Goal: Task Accomplishment & Management: Manage account settings

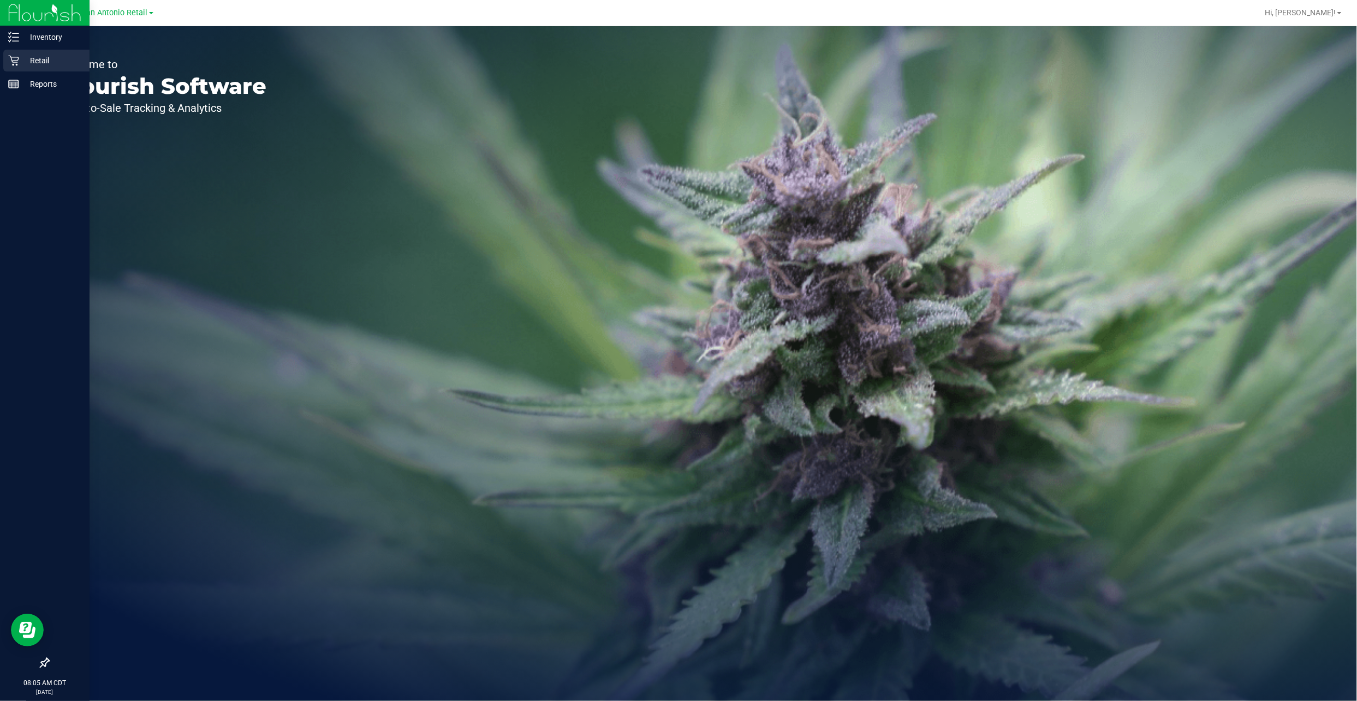
click at [16, 63] on icon at bounding box center [13, 60] width 11 height 11
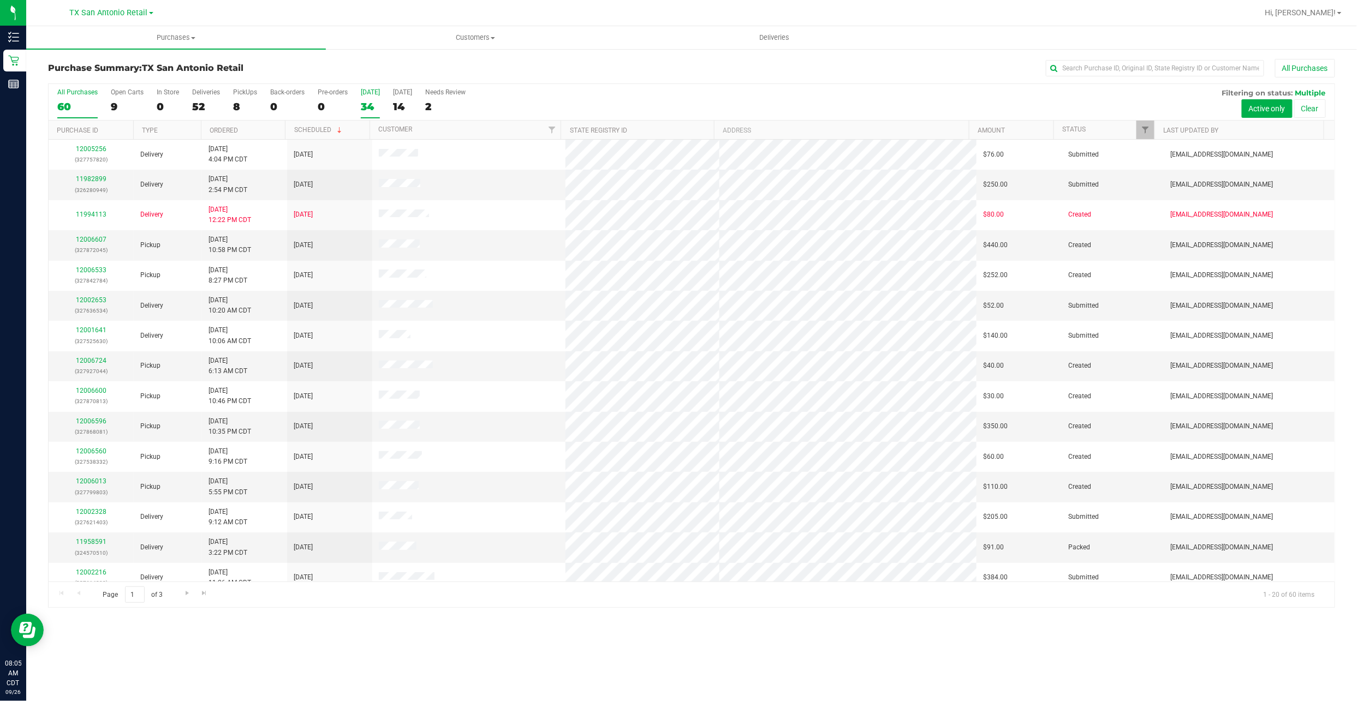
click at [373, 104] on div "34" at bounding box center [370, 106] width 19 height 13
click at [0, 0] on input "Today 34" at bounding box center [0, 0] width 0 height 0
click at [656, 45] on uib-tab-heading "Deliveries" at bounding box center [774, 38] width 298 height 22
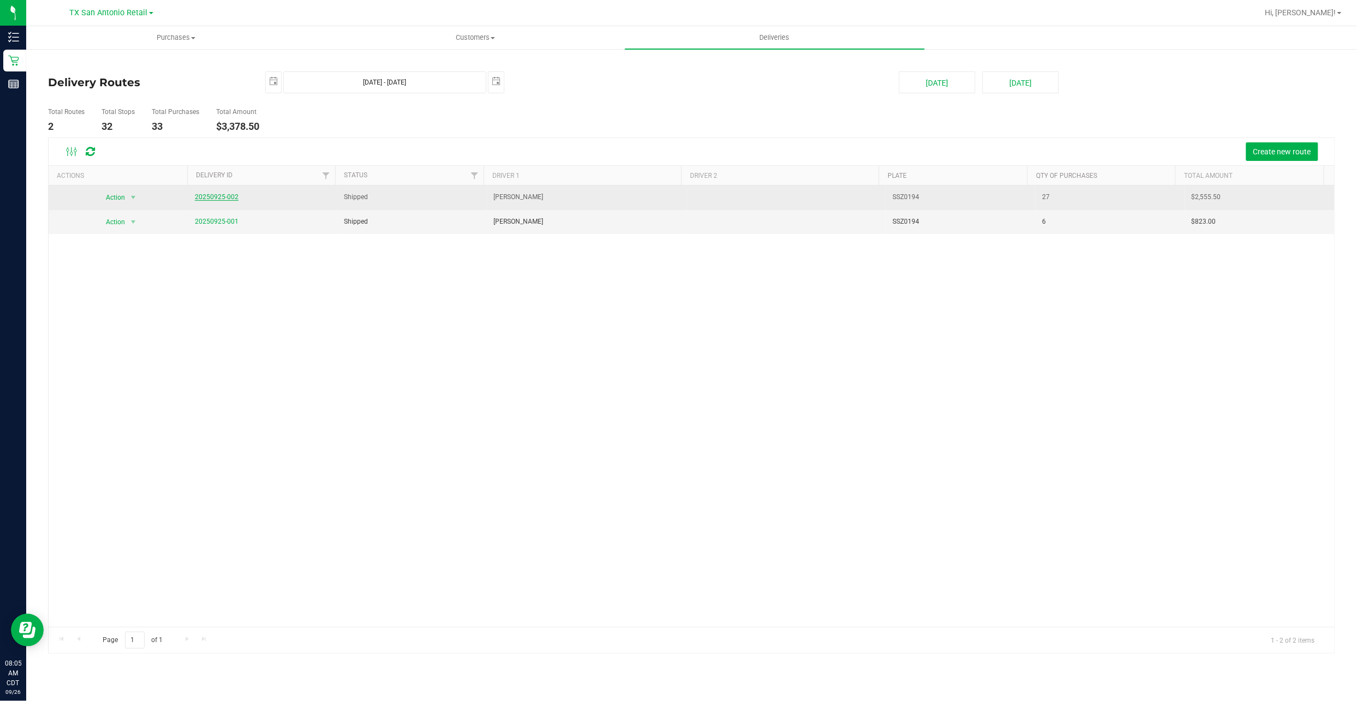
click at [214, 197] on link "20250925-002" at bounding box center [217, 197] width 44 height 8
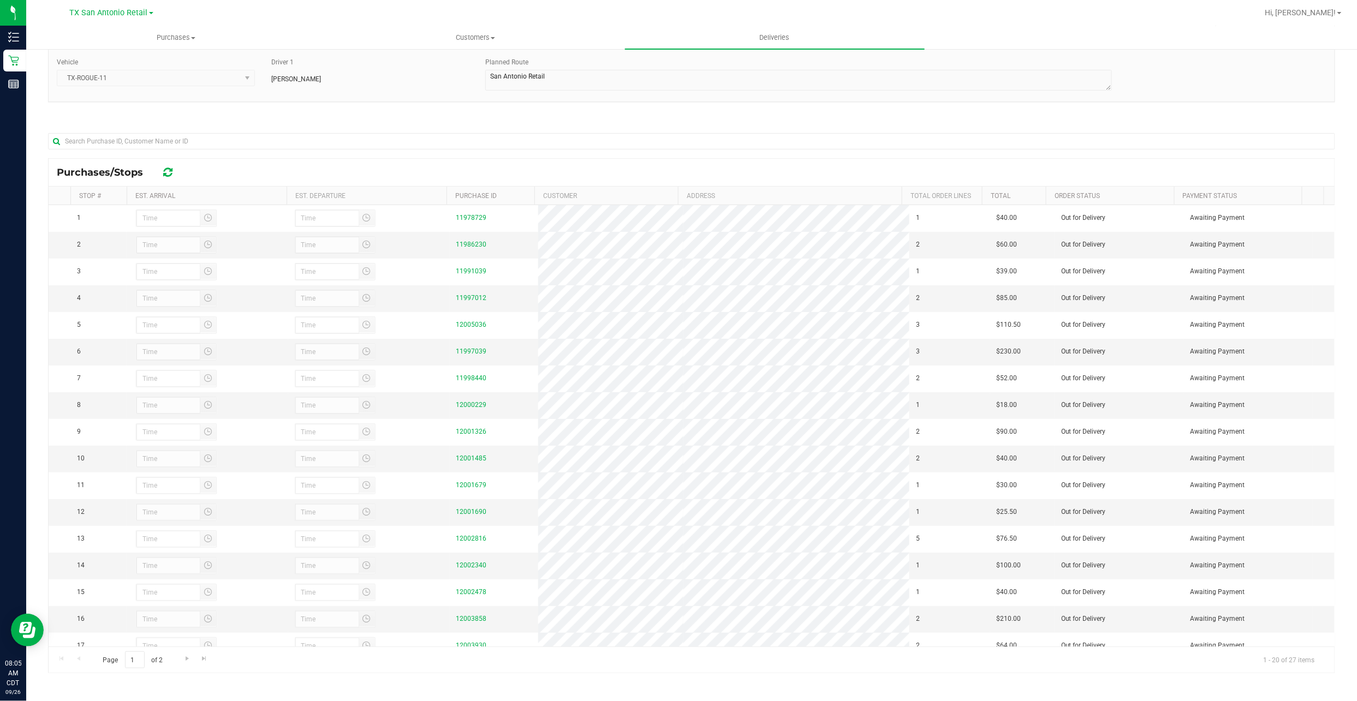
scroll to position [87, 0]
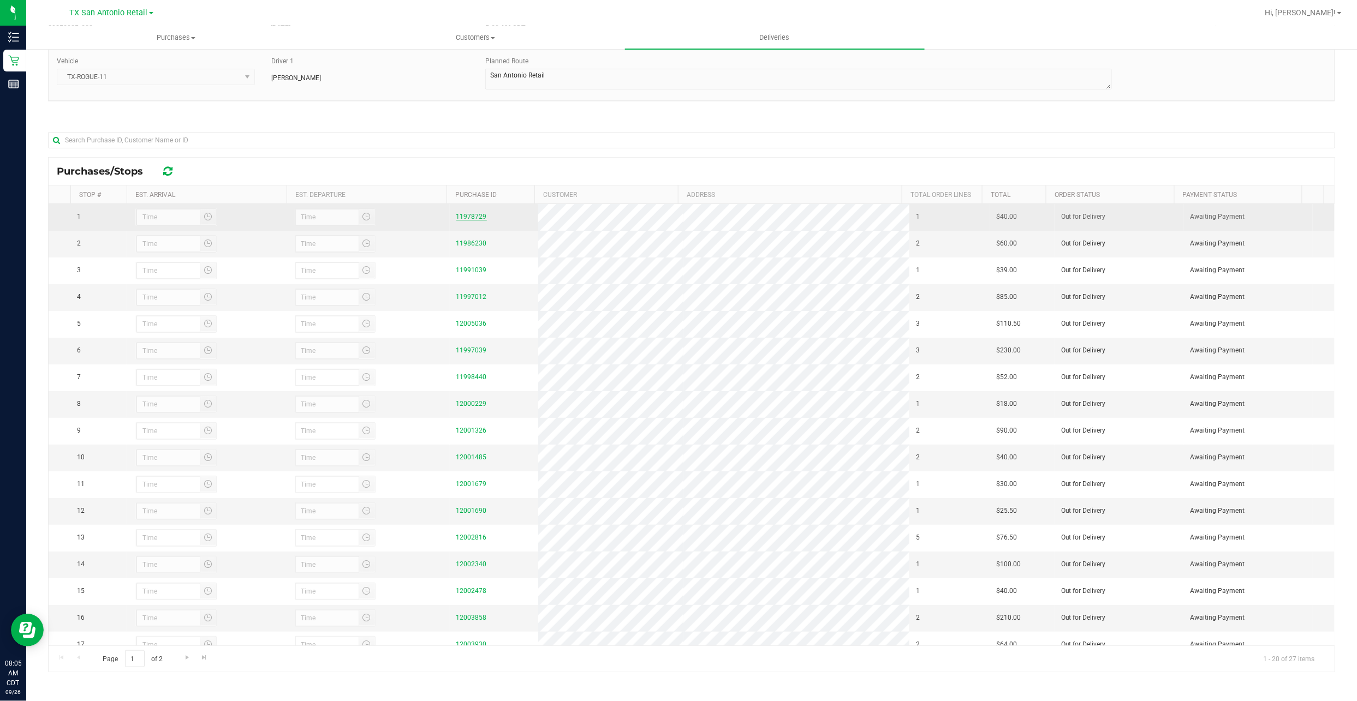
click at [464, 218] on link "11978729" at bounding box center [471, 217] width 31 height 8
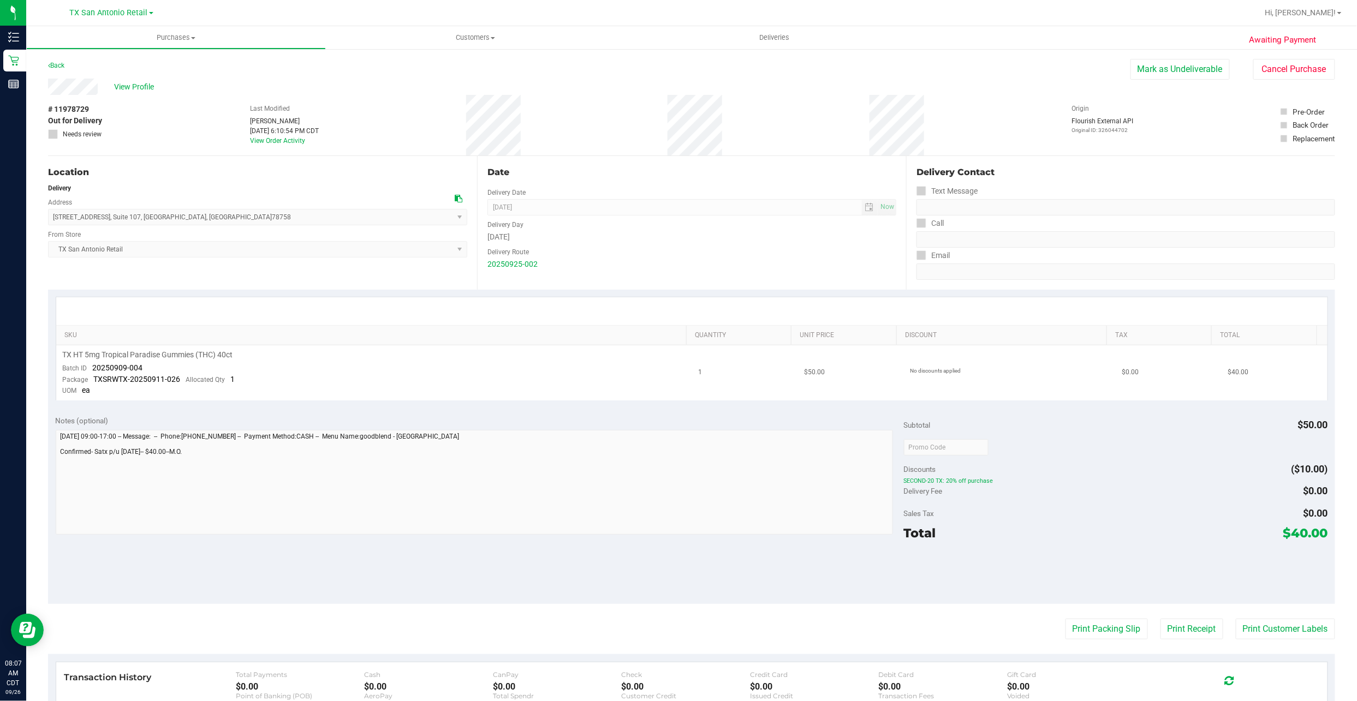
click at [110, 336] on span "20250909-004" at bounding box center [118, 367] width 50 height 9
drag, startPoint x: 110, startPoint y: 368, endPoint x: 136, endPoint y: 372, distance: 25.9
click at [136, 336] on span "20250909-004" at bounding box center [118, 367] width 50 height 9
drag, startPoint x: 136, startPoint y: 372, endPoint x: 145, endPoint y: 367, distance: 10.5
click at [145, 336] on td "TX HT 5mg Tropical Paradise Gummies (THC) 40ct Batch ID 20250909-004 Package TX…" at bounding box center [374, 372] width 636 height 55
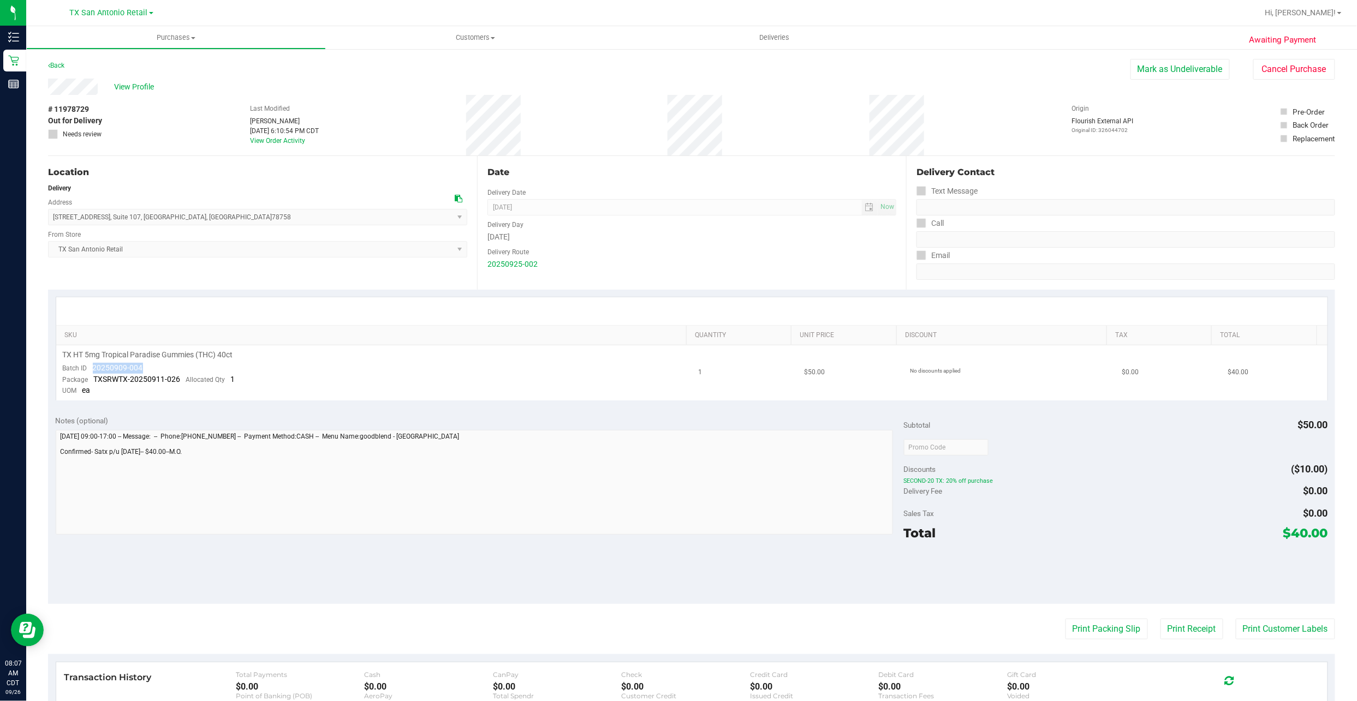
drag, startPoint x: 145, startPoint y: 367, endPoint x: 92, endPoint y: 372, distance: 53.7
click at [92, 336] on td "TX HT 5mg Tropical Paradise Gummies (THC) 40ct Batch ID 20250909-004 Package TX…" at bounding box center [374, 372] width 636 height 55
copy span "20250909-004"
drag, startPoint x: 236, startPoint y: 182, endPoint x: 142, endPoint y: 122, distance: 111.4
click at [236, 182] on div "Location Delivery Address 18720 Stone Oak PKWY , Suite 107 , San Antonio , TX 7…" at bounding box center [262, 223] width 429 height 134
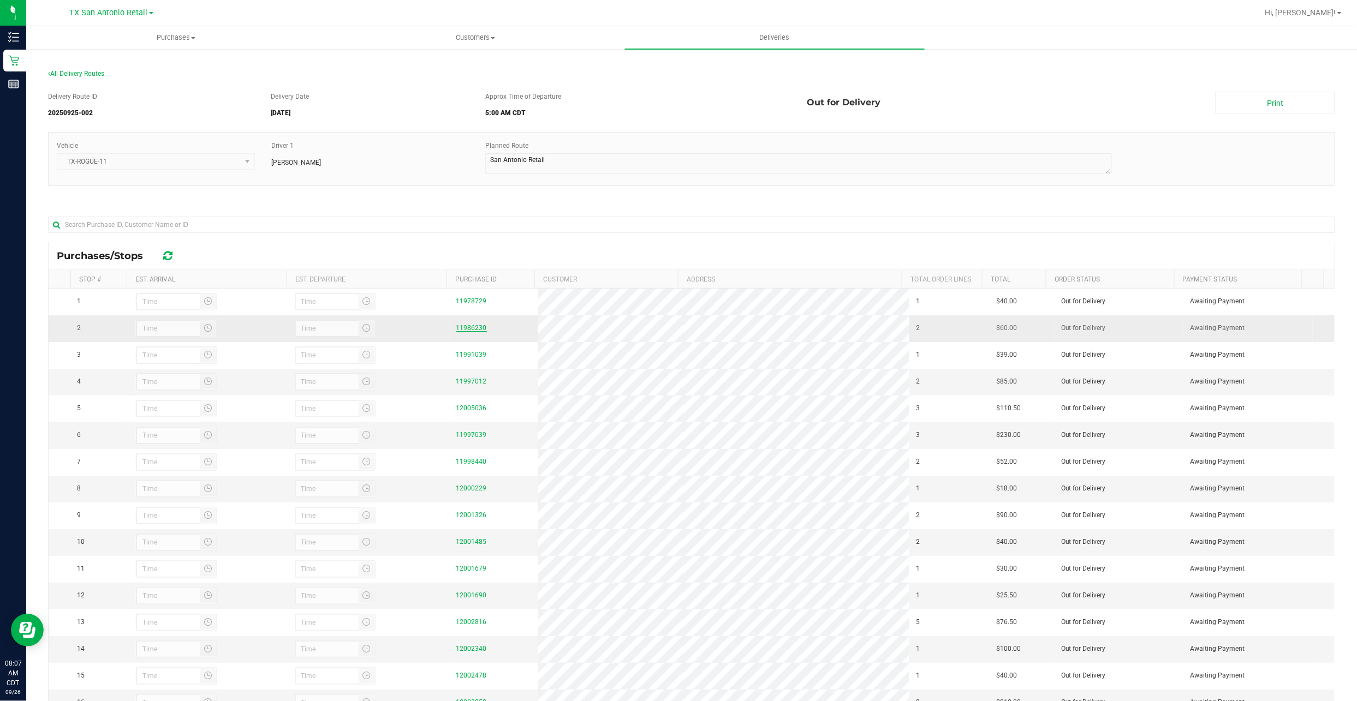
click at [465, 330] on link "11986230" at bounding box center [471, 328] width 31 height 8
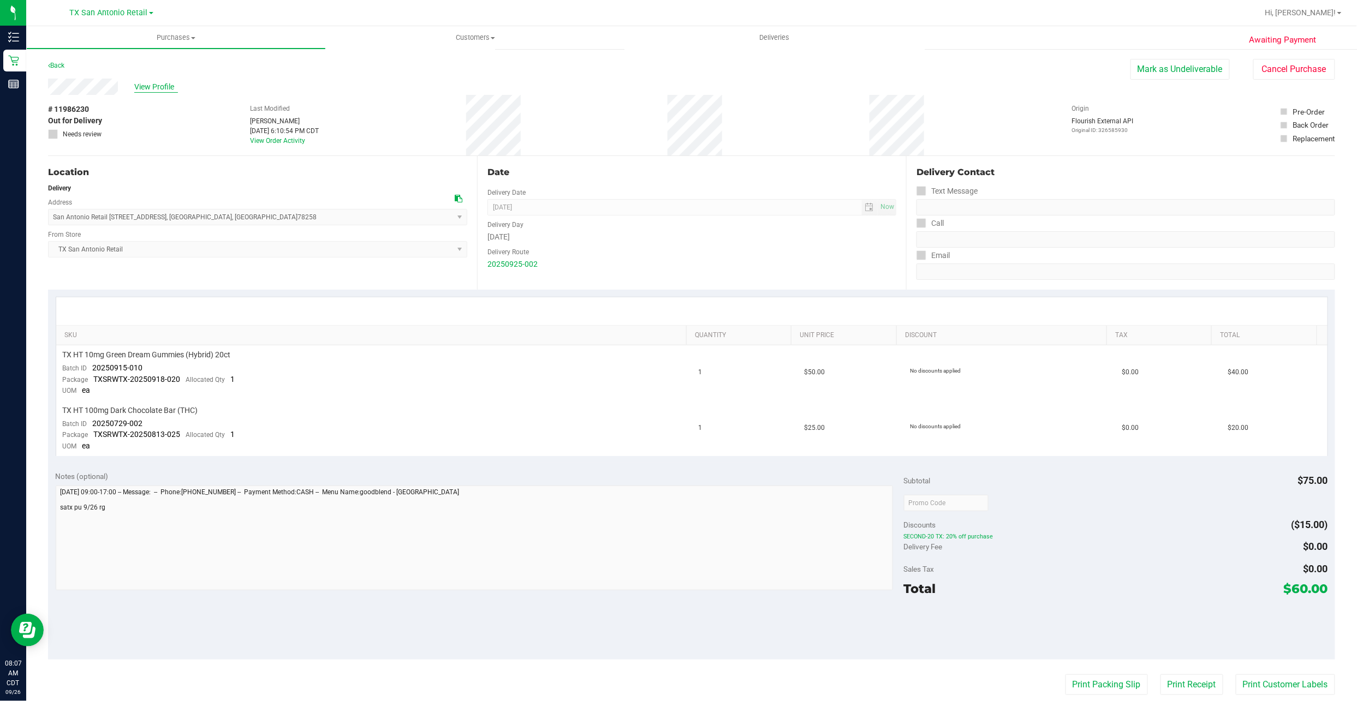
click at [145, 82] on span "View Profile" at bounding box center [156, 86] width 44 height 11
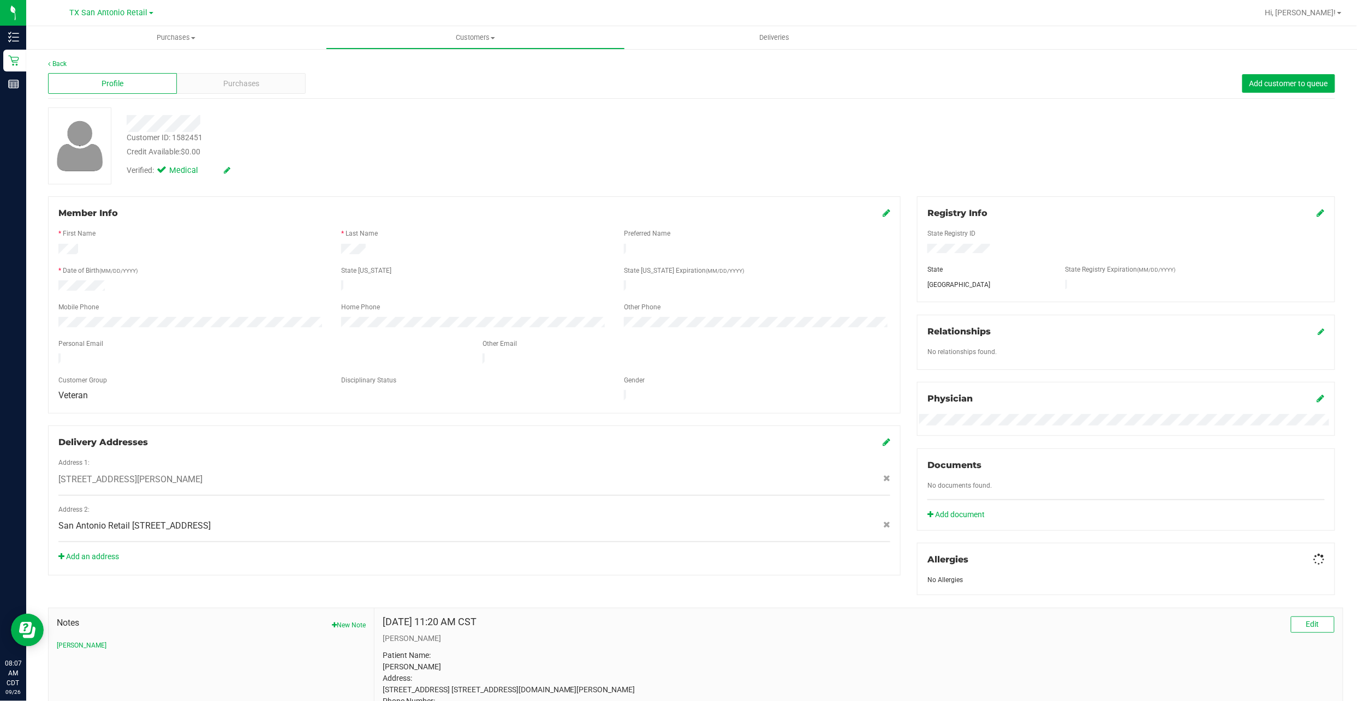
scroll to position [131, 0]
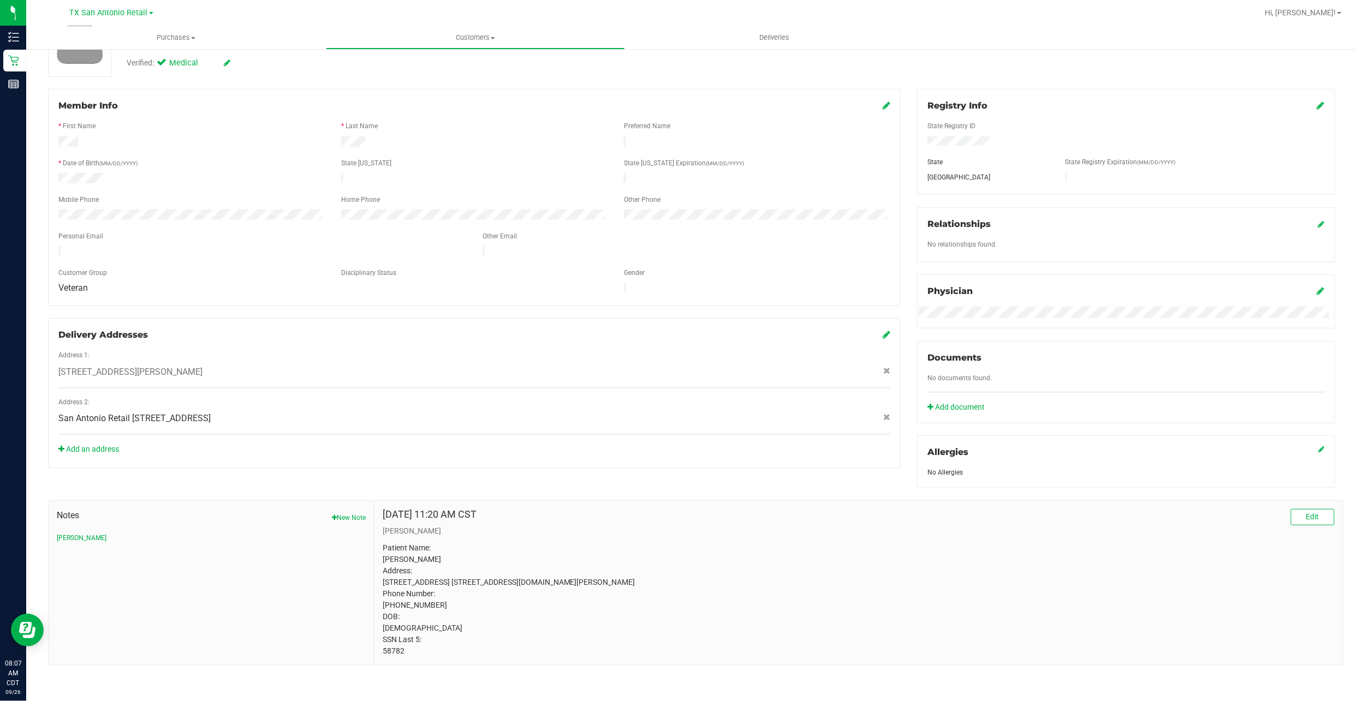
click at [391, 336] on p "Patient Name: JOHN BROWN Address: 301 AVE. F P.O.BOX 615 POTEET, TX, 78065 Phon…" at bounding box center [859, 599] width 952 height 115
click at [656, 101] on icon at bounding box center [1321, 105] width 8 height 9
click at [656, 96] on icon at bounding box center [1319, 100] width 10 height 9
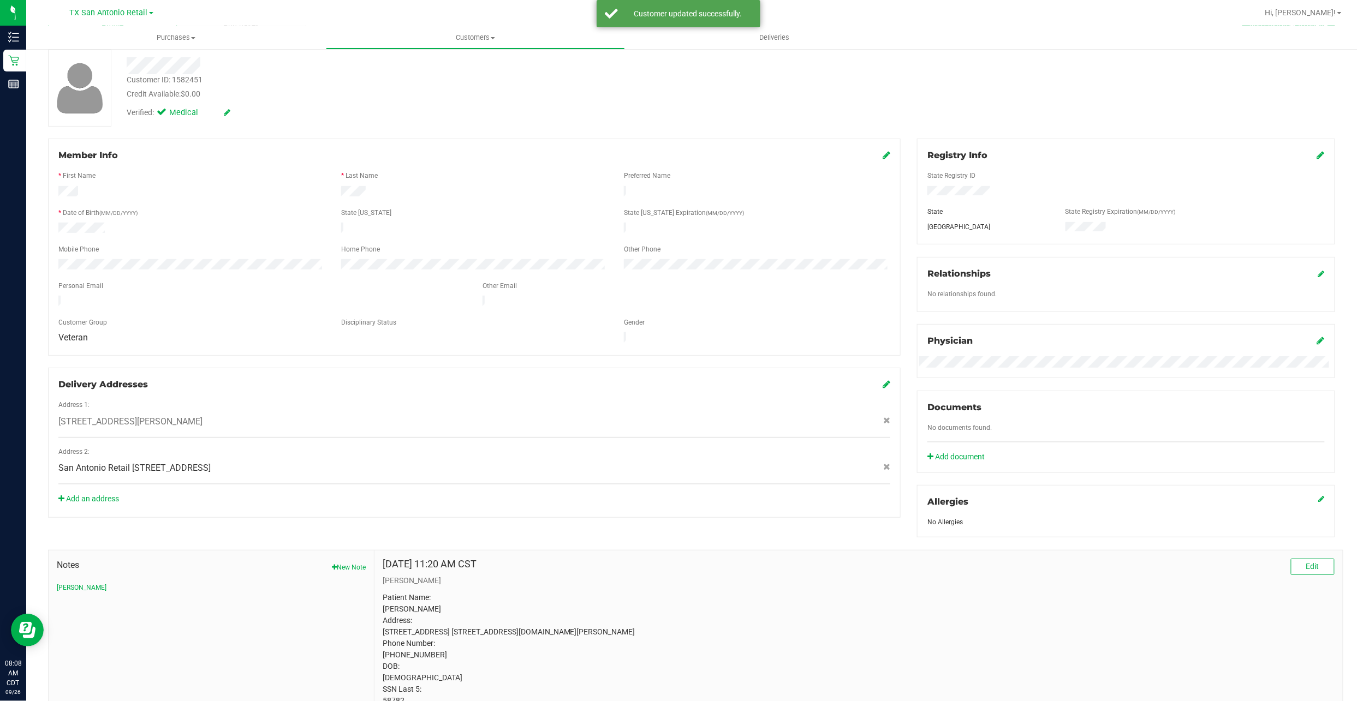
scroll to position [0, 0]
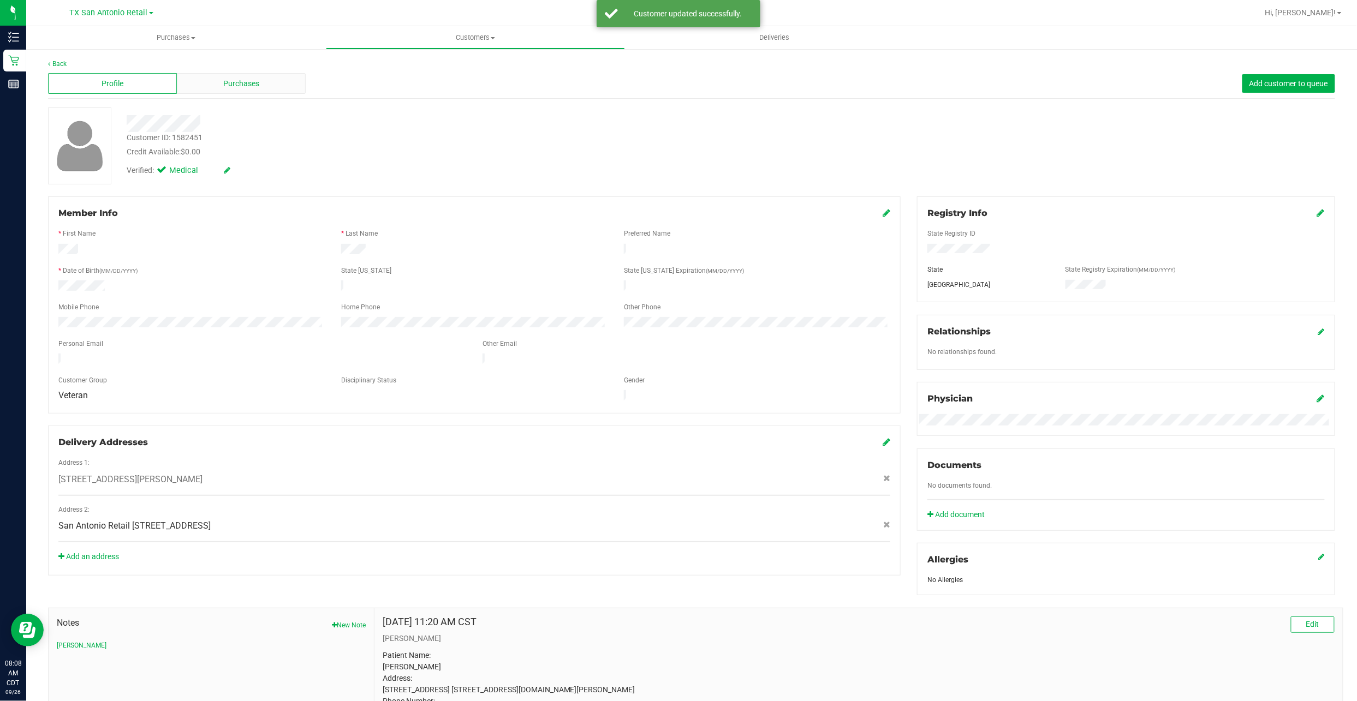
click at [224, 86] on span "Purchases" at bounding box center [241, 83] width 36 height 11
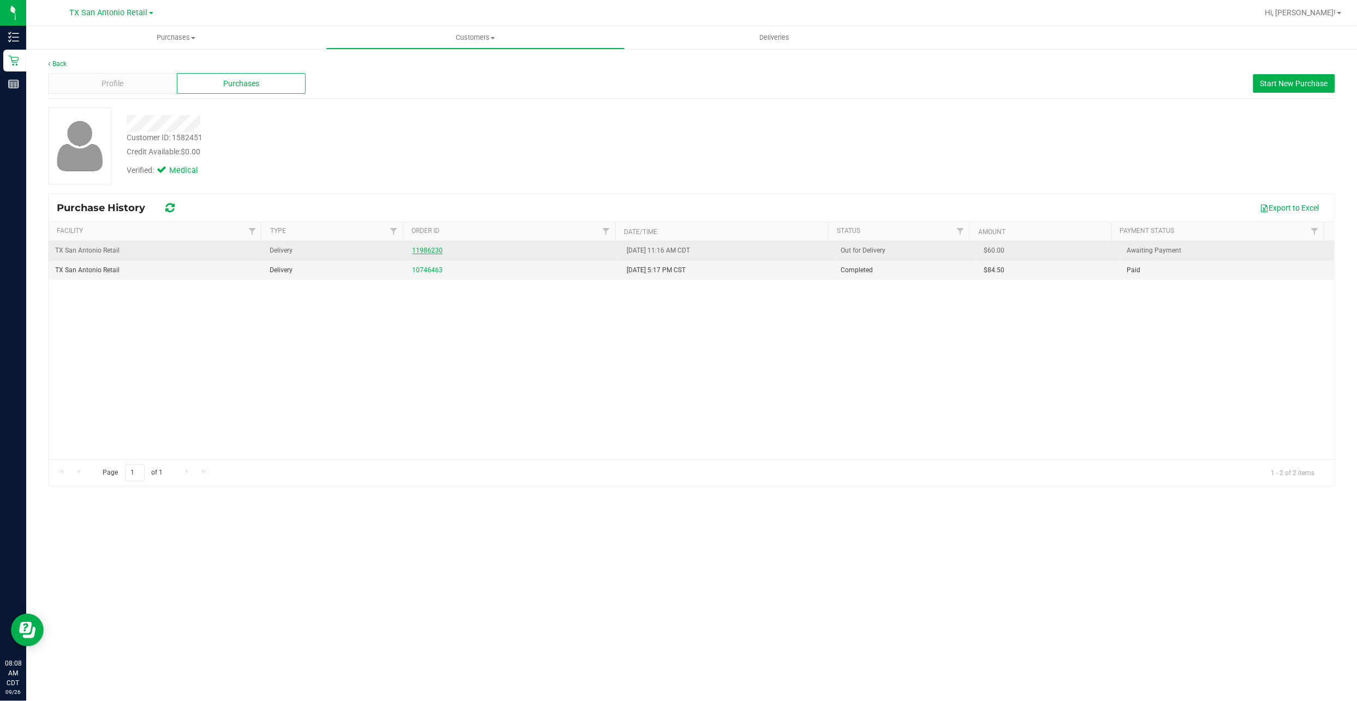
click at [416, 249] on link "11986230" at bounding box center [427, 251] width 31 height 8
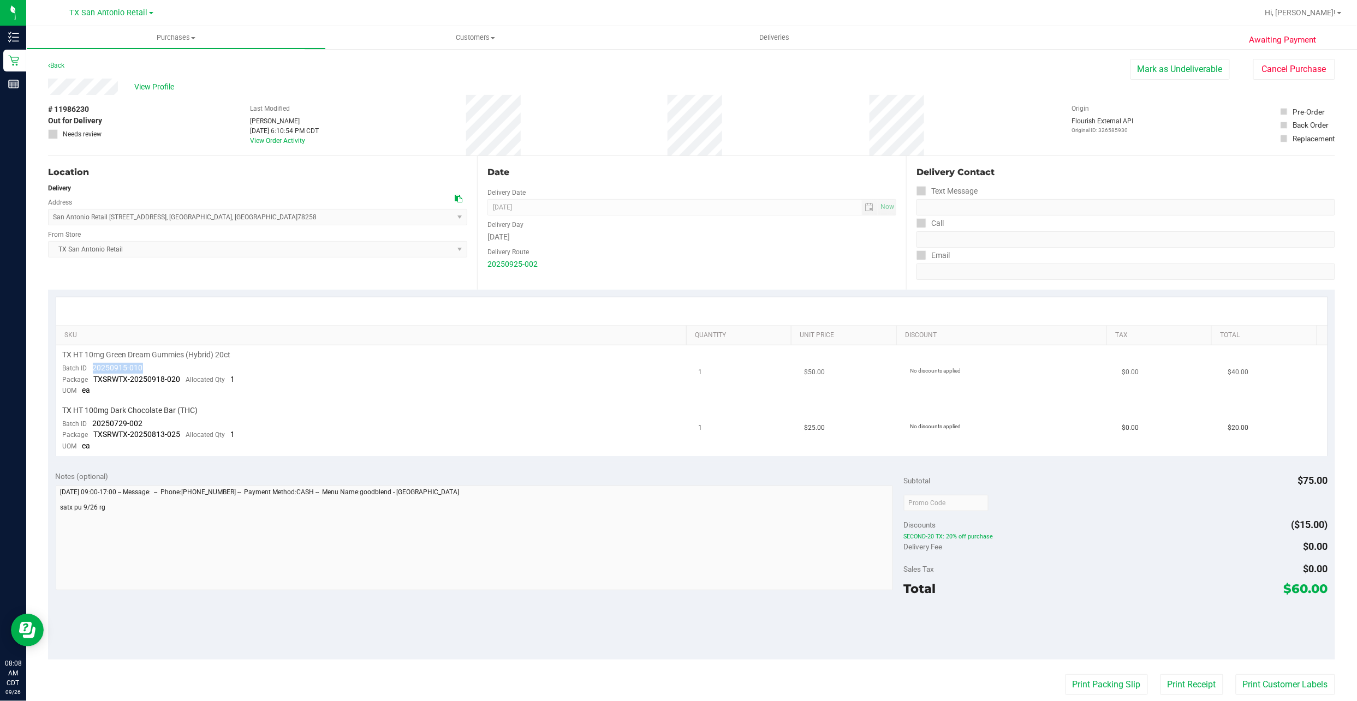
drag, startPoint x: 145, startPoint y: 363, endPoint x: 88, endPoint y: 372, distance: 57.5
click at [88, 336] on td "TX HT 10mg Green Dream Gummies (Hybrid) 20ct Batch ID 20250915-010 Package TXSR…" at bounding box center [374, 373] width 636 height 56
copy span "20250915-010"
drag, startPoint x: 107, startPoint y: 424, endPoint x: 94, endPoint y: 426, distance: 13.8
click at [94, 336] on td "TX HT 100mg Dark Chocolate Bar (THC) Batch ID 20250729-002 Package TXSRWTX-2025…" at bounding box center [374, 428] width 636 height 55
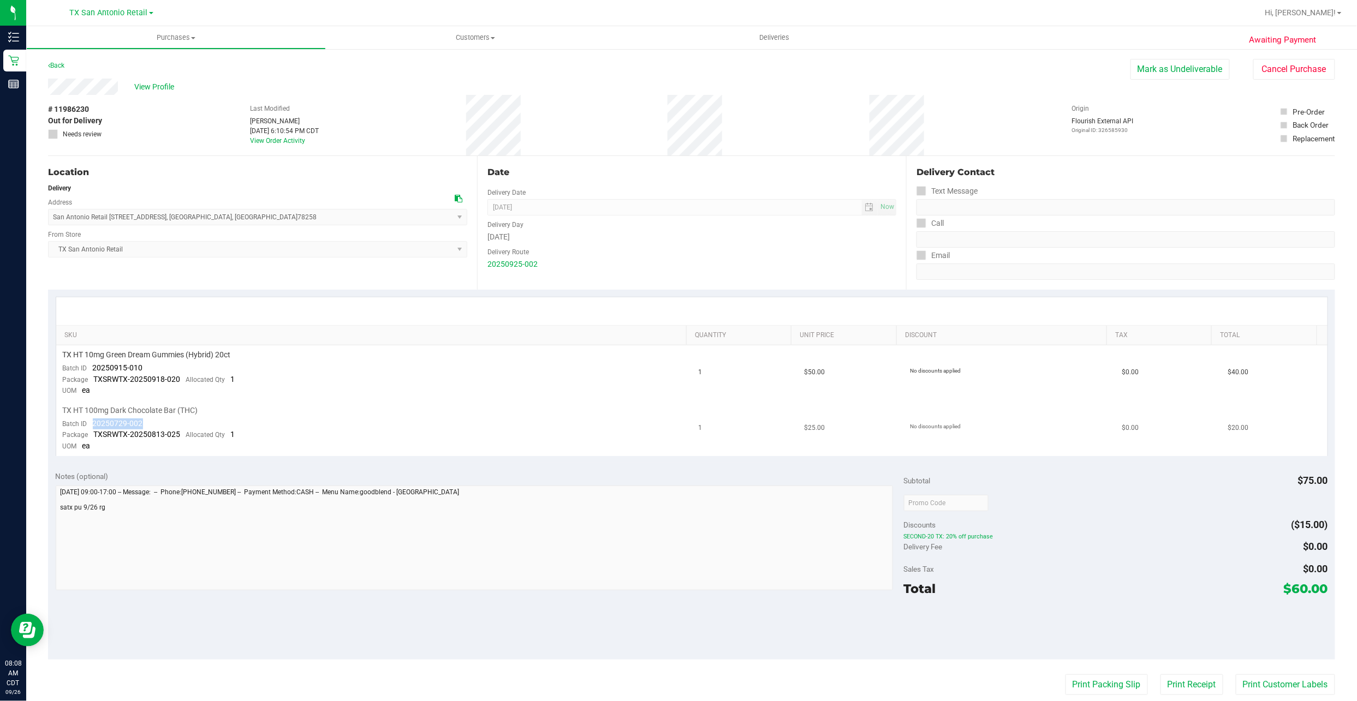
copy span "20250729-002"
click at [155, 110] on div "# 11986230 Out for Delivery Needs review Last Modified Will Bates Sep 25, 2025 …" at bounding box center [691, 125] width 1287 height 61
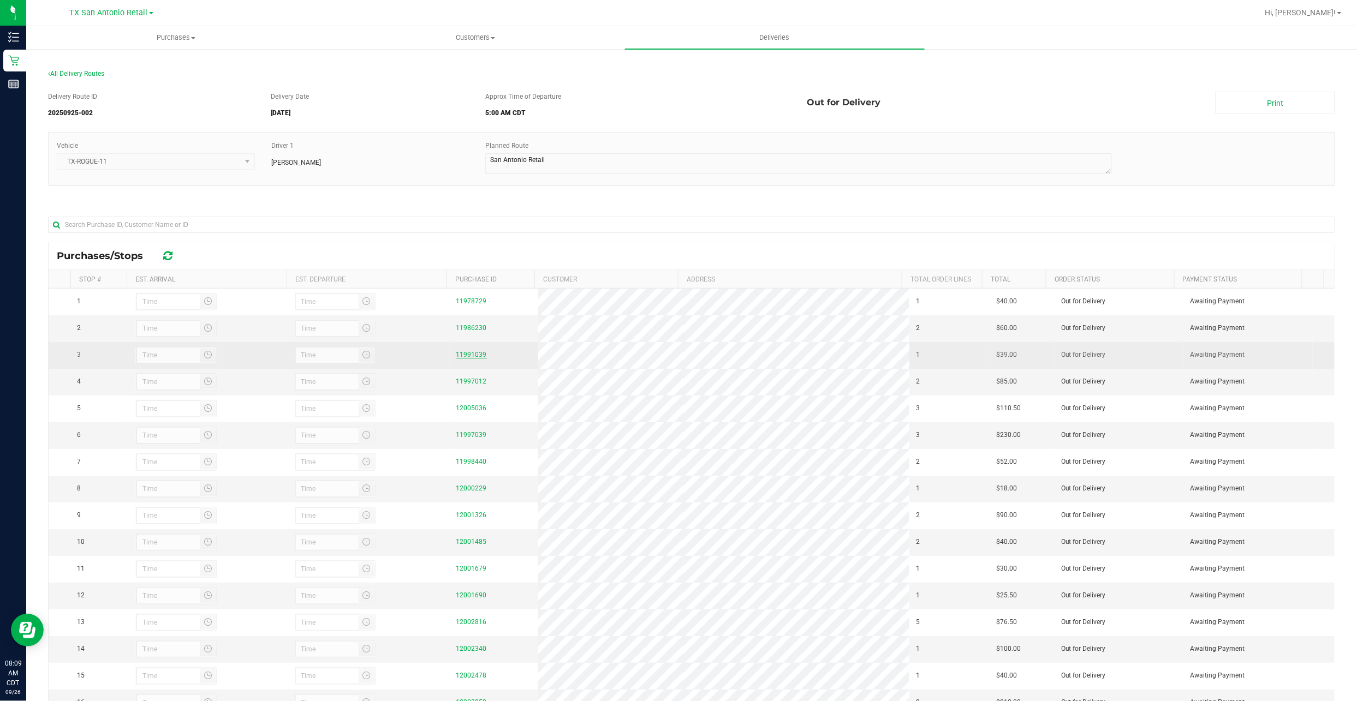
click at [467, 336] on link "11991039" at bounding box center [471, 355] width 31 height 8
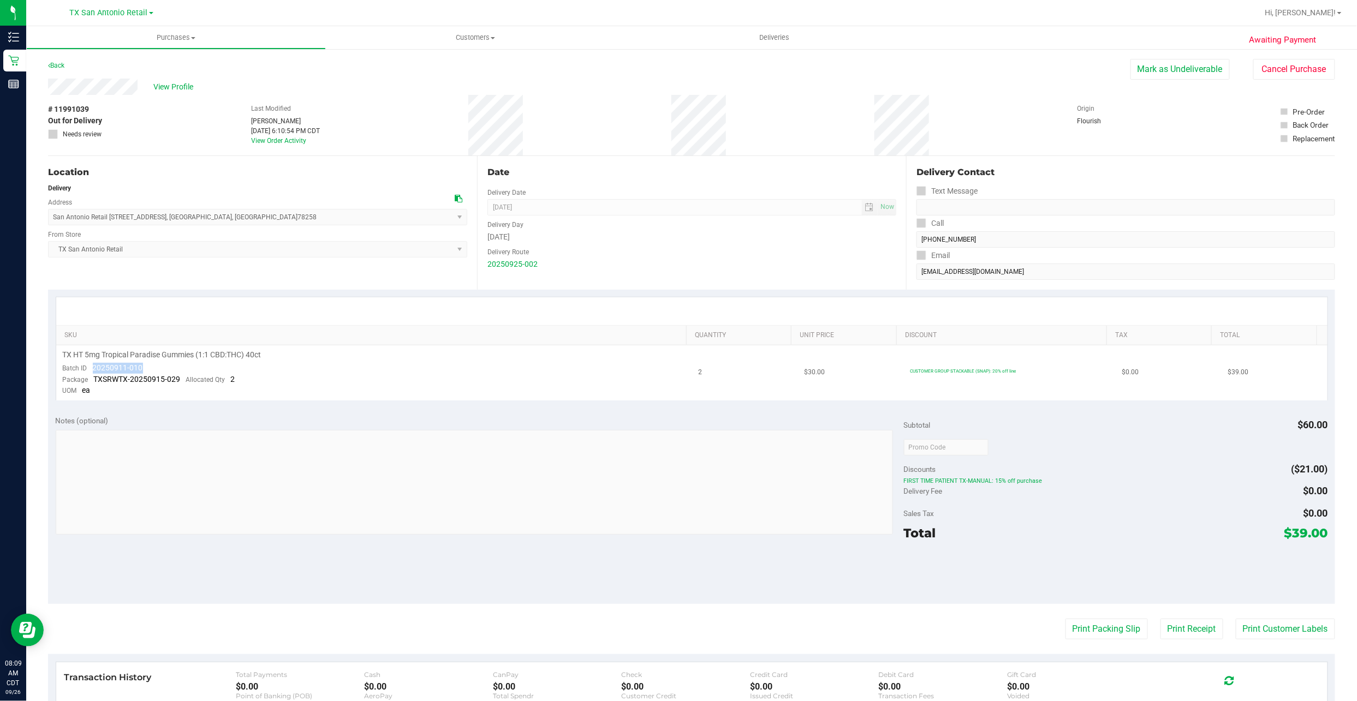
drag, startPoint x: 147, startPoint y: 367, endPoint x: 94, endPoint y: 372, distance: 53.2
click at [94, 336] on td "TX HT 5mg Tropical Paradise Gummies (1:1 CBD:THC) 40ct Batch ID 20250911-010 Pa…" at bounding box center [374, 372] width 636 height 55
copy span "20250911-010"
click at [172, 107] on div "# 11991039 Out for Delivery Needs review Last Modified Will Bates Sep 25, 2025 …" at bounding box center [691, 125] width 1287 height 61
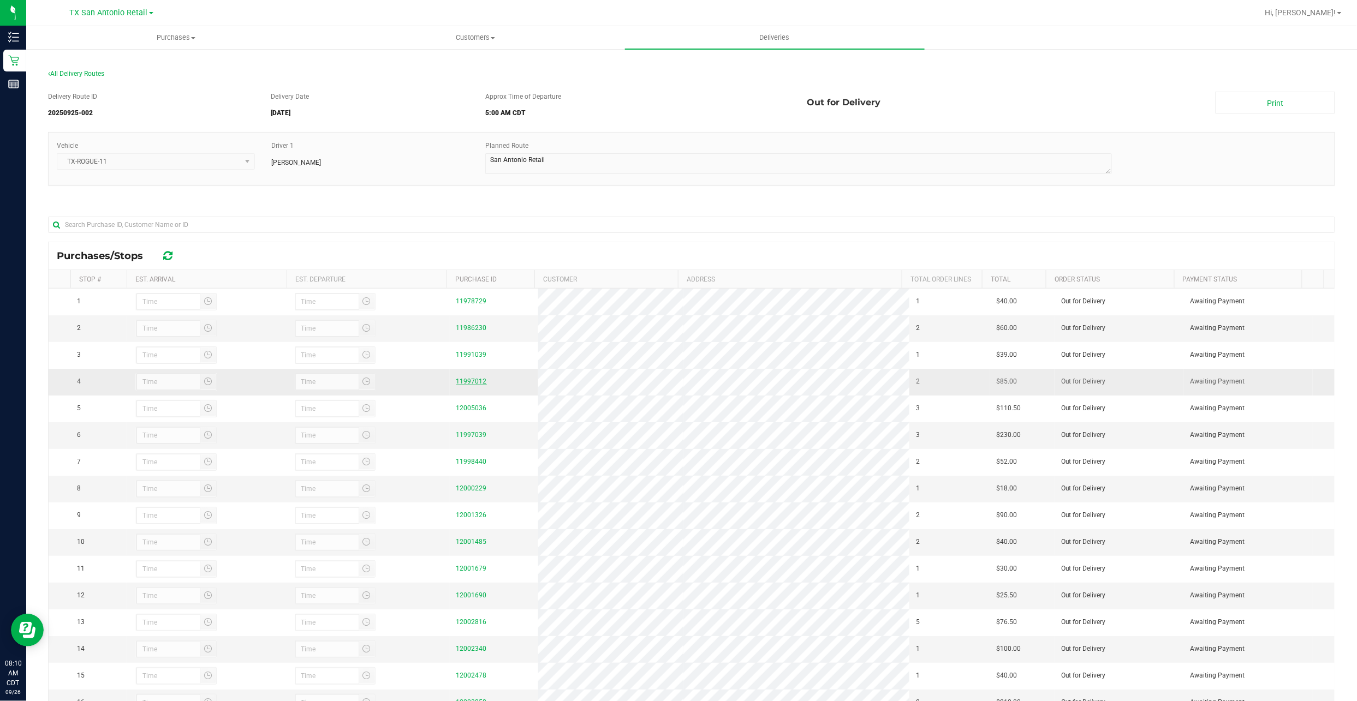
click at [474, 336] on link "11997012" at bounding box center [471, 382] width 31 height 8
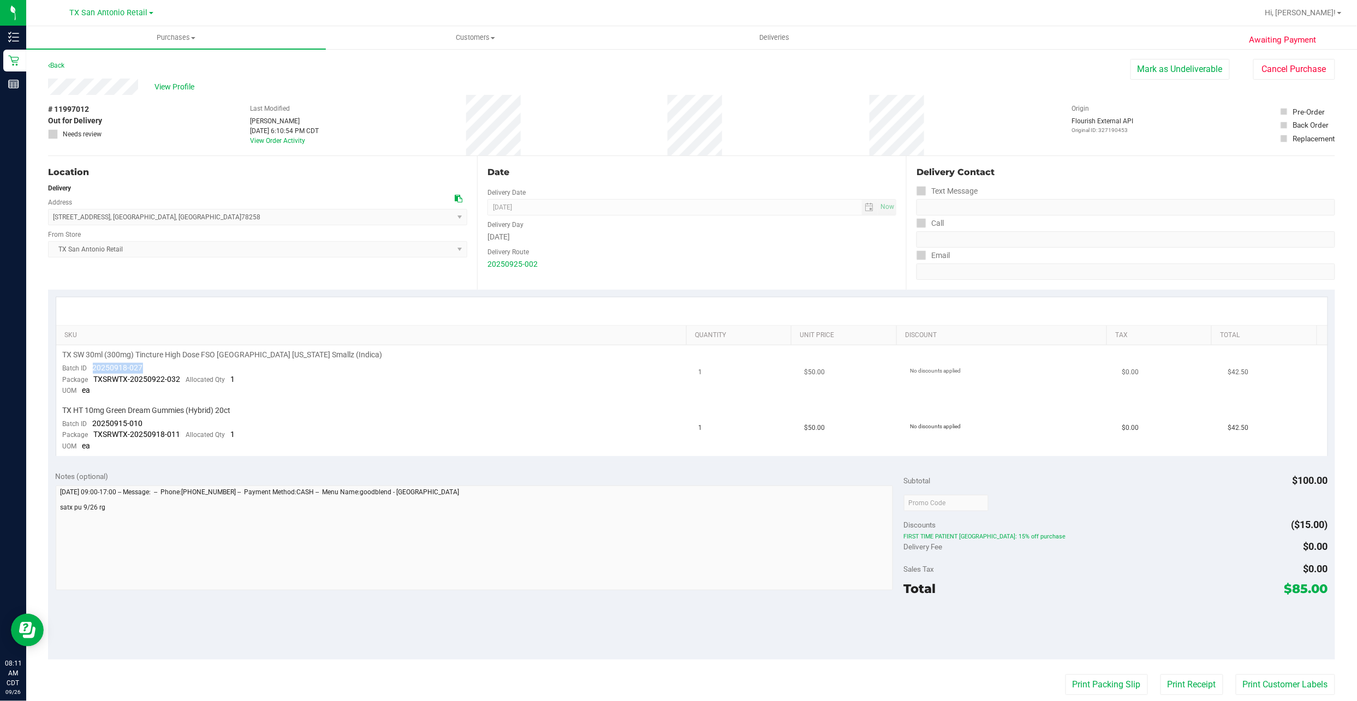
drag, startPoint x: 152, startPoint y: 369, endPoint x: 92, endPoint y: 370, distance: 59.5
click at [92, 370] on td "TX SW 30ml (300mg) Tincture High Dose FSO [GEOGRAPHIC_DATA] [US_STATE] Smallz (…" at bounding box center [374, 373] width 636 height 56
copy span "20250918-027"
drag, startPoint x: 94, startPoint y: 425, endPoint x: 142, endPoint y: 422, distance: 48.1
click at [142, 422] on div "Batch ID 20250915-010" at bounding box center [103, 424] width 80 height 11
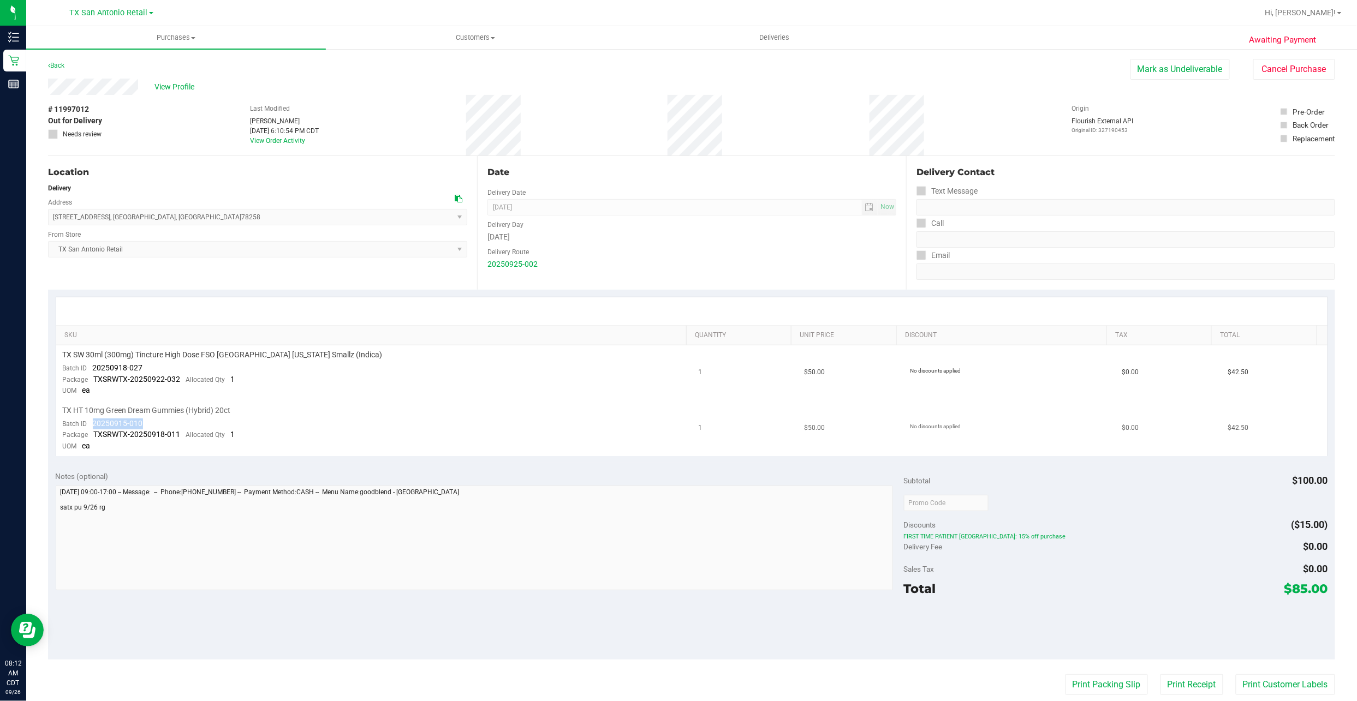
drag, startPoint x: 142, startPoint y: 422, endPoint x: 135, endPoint y: 422, distance: 6.5
copy span "20250915-010"
click at [273, 174] on div "Location" at bounding box center [257, 172] width 419 height 13
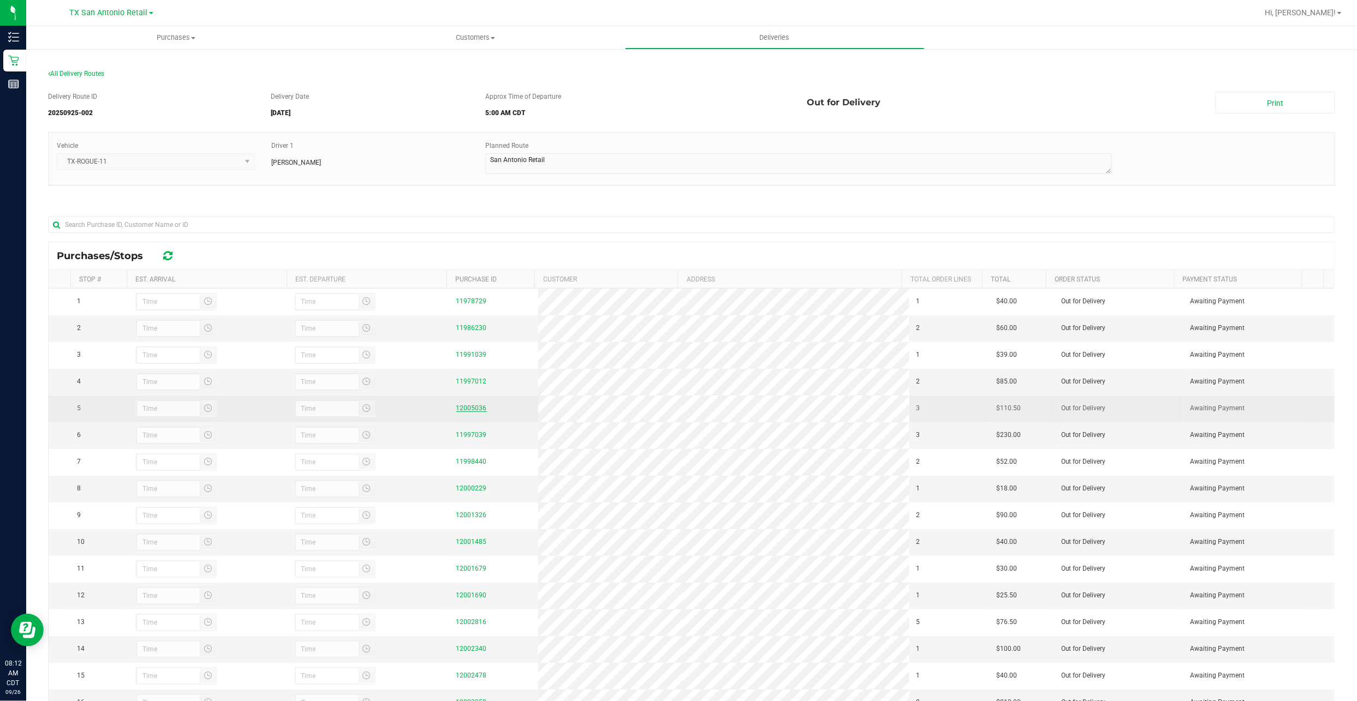
click at [475, 412] on link "12005036" at bounding box center [471, 408] width 31 height 8
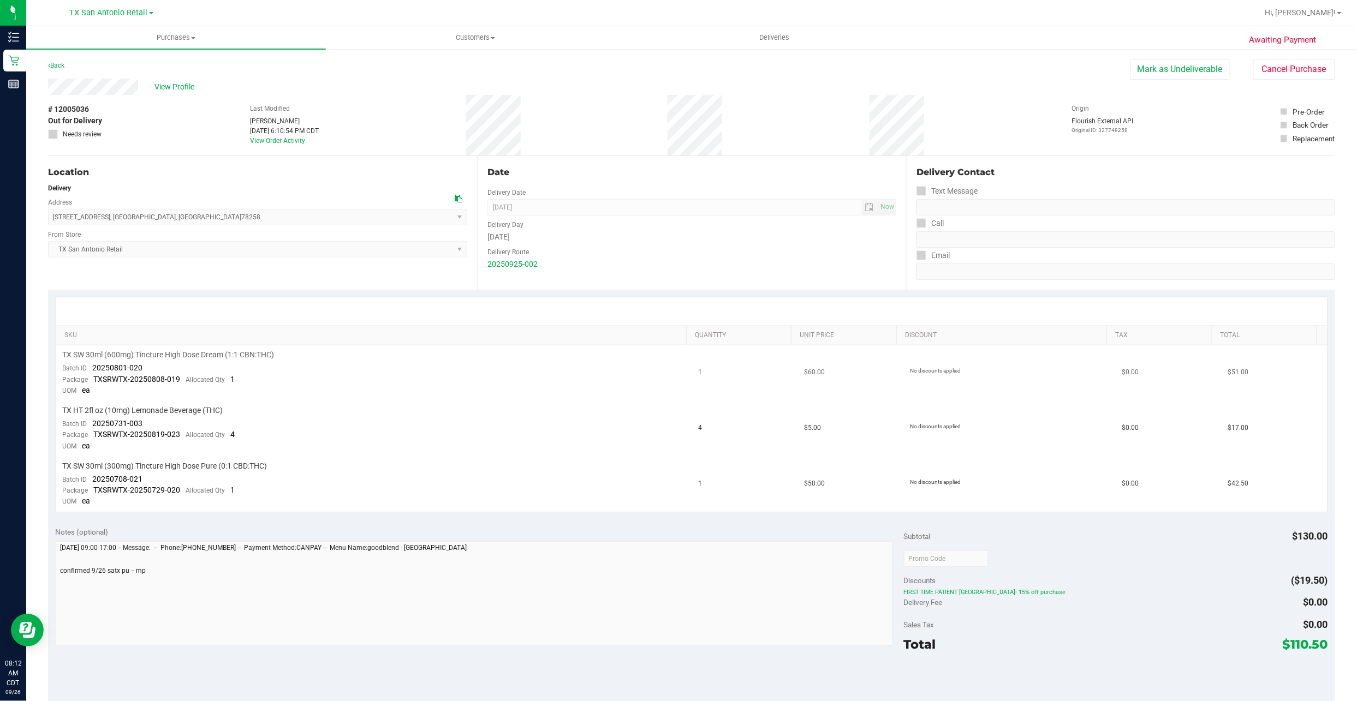
click at [139, 369] on span "20250801-020" at bounding box center [118, 367] width 50 height 9
drag, startPoint x: 139, startPoint y: 369, endPoint x: 117, endPoint y: 372, distance: 22.0
click at [117, 372] on span "20250801-020" at bounding box center [118, 367] width 50 height 9
drag, startPoint x: 117, startPoint y: 372, endPoint x: 132, endPoint y: 369, distance: 15.4
click at [131, 371] on span "20250801-020" at bounding box center [118, 367] width 50 height 9
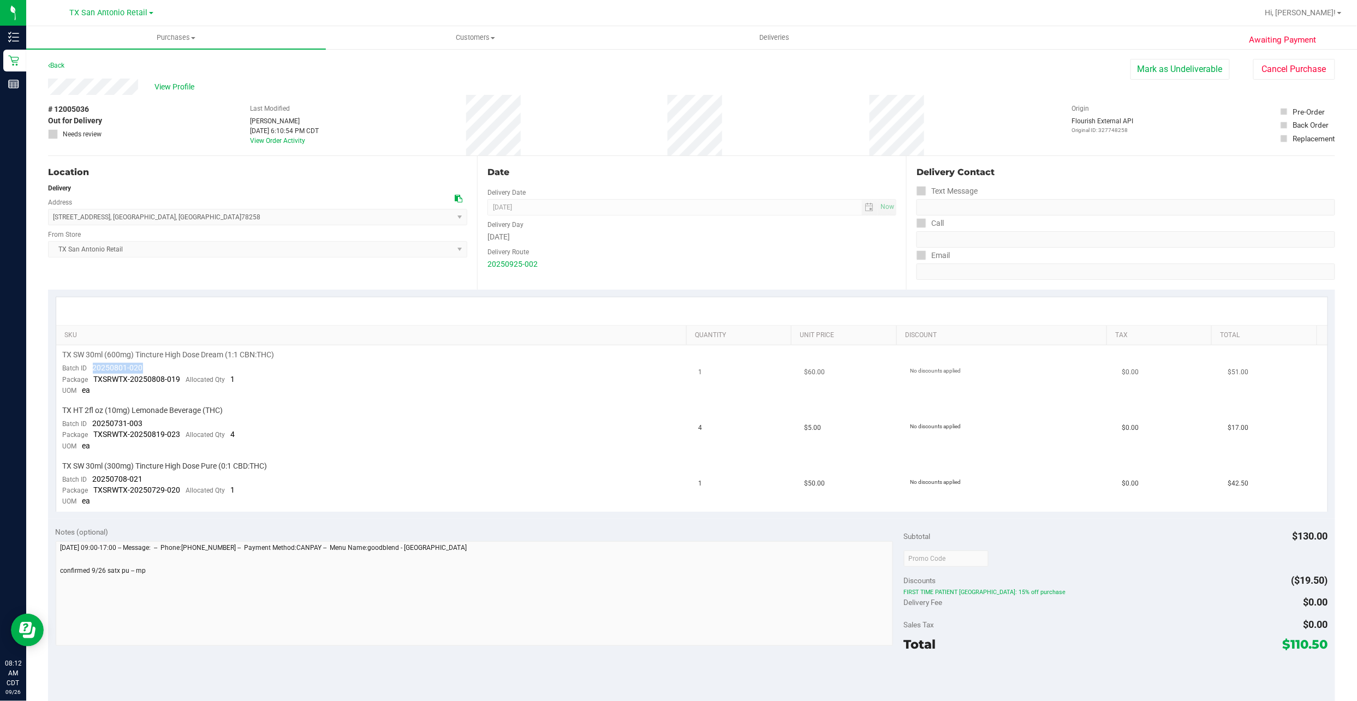
drag, startPoint x: 147, startPoint y: 366, endPoint x: 92, endPoint y: 372, distance: 56.0
click at [92, 372] on td "TX SW 30ml (600mg) Tincture High Dose Dream (1:1 CBN:THC) Batch ID 20250801-020…" at bounding box center [374, 373] width 636 height 56
drag, startPoint x: 143, startPoint y: 420, endPoint x: 95, endPoint y: 417, distance: 48.1
click at [95, 417] on td "TX HT 2fl oz (10mg) Lemonade Beverage (THC) Batch ID 20250731-003 Package TXSRW…" at bounding box center [374, 429] width 636 height 56
click at [97, 420] on span "20250731-003" at bounding box center [118, 423] width 50 height 9
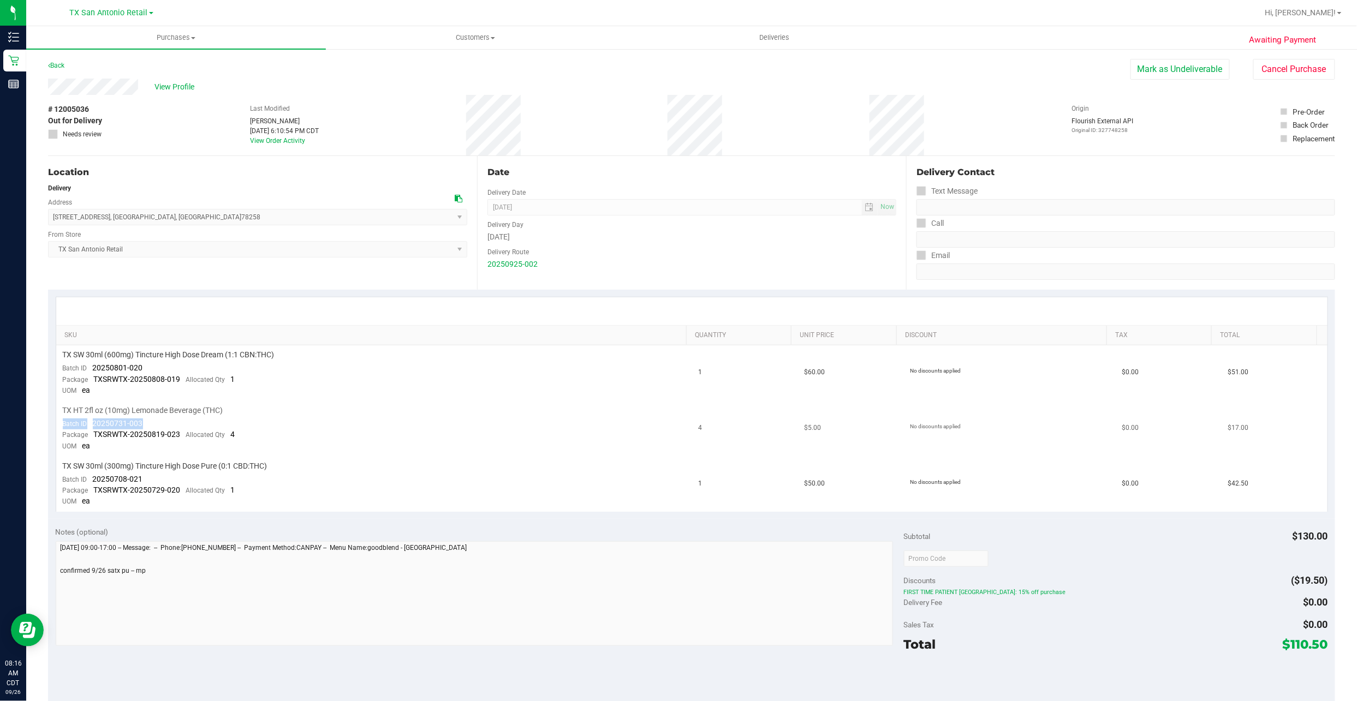
click at [92, 420] on div "Batch ID 20250731-003" at bounding box center [103, 424] width 80 height 11
drag, startPoint x: 92, startPoint y: 420, endPoint x: 103, endPoint y: 422, distance: 11.1
click at [103, 422] on div "Batch ID 20250731-003" at bounding box center [103, 424] width 80 height 11
drag, startPoint x: 103, startPoint y: 422, endPoint x: 138, endPoint y: 420, distance: 35.0
click at [136, 420] on span "20250731-003" at bounding box center [118, 423] width 50 height 9
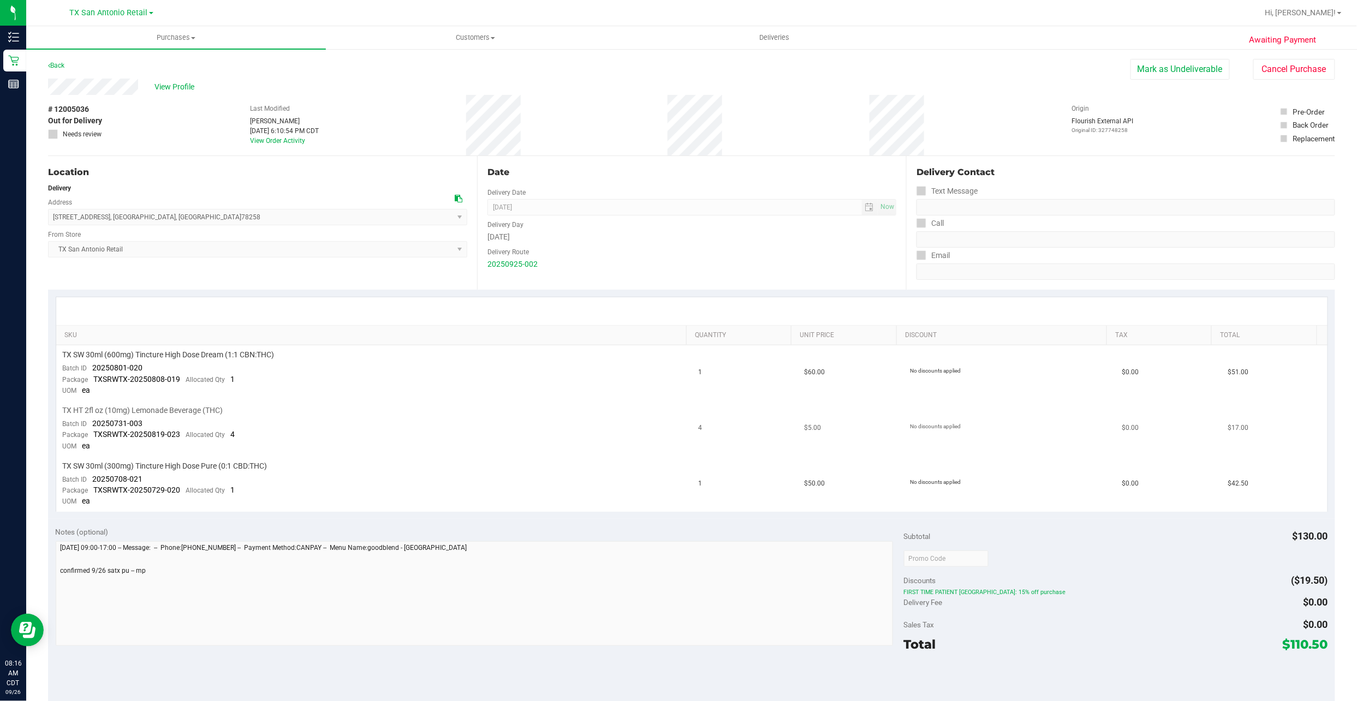
click at [141, 420] on span "20250731-003" at bounding box center [118, 423] width 50 height 9
drag, startPoint x: 141, startPoint y: 420, endPoint x: 93, endPoint y: 422, distance: 48.1
click at [93, 422] on span "20250731-003" at bounding box center [118, 423] width 50 height 9
copy span "20250731-003"
drag, startPoint x: 145, startPoint y: 474, endPoint x: 93, endPoint y: 479, distance: 52.1
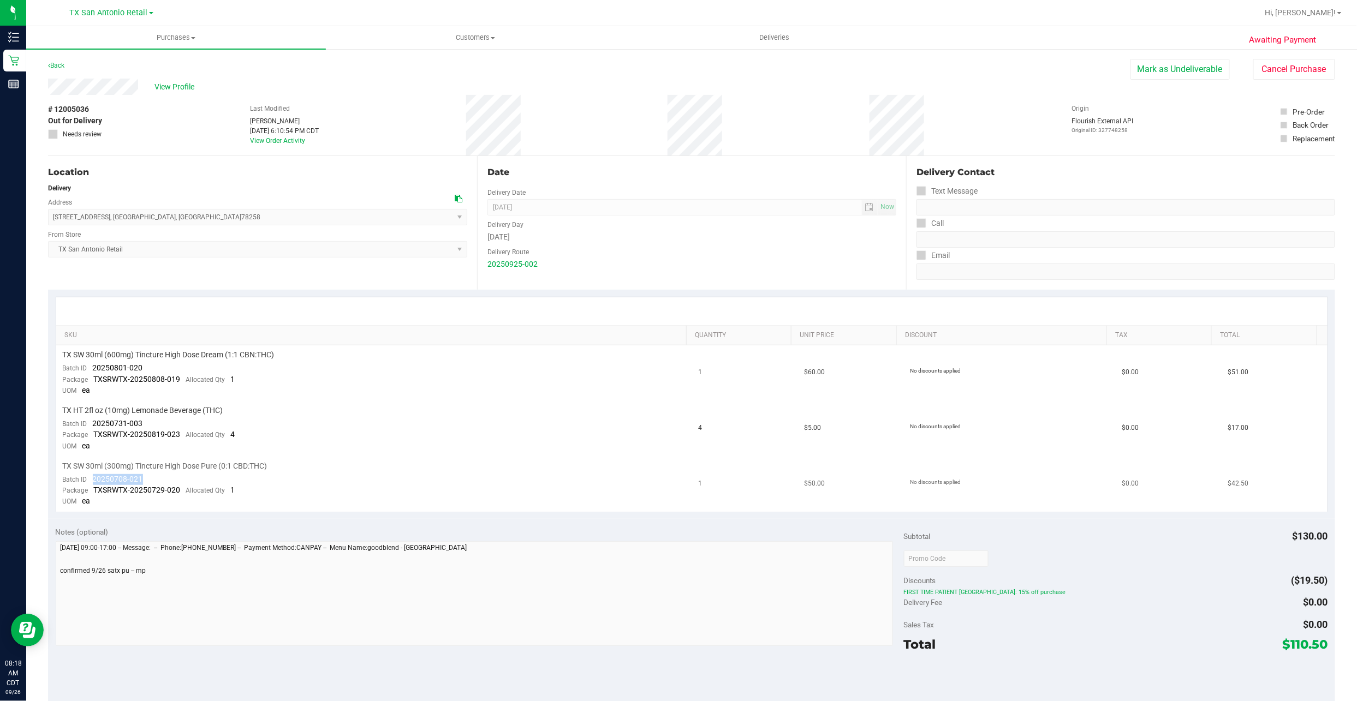
click at [93, 479] on td "TX SW 30ml (300mg) Tincture High Dose Pure (0:1 CBD:THC) Batch ID 20250708-021 …" at bounding box center [374, 484] width 636 height 55
copy span "20250708-021"
drag, startPoint x: 115, startPoint y: 127, endPoint x: 107, endPoint y: 121, distance: 9.7
click at [115, 127] on div "# 12005036 Out for Delivery Needs review Last Modified Will Bates Sep 25, 2025 …" at bounding box center [691, 125] width 1287 height 61
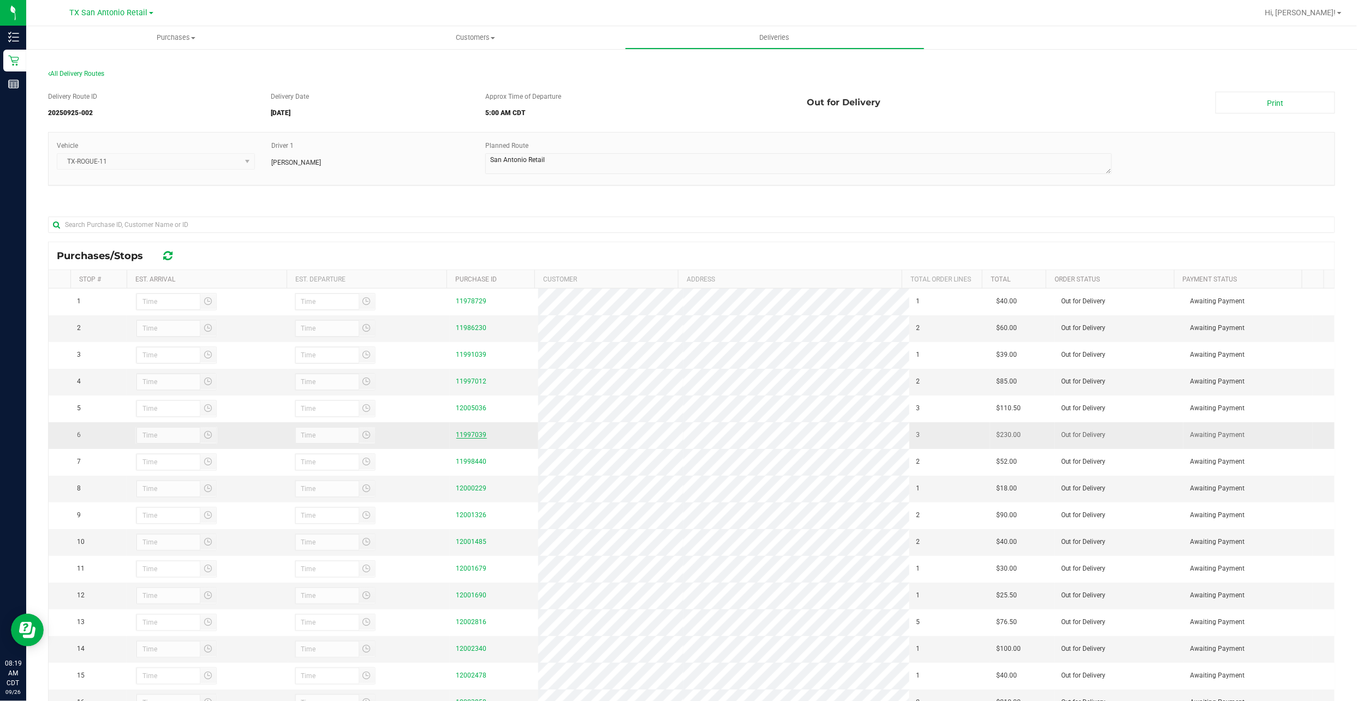
click at [461, 439] on link "11997039" at bounding box center [471, 435] width 31 height 8
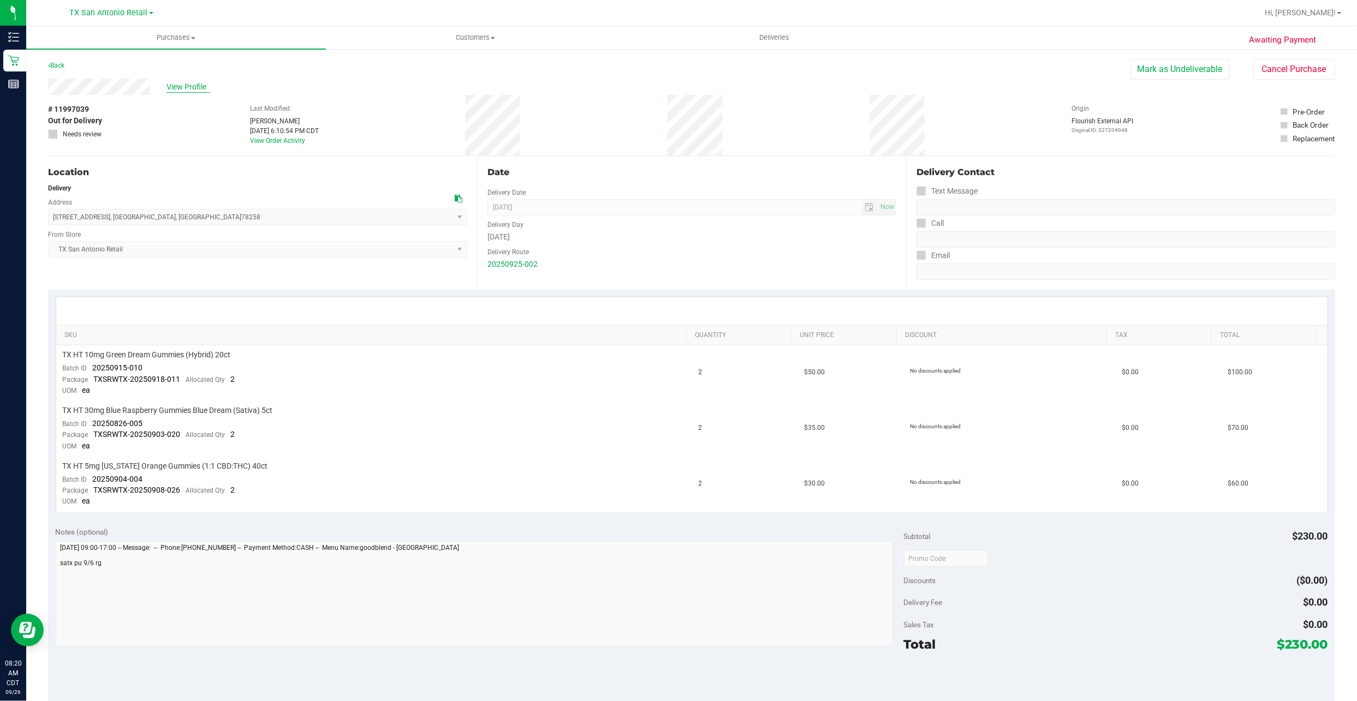
click at [188, 83] on span "View Profile" at bounding box center [188, 86] width 44 height 11
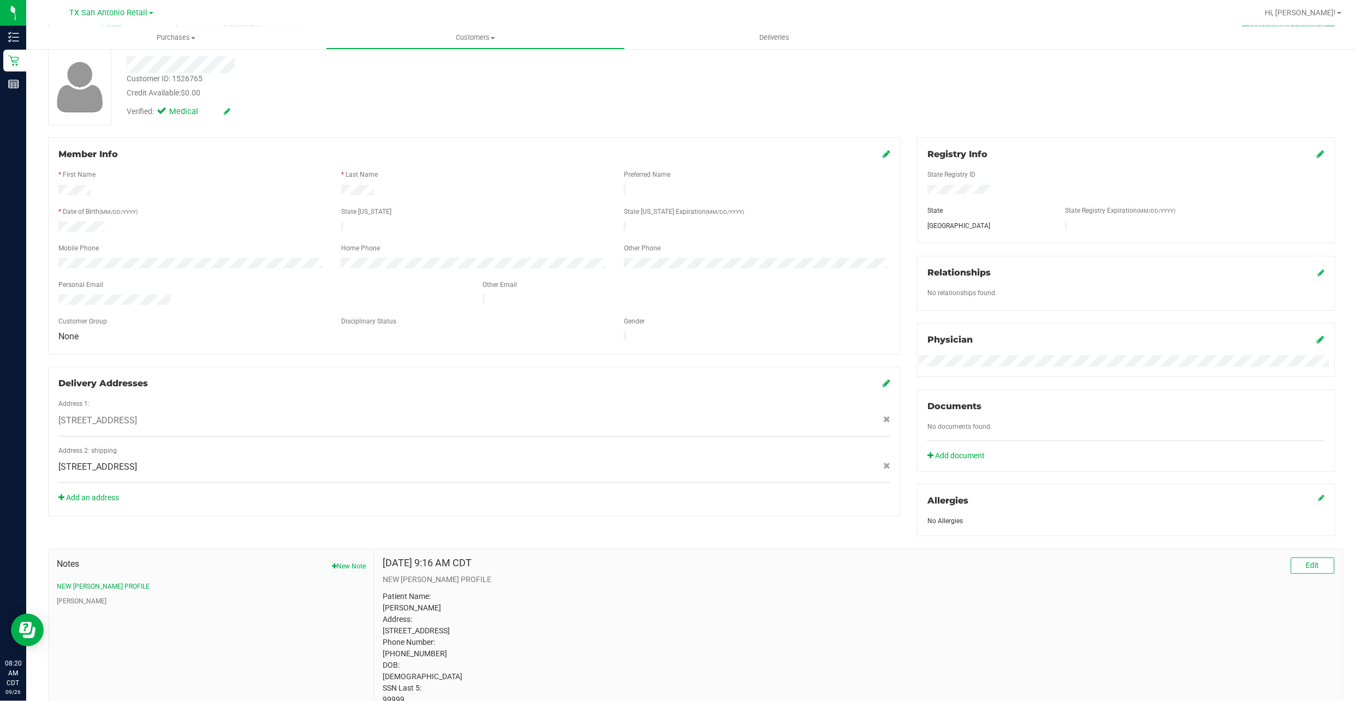
scroll to position [120, 0]
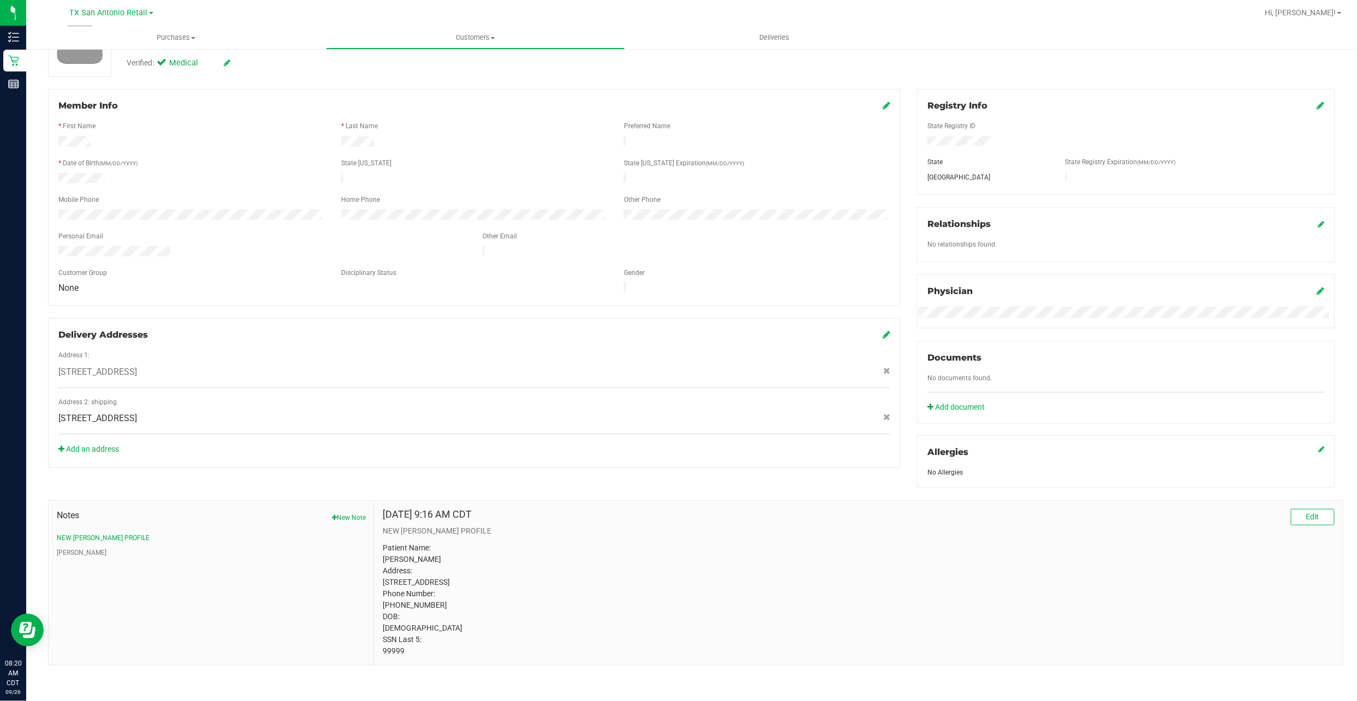
click at [389, 650] on p "Patient Name: ANTHONY CARRERAS Address: 21915 US HIGHWAY 281 N APT 3104 SAN ANT…" at bounding box center [859, 599] width 952 height 115
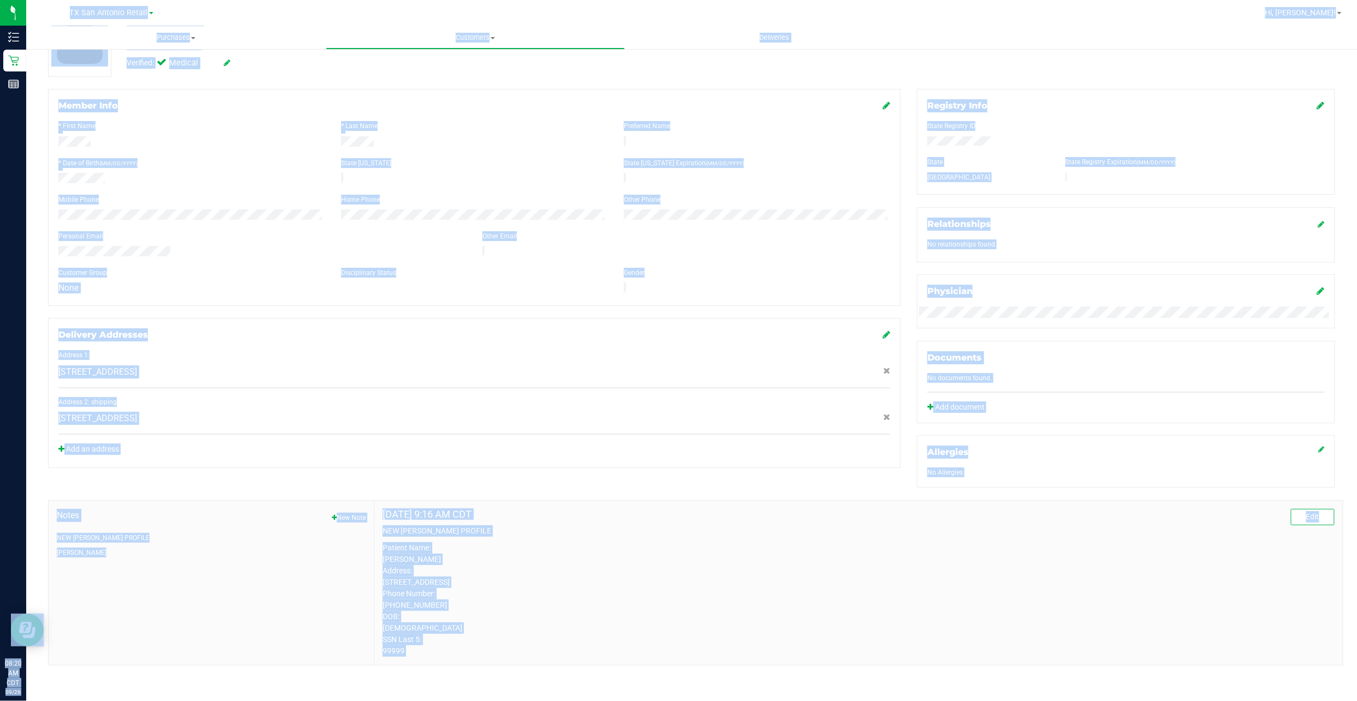
drag, startPoint x: 389, startPoint y: 650, endPoint x: -916, endPoint y: 517, distance: 1312.0
click at [0, 517] on html "Inventory Retail Reports 08:20 AM CDT 09/26/2025 09/26 TX San Antonio Retail Hi…" at bounding box center [678, 350] width 1357 height 701
click at [385, 653] on p "Patient Name: ANTHONY CARRERAS Address: 21915 US HIGHWAY 281 N APT 3104 SAN ANT…" at bounding box center [859, 599] width 952 height 115
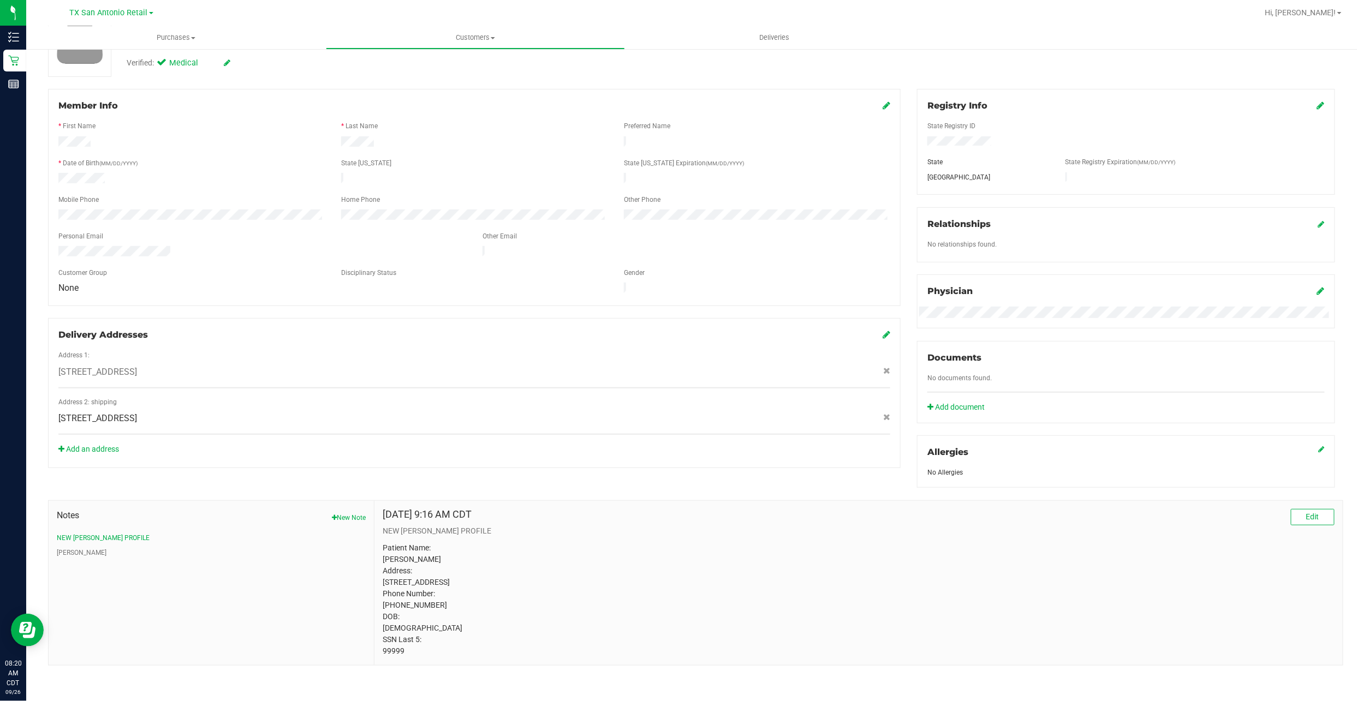
click at [385, 653] on p "Patient Name: ANTHONY CARRERAS Address: 21915 US HIGHWAY 281 N APT 3104 SAN ANT…" at bounding box center [859, 599] width 952 height 115
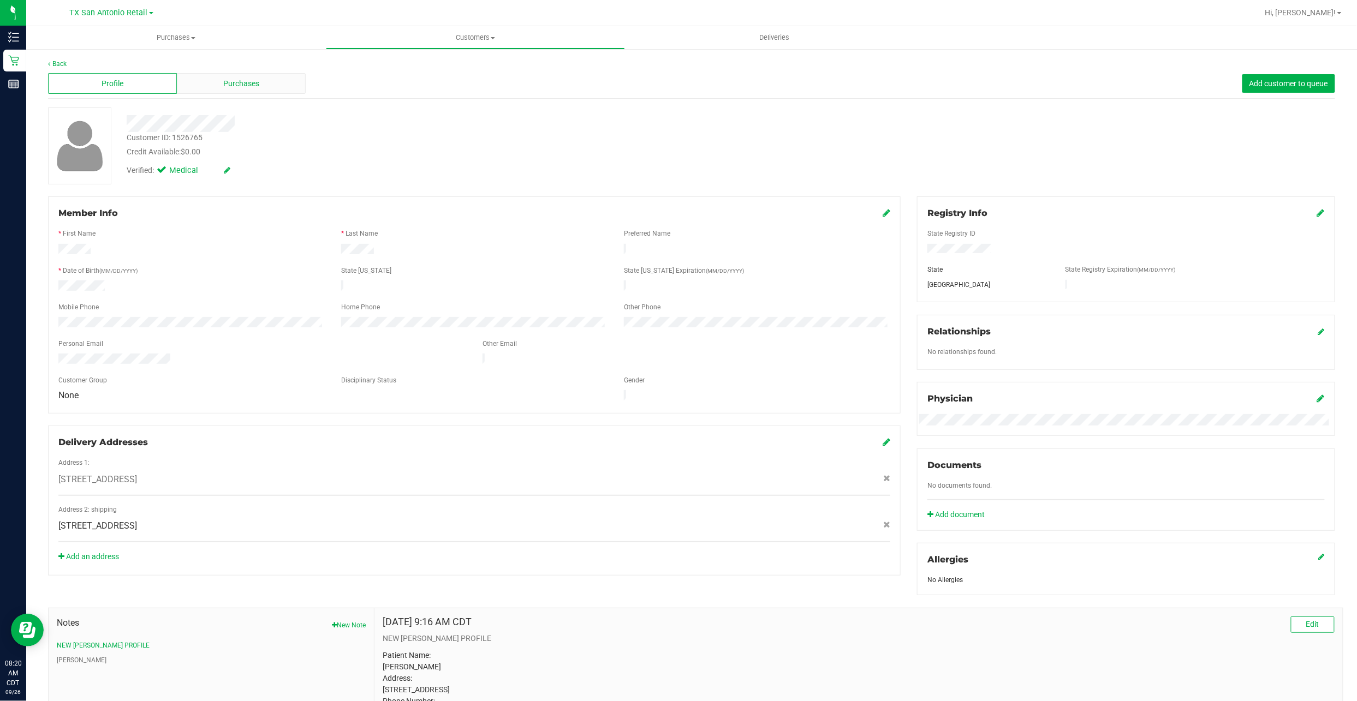
click at [201, 90] on div "Purchases" at bounding box center [241, 83] width 129 height 21
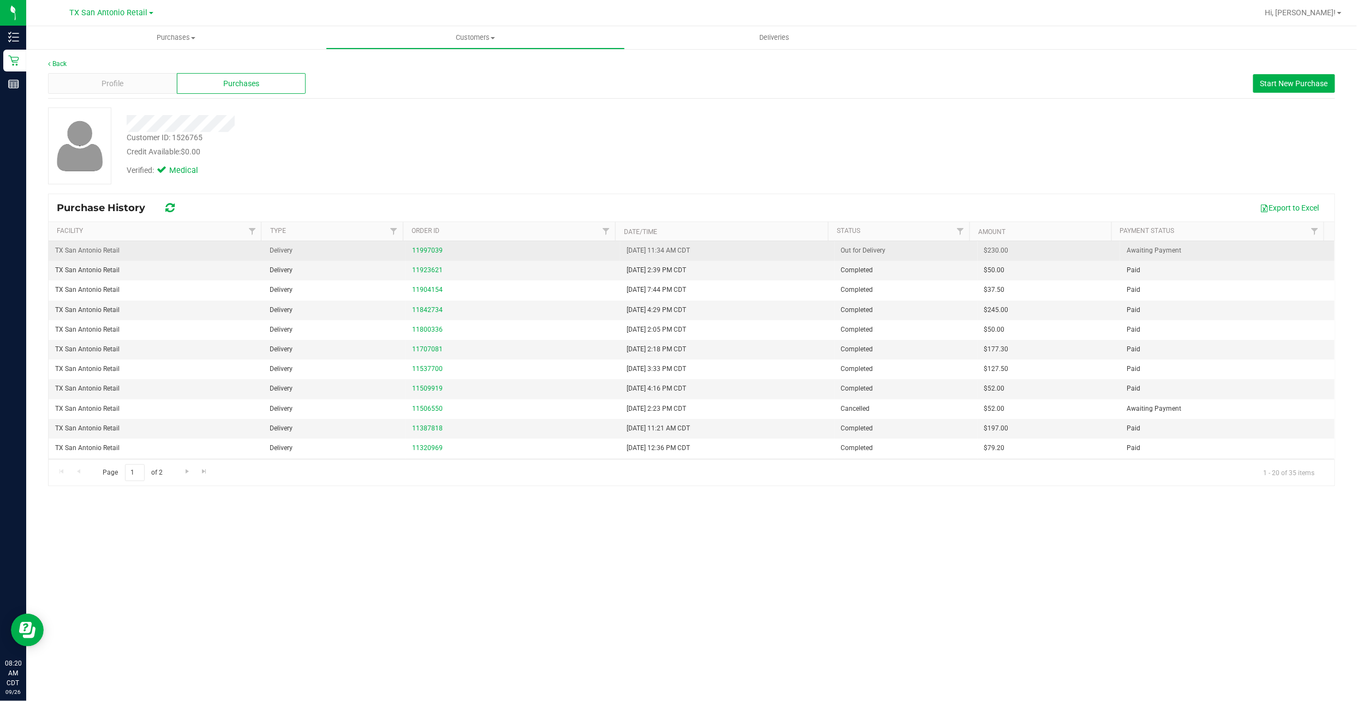
click at [437, 245] on td "11997039" at bounding box center [512, 251] width 214 height 20
drag, startPoint x: 437, startPoint y: 245, endPoint x: 431, endPoint y: 246, distance: 5.5
click at [431, 246] on div "11997039" at bounding box center [512, 251] width 201 height 10
click at [431, 248] on link "11997039" at bounding box center [427, 251] width 31 height 8
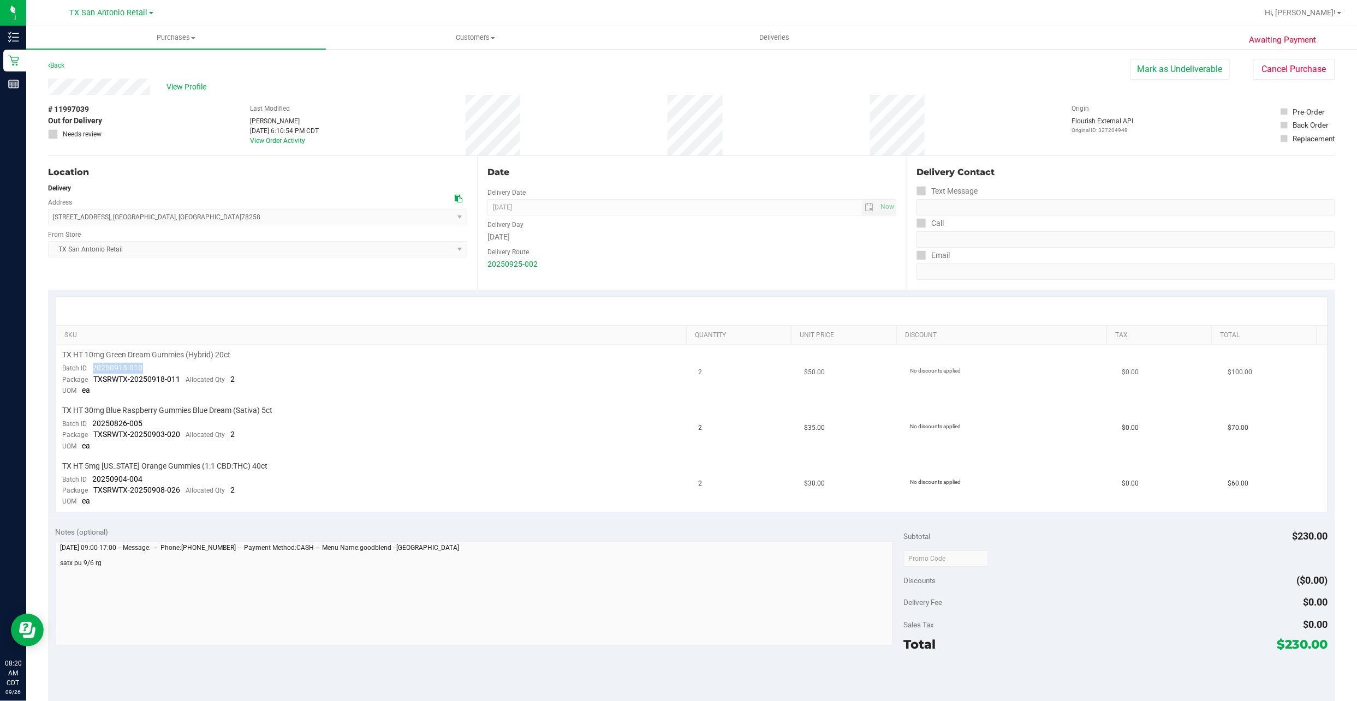
drag, startPoint x: 149, startPoint y: 371, endPoint x: 90, endPoint y: 369, distance: 59.0
click at [90, 369] on td "TX HT 10mg Green Dream Gummies (Hybrid) 20ct Batch ID 20250915-010 Package TXSR…" at bounding box center [374, 373] width 636 height 56
copy span "20250915-010"
drag, startPoint x: 147, startPoint y: 423, endPoint x: 92, endPoint y: 420, distance: 55.8
click at [92, 420] on td "TX HT 30mg Blue Raspberry Gummies Blue Dream (Sativa) 5ct Batch ID 20250826-005…" at bounding box center [374, 429] width 636 height 56
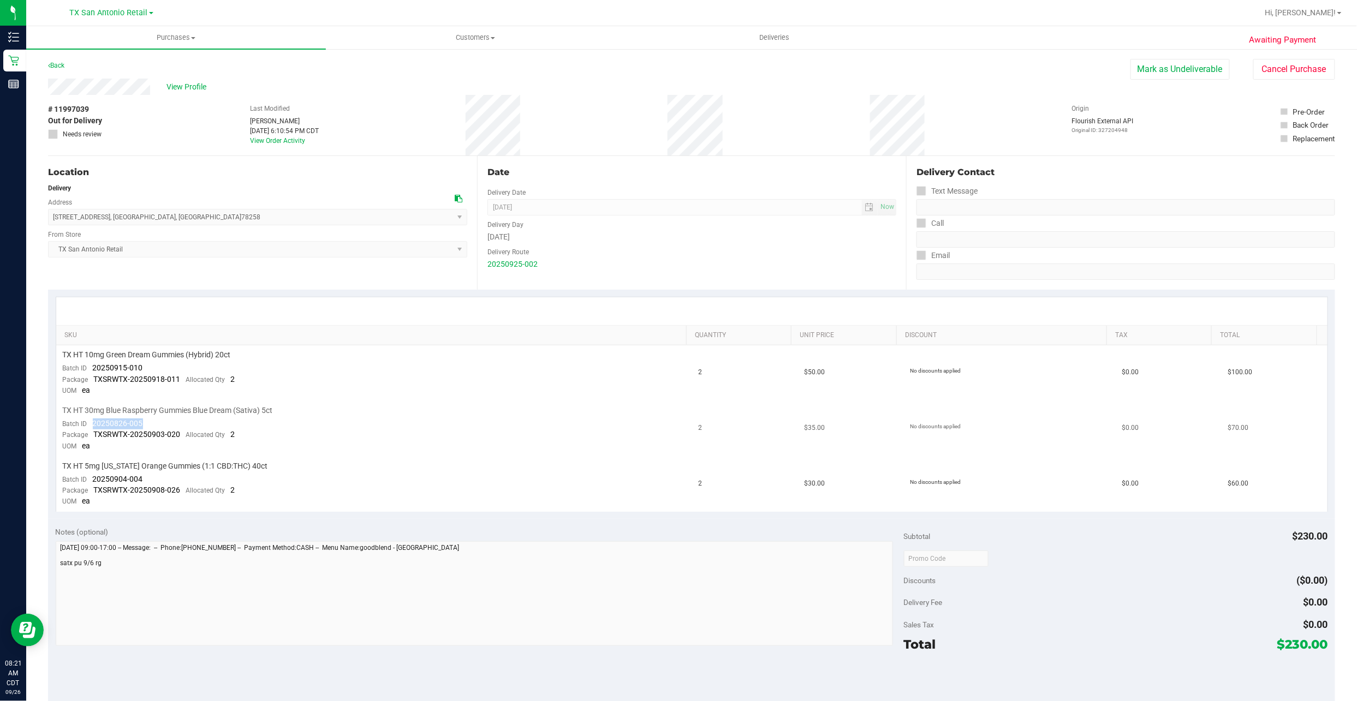
copy span "20250826-005"
drag, startPoint x: 140, startPoint y: 476, endPoint x: 93, endPoint y: 476, distance: 47.5
click at [93, 476] on td "TX HT 5mg Texas Orange Gummies (1:1 CBD:THC) 40ct Batch ID 20250904-004 Package…" at bounding box center [374, 484] width 636 height 55
copy span "20250904-004"
click at [143, 126] on div "# 11997039 Out for Delivery Needs review Last Modified Will Bates Sep 25, 2025 …" at bounding box center [691, 125] width 1287 height 61
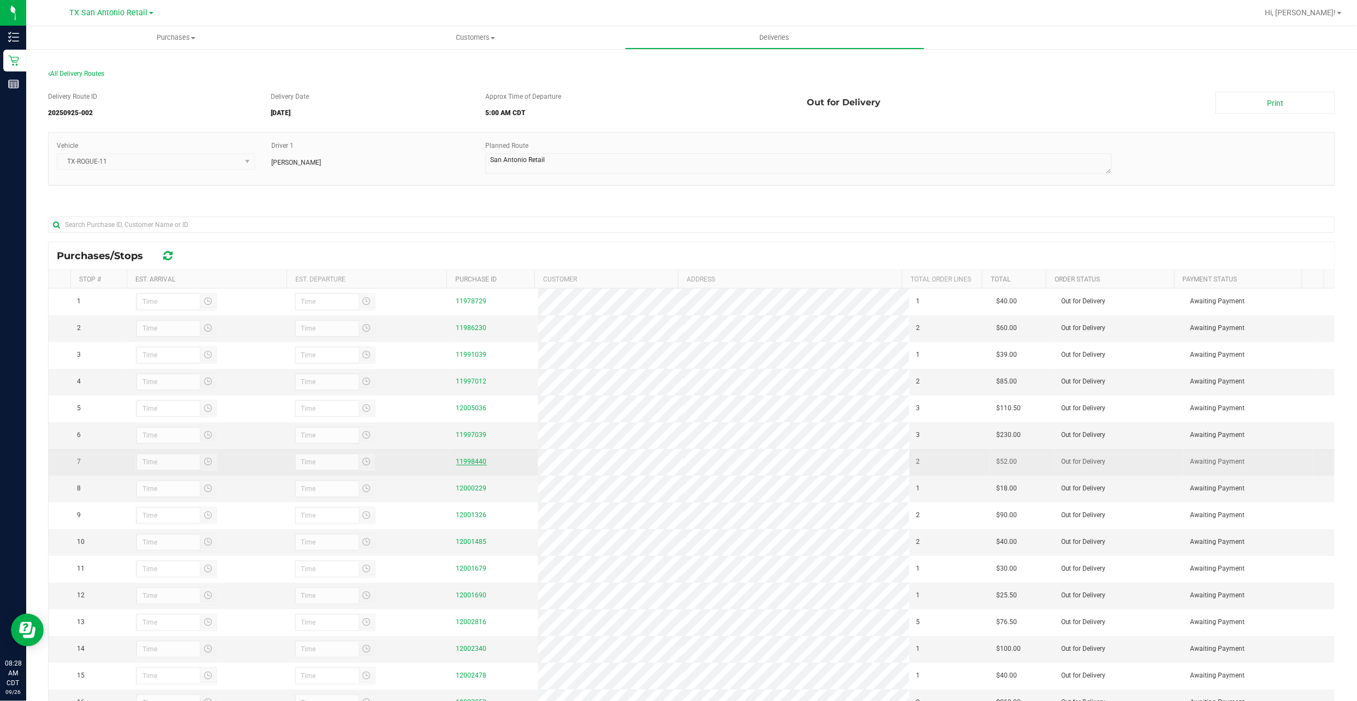
click at [467, 465] on link "11998440" at bounding box center [471, 462] width 31 height 8
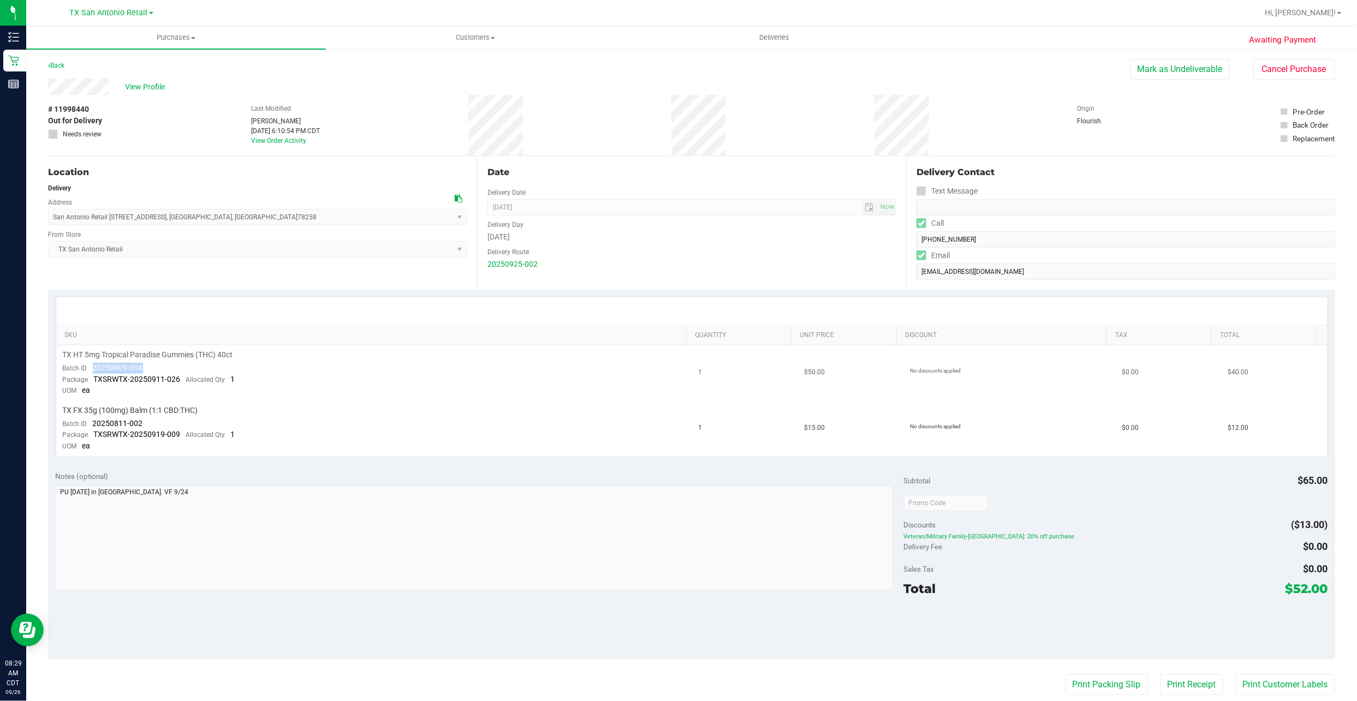
drag, startPoint x: 144, startPoint y: 366, endPoint x: 92, endPoint y: 371, distance: 52.1
click at [92, 371] on td "TX HT 5mg Tropical Paradise Gummies (THC) 40ct Batch ID 20250909-004 Package TX…" at bounding box center [374, 373] width 636 height 56
copy span "20250909-004"
drag, startPoint x: 143, startPoint y: 423, endPoint x: 93, endPoint y: 422, distance: 50.2
click at [93, 422] on td "TX FX 35g (100mg) Balm (1:1 CBD:THC) Batch ID 20250811-002 Package TXSRWTX-2025…" at bounding box center [374, 428] width 636 height 55
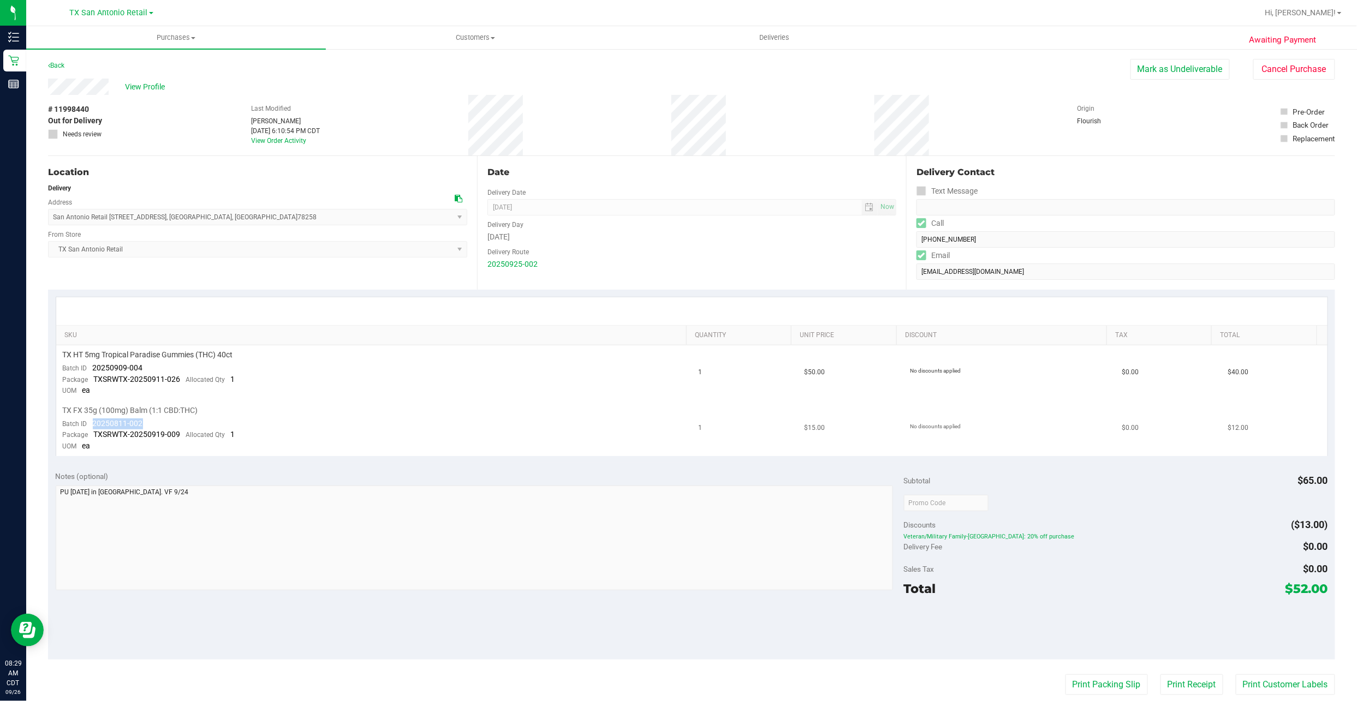
copy span "20250811-002"
click at [215, 278] on div "Location Delivery Address San Antonio Retail 18720 Stone Oak PKWY, San Antonio,…" at bounding box center [262, 223] width 429 height 134
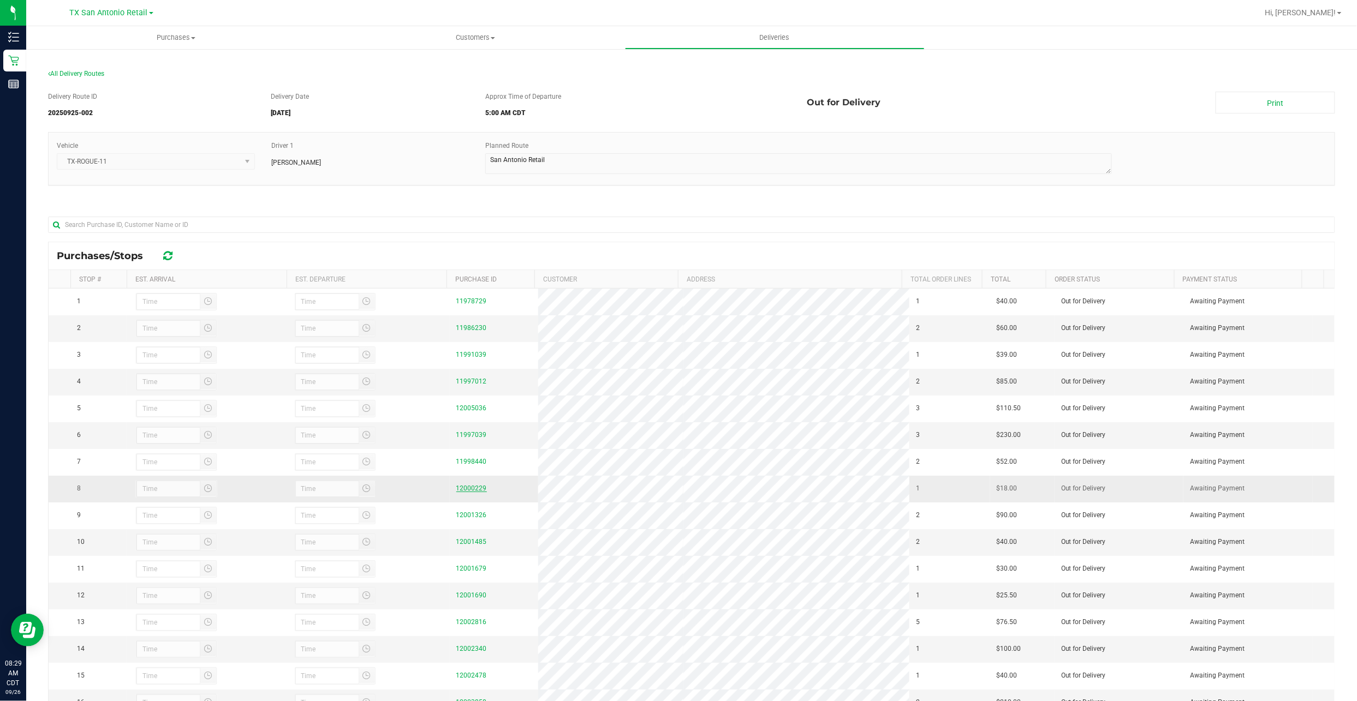
click at [474, 492] on link "12000229" at bounding box center [471, 489] width 31 height 8
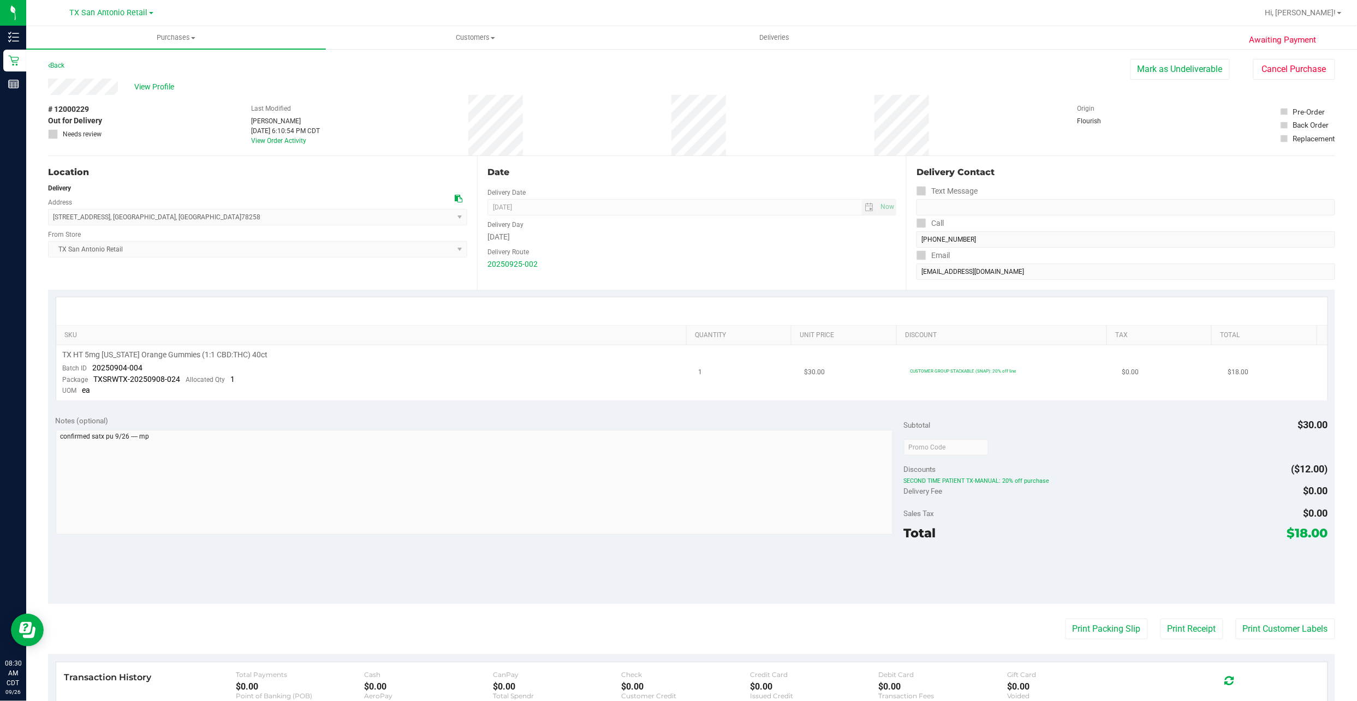
click at [147, 368] on td "TX HT 5mg Texas Orange Gummies (1:1 CBD:THC) 40ct Batch ID 20250904-004 Package…" at bounding box center [374, 372] width 636 height 55
drag, startPoint x: 147, startPoint y: 368, endPoint x: 94, endPoint y: 370, distance: 53.5
click at [94, 370] on td "TX HT 5mg Texas Orange Gummies (1:1 CBD:THC) 40ct Batch ID 20250904-004 Package…" at bounding box center [374, 372] width 636 height 55
copy span "20250904-004"
click at [267, 365] on td "TX HT 5mg Texas Orange Gummies (1:1 CBD:THC) 40ct Batch ID 20250904-004 Package…" at bounding box center [374, 372] width 636 height 55
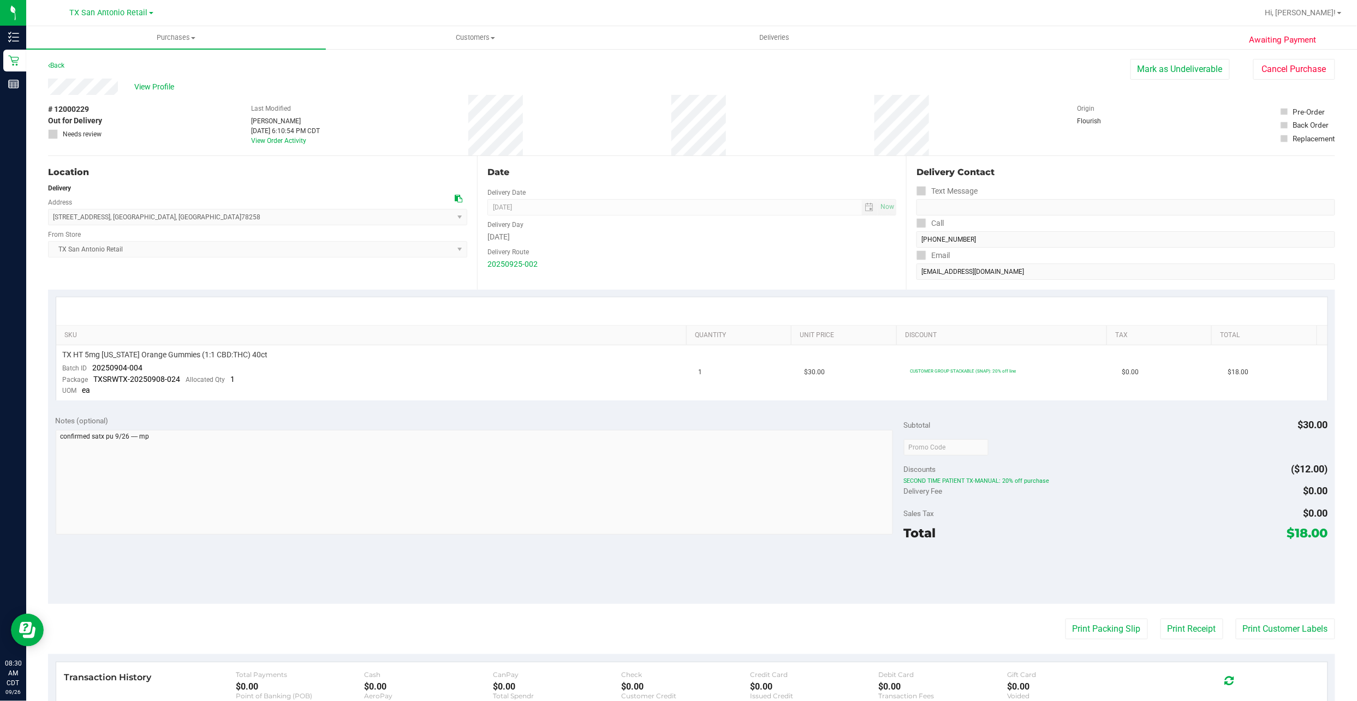
click at [132, 77] on div "Back Mark as Undeliverable Cancel Purchase" at bounding box center [691, 69] width 1287 height 20
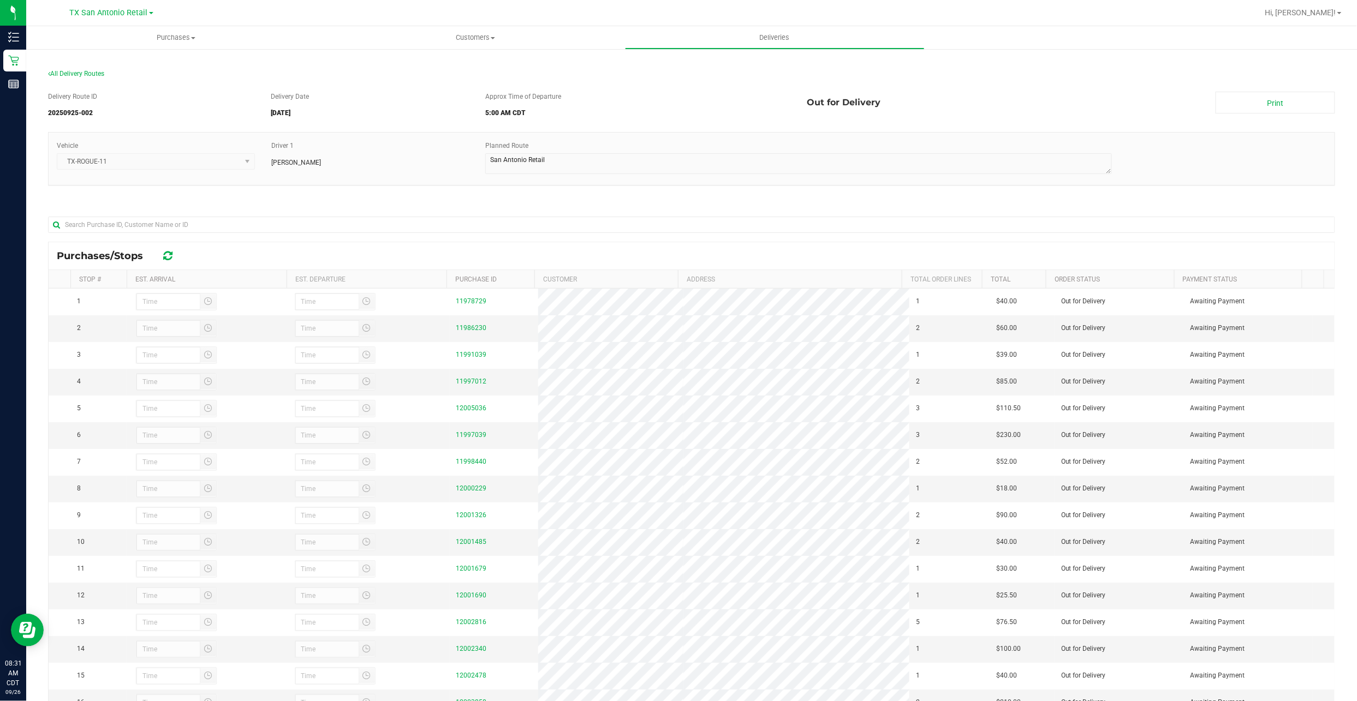
scroll to position [145, 0]
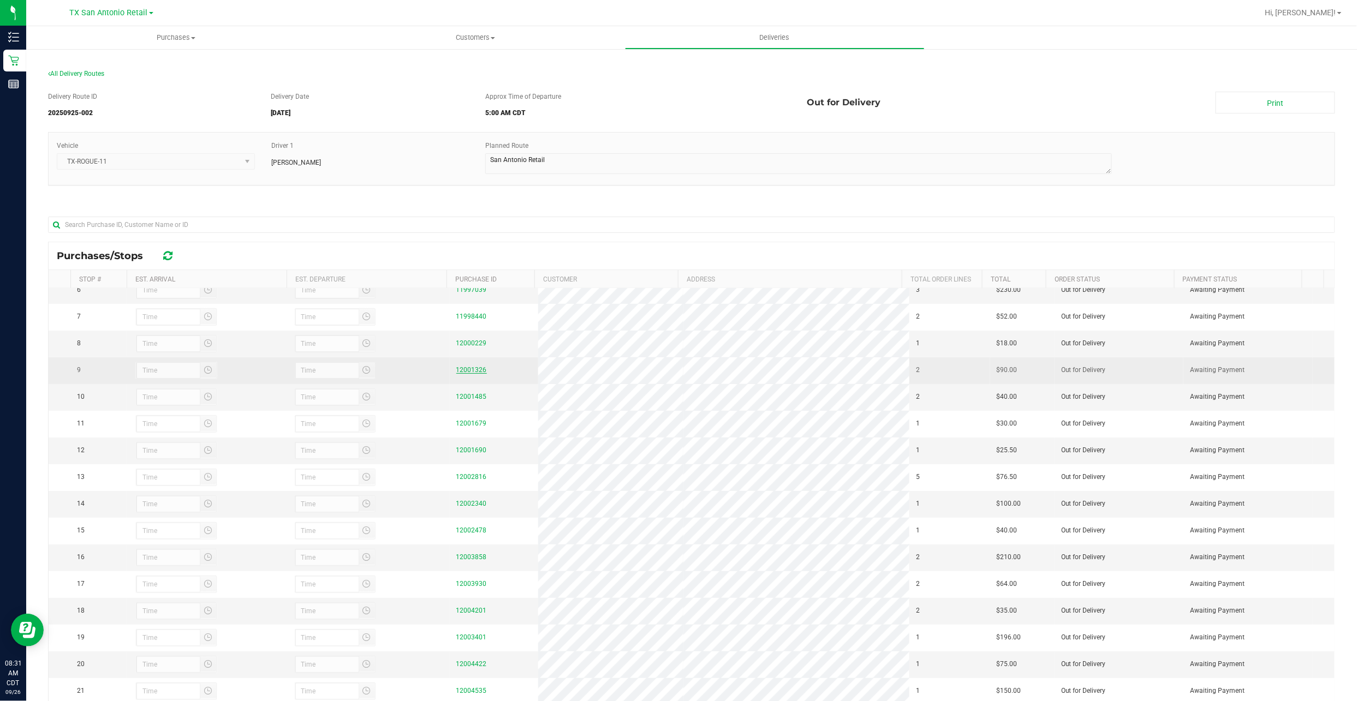
click at [459, 374] on link "12001326" at bounding box center [471, 370] width 31 height 8
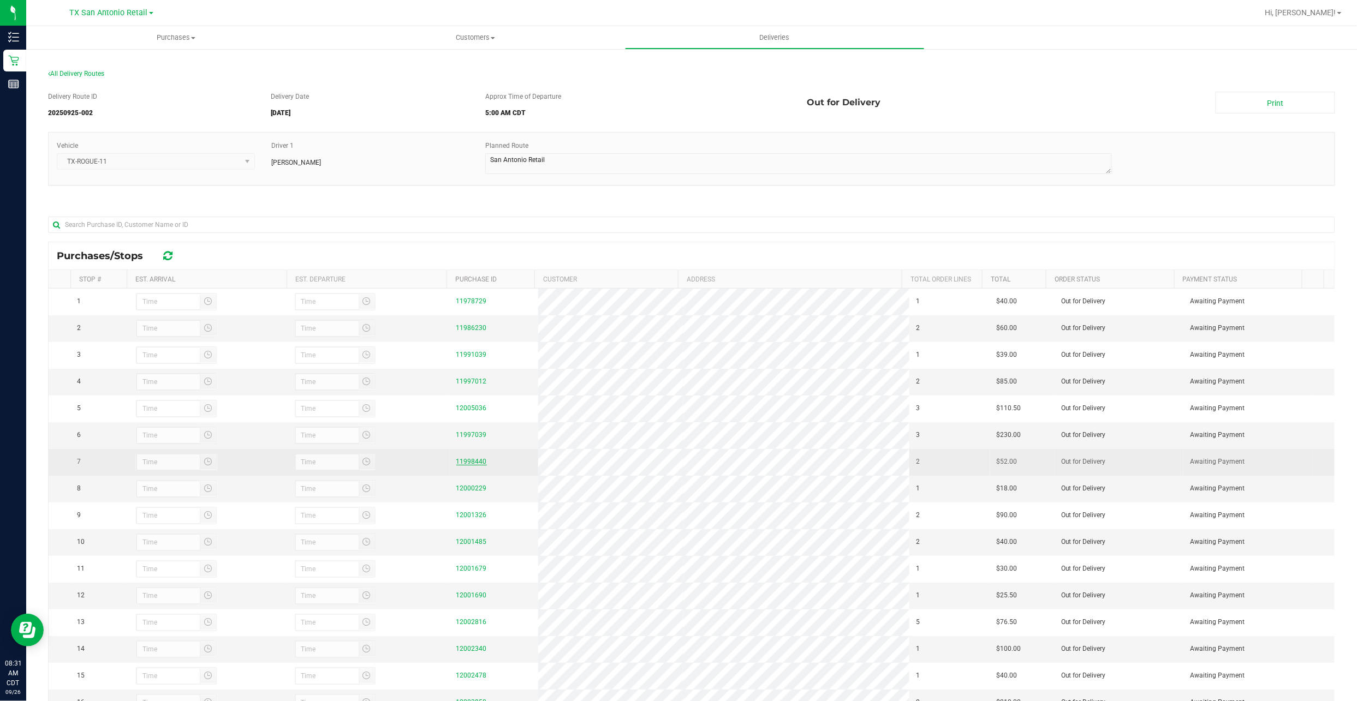
click at [459, 465] on link "11998440" at bounding box center [471, 462] width 31 height 8
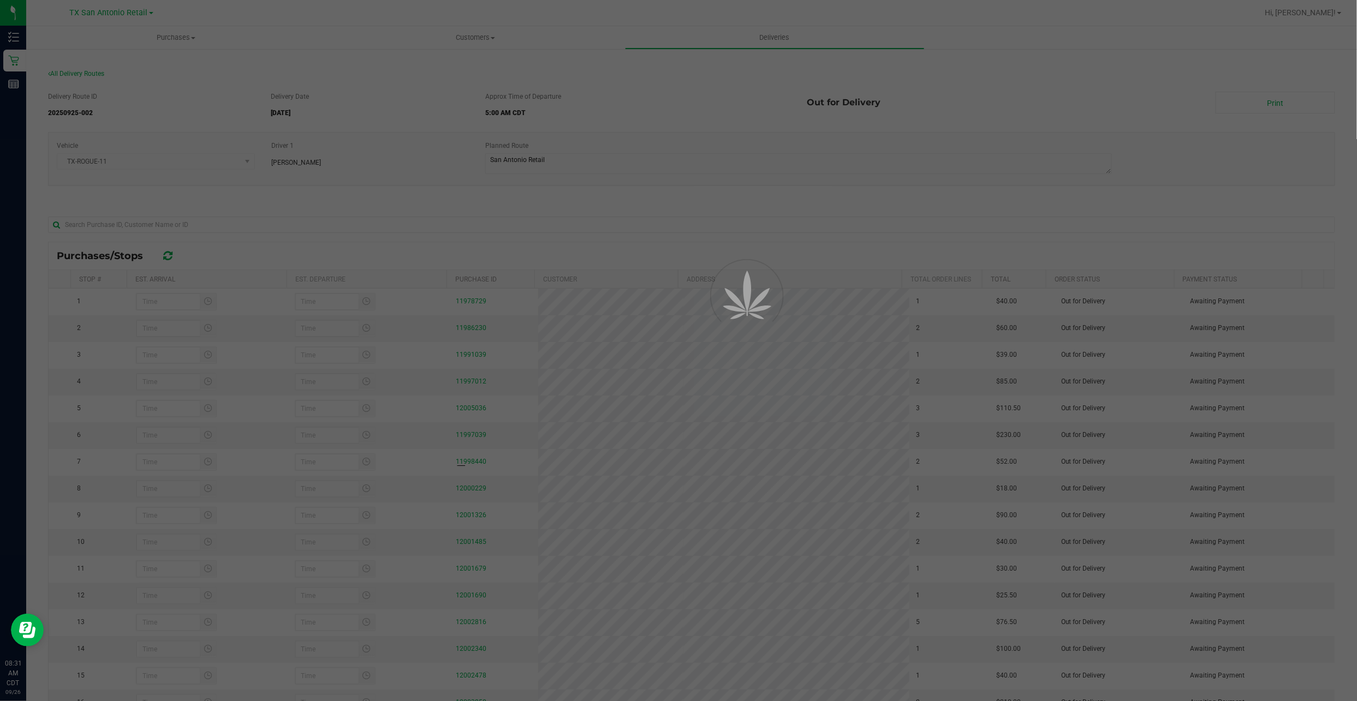
click at [583, 490] on div at bounding box center [678, 350] width 1357 height 701
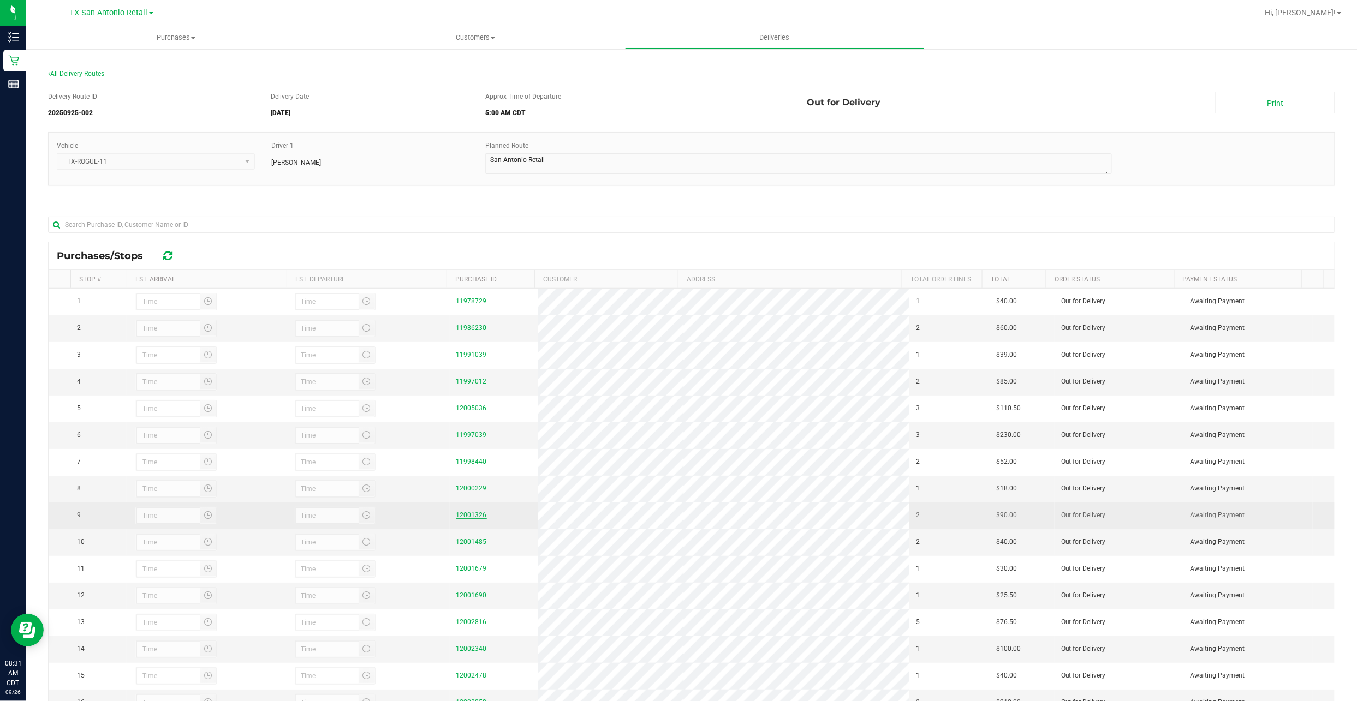
click at [474, 519] on link "12001326" at bounding box center [471, 515] width 31 height 8
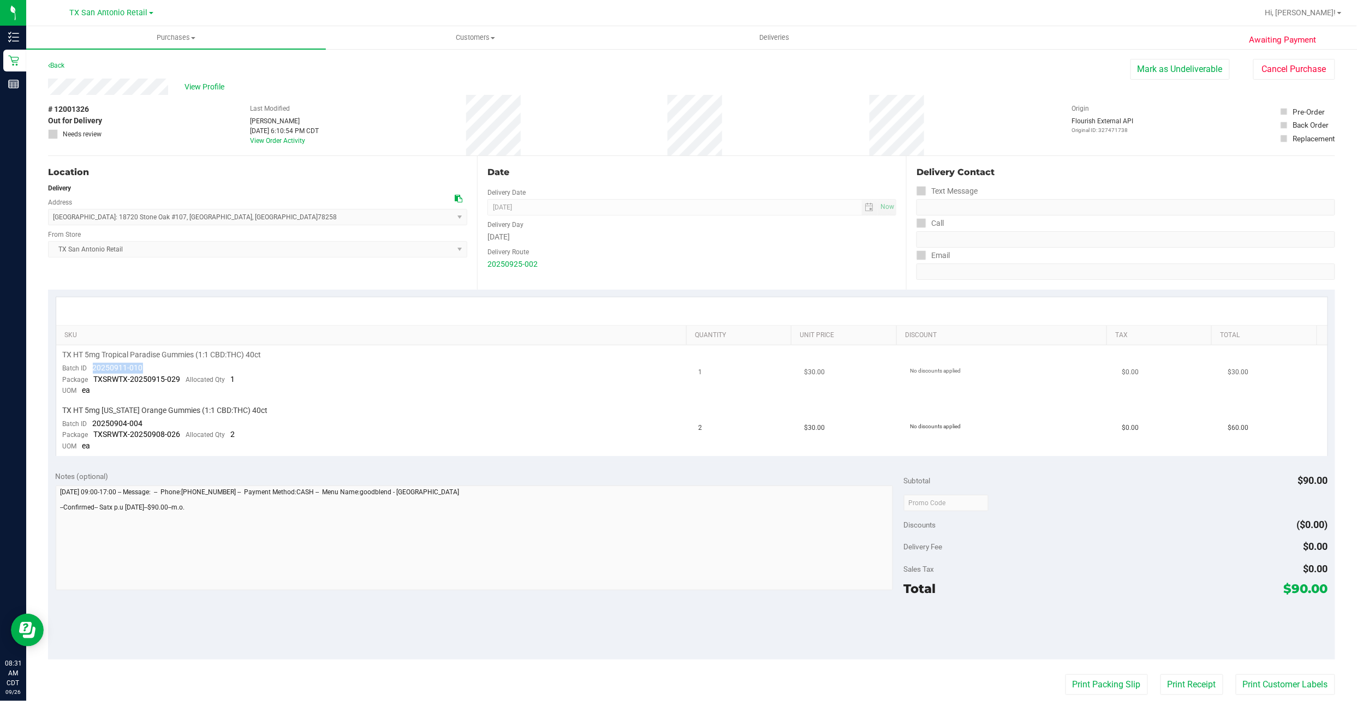
drag, startPoint x: 150, startPoint y: 366, endPoint x: 93, endPoint y: 367, distance: 56.8
click at [93, 367] on td "TX HT 5mg Tropical Paradise Gummies (1:1 CBD:THC) 40ct Batch ID 20250911-010 Pa…" at bounding box center [374, 373] width 636 height 56
copy span "20250911-010"
drag, startPoint x: 143, startPoint y: 417, endPoint x: 92, endPoint y: 422, distance: 51.0
click at [92, 422] on td "TX HT 5mg Texas Orange Gummies (1:1 CBD:THC) 40ct Batch ID 20250904-004 Package…" at bounding box center [374, 428] width 636 height 55
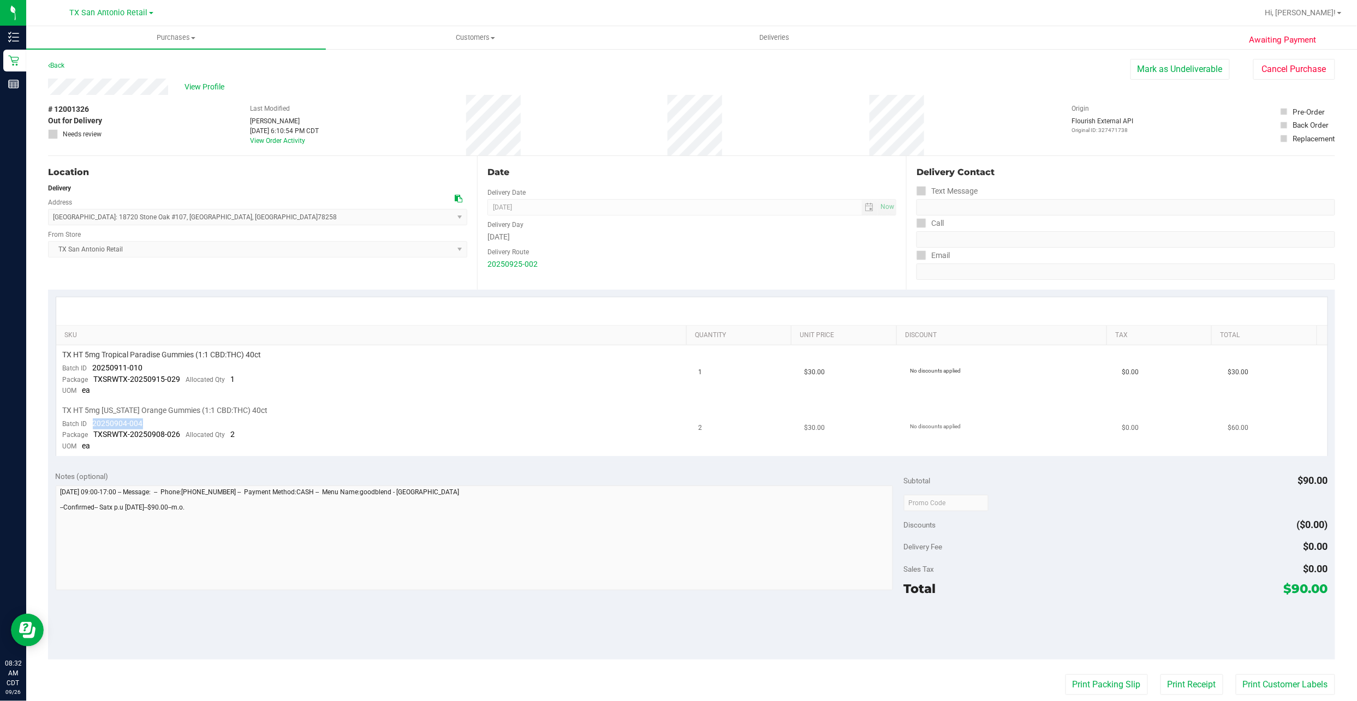
copy span "20250904-004"
click at [201, 169] on div "Location" at bounding box center [257, 172] width 419 height 13
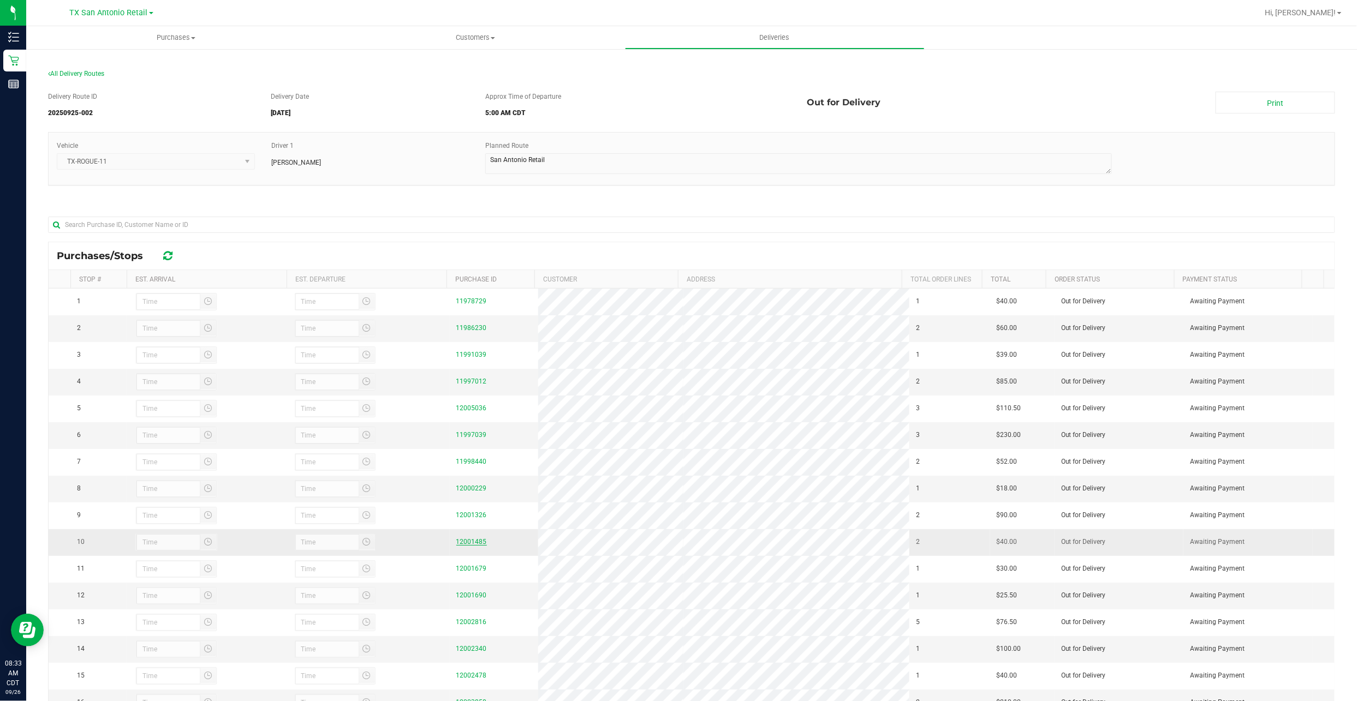
click at [474, 546] on link "12001485" at bounding box center [471, 542] width 31 height 8
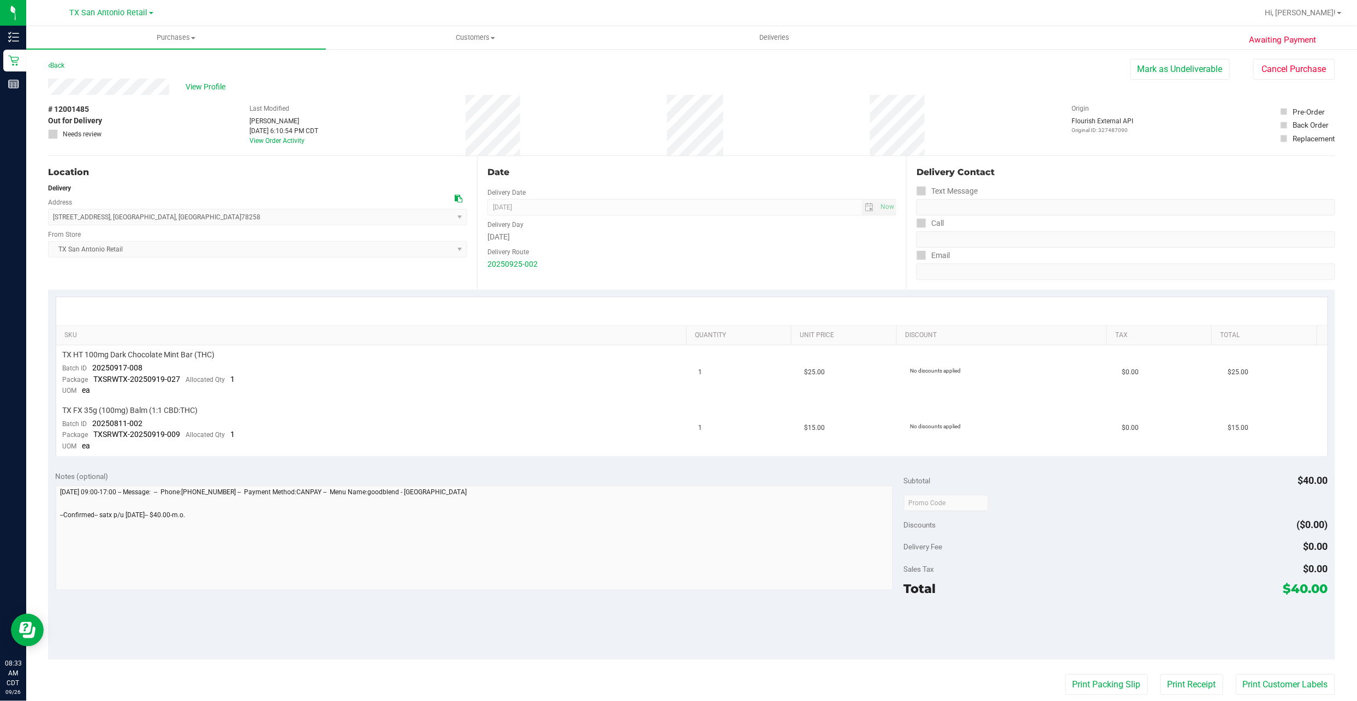
click at [199, 79] on div "View Profile" at bounding box center [589, 87] width 1082 height 16
click at [196, 83] on span "View Profile" at bounding box center [208, 86] width 44 height 11
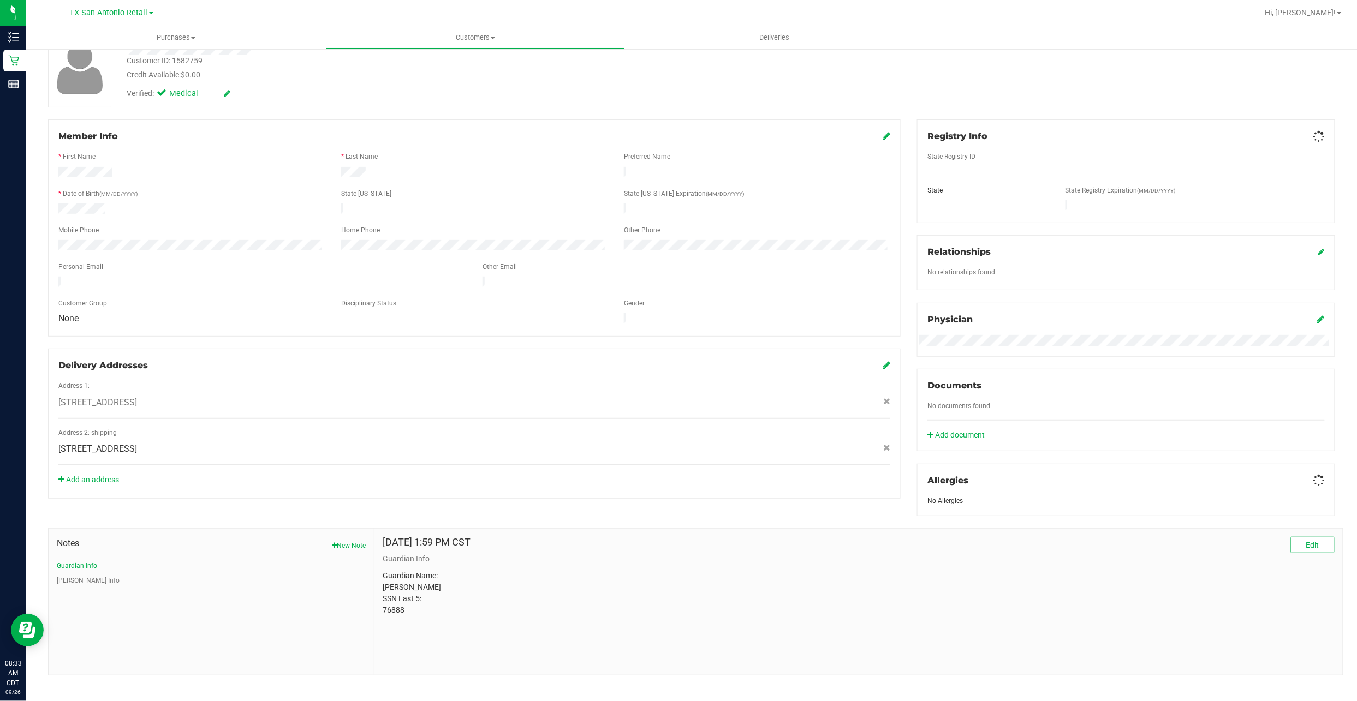
scroll to position [79, 0]
click at [72, 581] on button "CURT Info" at bounding box center [88, 581] width 63 height 10
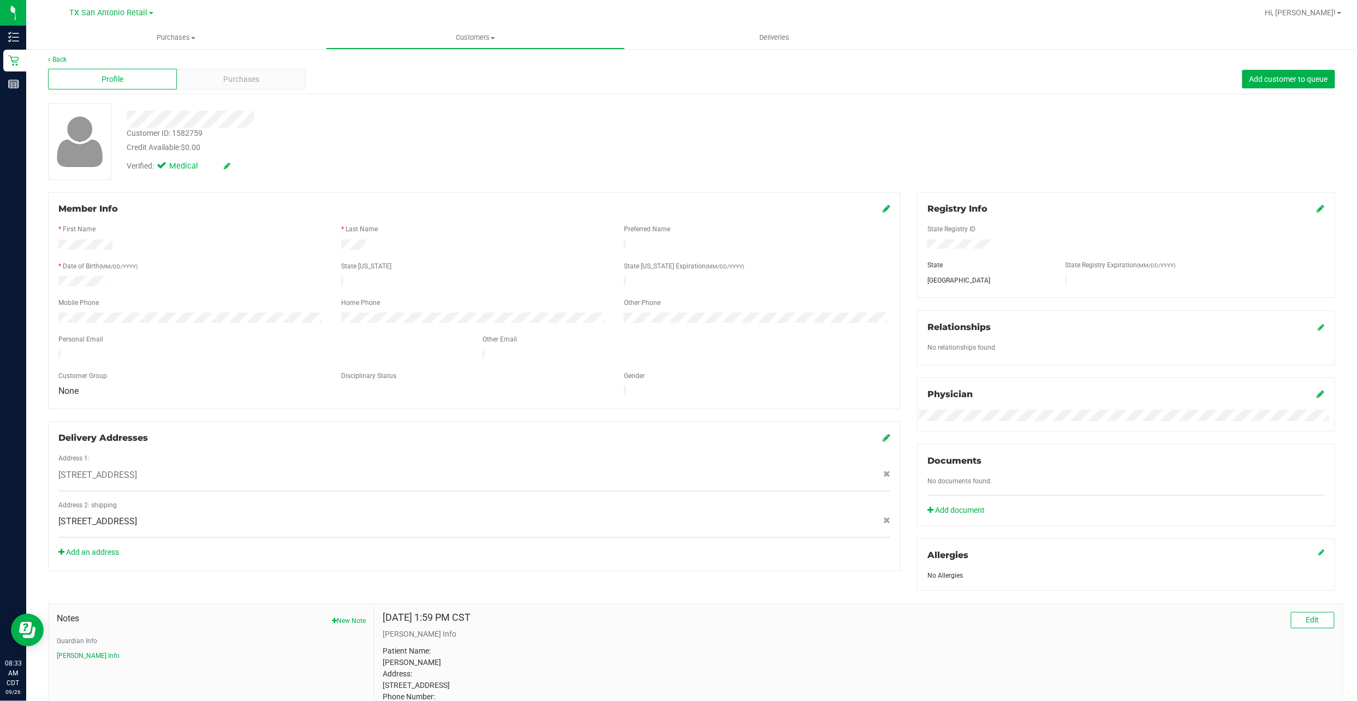
scroll to position [0, 0]
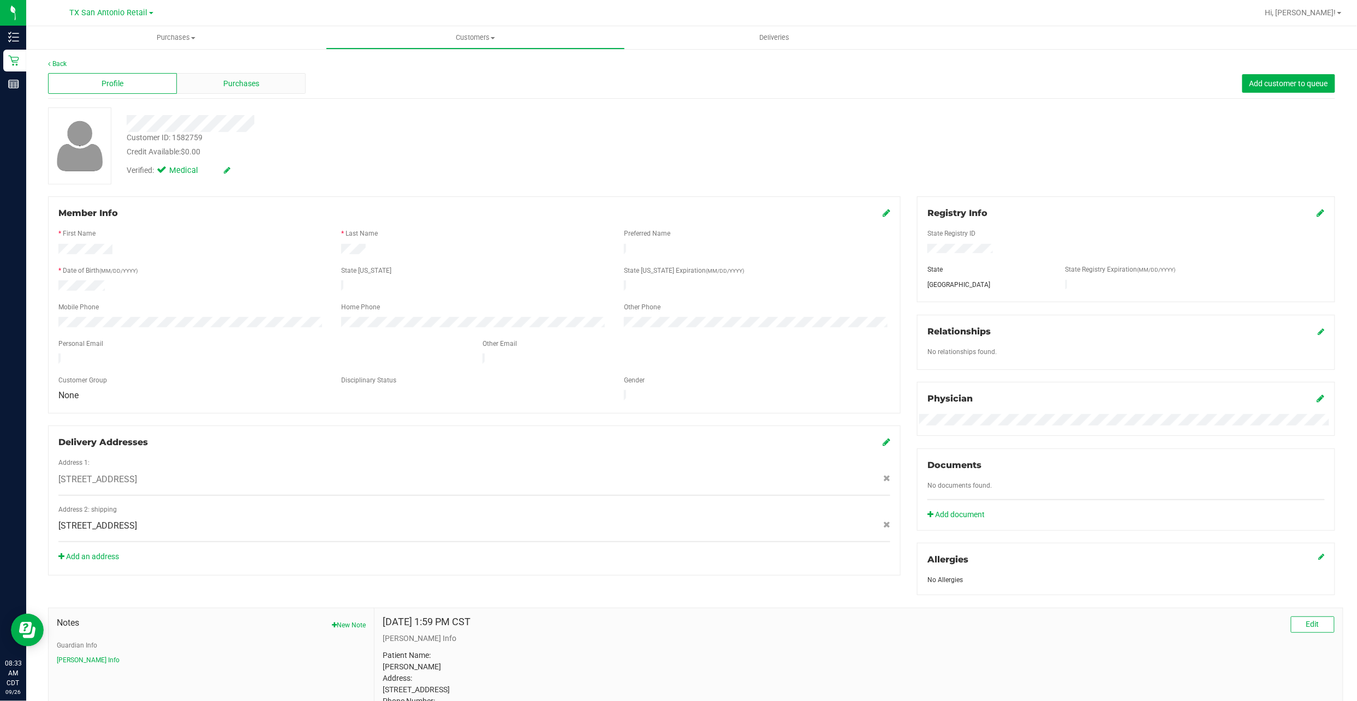
click at [190, 81] on div "Purchases" at bounding box center [241, 83] width 129 height 21
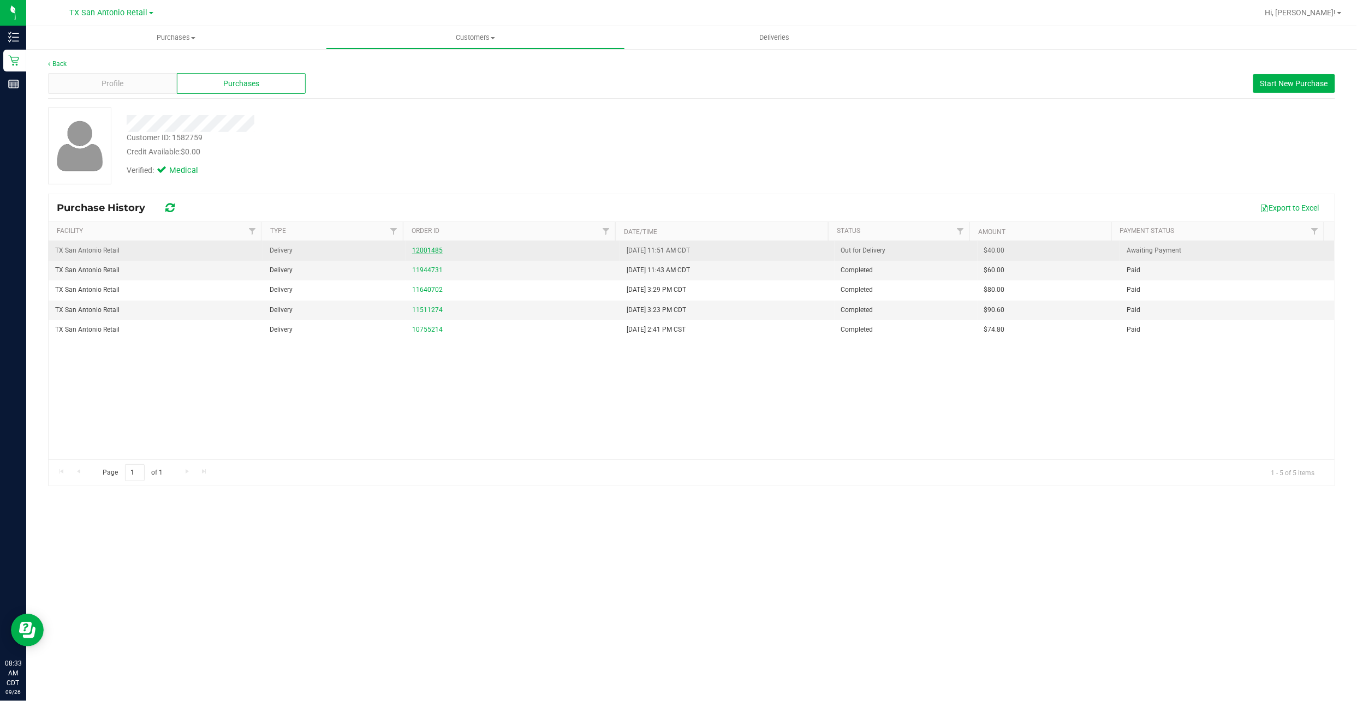
click at [413, 251] on link "12001485" at bounding box center [427, 251] width 31 height 8
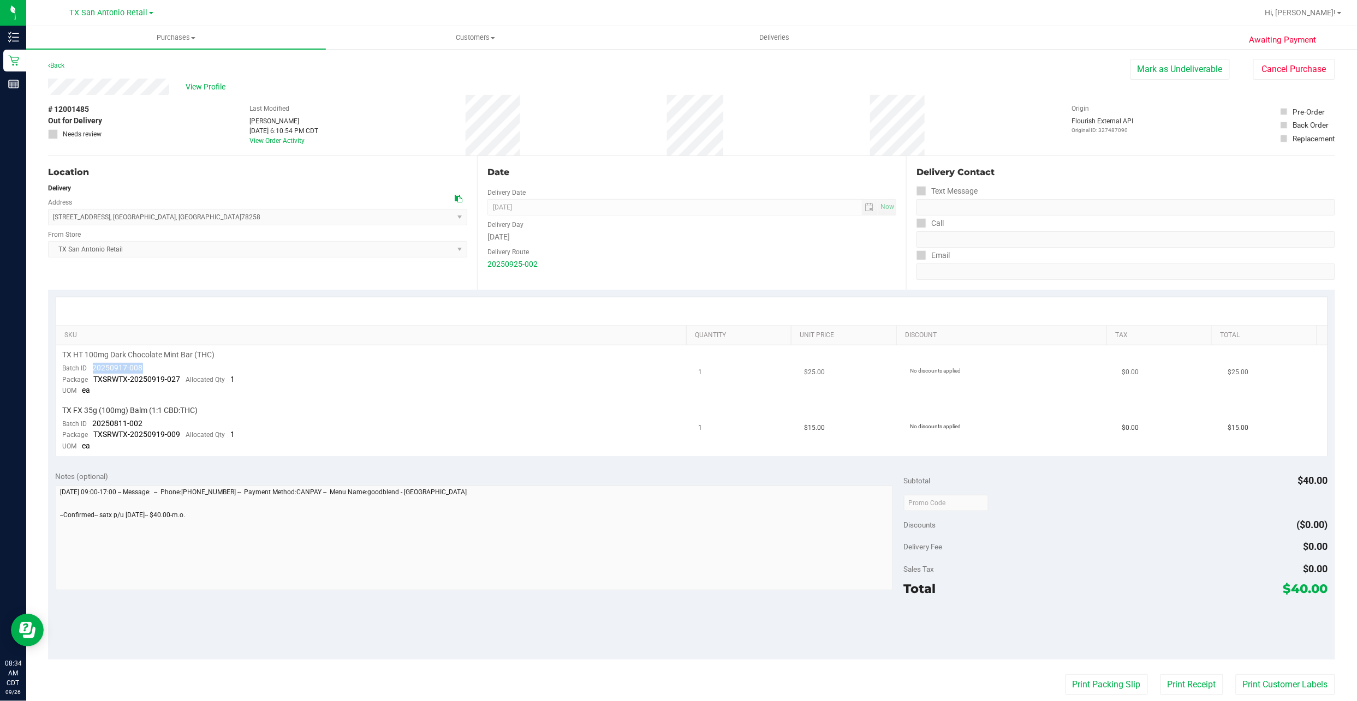
drag, startPoint x: 145, startPoint y: 365, endPoint x: 92, endPoint y: 366, distance: 53.5
click at [92, 366] on td "TX HT 100mg Dark Chocolate Mint Bar (THC) Batch ID 20250917-008 Package TXSRWTX…" at bounding box center [374, 373] width 636 height 56
copy span "20250917-008"
drag, startPoint x: 141, startPoint y: 421, endPoint x: 86, endPoint y: 427, distance: 55.4
click at [86, 427] on div "Batch ID 20250811-002" at bounding box center [103, 424] width 80 height 11
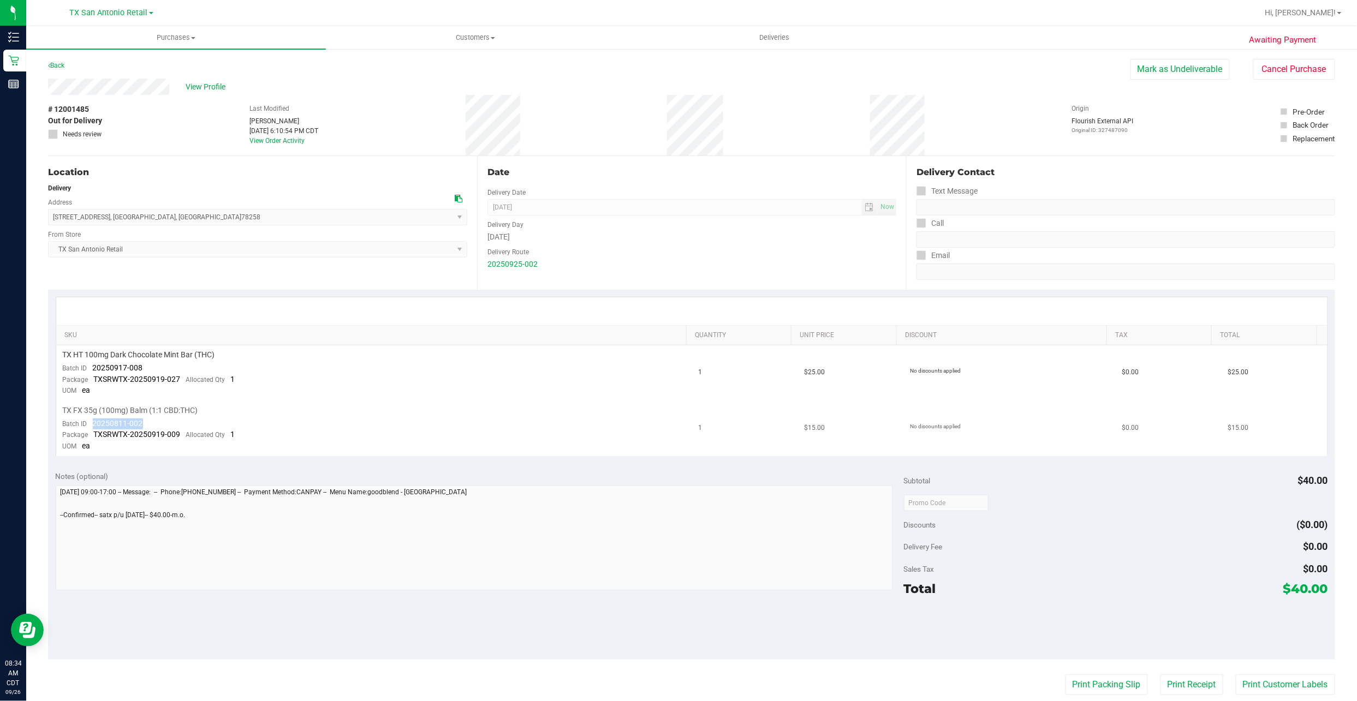
drag, startPoint x: 86, startPoint y: 427, endPoint x: 95, endPoint y: 422, distance: 10.3
copy span "20250811-002"
click at [348, 380] on td "TX HT 100mg Dark Chocolate Mint Bar (THC) Batch ID 20250917-008 Package TXSRWTX…" at bounding box center [374, 373] width 636 height 56
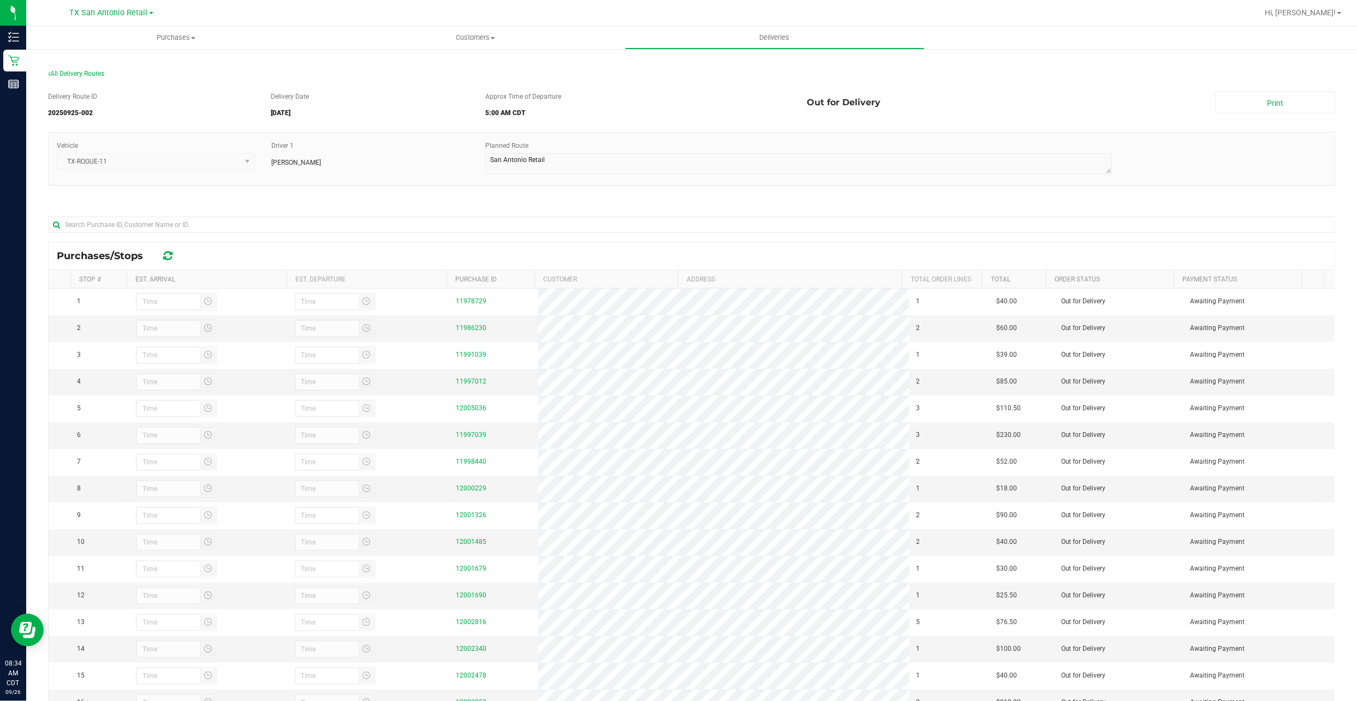
scroll to position [73, 0]
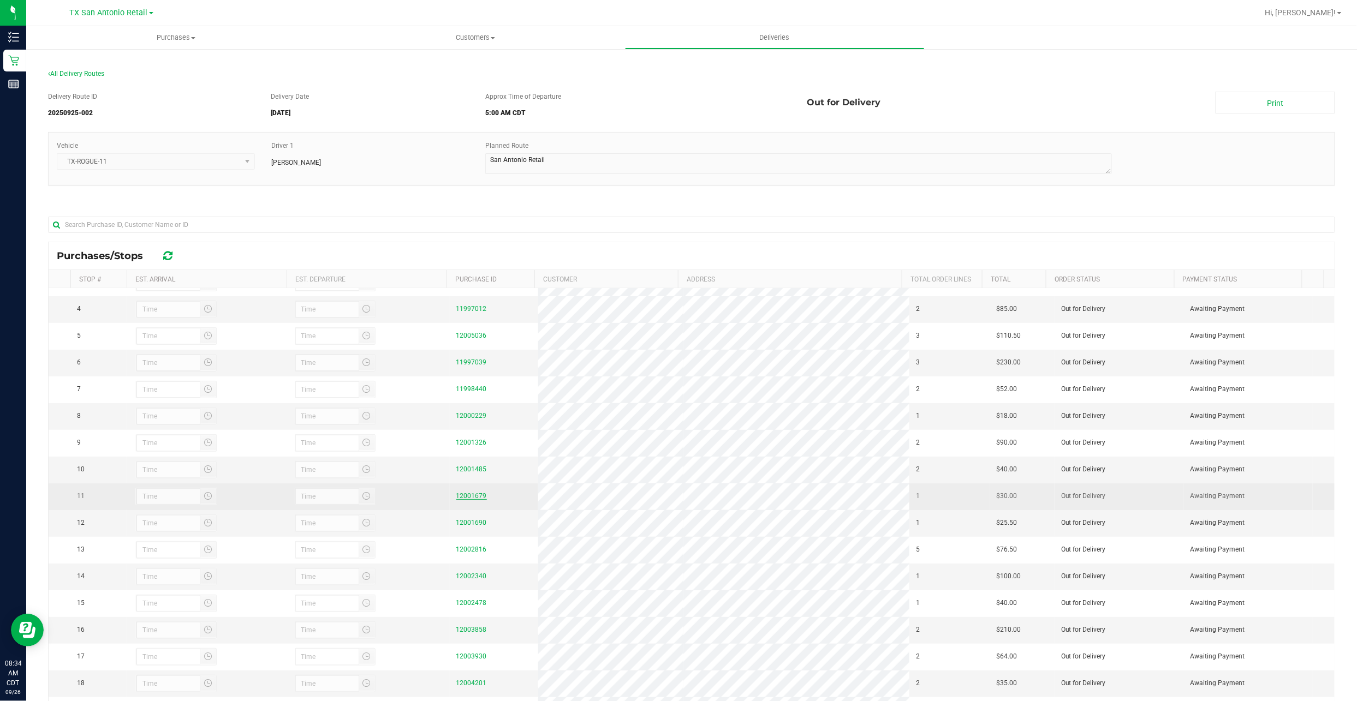
click at [456, 500] on link "12001679" at bounding box center [471, 496] width 31 height 8
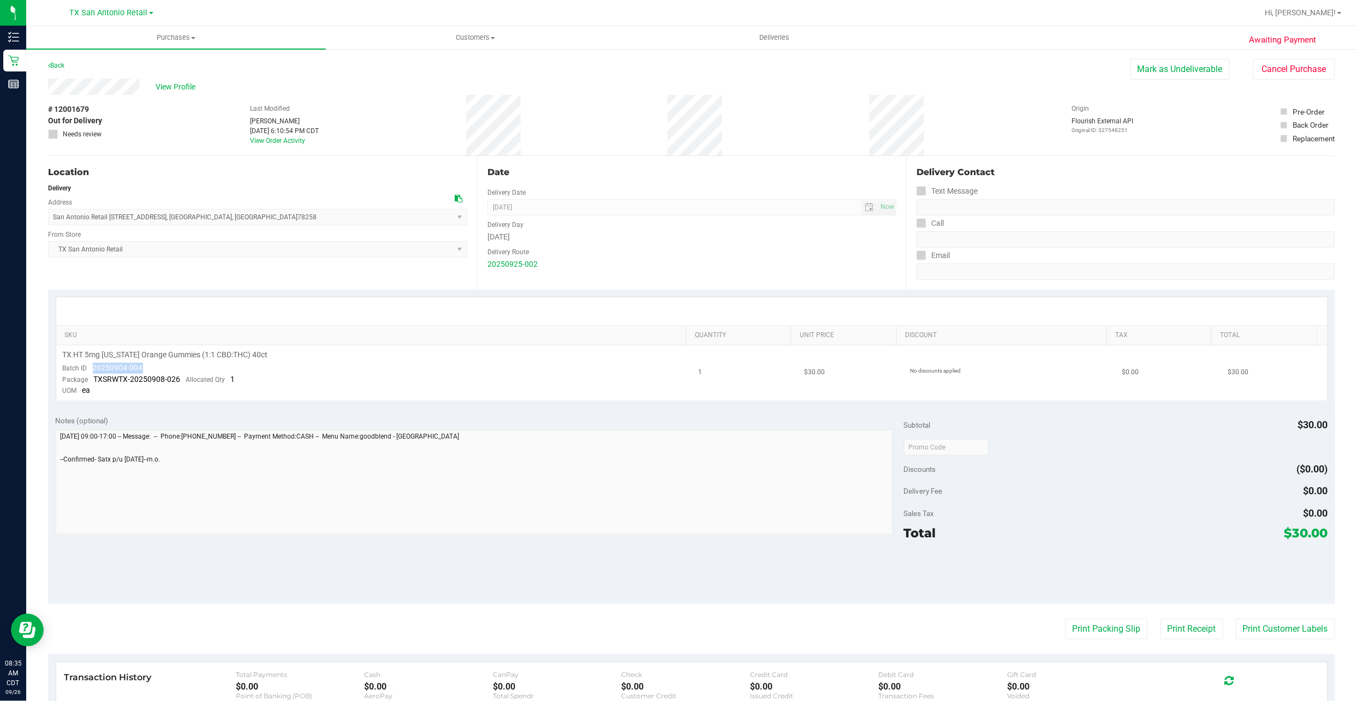
drag, startPoint x: 142, startPoint y: 369, endPoint x: 92, endPoint y: 368, distance: 50.8
click at [92, 368] on td "TX HT 5mg Texas Orange Gummies (1:1 CBD:THC) 40ct Batch ID 20250904-004 Package…" at bounding box center [374, 372] width 636 height 55
copy span "20250904-004"
click at [217, 201] on div "San Antonio Retail 18720 Stone Oak Pkwy, #107 San Antonio, TX 78258 , San Anton…" at bounding box center [257, 209] width 419 height 32
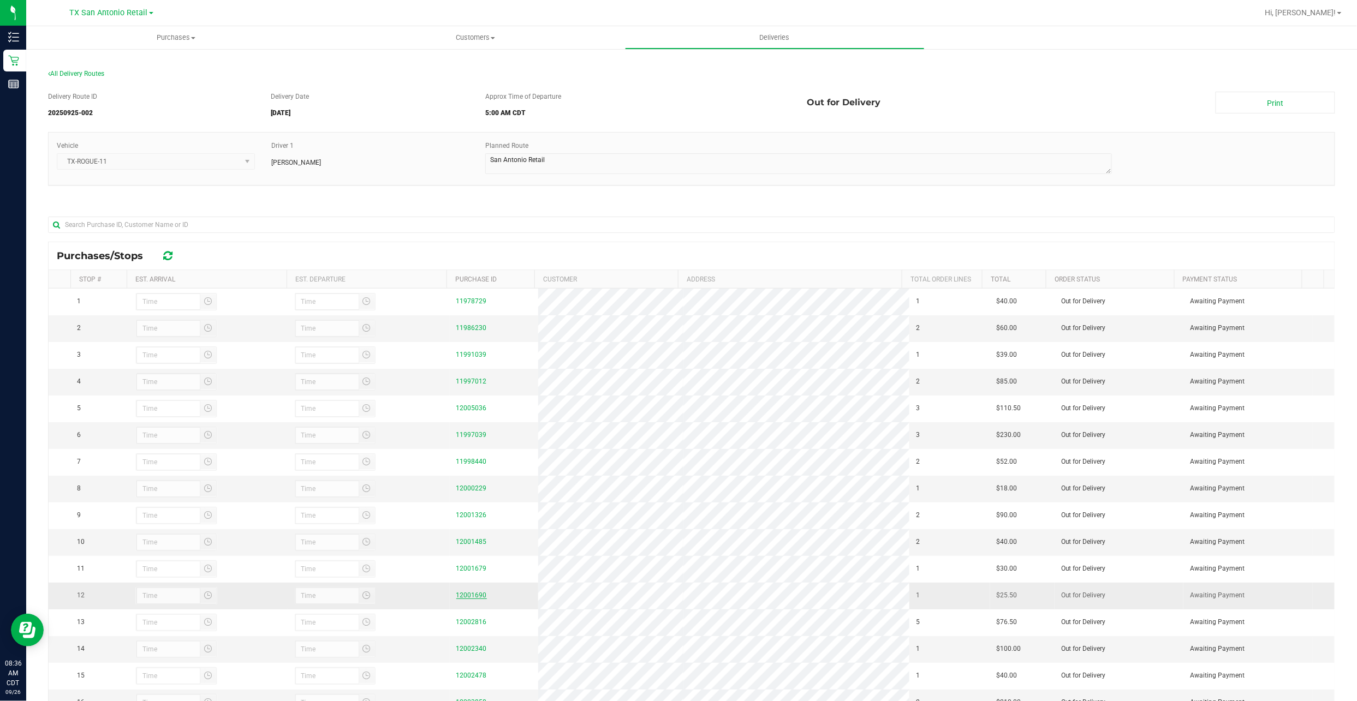
click at [465, 599] on link "12001690" at bounding box center [471, 595] width 31 height 8
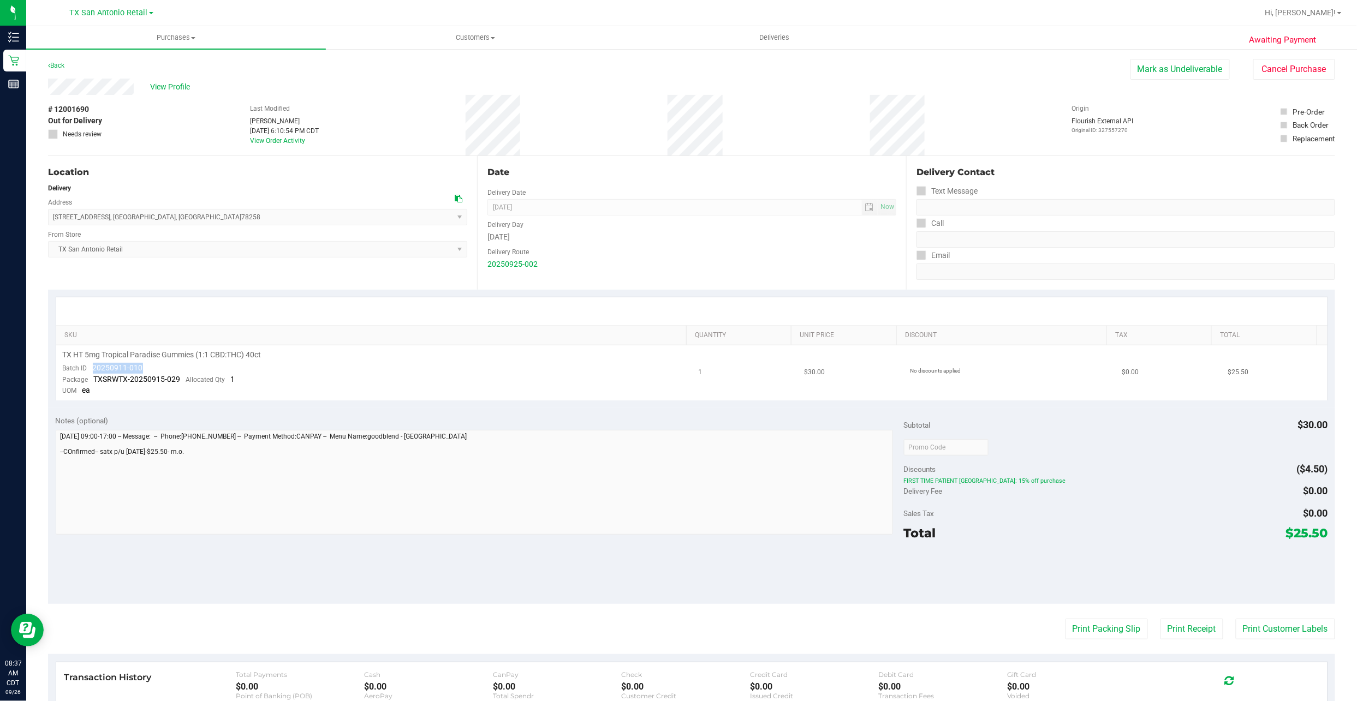
drag, startPoint x: 147, startPoint y: 367, endPoint x: 92, endPoint y: 369, distance: 55.2
click at [92, 369] on td "TX HT 5mg Tropical Paradise Gummies (1:1 CBD:THC) 40ct Batch ID 20250911-010 Pa…" at bounding box center [374, 372] width 636 height 55
copy span "20250911-010"
click at [168, 142] on div "# 12001690 Out for Delivery Needs review Last Modified Will Bates Sep 25, 2025 …" at bounding box center [691, 125] width 1287 height 61
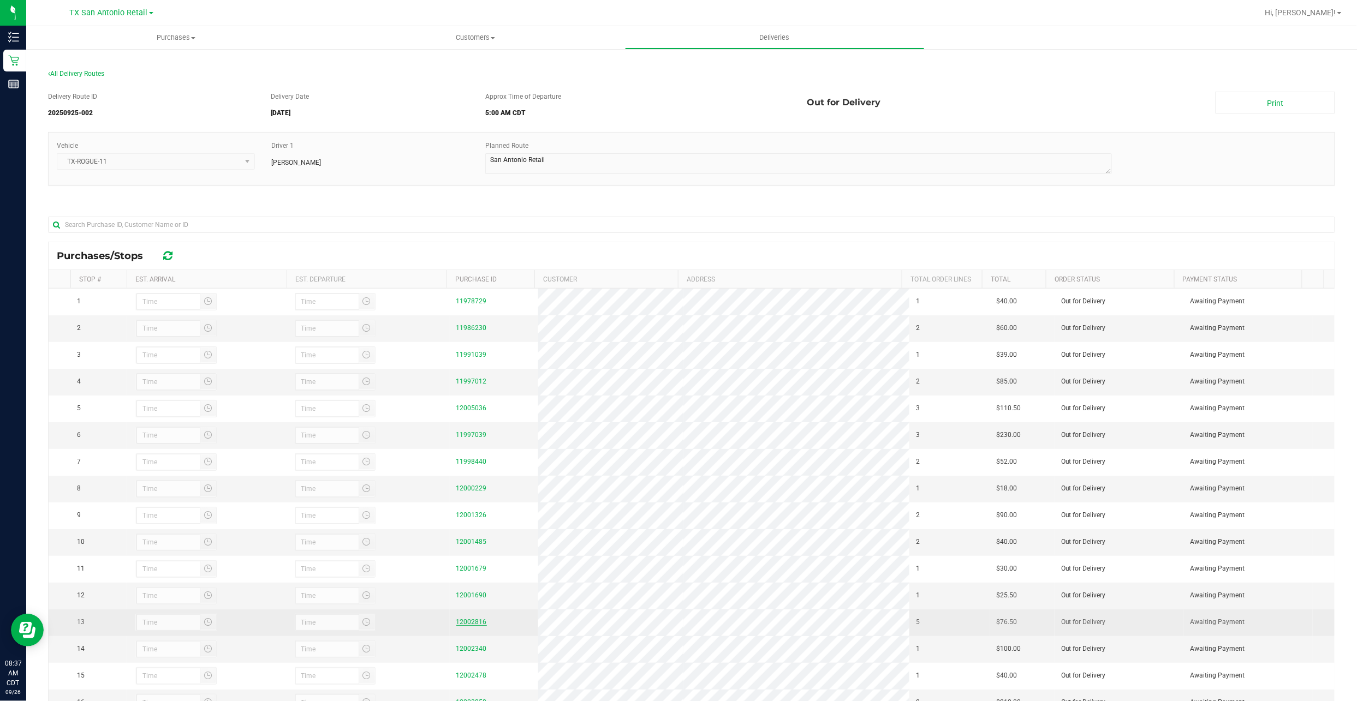
click at [472, 626] on link "12002816" at bounding box center [471, 622] width 31 height 8
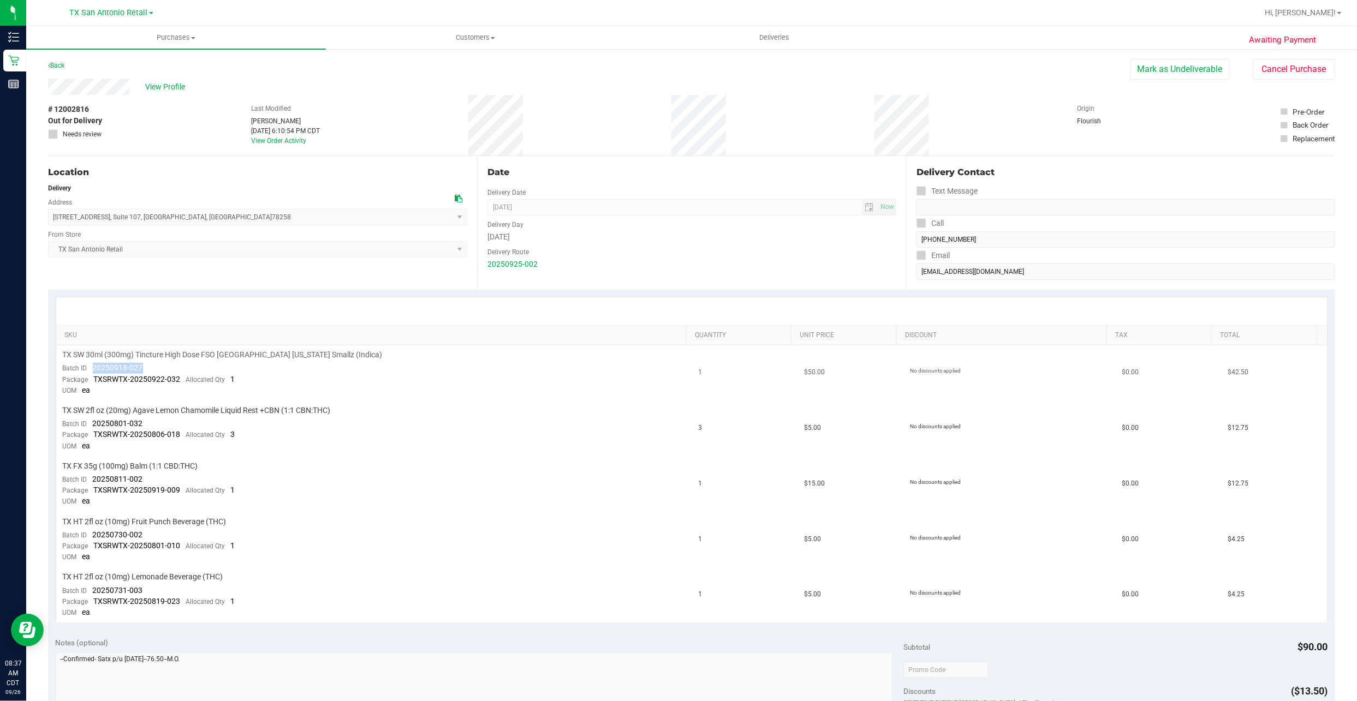
drag, startPoint x: 143, startPoint y: 367, endPoint x: 93, endPoint y: 369, distance: 50.2
click at [93, 369] on td "TX SW 30ml (300mg) Tincture High Dose FSO TX Georgia Smallz (Indica) Batch ID 2…" at bounding box center [374, 373] width 636 height 56
copy span "20250918-027"
drag, startPoint x: 143, startPoint y: 422, endPoint x: 92, endPoint y: 425, distance: 51.3
click at [92, 425] on td "TX SW 2fl oz (20mg) Agave Lemon Chamomile Liquid Rest +CBN (1:1 CBN:THC) Batch …" at bounding box center [374, 429] width 636 height 56
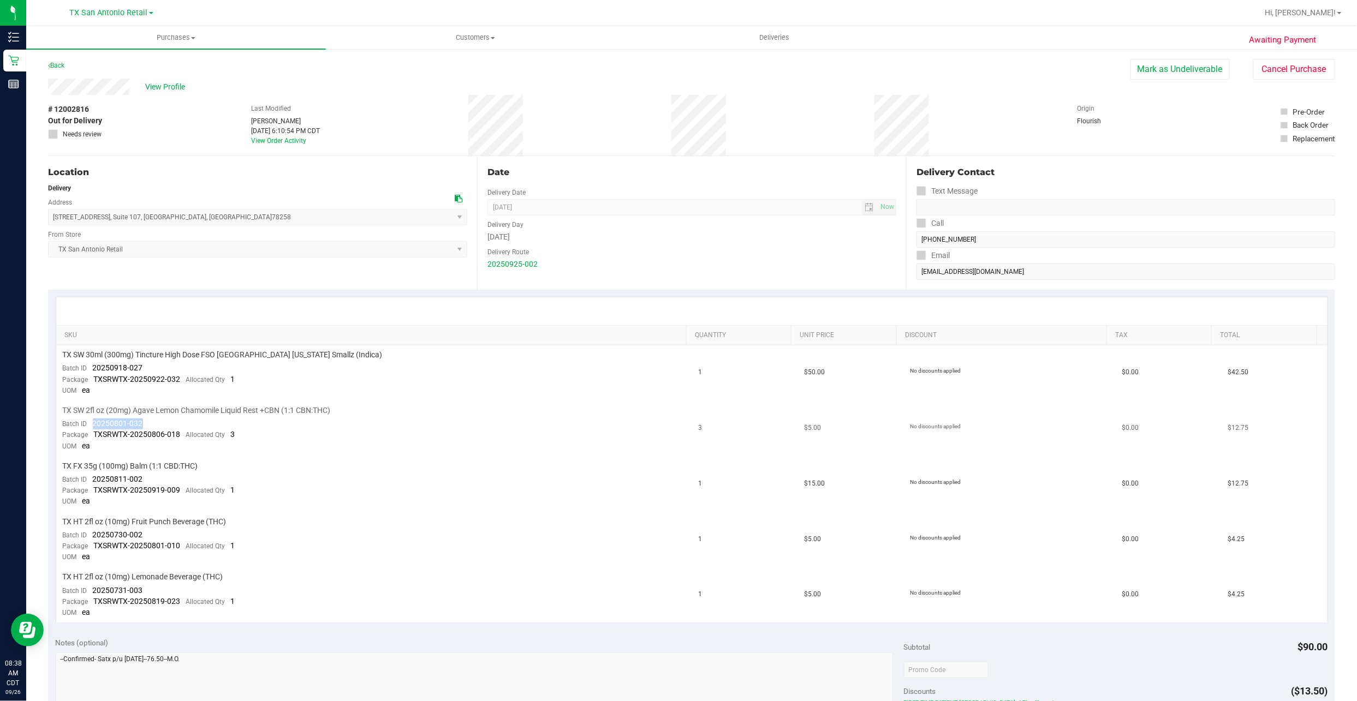
drag, startPoint x: 92, startPoint y: 425, endPoint x: 98, endPoint y: 425, distance: 6.5
copy span "20250801-032"
drag, startPoint x: 142, startPoint y: 472, endPoint x: 92, endPoint y: 477, distance: 50.4
click at [92, 477] on td "TX FX 35g (100mg) Balm (1:1 CBD:THC) Batch ID 20250811-002 Package TXSRWTX-2025…" at bounding box center [374, 485] width 636 height 56
copy span "20250811-002"
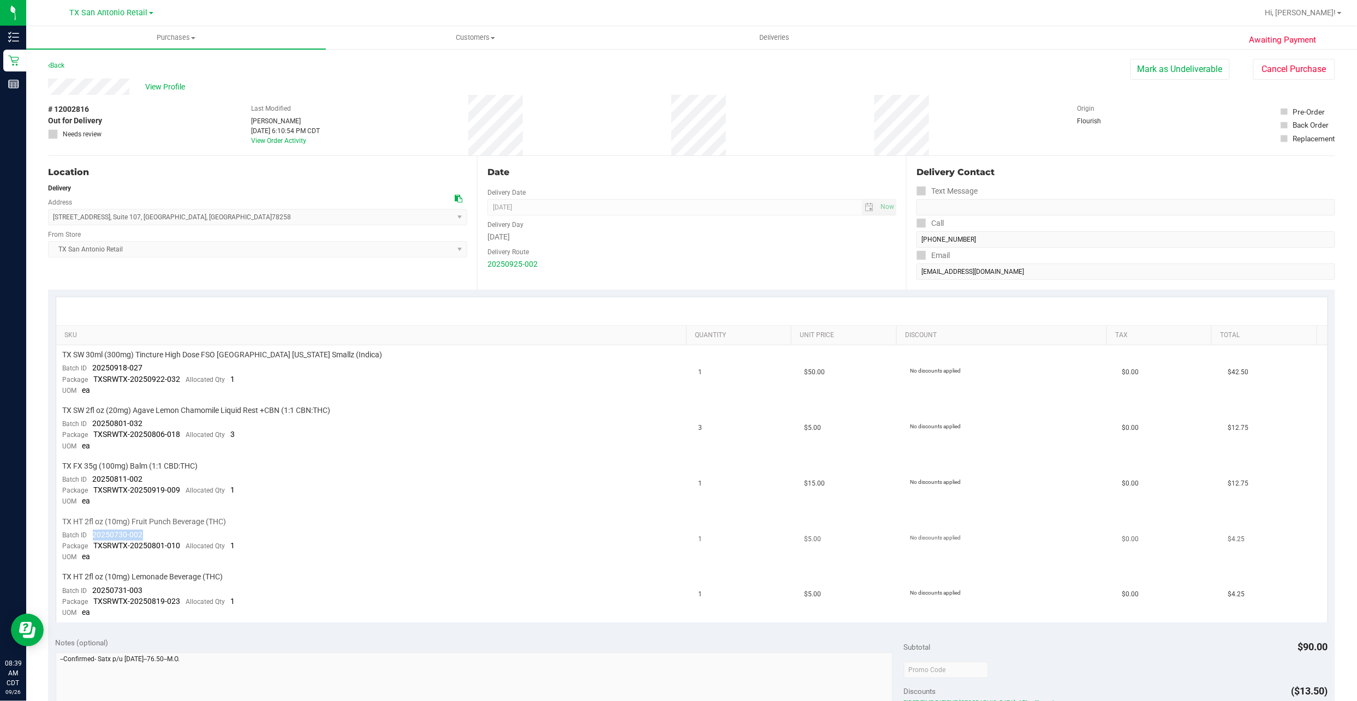
drag, startPoint x: 149, startPoint y: 528, endPoint x: 92, endPoint y: 527, distance: 56.8
click at [92, 527] on td "TX HT 2fl oz (10mg) Fruit Punch Beverage (THC) Batch ID 20250730-002 Package TX…" at bounding box center [374, 540] width 636 height 56
copy span "20250730-002"
drag, startPoint x: 148, startPoint y: 587, endPoint x: 94, endPoint y: 581, distance: 54.9
click at [94, 581] on td "TX HT 2fl oz (10mg) Lemonade Beverage (THC) Batch ID 20250731-003 Package TXSRW…" at bounding box center [374, 594] width 636 height 55
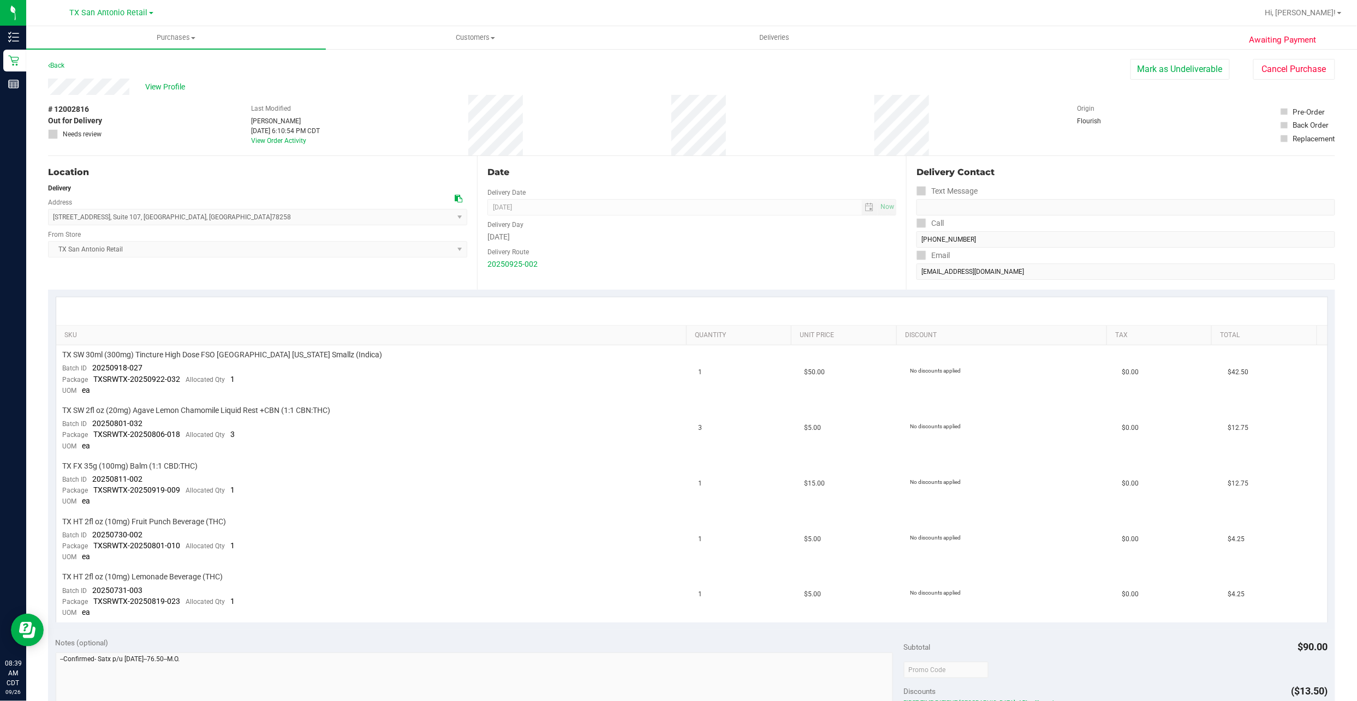
click at [82, 131] on span "Needs review" at bounding box center [82, 134] width 39 height 10
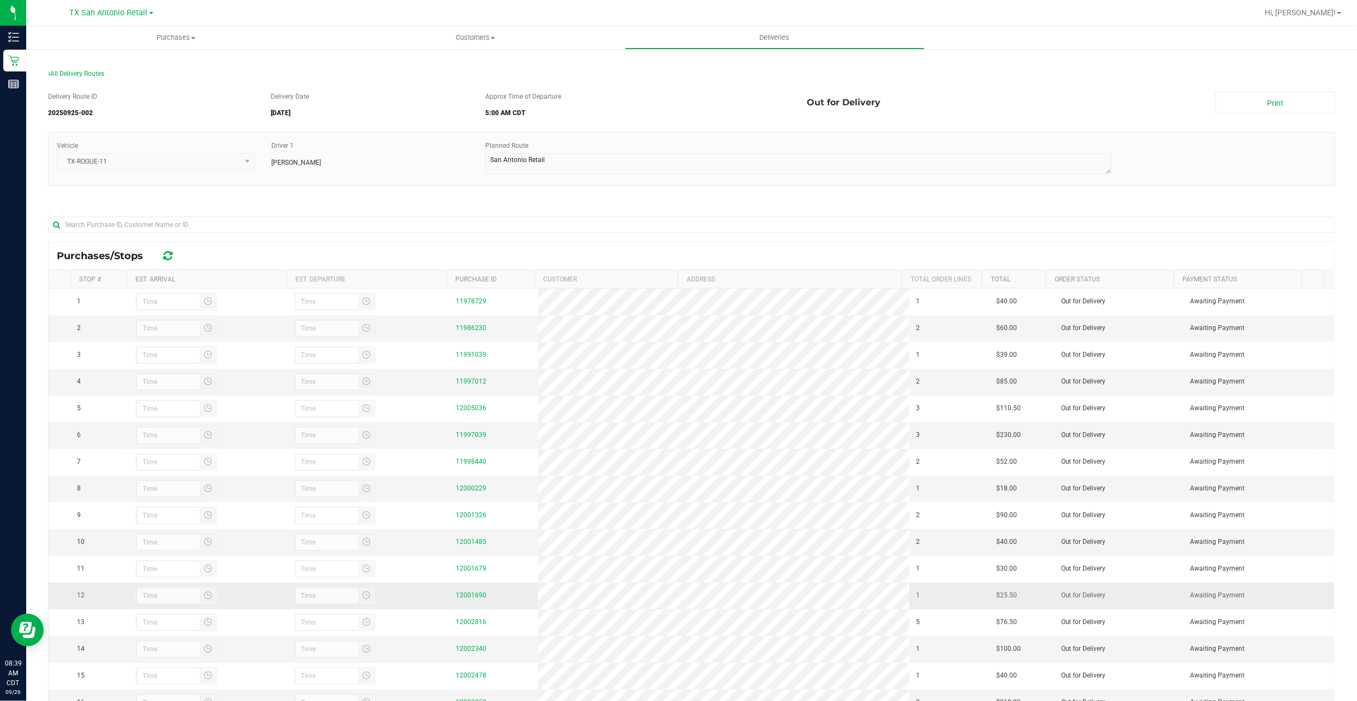
scroll to position [73, 0]
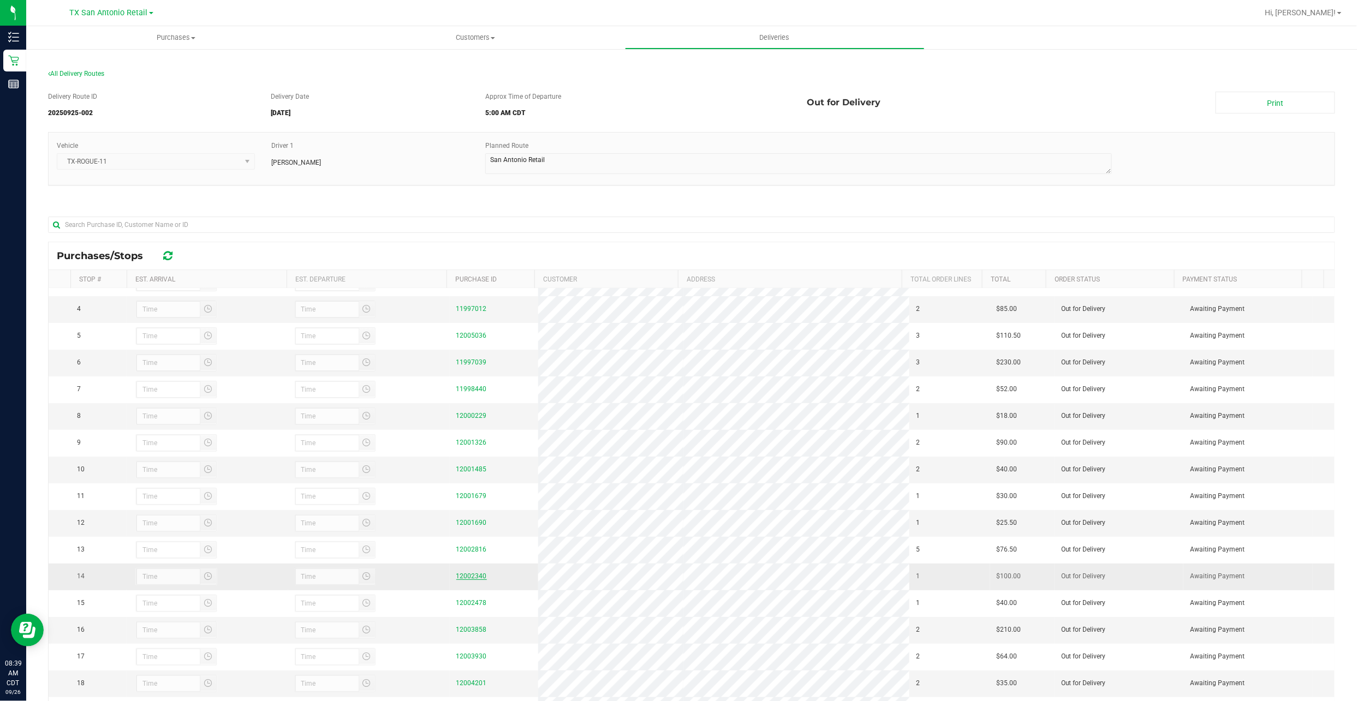
click at [473, 580] on link "12002340" at bounding box center [471, 576] width 31 height 8
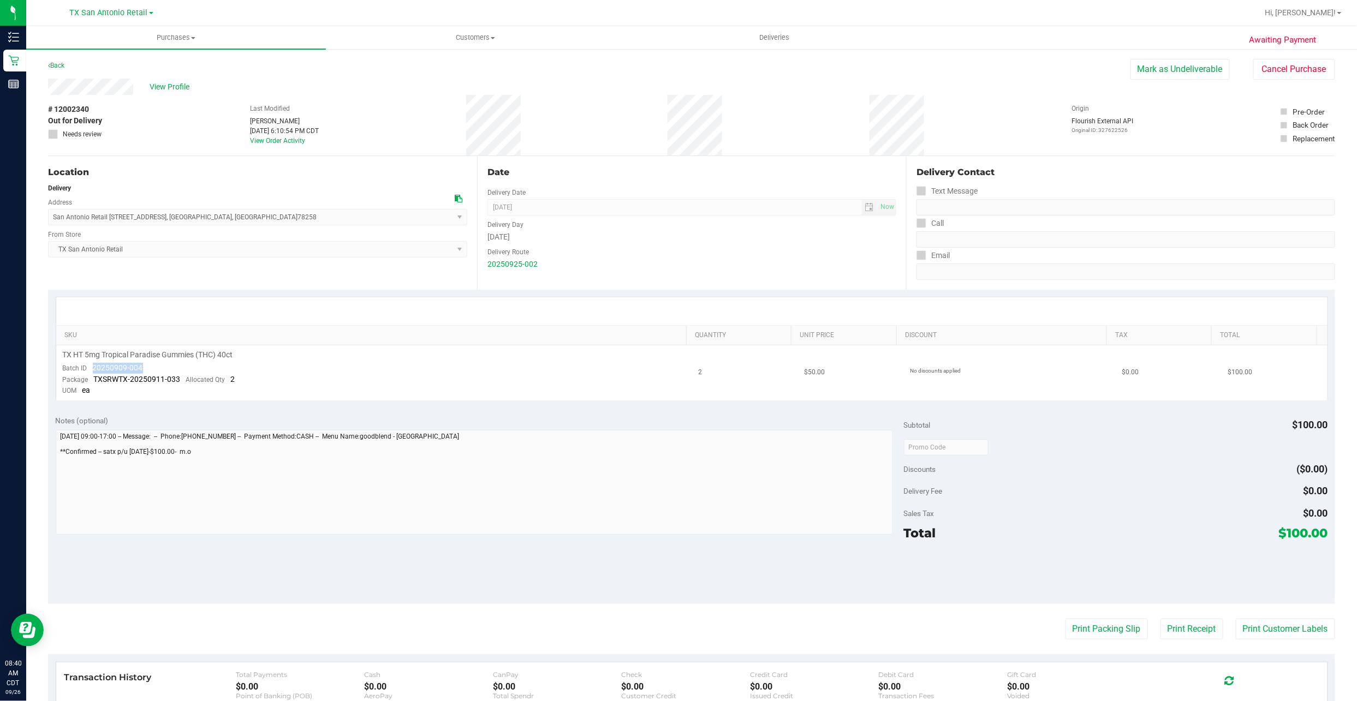
drag, startPoint x: 140, startPoint y: 365, endPoint x: 94, endPoint y: 369, distance: 45.5
click at [94, 369] on td "TX HT 5mg Tropical Paradise Gummies (THC) 40ct Batch ID 20250909-004 Package TX…" at bounding box center [374, 372] width 636 height 55
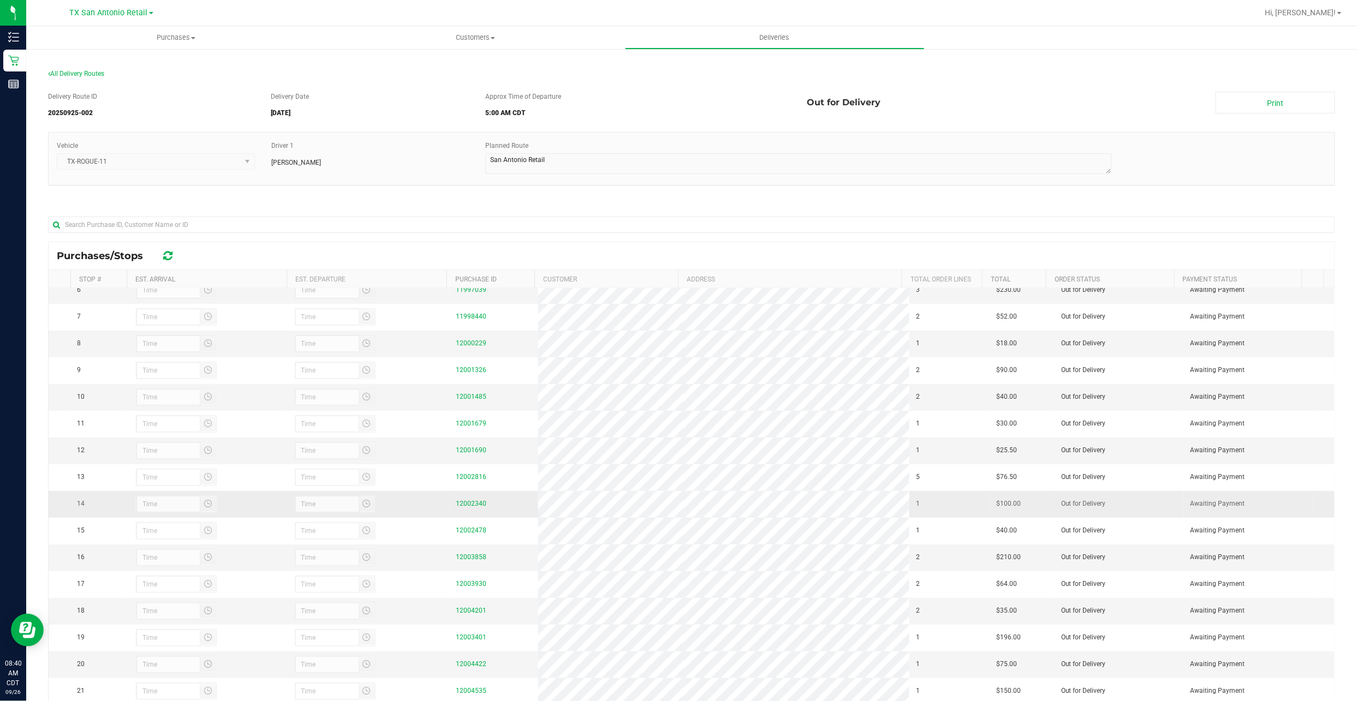
scroll to position [218, 0]
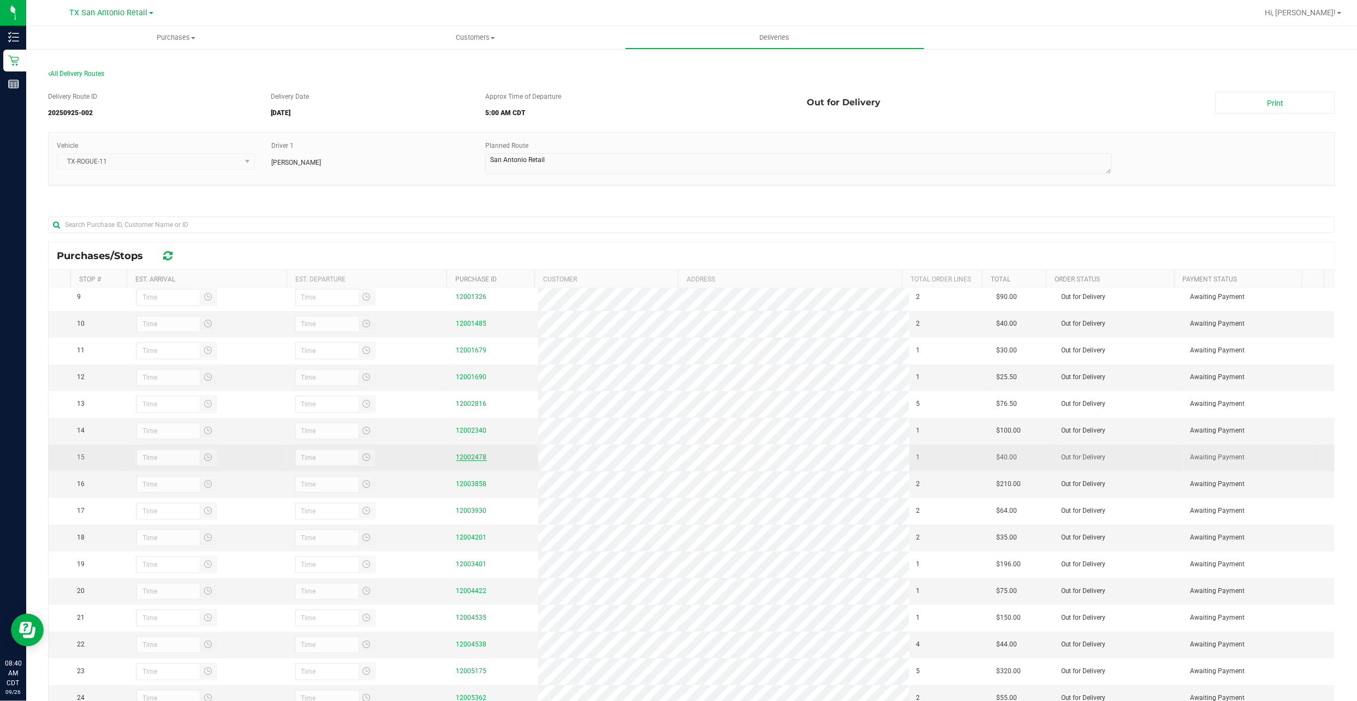
click at [456, 461] on link "12002478" at bounding box center [471, 457] width 31 height 8
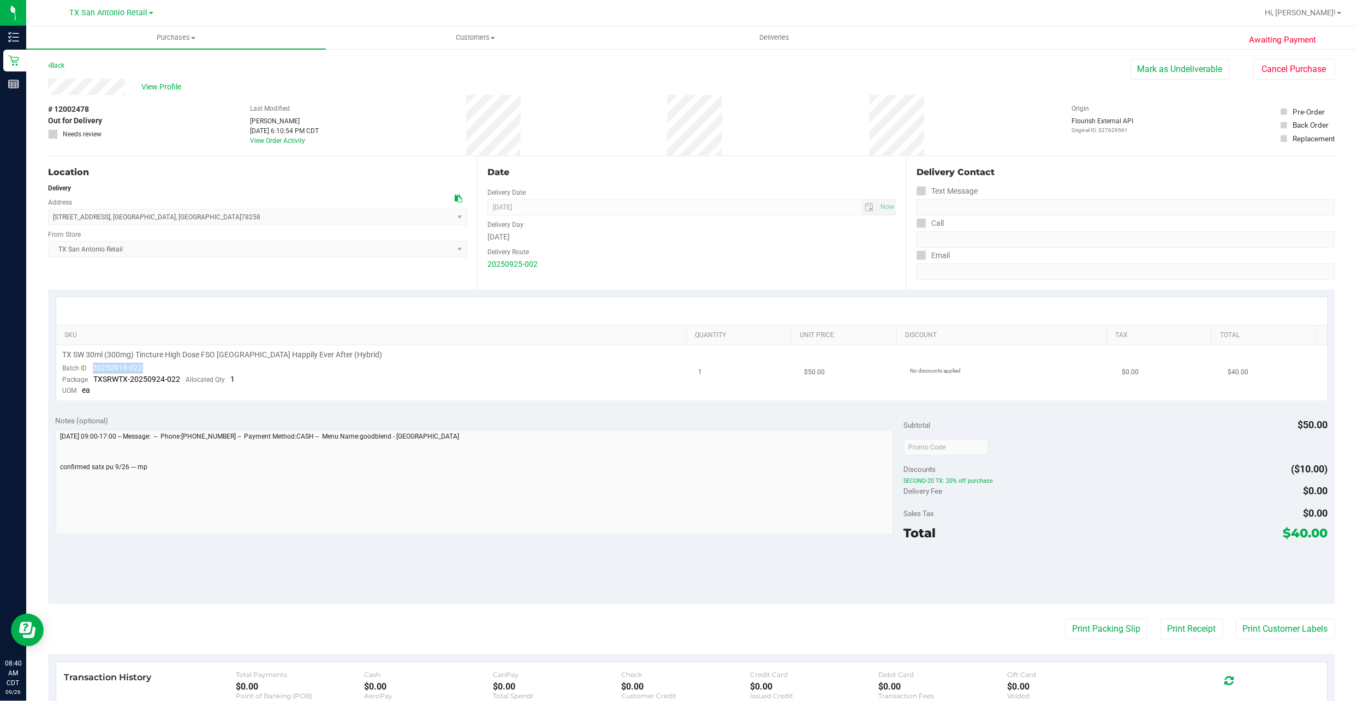
drag, startPoint x: 146, startPoint y: 371, endPoint x: 93, endPoint y: 370, distance: 53.5
click at [93, 370] on td "TX SW 30ml (300mg) Tincture High Dose FSO TX Happily Ever After (Hybrid) Batch …" at bounding box center [374, 372] width 636 height 55
click at [115, 59] on div "Back Mark as Undeliverable Cancel Purchase" at bounding box center [691, 69] width 1287 height 20
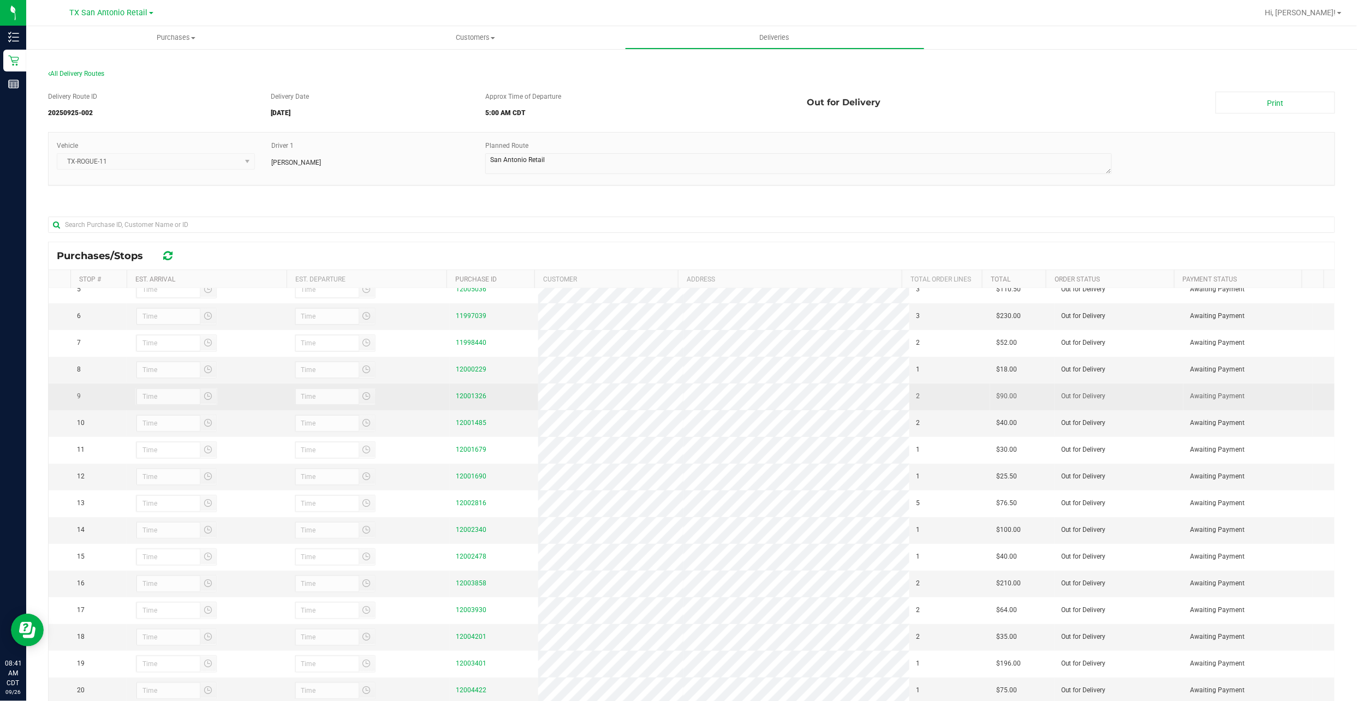
scroll to position [145, 0]
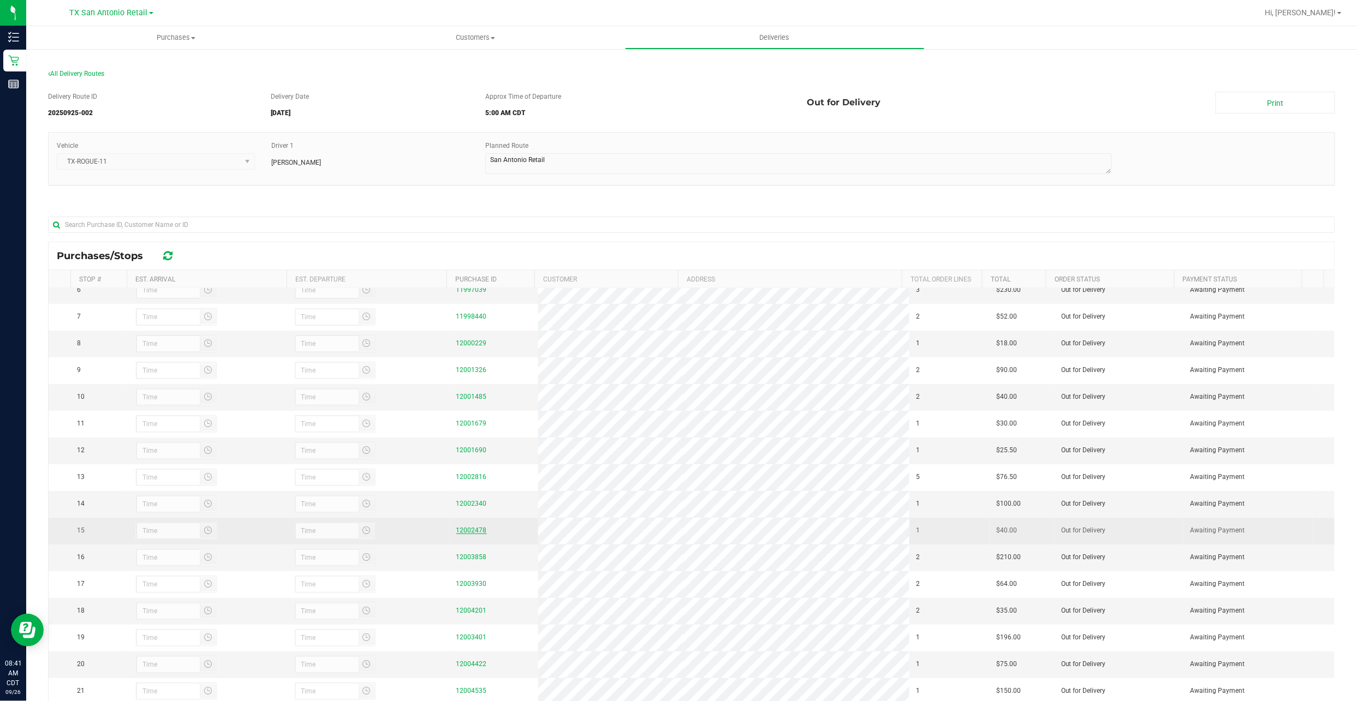
click at [461, 534] on link "12002478" at bounding box center [471, 531] width 31 height 8
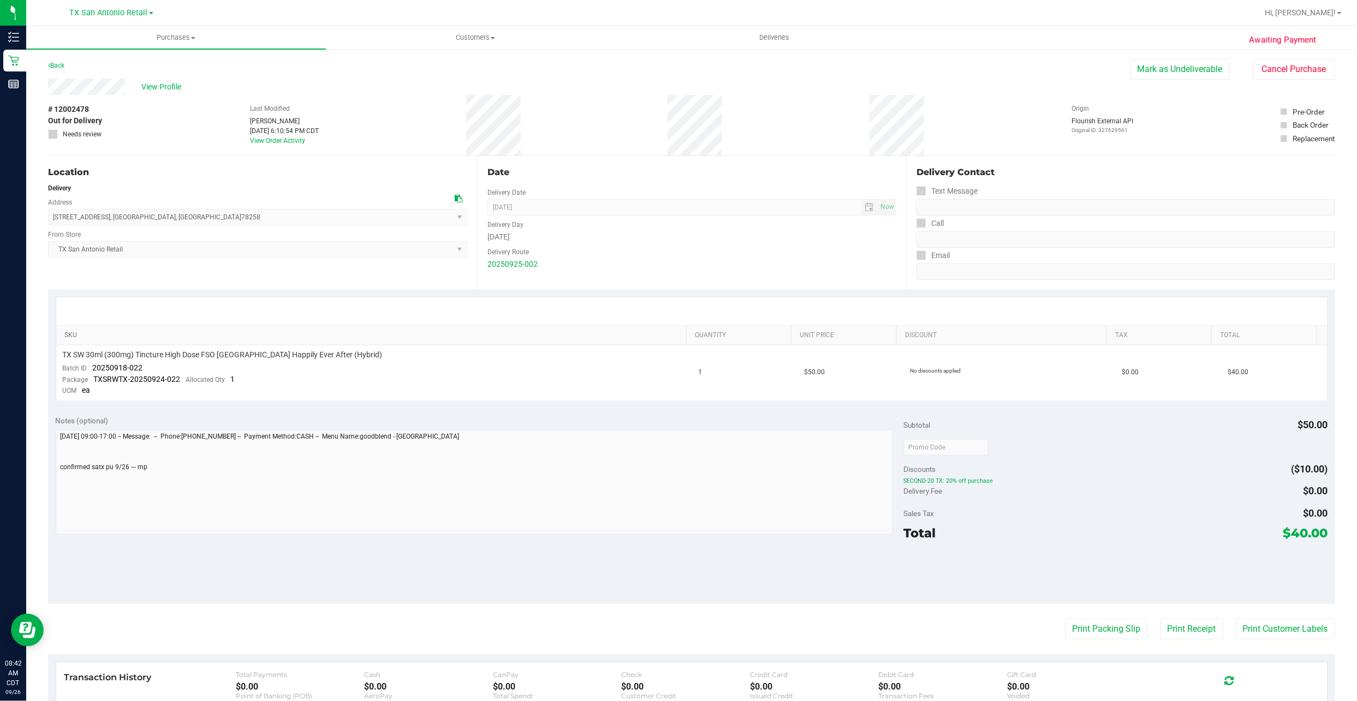
click at [225, 337] on link "SKU" at bounding box center [373, 335] width 618 height 9
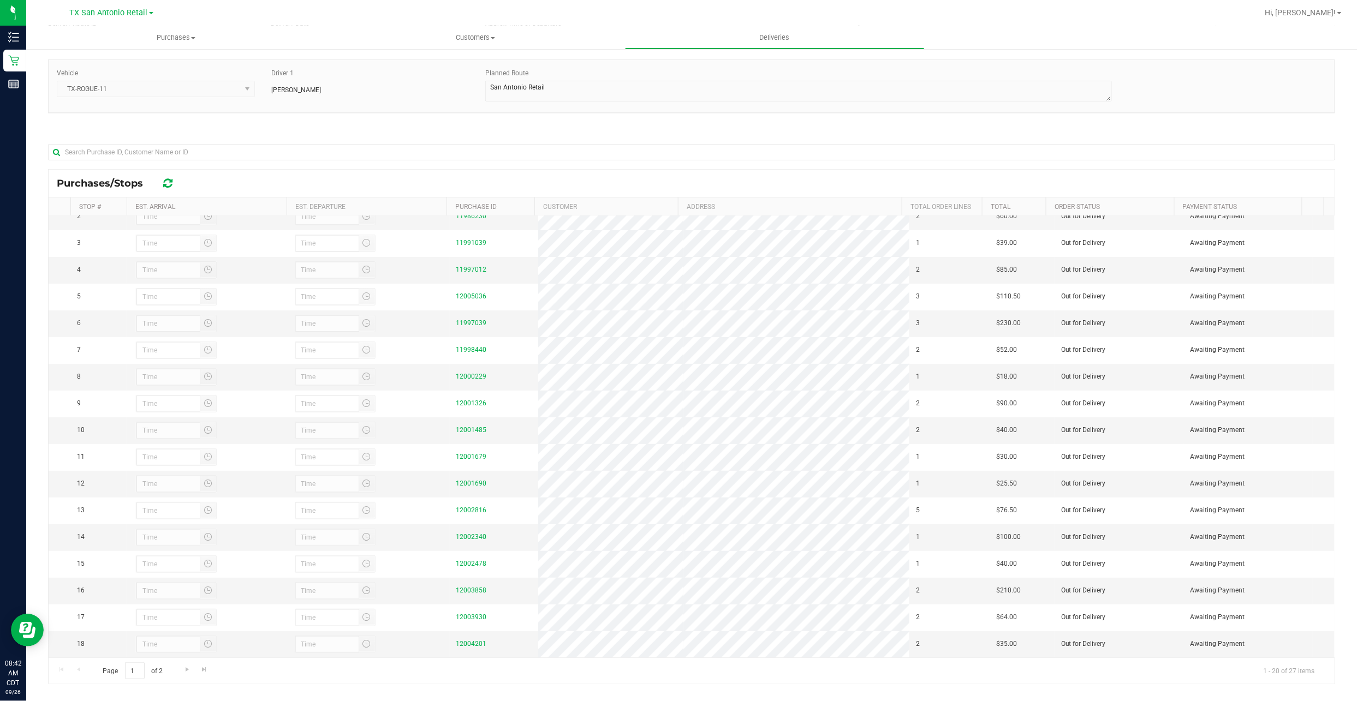
scroll to position [73, 0]
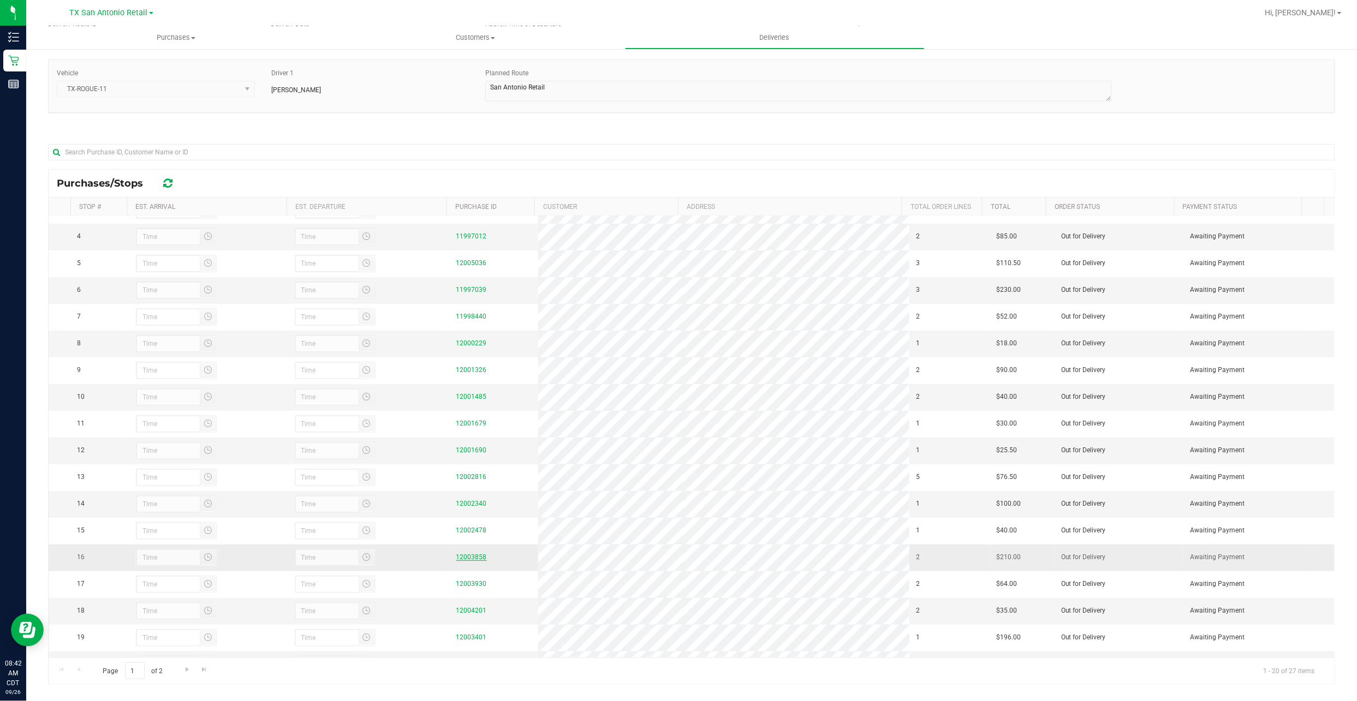
click at [468, 561] on link "12003858" at bounding box center [471, 557] width 31 height 8
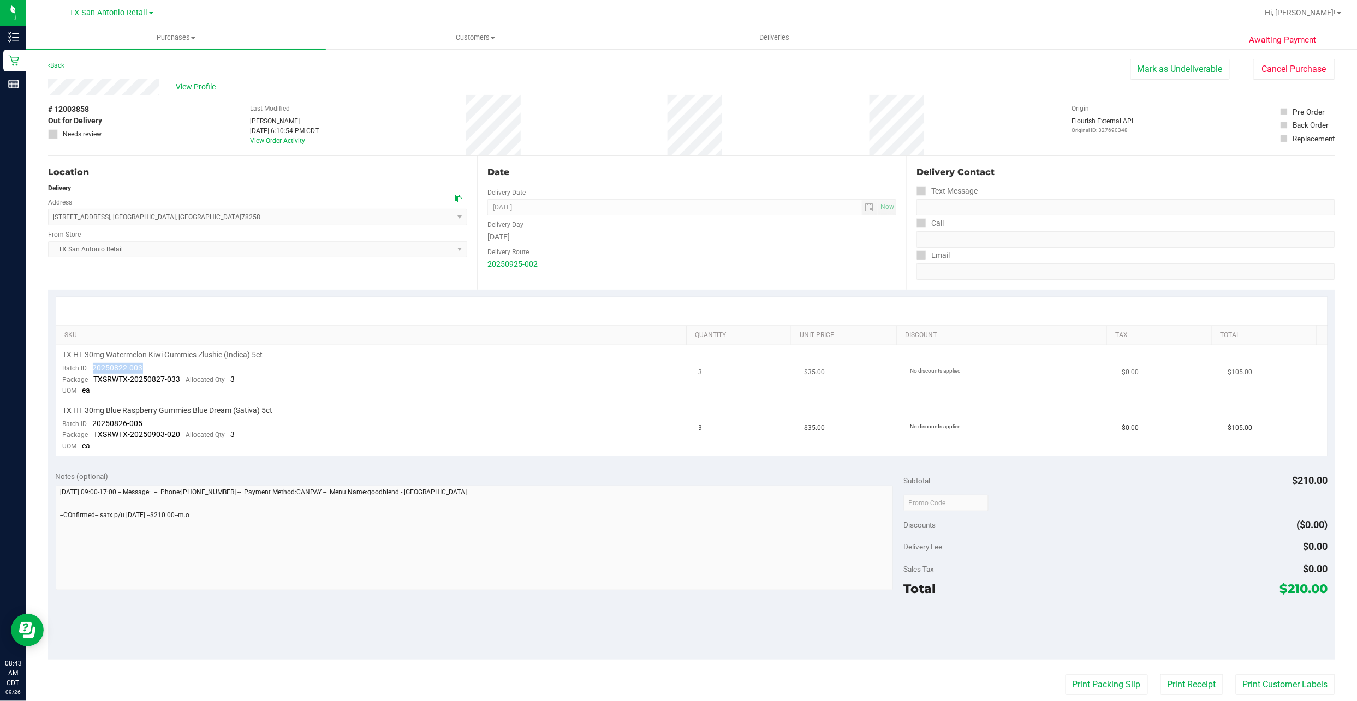
drag, startPoint x: 135, startPoint y: 367, endPoint x: 89, endPoint y: 371, distance: 46.0
click at [89, 371] on div "Batch ID 20250822-003" at bounding box center [103, 368] width 80 height 11
drag, startPoint x: 89, startPoint y: 371, endPoint x: 97, endPoint y: 363, distance: 11.2
drag, startPoint x: 97, startPoint y: 363, endPoint x: 100, endPoint y: 345, distance: 18.3
click at [100, 345] on th "SKU" at bounding box center [371, 336] width 630 height 20
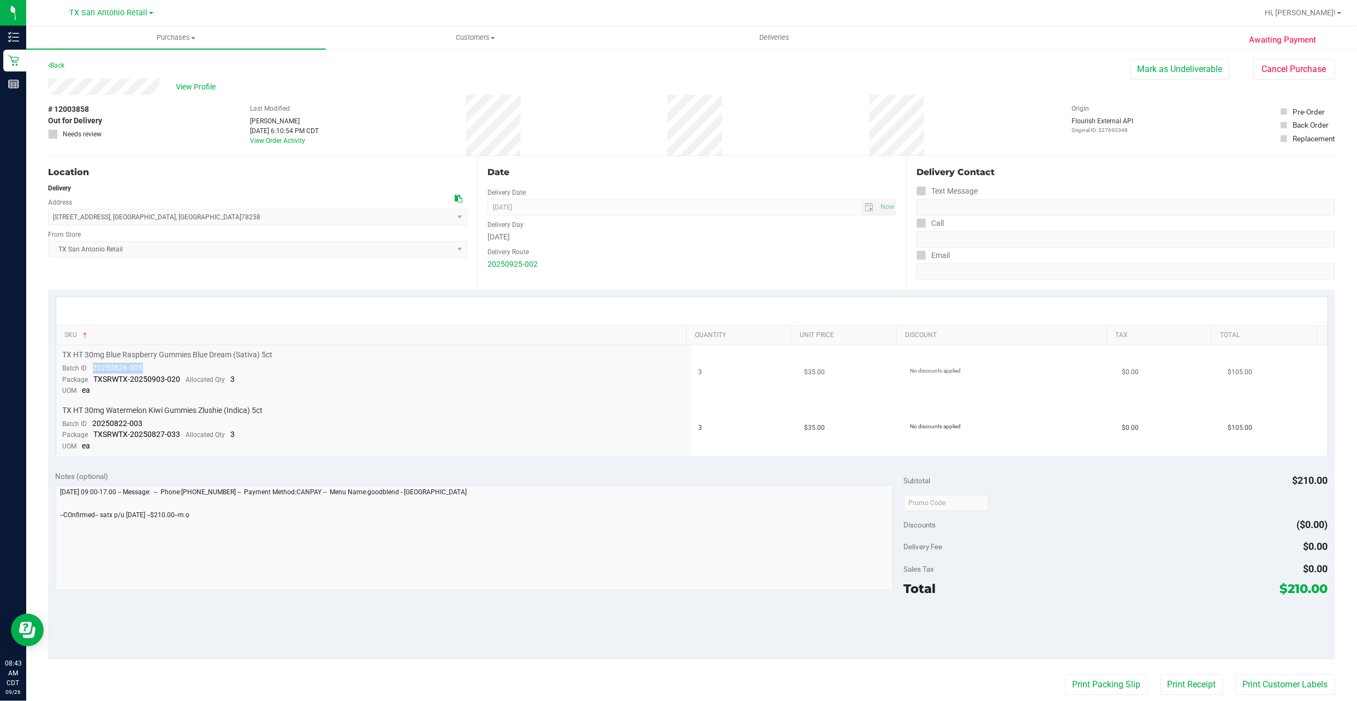
drag, startPoint x: 145, startPoint y: 369, endPoint x: 93, endPoint y: 369, distance: 52.4
click at [93, 369] on td "TX HT 30mg Blue Raspberry Gummies Blue Dream (Sativa) 5ct Batch ID 20250826-005…" at bounding box center [374, 373] width 636 height 56
drag, startPoint x: 143, startPoint y: 422, endPoint x: 93, endPoint y: 420, distance: 50.2
click at [93, 420] on td "TX HT 30mg Watermelon Kiwi Gummies Zlushie (Indica) 5ct Batch ID 20250822-003 P…" at bounding box center [374, 428] width 636 height 55
click at [348, 386] on td "TX HT 30mg Blue Raspberry Gummies Blue Dream (Sativa) 5ct Batch ID 20250826-005…" at bounding box center [374, 373] width 636 height 56
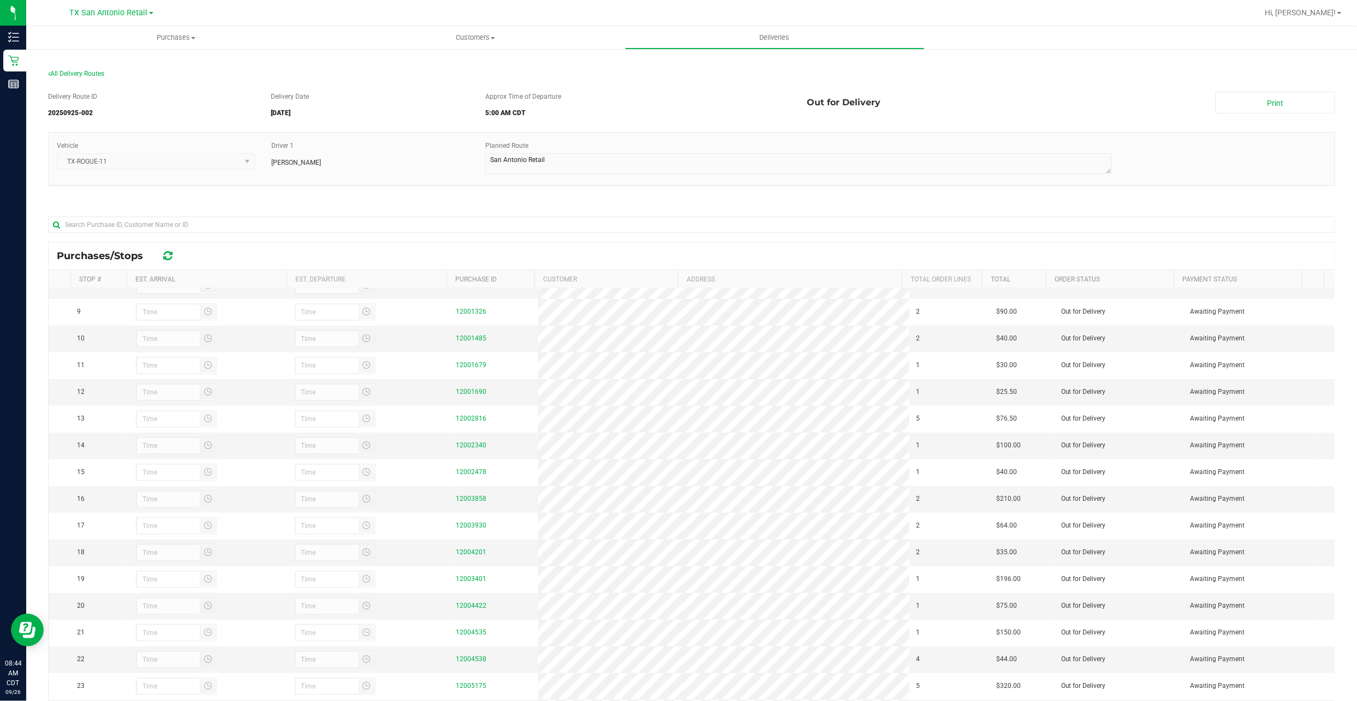
scroll to position [218, 0]
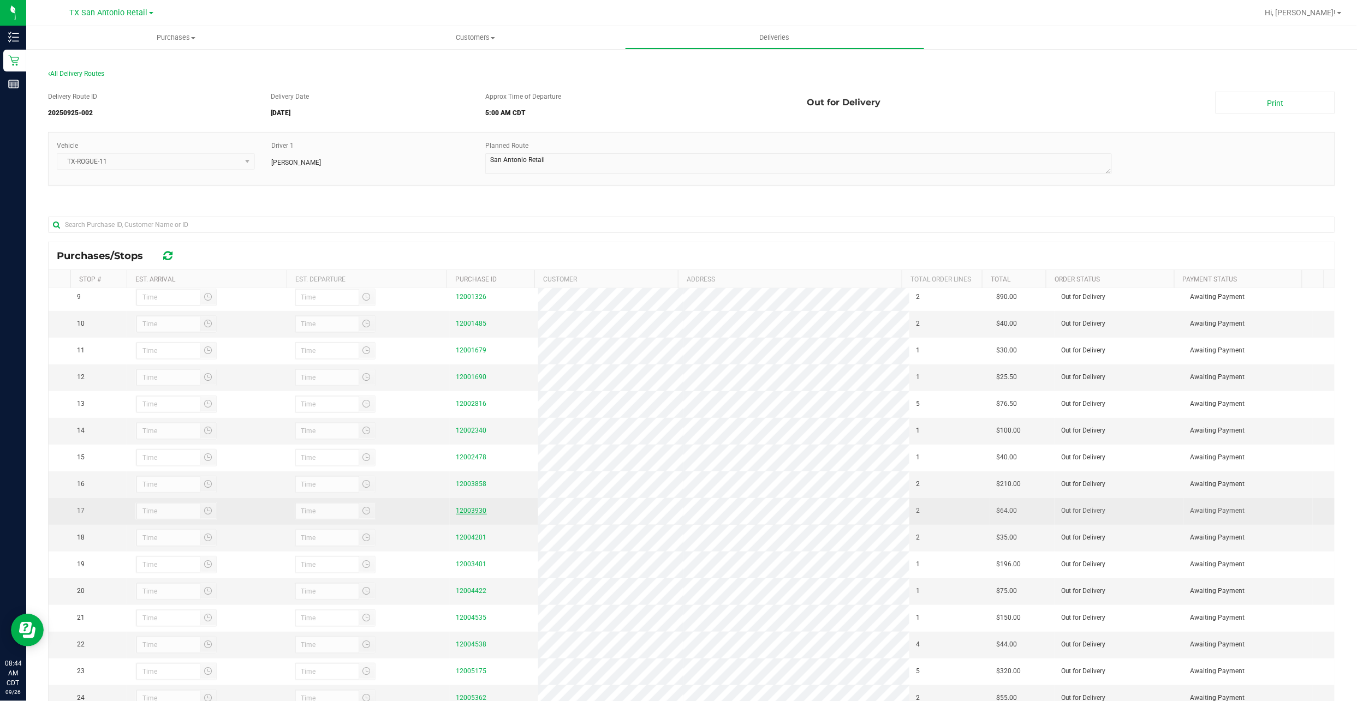
click at [465, 515] on link "12003930" at bounding box center [471, 511] width 31 height 8
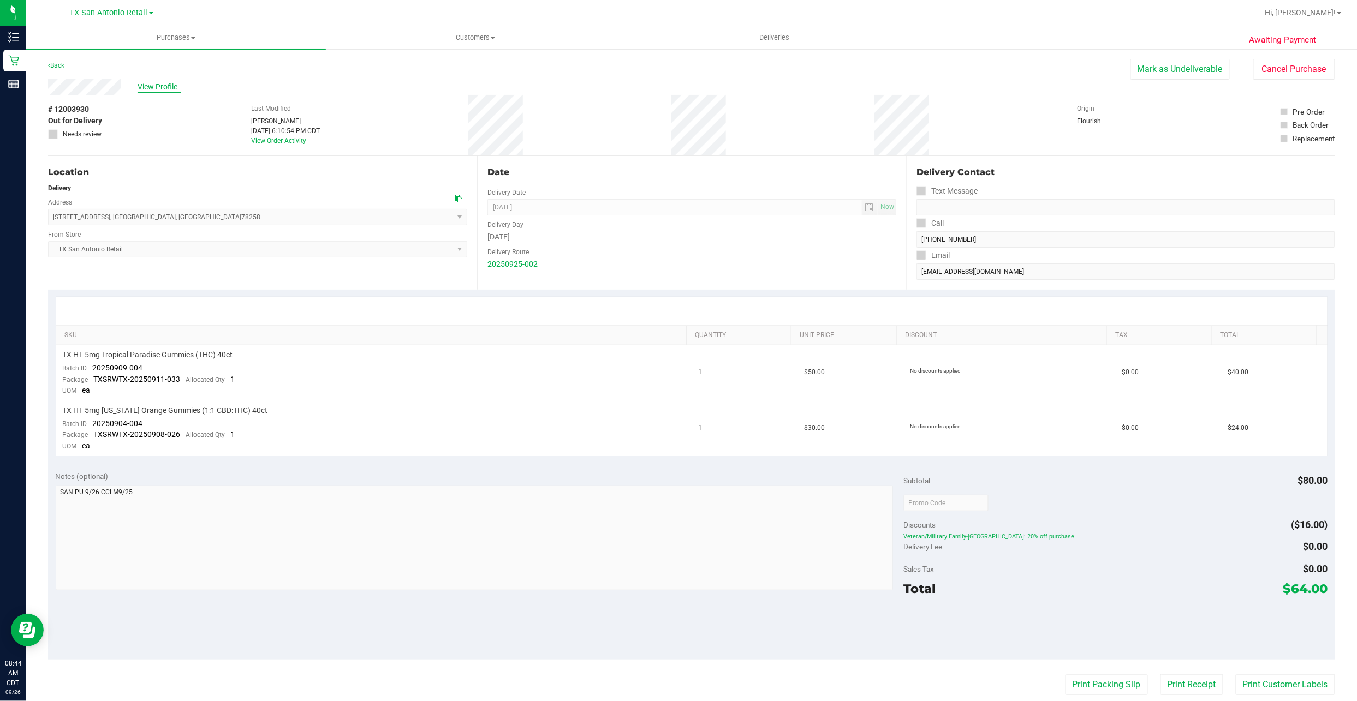
click at [166, 81] on span "View Profile" at bounding box center [160, 86] width 44 height 11
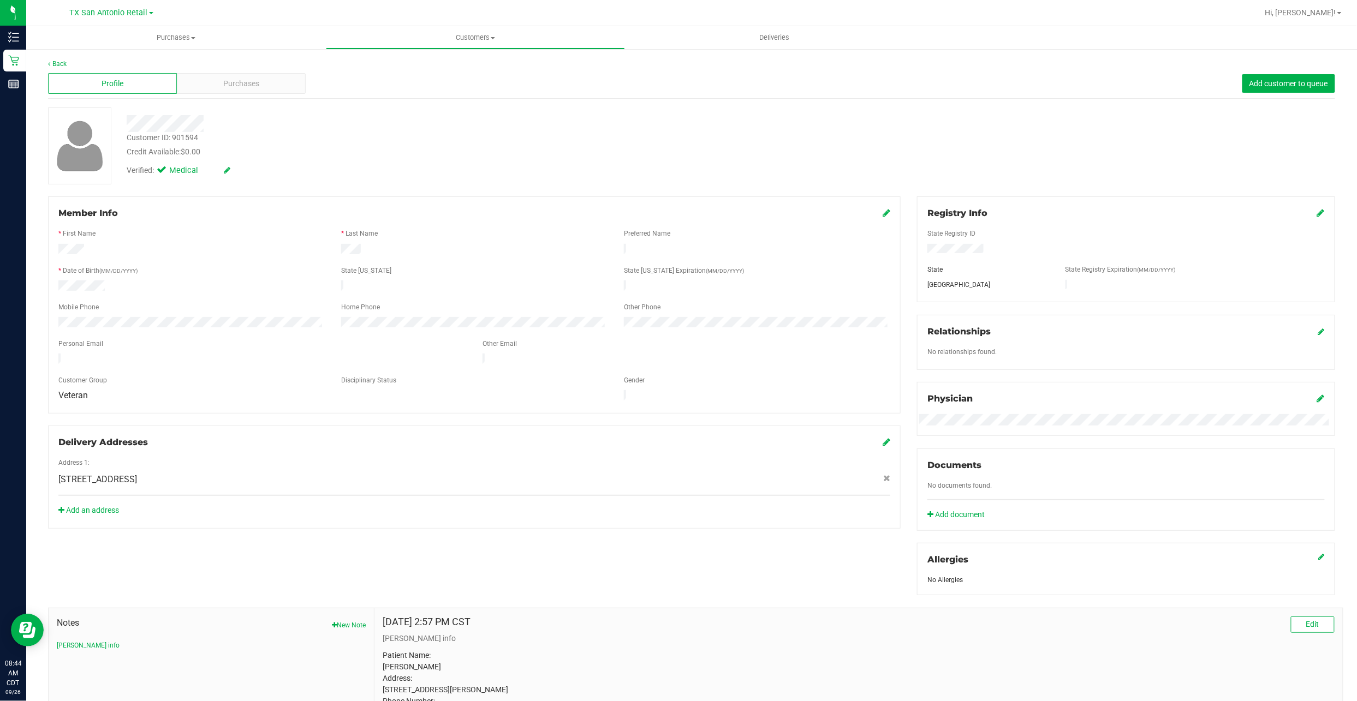
scroll to position [120, 0]
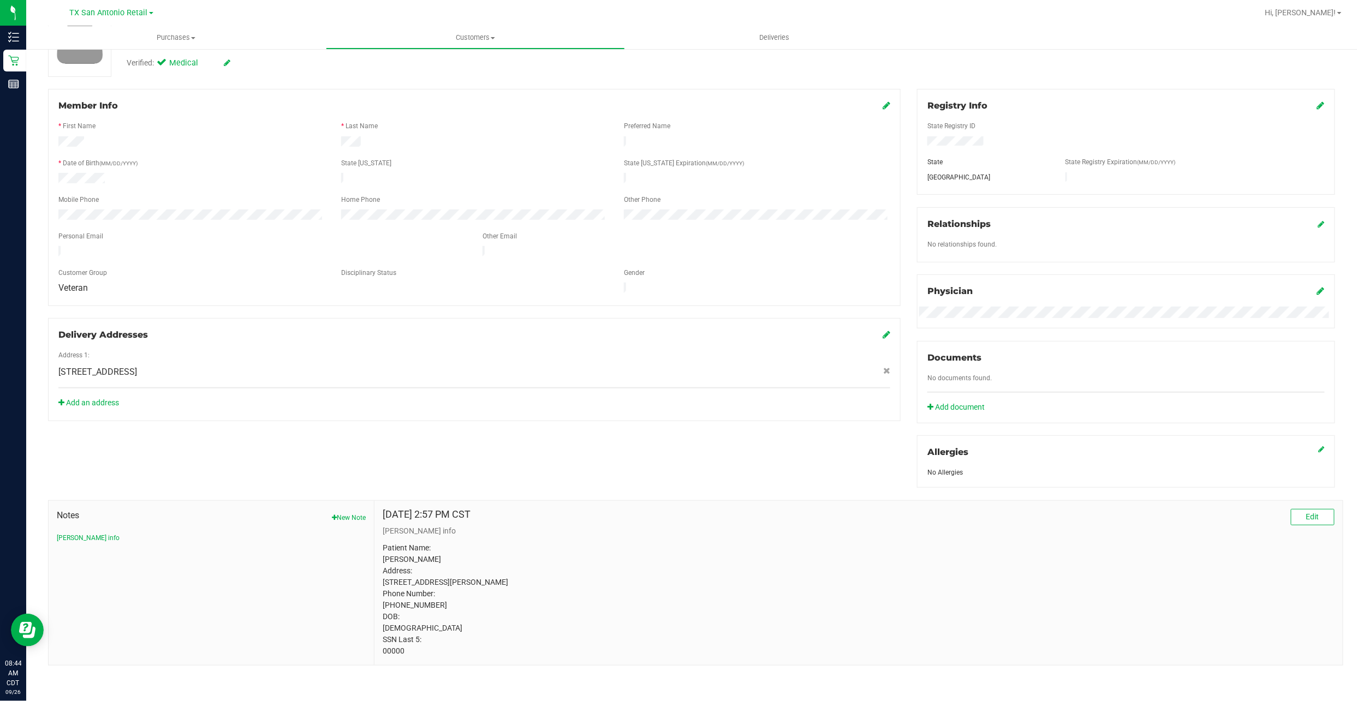
click at [389, 650] on p "Patient Name: Darren Price Address: 10302 Floore Hollow San Antonio, TX, 78254 …" at bounding box center [859, 599] width 952 height 115
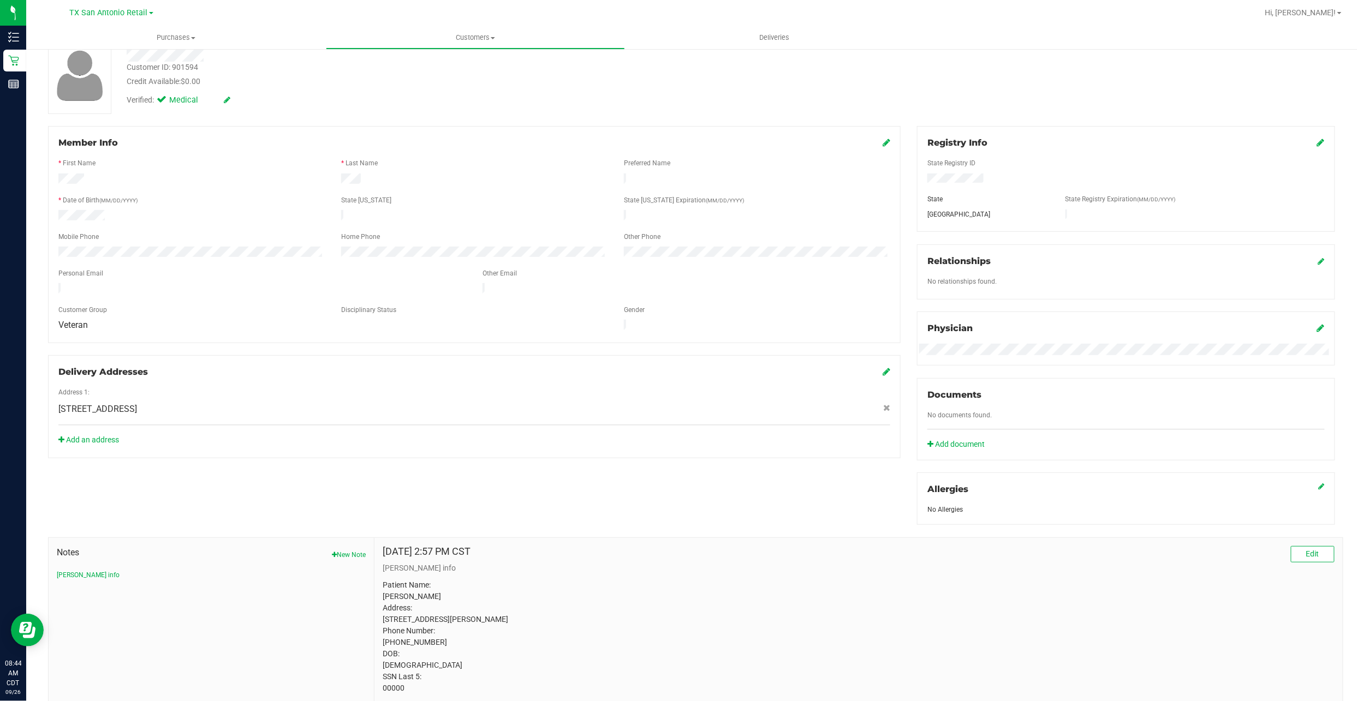
scroll to position [0, 0]
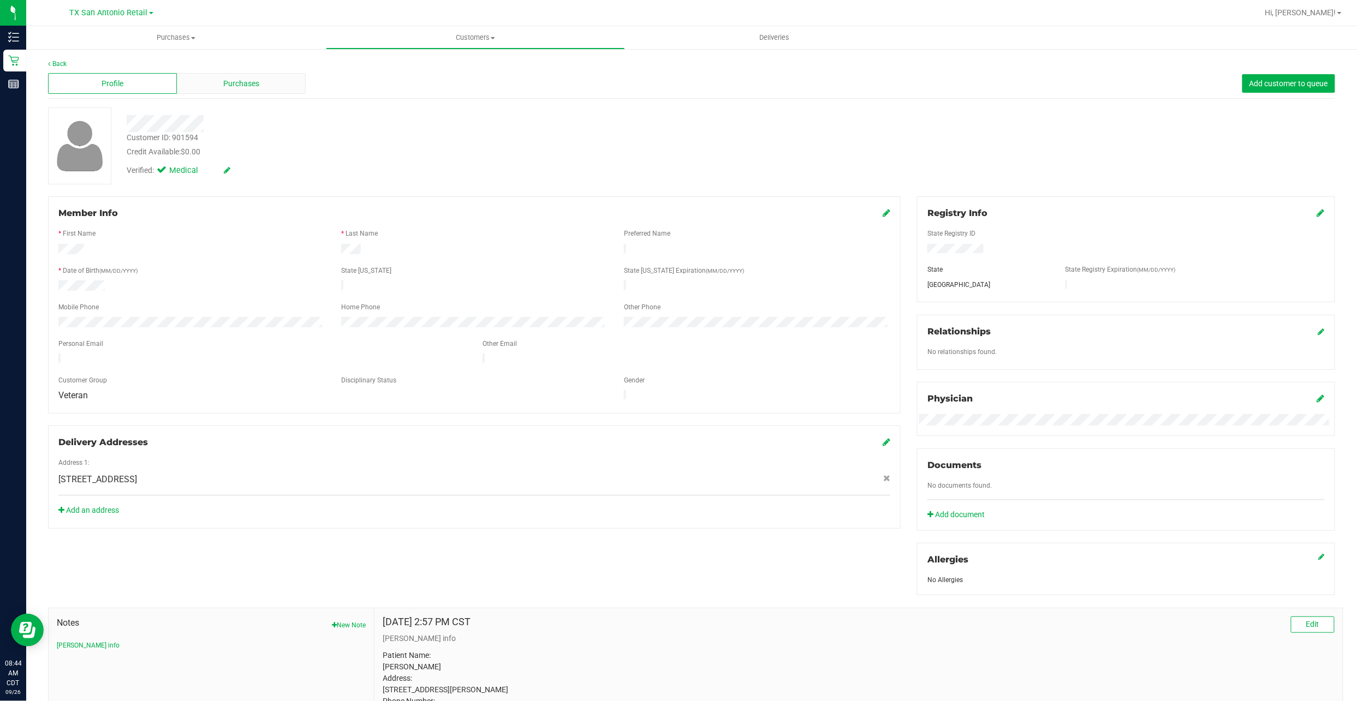
click at [223, 78] on span "Purchases" at bounding box center [241, 83] width 36 height 11
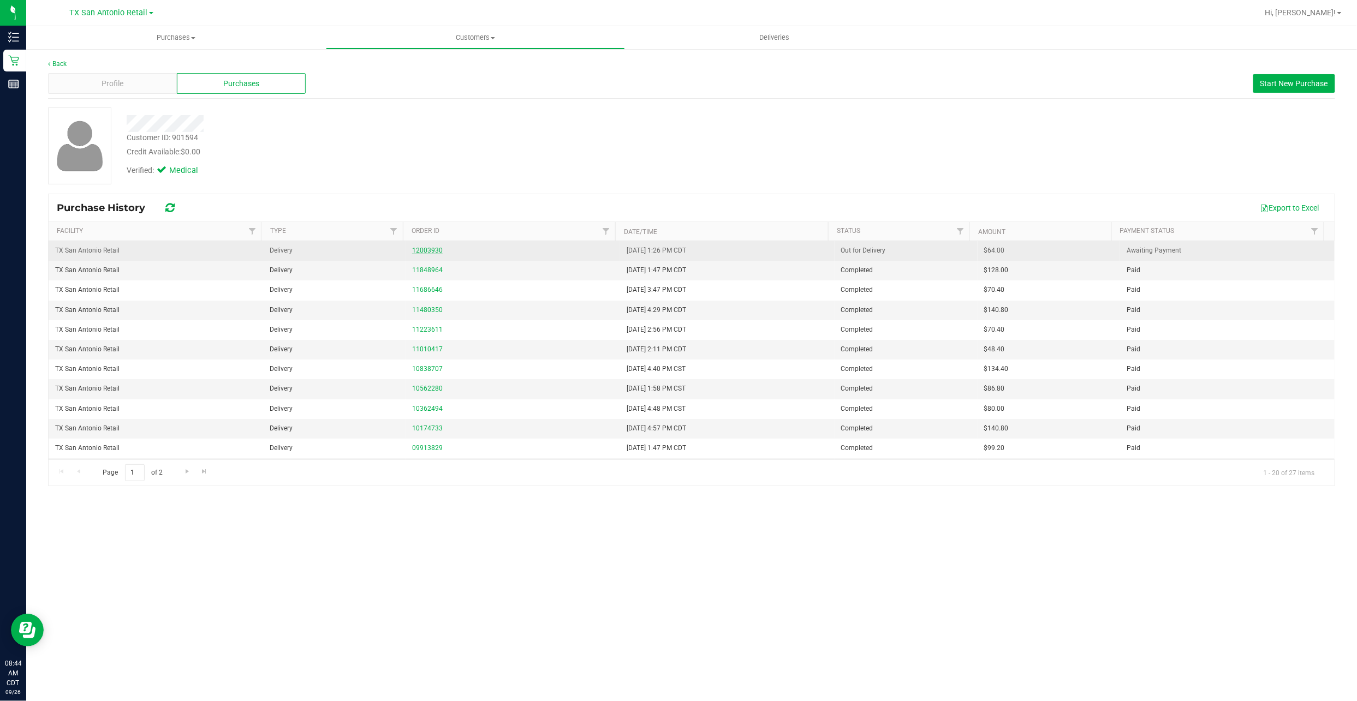
click at [414, 251] on link "12003930" at bounding box center [427, 251] width 31 height 8
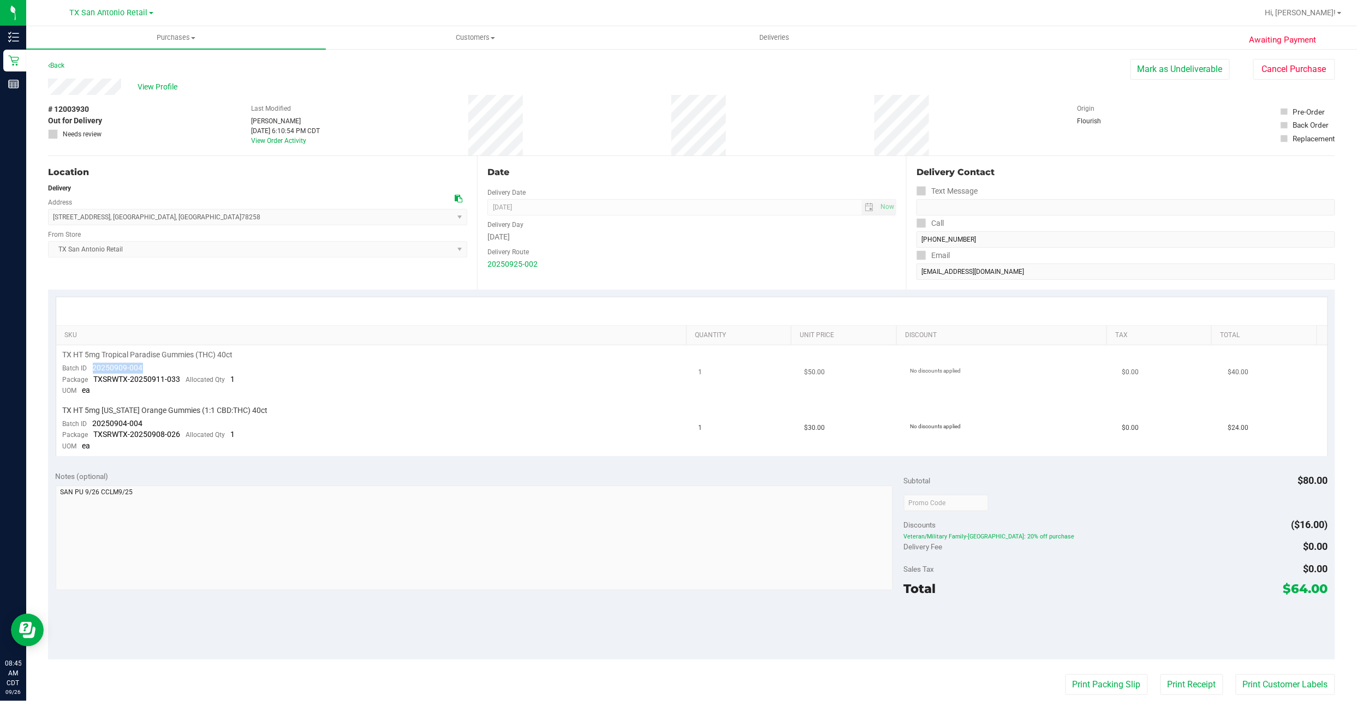
drag, startPoint x: 142, startPoint y: 366, endPoint x: 93, endPoint y: 372, distance: 49.5
click at [93, 372] on div "Batch ID 20250909-004" at bounding box center [103, 368] width 80 height 11
drag, startPoint x: 156, startPoint y: 423, endPoint x: 92, endPoint y: 425, distance: 64.4
click at [92, 425] on td "TX HT 5mg Texas Orange Gummies (1:1 CBD:THC) 40ct Batch ID 20250904-004 Package…" at bounding box center [374, 428] width 636 height 55
click at [193, 210] on span "18720 Stone Oak Pkwy suite 107 , San Antonio , TX 78258 Select address 18720 St…" at bounding box center [257, 217] width 419 height 16
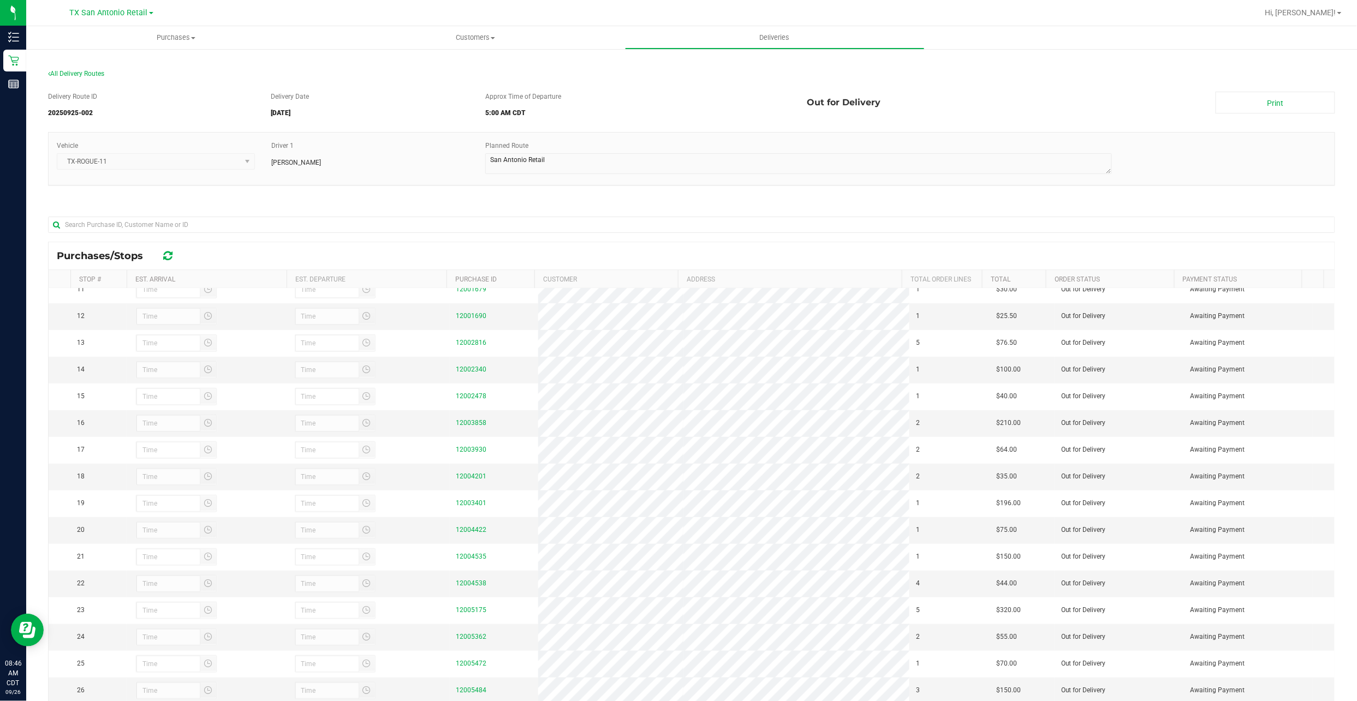
scroll to position [73, 0]
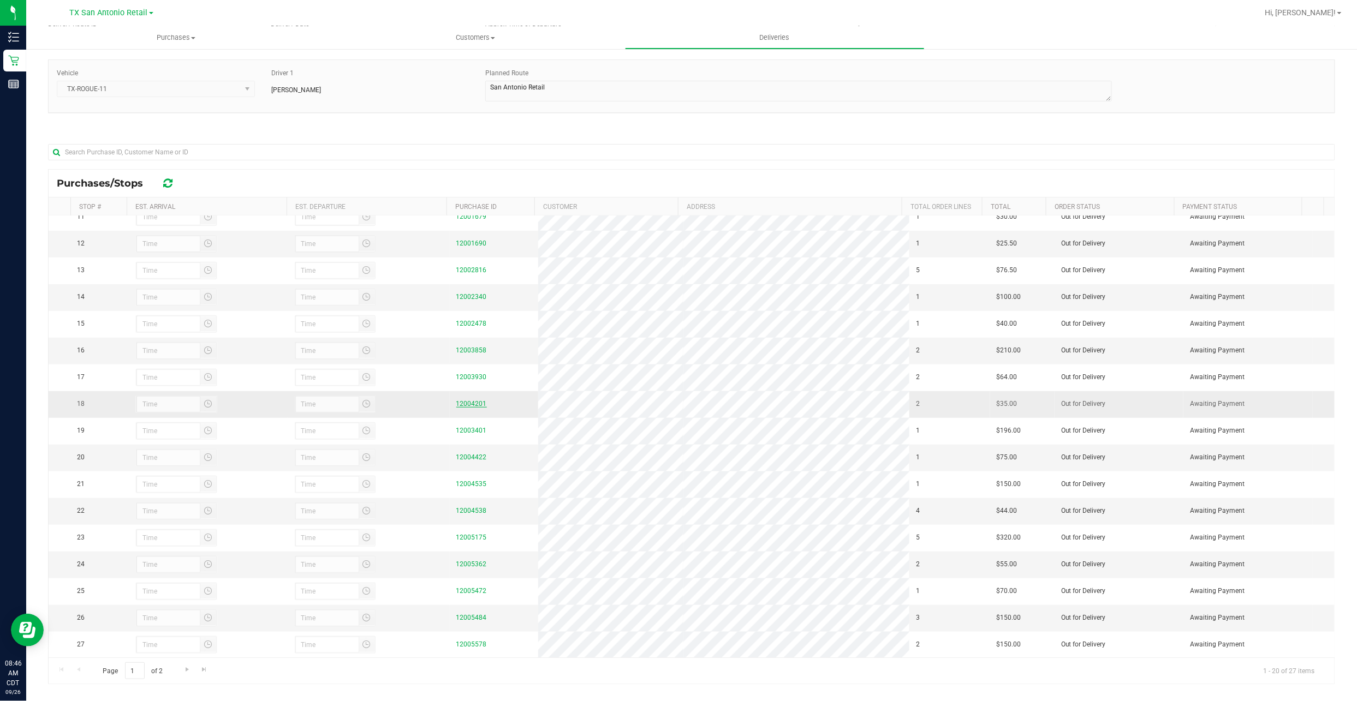
click at [471, 408] on link "12004201" at bounding box center [471, 404] width 31 height 8
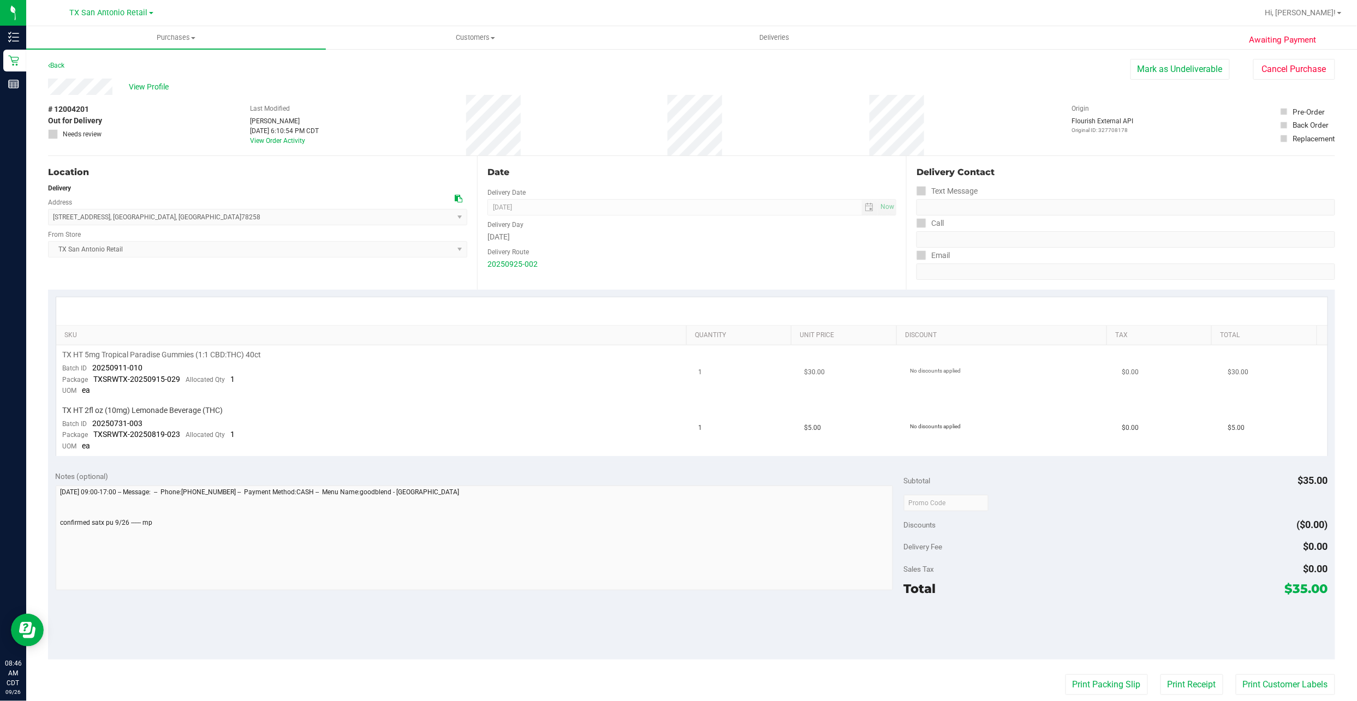
click at [92, 369] on div "Batch ID 20250911-010" at bounding box center [103, 368] width 80 height 11
drag, startPoint x: 92, startPoint y: 369, endPoint x: 155, endPoint y: 367, distance: 63.3
click at [155, 367] on td "TX HT 5mg Tropical Paradise Gummies (1:1 CBD:THC) 40ct Batch ID 20250911-010 Pa…" at bounding box center [374, 373] width 636 height 56
click at [156, 367] on td "TX HT 5mg Tropical Paradise Gummies (1:1 CBD:THC) 40ct Batch ID 20250911-010 Pa…" at bounding box center [374, 373] width 636 height 56
drag, startPoint x: 150, startPoint y: 367, endPoint x: 92, endPoint y: 370, distance: 57.4
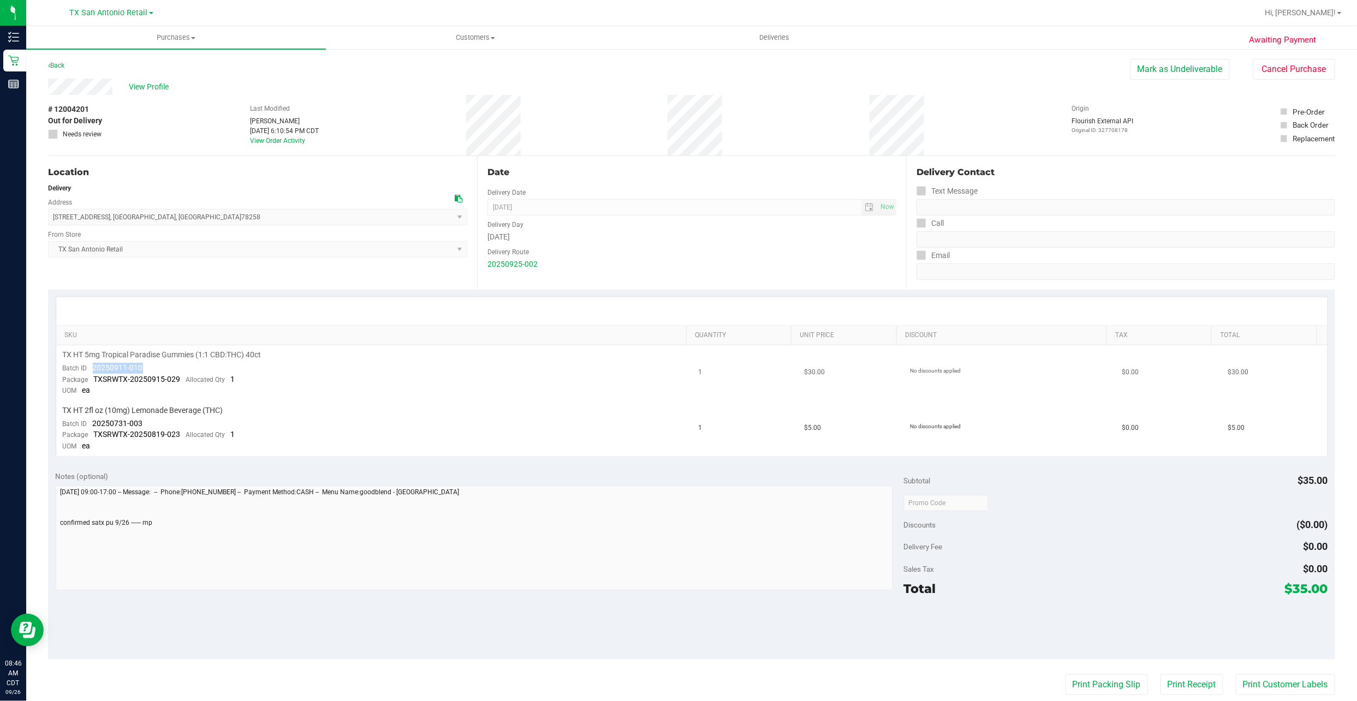
click at [92, 370] on td "TX HT 5mg Tropical Paradise Gummies (1:1 CBD:THC) 40ct Batch ID 20250911-010 Pa…" at bounding box center [374, 373] width 636 height 56
drag, startPoint x: 150, startPoint y: 420, endPoint x: 94, endPoint y: 420, distance: 55.7
click at [94, 420] on td "TX HT 2fl oz (10mg) Lemonade Beverage (THC) Batch ID 20250731-003 Package TXSRW…" at bounding box center [374, 428] width 636 height 55
click at [188, 180] on div "Location Delivery Address 18720 Stone Oak Parkway , San Antonio , TX 78258 Sele…" at bounding box center [262, 223] width 429 height 134
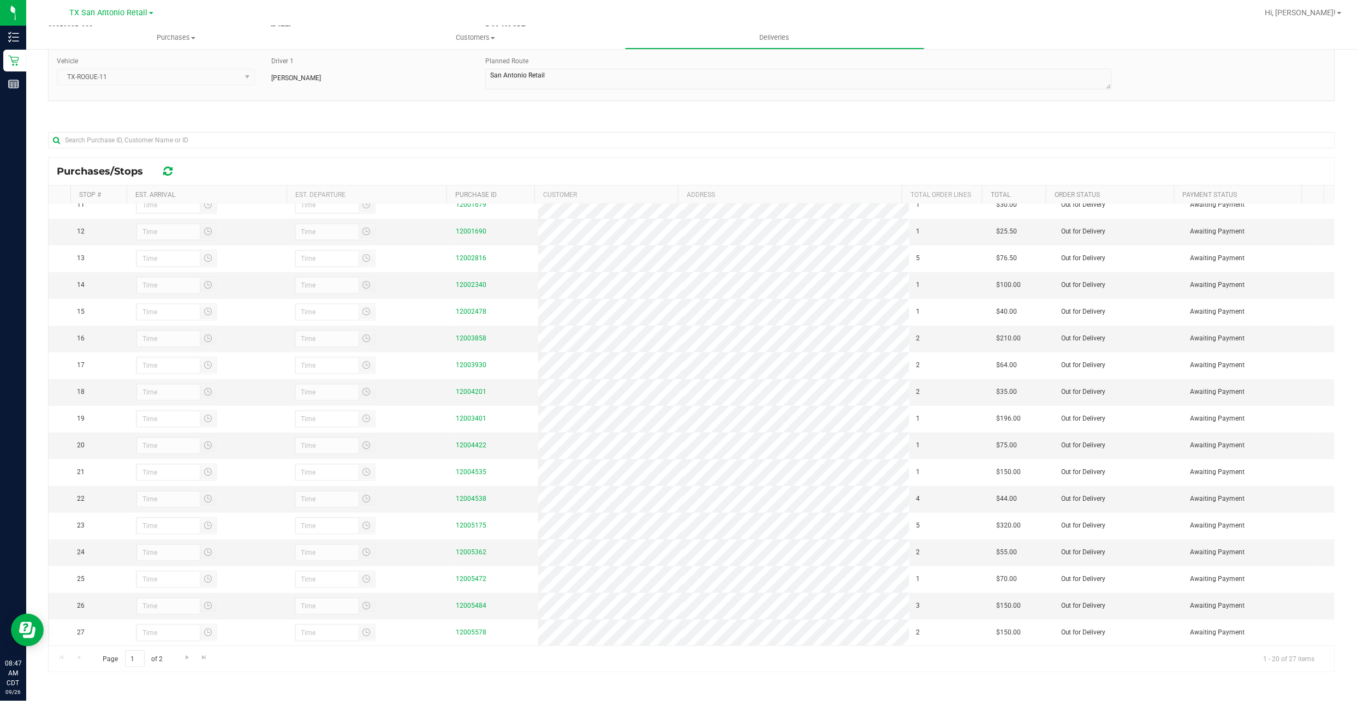
scroll to position [321, 0]
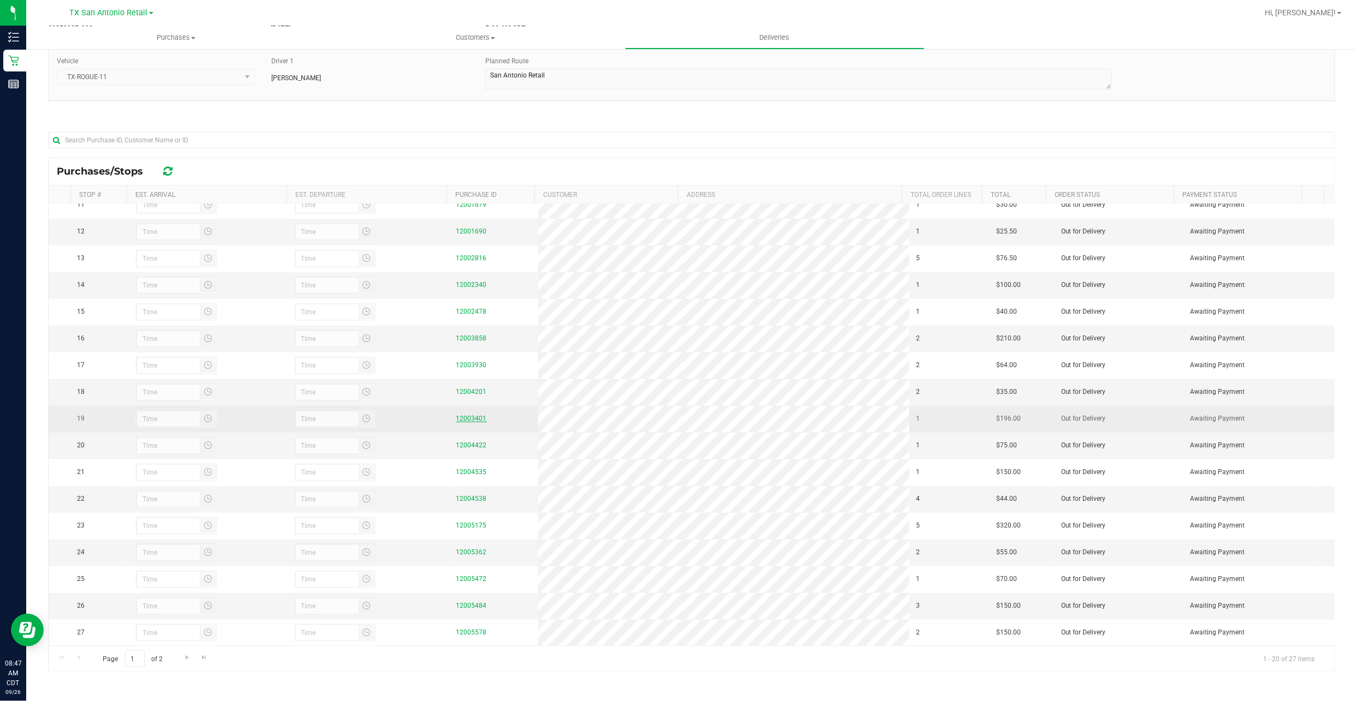
click at [464, 415] on link "12003401" at bounding box center [471, 419] width 31 height 8
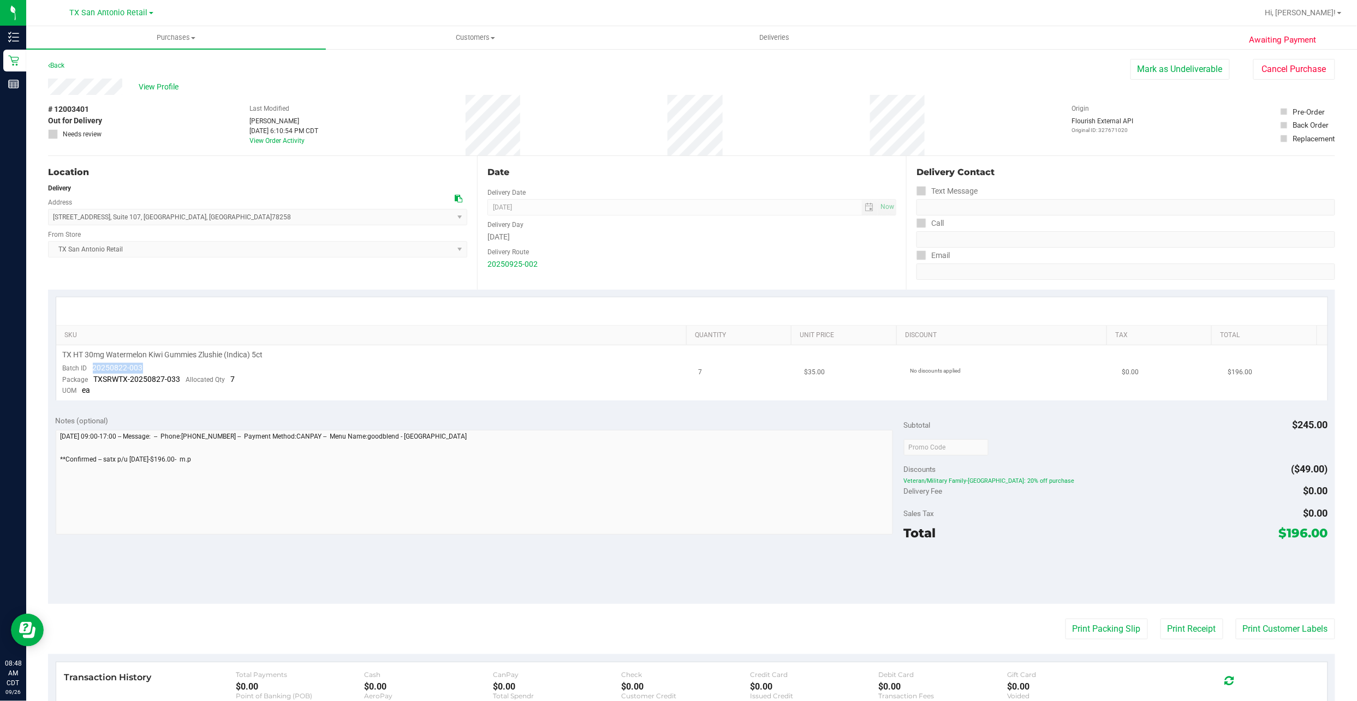
drag, startPoint x: 141, startPoint y: 367, endPoint x: 94, endPoint y: 367, distance: 46.9
click at [94, 367] on span "20250822-003" at bounding box center [118, 367] width 50 height 9
click at [110, 97] on div "# 12003401 Out for Delivery Needs review Last Modified Will Bates Sep 25, 2025 …" at bounding box center [691, 125] width 1287 height 61
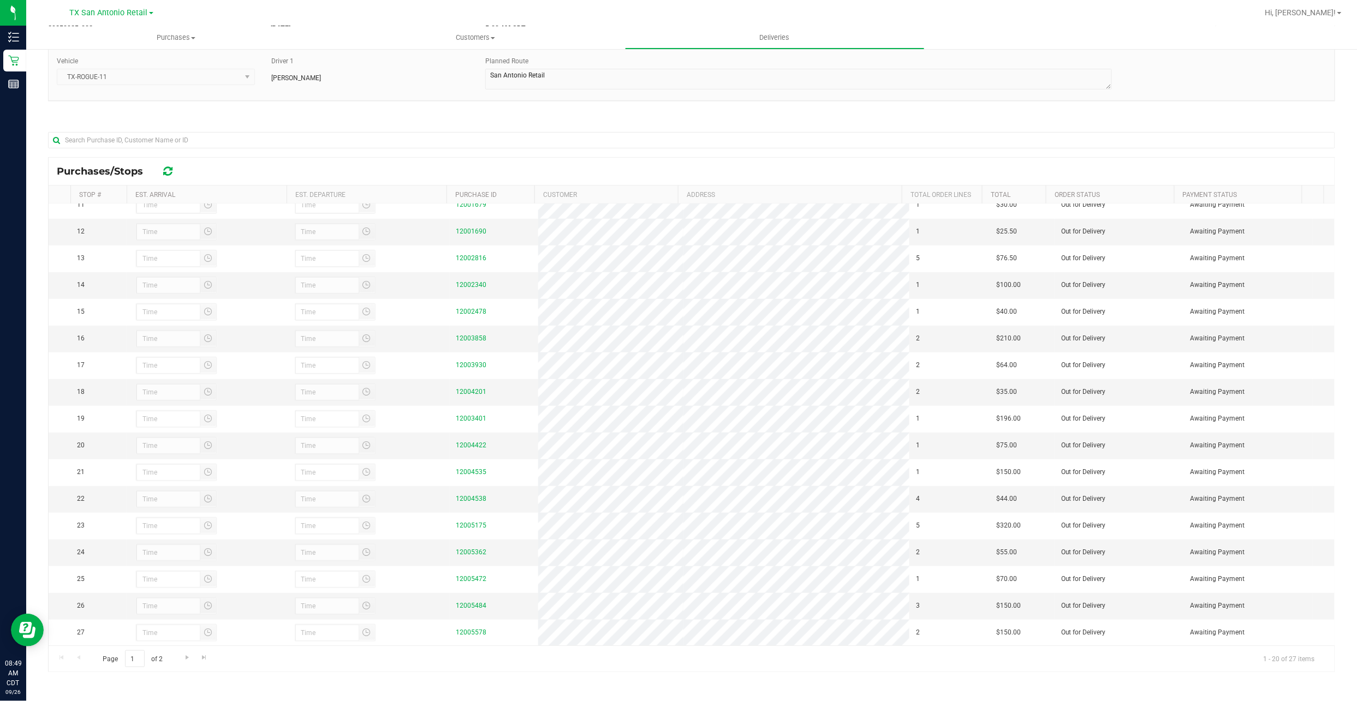
scroll to position [321, 0]
click at [465, 441] on link "12004422" at bounding box center [471, 445] width 31 height 8
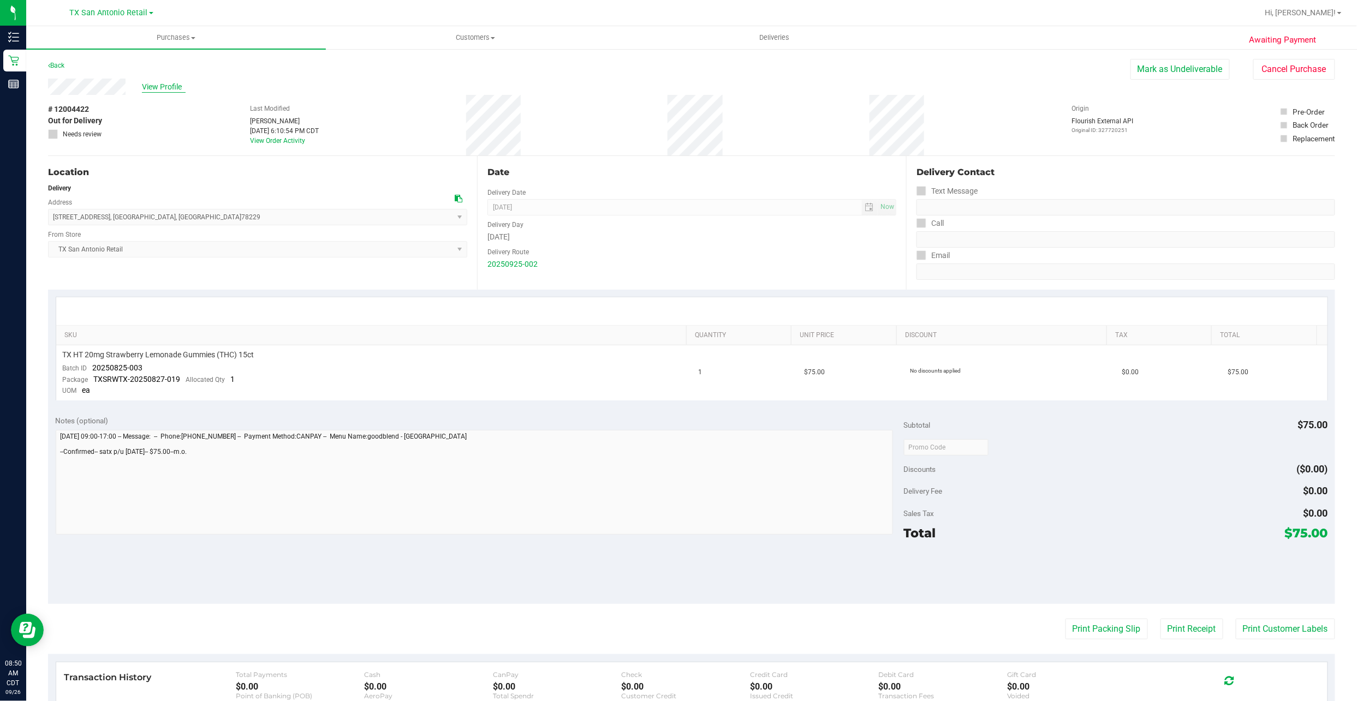
click at [169, 83] on span "View Profile" at bounding box center [164, 86] width 44 height 11
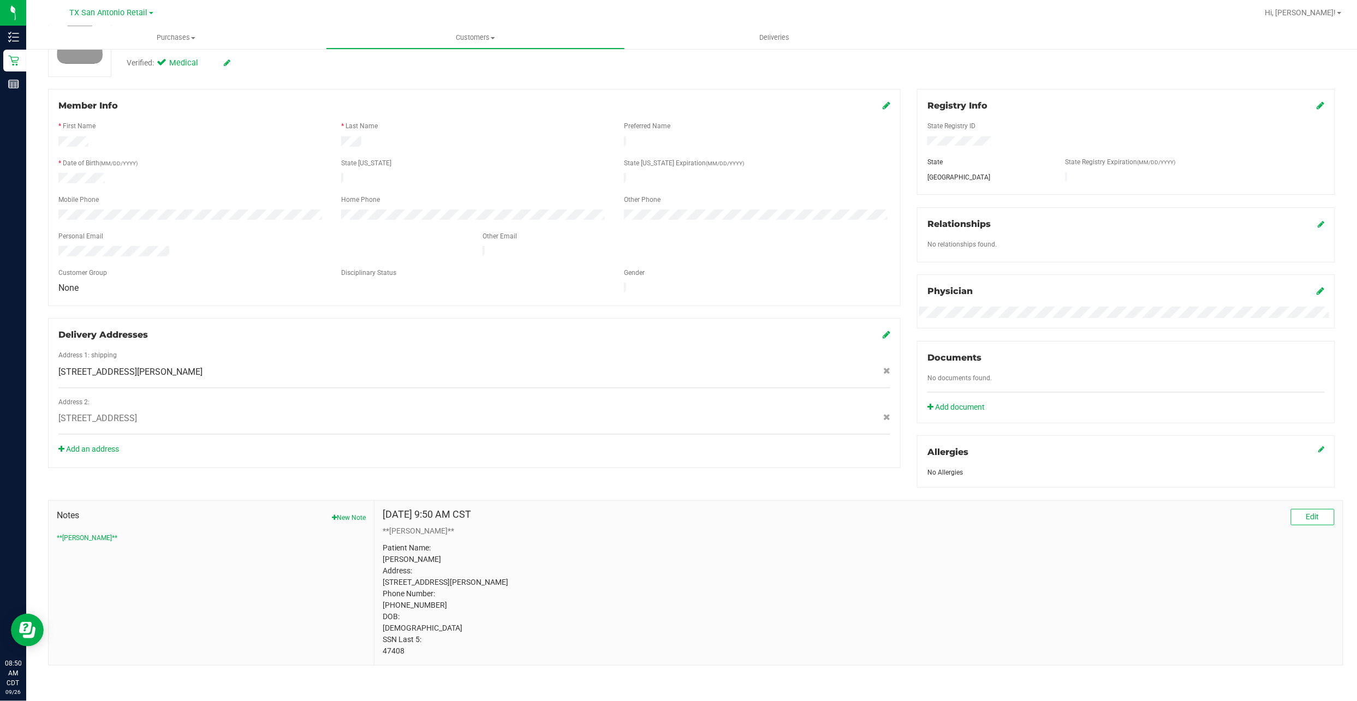
scroll to position [120, 0]
click at [394, 648] on p "Patient Name: Melissa Petry Address: 550 Heimer Rd Apt 515 San Antonio, TX, 782…" at bounding box center [859, 599] width 952 height 115
drag, startPoint x: 332, startPoint y: 345, endPoint x: 291, endPoint y: 295, distance: 65.2
click at [332, 366] on div "550 Heimer Rd , Apt 515, San Antonio , TX 78232" at bounding box center [474, 372] width 848 height 13
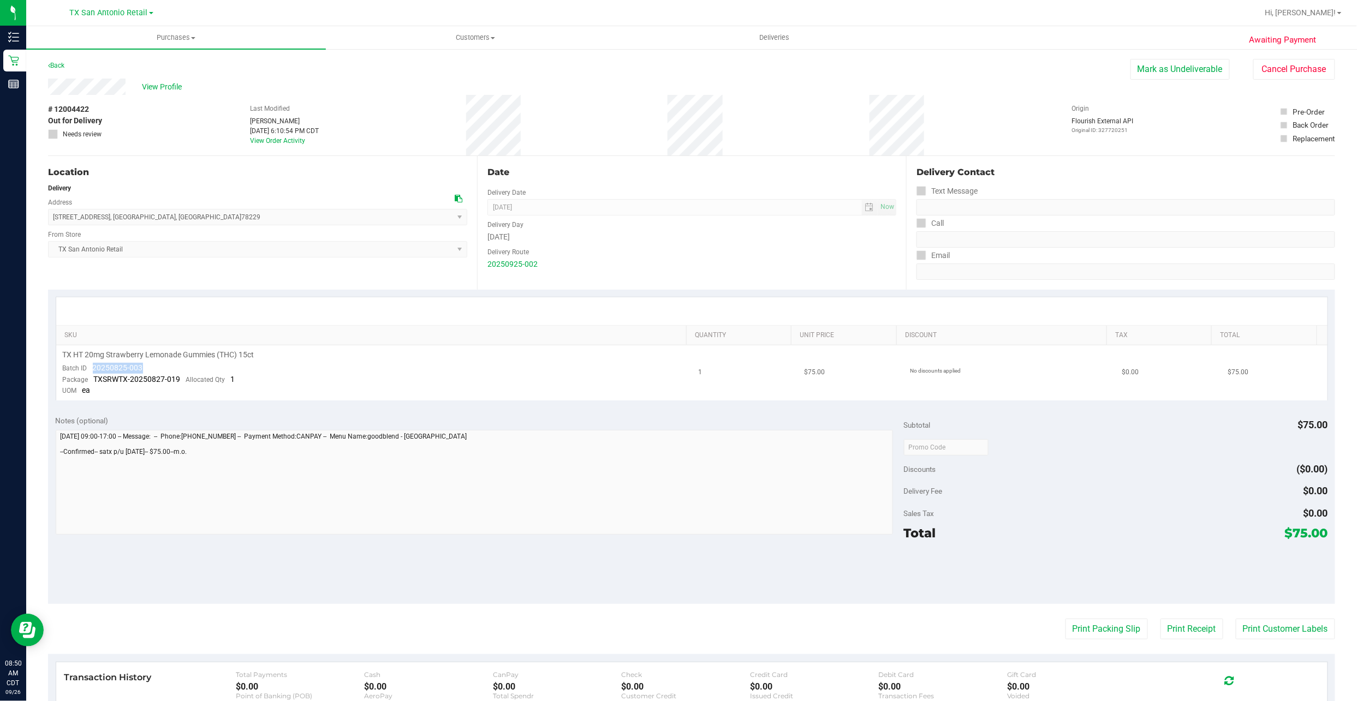
drag, startPoint x: 145, startPoint y: 365, endPoint x: 94, endPoint y: 370, distance: 51.0
click at [94, 370] on td "TX HT 20mg Strawberry Lemonade Gummies (THC) 15ct Batch ID 20250825-003 Package…" at bounding box center [374, 372] width 636 height 55
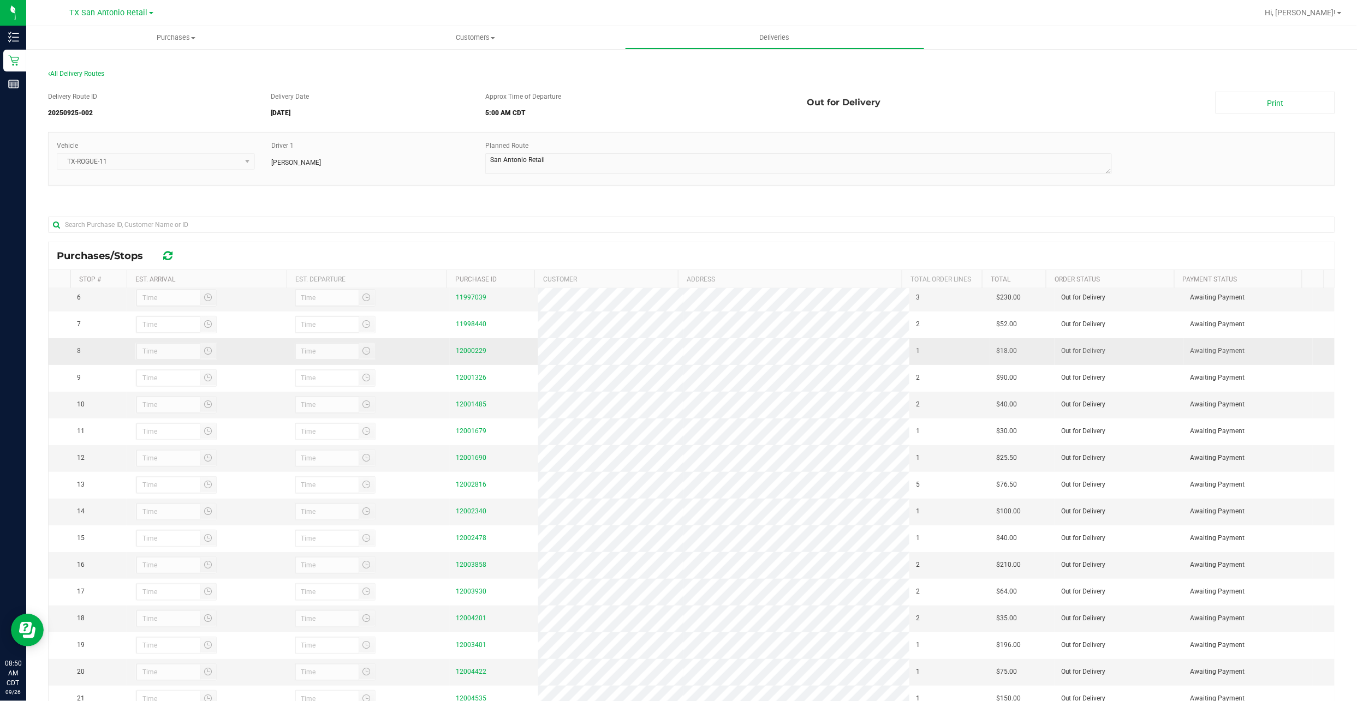
scroll to position [291, 0]
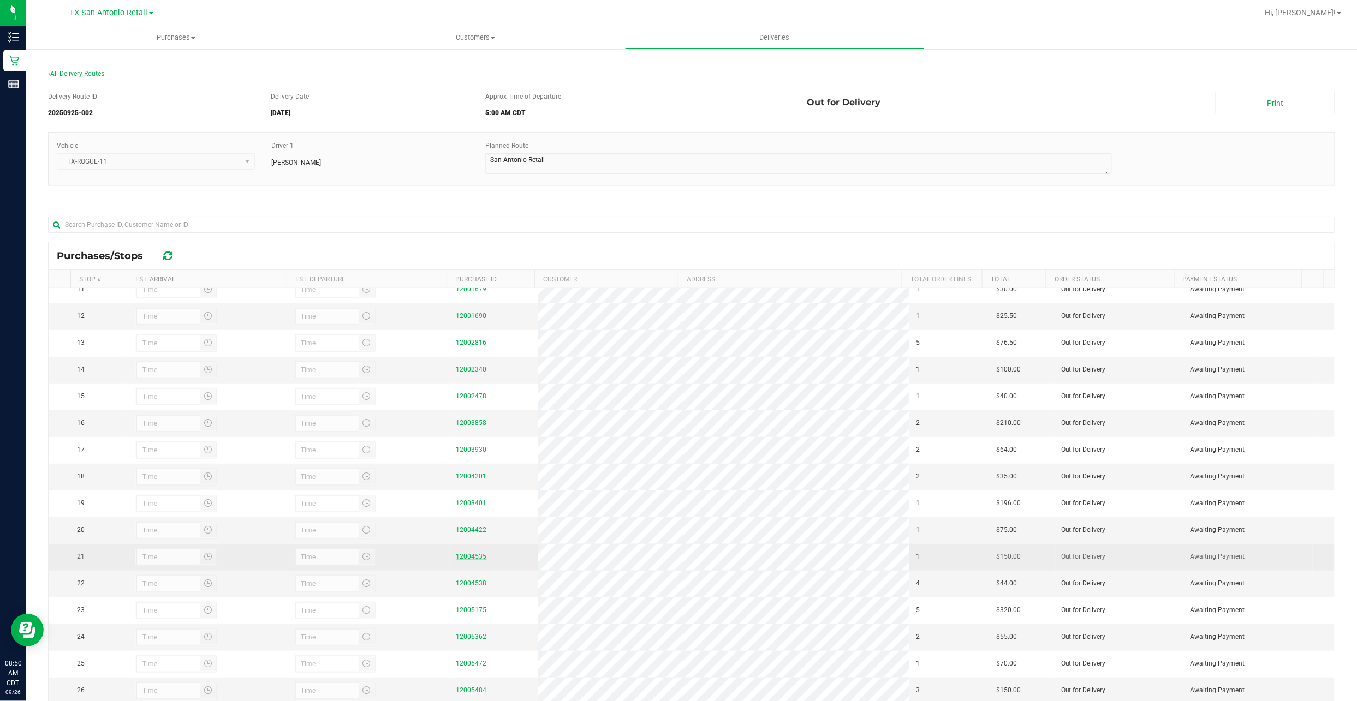
click at [463, 560] on link "12004535" at bounding box center [471, 557] width 31 height 8
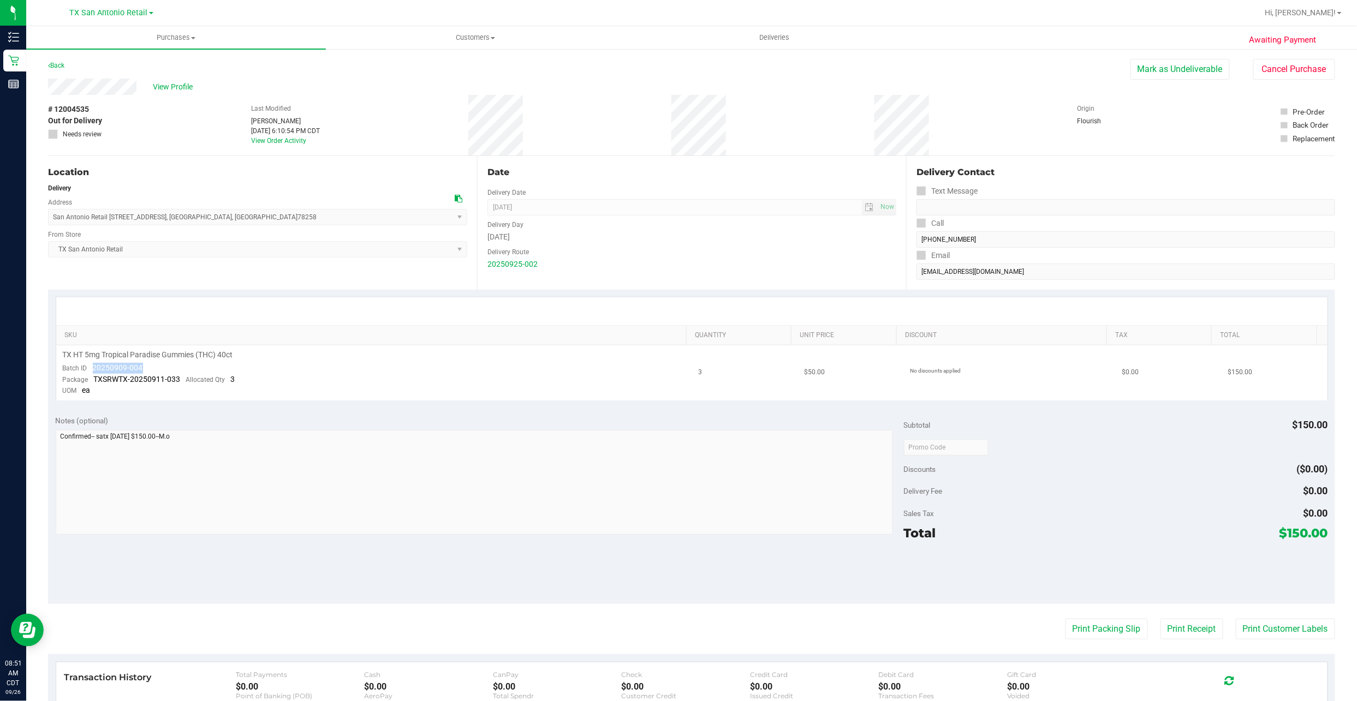
drag, startPoint x: 138, startPoint y: 364, endPoint x: 91, endPoint y: 365, distance: 47.5
click at [91, 365] on td "TX HT 5mg Tropical Paradise Gummies (THC) 40ct Batch ID 20250909-004 Package TX…" at bounding box center [374, 372] width 636 height 55
drag, startPoint x: 91, startPoint y: 365, endPoint x: 98, endPoint y: 367, distance: 7.8
click at [201, 200] on div "San Antonio Retail 18720 Stone Oak PKWY, San Antonio, TX 78258 , San Antonio , …" at bounding box center [257, 209] width 419 height 32
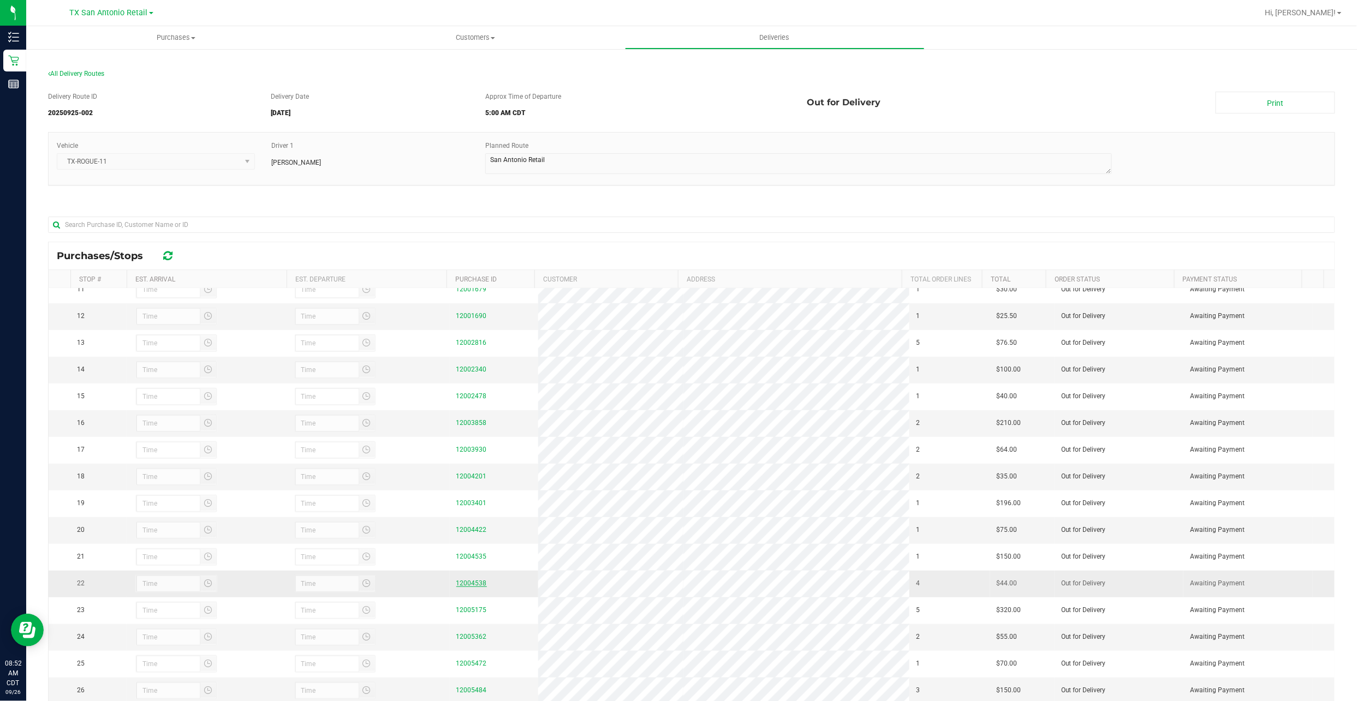
scroll to position [73, 0]
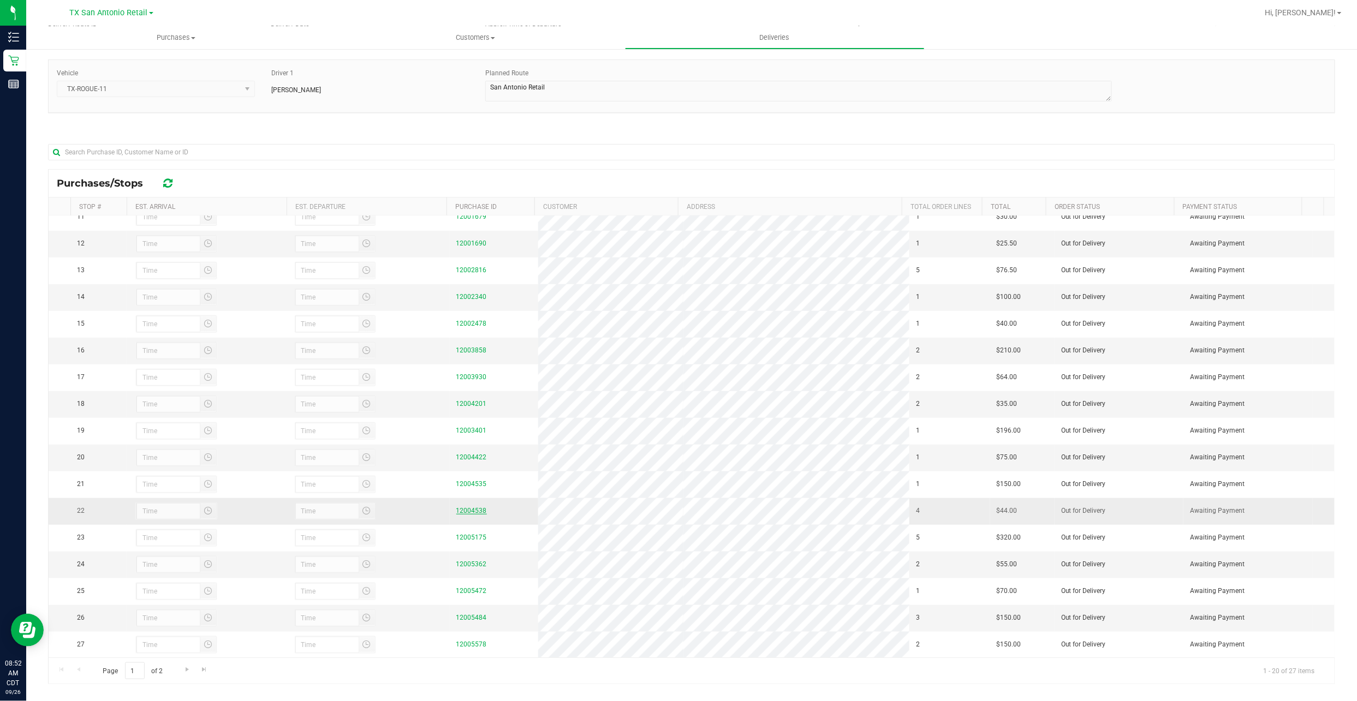
click at [468, 507] on link "12004538" at bounding box center [471, 511] width 31 height 8
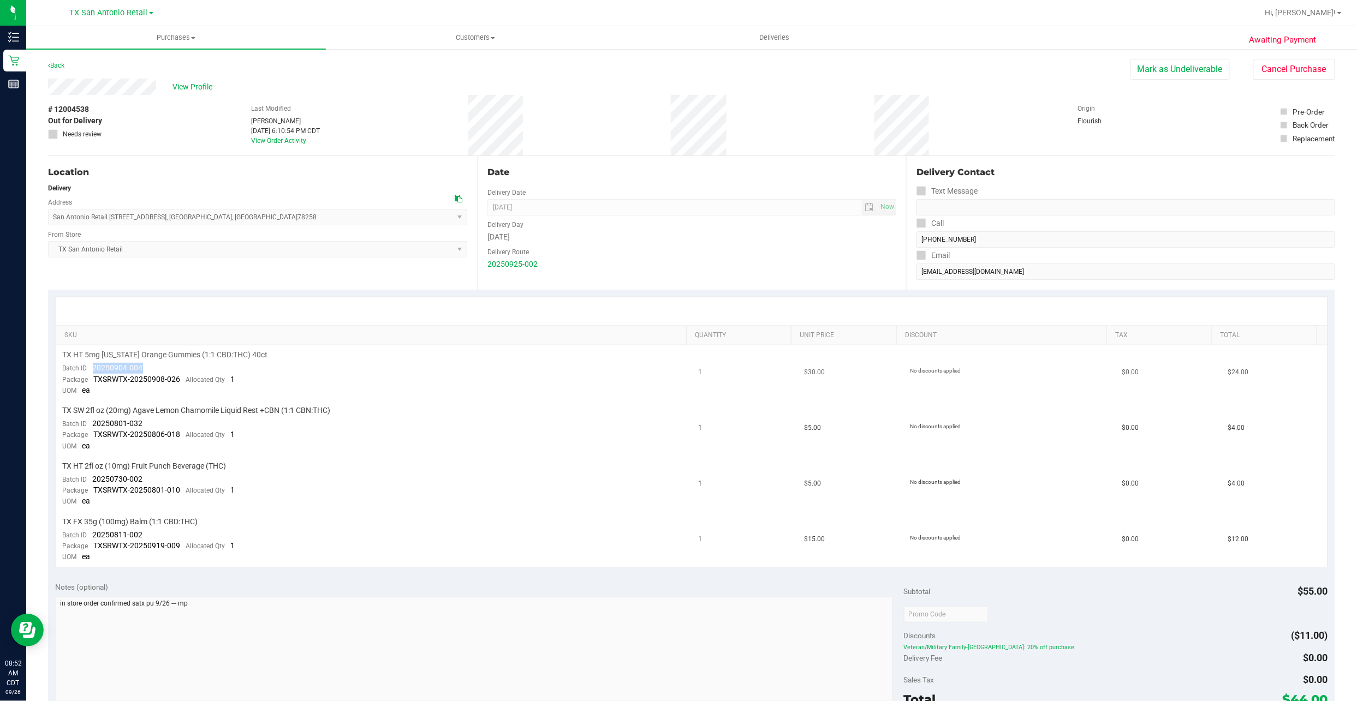
drag, startPoint x: 136, startPoint y: 364, endPoint x: 92, endPoint y: 372, distance: 44.2
click at [92, 372] on td "TX HT 5mg Texas Orange Gummies (1:1 CBD:THC) 40ct Batch ID 20250904-004 Package…" at bounding box center [374, 373] width 636 height 56
drag, startPoint x: 147, startPoint y: 422, endPoint x: 92, endPoint y: 424, distance: 55.1
click at [92, 424] on td "TX SW 2fl oz (20mg) Agave Lemon Chamomile Liquid Rest +CBN (1:1 CBN:THC) Batch …" at bounding box center [374, 429] width 636 height 56
click at [145, 480] on td "TX HT 2fl oz (10mg) Fruit Punch Beverage (THC) Batch ID 20250730-002 Package TX…" at bounding box center [374, 485] width 636 height 56
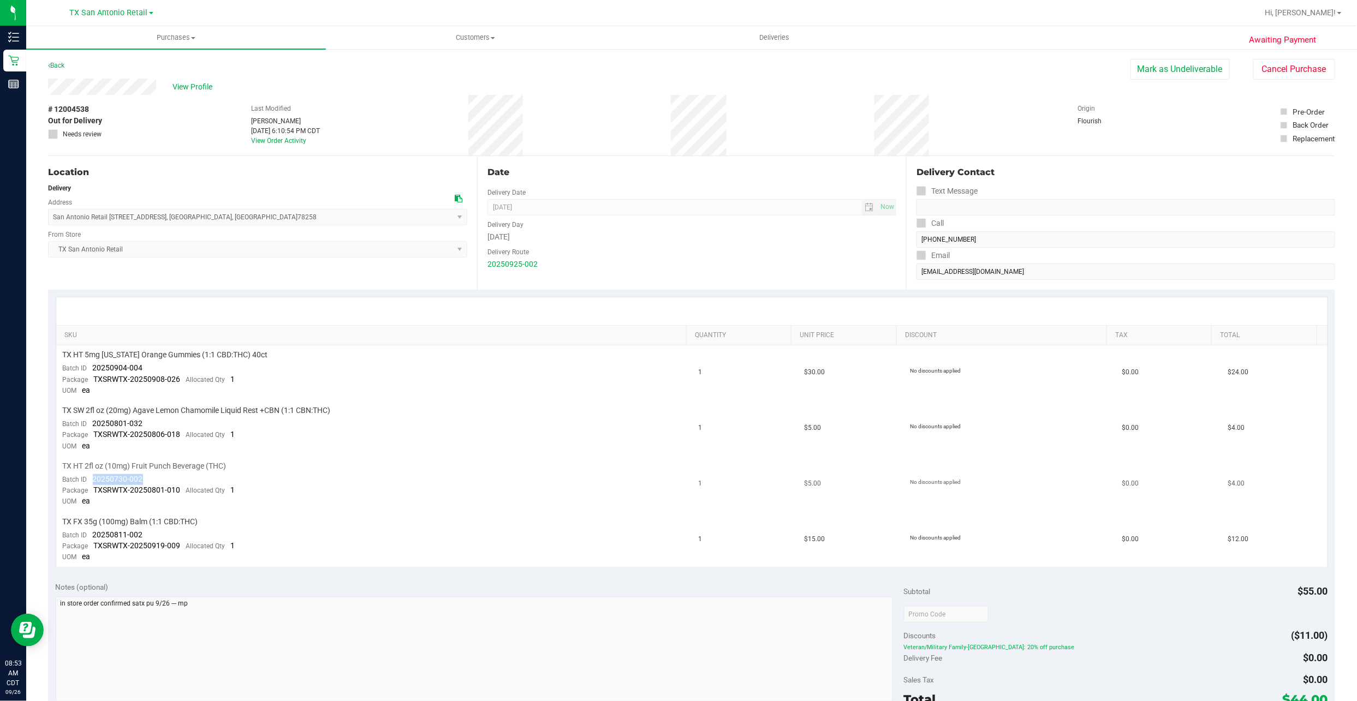
drag, startPoint x: 145, startPoint y: 477, endPoint x: 93, endPoint y: 476, distance: 51.8
click at [93, 476] on td "TX HT 2fl oz (10mg) Fruit Punch Beverage (THC) Batch ID 20250730-002 Package TX…" at bounding box center [374, 485] width 636 height 56
drag, startPoint x: 123, startPoint y: 531, endPoint x: 92, endPoint y: 531, distance: 31.1
click at [92, 531] on td "TX FX 35g (100mg) Balm (1:1 CBD:THC) Batch ID 20250811-002 Package TXSRWTX-2025…" at bounding box center [374, 539] width 636 height 55
click at [225, 243] on span "TX San Antonio Retail Select Store Bonita Springs WC Boynton Beach WC Bradenton…" at bounding box center [257, 249] width 419 height 16
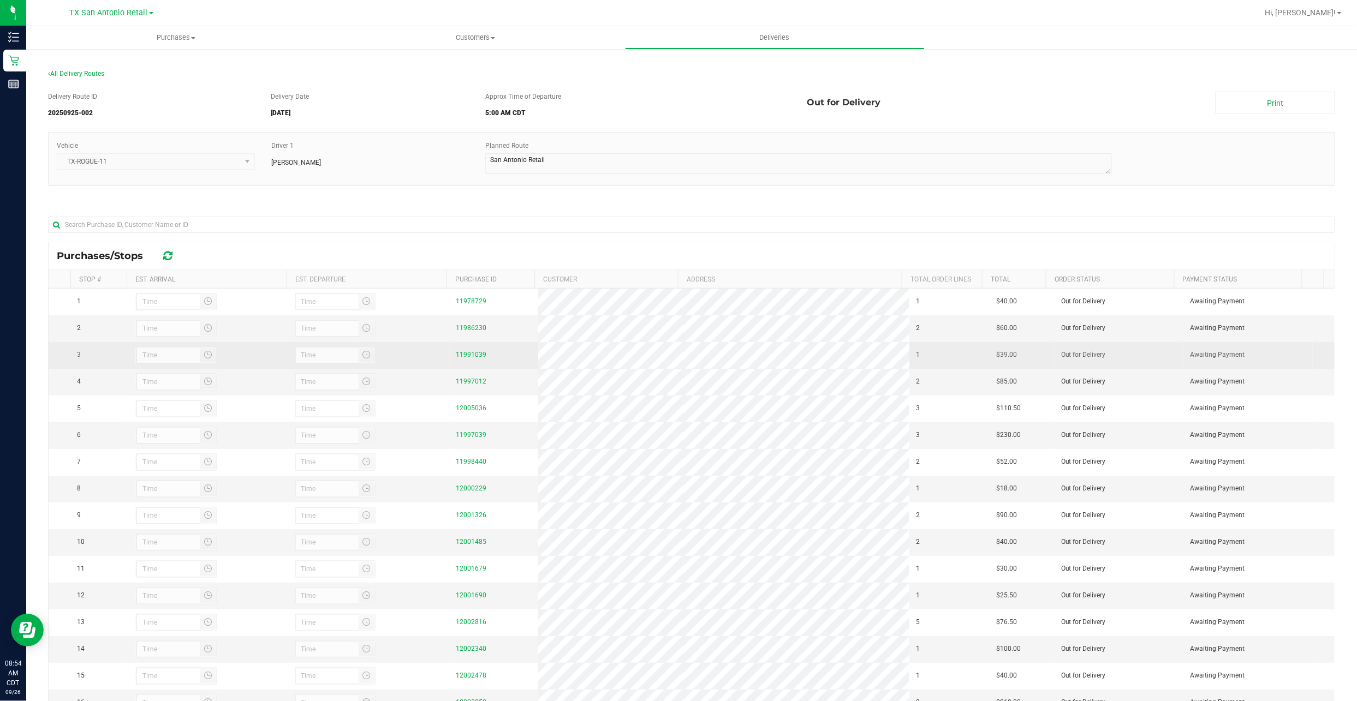
scroll to position [321, 0]
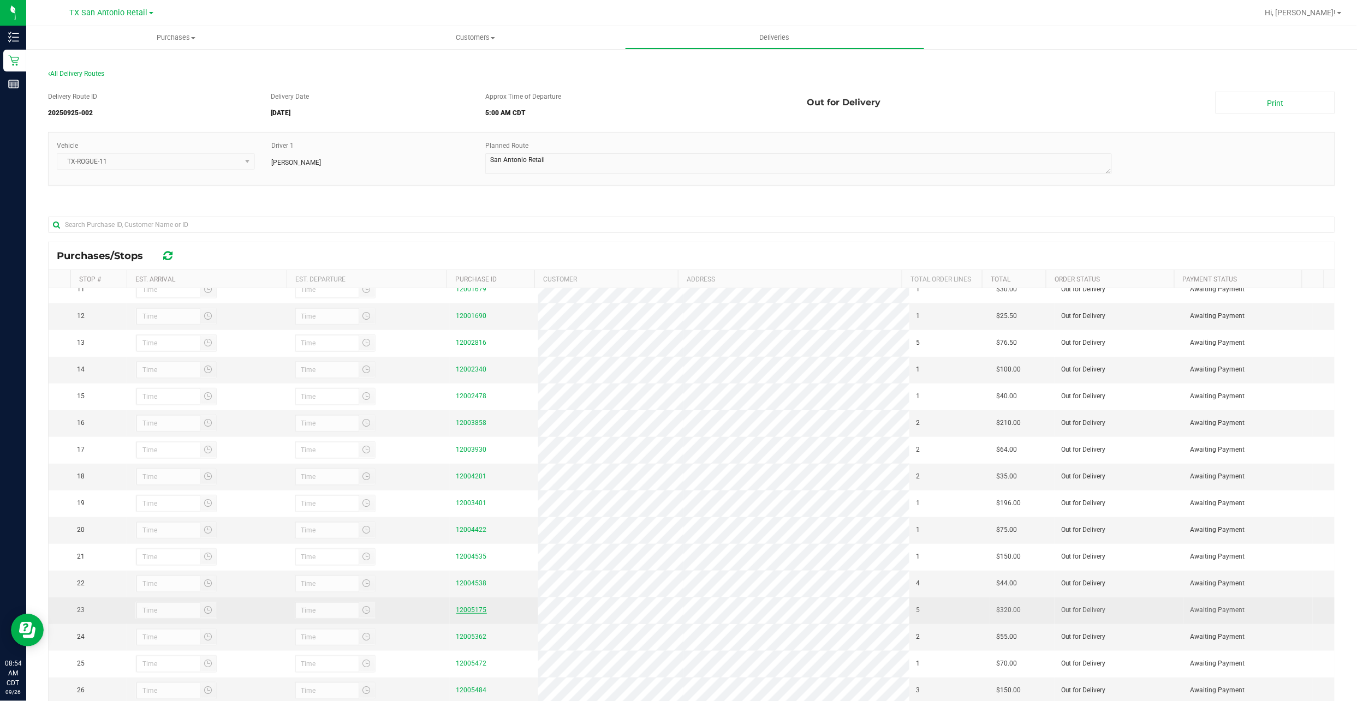
click at [459, 609] on link "12005175" at bounding box center [471, 610] width 31 height 8
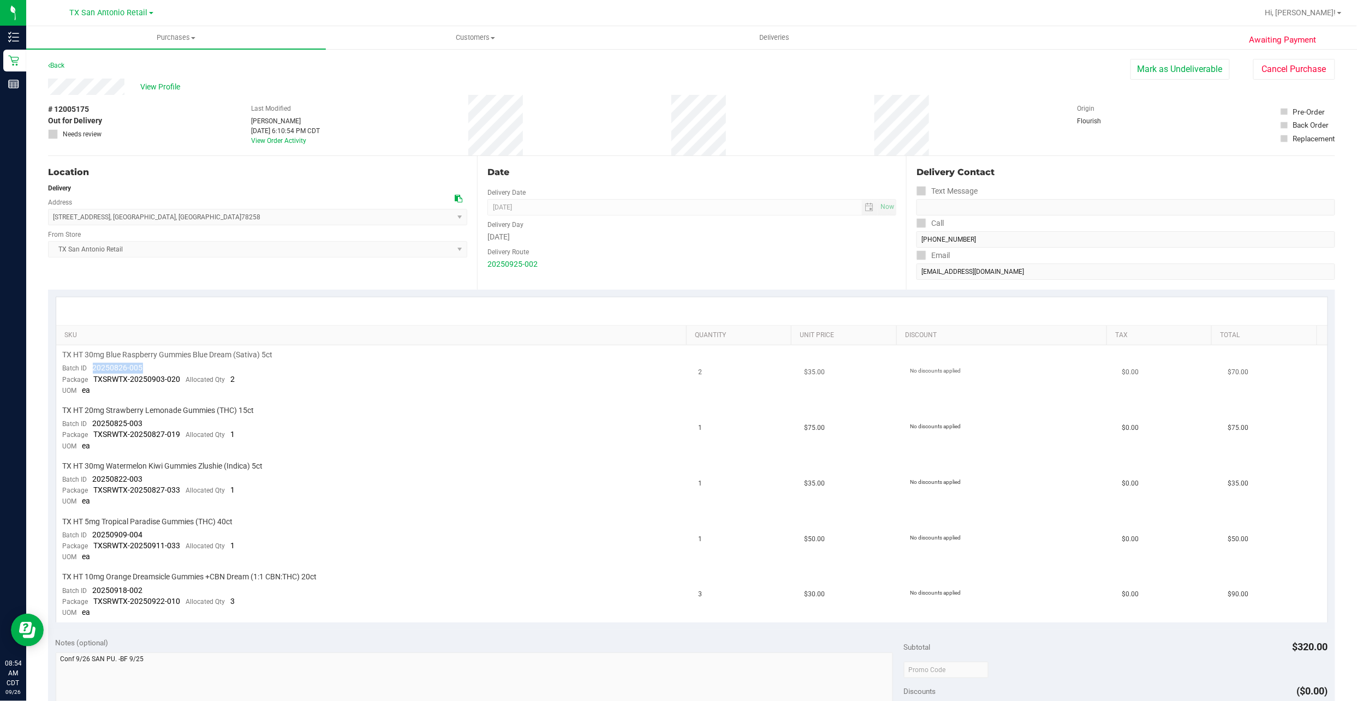
drag, startPoint x: 143, startPoint y: 363, endPoint x: 94, endPoint y: 368, distance: 49.3
click at [94, 368] on td "TX HT 30mg Blue Raspberry Gummies Blue Dream (Sativa) 5ct Batch ID 20250826-005…" at bounding box center [374, 373] width 636 height 56
drag, startPoint x: 145, startPoint y: 420, endPoint x: 96, endPoint y: 420, distance: 49.1
click at [96, 420] on td "TX HT 20mg Strawberry Lemonade Gummies (THC) 15ct Batch ID 20250825-003 Package…" at bounding box center [374, 429] width 636 height 56
drag, startPoint x: 96, startPoint y: 420, endPoint x: 142, endPoint y: 422, distance: 45.9
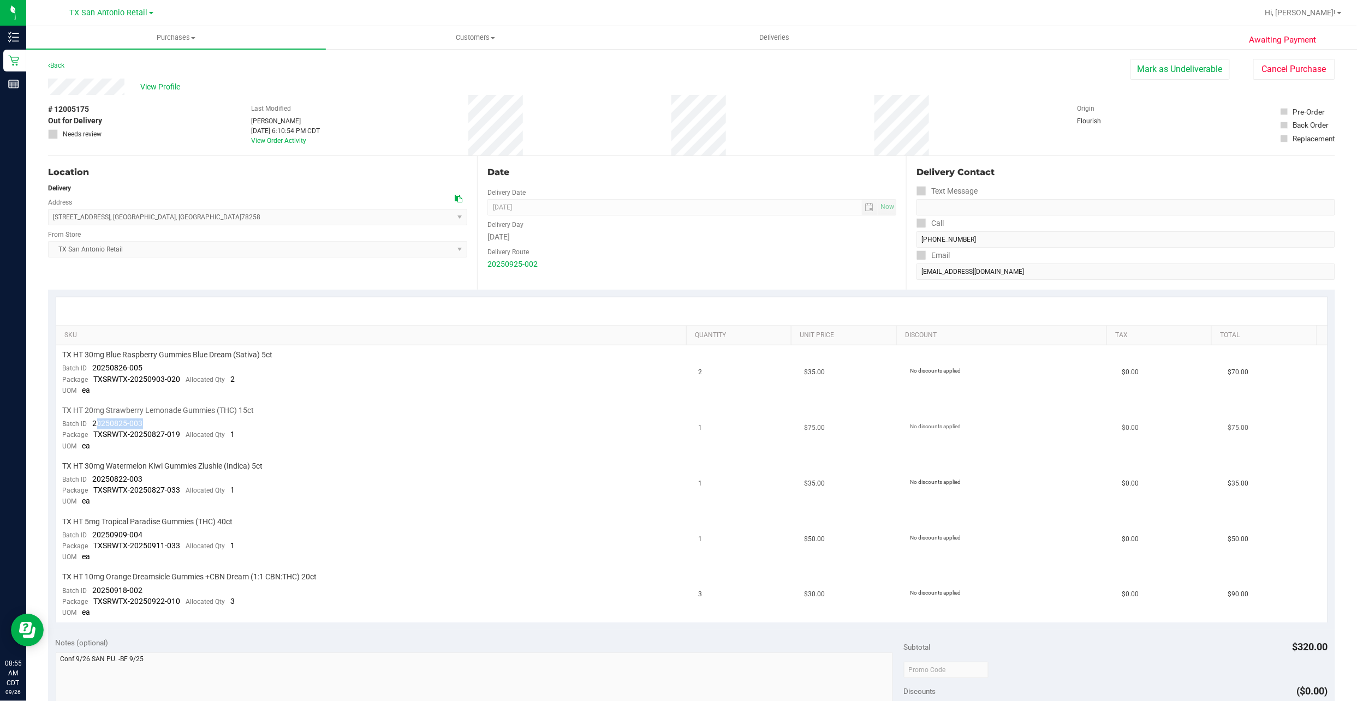
click at [138, 422] on span "20250825-003" at bounding box center [118, 423] width 50 height 9
drag, startPoint x: 145, startPoint y: 422, endPoint x: 95, endPoint y: 422, distance: 50.2
click at [95, 422] on td "TX HT 20mg Strawberry Lemonade Gummies (THC) 15ct Batch ID 20250825-003 Package…" at bounding box center [374, 429] width 636 height 56
click at [95, 422] on span "20250825-003" at bounding box center [118, 423] width 50 height 9
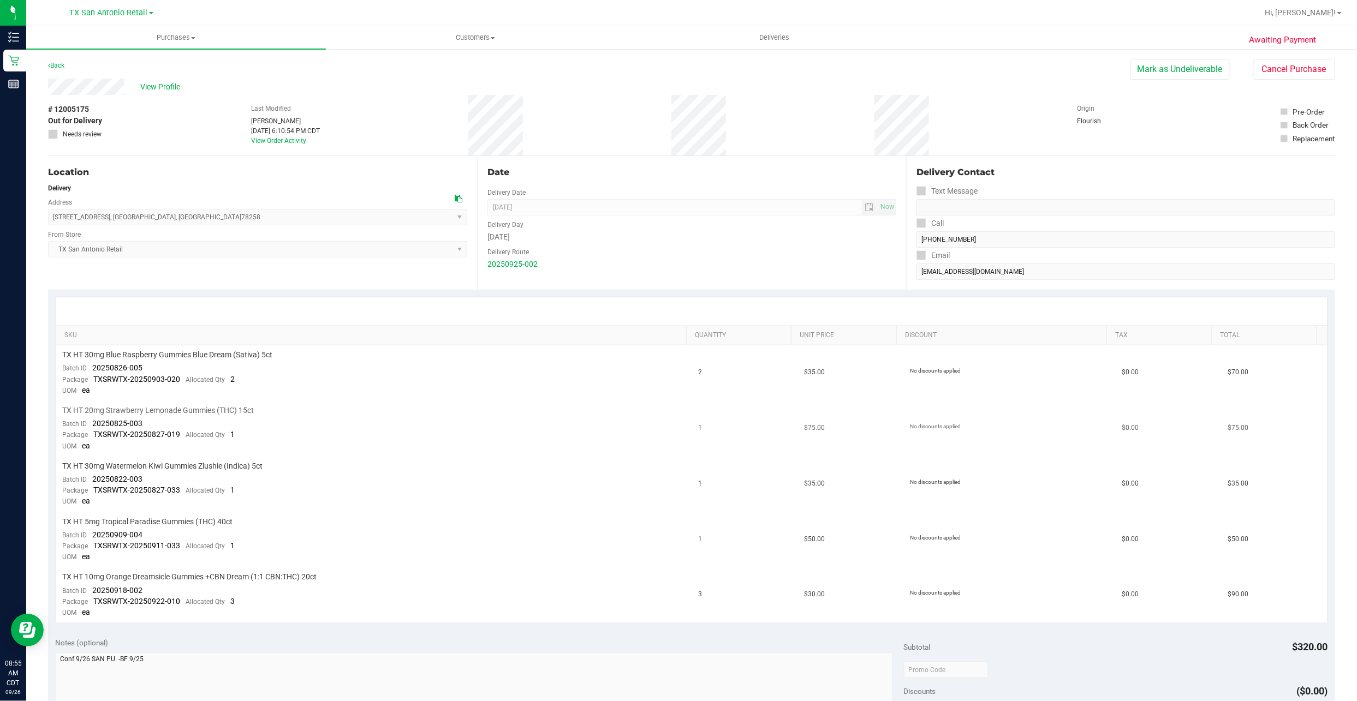
drag, startPoint x: 95, startPoint y: 422, endPoint x: 140, endPoint y: 422, distance: 45.3
click at [136, 423] on span "20250825-003" at bounding box center [118, 423] width 50 height 9
drag, startPoint x: 142, startPoint y: 420, endPoint x: 92, endPoint y: 422, distance: 50.2
click at [92, 422] on div "Batch ID 20250825-003" at bounding box center [103, 424] width 80 height 11
drag, startPoint x: 142, startPoint y: 476, endPoint x: 92, endPoint y: 474, distance: 50.2
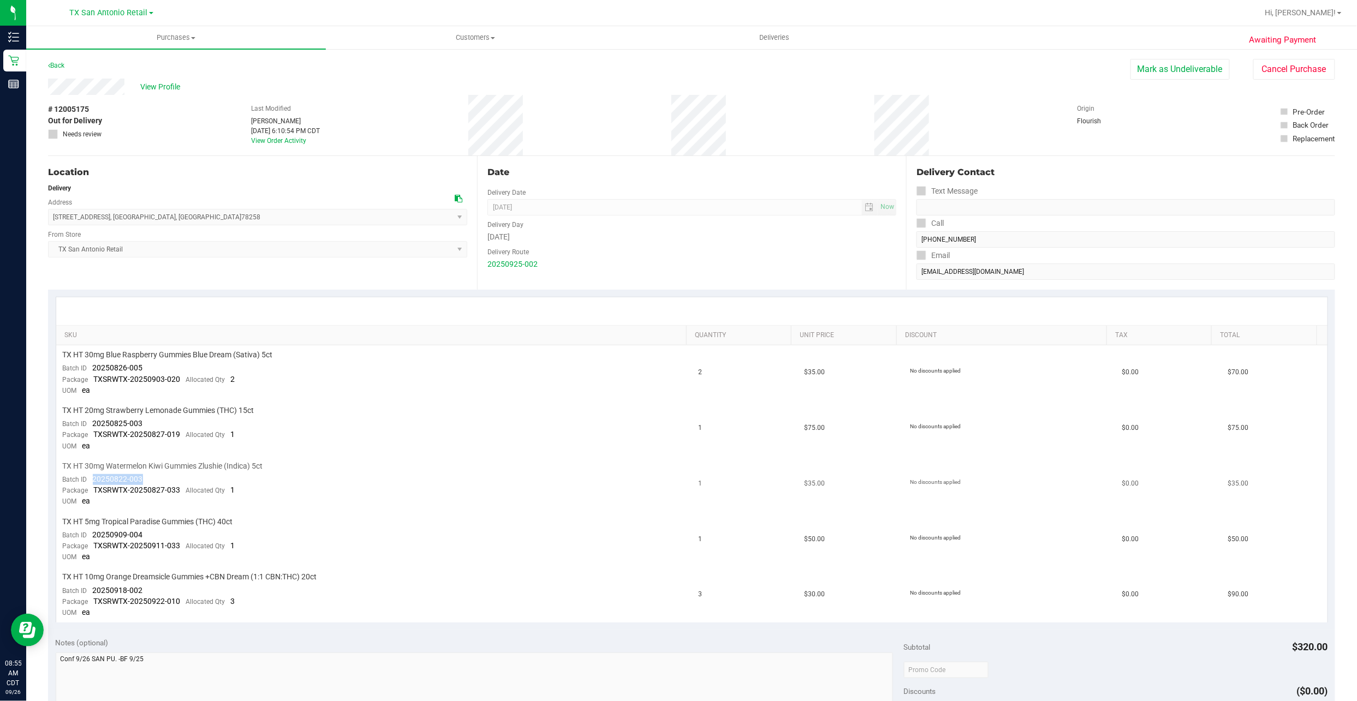
click at [92, 474] on div "Batch ID 20250822-003" at bounding box center [103, 479] width 80 height 11
drag, startPoint x: 92, startPoint y: 474, endPoint x: 99, endPoint y: 476, distance: 7.3
click at [93, 530] on span "20250909-004" at bounding box center [118, 534] width 50 height 9
drag, startPoint x: 116, startPoint y: 528, endPoint x: 90, endPoint y: 529, distance: 26.2
click at [90, 529] on td "TX HT 5mg Tropical Paradise Gummies (THC) 40ct Batch ID 20250909-004 Package TX…" at bounding box center [374, 540] width 636 height 56
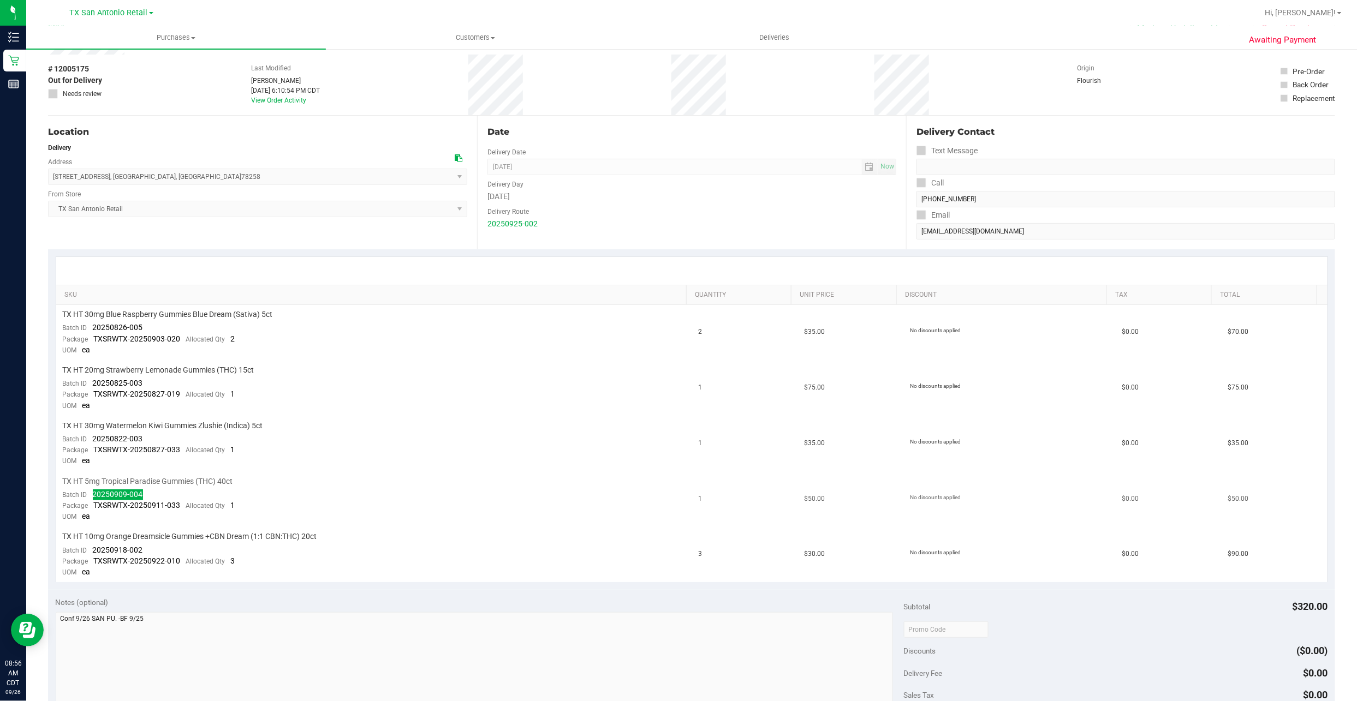
scroll to position [73, 0]
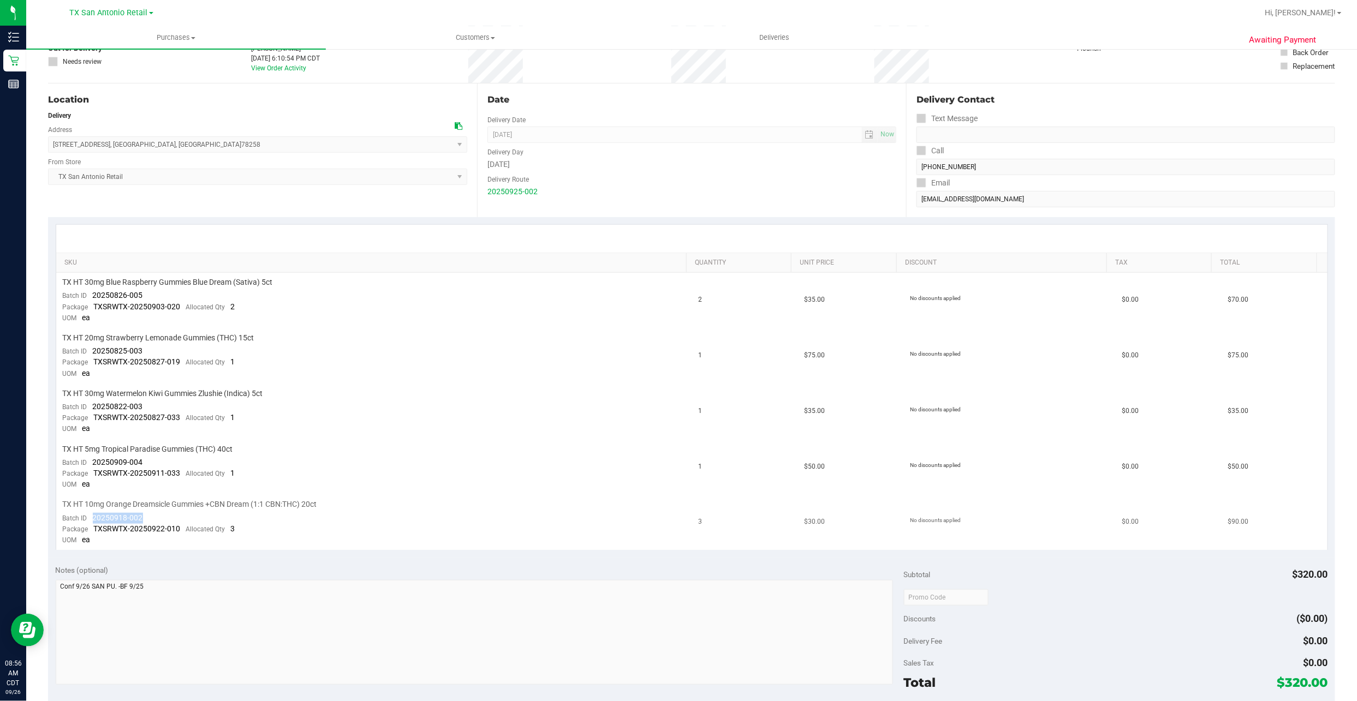
drag, startPoint x: 145, startPoint y: 512, endPoint x: 94, endPoint y: 516, distance: 51.5
click at [94, 516] on td "TX HT 10mg Orange Dreamsicle Gummies +CBN Dream (1:1 CBN:THC) 20ct Batch ID 202…" at bounding box center [374, 522] width 636 height 55
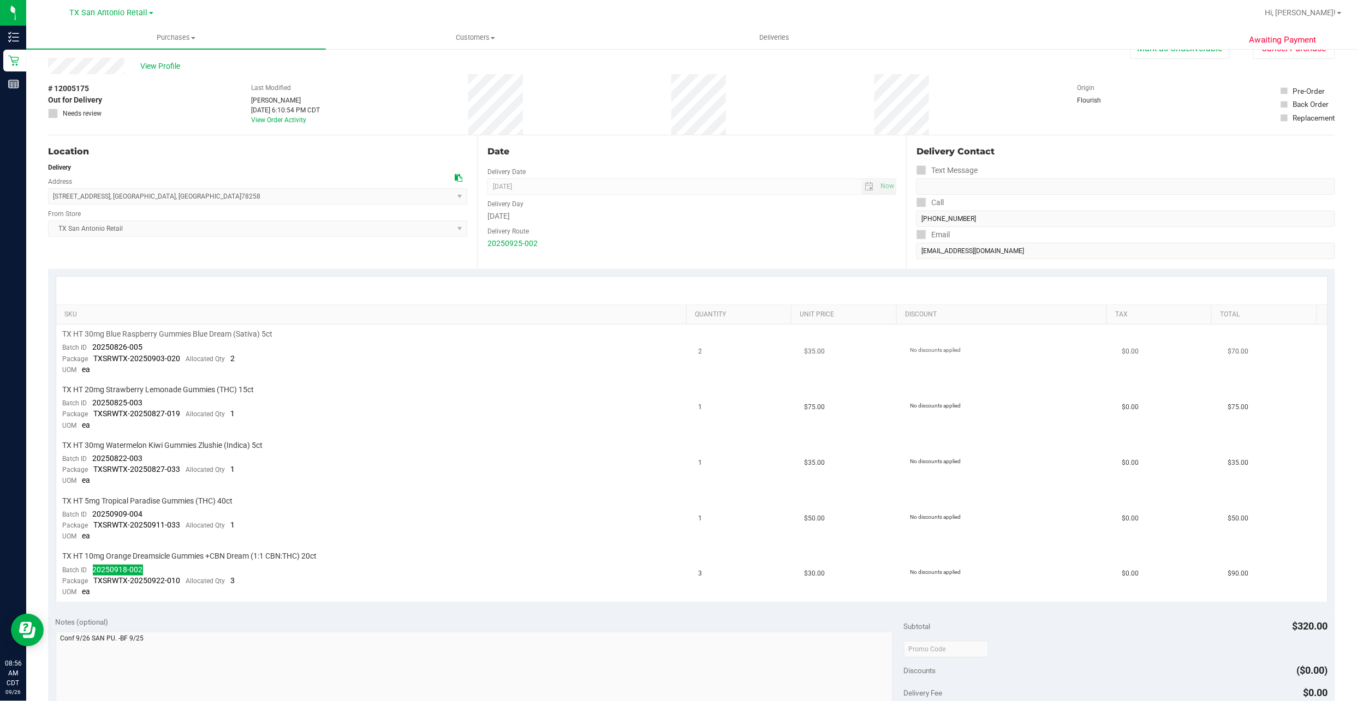
scroll to position [0, 0]
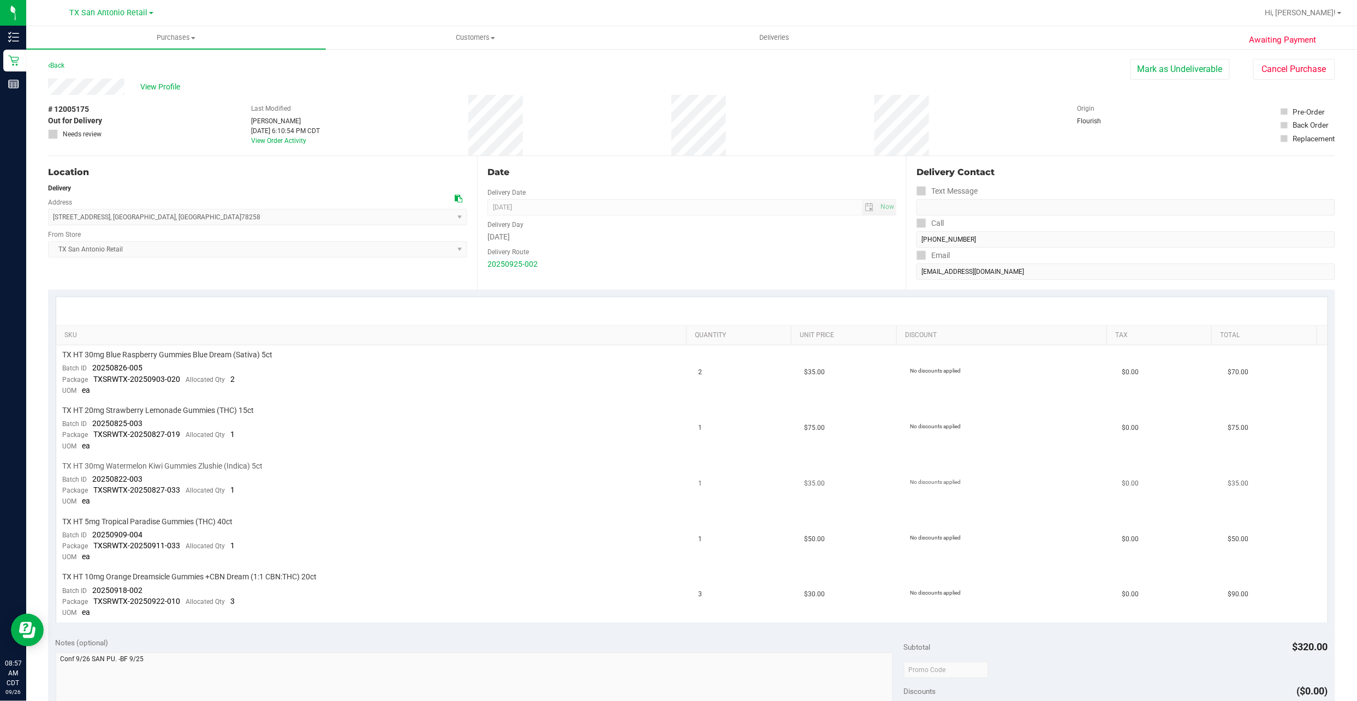
click at [392, 461] on div "TX HT 30mg Watermelon Kiwi Gummies Zlushie (Indica) 5ct" at bounding box center [374, 466] width 623 height 10
click at [160, 168] on div "Location" at bounding box center [257, 172] width 419 height 13
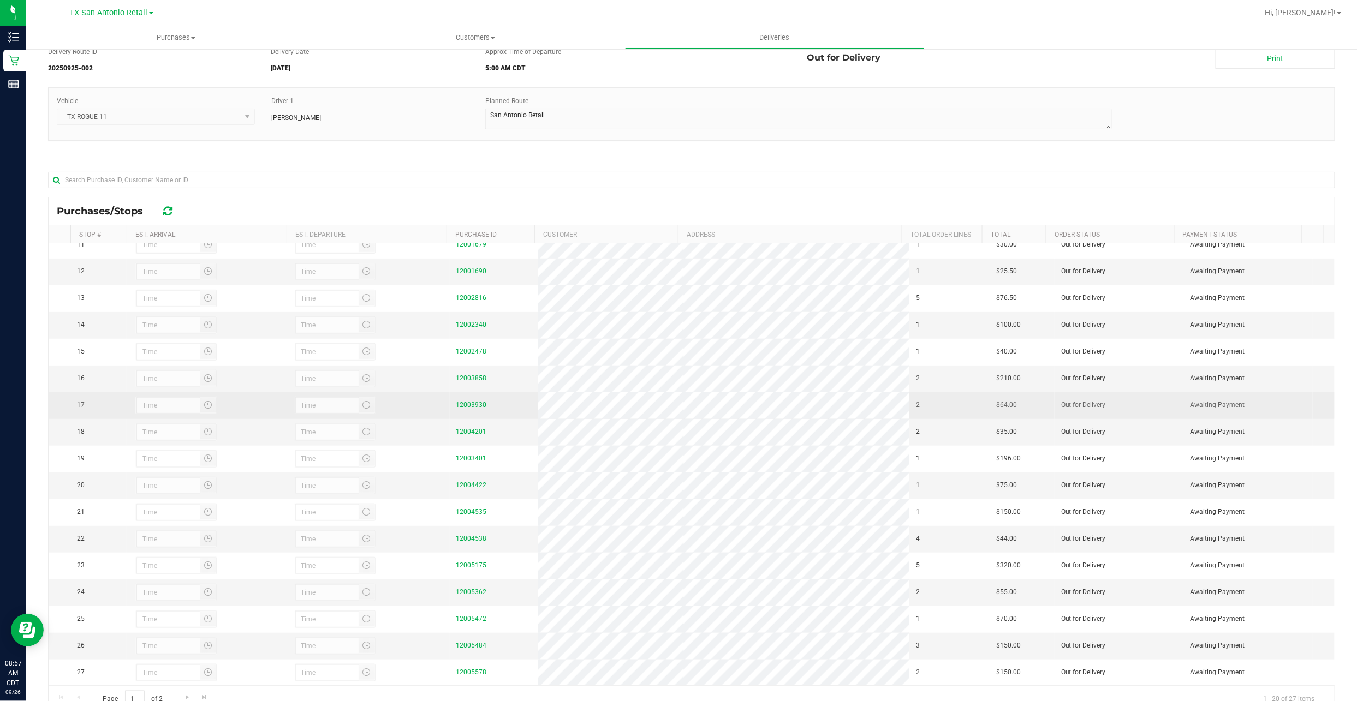
scroll to position [87, 0]
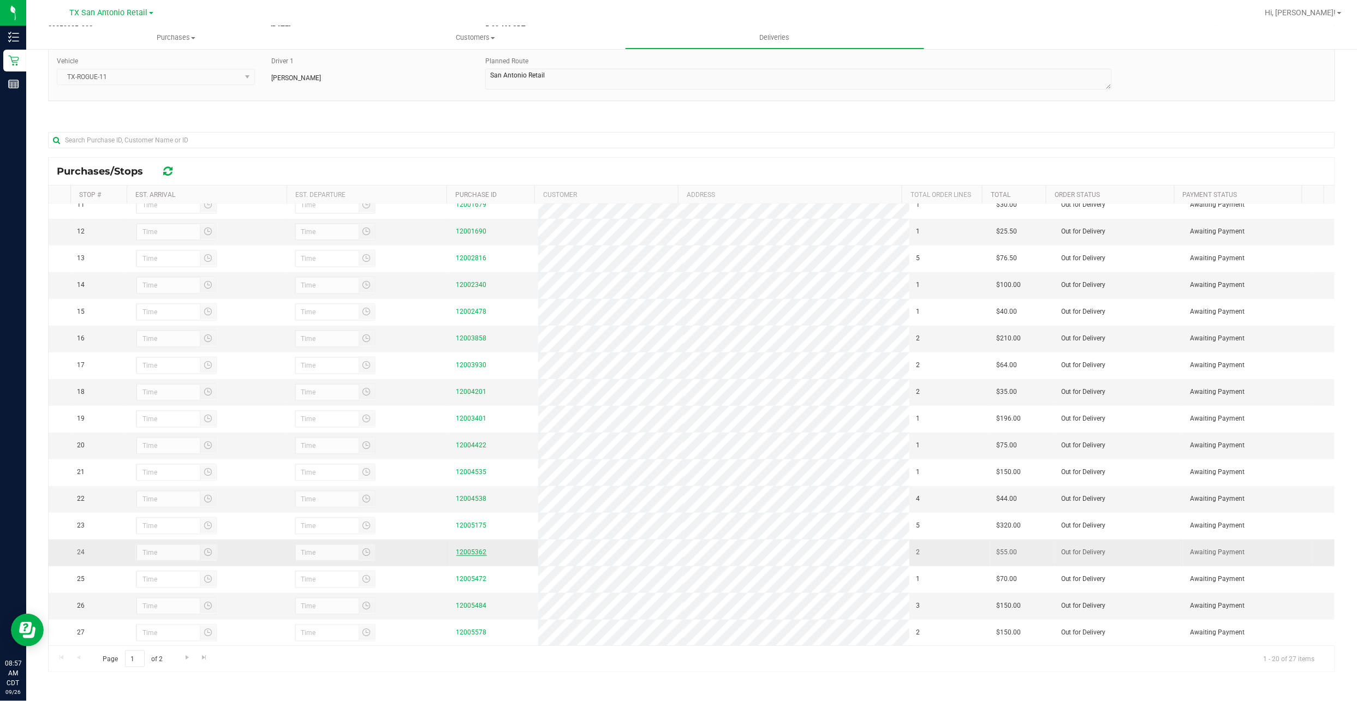
click at [459, 548] on link "12005362" at bounding box center [471, 552] width 31 height 8
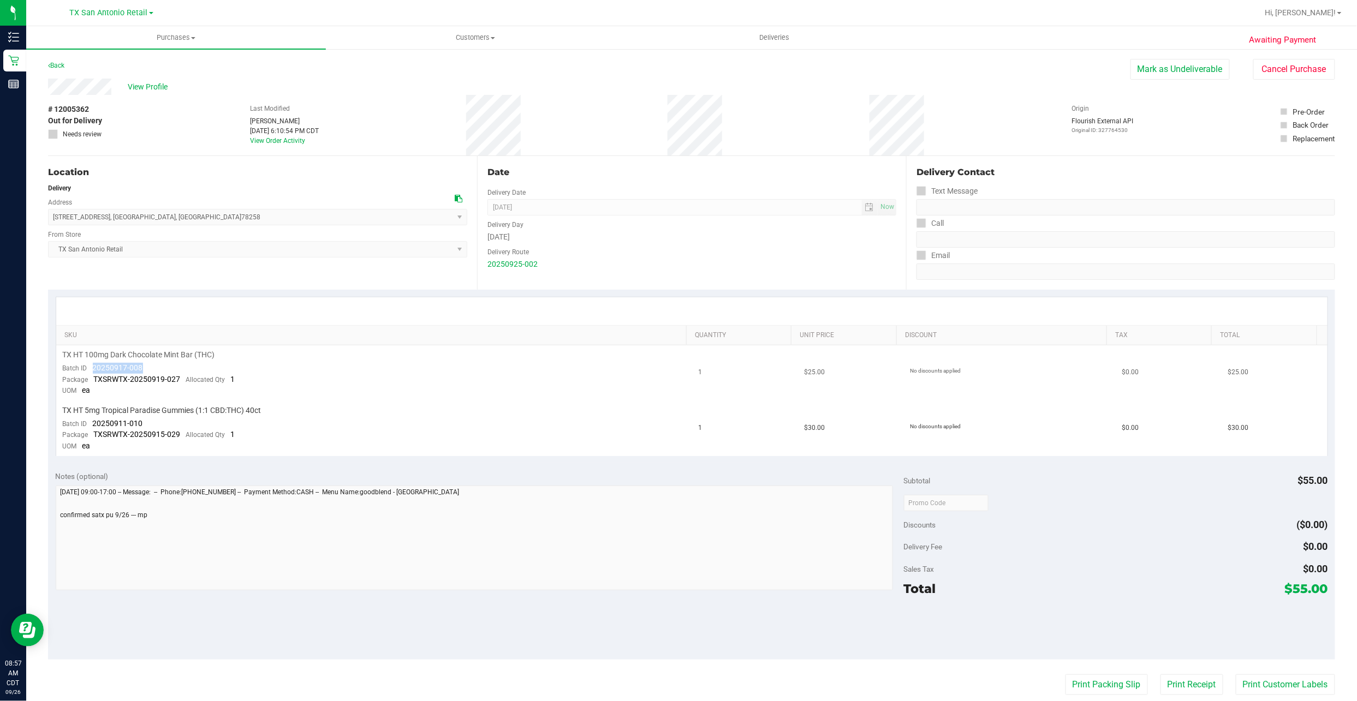
drag, startPoint x: 139, startPoint y: 366, endPoint x: 92, endPoint y: 367, distance: 46.4
click at [92, 367] on td "TX HT 100mg Dark Chocolate Mint Bar (THC) Batch ID 20250917-008 Package TXSRWTX…" at bounding box center [374, 373] width 636 height 56
drag, startPoint x: 150, startPoint y: 422, endPoint x: 94, endPoint y: 420, distance: 55.1
click at [94, 420] on td "TX HT 5mg Tropical Paradise Gummies (1:1 CBD:THC) 40ct Batch ID 20250911-010 Pa…" at bounding box center [374, 428] width 636 height 55
click at [243, 231] on div "TX San Antonio Retail Select Store Bonita Springs WC Boynton Beach WC Bradenton…" at bounding box center [257, 241] width 419 height 32
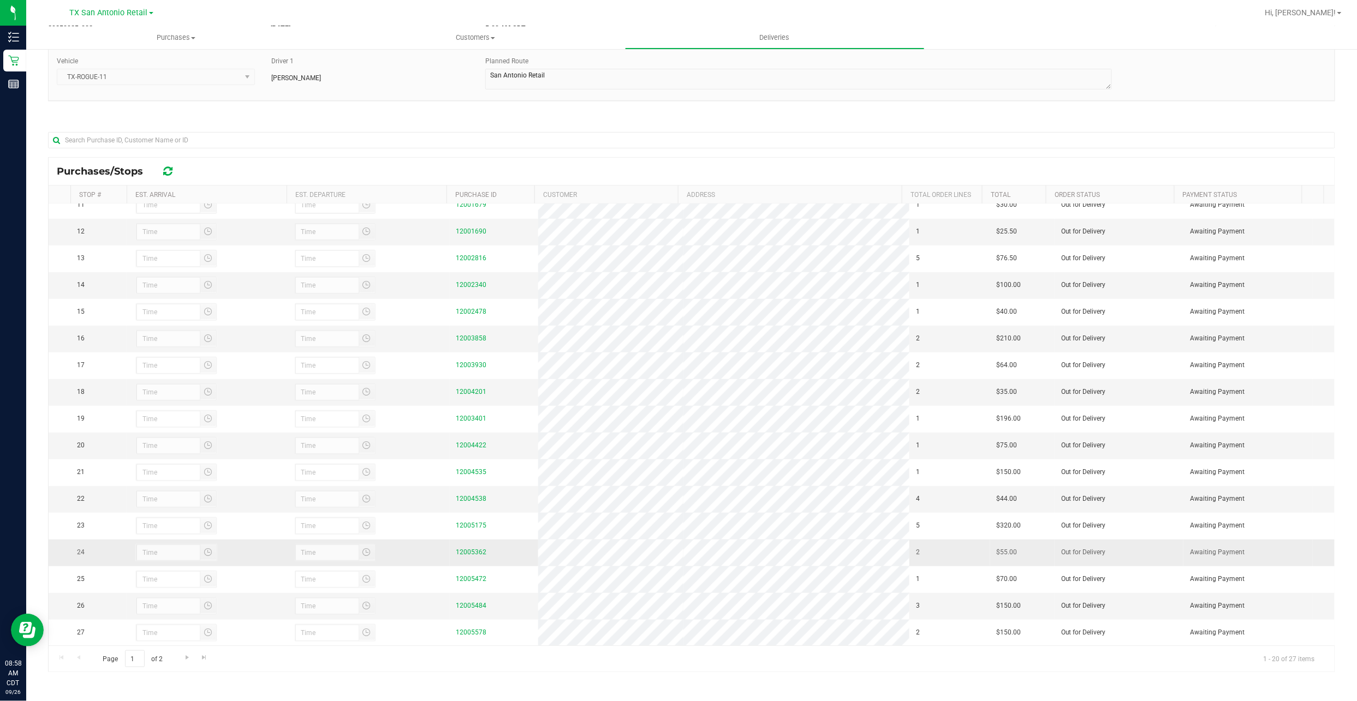
scroll to position [87, 0]
click at [475, 579] on link "12005472" at bounding box center [471, 579] width 31 height 8
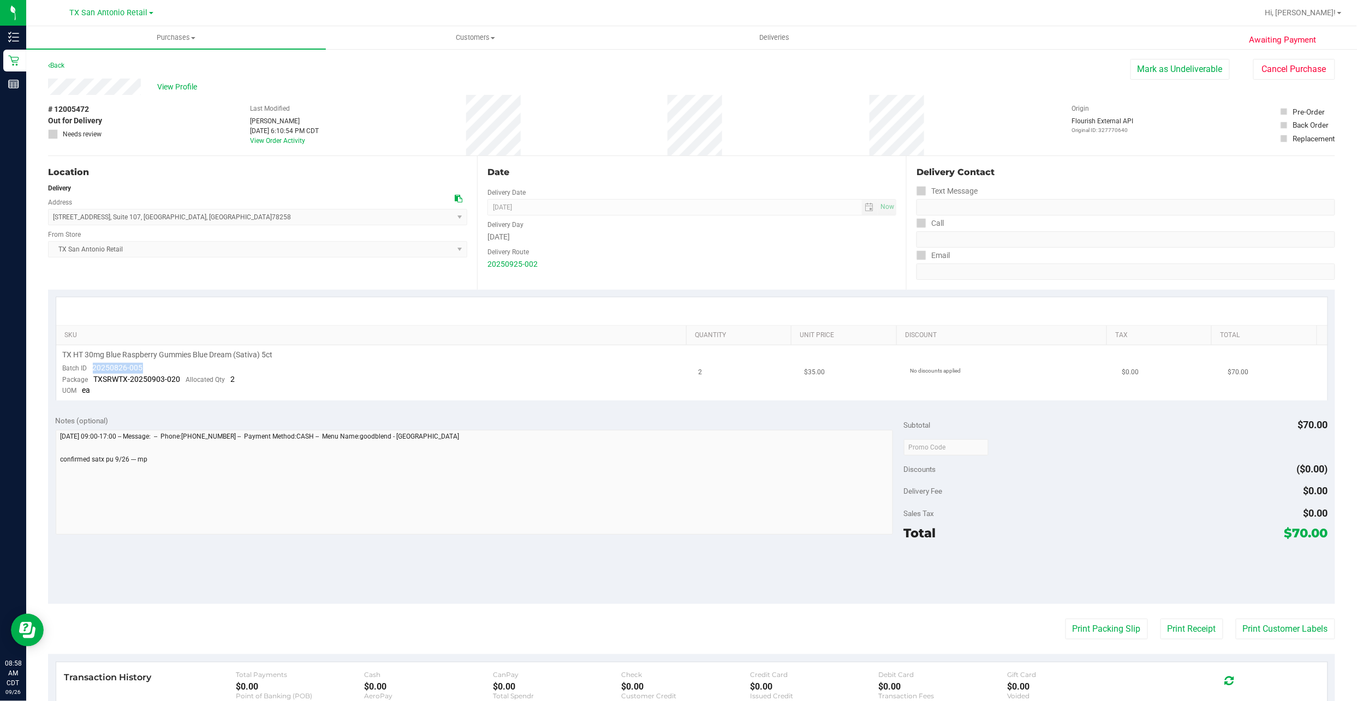
drag, startPoint x: 148, startPoint y: 365, endPoint x: 92, endPoint y: 369, distance: 56.4
click at [92, 369] on td "TX HT 30mg Blue Raspberry Gummies Blue Dream (Sativa) 5ct Batch ID 20250826-005…" at bounding box center [374, 372] width 636 height 55
click at [337, 333] on link "SKU" at bounding box center [373, 335] width 618 height 9
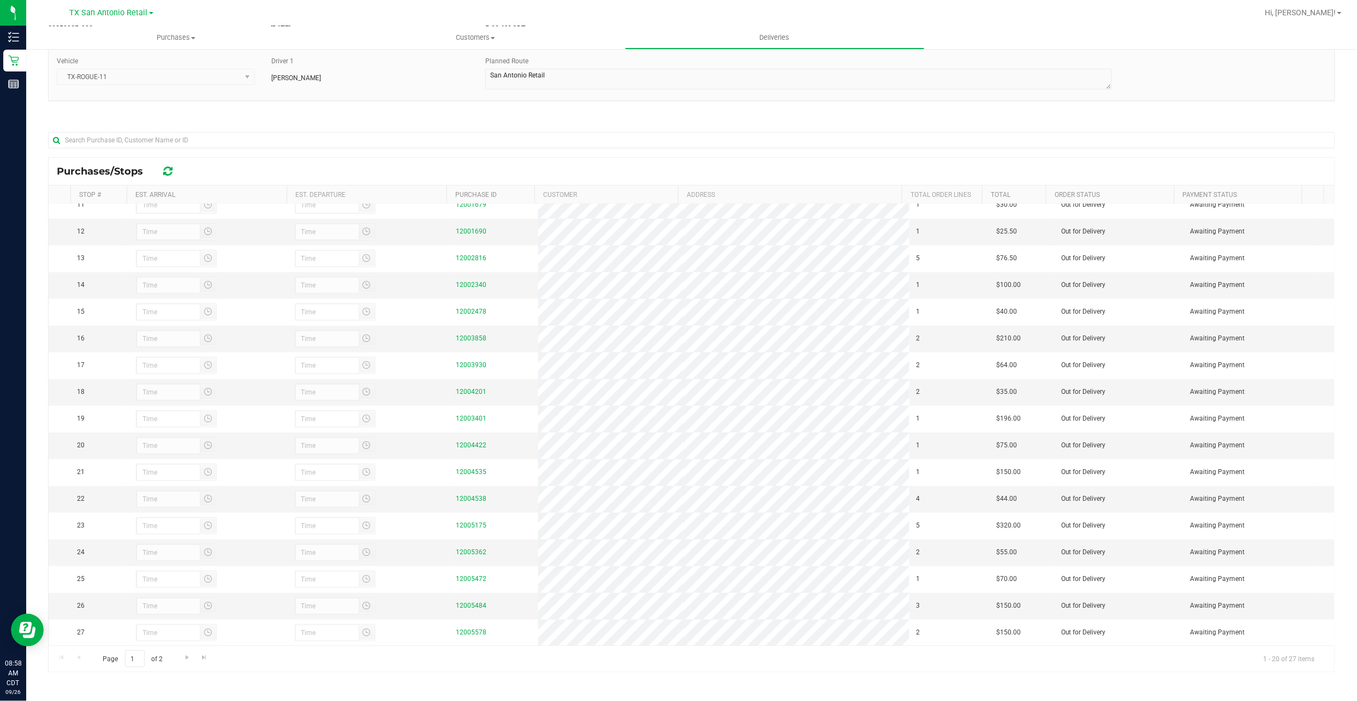
scroll to position [87, 0]
click at [461, 605] on link "12005484" at bounding box center [471, 606] width 31 height 8
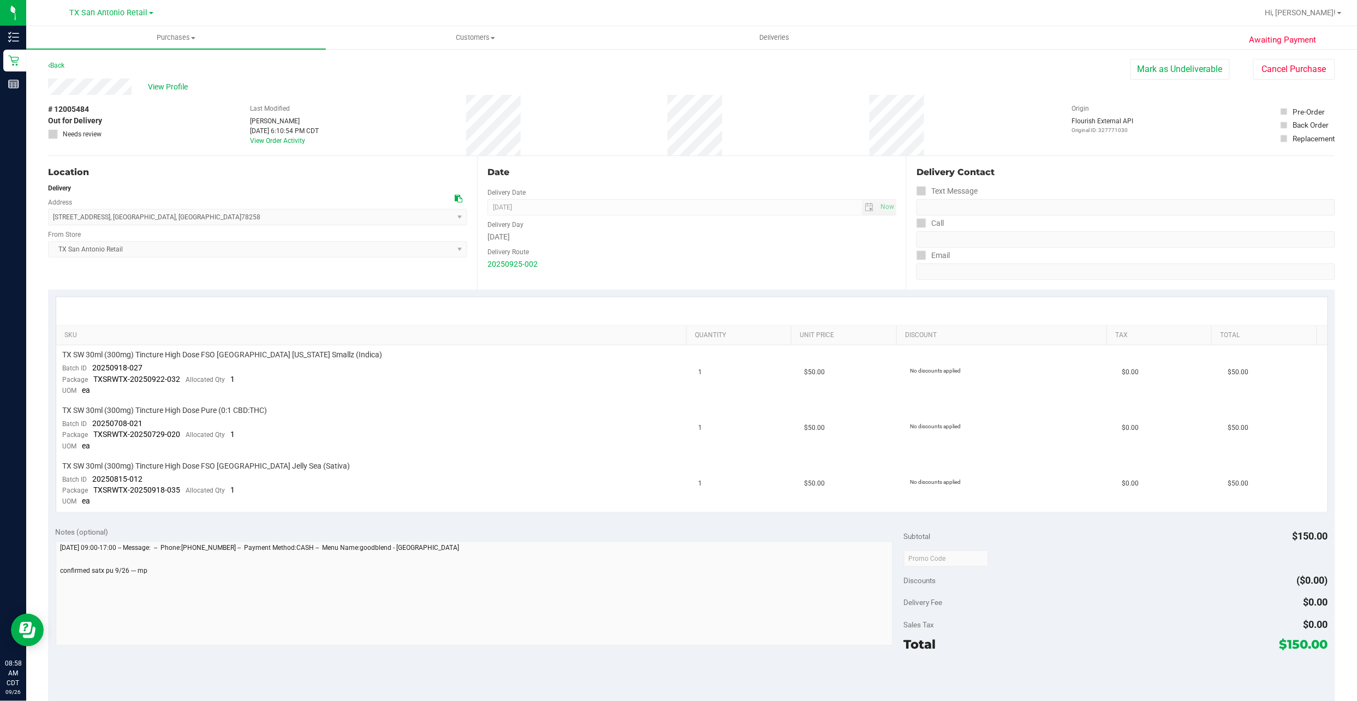
drag, startPoint x: 126, startPoint y: 97, endPoint x: 86, endPoint y: 77, distance: 43.7
click at [86, 77] on div "Back Mark as Undeliverable Cancel Purchase" at bounding box center [691, 69] width 1287 height 20
click at [143, 84] on div "View Profile" at bounding box center [589, 87] width 1082 height 16
click at [146, 84] on div "View Profile" at bounding box center [589, 87] width 1082 height 16
click at [153, 83] on span "View Profile" at bounding box center [170, 86] width 44 height 11
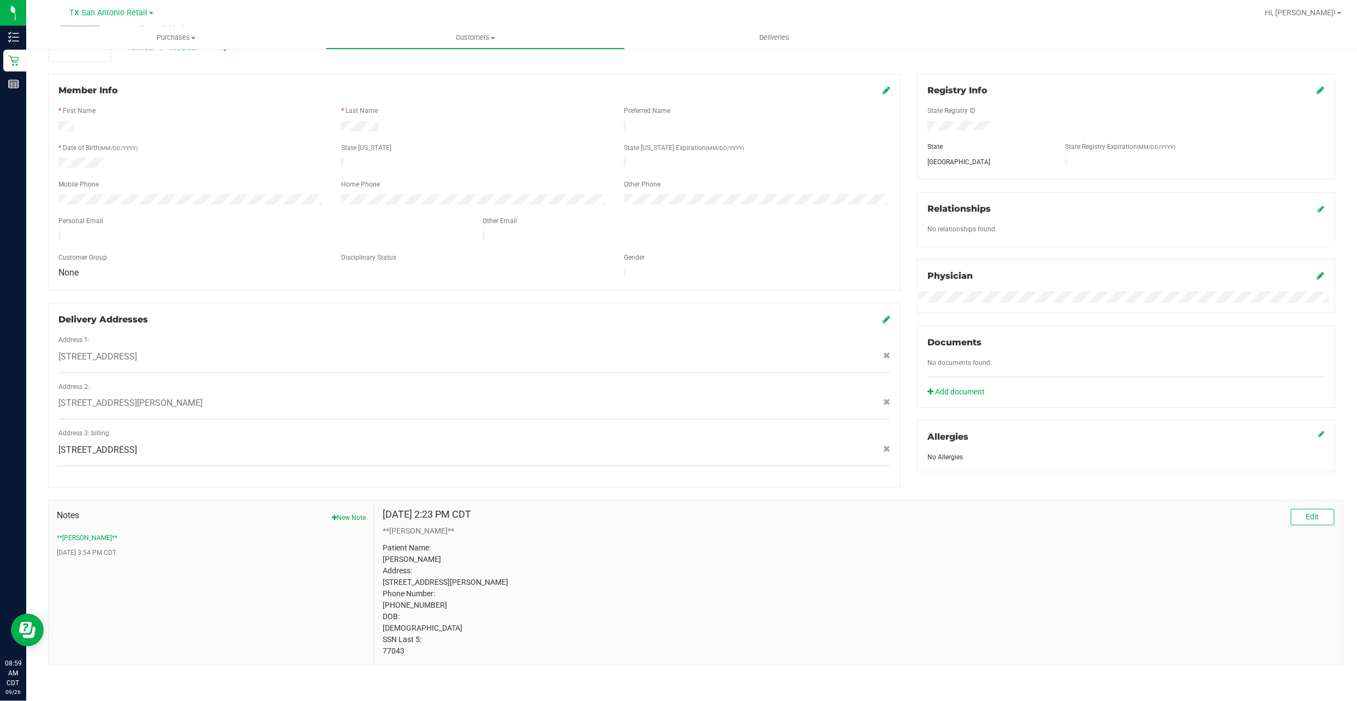
scroll to position [127, 0]
click at [383, 650] on p "Patient Name: Kyle Cushman Address: 13018 heimer rd, Apt 418 San antonio, TX, 7…" at bounding box center [859, 599] width 952 height 115
drag, startPoint x: 369, startPoint y: 338, endPoint x: 341, endPoint y: 323, distance: 31.7
click at [369, 350] on div "5718 University Heights Suite 203 , San Antonio , TX 78249" at bounding box center [474, 356] width 848 height 13
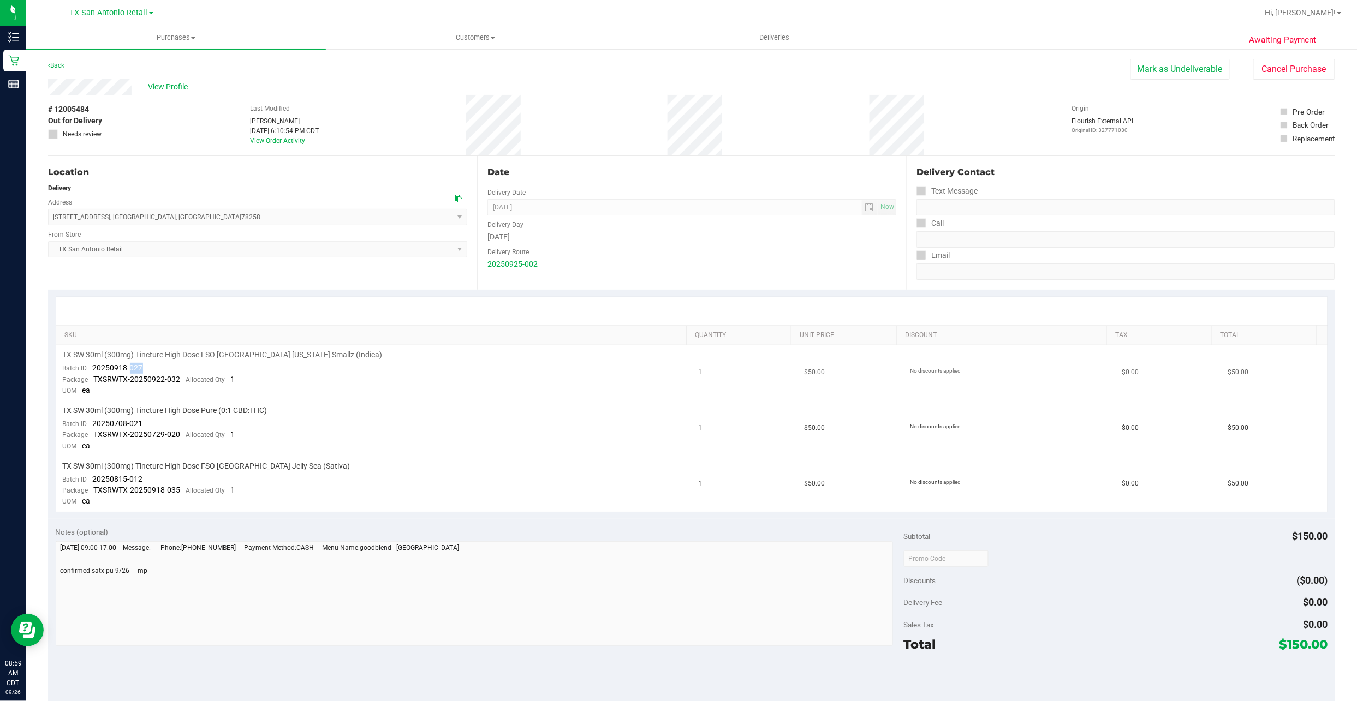
drag, startPoint x: 143, startPoint y: 369, endPoint x: 129, endPoint y: 369, distance: 14.2
click at [129, 369] on td "TX SW 30ml (300mg) Tincture High Dose FSO TX Georgia Smallz (Indica) Batch ID 2…" at bounding box center [374, 373] width 636 height 56
drag, startPoint x: 144, startPoint y: 364, endPoint x: 94, endPoint y: 368, distance: 50.3
click at [94, 368] on td "TX SW 30ml (300mg) Tincture High Dose FSO TX Georgia Smallz (Indica) Batch ID 2…" at bounding box center [374, 373] width 636 height 56
drag, startPoint x: 141, startPoint y: 422, endPoint x: 94, endPoint y: 421, distance: 46.4
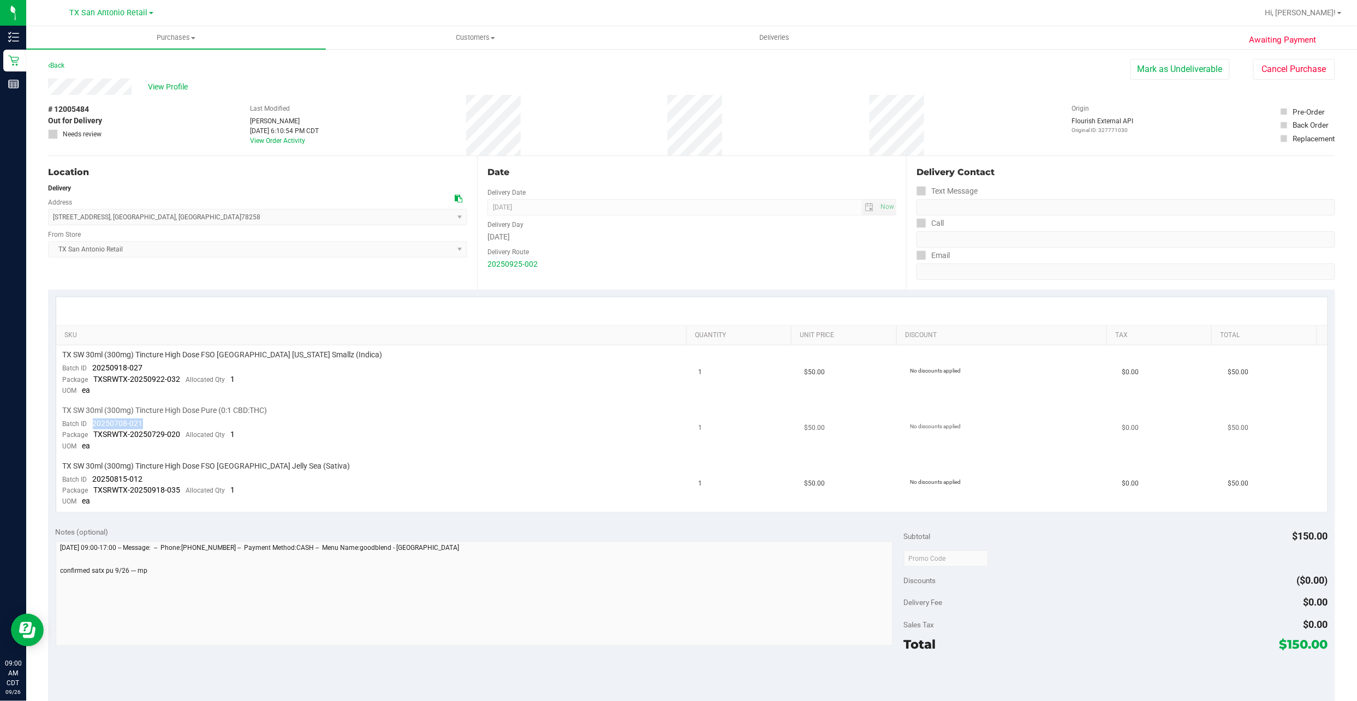
click at [94, 421] on td "TX SW 30ml (300mg) Tincture High Dose Pure (0:1 CBD:THC) Batch ID 20250708-021 …" at bounding box center [374, 429] width 636 height 56
drag, startPoint x: 138, startPoint y: 474, endPoint x: 93, endPoint y: 476, distance: 44.8
click at [93, 476] on td "TX SW 30ml (300mg) Tincture High Dose FSO TX Jelly Sea (Sativa) Batch ID 202508…" at bounding box center [374, 484] width 636 height 55
click at [197, 127] on div "# 12005484 Out for Delivery Needs review Last Modified Will Bates Sep 25, 2025 …" at bounding box center [691, 125] width 1287 height 61
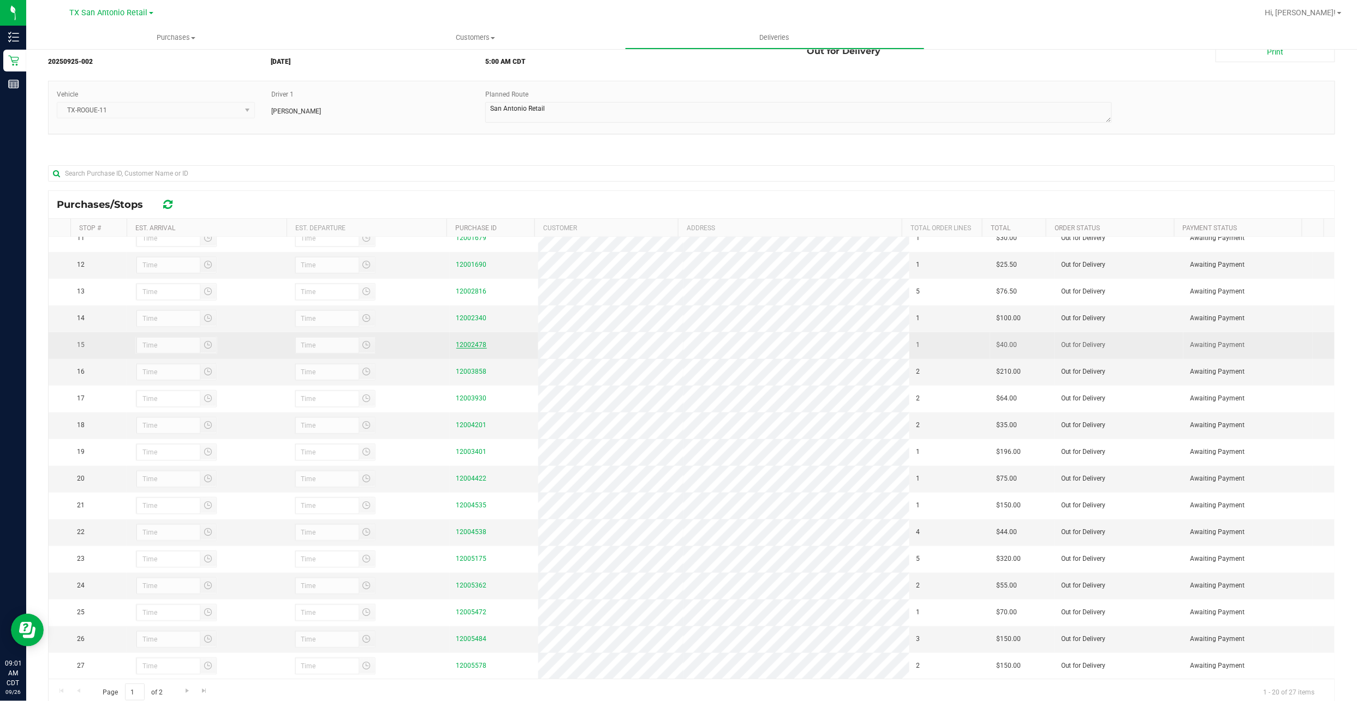
scroll to position [87, 0]
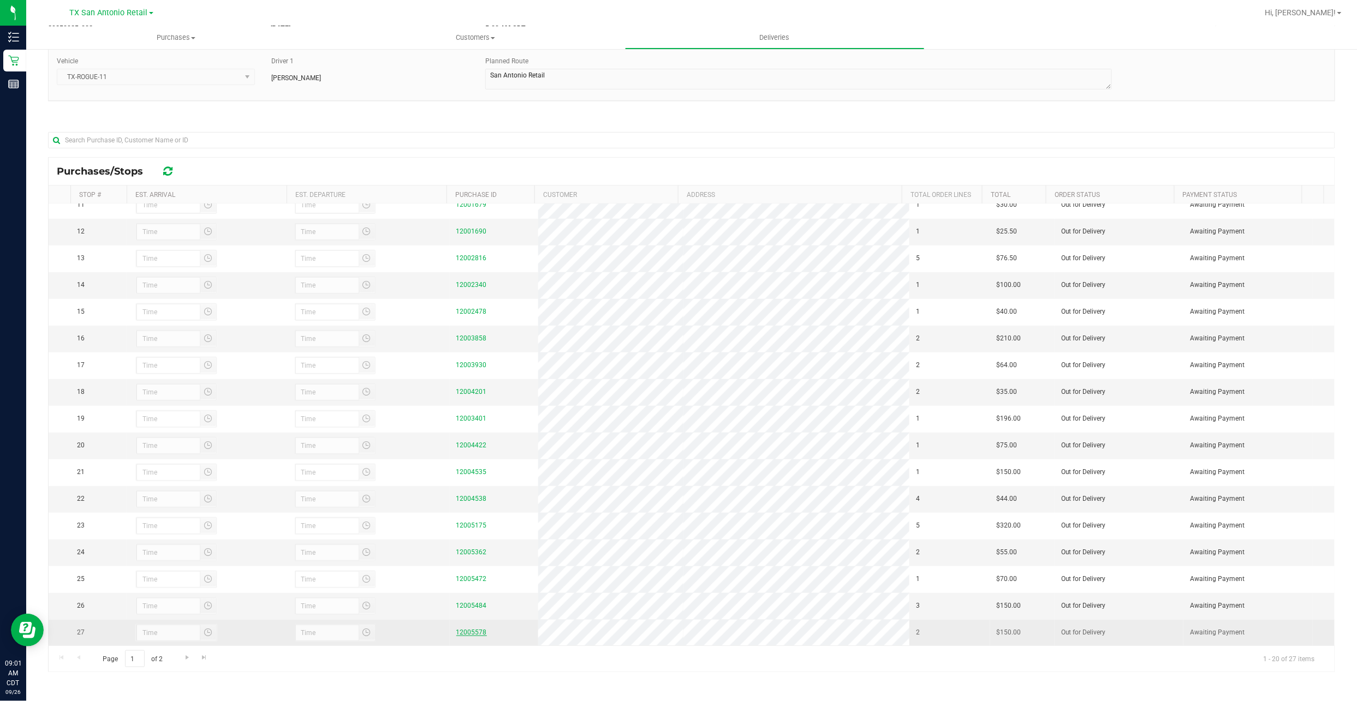
click at [470, 629] on link "12005578" at bounding box center [471, 633] width 31 height 8
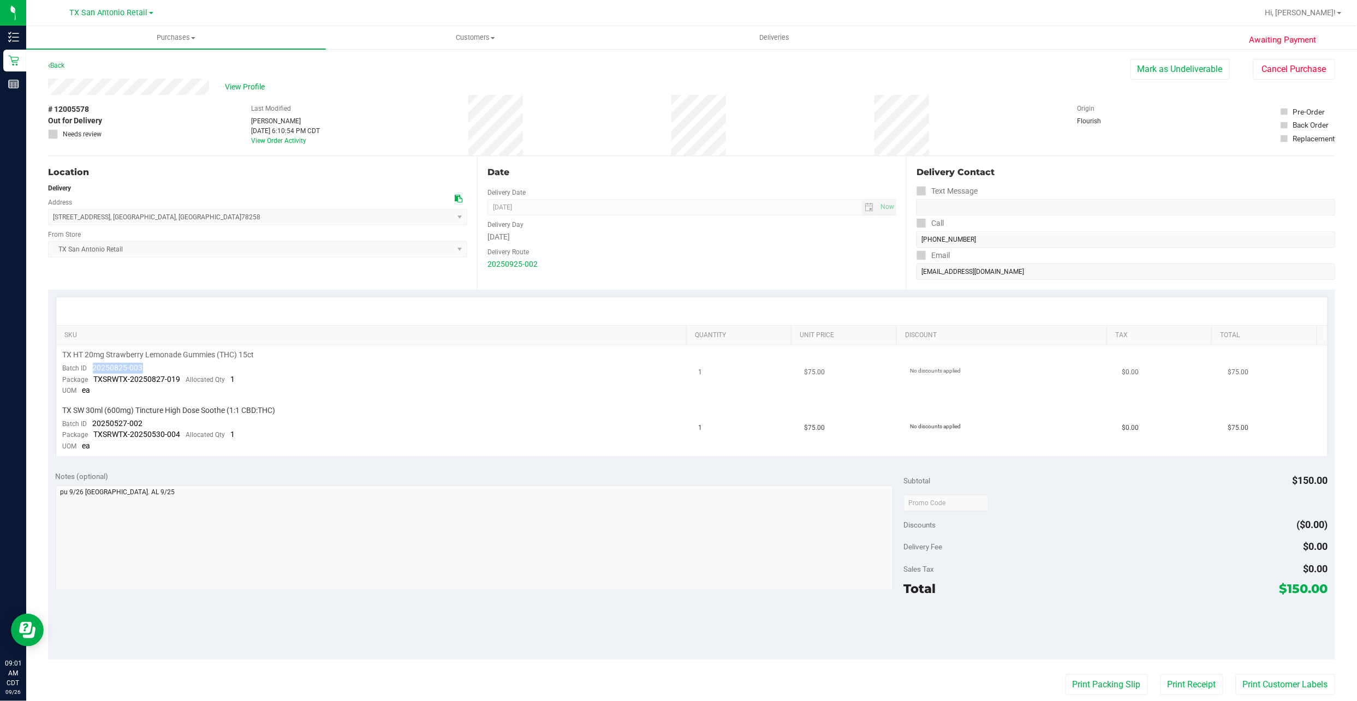
drag, startPoint x: 144, startPoint y: 369, endPoint x: 92, endPoint y: 372, distance: 52.5
click at [92, 372] on td "TX HT 20mg Strawberry Lemonade Gummies (THC) 15ct Batch ID 20250825-003 Package…" at bounding box center [374, 373] width 636 height 56
drag, startPoint x: 143, startPoint y: 423, endPoint x: 88, endPoint y: 424, distance: 54.6
click at [88, 424] on td "TX SW 30ml (600mg) Tincture High Dose Soothe (1:1 CBD:THC) Batch ID 20250527-00…" at bounding box center [374, 428] width 636 height 55
drag, startPoint x: 88, startPoint y: 424, endPoint x: 94, endPoint y: 423, distance: 6.0
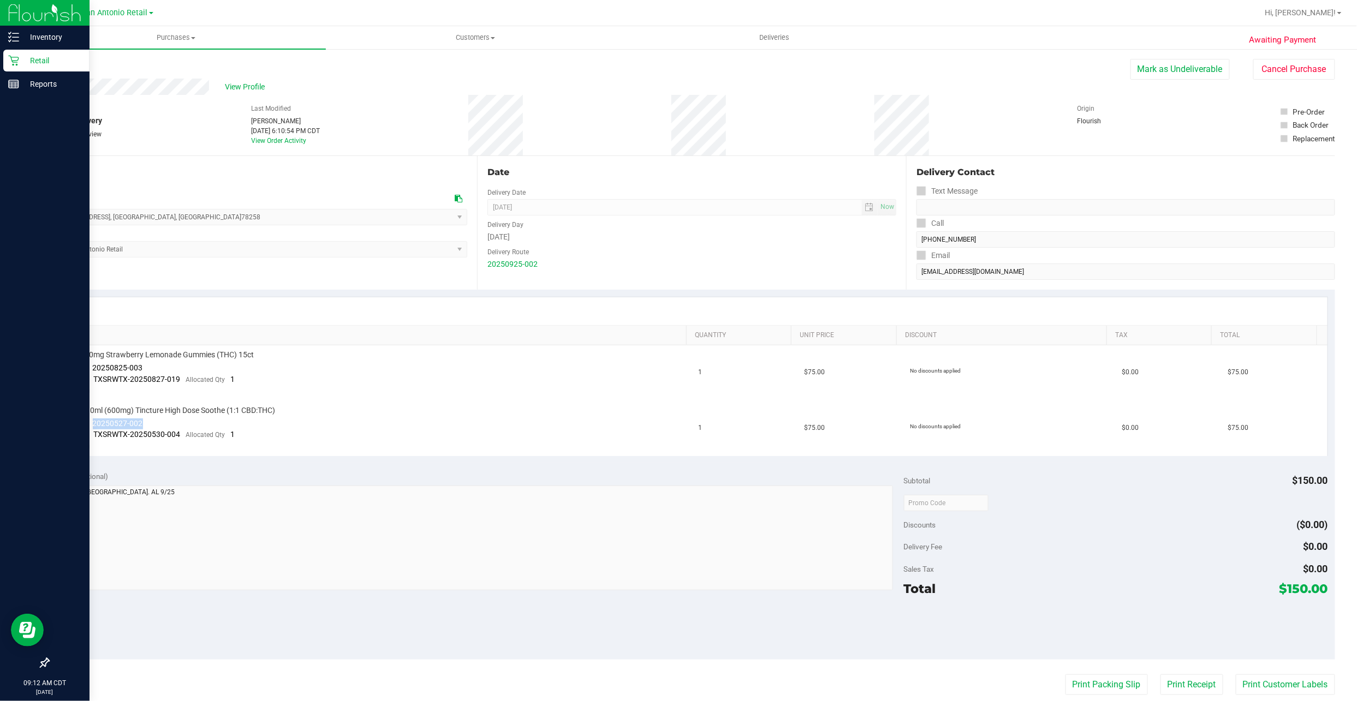
click at [24, 53] on div "Retail" at bounding box center [46, 61] width 86 height 22
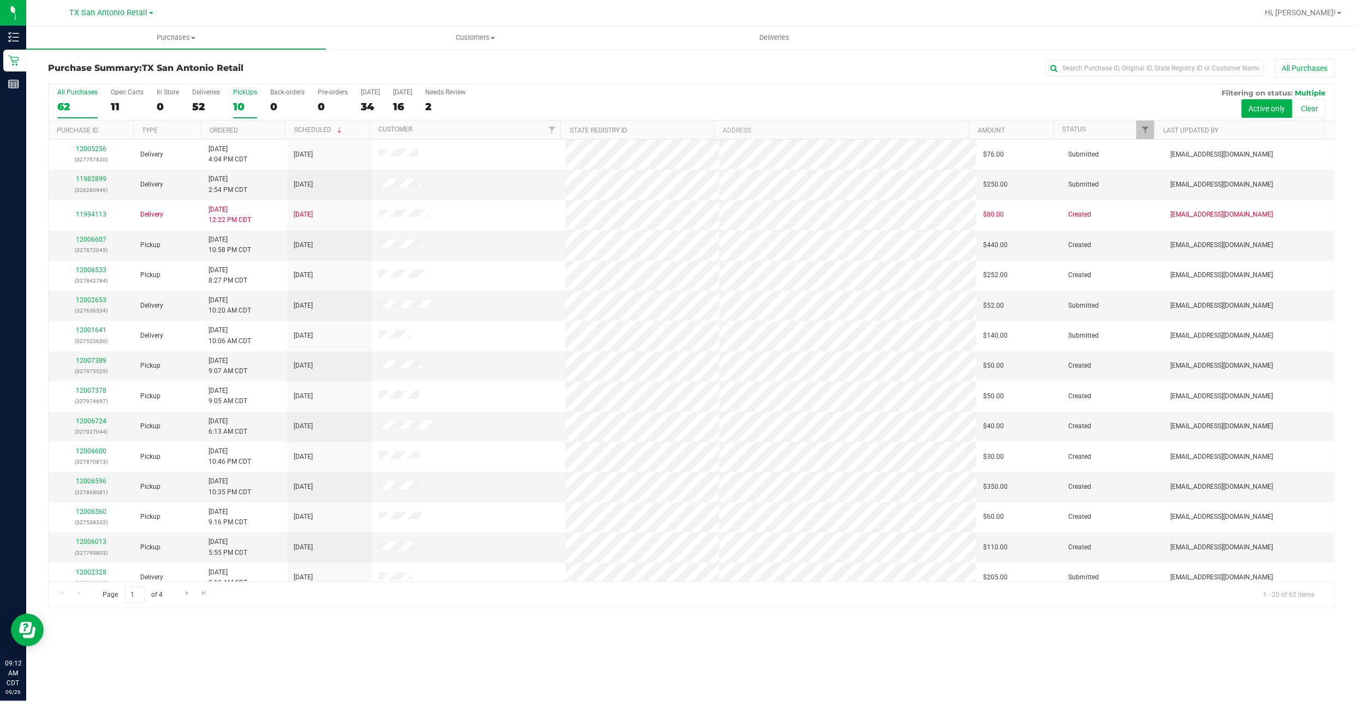
click at [242, 94] on div "PickUps" at bounding box center [245, 92] width 24 height 8
click at [0, 0] on input "PickUps 10" at bounding box center [0, 0] width 0 height 0
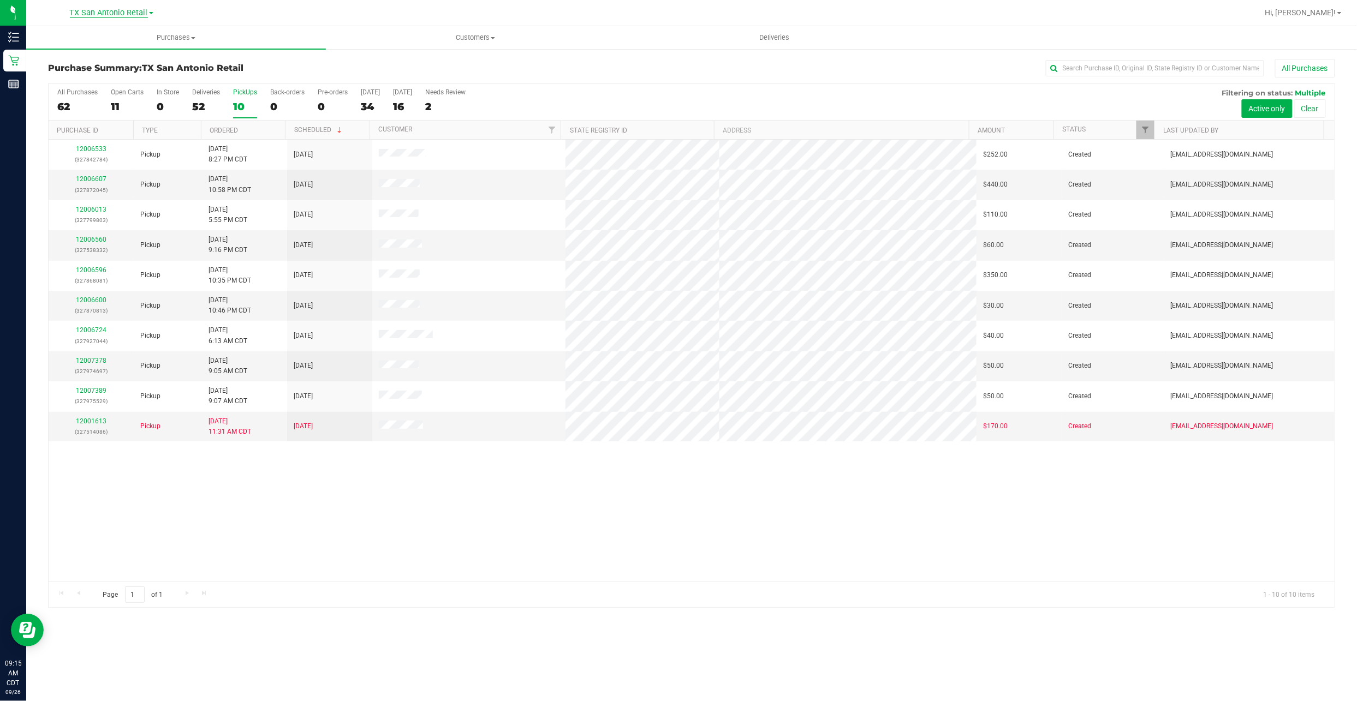
click at [128, 11] on span "TX San Antonio Retail" at bounding box center [109, 13] width 78 height 10
click at [129, 40] on link "TX Austin [GEOGRAPHIC_DATA]" at bounding box center [111, 38] width 159 height 15
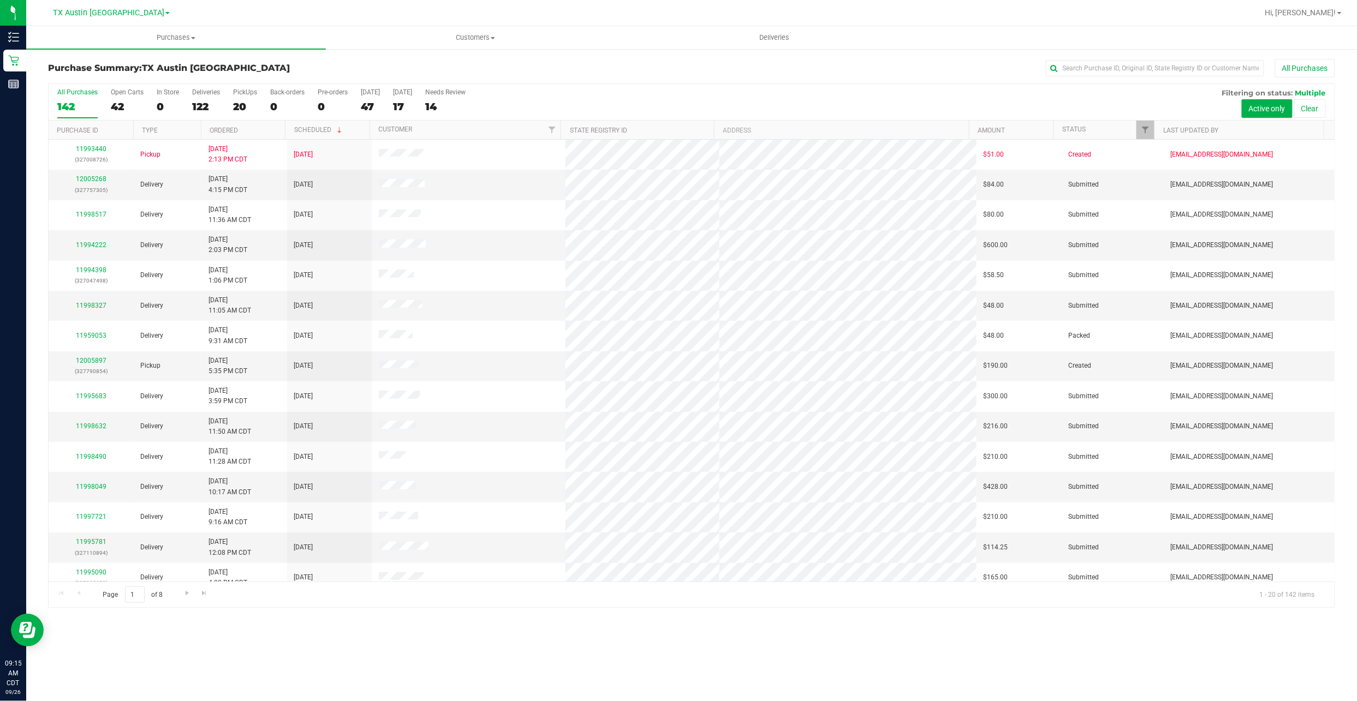
click at [245, 106] on div "20" at bounding box center [245, 106] width 24 height 13
click at [0, 0] on input "PickUps 20" at bounding box center [0, 0] width 0 height 0
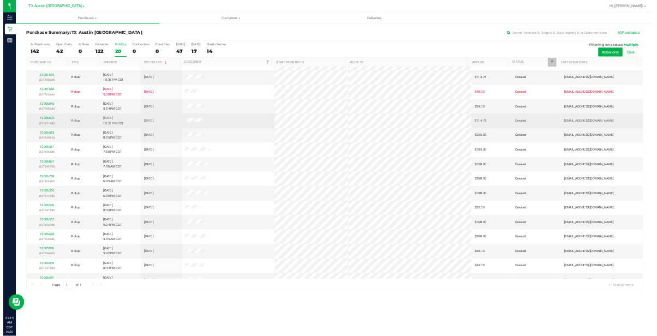
scroll to position [166, 0]
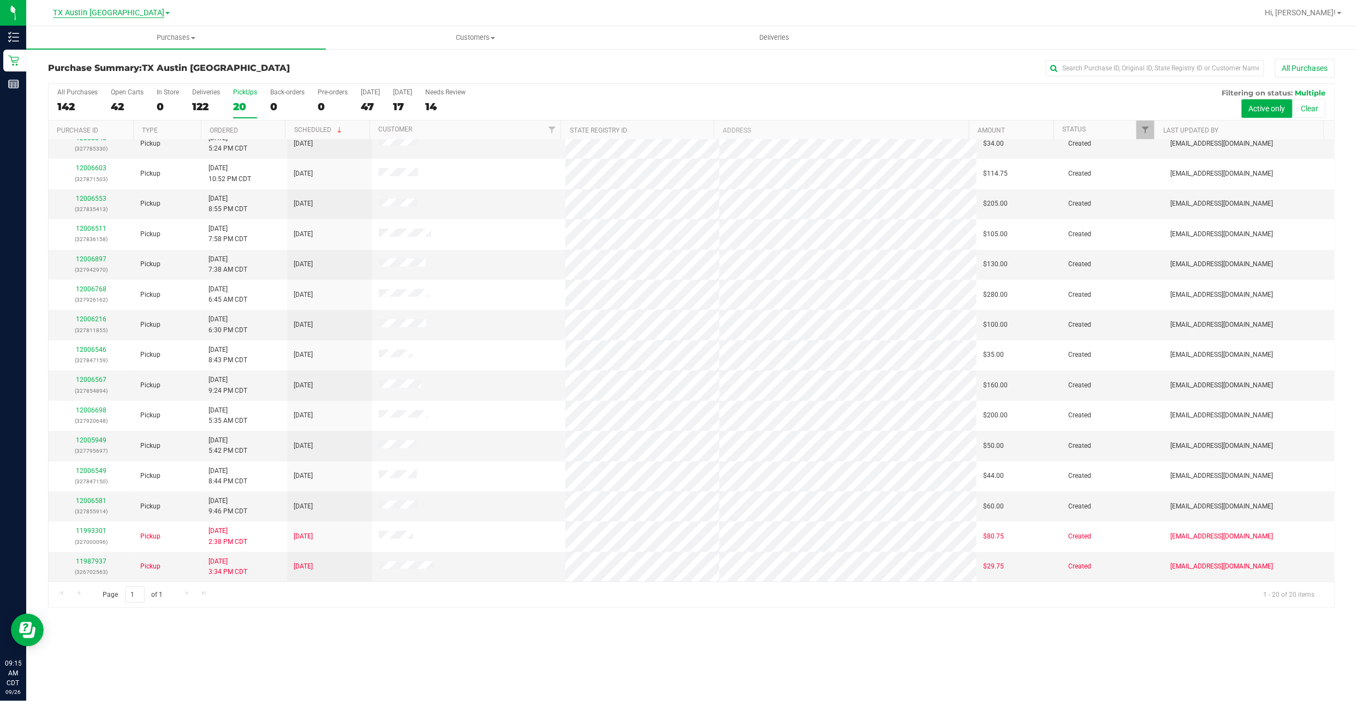
click at [127, 16] on span "TX Austin [GEOGRAPHIC_DATA]" at bounding box center [108, 13] width 111 height 10
click at [123, 56] on link "TX San Antonio Retail" at bounding box center [111, 53] width 159 height 15
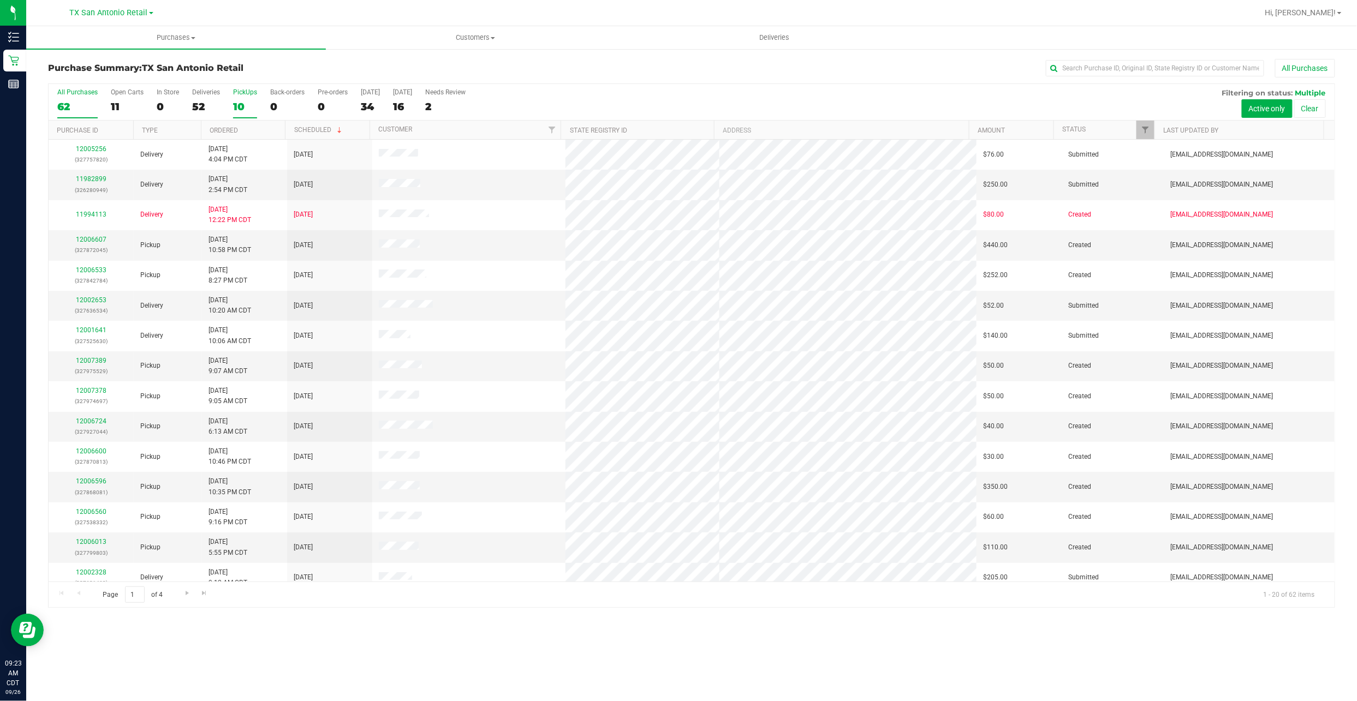
click at [240, 99] on label "PickUps 10" at bounding box center [245, 103] width 24 height 30
click at [0, 0] on input "PickUps 10" at bounding box center [0, 0] width 0 height 0
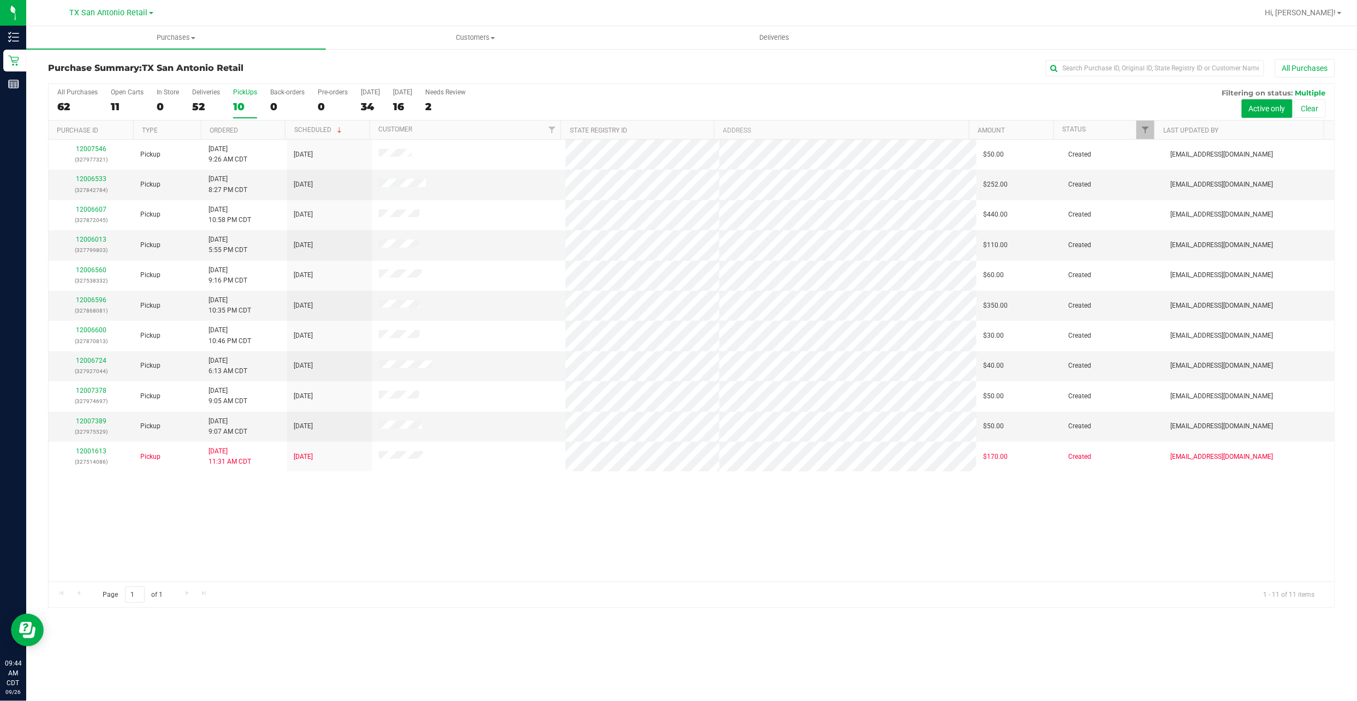
click at [243, 103] on div "10" at bounding box center [245, 106] width 24 height 13
click at [0, 0] on input "PickUps 10" at bounding box center [0, 0] width 0 height 0
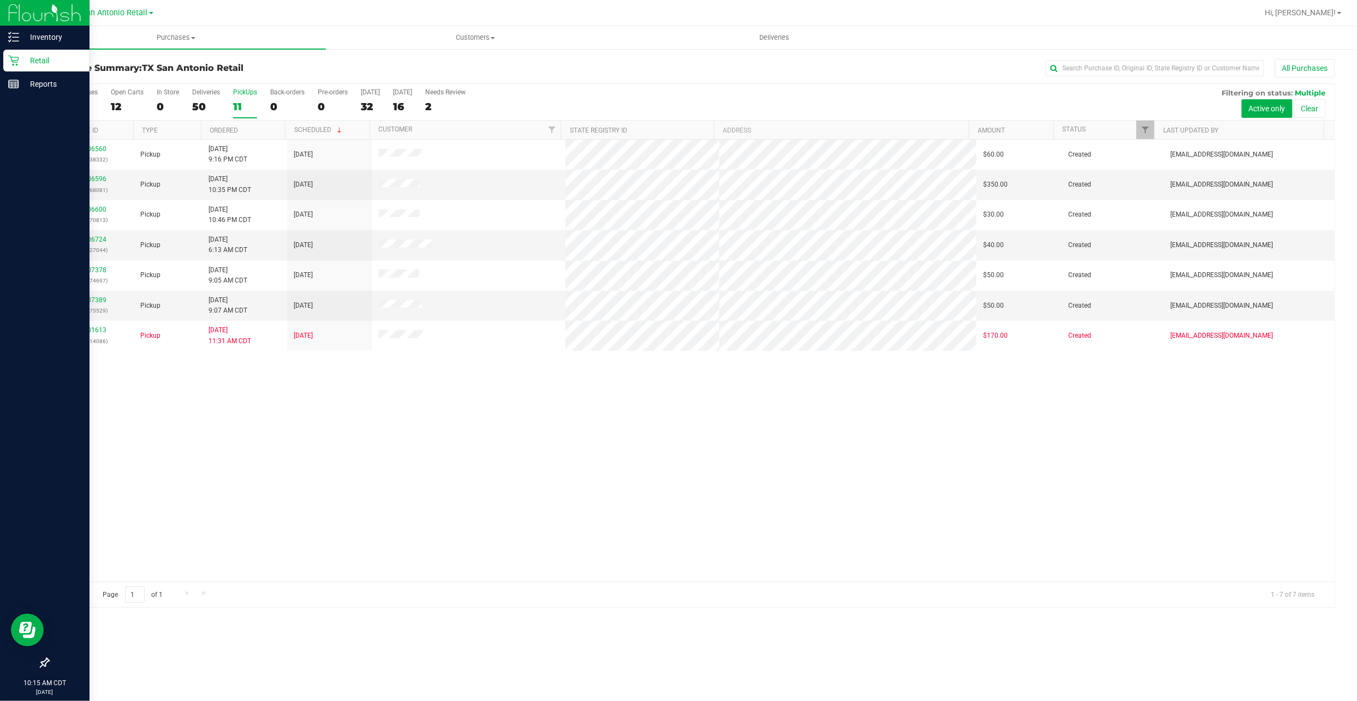
click at [20, 70] on div "Retail" at bounding box center [46, 61] width 86 height 22
click at [44, 62] on p "Retail" at bounding box center [51, 60] width 65 height 13
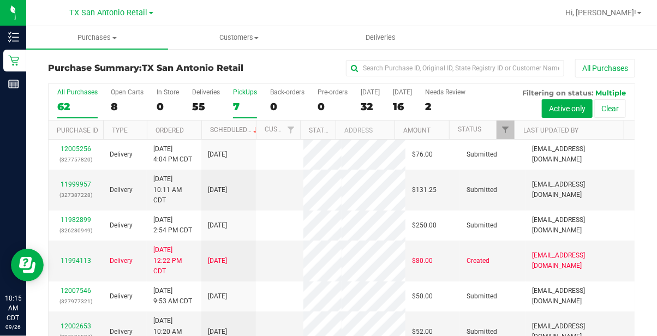
click at [238, 103] on div "7" at bounding box center [245, 106] width 24 height 13
click at [0, 0] on input "PickUps 7" at bounding box center [0, 0] width 0 height 0
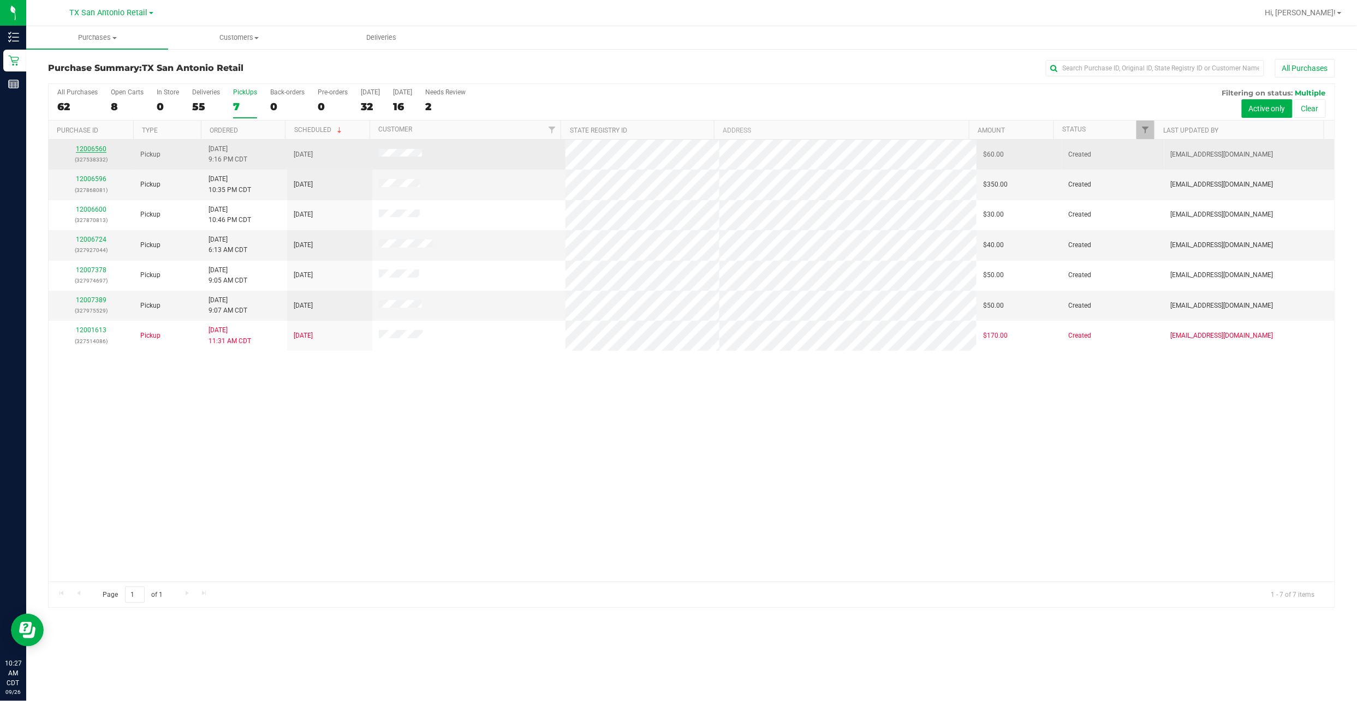
click at [86, 145] on link "12006560" at bounding box center [91, 149] width 31 height 8
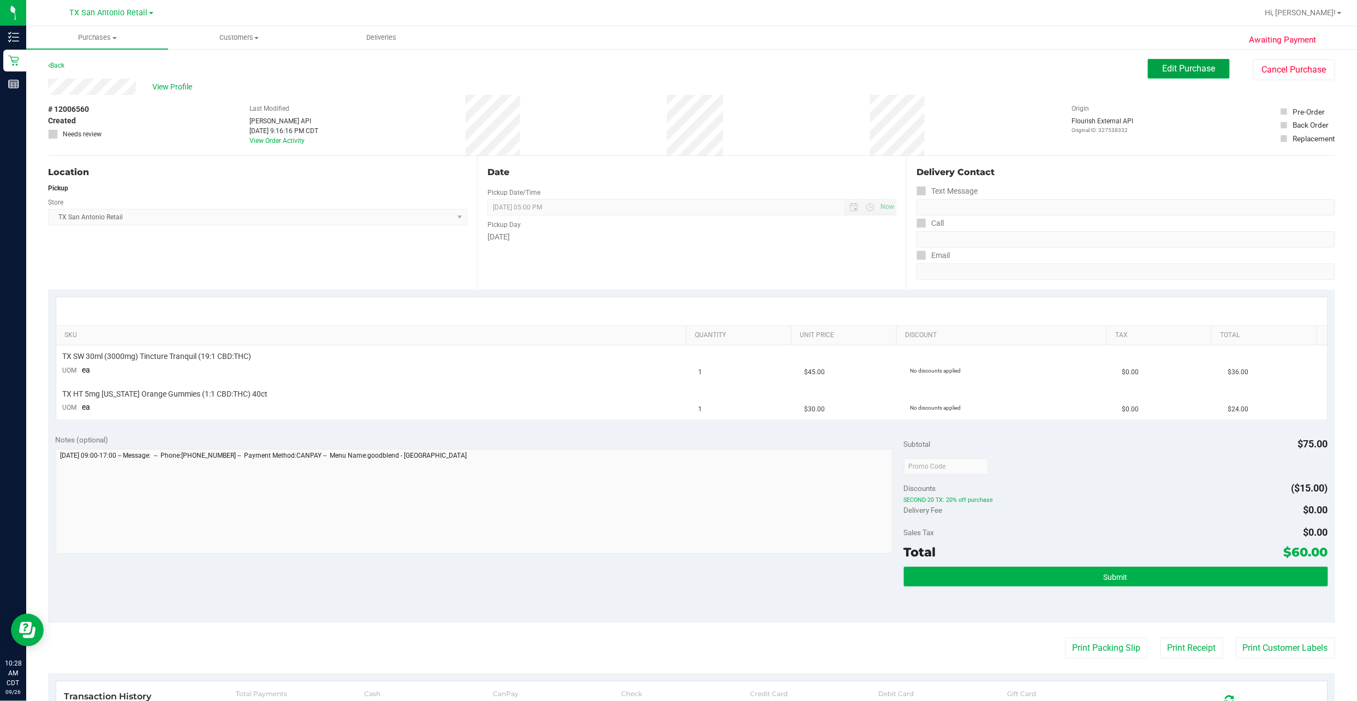
click at [656, 62] on button "Edit Purchase" at bounding box center [1189, 69] width 82 height 20
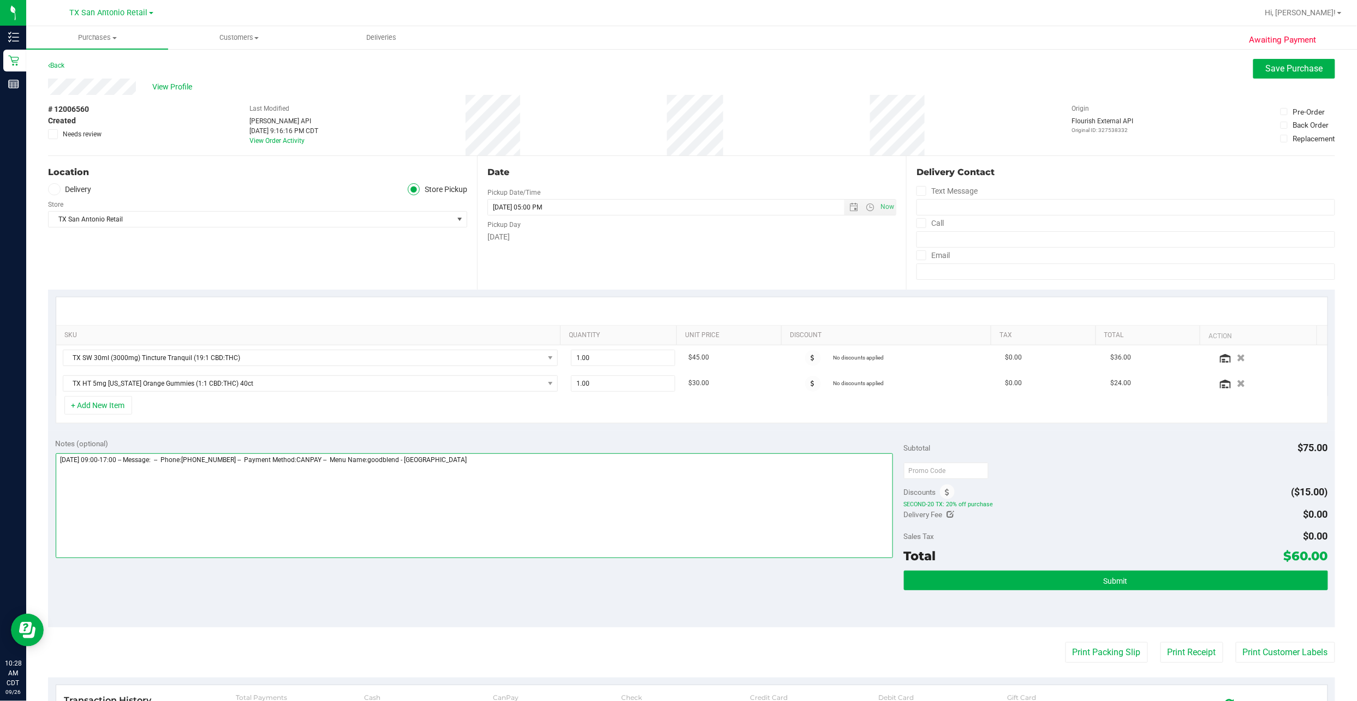
click at [553, 336] on textarea at bounding box center [474, 505] width 837 height 105
type textarea "Saturday 09/27/2025 09:00-17:00 -- Message: -- Phone:7132044062 -- Payment Meth…"
click at [70, 182] on div "Location Delivery Store Pickup Store [GEOGRAPHIC_DATA] [GEOGRAPHIC_DATA] Retail…" at bounding box center [262, 223] width 429 height 134
click at [70, 187] on label "Delivery" at bounding box center [70, 189] width 44 height 13
click at [0, 0] on input "Delivery" at bounding box center [0, 0] width 0 height 0
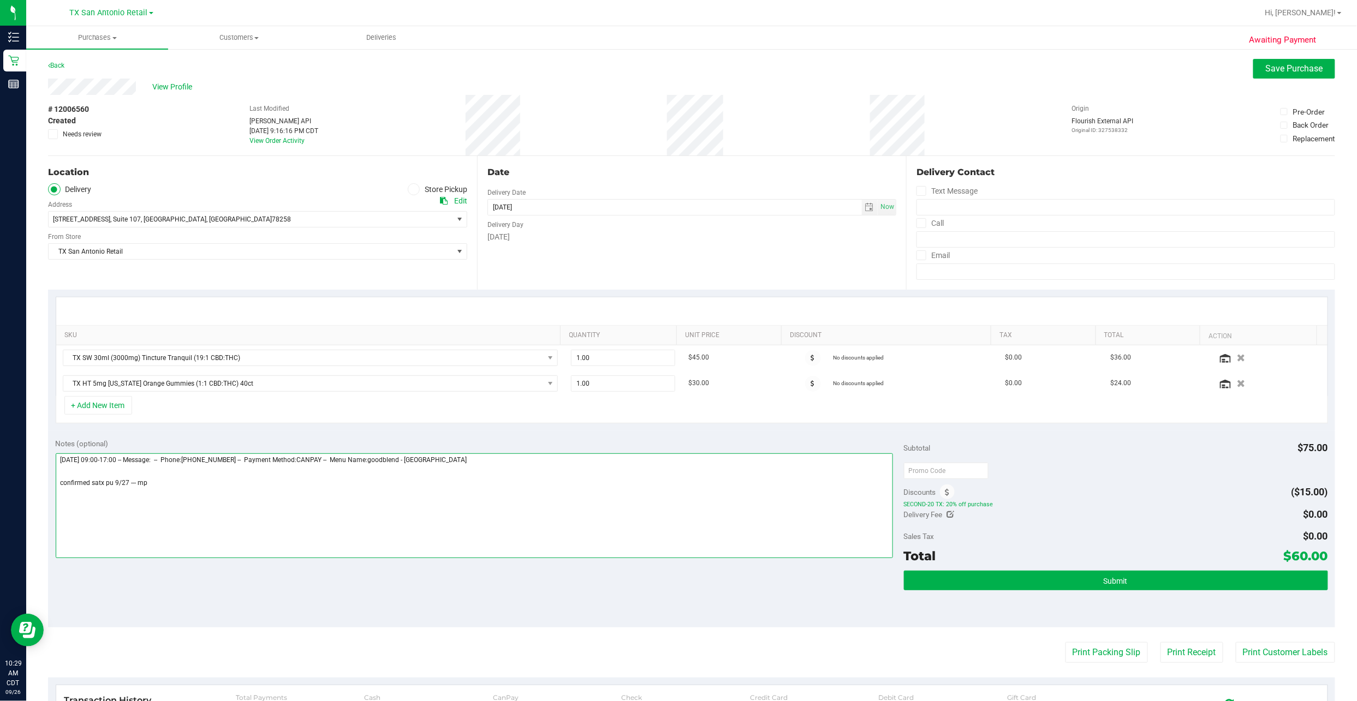
click at [260, 336] on textarea at bounding box center [474, 505] width 837 height 105
click at [157, 336] on textarea at bounding box center [474, 505] width 837 height 105
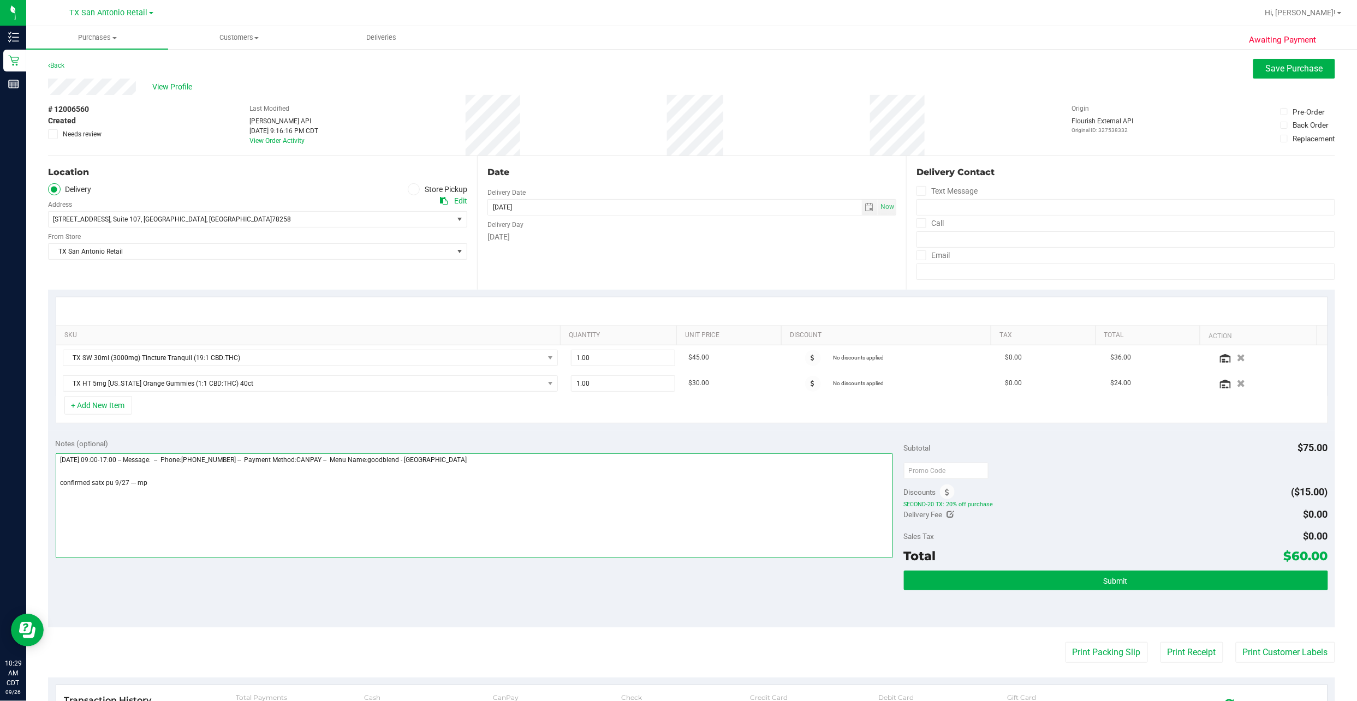
click at [157, 336] on textarea at bounding box center [474, 505] width 837 height 105
click at [656, 336] on div "Subtotal $75.00 Discounts ($15.00) SECOND-20 TX: 20% off purchase Delivery Fee …" at bounding box center [1116, 529] width 424 height 182
click at [656, 336] on button "Submit" at bounding box center [1116, 581] width 424 height 20
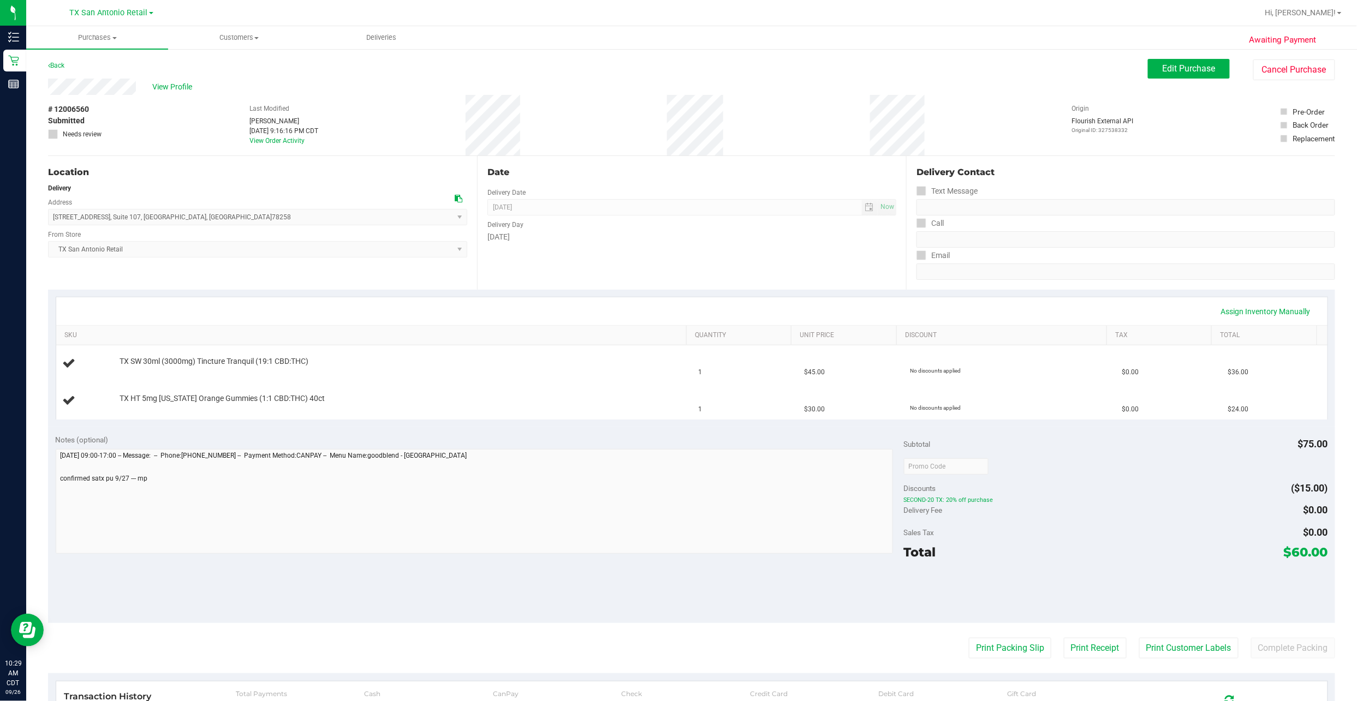
click at [186, 90] on span "View Profile" at bounding box center [174, 86] width 44 height 11
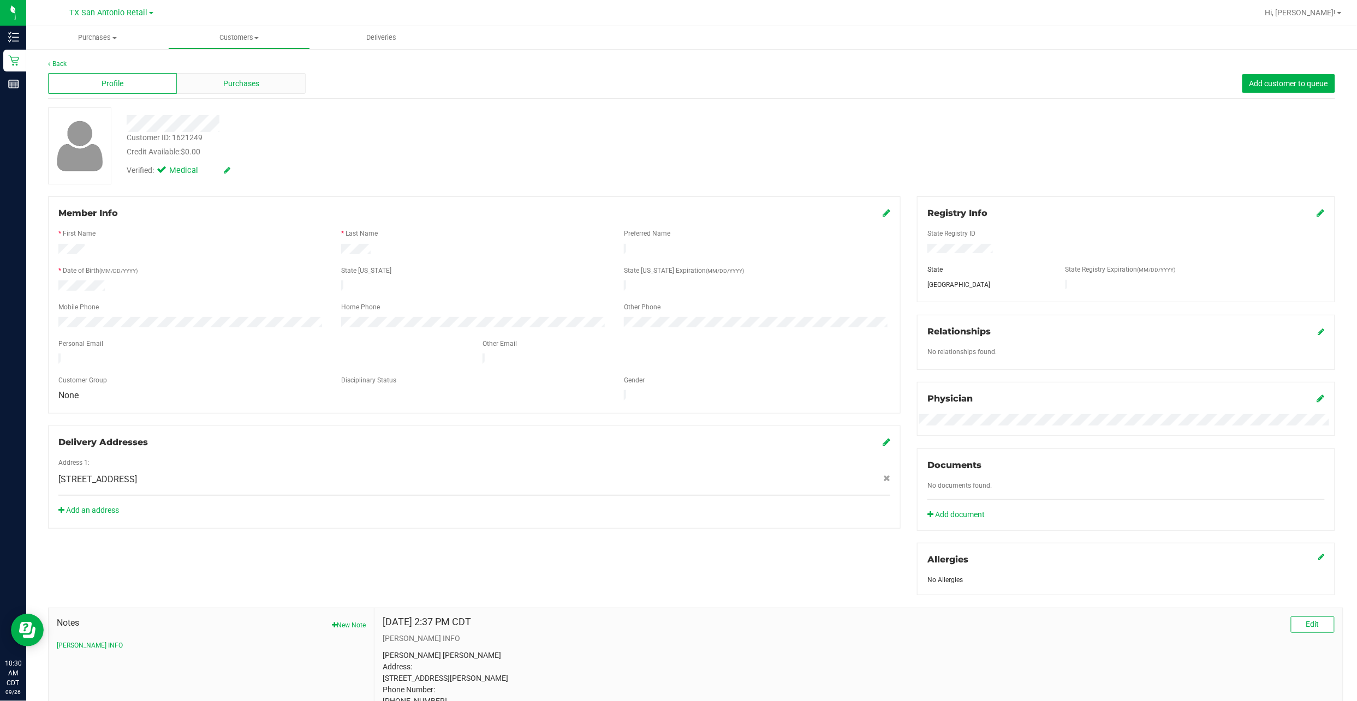
click at [206, 79] on div "Purchases" at bounding box center [241, 83] width 129 height 21
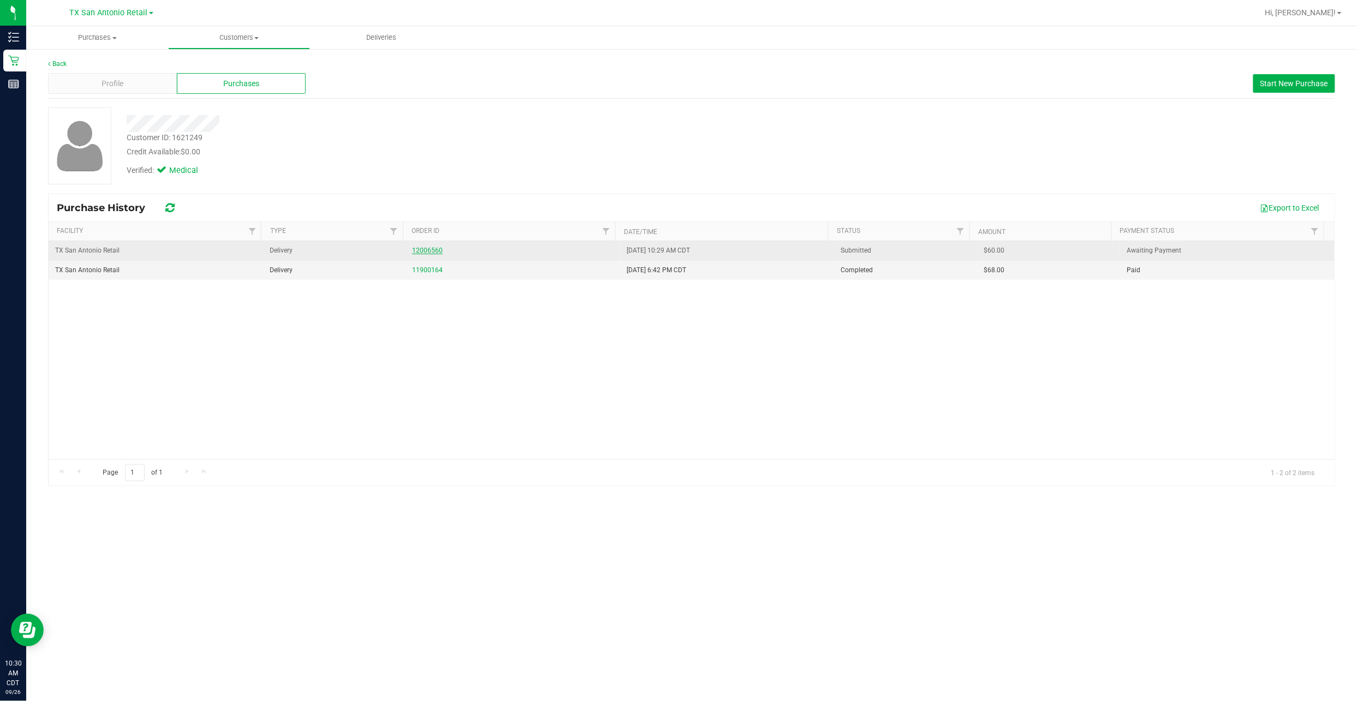
click at [427, 249] on link "12006560" at bounding box center [427, 251] width 31 height 8
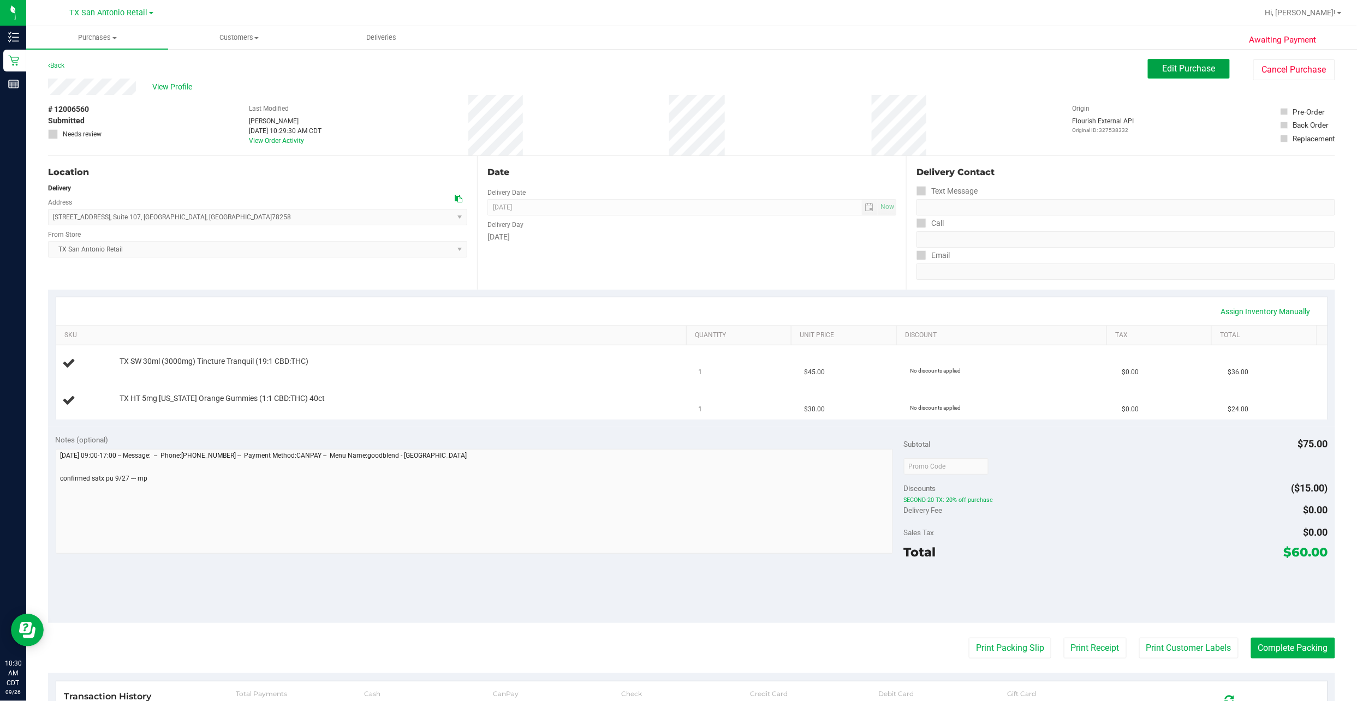
click at [656, 68] on span "Edit Purchase" at bounding box center [1188, 68] width 53 height 10
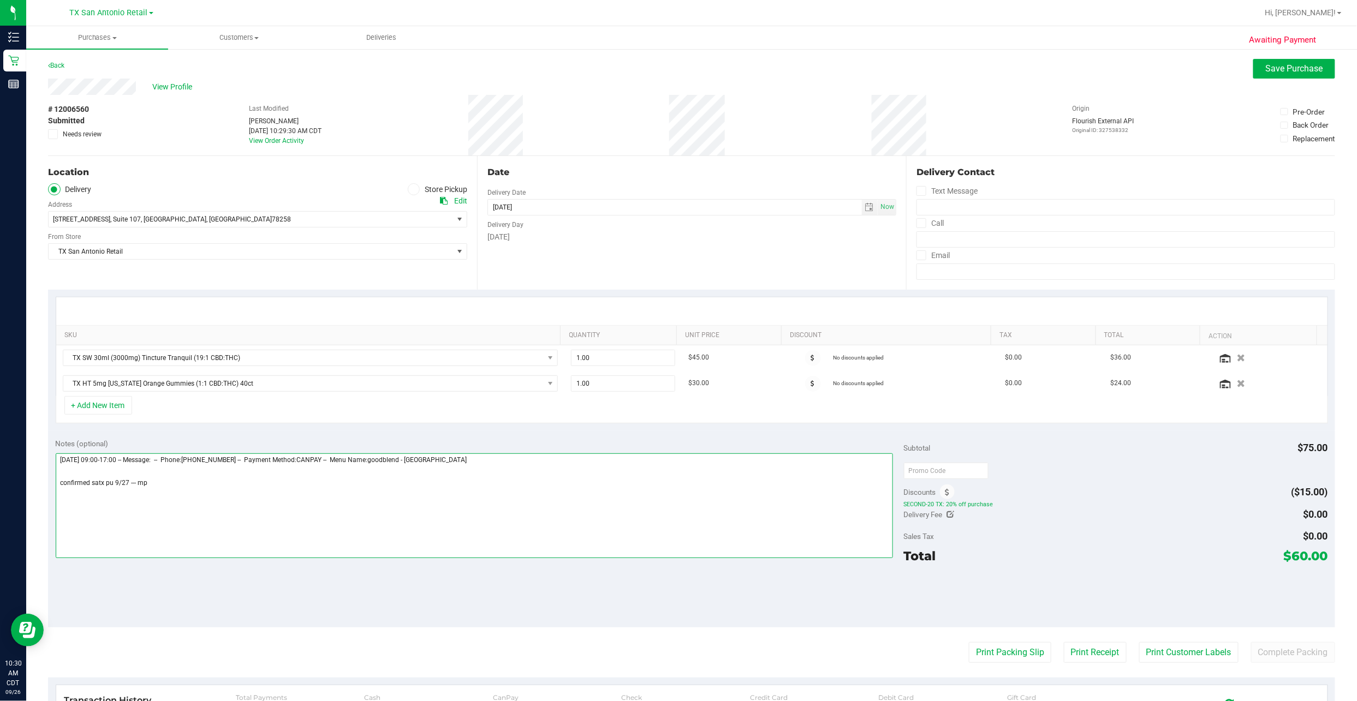
click at [134, 336] on textarea at bounding box center [474, 505] width 837 height 105
click at [656, 69] on span "Save Purchase" at bounding box center [1293, 68] width 57 height 10
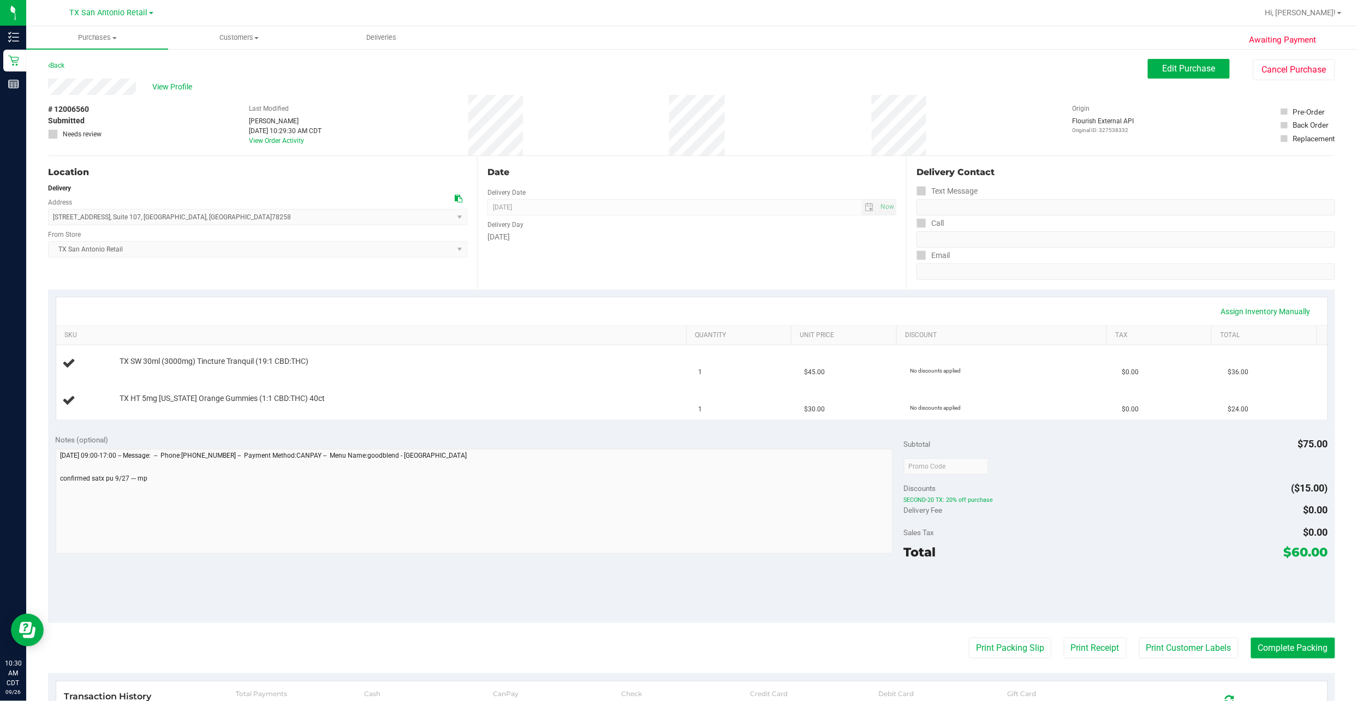
click at [110, 109] on div "# 12006560 Submitted Needs review Last Modified Matthew Perez Sep 26, 2025 10:2…" at bounding box center [691, 125] width 1287 height 61
click at [53, 63] on link "Back" at bounding box center [56, 66] width 16 height 8
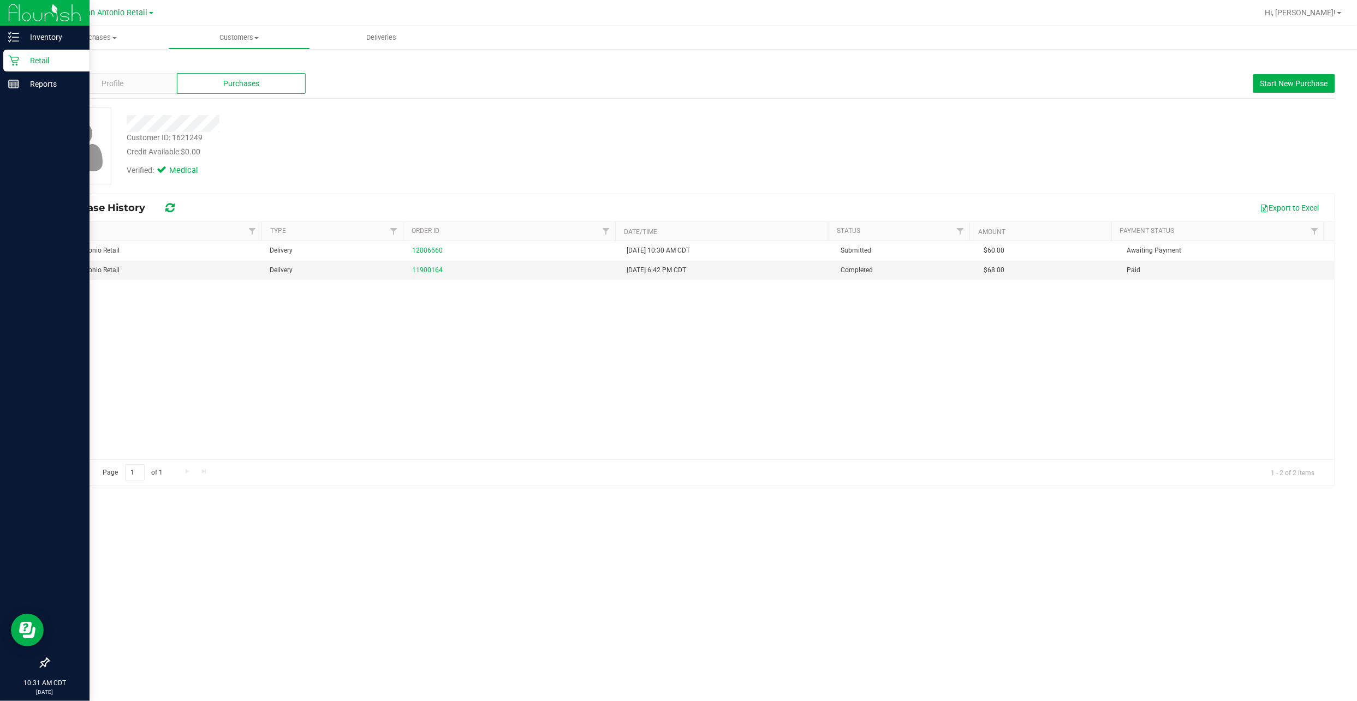
click at [22, 64] on p "Retail" at bounding box center [51, 60] width 65 height 13
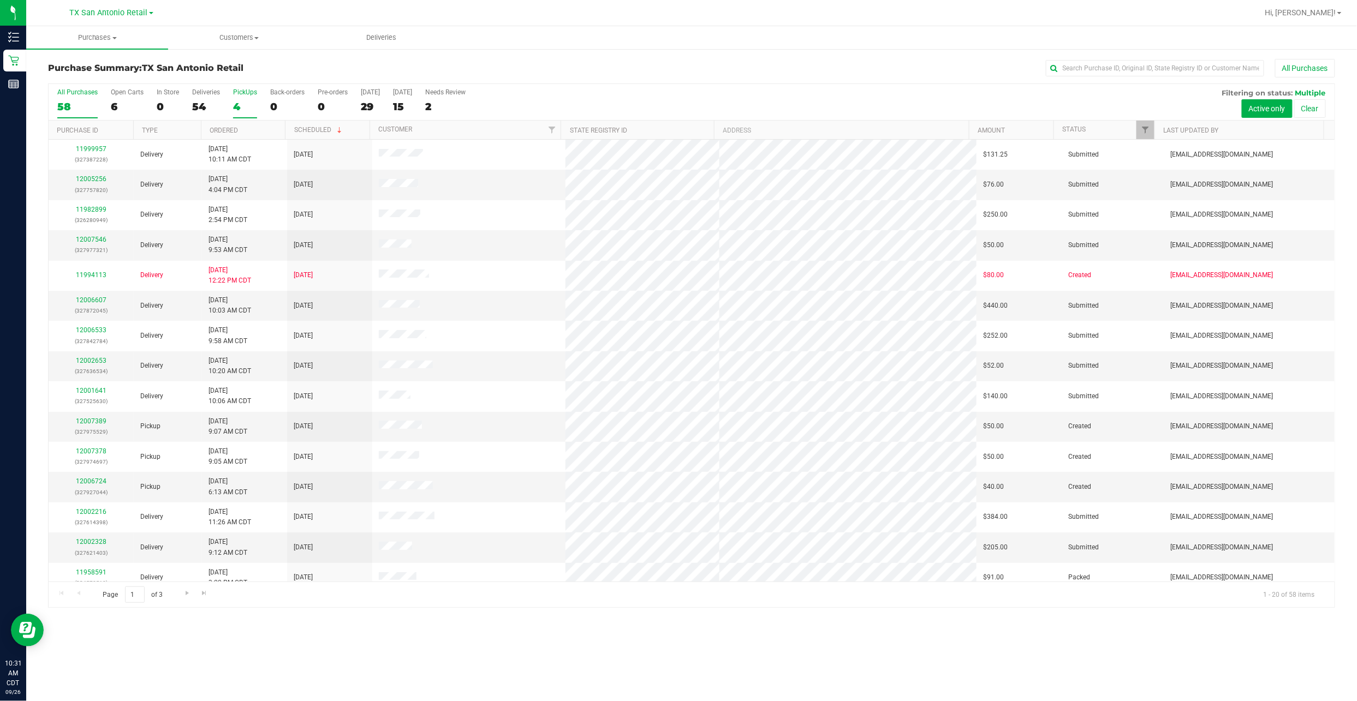
click at [241, 103] on div "4" at bounding box center [245, 106] width 24 height 13
click at [0, 0] on input "PickUps 4" at bounding box center [0, 0] width 0 height 0
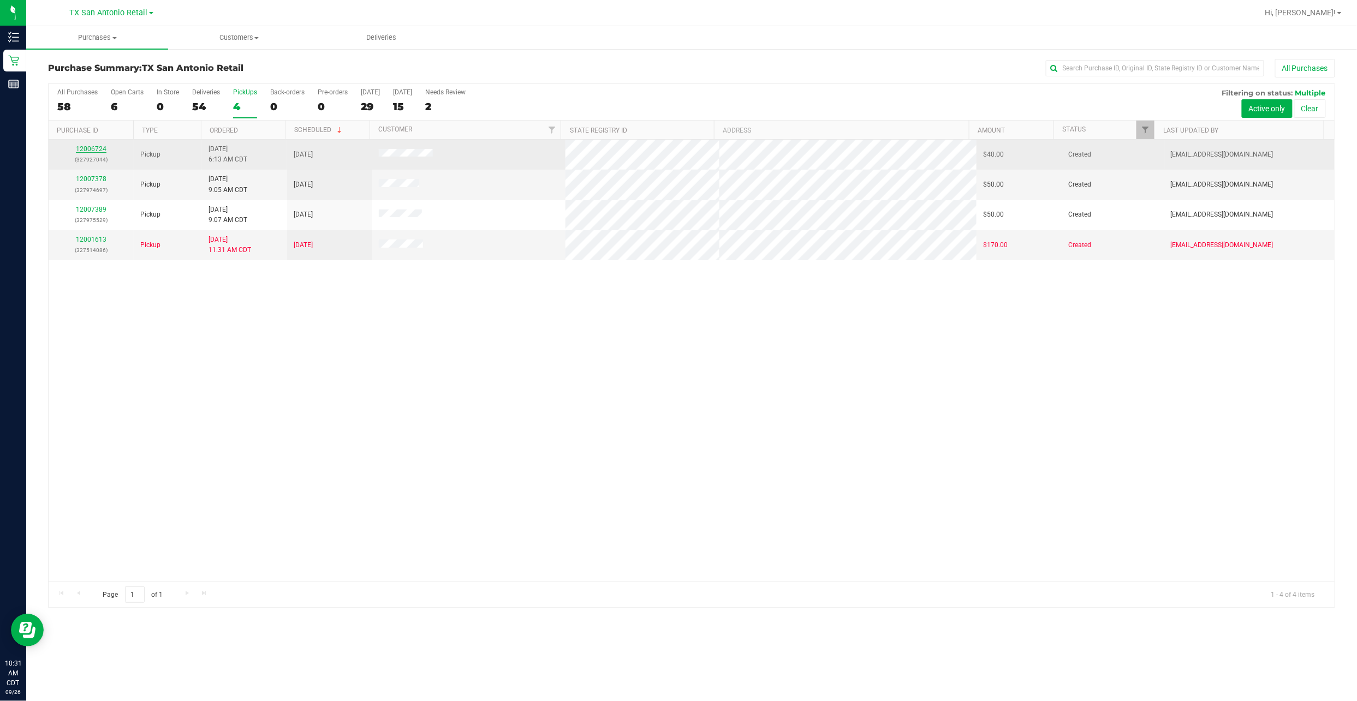
click at [90, 151] on link "12006724" at bounding box center [91, 149] width 31 height 8
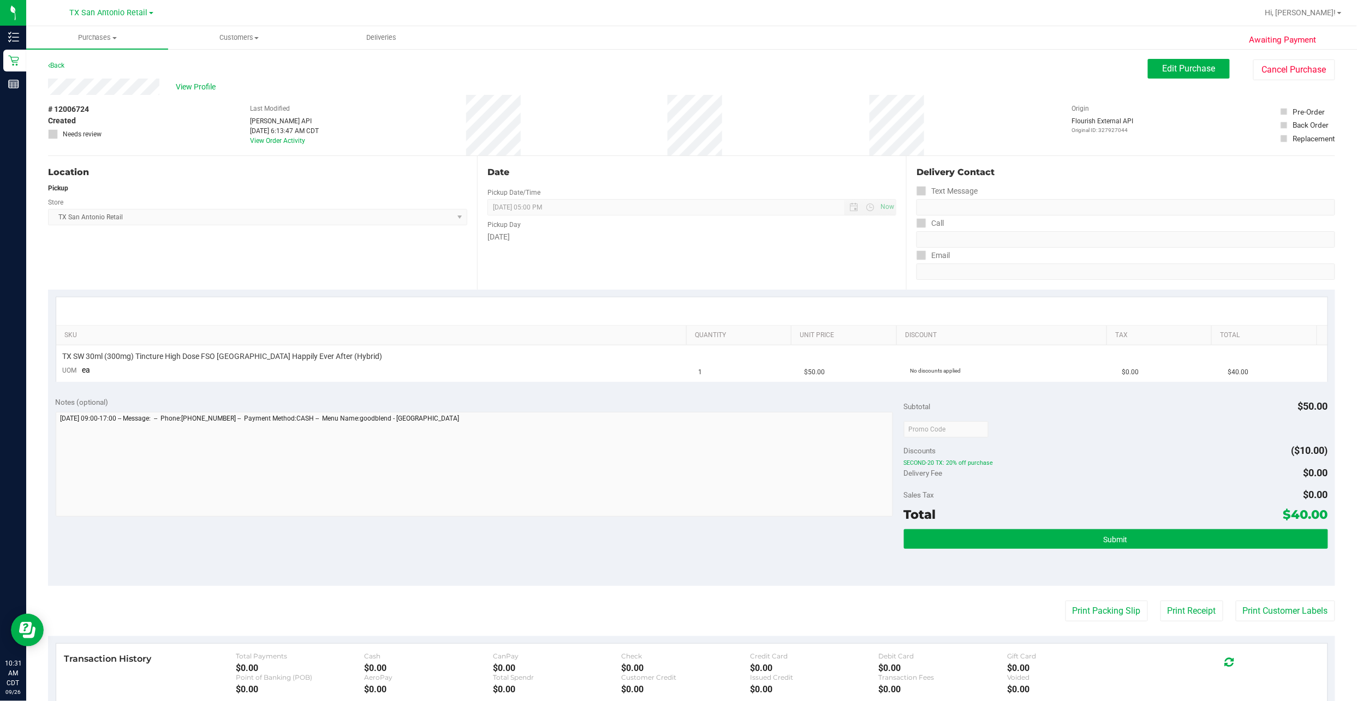
click at [127, 95] on div "# 12006724 Created Needs review Last Modified Jane API Sep 26, 2025 6:13:47 AM …" at bounding box center [691, 125] width 1287 height 61
click at [656, 77] on button "Edit Purchase" at bounding box center [1189, 69] width 82 height 20
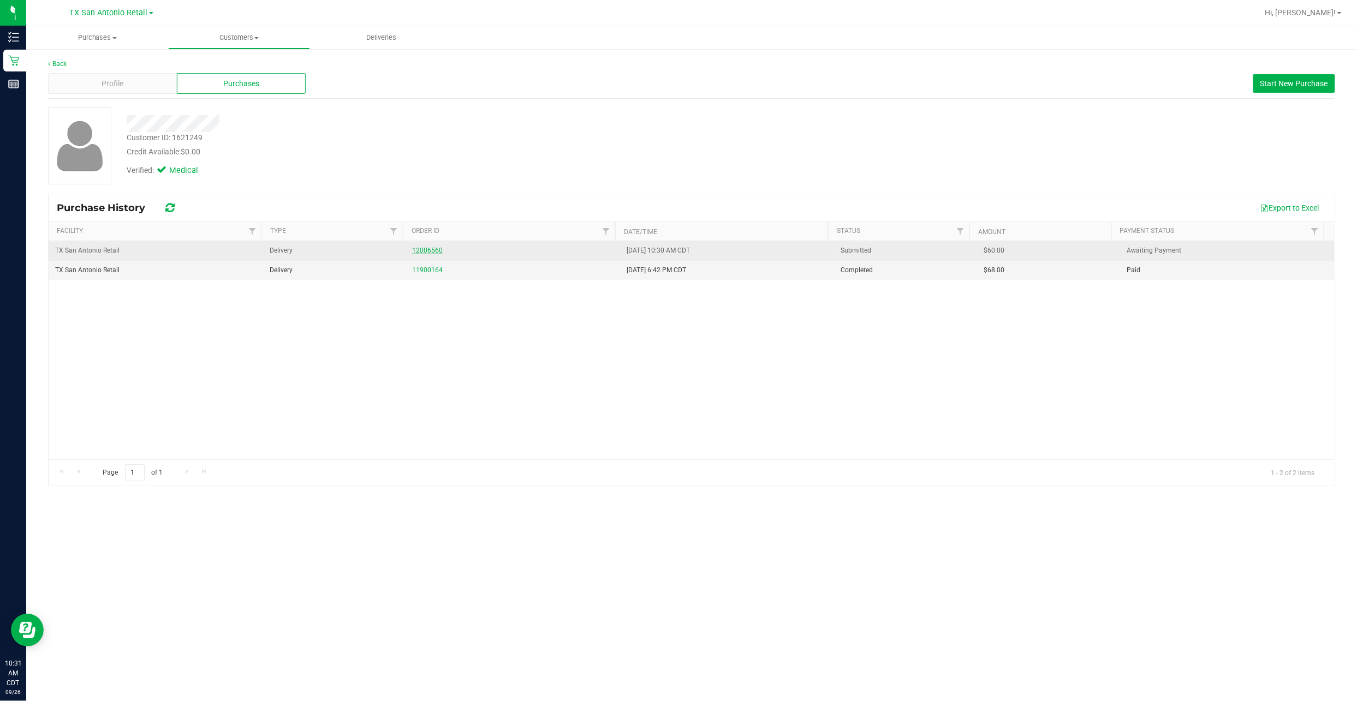
click at [438, 254] on link "12006560" at bounding box center [427, 251] width 31 height 8
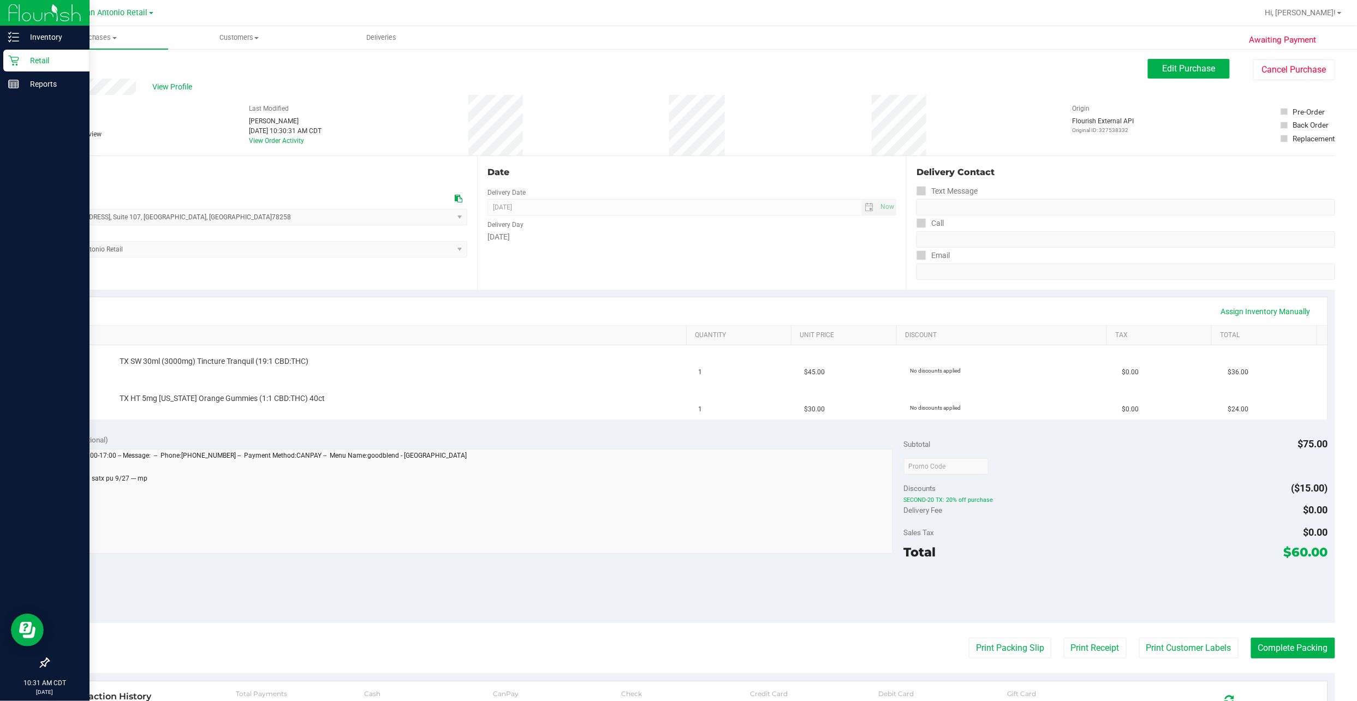
click at [31, 58] on p "Retail" at bounding box center [51, 60] width 65 height 13
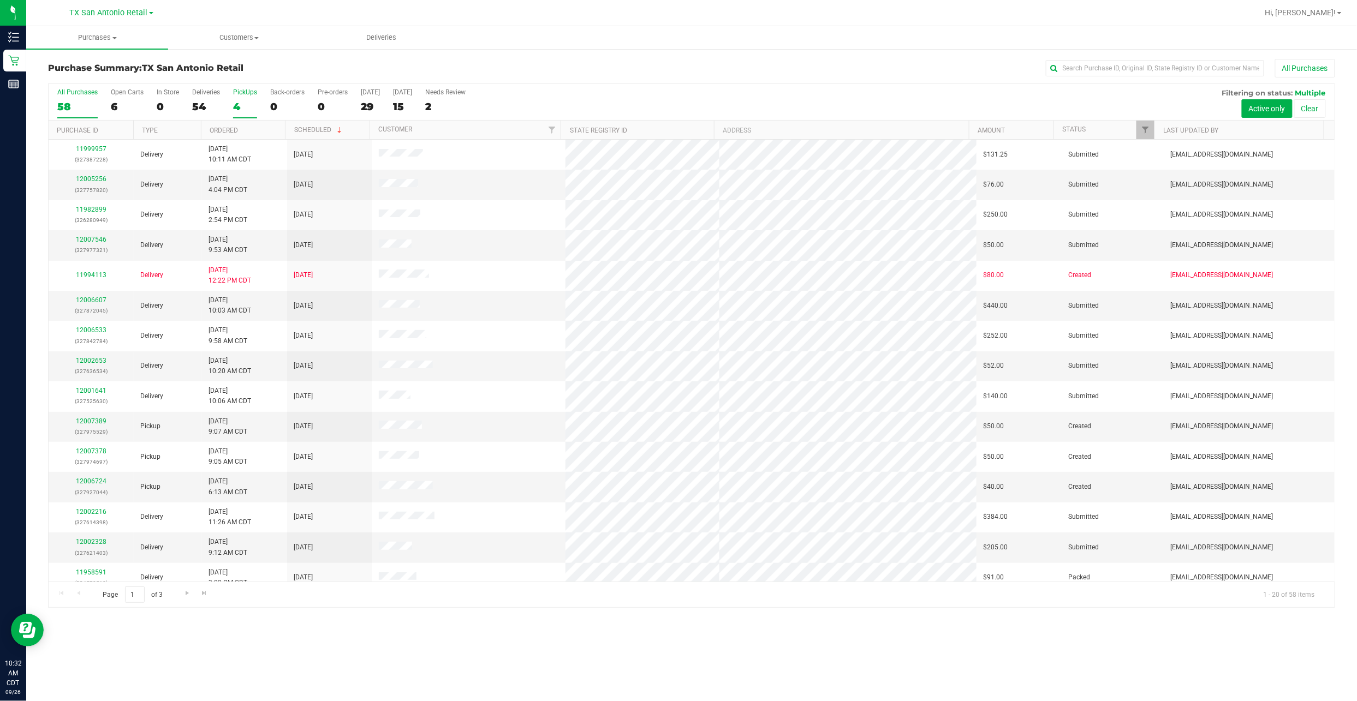
click at [254, 106] on div "4" at bounding box center [245, 106] width 24 height 13
click at [0, 0] on input "PickUps 4" at bounding box center [0, 0] width 0 height 0
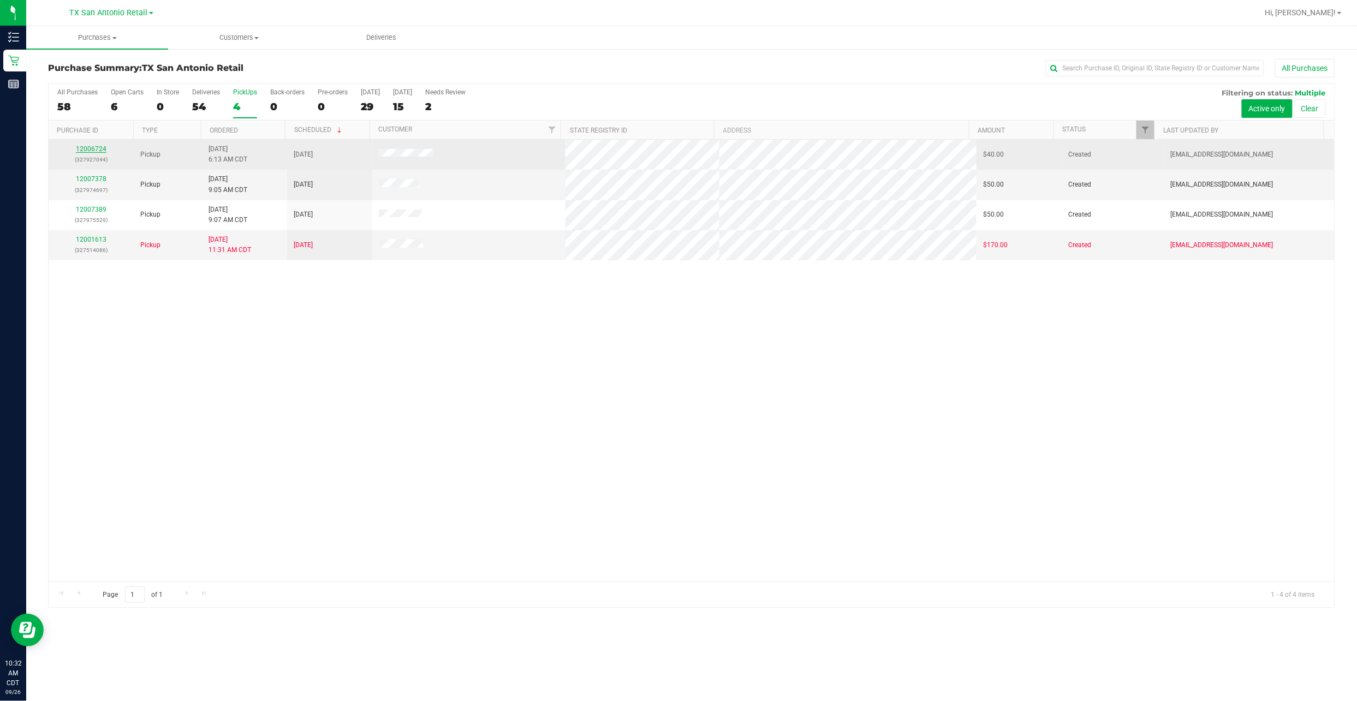
click at [92, 153] on link "12006724" at bounding box center [91, 149] width 31 height 8
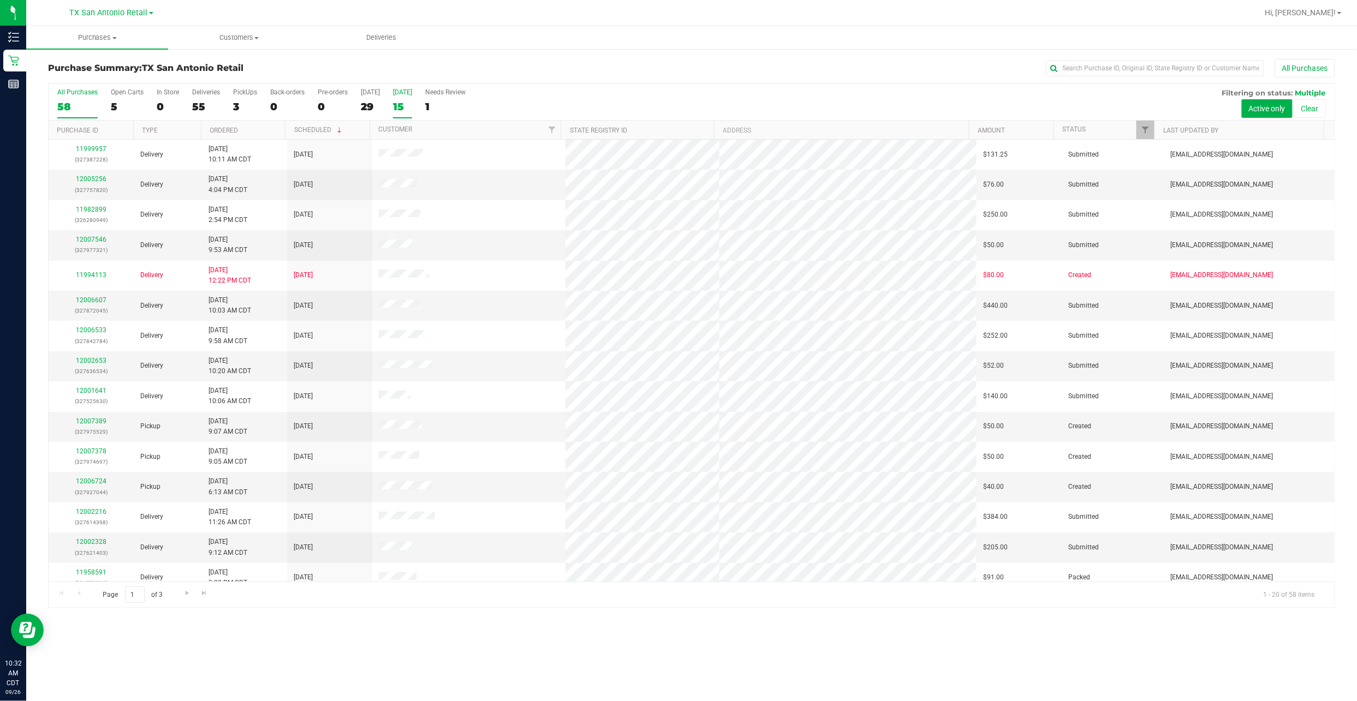
click at [398, 107] on div "15" at bounding box center [402, 106] width 19 height 13
click at [0, 0] on input "Tomorrow 15" at bounding box center [0, 0] width 0 height 0
click at [126, 92] on div "Open Carts" at bounding box center [127, 92] width 33 height 8
click at [0, 0] on input "Open Carts 5" at bounding box center [0, 0] width 0 height 0
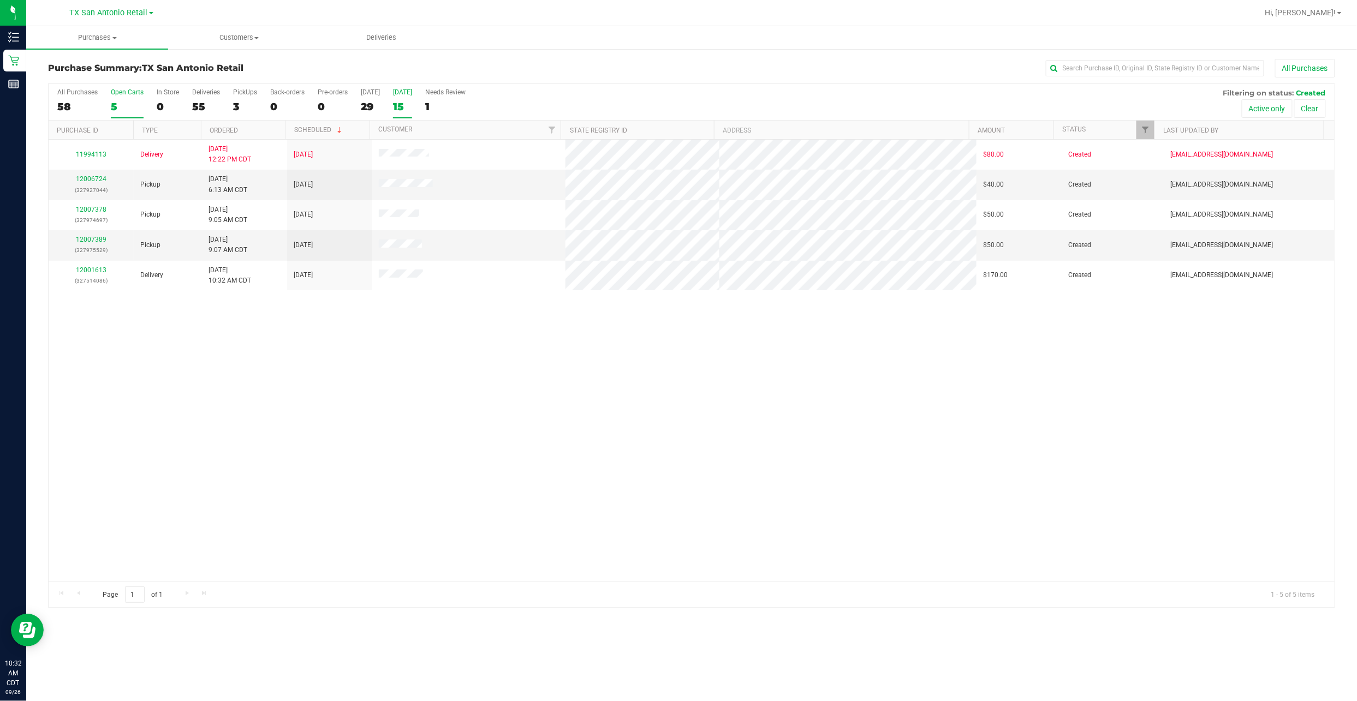
click at [412, 99] on label "Tomorrow 15" at bounding box center [402, 103] width 19 height 30
click at [0, 0] on input "Tomorrow 15" at bounding box center [0, 0] width 0 height 0
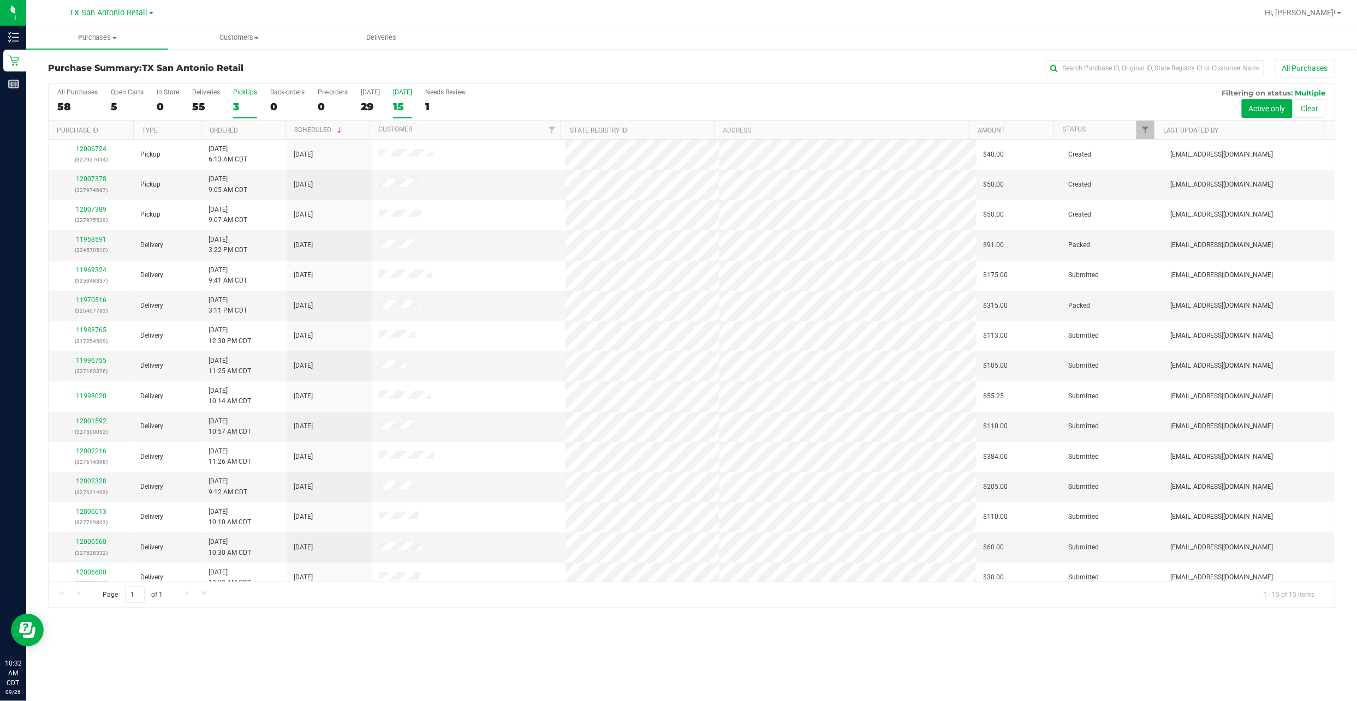
click at [254, 110] on div "3" at bounding box center [245, 106] width 24 height 13
click at [0, 0] on input "PickUps 3" at bounding box center [0, 0] width 0 height 0
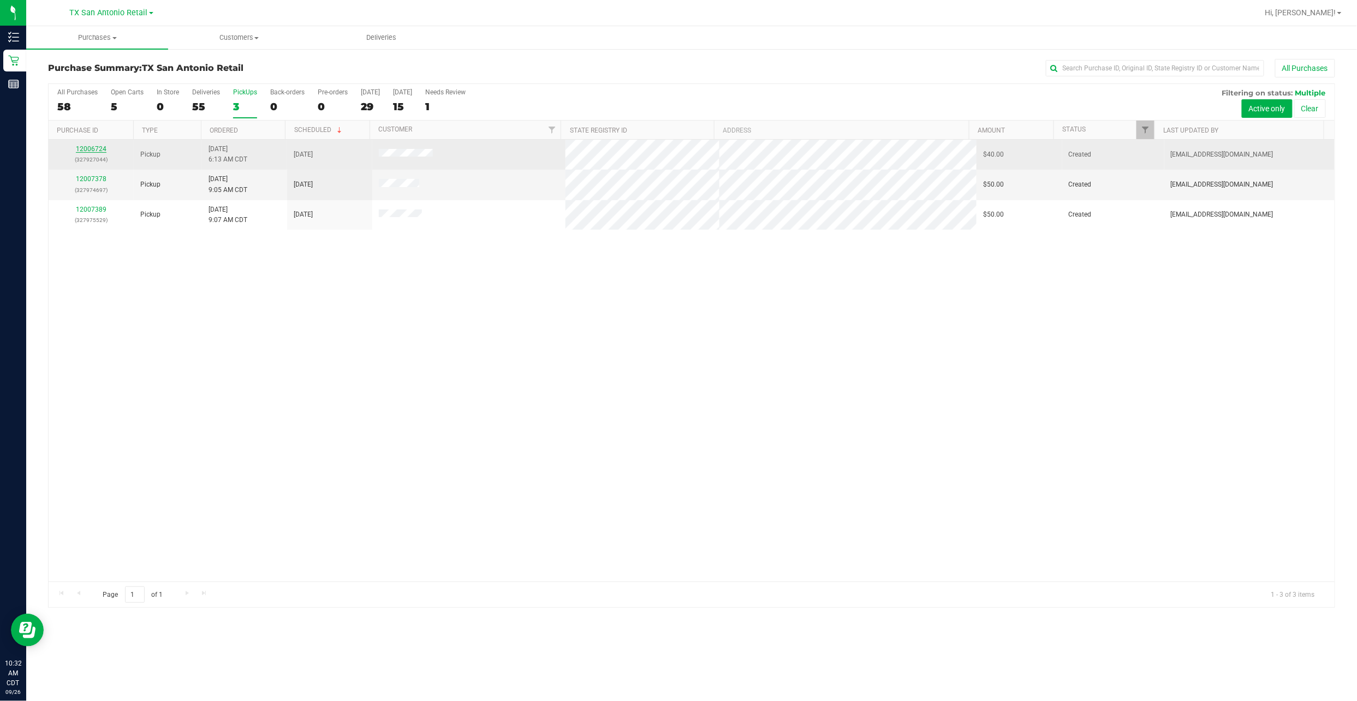
click at [97, 147] on link "12006724" at bounding box center [91, 149] width 31 height 8
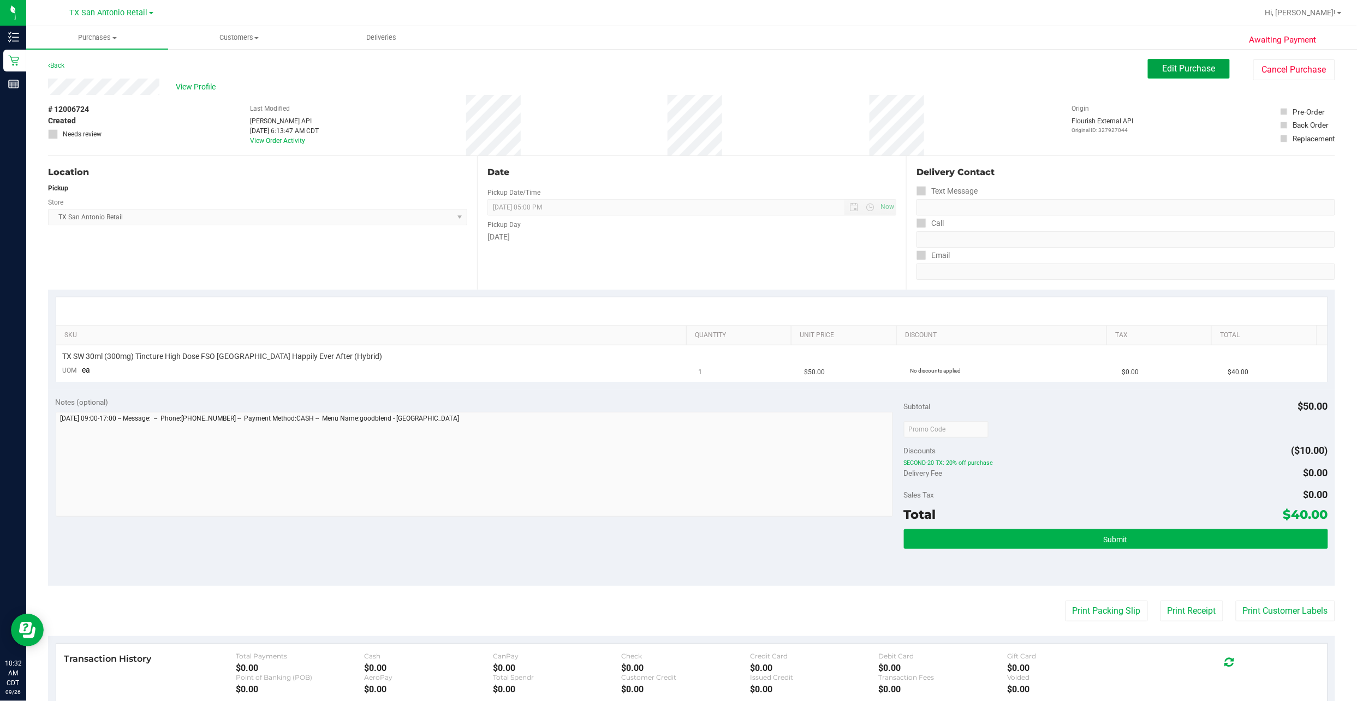
click at [656, 61] on button "Edit Purchase" at bounding box center [1189, 69] width 82 height 20
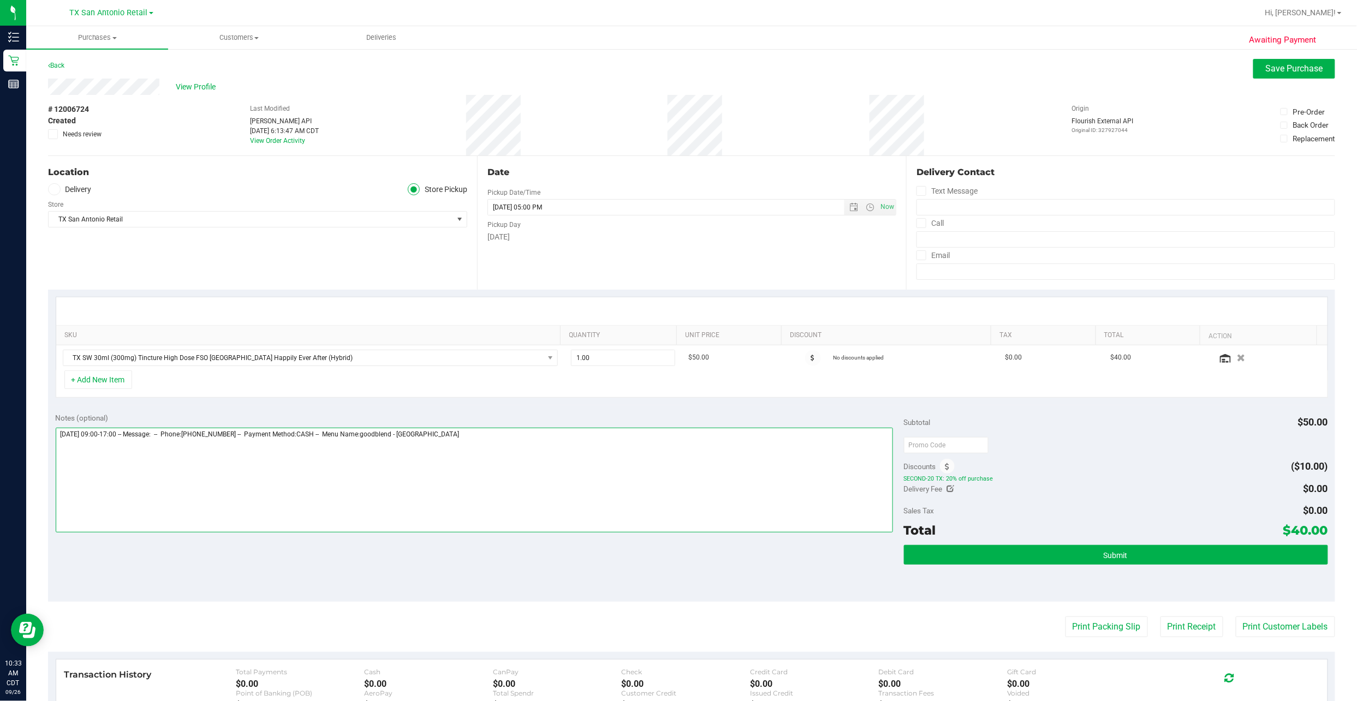
click at [656, 336] on textarea at bounding box center [474, 480] width 837 height 105
type textarea "Saturday 09/27/2025 09:00-17:00 -- Message: -- Phone:3619457947 -- Payment Meth…"
click at [74, 186] on label "Delivery" at bounding box center [70, 189] width 44 height 13
click at [0, 0] on input "Delivery" at bounding box center [0, 0] width 0 height 0
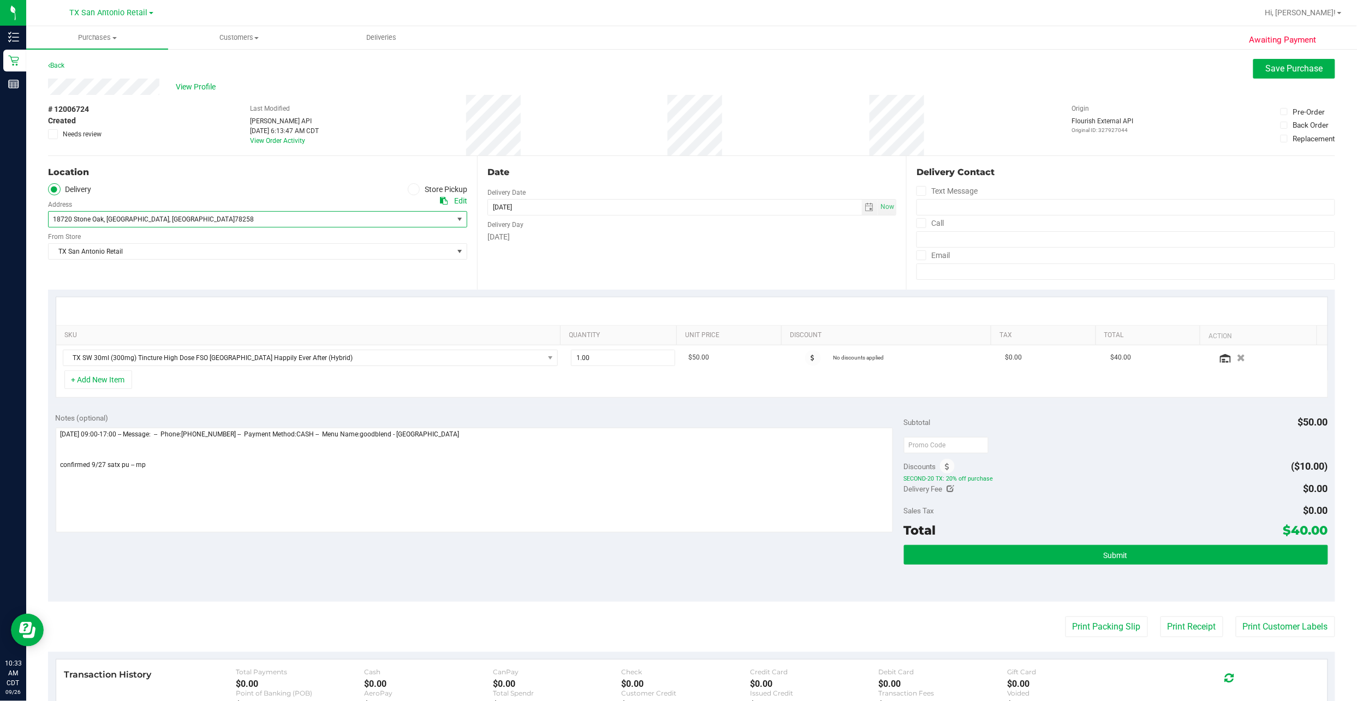
click at [235, 216] on span "78258" at bounding box center [244, 220] width 19 height 8
click at [235, 217] on span "78258" at bounding box center [244, 220] width 19 height 8
click at [461, 197] on div "Edit" at bounding box center [460, 200] width 13 height 11
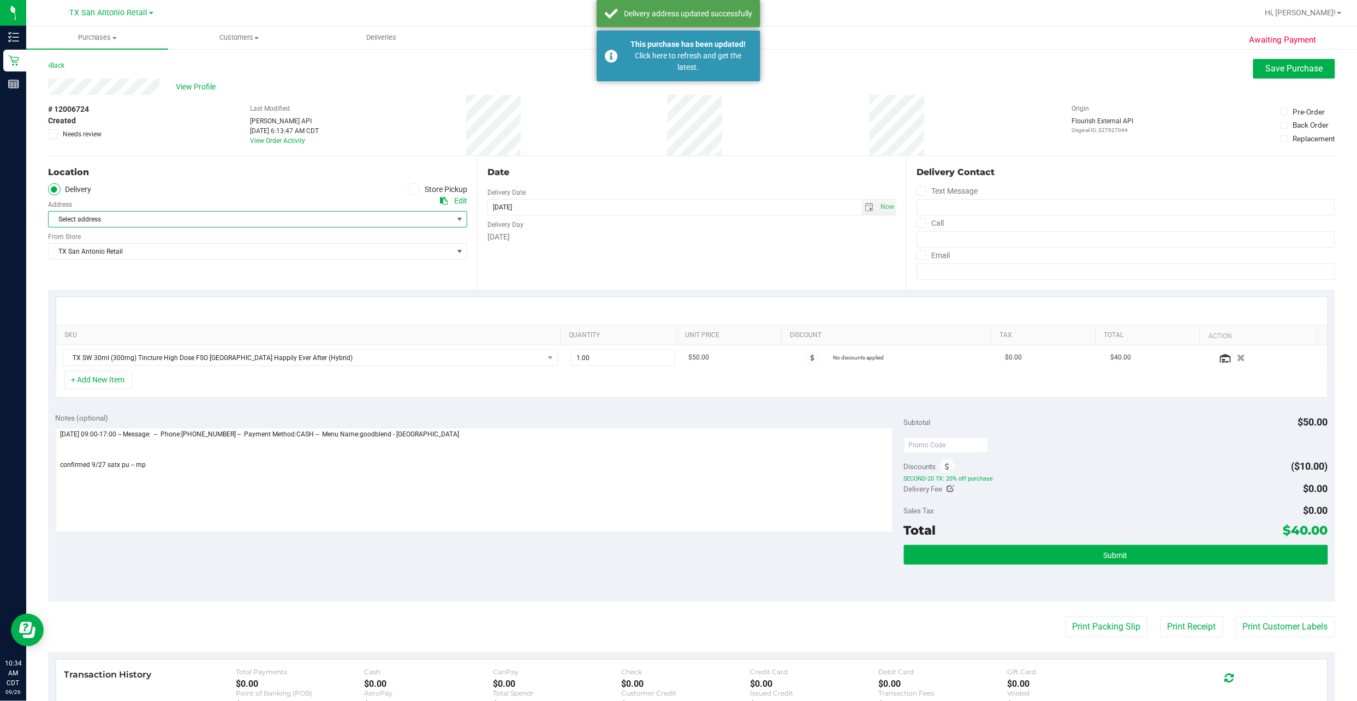
click at [249, 221] on span "Select address" at bounding box center [241, 219] width 384 height 15
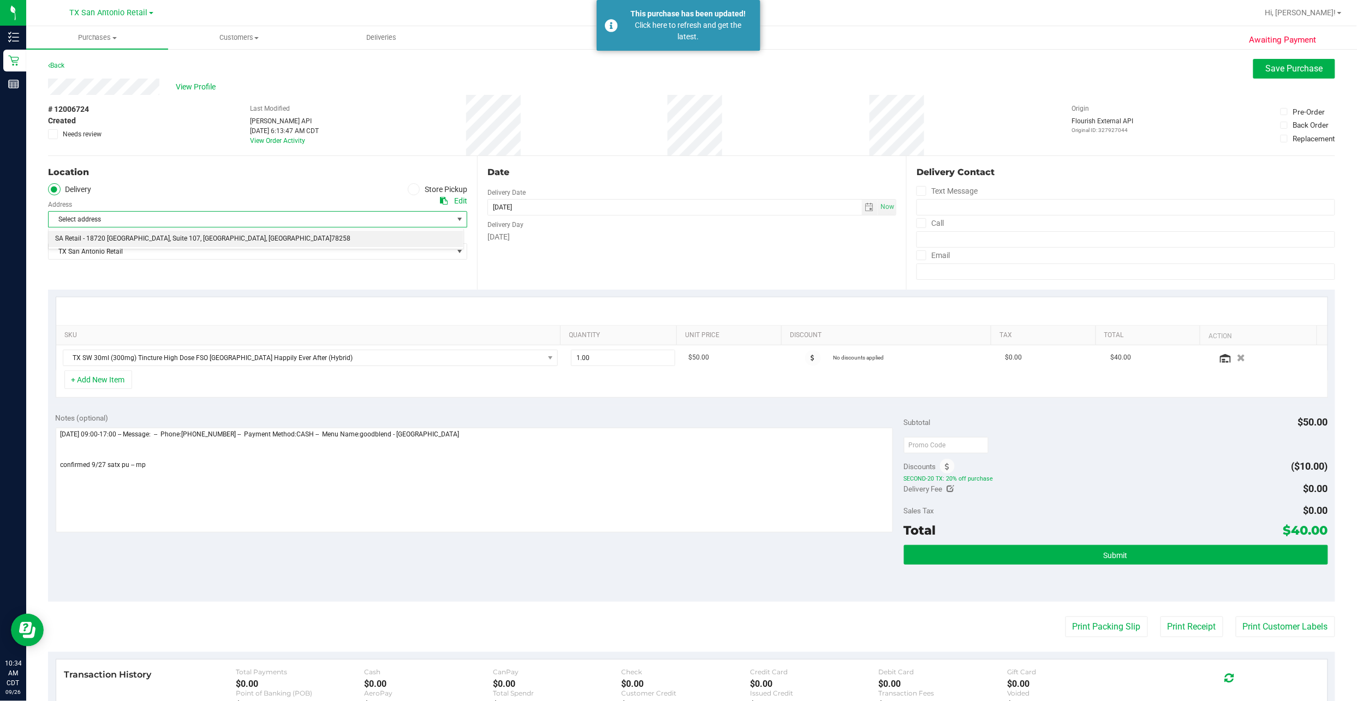
click at [244, 235] on li "SA Retail - 18720 Stone Oak , Suite 107 , San Antonio , TX 78258" at bounding box center [256, 239] width 415 height 16
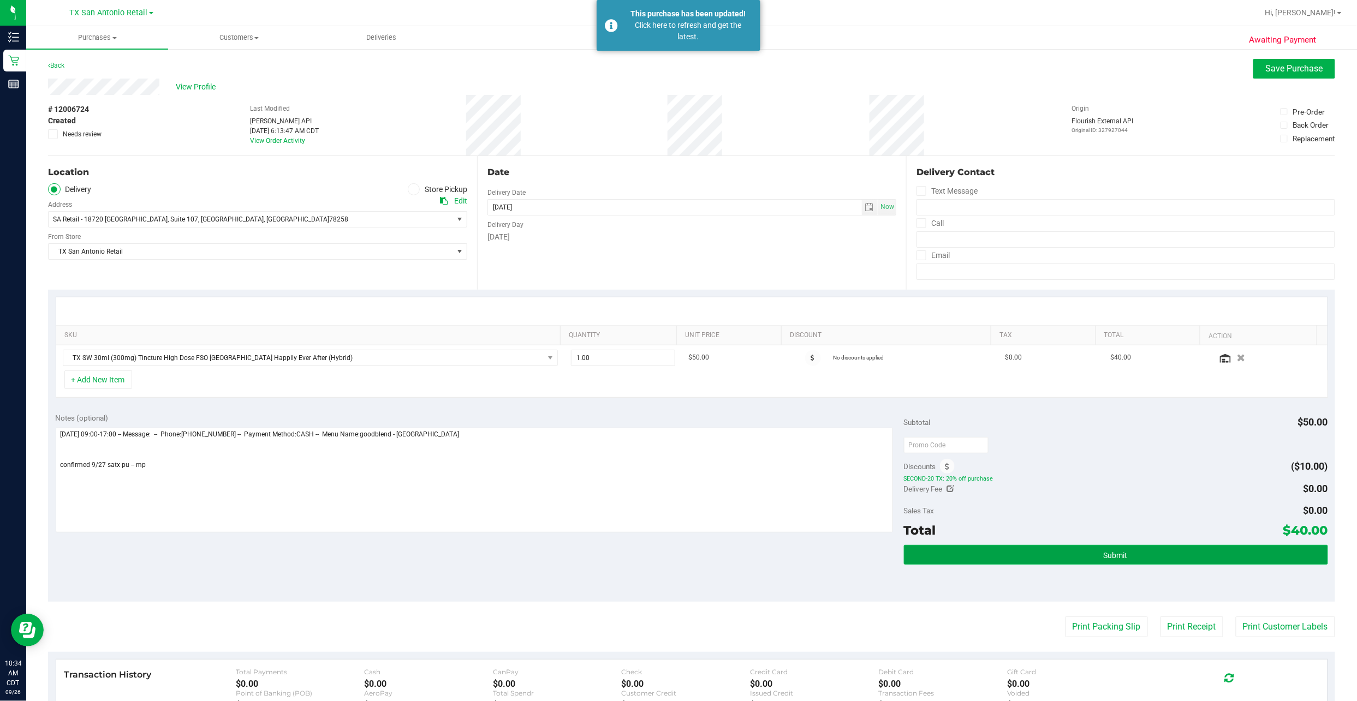
click at [656, 336] on button "Submit" at bounding box center [1116, 555] width 424 height 20
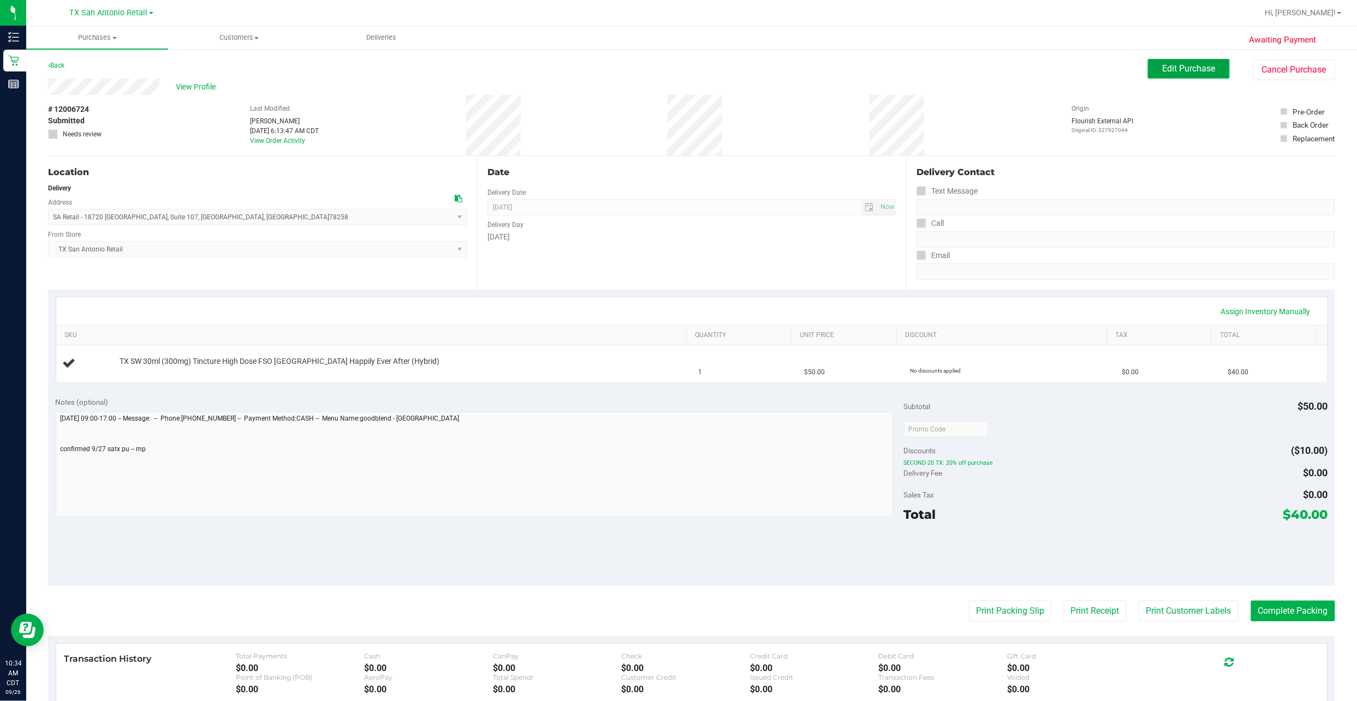
click at [656, 62] on button "Edit Purchase" at bounding box center [1189, 69] width 82 height 20
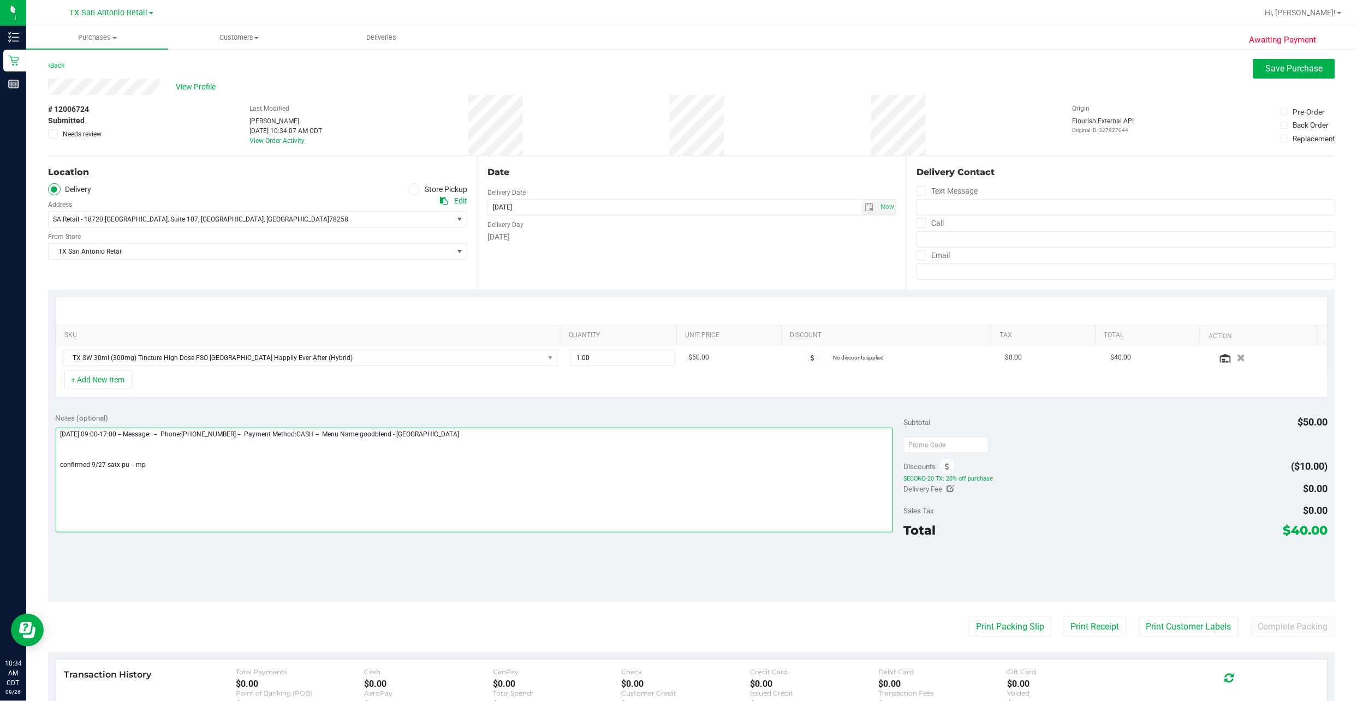
click at [145, 336] on textarea at bounding box center [474, 480] width 837 height 105
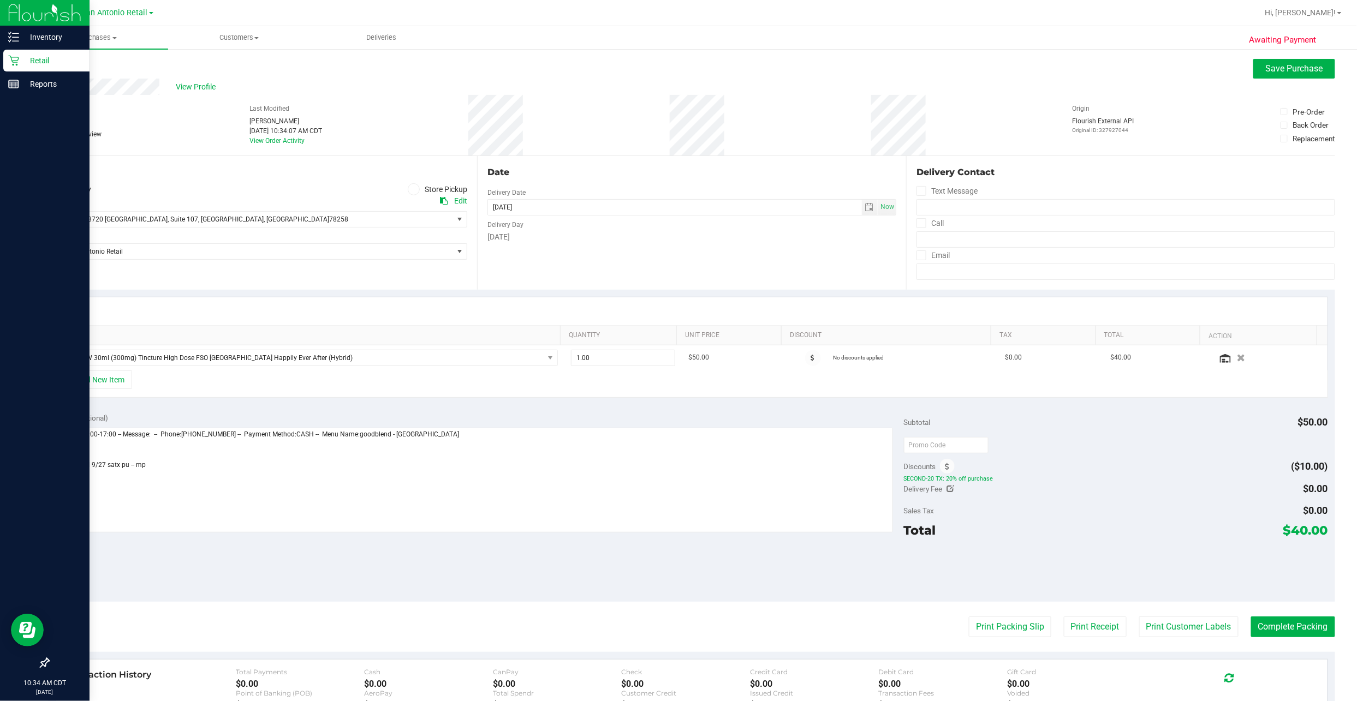
click at [25, 55] on p "Retail" at bounding box center [51, 60] width 65 height 13
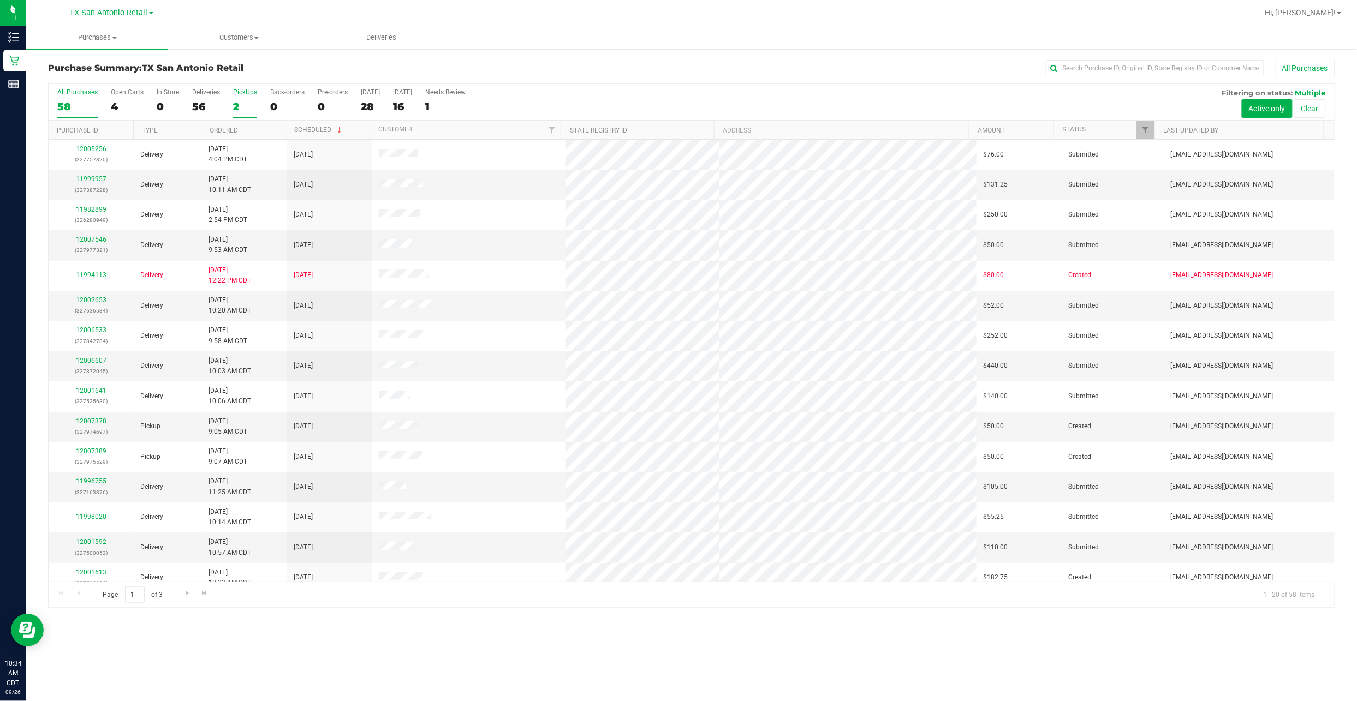
click at [241, 105] on div "2" at bounding box center [245, 106] width 24 height 13
click at [0, 0] on input "PickUps 2" at bounding box center [0, 0] width 0 height 0
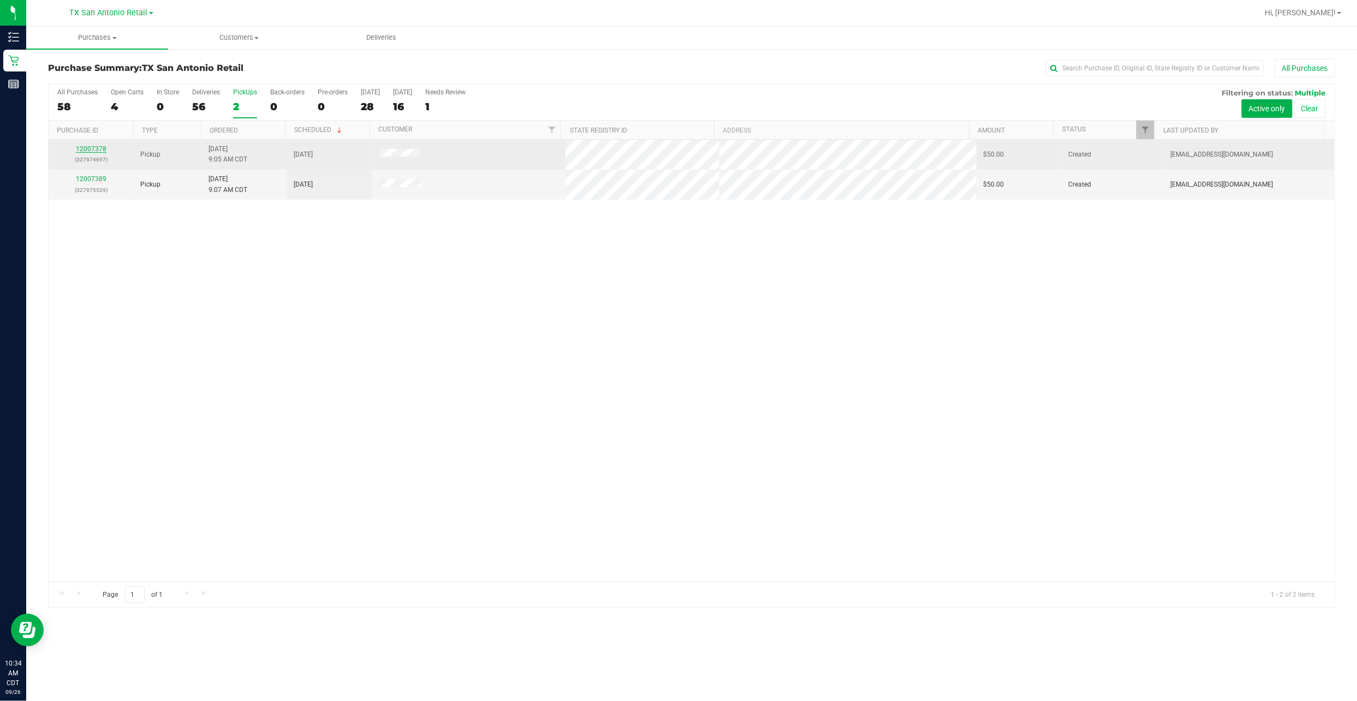
click at [79, 151] on link "12007378" at bounding box center [91, 149] width 31 height 8
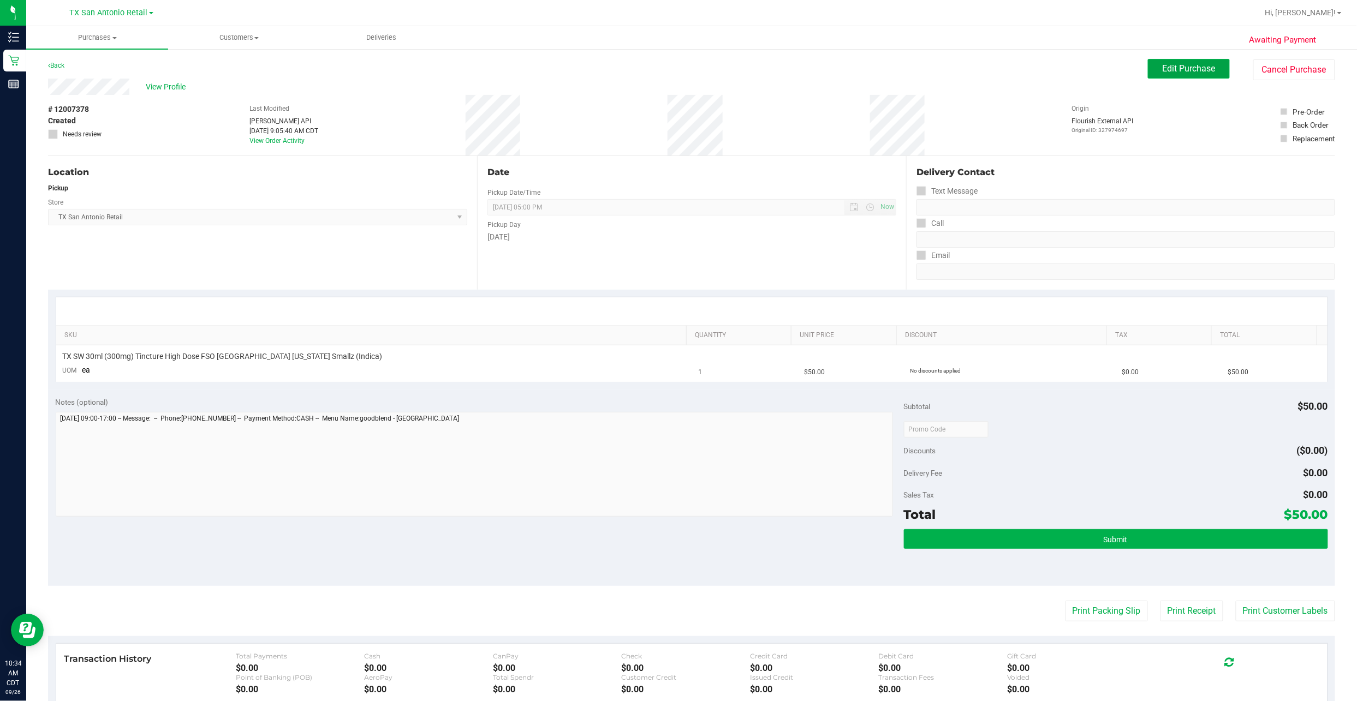
click at [656, 75] on button "Edit Purchase" at bounding box center [1189, 69] width 82 height 20
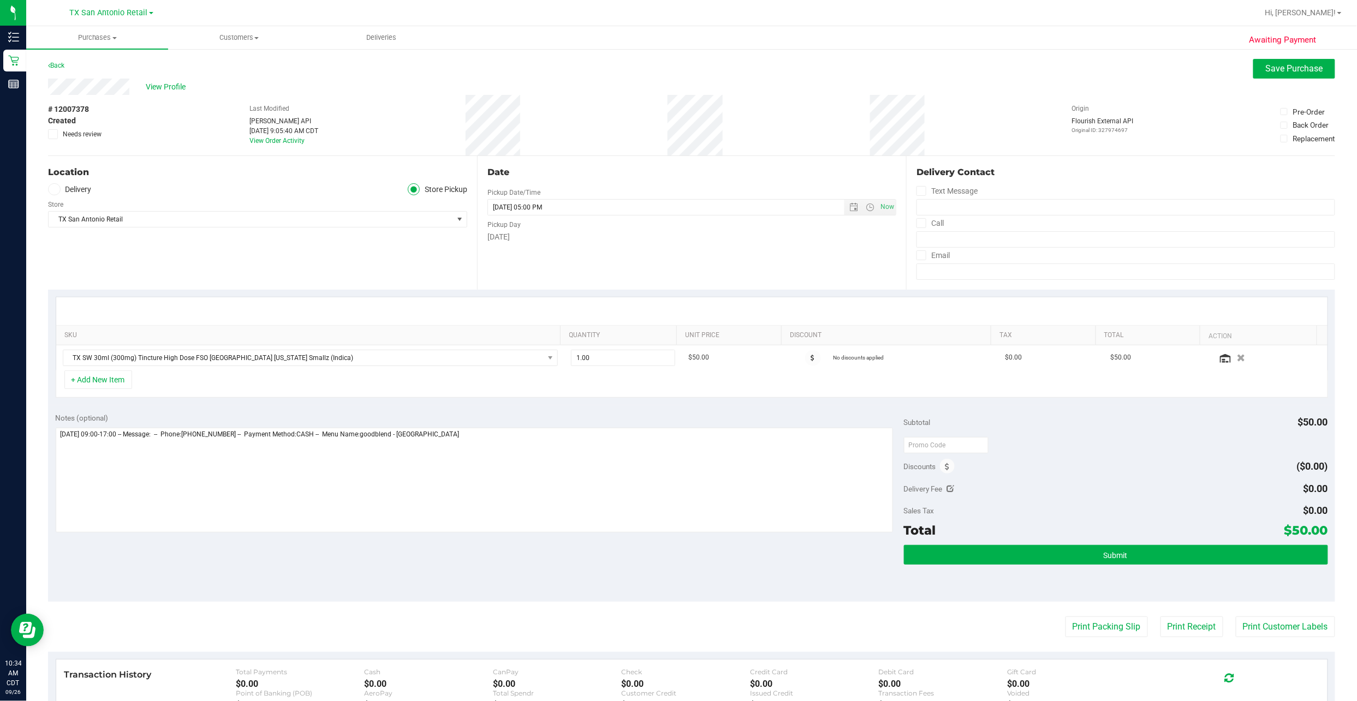
click at [80, 192] on label "Delivery" at bounding box center [70, 189] width 44 height 13
click at [0, 0] on input "Delivery" at bounding box center [0, 0] width 0 height 0
click at [459, 198] on div "Edit" at bounding box center [460, 200] width 13 height 11
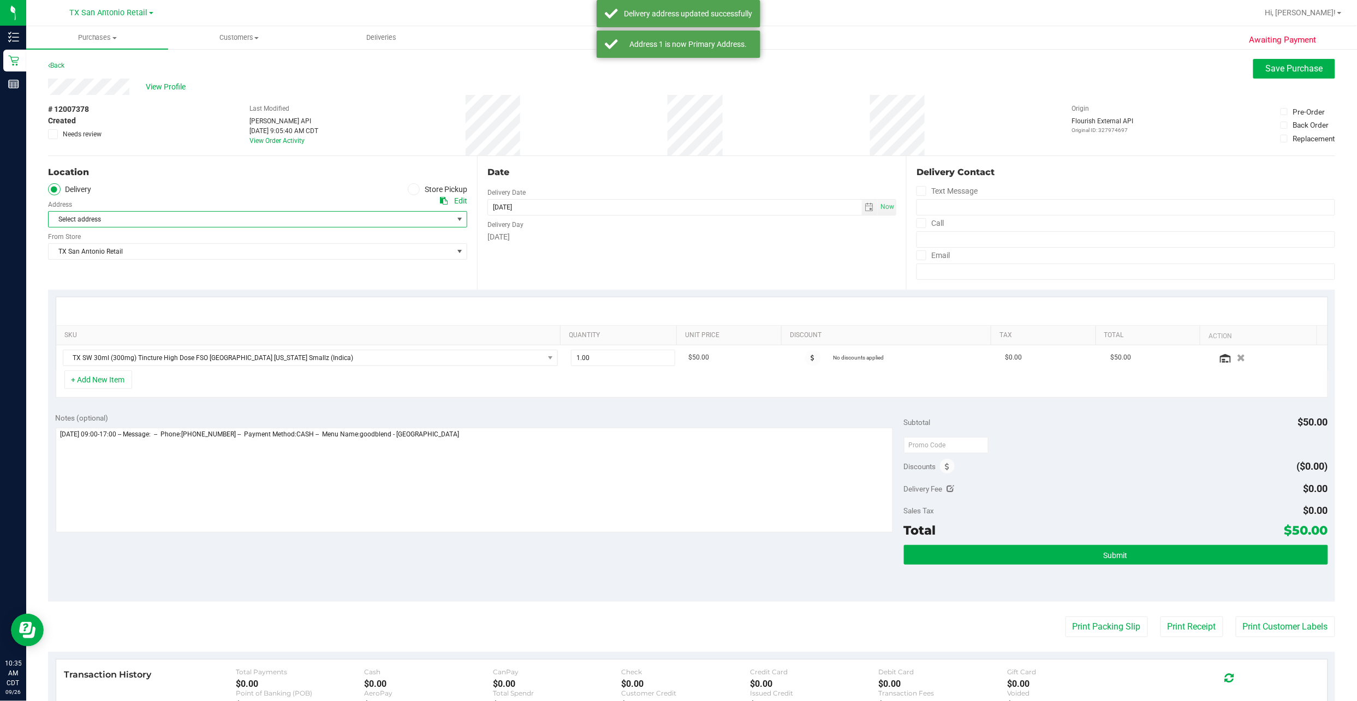
click at [306, 219] on span "Select address" at bounding box center [241, 219] width 384 height 15
click at [310, 236] on li "SA Retail - 18720 Stone Oak Pkwy , Suite 107 , San Antonio , TX 78258" at bounding box center [256, 239] width 415 height 16
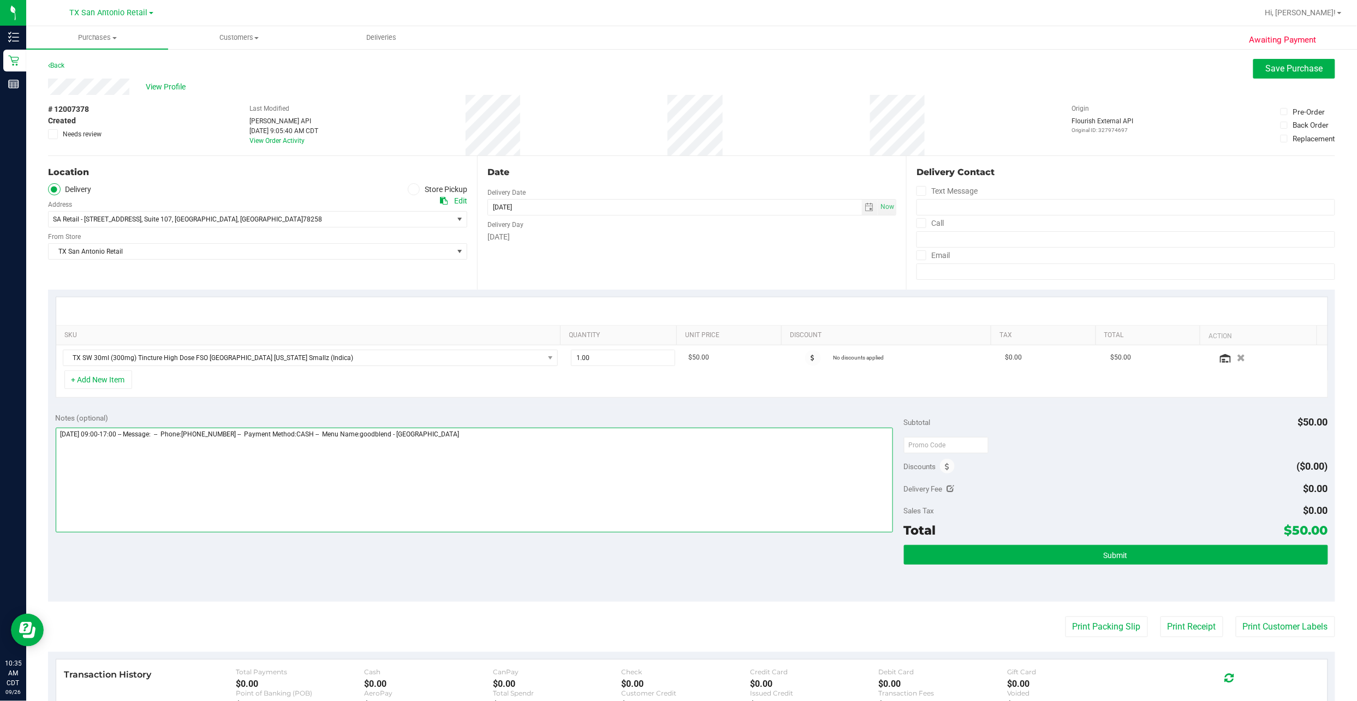
click at [529, 336] on textarea at bounding box center [474, 480] width 837 height 105
click at [206, 336] on textarea at bounding box center [474, 480] width 837 height 105
click at [193, 336] on textarea at bounding box center [474, 480] width 837 height 105
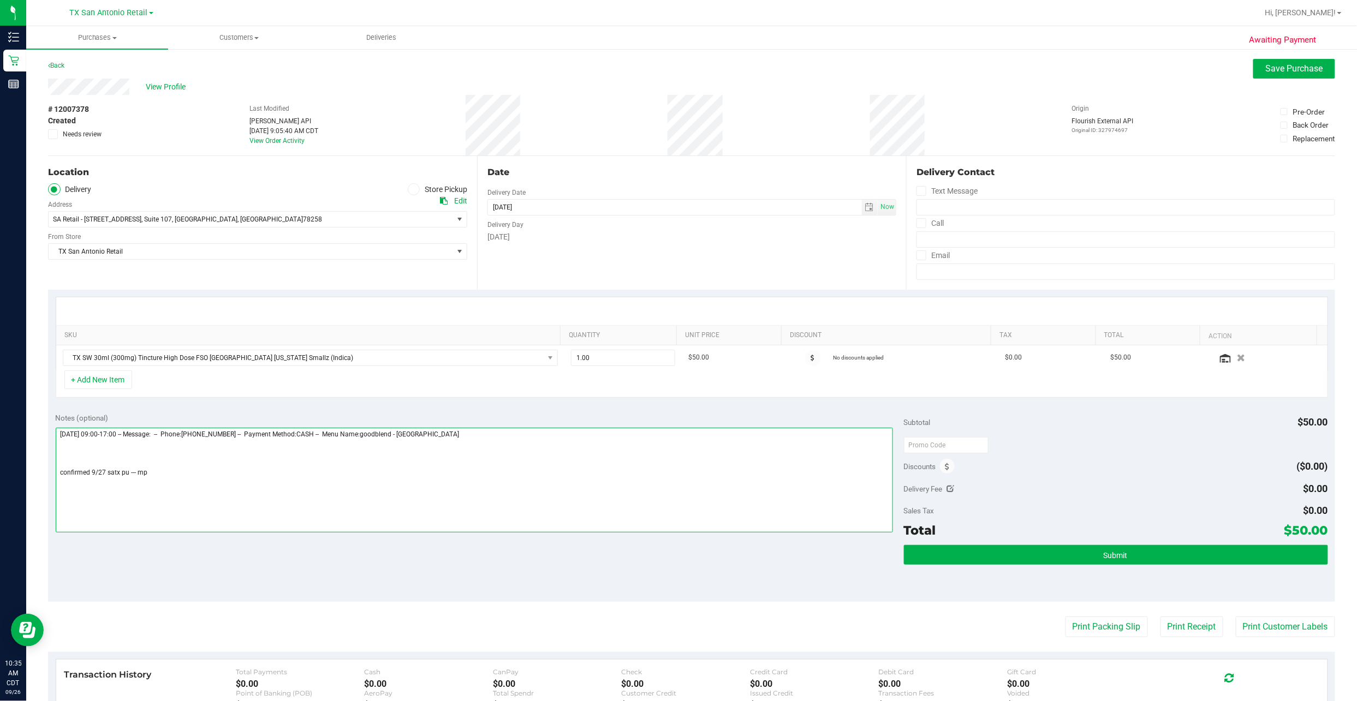
click at [193, 336] on textarea at bounding box center [474, 480] width 837 height 105
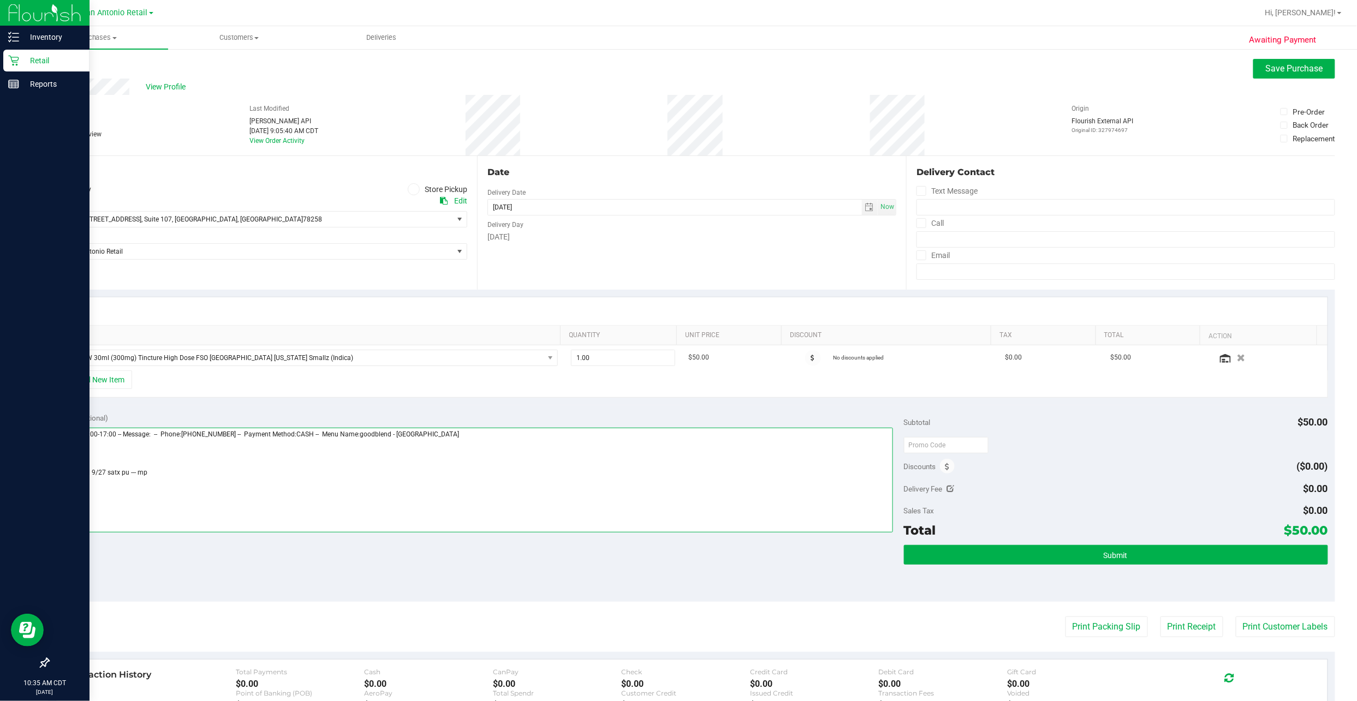
type textarea "Saturday 09/27/2025 09:00-17:00 -- Message: -- Phone:2102874525 -- Payment Meth…"
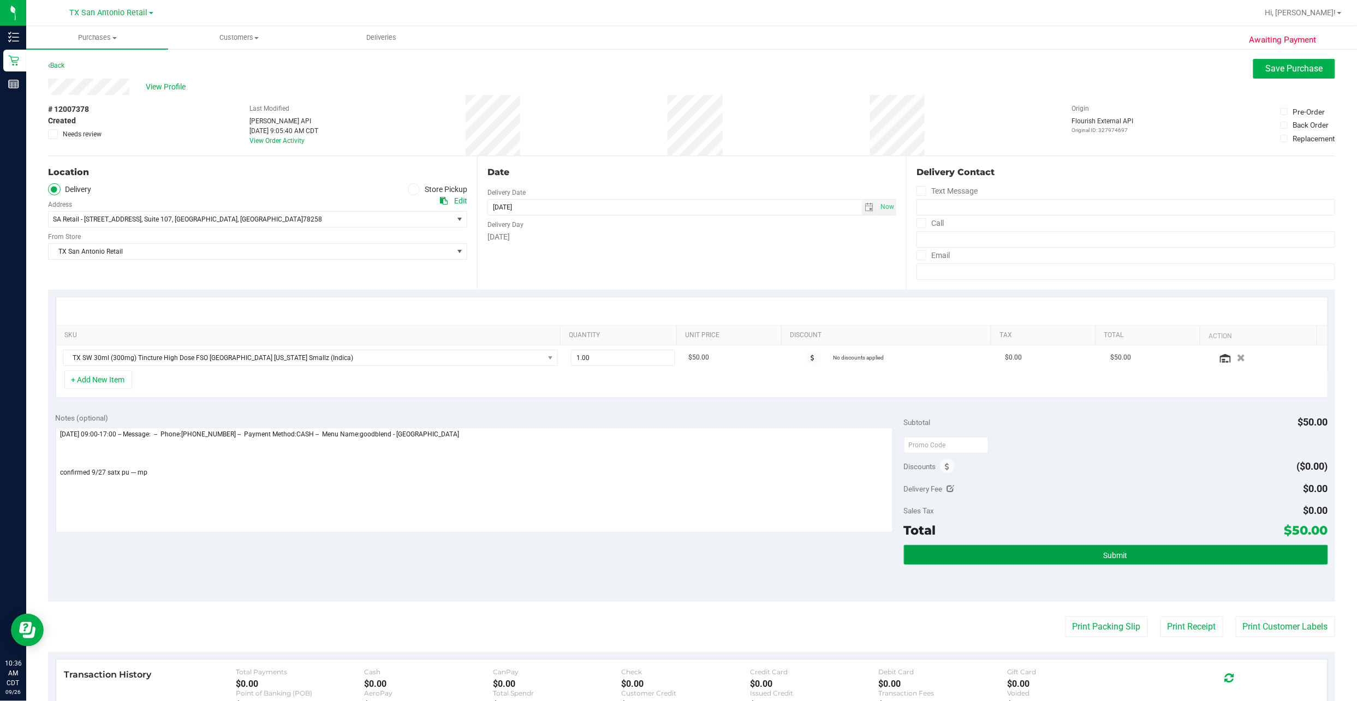
click at [656, 336] on button "Submit" at bounding box center [1116, 555] width 424 height 20
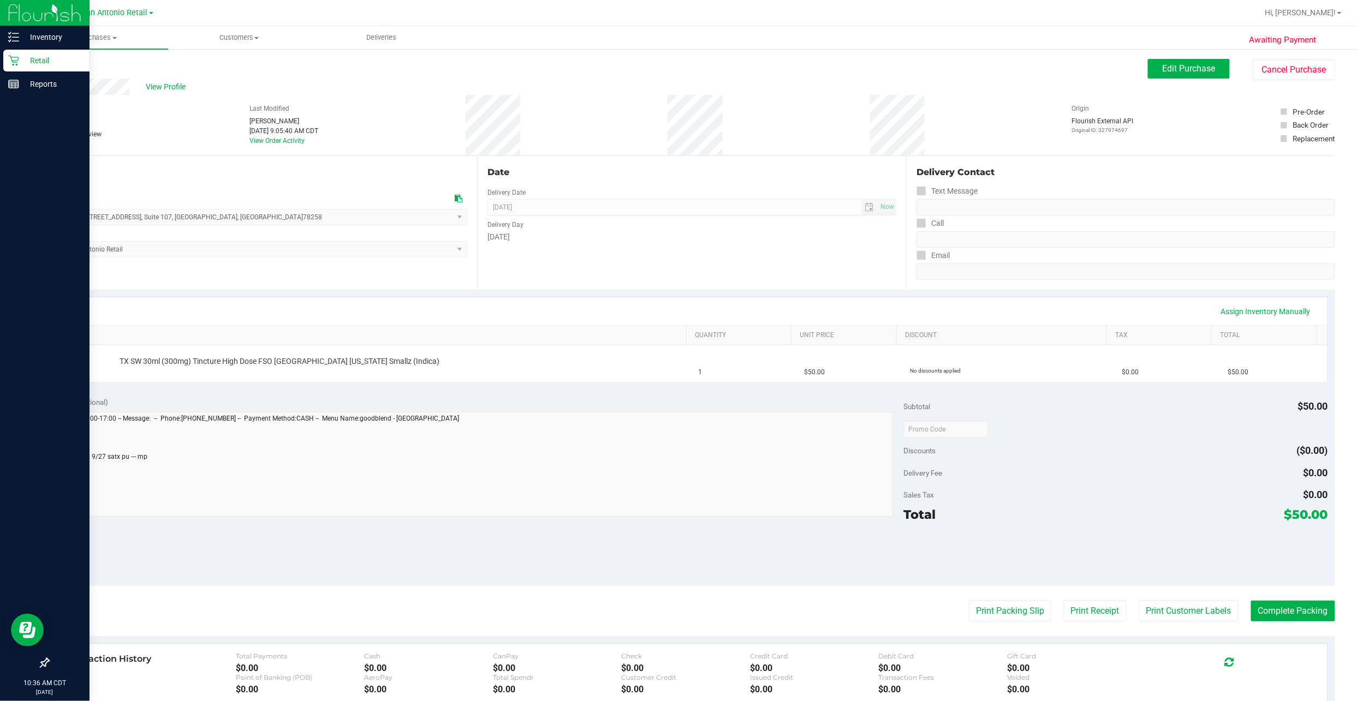
click at [17, 59] on icon at bounding box center [13, 60] width 11 height 11
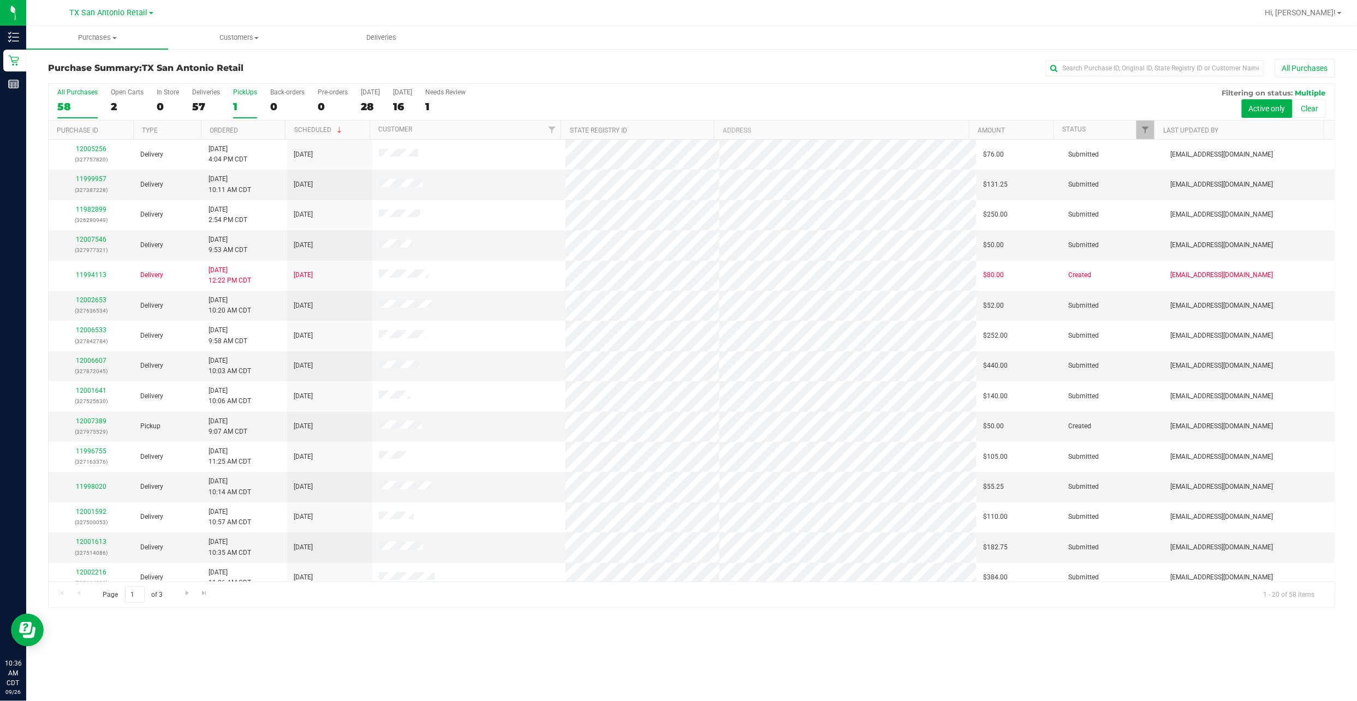
click at [249, 99] on label "PickUps 1" at bounding box center [245, 103] width 24 height 30
click at [0, 0] on input "PickUps 1" at bounding box center [0, 0] width 0 height 0
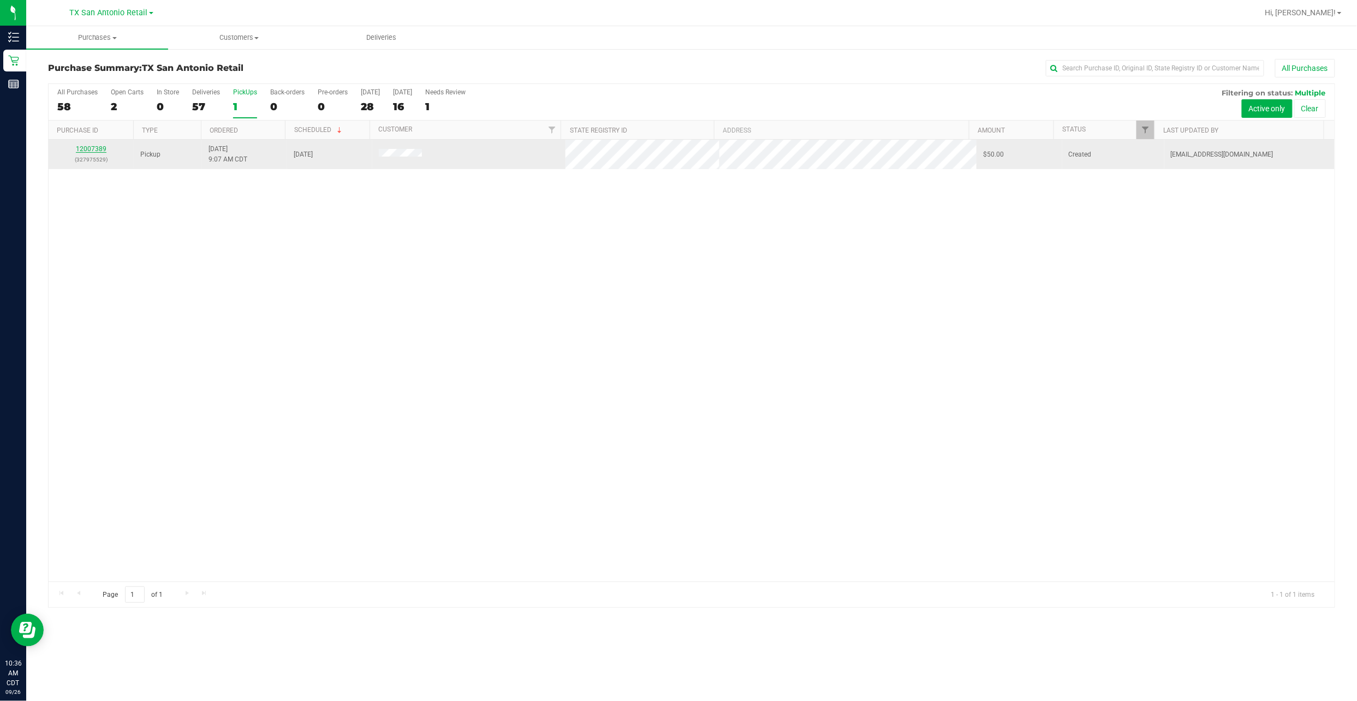
click at [89, 152] on link "12007389" at bounding box center [91, 149] width 31 height 8
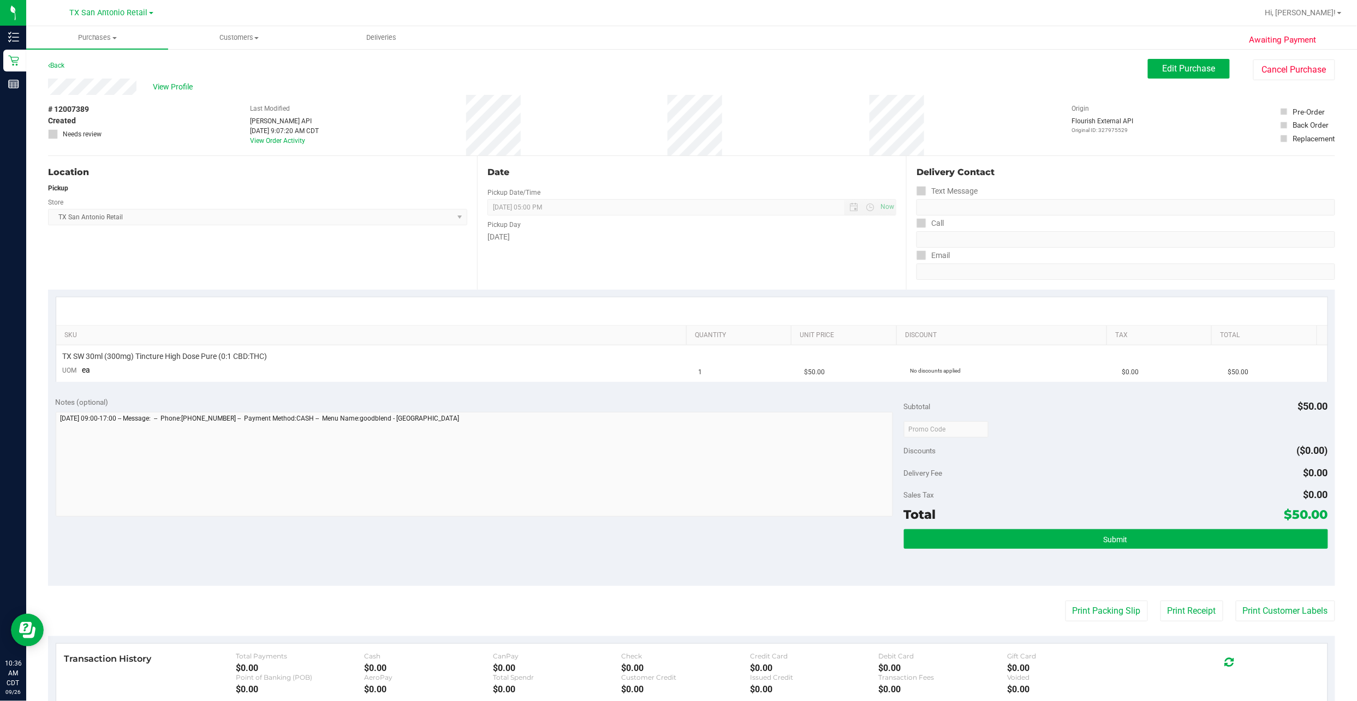
click at [195, 167] on div "Location" at bounding box center [257, 172] width 419 height 13
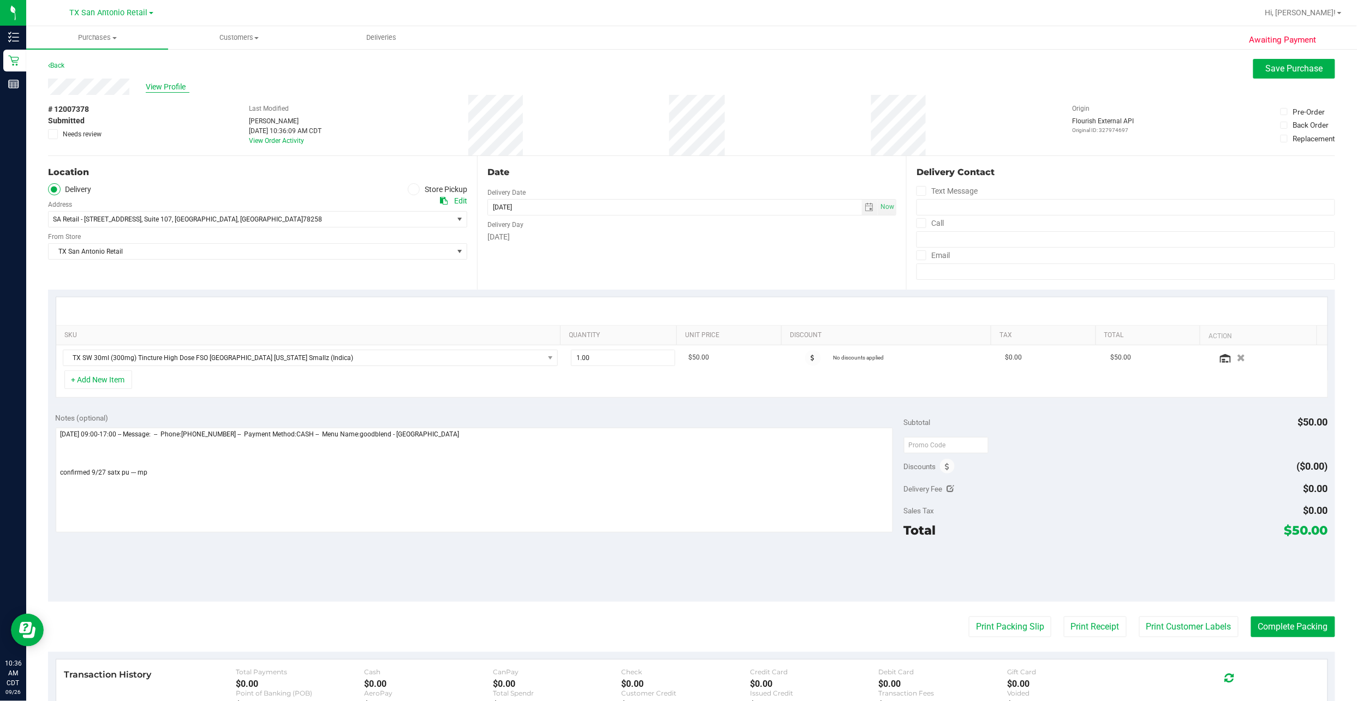
click at [156, 88] on span "View Profile" at bounding box center [168, 86] width 44 height 11
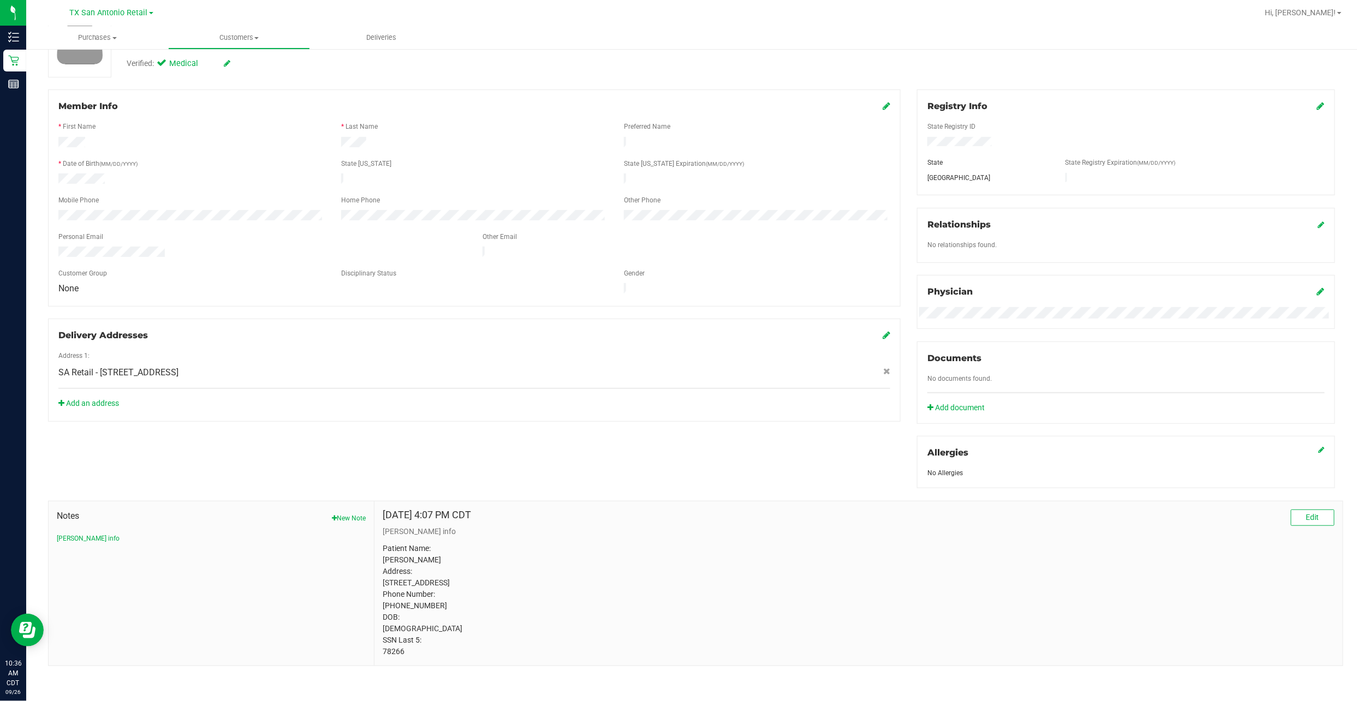
scroll to position [109, 0]
click at [390, 336] on p "Patient Name: Angela Marie CHAPA Address: 9140 timber Path #1002 San antonio, T…" at bounding box center [859, 599] width 952 height 115
drag, startPoint x: 390, startPoint y: 661, endPoint x: 383, endPoint y: 664, distance: 7.1
click at [383, 336] on p "Patient Name: Angela Marie CHAPA Address: 9140 timber Path #1002 San antonio, T…" at bounding box center [859, 599] width 952 height 115
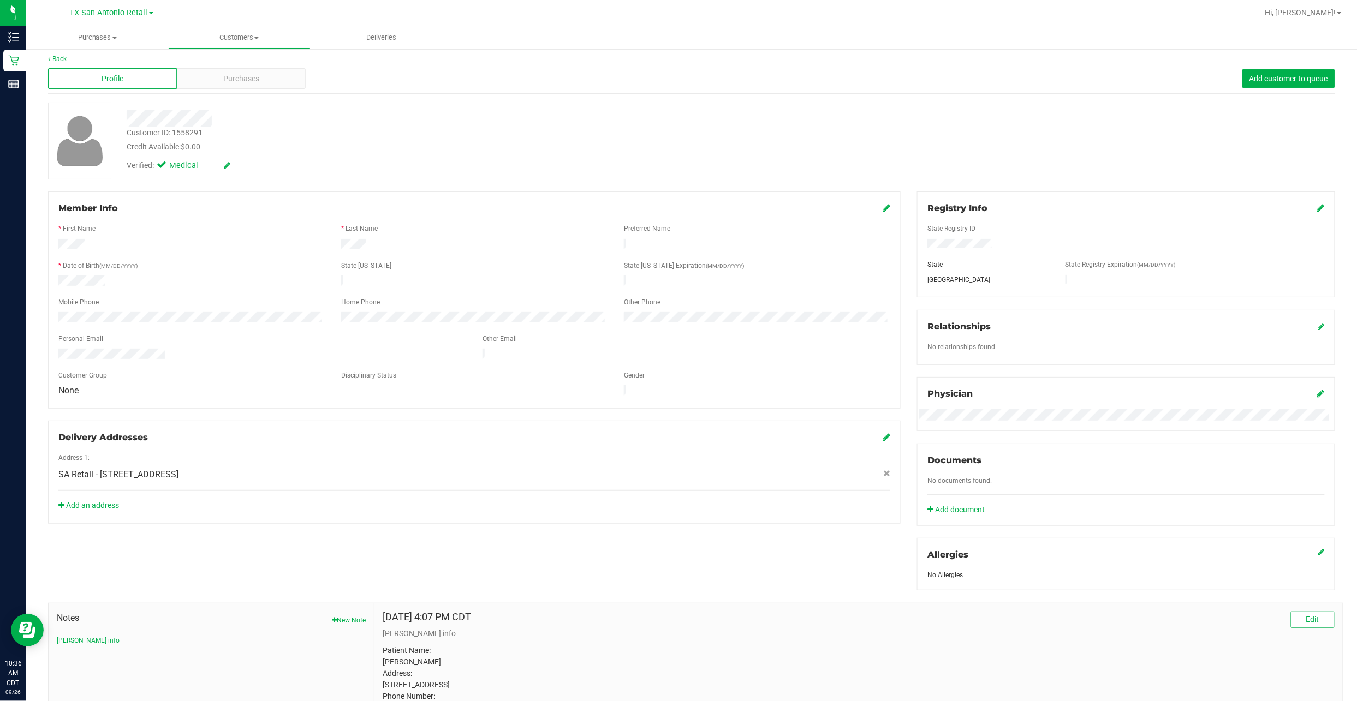
scroll to position [0, 0]
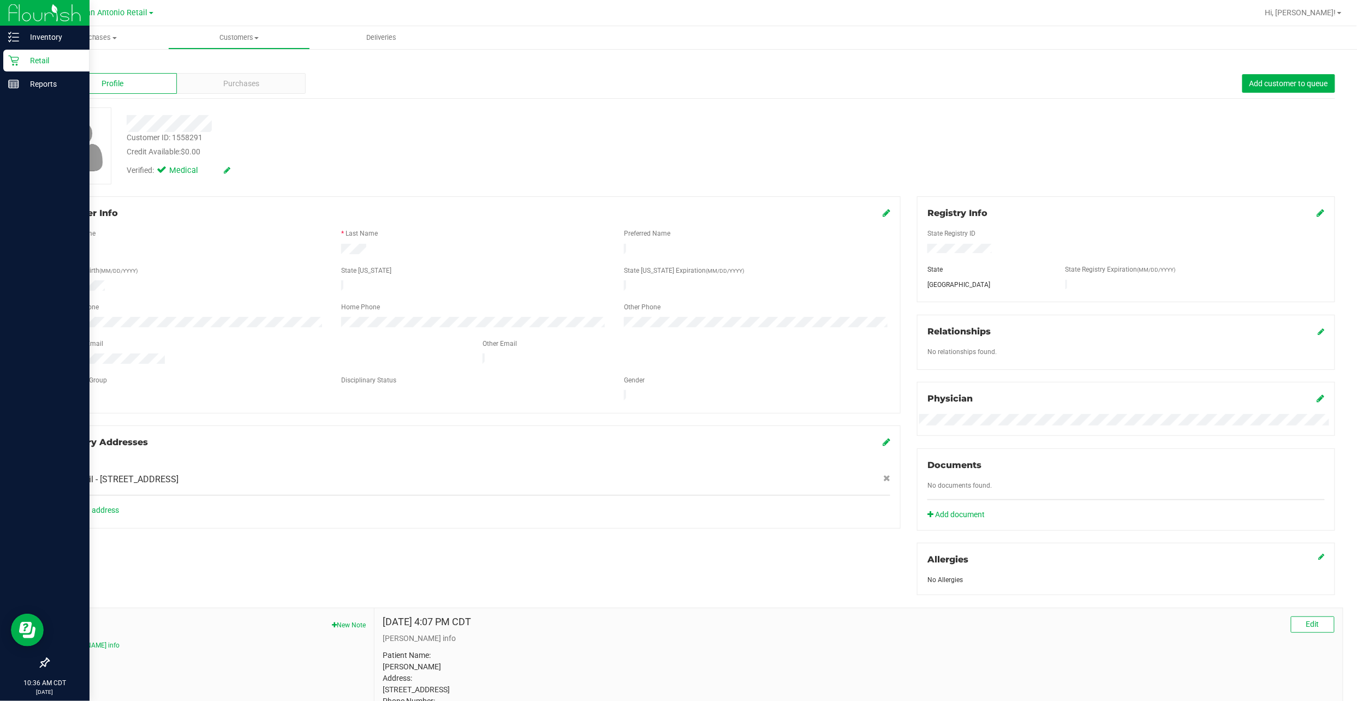
click at [20, 62] on p "Retail" at bounding box center [51, 60] width 65 height 13
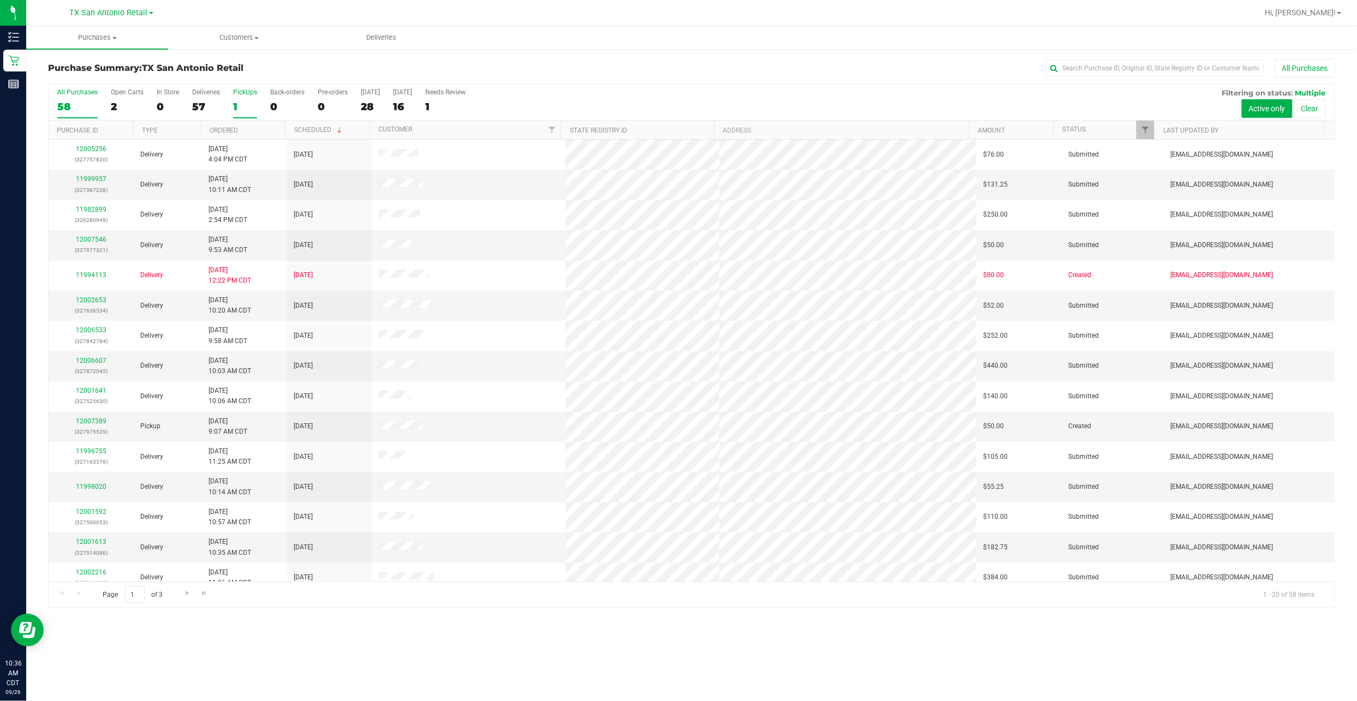
click at [250, 101] on div "1" at bounding box center [245, 106] width 24 height 13
click at [0, 0] on input "PickUps 1" at bounding box center [0, 0] width 0 height 0
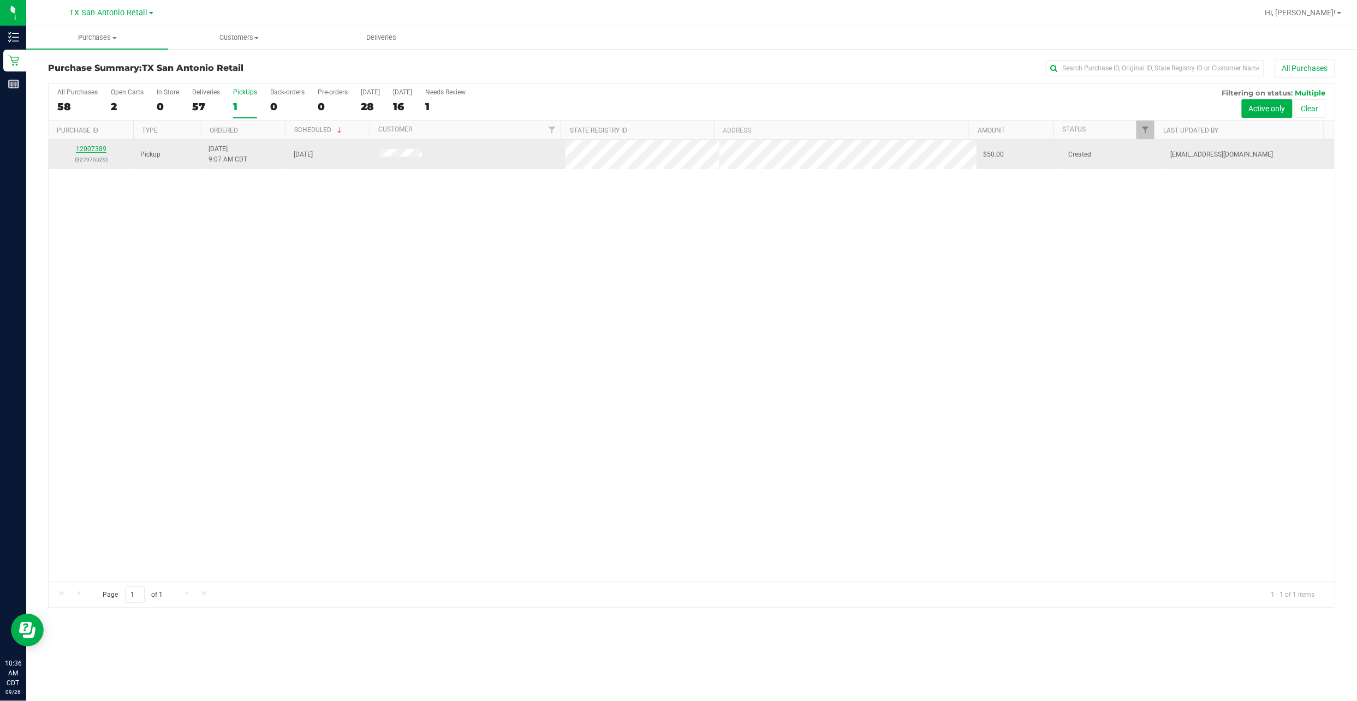
click at [86, 147] on link "12007389" at bounding box center [91, 149] width 31 height 8
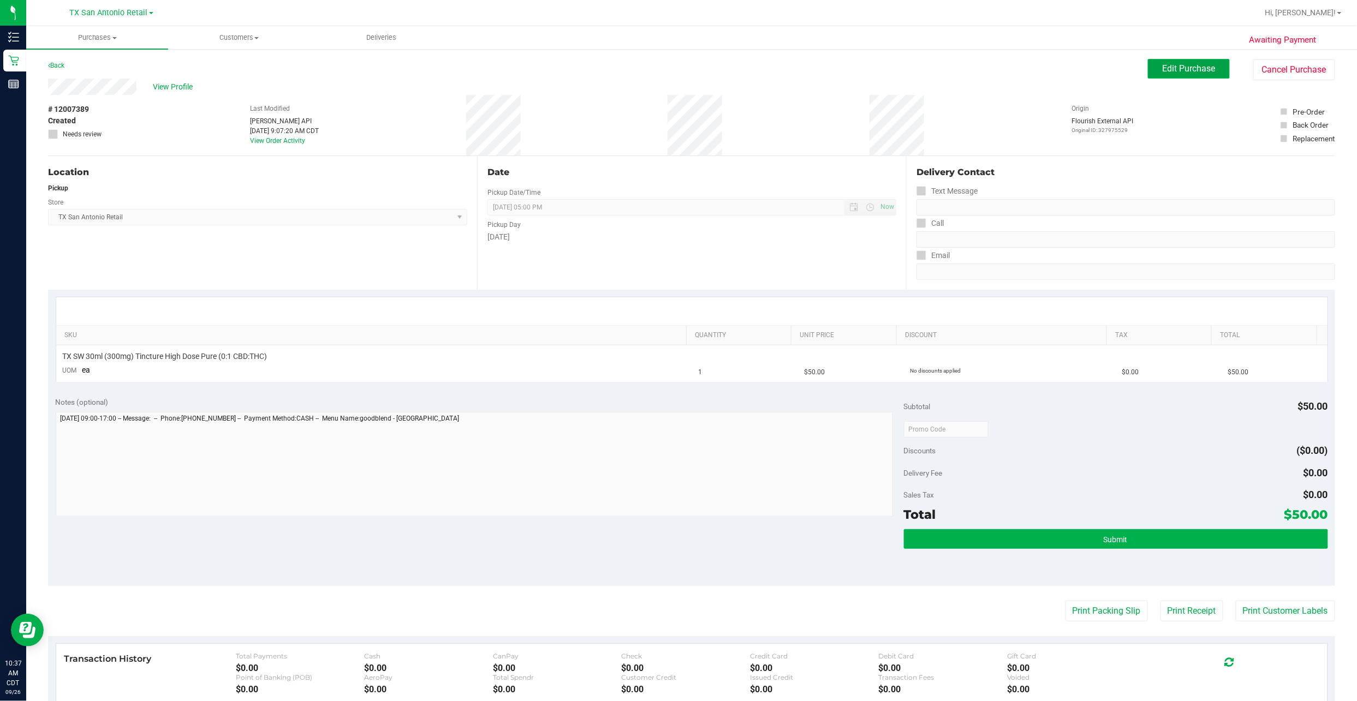
click at [656, 65] on span "Edit Purchase" at bounding box center [1188, 68] width 53 height 10
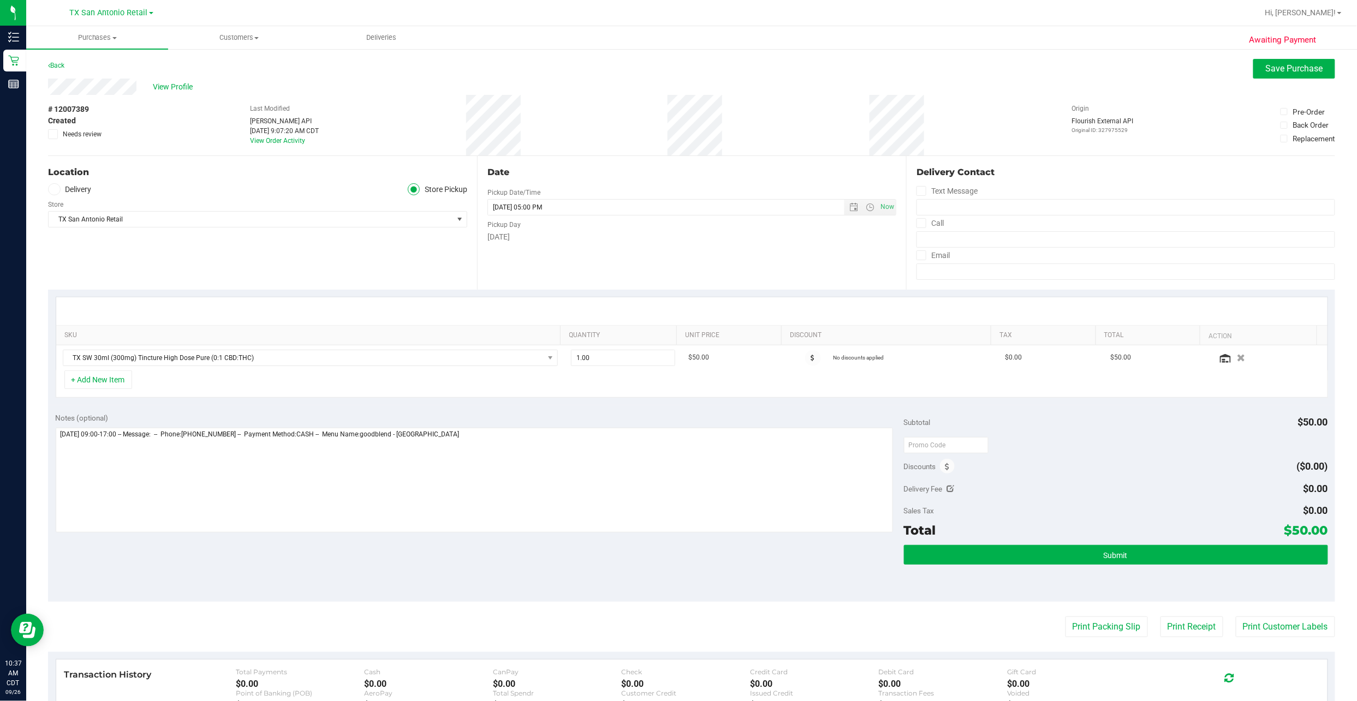
click at [88, 190] on label "Delivery" at bounding box center [70, 189] width 44 height 13
click at [0, 0] on input "Delivery" at bounding box center [0, 0] width 0 height 0
click at [581, 336] on div "Notes (optional)" at bounding box center [480, 418] width 848 height 11
click at [592, 336] on textarea at bounding box center [474, 480] width 837 height 105
click at [164, 336] on textarea at bounding box center [474, 480] width 837 height 105
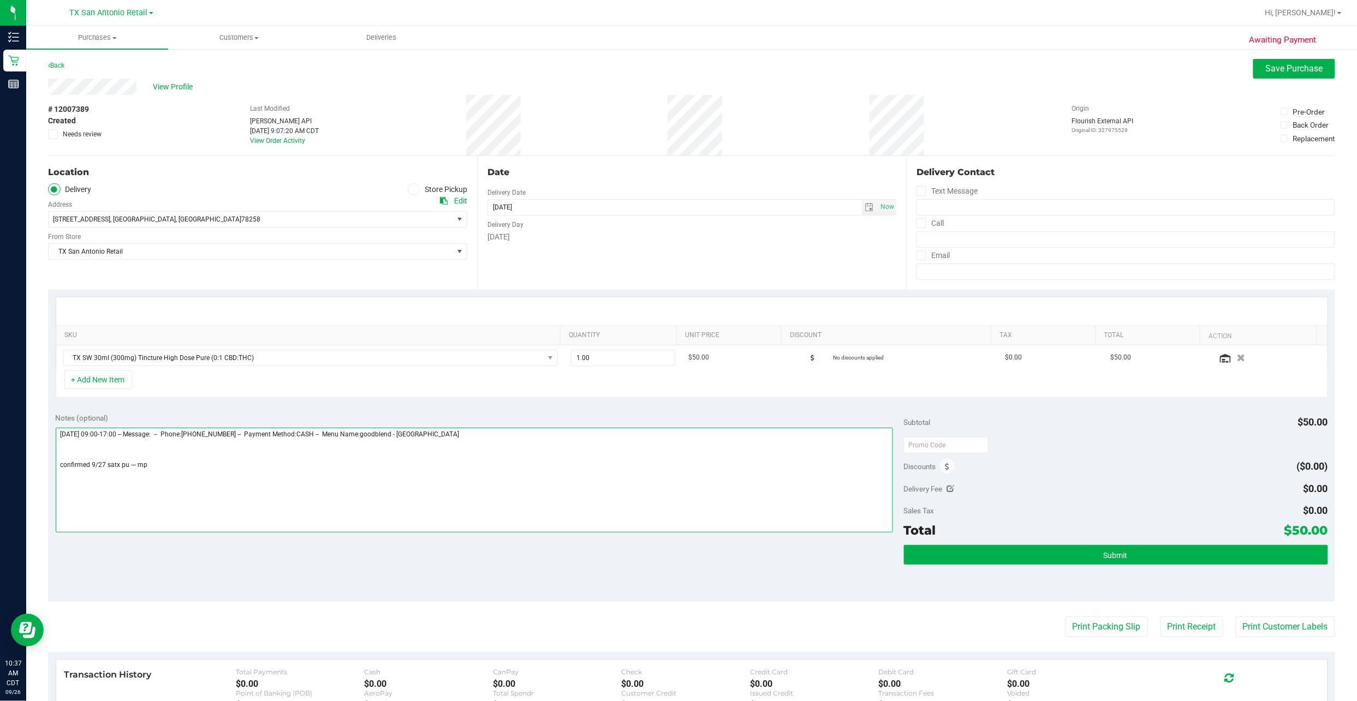
click at [164, 336] on textarea at bounding box center [474, 480] width 837 height 105
type textarea "Saturday 09/27/2025 09:00-17:00 -- Message: -- Phone:2102874525 -- Payment Meth…"
click at [369, 336] on div "+ Add New Item" at bounding box center [692, 384] width 1272 height 27
click at [656, 336] on button "Submit" at bounding box center [1116, 555] width 424 height 20
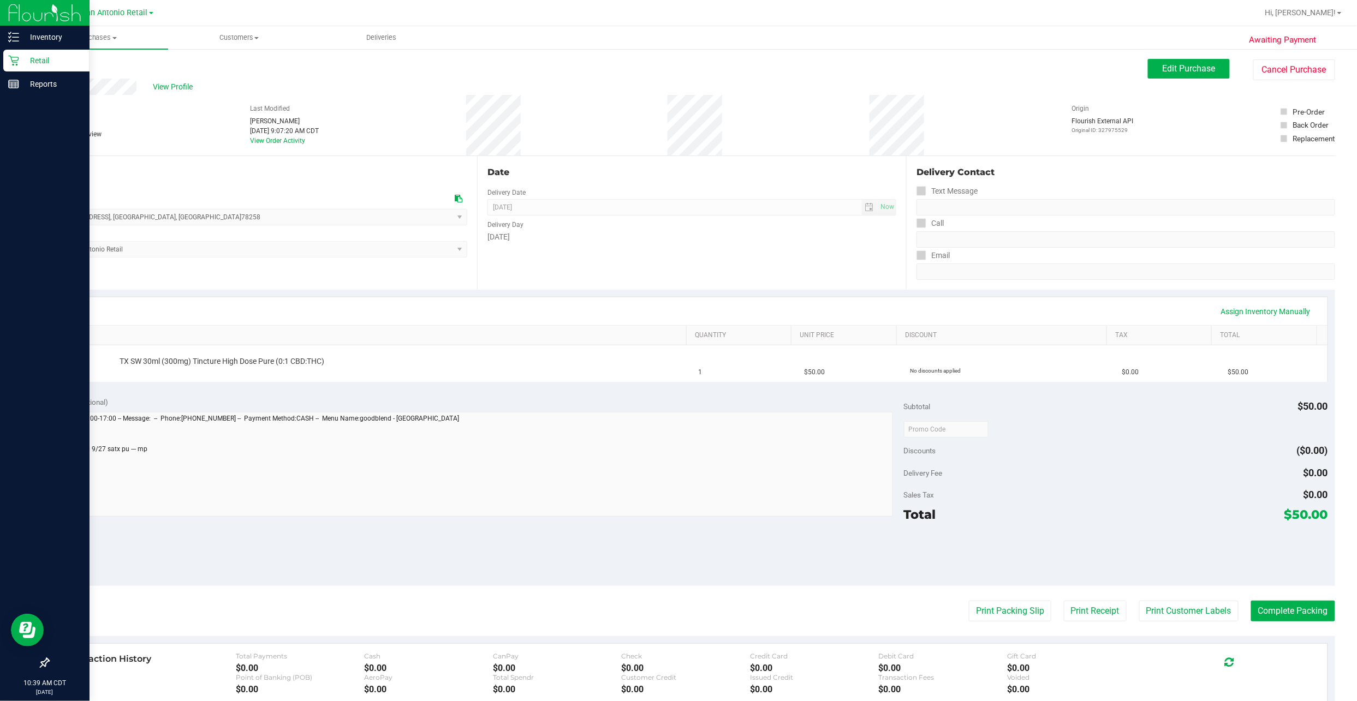
click at [37, 57] on p "Retail" at bounding box center [51, 60] width 65 height 13
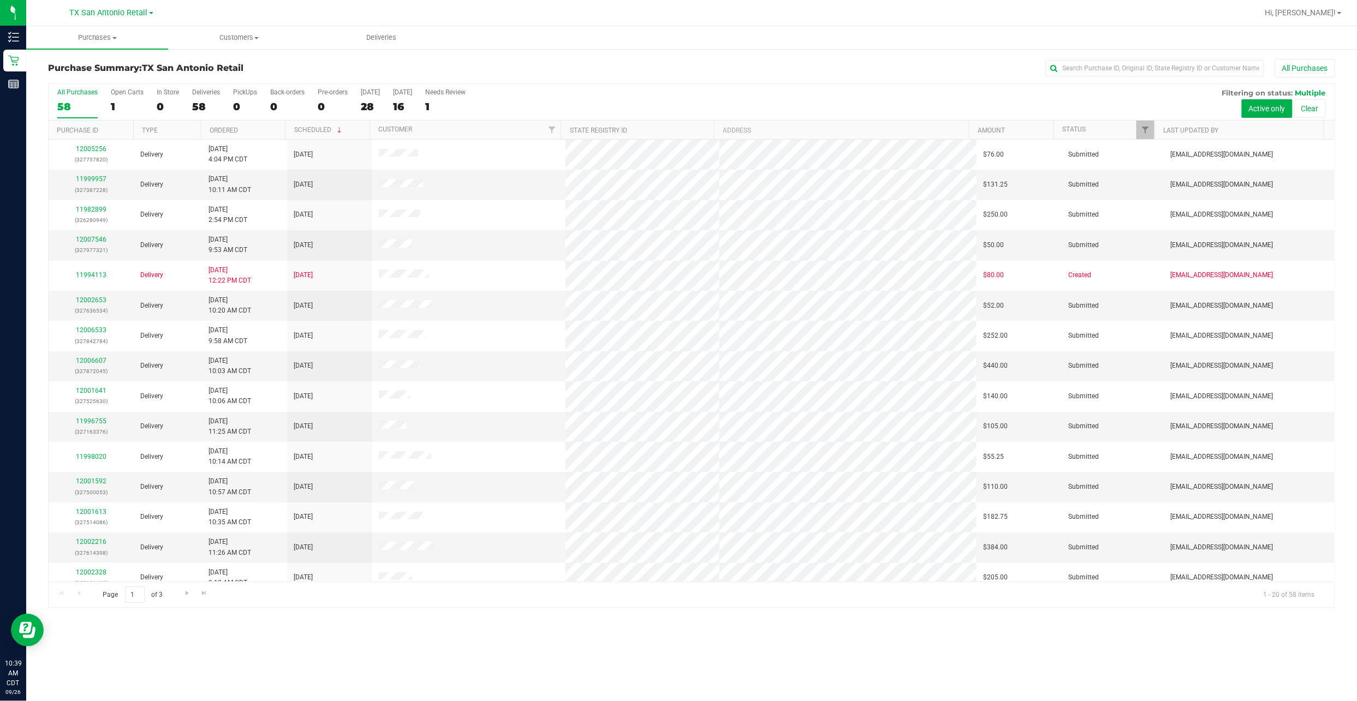
click at [94, 20] on div "TX San Antonio Retail" at bounding box center [111, 12] width 159 height 17
click at [96, 14] on span "TX San Antonio Retail" at bounding box center [109, 13] width 78 height 10
click at [103, 39] on link "TX Austin [GEOGRAPHIC_DATA]" at bounding box center [111, 38] width 159 height 15
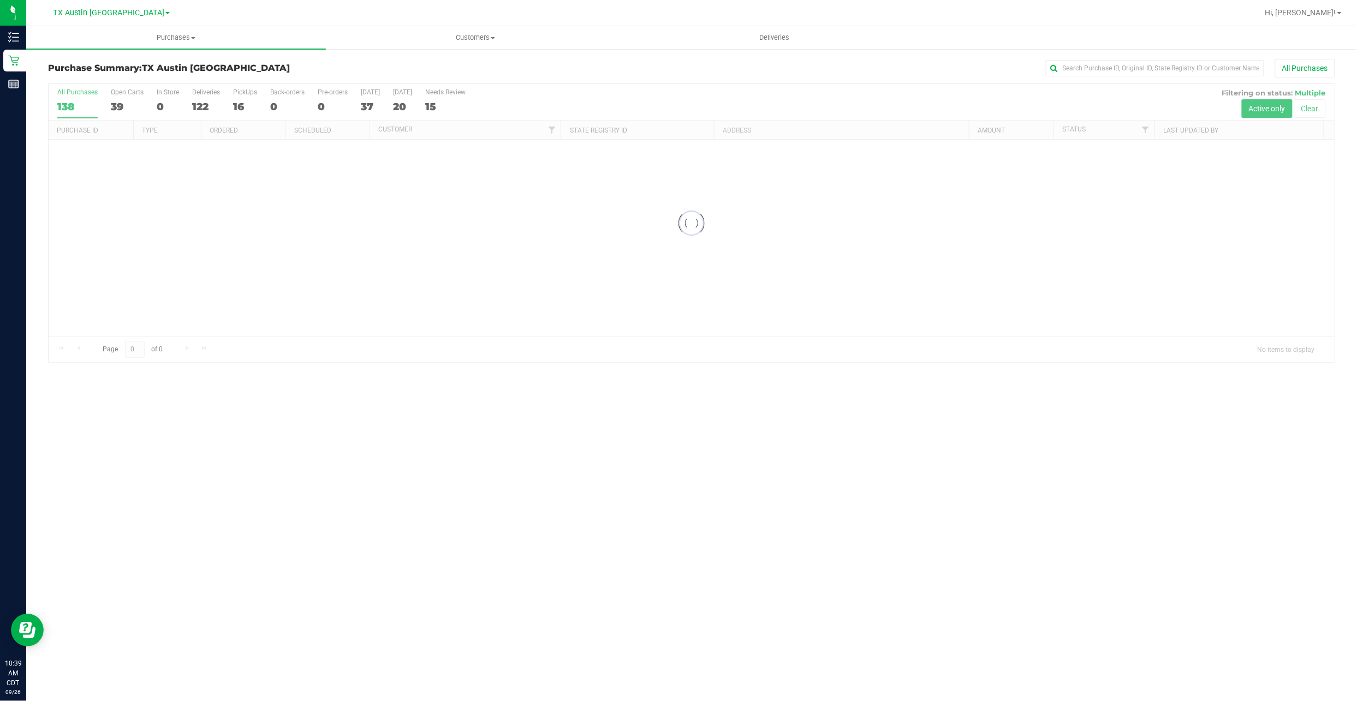
click at [243, 107] on div at bounding box center [692, 223] width 1286 height 278
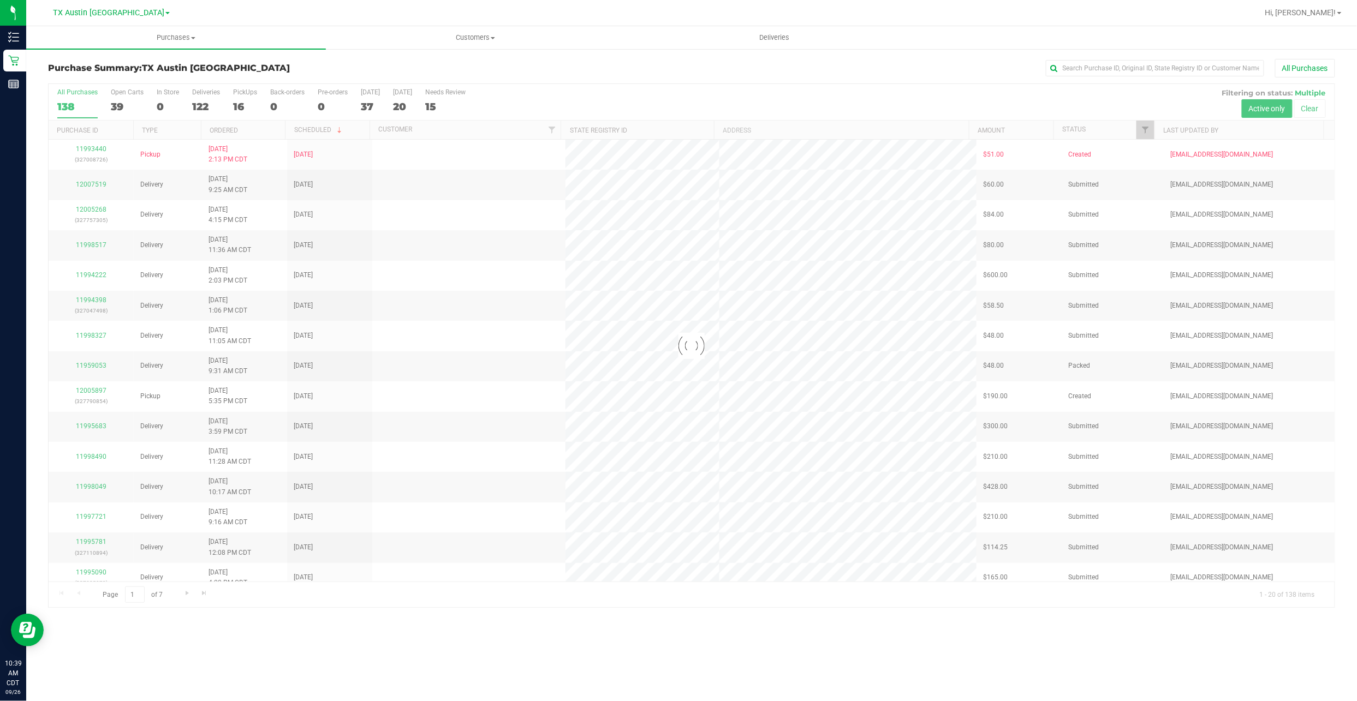
click at [235, 108] on div at bounding box center [692, 346] width 1286 height 524
click at [241, 108] on div at bounding box center [692, 346] width 1286 height 524
click at [238, 105] on div at bounding box center [692, 346] width 1286 height 524
click at [240, 108] on div "16" at bounding box center [245, 106] width 24 height 13
click at [0, 0] on input "PickUps 16" at bounding box center [0, 0] width 0 height 0
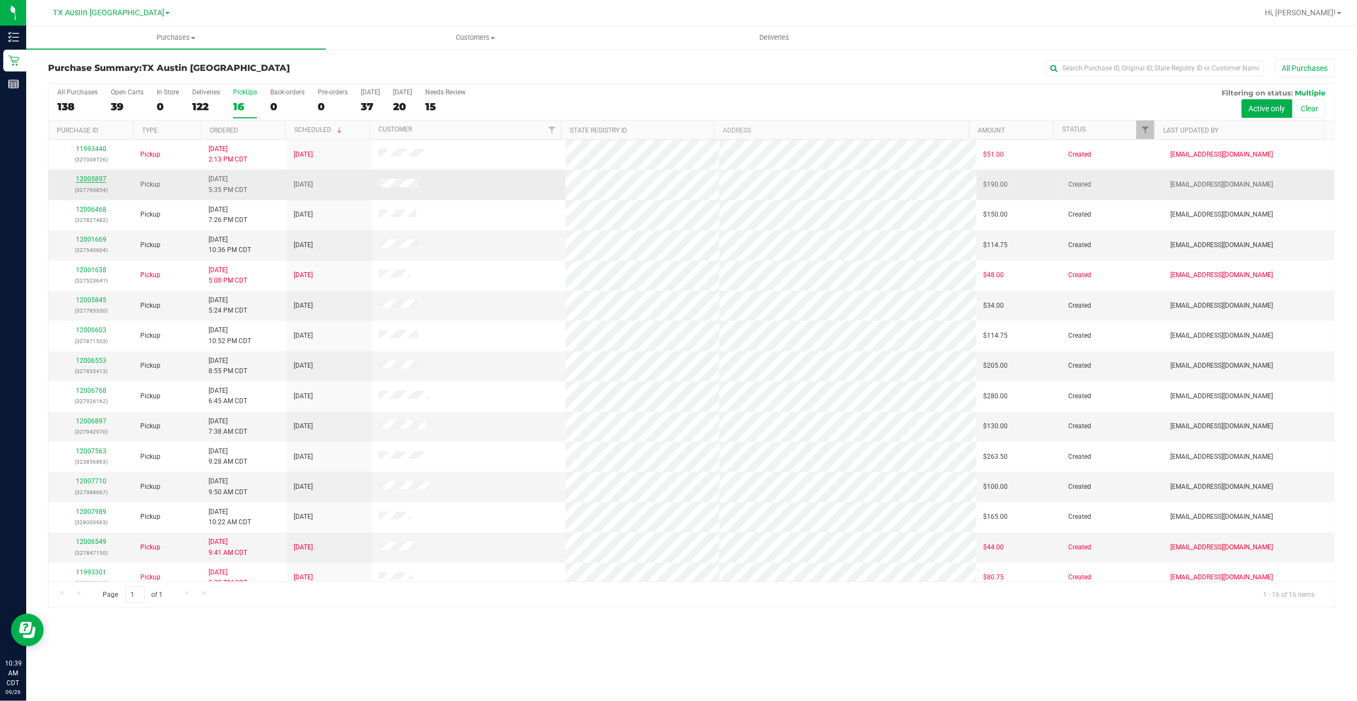
click at [89, 179] on link "12005897" at bounding box center [91, 179] width 31 height 8
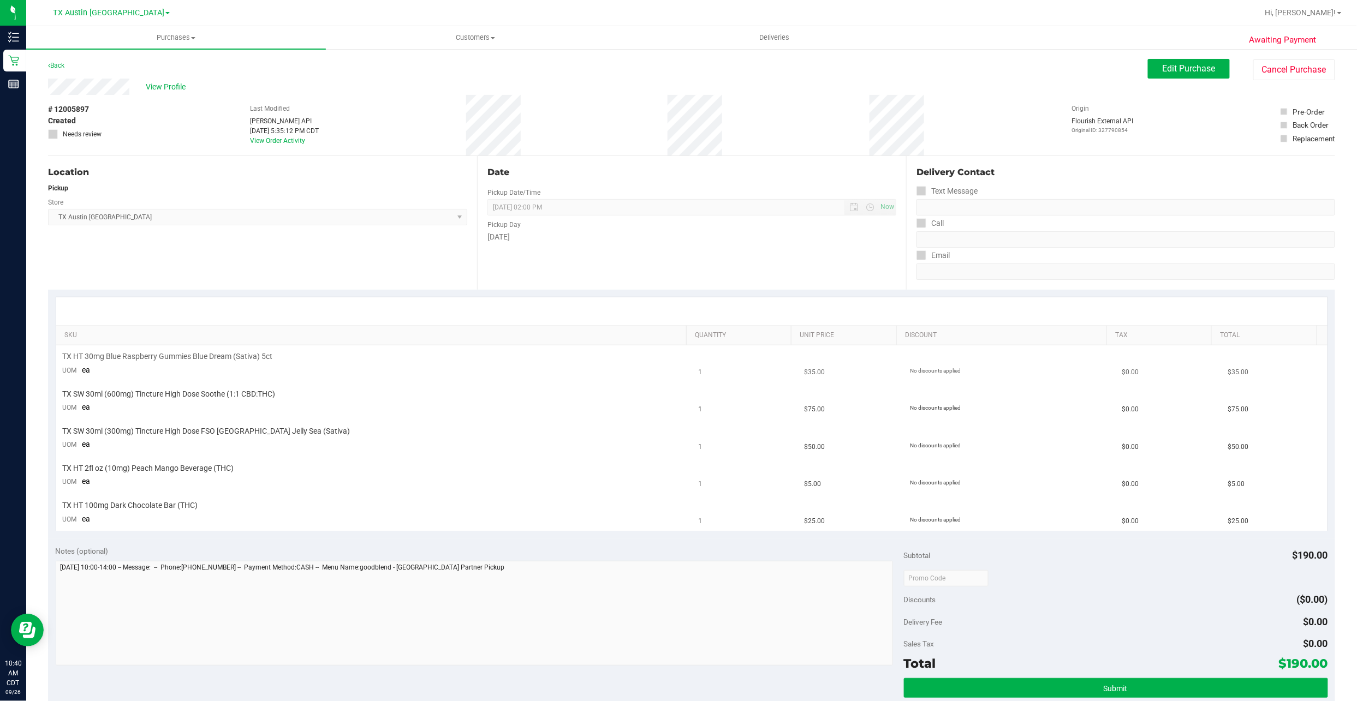
click at [310, 336] on td "TX HT 30mg Blue Raspberry Gummies Blue Dream (Sativa) 5ct UOM ea" at bounding box center [374, 363] width 636 height 37
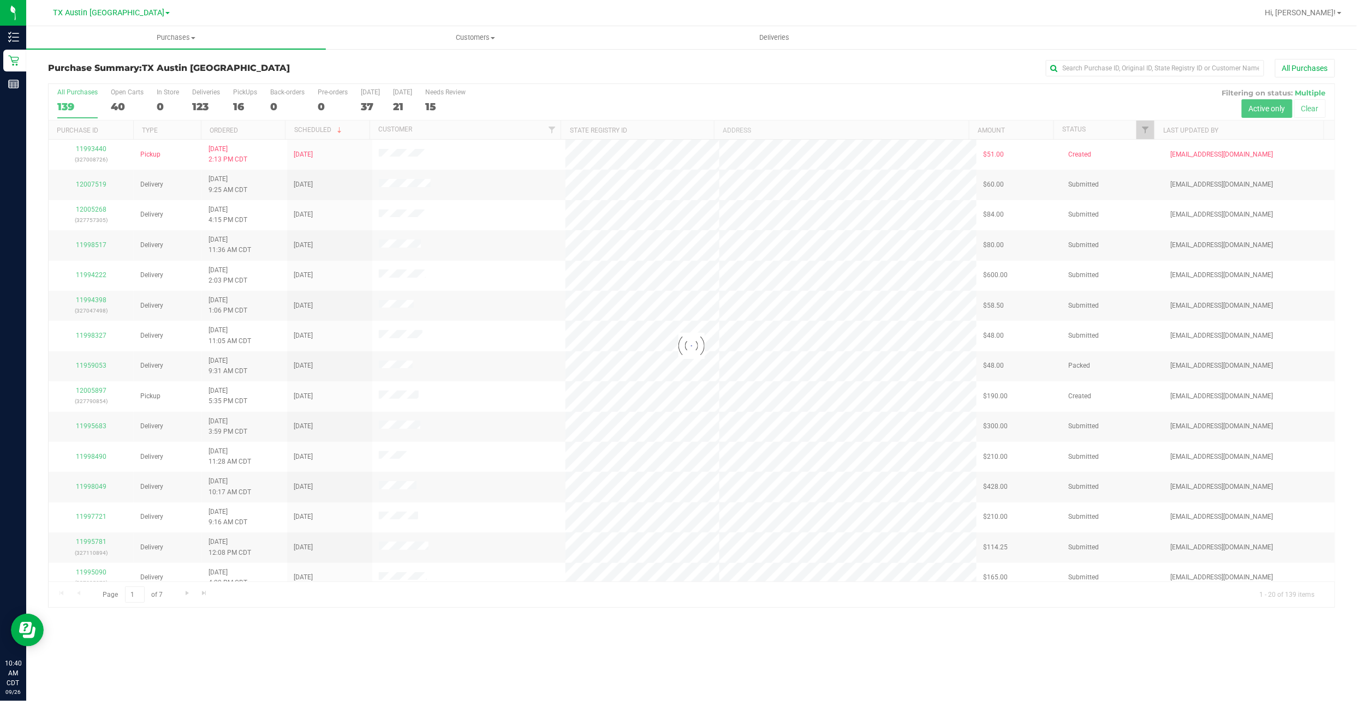
click at [247, 101] on div at bounding box center [692, 346] width 1286 height 524
click at [242, 105] on div "16" at bounding box center [245, 106] width 24 height 13
click at [0, 0] on input "PickUps 16" at bounding box center [0, 0] width 0 height 0
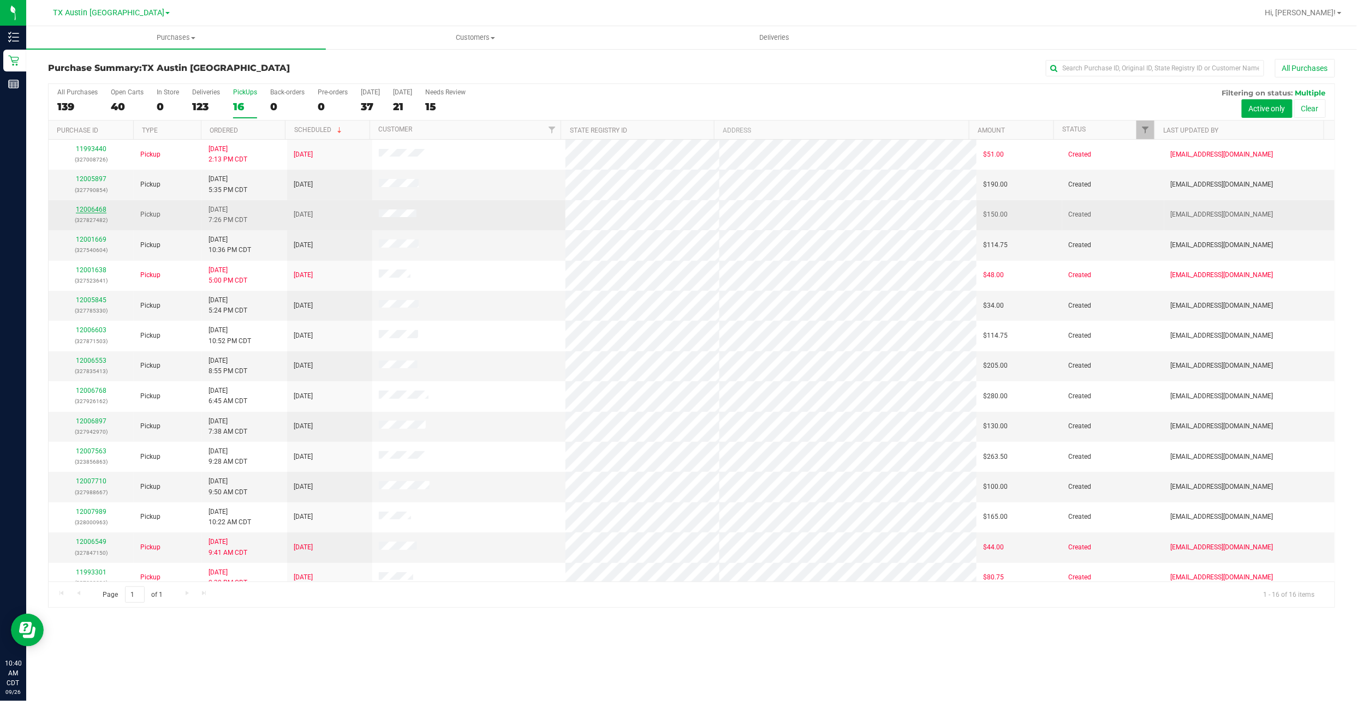
click at [97, 213] on link "12006468" at bounding box center [91, 210] width 31 height 8
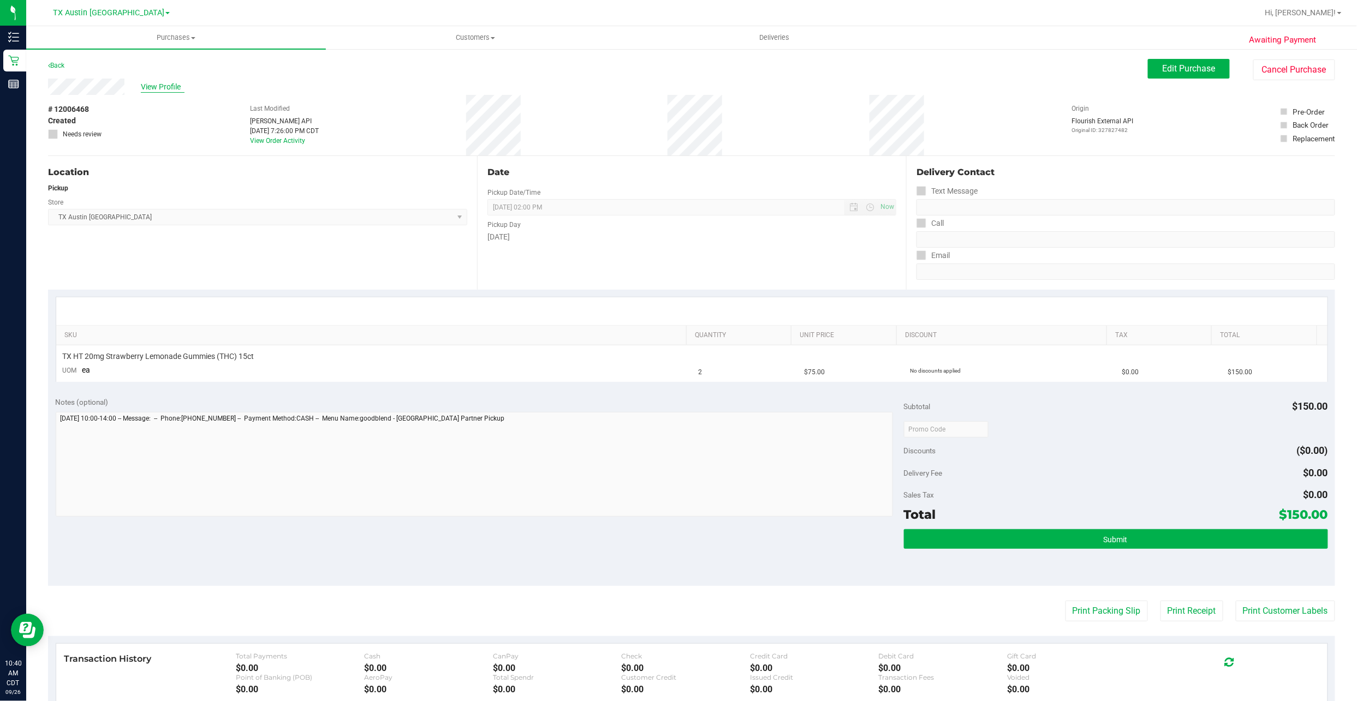
click at [153, 88] on span "View Profile" at bounding box center [163, 86] width 44 height 11
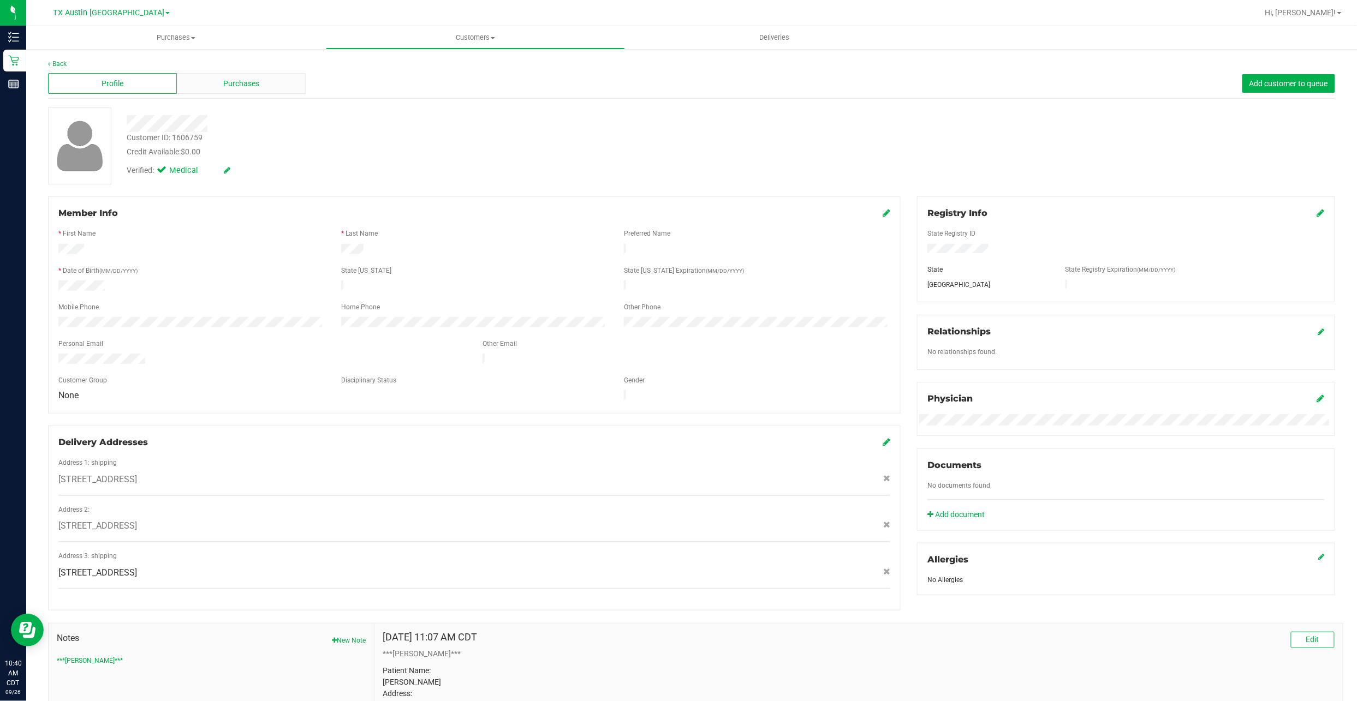
click at [256, 88] on span "Purchases" at bounding box center [241, 83] width 36 height 11
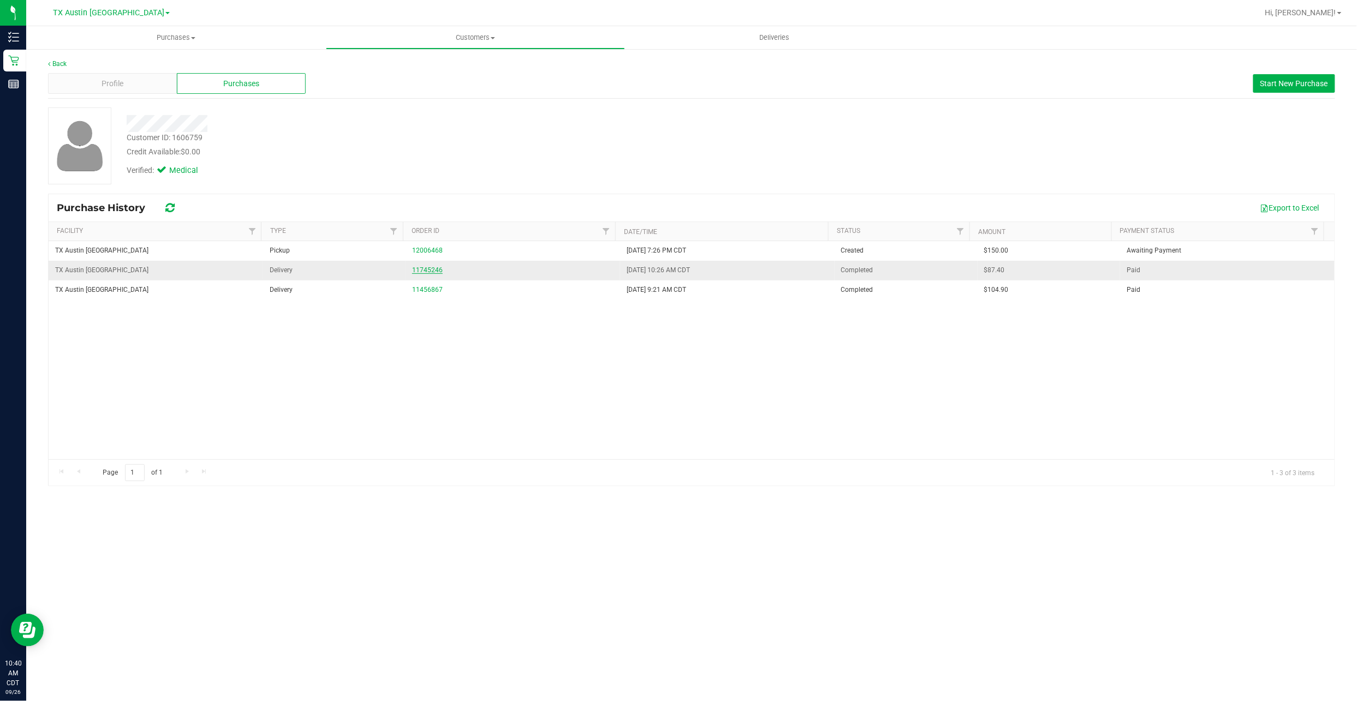
click at [417, 271] on link "11745246" at bounding box center [427, 270] width 31 height 8
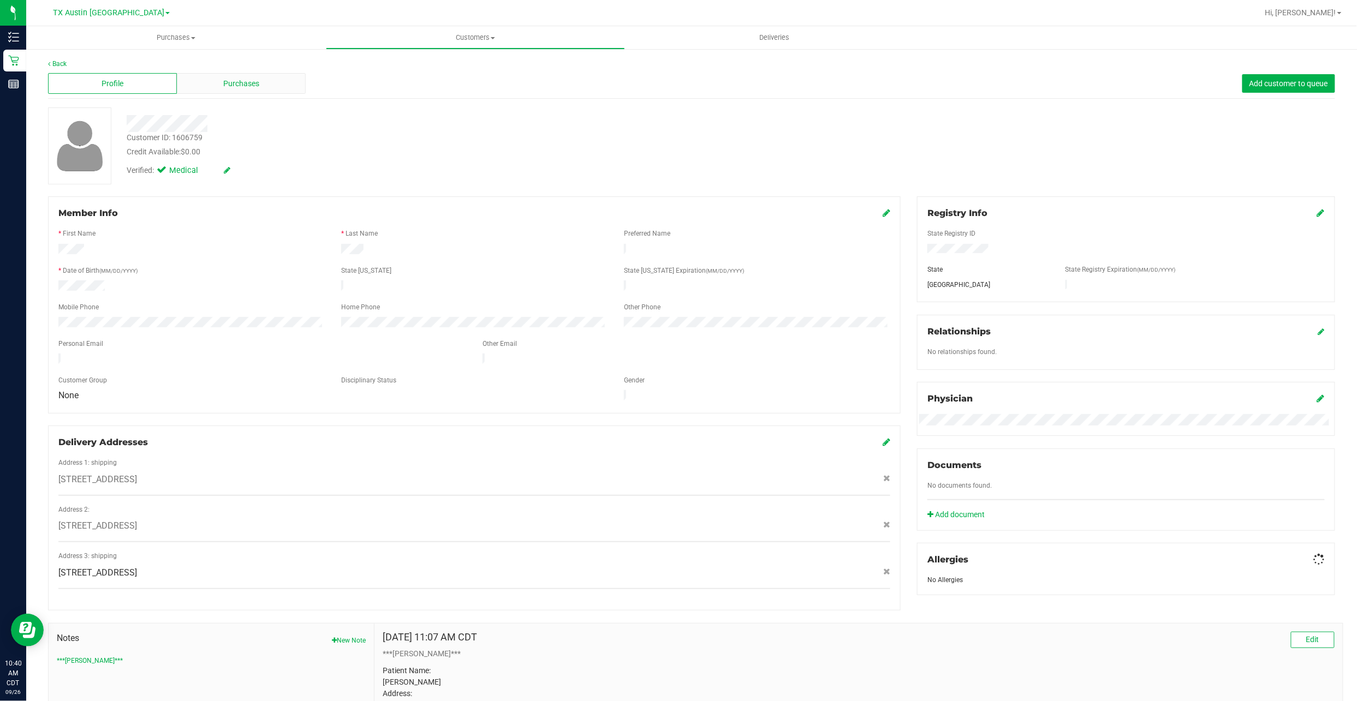
click at [283, 80] on div "Purchases" at bounding box center [241, 83] width 129 height 21
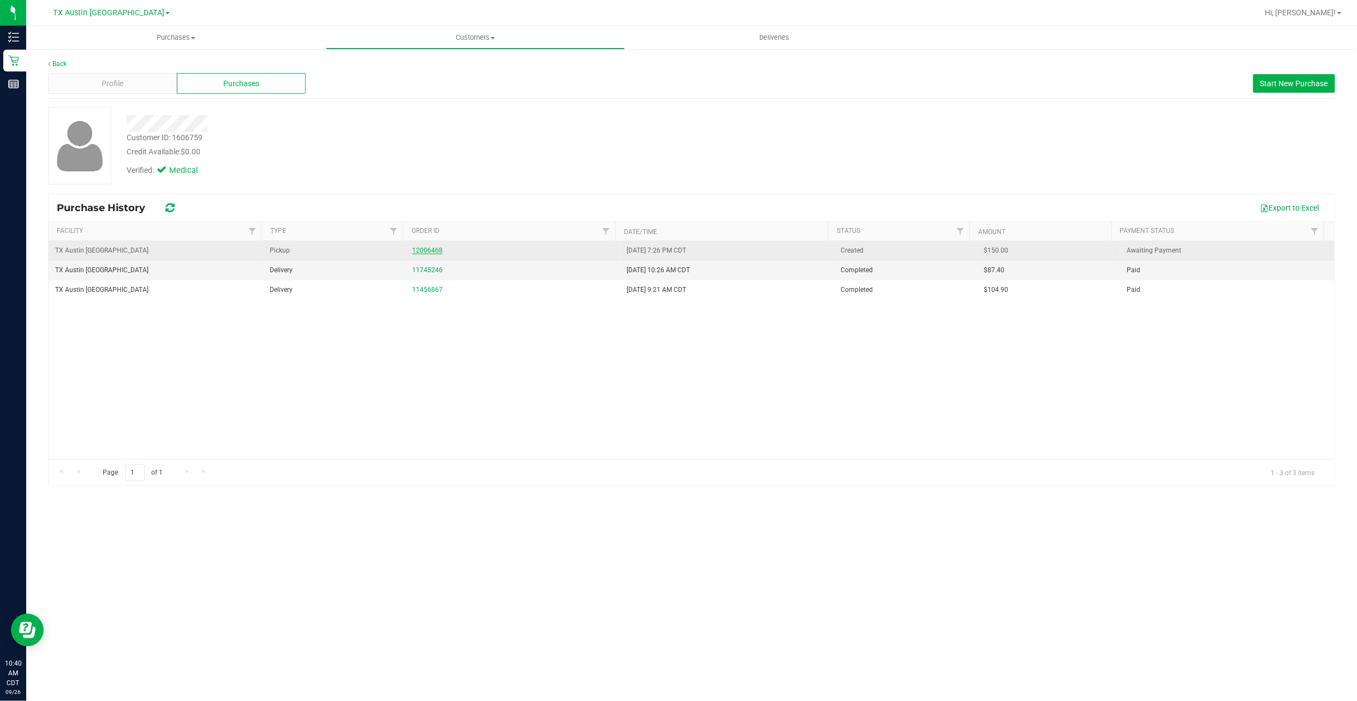
click at [423, 254] on link "12006468" at bounding box center [427, 251] width 31 height 8
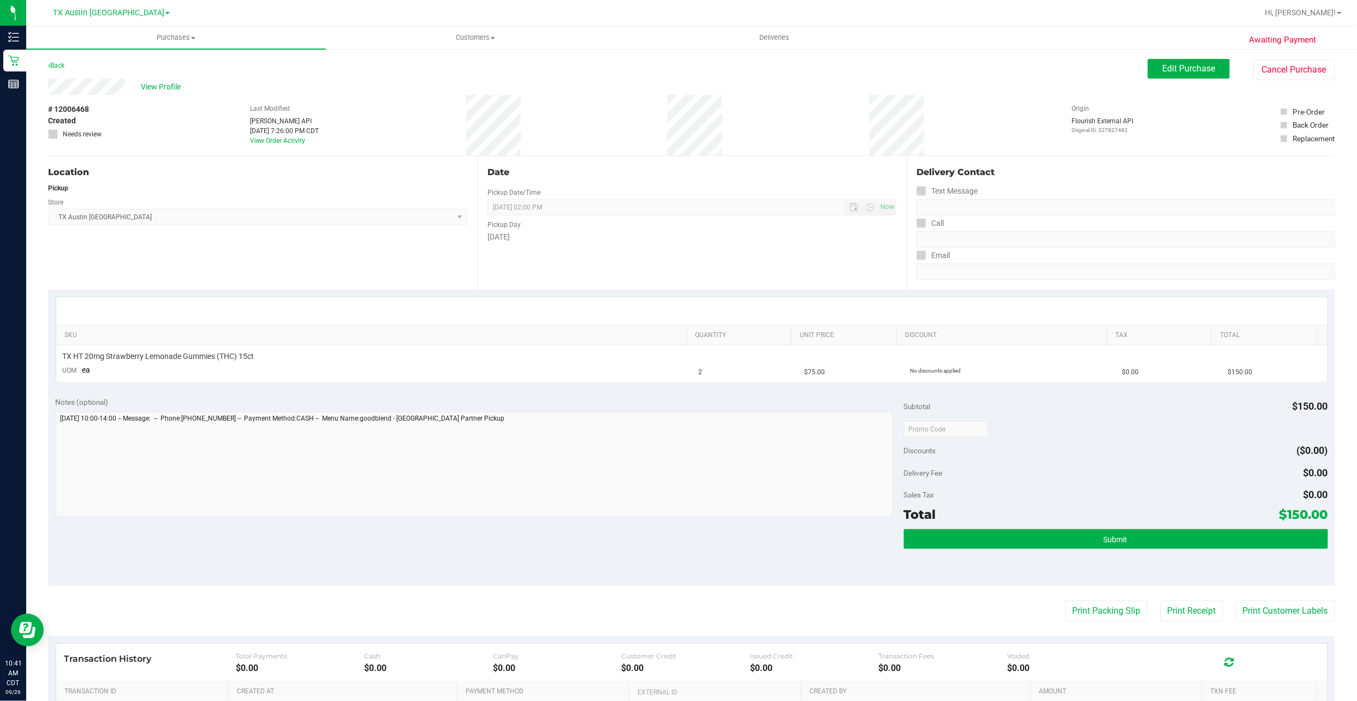
click at [192, 123] on div "# 12006468 Created Needs review Last Modified Jane API Sep 25, 2025 7:26:00 PM …" at bounding box center [691, 125] width 1287 height 61
click at [656, 64] on span "Edit Purchase" at bounding box center [1188, 68] width 53 height 10
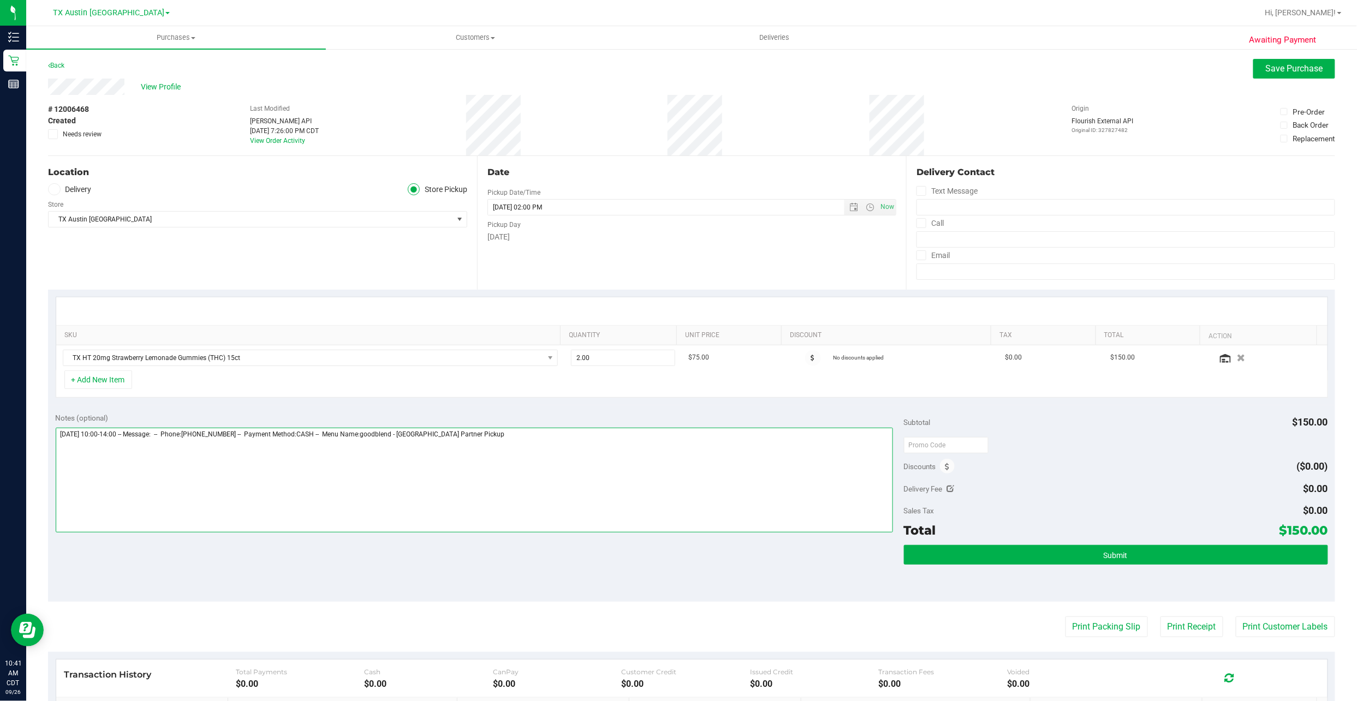
click at [620, 336] on textarea at bounding box center [474, 480] width 837 height 105
click at [656, 336] on textarea at bounding box center [474, 480] width 837 height 105
click at [384, 336] on textarea at bounding box center [474, 480] width 837 height 105
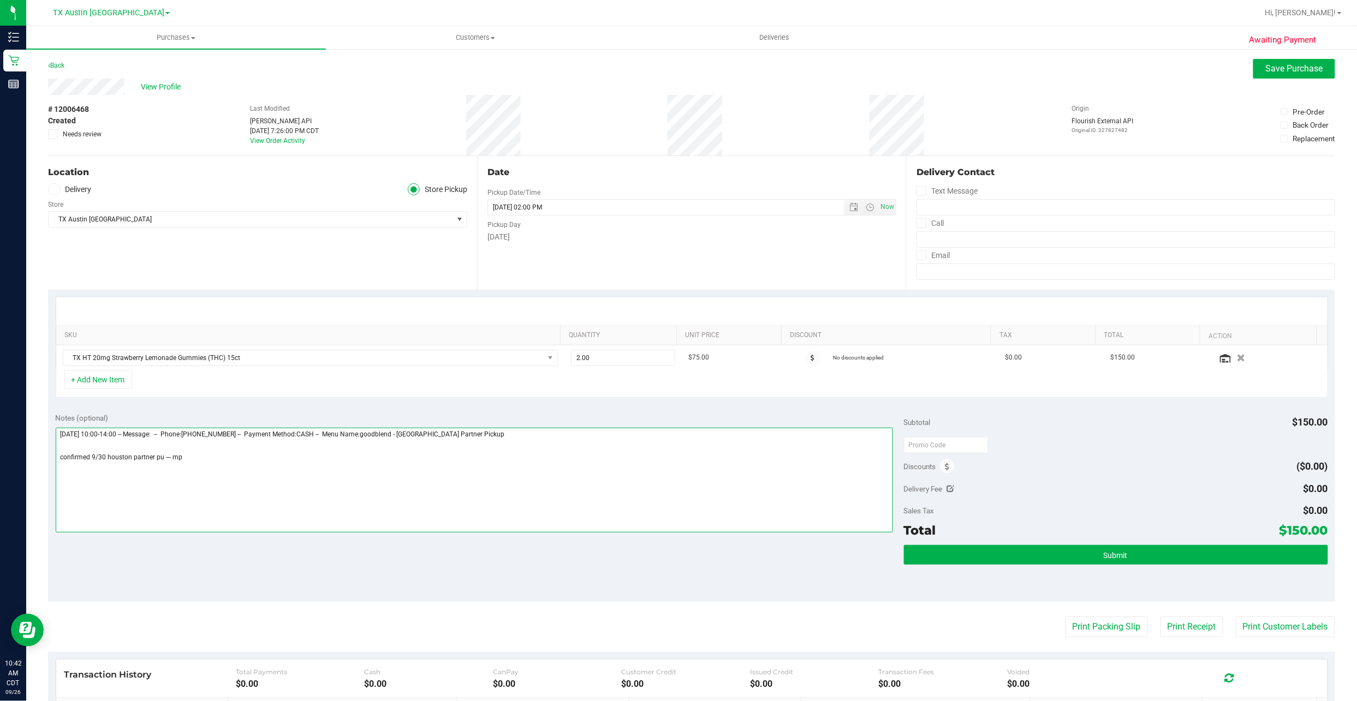
type textarea "Tuesday 09/30/2025 10:00-14:00 -- Message: -- Phone:8325410220 -- Payment Metho…"
drag, startPoint x: 384, startPoint y: 478, endPoint x: 66, endPoint y: 191, distance: 428.5
click at [66, 191] on label "Delivery" at bounding box center [70, 189] width 44 height 13
click at [0, 0] on input "Delivery" at bounding box center [0, 0] width 0 height 0
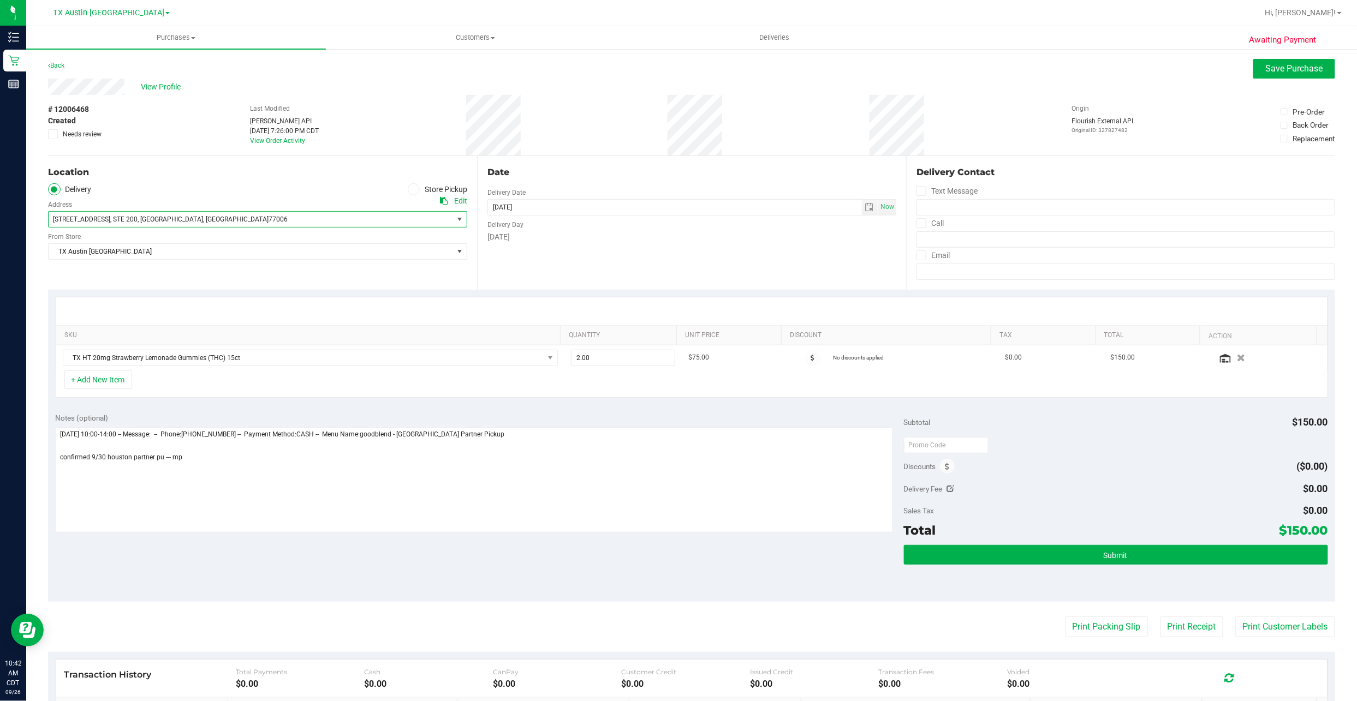
click at [138, 221] on span ", STE 200" at bounding box center [123, 220] width 27 height 8
click at [513, 255] on div "Date Delivery Date 09/30/2025 Now 09/30/2025 02:00 PM Now Delivery Day Tuesday" at bounding box center [691, 223] width 429 height 134
click at [163, 86] on span "View Profile" at bounding box center [163, 86] width 44 height 11
click at [190, 336] on textarea at bounding box center [474, 480] width 837 height 105
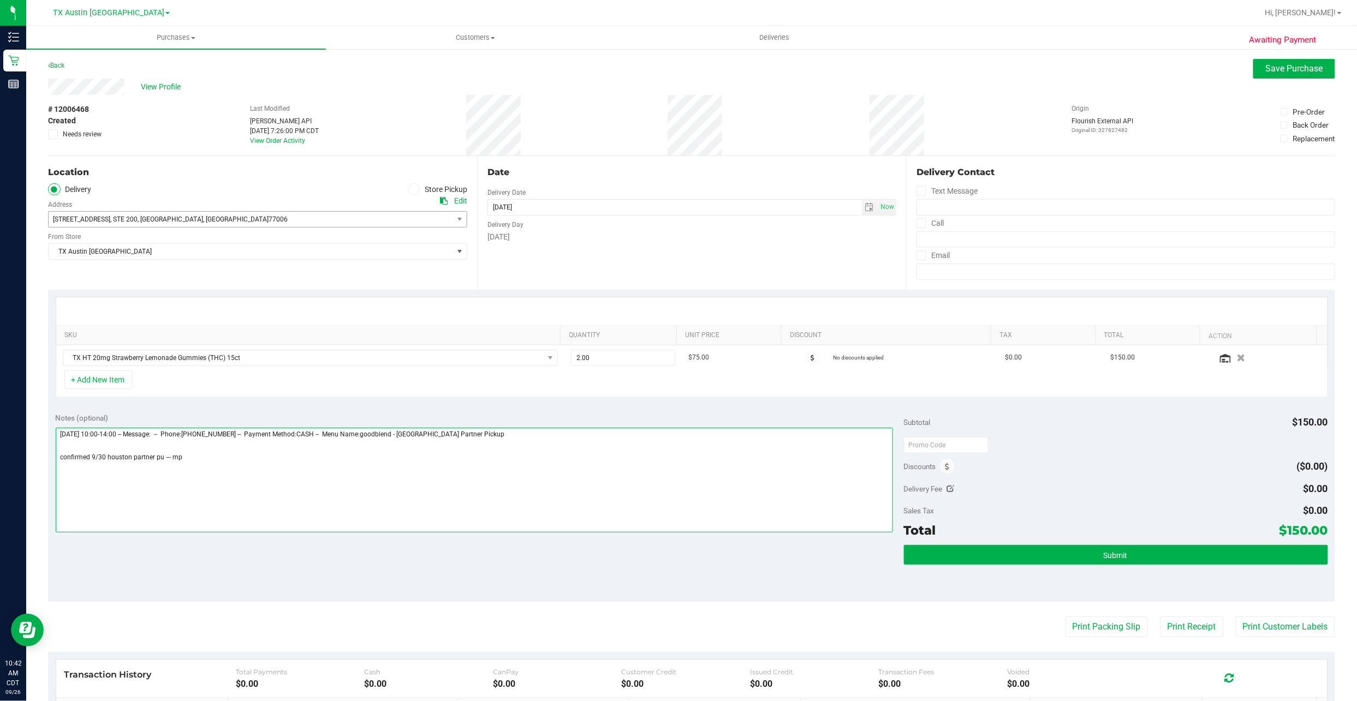
click at [190, 336] on textarea at bounding box center [474, 480] width 837 height 105
drag, startPoint x: 190, startPoint y: 463, endPoint x: 142, endPoint y: 81, distance: 385.0
click at [140, 79] on div "View Profile" at bounding box center [691, 87] width 1287 height 16
click at [148, 86] on span "View Profile" at bounding box center [163, 86] width 44 height 11
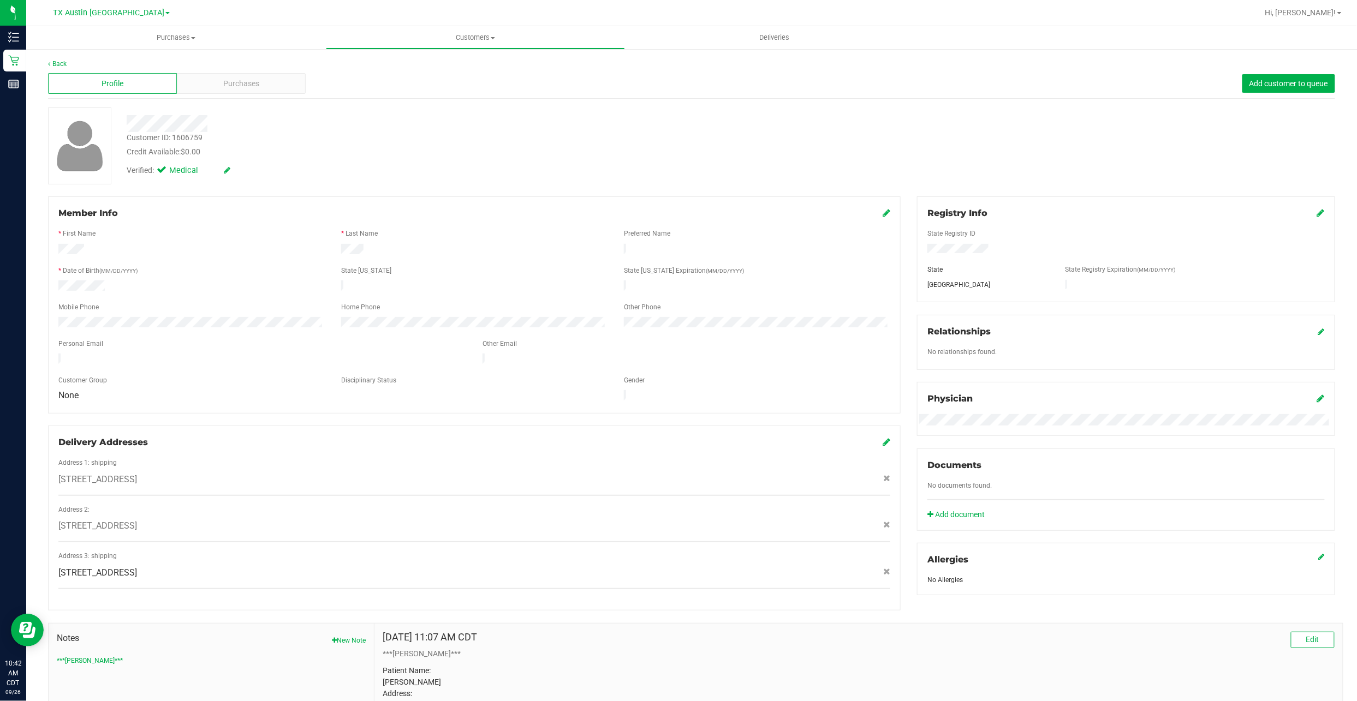
click at [656, 336] on div "Delivery Addresses" at bounding box center [474, 442] width 832 height 13
click at [656, 336] on icon at bounding box center [886, 442] width 8 height 9
click at [225, 336] on div "Address 2: 4200 Montrose BLVD , STE 200, Houston , TX 77006" at bounding box center [474, 524] width 832 height 38
click at [151, 336] on div "Delivery Addresses" at bounding box center [474, 442] width 832 height 13
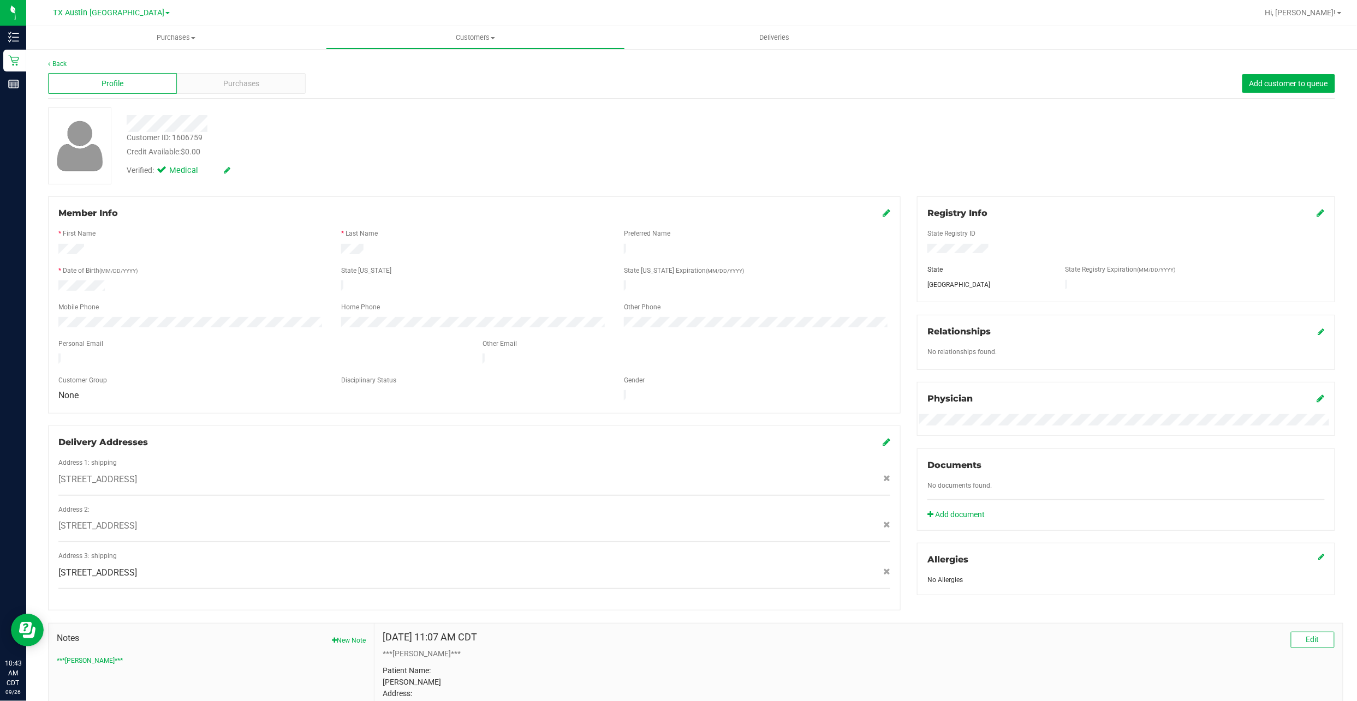
click at [656, 336] on icon at bounding box center [886, 442] width 8 height 9
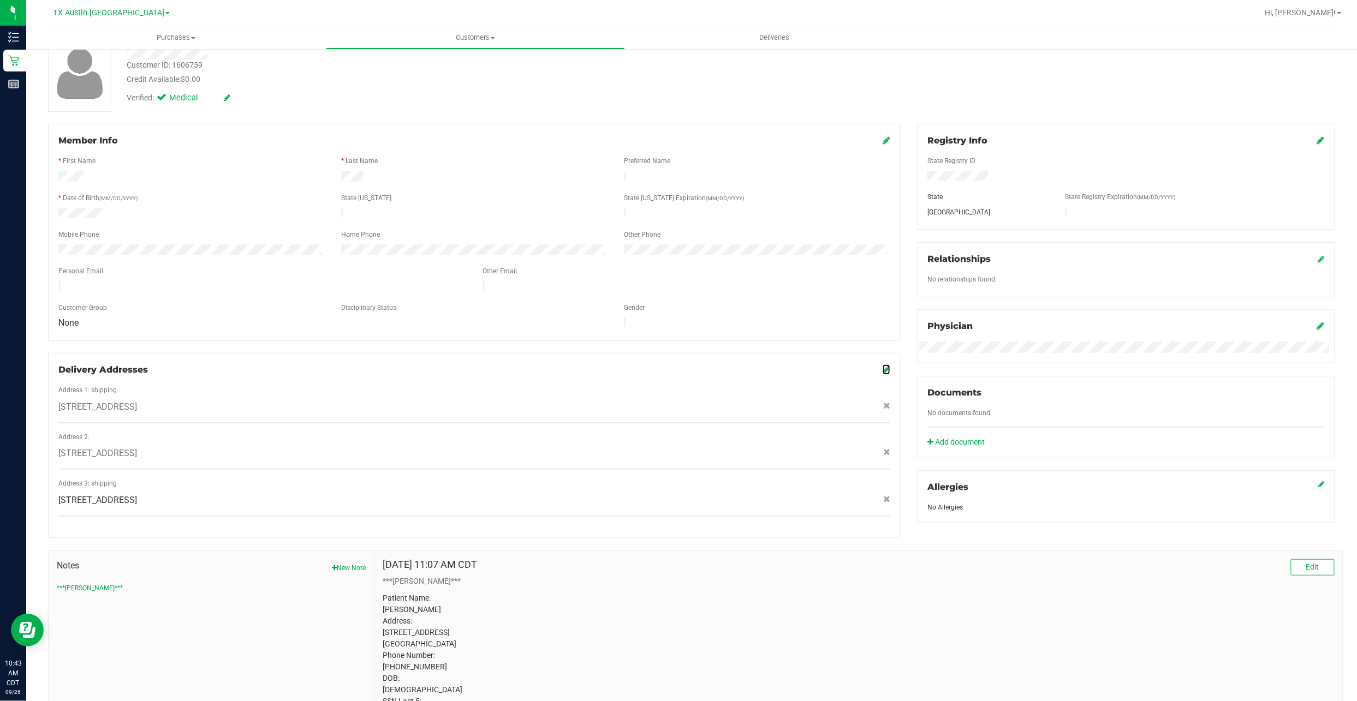
scroll to position [127, 0]
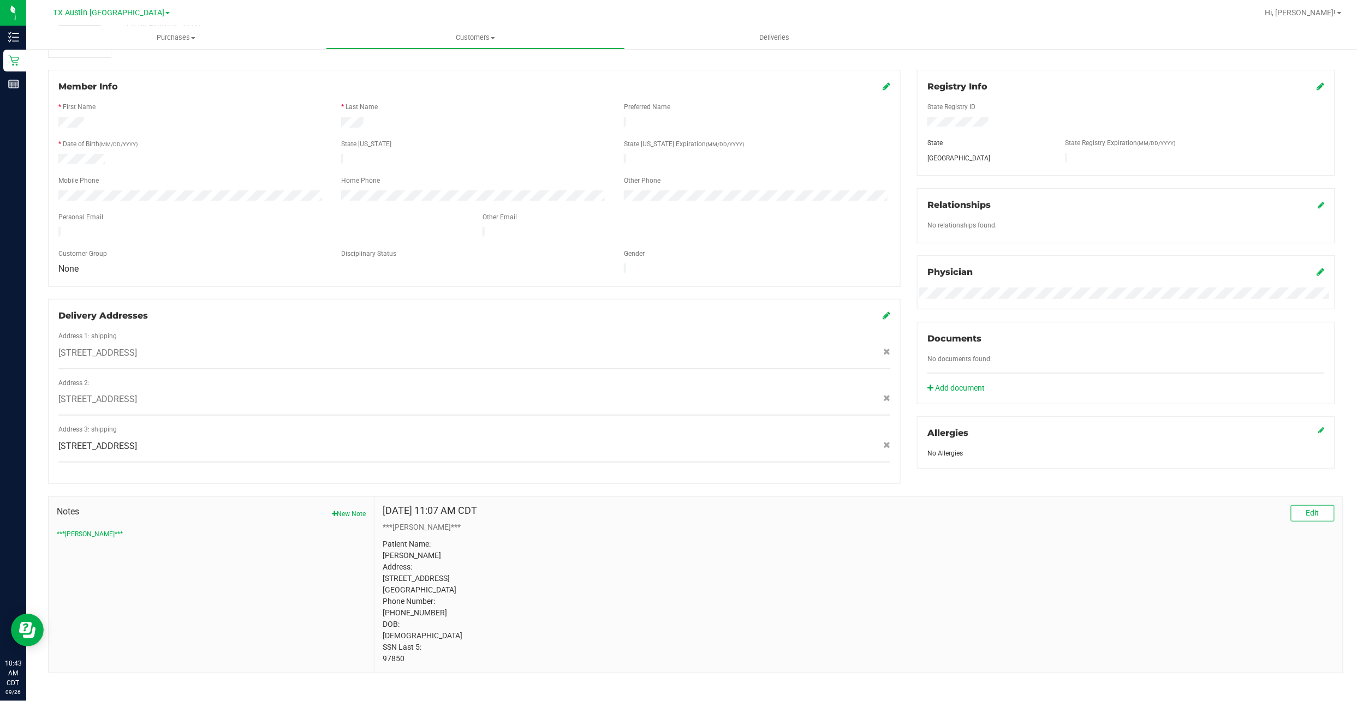
click at [656, 311] on icon at bounding box center [886, 315] width 8 height 9
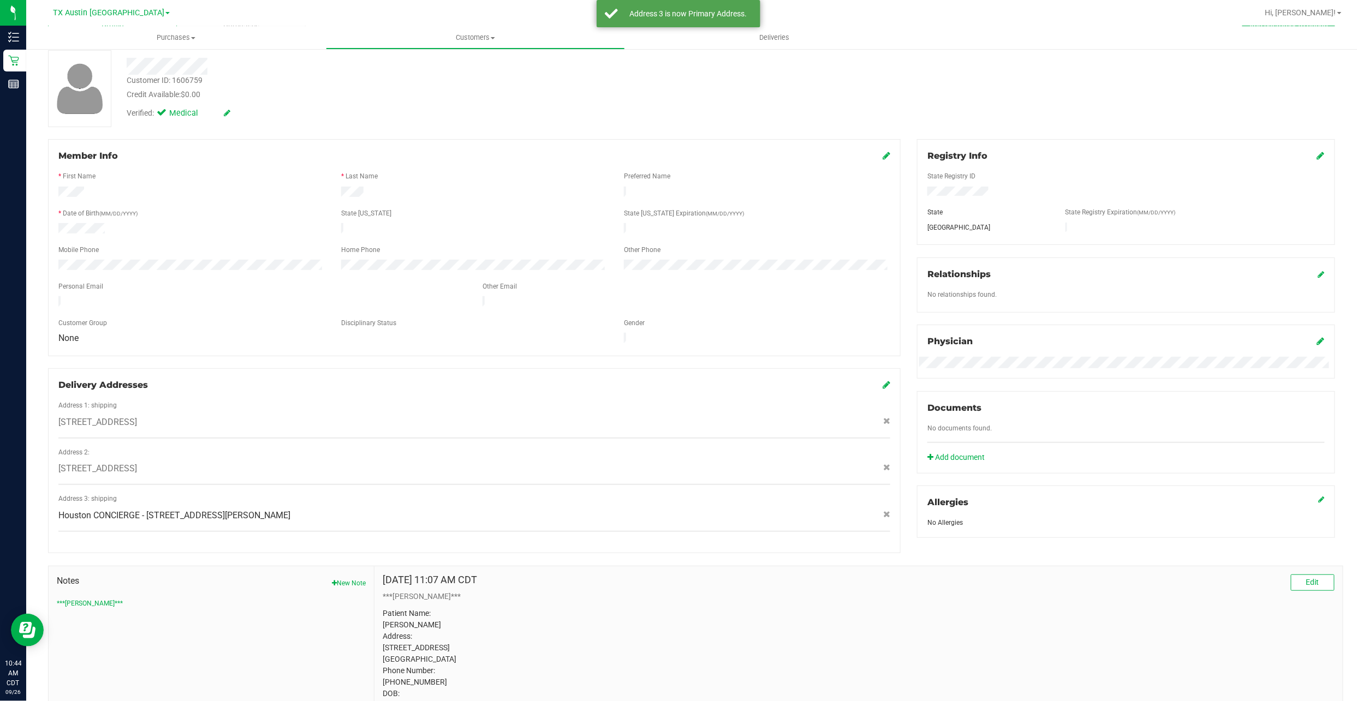
scroll to position [0, 0]
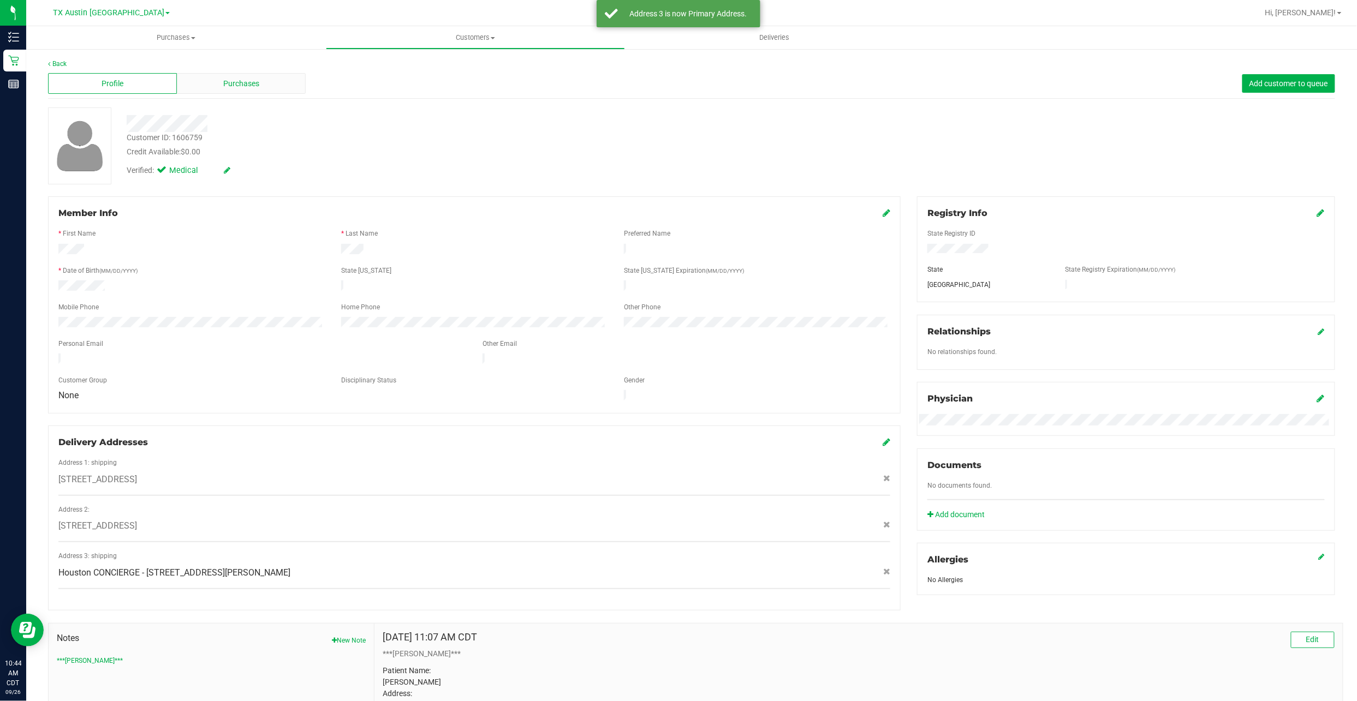
click at [225, 83] on span "Purchases" at bounding box center [241, 83] width 36 height 11
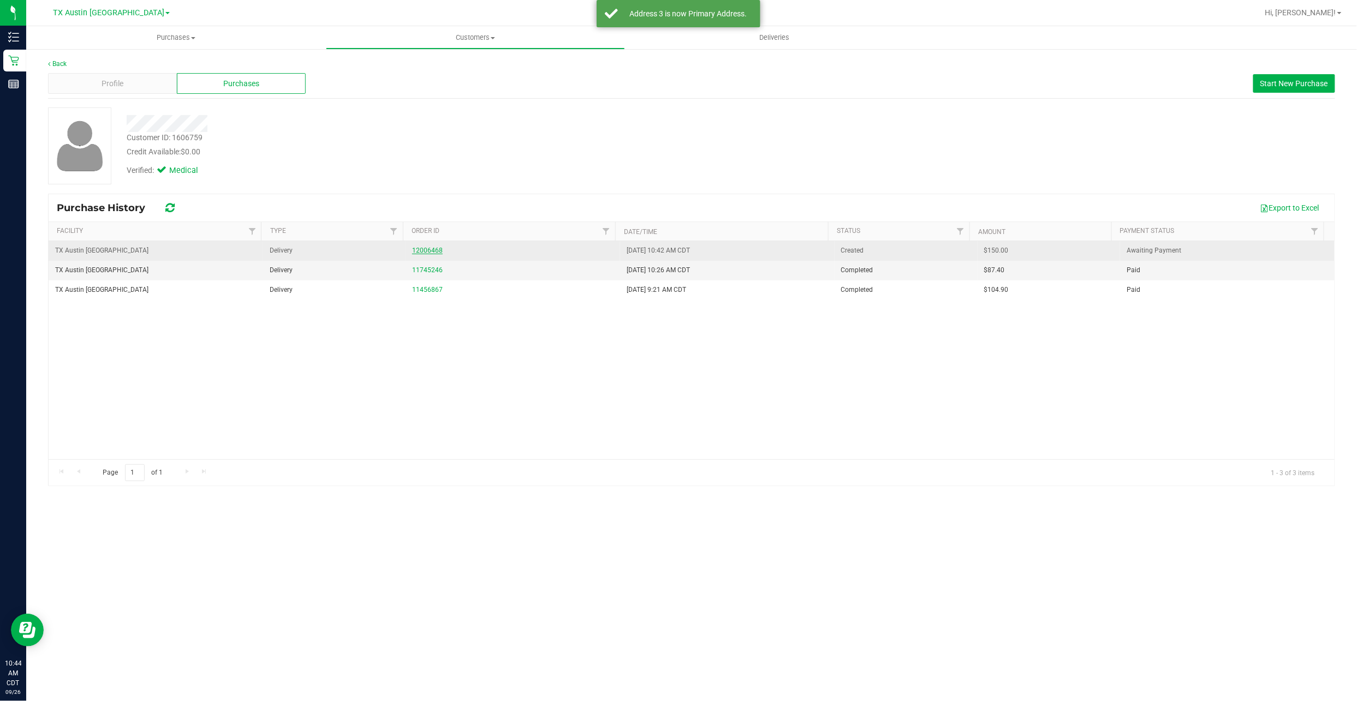
click at [432, 248] on link "12006468" at bounding box center [427, 251] width 31 height 8
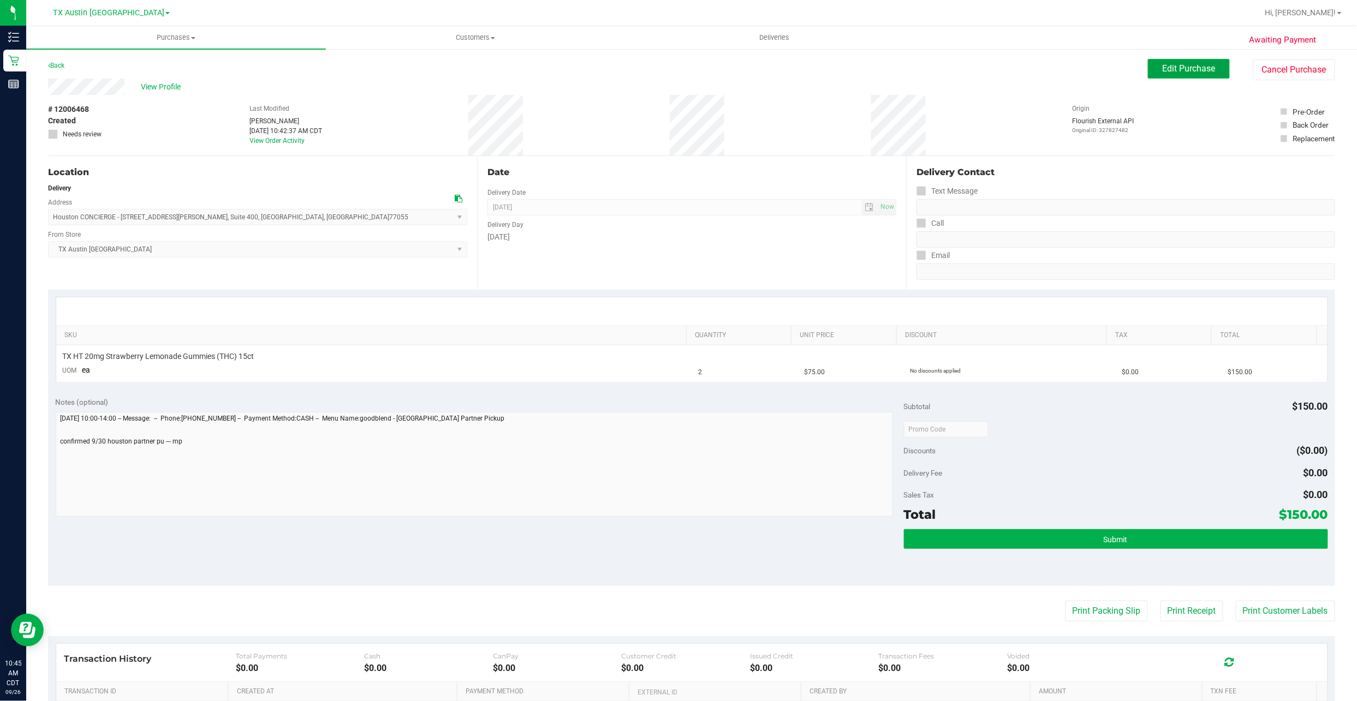
click at [656, 67] on span "Edit Purchase" at bounding box center [1188, 68] width 53 height 10
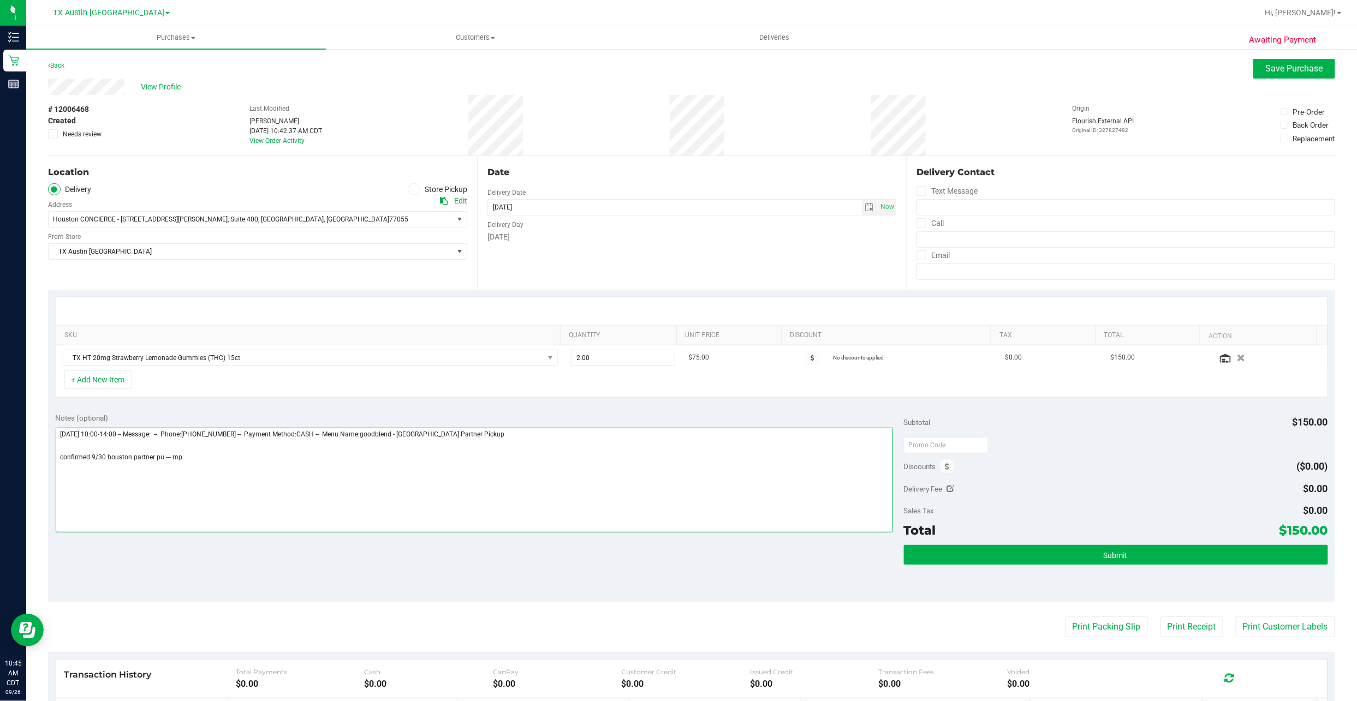
click at [179, 336] on textarea at bounding box center [474, 480] width 837 height 105
click at [656, 336] on button "Submit" at bounding box center [1116, 555] width 424 height 20
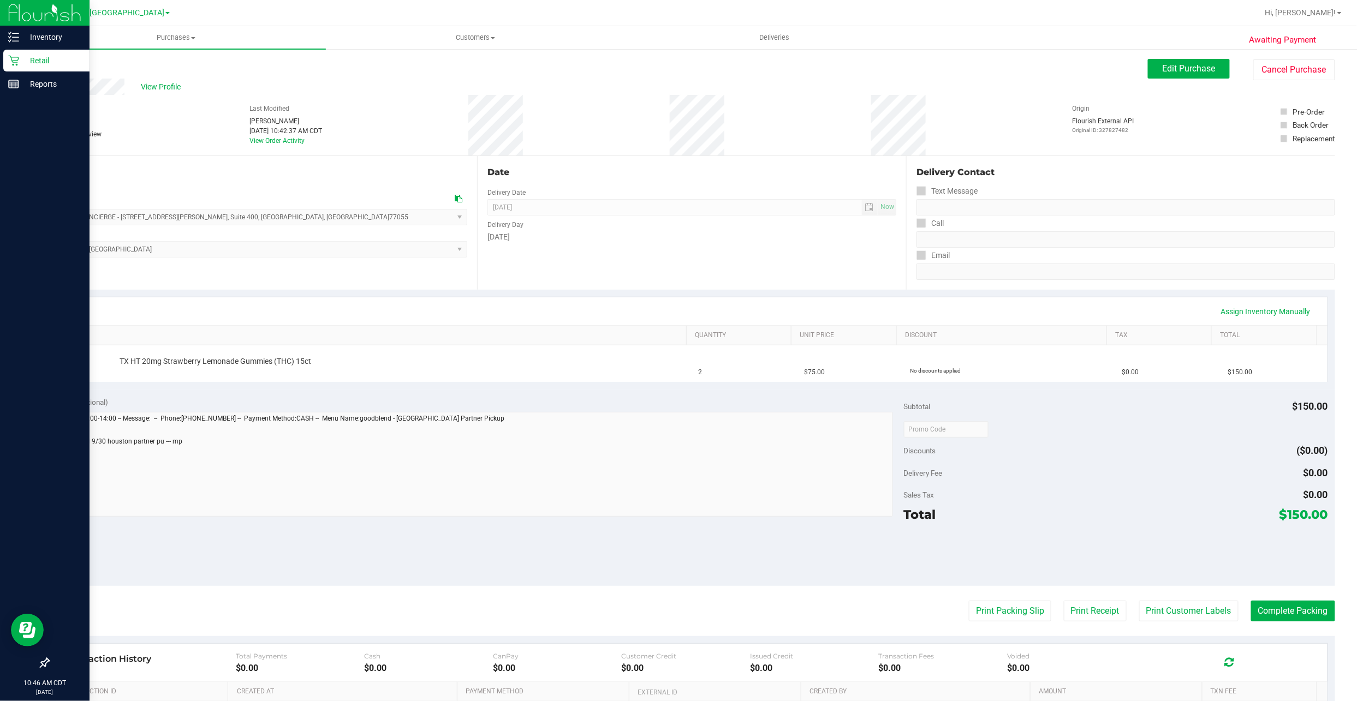
click at [10, 55] on icon at bounding box center [13, 60] width 11 height 11
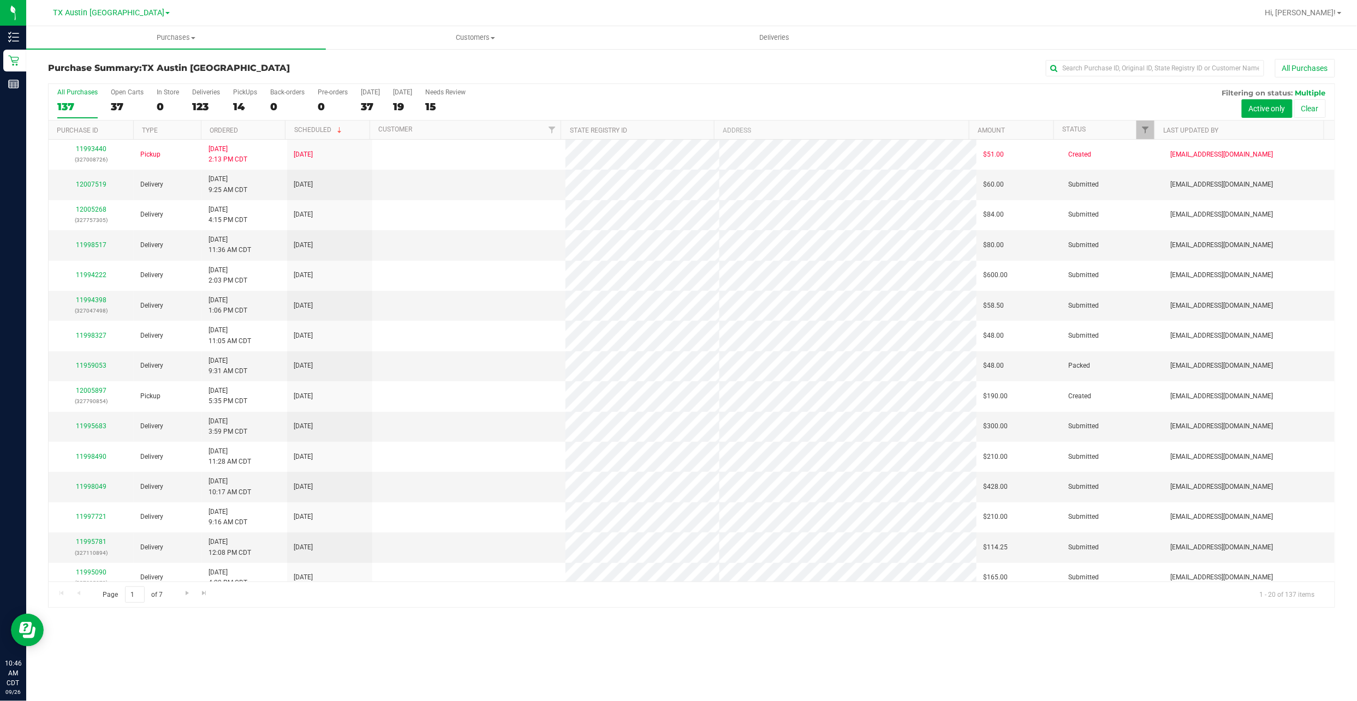
click at [259, 115] on div "All Purchases 137 Open Carts 37 In Store 0 Deliveries 123 PickUps 14 Back-order…" at bounding box center [692, 102] width 1286 height 37
click at [262, 109] on div "All Purchases 137 Open Carts 37 In Store 0 Deliveries 123 PickUps 14 Back-order…" at bounding box center [692, 102] width 1286 height 37
click at [245, 103] on div "14" at bounding box center [245, 106] width 24 height 13
click at [0, 0] on input "PickUps 14" at bounding box center [0, 0] width 0 height 0
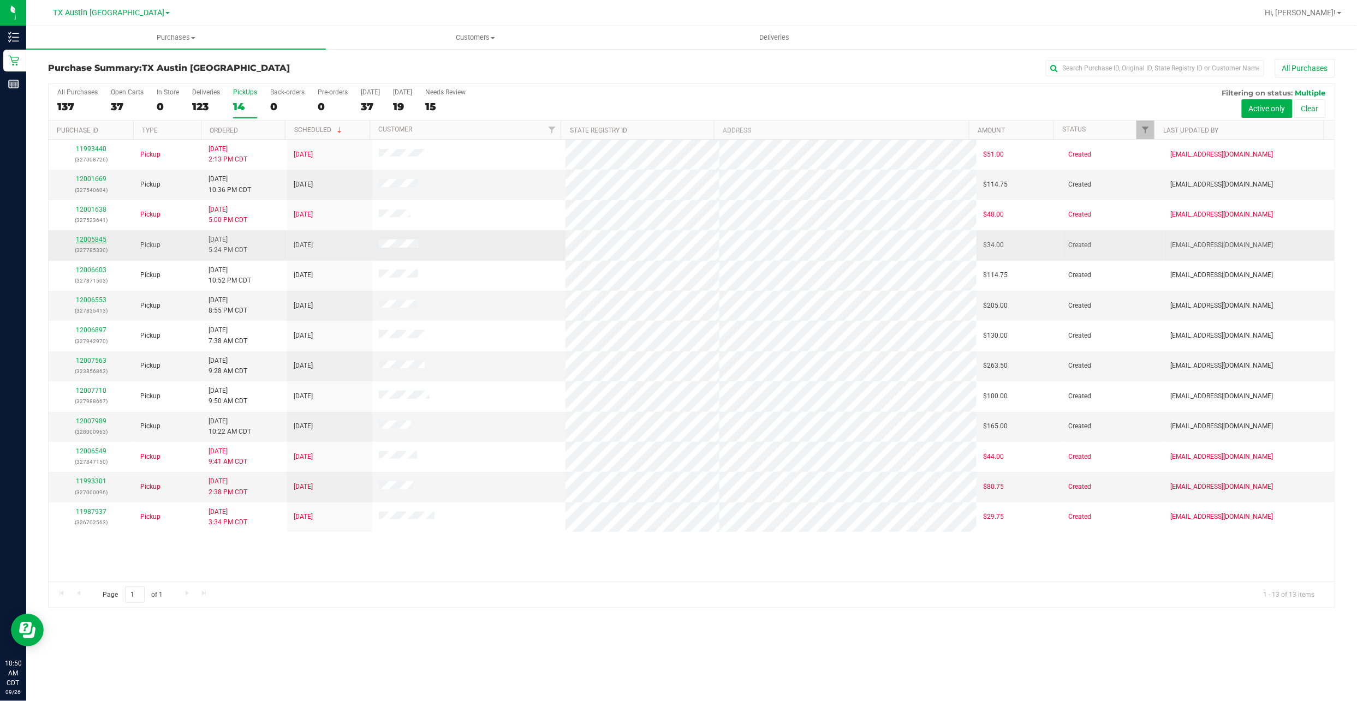
click at [90, 243] on link "12005845" at bounding box center [91, 240] width 31 height 8
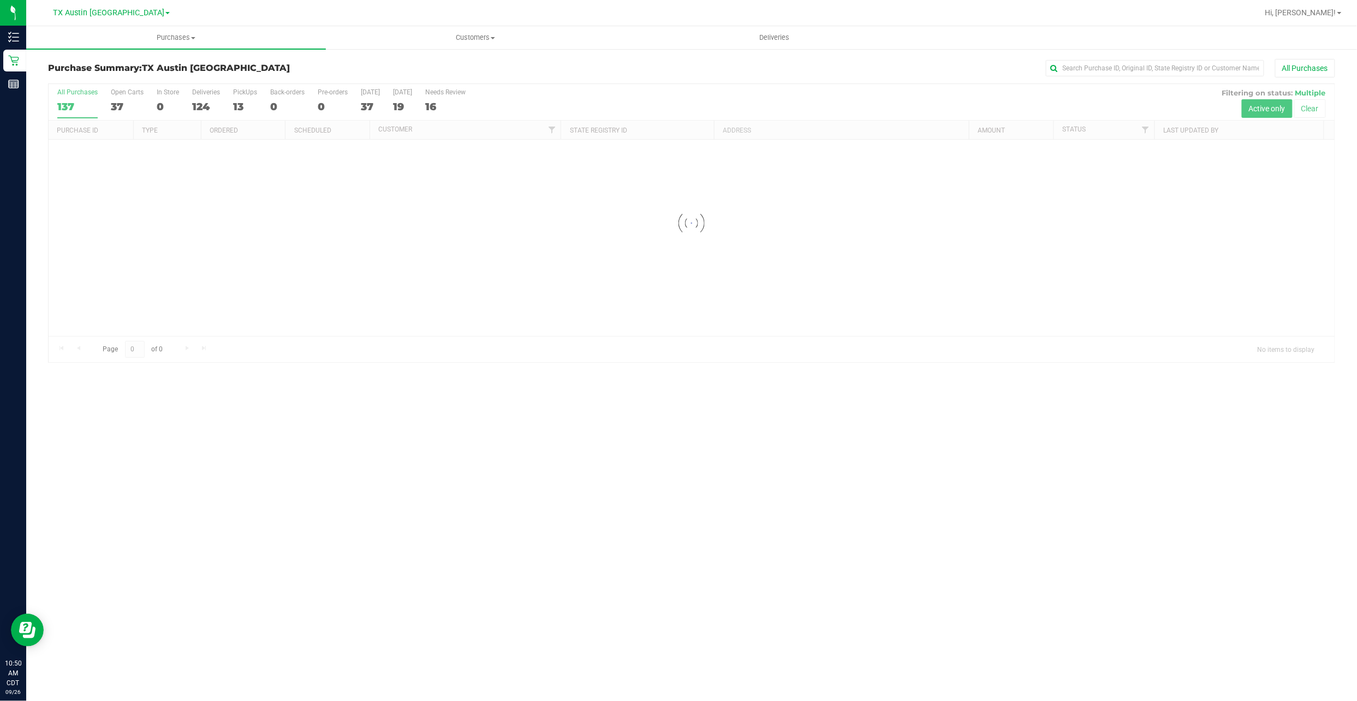
click at [236, 99] on div at bounding box center [692, 223] width 1286 height 278
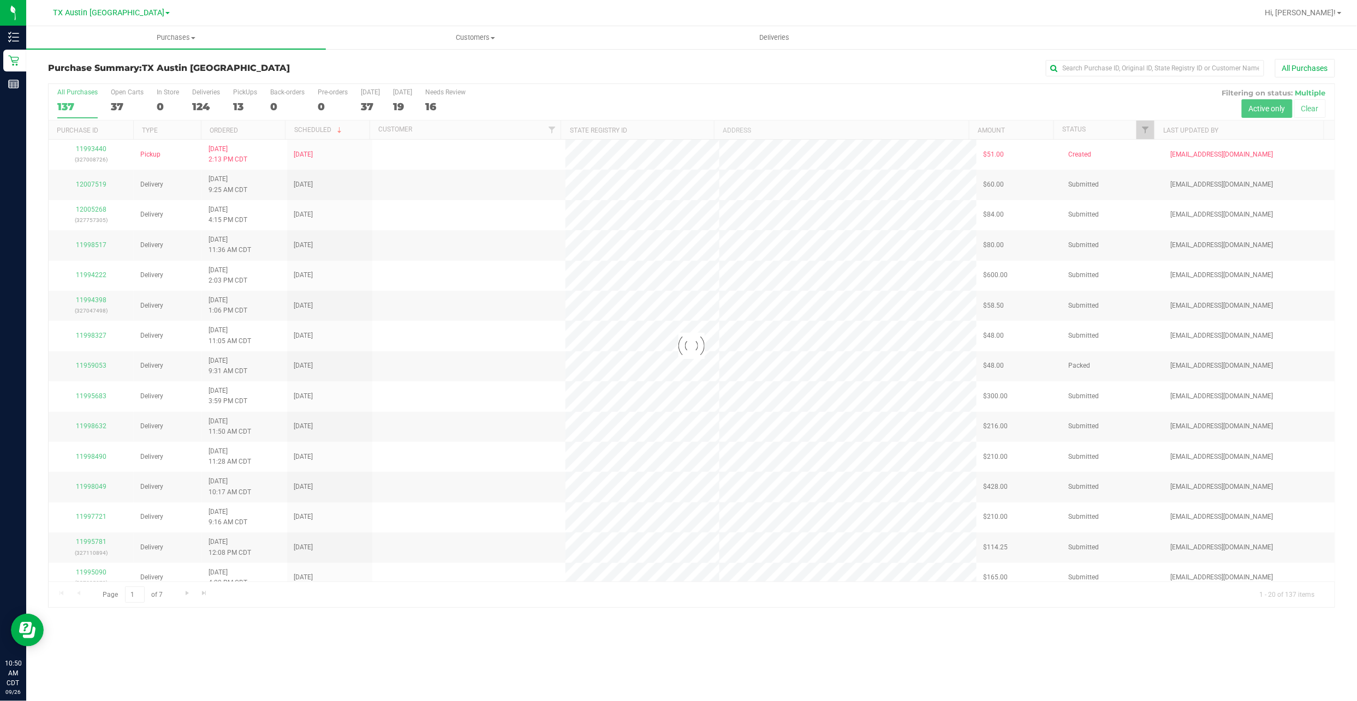
click at [236, 107] on div at bounding box center [692, 346] width 1286 height 524
click at [245, 109] on div at bounding box center [692, 346] width 1286 height 524
click at [242, 116] on label "PickUps 13" at bounding box center [245, 103] width 24 height 30
click at [0, 0] on input "PickUps 13" at bounding box center [0, 0] width 0 height 0
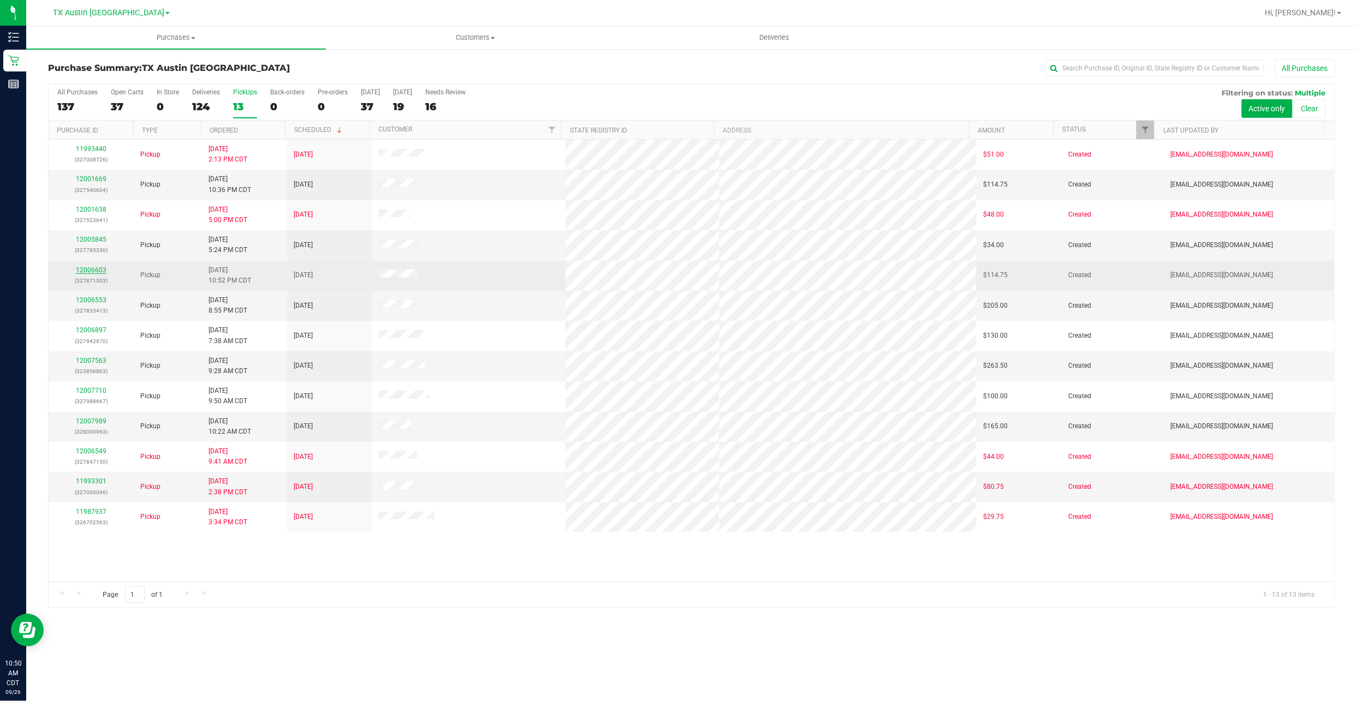
click at [89, 273] on link "12006603" at bounding box center [91, 270] width 31 height 8
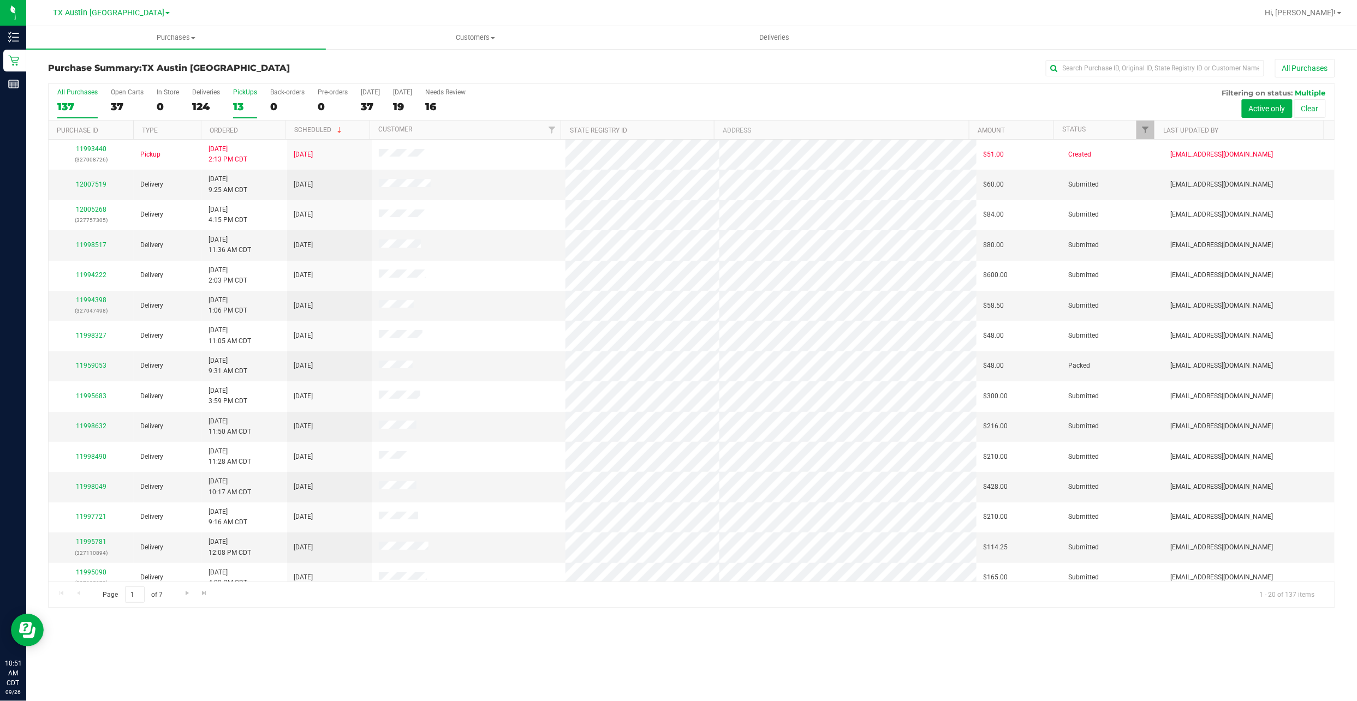
click at [250, 103] on div "13" at bounding box center [245, 106] width 24 height 13
click at [0, 0] on input "PickUps 13" at bounding box center [0, 0] width 0 height 0
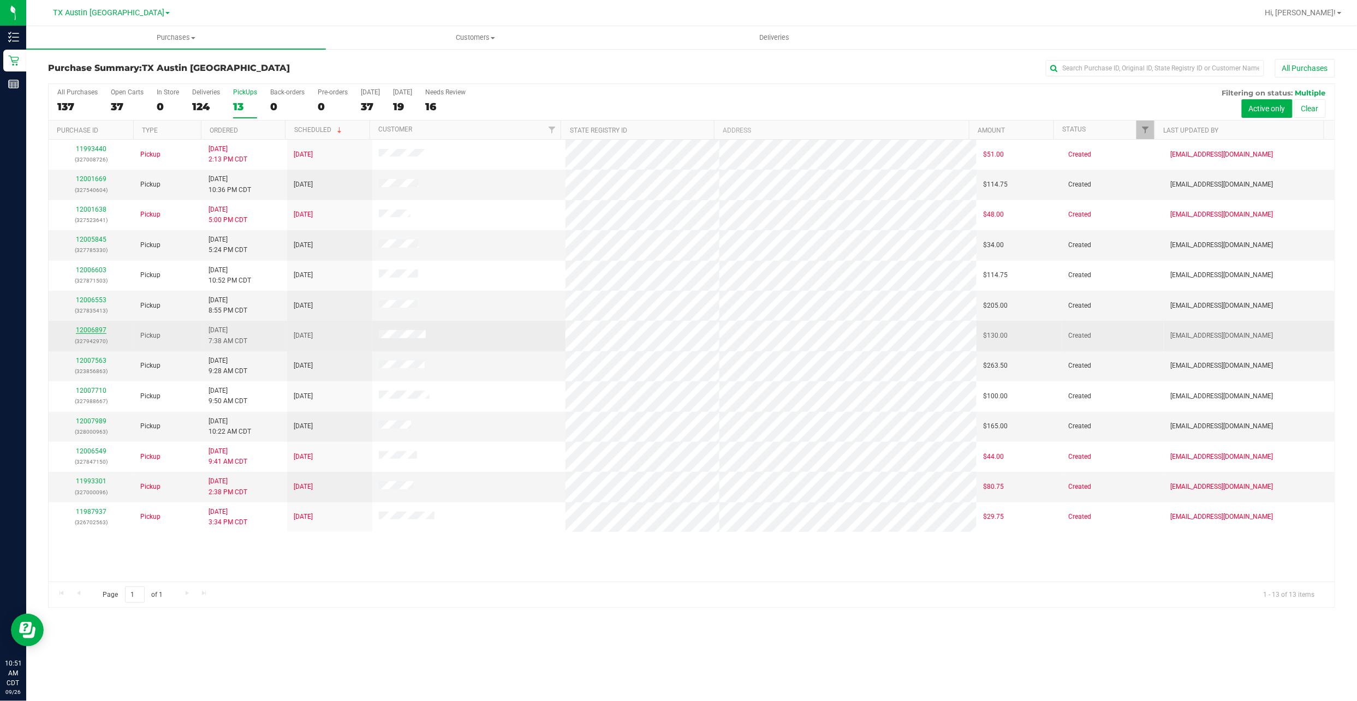
click at [90, 332] on link "12006897" at bounding box center [91, 330] width 31 height 8
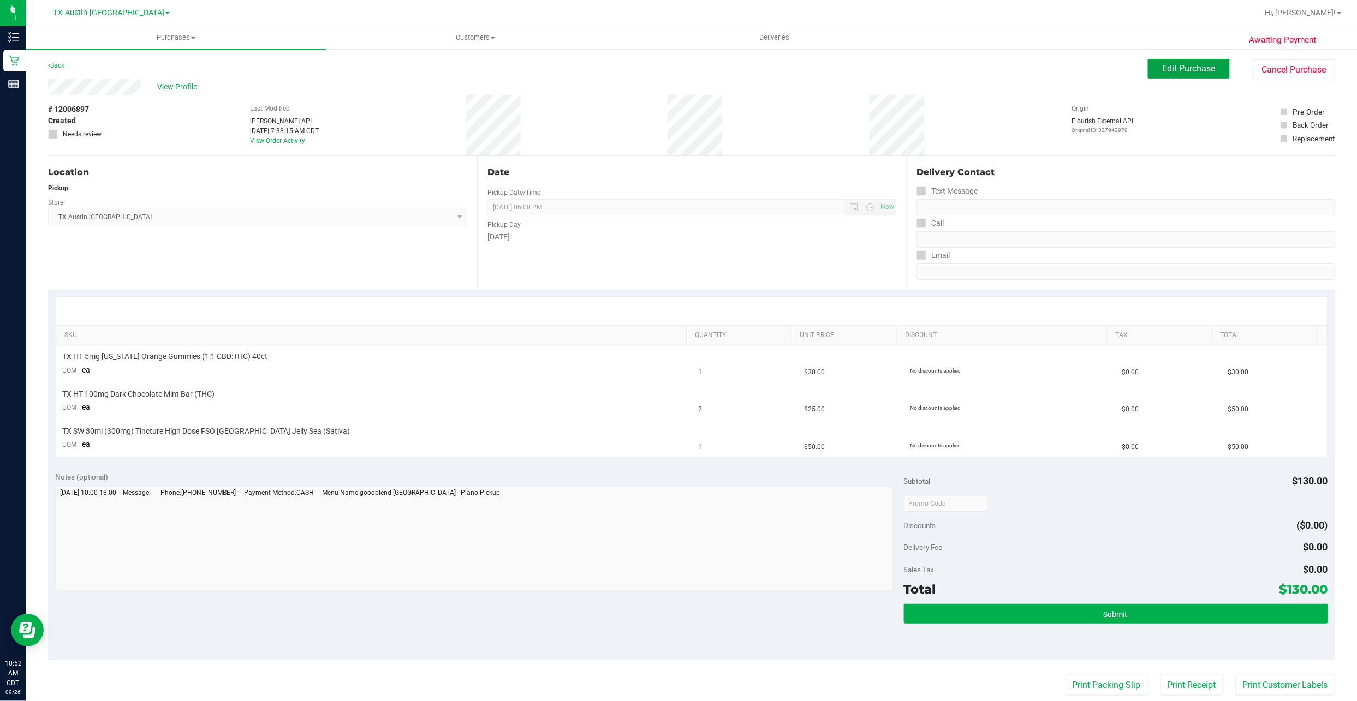
click at [656, 73] on span "Edit Purchase" at bounding box center [1188, 68] width 53 height 10
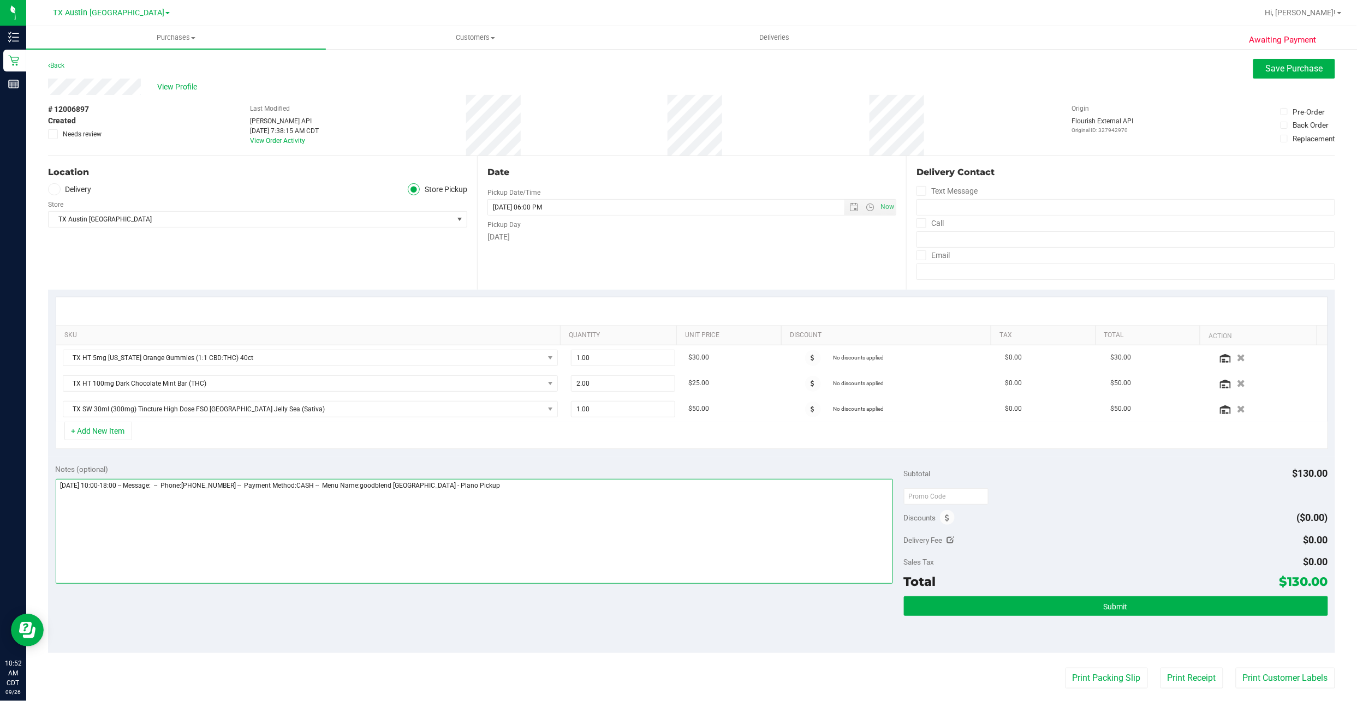
click at [624, 336] on textarea at bounding box center [474, 531] width 837 height 105
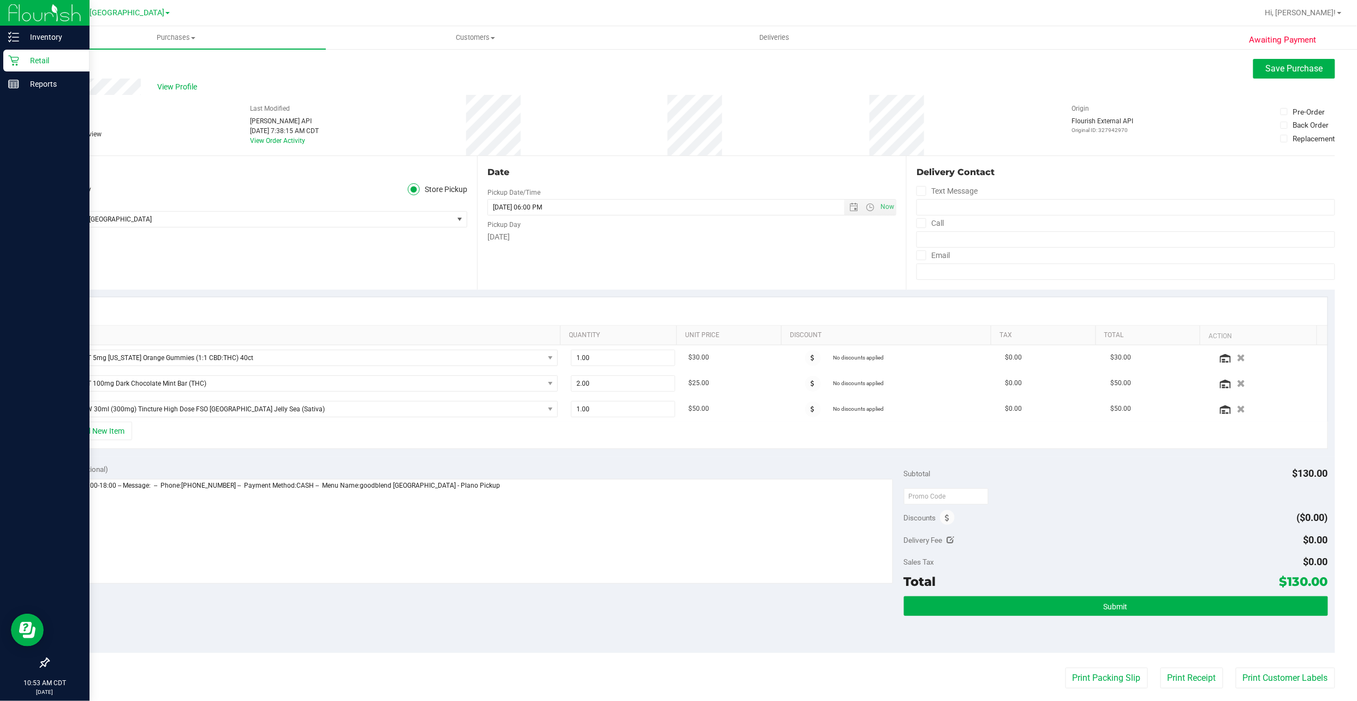
click at [26, 67] on p "Retail" at bounding box center [51, 60] width 65 height 13
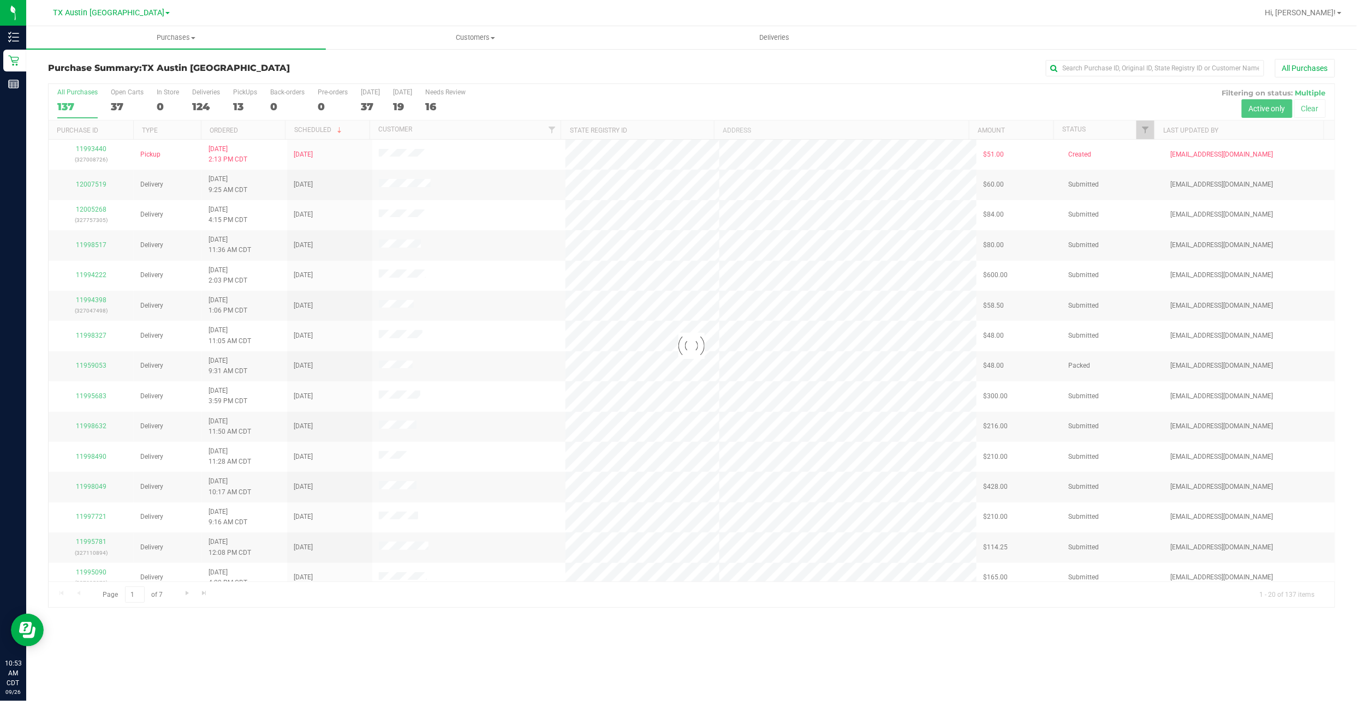
click at [238, 100] on div at bounding box center [692, 346] width 1286 height 524
click at [238, 106] on div "13" at bounding box center [245, 106] width 24 height 13
click at [0, 0] on input "PickUps 13" at bounding box center [0, 0] width 0 height 0
click at [238, 106] on div at bounding box center [692, 346] width 1286 height 524
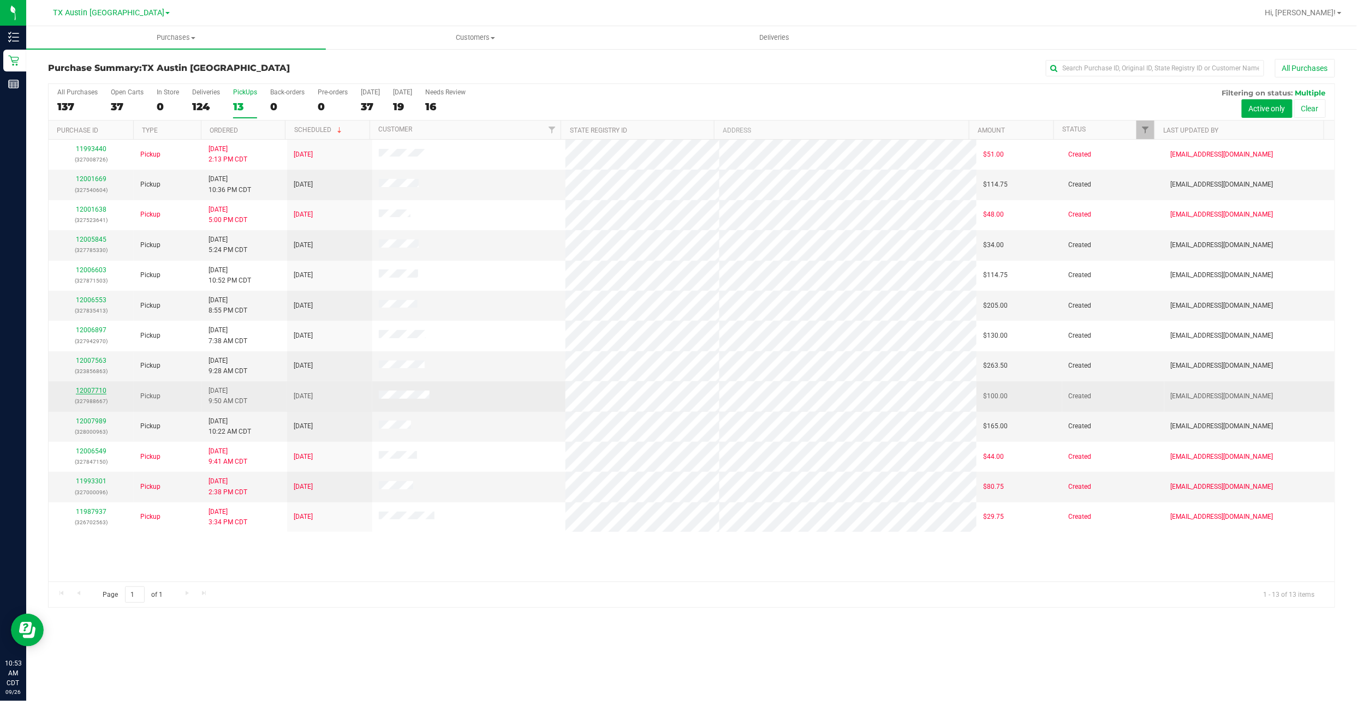
click at [95, 336] on link "12007710" at bounding box center [91, 391] width 31 height 8
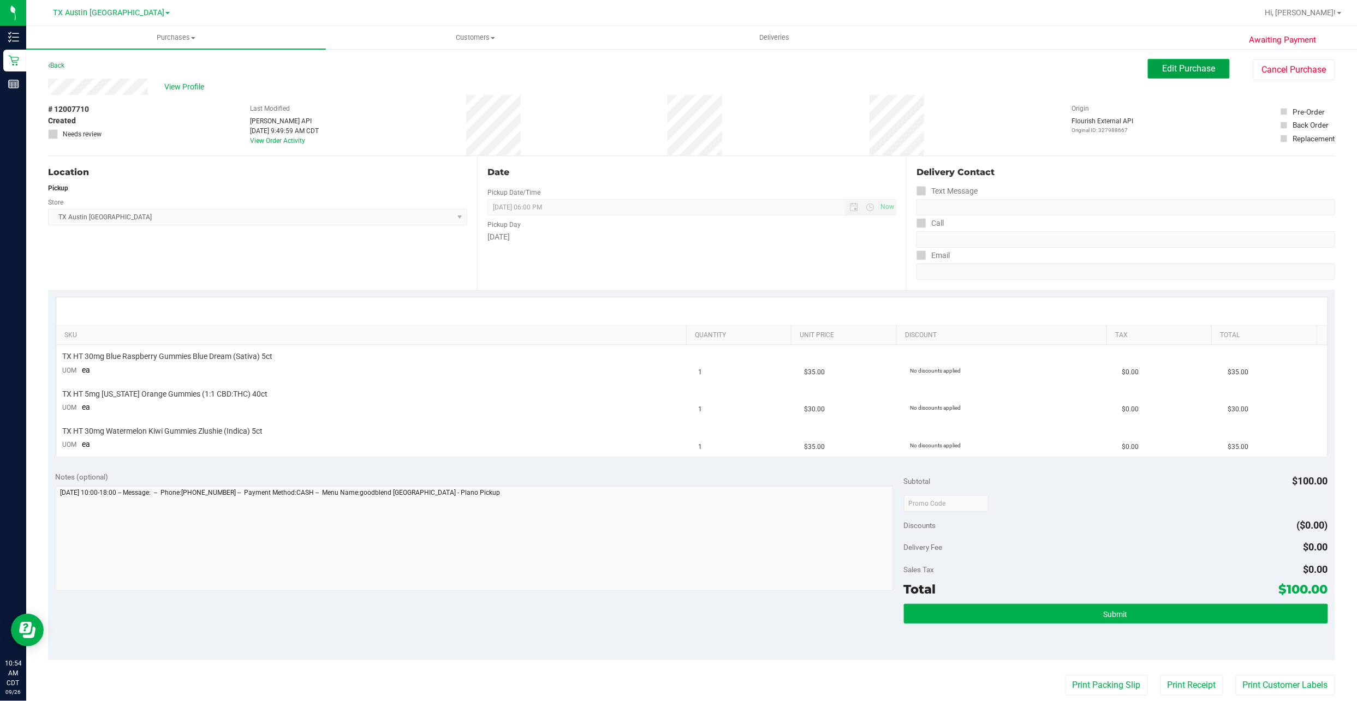
click at [656, 64] on span "Edit Purchase" at bounding box center [1188, 68] width 53 height 10
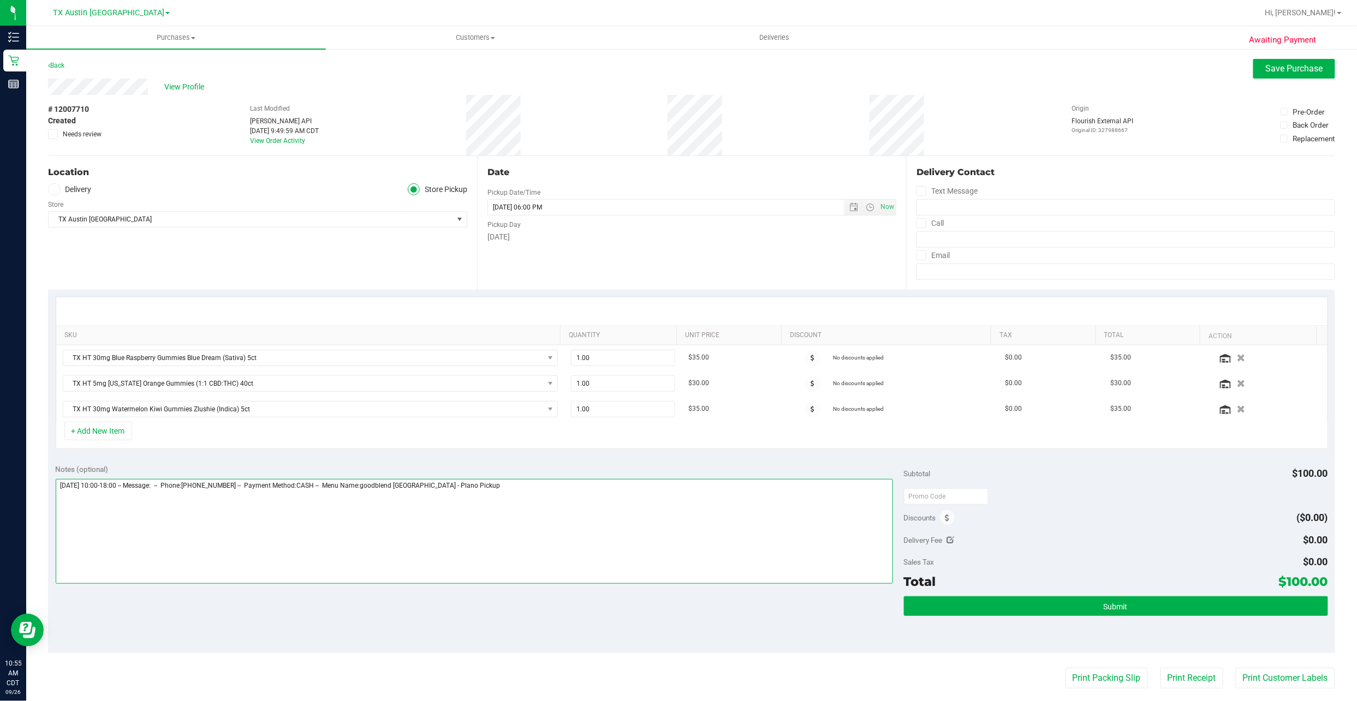
drag, startPoint x: 714, startPoint y: 562, endPoint x: 740, endPoint y: 539, distance: 34.8
click at [656, 336] on textarea at bounding box center [474, 531] width 837 height 105
type textarea "Saturday 09/27/2025 10:00-18:00 -- Message: -- Phone:9034700889 -- Payment Meth…"
click at [82, 186] on label "Delivery" at bounding box center [70, 189] width 44 height 13
click at [0, 0] on input "Delivery" at bounding box center [0, 0] width 0 height 0
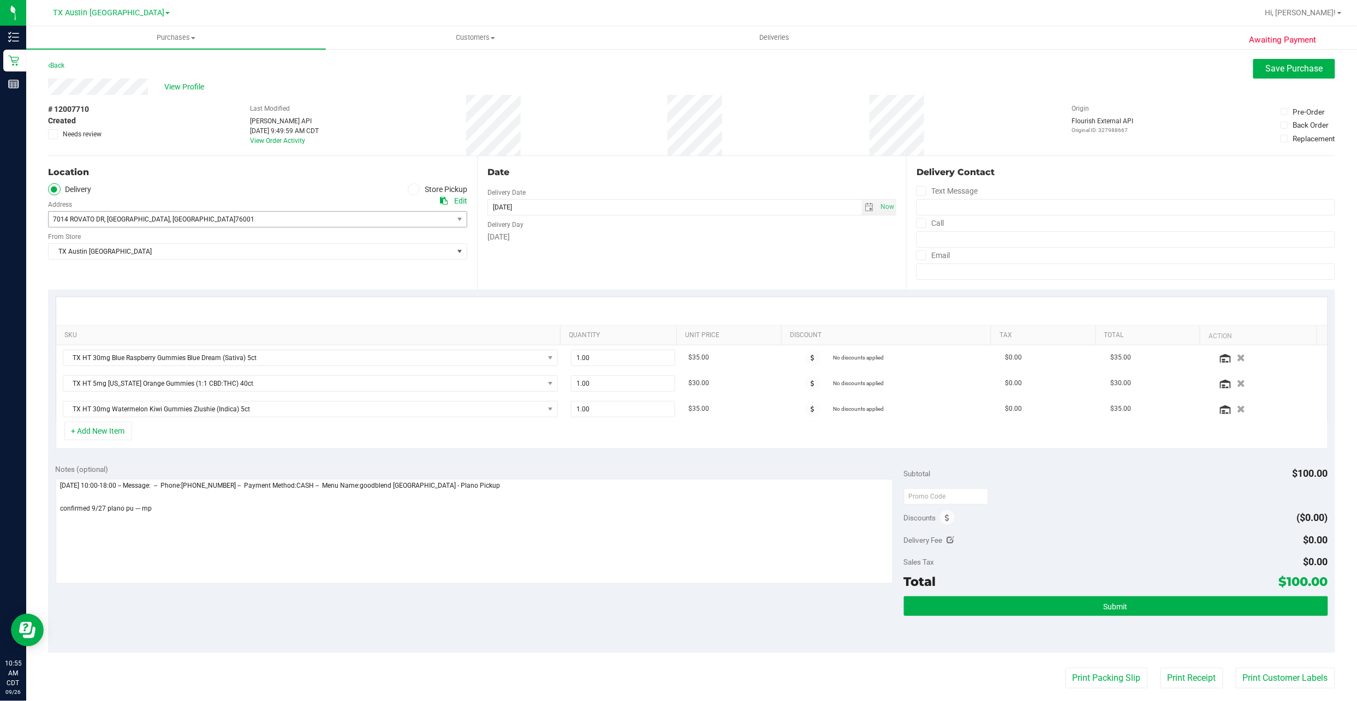
click at [201, 224] on span "7014 ROVATO DR , Arlington , TX 76001" at bounding box center [241, 219] width 384 height 15
click at [206, 166] on div "Location" at bounding box center [257, 172] width 419 height 13
click at [271, 214] on span "7014 ROVATO DR , Arlington , TX 76001" at bounding box center [241, 219] width 384 height 15
drag, startPoint x: 163, startPoint y: 81, endPoint x: 169, endPoint y: 82, distance: 6.0
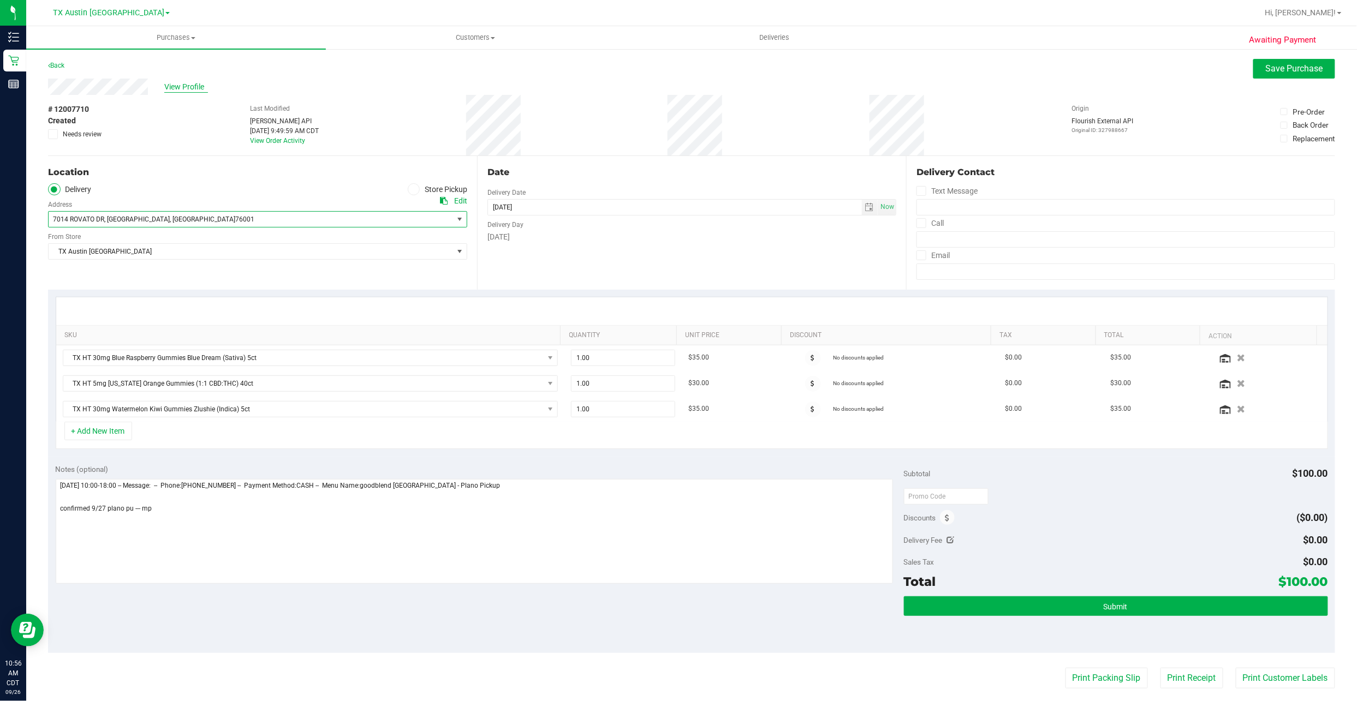
click at [164, 81] on div "View Profile" at bounding box center [691, 87] width 1287 height 16
click at [169, 82] on span "View Profile" at bounding box center [186, 86] width 44 height 11
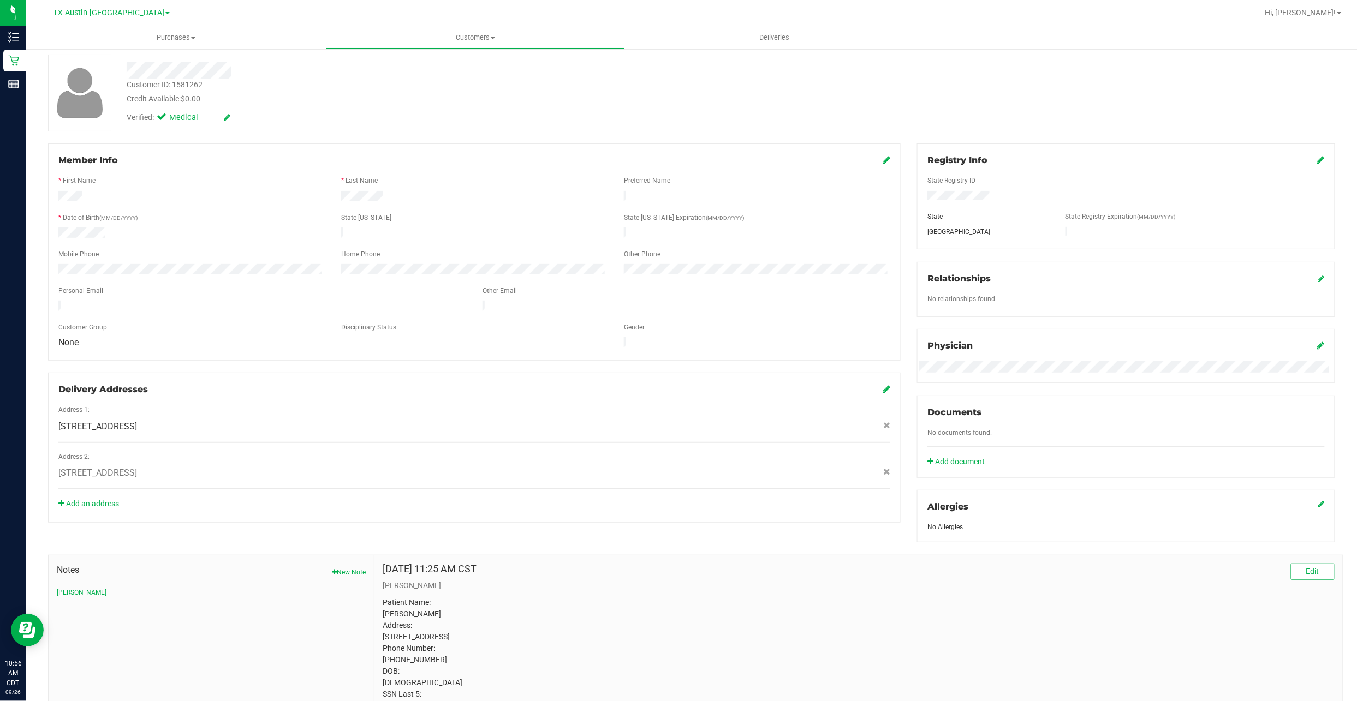
scroll to position [108, 0]
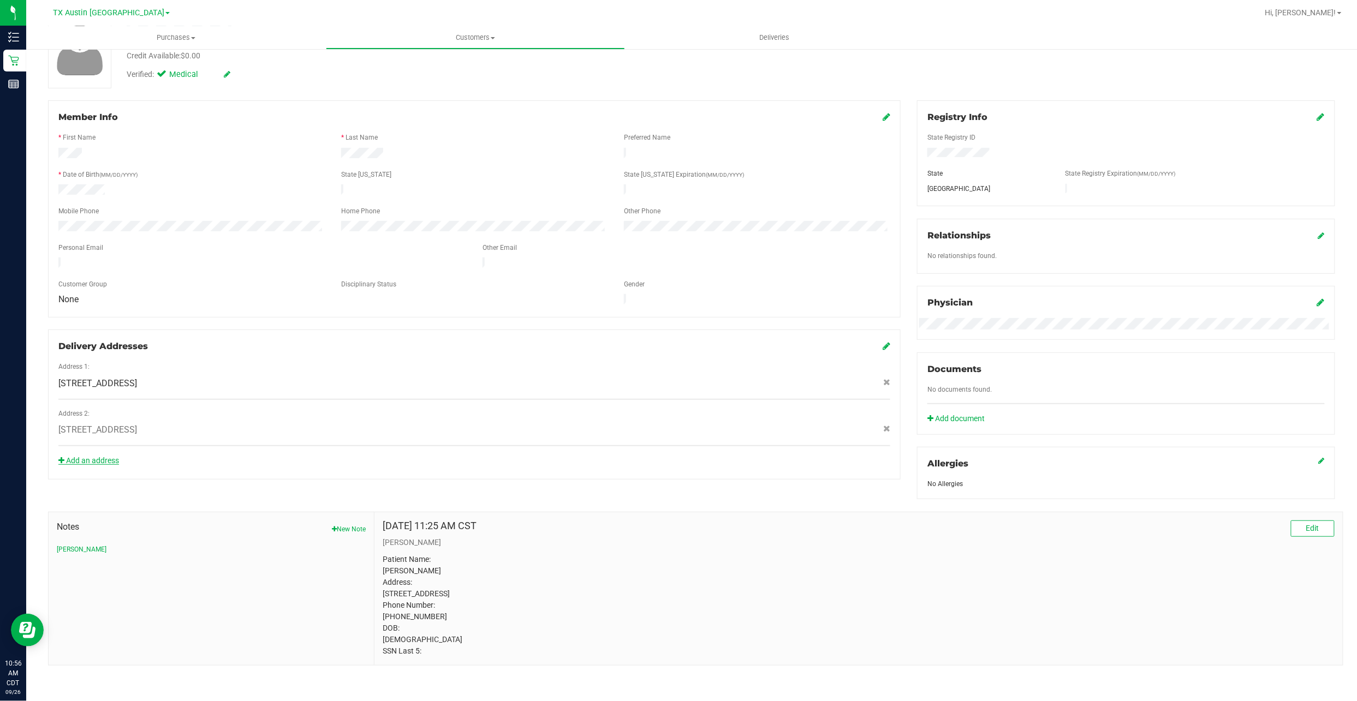
click at [109, 336] on link "Add an address" at bounding box center [88, 460] width 61 height 9
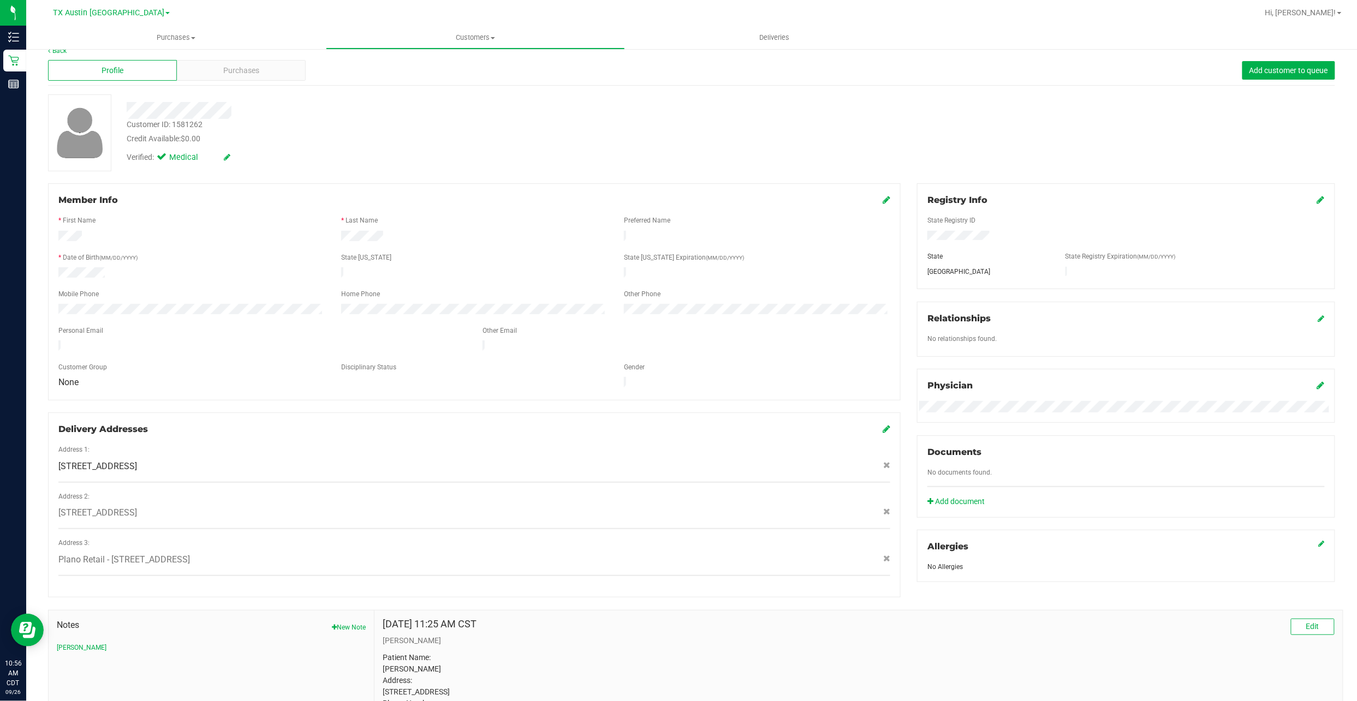
scroll to position [0, 0]
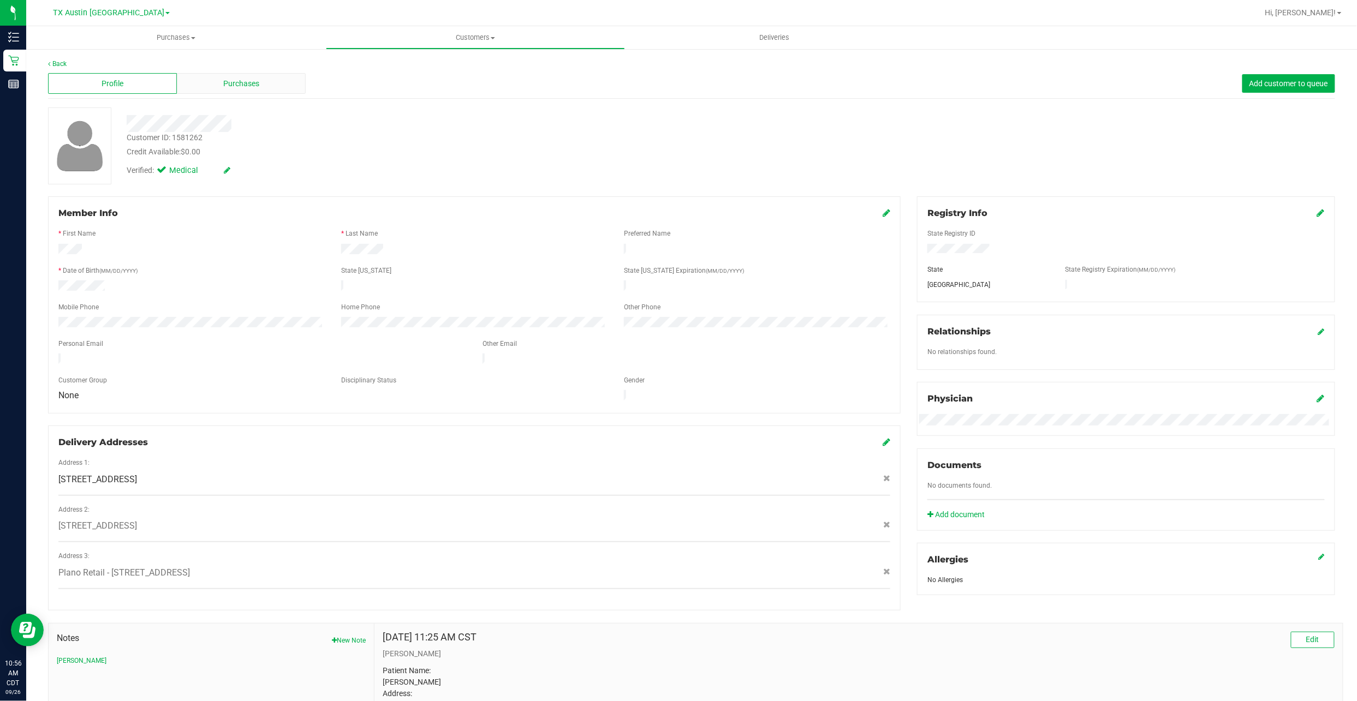
click at [210, 76] on div "Purchases" at bounding box center [241, 83] width 129 height 21
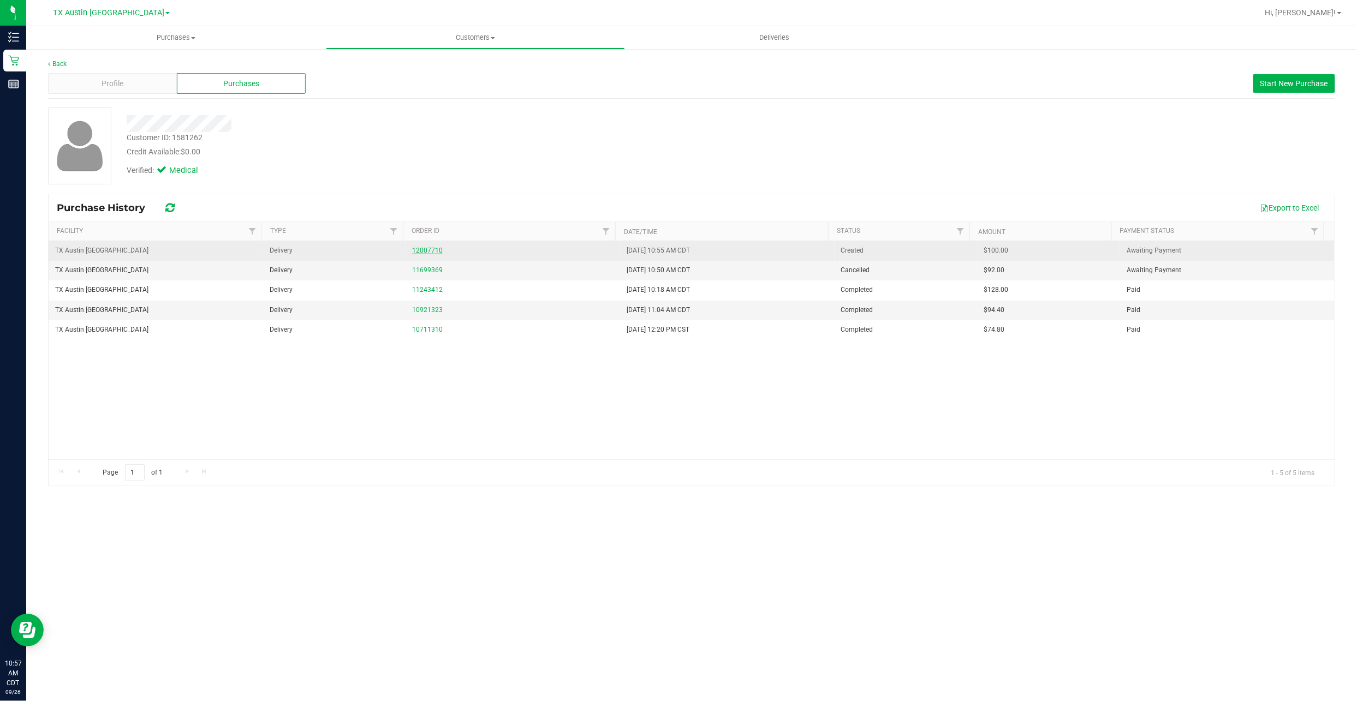
click at [434, 250] on link "12007710" at bounding box center [427, 251] width 31 height 8
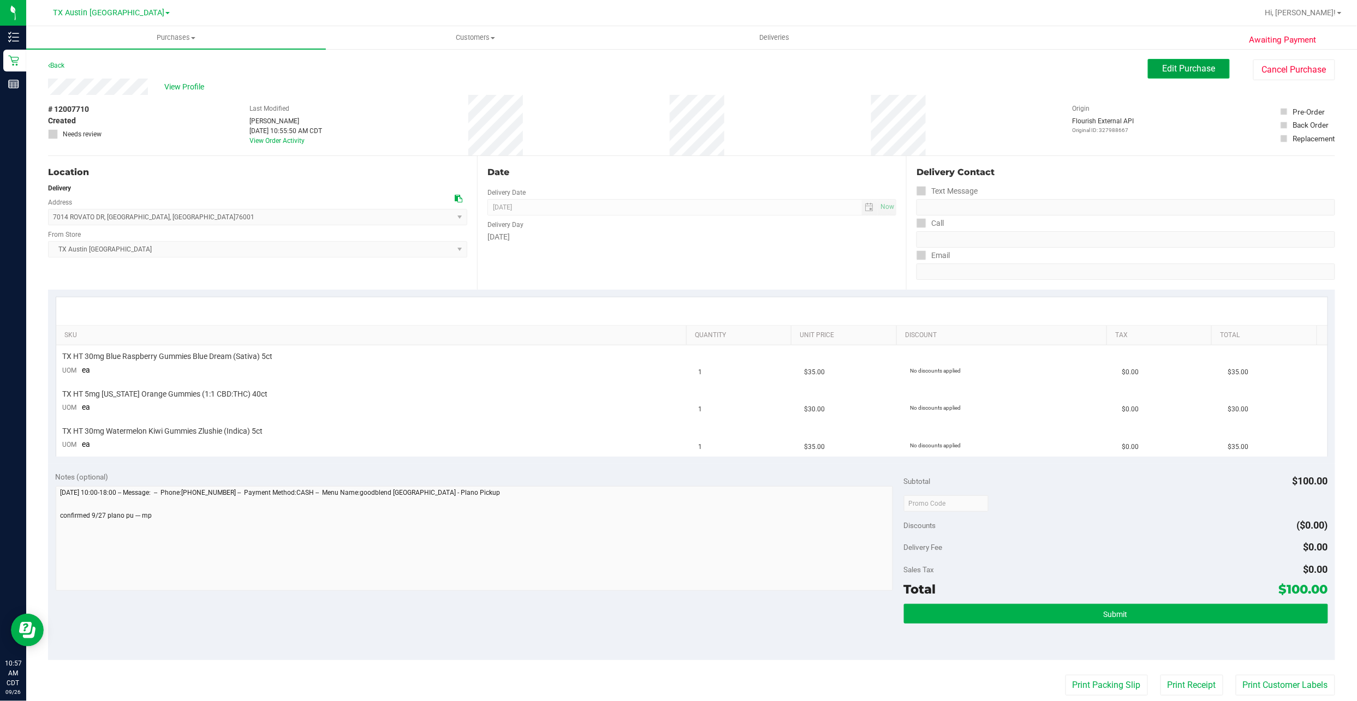
click at [656, 61] on button "Edit Purchase" at bounding box center [1189, 69] width 82 height 20
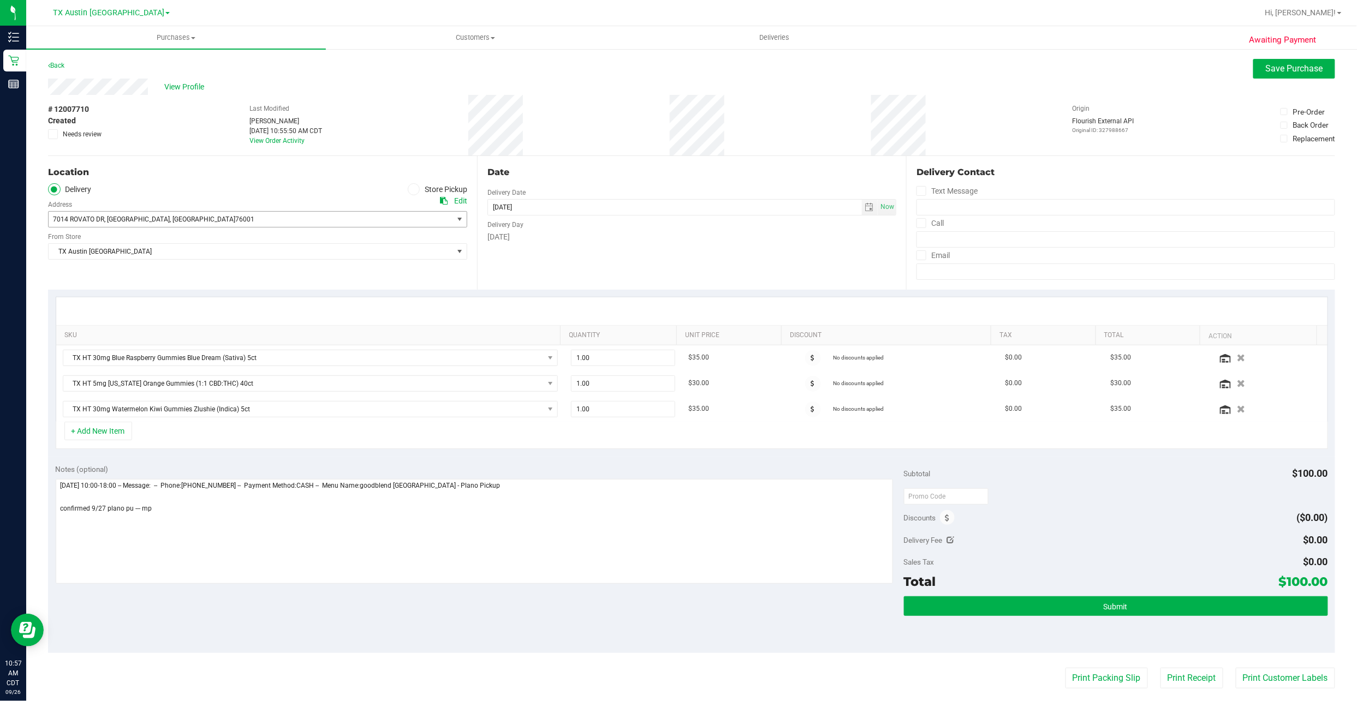
click at [114, 218] on span ", Arlington" at bounding box center [136, 220] width 65 height 8
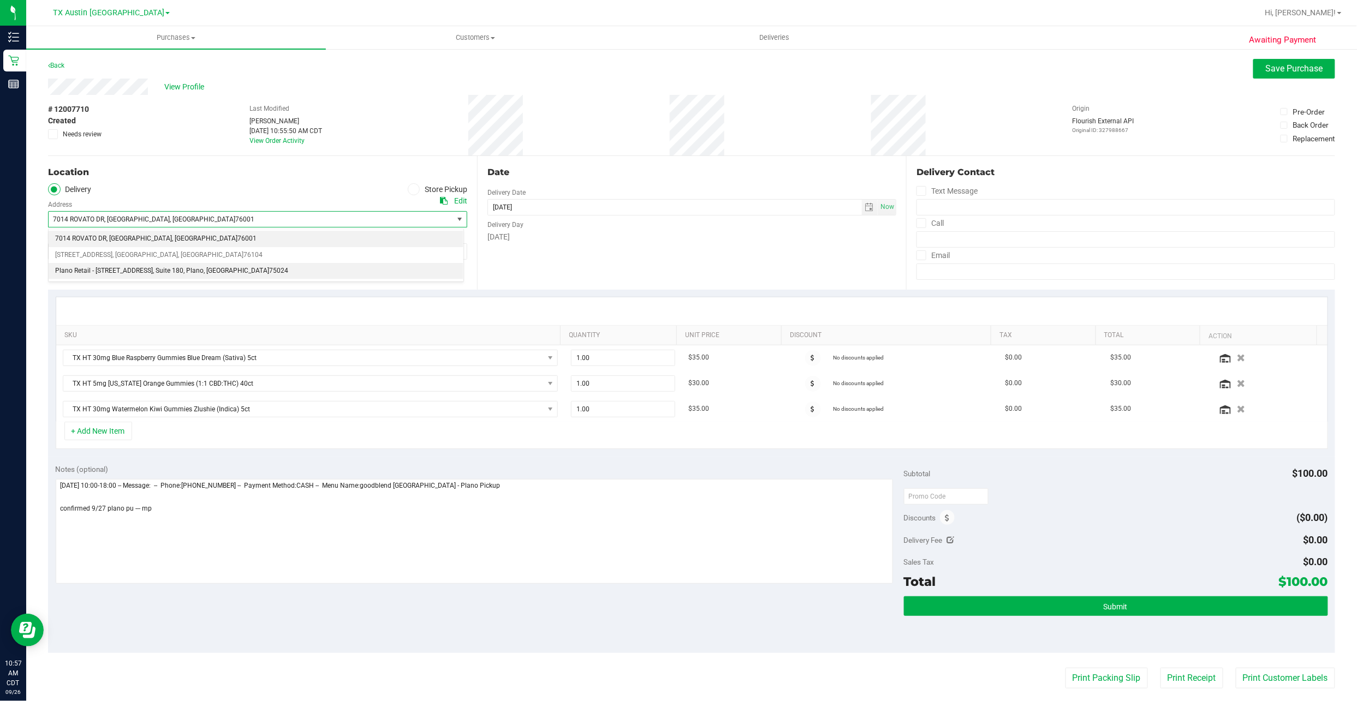
click at [142, 268] on span "Plano Retail - 4720 State HWY 121" at bounding box center [104, 271] width 98 height 14
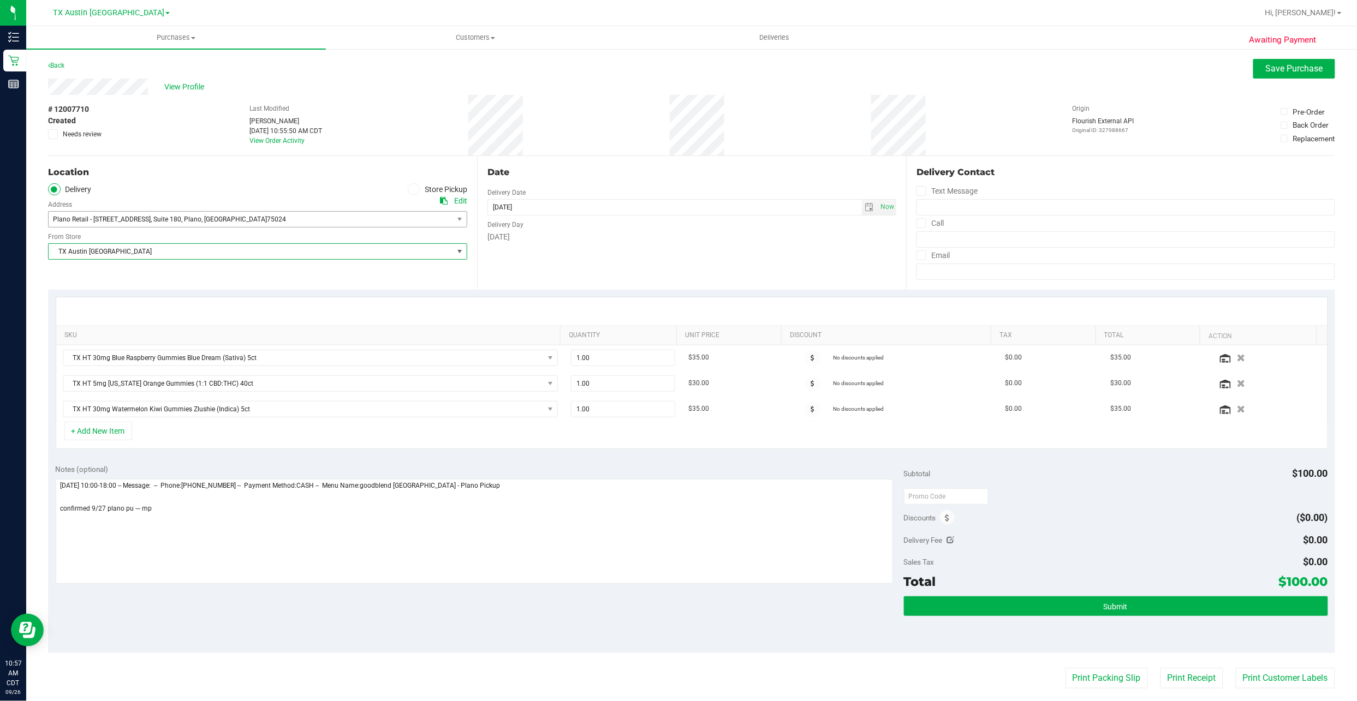
click at [156, 247] on span "TX Austin [GEOGRAPHIC_DATA]" at bounding box center [251, 251] width 404 height 15
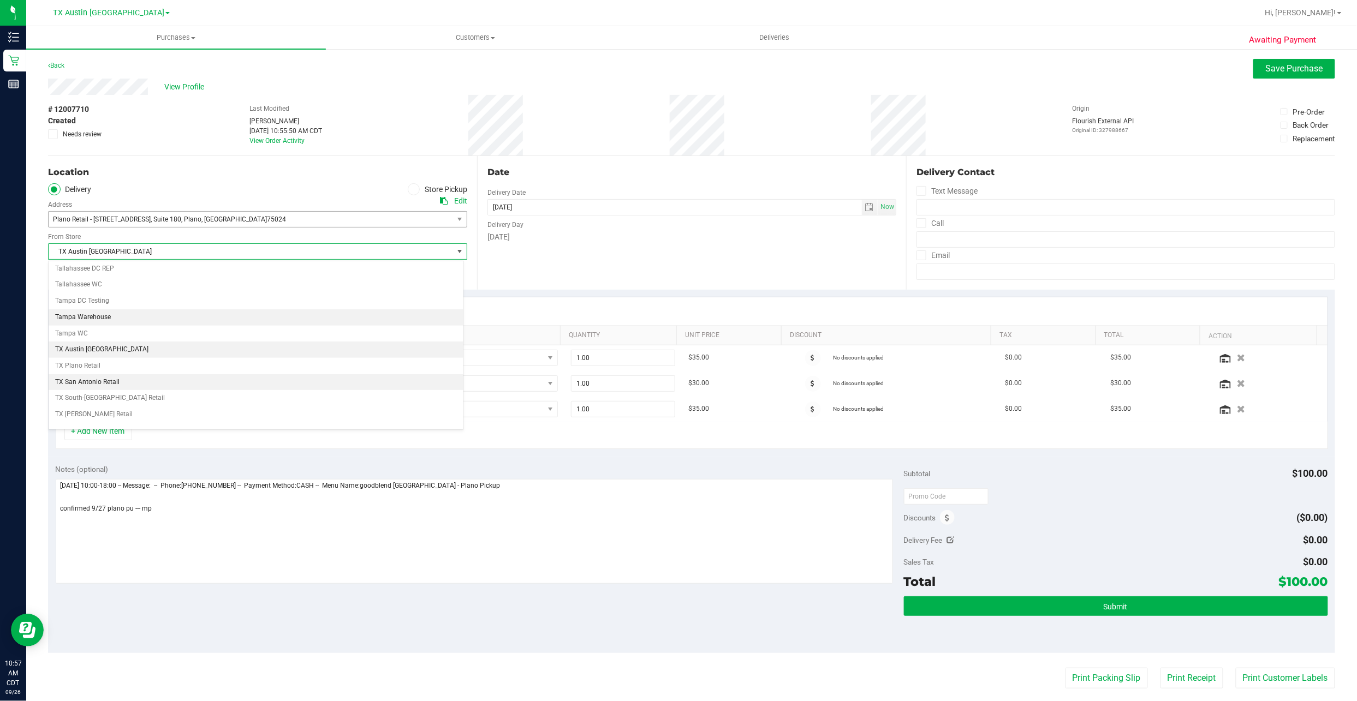
scroll to position [770, 0]
click at [108, 336] on li "TX Plano Retail" at bounding box center [256, 344] width 415 height 16
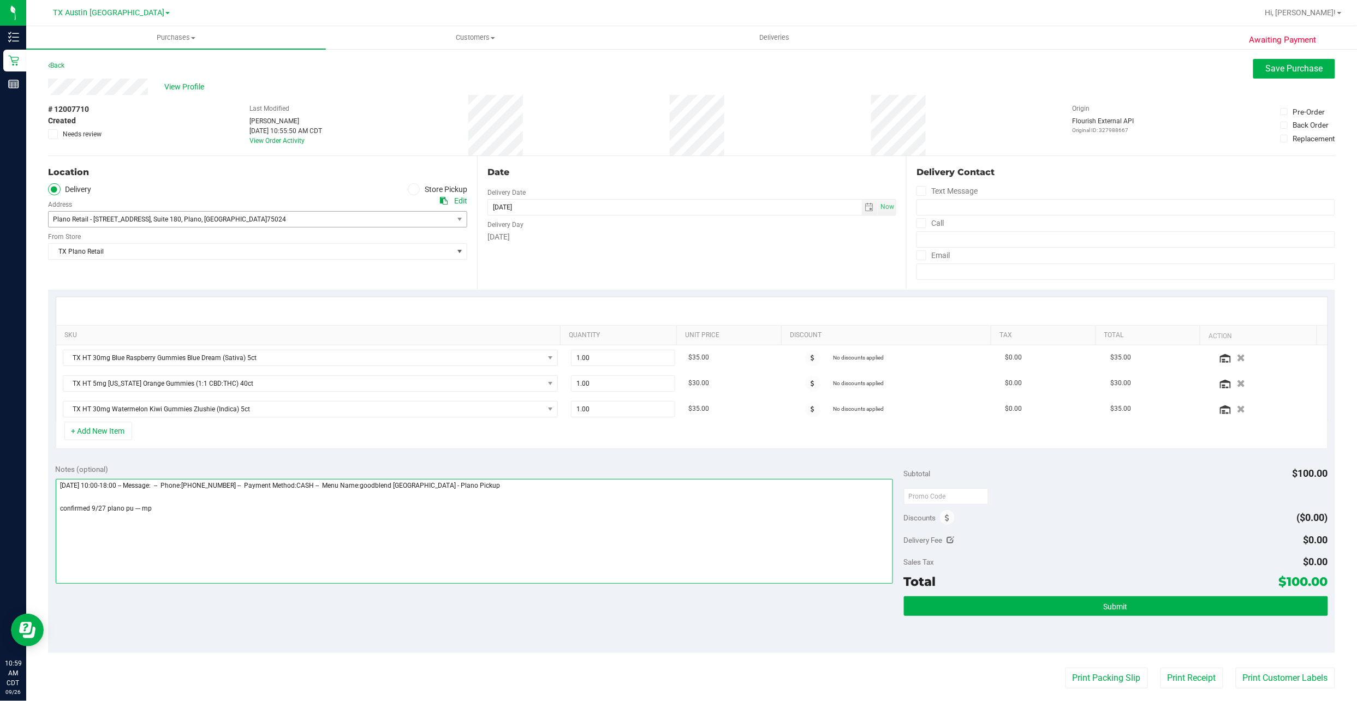
click at [179, 336] on textarea at bounding box center [474, 531] width 837 height 105
click at [656, 336] on button "Submit" at bounding box center [1116, 606] width 424 height 20
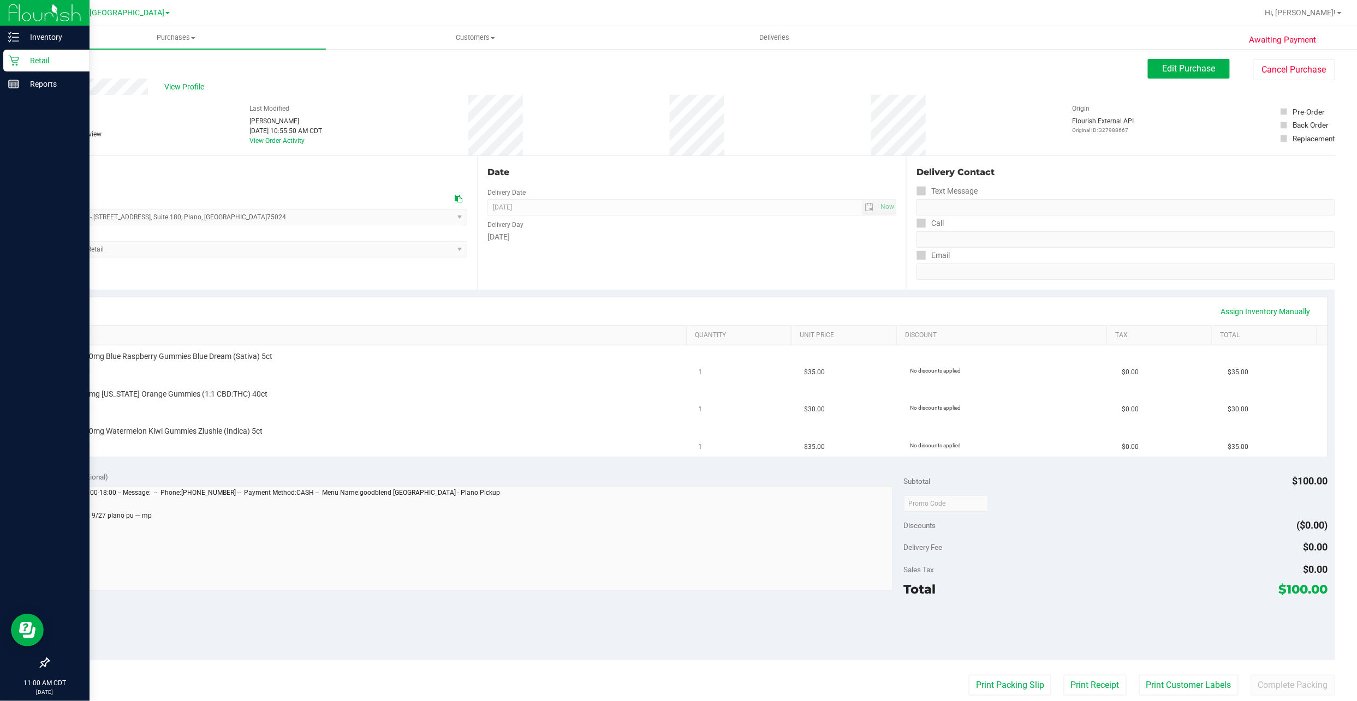
click at [19, 62] on p "Retail" at bounding box center [51, 60] width 65 height 13
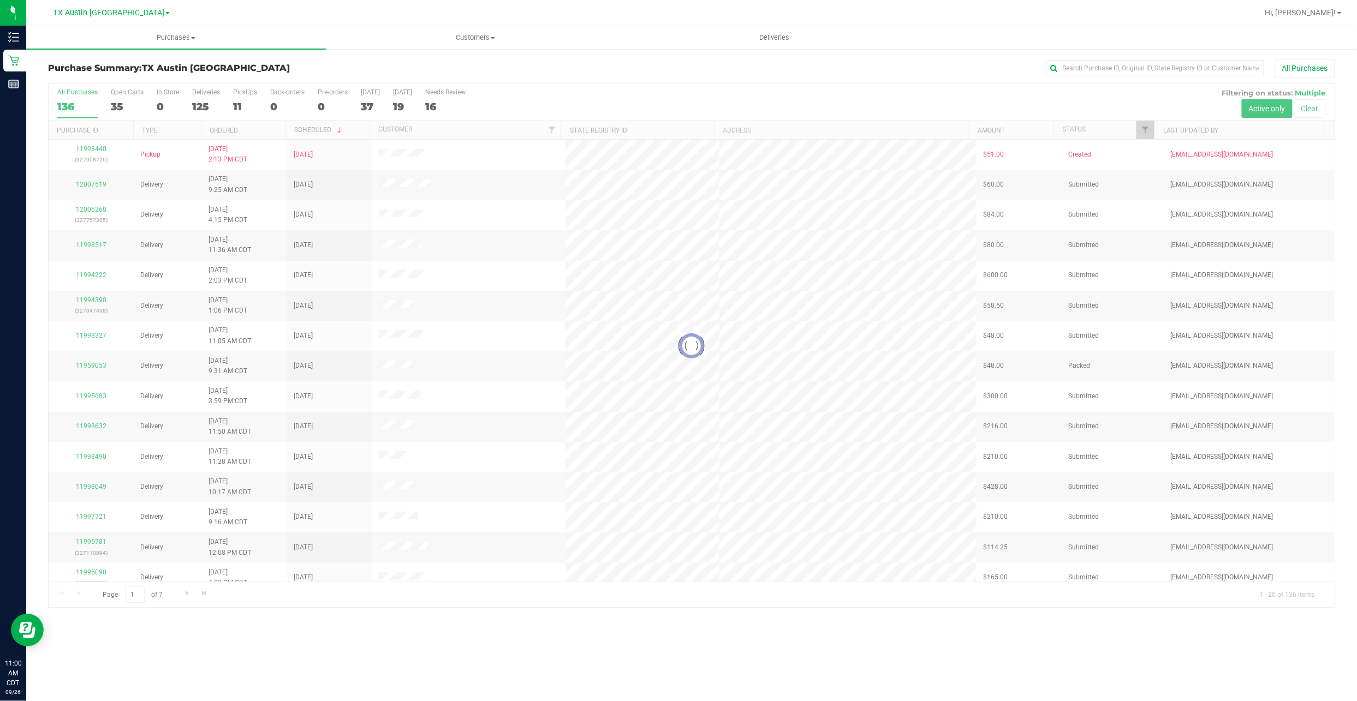
click at [234, 109] on div at bounding box center [692, 346] width 1286 height 524
click at [241, 101] on div at bounding box center [692, 346] width 1286 height 524
click at [241, 101] on div "11" at bounding box center [245, 106] width 24 height 13
click at [0, 0] on input "PickUps 11" at bounding box center [0, 0] width 0 height 0
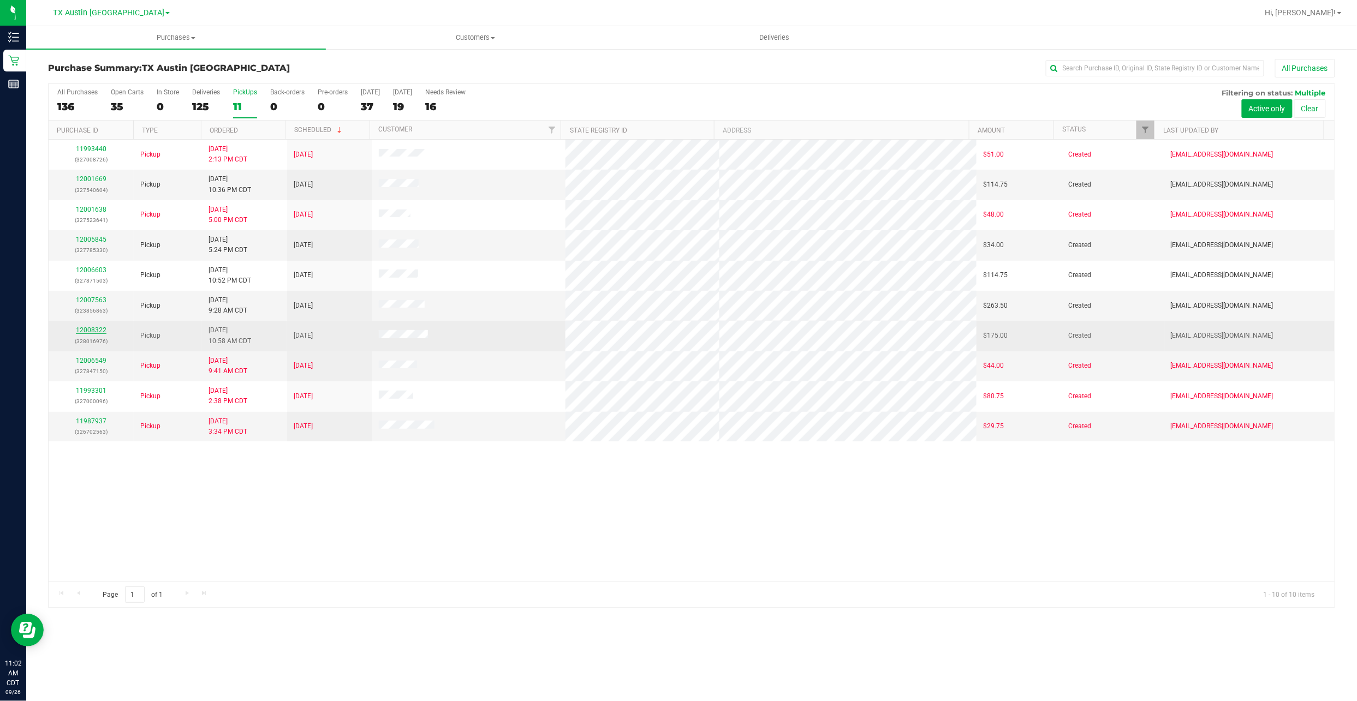
click at [99, 331] on link "12008322" at bounding box center [91, 330] width 31 height 8
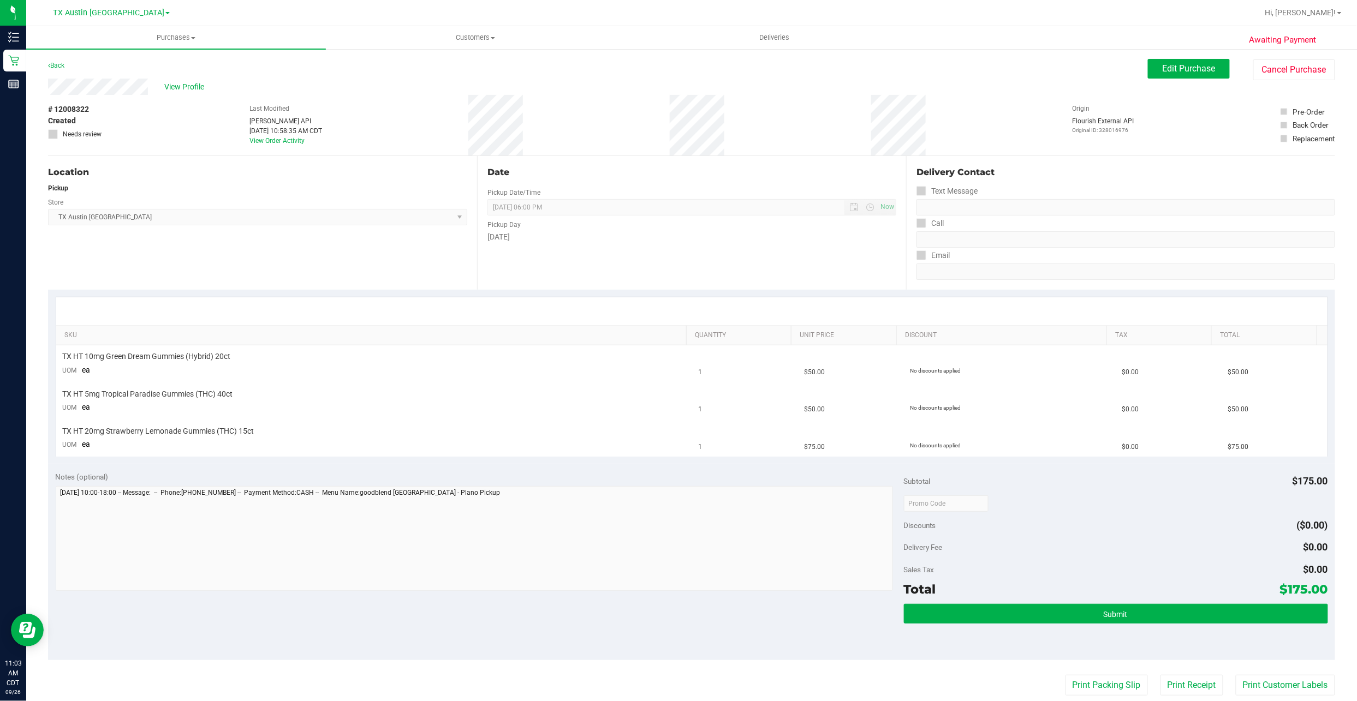
click at [96, 95] on div "# 12008322 Created Needs review" at bounding box center [75, 125] width 55 height 61
click at [131, 95] on div "# 12008322 Created Needs review Last Modified Jane API Sep 26, 2025 10:58:35 AM…" at bounding box center [691, 125] width 1287 height 61
click at [129, 95] on div "# 12008322 Created Needs review Last Modified Jane API Sep 26, 2025 10:58:35 AM…" at bounding box center [691, 125] width 1287 height 61
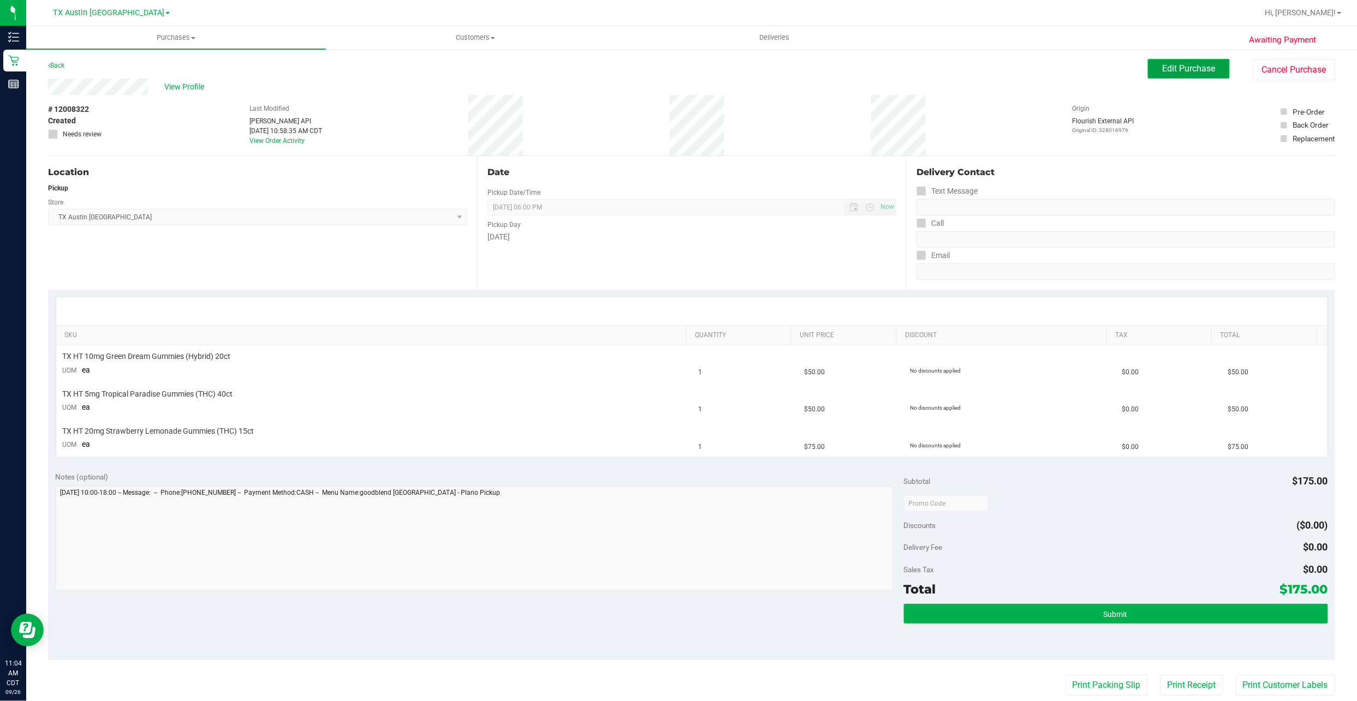
click at [656, 68] on span "Edit Purchase" at bounding box center [1188, 68] width 53 height 10
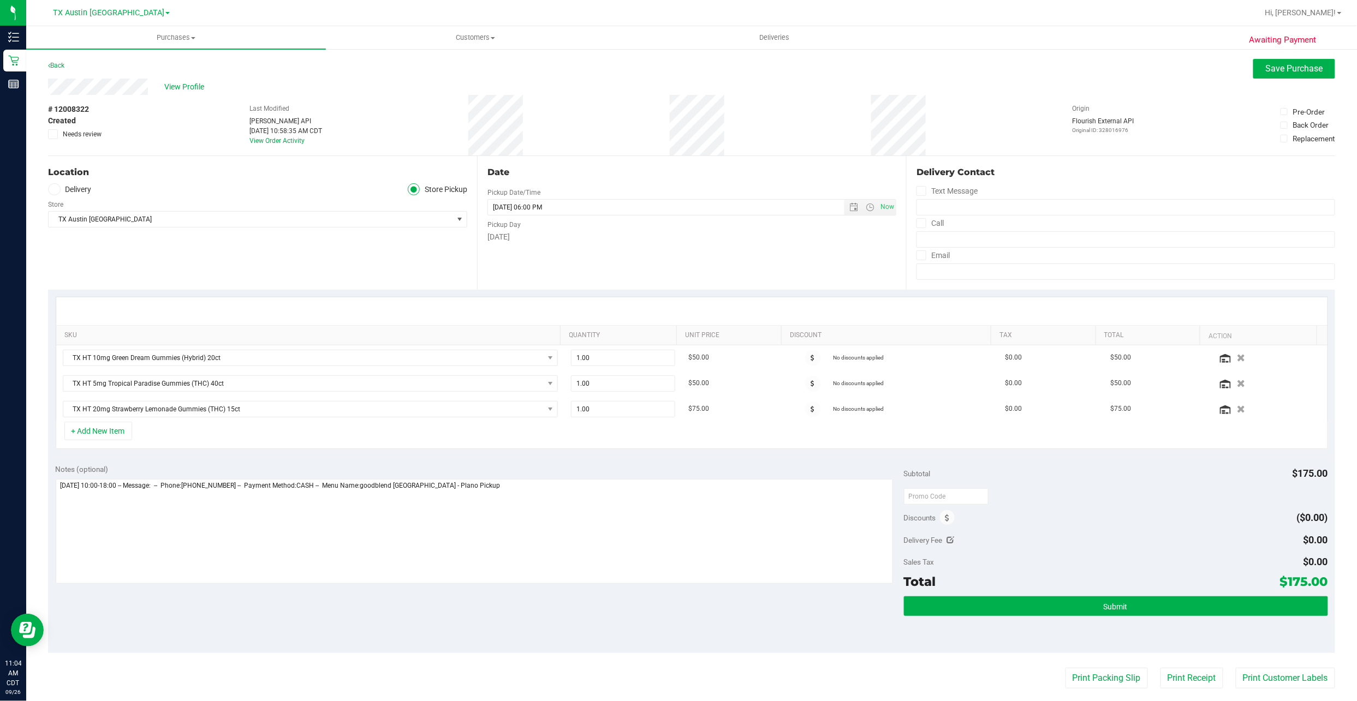
click at [76, 192] on label "Delivery" at bounding box center [70, 189] width 44 height 13
click at [0, 0] on input "Delivery" at bounding box center [0, 0] width 0 height 0
click at [116, 220] on span "Plano Retail- 4720 SH 121 N" at bounding box center [95, 220] width 84 height 8
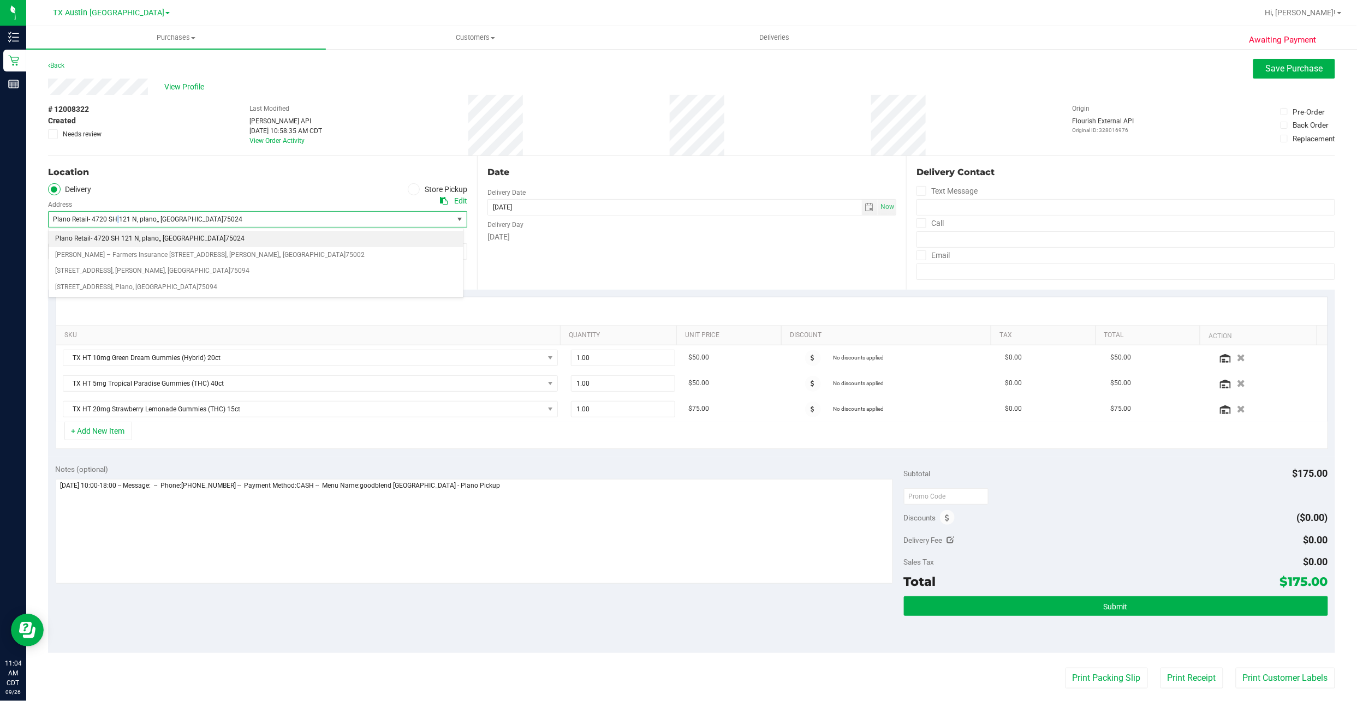
click at [116, 220] on span "Plano Retail- 4720 SH 121 N" at bounding box center [95, 220] width 84 height 8
click at [121, 254] on span "TX Austin [GEOGRAPHIC_DATA]" at bounding box center [251, 251] width 404 height 15
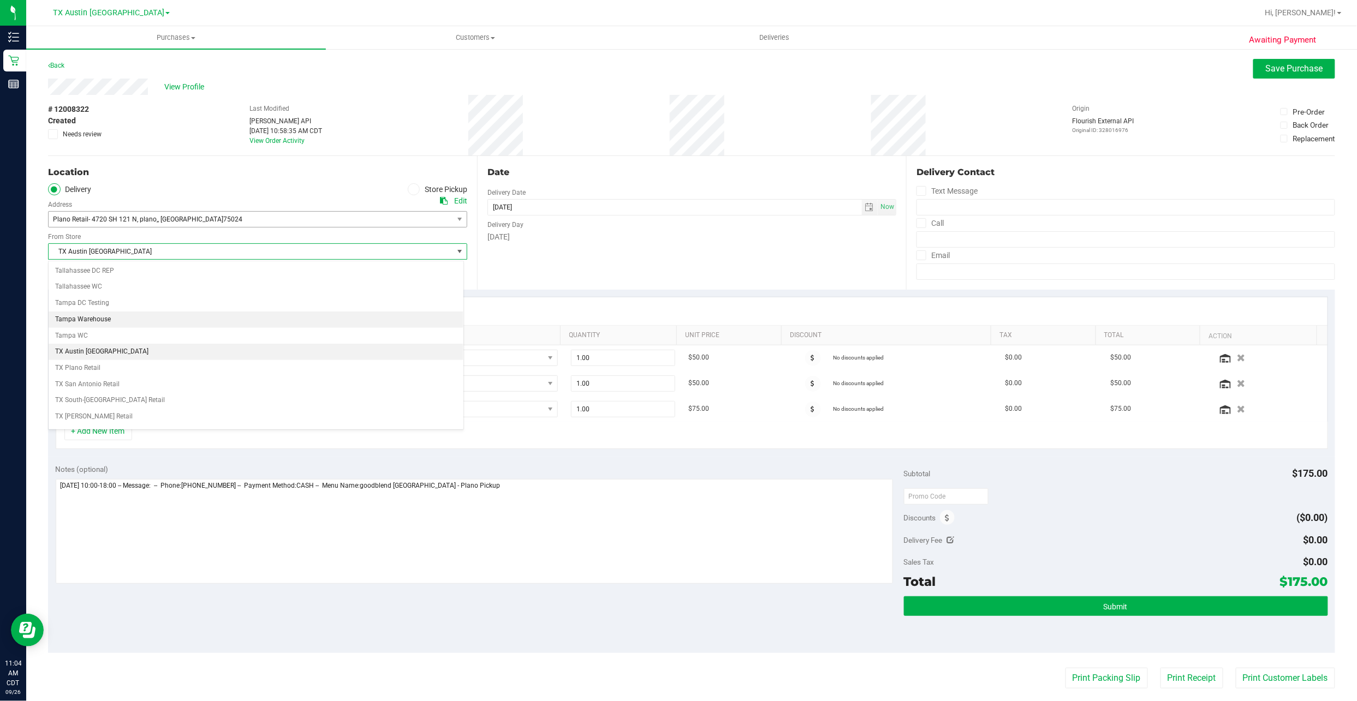
scroll to position [814, 0]
click at [139, 320] on li "TX Plano Retail" at bounding box center [256, 322] width 415 height 16
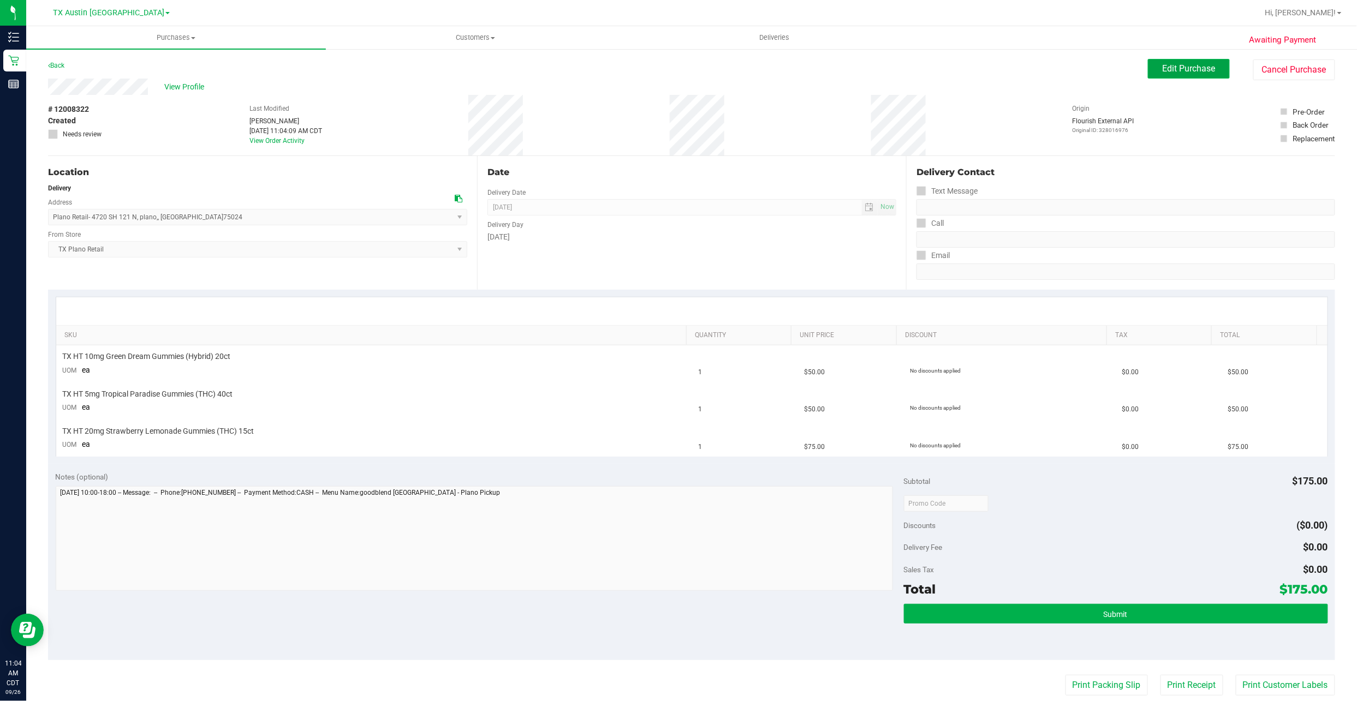
click at [656, 63] on span "Edit Purchase" at bounding box center [1188, 68] width 53 height 10
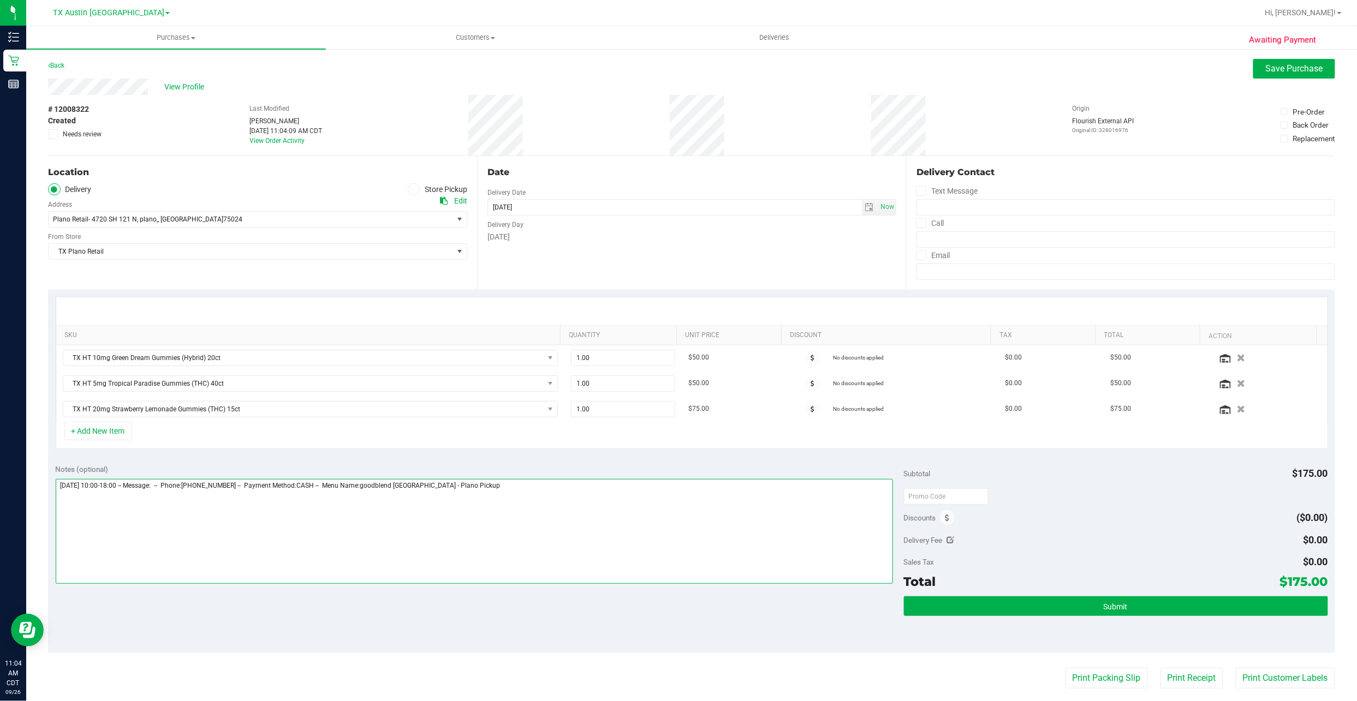
click at [326, 336] on textarea at bounding box center [474, 531] width 837 height 105
click at [554, 336] on textarea at bounding box center [474, 531] width 837 height 105
click at [180, 336] on textarea at bounding box center [474, 531] width 837 height 105
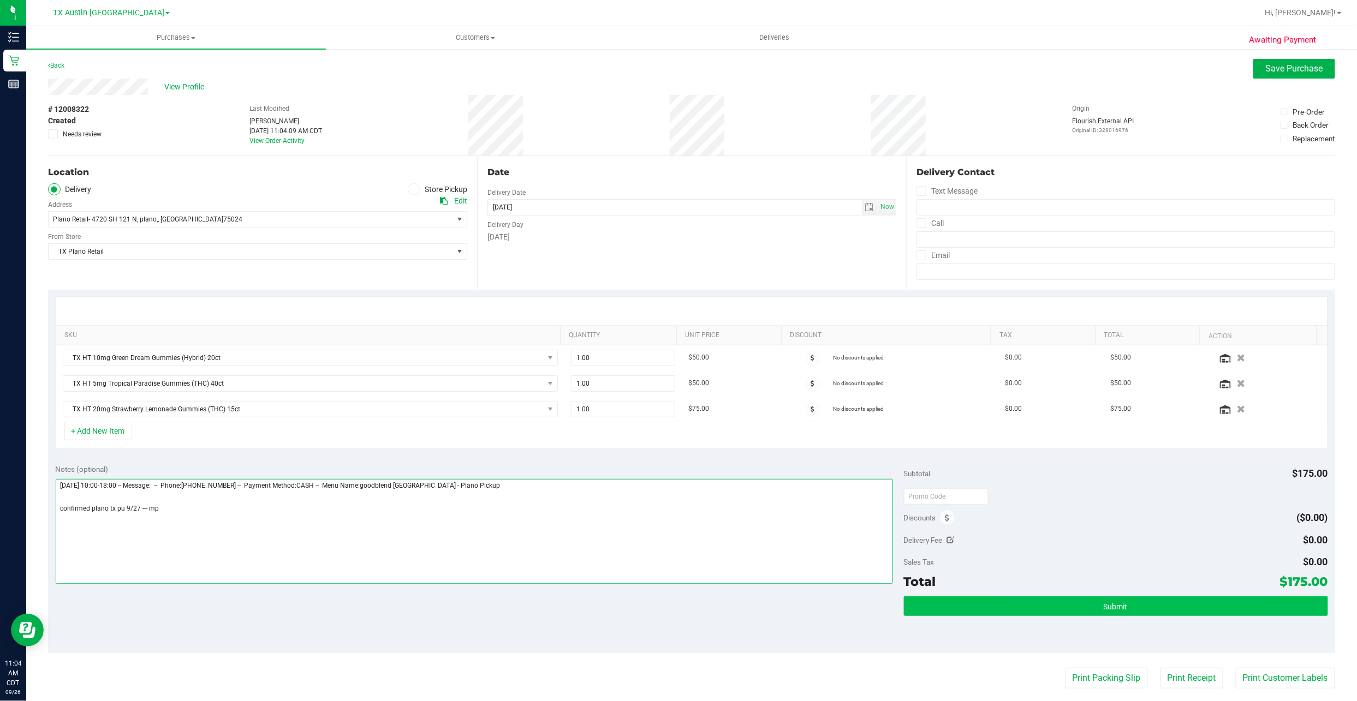
type textarea "Saturday 09/27/2025 10:00-18:00 -- Message: -- Phone:2143542548 -- Payment Meth…"
click at [656, 336] on button "Submit" at bounding box center [1116, 606] width 424 height 20
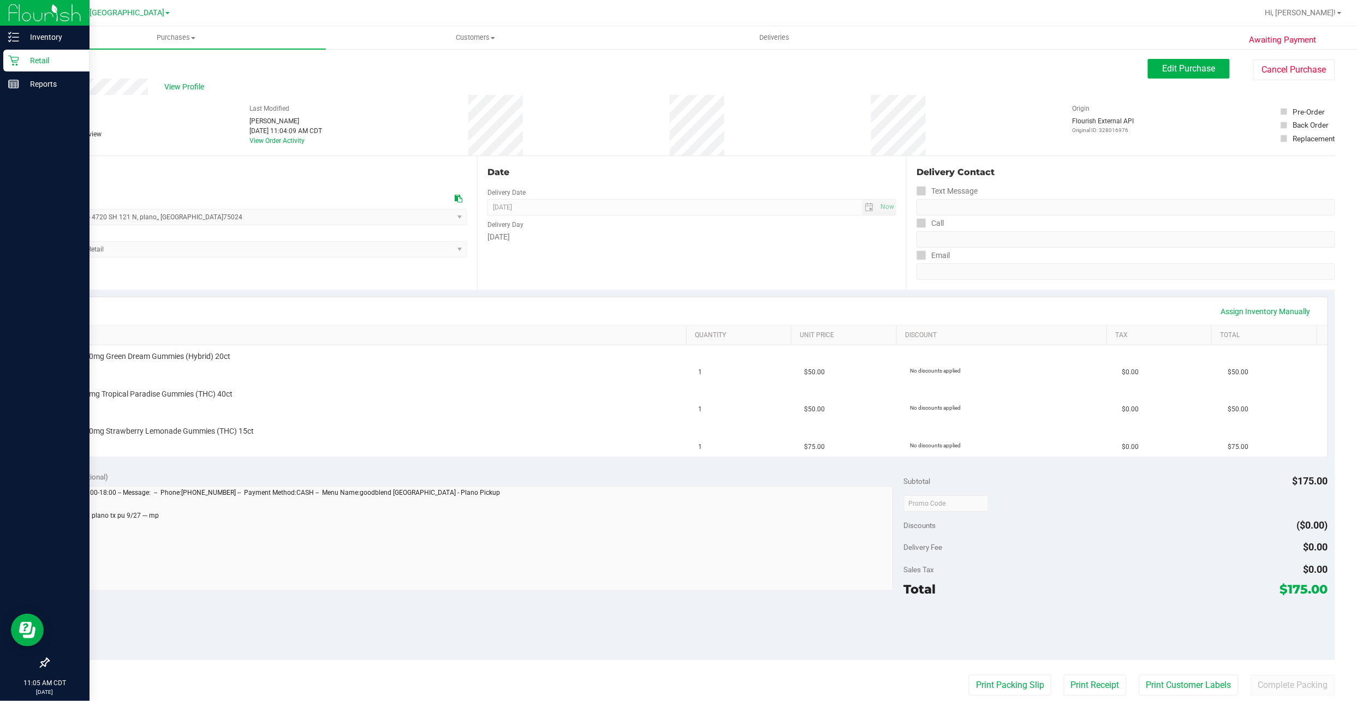
click at [17, 64] on icon at bounding box center [13, 61] width 10 height 10
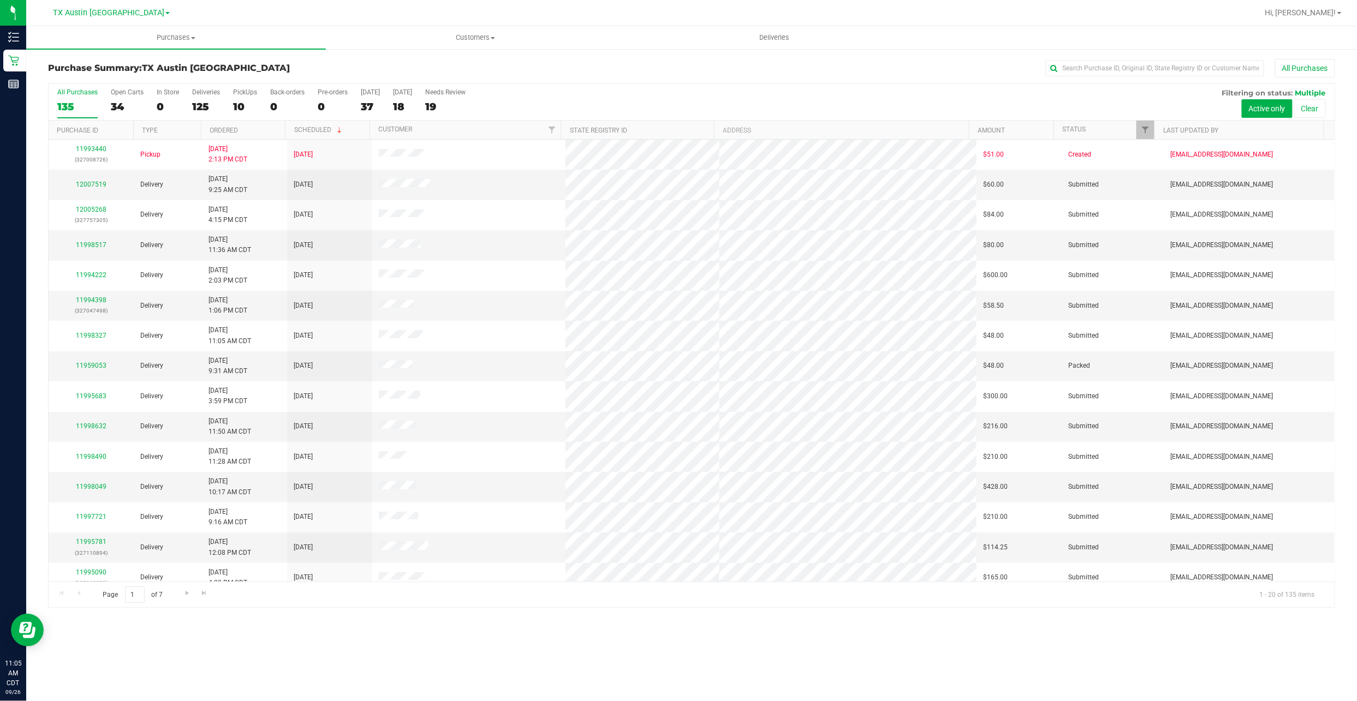
click at [135, 8] on link "TX Austin [GEOGRAPHIC_DATA]" at bounding box center [111, 12] width 117 height 10
click at [106, 40] on link "TX Austin [GEOGRAPHIC_DATA]" at bounding box center [111, 38] width 159 height 15
click at [105, 9] on span "TX Austin [GEOGRAPHIC_DATA]" at bounding box center [108, 13] width 111 height 10
click at [106, 49] on link "TX San Antonio Retail" at bounding box center [111, 53] width 159 height 15
click at [492, 35] on span "Customers" at bounding box center [475, 38] width 298 height 10
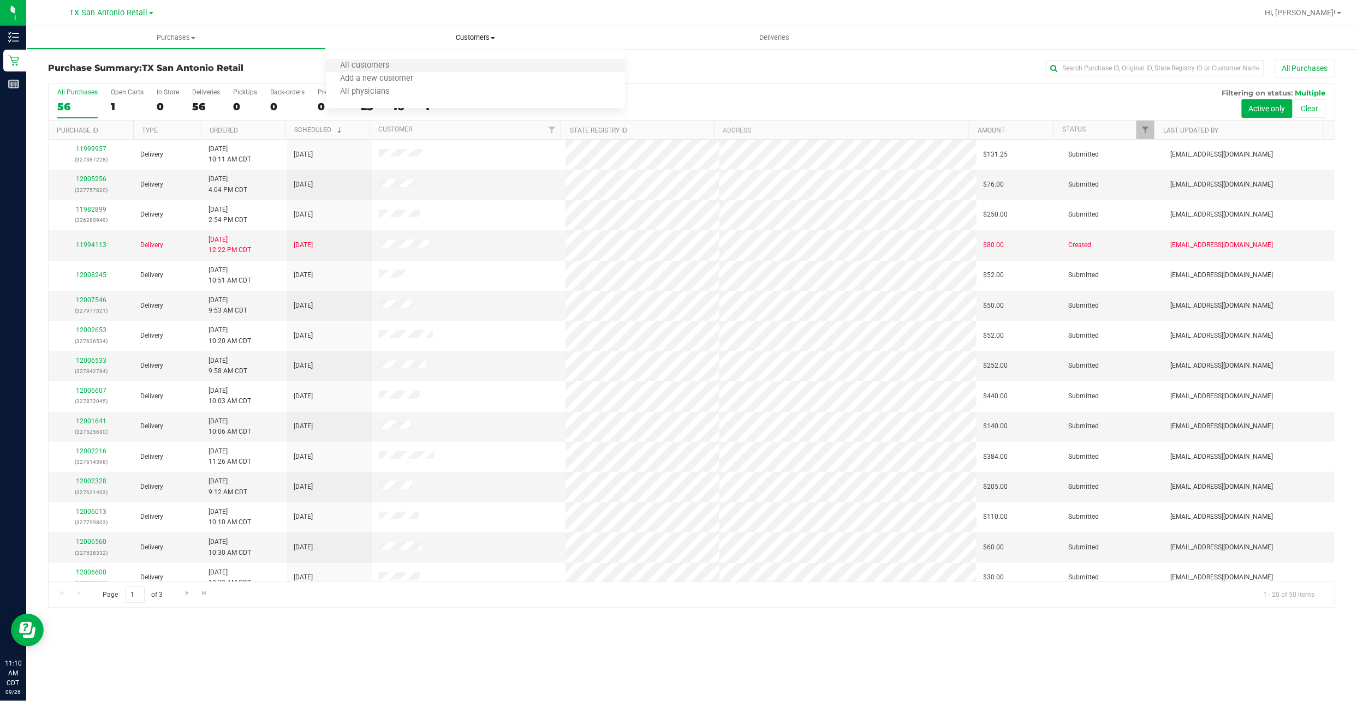
click at [423, 65] on li "All customers" at bounding box center [476, 65] width 300 height 13
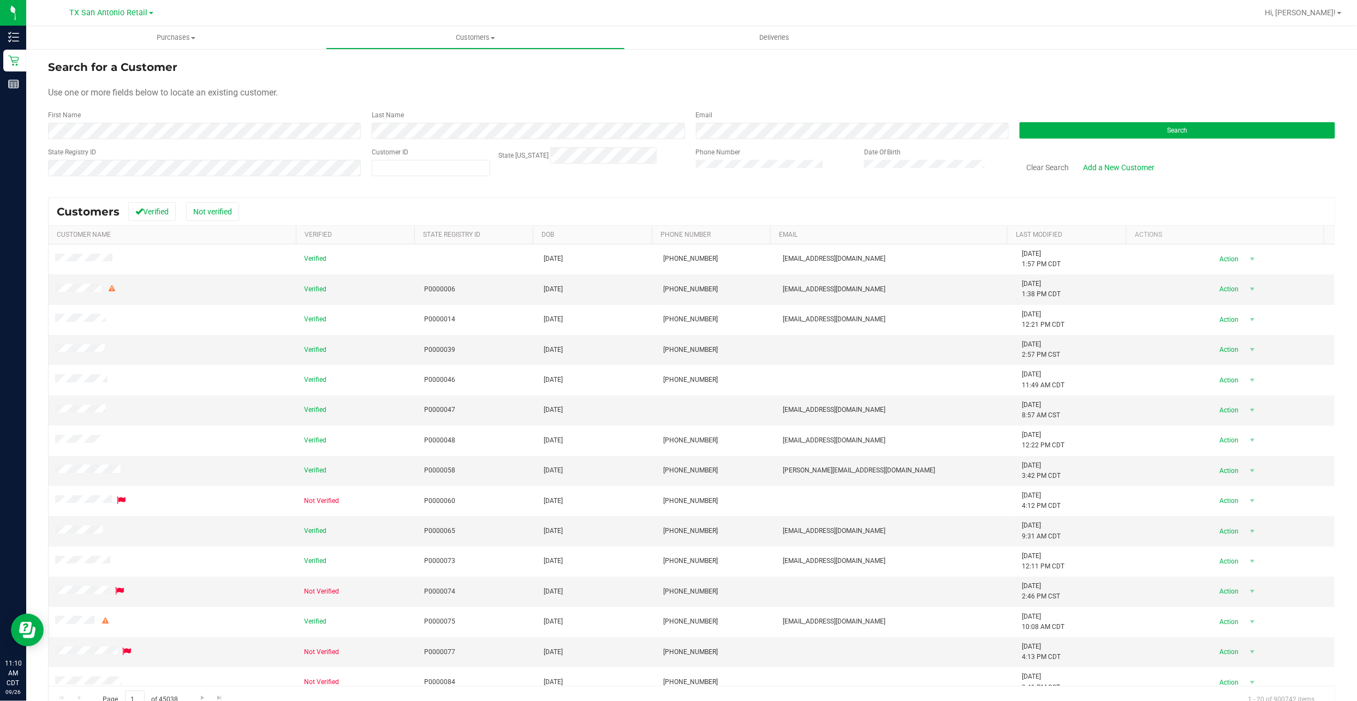
click at [215, 142] on form "Search for a Customer Use one or more fields below to locate an existing custom…" at bounding box center [691, 122] width 1287 height 127
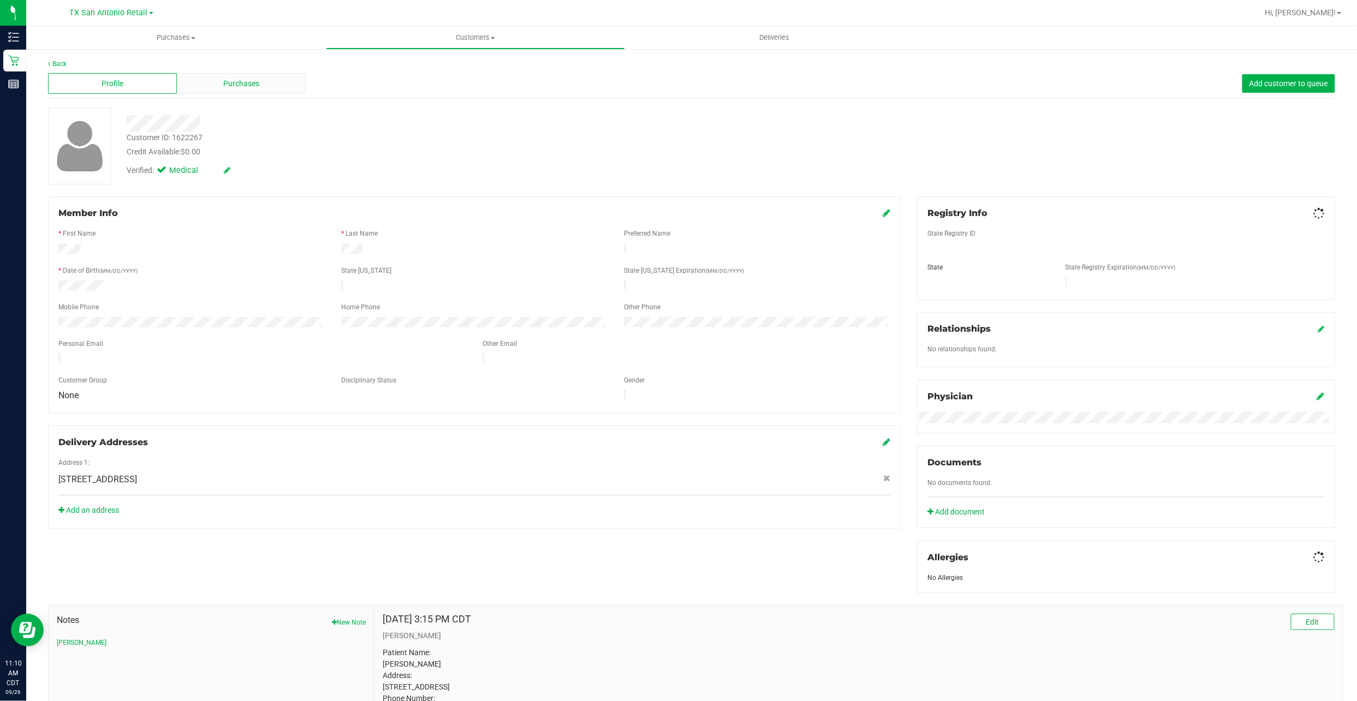
click at [213, 86] on div "Purchases" at bounding box center [241, 83] width 129 height 21
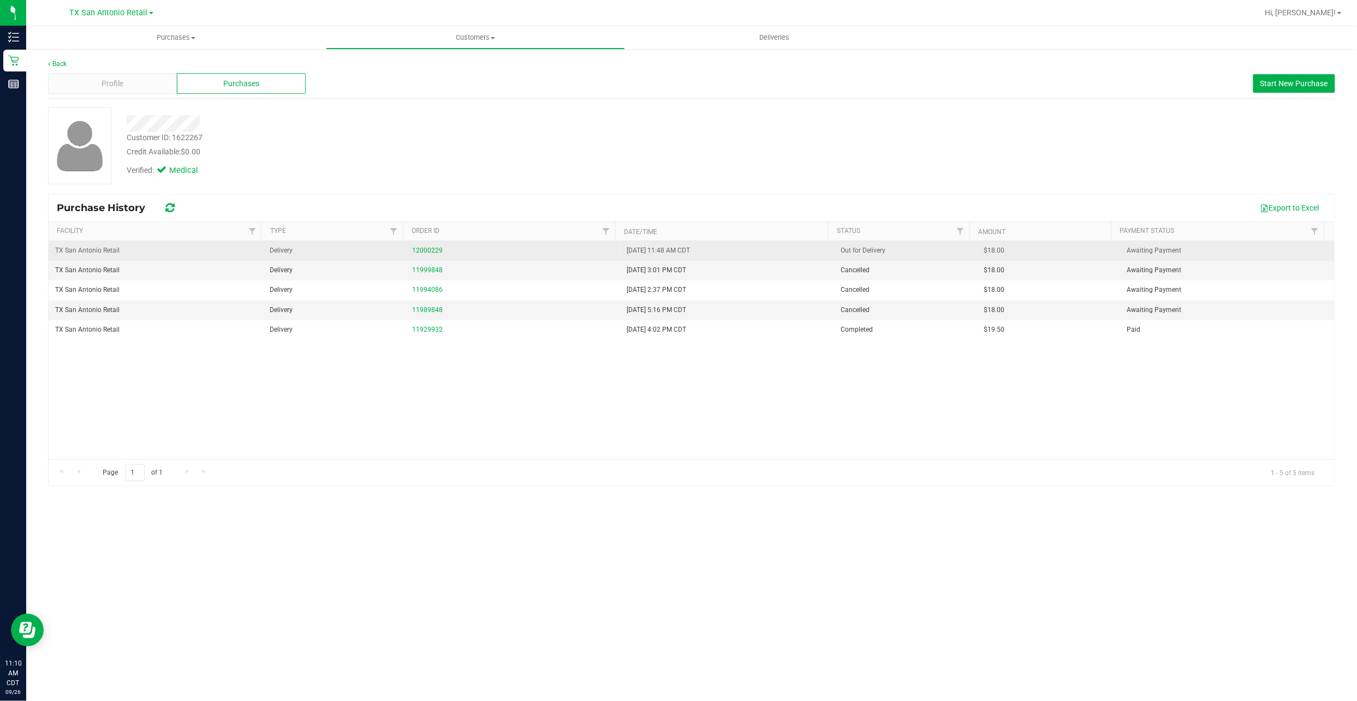
click at [421, 247] on div "12000229" at bounding box center [512, 251] width 201 height 10
click at [420, 249] on link "12000229" at bounding box center [427, 251] width 31 height 8
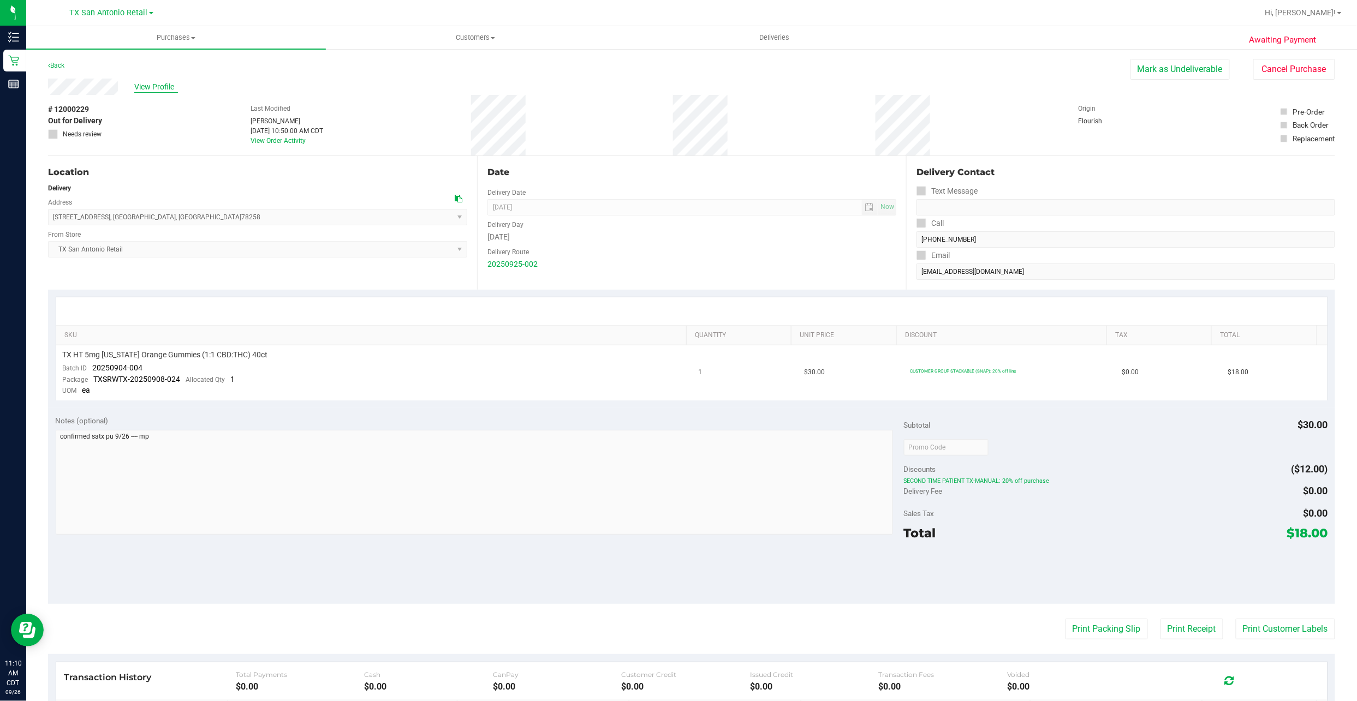
click at [169, 88] on span "View Profile" at bounding box center [156, 86] width 44 height 11
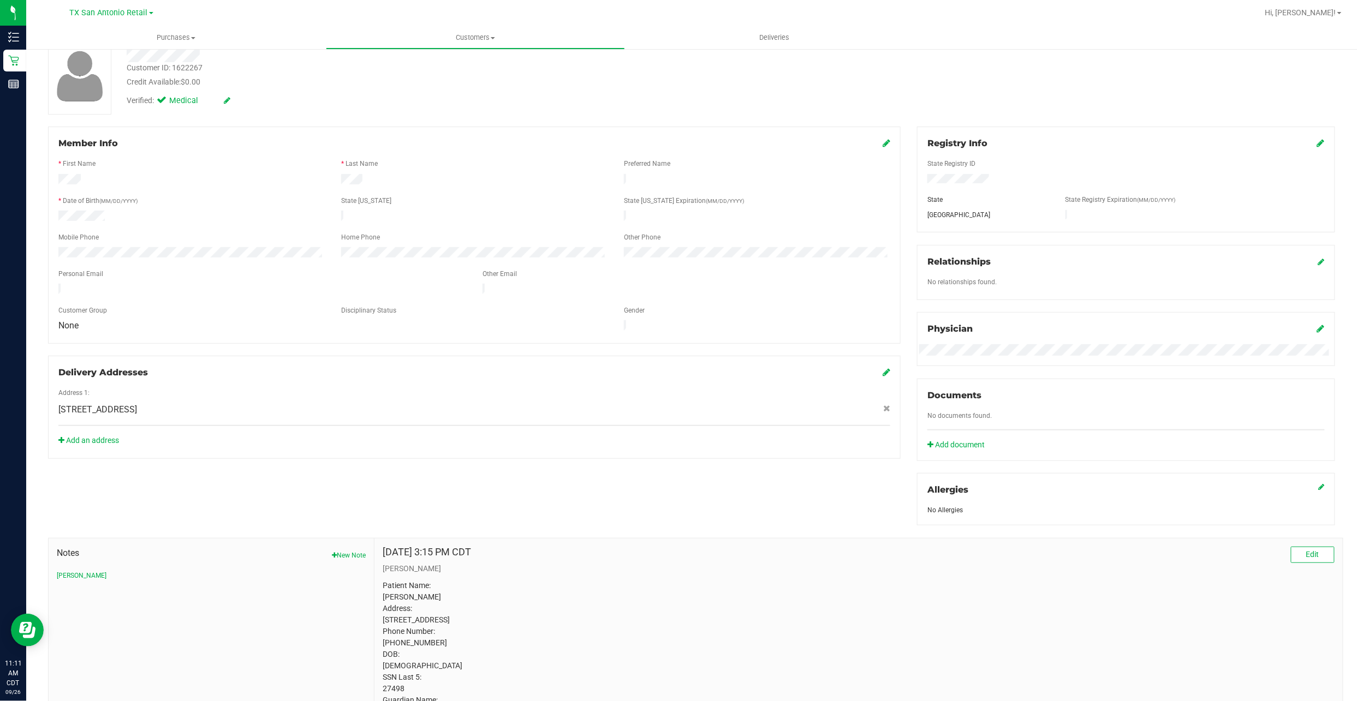
scroll to position [166, 0]
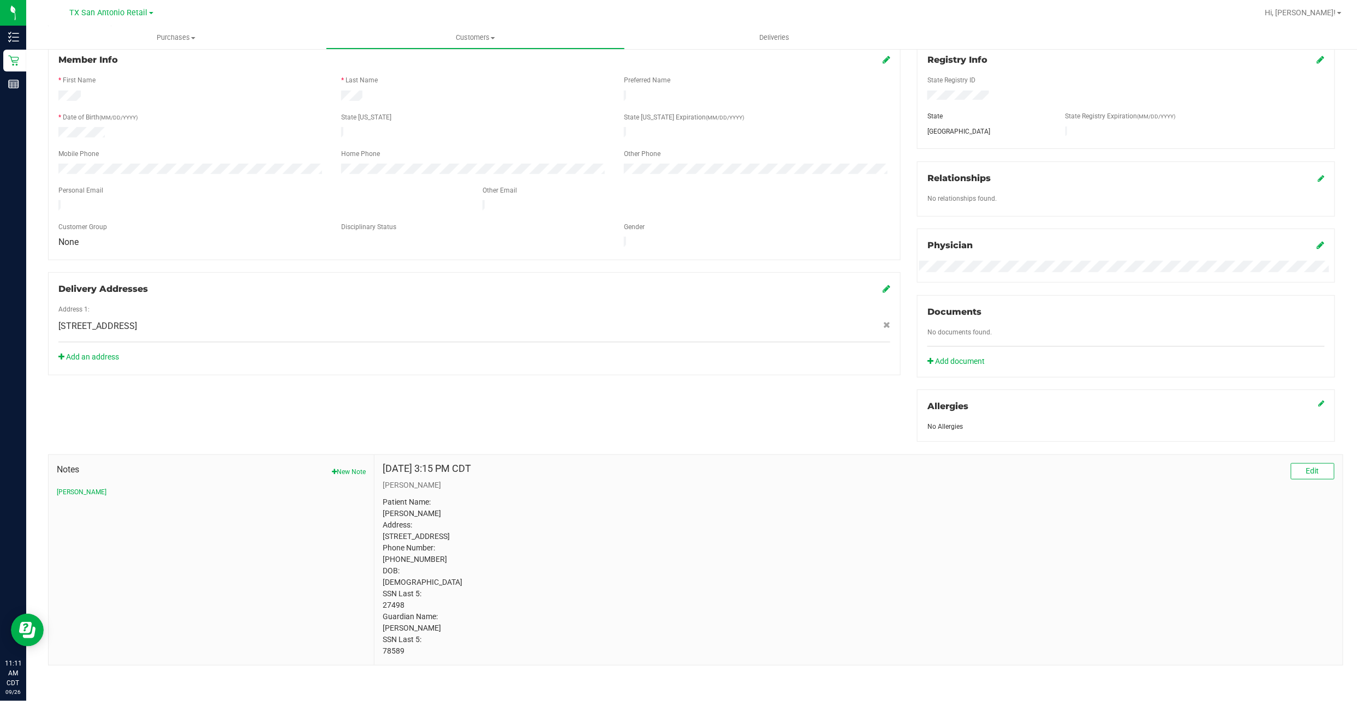
click at [393, 336] on p "Patient Name: Glenn Miller Address: 3607 Marlark Pass San Antonio, TX, 78261 Ph…" at bounding box center [859, 577] width 952 height 160
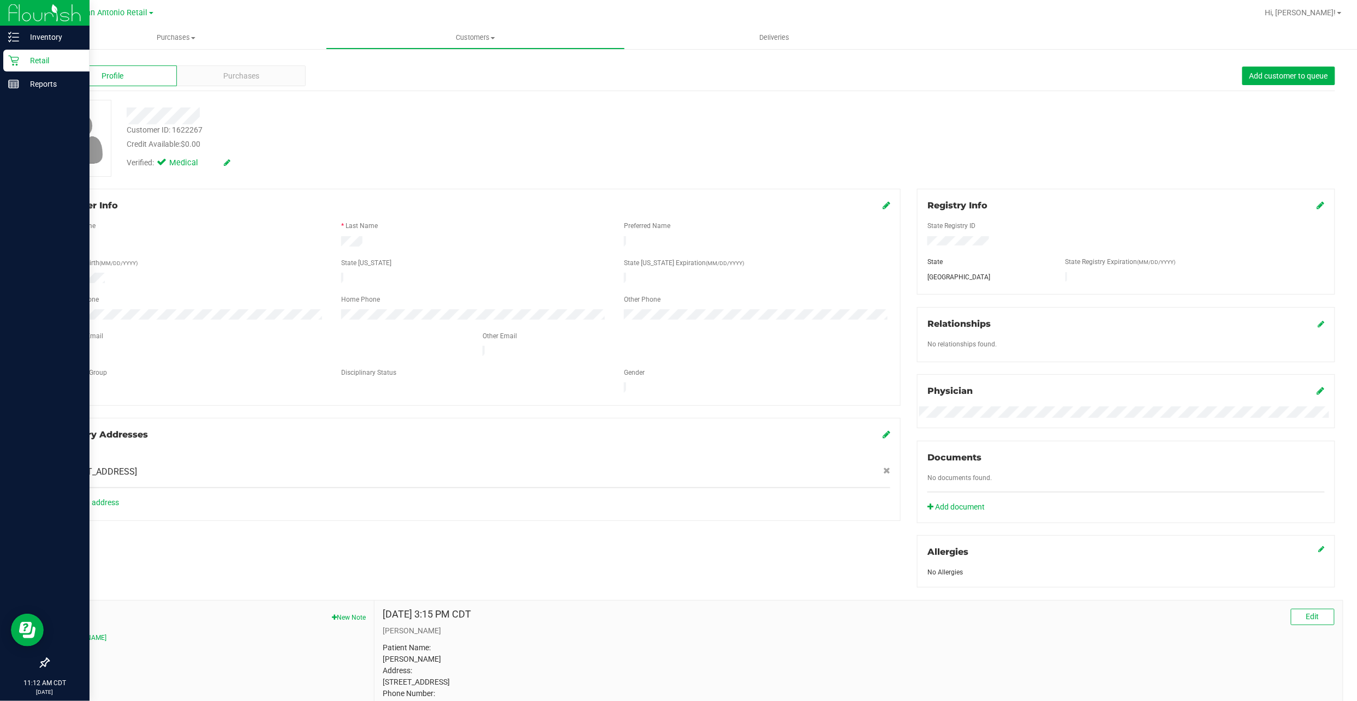
scroll to position [0, 0]
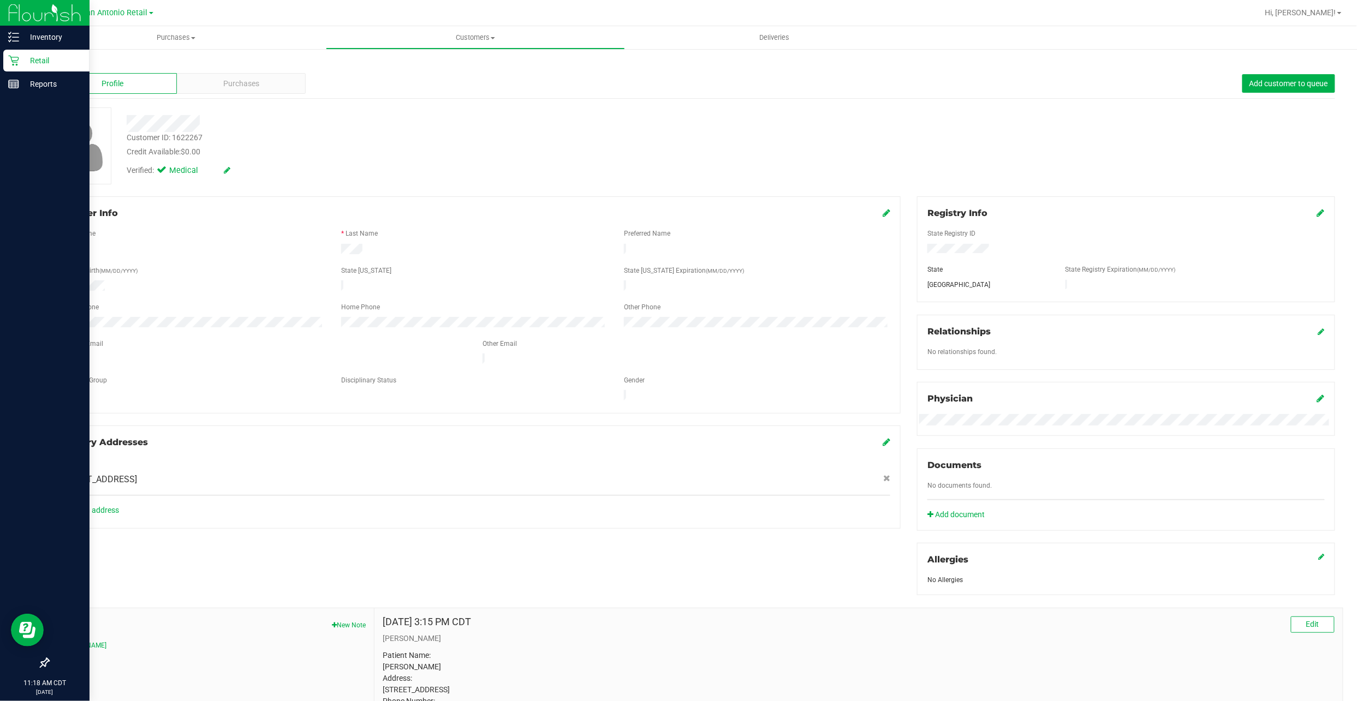
click at [17, 61] on icon at bounding box center [13, 60] width 11 height 11
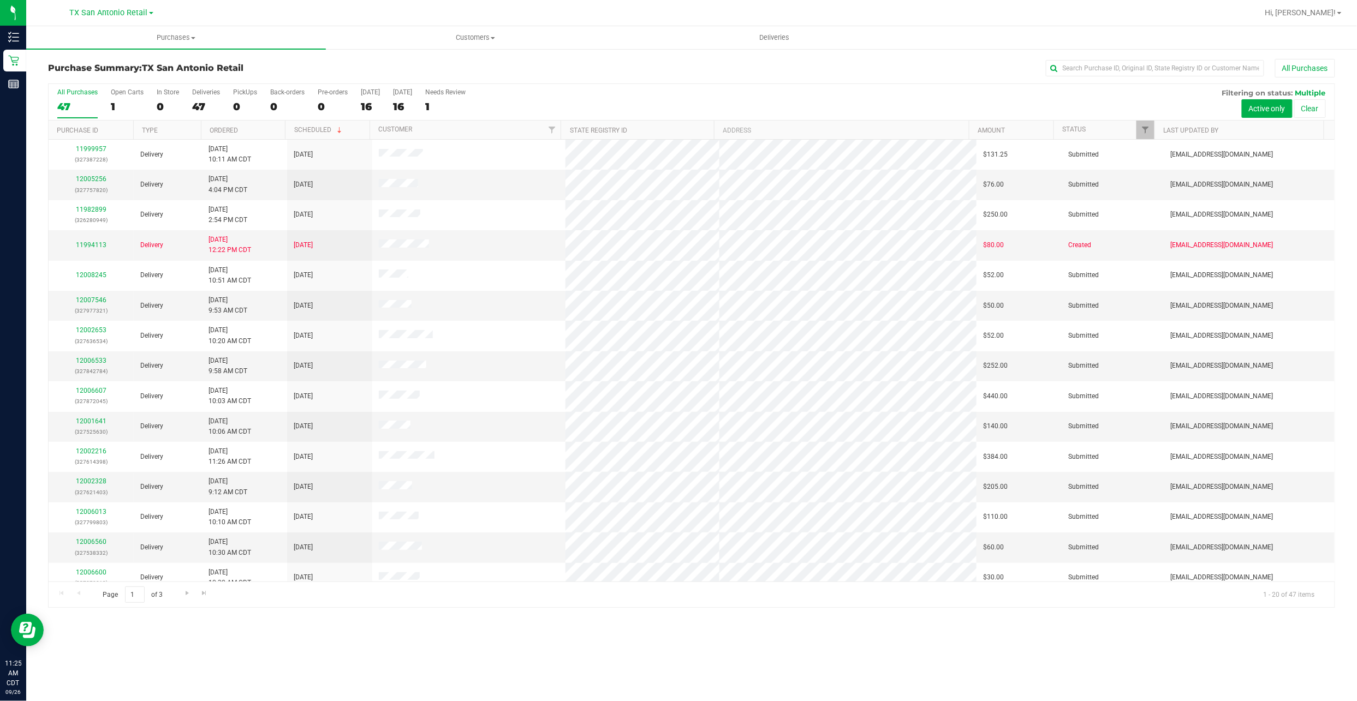
click at [118, 18] on div "TX San Antonio Retail TX Austin DC TX San Antonio Retail" at bounding box center [111, 12] width 83 height 13
click at [118, 16] on span "TX San Antonio Retail" at bounding box center [109, 13] width 78 height 10
drag, startPoint x: 118, startPoint y: 16, endPoint x: 95, endPoint y: 35, distance: 29.9
click at [99, 27] on ul "[GEOGRAPHIC_DATA] [GEOGRAPHIC_DATA] [GEOGRAPHIC_DATA] [GEOGRAPHIC_DATA] [GEOGRA…" at bounding box center [111, 45] width 159 height 49
click at [95, 36] on span "Purchases" at bounding box center [176, 38] width 300 height 10
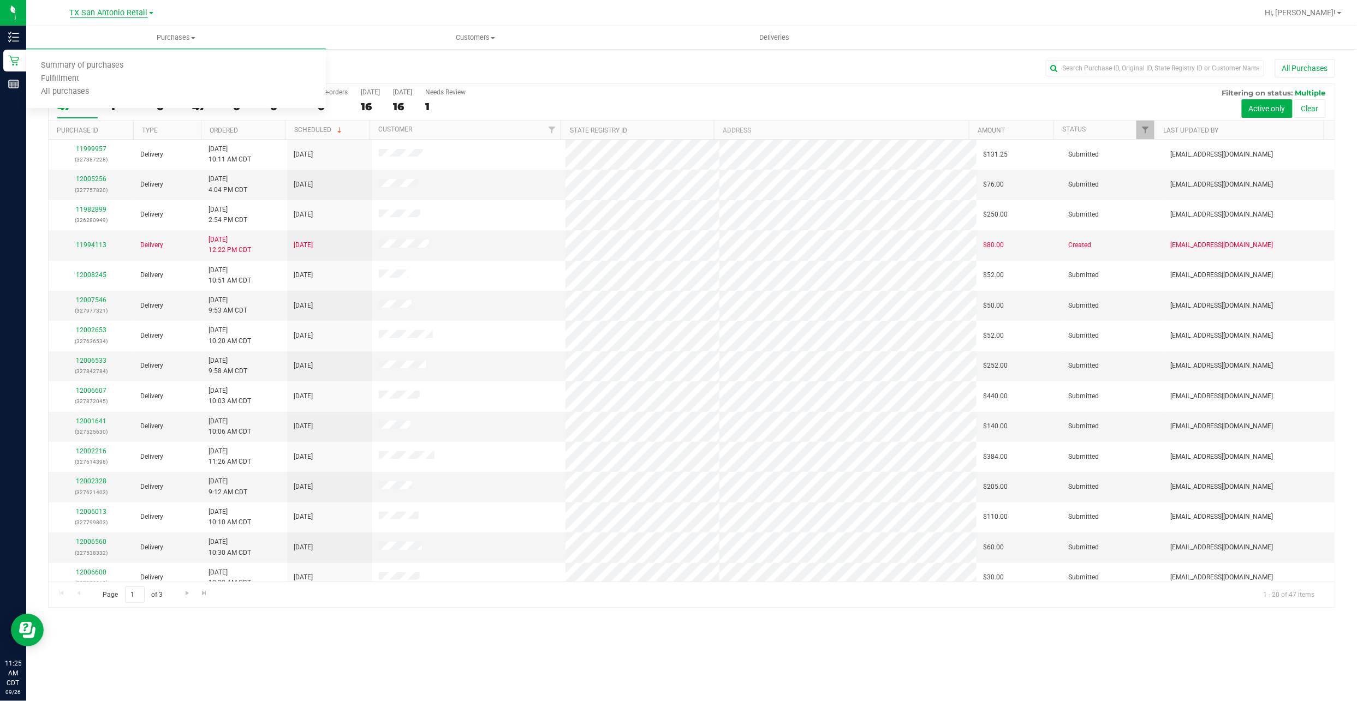
click at [91, 14] on span "TX San Antonio Retail" at bounding box center [109, 13] width 78 height 10
click at [93, 33] on link "TX Austin [GEOGRAPHIC_DATA]" at bounding box center [111, 38] width 159 height 15
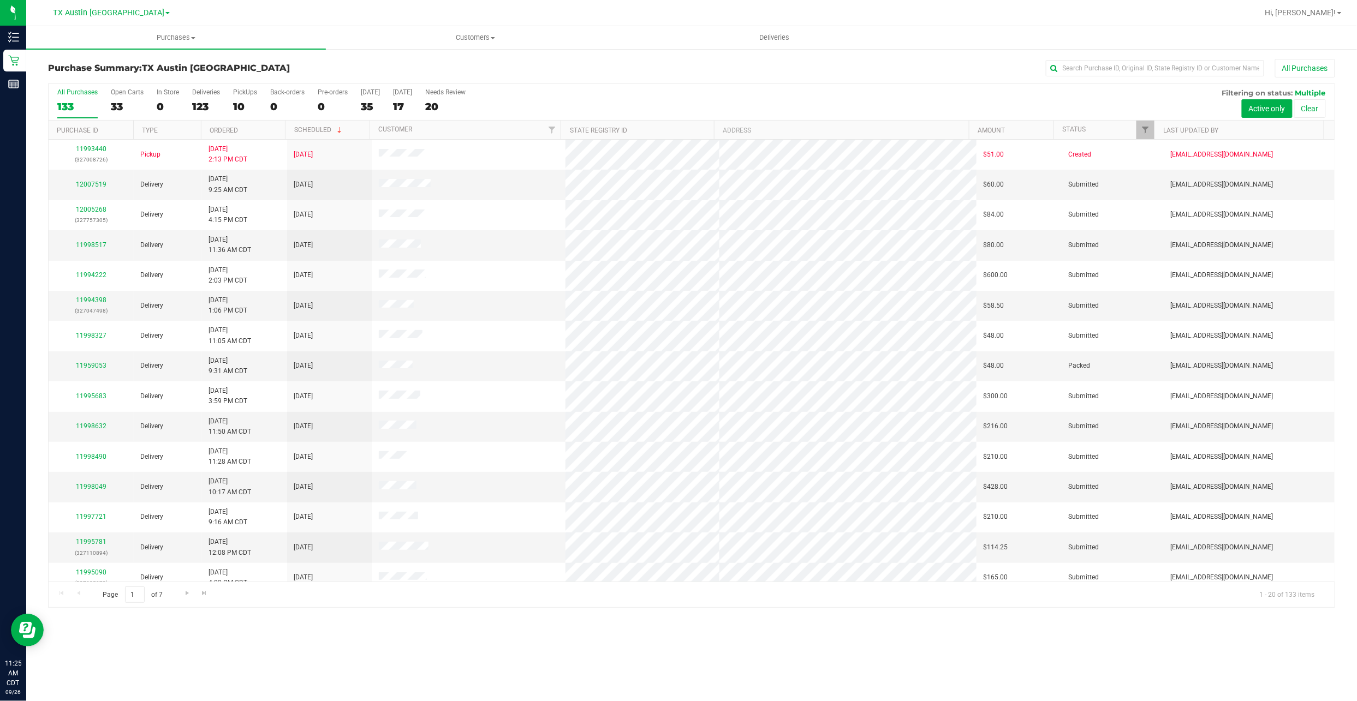
click at [225, 101] on div "All Purchases 133 Open Carts 33 In Store 0 Deliveries 123 PickUps 10 Back-order…" at bounding box center [692, 102] width 1286 height 37
click at [228, 99] on div "All Purchases 133 Open Carts 33 In Store 0 Deliveries 123 PickUps 10 Back-order…" at bounding box center [692, 102] width 1286 height 37
click at [231, 98] on div "All Purchases 133 Open Carts 33 In Store 0 Deliveries 123 PickUps 10 Back-order…" at bounding box center [692, 102] width 1286 height 37
click at [234, 96] on div "PickUps" at bounding box center [245, 92] width 24 height 8
click at [0, 0] on input "PickUps 10" at bounding box center [0, 0] width 0 height 0
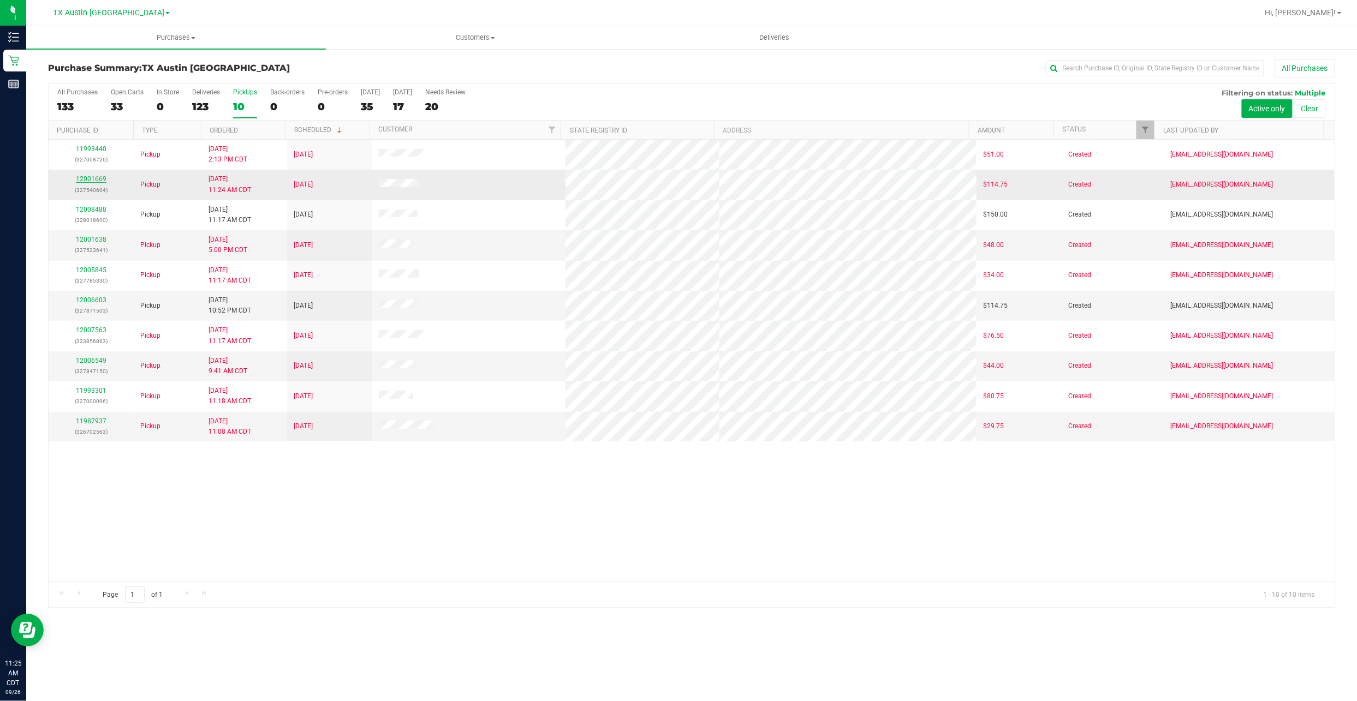
click at [98, 180] on link "12001669" at bounding box center [91, 179] width 31 height 8
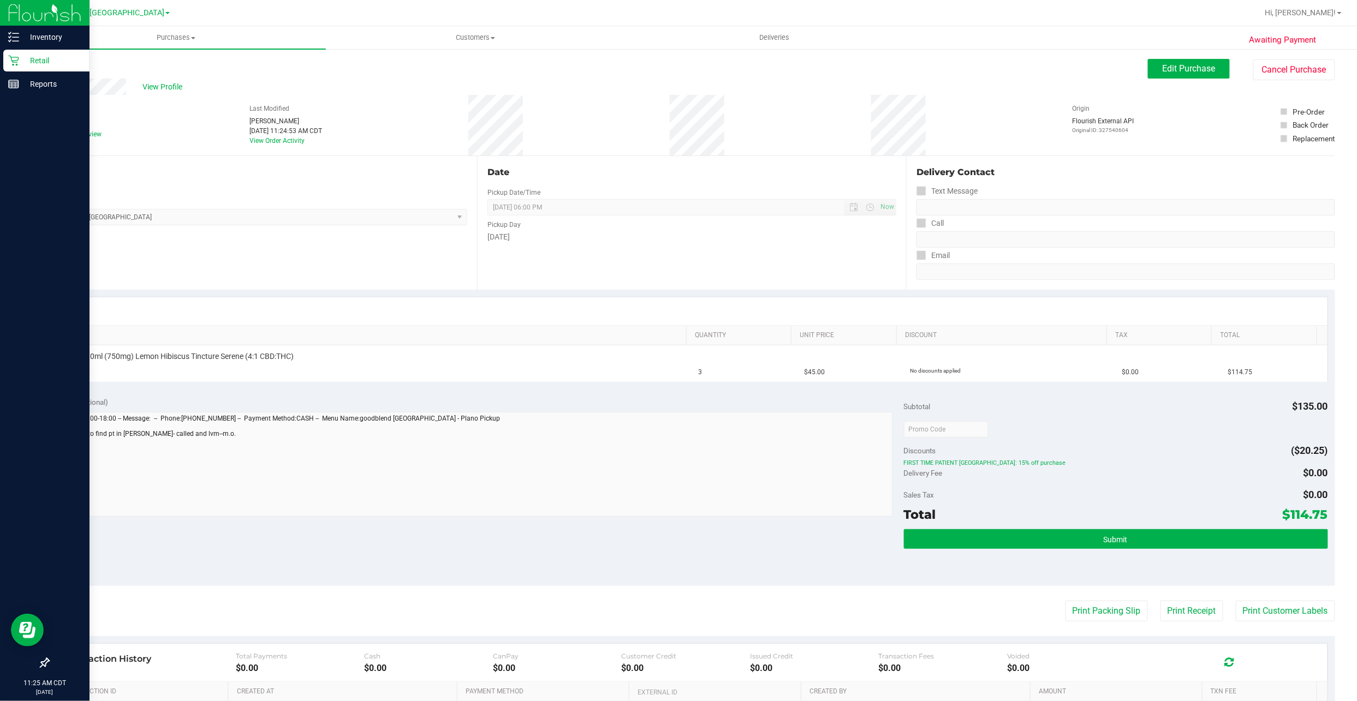
click at [22, 64] on p "Retail" at bounding box center [51, 60] width 65 height 13
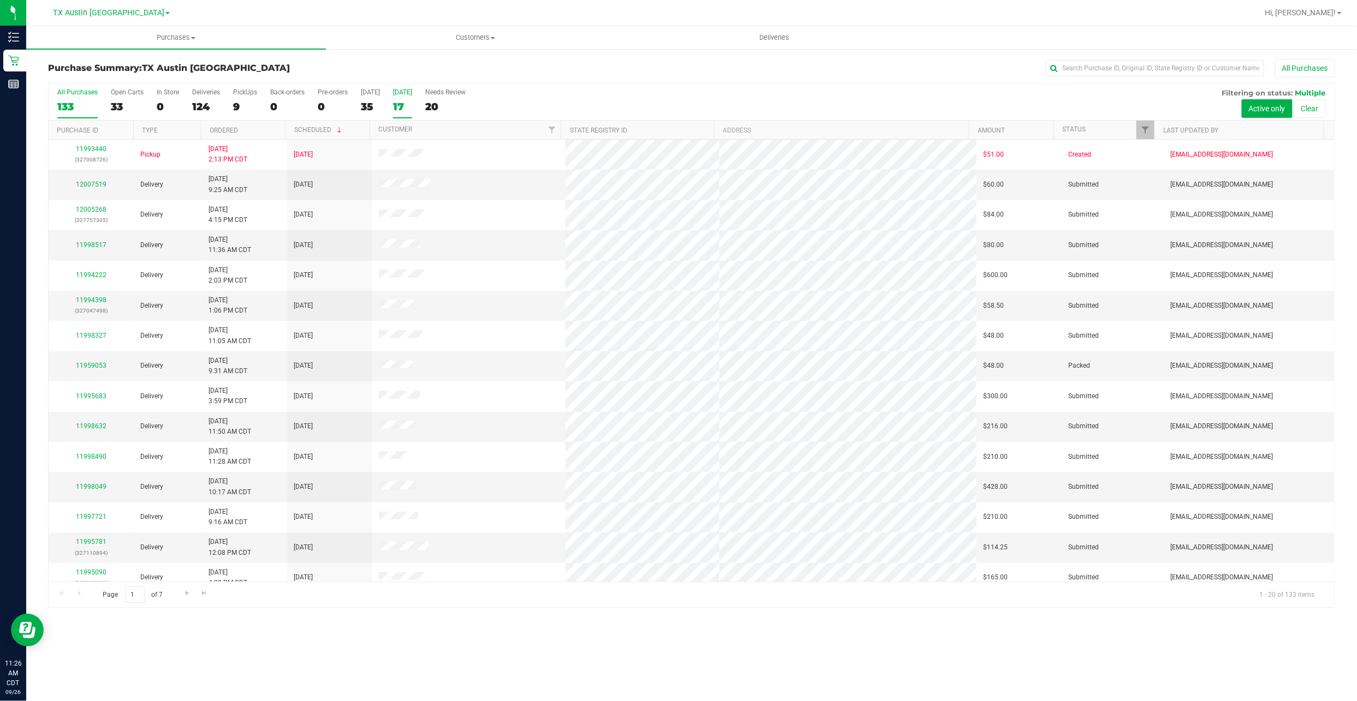
click at [412, 112] on div "17" at bounding box center [402, 106] width 19 height 13
click at [0, 0] on input "Tomorrow 17" at bounding box center [0, 0] width 0 height 0
click at [123, 8] on span "TX Austin [GEOGRAPHIC_DATA]" at bounding box center [108, 13] width 111 height 10
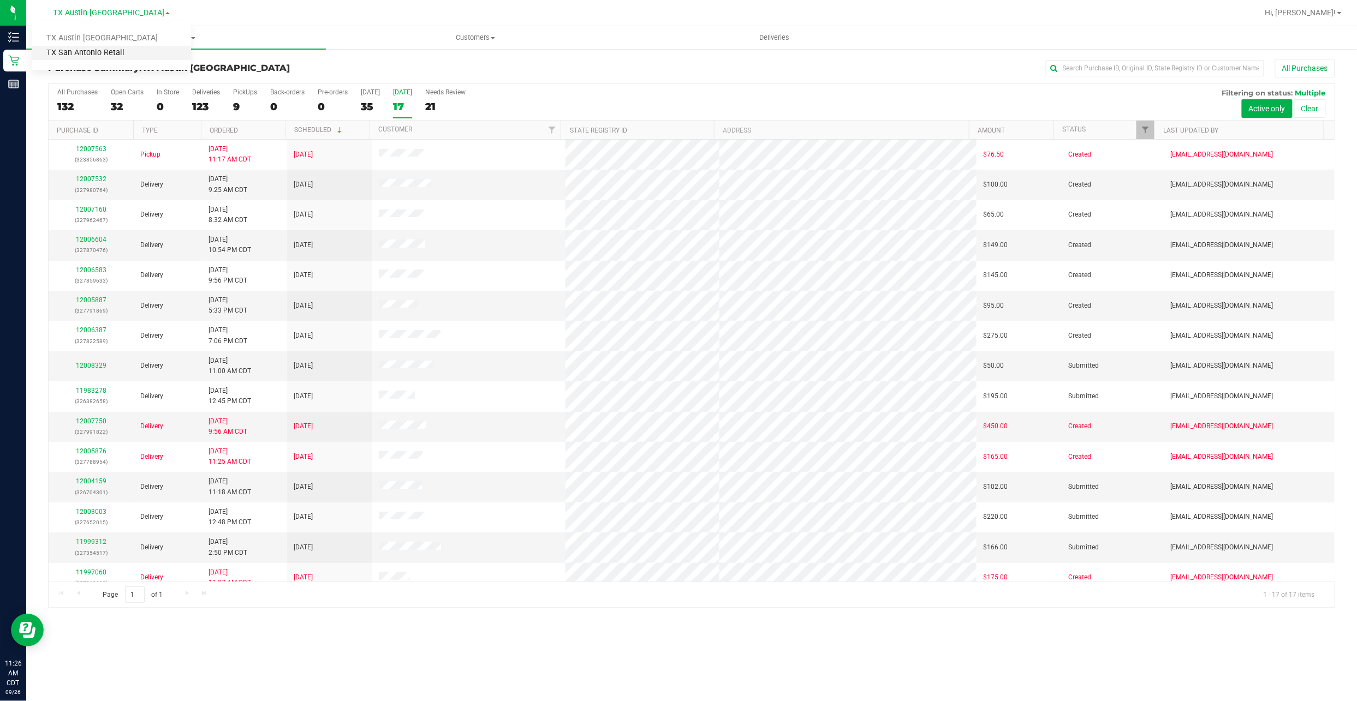
click at [140, 49] on link "TX San Antonio Retail" at bounding box center [111, 53] width 159 height 15
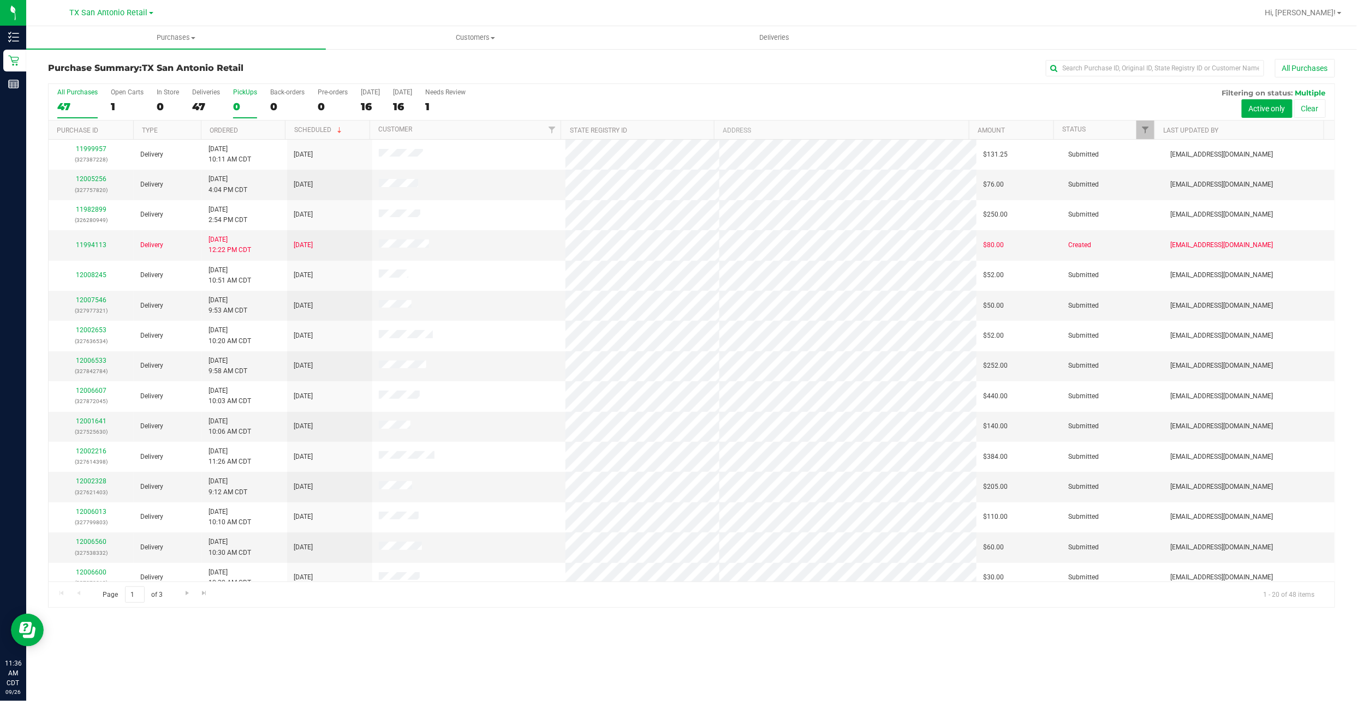
click at [243, 109] on div "0" at bounding box center [245, 106] width 24 height 13
click at [0, 0] on input "PickUps 0" at bounding box center [0, 0] width 0 height 0
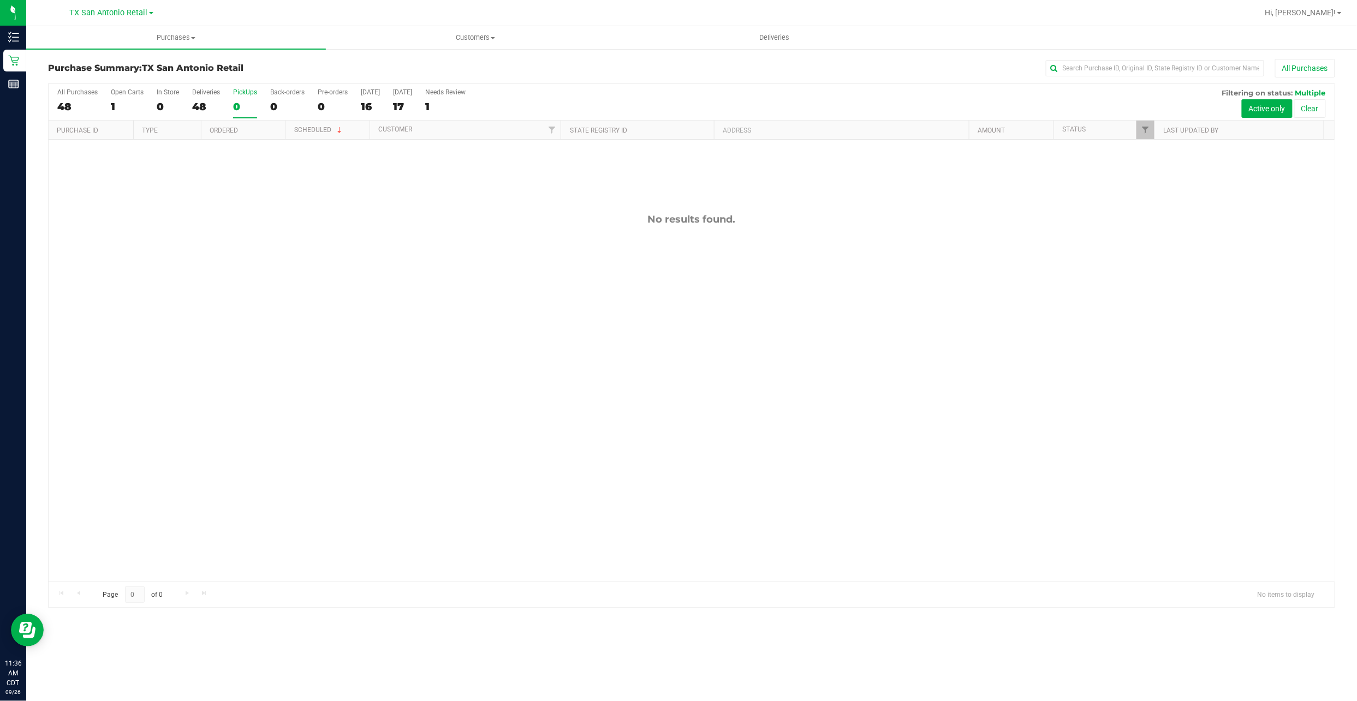
click at [146, 21] on div "TX San Antonio Retail TX Austin DC TX San Antonio Retail" at bounding box center [114, 12] width 164 height 21
click at [140, 17] on div "TX San Antonio Retail TX Austin DC TX San Antonio Retail" at bounding box center [111, 12] width 83 height 13
click at [134, 13] on span "TX San Antonio Retail" at bounding box center [109, 13] width 78 height 10
click at [123, 40] on link "TX Austin [GEOGRAPHIC_DATA]" at bounding box center [111, 38] width 159 height 15
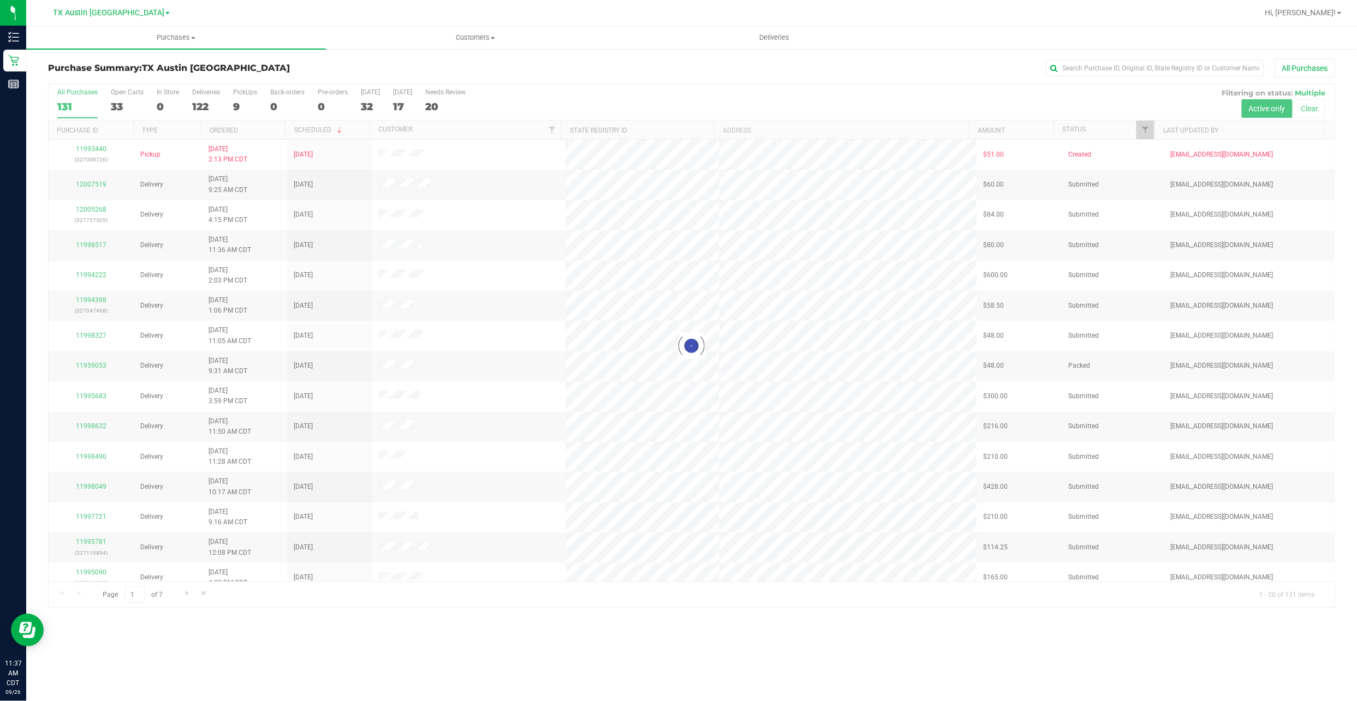
click at [237, 106] on div at bounding box center [692, 346] width 1286 height 524
click at [228, 112] on div at bounding box center [692, 346] width 1286 height 524
click at [237, 106] on div at bounding box center [692, 346] width 1286 height 524
click at [243, 106] on div "9" at bounding box center [245, 106] width 24 height 13
click at [0, 0] on input "PickUps 9" at bounding box center [0, 0] width 0 height 0
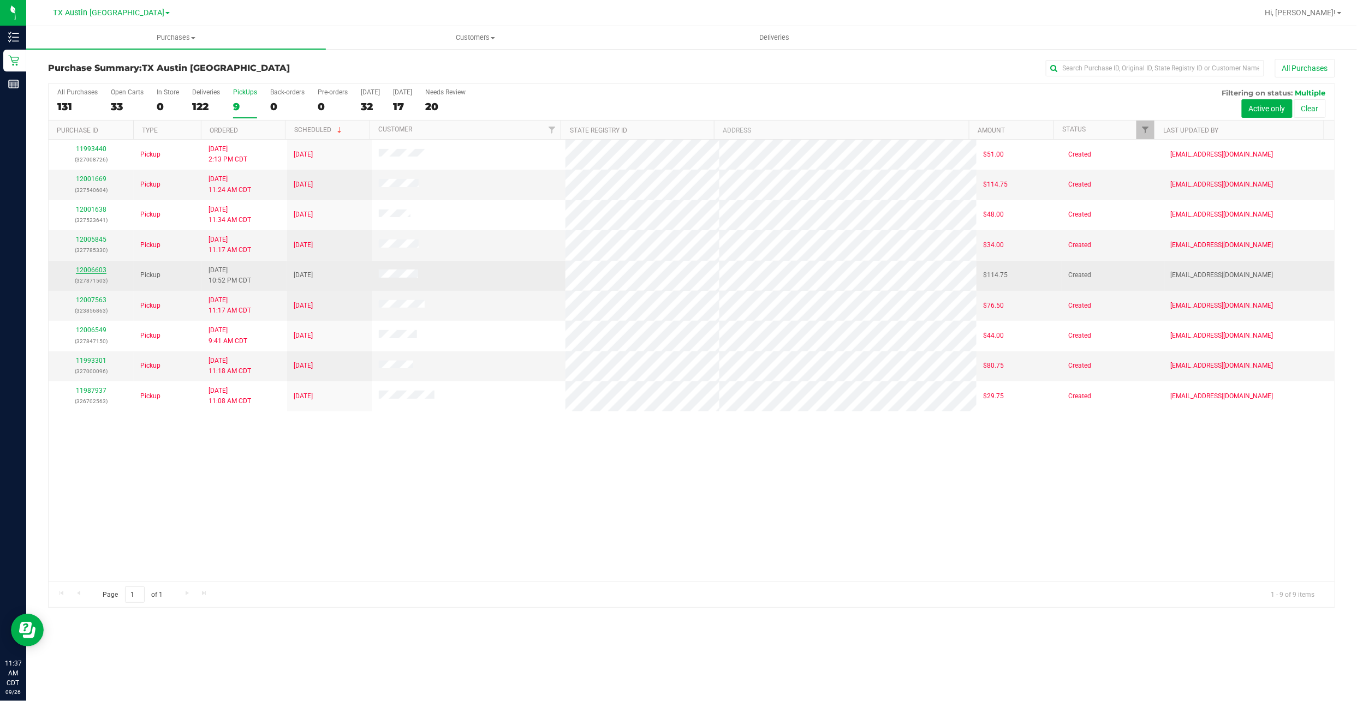
click at [88, 272] on link "12006603" at bounding box center [91, 270] width 31 height 8
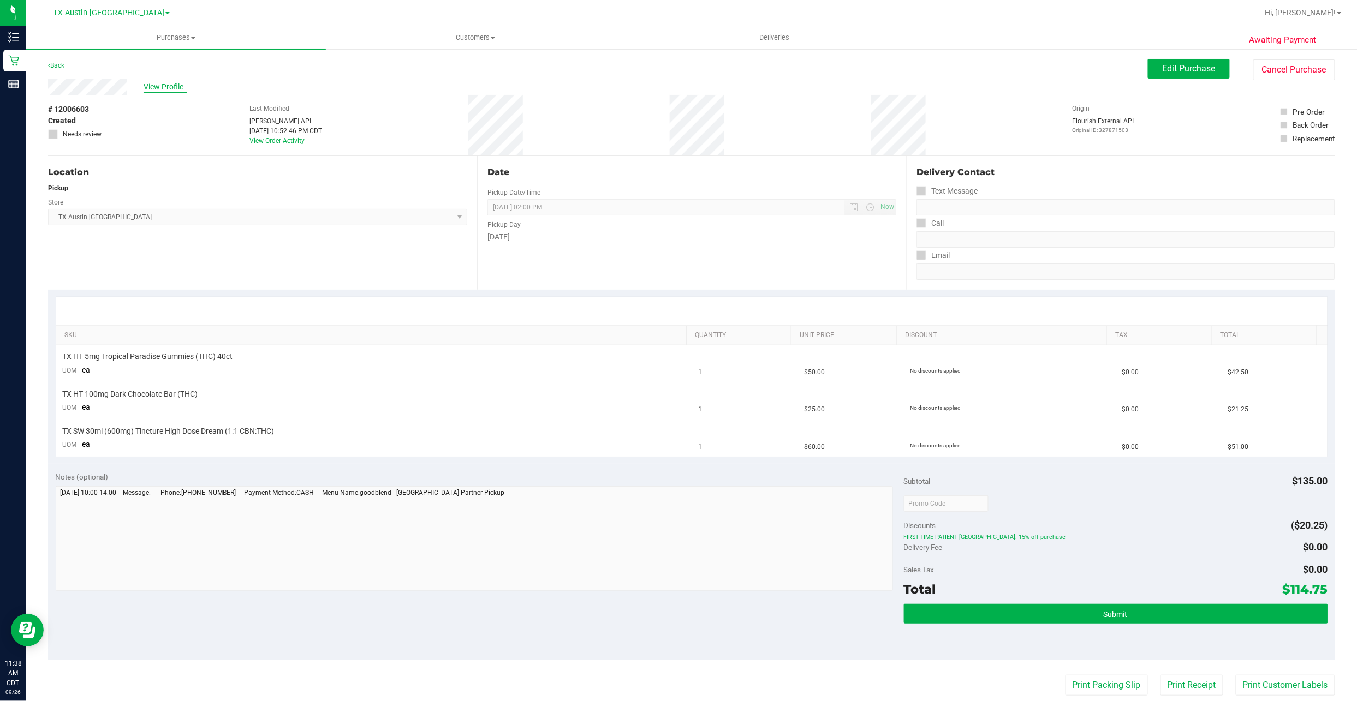
click at [164, 85] on span "View Profile" at bounding box center [166, 86] width 44 height 11
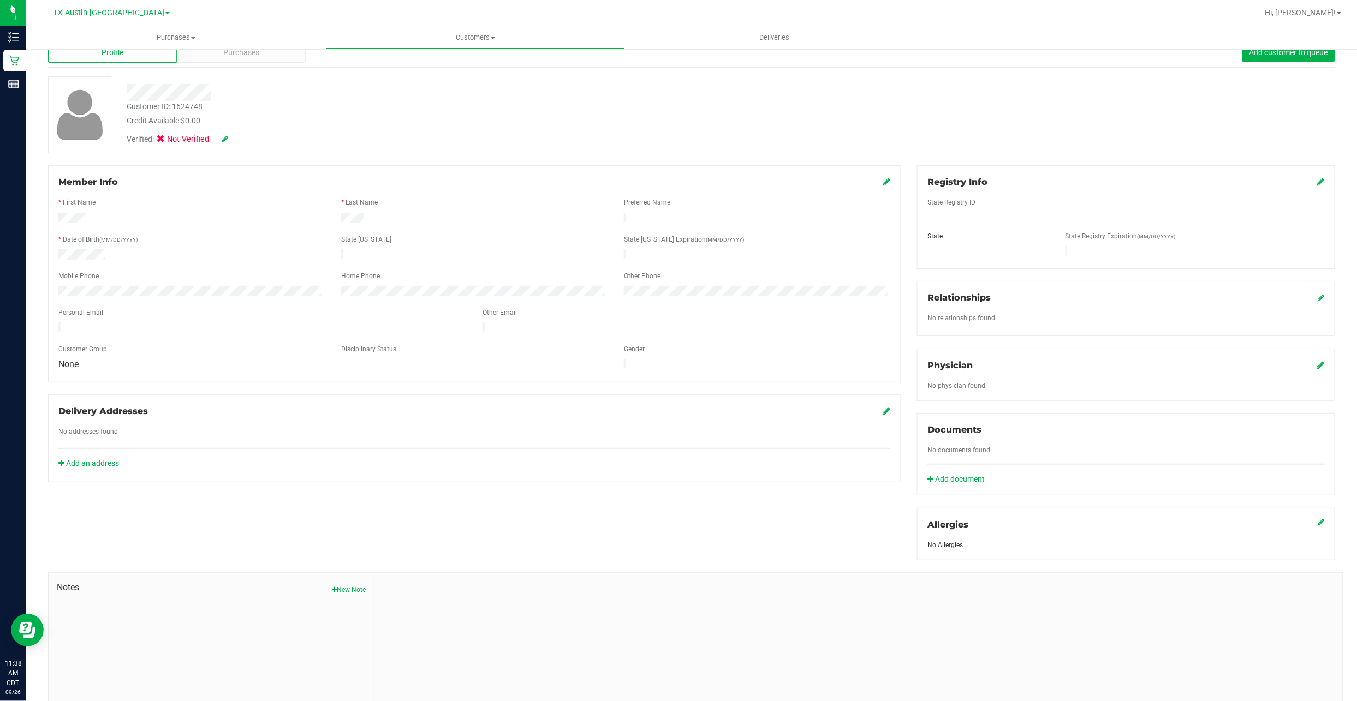
scroll to position [77, 0]
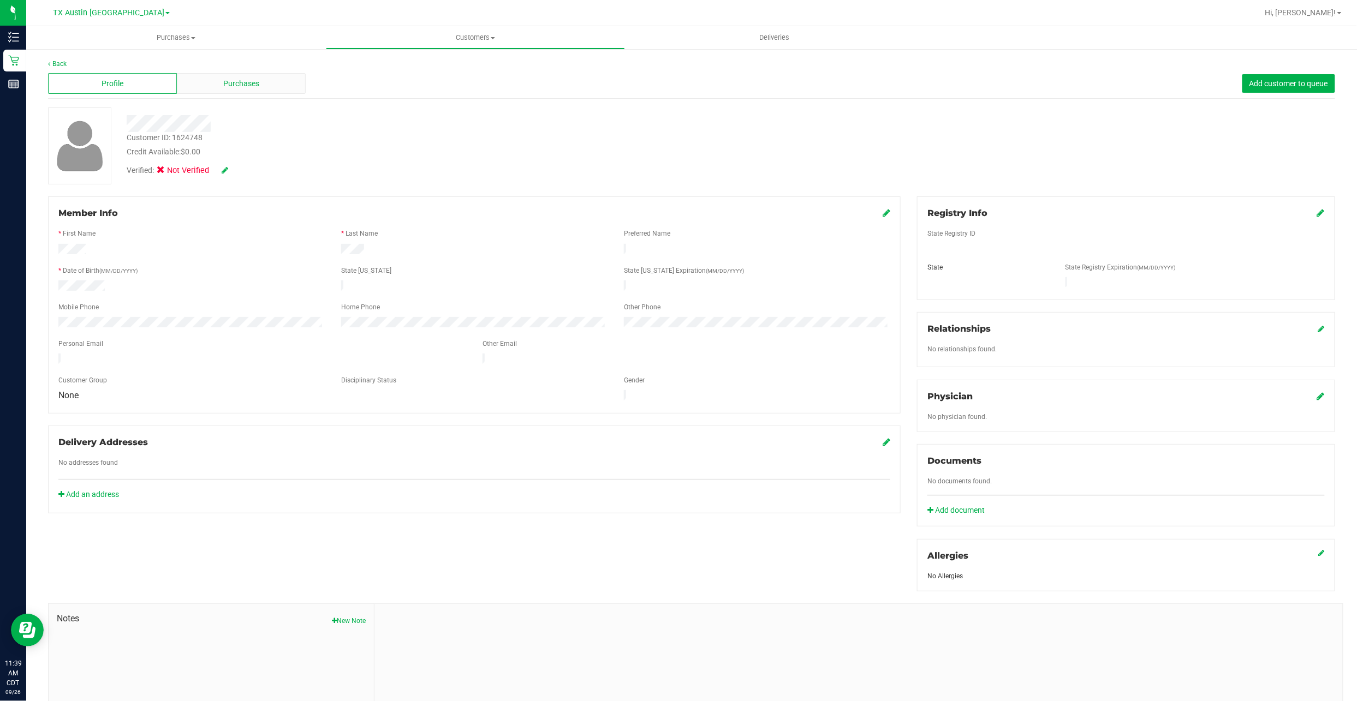
click at [255, 88] on span "Purchases" at bounding box center [241, 83] width 36 height 11
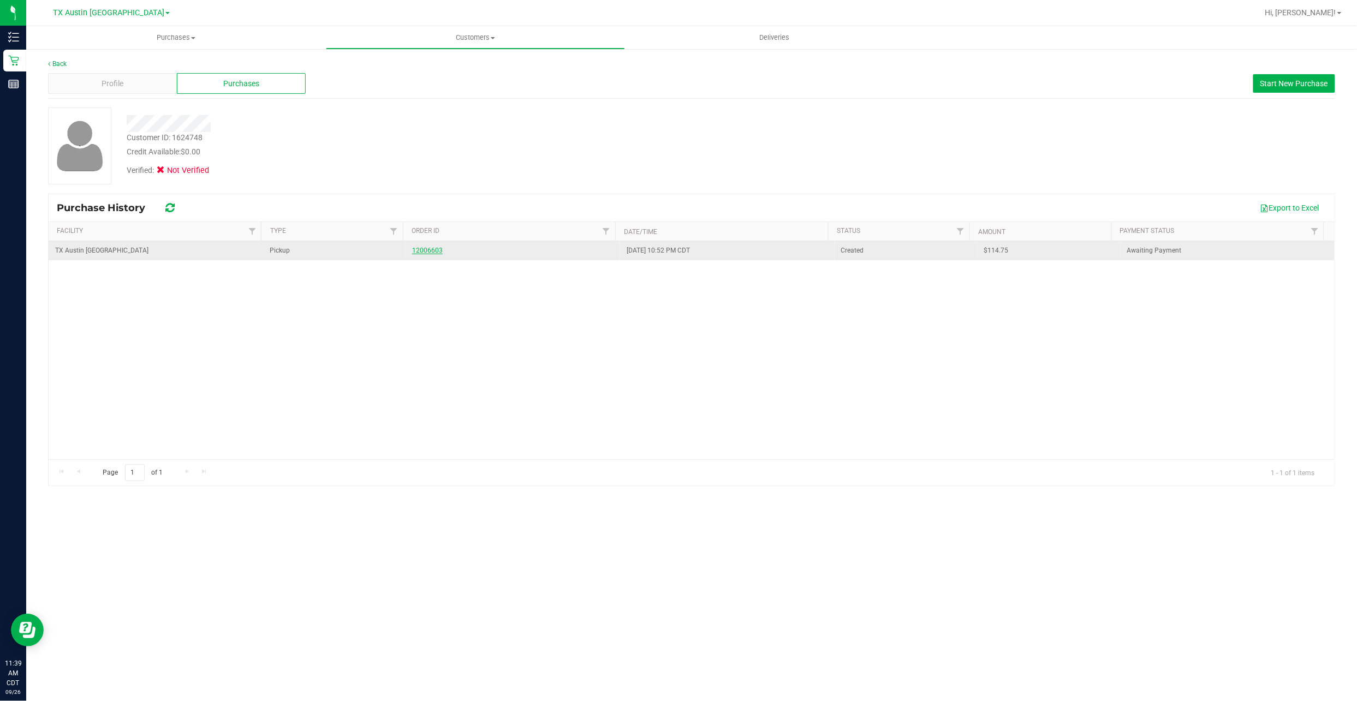
click at [433, 249] on link "12006603" at bounding box center [427, 251] width 31 height 8
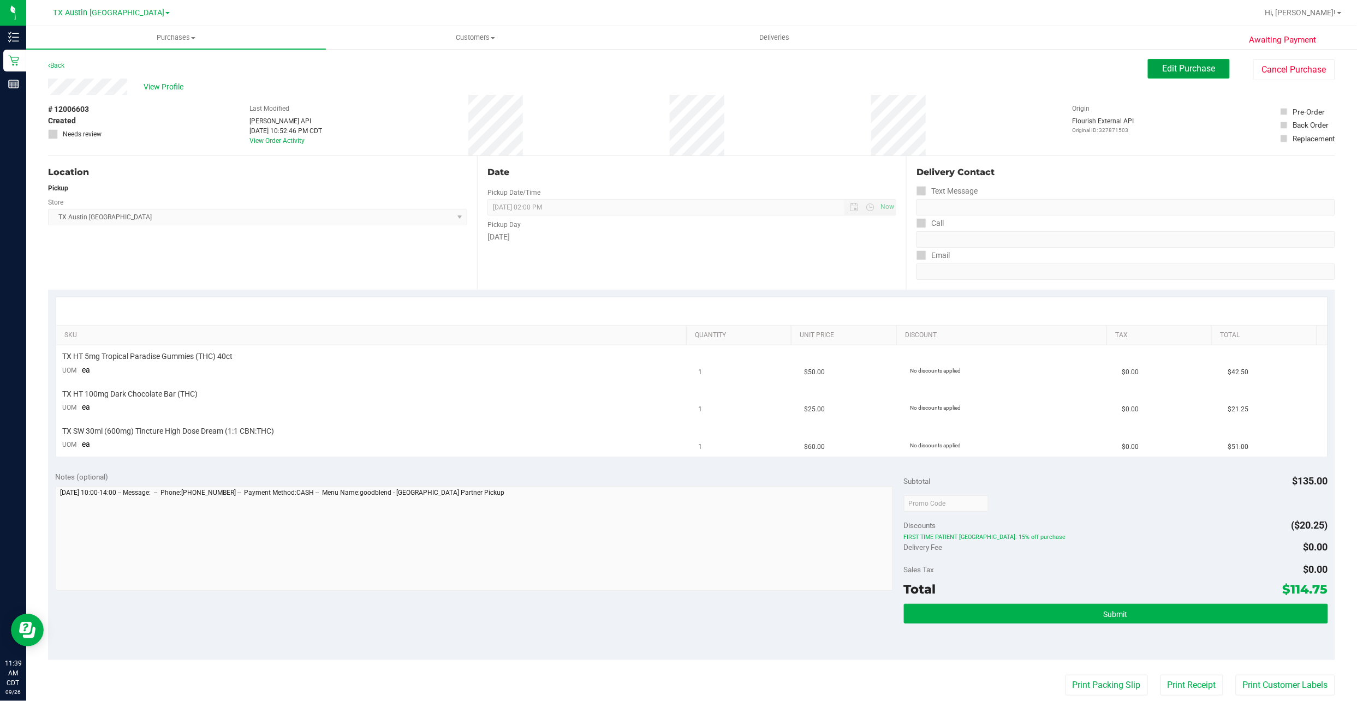
click at [656, 64] on span "Edit Purchase" at bounding box center [1188, 68] width 53 height 10
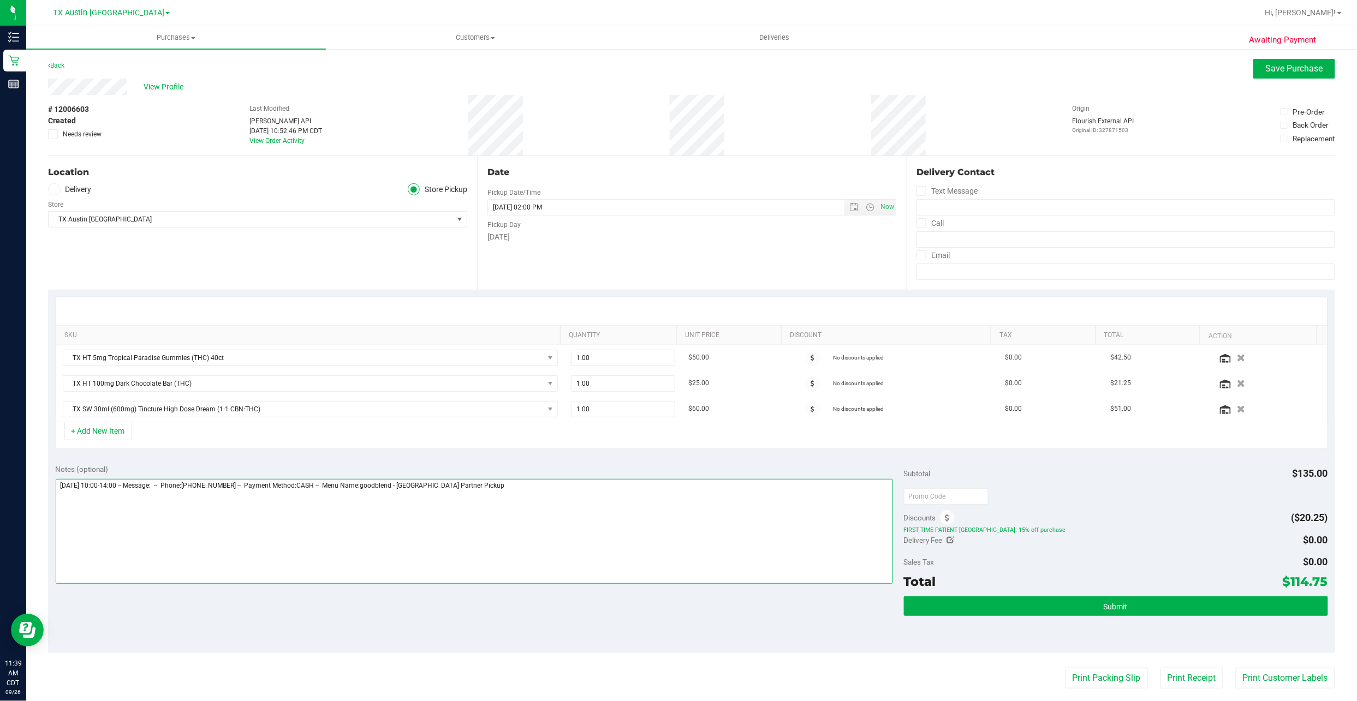
click at [557, 336] on textarea at bounding box center [474, 531] width 837 height 105
type textarea "Monday 09/29/2025 10:00-14:00 -- Message: -- Phone:8325611369 -- Payment Method…"
click at [77, 132] on span "Needs review" at bounding box center [82, 134] width 39 height 10
click at [0, 0] on input "Needs review" at bounding box center [0, 0] width 0 height 0
click at [656, 69] on span "Save Purchase" at bounding box center [1293, 68] width 57 height 10
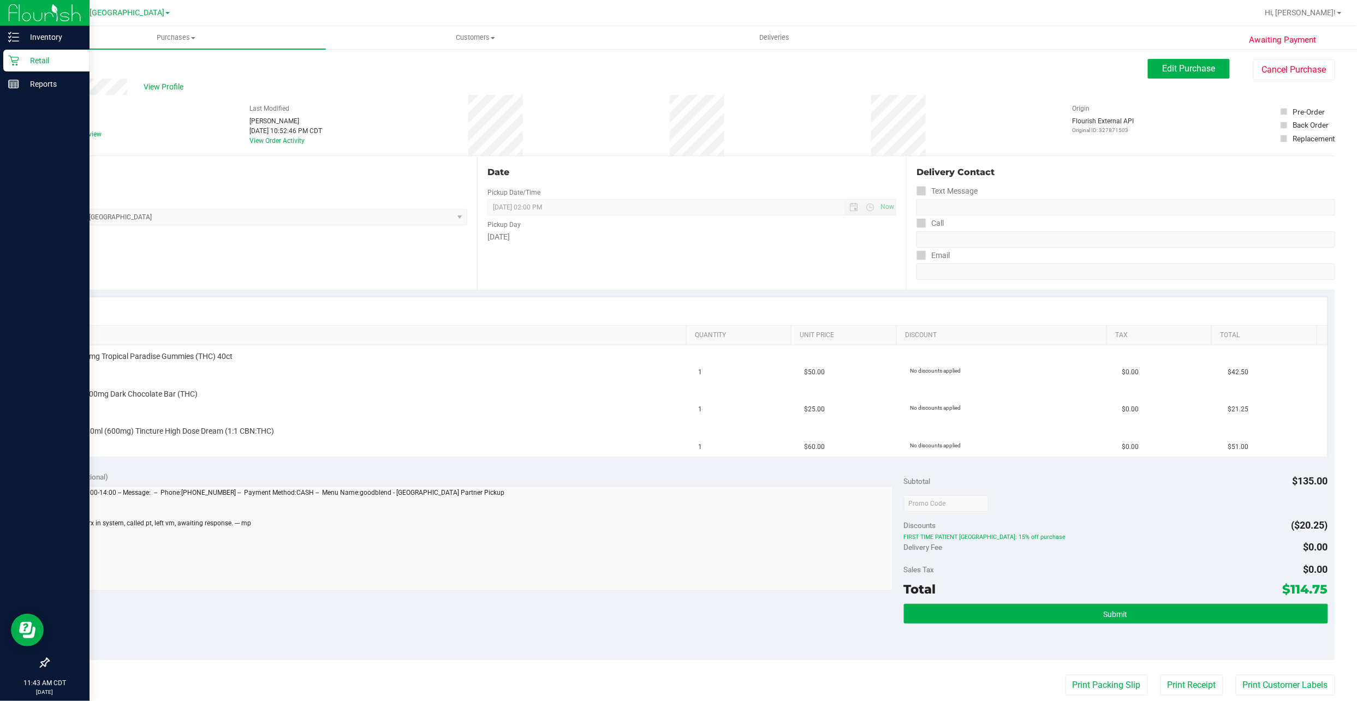
click at [25, 62] on p "Retail" at bounding box center [51, 60] width 65 height 13
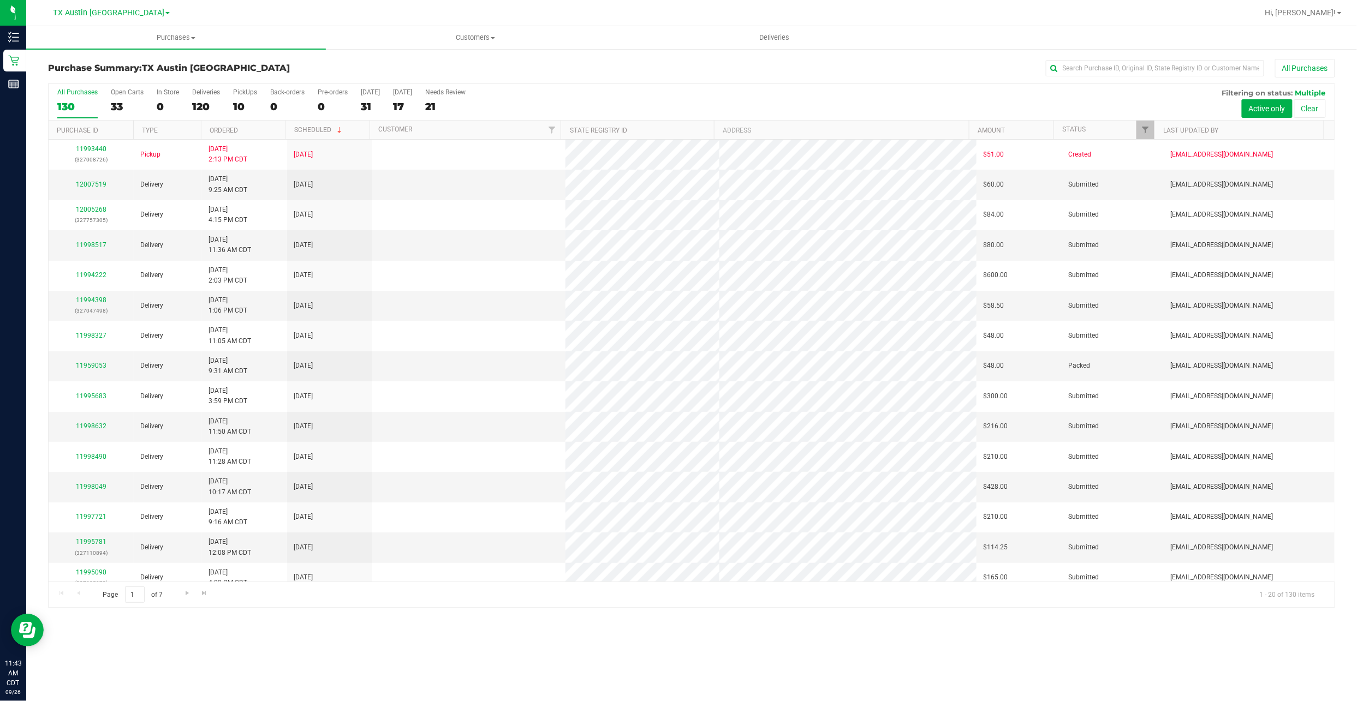
click at [240, 108] on div "10" at bounding box center [245, 106] width 24 height 13
click at [0, 0] on input "PickUps 10" at bounding box center [0, 0] width 0 height 0
click at [243, 105] on div at bounding box center [692, 346] width 1286 height 524
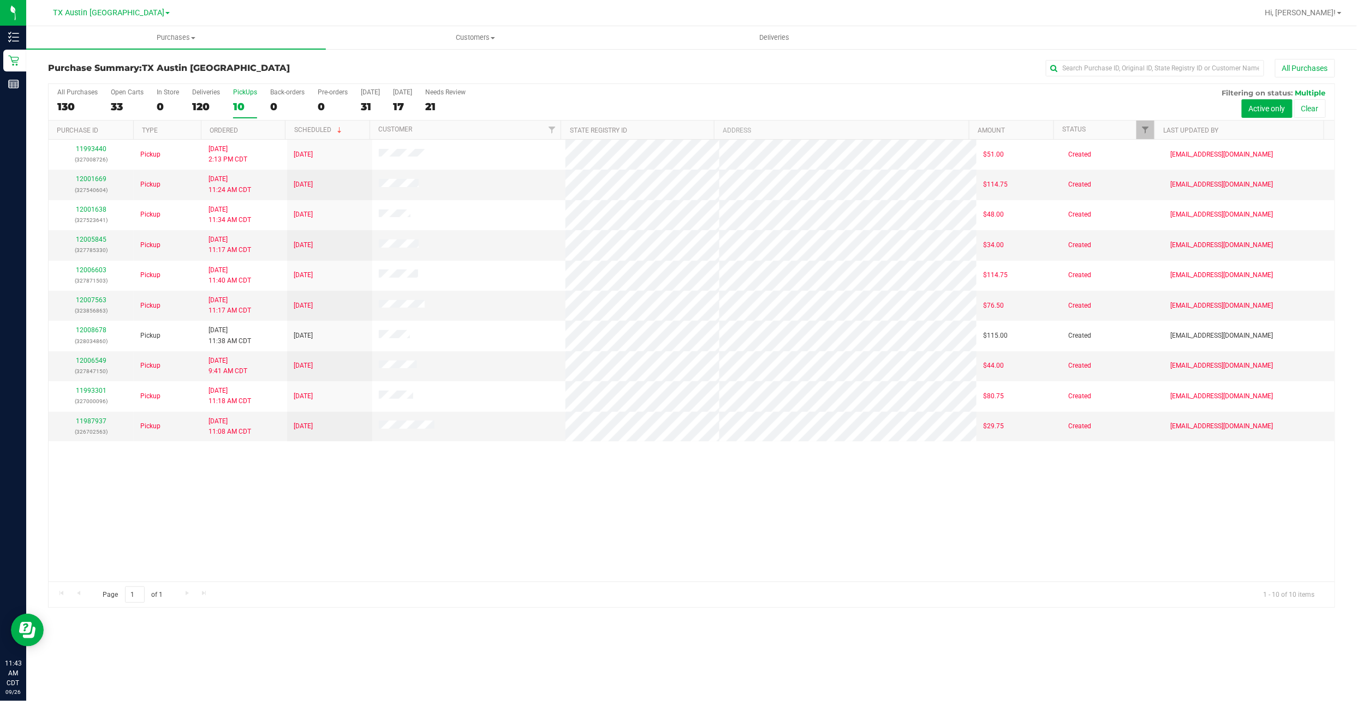
click at [121, 22] on div "[GEOGRAPHIC_DATA] [GEOGRAPHIC_DATA] [GEOGRAPHIC_DATA] [GEOGRAPHIC_DATA] [GEOGRA…" at bounding box center [114, 12] width 164 height 21
click at [127, 17] on div "[GEOGRAPHIC_DATA] [GEOGRAPHIC_DATA] [GEOGRAPHIC_DATA] [GEOGRAPHIC_DATA] [GEOGRA…" at bounding box center [111, 12] width 117 height 13
click at [131, 9] on span "TX Austin [GEOGRAPHIC_DATA]" at bounding box center [108, 13] width 111 height 10
click at [131, 46] on link "TX San Antonio Retail" at bounding box center [111, 53] width 159 height 15
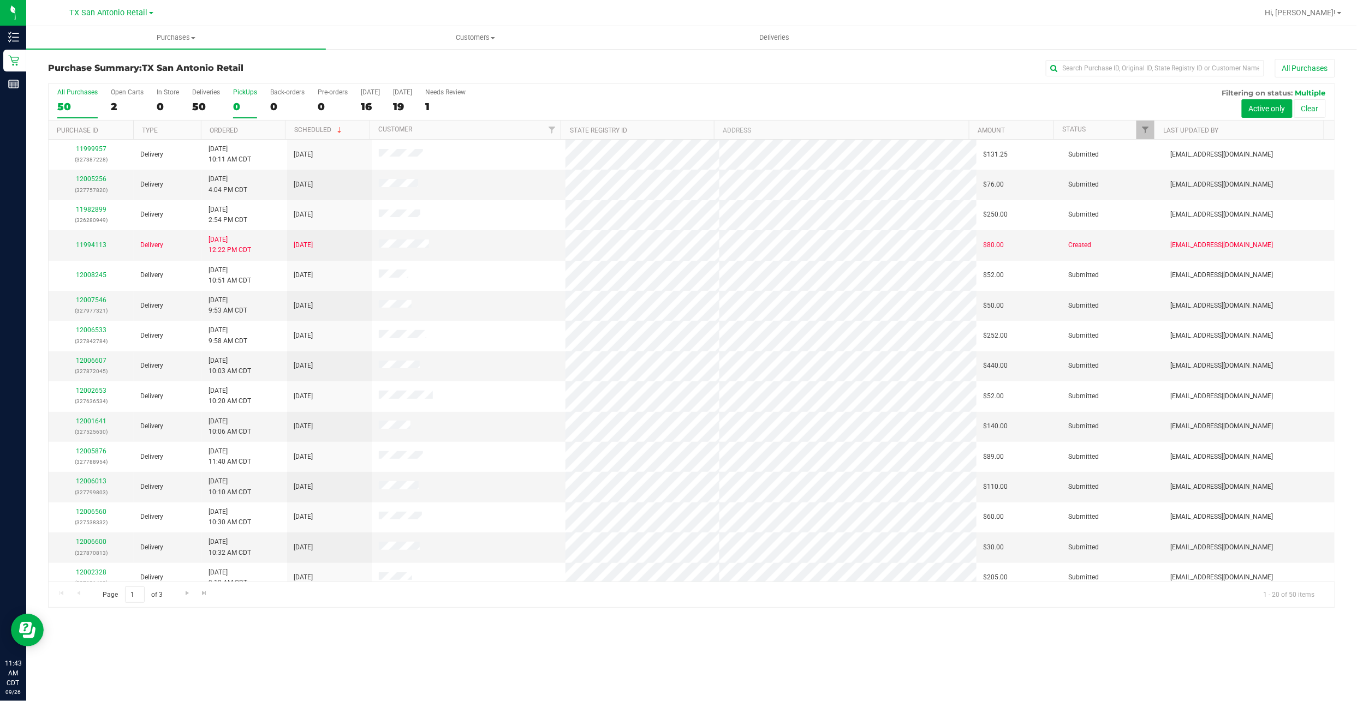
click at [248, 99] on label "PickUps 0" at bounding box center [245, 103] width 24 height 30
click at [0, 0] on input "PickUps 0" at bounding box center [0, 0] width 0 height 0
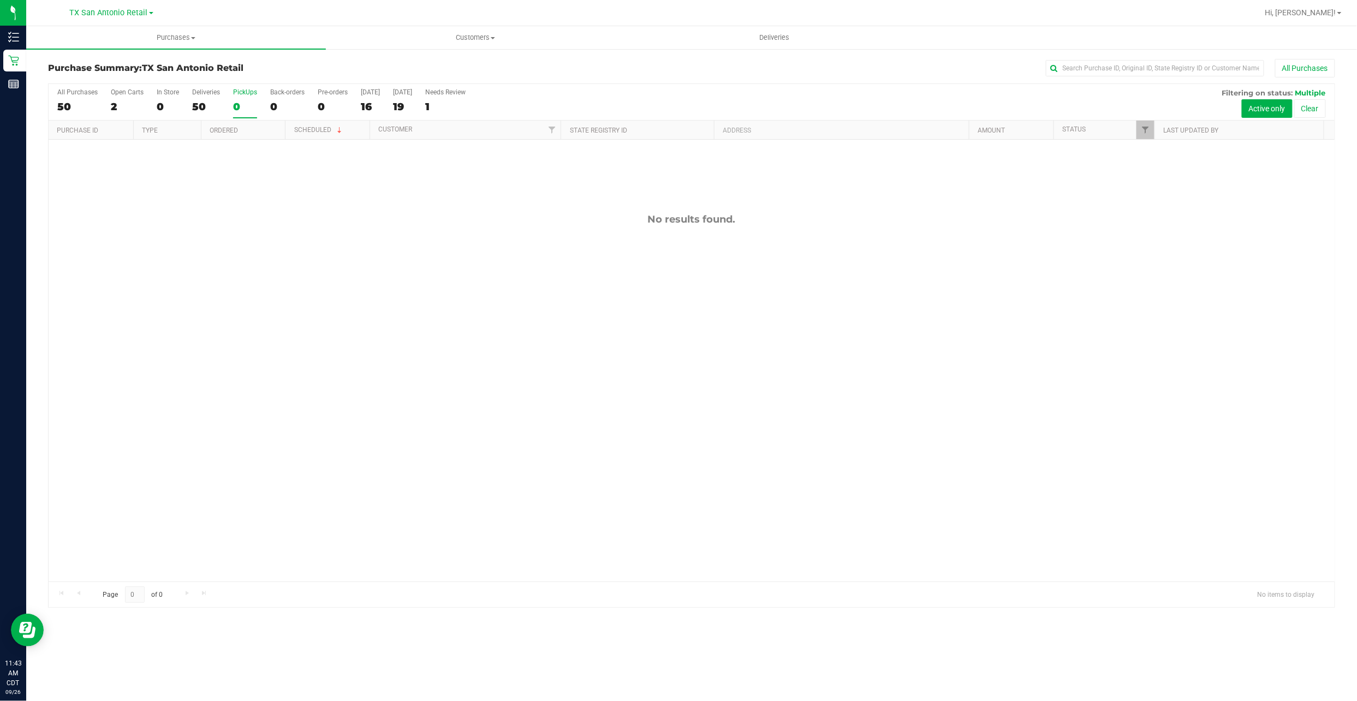
click at [251, 96] on div "PickUps" at bounding box center [245, 92] width 24 height 8
click at [0, 0] on input "PickUps 0" at bounding box center [0, 0] width 0 height 0
click at [396, 103] on div "19" at bounding box center [402, 106] width 19 height 13
click at [0, 0] on input "Tomorrow 19" at bounding box center [0, 0] width 0 height 0
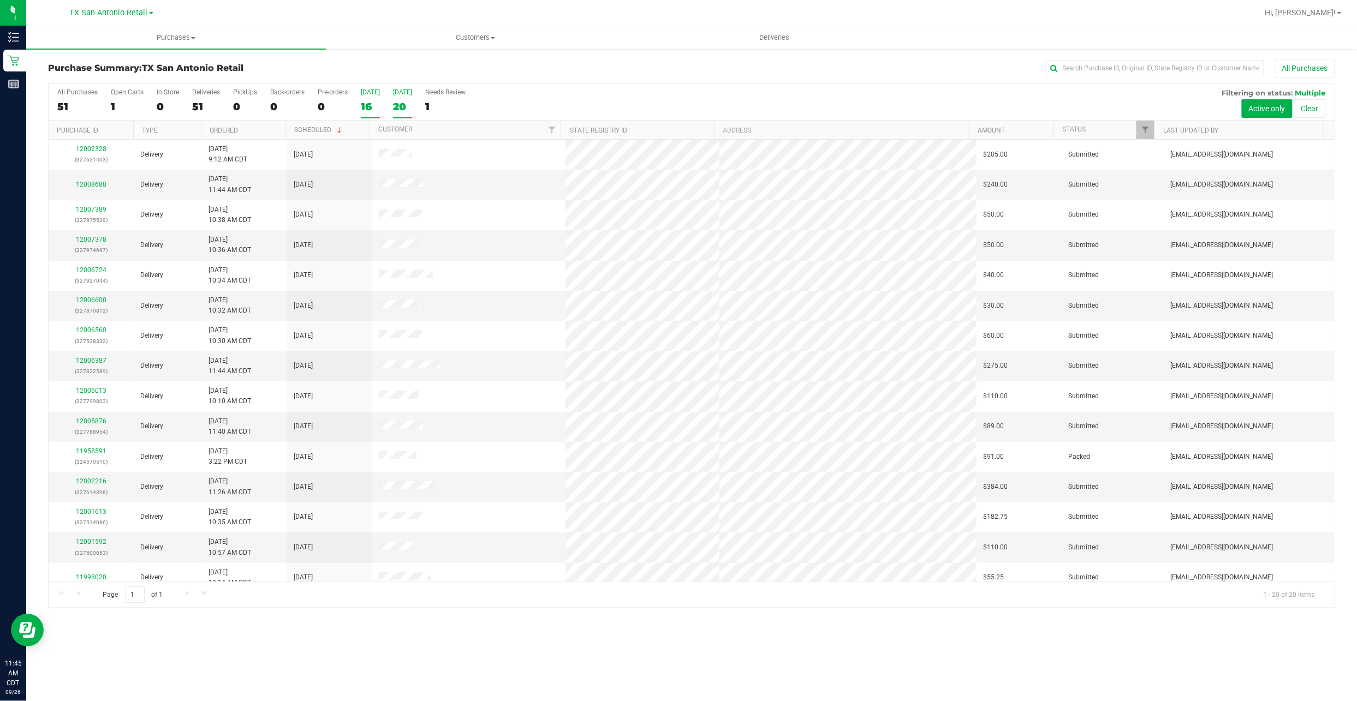
click at [368, 103] on div "16" at bounding box center [370, 106] width 19 height 13
click at [0, 0] on input "Today 16" at bounding box center [0, 0] width 0 height 0
click at [442, 98] on label "Needs Review 1" at bounding box center [445, 103] width 40 height 30
click at [0, 0] on input "Needs Review 1" at bounding box center [0, 0] width 0 height 0
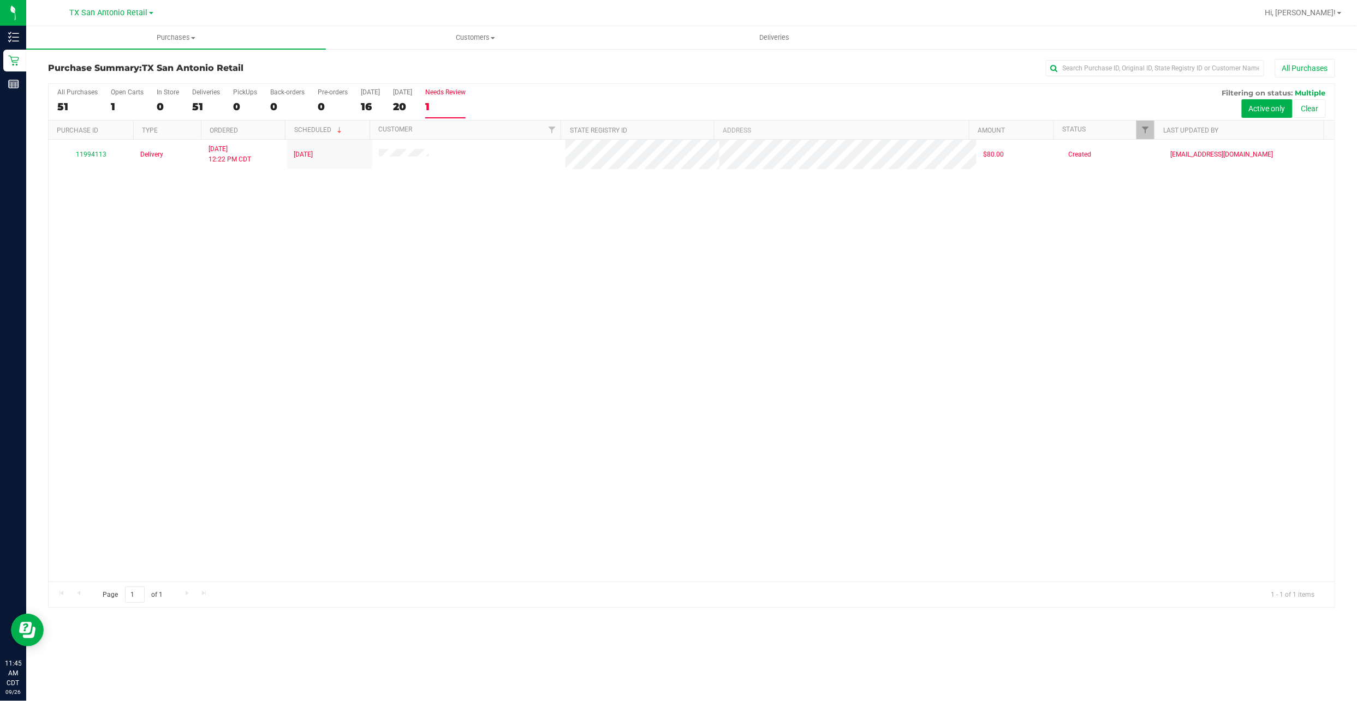
click at [186, 105] on div "All Purchases 51 Open Carts 1 In Store 0 Deliveries 51 PickUps 0 Back-orders 0 …" at bounding box center [692, 102] width 1286 height 37
click at [204, 96] on div "Deliveries" at bounding box center [206, 92] width 28 height 8
click at [0, 0] on input "Deliveries 51" at bounding box center [0, 0] width 0 height 0
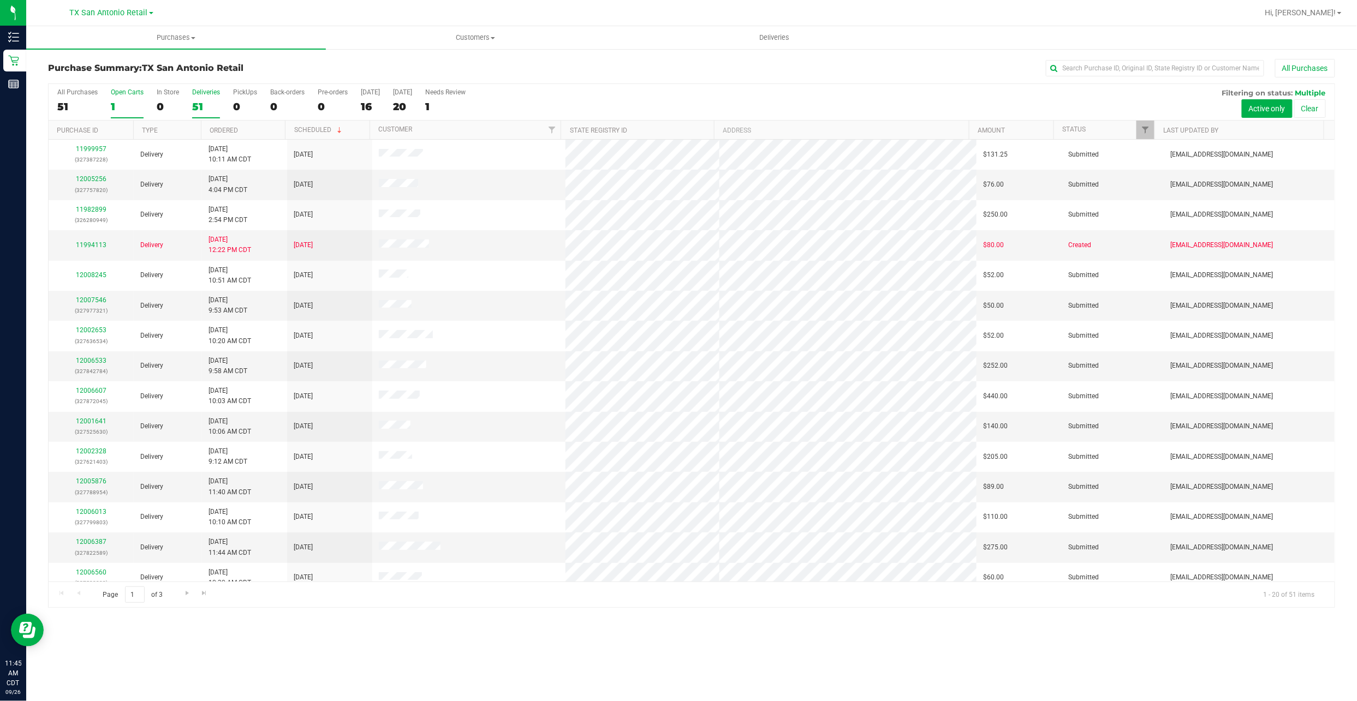
click at [122, 100] on label "Open Carts 1" at bounding box center [127, 103] width 33 height 30
click at [0, 0] on input "Open Carts 1" at bounding box center [0, 0] width 0 height 0
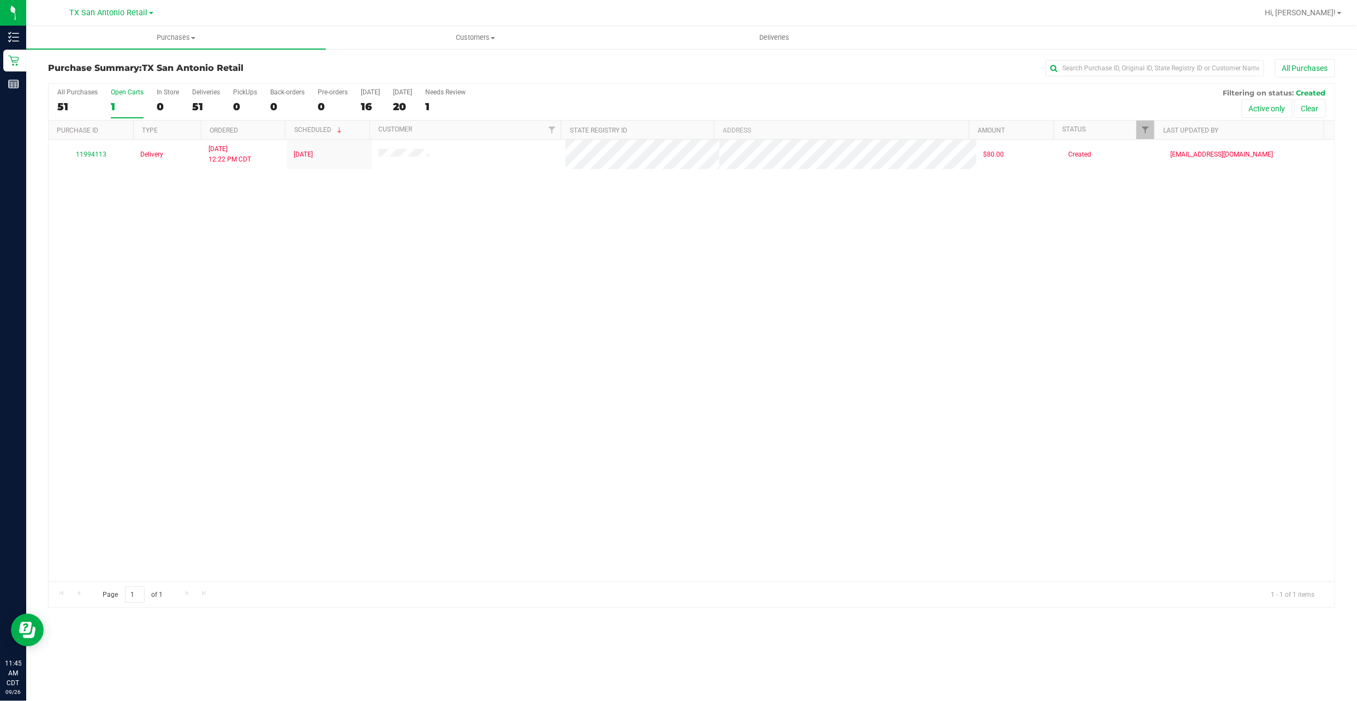
drag, startPoint x: 251, startPoint y: 690, endPoint x: 252, endPoint y: 703, distance: 13.1
click at [252, 336] on html "Inventory Retail Reports 11:45 AM CDT 09/26/2025 09/26 TX San Antonio Retail TX…" at bounding box center [678, 350] width 1357 height 701
click at [656, 10] on span "Hi, [PERSON_NAME]!" at bounding box center [1300, 12] width 71 height 9
click at [656, 66] on div "All Purchases" at bounding box center [906, 68] width 858 height 19
click at [228, 101] on div "All Purchases 51 Open Carts 1 In Store 0 Deliveries 51 PickUps 0 Back-orders 0 …" at bounding box center [692, 102] width 1286 height 37
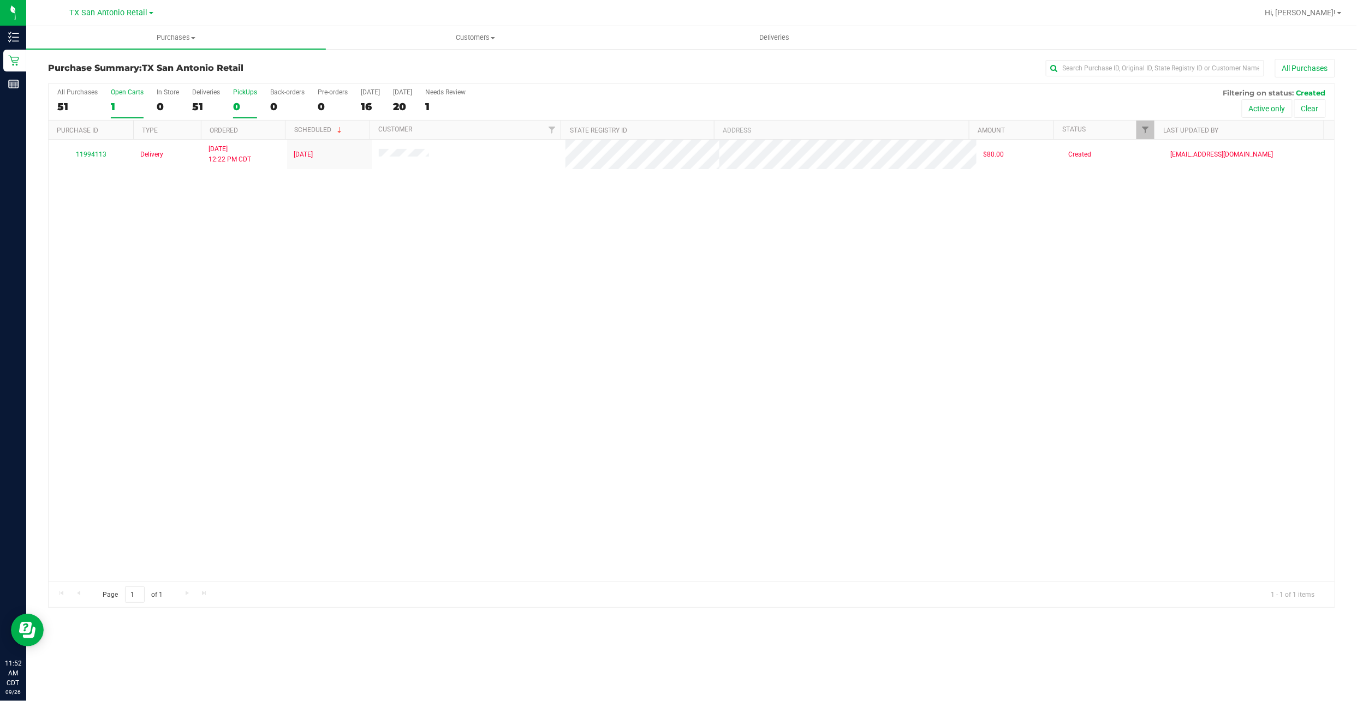
click at [233, 101] on div "0" at bounding box center [245, 106] width 24 height 13
click at [0, 0] on input "PickUps 0" at bounding box center [0, 0] width 0 height 0
click at [116, 107] on div "1" at bounding box center [127, 106] width 33 height 13
click at [0, 0] on input "Open Carts 1" at bounding box center [0, 0] width 0 height 0
click at [457, 104] on div "1" at bounding box center [445, 106] width 40 height 13
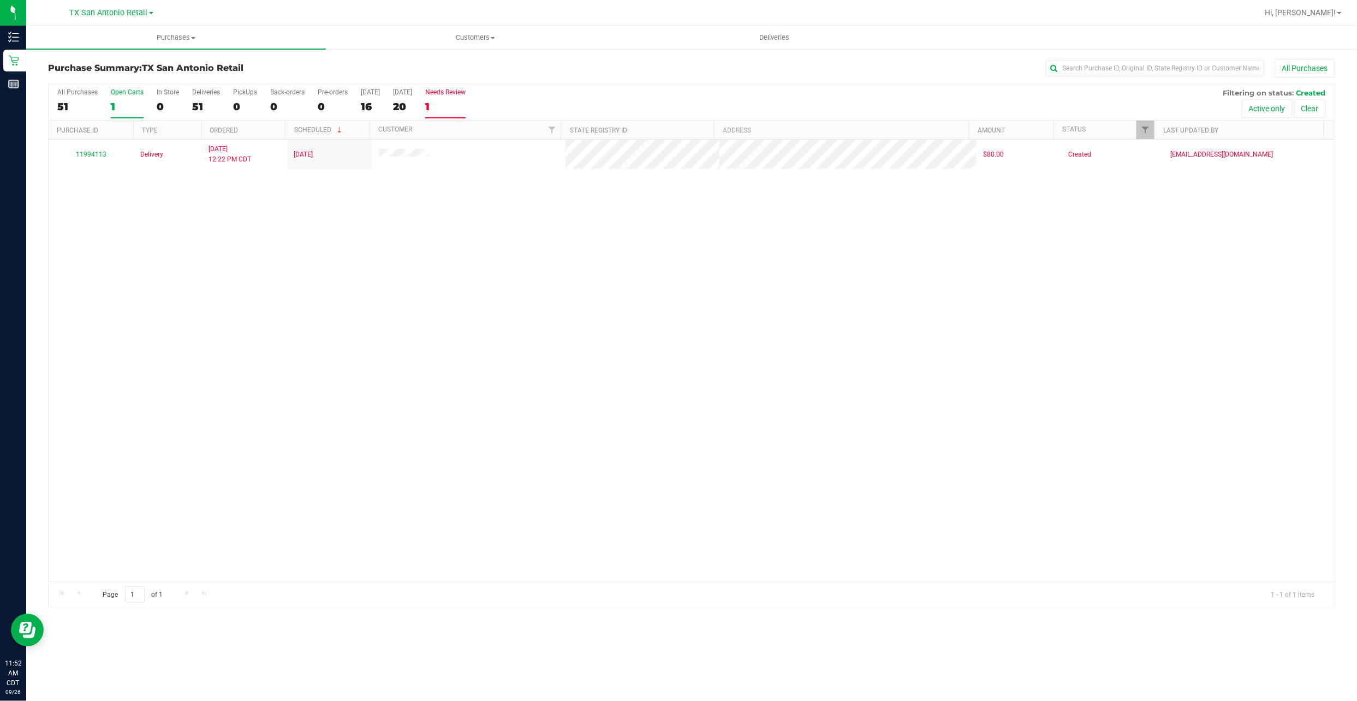
click at [0, 0] on input "Needs Review 1" at bounding box center [0, 0] width 0 height 0
click at [411, 99] on label "Tomorrow 20" at bounding box center [402, 103] width 19 height 30
click at [0, 0] on input "Tomorrow 20" at bounding box center [0, 0] width 0 height 0
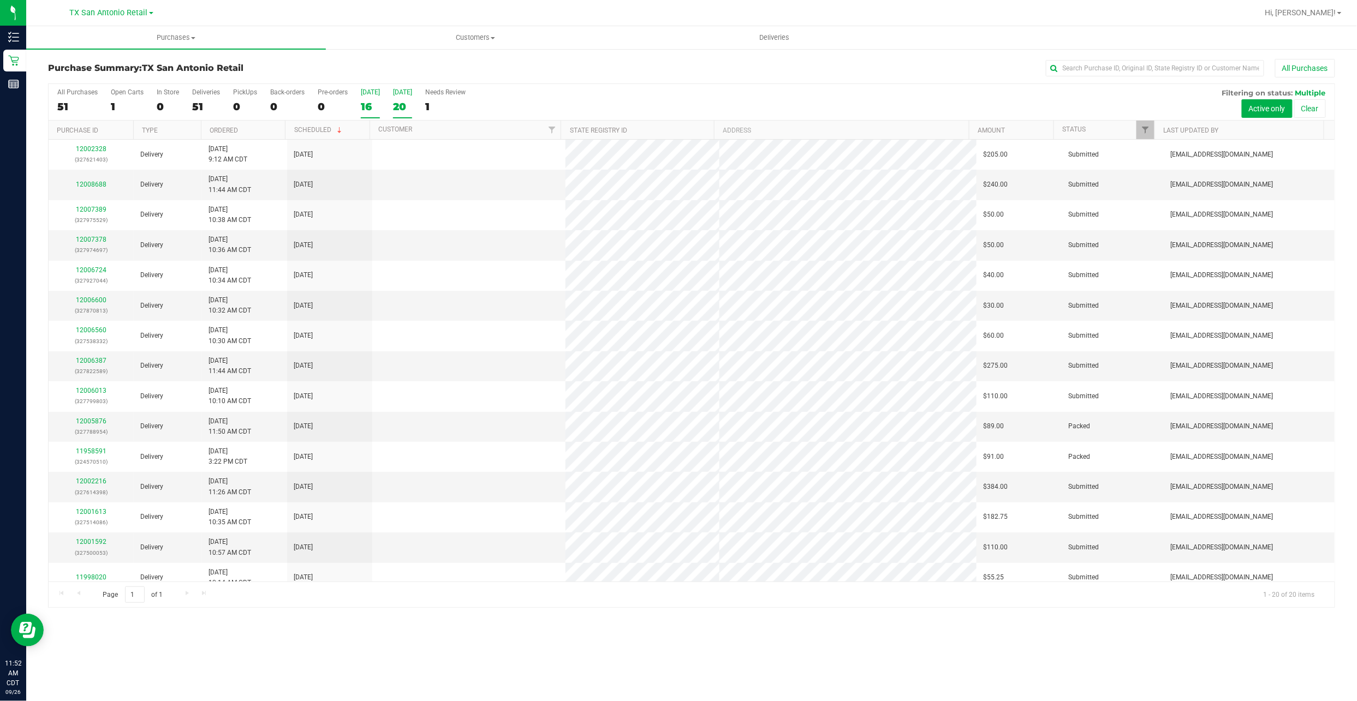
click at [369, 93] on div "[DATE]" at bounding box center [370, 92] width 19 height 8
click at [0, 0] on input "Today 16" at bounding box center [0, 0] width 0 height 0
click at [386, 97] on div "All Purchases 51 Open Carts 1 In Store 0 Deliveries 51 PickUps 0 Back-orders 0 …" at bounding box center [692, 102] width 1286 height 37
click at [393, 99] on label "Tomorrow 20" at bounding box center [402, 103] width 19 height 30
click at [0, 0] on input "Tomorrow 20" at bounding box center [0, 0] width 0 height 0
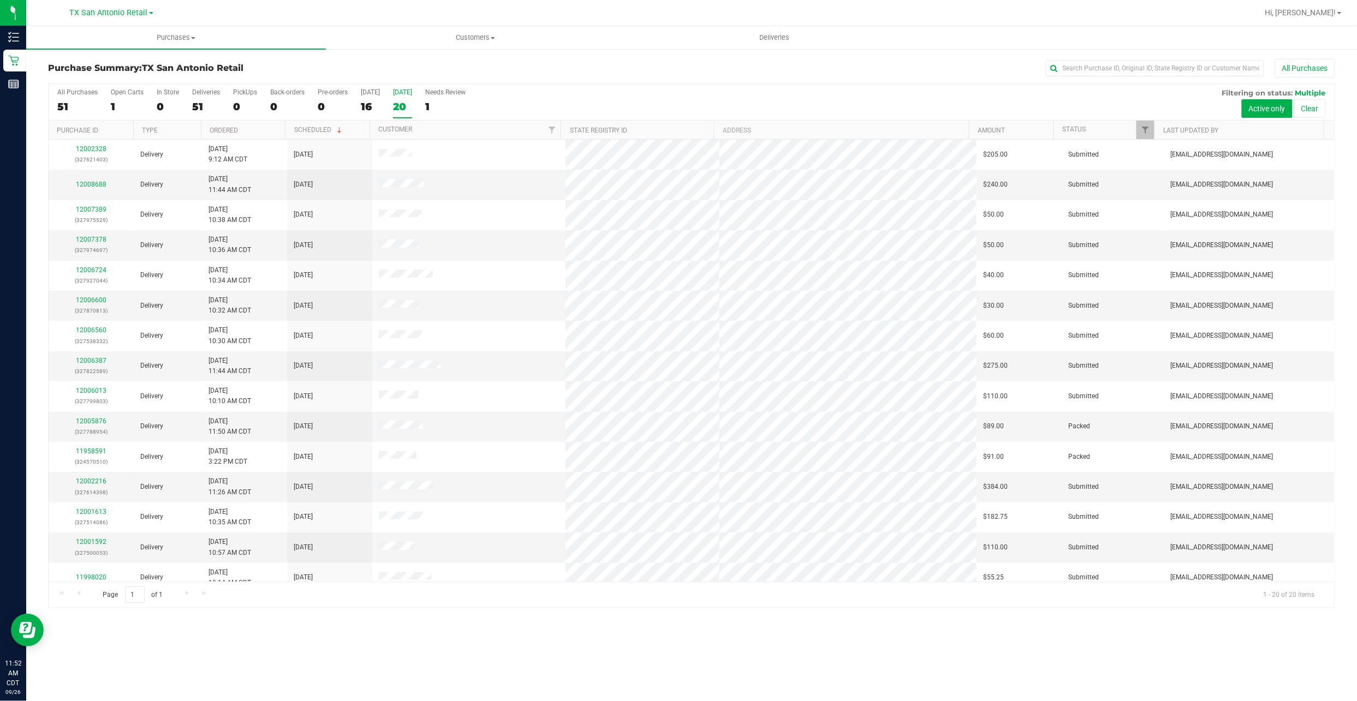
click at [360, 99] on div "All Purchases 51 Open Carts 1 In Store 0 Deliveries 51 PickUps 0 Back-orders 0 …" at bounding box center [692, 102] width 1286 height 37
click at [365, 98] on label "Today 16" at bounding box center [370, 103] width 19 height 30
click at [0, 0] on input "Today 16" at bounding box center [0, 0] width 0 height 0
click at [139, 11] on span "TX San Antonio Retail" at bounding box center [109, 13] width 78 height 10
click at [112, 35] on link "TX Austin [GEOGRAPHIC_DATA]" at bounding box center [111, 38] width 159 height 15
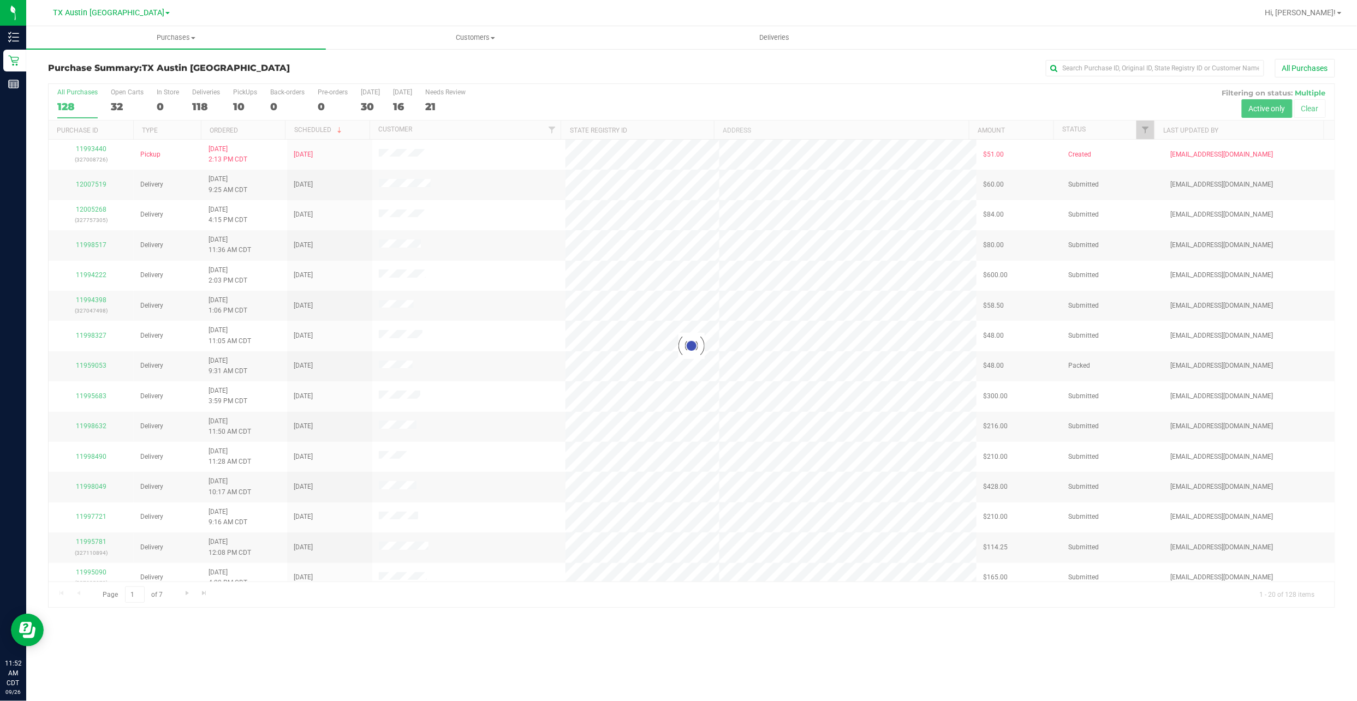
click at [235, 104] on div at bounding box center [692, 346] width 1286 height 524
click at [241, 105] on div at bounding box center [692, 346] width 1286 height 524
click at [238, 113] on div "10" at bounding box center [245, 106] width 24 height 13
click at [0, 0] on input "PickUps 10" at bounding box center [0, 0] width 0 height 0
click at [245, 101] on div at bounding box center [692, 346] width 1286 height 524
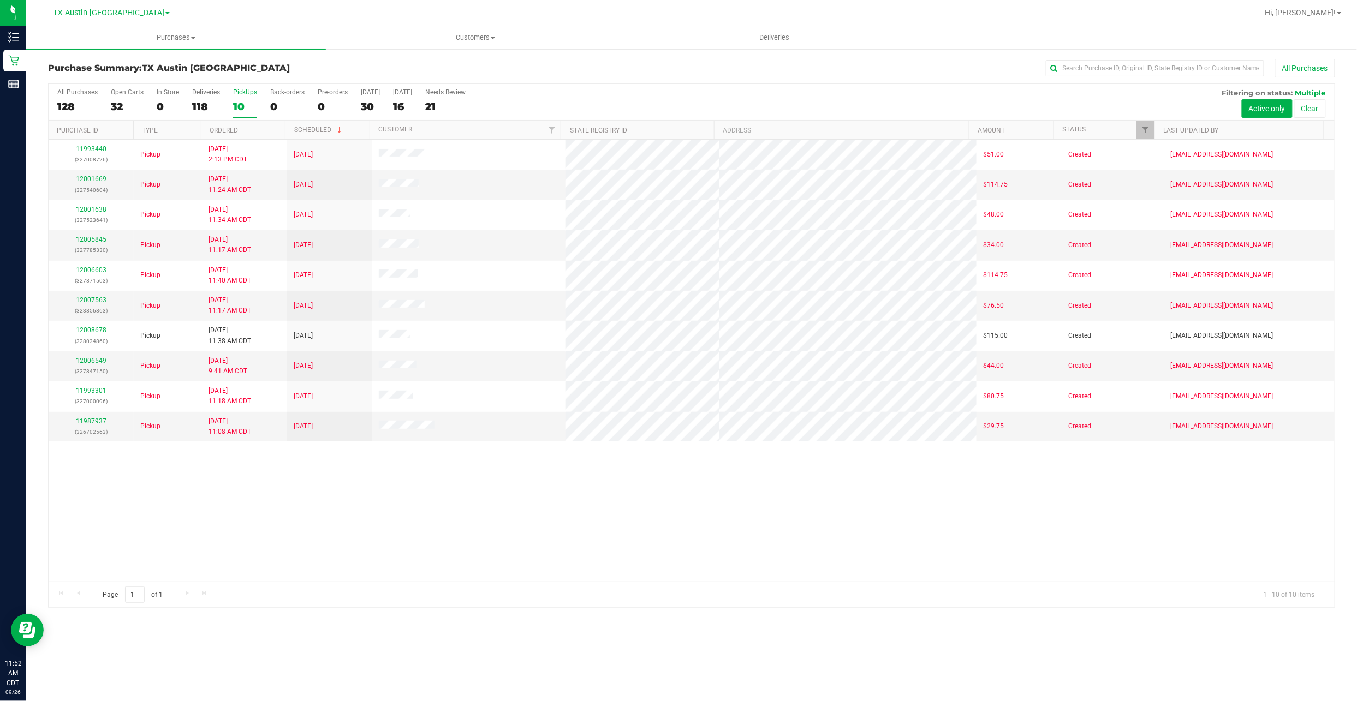
click at [135, 15] on link "TX Austin [GEOGRAPHIC_DATA]" at bounding box center [111, 12] width 117 height 10
click at [134, 51] on link "TX San Antonio Retail" at bounding box center [111, 53] width 159 height 15
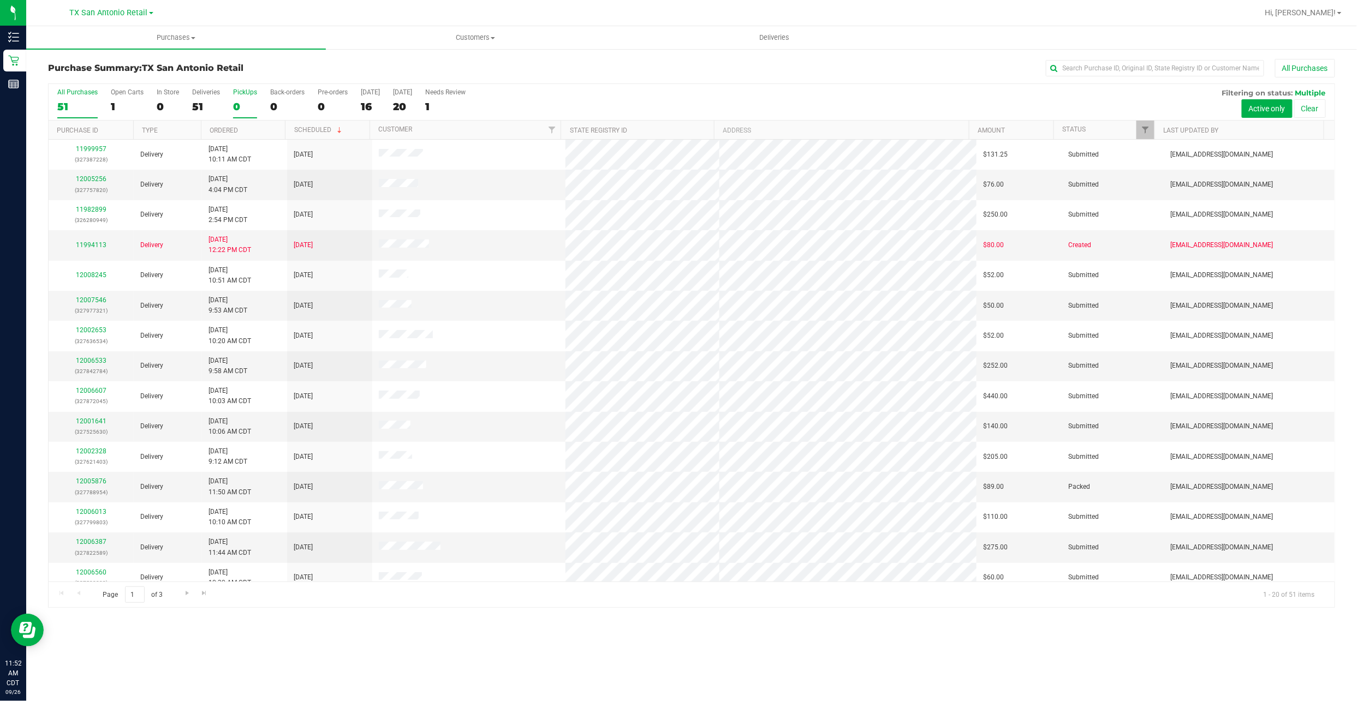
click at [241, 103] on div "0" at bounding box center [245, 106] width 24 height 13
click at [0, 0] on input "PickUps 0" at bounding box center [0, 0] width 0 height 0
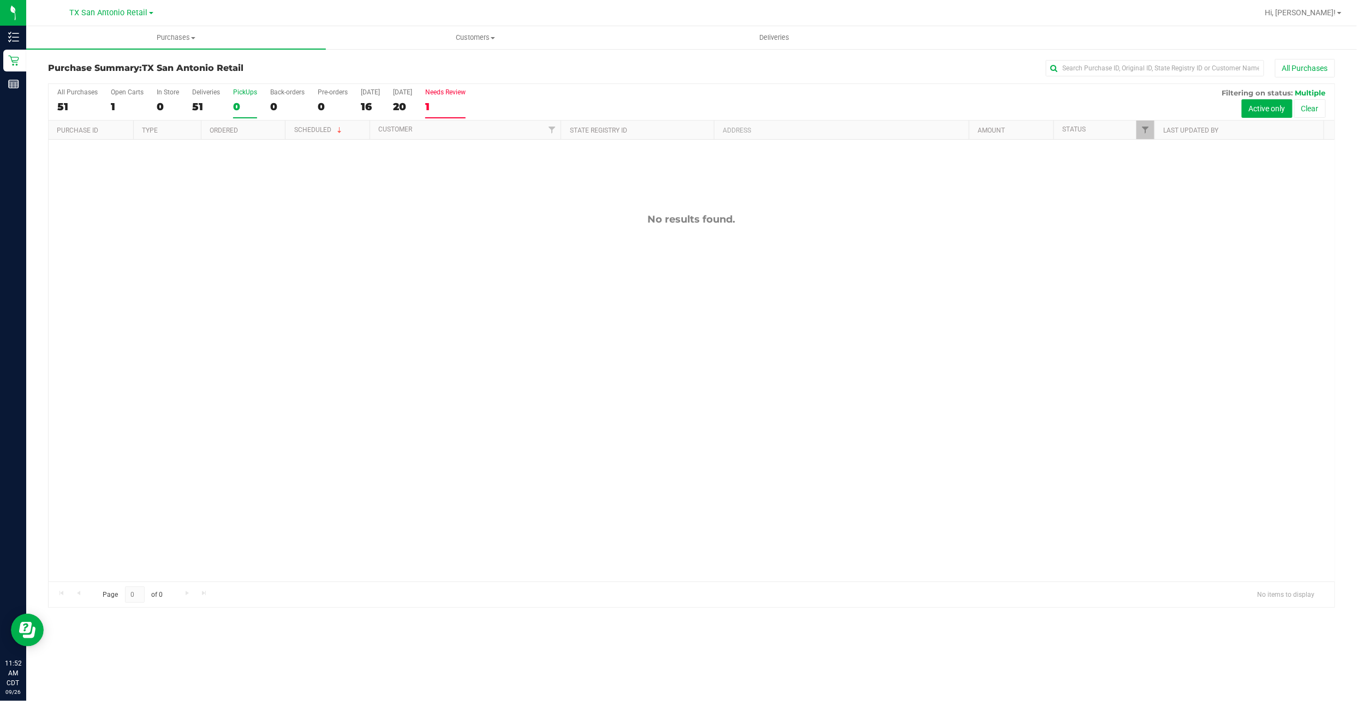
click at [444, 107] on div "1" at bounding box center [445, 106] width 40 height 13
click at [0, 0] on input "Needs Review 1" at bounding box center [0, 0] width 0 height 0
drag, startPoint x: 354, startPoint y: 107, endPoint x: 361, endPoint y: 107, distance: 6.5
click at [356, 107] on div "All Purchases 51 Open Carts 1 In Store 0 Deliveries 51 PickUps 0 Back-orders 0 …" at bounding box center [692, 102] width 1286 height 37
click at [361, 107] on div "16" at bounding box center [370, 106] width 19 height 13
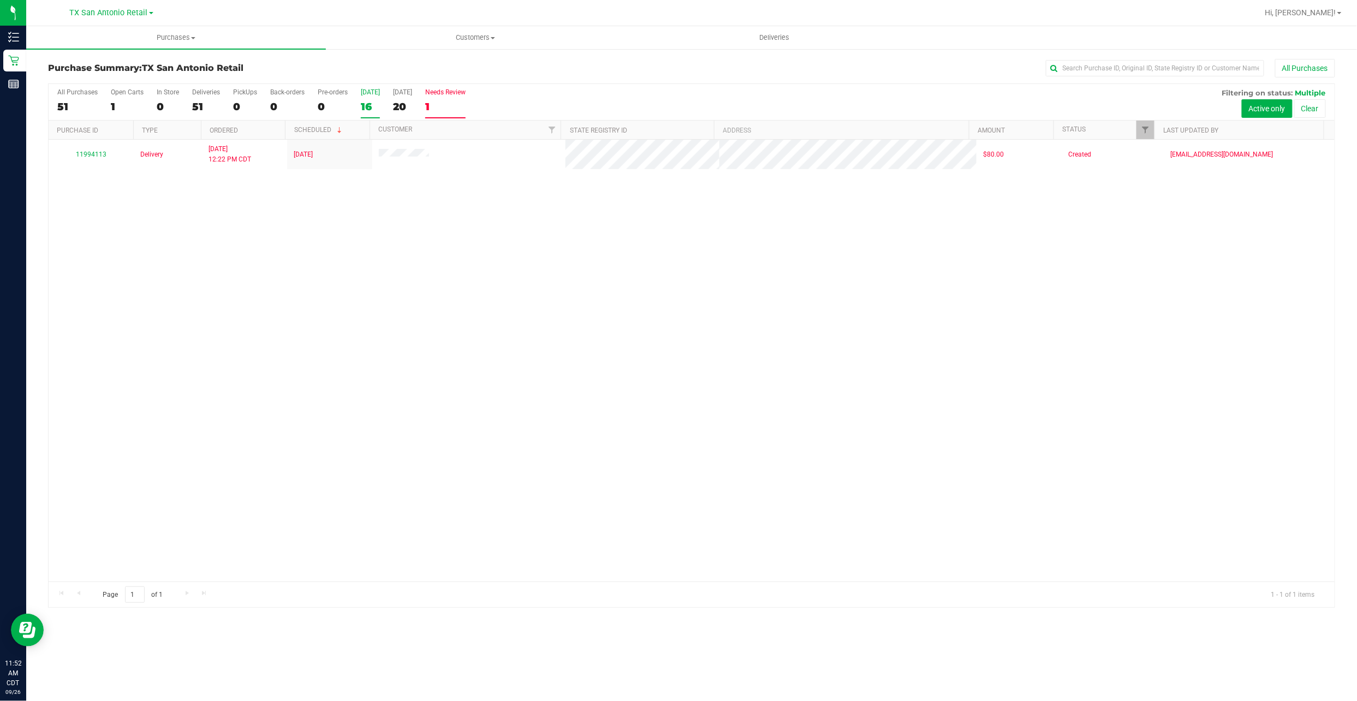
click at [0, 0] on input "Today 16" at bounding box center [0, 0] width 0 height 0
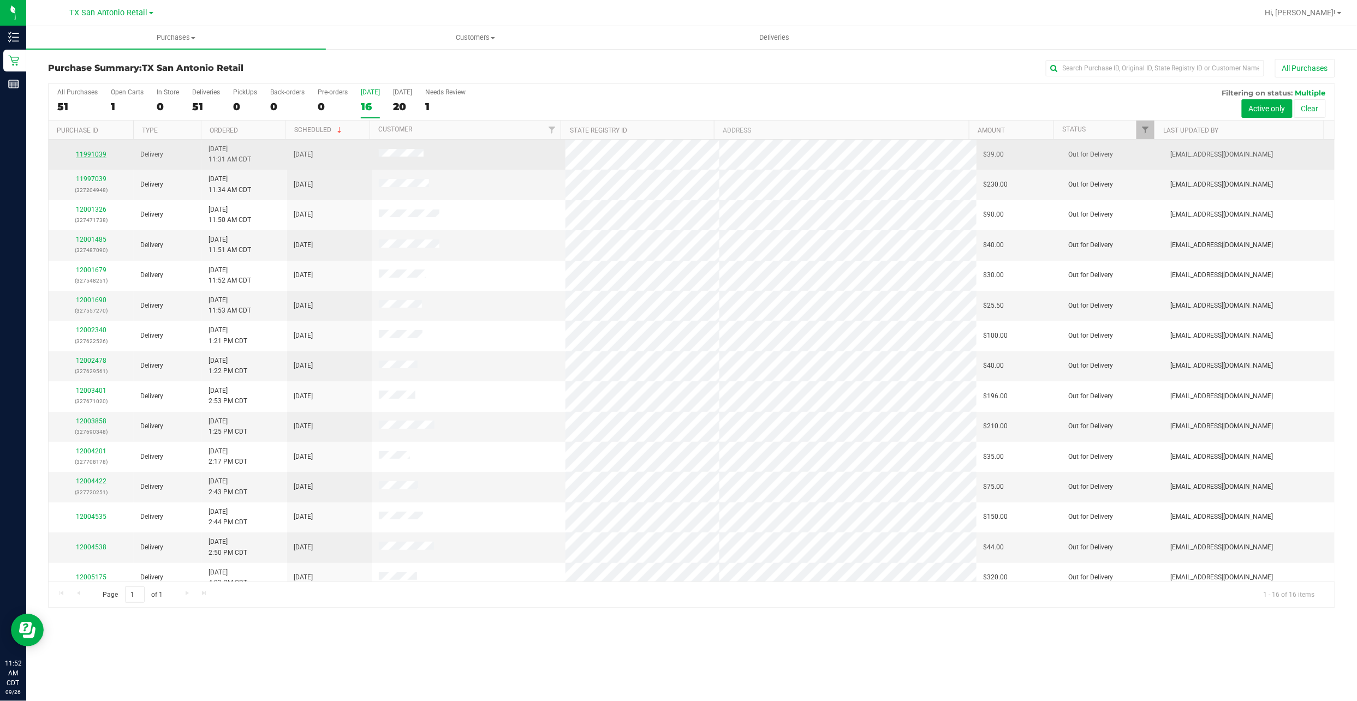
click at [86, 153] on link "11991039" at bounding box center [91, 155] width 31 height 8
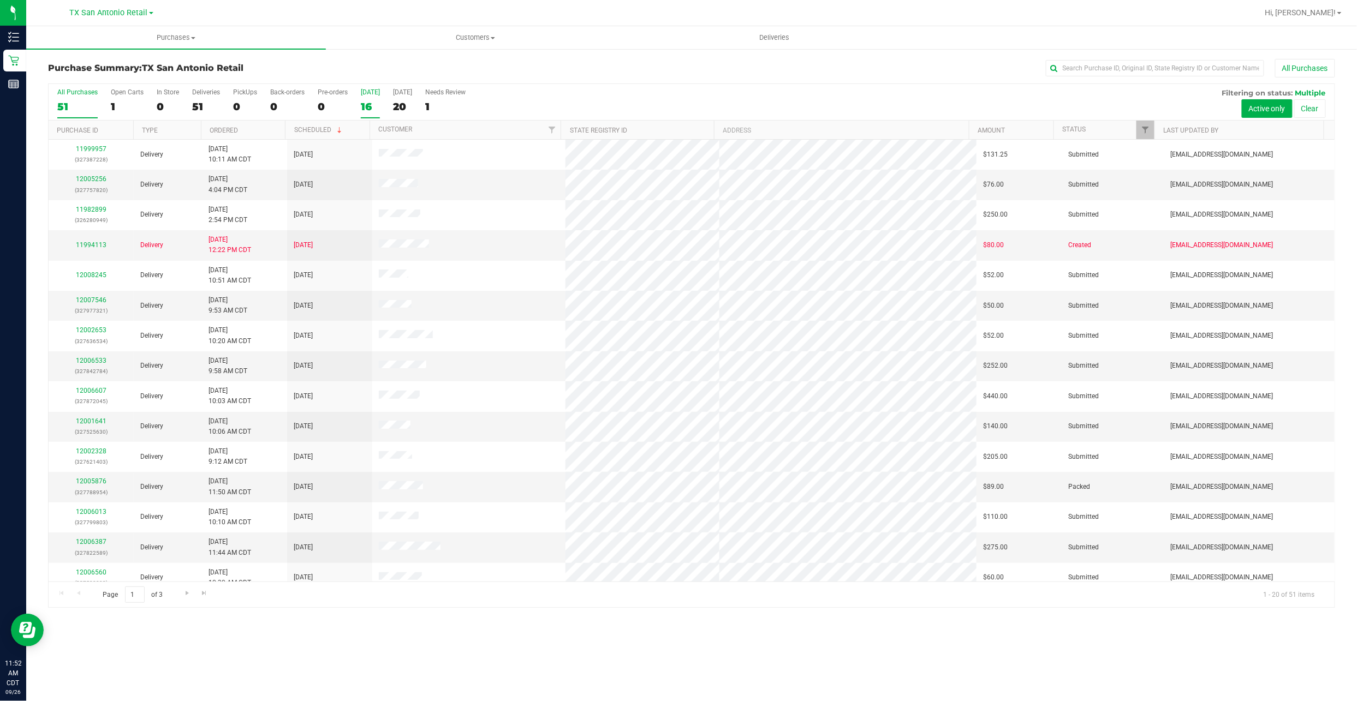
click at [373, 101] on div "16" at bounding box center [370, 106] width 19 height 13
click at [0, 0] on input "Today 16" at bounding box center [0, 0] width 0 height 0
click at [449, 96] on div "Needs Review" at bounding box center [445, 92] width 40 height 8
click at [0, 0] on input "Needs Review 1" at bounding box center [0, 0] width 0 height 0
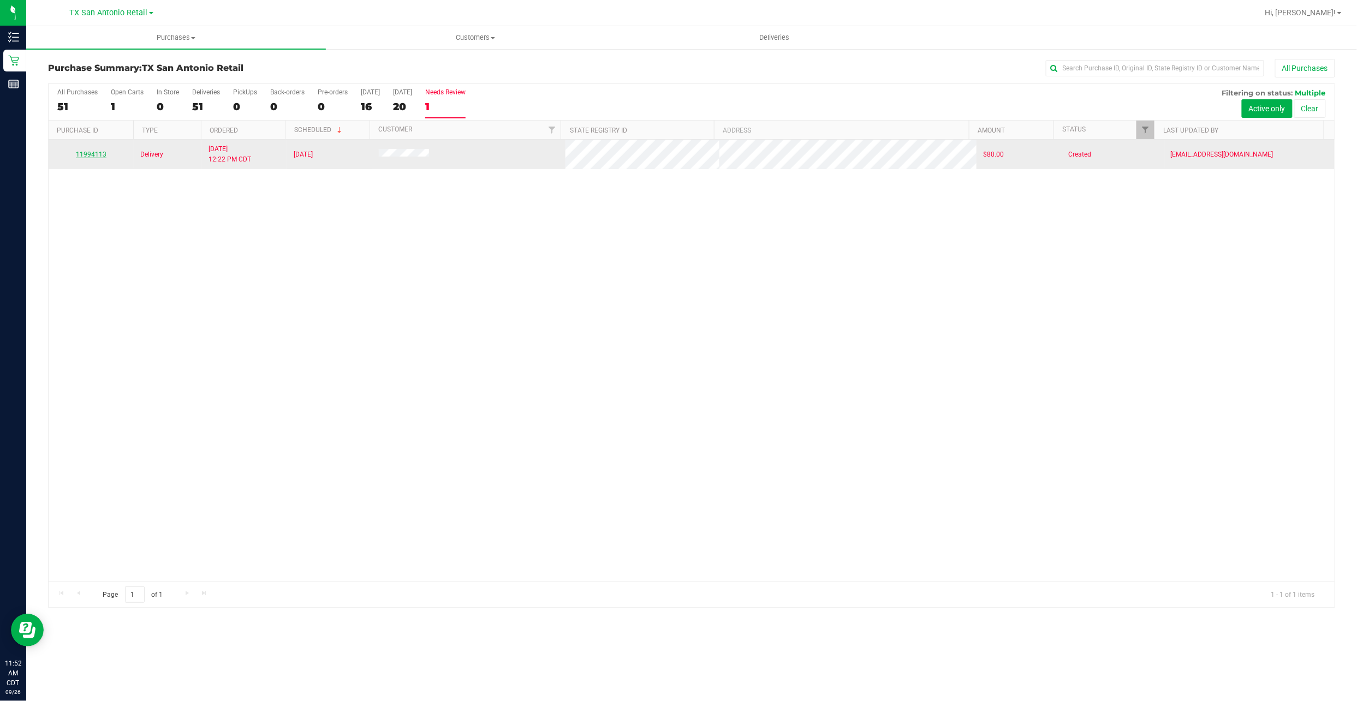
click at [86, 151] on link "11994113" at bounding box center [91, 155] width 31 height 8
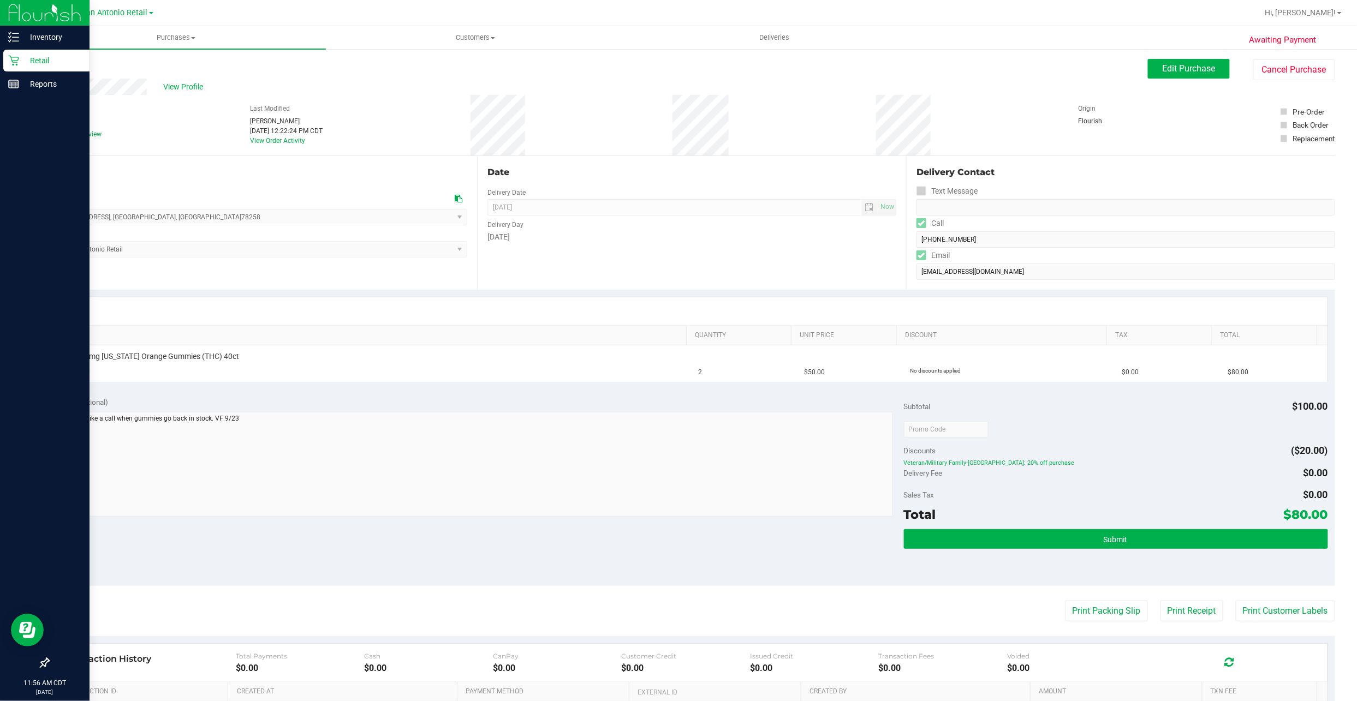
click at [36, 62] on p "Retail" at bounding box center [51, 60] width 65 height 13
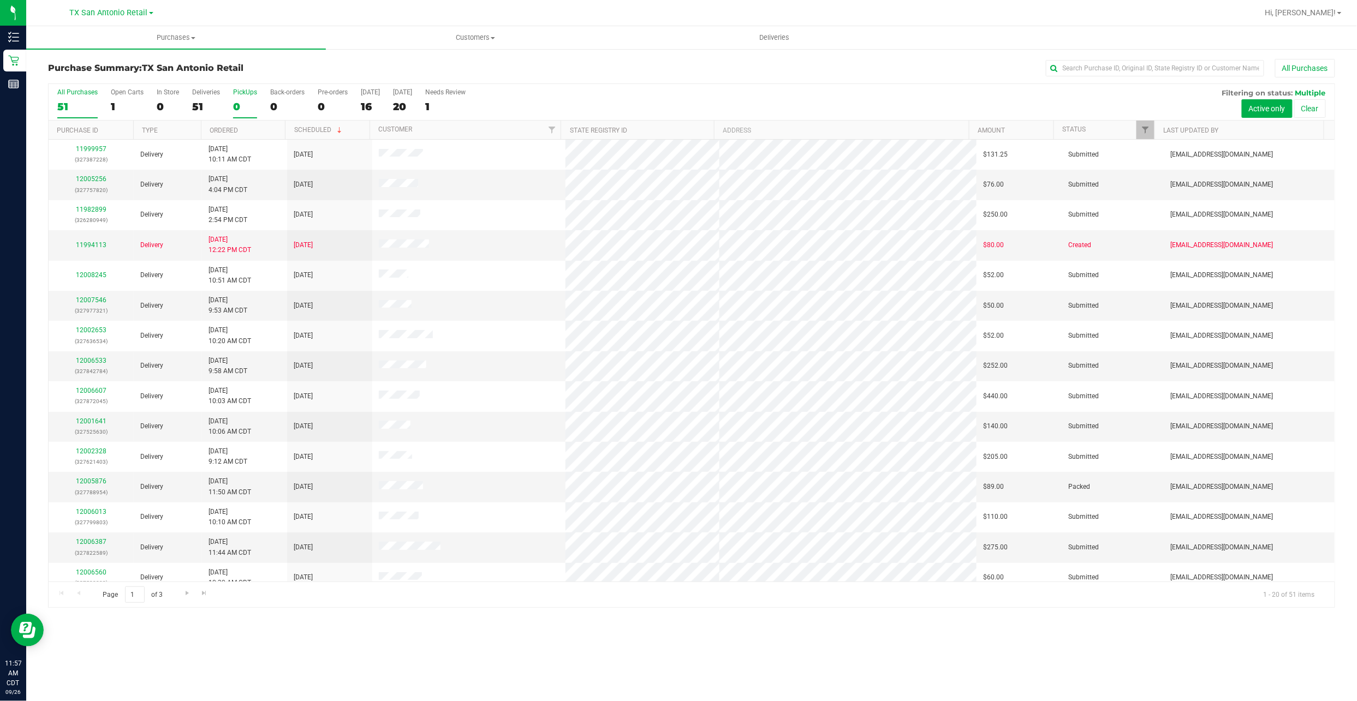
click at [247, 101] on div "0" at bounding box center [245, 106] width 24 height 13
click at [0, 0] on input "PickUps 0" at bounding box center [0, 0] width 0 height 0
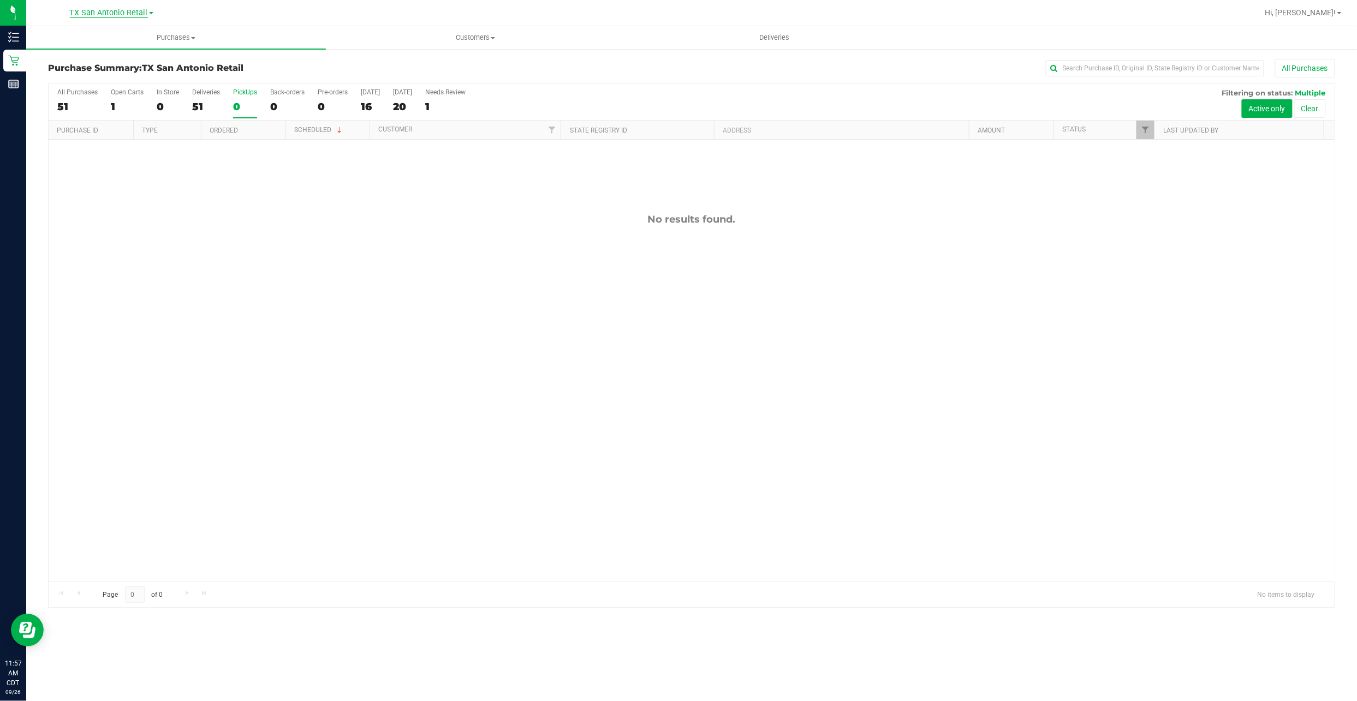
click at [106, 14] on span "TX San Antonio Retail" at bounding box center [109, 13] width 78 height 10
click at [127, 53] on link "TX San Antonio Retail" at bounding box center [111, 53] width 159 height 15
click at [146, 18] on div "TX San Antonio Retail TX Austin DC TX San Antonio Retail" at bounding box center [111, 12] width 83 height 13
click at [147, 11] on link "TX San Antonio Retail" at bounding box center [111, 12] width 83 height 10
click at [123, 40] on link "TX Austin [GEOGRAPHIC_DATA]" at bounding box center [111, 38] width 159 height 15
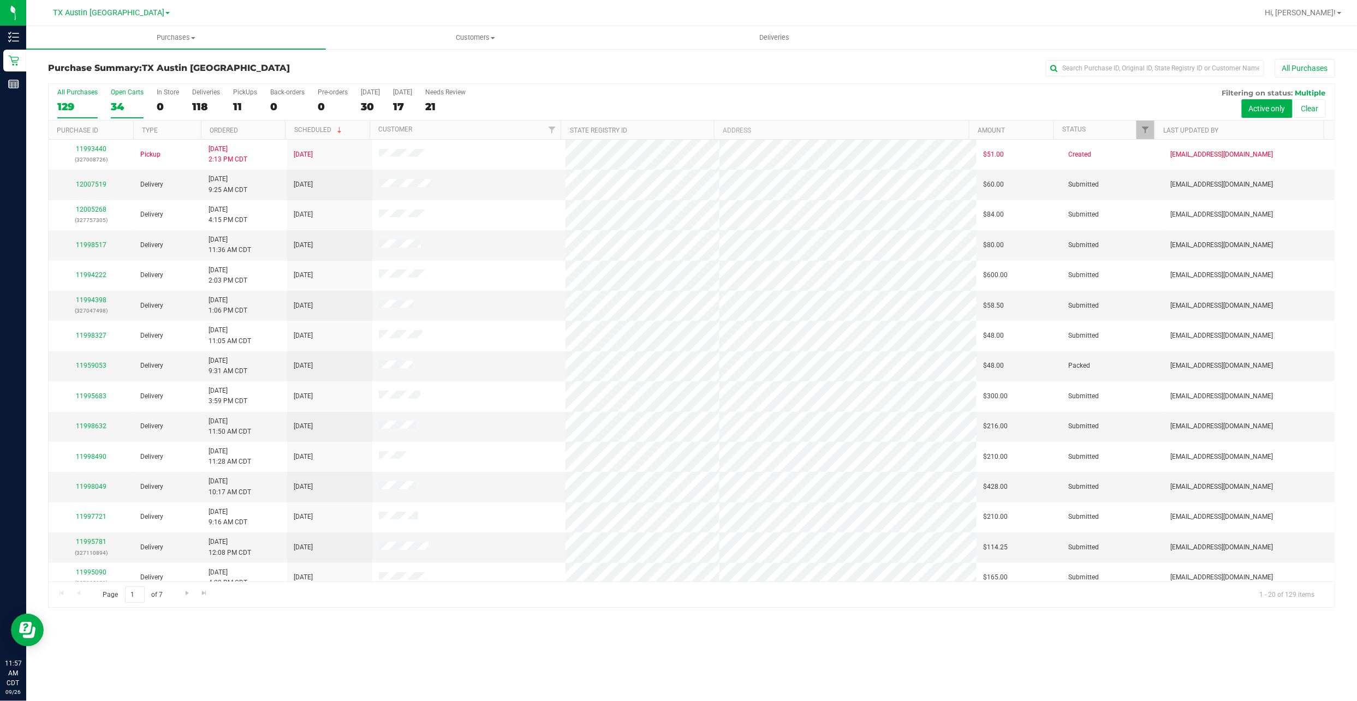
click at [129, 99] on label "Open Carts 34" at bounding box center [127, 103] width 33 height 30
click at [0, 0] on input "Open Carts 34" at bounding box center [0, 0] width 0 height 0
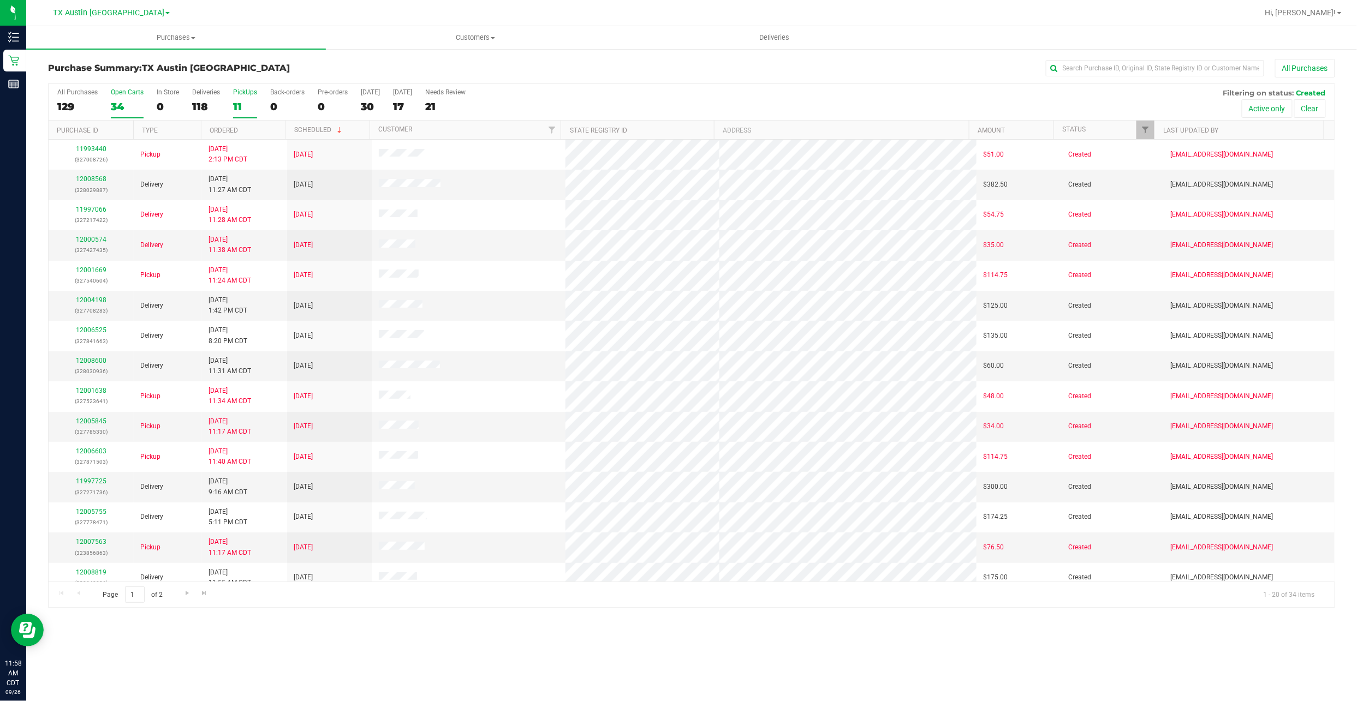
click at [234, 96] on div "PickUps" at bounding box center [245, 92] width 24 height 8
click at [0, 0] on input "PickUps 11" at bounding box center [0, 0] width 0 height 0
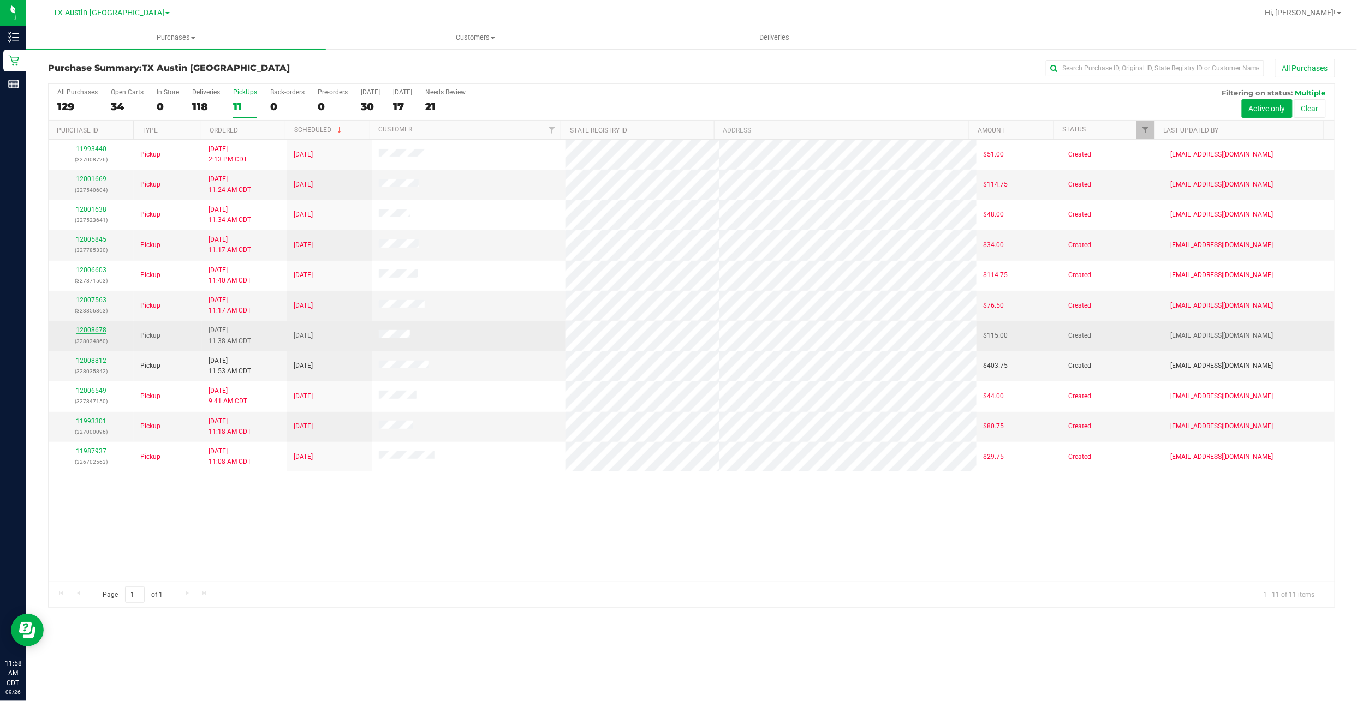
click at [81, 332] on link "12008678" at bounding box center [91, 330] width 31 height 8
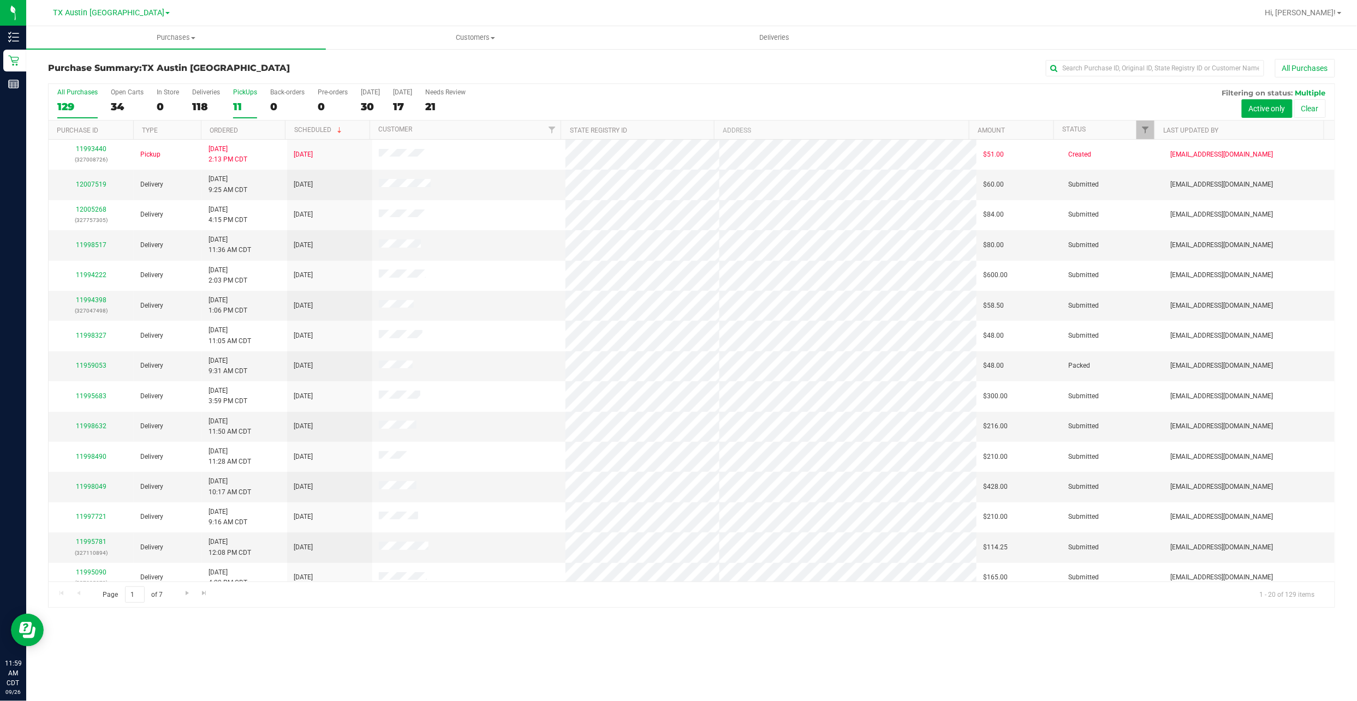
click at [249, 105] on div "11" at bounding box center [245, 106] width 24 height 13
click at [0, 0] on input "PickUps 11" at bounding box center [0, 0] width 0 height 0
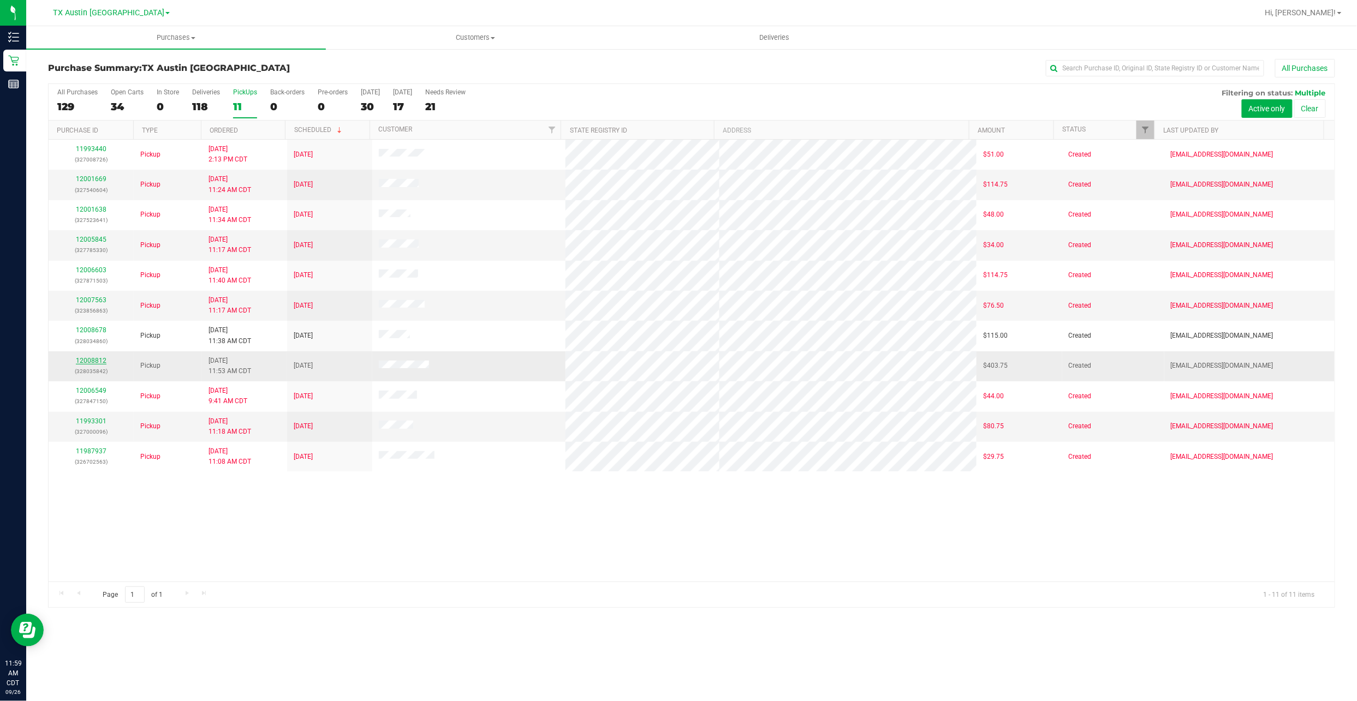
click at [83, 336] on link "12008812" at bounding box center [91, 361] width 31 height 8
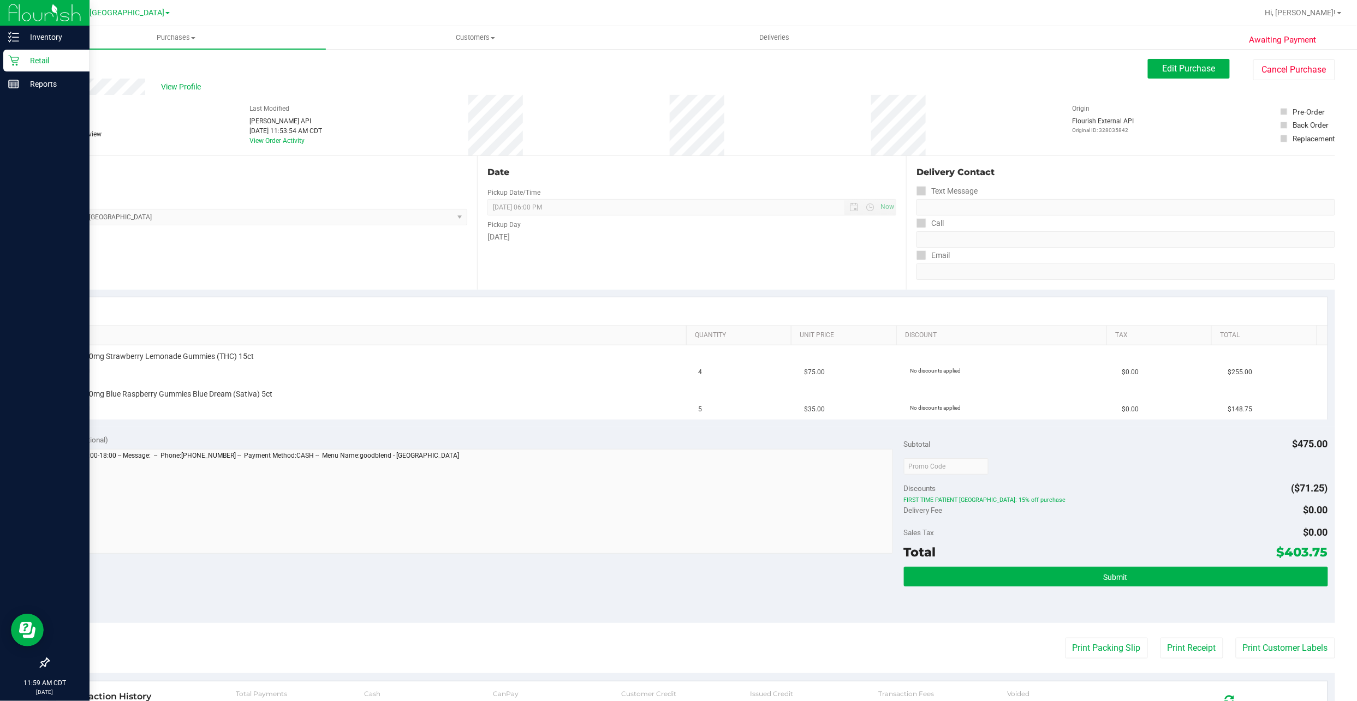
click at [23, 64] on p "Retail" at bounding box center [51, 60] width 65 height 13
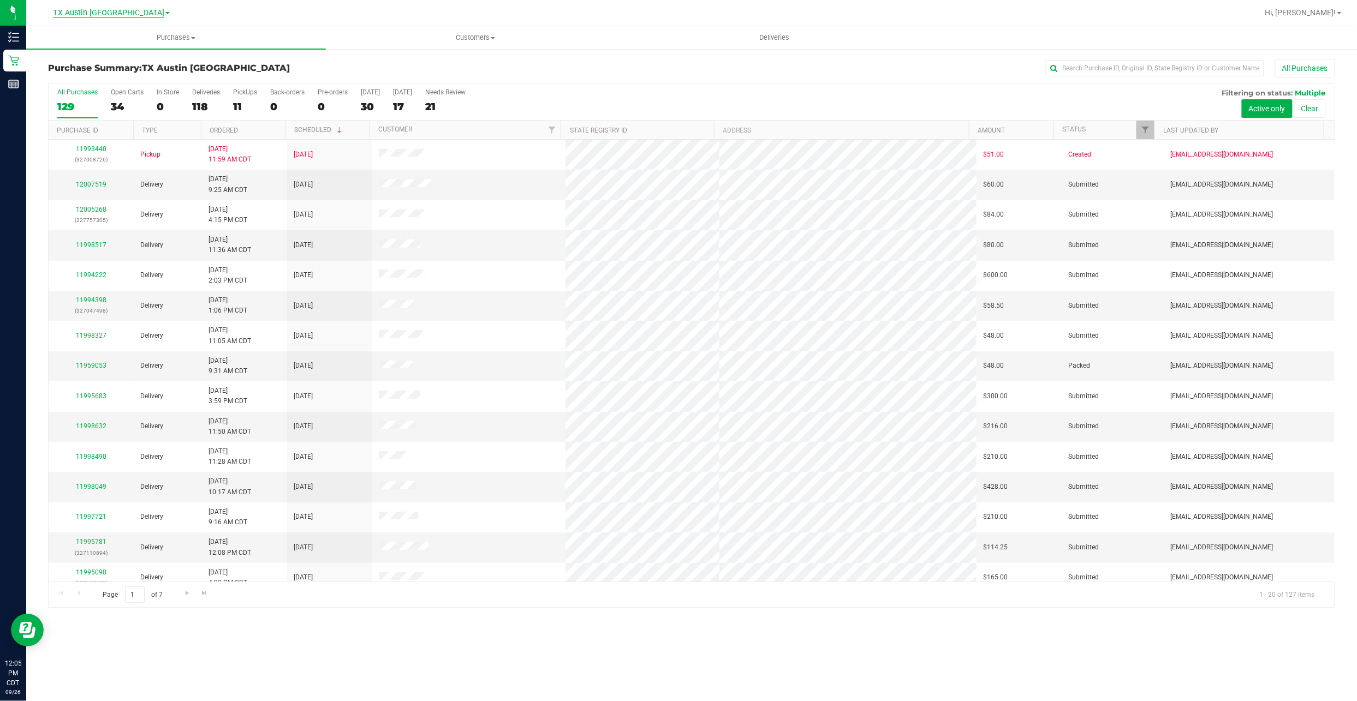
click at [99, 14] on span "TX Austin [GEOGRAPHIC_DATA]" at bounding box center [108, 13] width 111 height 10
click at [107, 57] on link "TX San Antonio Retail" at bounding box center [111, 53] width 159 height 15
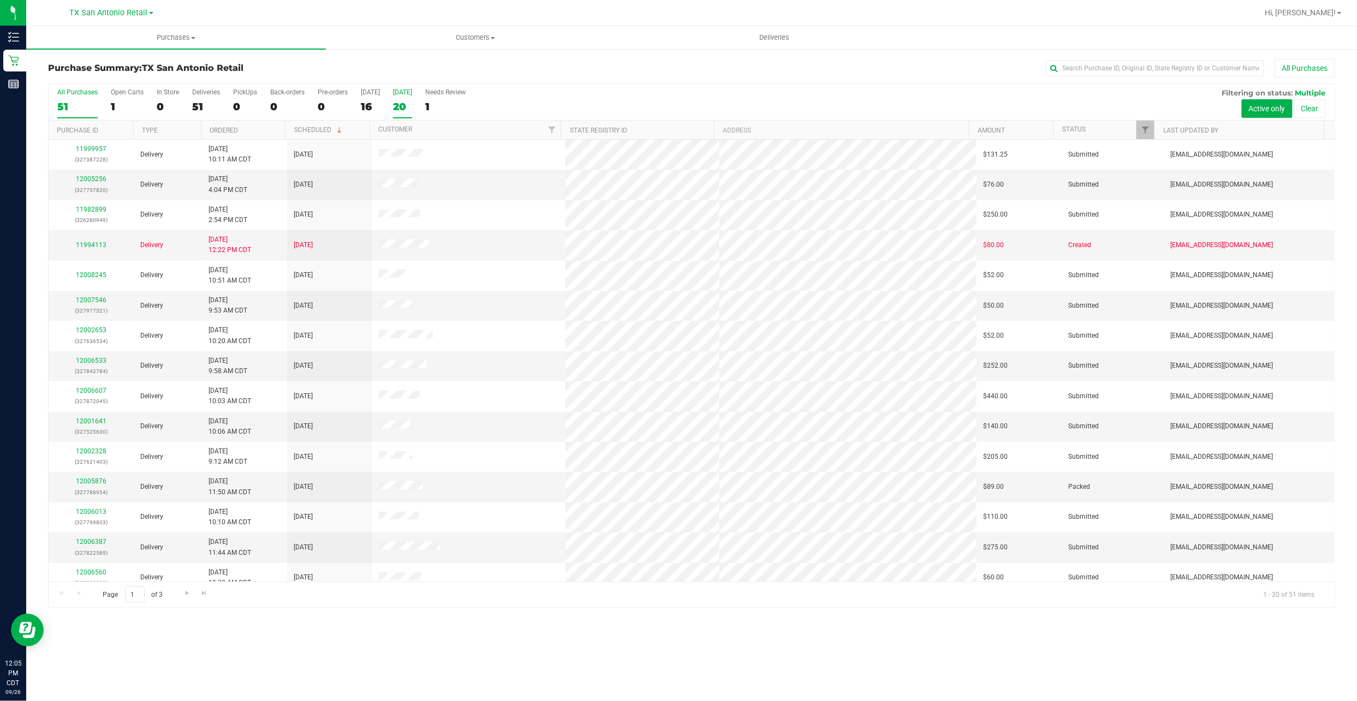
click at [401, 104] on div "20" at bounding box center [402, 106] width 19 height 13
click at [0, 0] on input "Tomorrow 20" at bounding box center [0, 0] width 0 height 0
click at [134, 16] on span "TX San Antonio Retail" at bounding box center [109, 13] width 78 height 10
click at [132, 35] on link "TX Austin [GEOGRAPHIC_DATA]" at bounding box center [111, 38] width 159 height 15
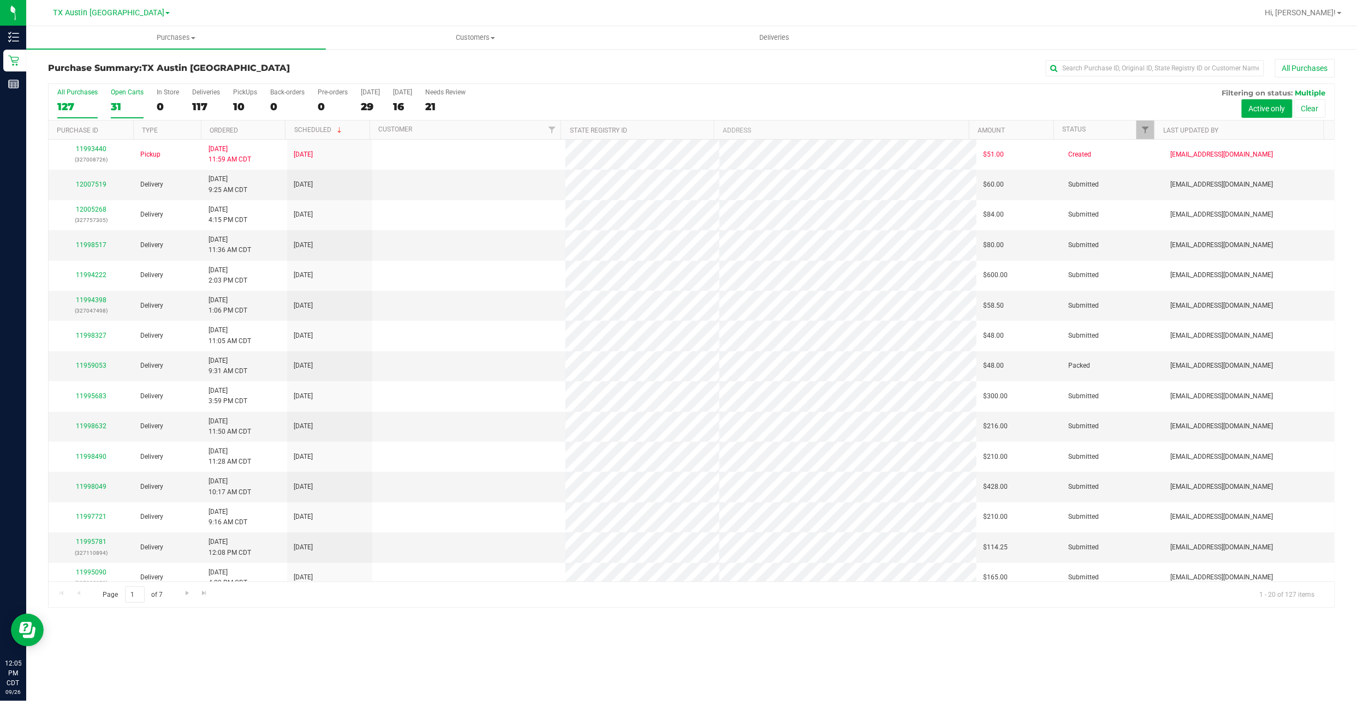
click at [118, 101] on div "31" at bounding box center [127, 106] width 33 height 13
click at [0, 0] on input "Open Carts 31" at bounding box center [0, 0] width 0 height 0
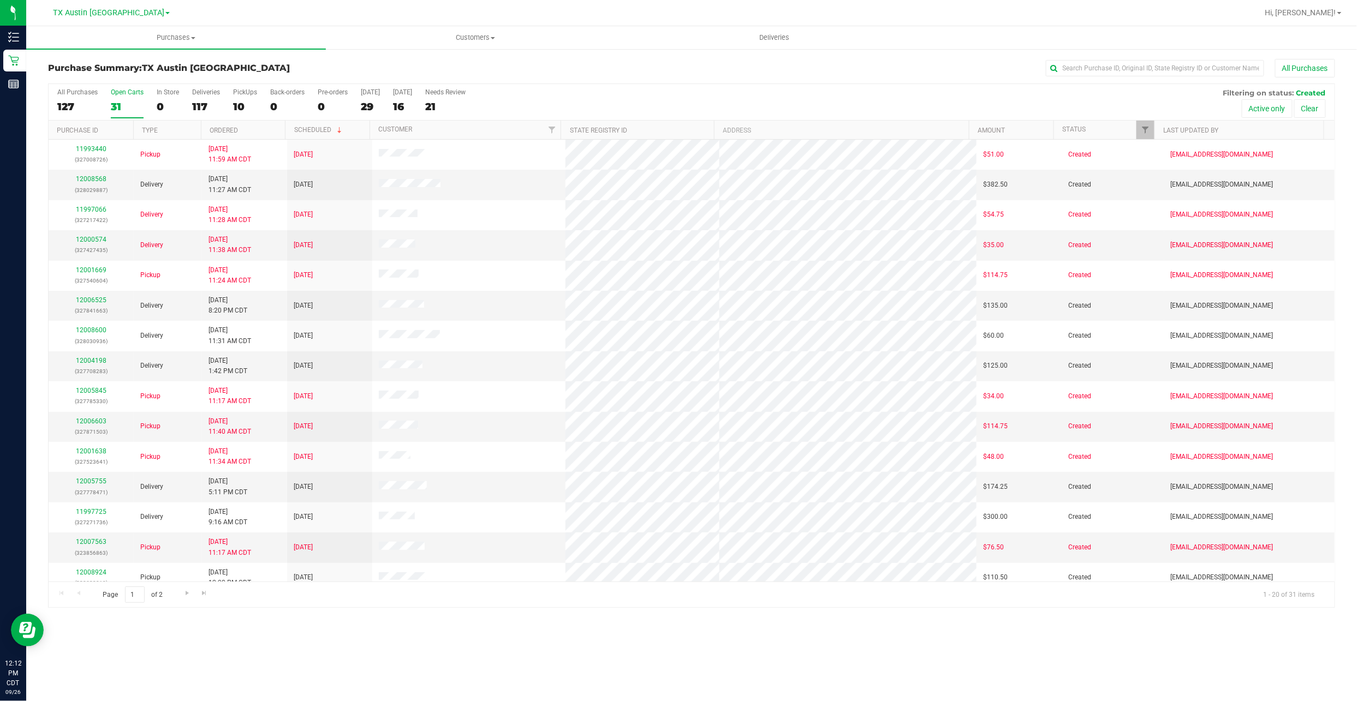
click at [125, 110] on div "31" at bounding box center [127, 106] width 33 height 13
click at [0, 0] on input "Open Carts 31" at bounding box center [0, 0] width 0 height 0
click at [83, 301] on link "12006525" at bounding box center [91, 300] width 31 height 8
click at [88, 336] on link "12005755" at bounding box center [91, 481] width 31 height 8
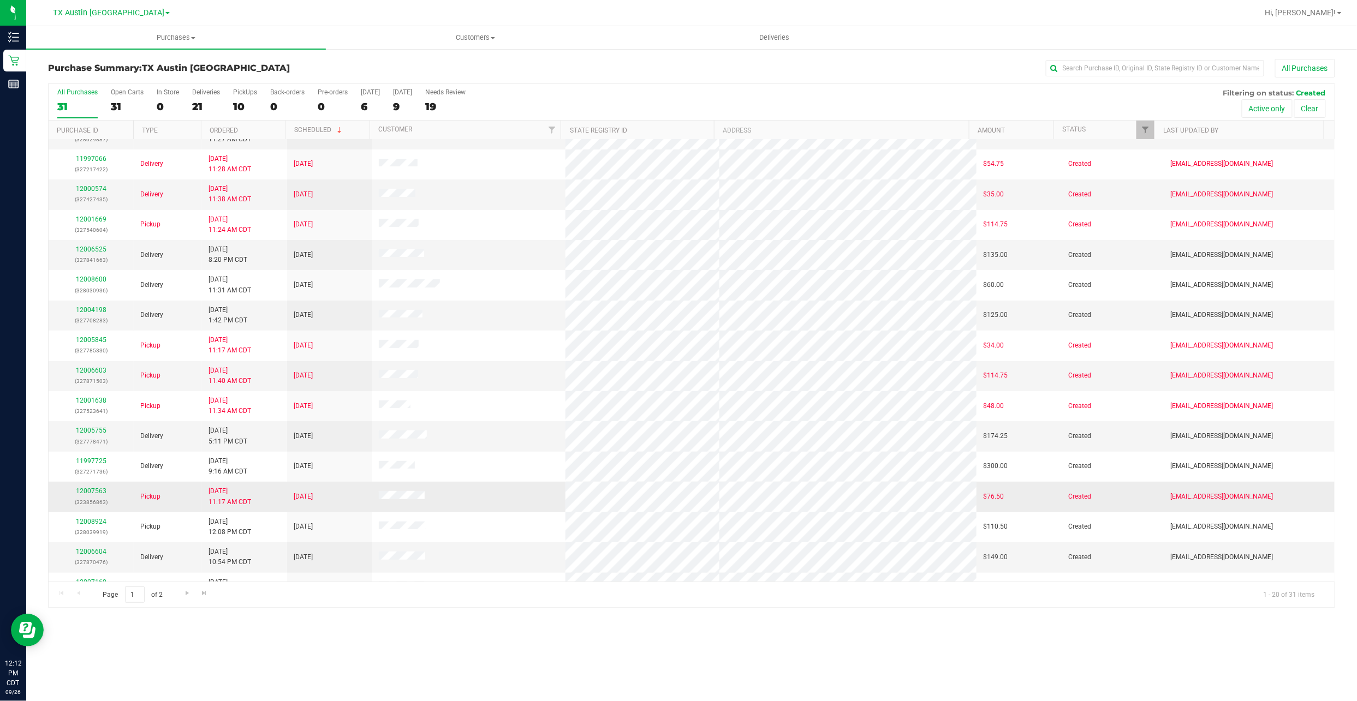
scroll to position [73, 0]
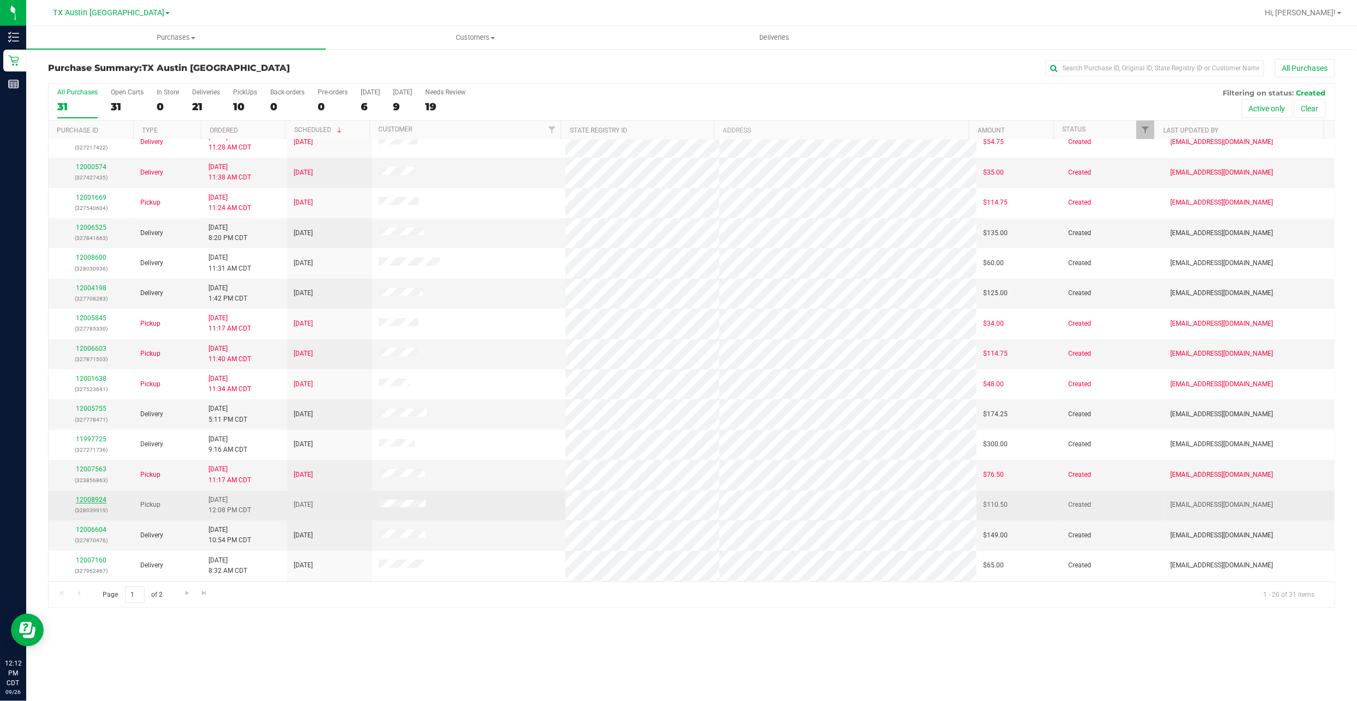
click at [99, 336] on link "12008924" at bounding box center [91, 500] width 31 height 8
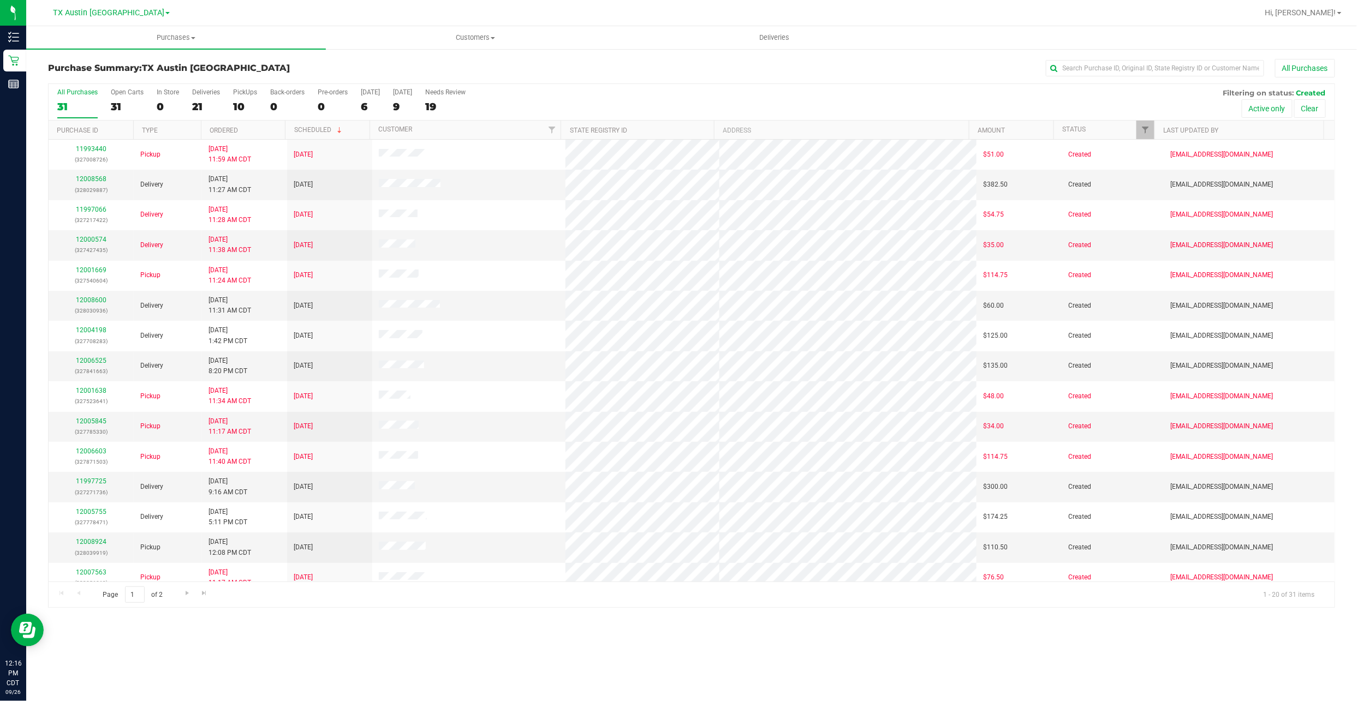
click at [109, 19] on div "[GEOGRAPHIC_DATA] [GEOGRAPHIC_DATA] [GEOGRAPHIC_DATA] [GEOGRAPHIC_DATA] [GEOGRA…" at bounding box center [114, 12] width 164 height 21
click at [112, 15] on span "TX Austin [GEOGRAPHIC_DATA]" at bounding box center [108, 13] width 111 height 10
click at [112, 55] on link "TX San Antonio Retail" at bounding box center [111, 53] width 159 height 15
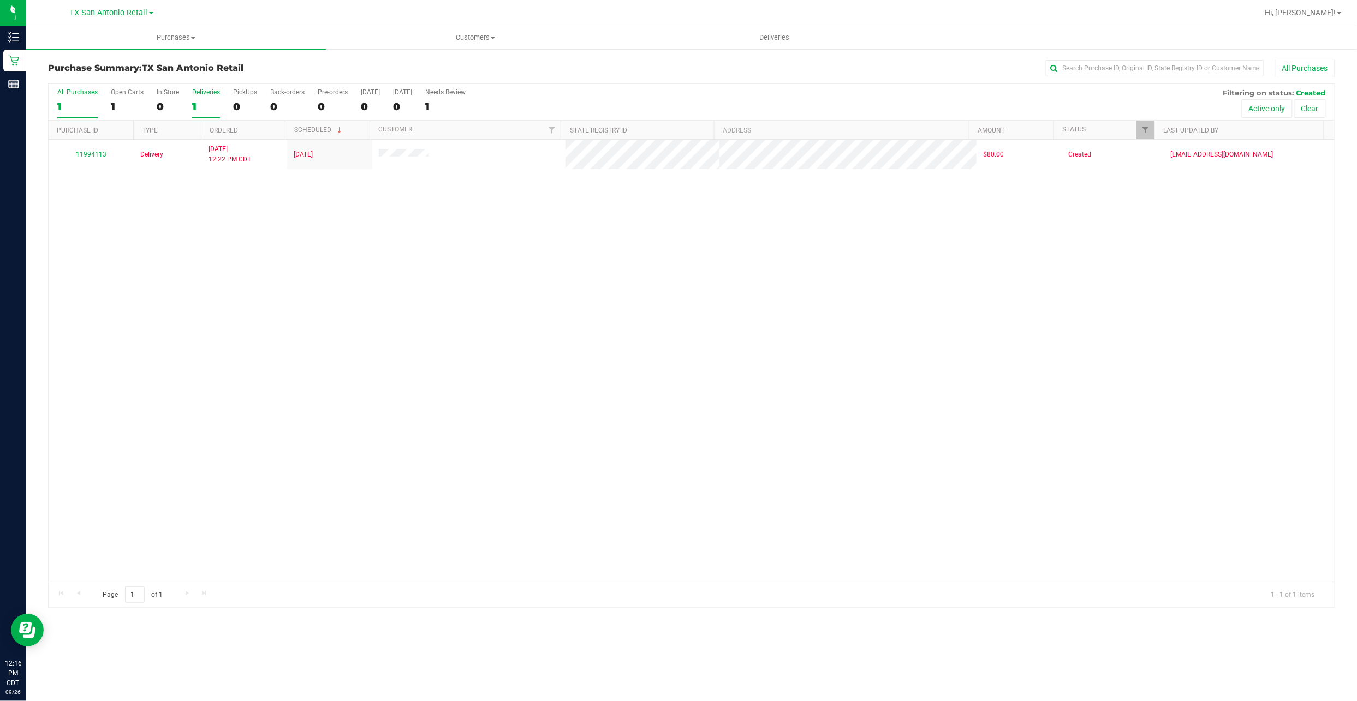
click at [199, 101] on div "1" at bounding box center [206, 106] width 28 height 13
click at [0, 0] on input "Deliveries 1" at bounding box center [0, 0] width 0 height 0
click at [262, 101] on div "All Purchases 1 Open Carts 1 In Store 0 Deliveries 1 PickUps 0 Back-orders 0 Pr…" at bounding box center [692, 102] width 1286 height 37
click at [247, 98] on label "PickUps 0" at bounding box center [245, 103] width 24 height 30
click at [0, 0] on input "PickUps 0" at bounding box center [0, 0] width 0 height 0
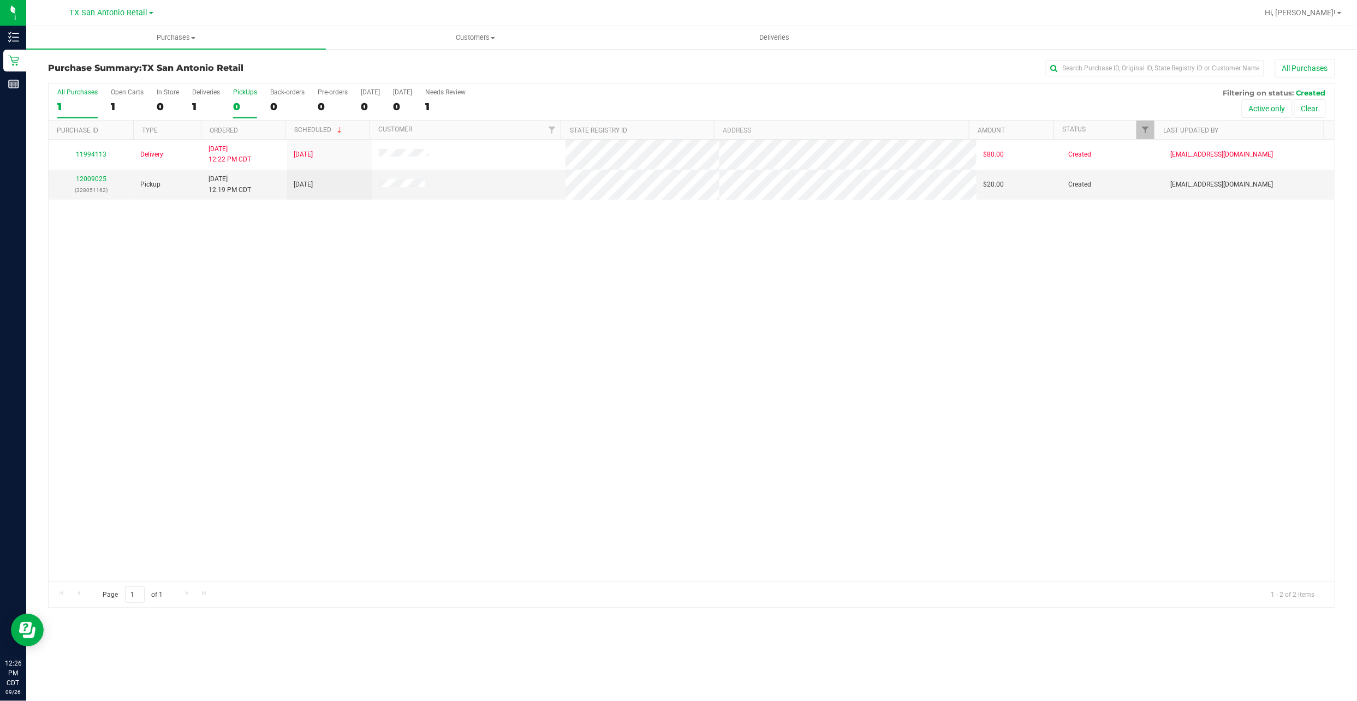
click at [235, 101] on div "0" at bounding box center [245, 106] width 24 height 13
click at [0, 0] on input "PickUps 0" at bounding box center [0, 0] width 0 height 0
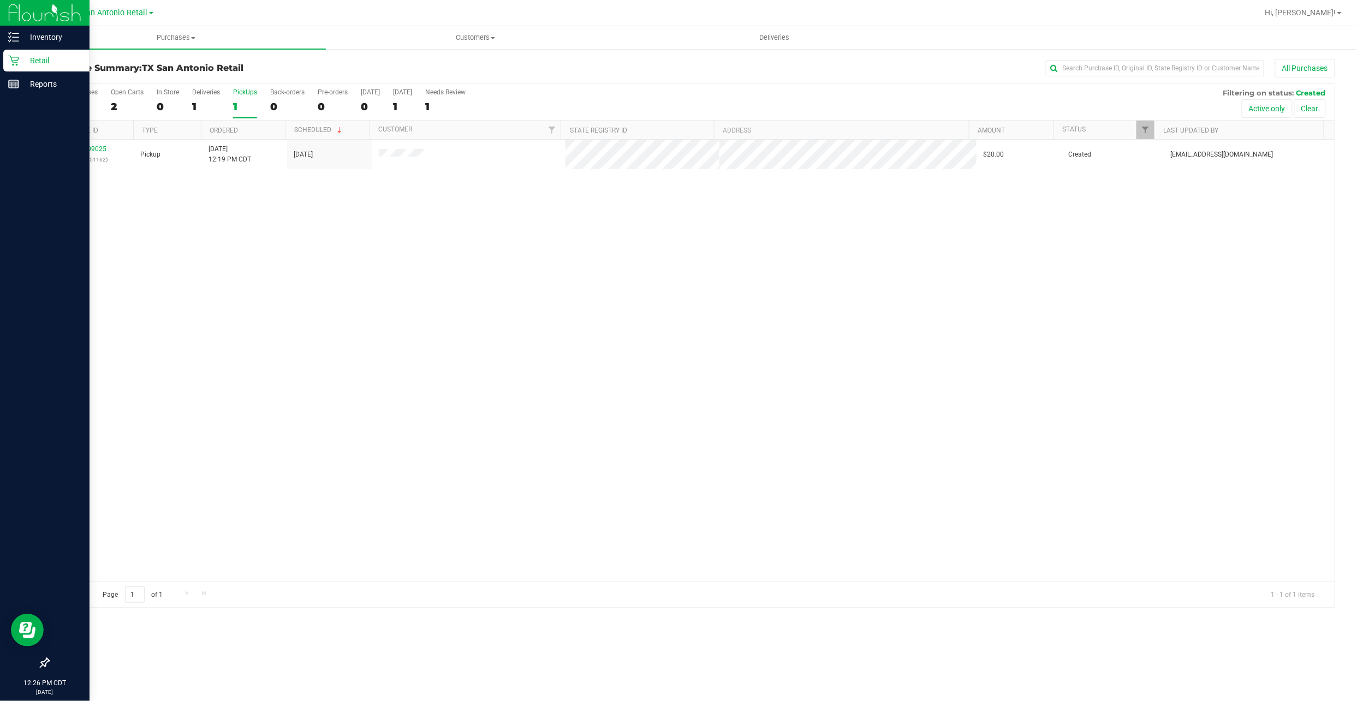
click at [33, 62] on p "Retail" at bounding box center [51, 60] width 65 height 13
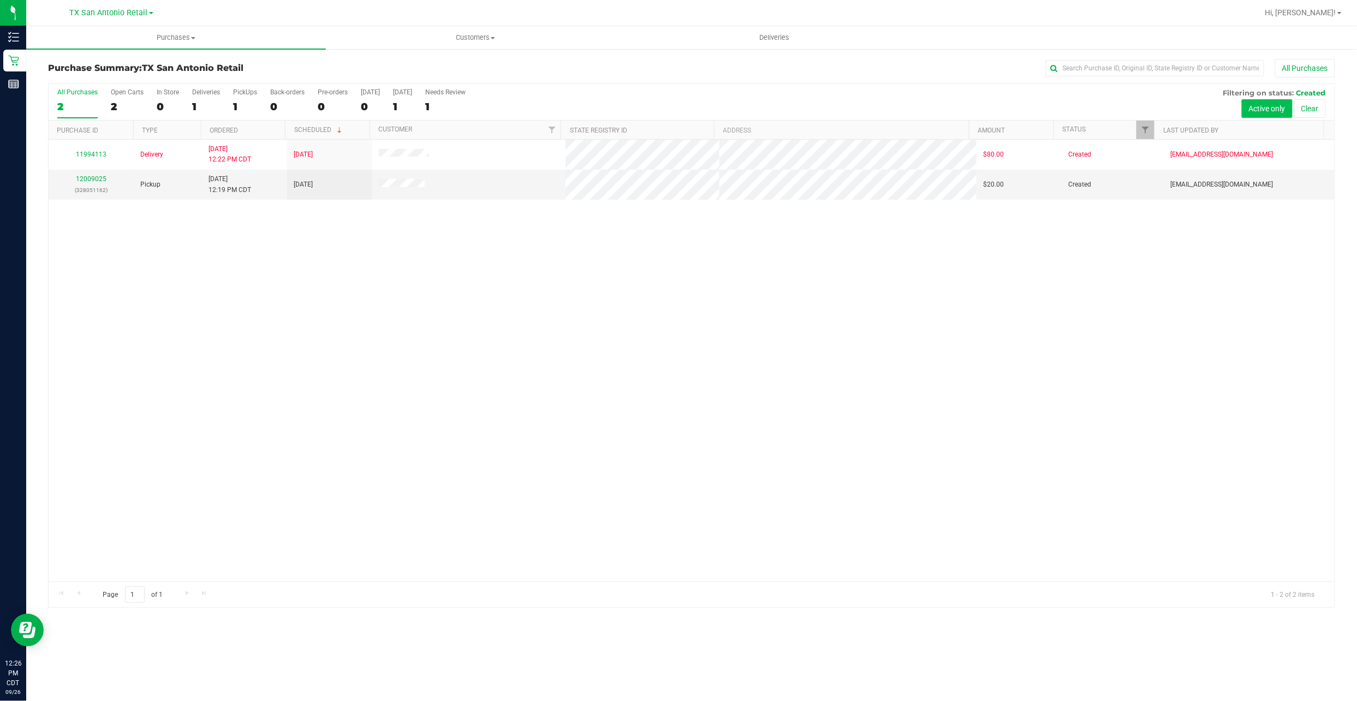
click at [1276, 110] on button "Active only" at bounding box center [1266, 108] width 51 height 19
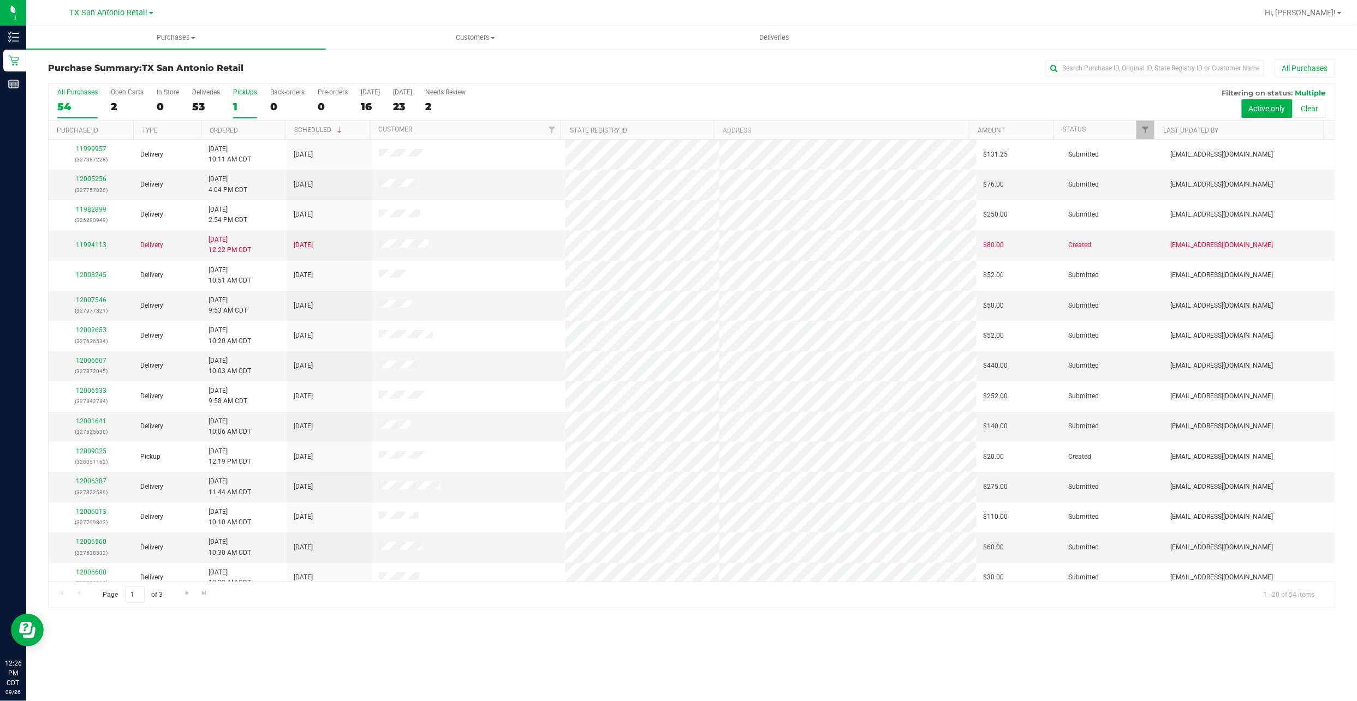
click at [236, 109] on div "1" at bounding box center [245, 106] width 24 height 13
click at [0, 0] on input "PickUps 1" at bounding box center [0, 0] width 0 height 0
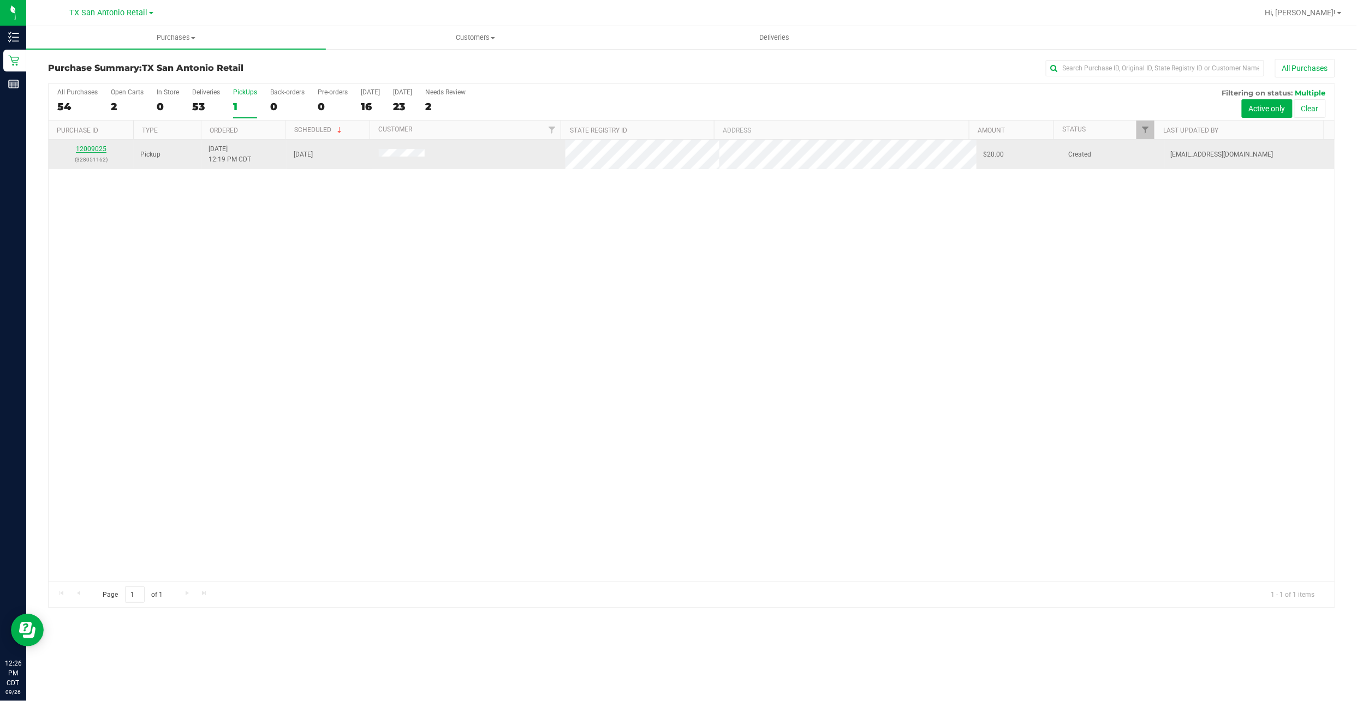
click at [99, 148] on link "12009025" at bounding box center [91, 149] width 31 height 8
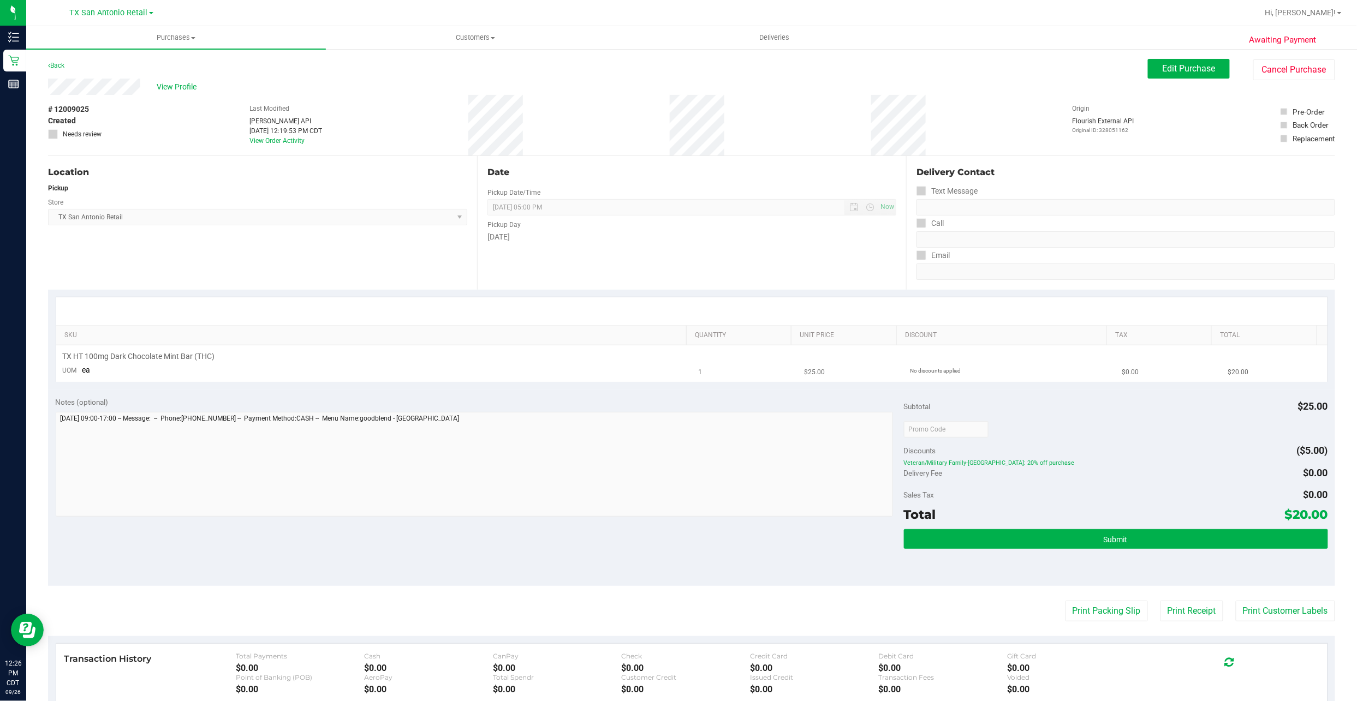
click at [494, 369] on td "TX HT 100mg Dark Chocolate Mint Bar (THC) UOM ea" at bounding box center [374, 363] width 636 height 37
click at [1186, 64] on span "Edit Purchase" at bounding box center [1188, 68] width 53 height 10
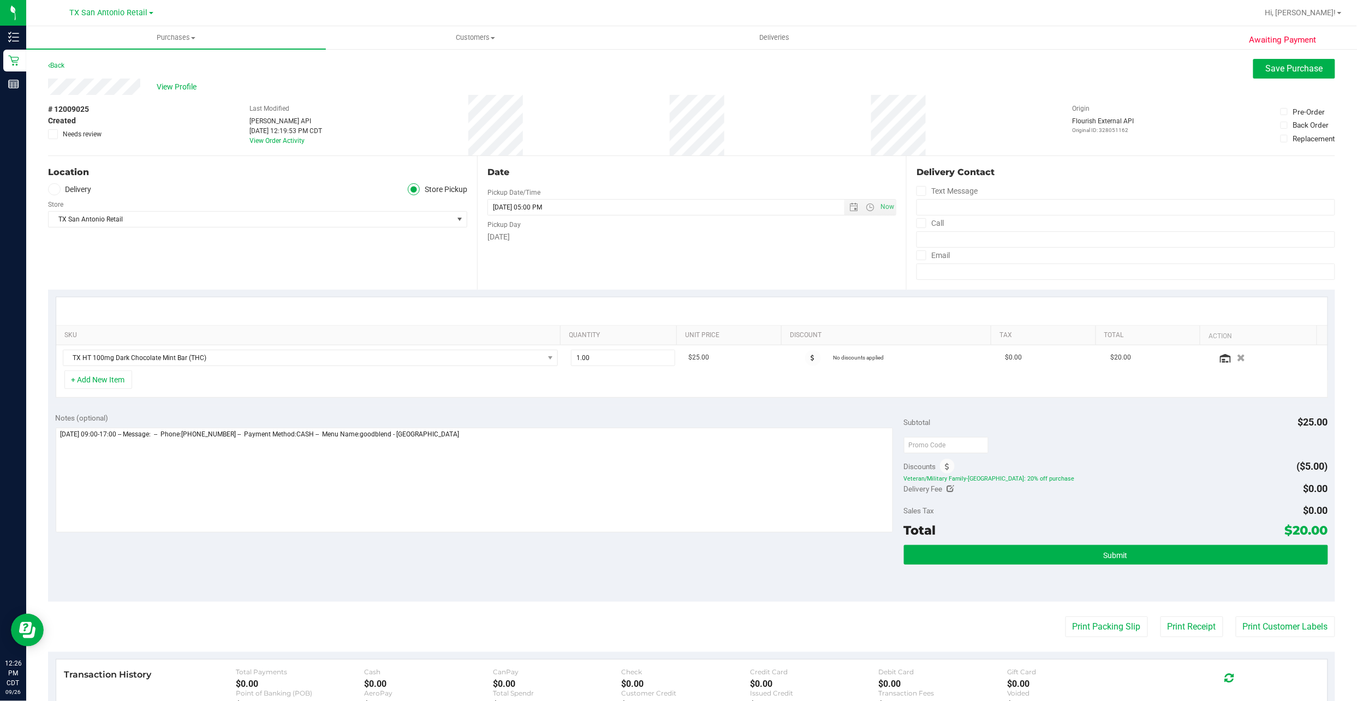
click at [92, 190] on label "Delivery" at bounding box center [70, 189] width 44 height 13
click at [0, 0] on input "Delivery" at bounding box center [0, 0] width 0 height 0
click at [474, 461] on textarea at bounding box center [474, 480] width 837 height 105
type textarea "[DATE] 09:00-17:00 -- Message: -- Phone:[PHONE_NUMBER] -- Payment Method:CASH -…"
click at [169, 459] on textarea at bounding box center [474, 480] width 837 height 105
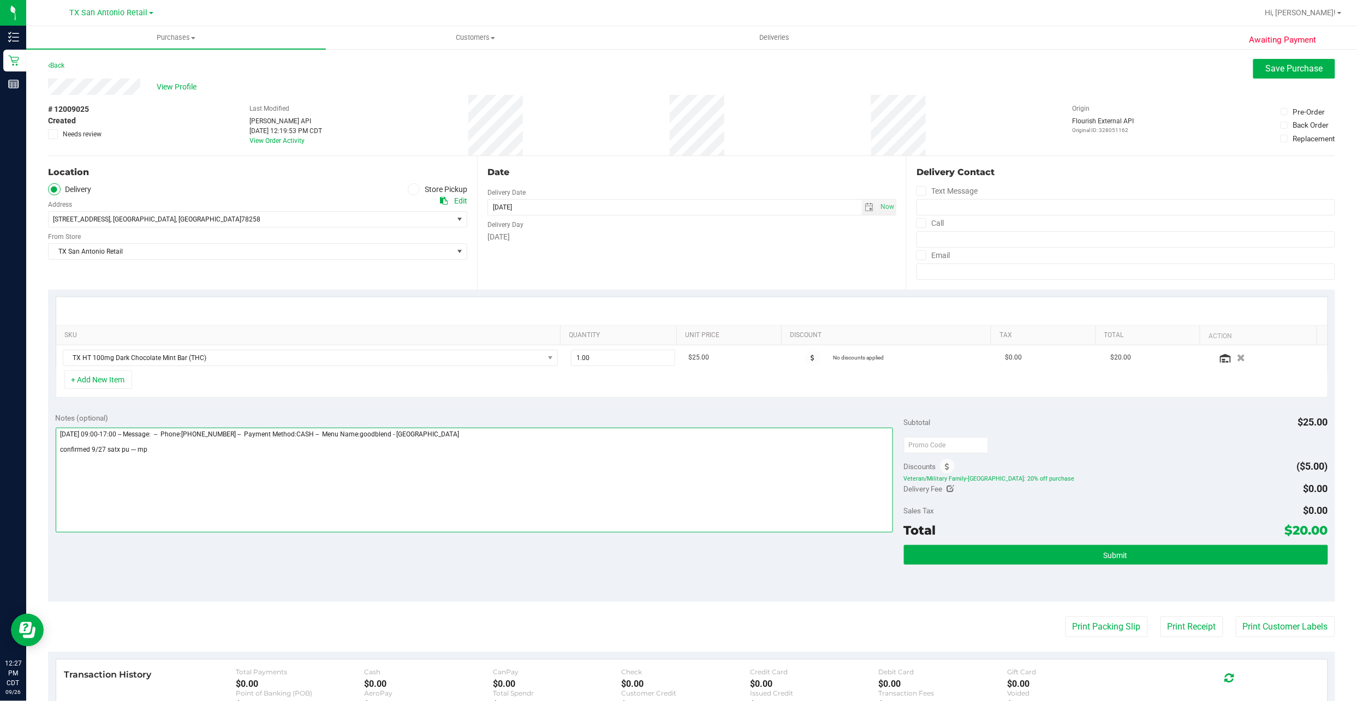
click at [169, 459] on textarea at bounding box center [474, 480] width 837 height 105
click at [1004, 555] on button "Submit" at bounding box center [1116, 555] width 424 height 20
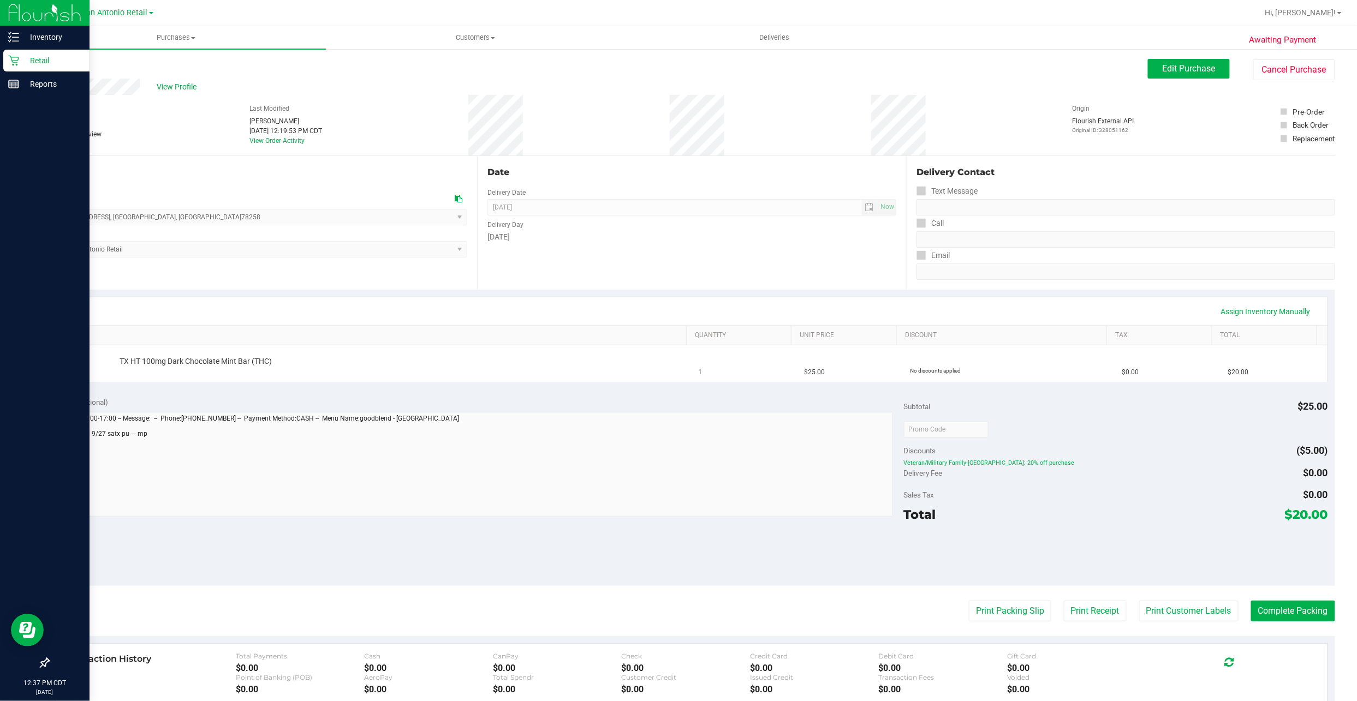
click at [18, 53] on div "Retail" at bounding box center [46, 61] width 86 height 22
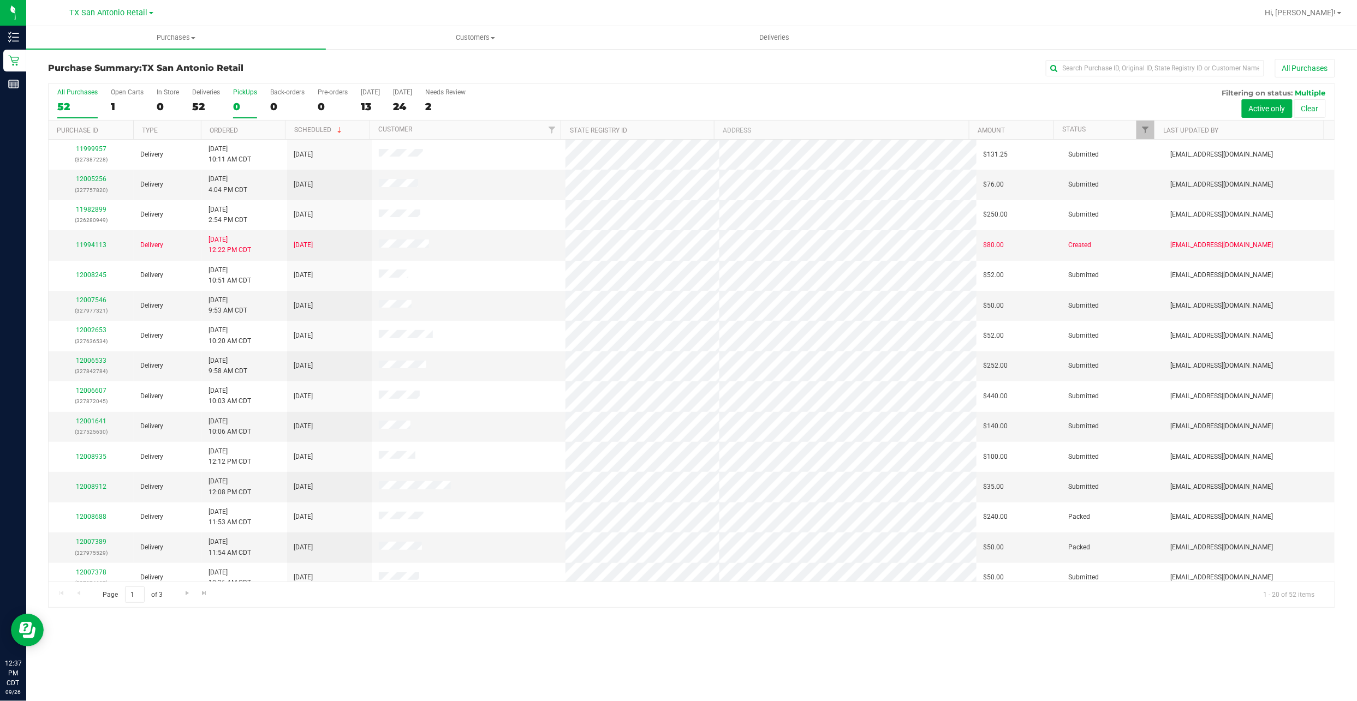
click at [247, 106] on div "0" at bounding box center [245, 106] width 24 height 13
click at [0, 0] on input "PickUps 0" at bounding box center [0, 0] width 0 height 0
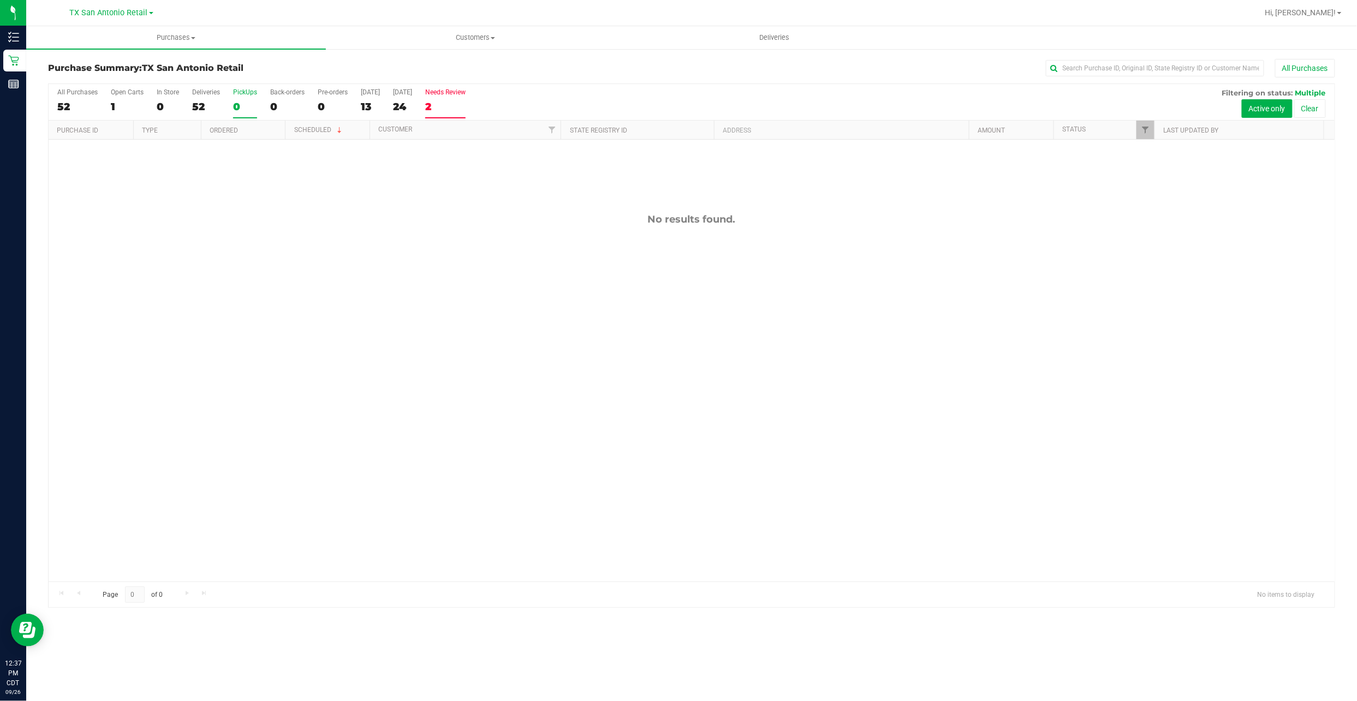
click at [463, 100] on label "Needs Review 2" at bounding box center [445, 103] width 40 height 30
click at [0, 0] on input "Needs Review 2" at bounding box center [0, 0] width 0 height 0
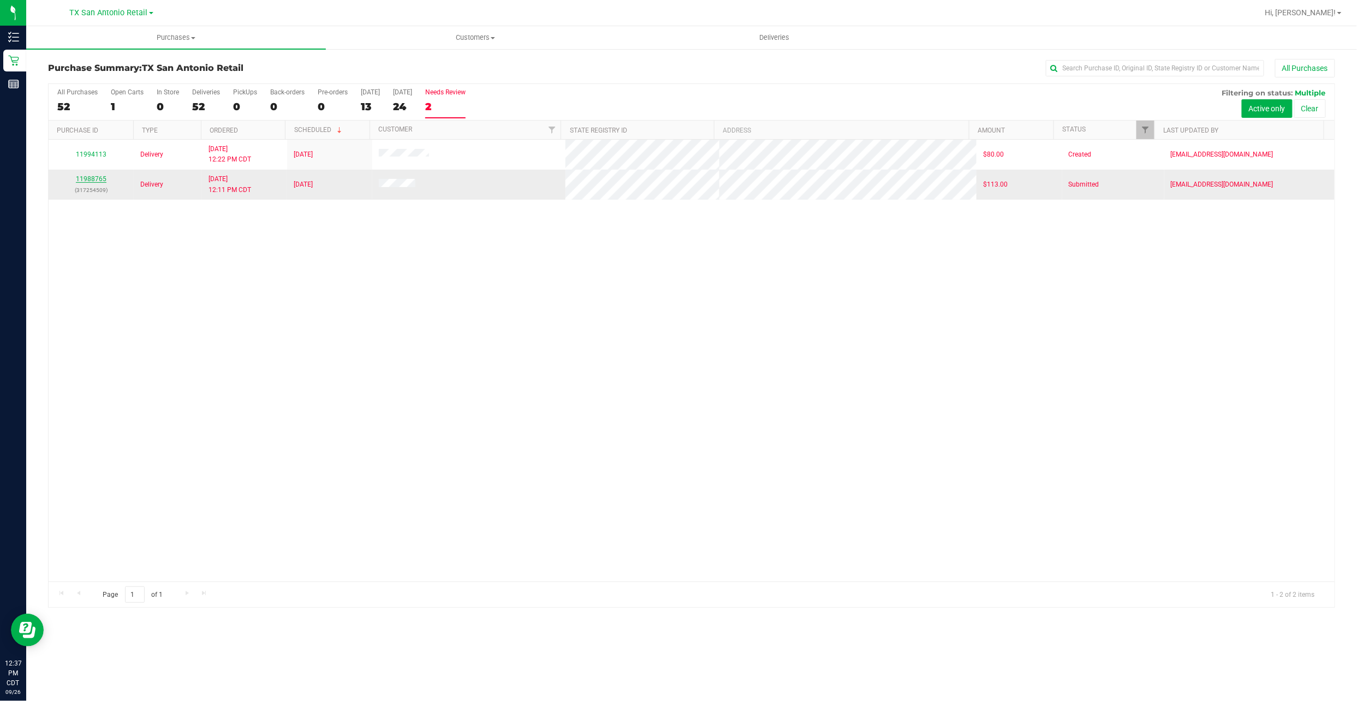
click at [96, 177] on link "11988765" at bounding box center [91, 179] width 31 height 8
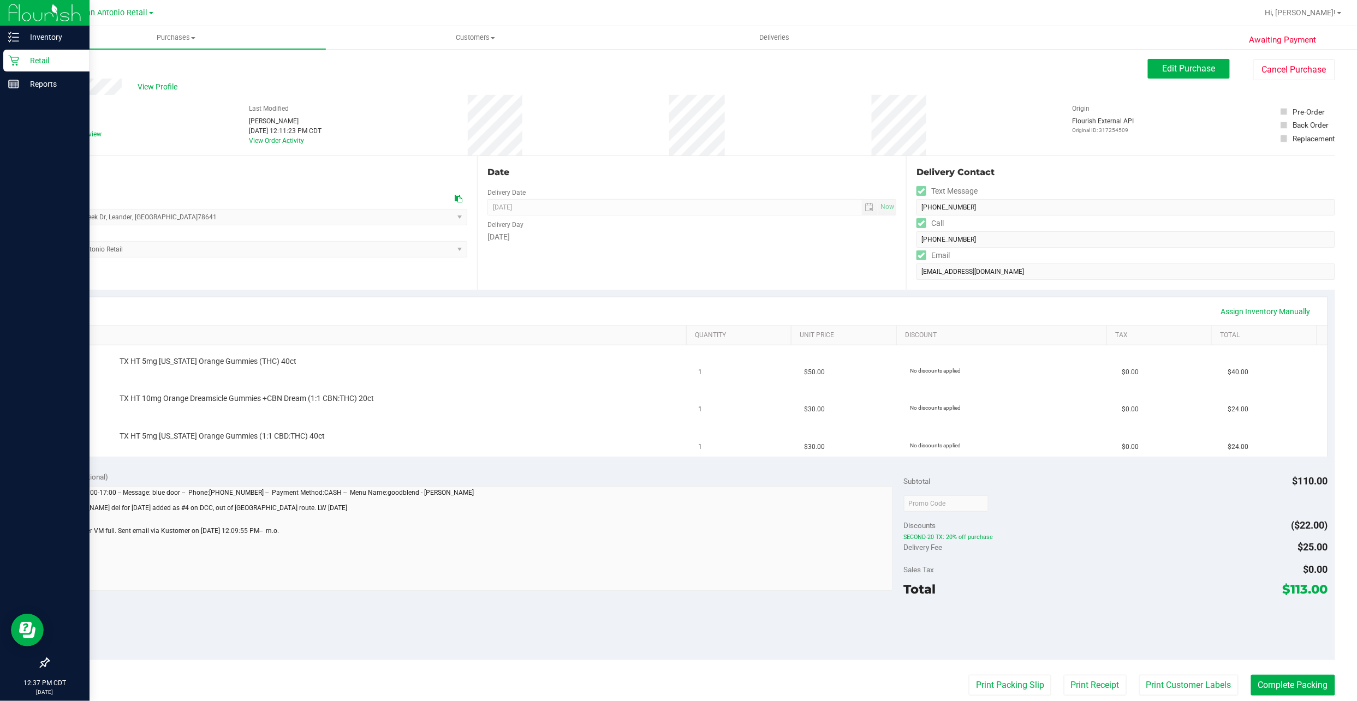
click at [17, 59] on icon at bounding box center [13, 60] width 11 height 11
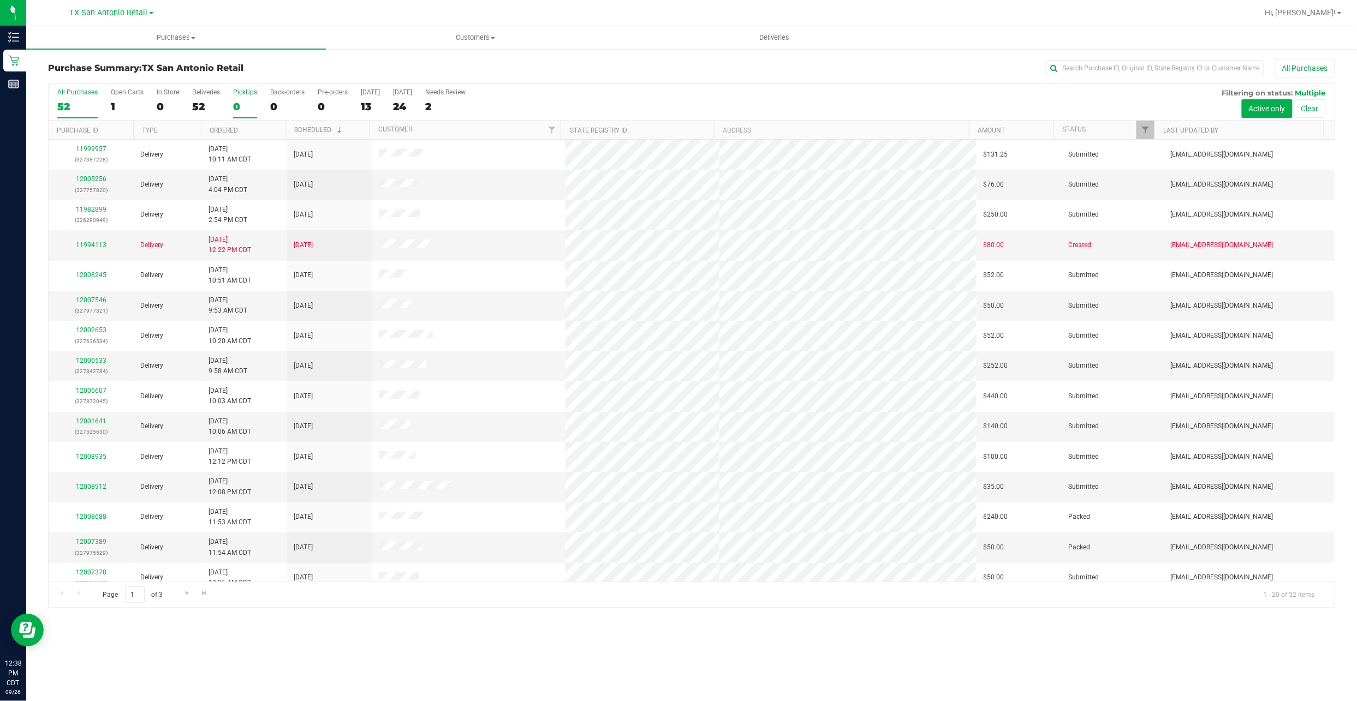
click at [241, 95] on div "PickUps" at bounding box center [245, 92] width 24 height 8
click at [0, 0] on input "PickUps 0" at bounding box center [0, 0] width 0 height 0
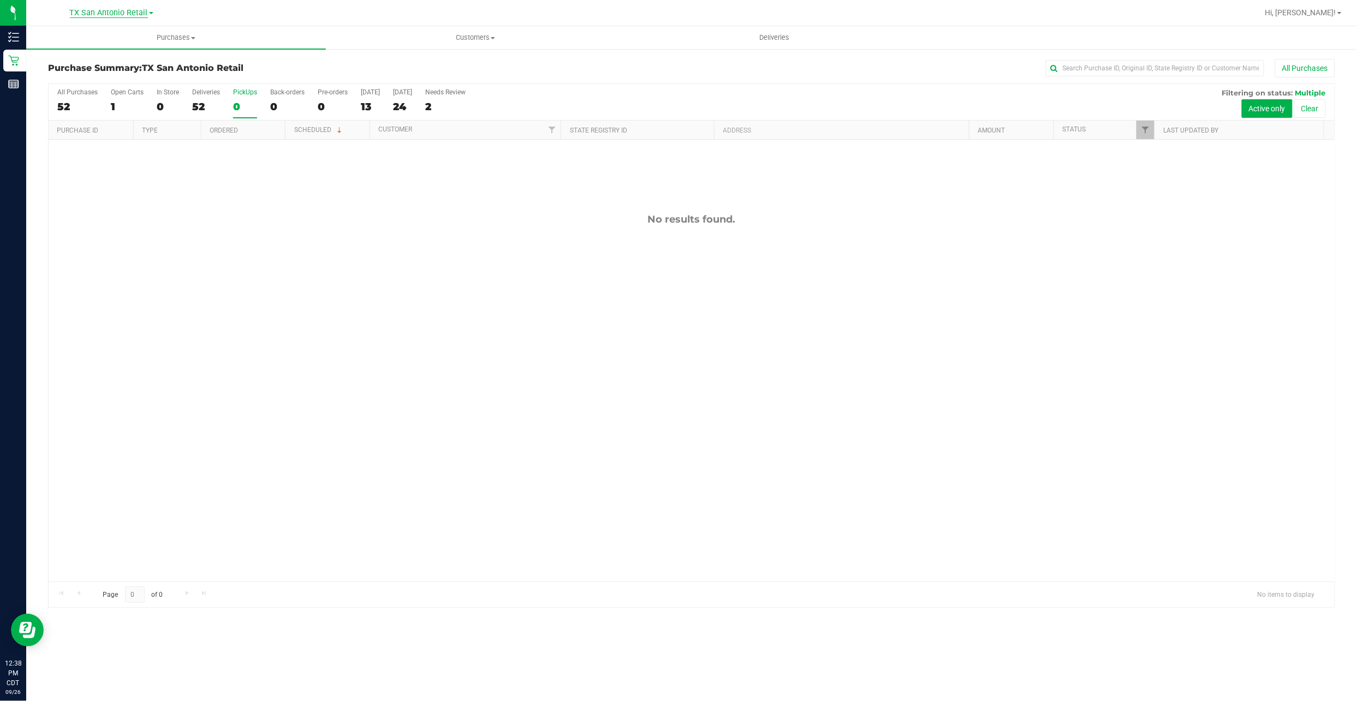
click at [138, 15] on span "TX San Antonio Retail" at bounding box center [109, 13] width 78 height 10
click at [125, 41] on link "TX Austin [GEOGRAPHIC_DATA]" at bounding box center [111, 38] width 159 height 15
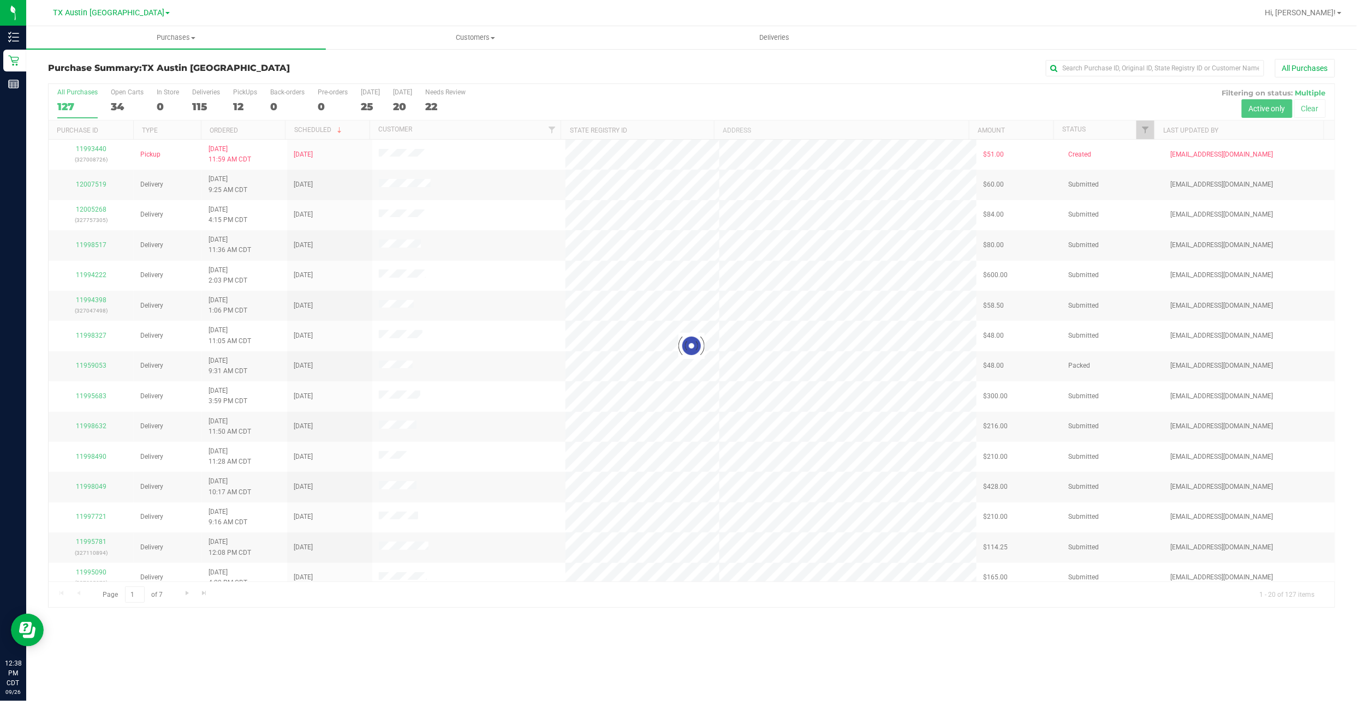
click at [119, 99] on div at bounding box center [692, 346] width 1286 height 524
click at [121, 101] on div at bounding box center [692, 346] width 1286 height 524
click at [121, 104] on div "34" at bounding box center [127, 106] width 33 height 13
click at [0, 0] on input "Open Carts 34" at bounding box center [0, 0] width 0 height 0
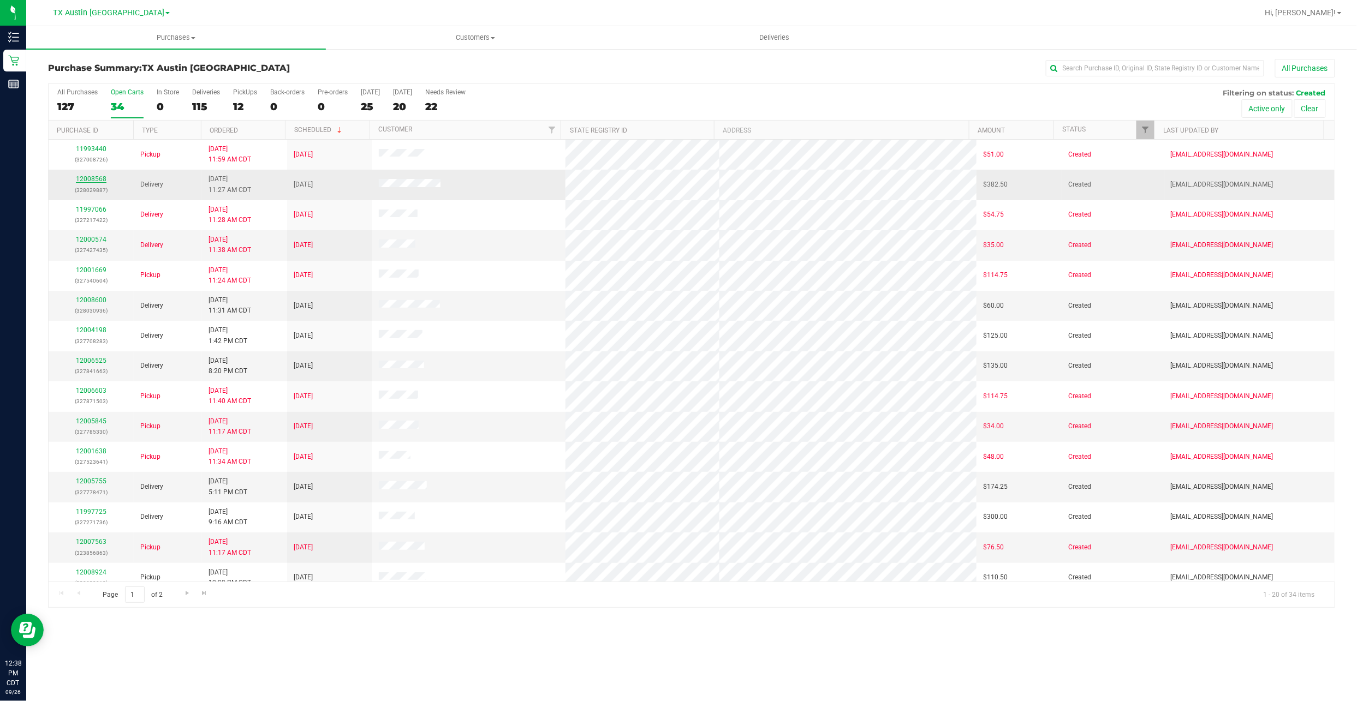
click at [80, 180] on link "12008568" at bounding box center [91, 179] width 31 height 8
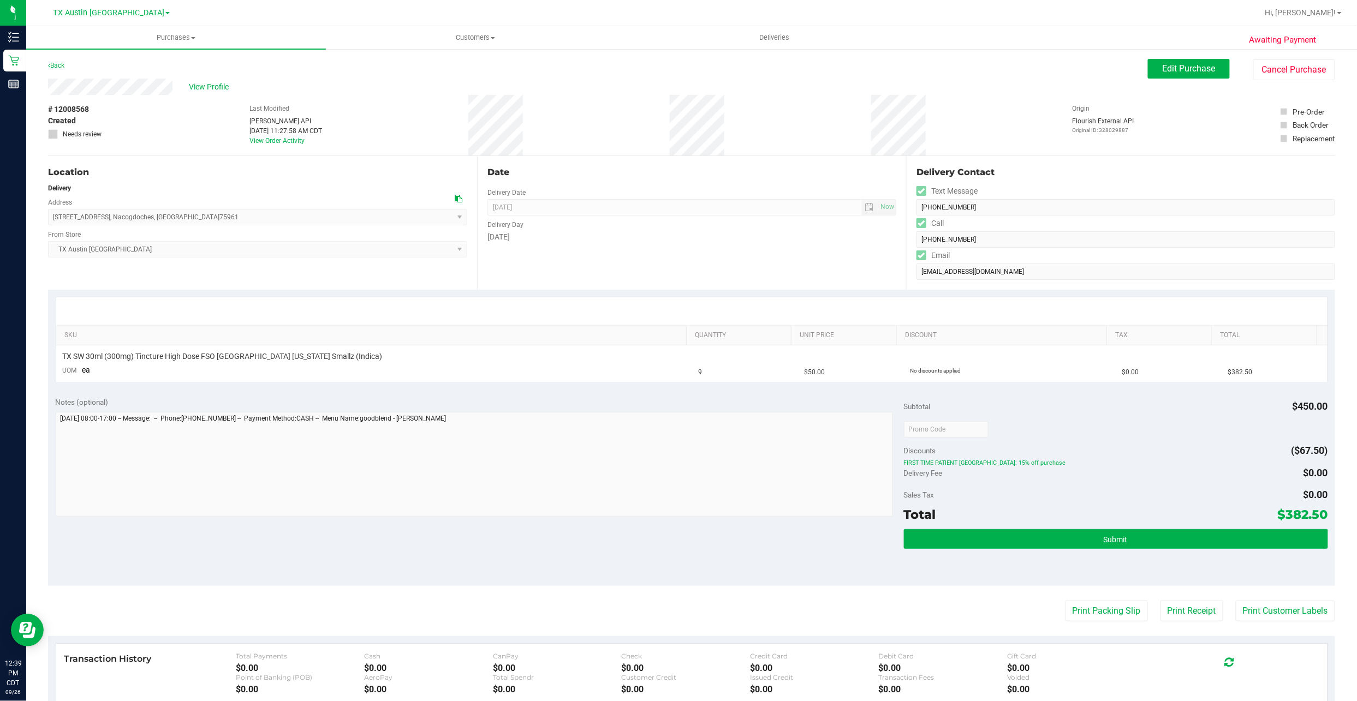
click at [273, 261] on div "Location Delivery Address [STREET_ADDRESS] , [GEOGRAPHIC_DATA] , [GEOGRAPHIC_DA…" at bounding box center [262, 223] width 429 height 134
click at [1169, 67] on span "Edit Purchase" at bounding box center [1188, 68] width 53 height 10
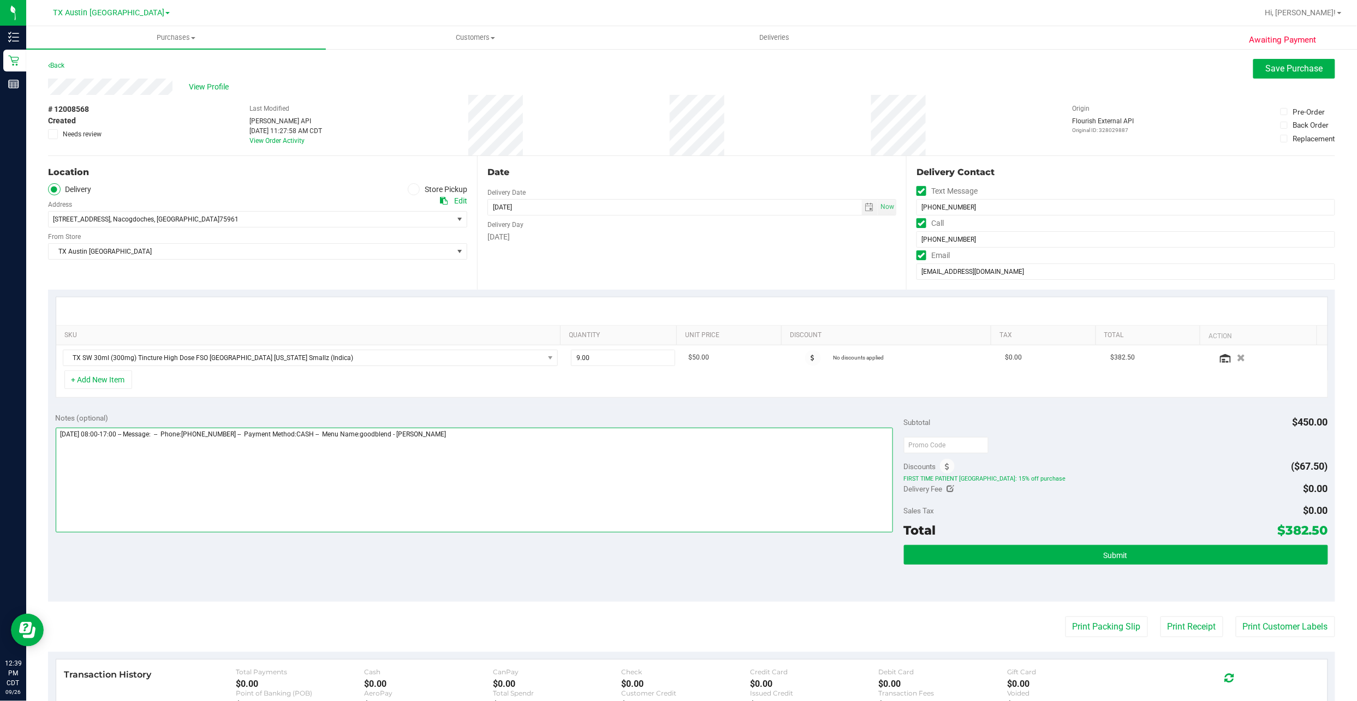
click at [651, 494] on textarea at bounding box center [474, 480] width 837 height 105
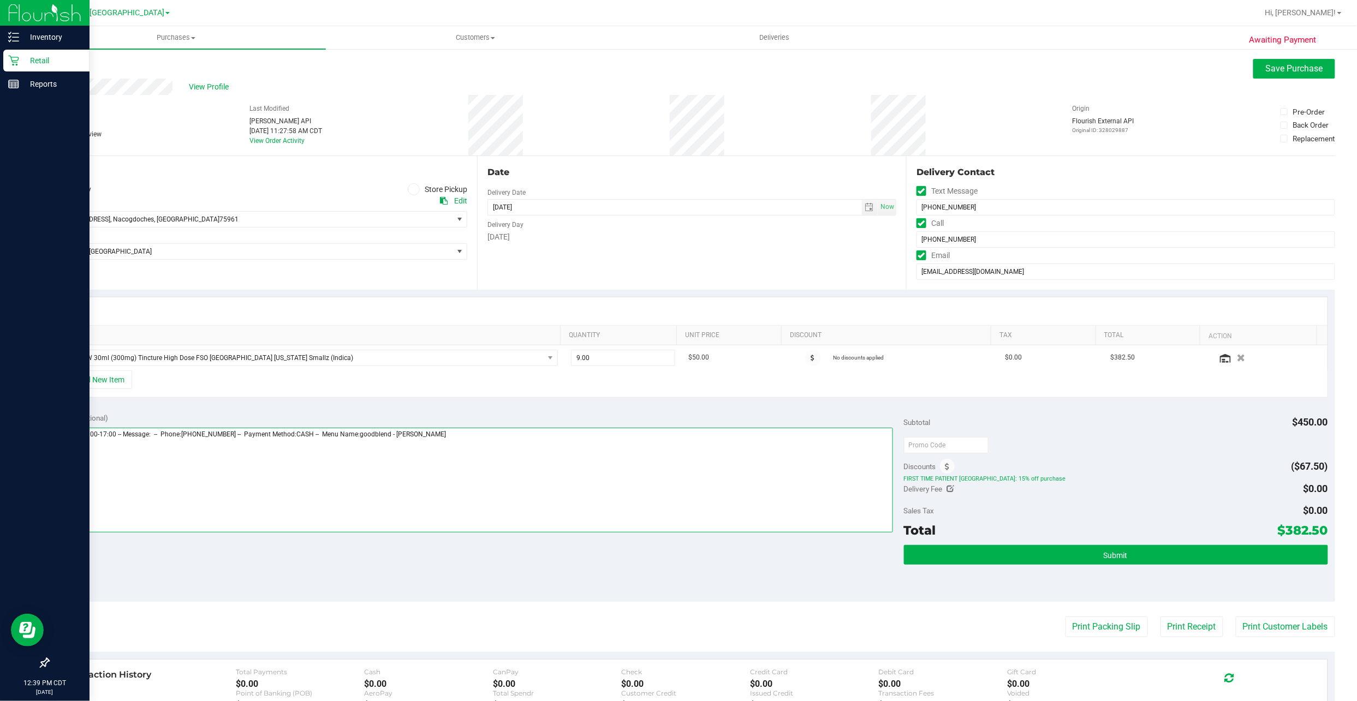
type textarea "[DATE] 08:00-17:00 -- Message: -- Phone:[PHONE_NUMBER] -- Payment Method:CASH -…"
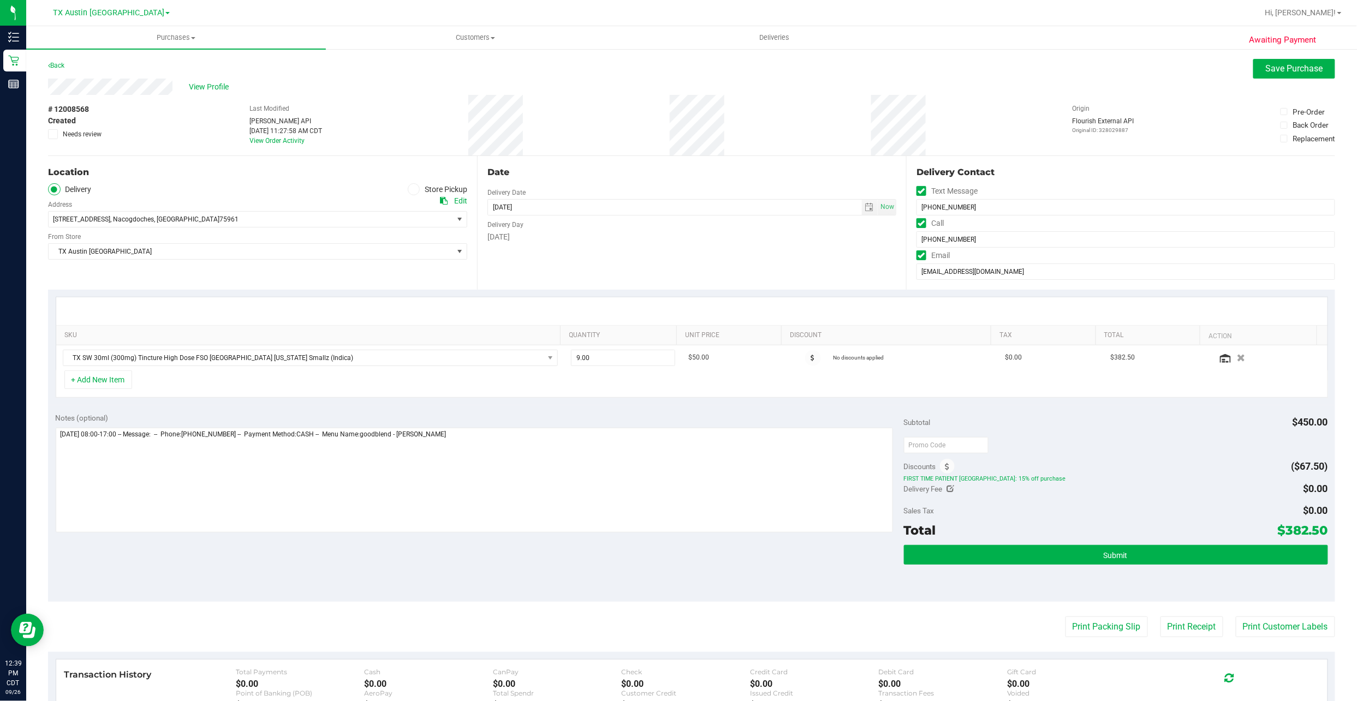
click at [441, 199] on icon at bounding box center [444, 201] width 8 height 8
click at [533, 228] on div "Delivery Day" at bounding box center [691, 224] width 409 height 16
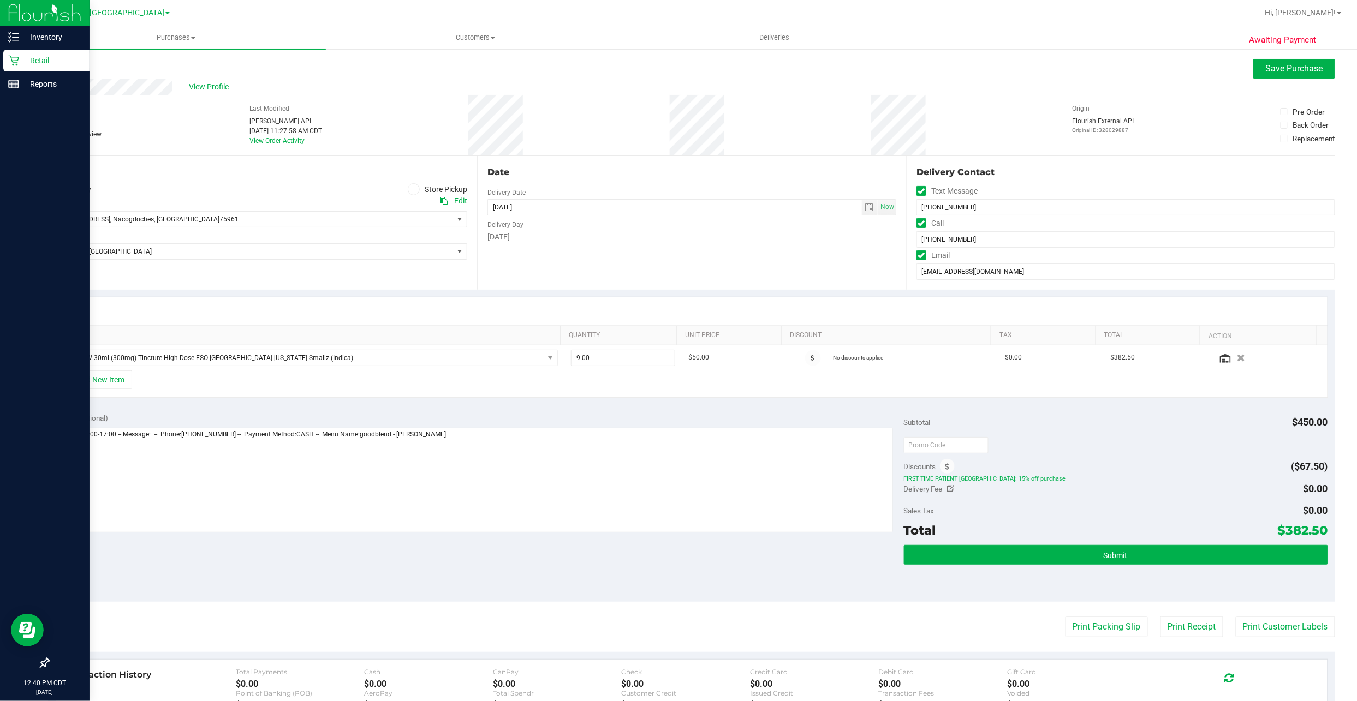
click at [12, 60] on icon at bounding box center [13, 60] width 11 height 11
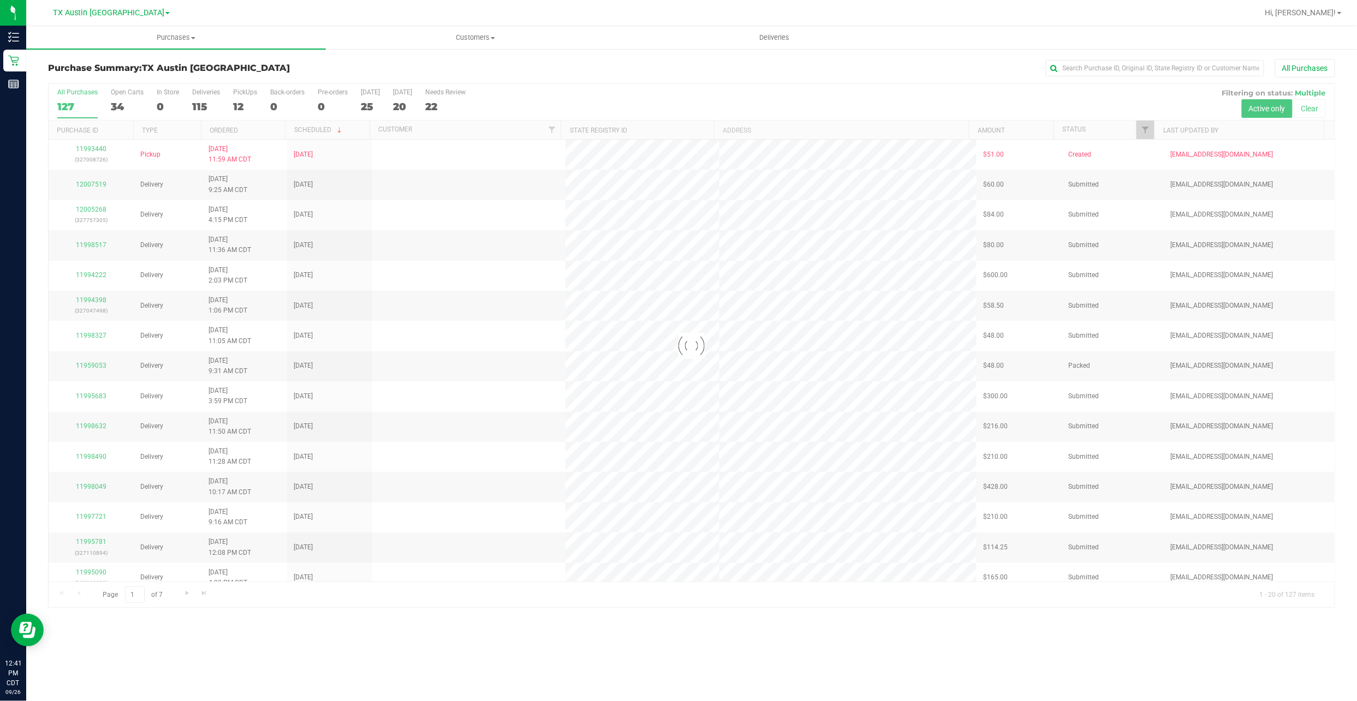
click at [116, 107] on div at bounding box center [692, 346] width 1286 height 524
click at [121, 107] on div "34" at bounding box center [127, 106] width 33 height 13
click at [0, 0] on input "Open Carts 34" at bounding box center [0, 0] width 0 height 0
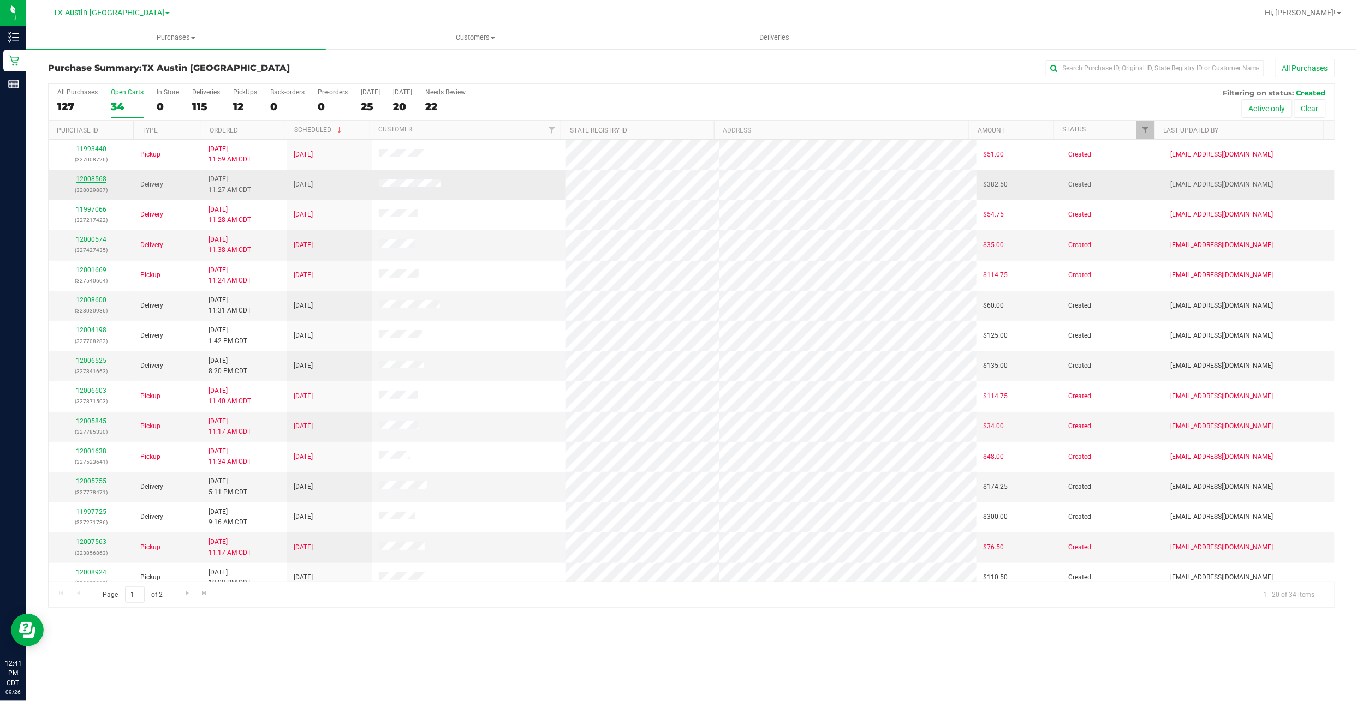
click at [77, 177] on link "12008568" at bounding box center [91, 179] width 31 height 8
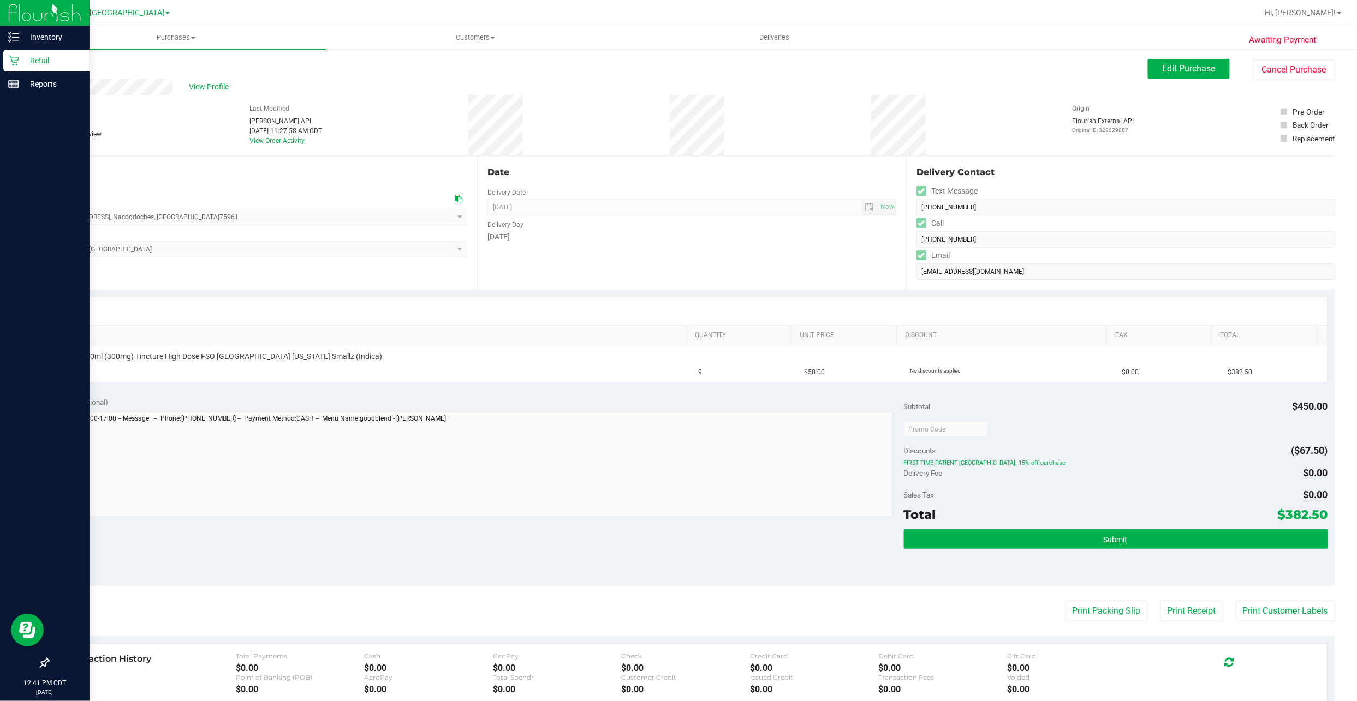
click at [16, 57] on icon at bounding box center [13, 60] width 11 height 11
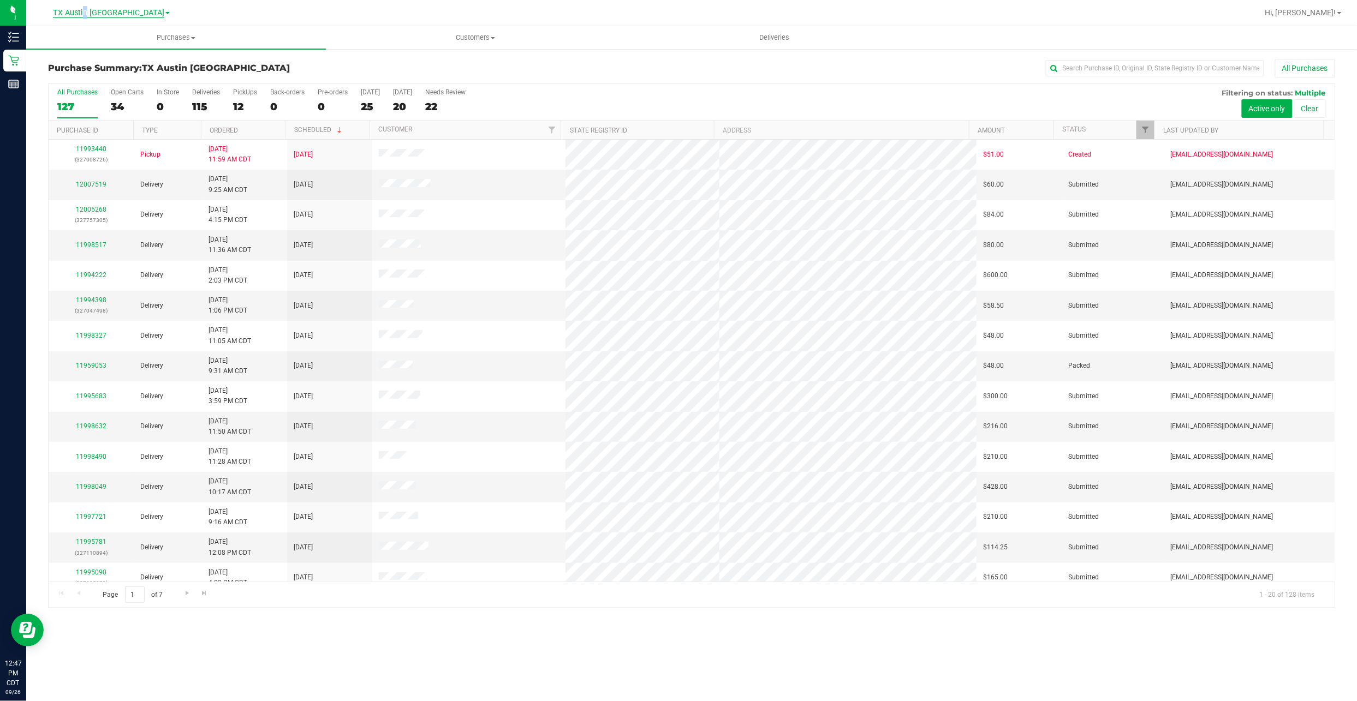
click at [112, 16] on span "TX Austin [GEOGRAPHIC_DATA]" at bounding box center [108, 13] width 111 height 10
drag, startPoint x: 112, startPoint y: 16, endPoint x: 104, endPoint y: 48, distance: 33.4
click at [104, 48] on link "TX San Antonio Retail" at bounding box center [111, 53] width 159 height 15
click at [244, 101] on div "0" at bounding box center [245, 106] width 24 height 13
click at [0, 0] on input "PickUps 0" at bounding box center [0, 0] width 0 height 0
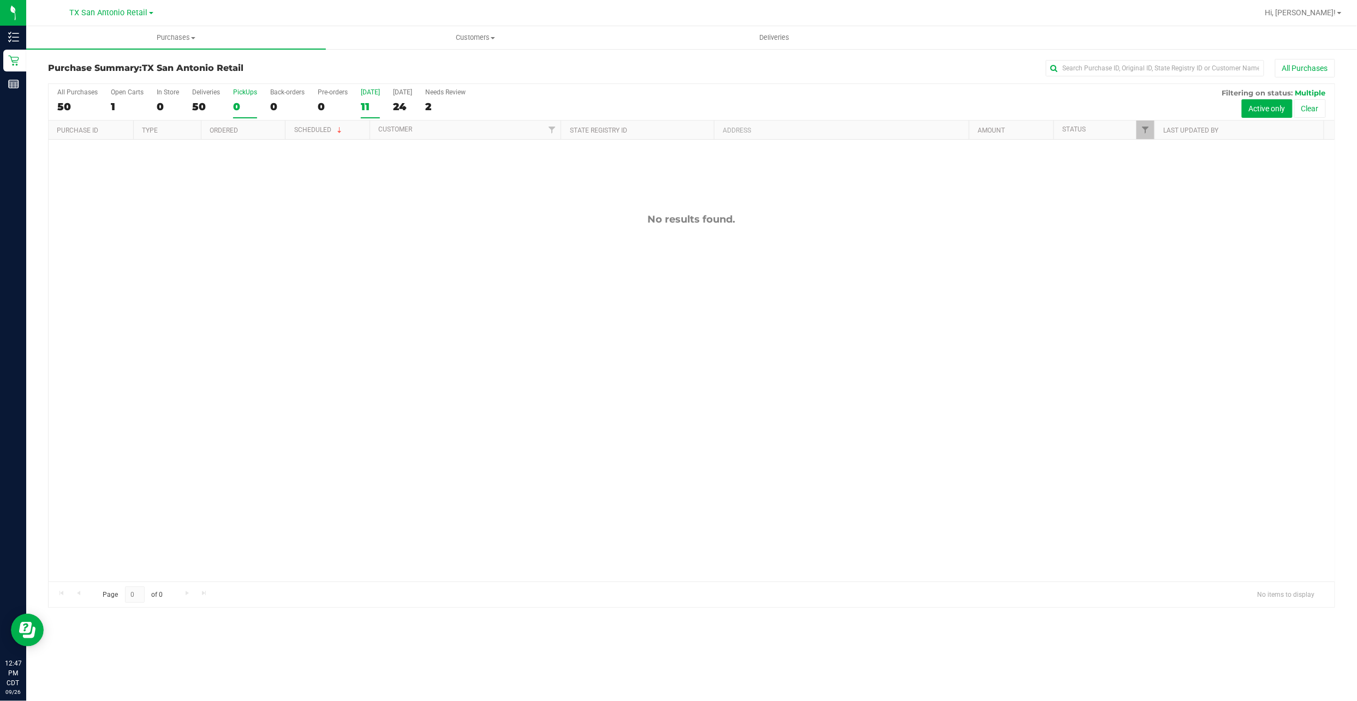
click at [361, 105] on div "11" at bounding box center [370, 106] width 19 height 13
click at [0, 0] on input "[DATE] 11" at bounding box center [0, 0] width 0 height 0
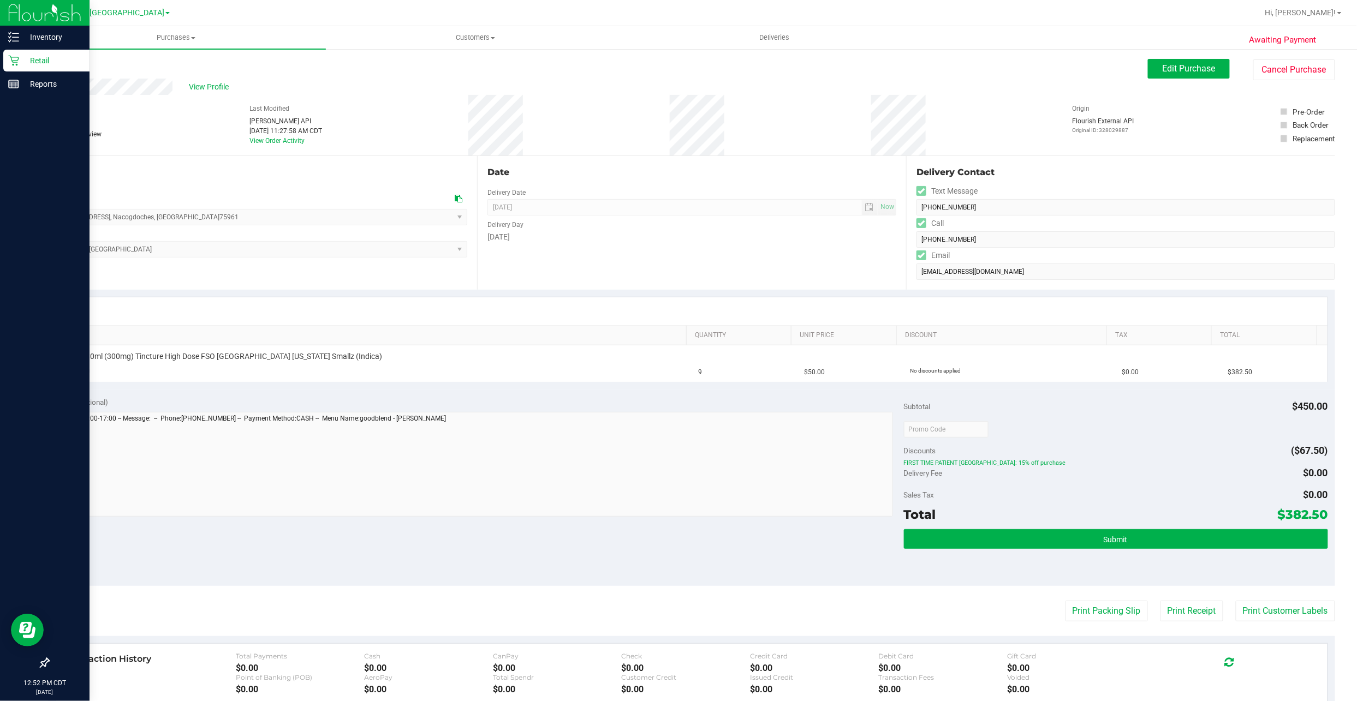
click at [20, 57] on p "Retail" at bounding box center [51, 60] width 65 height 13
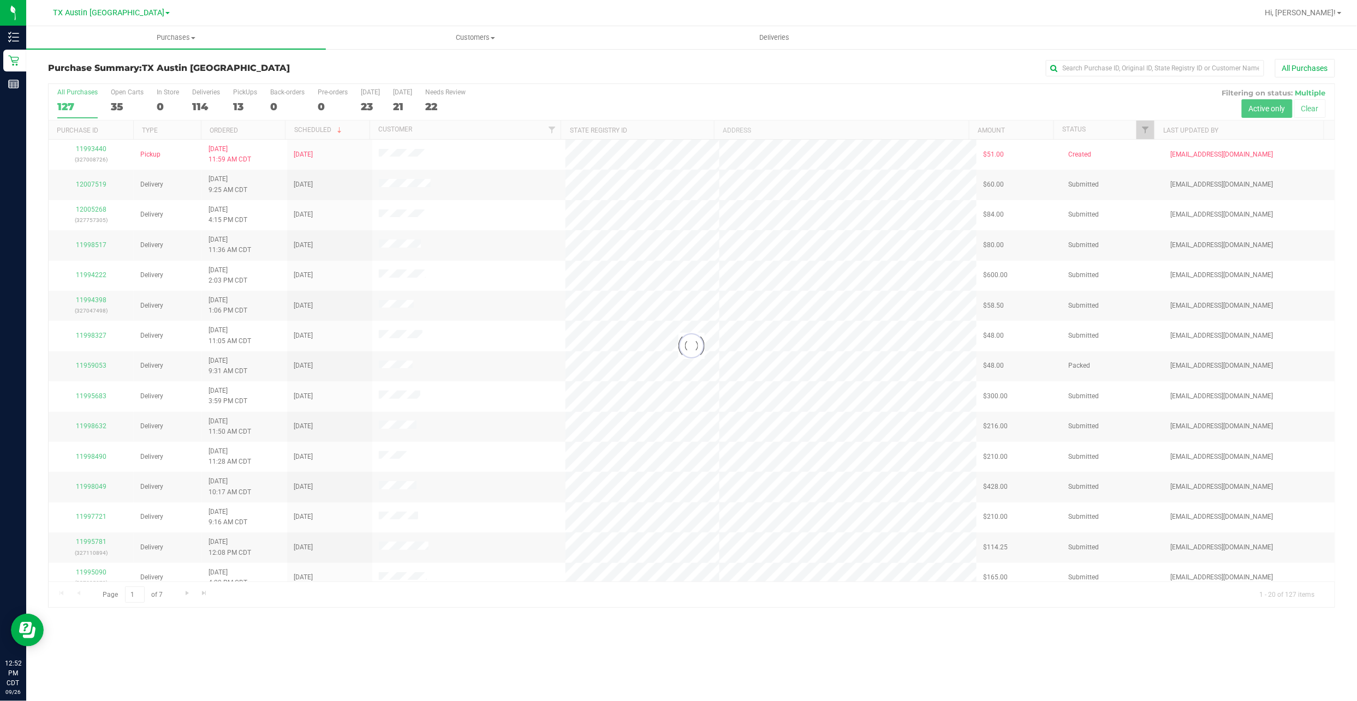
click at [240, 103] on div at bounding box center [692, 346] width 1286 height 524
click at [243, 112] on div "13" at bounding box center [245, 106] width 24 height 13
click at [0, 0] on input "PickUps 13" at bounding box center [0, 0] width 0 height 0
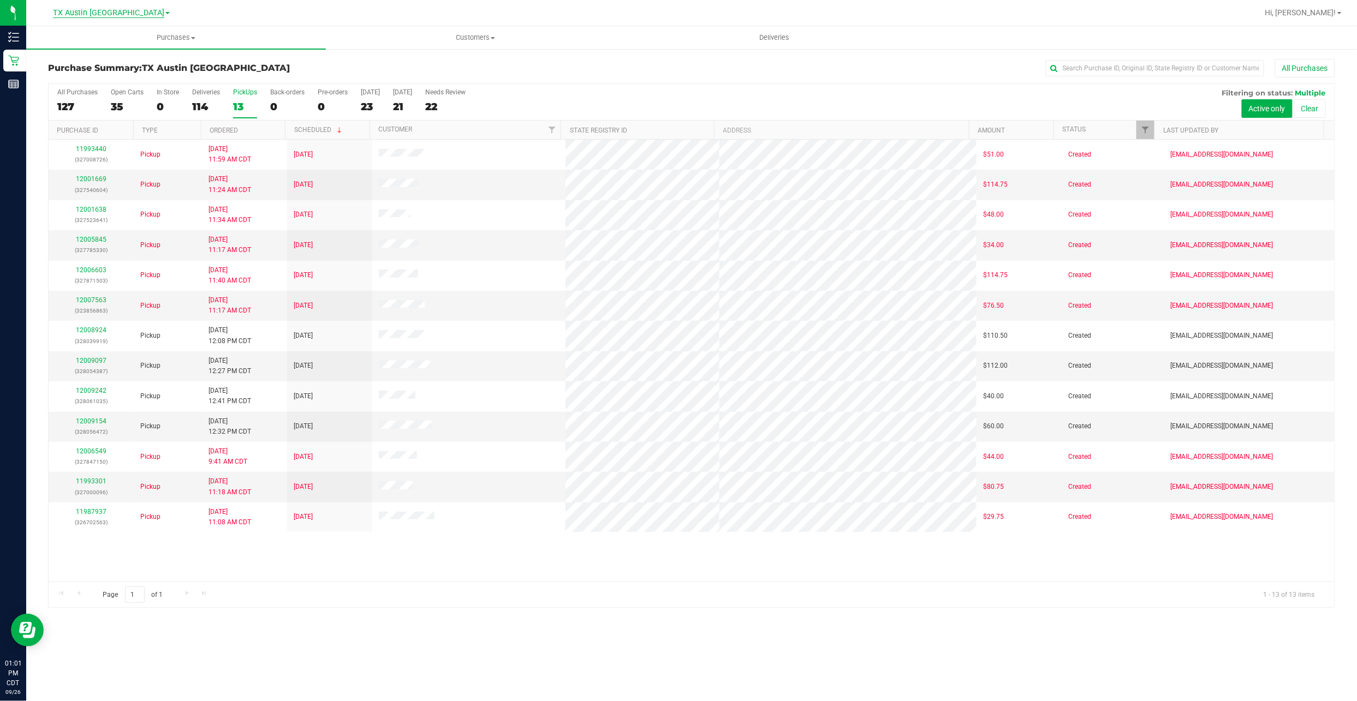
drag, startPoint x: 90, startPoint y: 8, endPoint x: 96, endPoint y: 13, distance: 8.1
click at [90, 8] on span "TX Austin [GEOGRAPHIC_DATA]" at bounding box center [108, 13] width 111 height 10
click at [112, 46] on link "TX San Antonio Retail" at bounding box center [111, 53] width 159 height 15
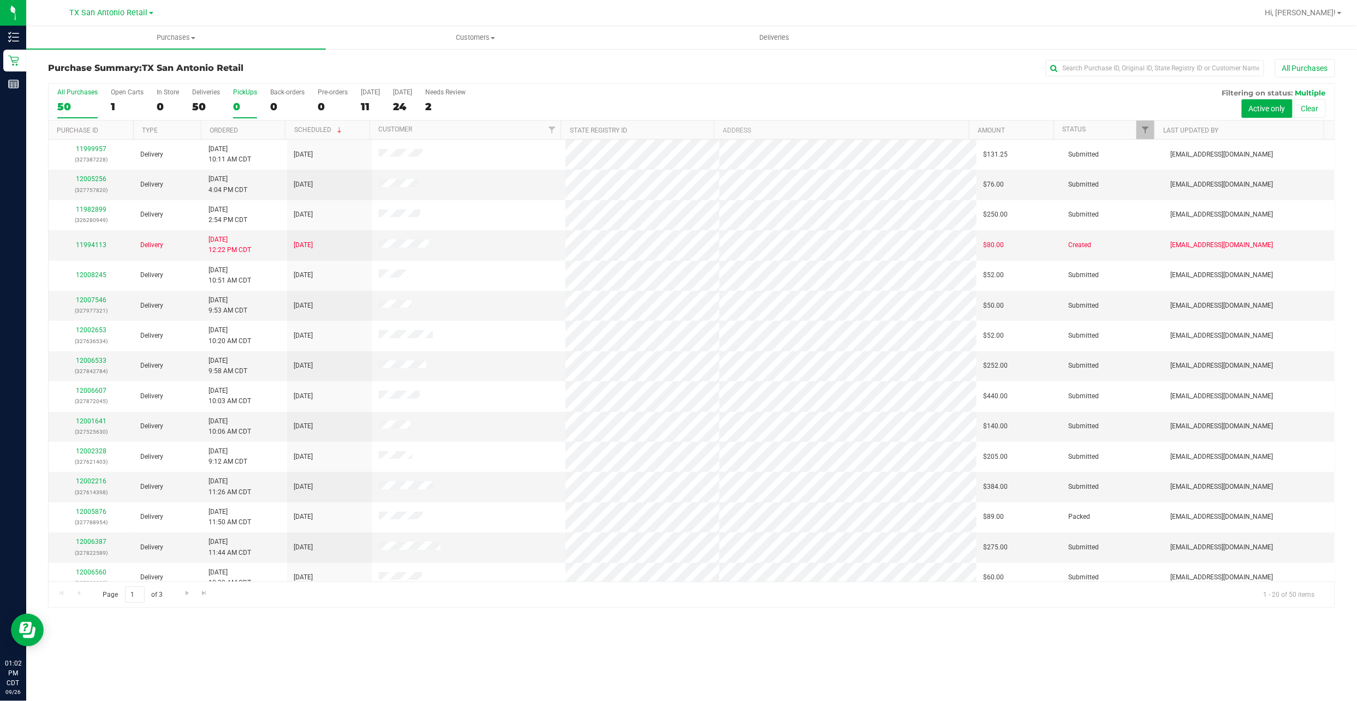
click at [236, 105] on div "0" at bounding box center [245, 106] width 24 height 13
click at [0, 0] on input "PickUps 0" at bounding box center [0, 0] width 0 height 0
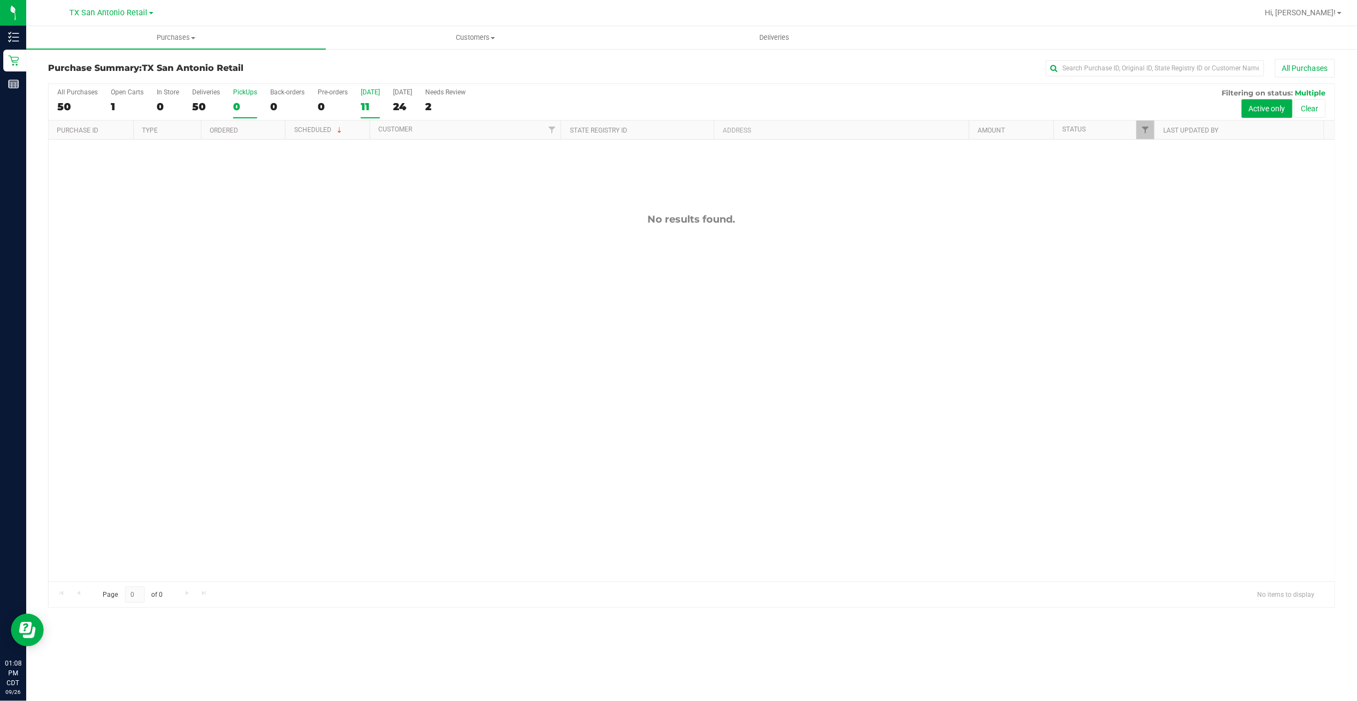
click at [375, 109] on div "11" at bounding box center [370, 106] width 19 height 13
click at [0, 0] on input "[DATE] 11" at bounding box center [0, 0] width 0 height 0
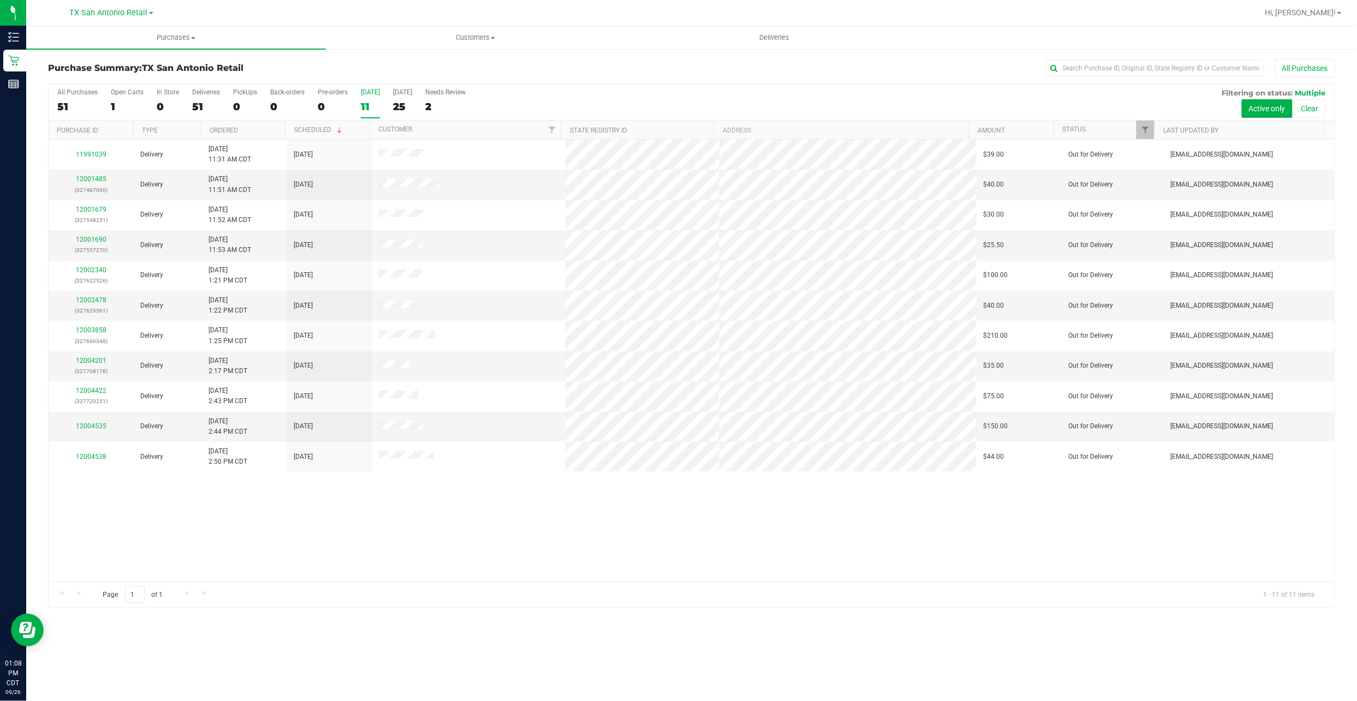
click at [387, 100] on div "All Purchases 51 Open Carts 1 In Store 0 Deliveries 51 PickUps 0 Back-orders 0 …" at bounding box center [692, 102] width 1286 height 37
click at [401, 103] on div "25" at bounding box center [402, 106] width 19 height 13
click at [0, 0] on input "[DATE] 25" at bounding box center [0, 0] width 0 height 0
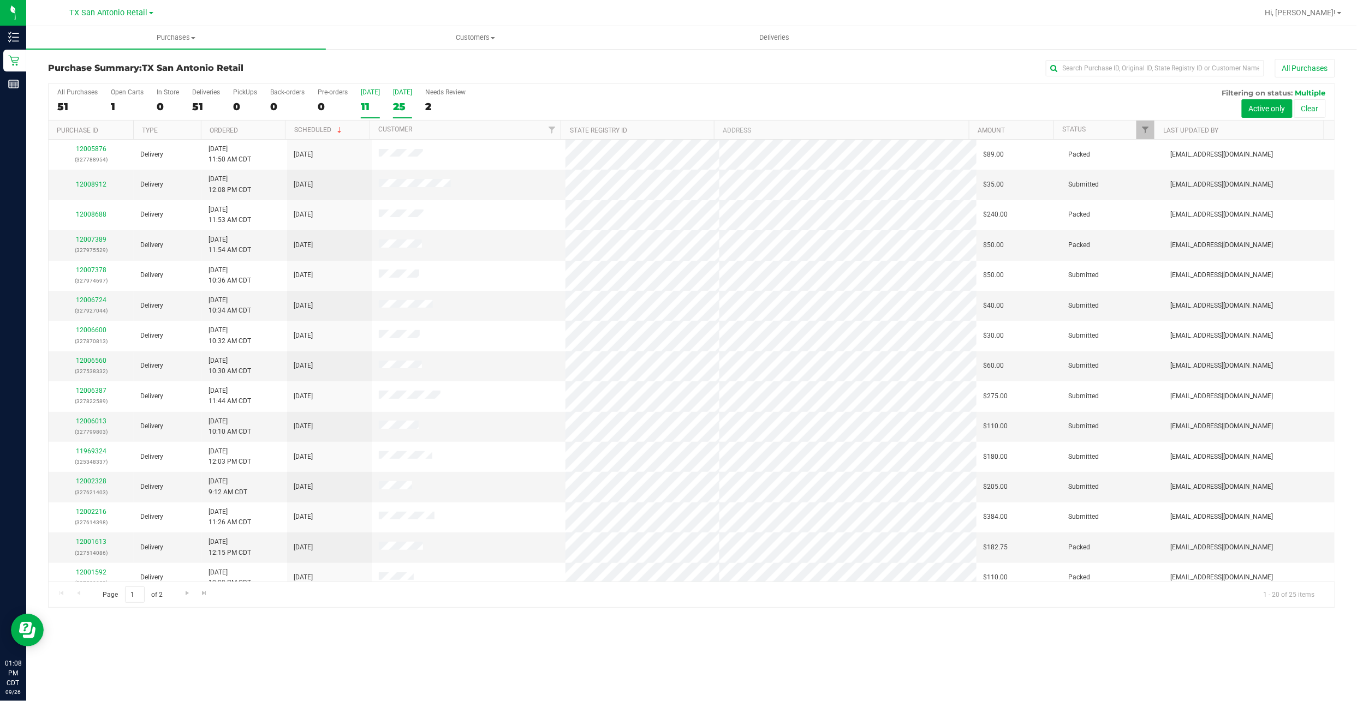
click at [378, 110] on div "11" at bounding box center [370, 106] width 19 height 13
click at [0, 0] on input "[DATE] 11" at bounding box center [0, 0] width 0 height 0
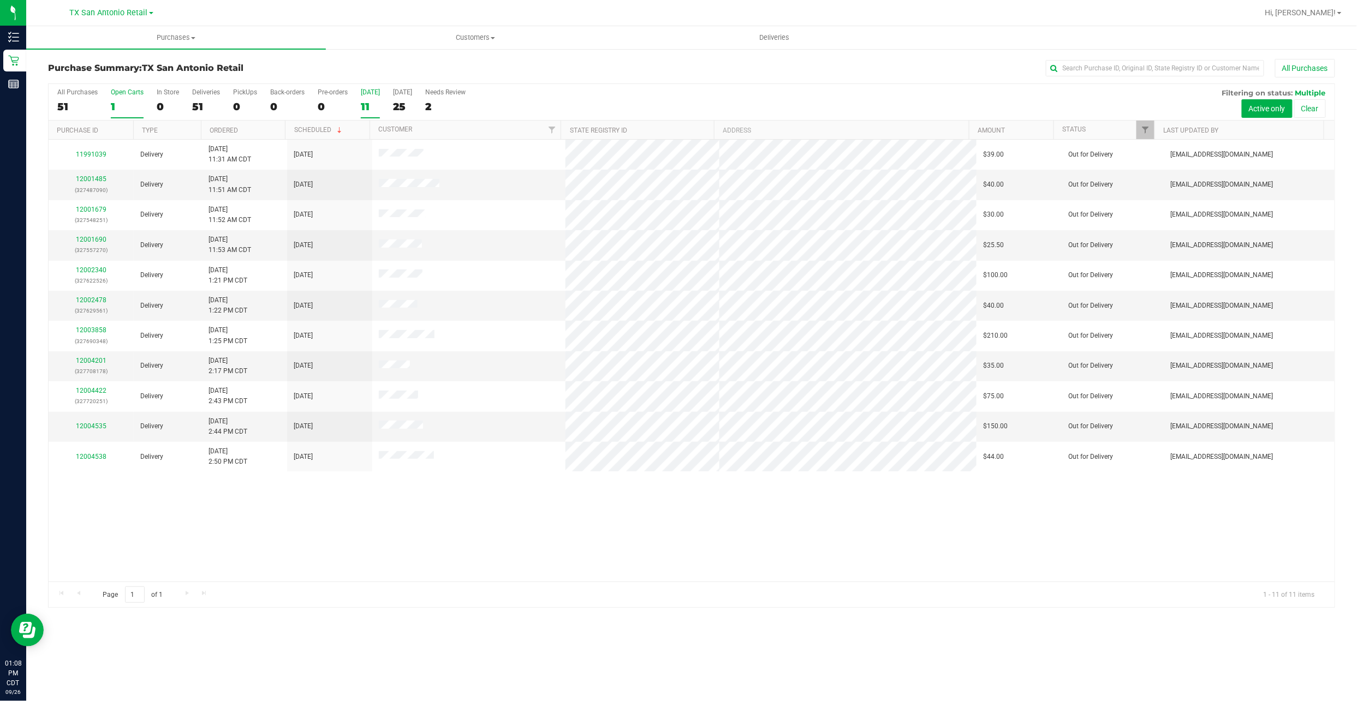
click at [127, 105] on div "1" at bounding box center [127, 106] width 33 height 13
click at [0, 0] on input "Open Carts 1" at bounding box center [0, 0] width 0 height 0
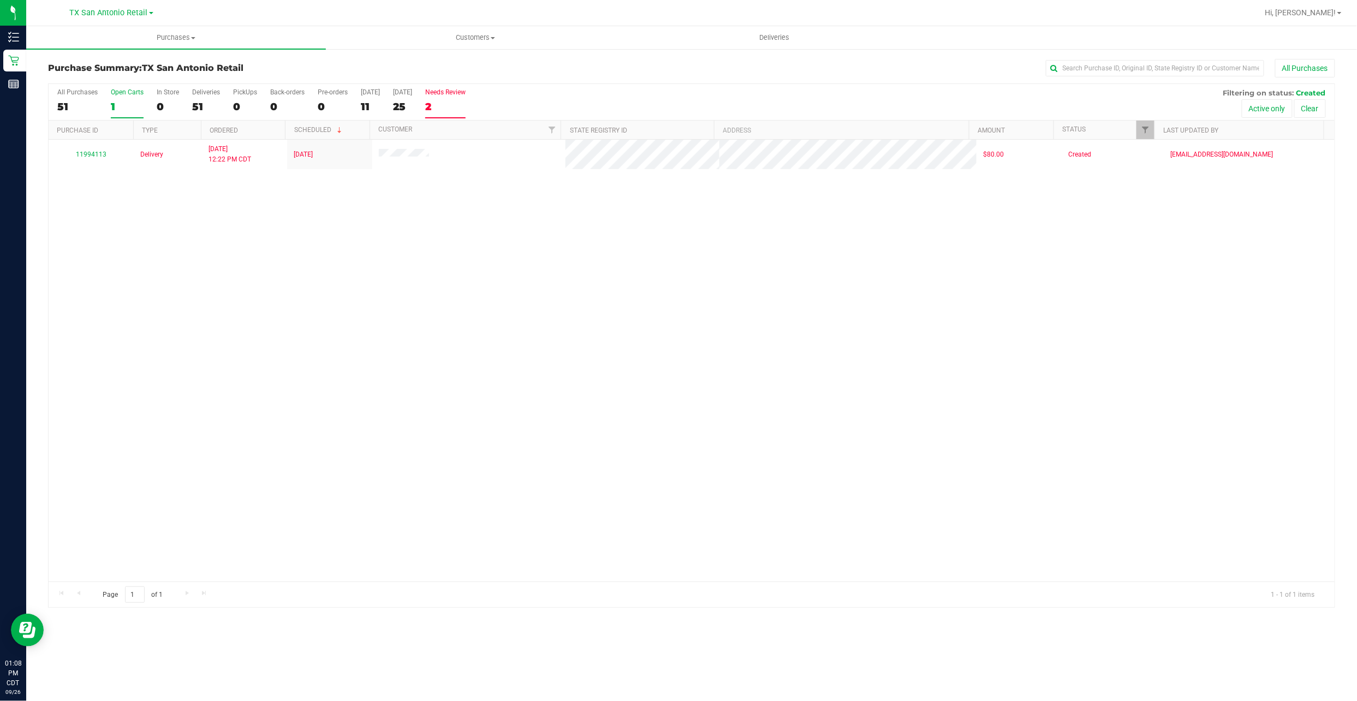
click at [442, 104] on div "2" at bounding box center [445, 106] width 40 height 13
click at [0, 0] on input "Needs Review 2" at bounding box center [0, 0] width 0 height 0
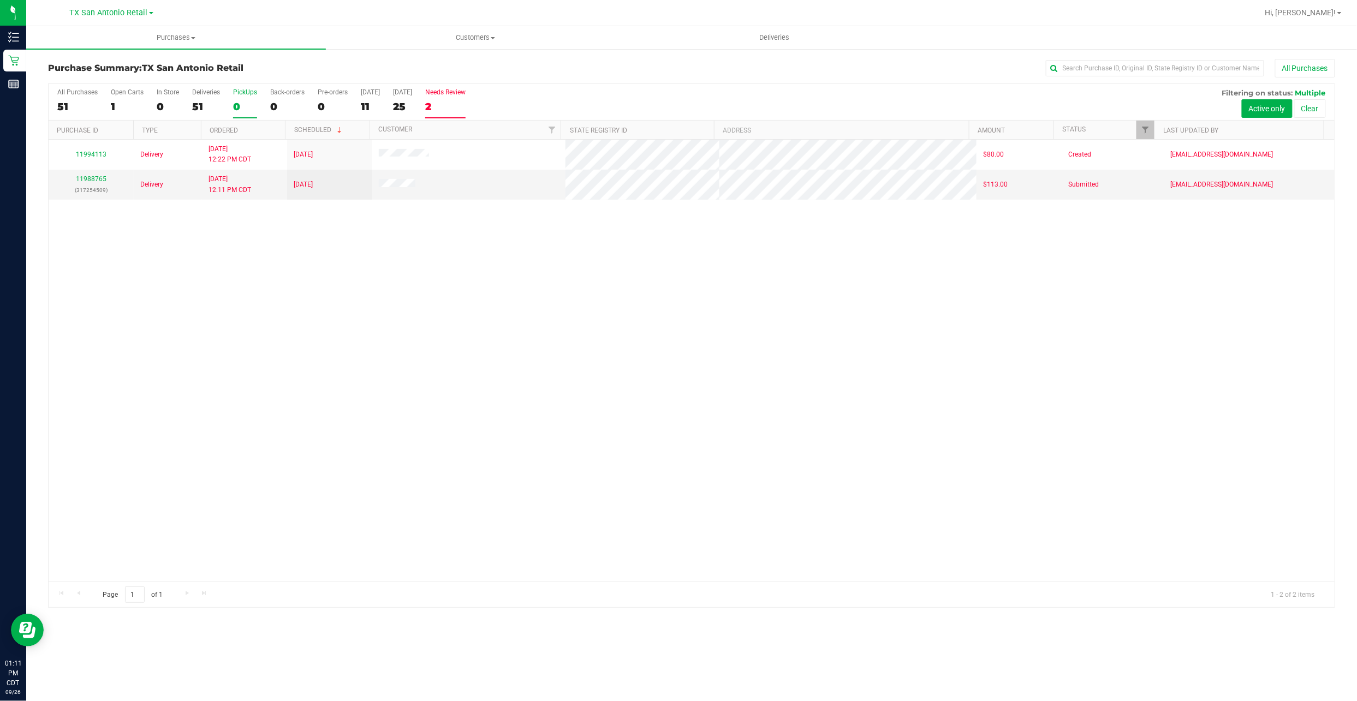
click at [247, 101] on div "0" at bounding box center [245, 106] width 24 height 13
click at [0, 0] on input "PickUps 0" at bounding box center [0, 0] width 0 height 0
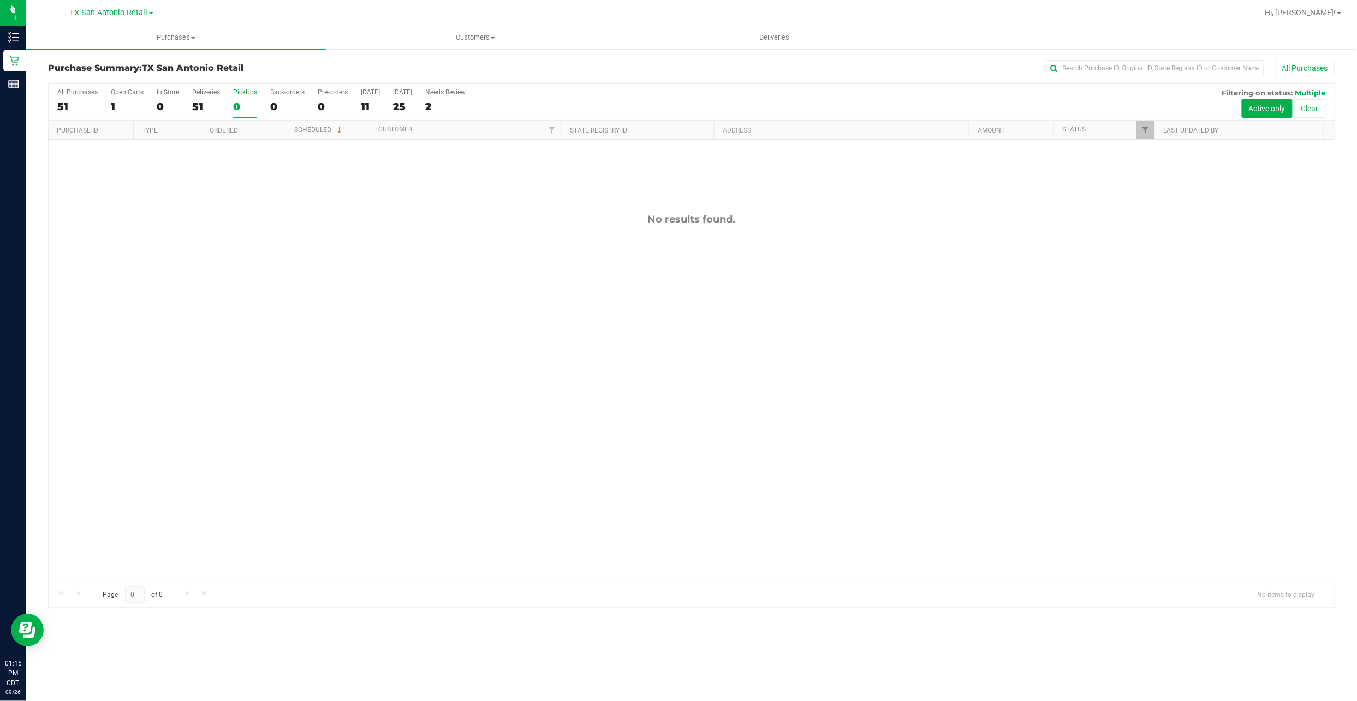
click at [236, 99] on label "PickUps 0" at bounding box center [245, 103] width 24 height 30
click at [0, 0] on input "PickUps 0" at bounding box center [0, 0] width 0 height 0
click at [249, 113] on div "0" at bounding box center [245, 106] width 24 height 13
click at [0, 0] on input "PickUps 0" at bounding box center [0, 0] width 0 height 0
click at [249, 113] on div "0" at bounding box center [245, 106] width 24 height 13
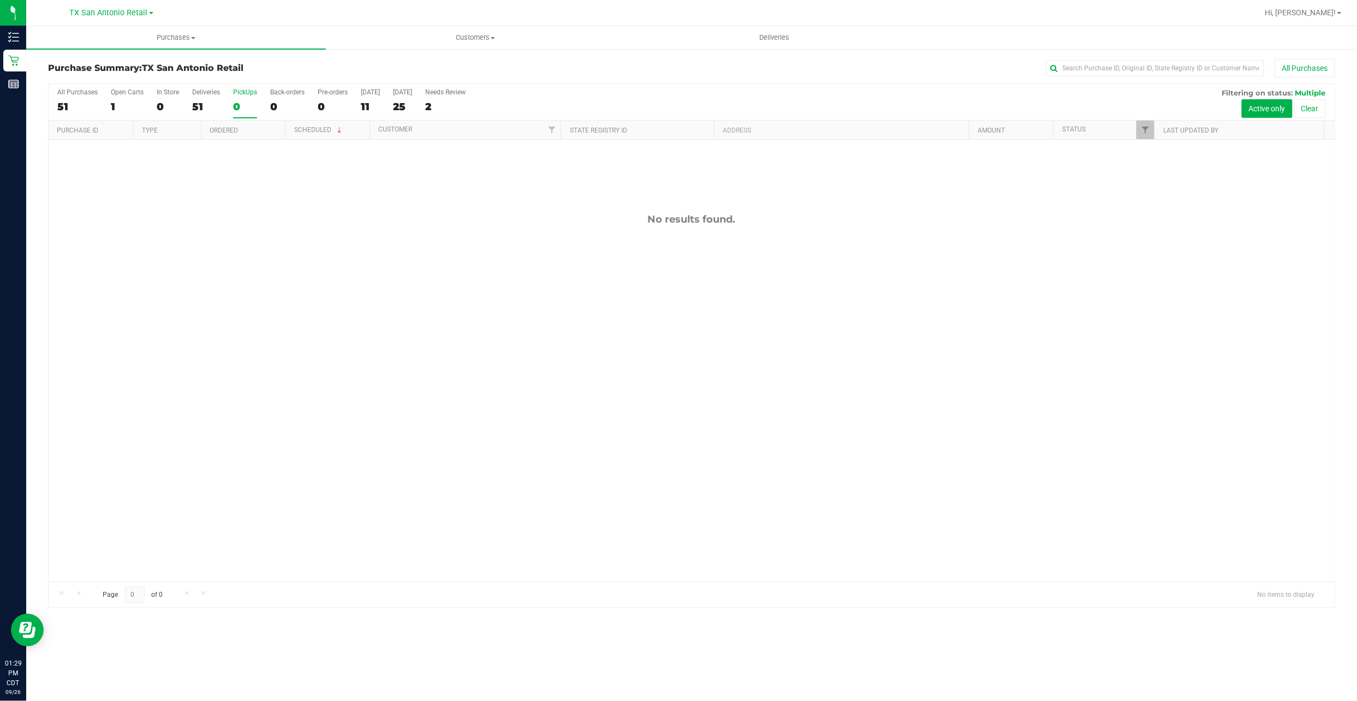
click at [0, 0] on input "PickUps 0" at bounding box center [0, 0] width 0 height 0
click at [112, 112] on div "1" at bounding box center [127, 106] width 33 height 13
click at [0, 0] on input "Open Carts 1" at bounding box center [0, 0] width 0 height 0
click at [245, 110] on div "0" at bounding box center [245, 106] width 24 height 13
click at [0, 0] on input "PickUps 0" at bounding box center [0, 0] width 0 height 0
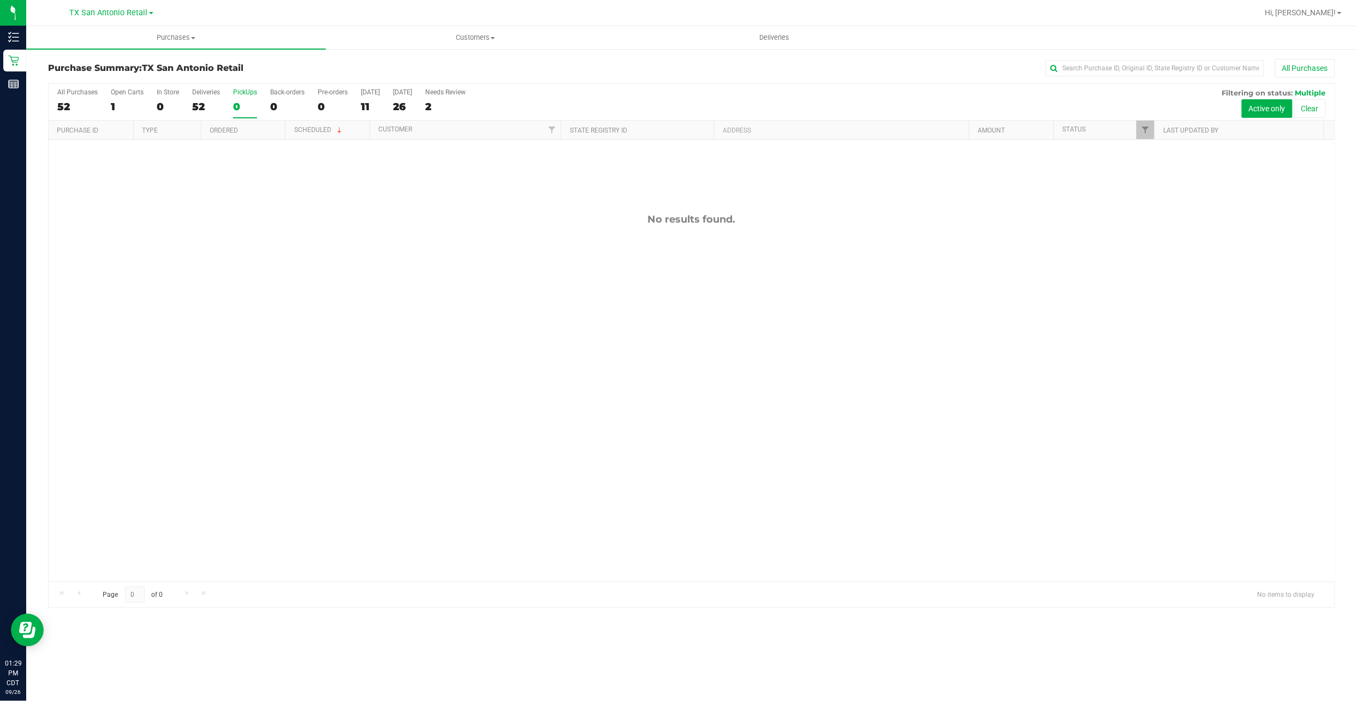
click at [358, 106] on div "All Purchases 52 Open Carts 1 In Store 0 Deliveries 52 PickUps 0 Back-orders 0 …" at bounding box center [692, 102] width 1286 height 37
click at [362, 106] on div "11" at bounding box center [370, 106] width 19 height 13
click at [0, 0] on input "[DATE] 11" at bounding box center [0, 0] width 0 height 0
click at [365, 105] on div at bounding box center [692, 346] width 1286 height 524
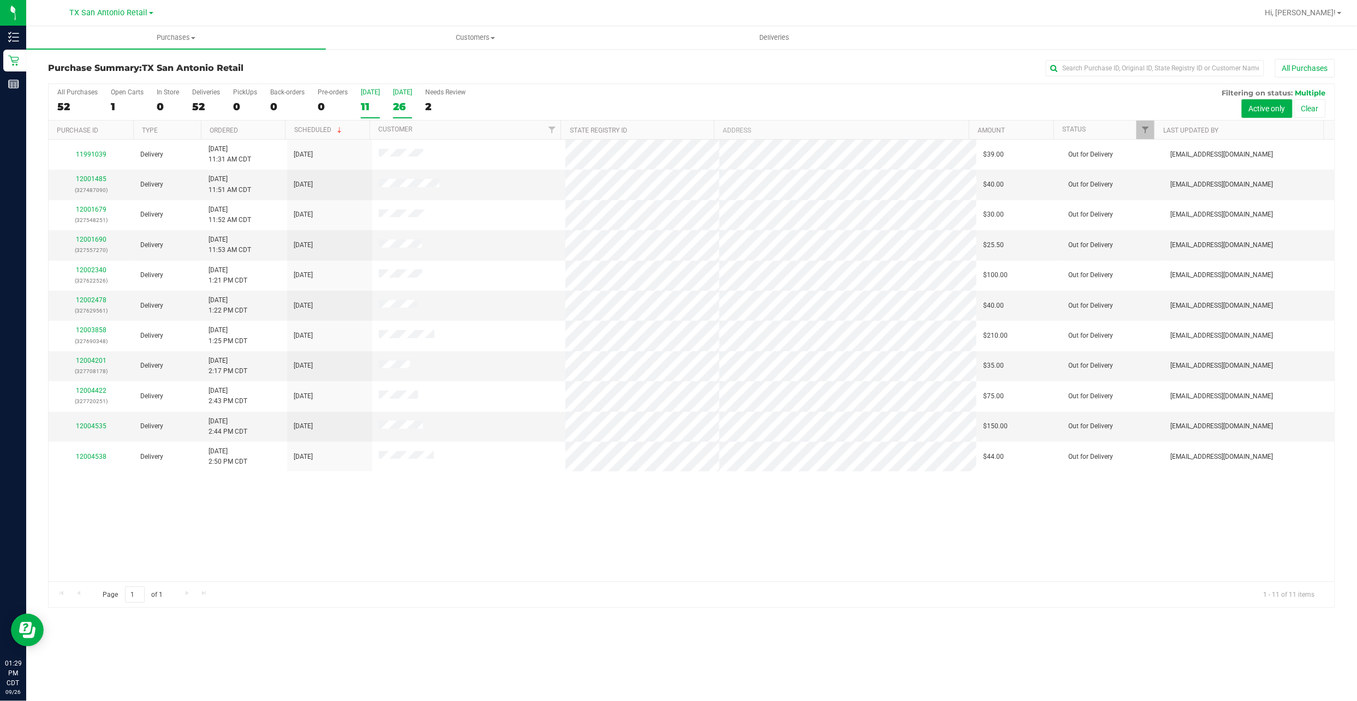
click at [409, 100] on label "[DATE] 26" at bounding box center [402, 103] width 19 height 30
click at [0, 0] on input "[DATE] 26" at bounding box center [0, 0] width 0 height 0
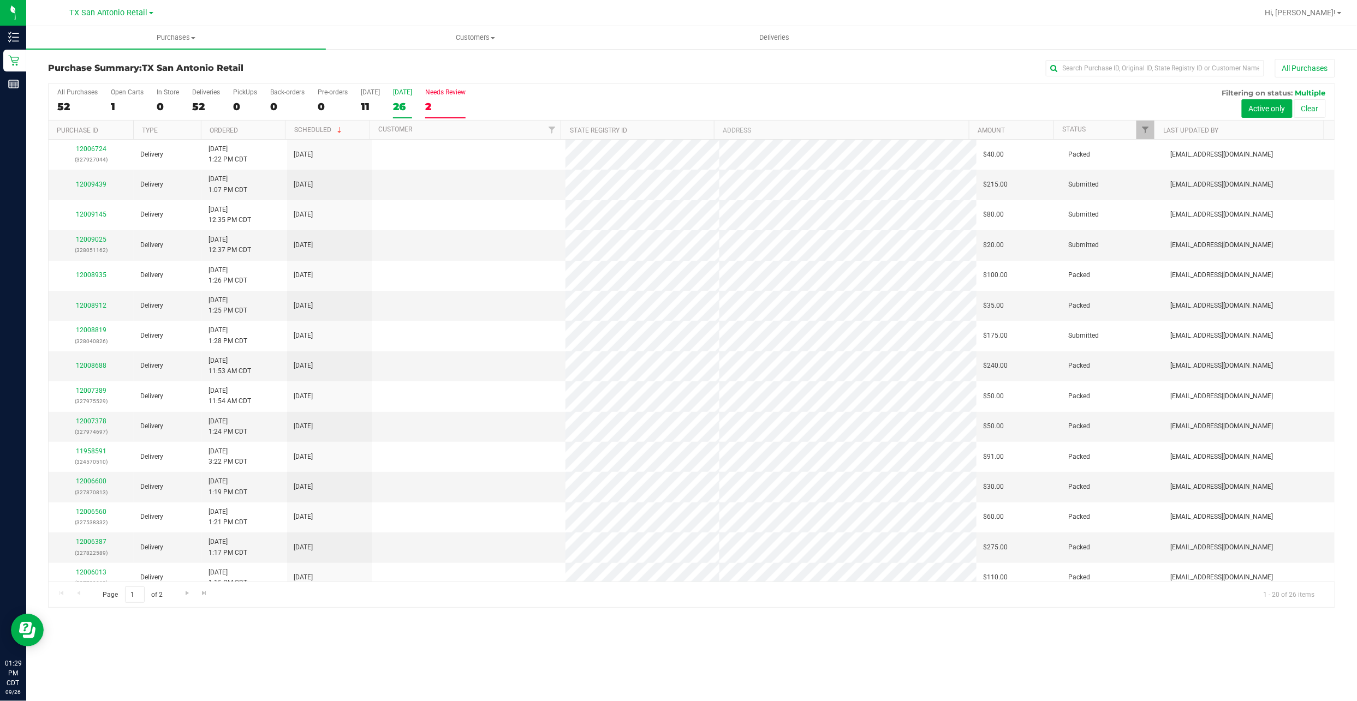
click at [452, 103] on div "2" at bounding box center [445, 106] width 40 height 13
click at [0, 0] on input "Needs Review 2" at bounding box center [0, 0] width 0 height 0
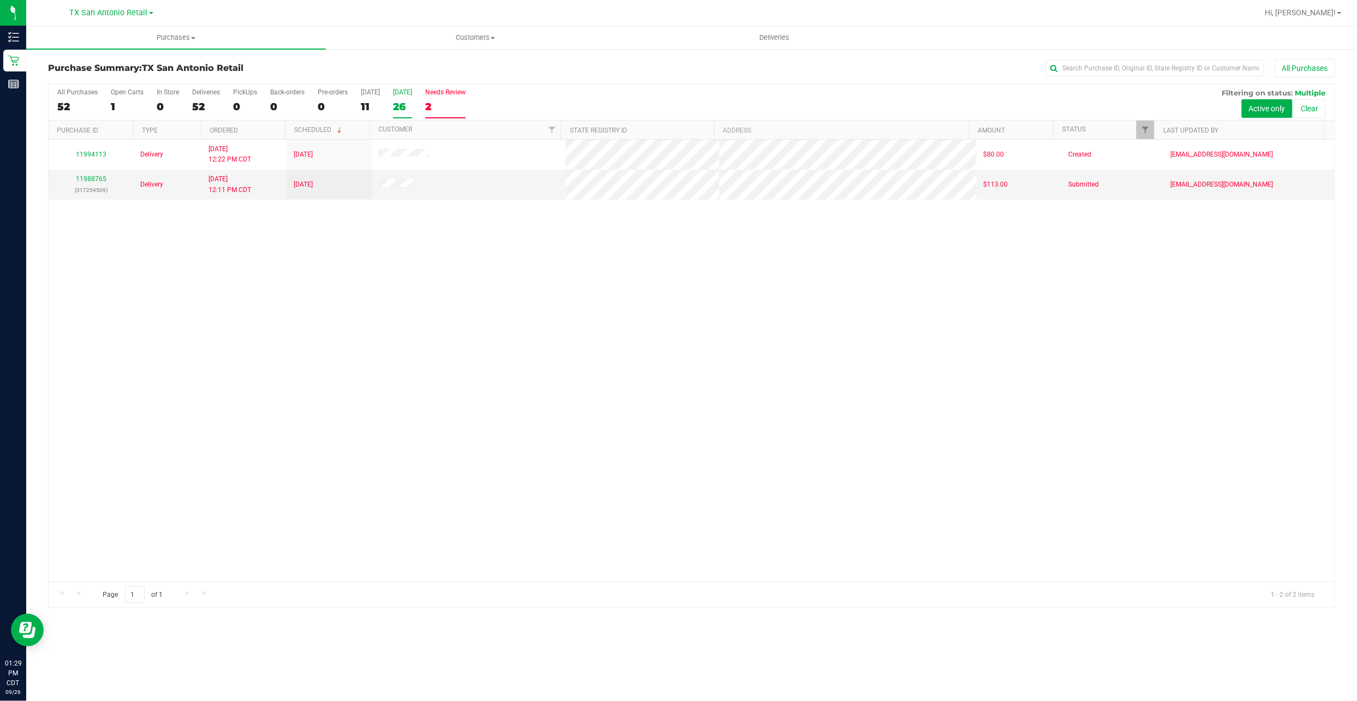
click at [412, 111] on div "26" at bounding box center [402, 106] width 19 height 13
click at [0, 0] on input "[DATE] 26" at bounding box center [0, 0] width 0 height 0
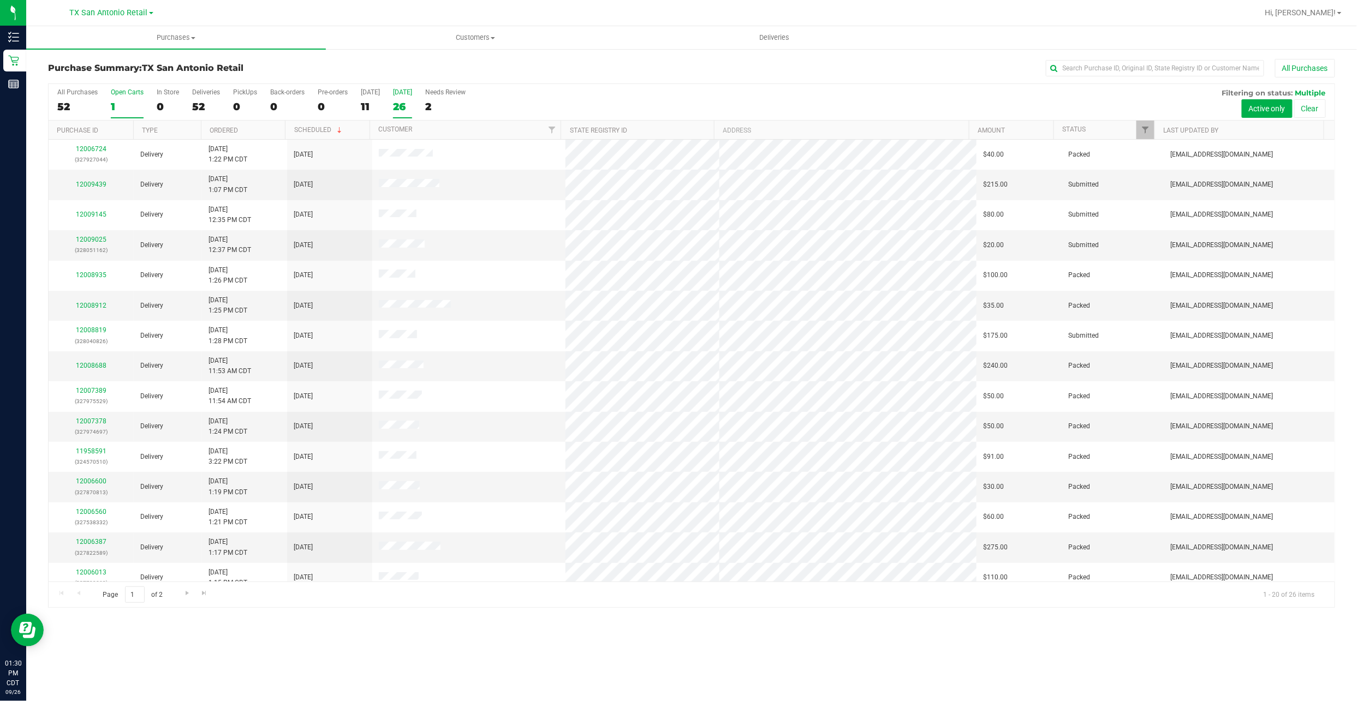
click at [127, 105] on div "1" at bounding box center [127, 106] width 33 height 13
click at [0, 0] on input "Open Carts 1" at bounding box center [0, 0] width 0 height 0
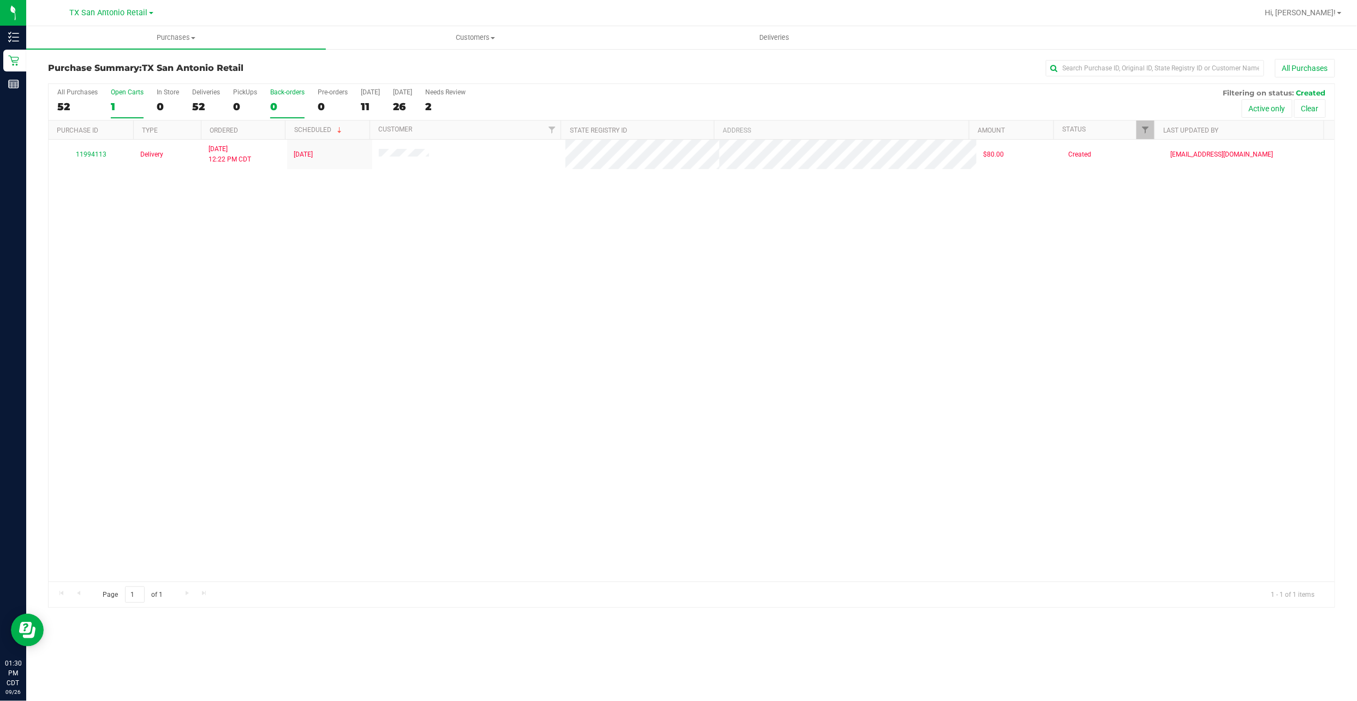
click at [283, 105] on div "0" at bounding box center [287, 106] width 34 height 13
click at [0, 0] on input "Back-orders 0" at bounding box center [0, 0] width 0 height 0
click at [244, 107] on div "0" at bounding box center [245, 106] width 24 height 13
click at [0, 0] on input "PickUps 0" at bounding box center [0, 0] width 0 height 0
click at [149, 13] on span at bounding box center [151, 13] width 4 height 2
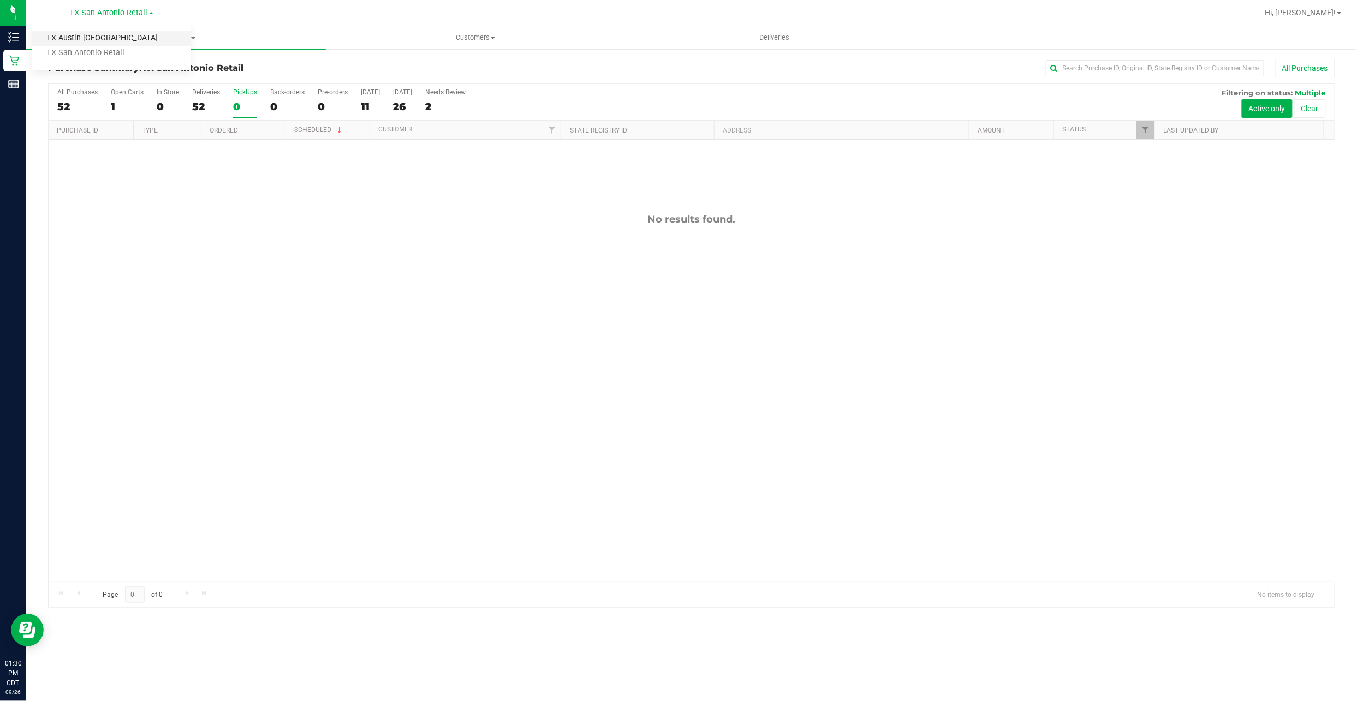
click at [153, 36] on link "TX Austin [GEOGRAPHIC_DATA]" at bounding box center [111, 38] width 159 height 15
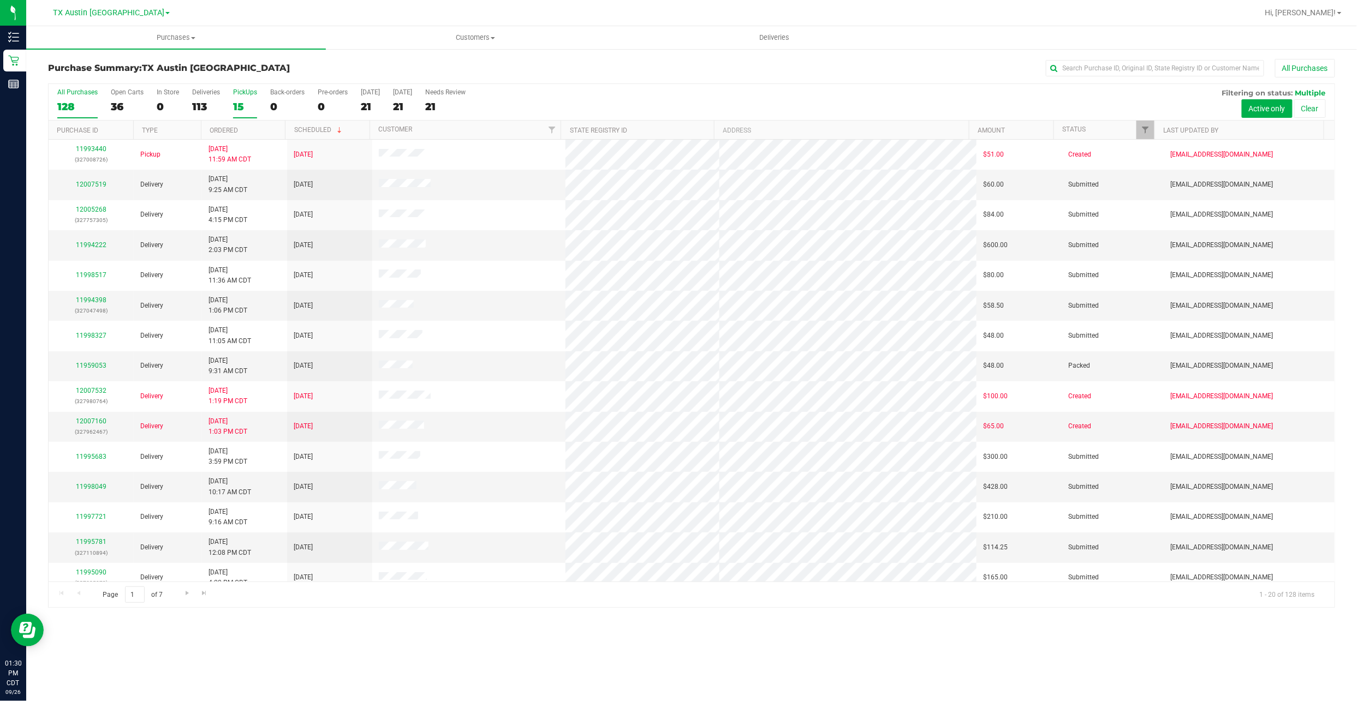
click at [236, 99] on label "PickUps 15" at bounding box center [245, 103] width 24 height 30
click at [0, 0] on input "PickUps 15" at bounding box center [0, 0] width 0 height 0
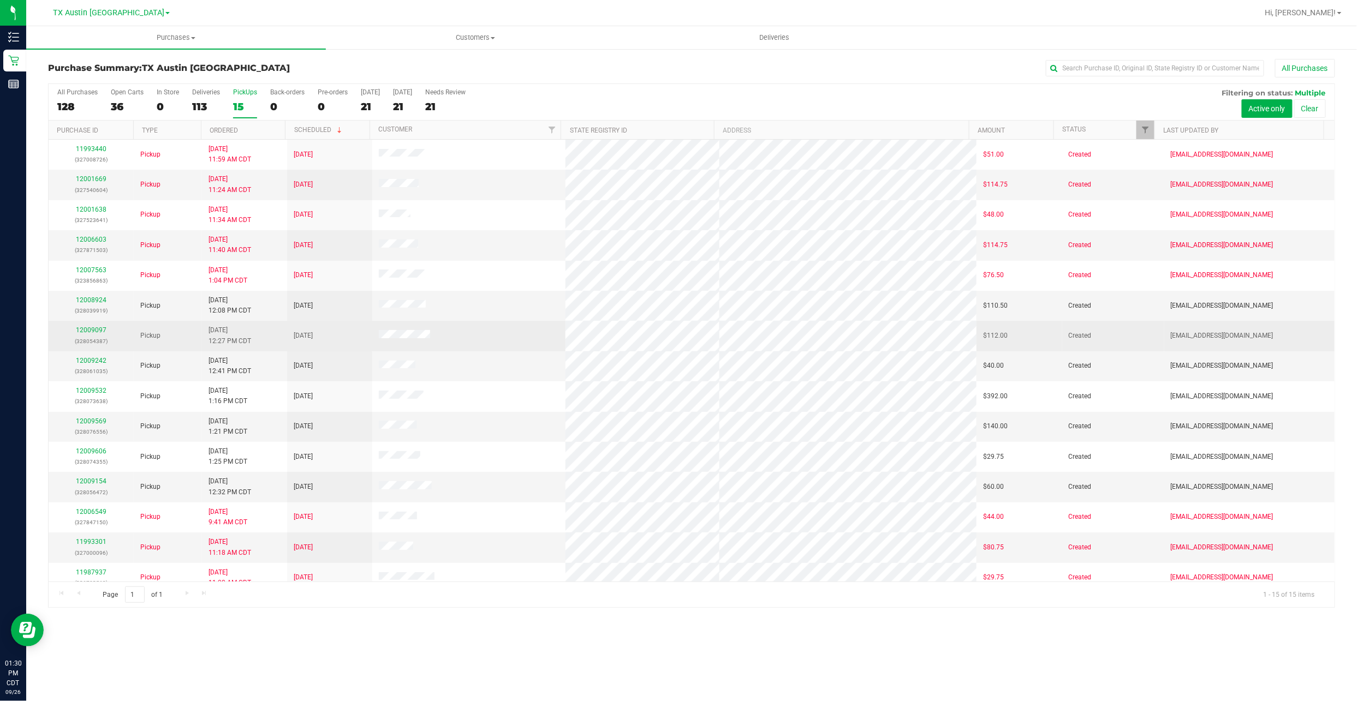
click at [92, 327] on div "12009097 (328054387)" at bounding box center [91, 335] width 72 height 21
click at [91, 331] on link "12009097" at bounding box center [91, 330] width 31 height 8
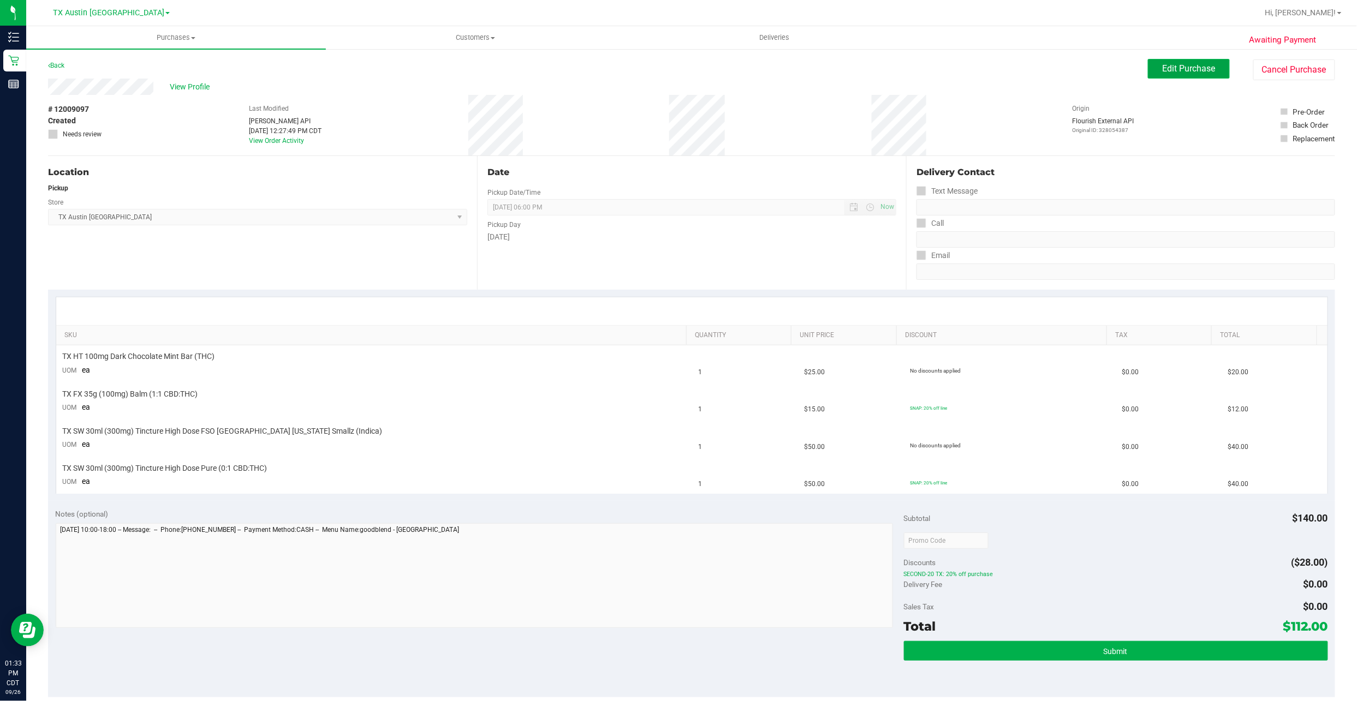
click at [1162, 70] on span "Edit Purchase" at bounding box center [1188, 68] width 53 height 10
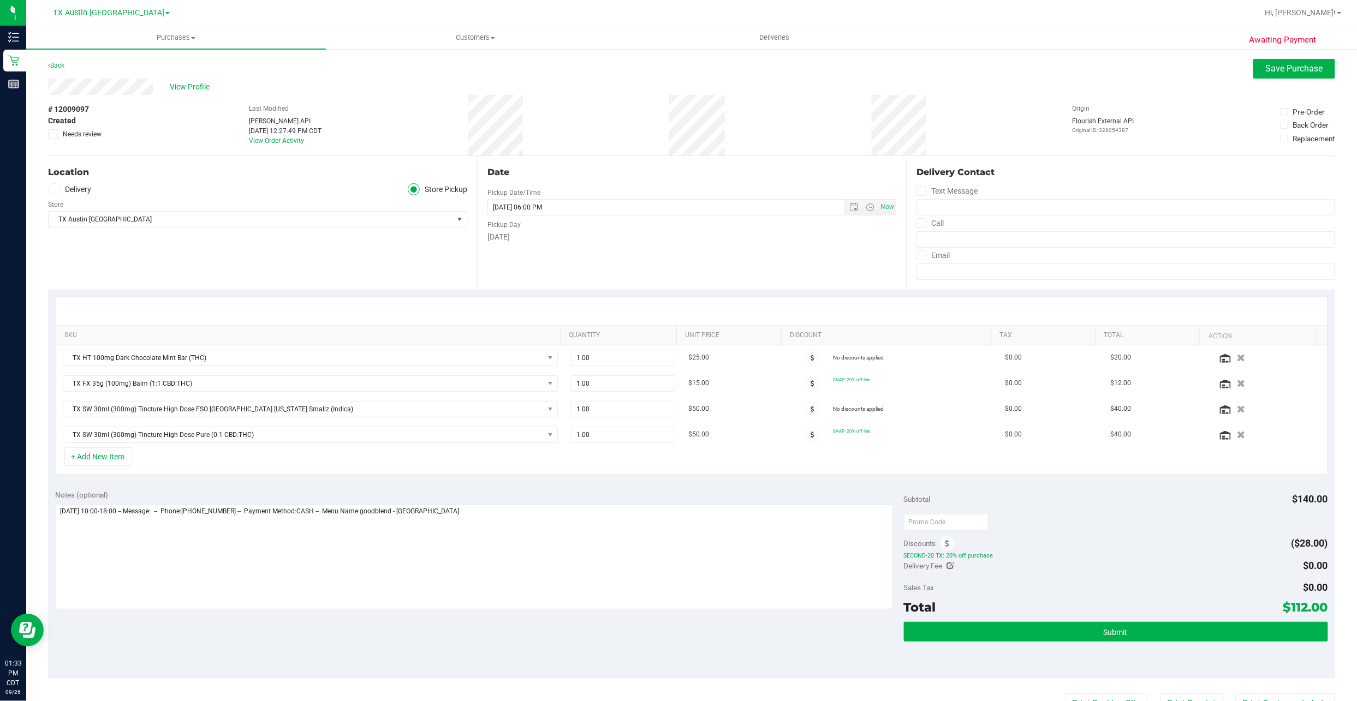
click at [82, 192] on label "Delivery" at bounding box center [70, 189] width 44 height 13
click at [0, 0] on input "Delivery" at bounding box center [0, 0] width 0 height 0
click at [160, 218] on span ", [GEOGRAPHIC_DATA]" at bounding box center [192, 220] width 65 height 8
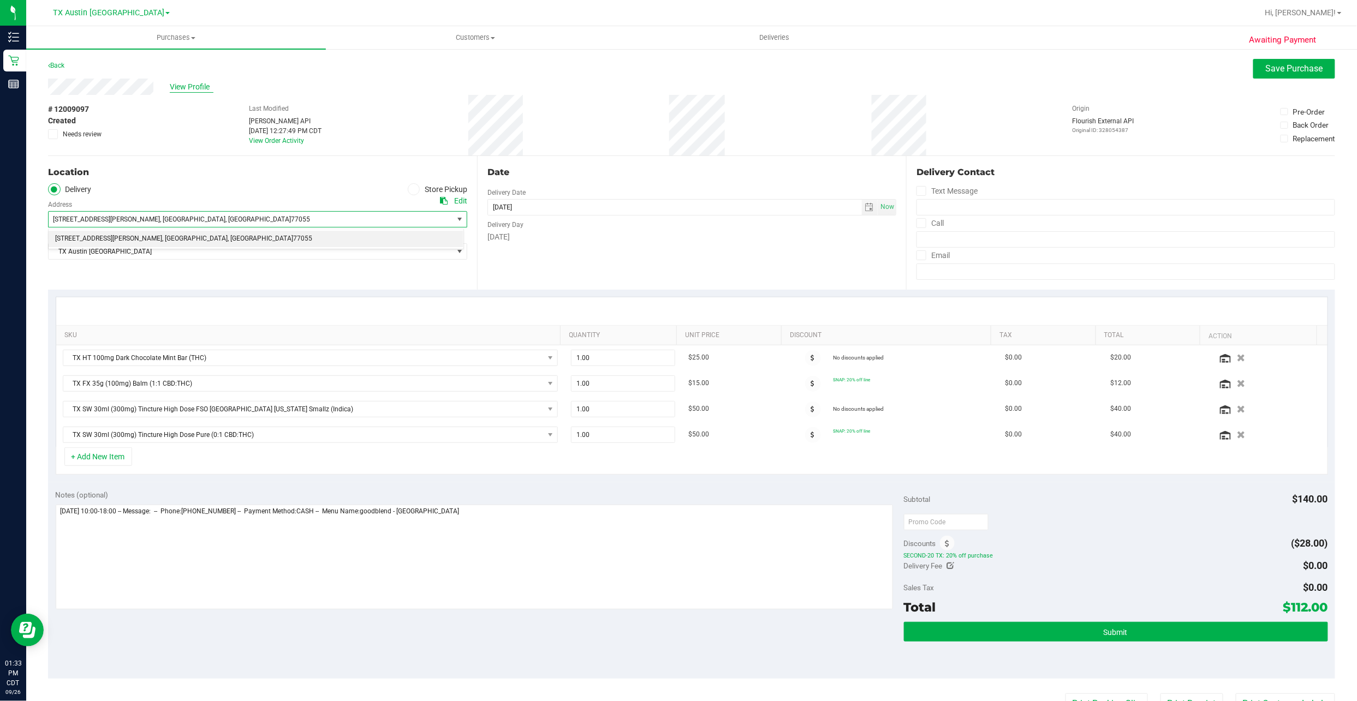
click at [191, 86] on span "View Profile" at bounding box center [192, 86] width 44 height 11
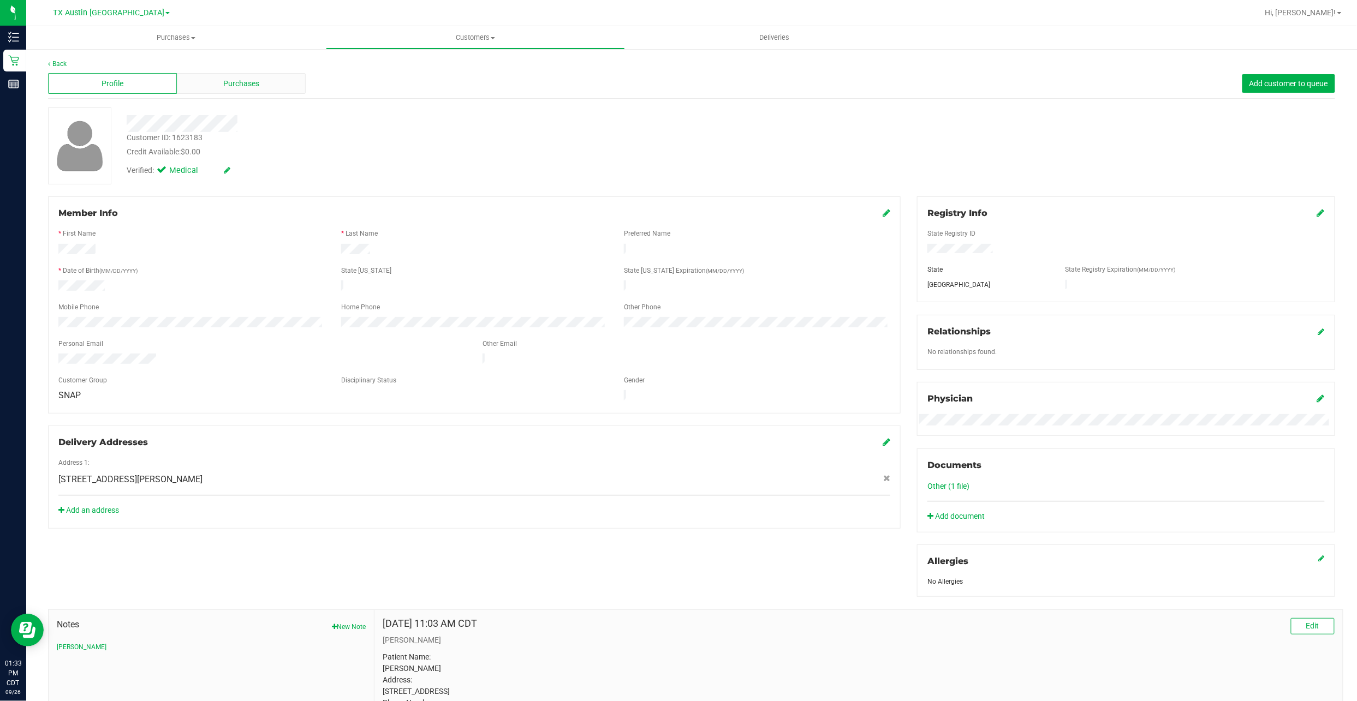
click at [226, 84] on span "Purchases" at bounding box center [241, 83] width 36 height 11
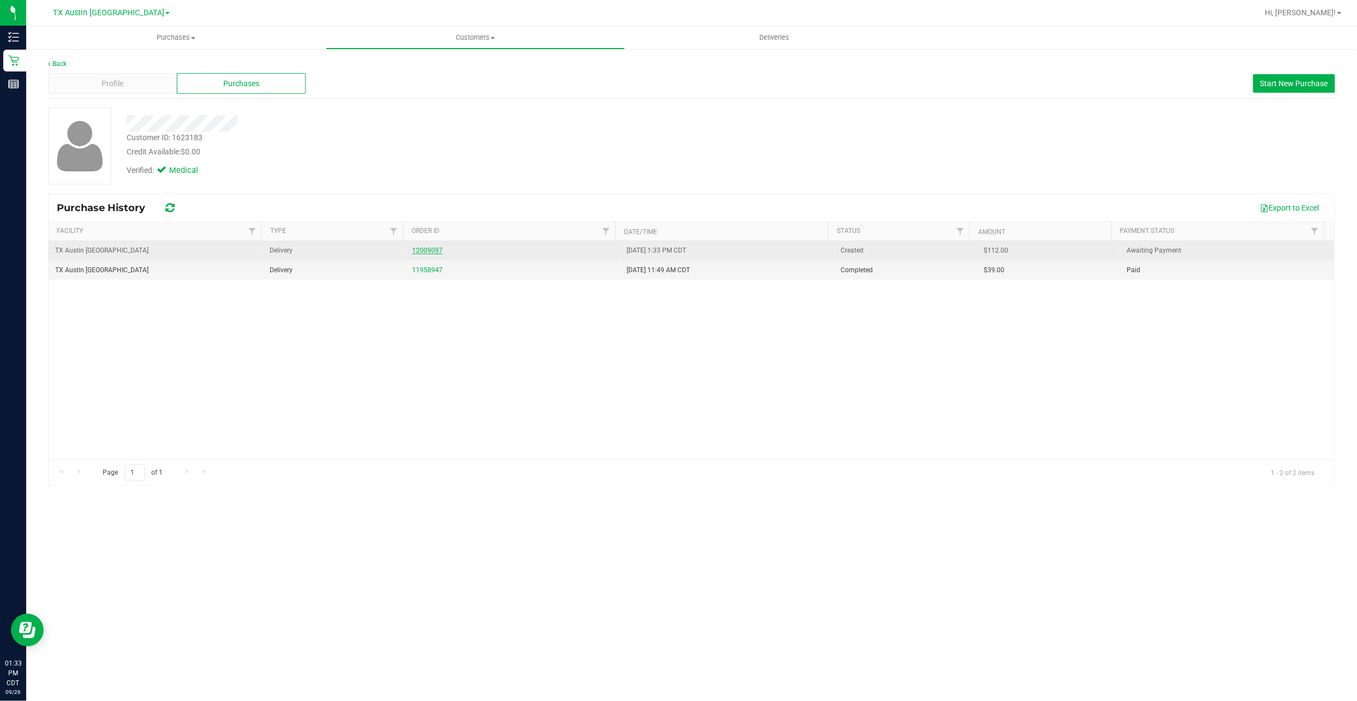
click at [420, 254] on link "12009097" at bounding box center [427, 251] width 31 height 8
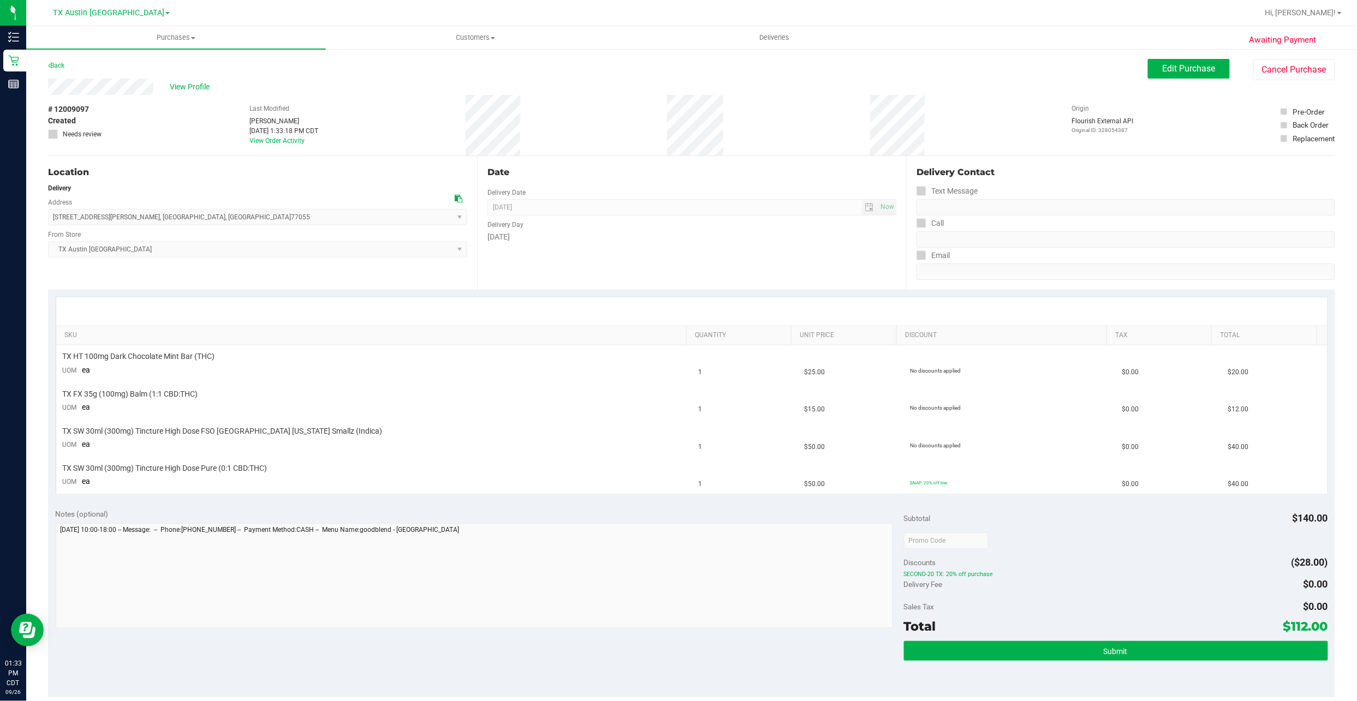
click at [172, 80] on div "View Profile" at bounding box center [597, 87] width 1099 height 16
click at [173, 82] on span "View Profile" at bounding box center [192, 86] width 44 height 11
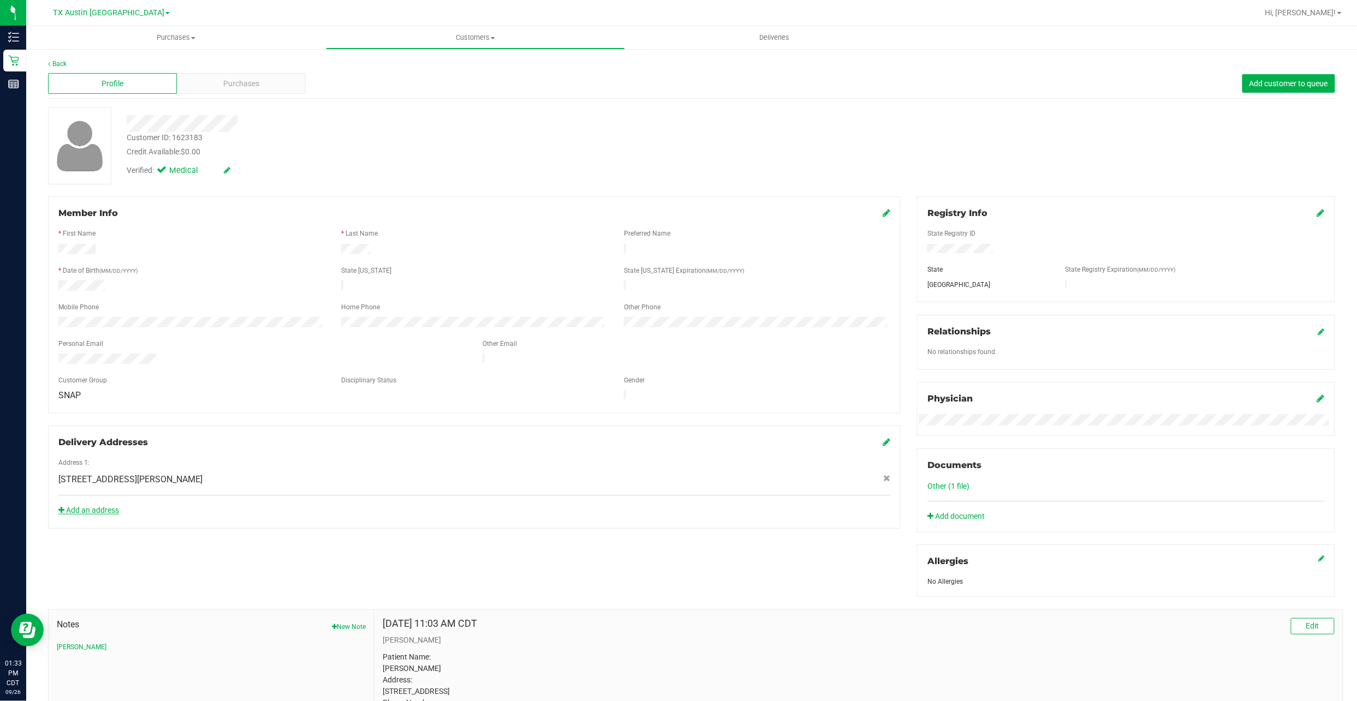
click at [94, 506] on link "Add an address" at bounding box center [88, 510] width 61 height 9
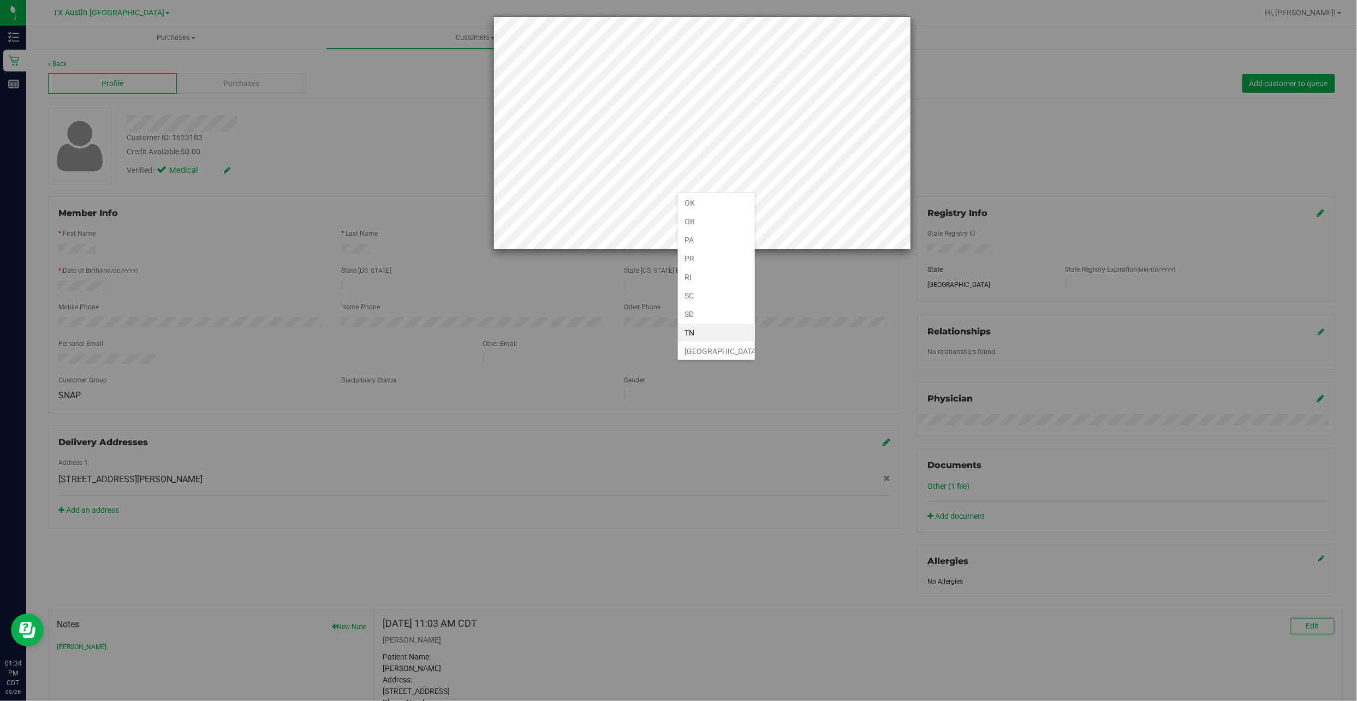
scroll to position [688, 0]
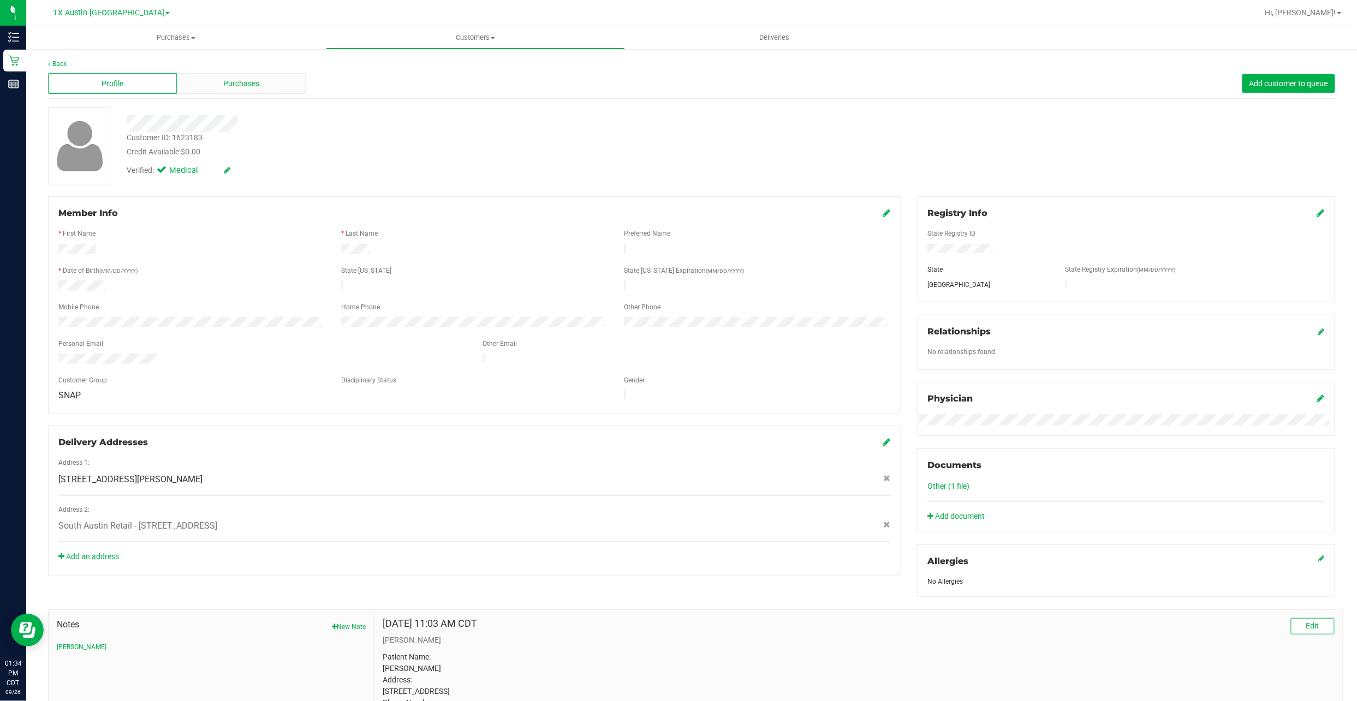
click at [231, 86] on span "Purchases" at bounding box center [241, 83] width 36 height 11
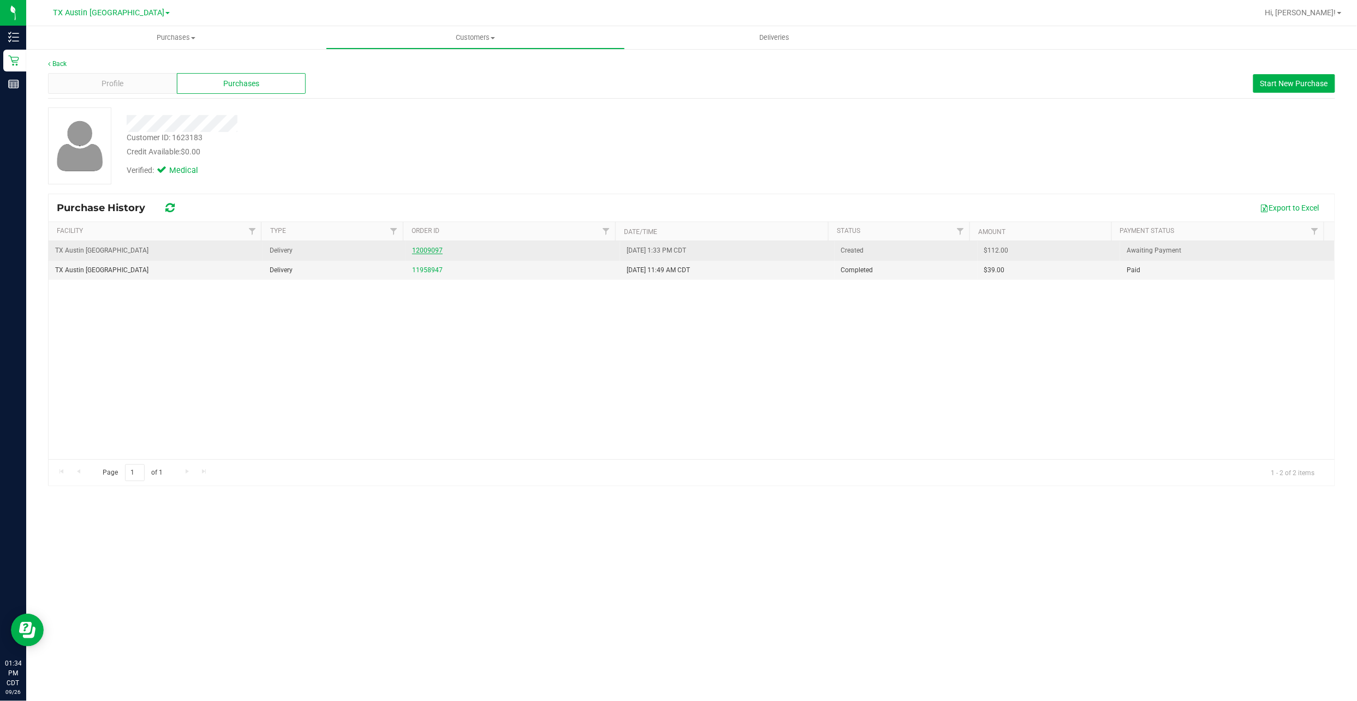
click at [412, 250] on link "12009097" at bounding box center [427, 251] width 31 height 8
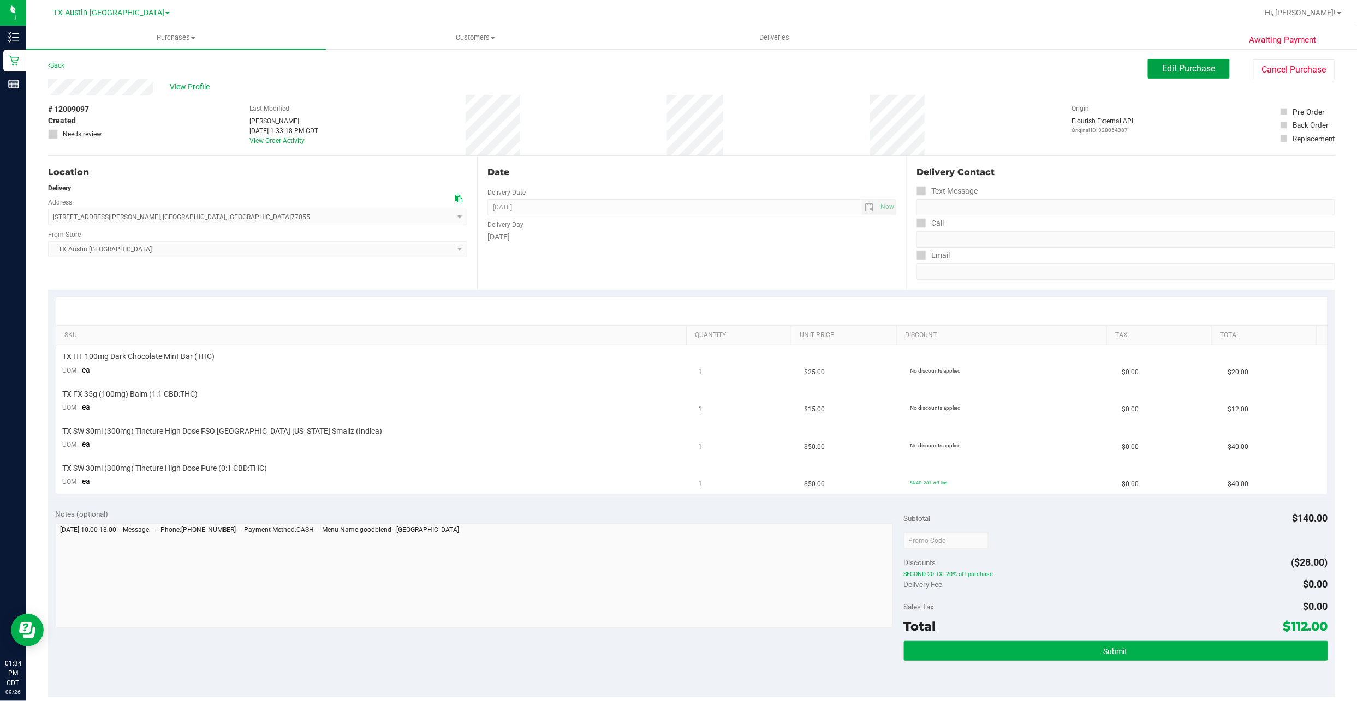
click at [1184, 68] on span "Edit Purchase" at bounding box center [1188, 68] width 53 height 10
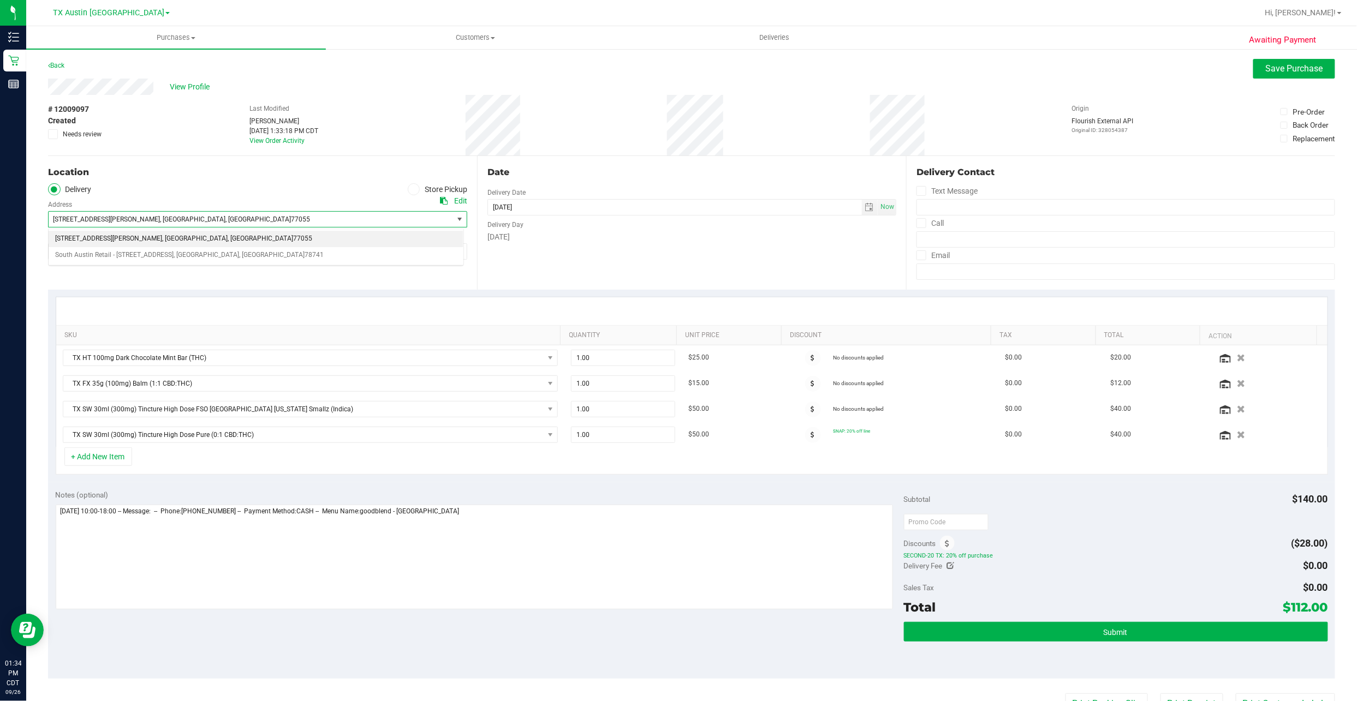
click at [131, 212] on span "[STREET_ADDRESS][PERSON_NAME] , [GEOGRAPHIC_DATA] , [GEOGRAPHIC_DATA] 77055" at bounding box center [241, 219] width 384 height 15
click at [291, 219] on span "77055" at bounding box center [300, 220] width 19 height 8
click at [147, 258] on span "South Austin Retail - [STREET_ADDRESS]" at bounding box center [114, 255] width 118 height 14
click at [613, 576] on textarea at bounding box center [474, 557] width 837 height 105
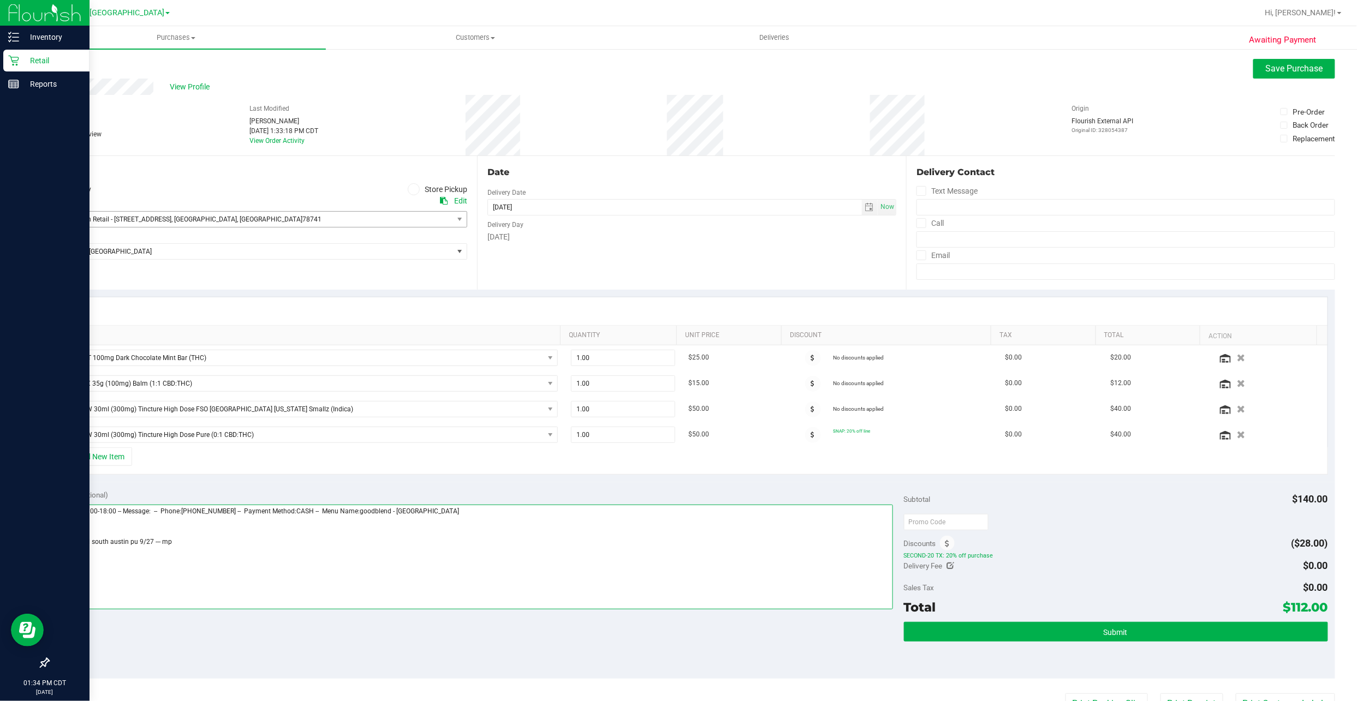
type textarea "[DATE] 10:00-18:00 -- Message: -- Phone:[PHONE_NUMBER] -- Payment Method:CASH -…"
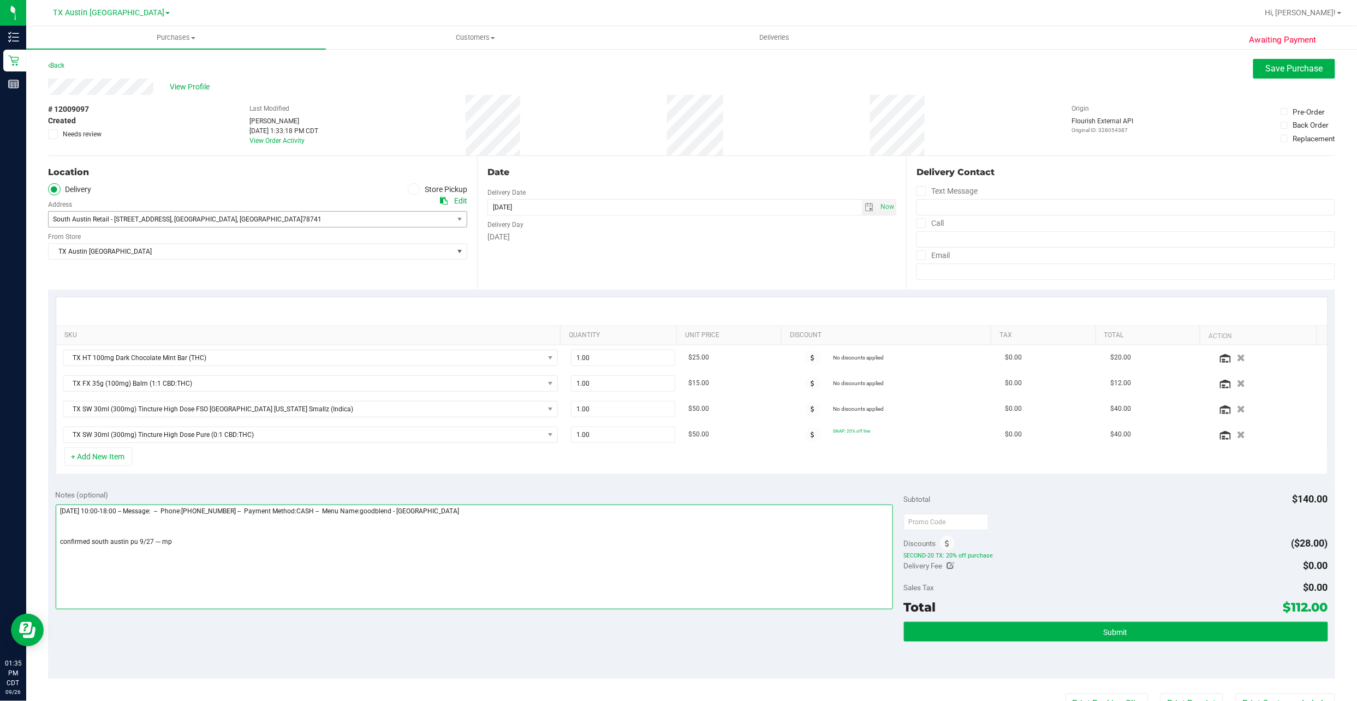
click at [223, 568] on textarea at bounding box center [474, 557] width 837 height 105
click at [223, 566] on textarea at bounding box center [474, 557] width 837 height 105
click at [970, 637] on button "Submit" at bounding box center [1116, 632] width 424 height 20
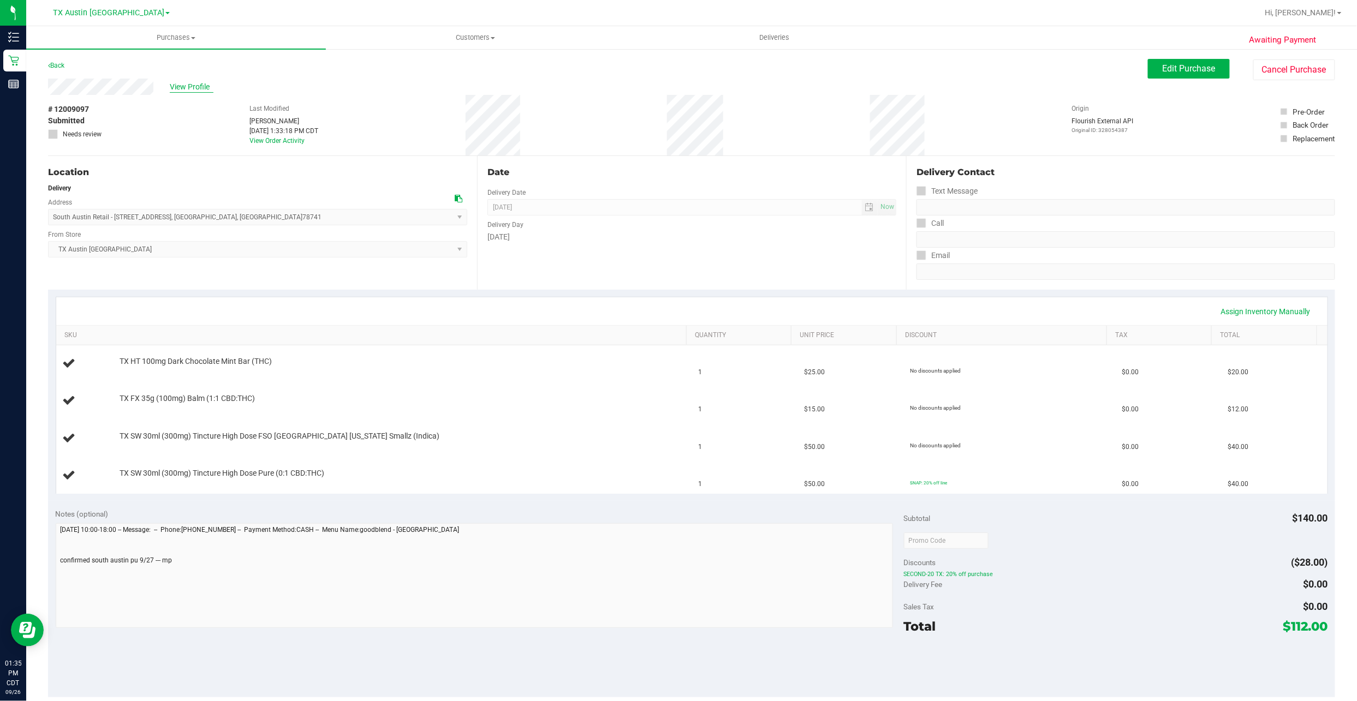
click at [193, 89] on span "View Profile" at bounding box center [192, 86] width 44 height 11
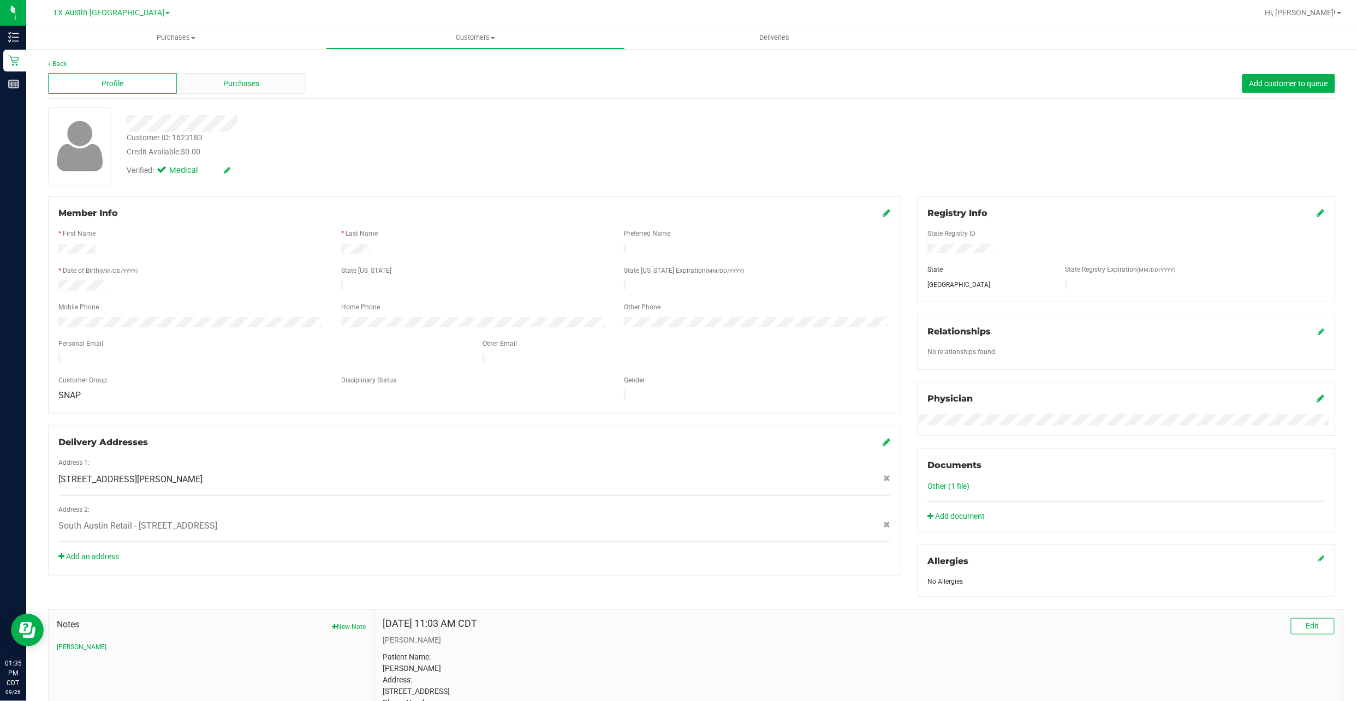
click at [265, 81] on div "Purchases" at bounding box center [241, 83] width 129 height 21
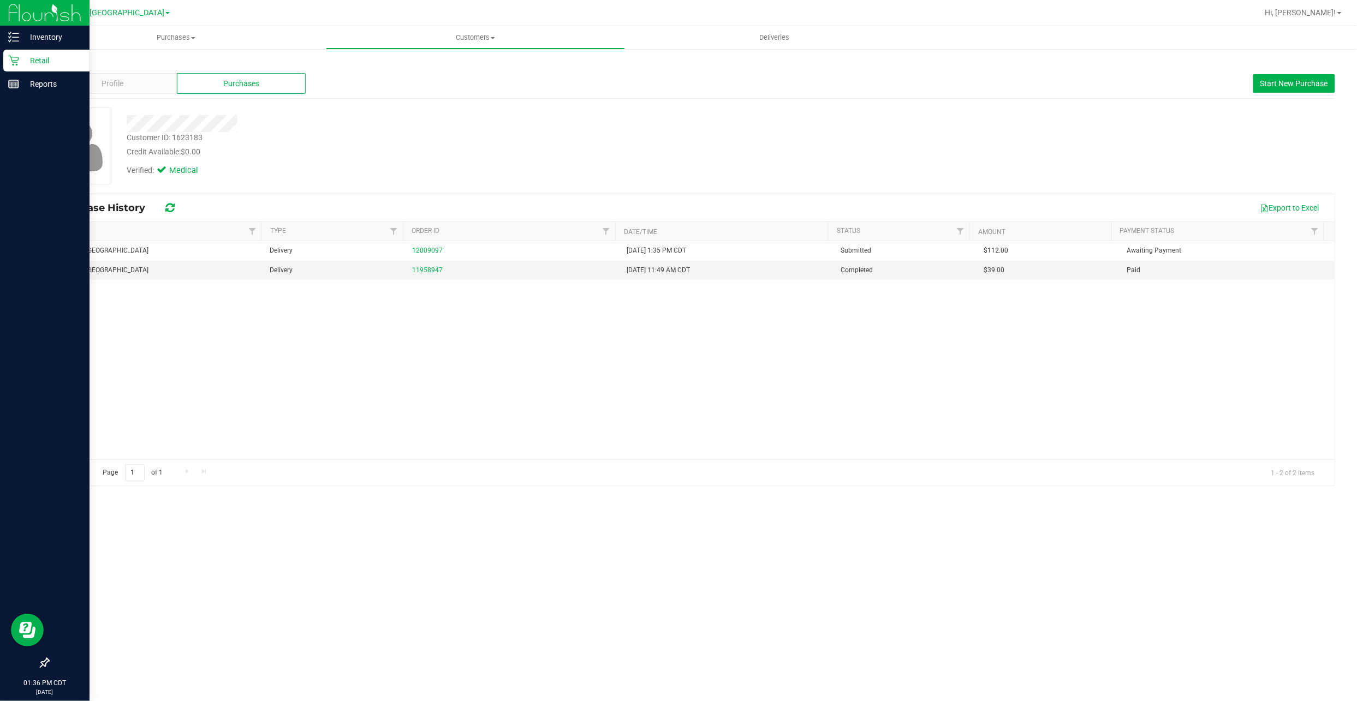
click at [25, 57] on p "Retail" at bounding box center [51, 60] width 65 height 13
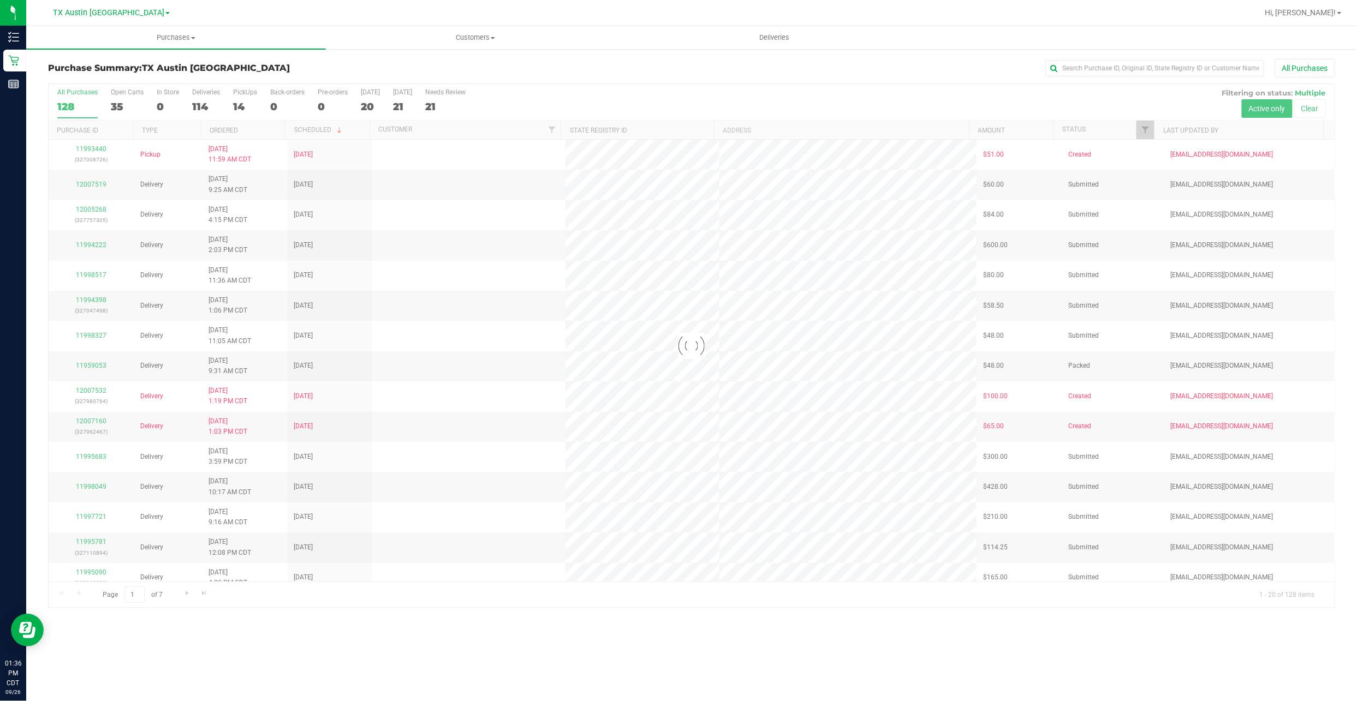
click at [234, 105] on div at bounding box center [692, 346] width 1286 height 524
click at [236, 107] on div at bounding box center [692, 346] width 1286 height 524
click at [243, 110] on div "14" at bounding box center [245, 106] width 24 height 13
click at [0, 0] on input "PickUps 14" at bounding box center [0, 0] width 0 height 0
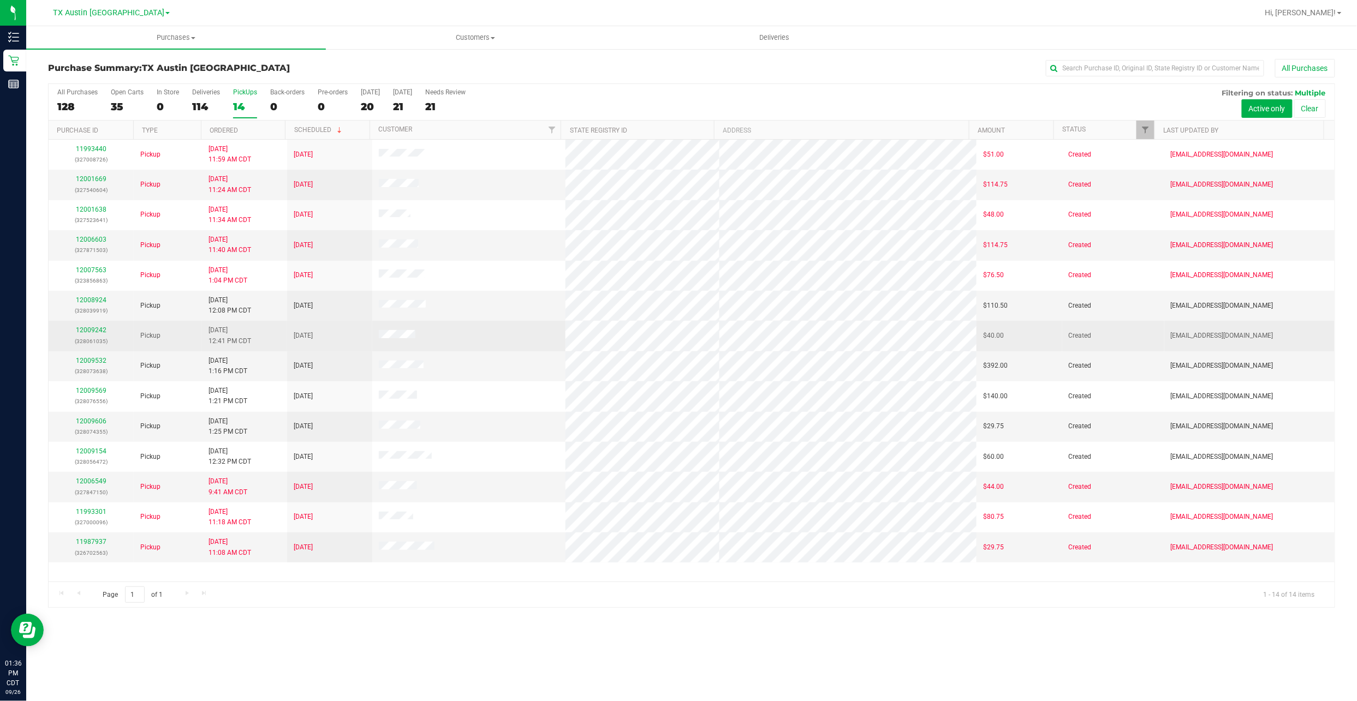
click at [89, 337] on div "12009242 (328061035)" at bounding box center [91, 335] width 72 height 21
click at [92, 332] on link "12009242" at bounding box center [91, 330] width 31 height 8
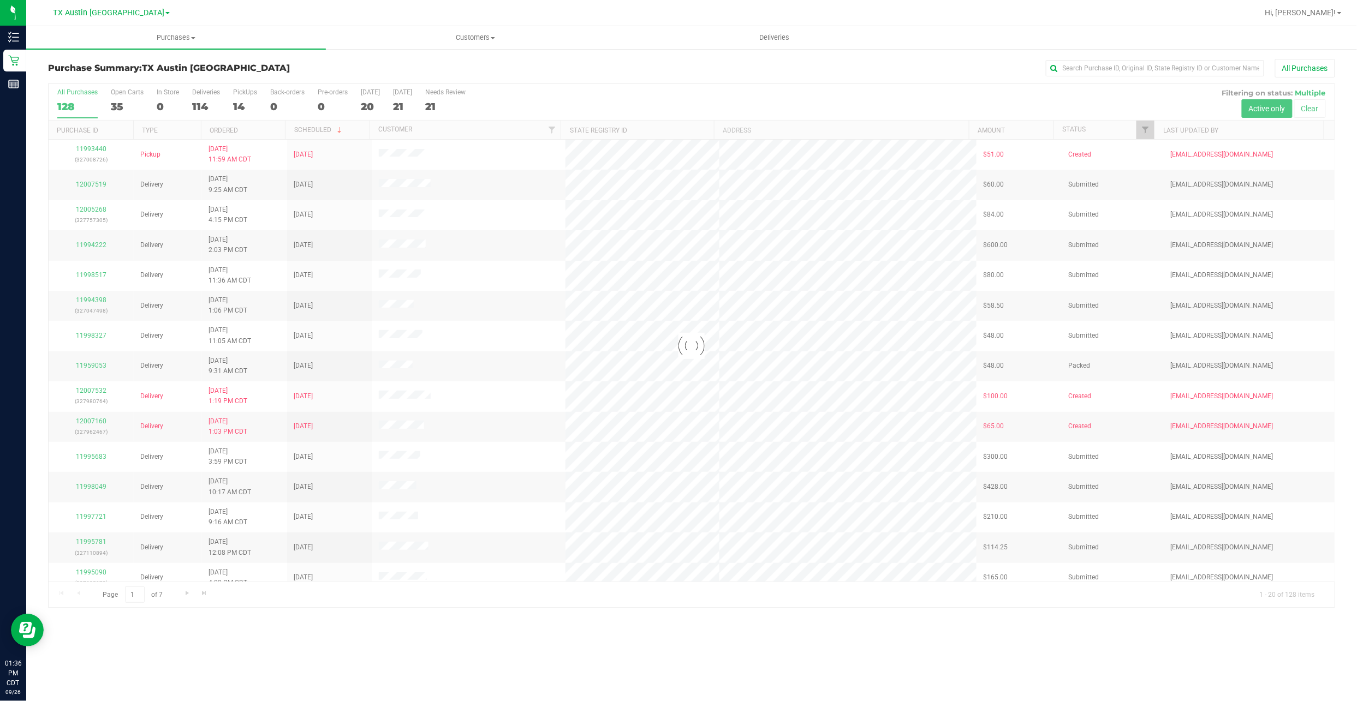
click at [243, 107] on div at bounding box center [692, 346] width 1286 height 524
click at [241, 104] on div "14" at bounding box center [245, 106] width 24 height 13
click at [0, 0] on input "PickUps 14" at bounding box center [0, 0] width 0 height 0
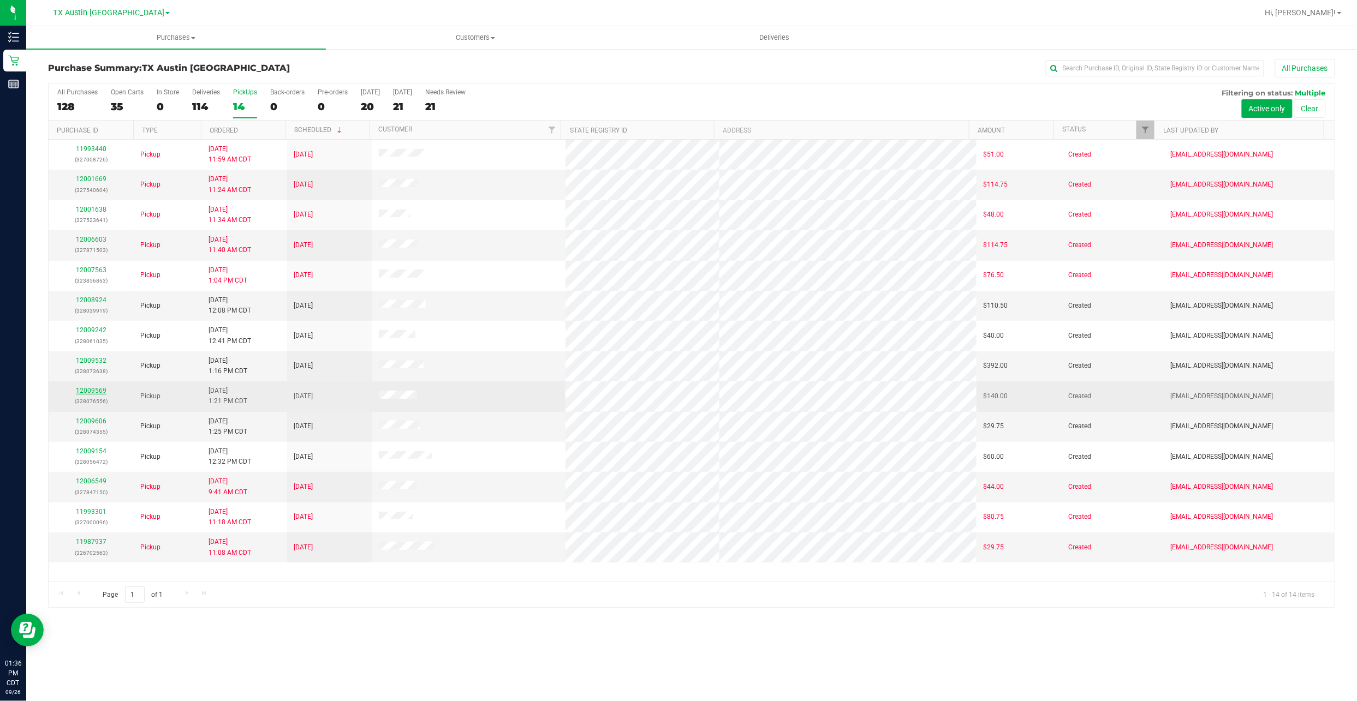
click at [92, 395] on link "12009569" at bounding box center [91, 391] width 31 height 8
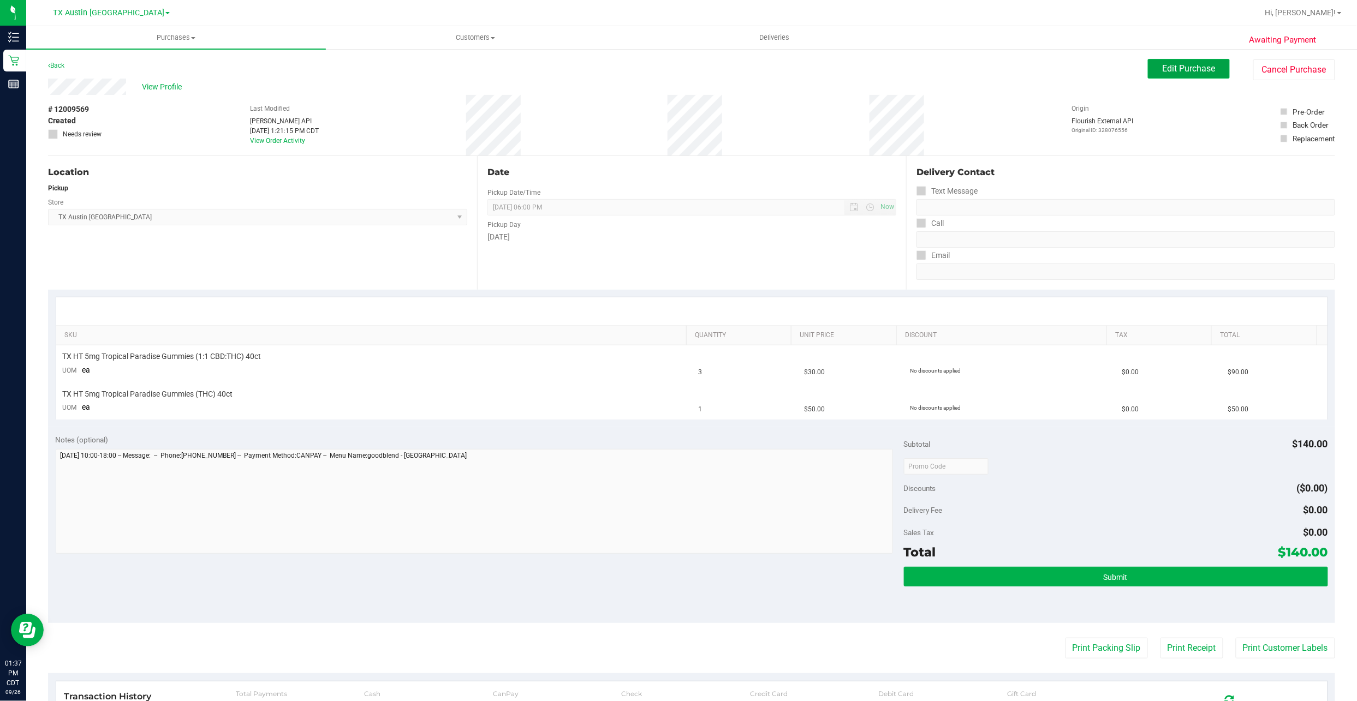
click at [1176, 70] on span "Edit Purchase" at bounding box center [1188, 68] width 53 height 10
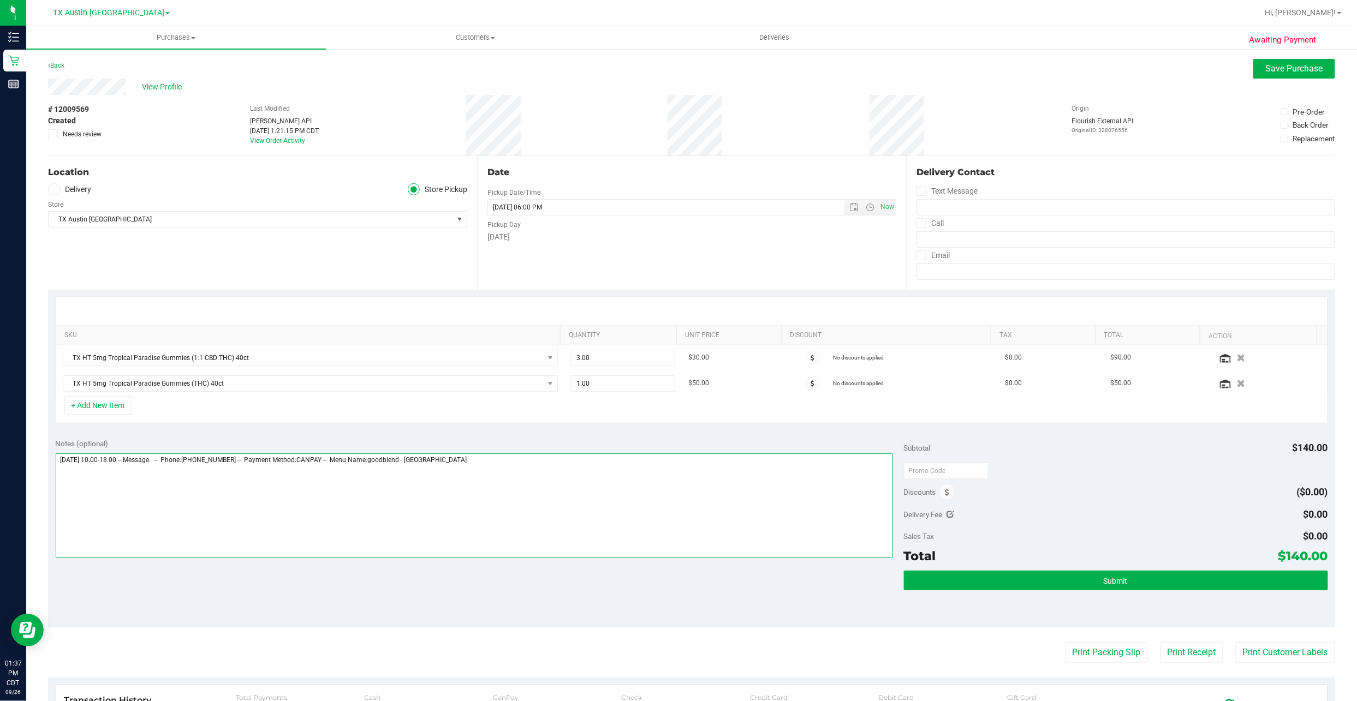
click at [542, 529] on textarea at bounding box center [474, 505] width 837 height 105
type textarea "Saturday 09/27/2025 10:00-18:00 -- Message: -- Phone:5127605186 -- Payment Meth…"
click at [87, 187] on label "Delivery" at bounding box center [70, 189] width 44 height 13
click at [0, 0] on input "Delivery" at bounding box center [0, 0] width 0 height 0
click at [182, 509] on textarea at bounding box center [474, 505] width 837 height 105
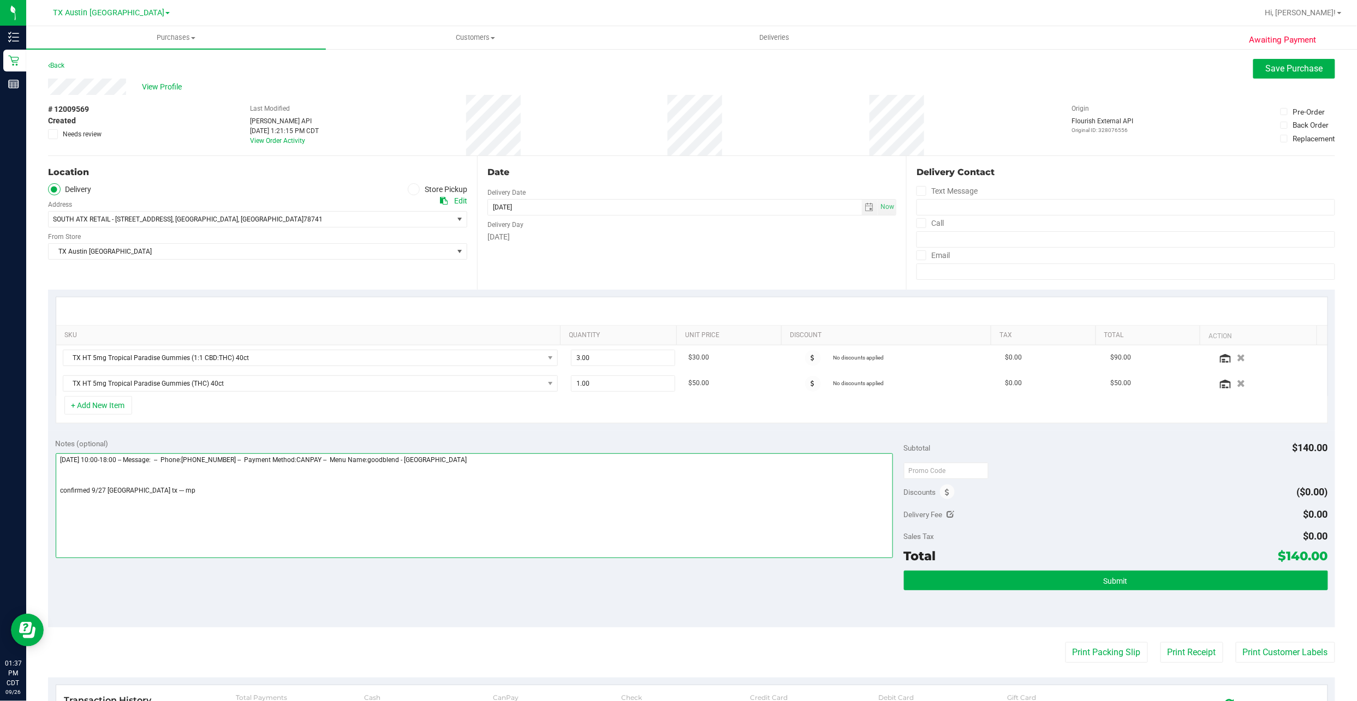
click at [182, 509] on textarea at bounding box center [474, 505] width 837 height 105
click at [204, 509] on textarea at bounding box center [474, 505] width 837 height 105
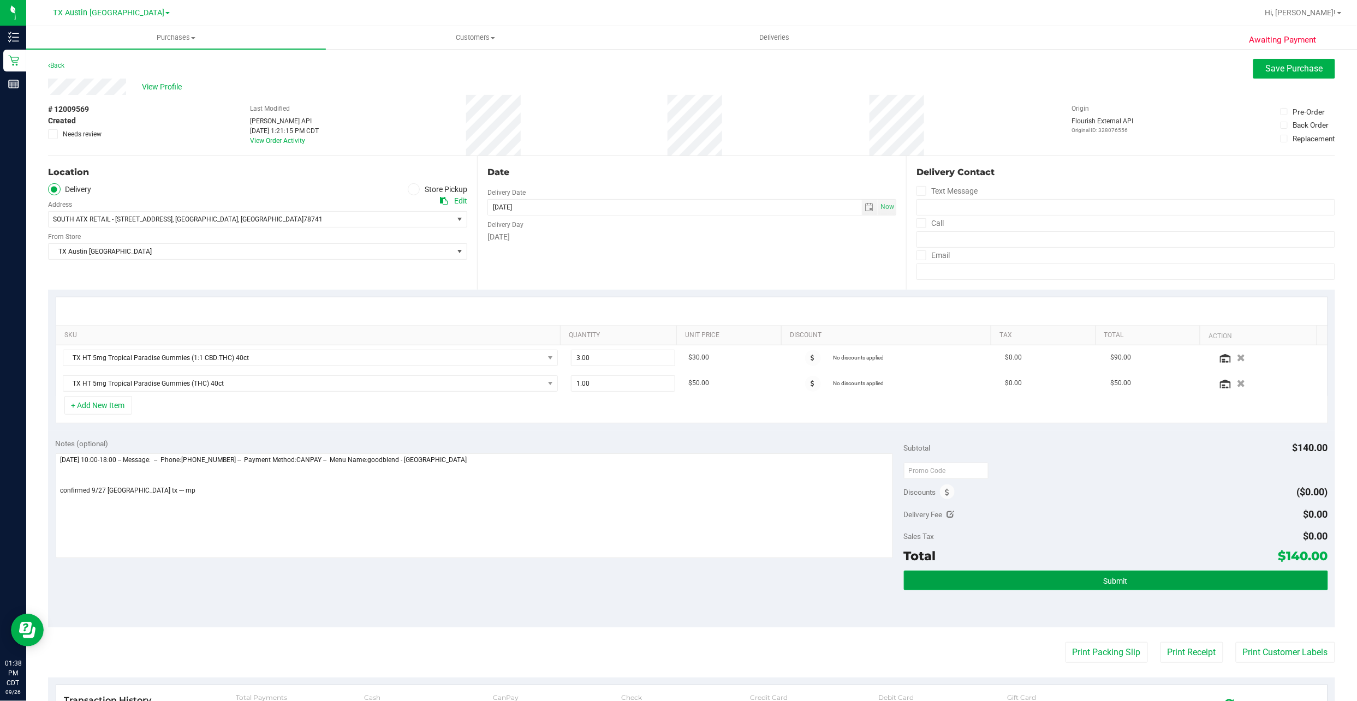
click at [1000, 576] on button "Submit" at bounding box center [1116, 581] width 424 height 20
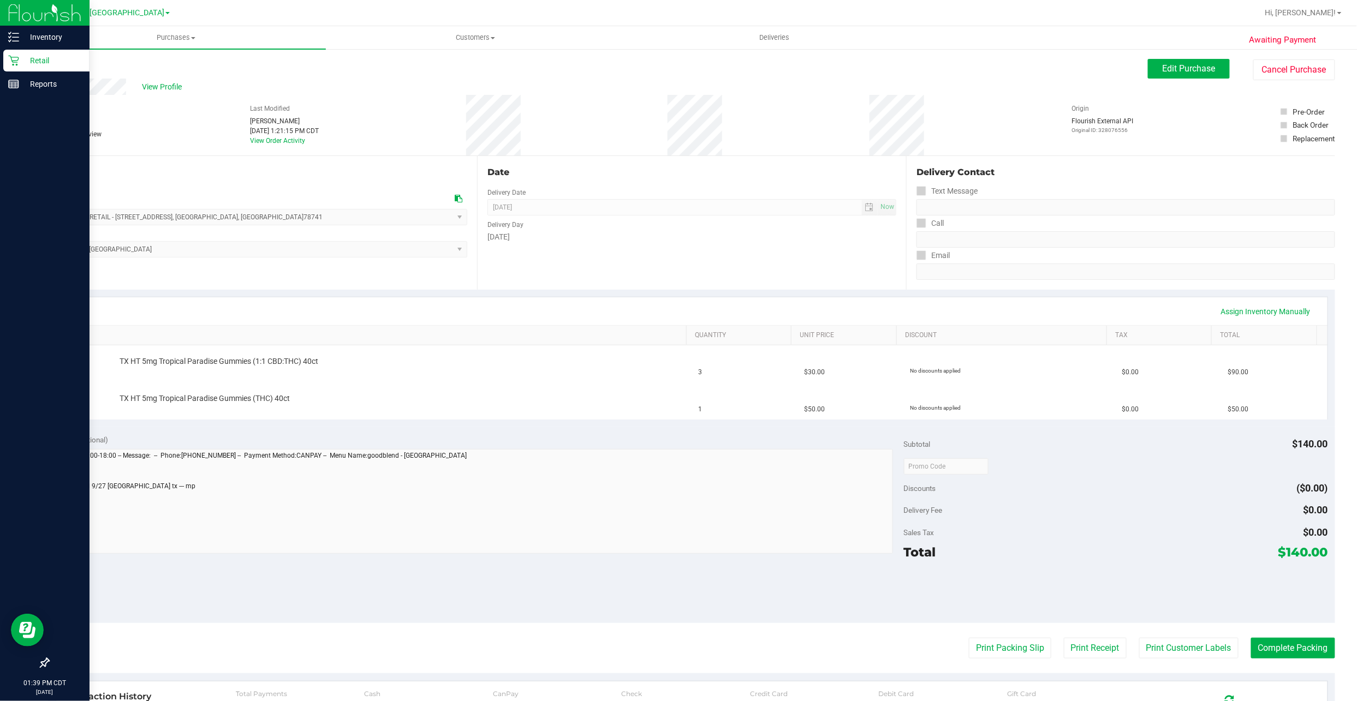
click at [46, 60] on p "Retail" at bounding box center [51, 60] width 65 height 13
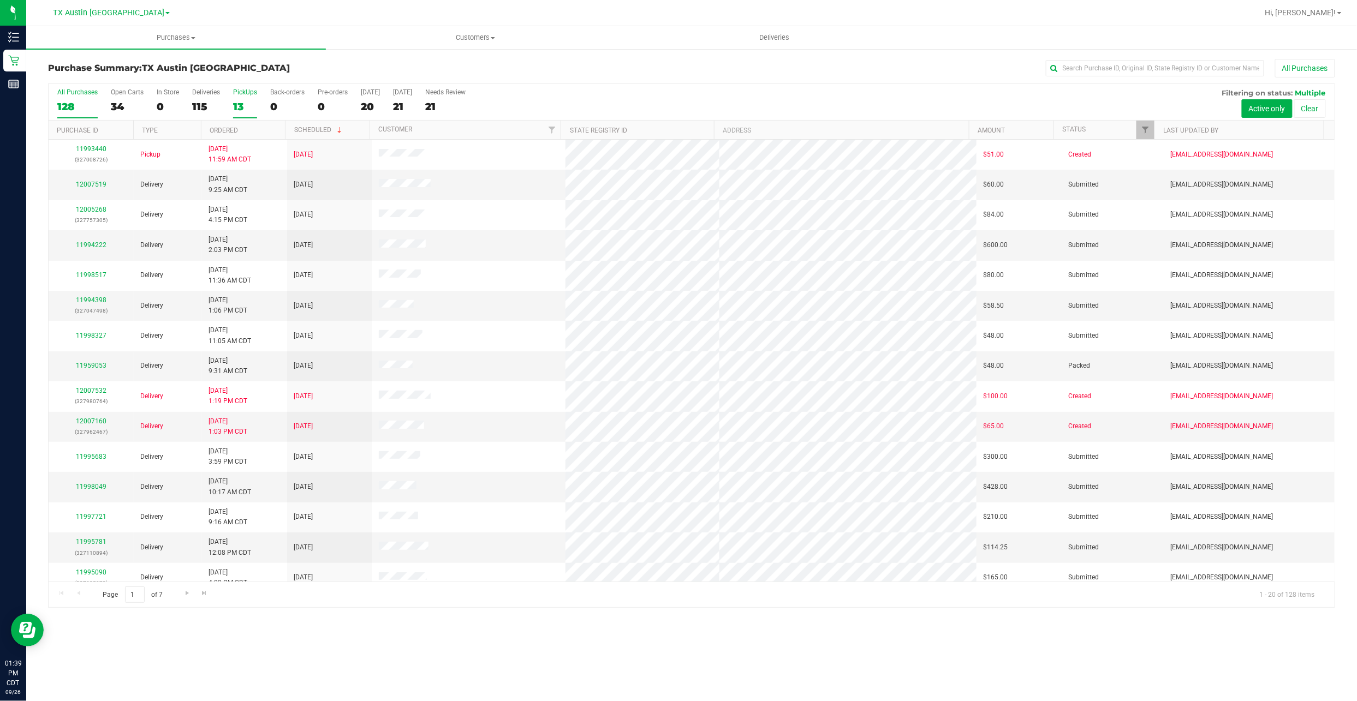
click at [241, 101] on div "13" at bounding box center [245, 106] width 24 height 13
click at [0, 0] on input "PickUps 13" at bounding box center [0, 0] width 0 height 0
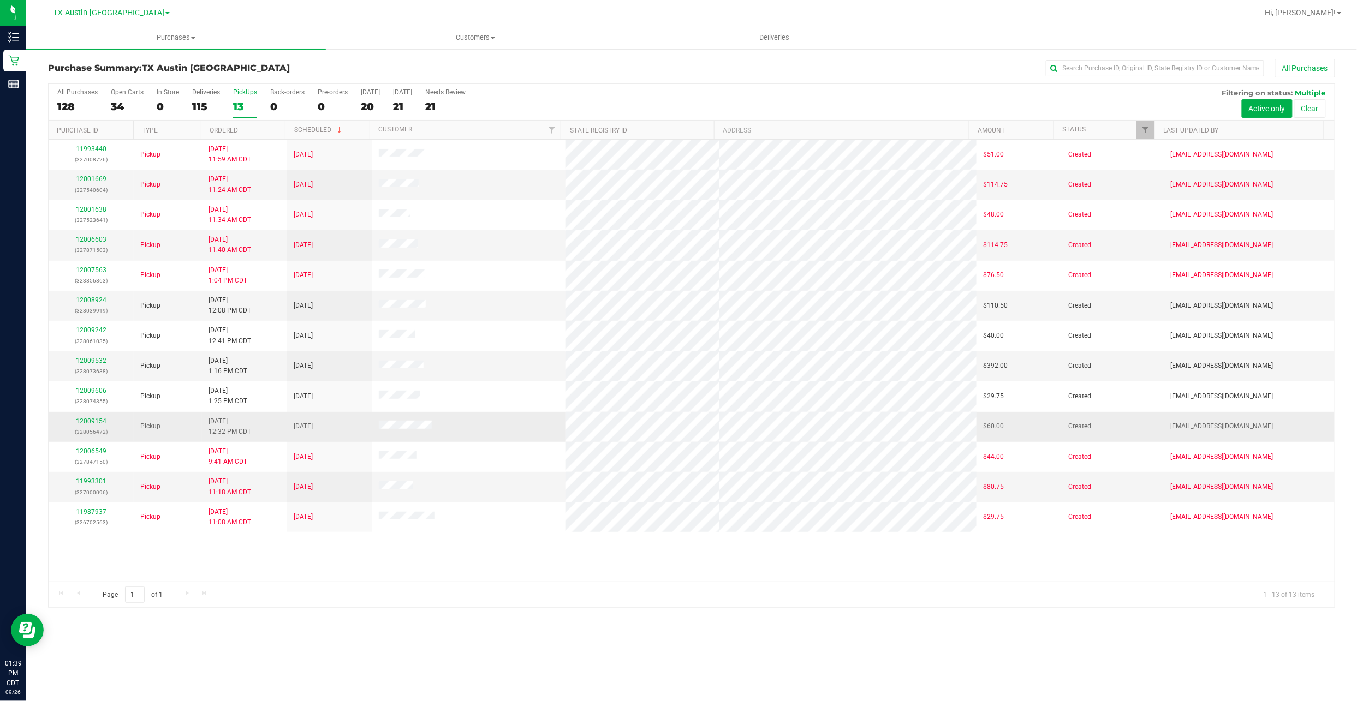
click at [100, 428] on p "(328056472)" at bounding box center [91, 432] width 72 height 10
click at [97, 425] on link "12009154" at bounding box center [91, 421] width 31 height 8
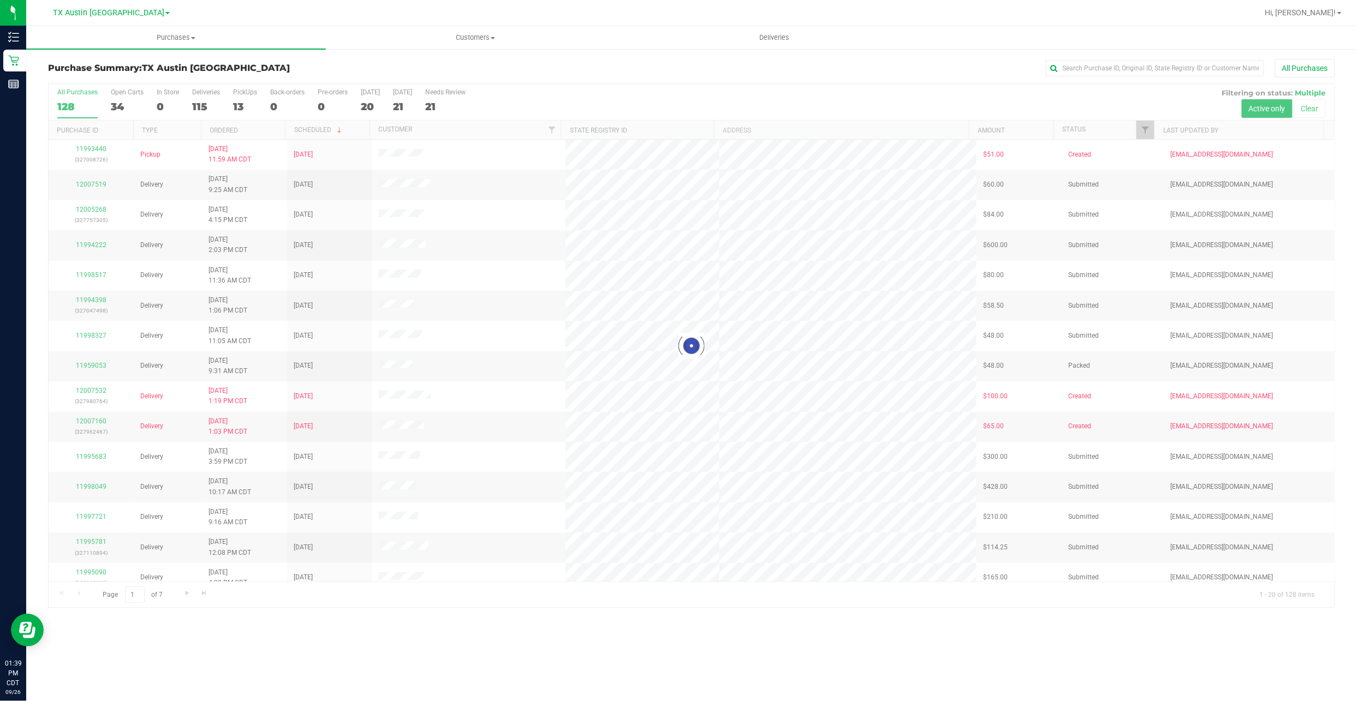
click at [246, 109] on div at bounding box center [692, 346] width 1286 height 524
click at [236, 109] on div at bounding box center [692, 346] width 1286 height 524
click at [236, 109] on div "13" at bounding box center [245, 106] width 24 height 13
click at [0, 0] on input "PickUps 13" at bounding box center [0, 0] width 0 height 0
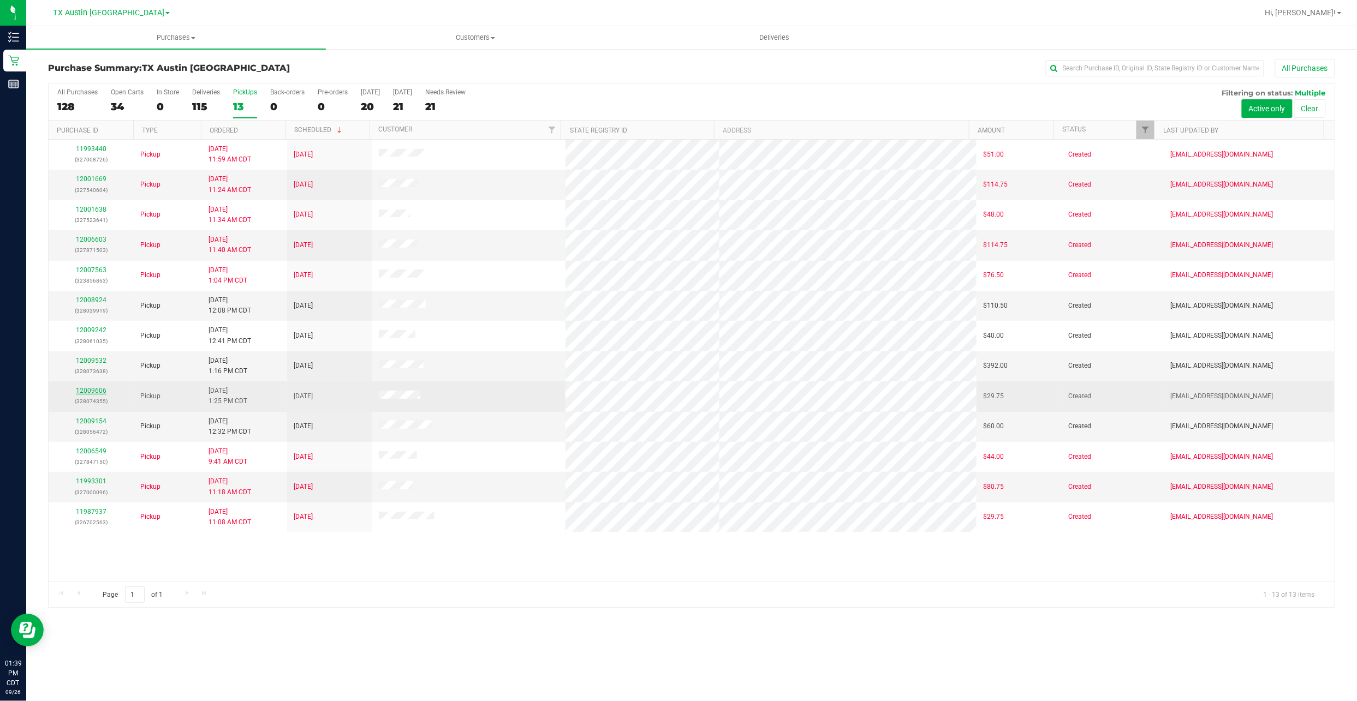
click at [94, 391] on link "12009606" at bounding box center [91, 391] width 31 height 8
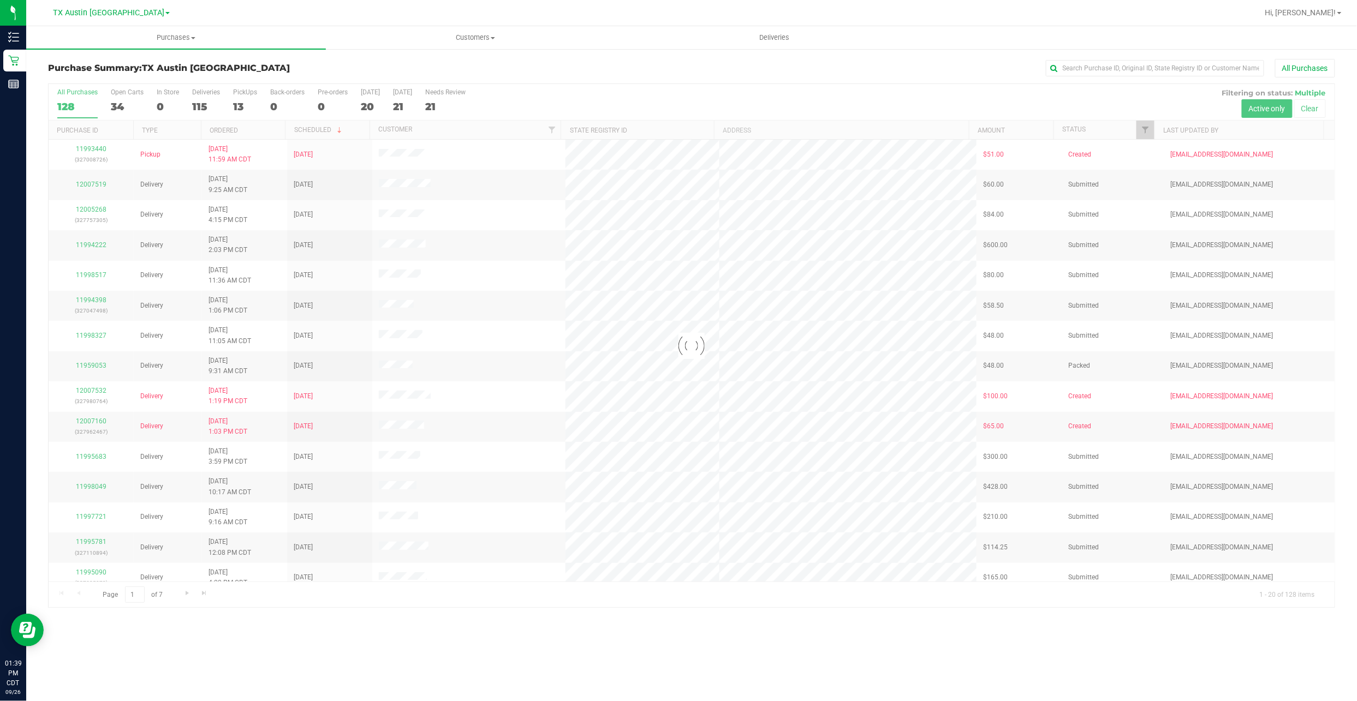
click at [238, 116] on div at bounding box center [692, 346] width 1286 height 524
click at [238, 108] on div at bounding box center [692, 346] width 1286 height 524
click at [236, 104] on div "13" at bounding box center [245, 106] width 24 height 13
click at [0, 0] on input "PickUps 13" at bounding box center [0, 0] width 0 height 0
click at [236, 104] on div at bounding box center [692, 346] width 1286 height 524
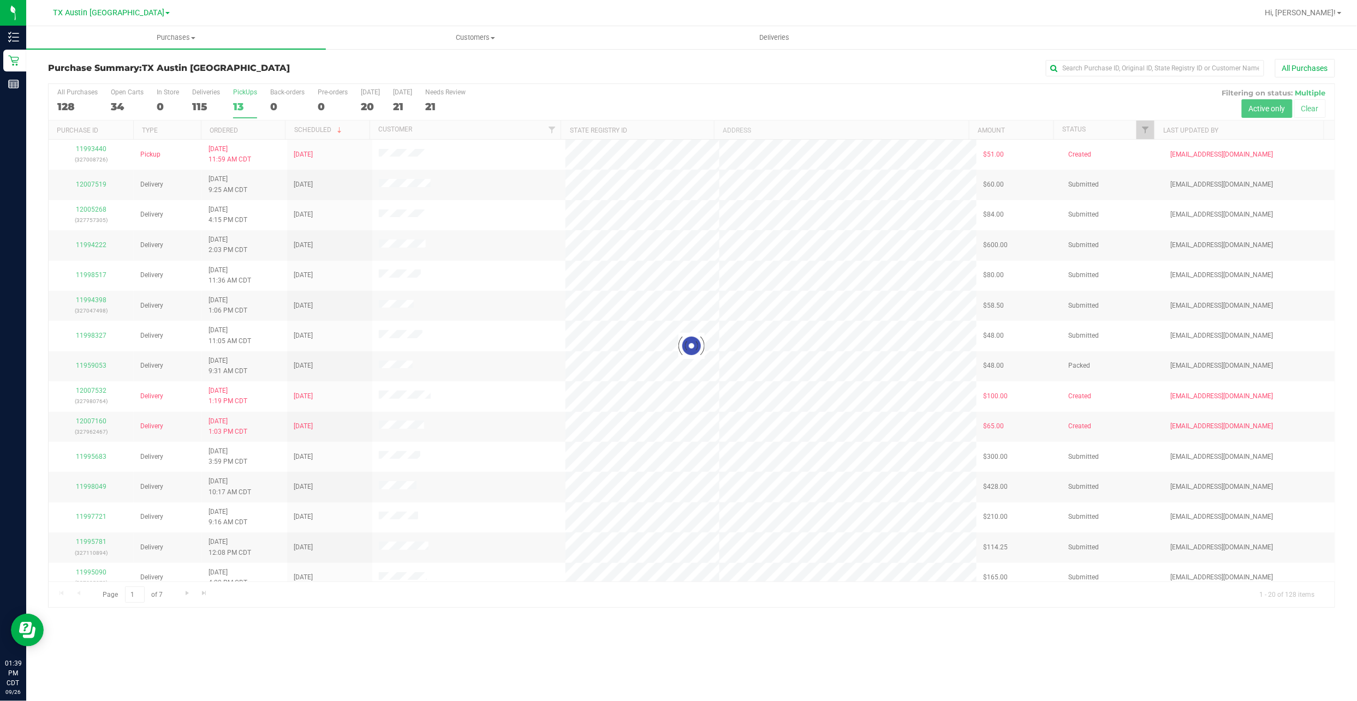
click at [236, 104] on div at bounding box center [692, 346] width 1286 height 524
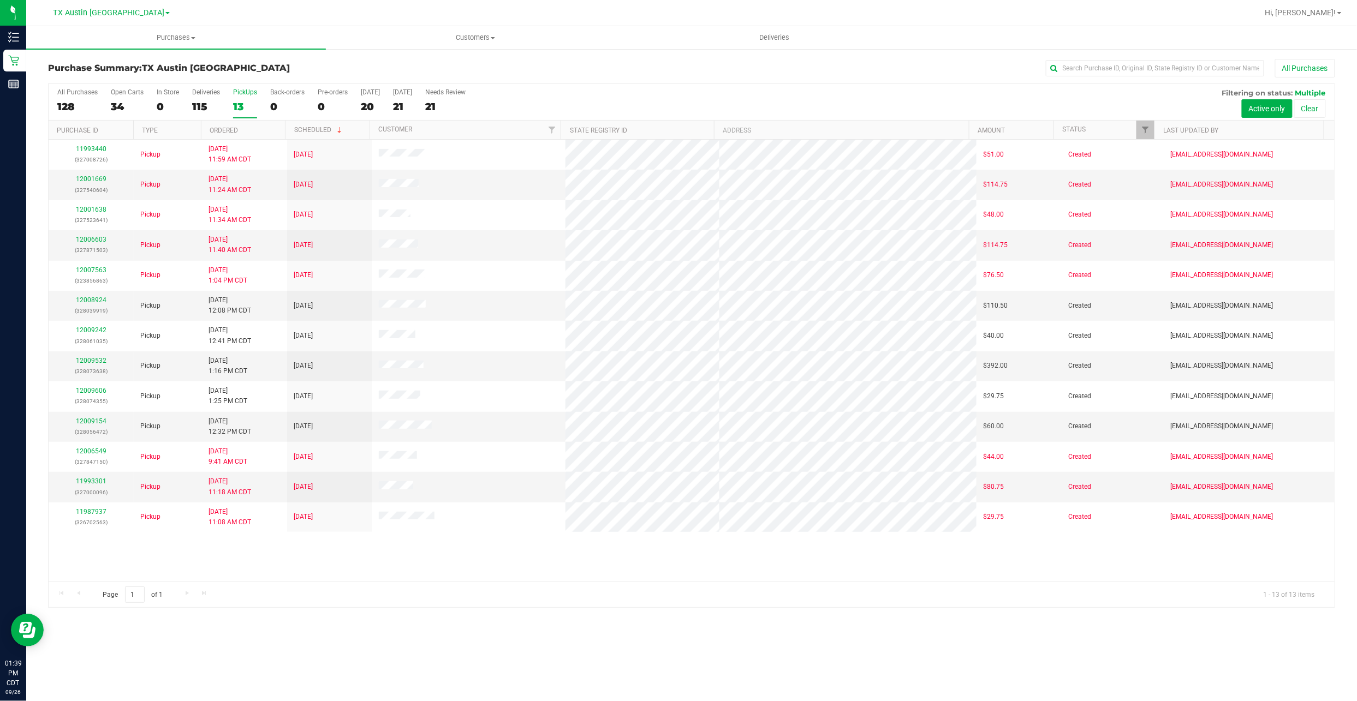
click at [236, 109] on div "13" at bounding box center [245, 106] width 24 height 13
click at [0, 0] on input "PickUps 13" at bounding box center [0, 0] width 0 height 0
click at [100, 361] on link "12009532" at bounding box center [91, 361] width 31 height 8
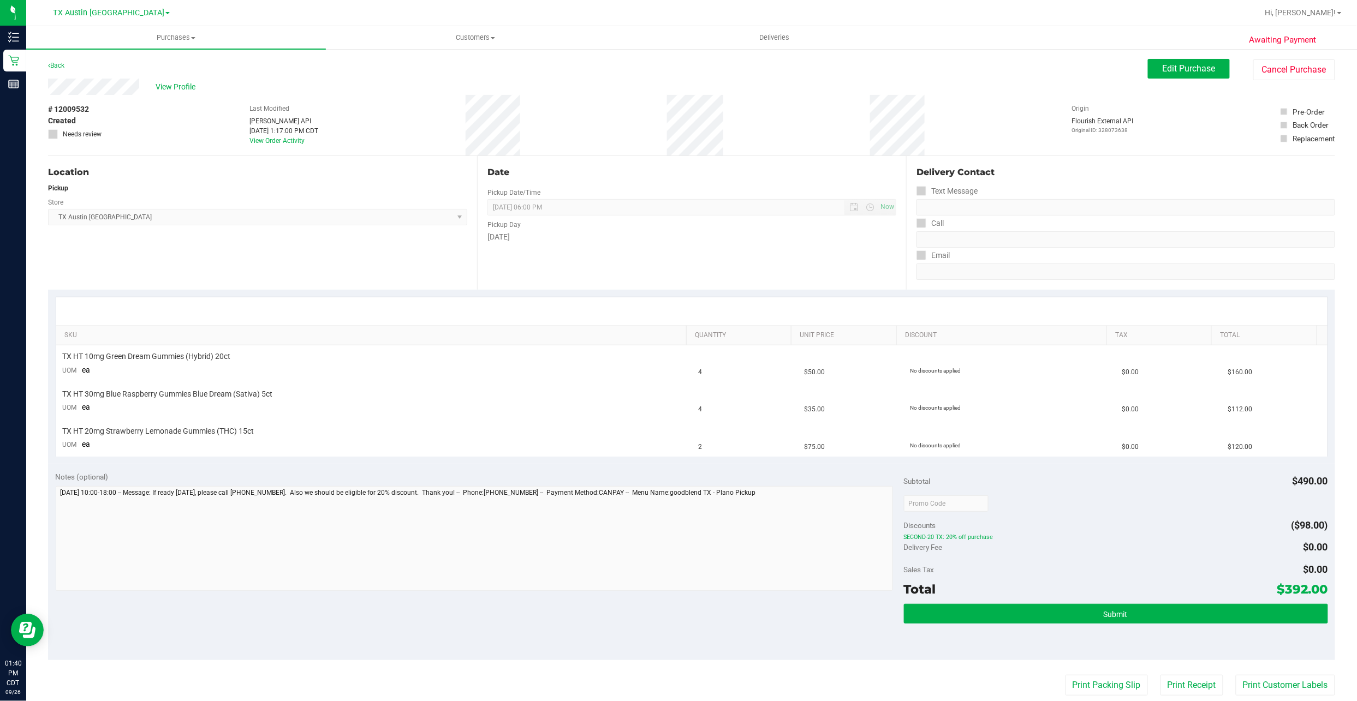
click at [184, 76] on div "Back Edit Purchase Cancel Purchase" at bounding box center [691, 69] width 1287 height 20
click at [180, 82] on span "View Profile" at bounding box center [178, 86] width 44 height 11
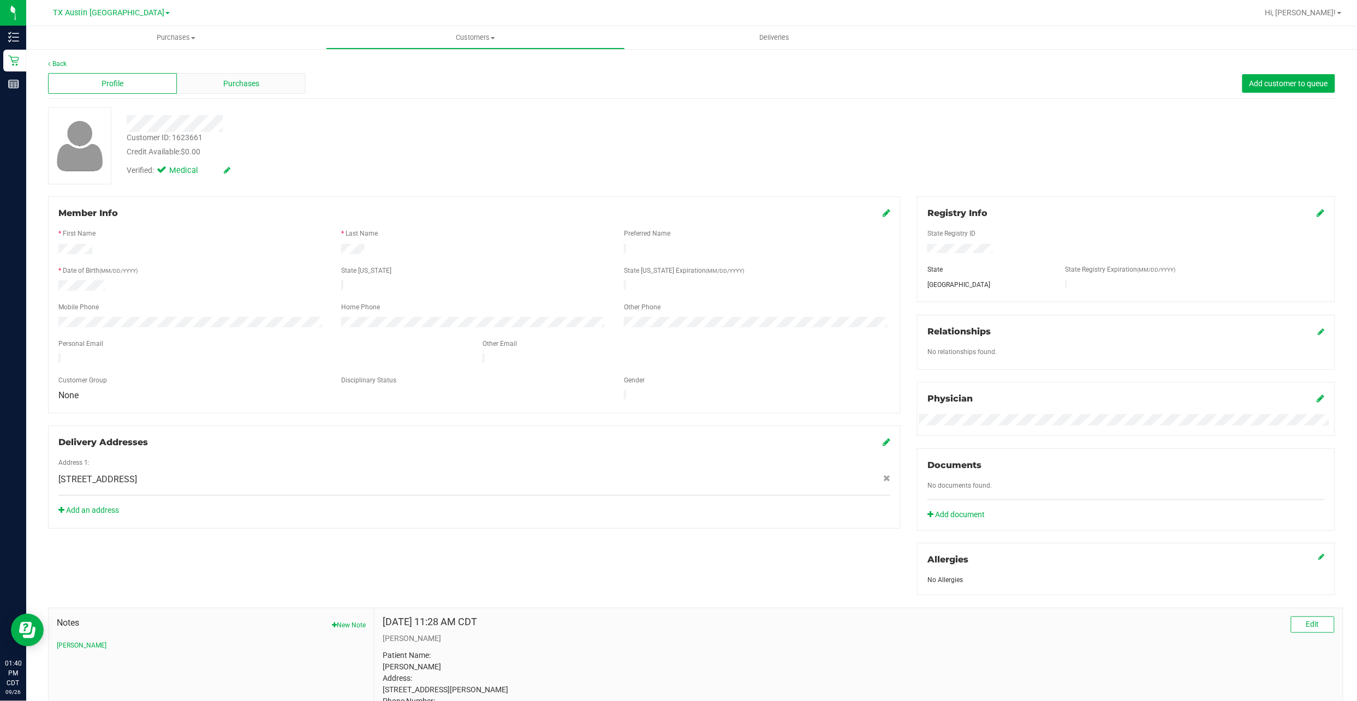
click at [228, 79] on span "Purchases" at bounding box center [241, 83] width 36 height 11
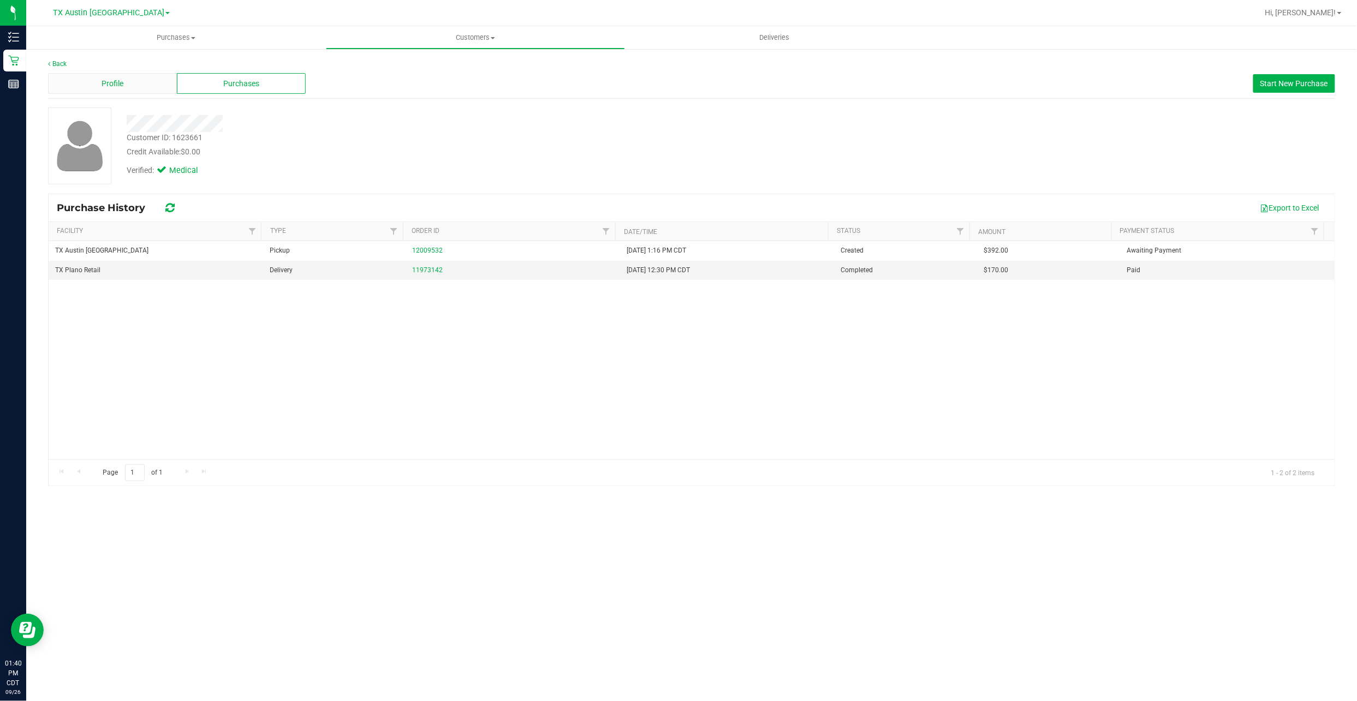
click at [118, 88] on span "Profile" at bounding box center [112, 83] width 22 height 11
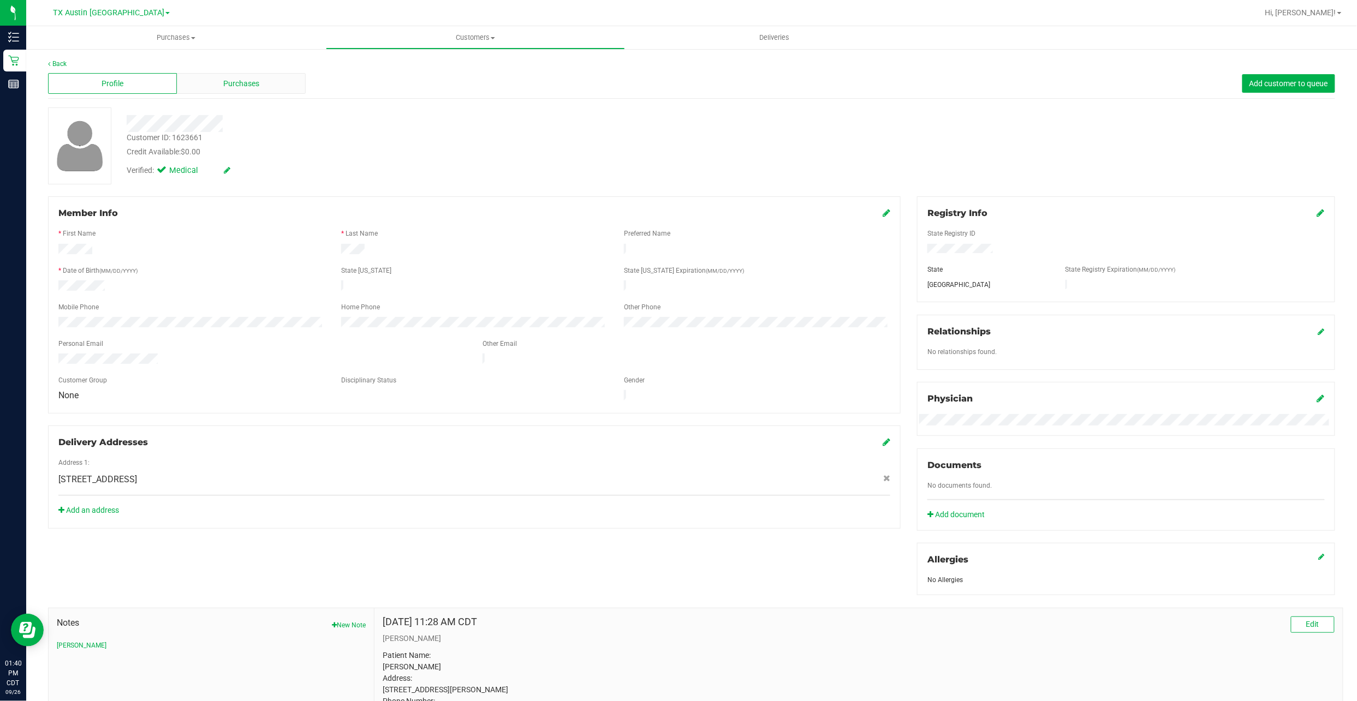
click at [230, 81] on span "Purchases" at bounding box center [241, 83] width 36 height 11
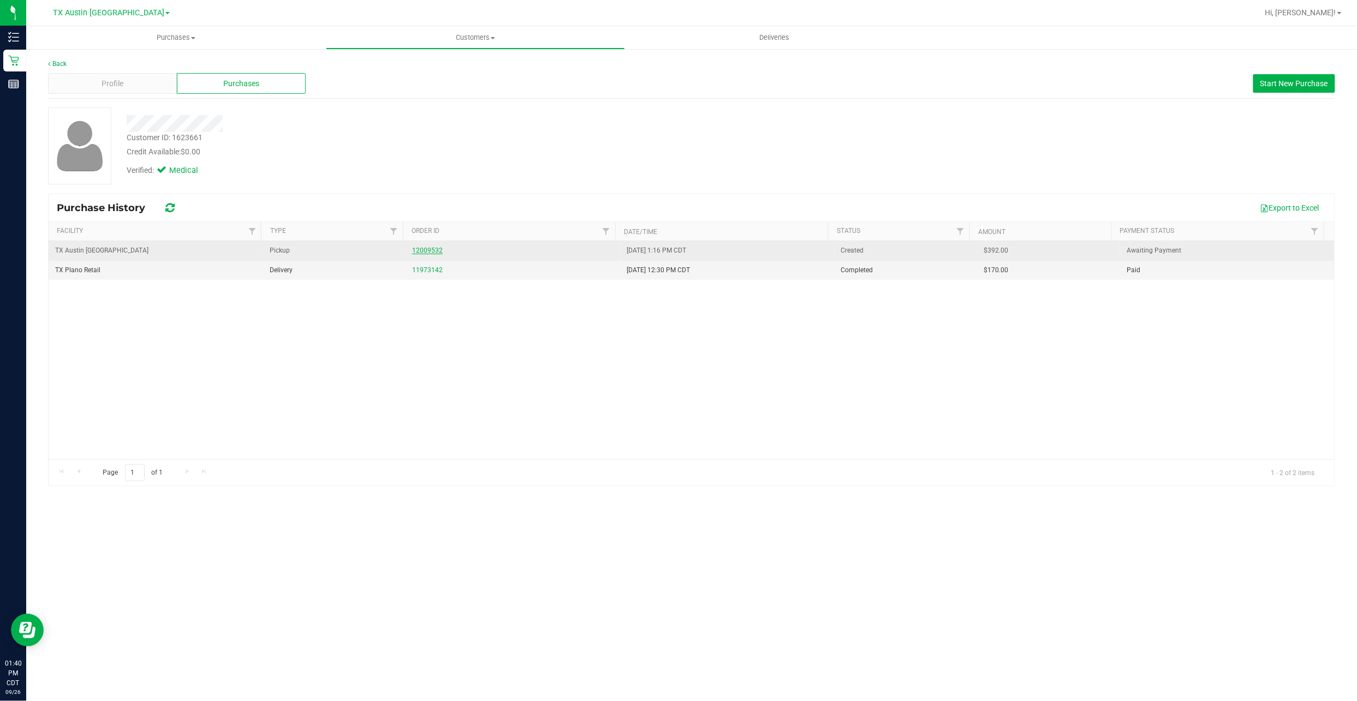
click at [424, 249] on link "12009532" at bounding box center [427, 251] width 31 height 8
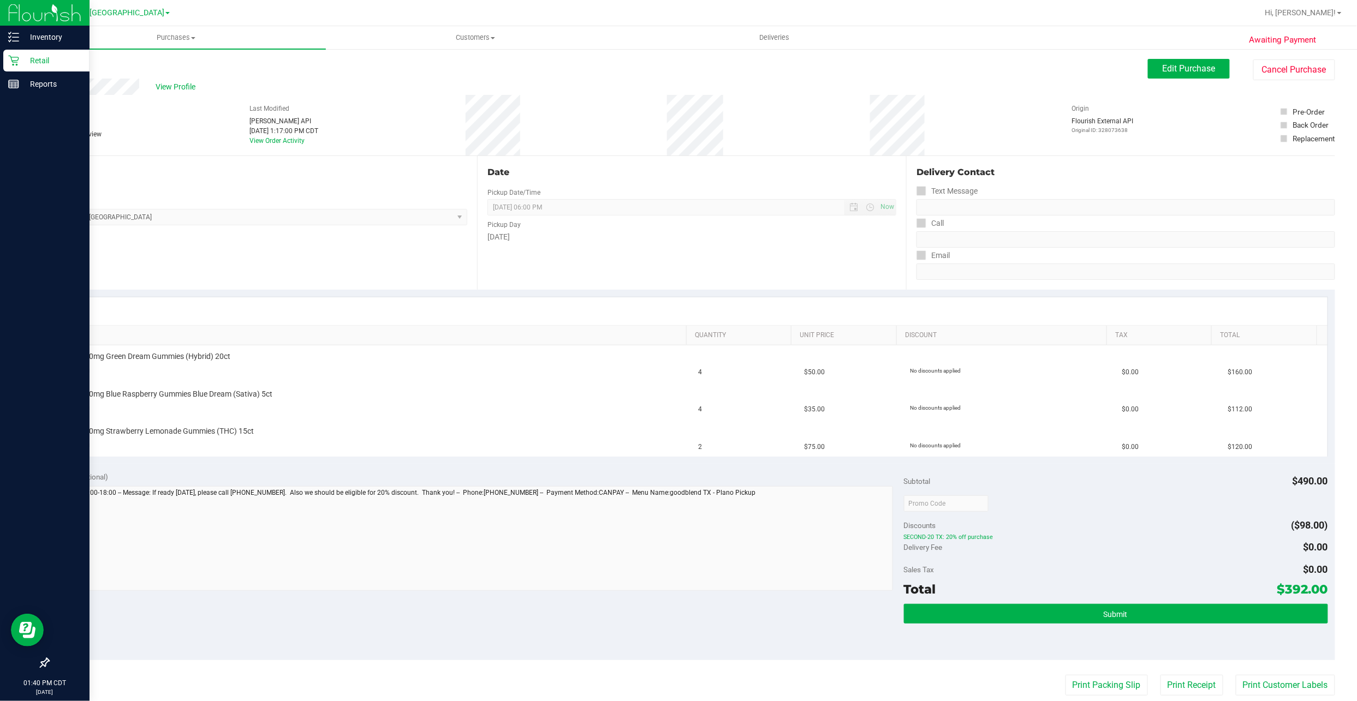
click at [38, 66] on p "Retail" at bounding box center [51, 60] width 65 height 13
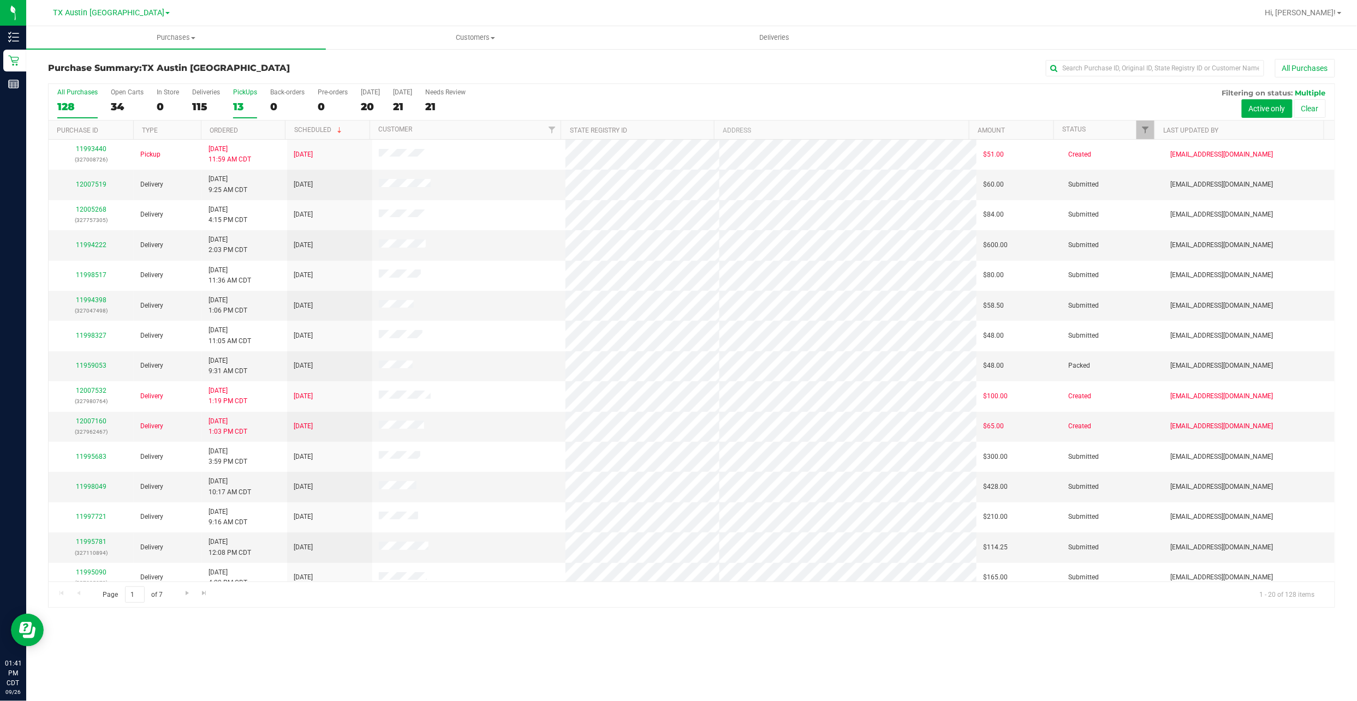
click at [235, 91] on div "PickUps" at bounding box center [245, 92] width 24 height 8
click at [0, 0] on input "PickUps 13" at bounding box center [0, 0] width 0 height 0
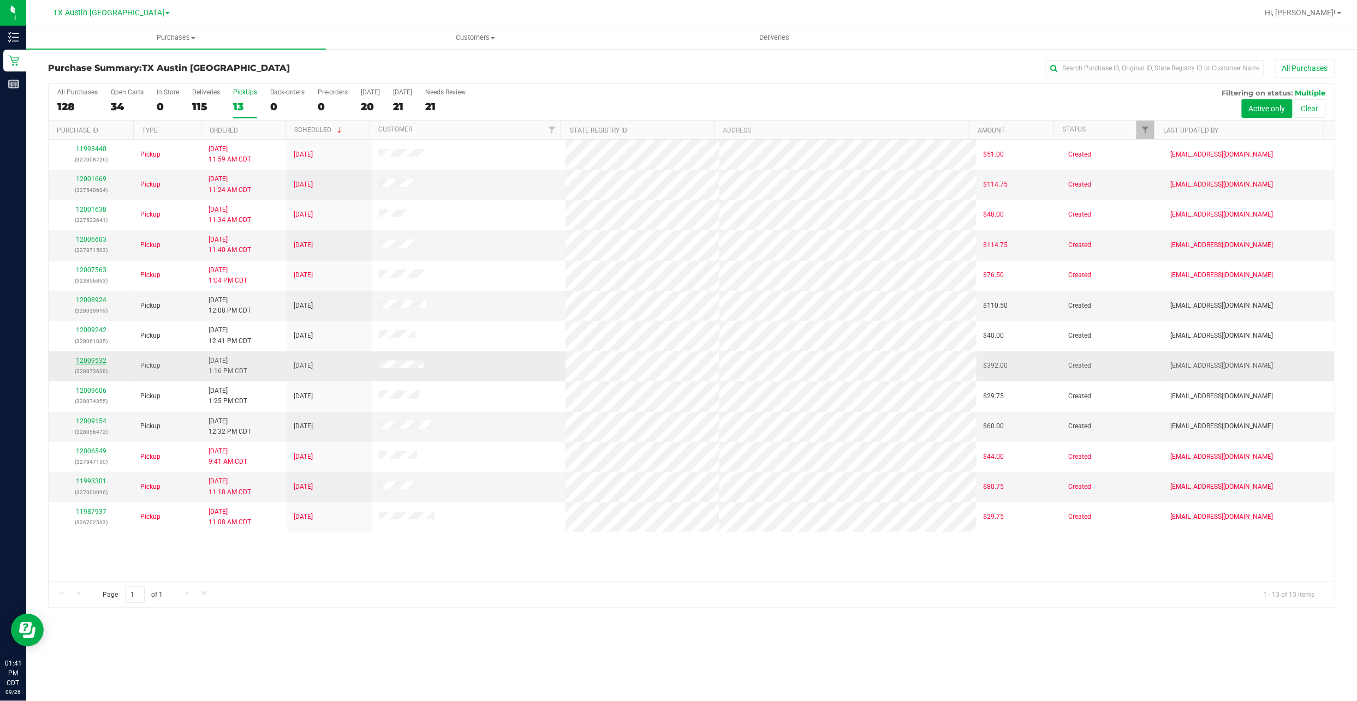
click at [93, 362] on link "12009532" at bounding box center [91, 361] width 31 height 8
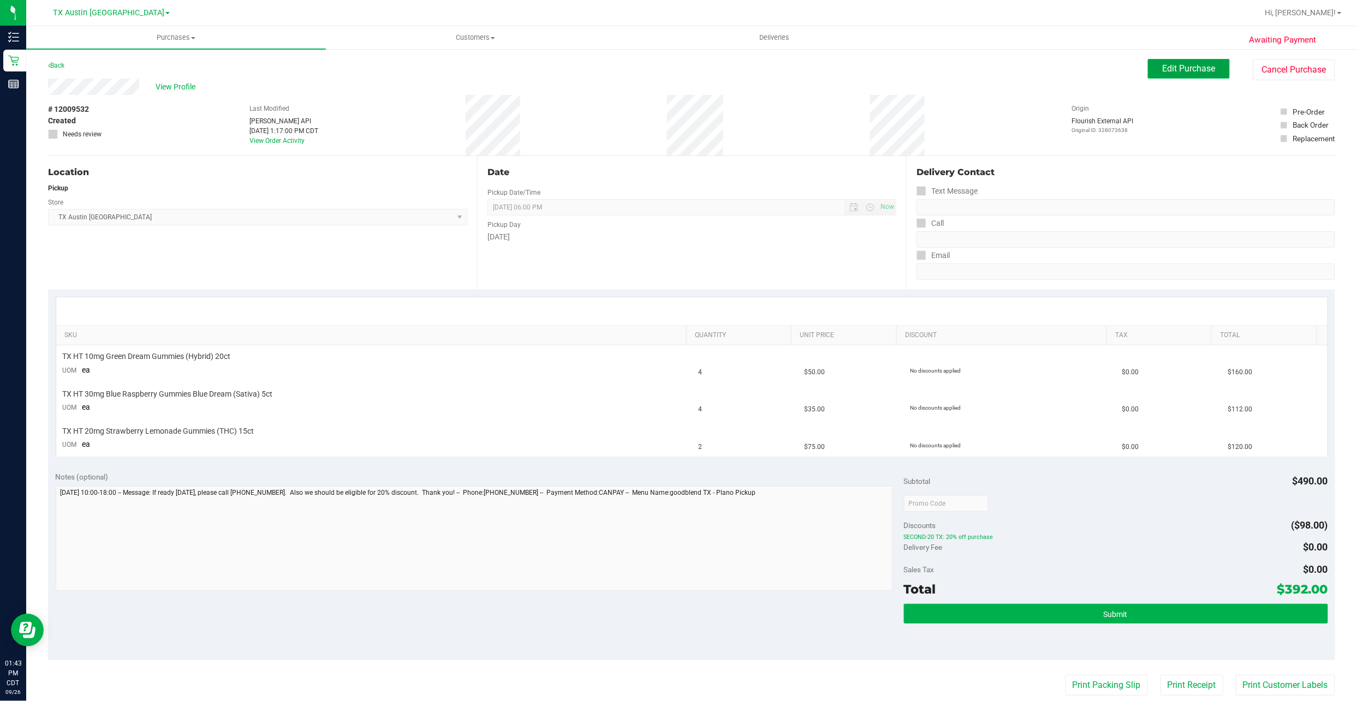
click at [1152, 61] on button "Edit Purchase" at bounding box center [1189, 69] width 82 height 20
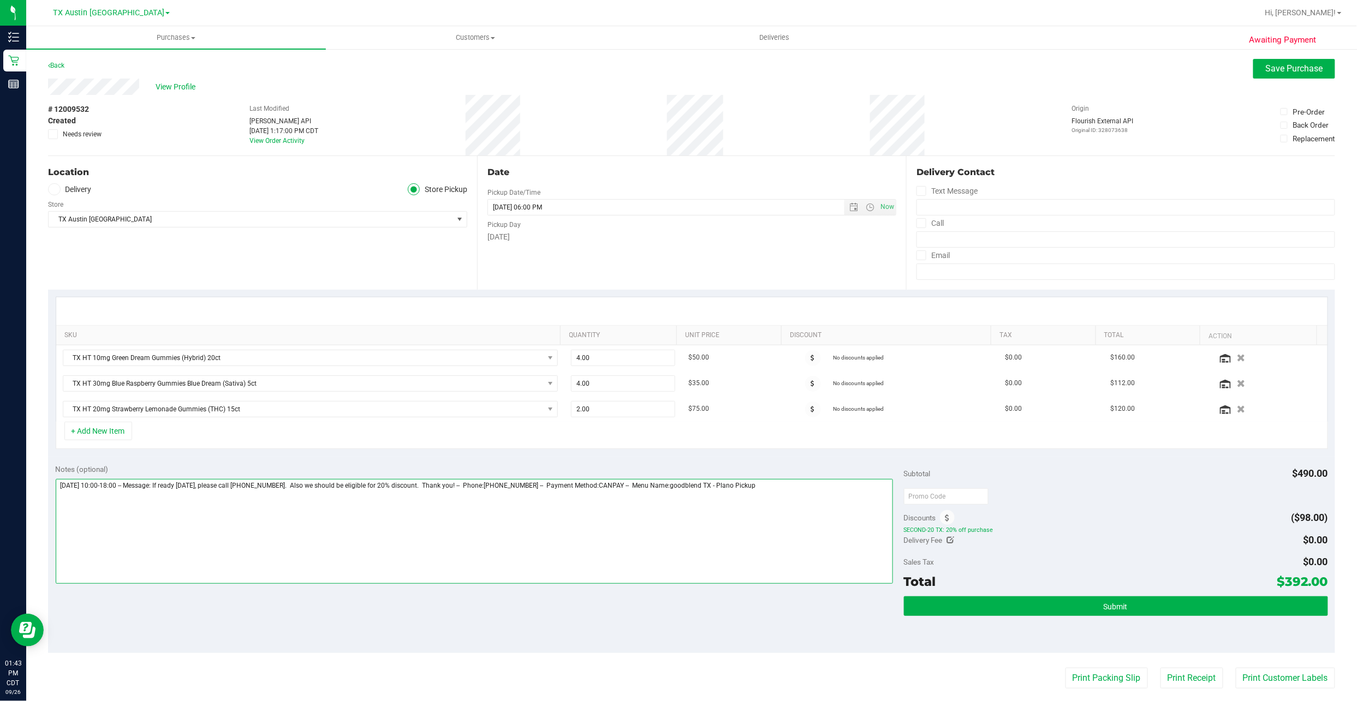
click at [788, 507] on textarea at bounding box center [474, 531] width 837 height 105
click at [65, 520] on textarea at bounding box center [474, 531] width 837 height 105
click at [283, 537] on textarea at bounding box center [474, 531] width 837 height 105
type textarea "Saturday 09/27/2025 10:00-18:00 -- Message: If ready today, please call 706-505…"
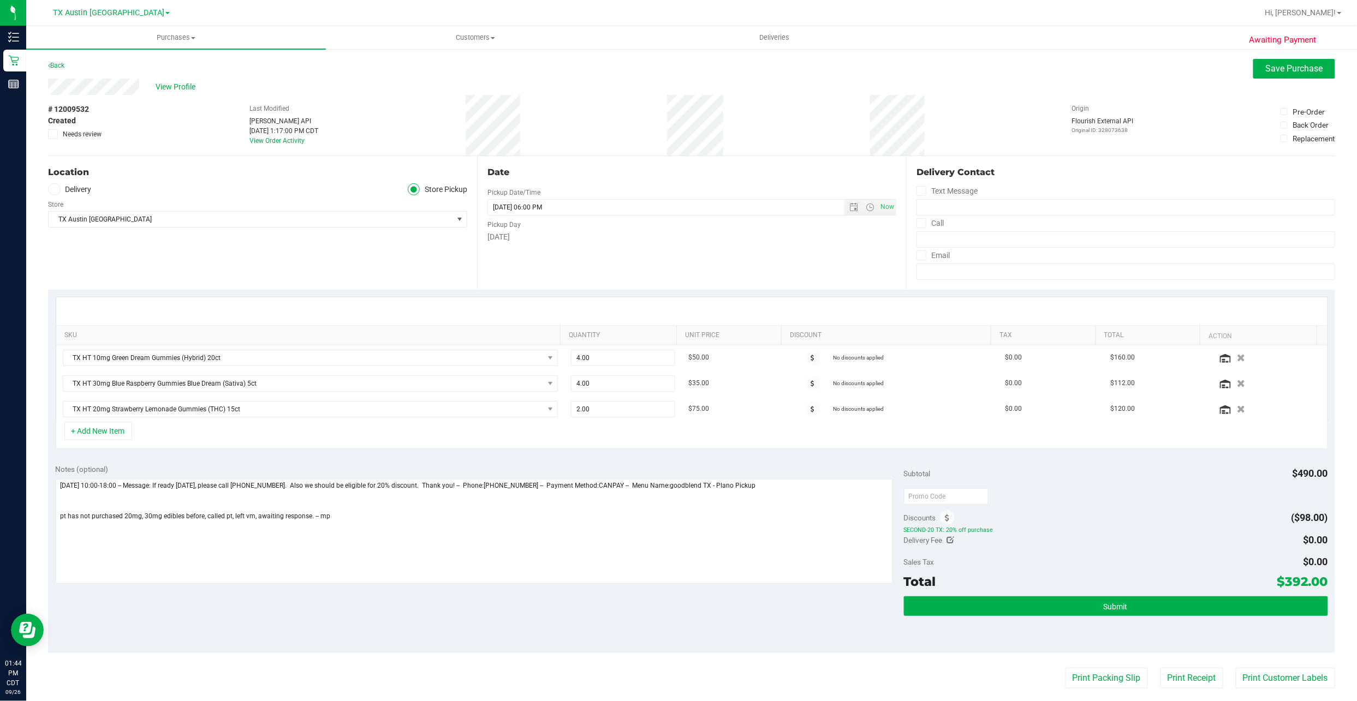
click at [59, 138] on label "Needs review" at bounding box center [75, 134] width 55 height 10
click at [0, 0] on input "Needs review" at bounding box center [0, 0] width 0 height 0
click at [1276, 68] on span "Save Purchase" at bounding box center [1293, 68] width 57 height 10
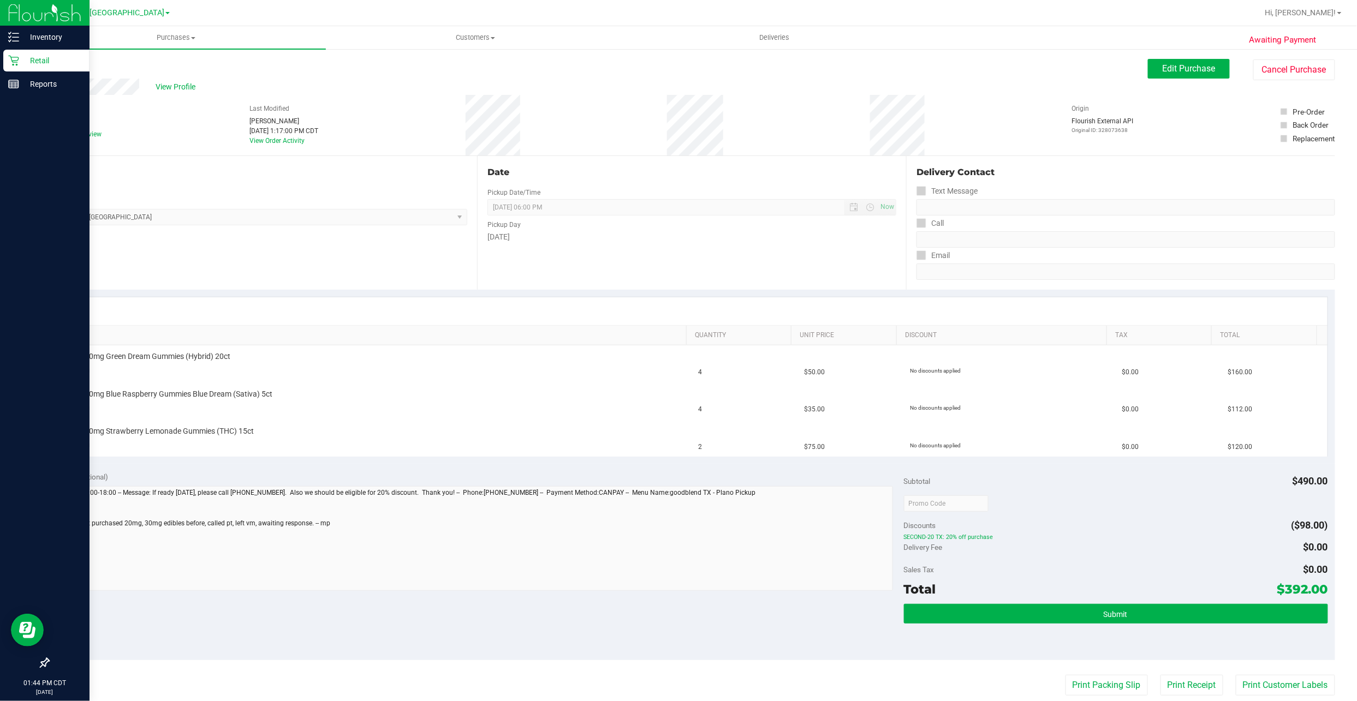
click at [29, 66] on p "Retail" at bounding box center [51, 60] width 65 height 13
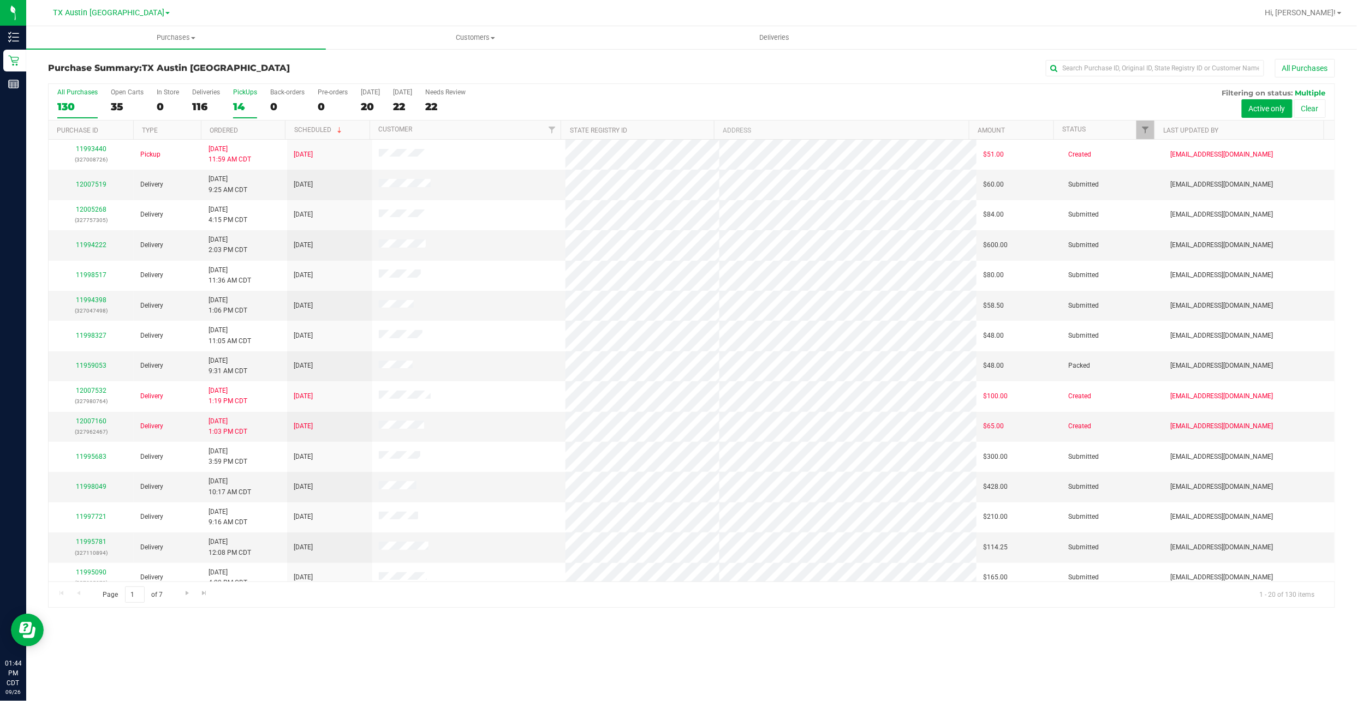
click at [235, 91] on div "PickUps" at bounding box center [245, 92] width 24 height 8
click at [0, 0] on input "PickUps 14" at bounding box center [0, 0] width 0 height 0
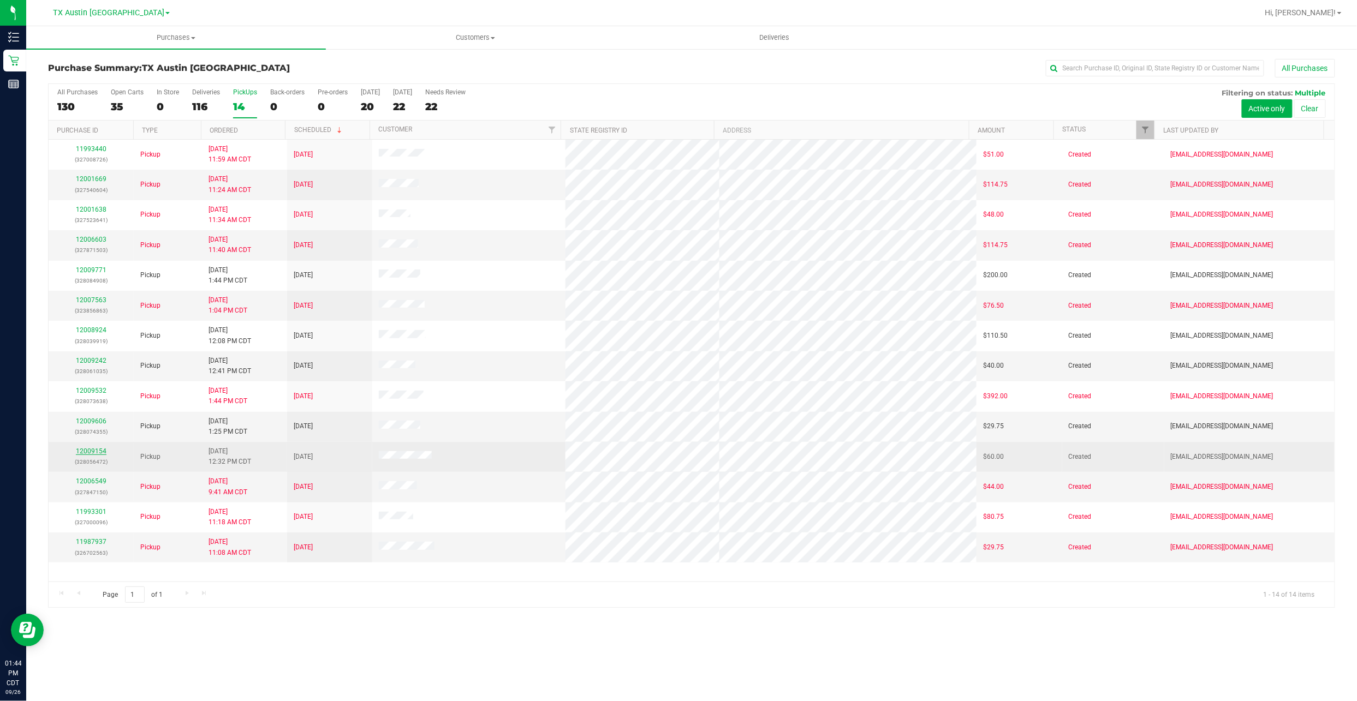
click at [85, 450] on link "12009154" at bounding box center [91, 451] width 31 height 8
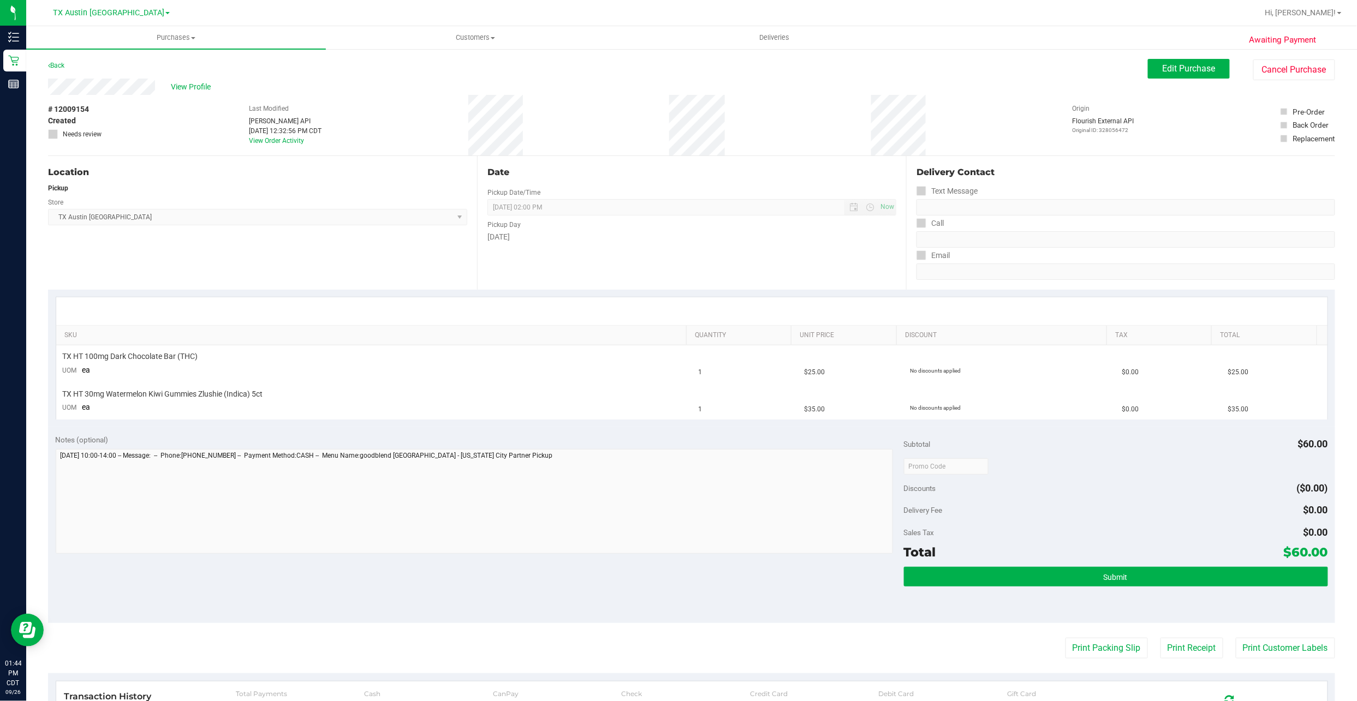
drag, startPoint x: 177, startPoint y: 225, endPoint x: 40, endPoint y: 259, distance: 141.1
click at [177, 225] on span "TX Austin DC Select Store Bonita Springs WC Boynton Beach WC Bradenton WC Brand…" at bounding box center [257, 217] width 419 height 16
click at [1180, 64] on span "Edit Purchase" at bounding box center [1188, 68] width 53 height 10
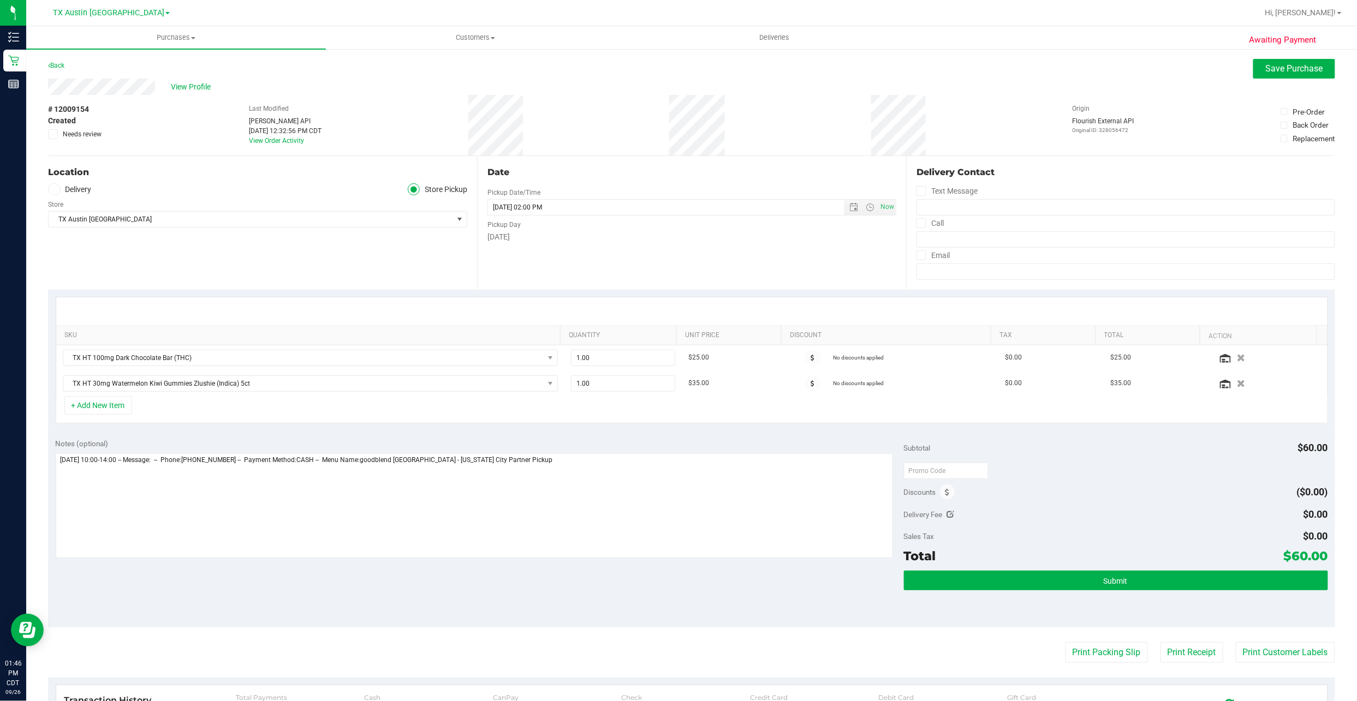
click at [274, 343] on th "SKU" at bounding box center [308, 336] width 504 height 20
click at [268, 356] on span "TX HT 100mg Dark Chocolate Bar (THC)" at bounding box center [303, 357] width 481 height 15
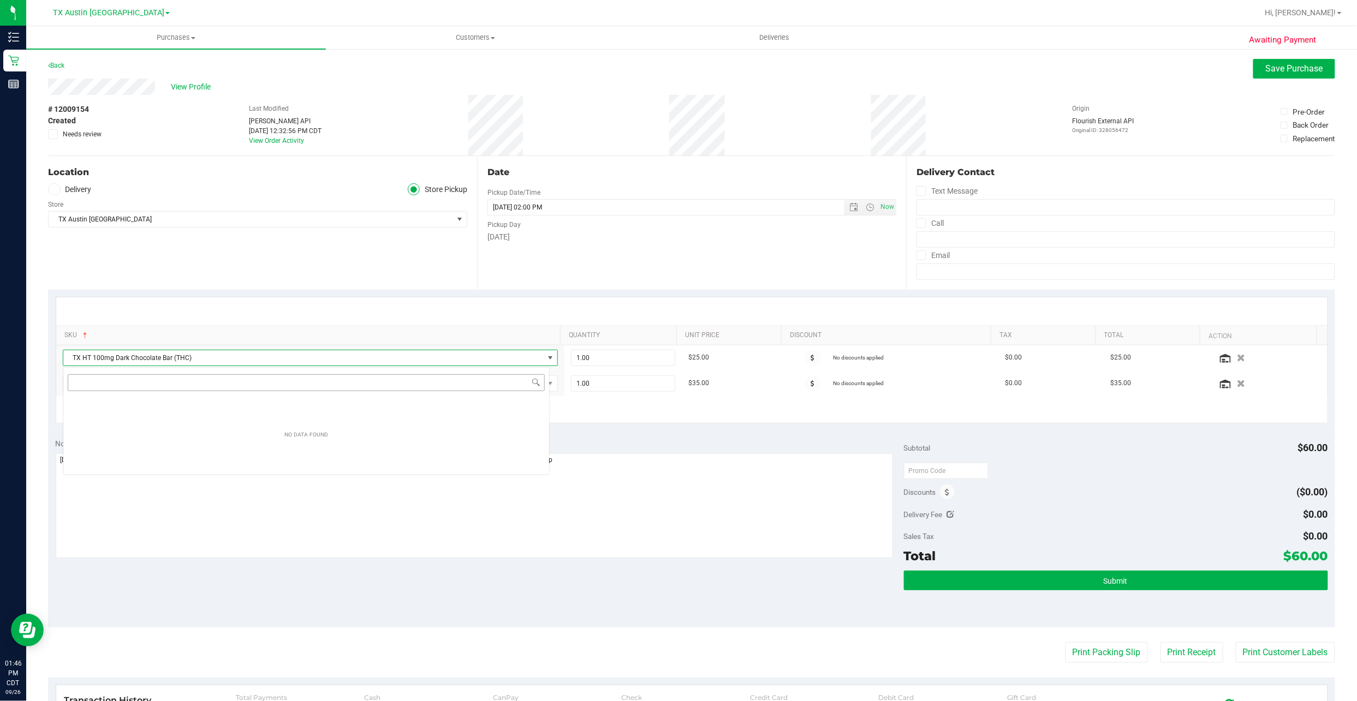
scroll to position [16, 487]
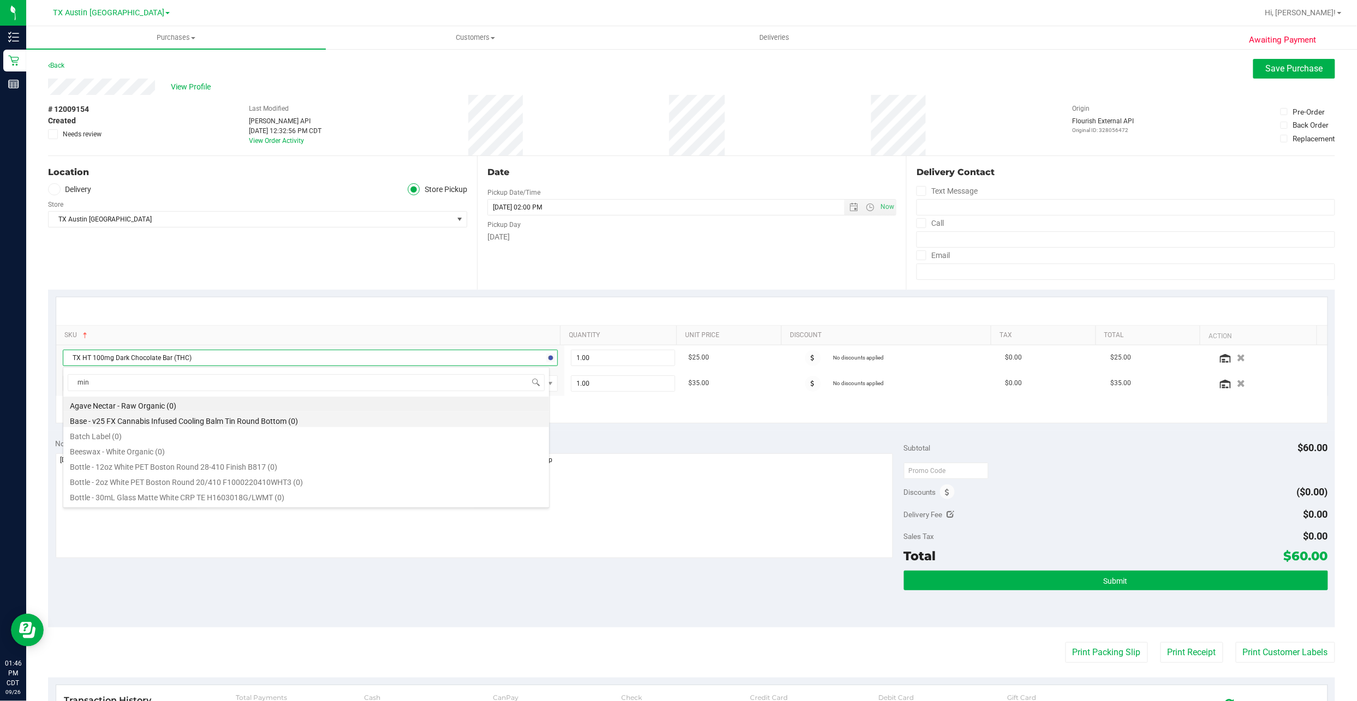
type input "mint"
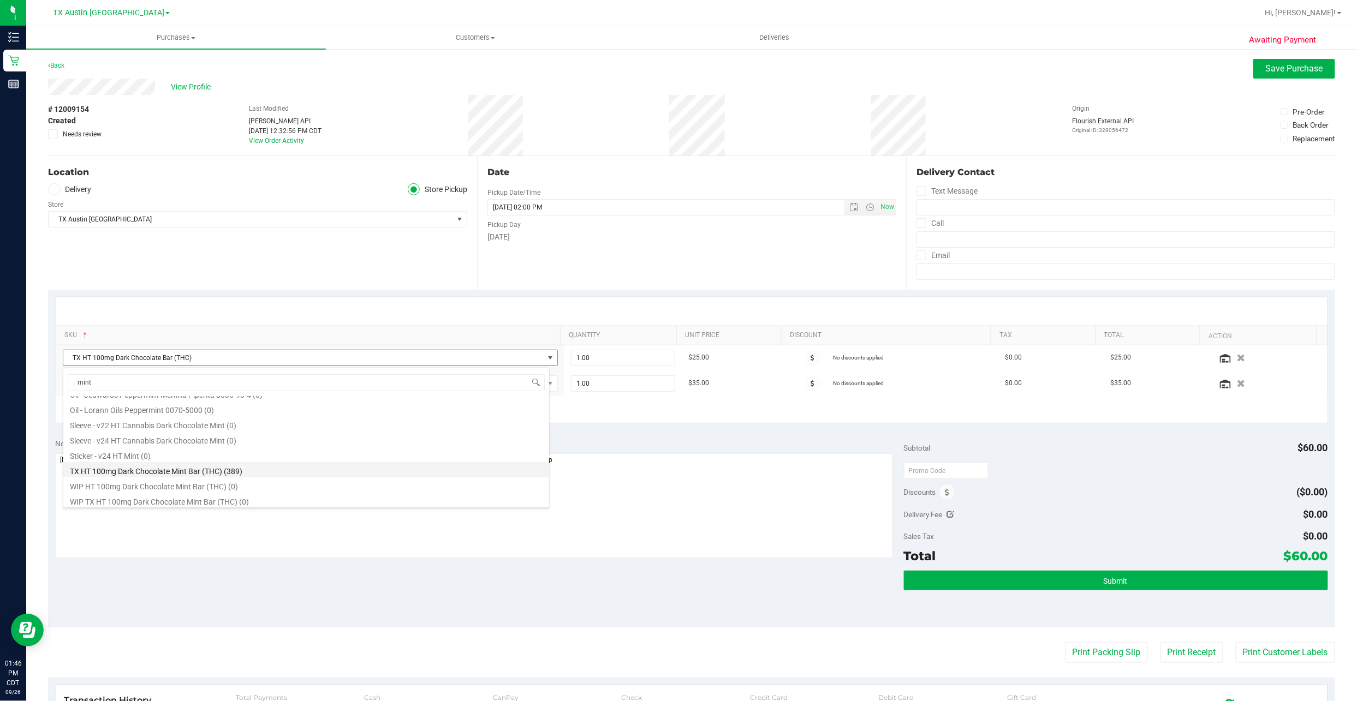
scroll to position [74, 0]
click at [278, 471] on li "TX HT 100mg Dark Chocolate Mint Bar (THC) (389)" at bounding box center [306, 467] width 486 height 15
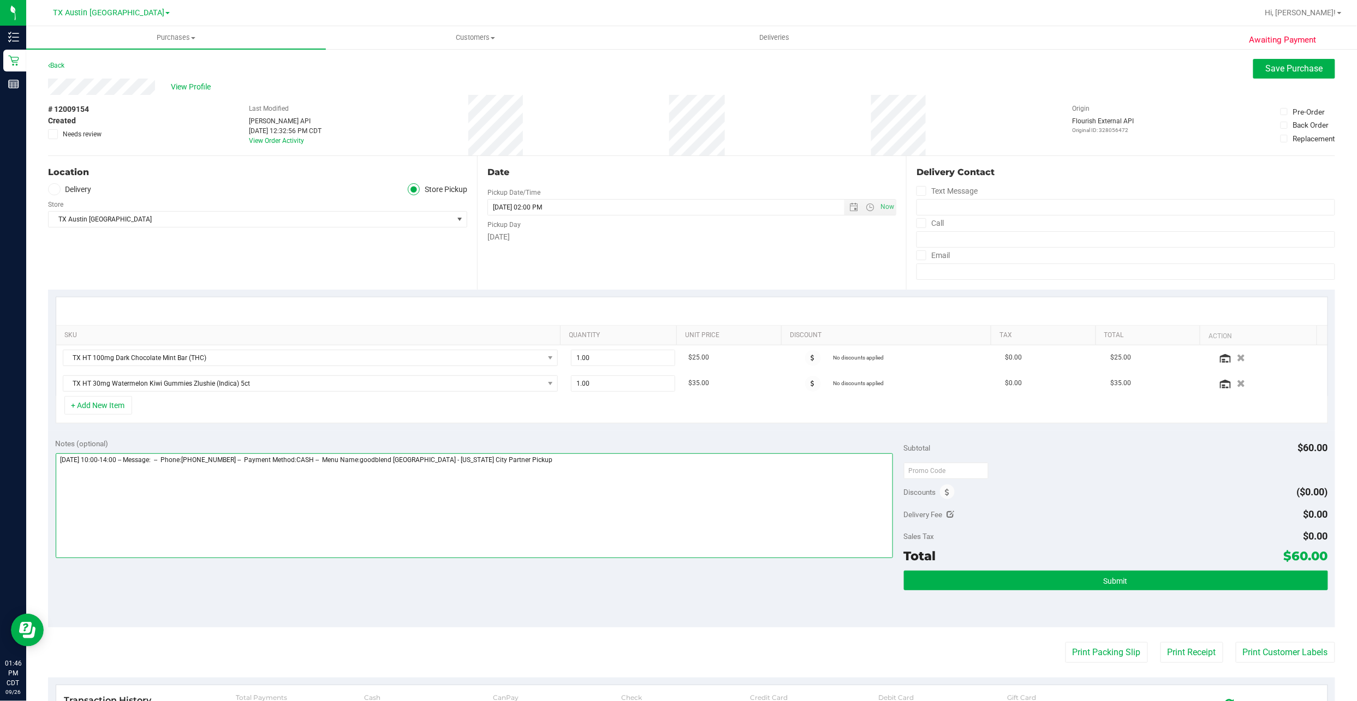
click at [537, 476] on textarea at bounding box center [474, 505] width 837 height 105
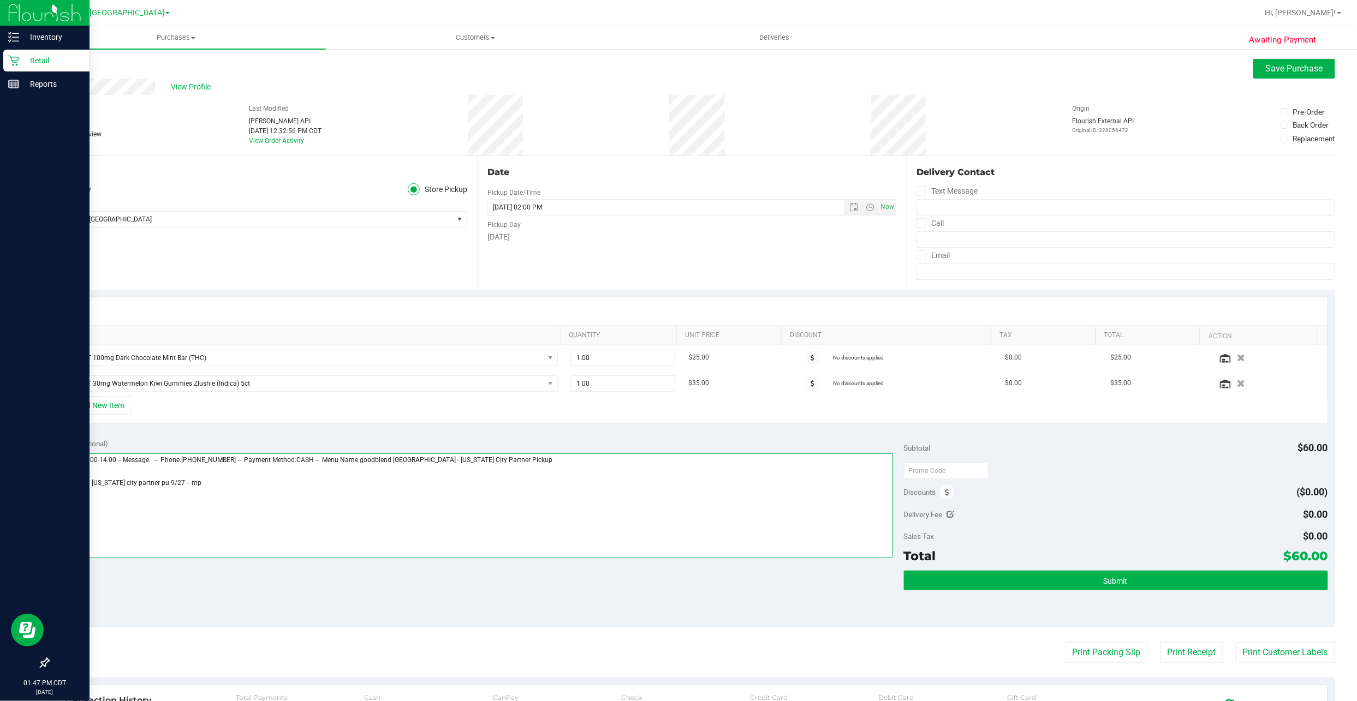
type textarea "Saturday 09/27/2025 10:00-14:00 -- Message: -- Phone:8326104642 -- Payment Meth…"
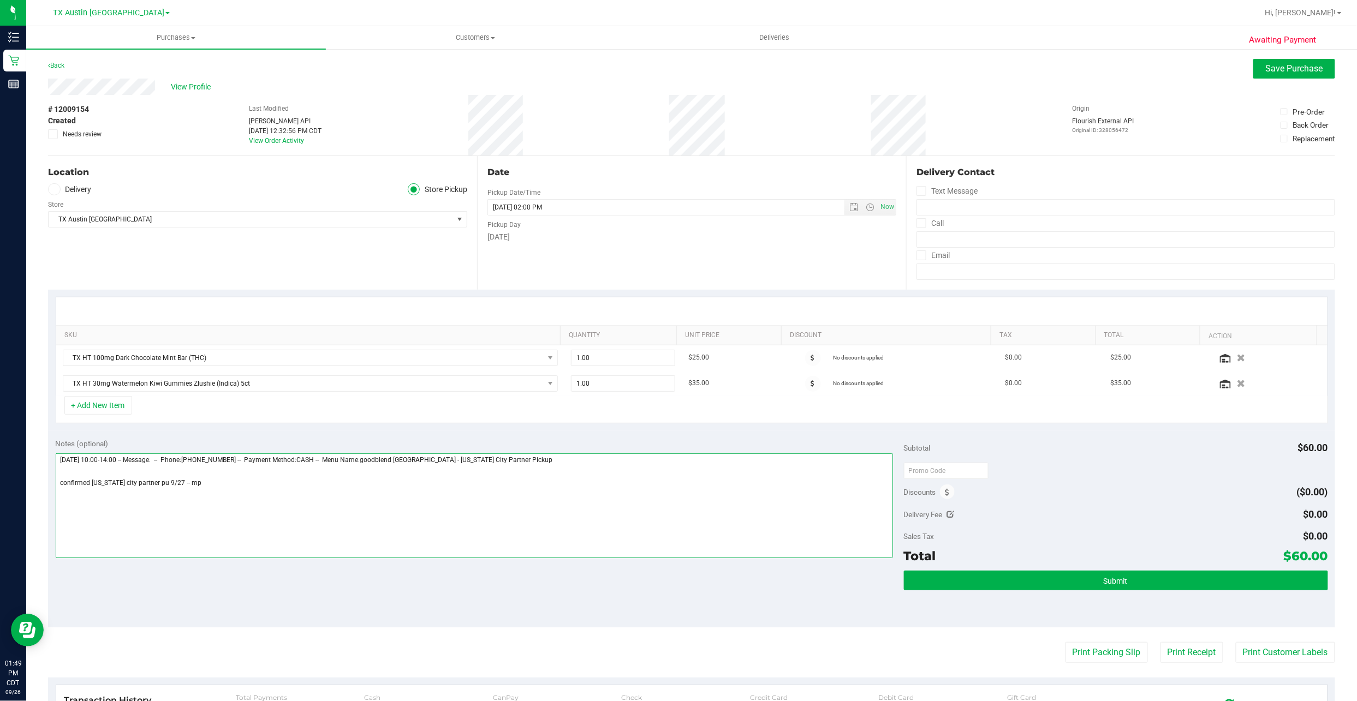
click at [212, 485] on textarea at bounding box center [474, 505] width 837 height 105
click at [208, 485] on textarea at bounding box center [474, 505] width 837 height 105
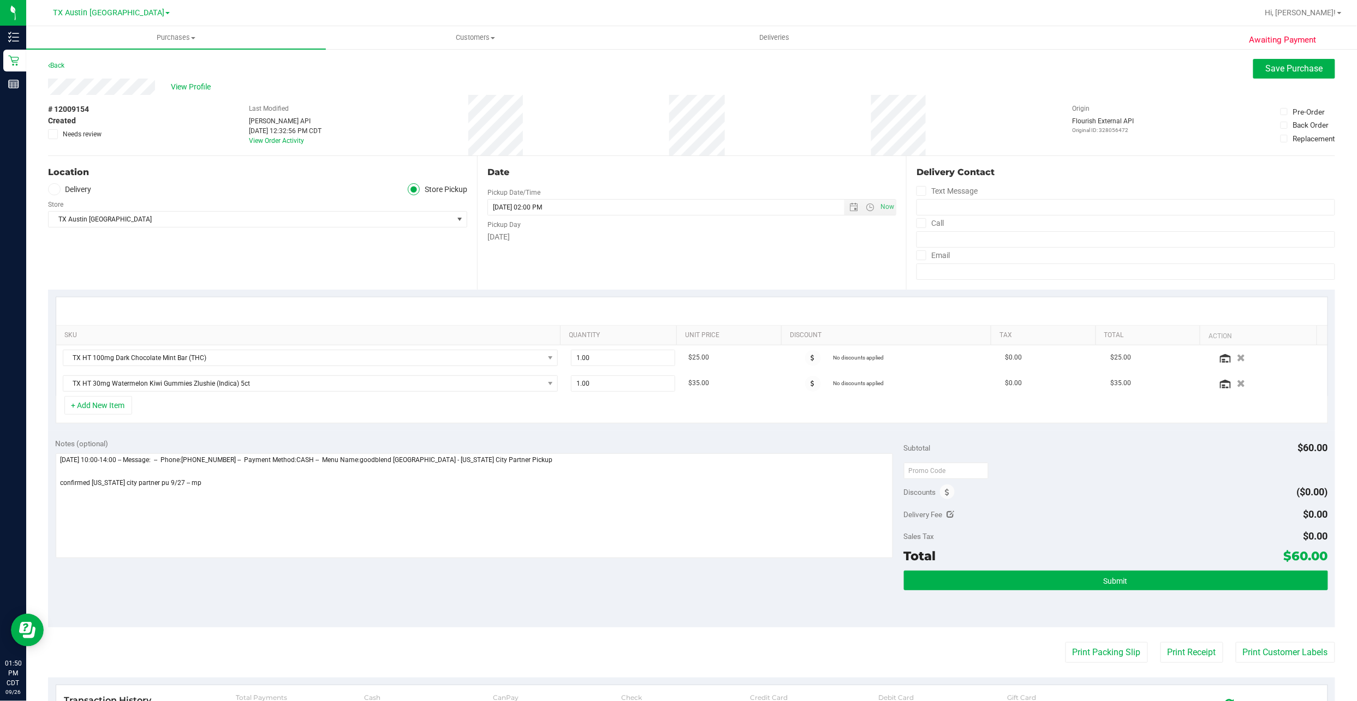
click at [86, 190] on label "Delivery" at bounding box center [70, 189] width 44 height 13
click at [0, 0] on input "Delivery" at bounding box center [0, 0] width 0 height 0
click at [100, 214] on span "18507 Fern St , A , Cypress , TX 77429" at bounding box center [241, 219] width 384 height 15
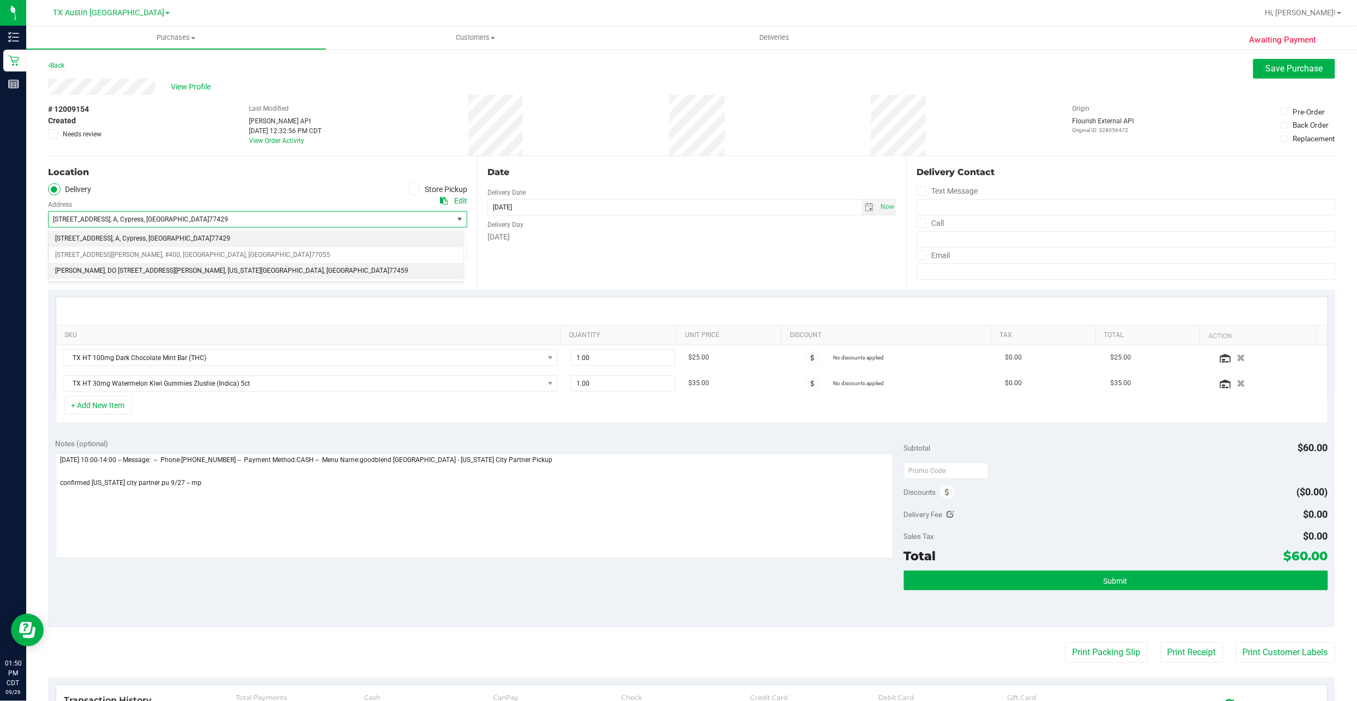
click at [139, 275] on span "Dr. Flavia L. Thomas, DO 4220 Cartwright Rd, Ste 303" at bounding box center [140, 271] width 170 height 14
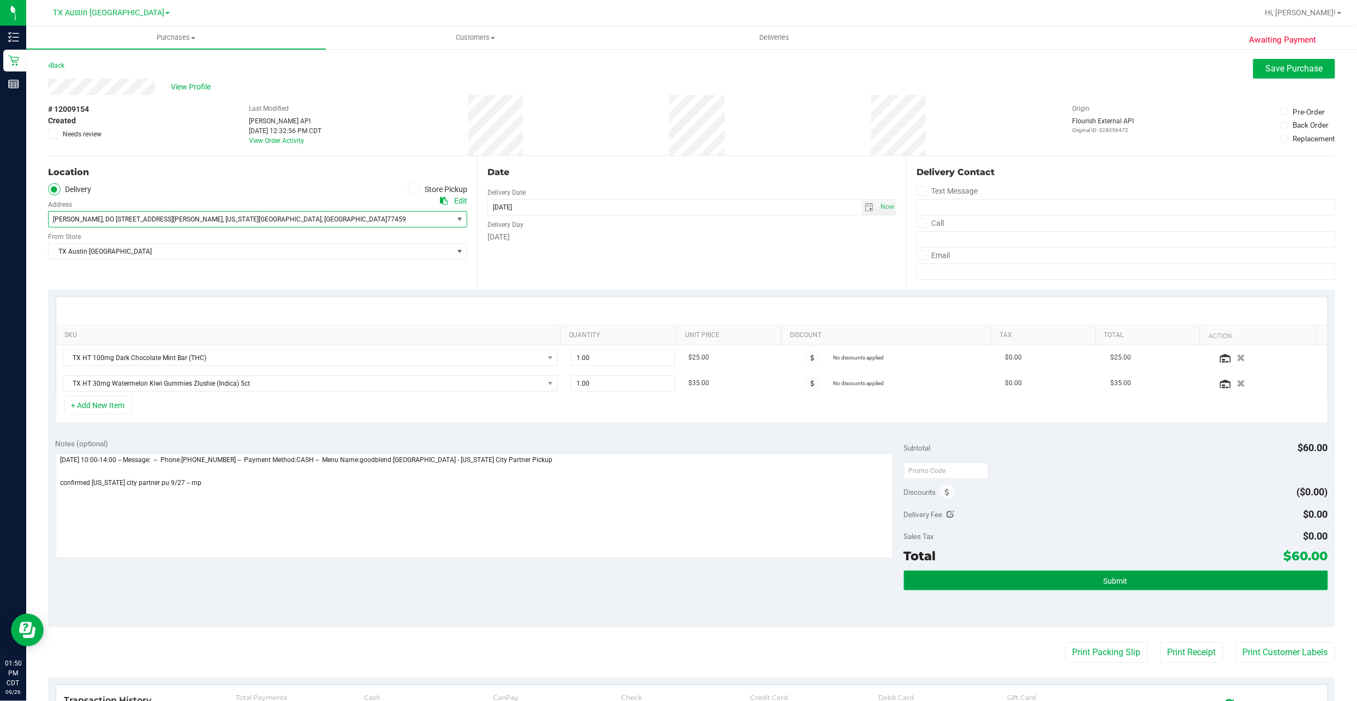
click at [1074, 573] on button "Submit" at bounding box center [1116, 581] width 424 height 20
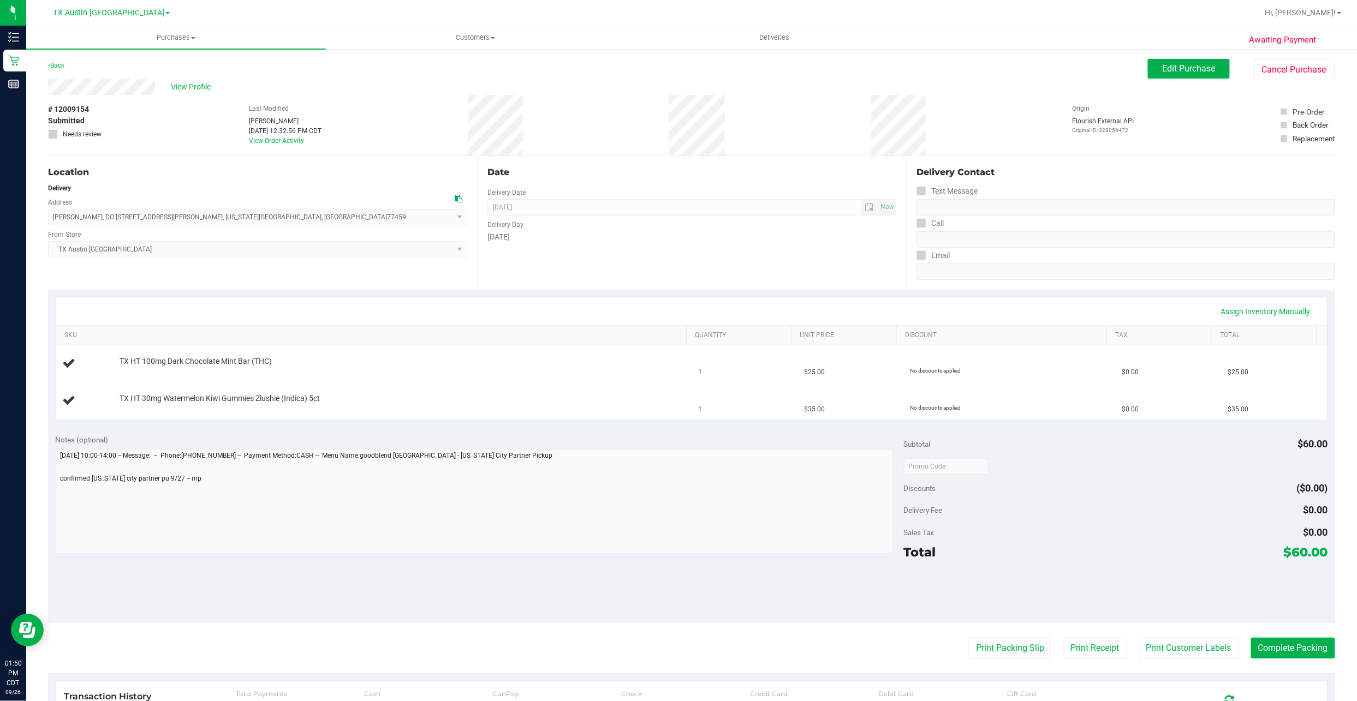
click at [27, 68] on div "Awaiting Payment Back Edit Purchase Cancel Purchase View Profile # 12009154 Sub…" at bounding box center [691, 473] width 1330 height 851
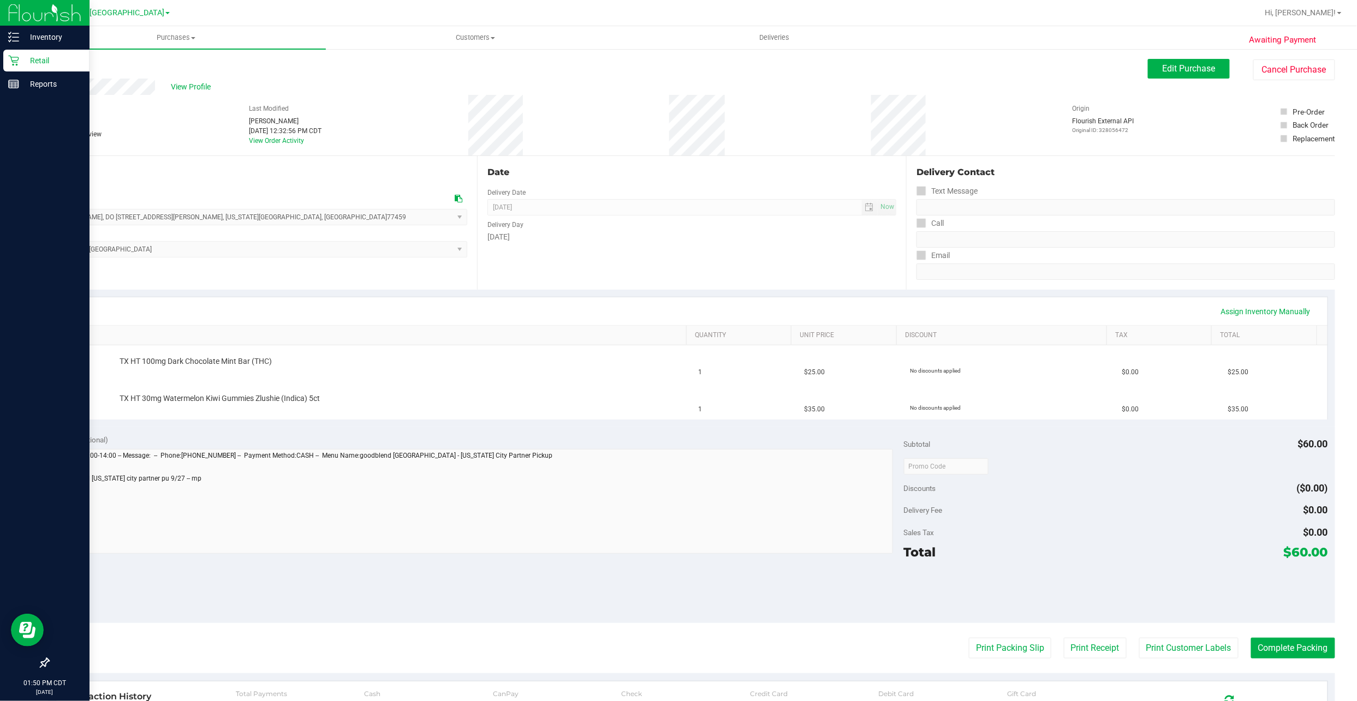
click at [22, 65] on p "Retail" at bounding box center [51, 60] width 65 height 13
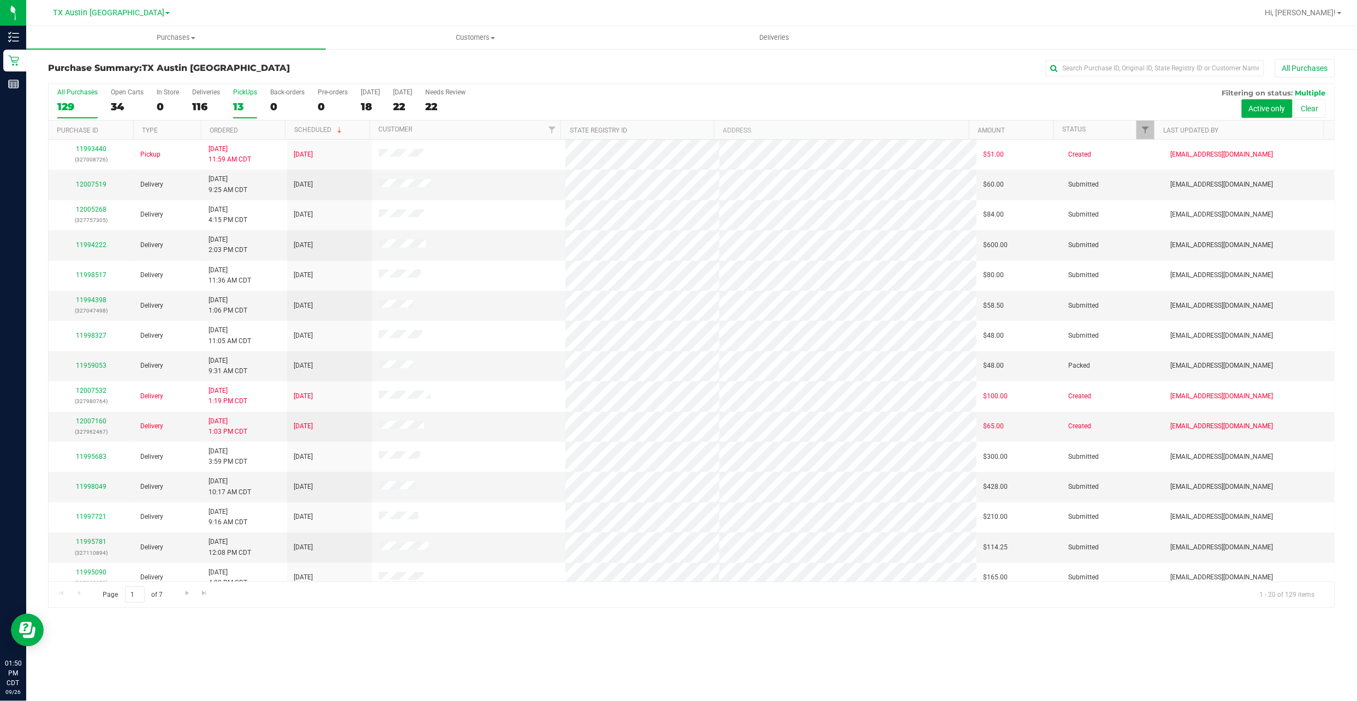
click at [247, 105] on div "13" at bounding box center [245, 106] width 24 height 13
click at [0, 0] on input "PickUps 13" at bounding box center [0, 0] width 0 height 0
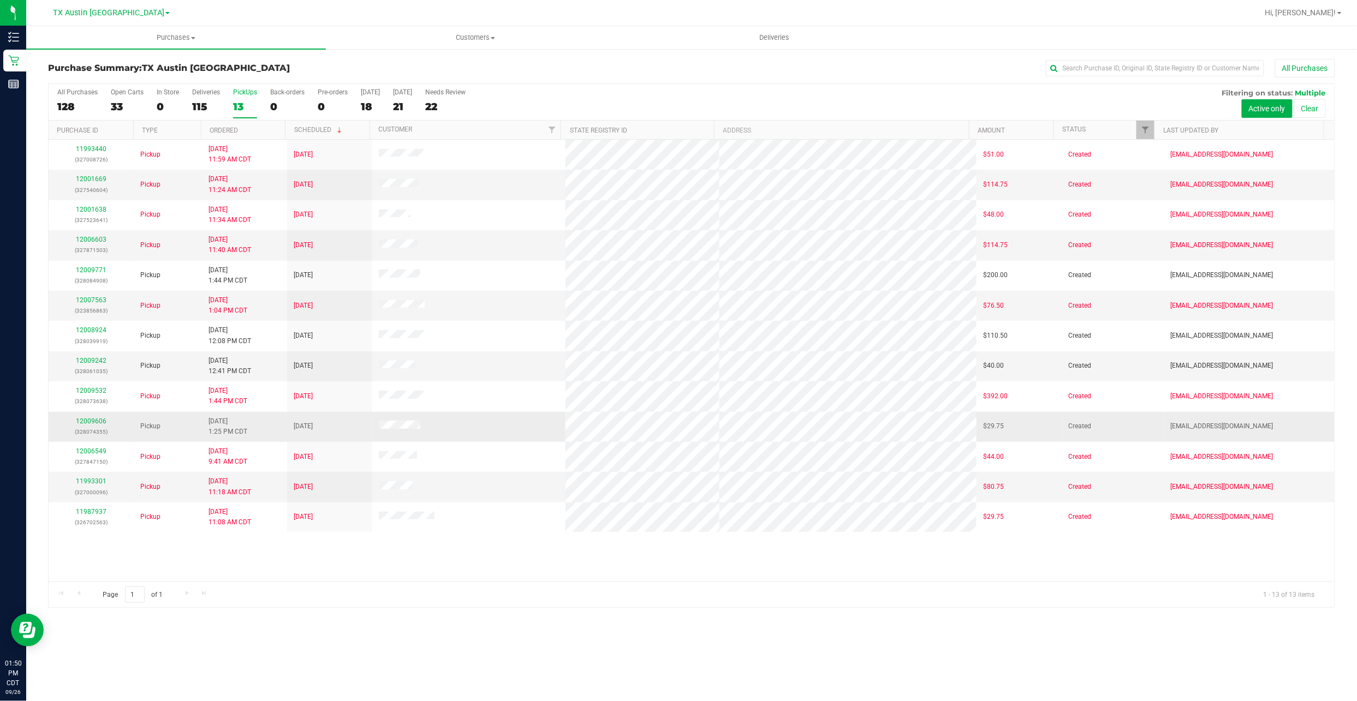
click at [83, 430] on p "(328074355)" at bounding box center [91, 432] width 72 height 10
click at [87, 425] on link "12009606" at bounding box center [91, 421] width 31 height 8
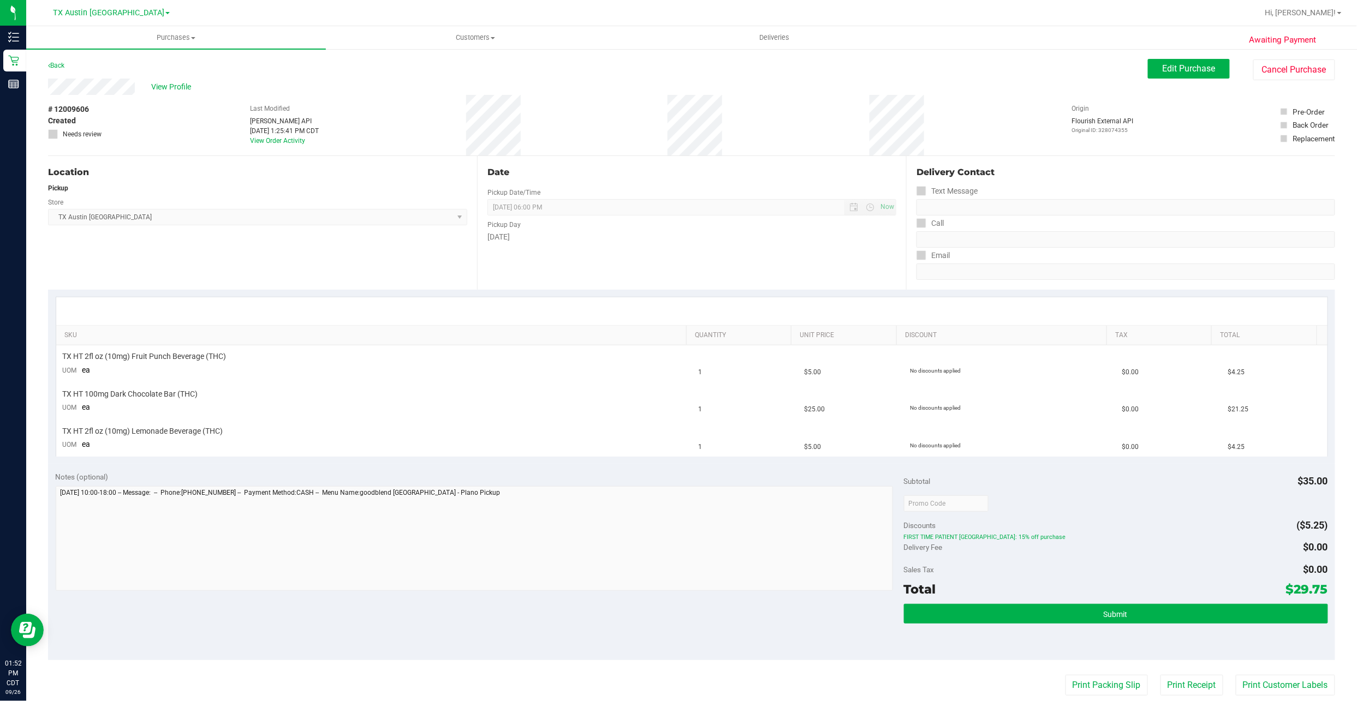
click at [140, 142] on div "# 12009606 Created Needs review Last Modified Jane API Sep 26, 2025 1:25:41 PM …" at bounding box center [691, 125] width 1287 height 61
drag, startPoint x: 100, startPoint y: 94, endPoint x: 131, endPoint y: 109, distance: 33.9
click at [131, 109] on div "# 12009606 Created Needs review Last Modified Jane API Sep 26, 2025 1:25:41 PM …" at bounding box center [691, 125] width 1287 height 61
click at [430, 43] on uib-tab-heading "Customers All customers Add a new customer All physicians" at bounding box center [475, 38] width 298 height 22
click at [423, 70] on li "All customers" at bounding box center [476, 65] width 300 height 13
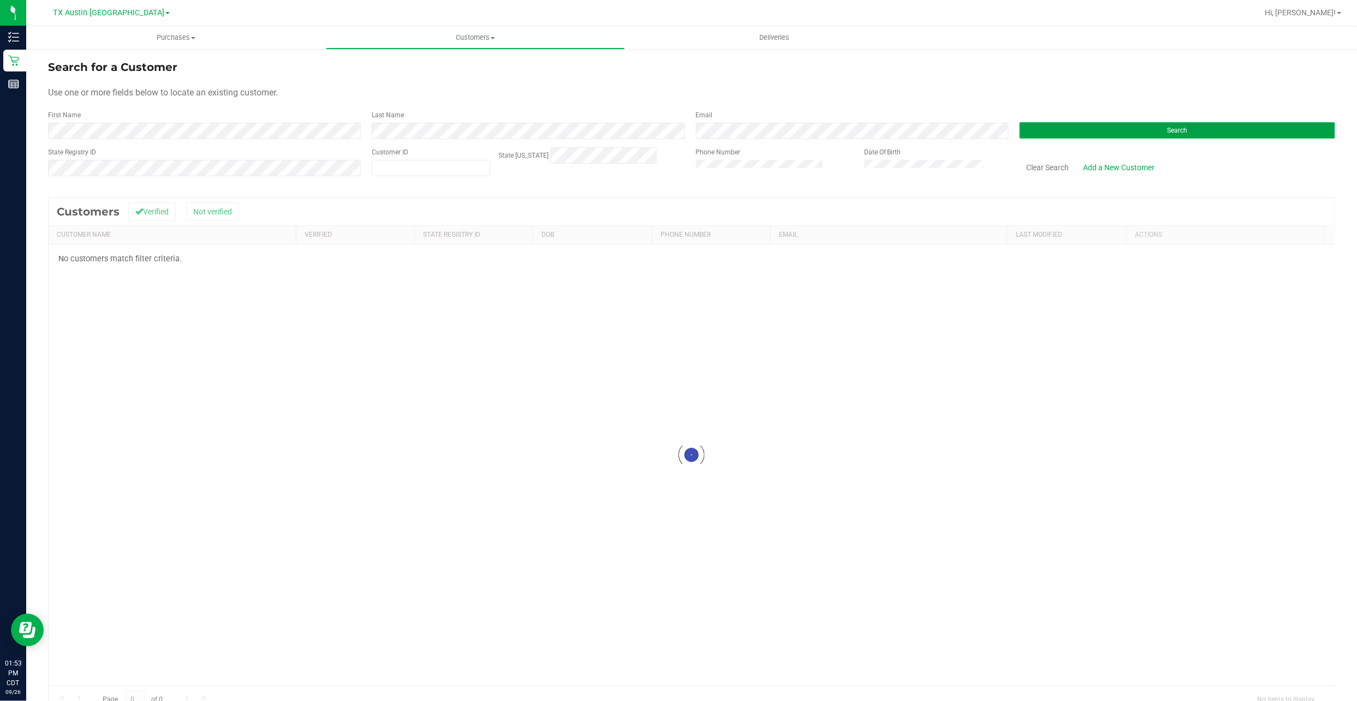
click at [1186, 130] on button "Search" at bounding box center [1176, 130] width 315 height 16
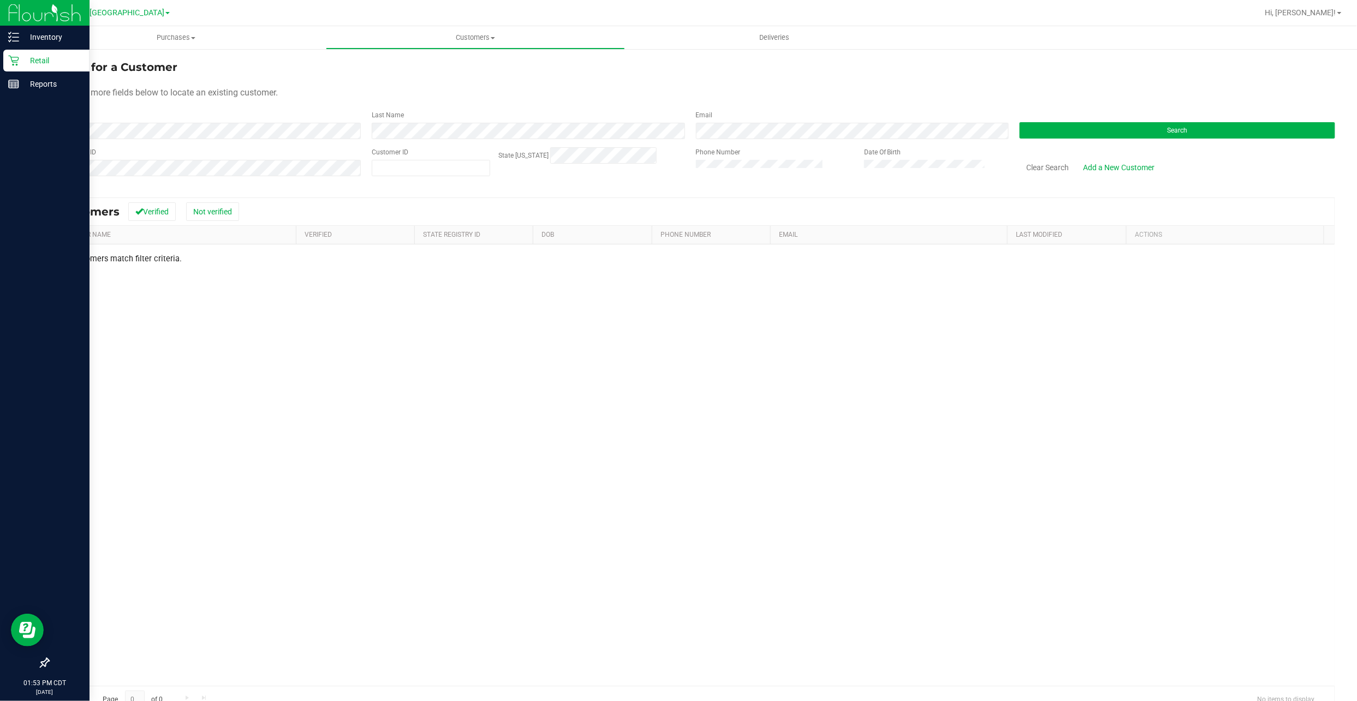
click at [25, 62] on p "Retail" at bounding box center [51, 60] width 65 height 13
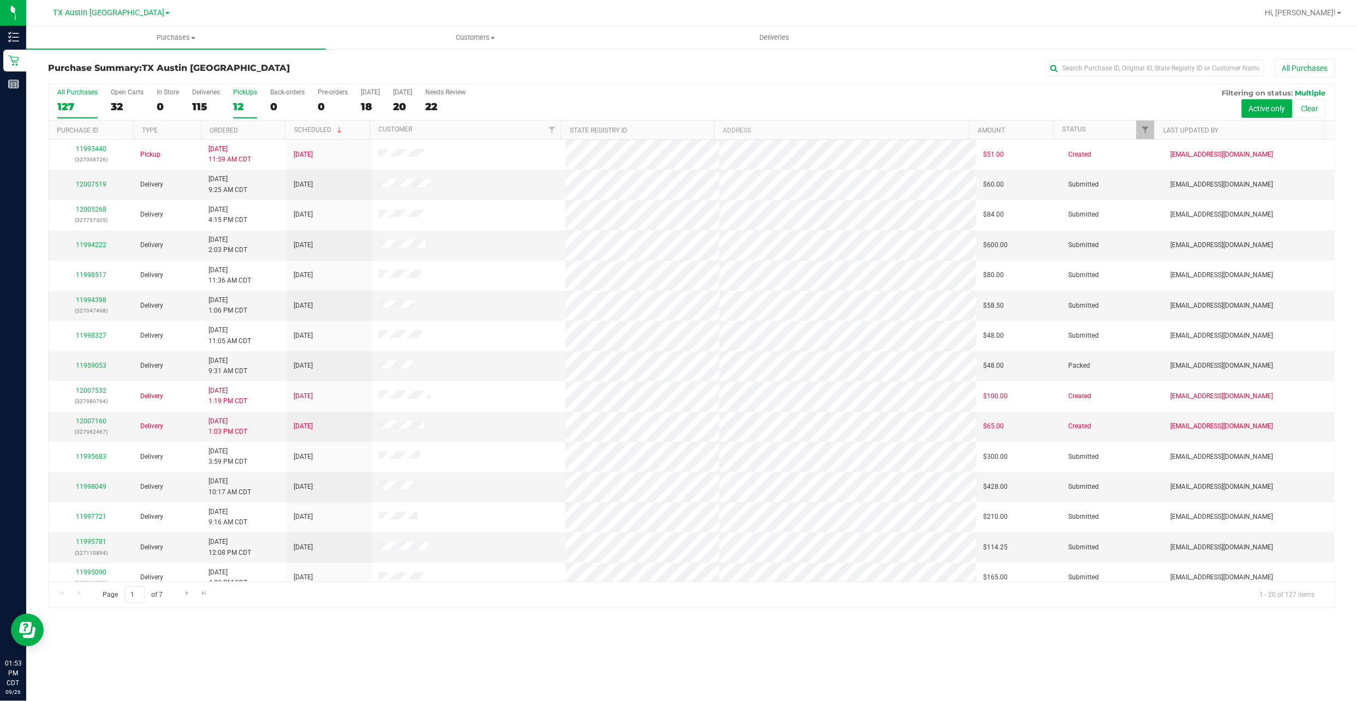
click at [237, 103] on div "12" at bounding box center [245, 106] width 24 height 13
click at [0, 0] on input "PickUps 12" at bounding box center [0, 0] width 0 height 0
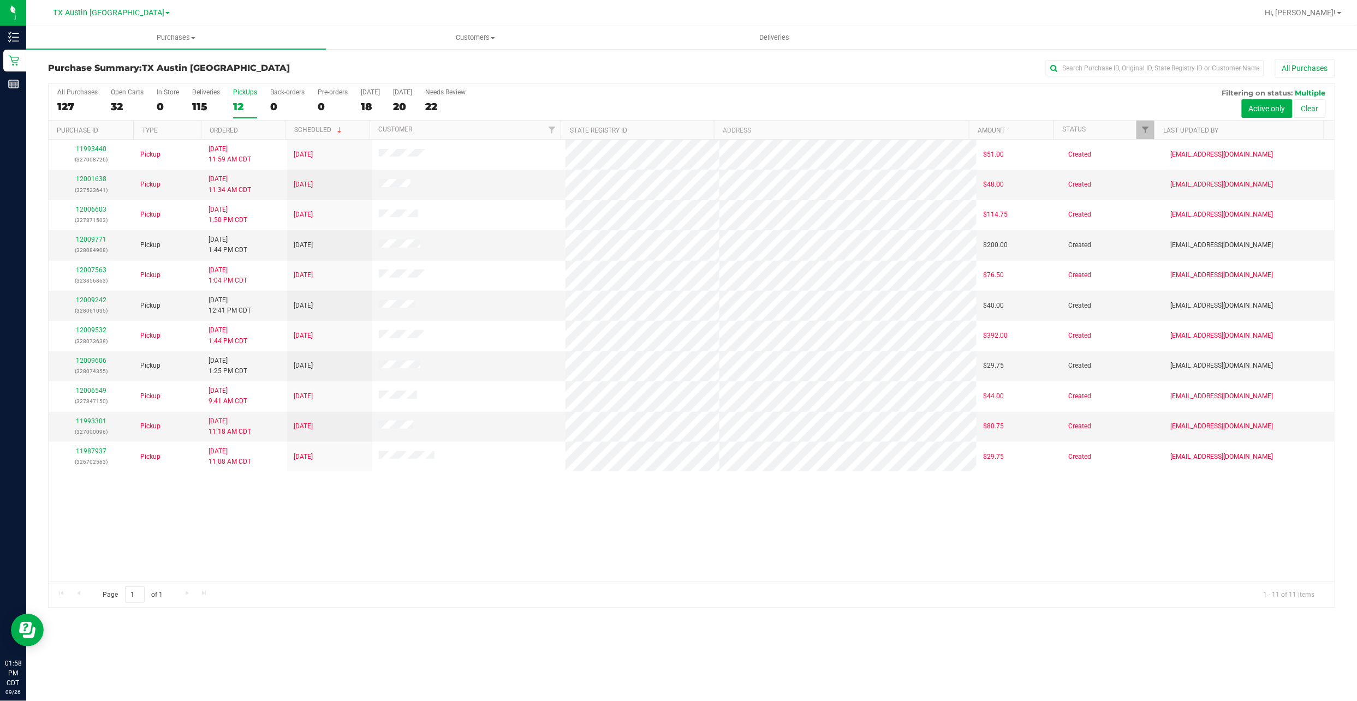
click at [234, 98] on label "PickUps 12" at bounding box center [245, 103] width 24 height 30
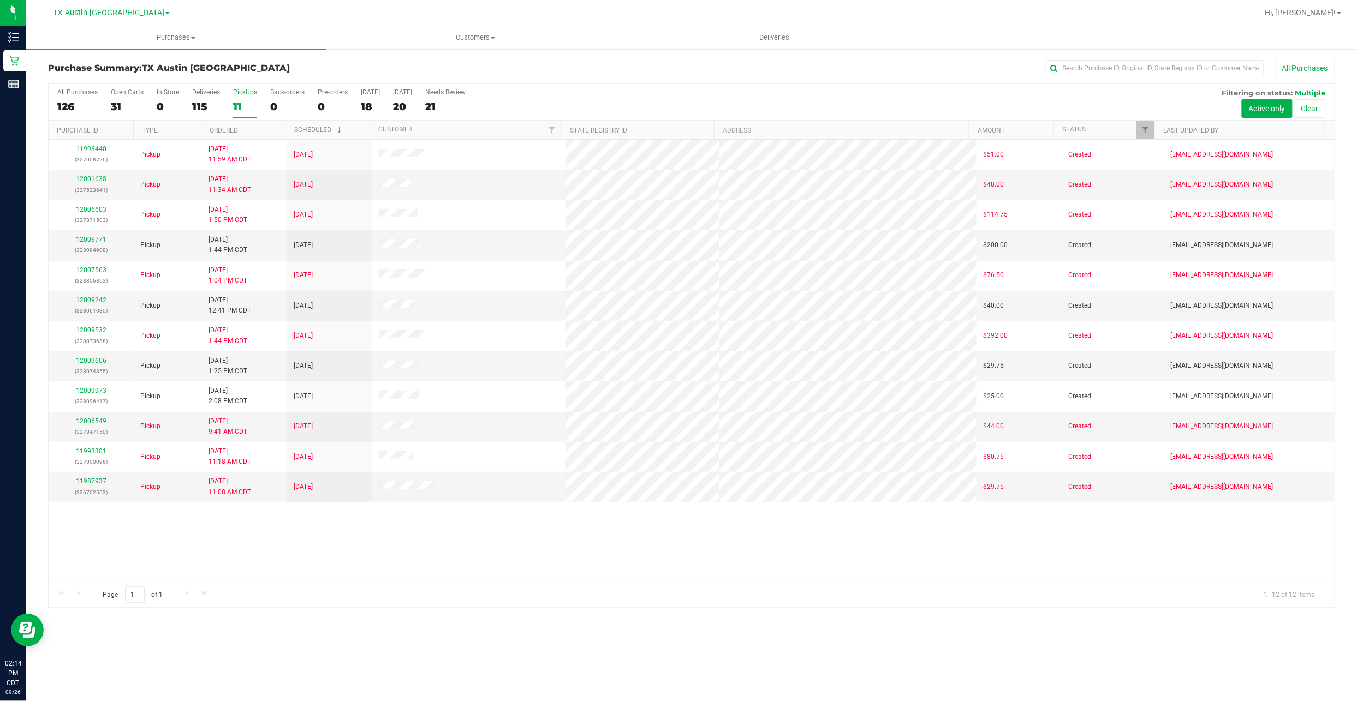
click at [110, 3] on div "[GEOGRAPHIC_DATA] [GEOGRAPHIC_DATA] [GEOGRAPHIC_DATA] [GEOGRAPHIC_DATA] [GEOGRA…" at bounding box center [114, 12] width 164 height 21
click at [107, 8] on span "TX Austin [GEOGRAPHIC_DATA]" at bounding box center [108, 13] width 111 height 10
click at [125, 53] on link "TX San Antonio Retail" at bounding box center [111, 53] width 159 height 15
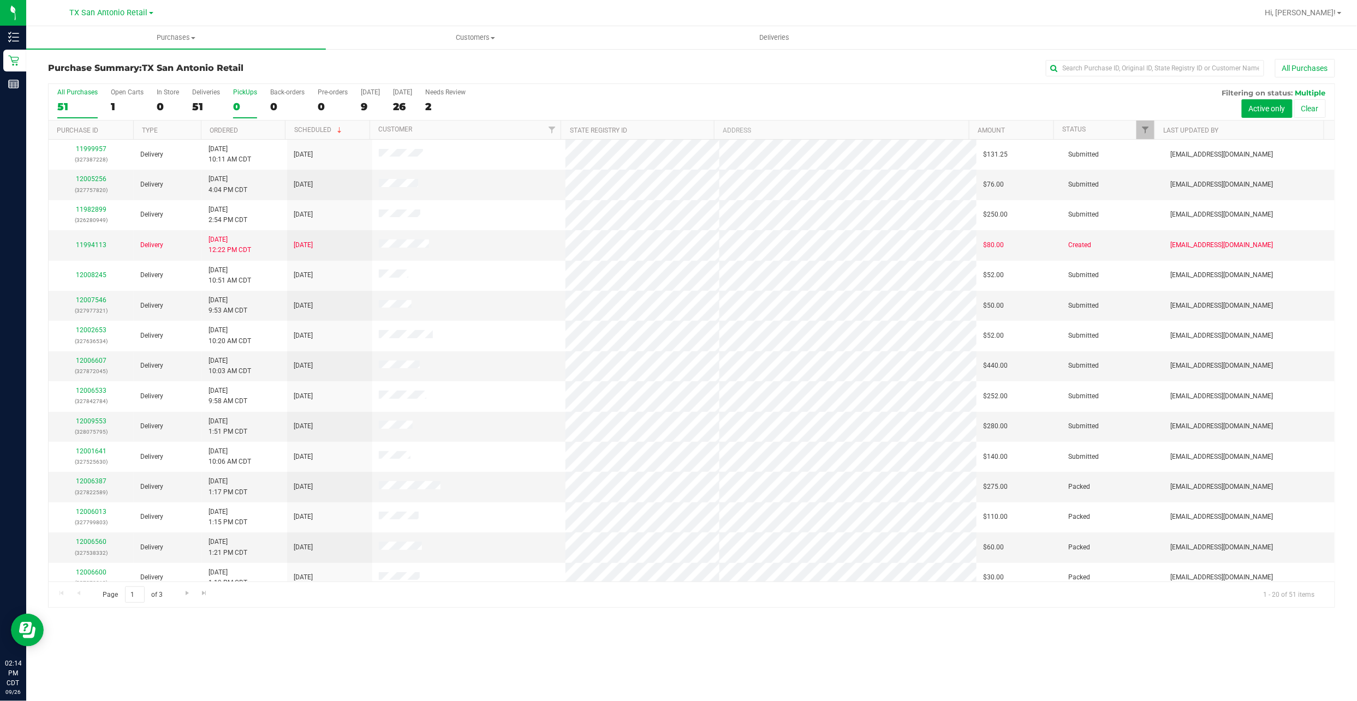
click at [237, 98] on label "PickUps 0" at bounding box center [245, 103] width 24 height 30
click at [0, 0] on input "PickUps 0" at bounding box center [0, 0] width 0 height 0
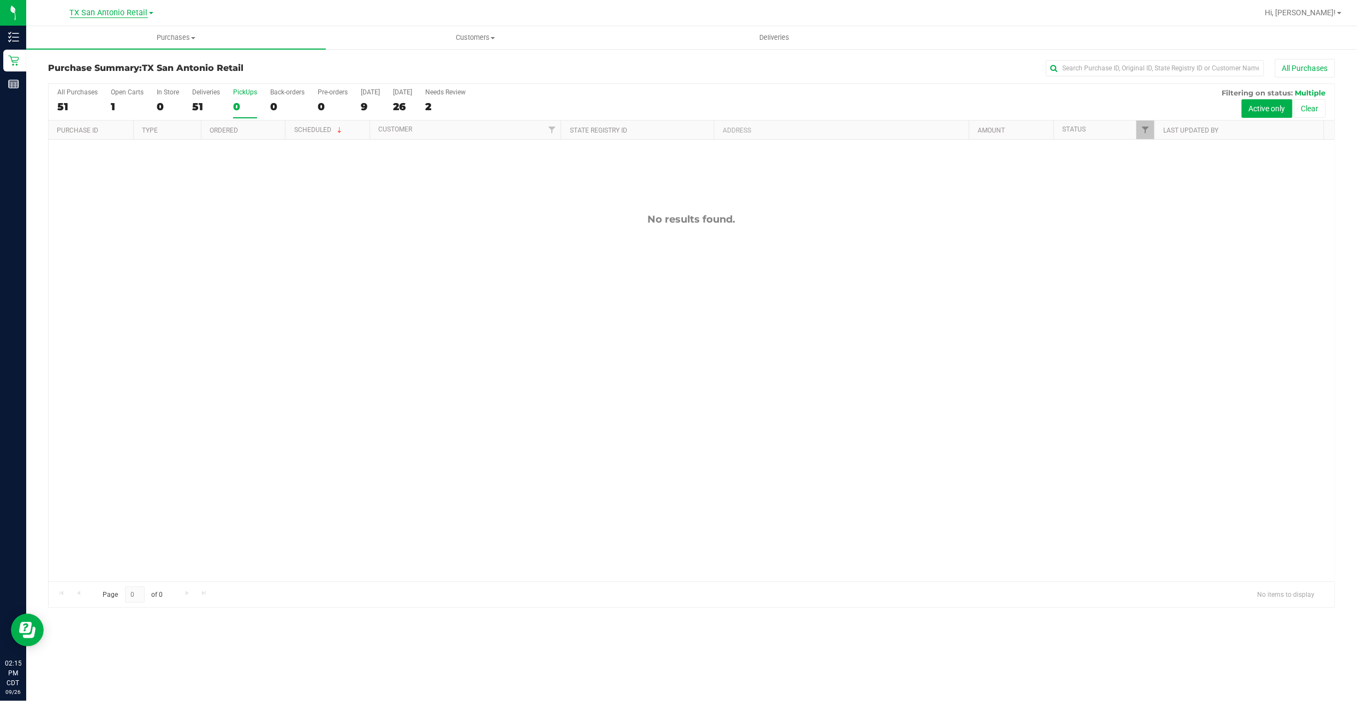
click at [126, 13] on span "TX San Antonio Retail" at bounding box center [109, 13] width 78 height 10
click at [107, 40] on link "TX Austin [GEOGRAPHIC_DATA]" at bounding box center [111, 38] width 159 height 15
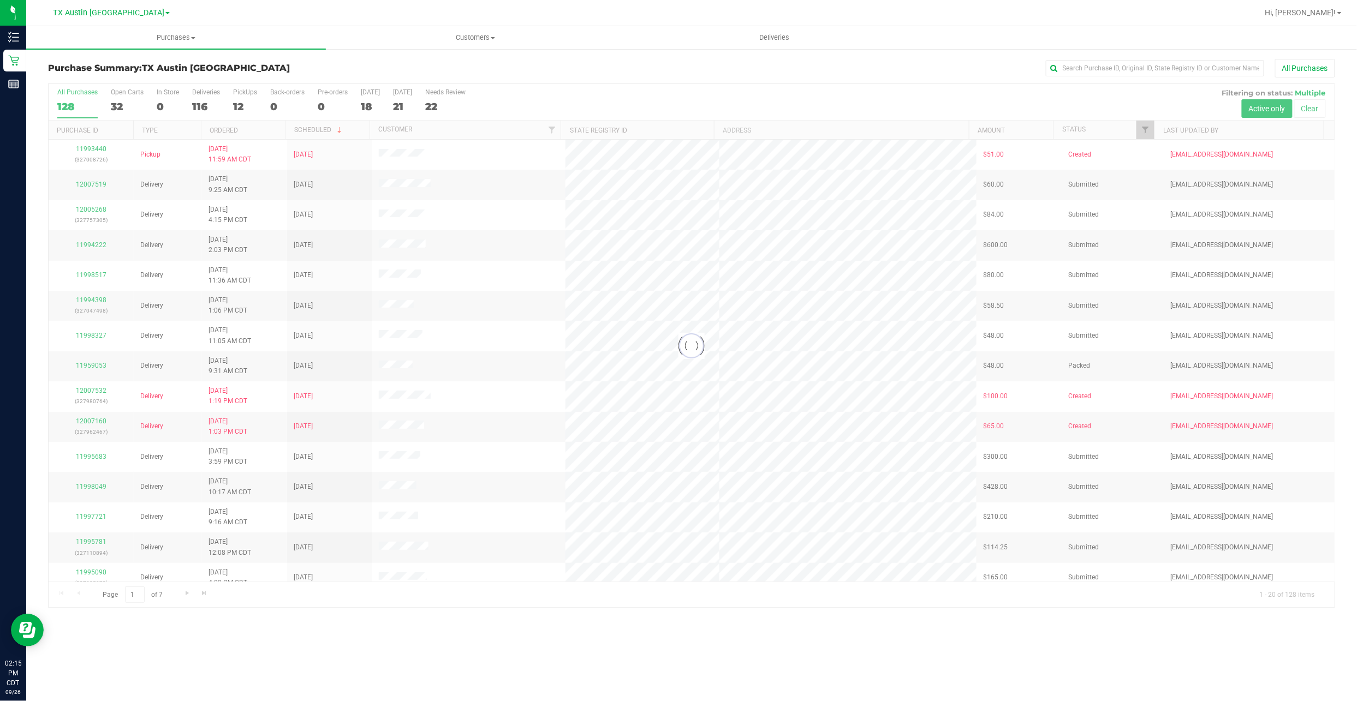
click at [244, 109] on div at bounding box center [692, 346] width 1286 height 524
click at [238, 104] on div at bounding box center [692, 346] width 1286 height 524
click at [239, 107] on div "12" at bounding box center [245, 106] width 24 height 13
click at [0, 0] on input "PickUps 12" at bounding box center [0, 0] width 0 height 0
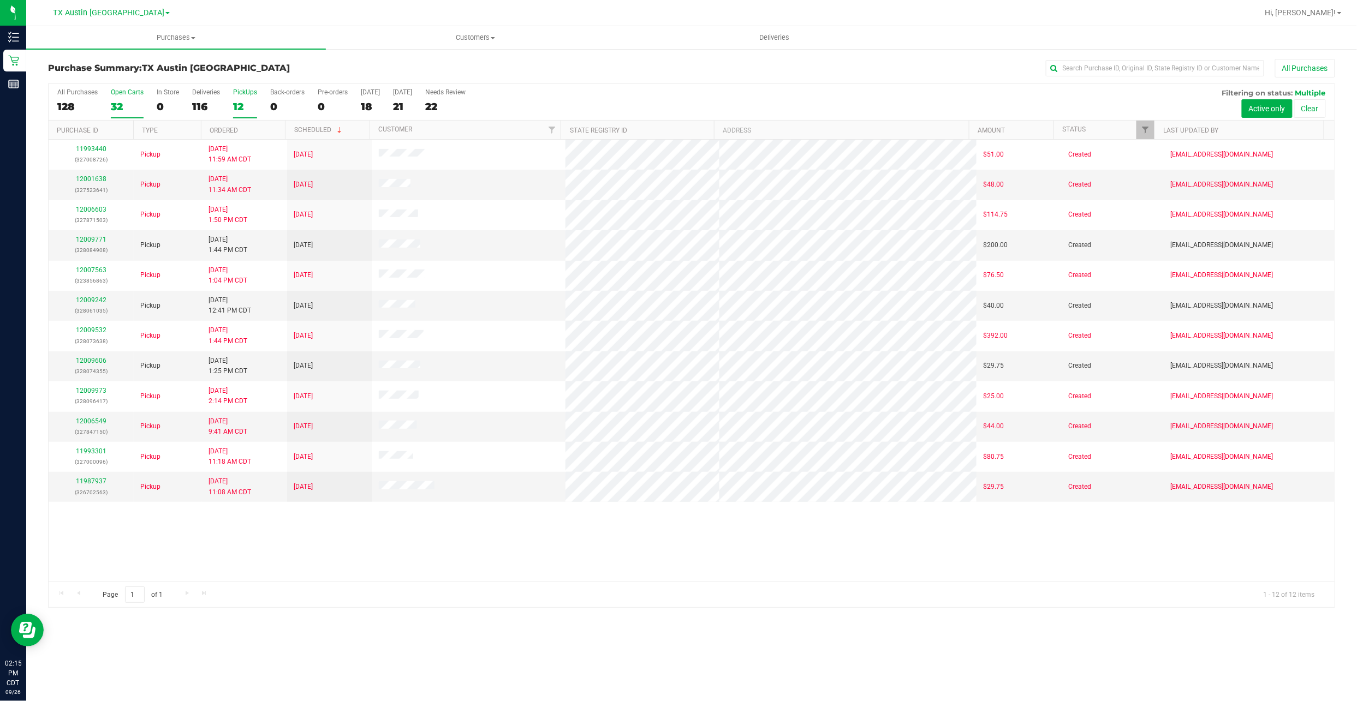
click at [122, 100] on label "Open Carts 32" at bounding box center [127, 103] width 33 height 30
click at [0, 0] on input "Open Carts 32" at bounding box center [0, 0] width 0 height 0
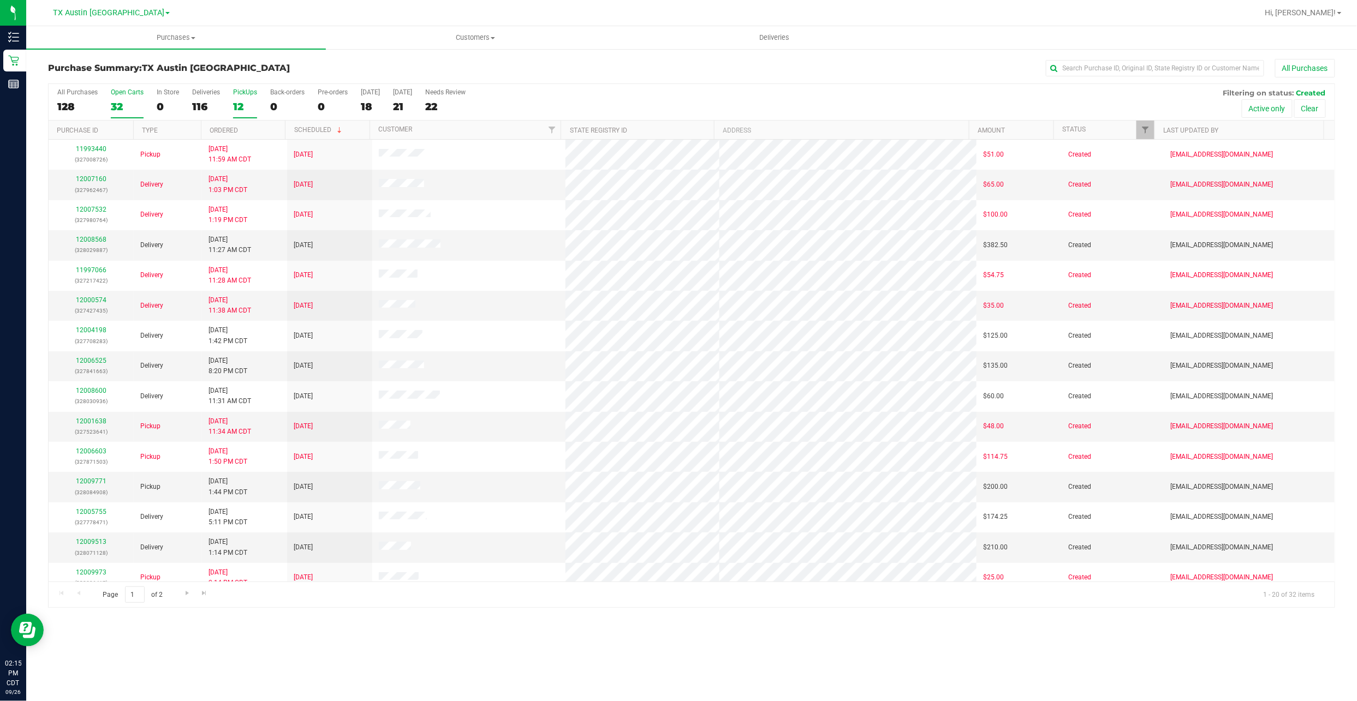
click at [252, 105] on div "12" at bounding box center [245, 106] width 24 height 13
click at [0, 0] on input "PickUps 12" at bounding box center [0, 0] width 0 height 0
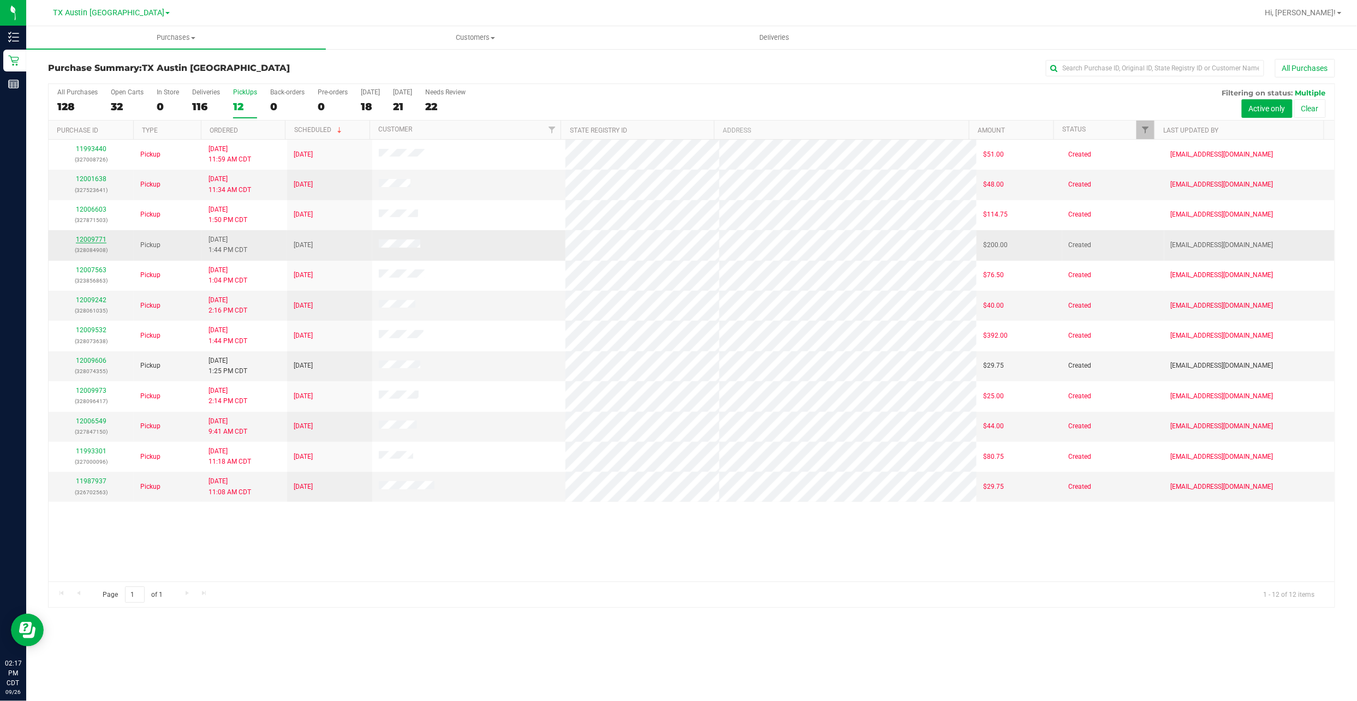
click at [88, 239] on link "12009771" at bounding box center [91, 240] width 31 height 8
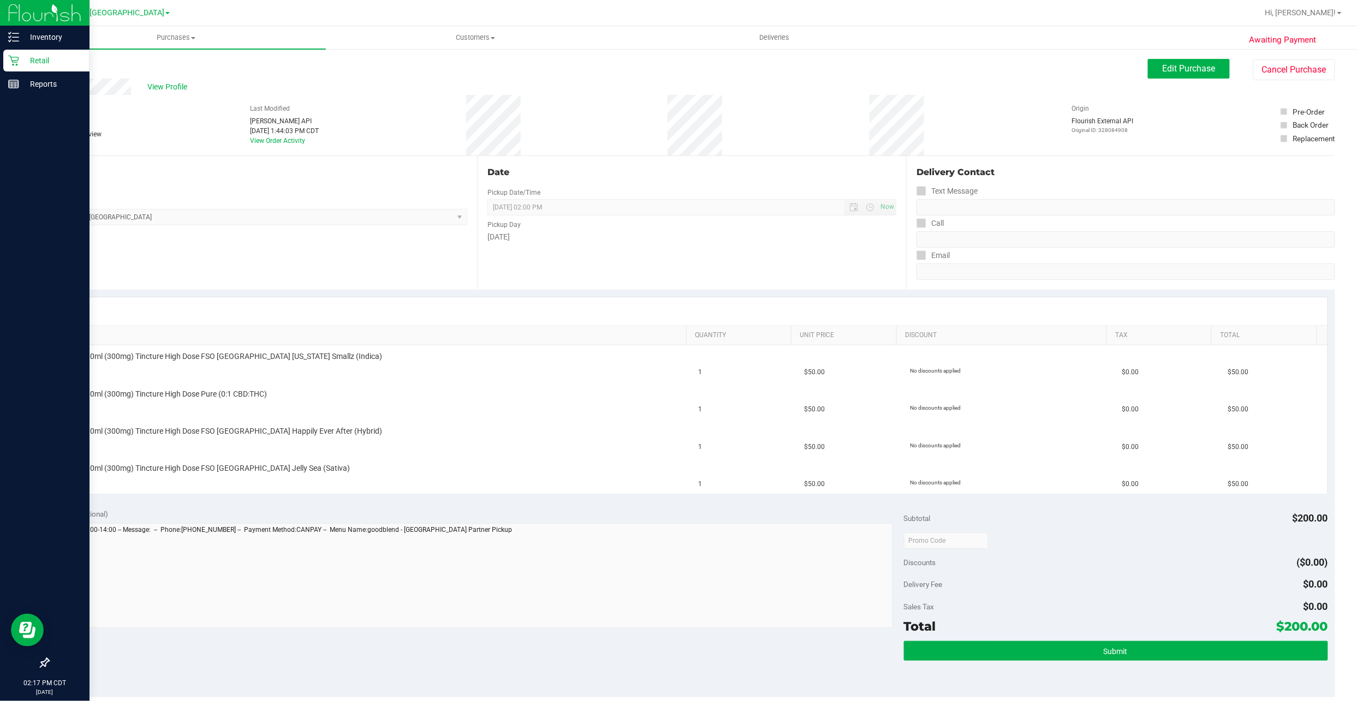
click at [11, 53] on div "Retail" at bounding box center [46, 61] width 86 height 22
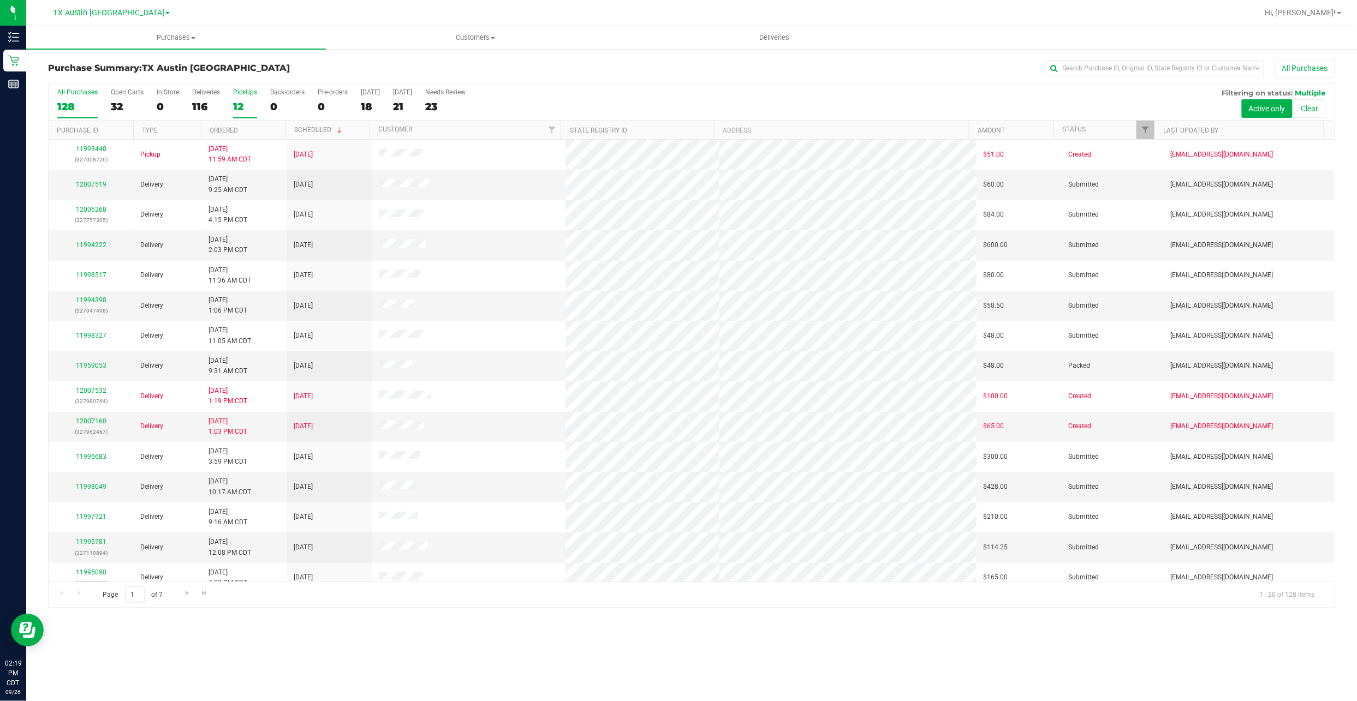
click at [241, 110] on div "12" at bounding box center [245, 106] width 24 height 13
click at [0, 0] on input "PickUps 12" at bounding box center [0, 0] width 0 height 0
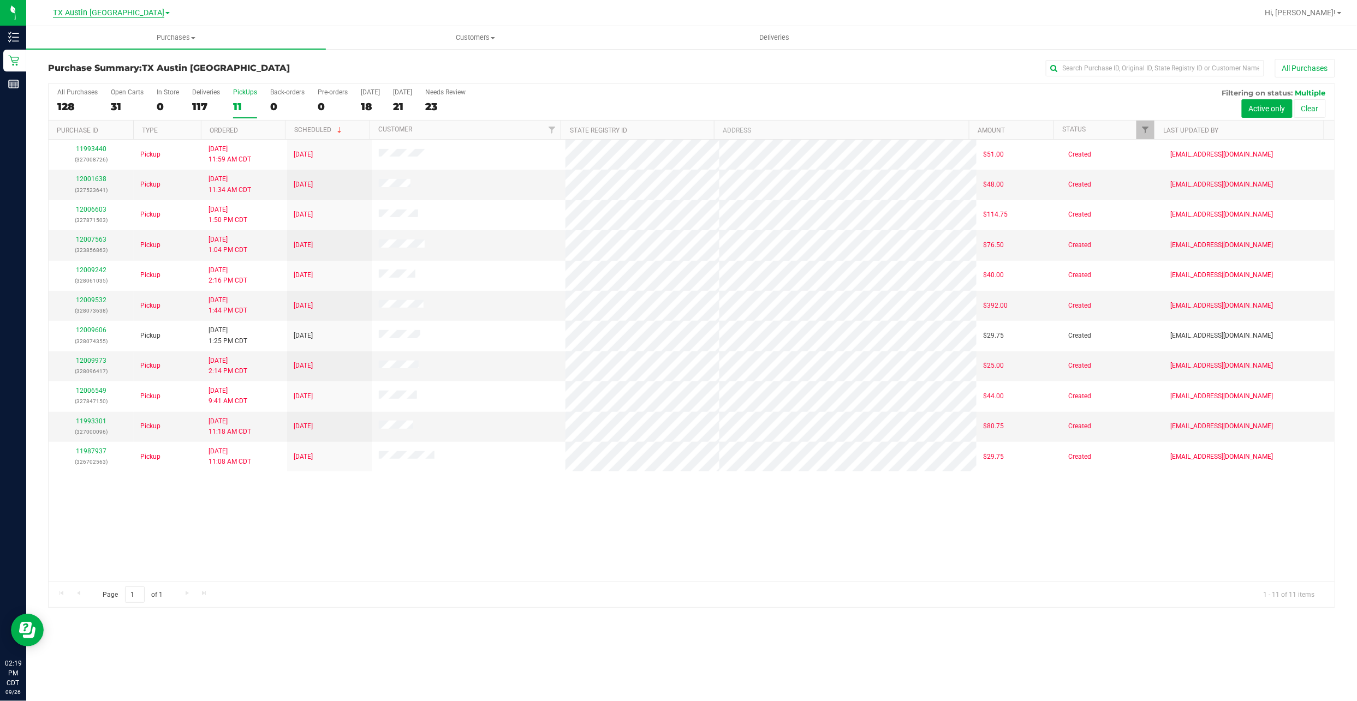
click at [127, 14] on span "TX Austin [GEOGRAPHIC_DATA]" at bounding box center [108, 13] width 111 height 10
click at [127, 41] on link "TX Austin [GEOGRAPHIC_DATA]" at bounding box center [111, 38] width 159 height 15
click at [165, 13] on span at bounding box center [167, 13] width 4 height 2
click at [129, 46] on link "TX San Antonio Retail" at bounding box center [111, 53] width 159 height 15
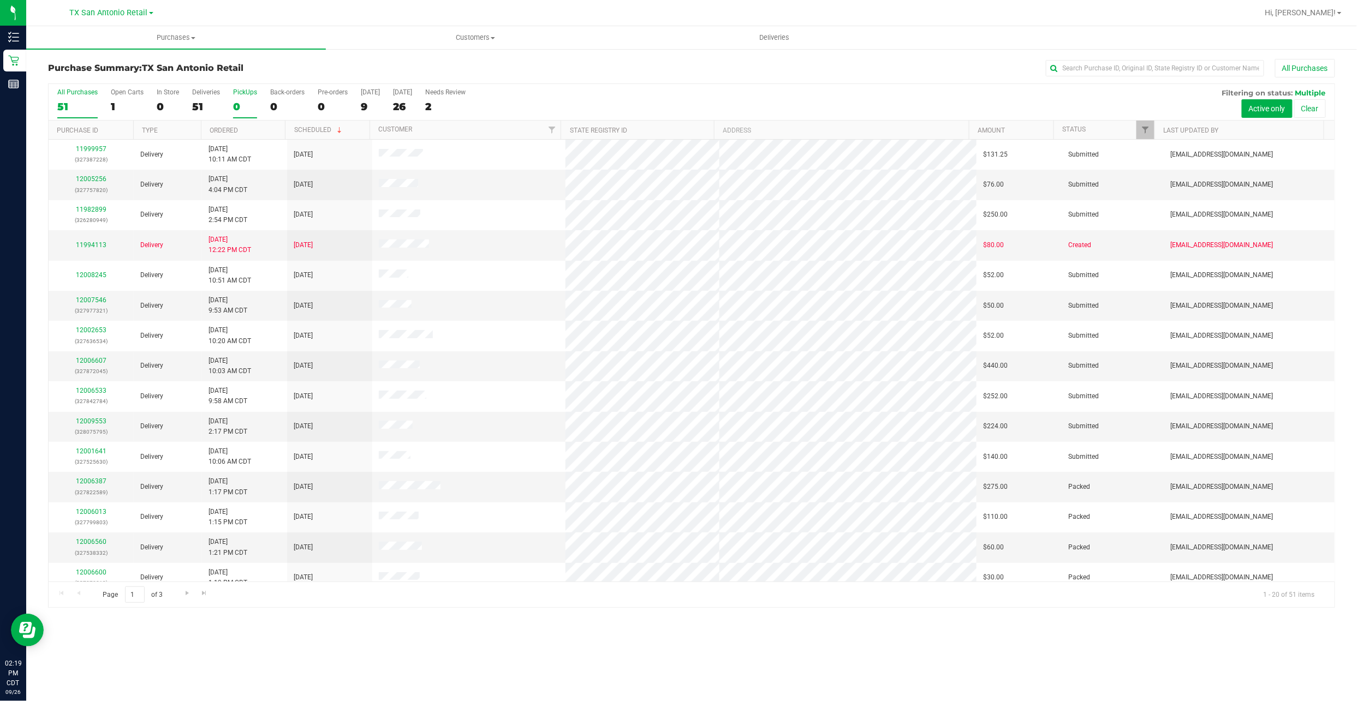
click at [248, 106] on div "0" at bounding box center [245, 106] width 24 height 13
click at [0, 0] on input "PickUps 0" at bounding box center [0, 0] width 0 height 0
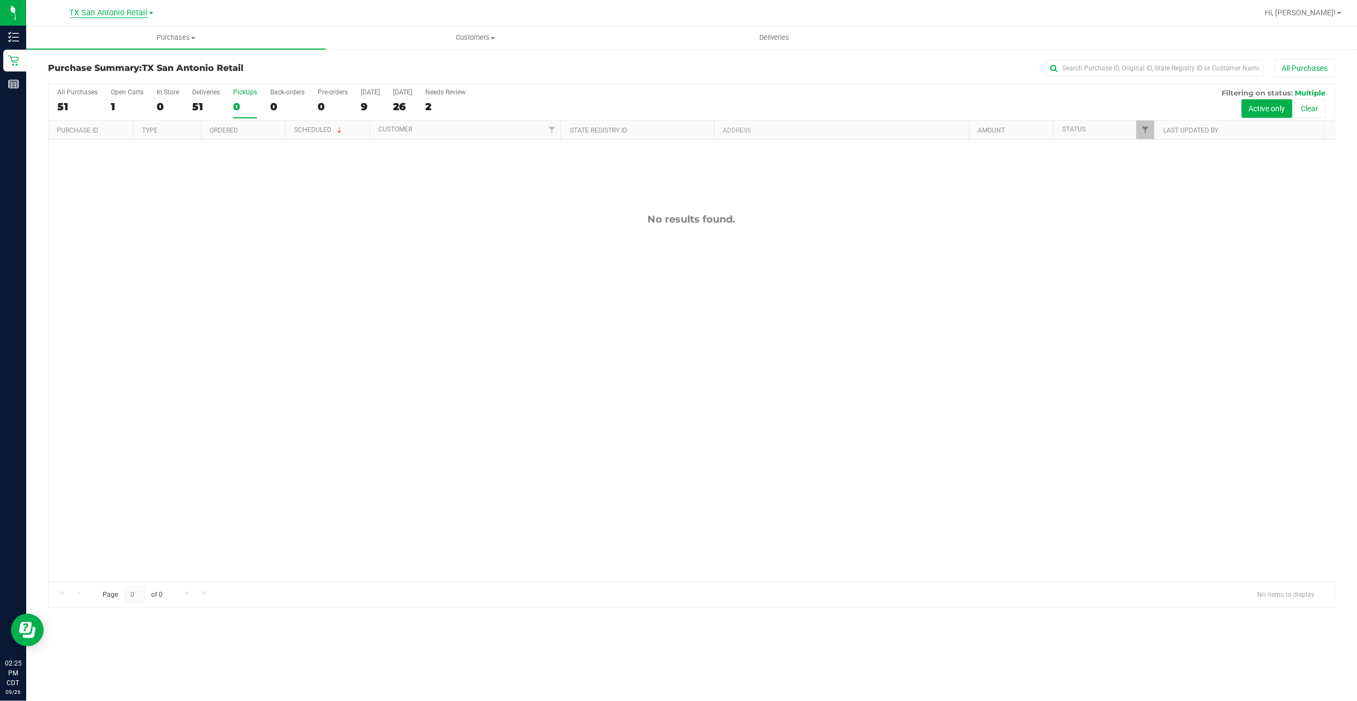
click at [111, 9] on span "TX San Antonio Retail" at bounding box center [109, 13] width 78 height 10
click at [138, 35] on link "TX Austin [GEOGRAPHIC_DATA]" at bounding box center [111, 38] width 159 height 15
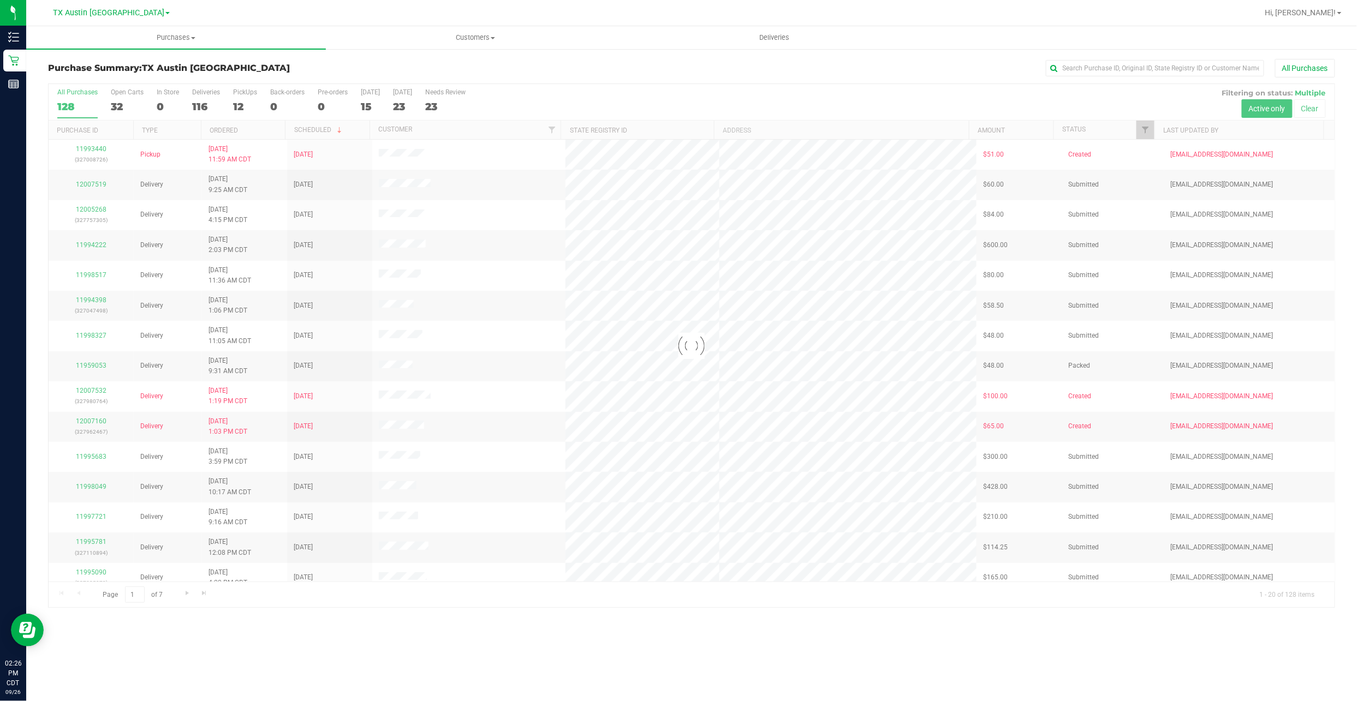
click at [243, 101] on div at bounding box center [692, 346] width 1286 height 524
click at [241, 115] on label "PickUps 12" at bounding box center [245, 103] width 24 height 30
click at [0, 0] on input "PickUps 12" at bounding box center [0, 0] width 0 height 0
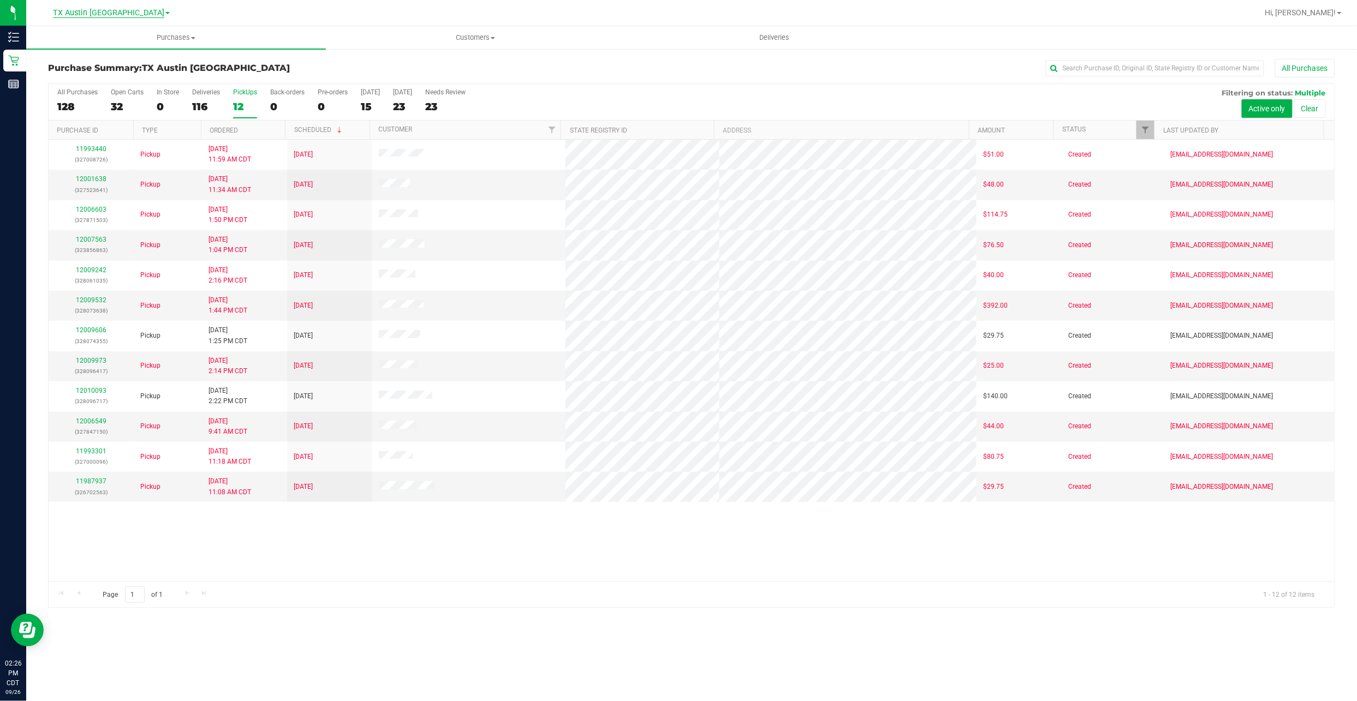
click at [103, 13] on span "TX Austin [GEOGRAPHIC_DATA]" at bounding box center [108, 13] width 111 height 10
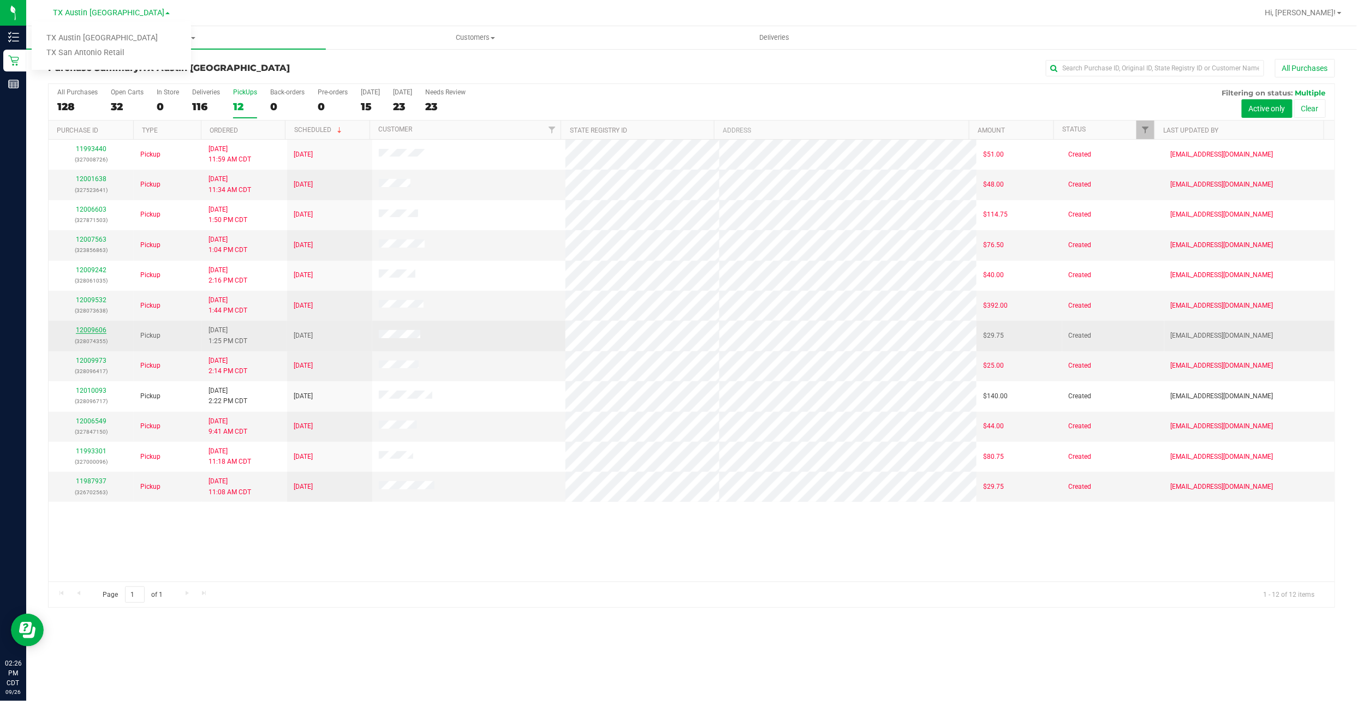
click at [94, 332] on link "12009606" at bounding box center [91, 330] width 31 height 8
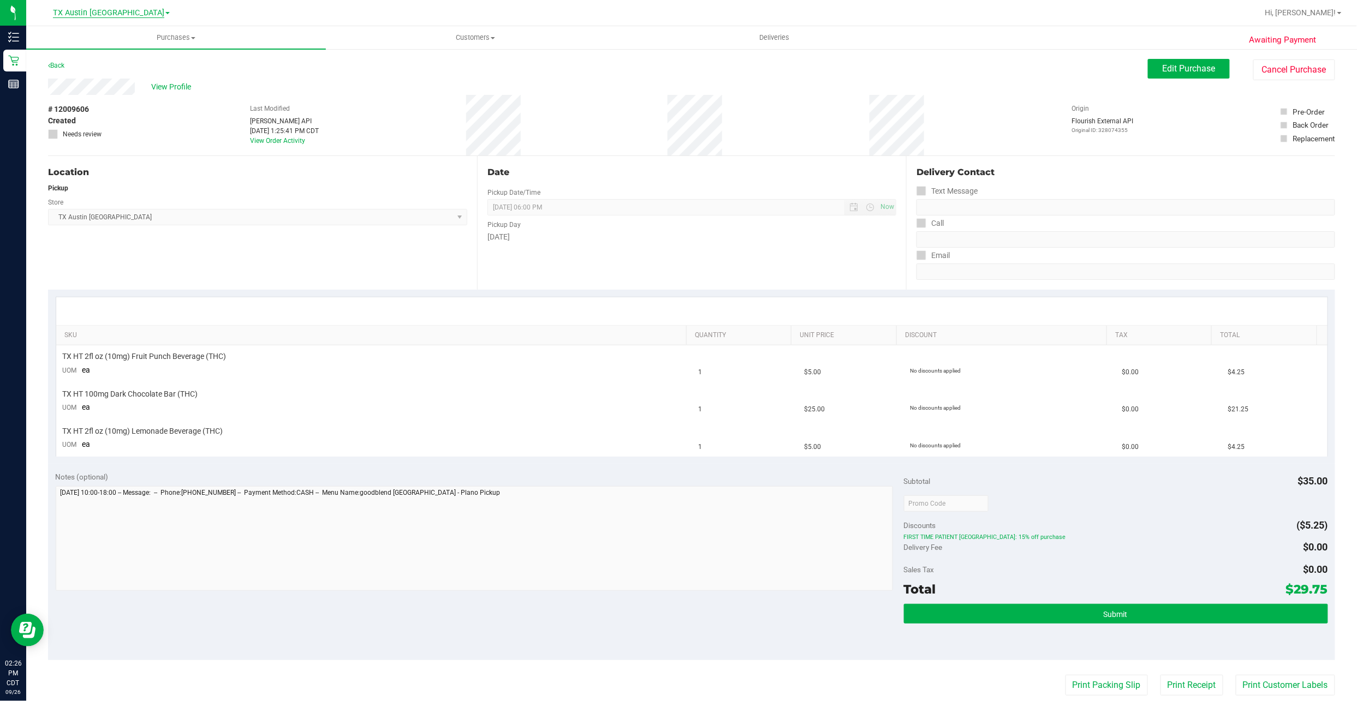
click at [92, 13] on span "TX Austin [GEOGRAPHIC_DATA]" at bounding box center [108, 13] width 111 height 10
drag, startPoint x: 92, startPoint y: 13, endPoint x: 75, endPoint y: 51, distance: 41.8
click at [75, 51] on link "TX San Antonio Retail" at bounding box center [111, 53] width 159 height 15
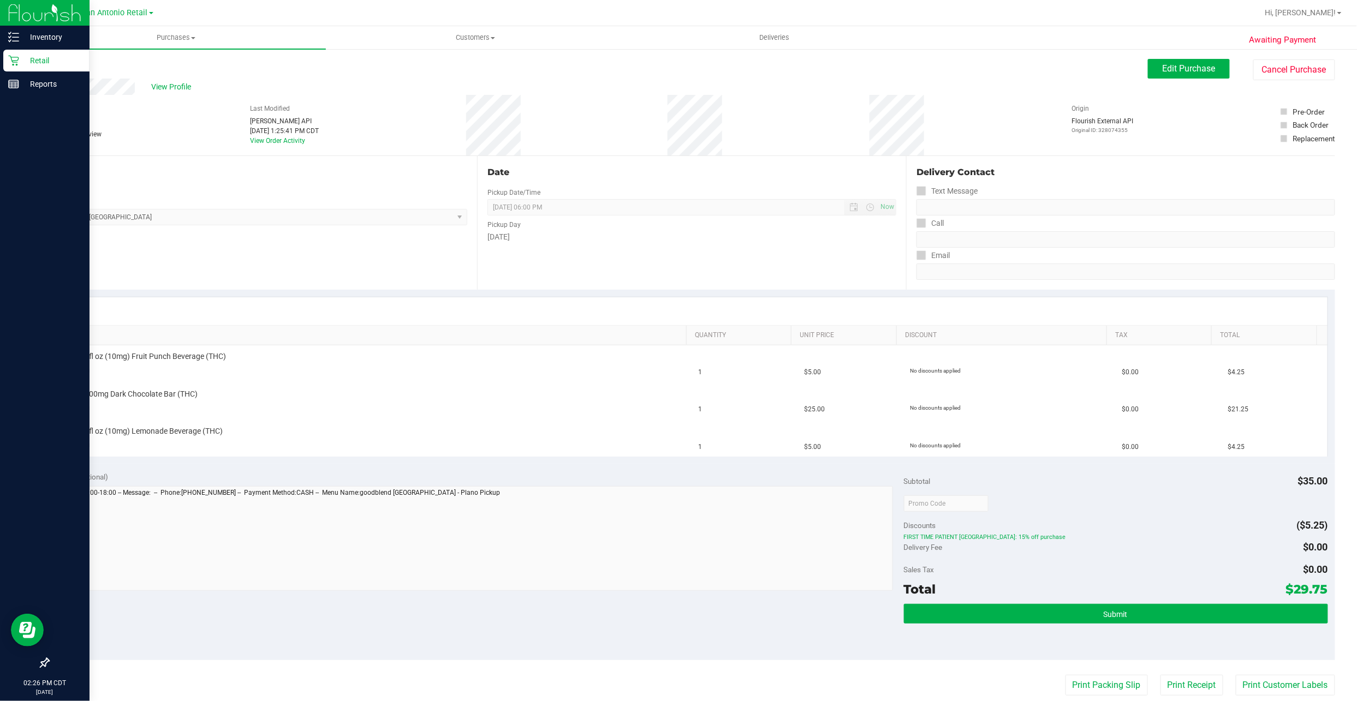
click at [21, 62] on p "Retail" at bounding box center [51, 60] width 65 height 13
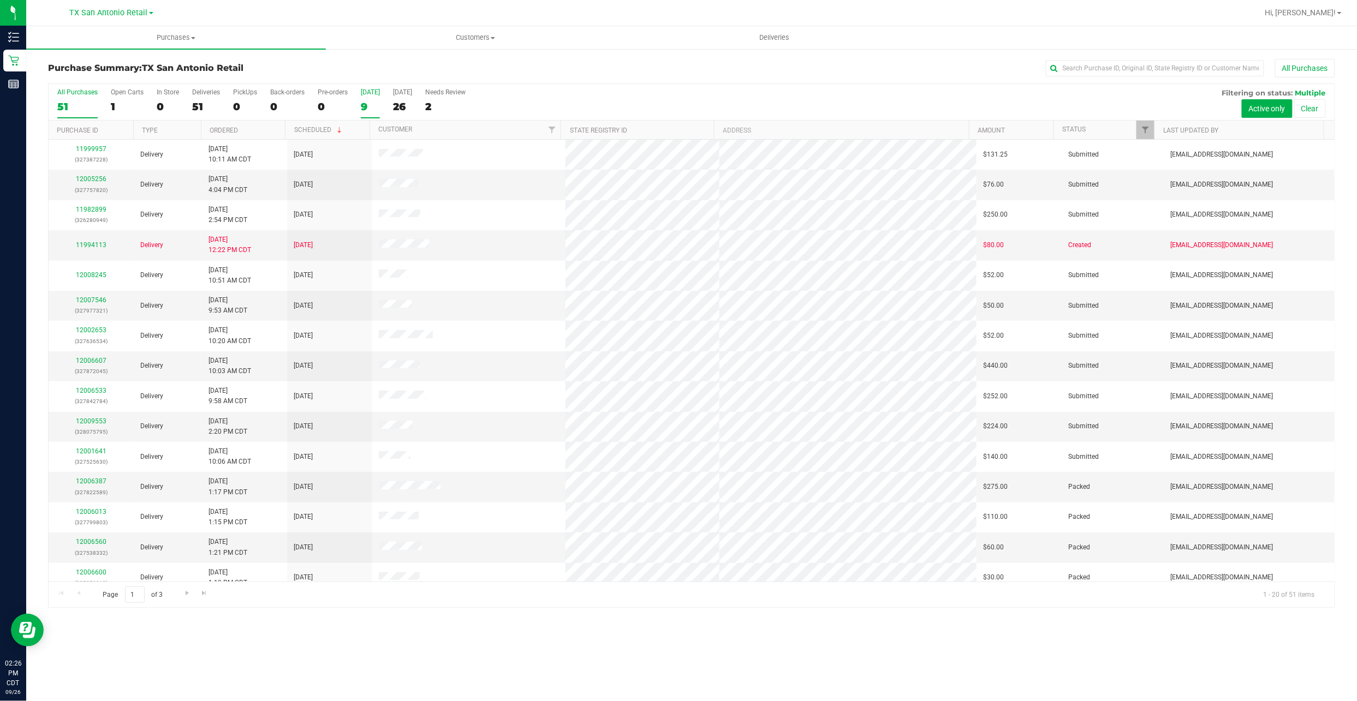
click at [367, 103] on div "9" at bounding box center [370, 106] width 19 height 13
click at [0, 0] on input "Today 9" at bounding box center [0, 0] width 0 height 0
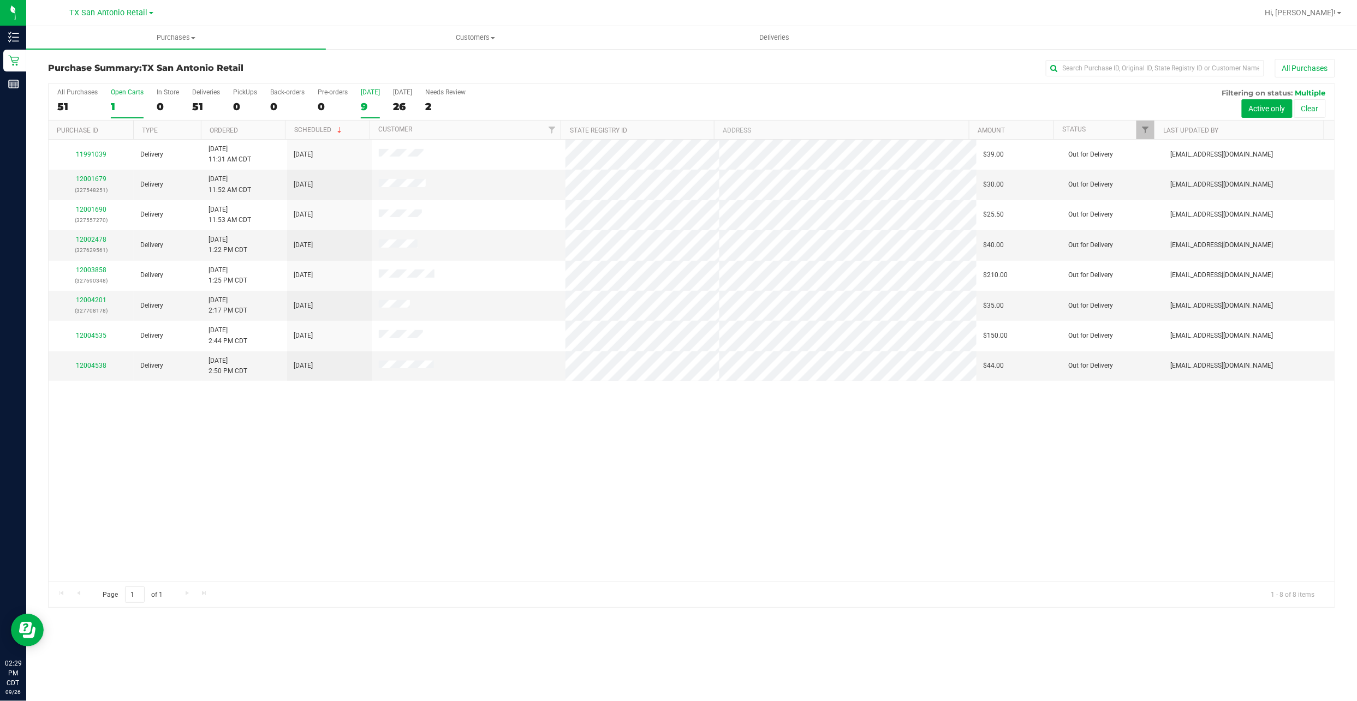
click at [114, 104] on div "1" at bounding box center [127, 106] width 33 height 13
click at [0, 0] on input "Open Carts 1" at bounding box center [0, 0] width 0 height 0
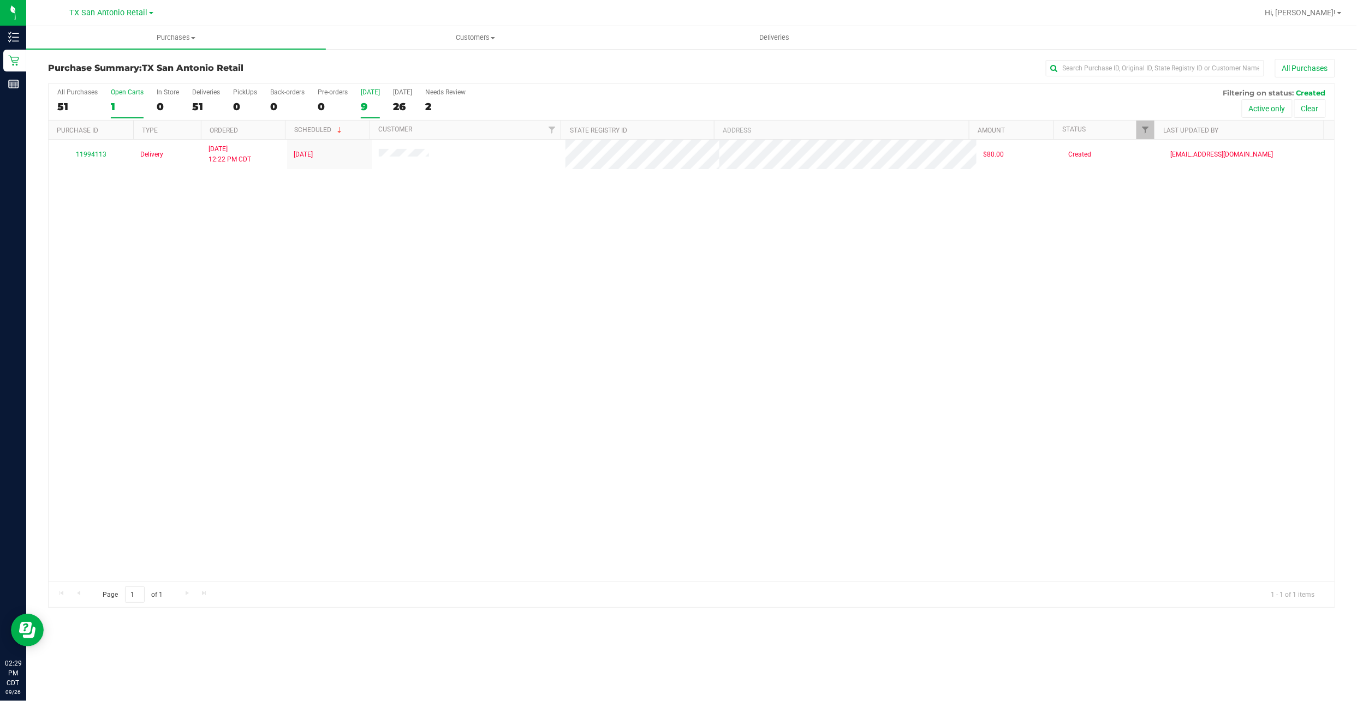
click at [378, 99] on label "Today 9" at bounding box center [370, 103] width 19 height 30
click at [0, 0] on input "Today 9" at bounding box center [0, 0] width 0 height 0
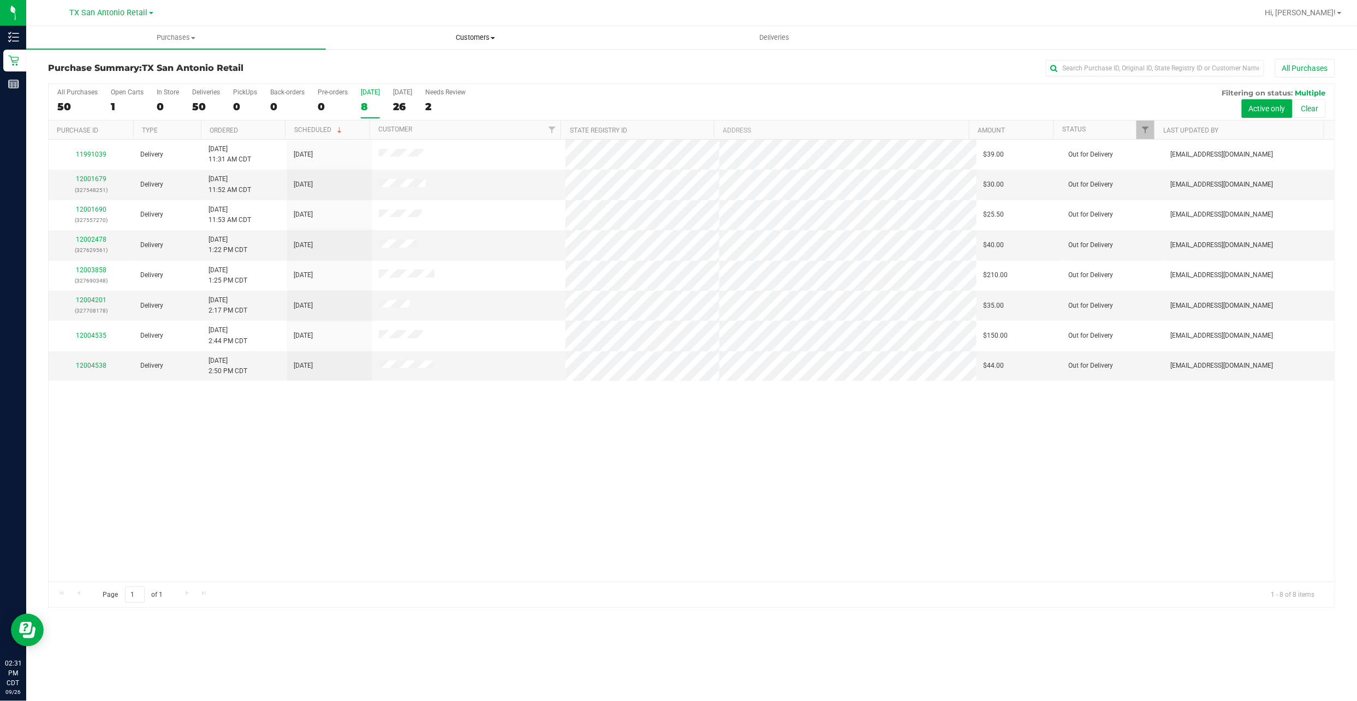
drag, startPoint x: 474, startPoint y: 40, endPoint x: 474, endPoint y: 51, distance: 11.5
click at [474, 40] on span "Customers" at bounding box center [475, 38] width 298 height 10
click at [461, 64] on li "All customers" at bounding box center [476, 65] width 300 height 13
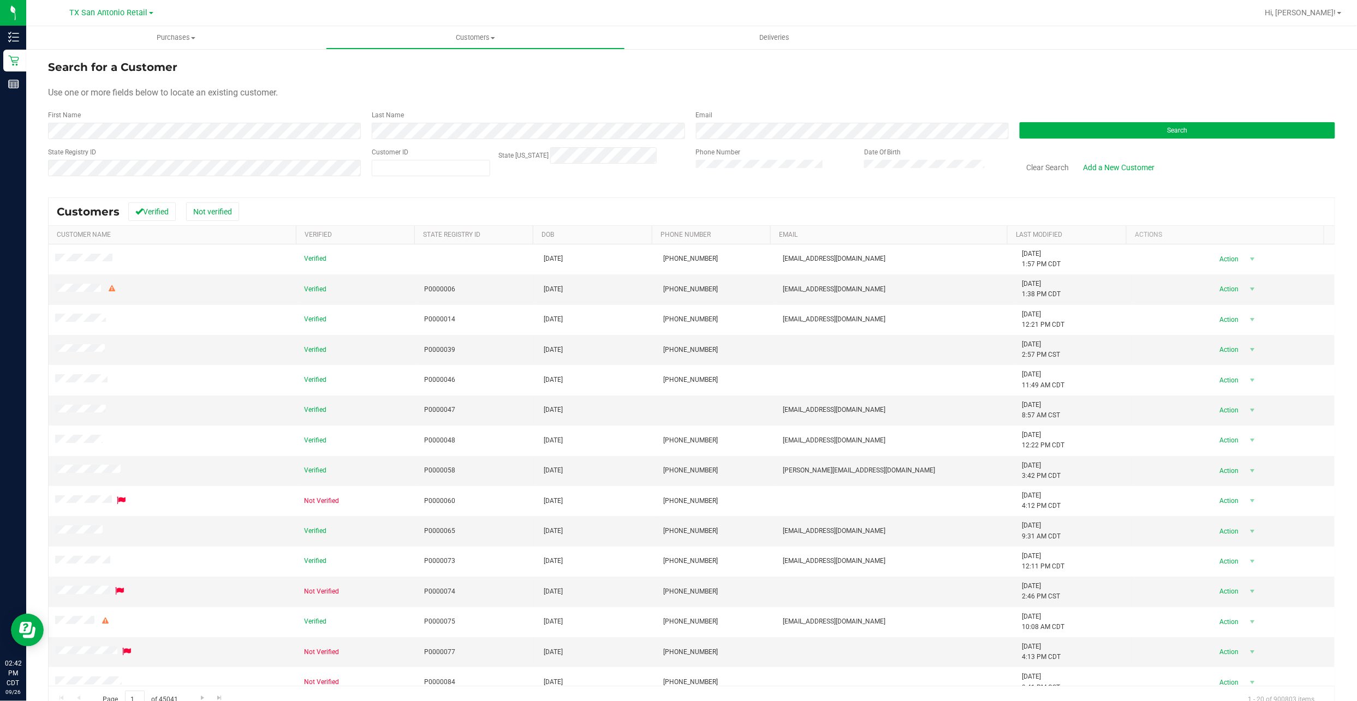
click at [26, 59] on div "Search for a Customer Use one or more fields below to locate an existing custom…" at bounding box center [691, 386] width 1330 height 676
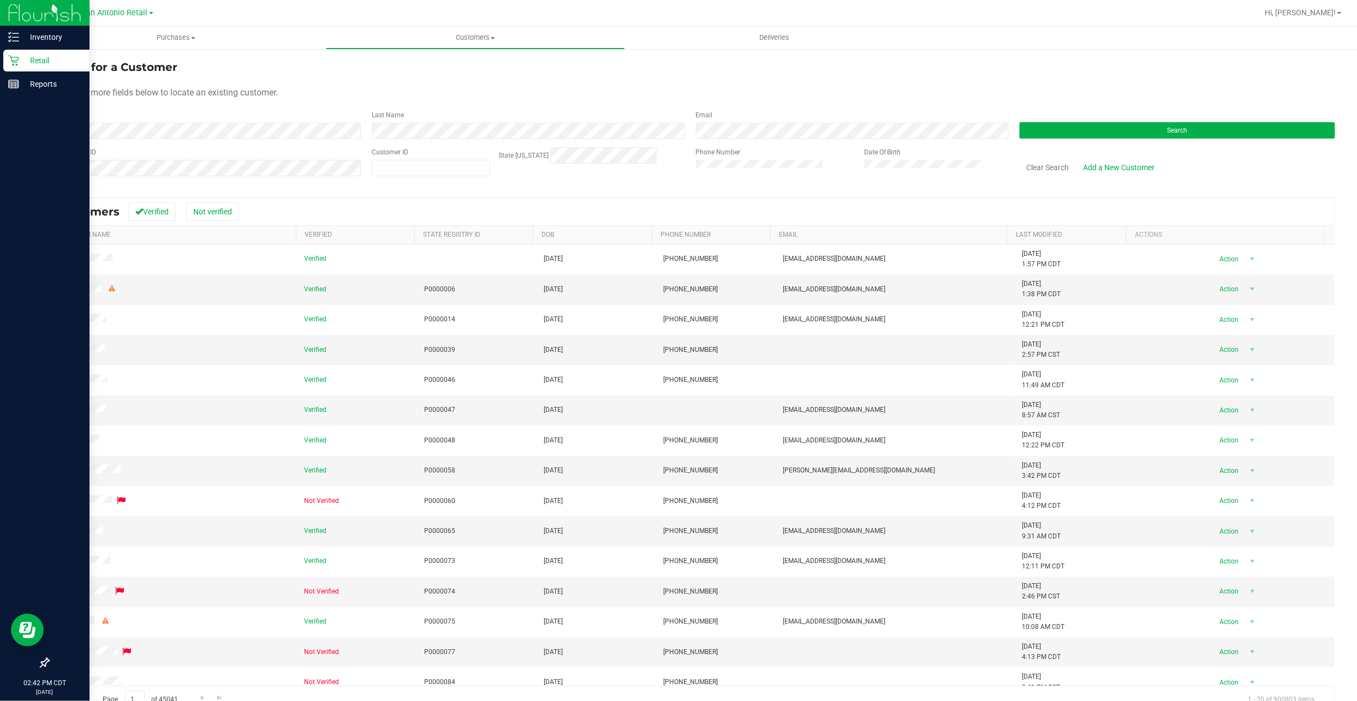
click at [21, 59] on p "Retail" at bounding box center [51, 60] width 65 height 13
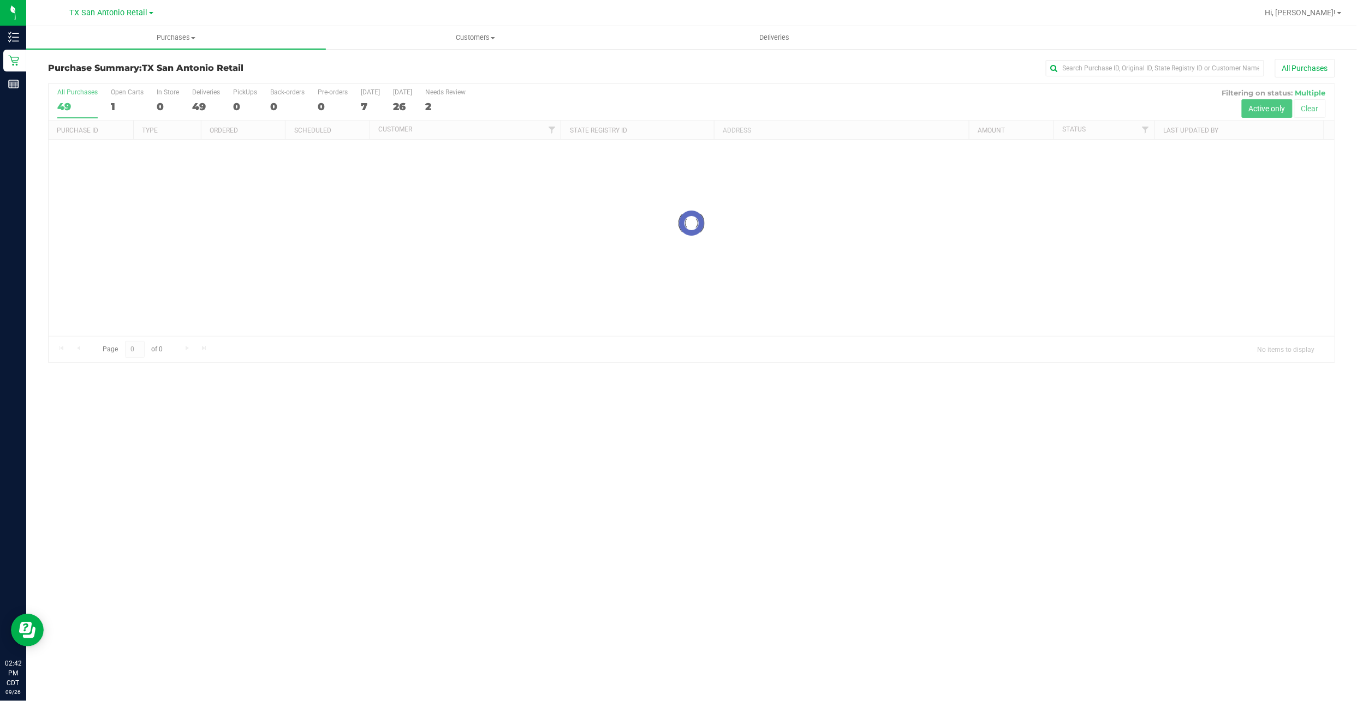
click at [140, 20] on div "TX San Antonio Retail TX Austin DC TX San Antonio Retail" at bounding box center [111, 12] width 159 height 17
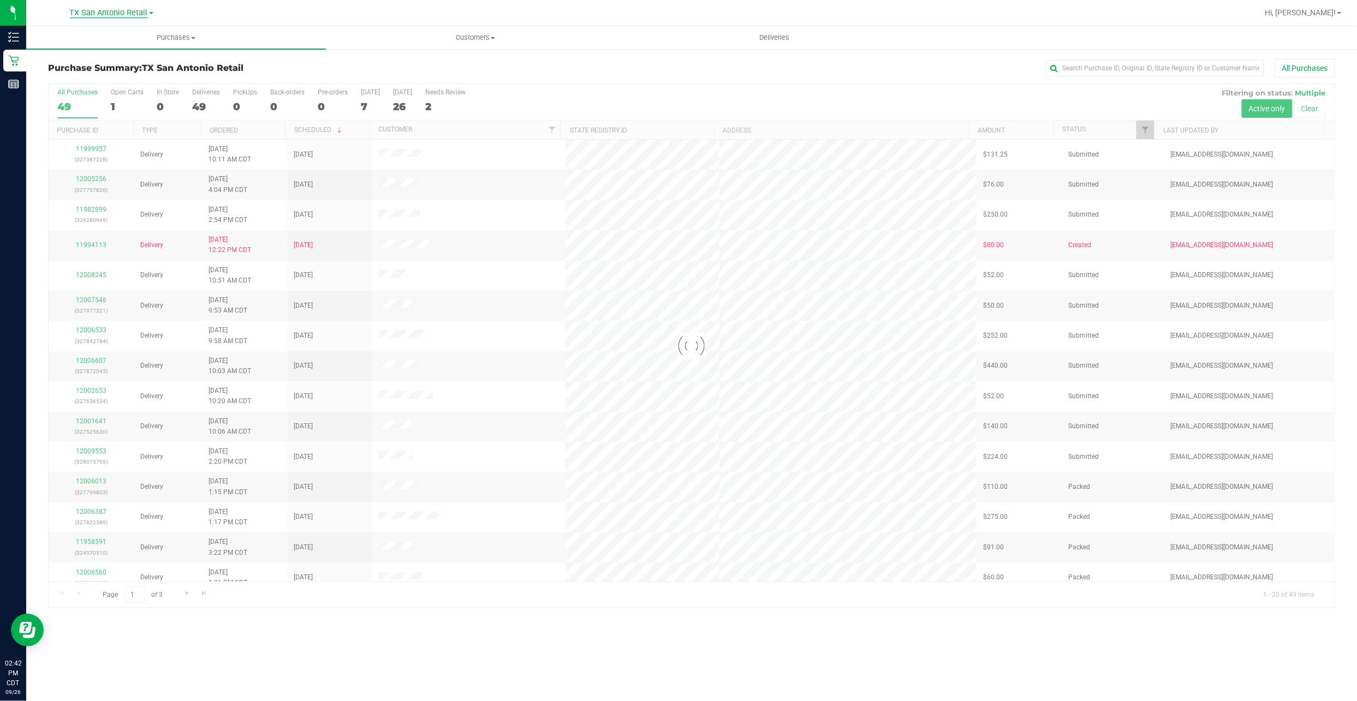
click at [139, 14] on span "TX San Antonio Retail" at bounding box center [109, 13] width 78 height 10
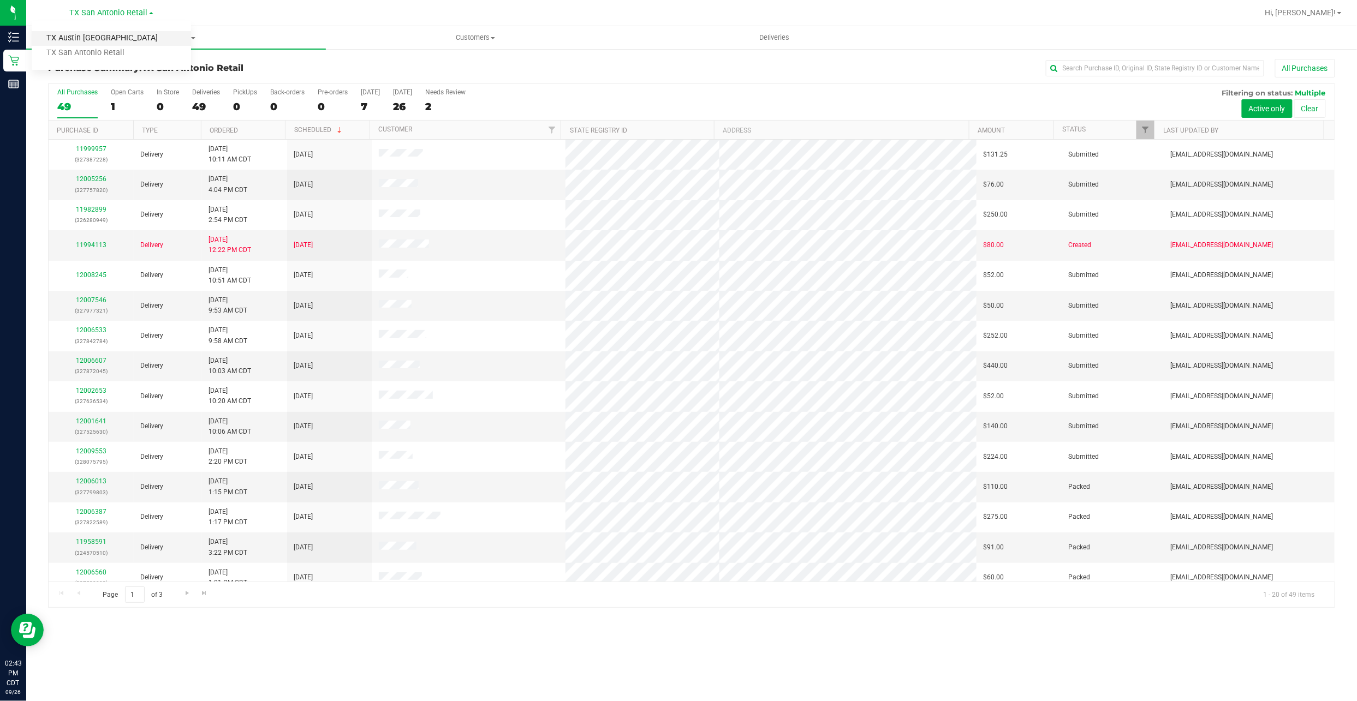
click at [127, 40] on link "TX Austin [GEOGRAPHIC_DATA]" at bounding box center [111, 38] width 159 height 15
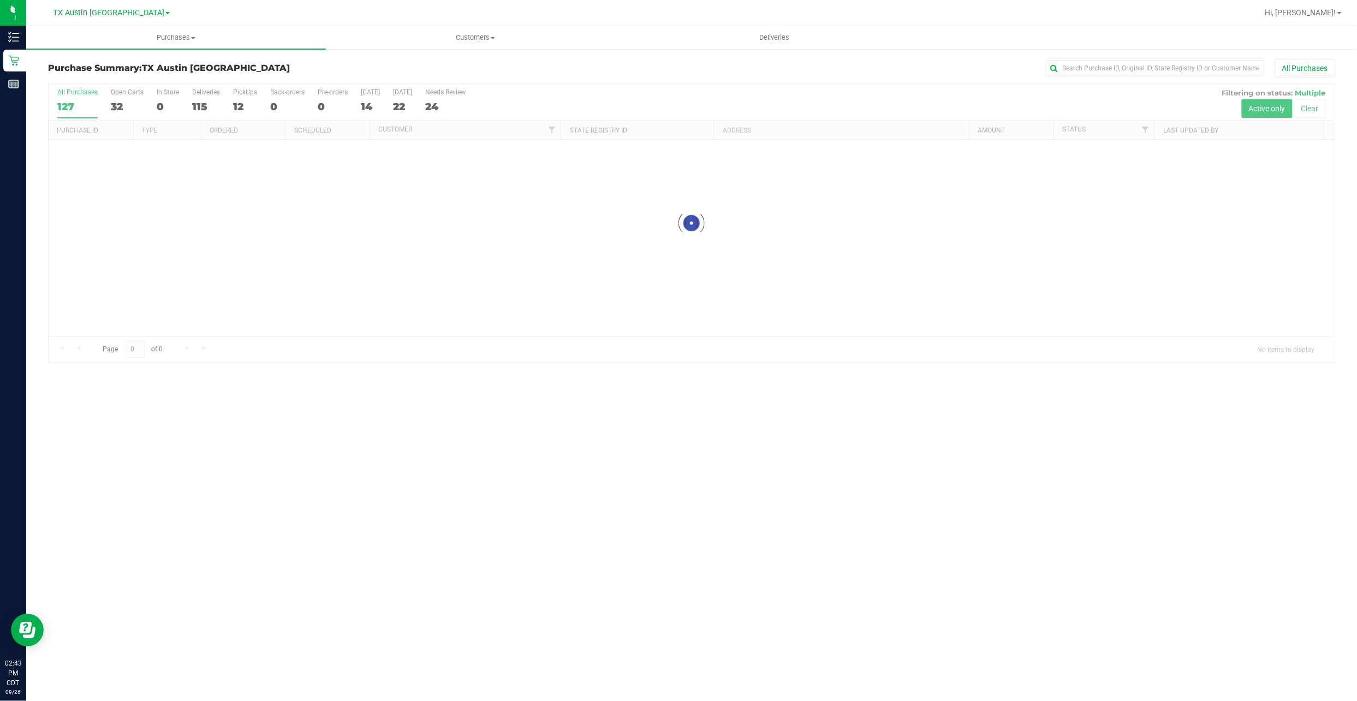
click at [246, 110] on div at bounding box center [692, 223] width 1286 height 278
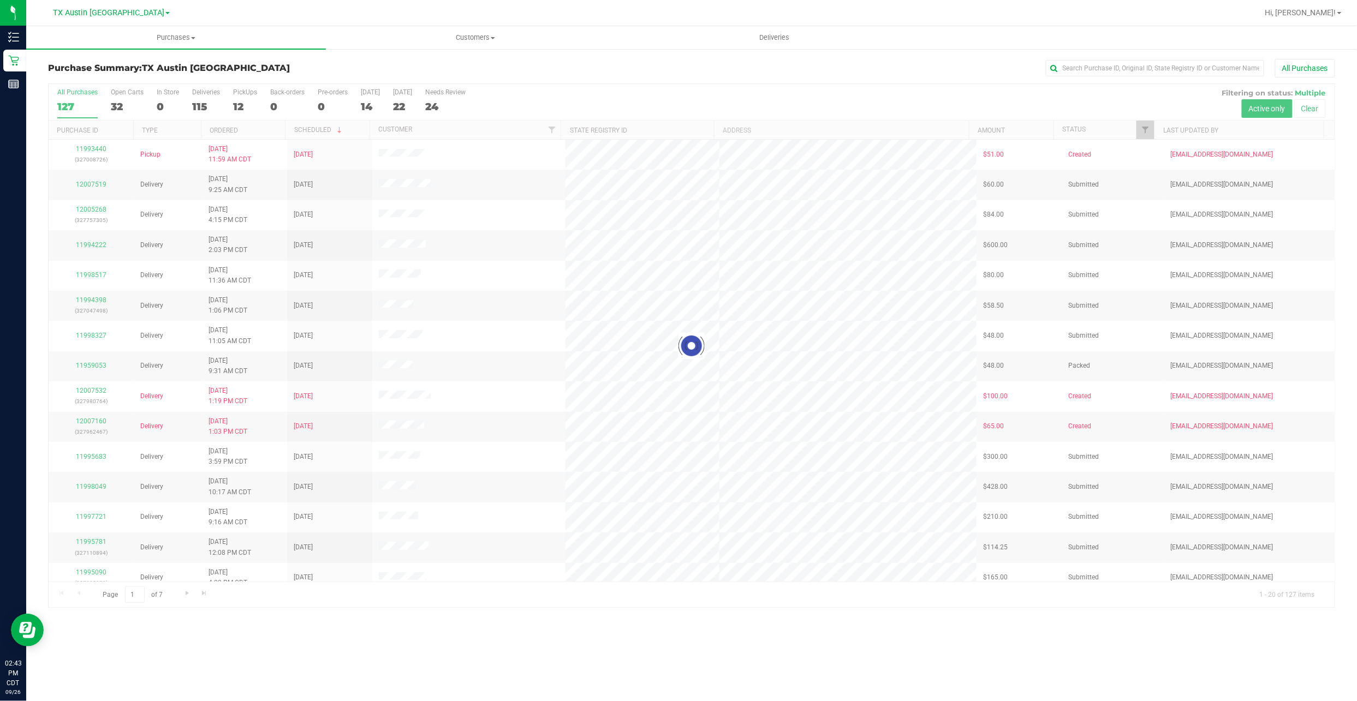
click at [232, 107] on div at bounding box center [692, 346] width 1286 height 524
click at [239, 107] on div at bounding box center [692, 346] width 1286 height 524
click at [225, 103] on div at bounding box center [692, 346] width 1286 height 524
click at [237, 104] on div "12" at bounding box center [245, 106] width 24 height 13
click at [0, 0] on input "PickUps 12" at bounding box center [0, 0] width 0 height 0
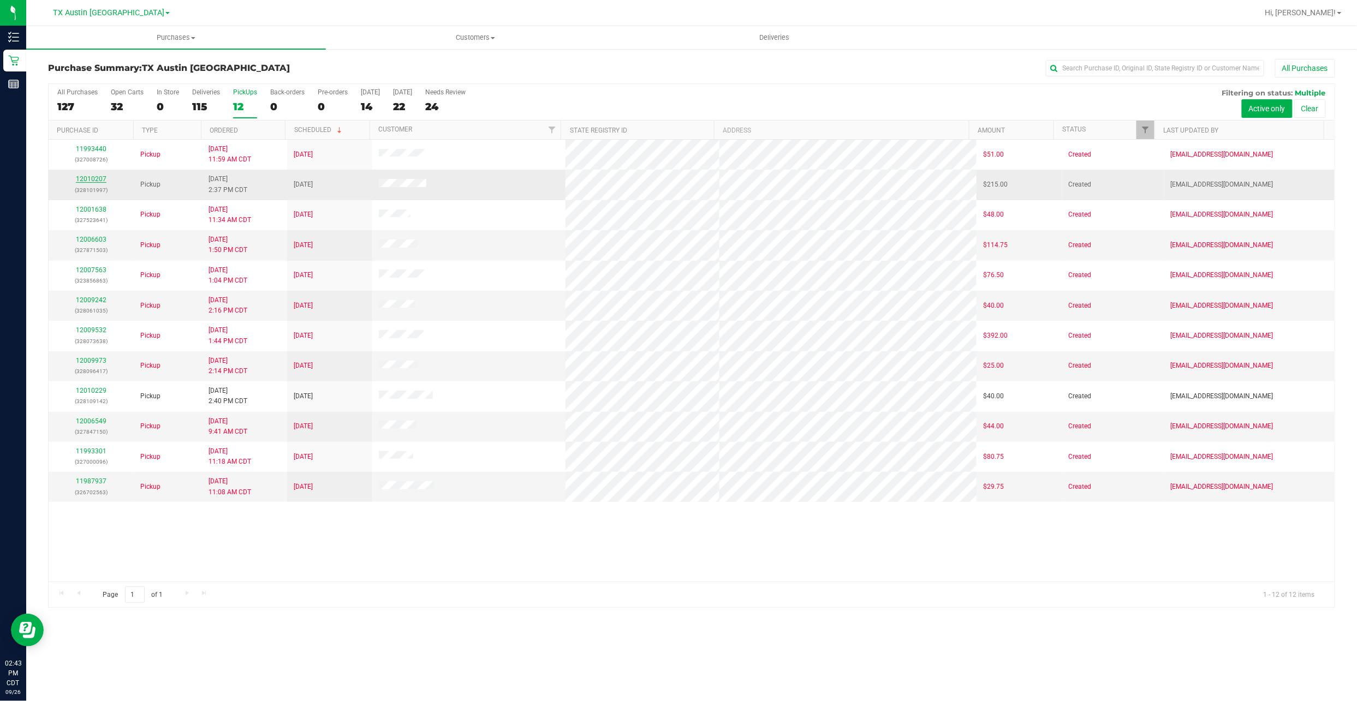
click at [94, 183] on link "12010207" at bounding box center [91, 179] width 31 height 8
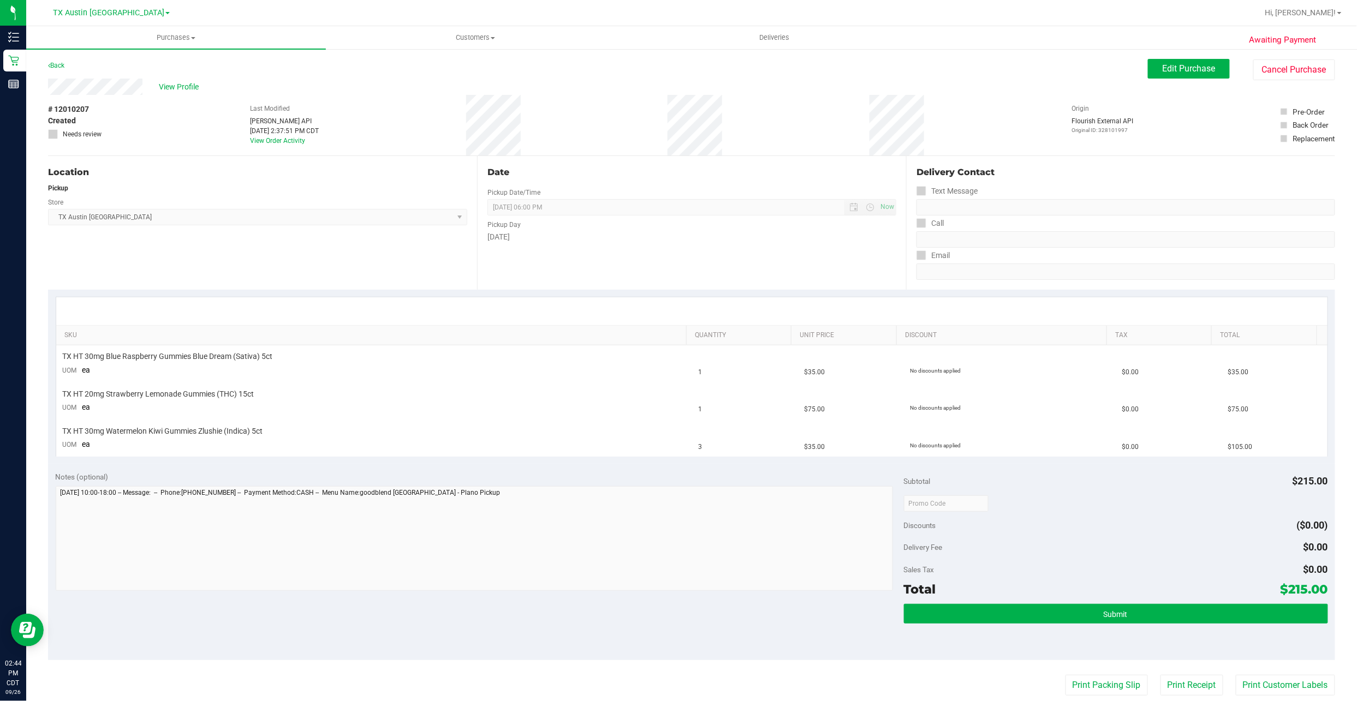
click at [166, 74] on div "Back Edit Purchase Cancel Purchase" at bounding box center [691, 69] width 1287 height 20
click at [166, 79] on div "View Profile" at bounding box center [597, 87] width 1099 height 16
click at [179, 81] on span "View Profile" at bounding box center [181, 86] width 44 height 11
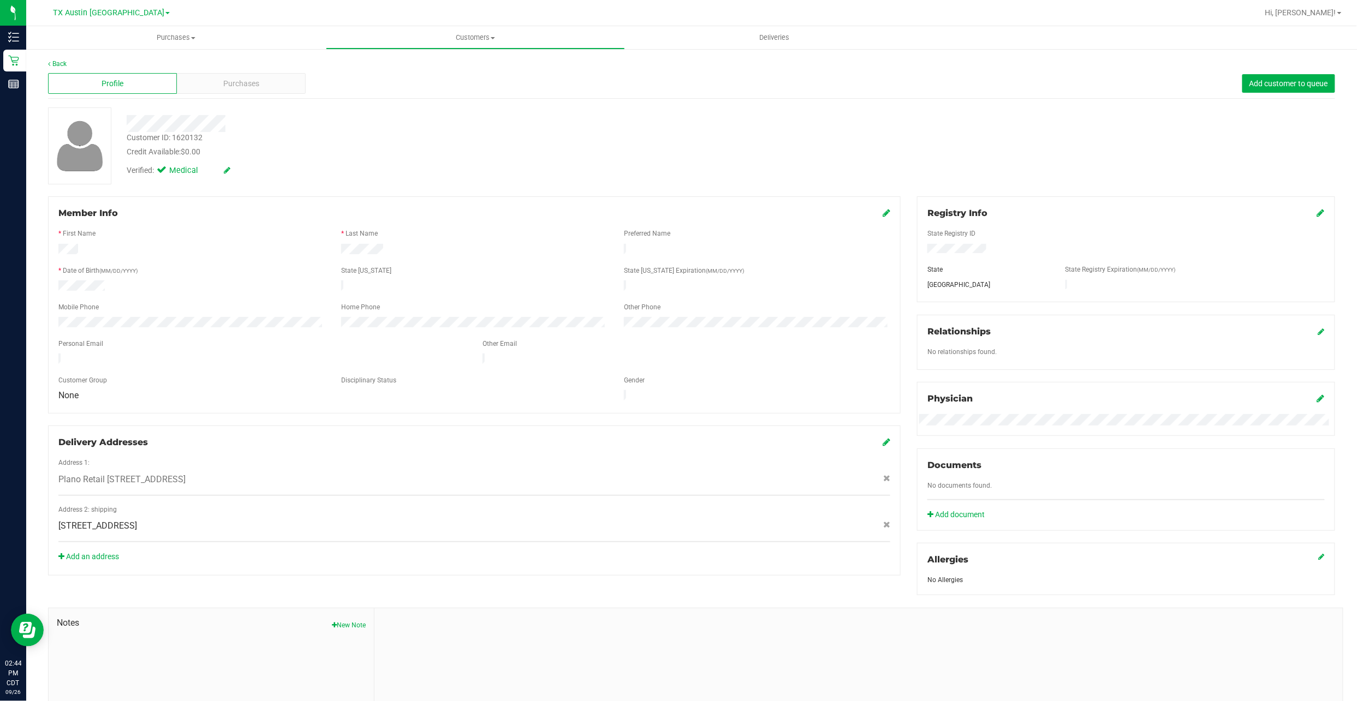
click at [1310, 206] on div "Registry Info State Registry ID State State Registry Expiration (MM/DD/YYYY) TX" at bounding box center [1126, 249] width 418 height 106
click at [1317, 210] on icon at bounding box center [1321, 212] width 8 height 9
click at [1314, 215] on icon at bounding box center [1319, 214] width 10 height 9
click at [249, 85] on span "Purchases" at bounding box center [241, 83] width 36 height 11
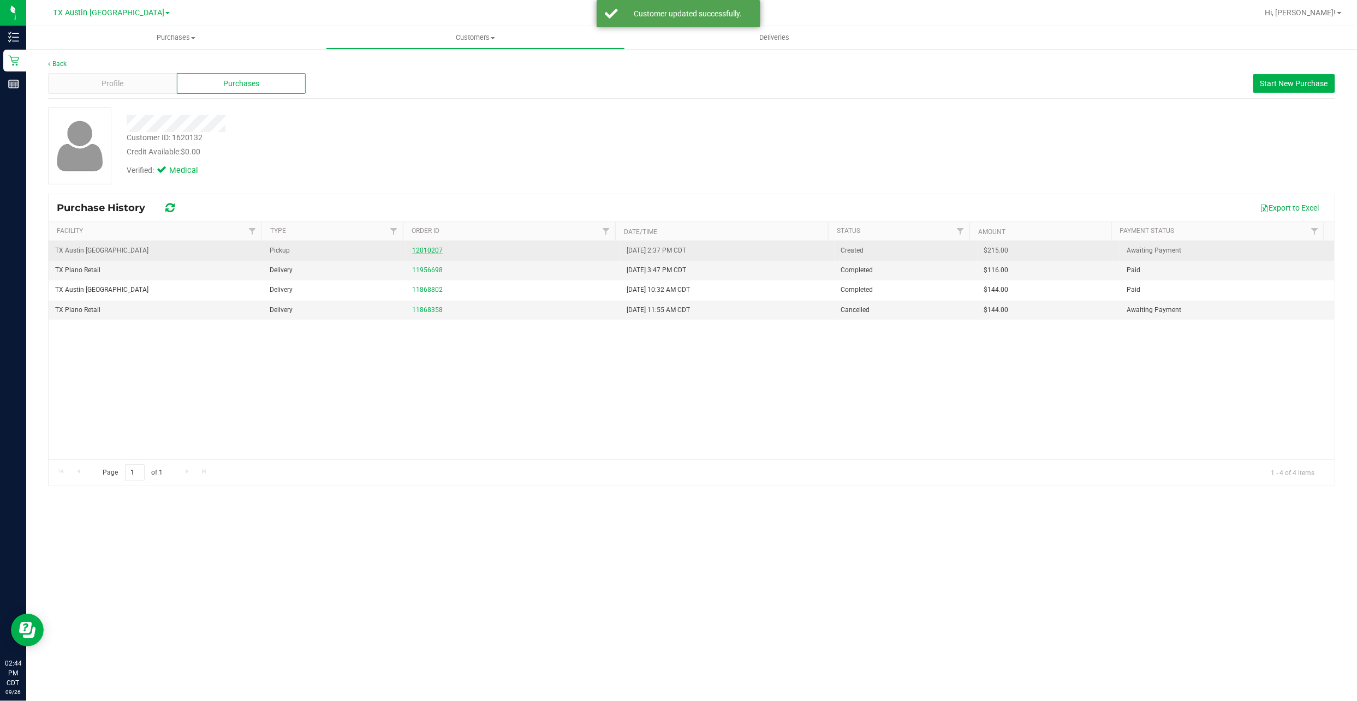
click at [423, 249] on link "12010207" at bounding box center [427, 251] width 31 height 8
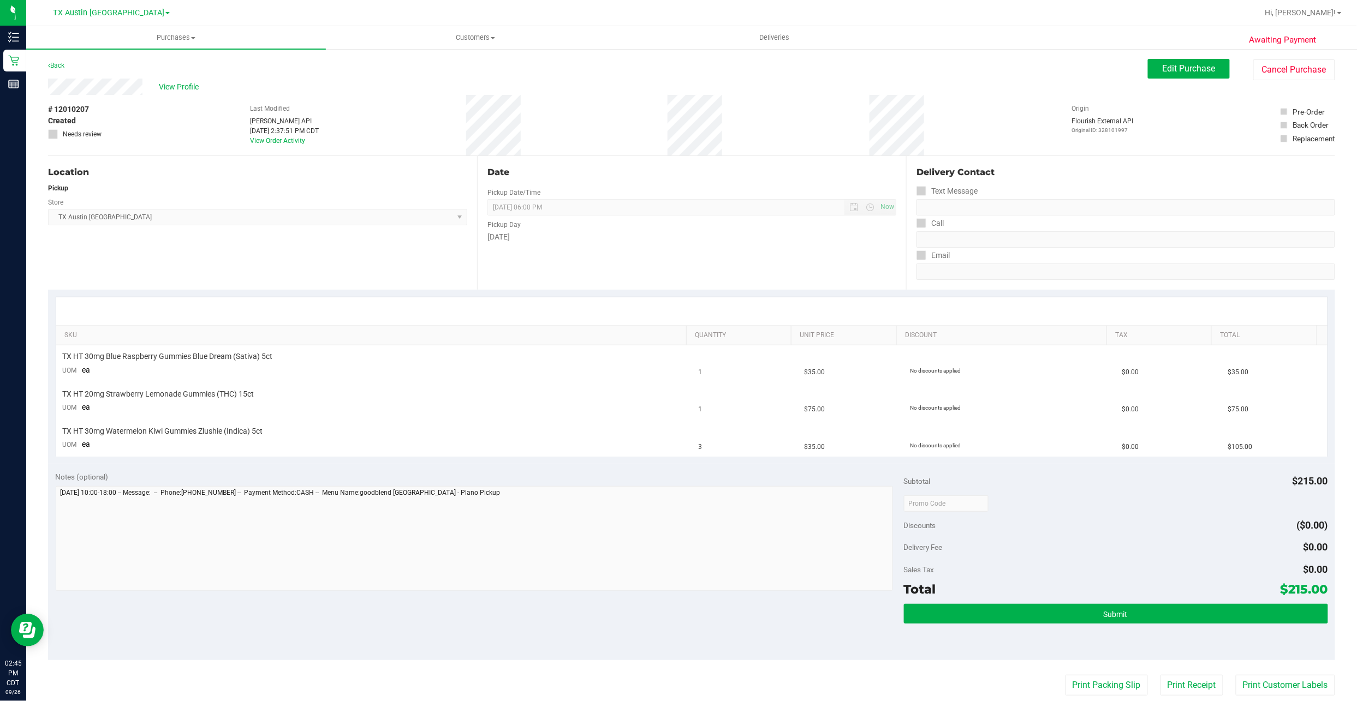
click at [184, 79] on div "View Profile" at bounding box center [597, 87] width 1099 height 16
click at [1149, 67] on button "Edit Purchase" at bounding box center [1189, 69] width 82 height 20
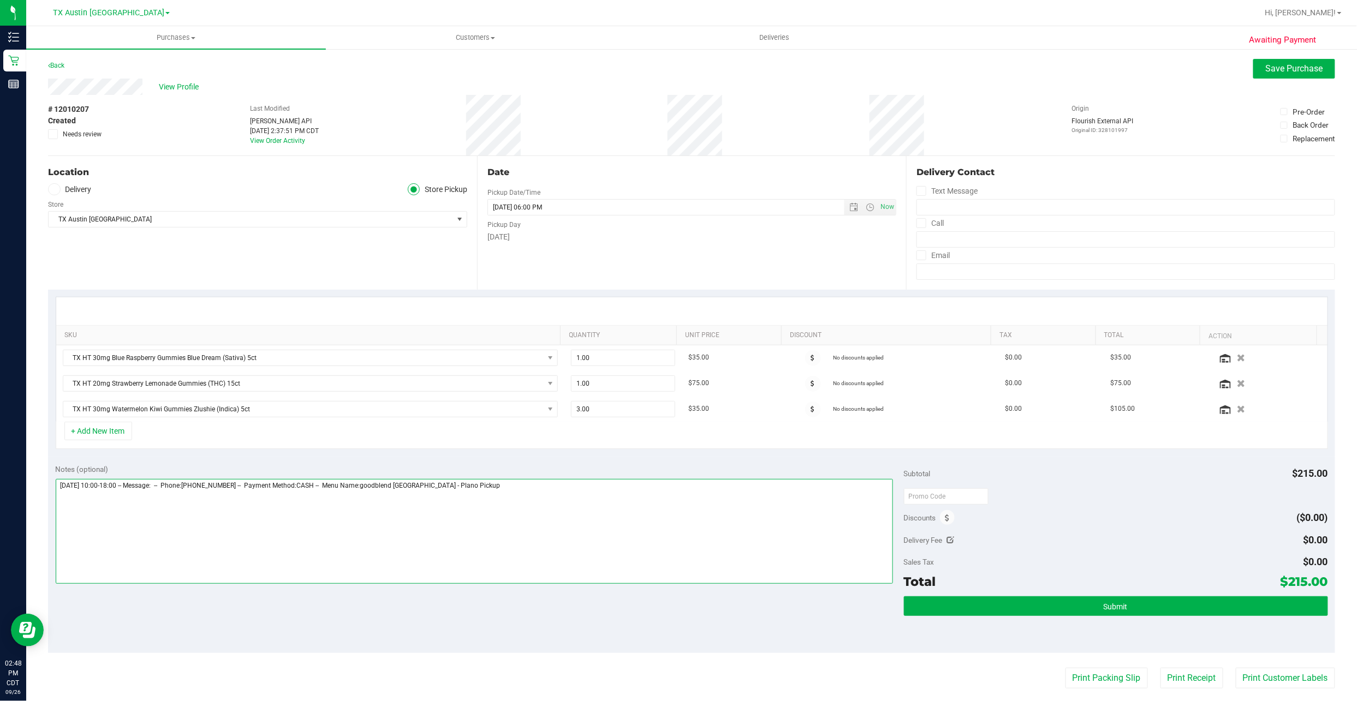
drag, startPoint x: 608, startPoint y: 510, endPoint x: 595, endPoint y: 527, distance: 21.8
click at [595, 527] on textarea at bounding box center [474, 531] width 837 height 105
click at [607, 517] on textarea at bounding box center [474, 531] width 837 height 105
drag, startPoint x: 69, startPoint y: 186, endPoint x: 77, endPoint y: 193, distance: 11.2
click at [69, 186] on label "Delivery" at bounding box center [70, 189] width 44 height 13
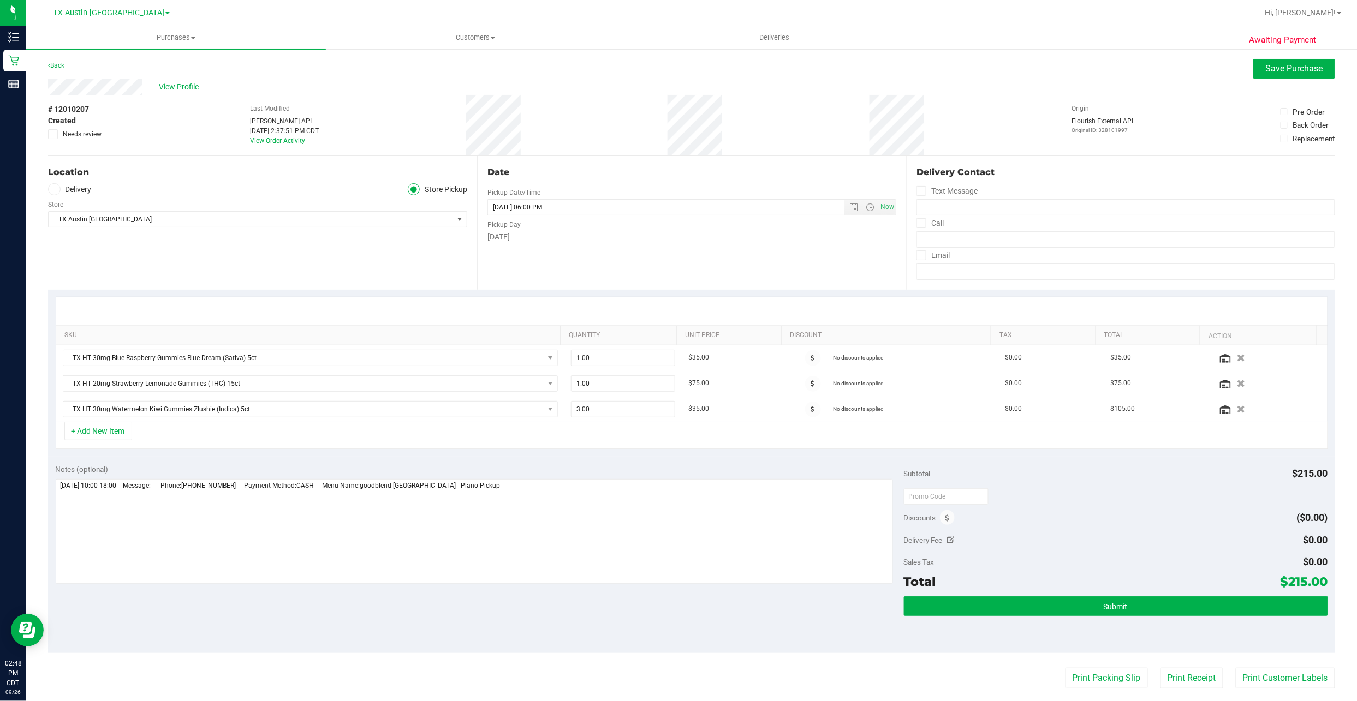
click at [0, 0] on input "Delivery" at bounding box center [0, 0] width 0 height 0
click at [88, 214] on span "2737 Colonial Dr , Carrollton , TX 75007" at bounding box center [241, 219] width 384 height 15
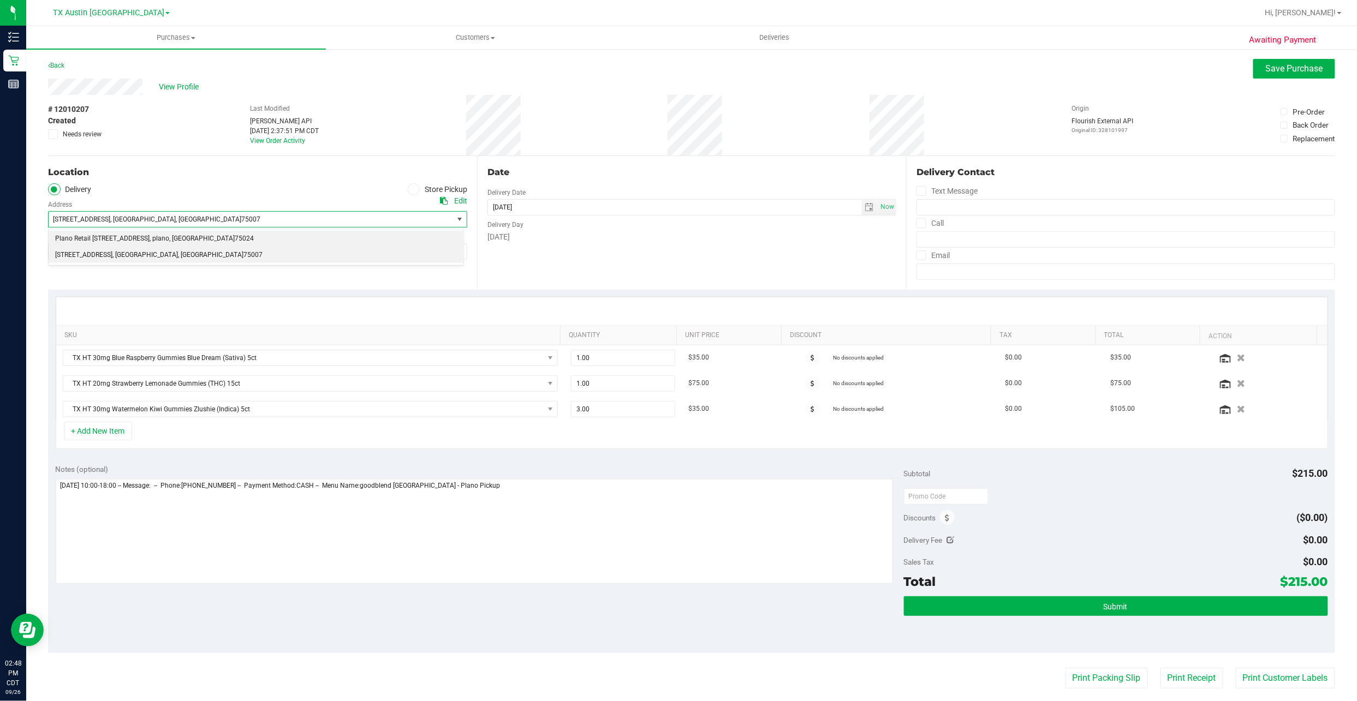
click at [108, 241] on span "Plano Retail 4720 SH 121 N, Suite#180" at bounding box center [102, 239] width 94 height 14
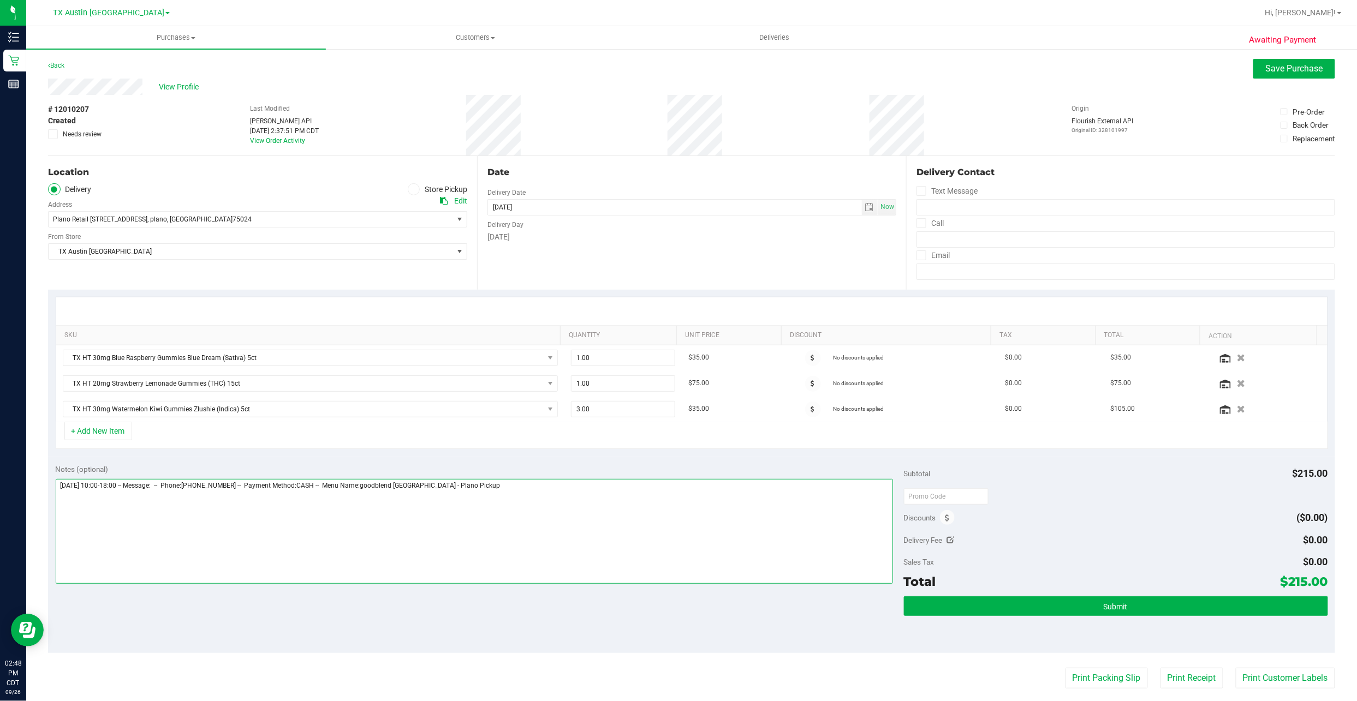
click at [557, 544] on textarea at bounding box center [474, 531] width 837 height 105
click at [207, 251] on span "TX Austin [GEOGRAPHIC_DATA]" at bounding box center [251, 251] width 404 height 15
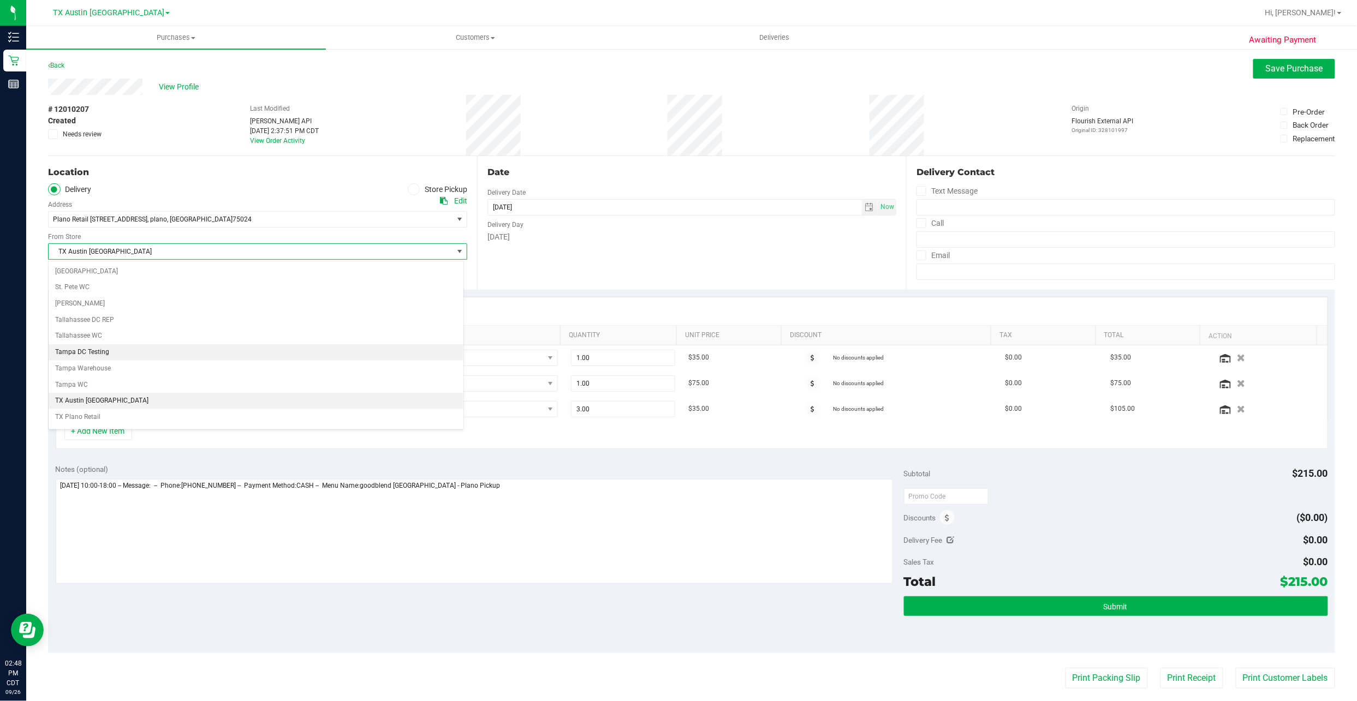
scroll to position [814, 0]
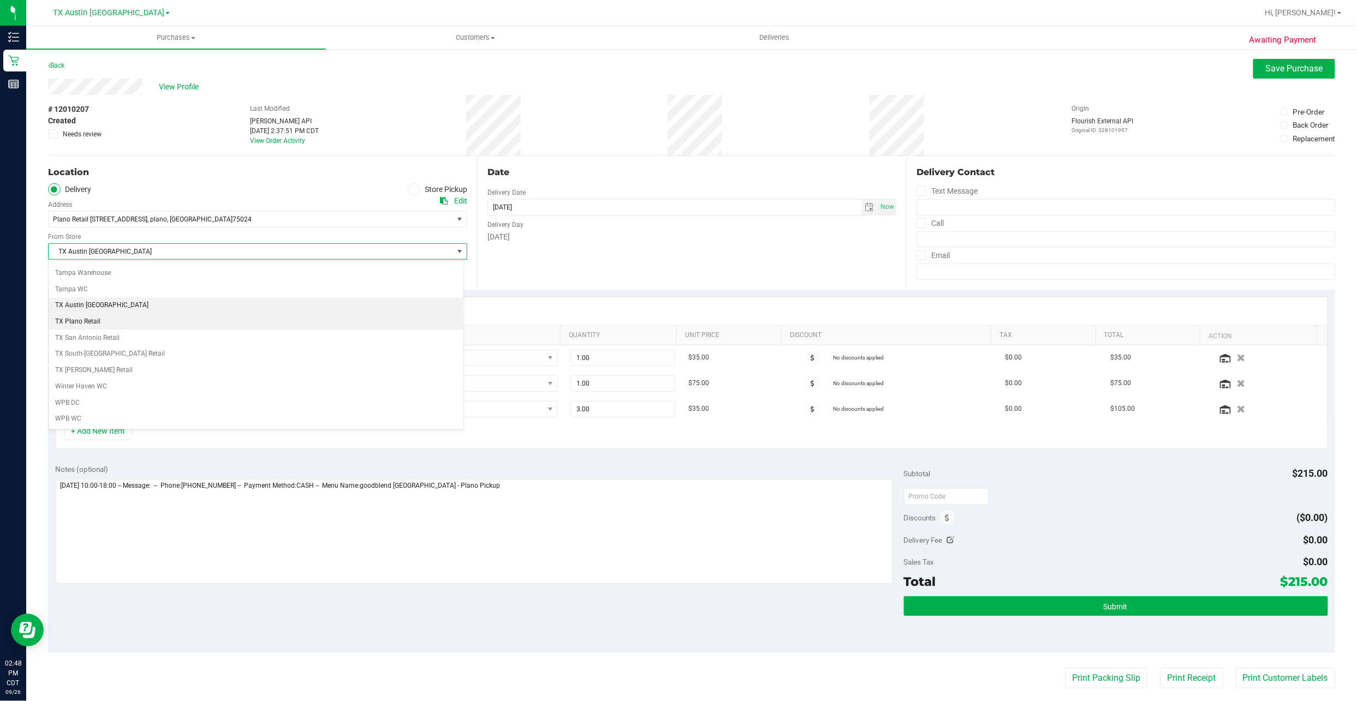
click at [158, 319] on li "TX Plano Retail" at bounding box center [256, 322] width 415 height 16
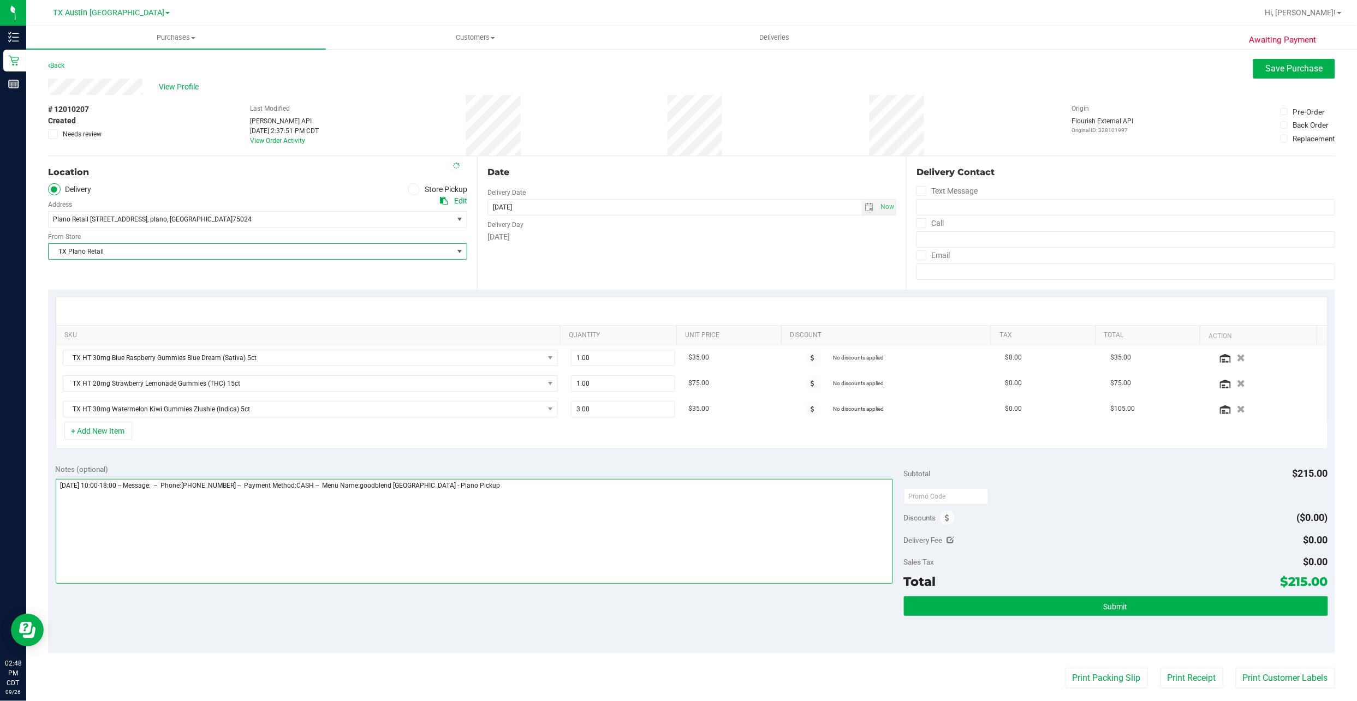
click at [582, 552] on textarea at bounding box center [474, 531] width 837 height 105
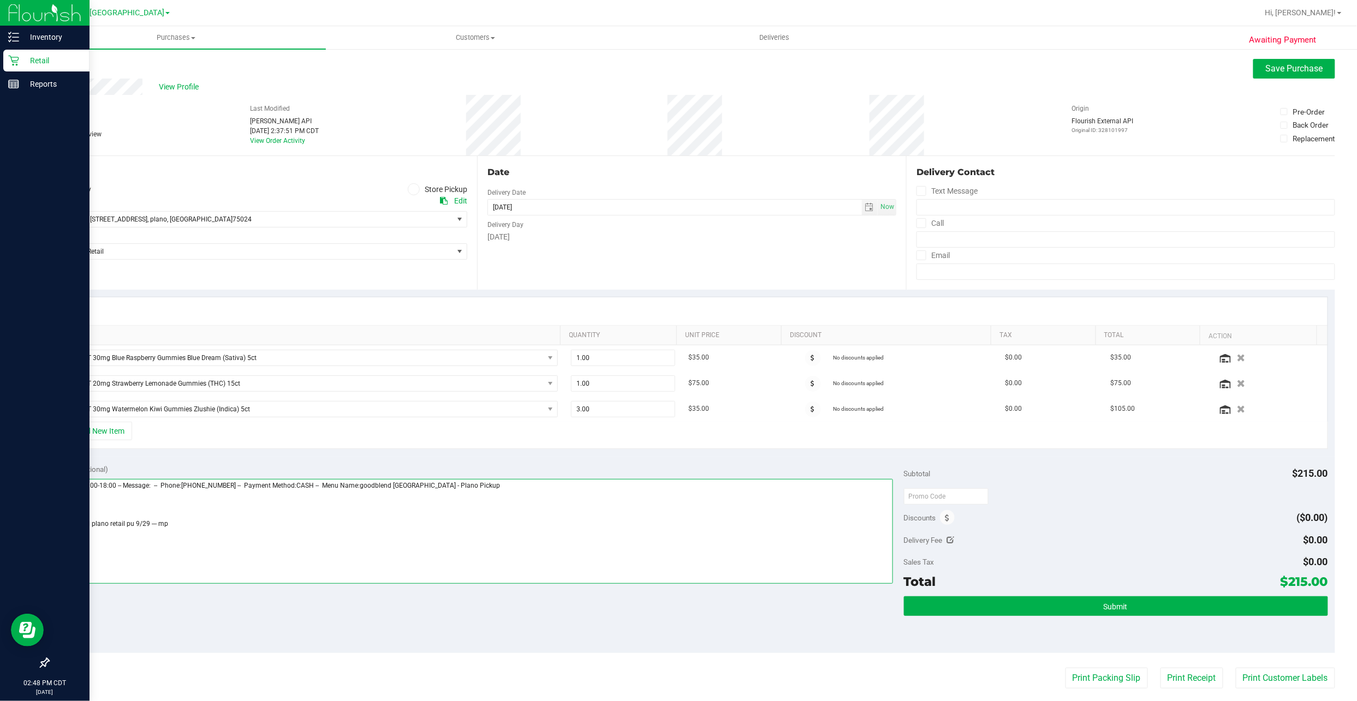
type textarea "Monday 09/29/2025 10:00-18:00 -- Message: -- Phone:9728028670 -- Payment Method…"
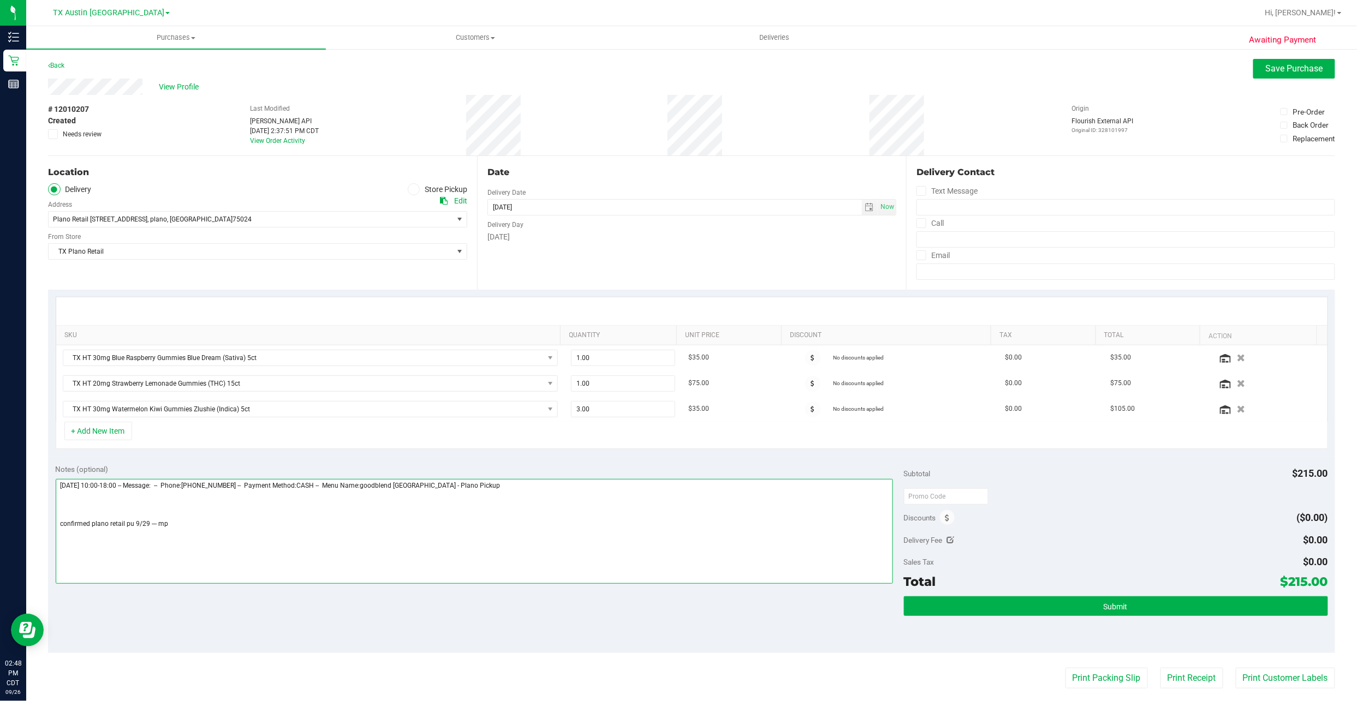
click at [256, 527] on textarea at bounding box center [474, 531] width 837 height 105
click at [994, 601] on button "Submit" at bounding box center [1116, 606] width 424 height 20
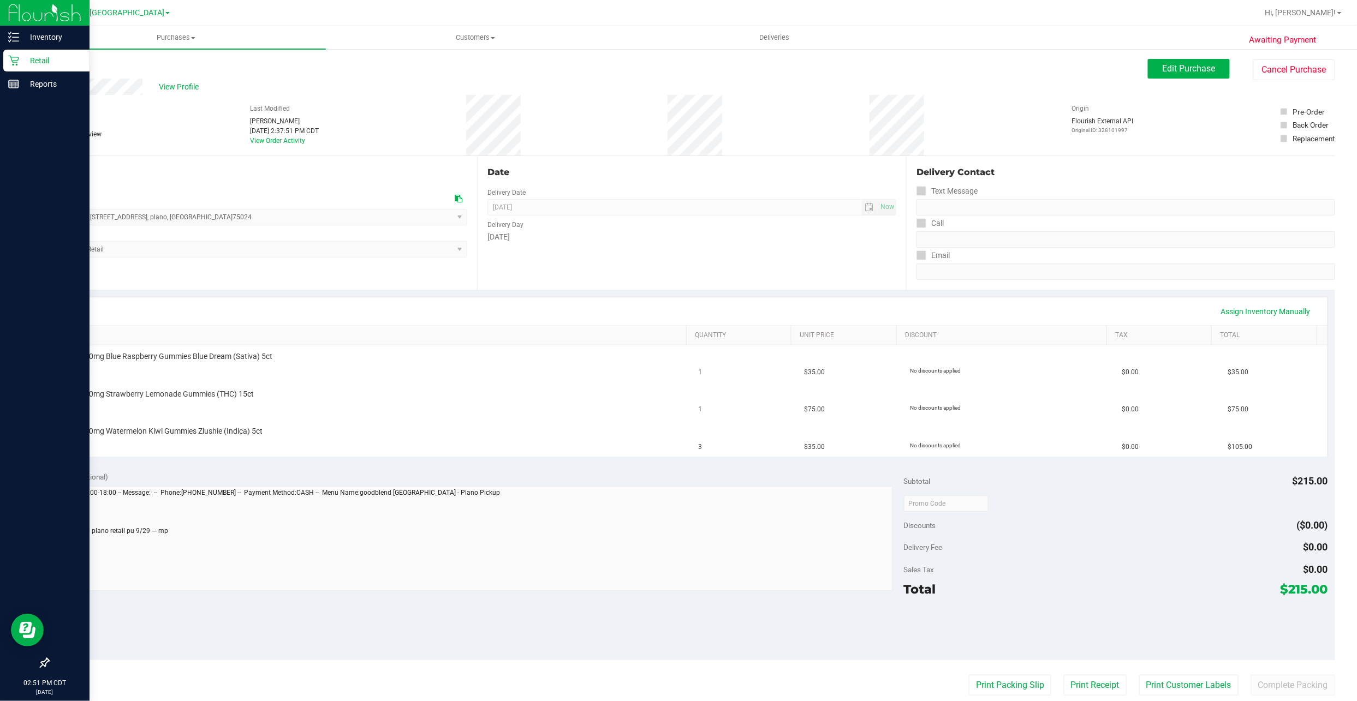
click at [3, 51] on link "Retail" at bounding box center [44, 61] width 89 height 23
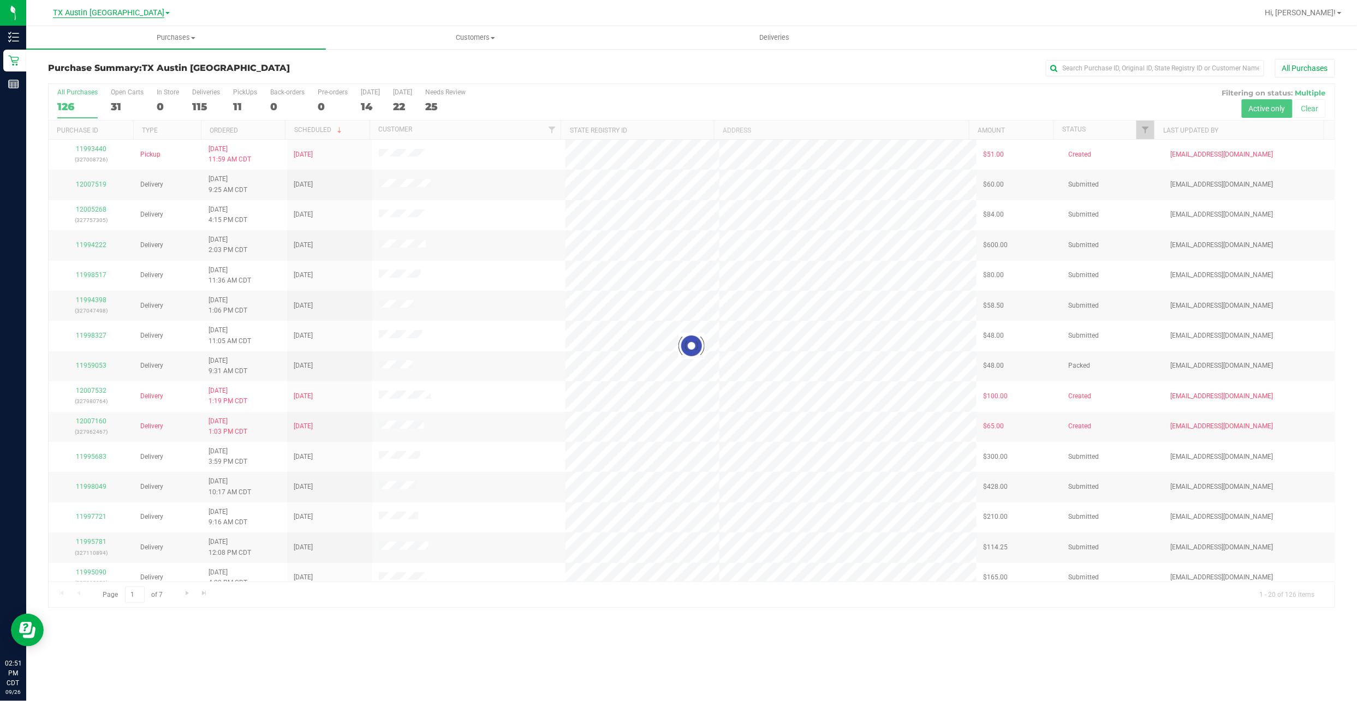
click at [126, 15] on span "TX Austin [GEOGRAPHIC_DATA]" at bounding box center [108, 13] width 111 height 10
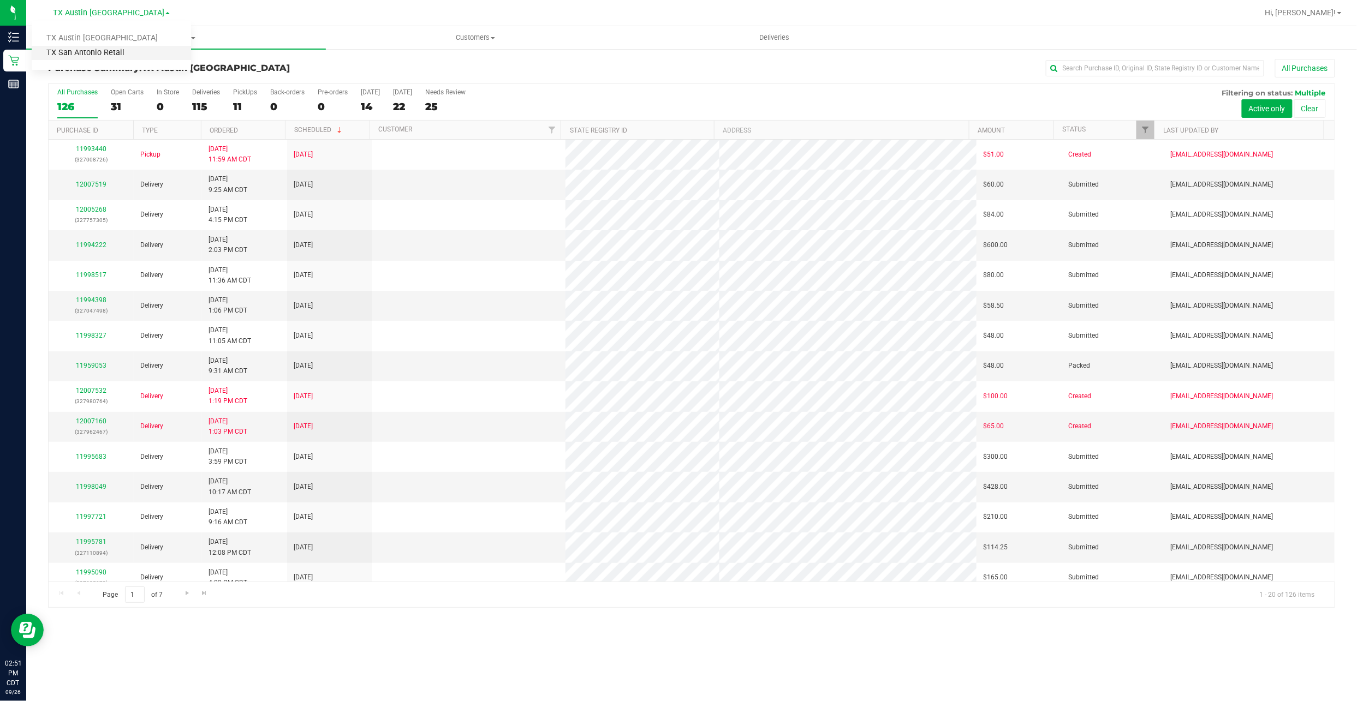
click at [130, 51] on link "TX San Antonio Retail" at bounding box center [111, 53] width 159 height 15
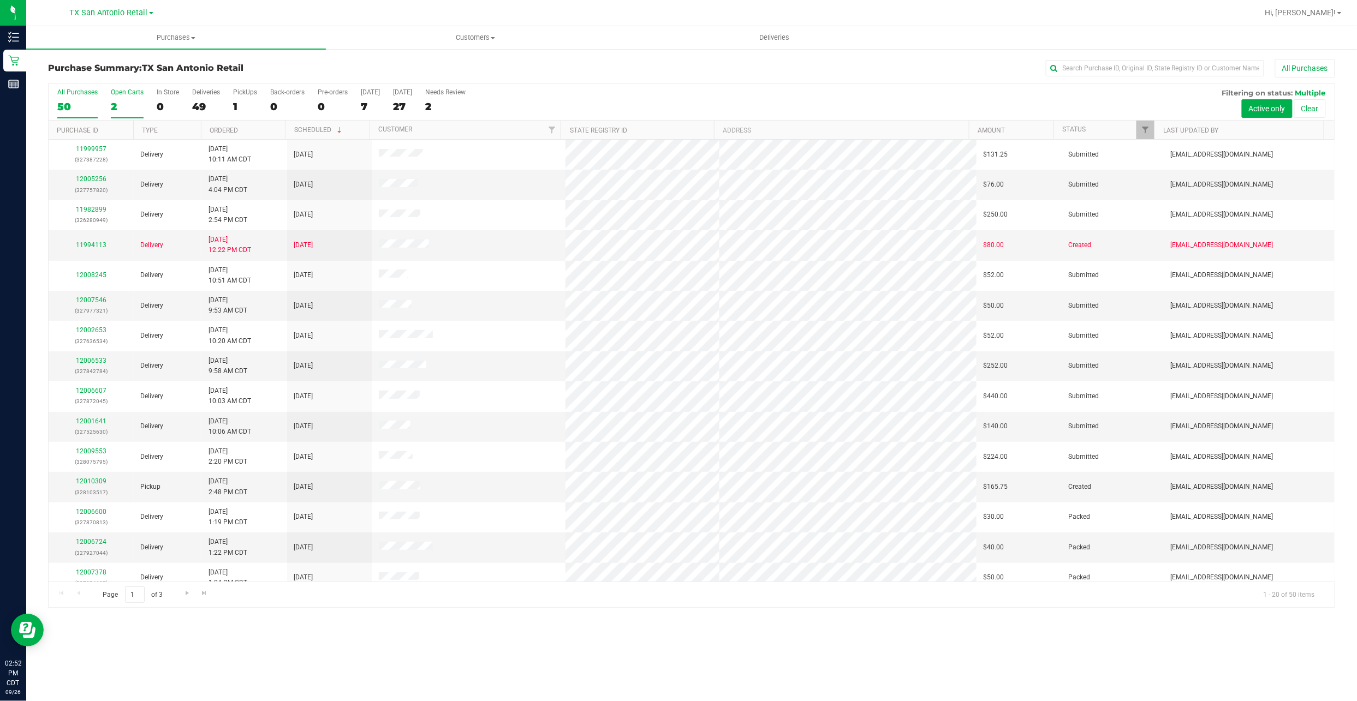
click at [122, 110] on div "2" at bounding box center [127, 106] width 33 height 13
click at [0, 0] on input "Open Carts 2" at bounding box center [0, 0] width 0 height 0
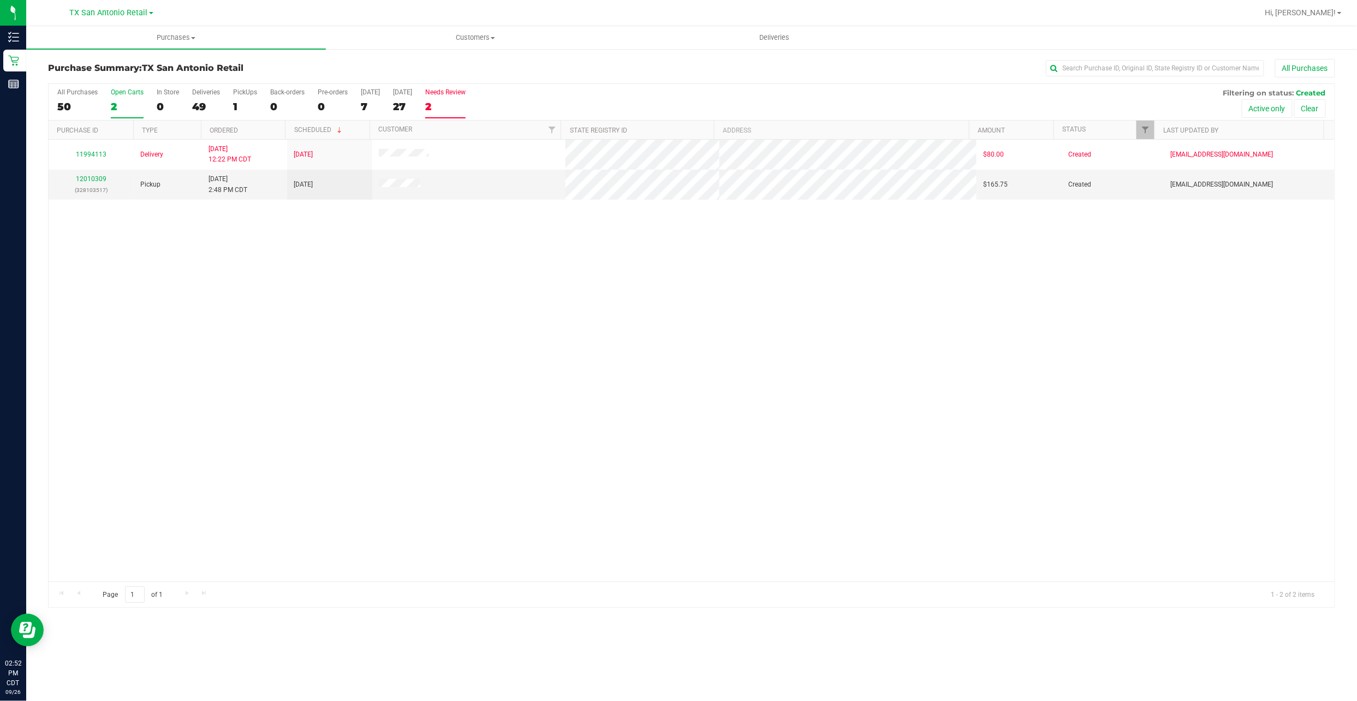
click at [458, 98] on label "Needs Review 2" at bounding box center [445, 103] width 40 height 30
click at [0, 0] on input "Needs Review 2" at bounding box center [0, 0] width 0 height 0
click at [247, 105] on div "1" at bounding box center [245, 106] width 24 height 13
click at [0, 0] on input "PickUps 1" at bounding box center [0, 0] width 0 height 0
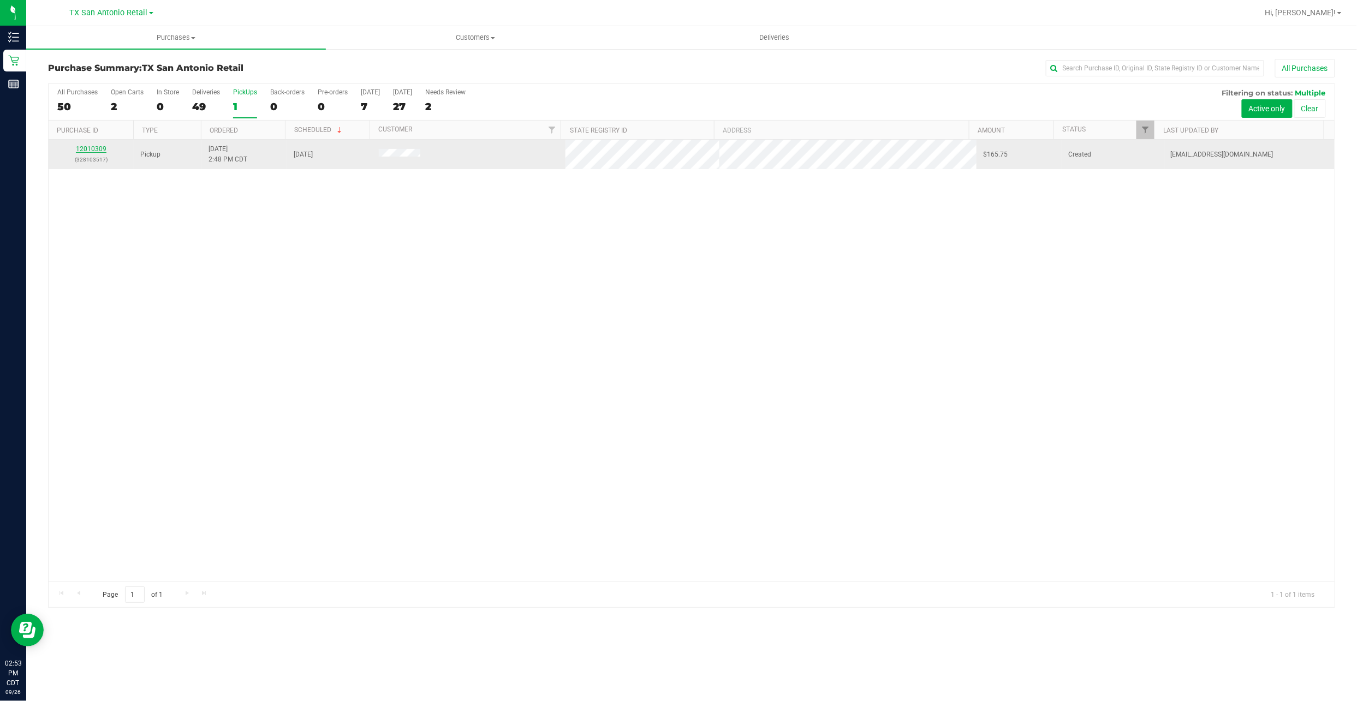
click at [85, 151] on link "12010309" at bounding box center [91, 149] width 31 height 8
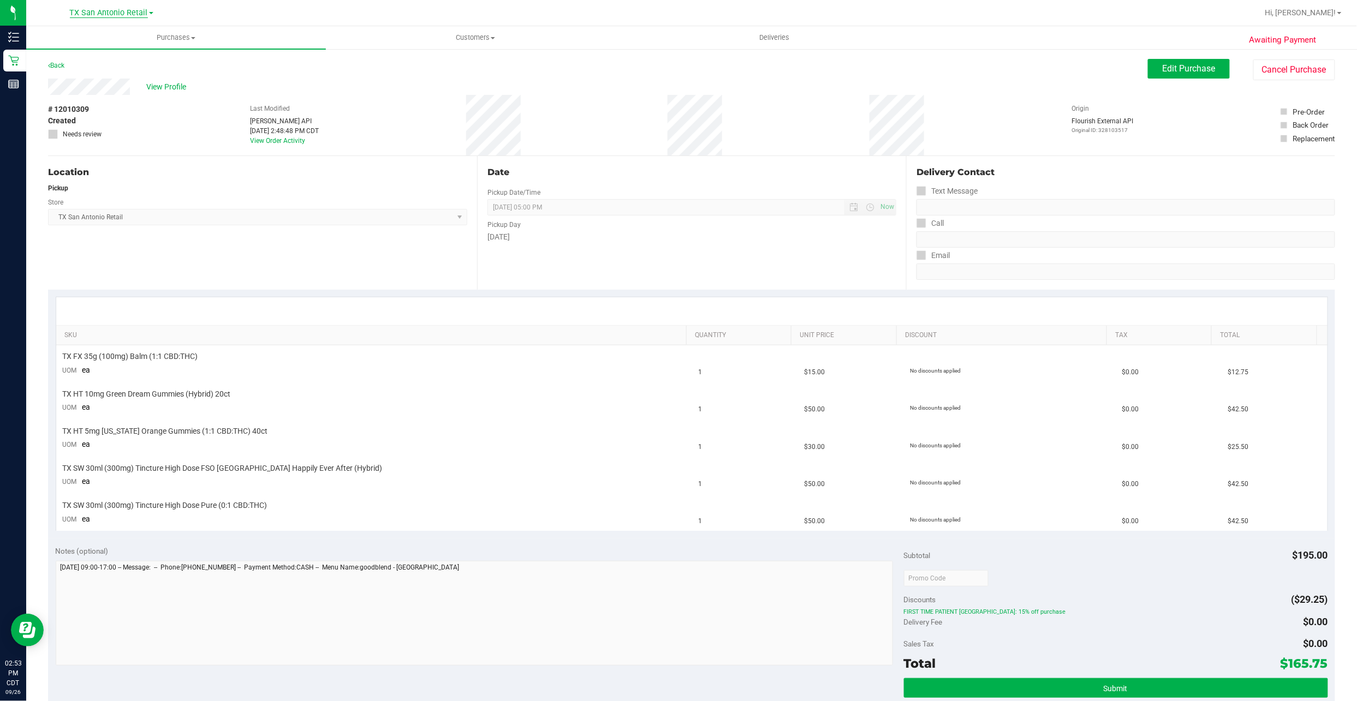
click at [75, 11] on span "TX San Antonio Retail" at bounding box center [109, 13] width 78 height 10
click at [126, 35] on link "TX Austin [GEOGRAPHIC_DATA]" at bounding box center [111, 38] width 159 height 15
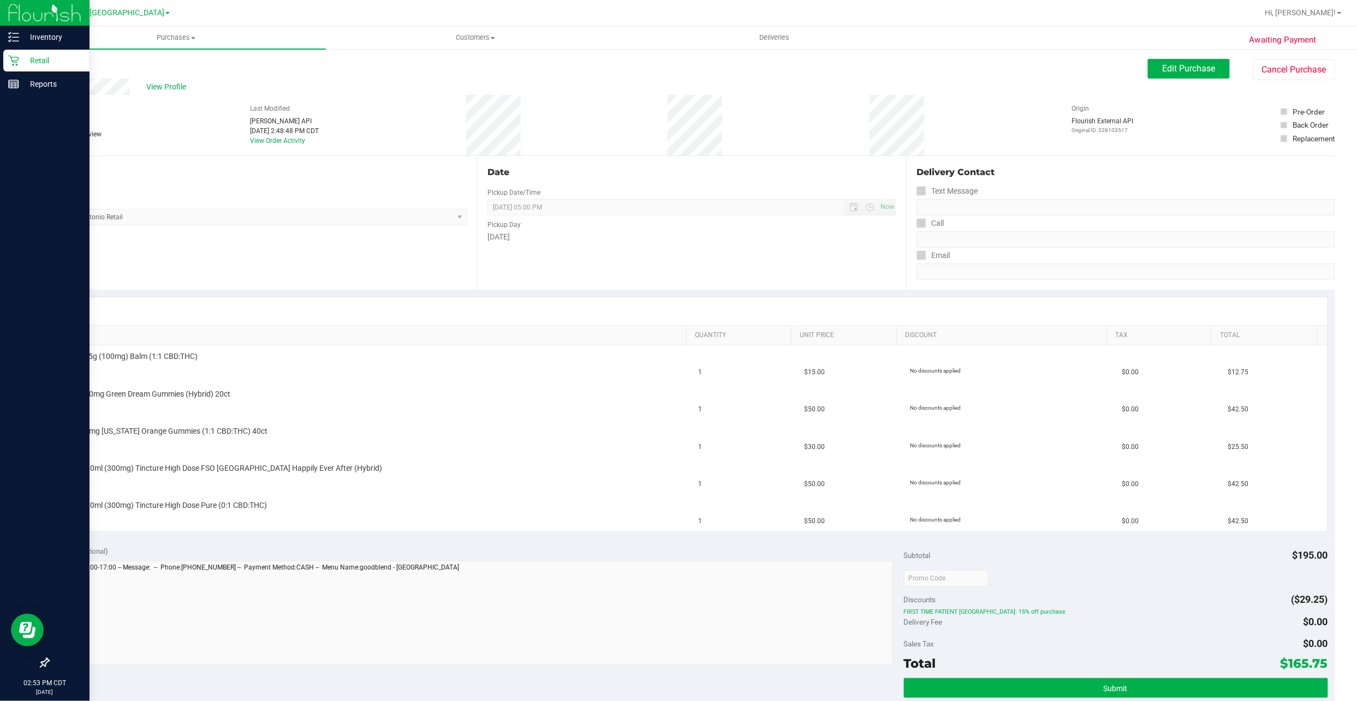
click at [15, 59] on icon at bounding box center [13, 60] width 11 height 11
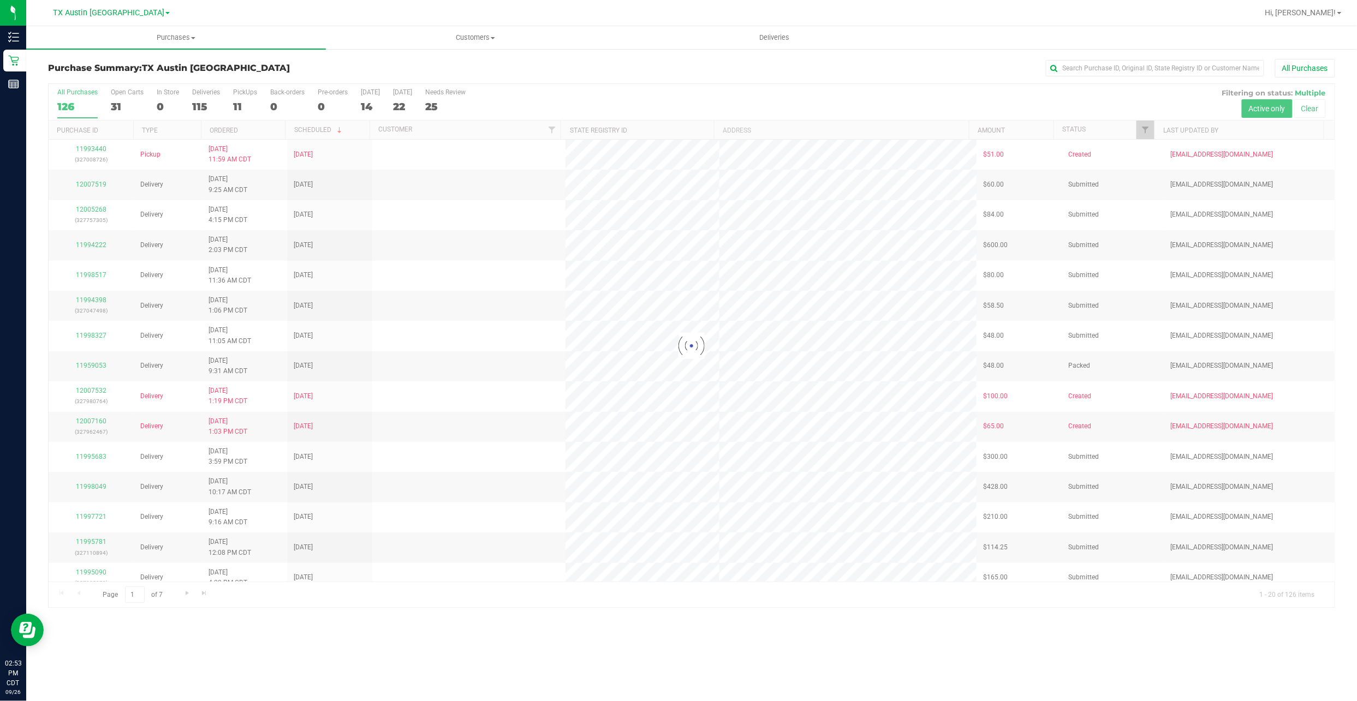
click at [236, 109] on div at bounding box center [692, 346] width 1286 height 524
click at [236, 106] on div at bounding box center [692, 346] width 1286 height 524
click at [236, 106] on div "11" at bounding box center [245, 106] width 24 height 13
click at [0, 0] on input "PickUps 11" at bounding box center [0, 0] width 0 height 0
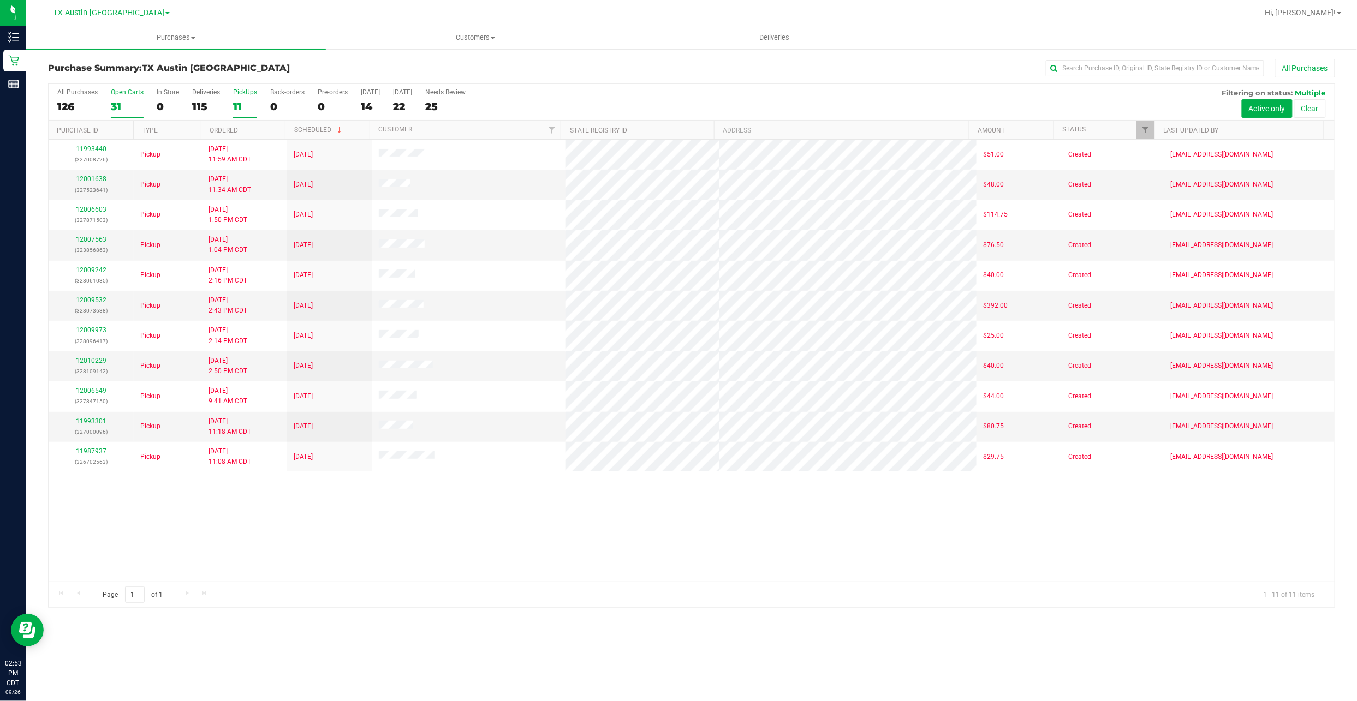
click at [115, 110] on div "31" at bounding box center [127, 106] width 33 height 13
click at [0, 0] on input "Open Carts 31" at bounding box center [0, 0] width 0 height 0
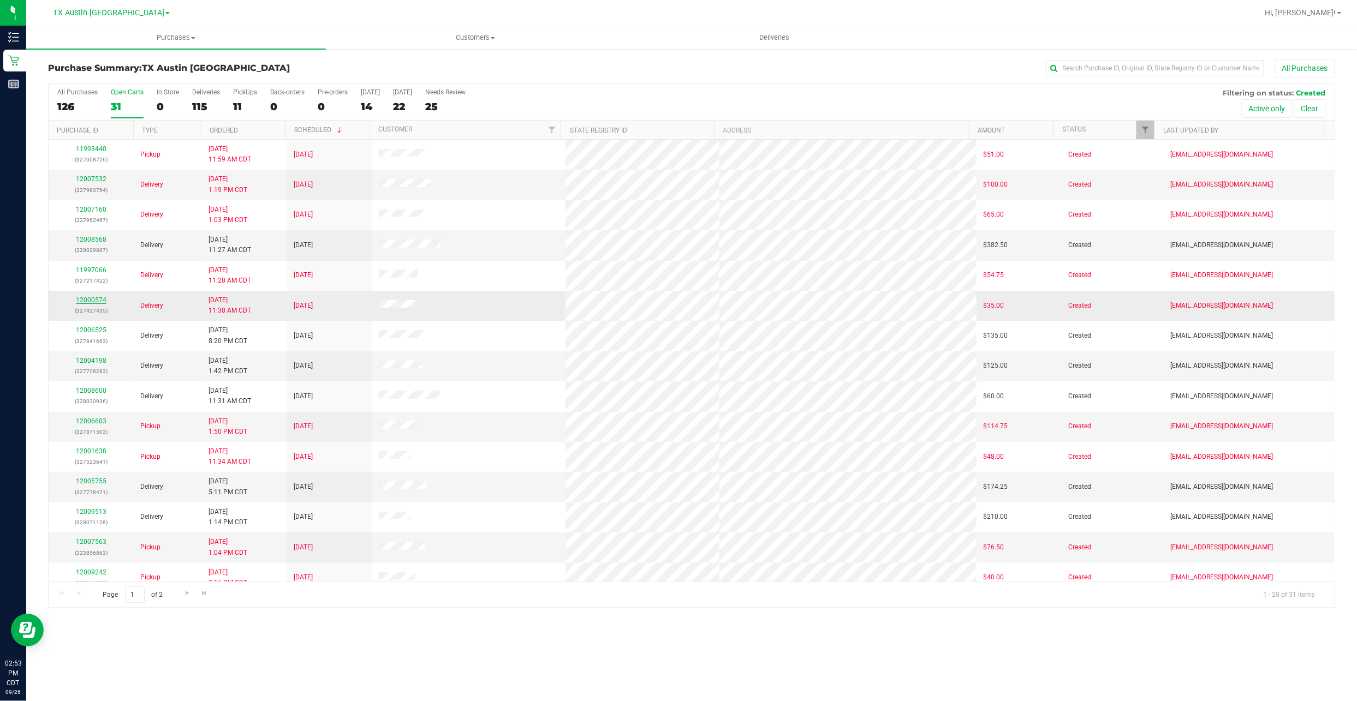
click at [86, 303] on link "12000574" at bounding box center [91, 300] width 31 height 8
click at [465, 99] on label "Needs Review 24" at bounding box center [445, 103] width 40 height 30
click at [0, 0] on input "Needs Review 24" at bounding box center [0, 0] width 0 height 0
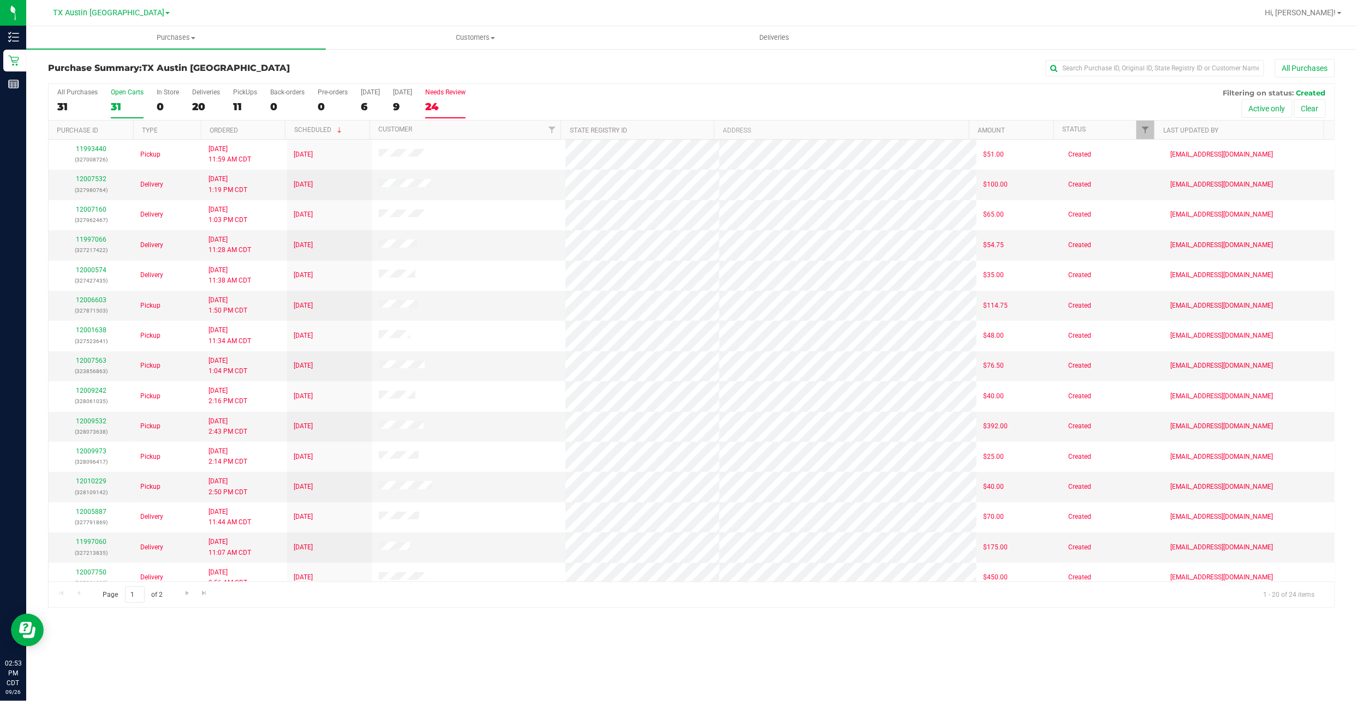
click at [129, 108] on div "31" at bounding box center [127, 106] width 33 height 13
click at [0, 0] on input "Open Carts 31" at bounding box center [0, 0] width 0 height 0
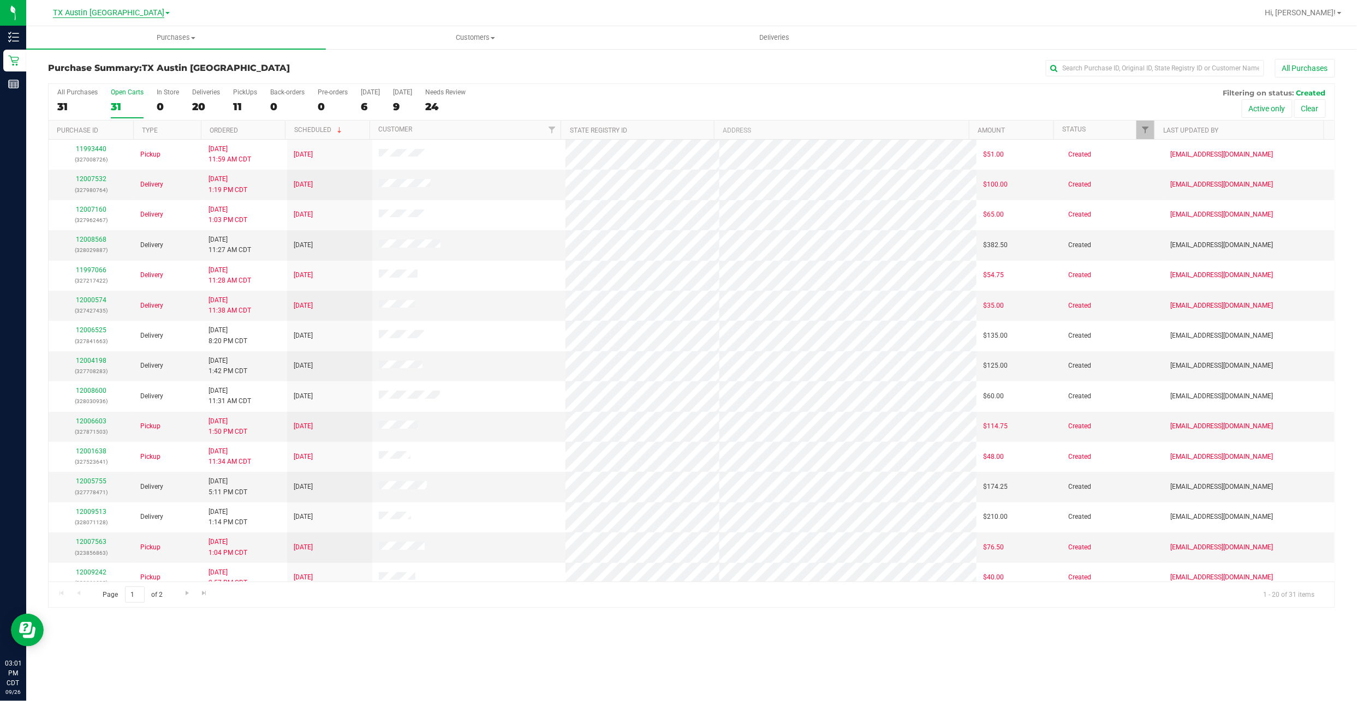
click at [109, 8] on span "TX Austin [GEOGRAPHIC_DATA]" at bounding box center [108, 13] width 111 height 10
click at [128, 56] on link "TX San Antonio Retail" at bounding box center [111, 53] width 159 height 15
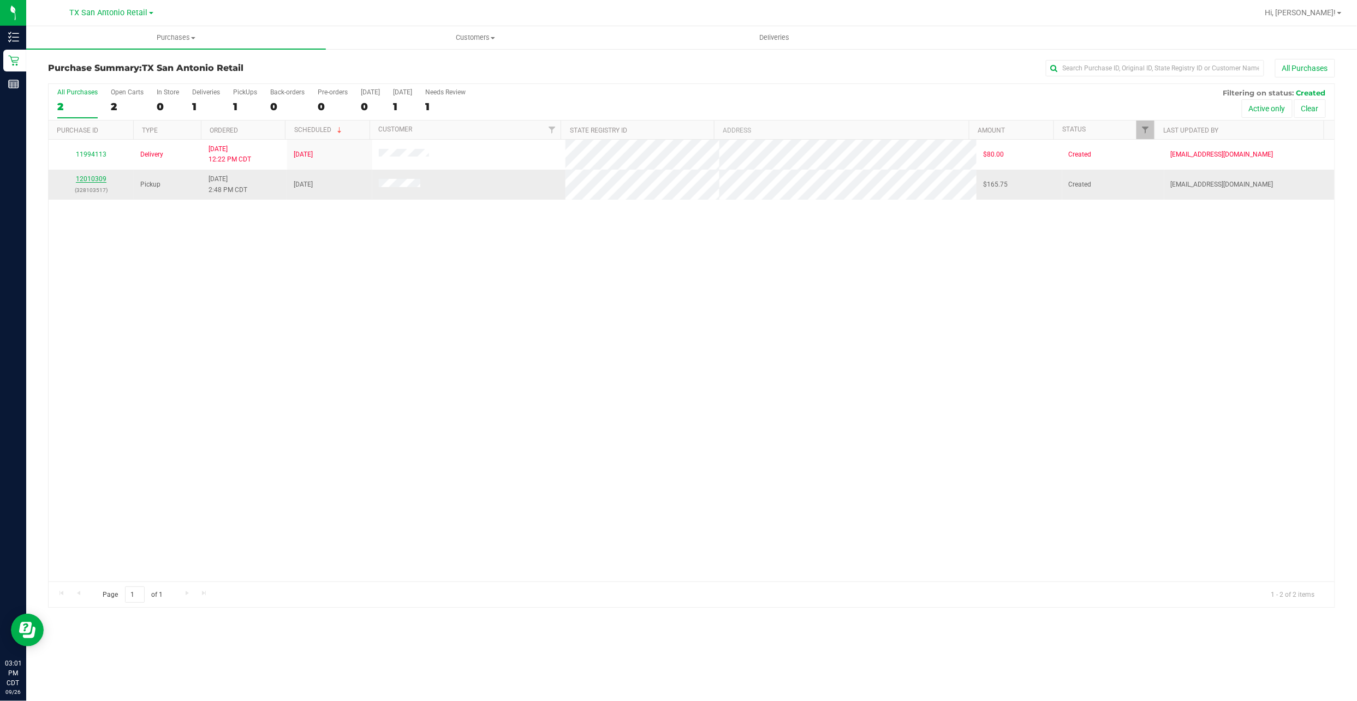
click at [94, 183] on link "12010309" at bounding box center [91, 179] width 31 height 8
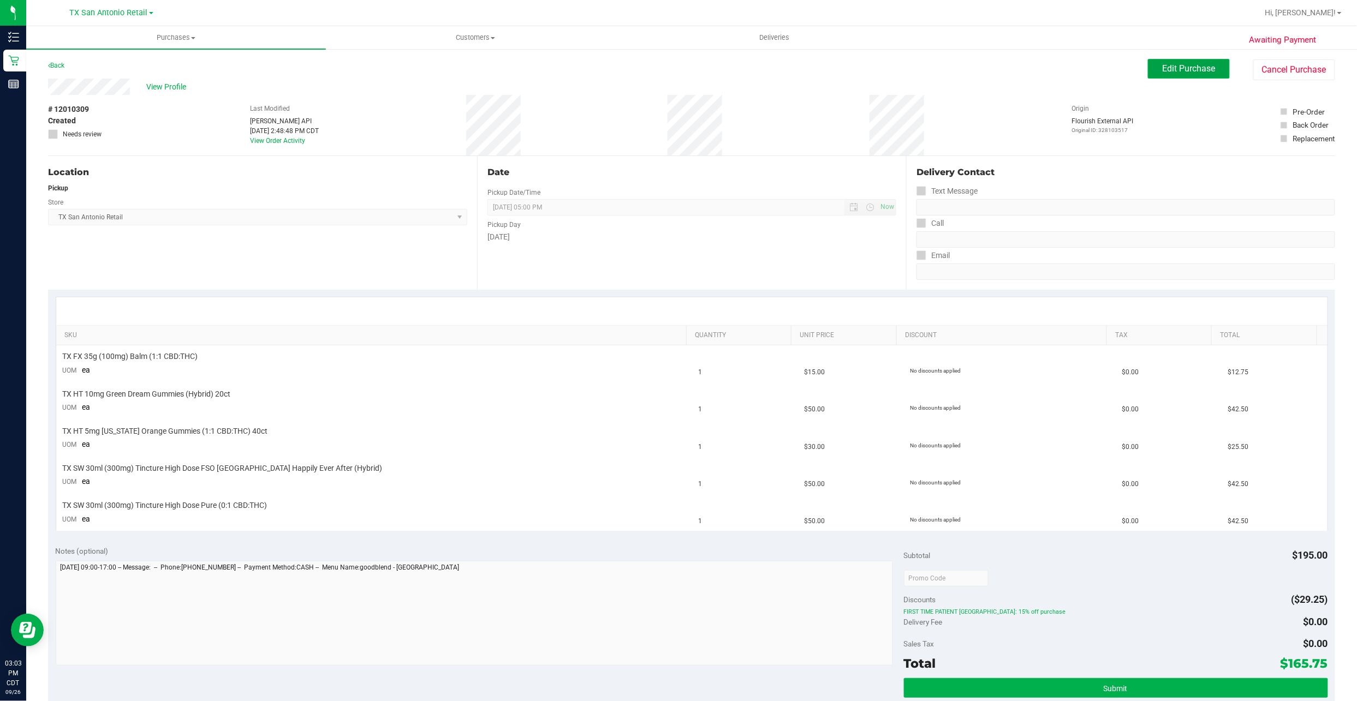
click at [1162, 65] on span "Edit Purchase" at bounding box center [1188, 68] width 53 height 10
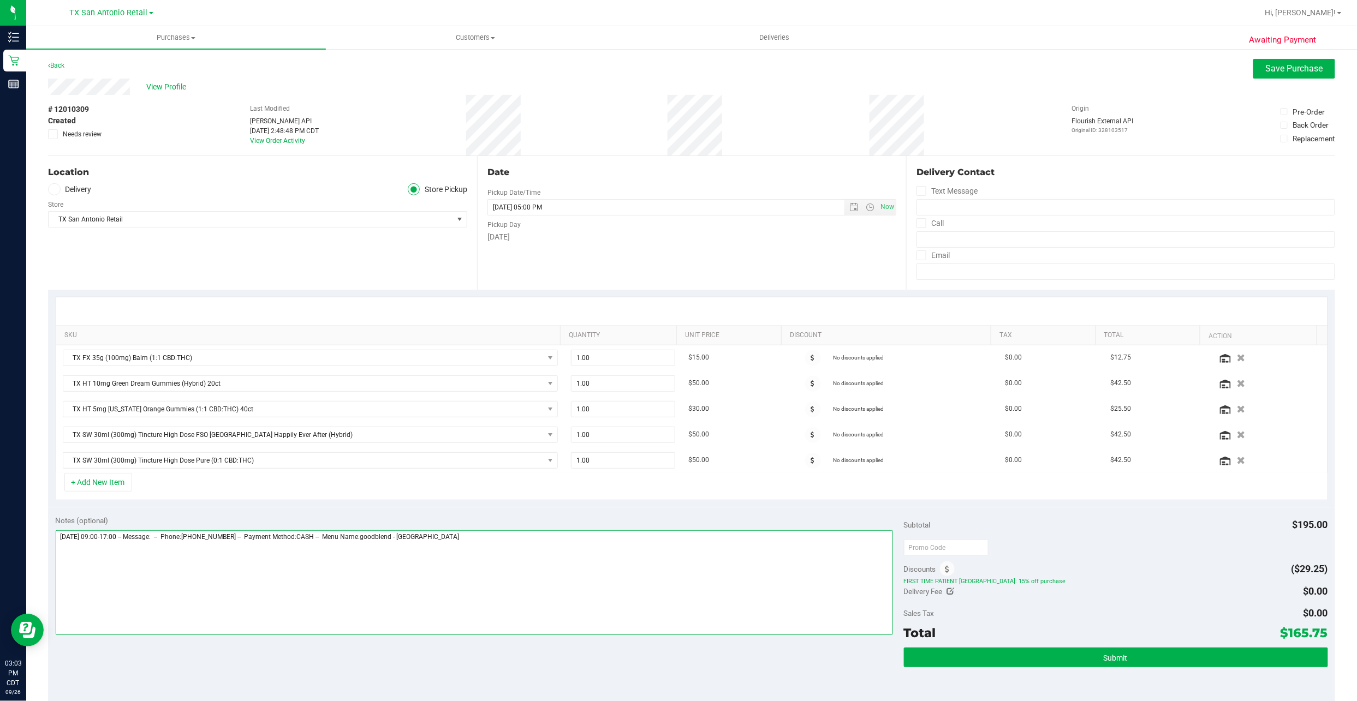
click at [519, 554] on textarea at bounding box center [474, 582] width 837 height 105
click at [172, 569] on textarea at bounding box center [474, 582] width 837 height 105
type textarea "Saturday 09/27/2025 09:00-17:00 -- Message: -- Phone:2102040902 -- Payment Meth…"
click at [176, 80] on div "View Profile" at bounding box center [691, 87] width 1287 height 16
click at [85, 180] on div "Location Delivery Store Pickup Store TX San Antonio Retail Select Store Bonita …" at bounding box center [262, 223] width 429 height 134
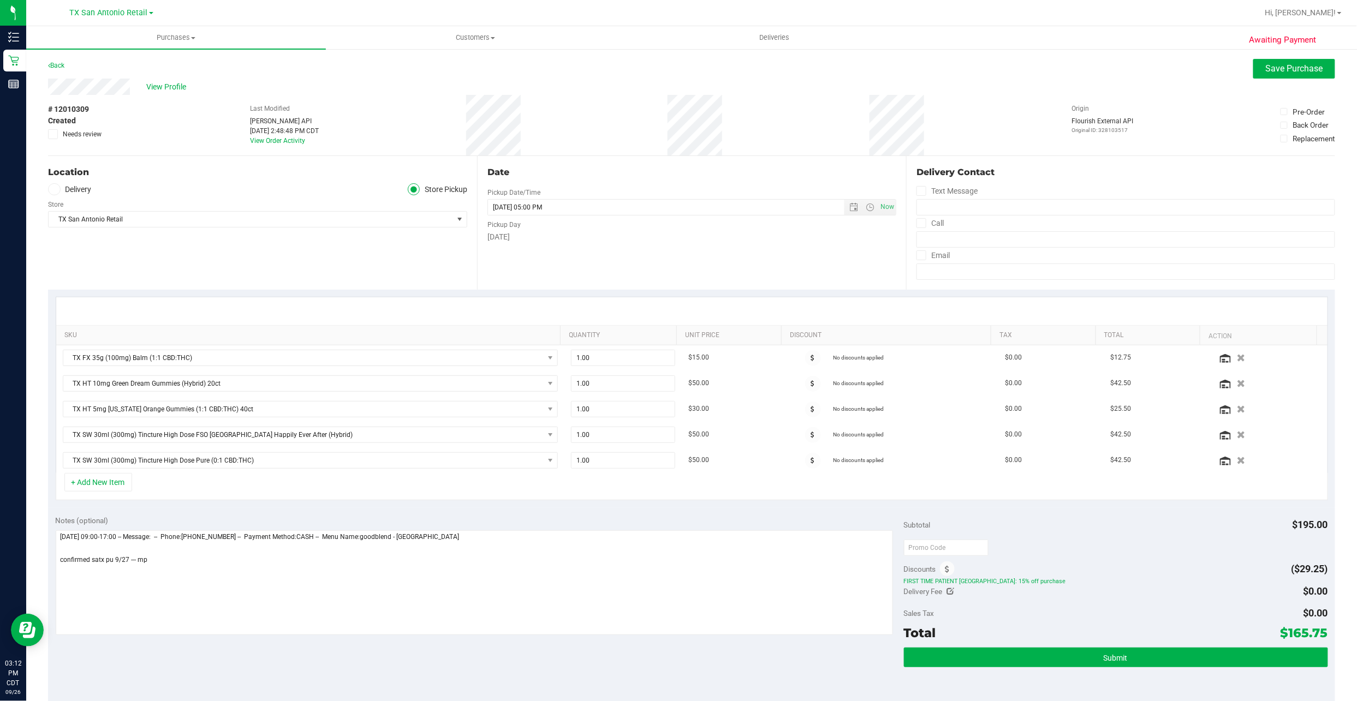
click at [83, 184] on label "Delivery" at bounding box center [70, 189] width 44 height 13
click at [0, 0] on input "Delivery" at bounding box center [0, 0] width 0 height 0
click at [454, 200] on div "Edit" at bounding box center [460, 200] width 13 height 11
click at [991, 664] on button "Submit" at bounding box center [1116, 658] width 424 height 20
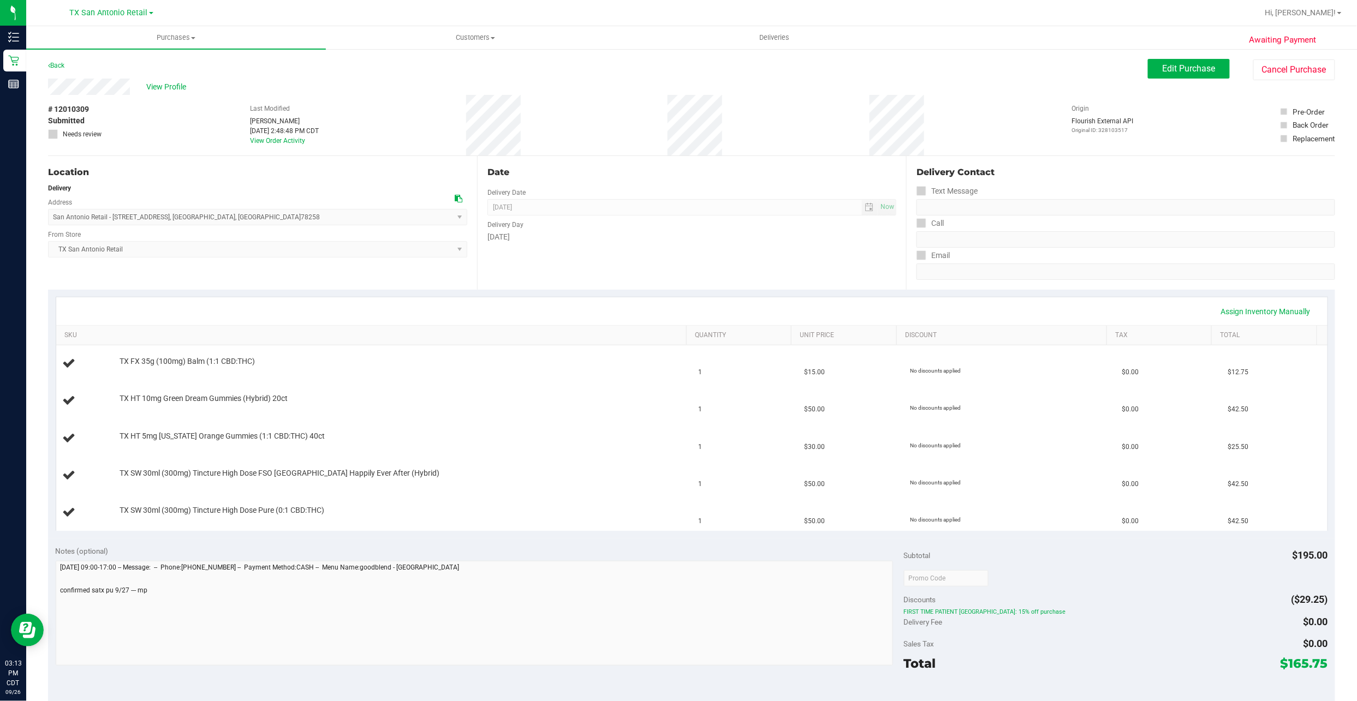
click at [173, 88] on span "View Profile" at bounding box center [168, 86] width 44 height 11
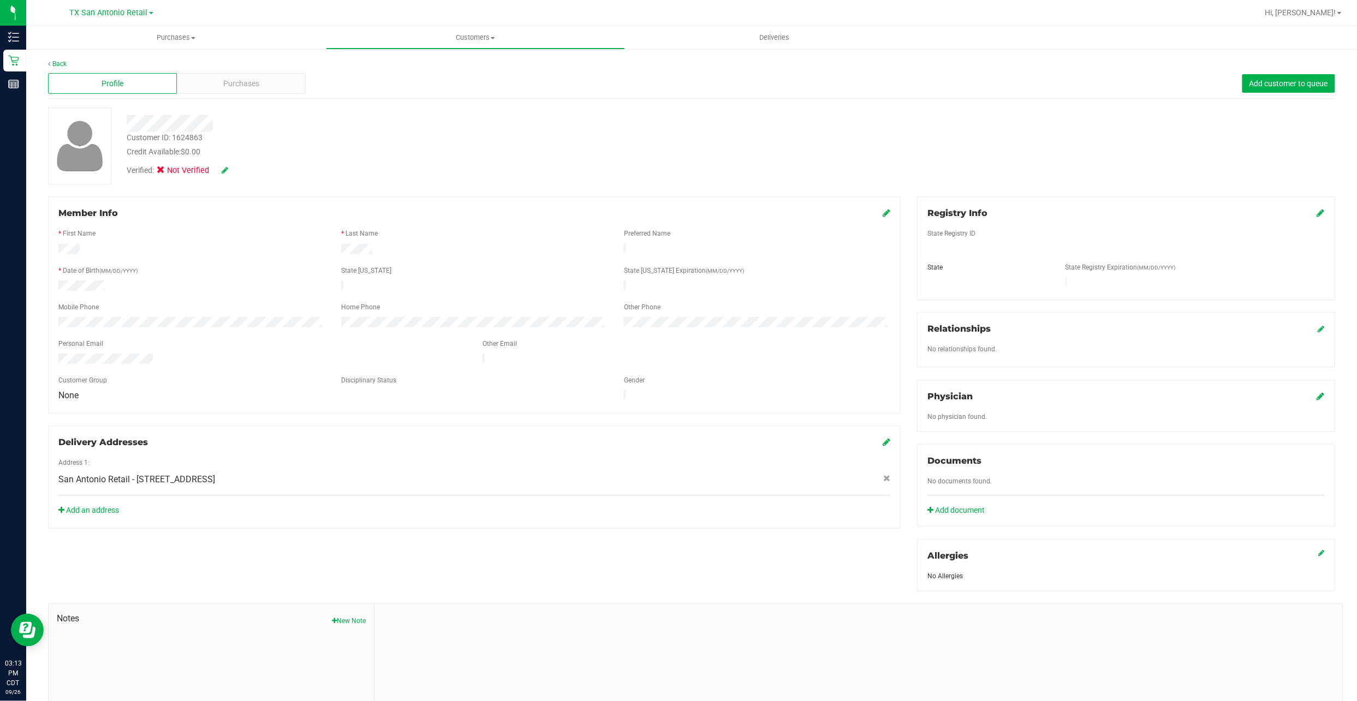
click at [139, 351] on div at bounding box center [474, 352] width 832 height 3
click at [134, 351] on div at bounding box center [474, 352] width 832 height 3
click at [1317, 212] on icon at bounding box center [1321, 212] width 8 height 9
click at [888, 431] on div "Delivery Addresses Address 1: San Antonio Retail - 18720 Stone Oak PKWY , San A…" at bounding box center [474, 477] width 852 height 103
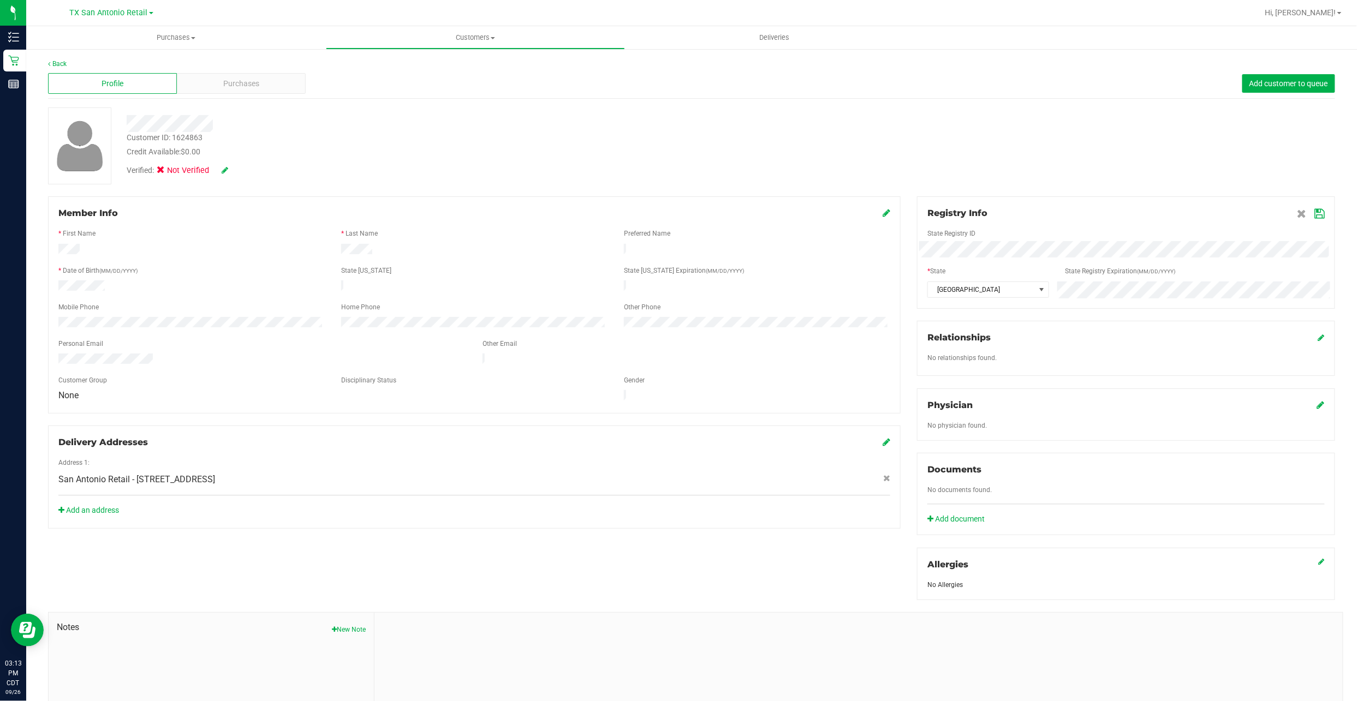
click at [882, 431] on div "Delivery Addresses Address 1: San Antonio Retail - 18720 Stone Oak PKWY , San A…" at bounding box center [474, 477] width 852 height 103
click at [882, 438] on icon at bounding box center [886, 442] width 8 height 9
click at [222, 179] on div "Verified: Not Verified" at bounding box center [226, 173] width 217 height 17
click at [223, 173] on icon at bounding box center [225, 170] width 7 height 8
click at [186, 171] on span "Medical" at bounding box center [189, 171] width 31 height 11
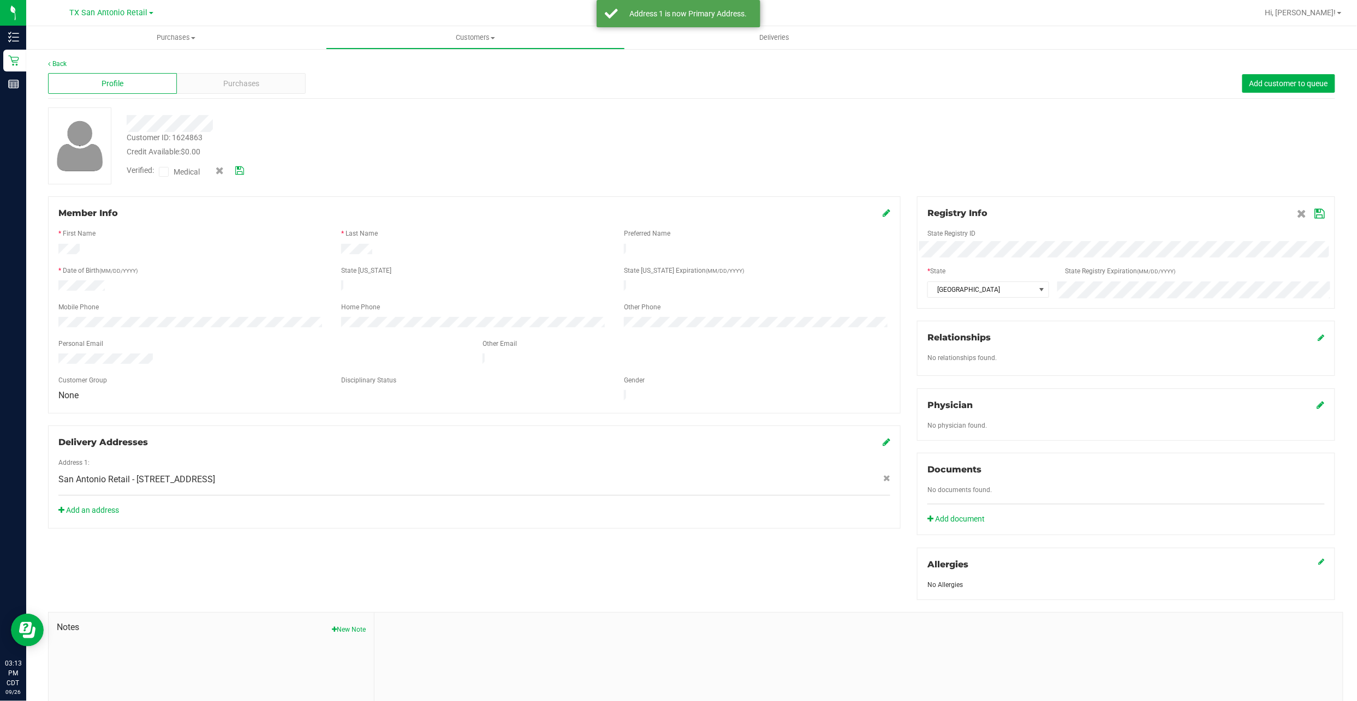
click at [0, 0] on input "Medical" at bounding box center [0, 0] width 0 height 0
click at [241, 171] on icon at bounding box center [239, 171] width 9 height 8
click at [1314, 210] on icon at bounding box center [1319, 214] width 10 height 9
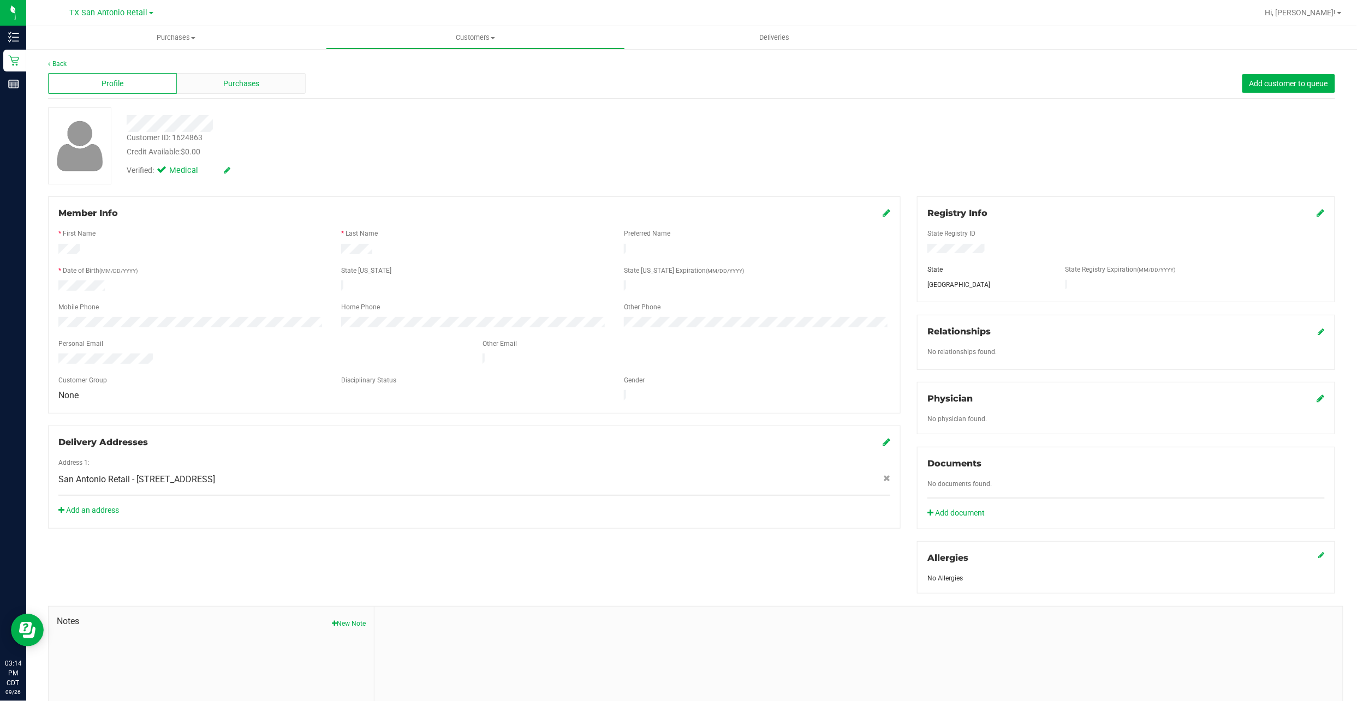
click at [187, 73] on div "Purchases" at bounding box center [241, 83] width 129 height 21
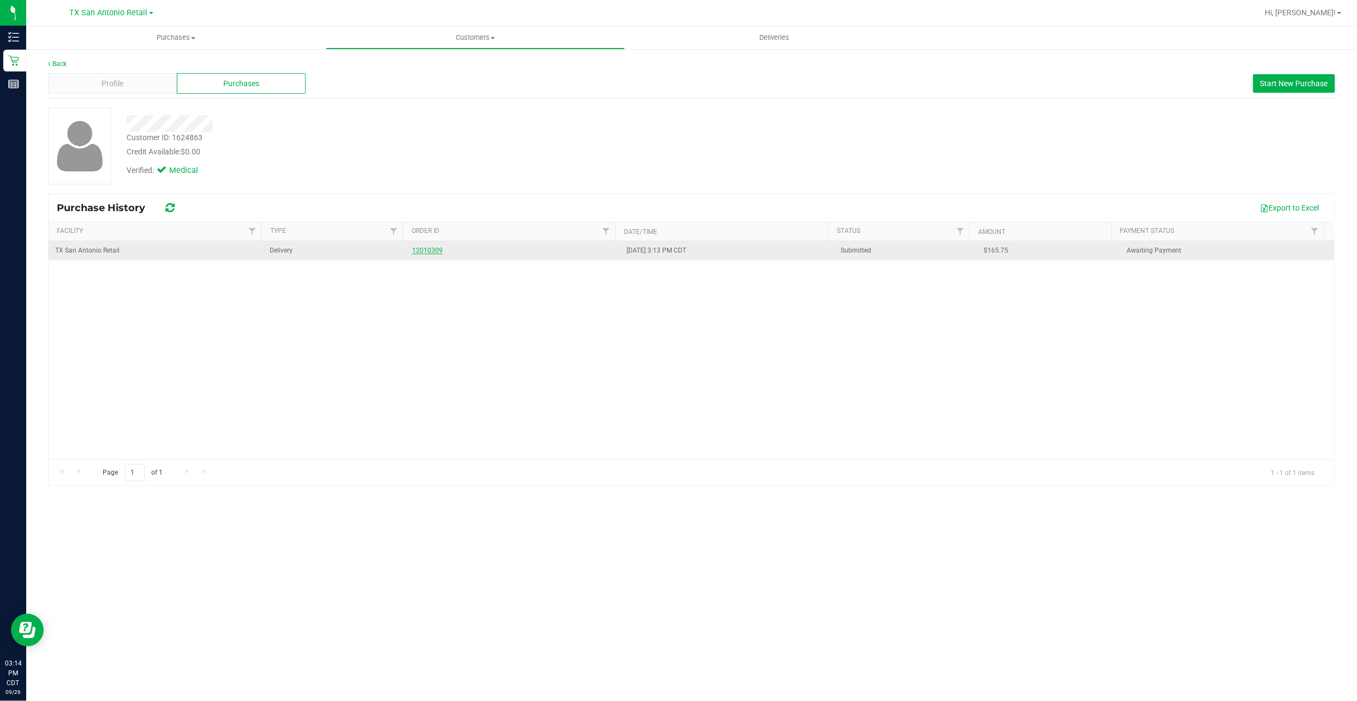
click at [422, 253] on link "12010309" at bounding box center [427, 251] width 31 height 8
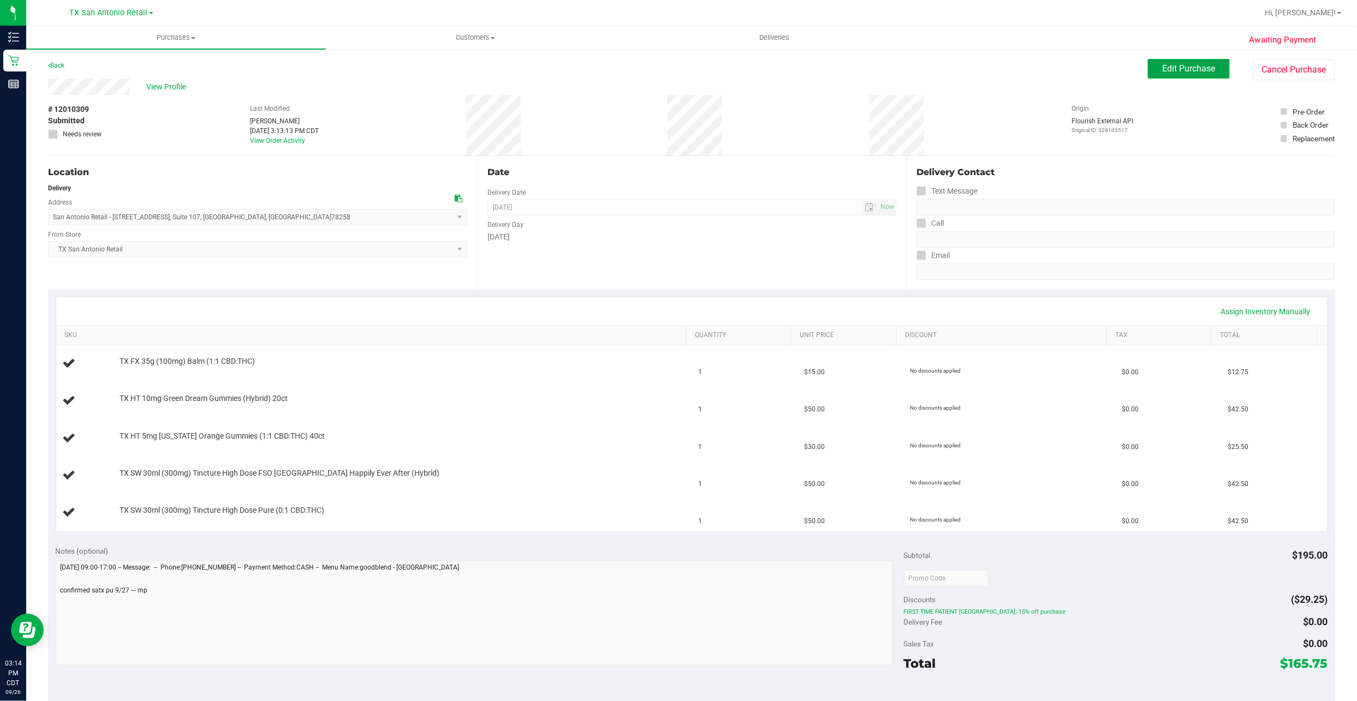
click at [1175, 74] on button "Edit Purchase" at bounding box center [1189, 69] width 82 height 20
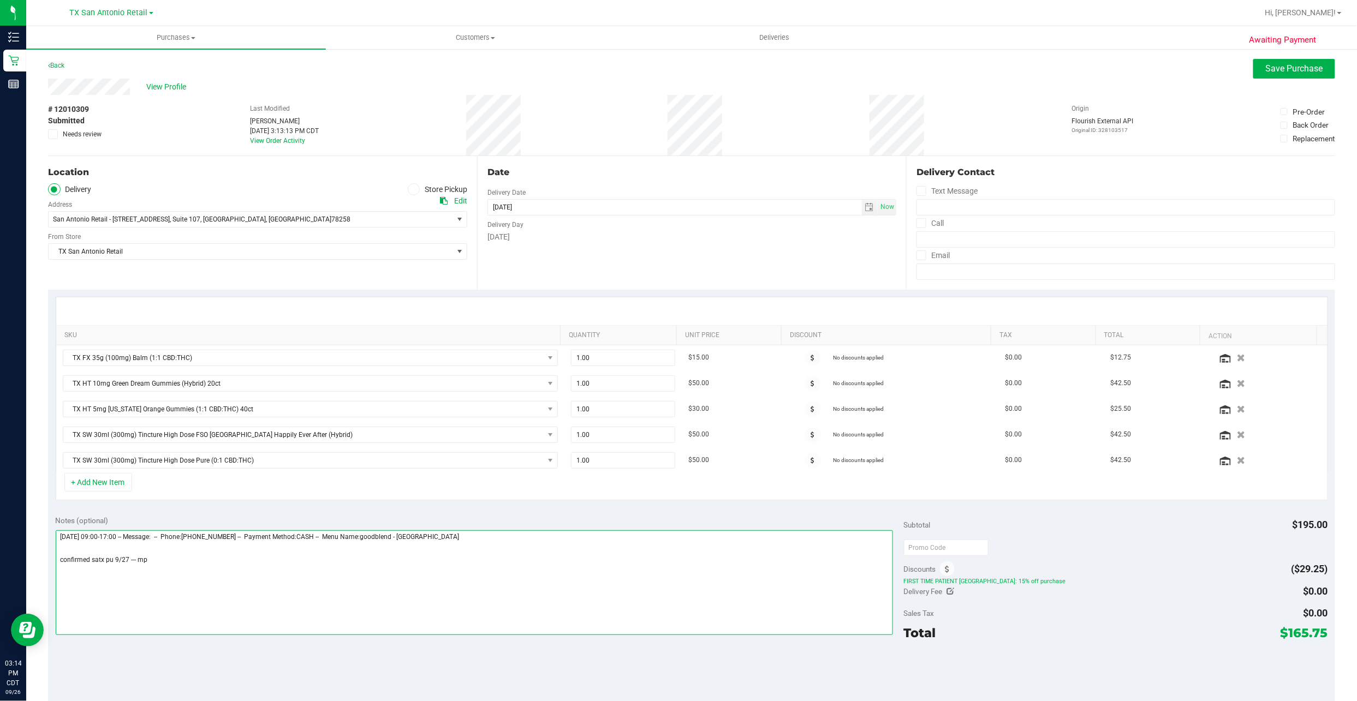
click at [151, 564] on textarea at bounding box center [474, 582] width 837 height 105
click at [1265, 70] on span "Save Purchase" at bounding box center [1293, 68] width 57 height 10
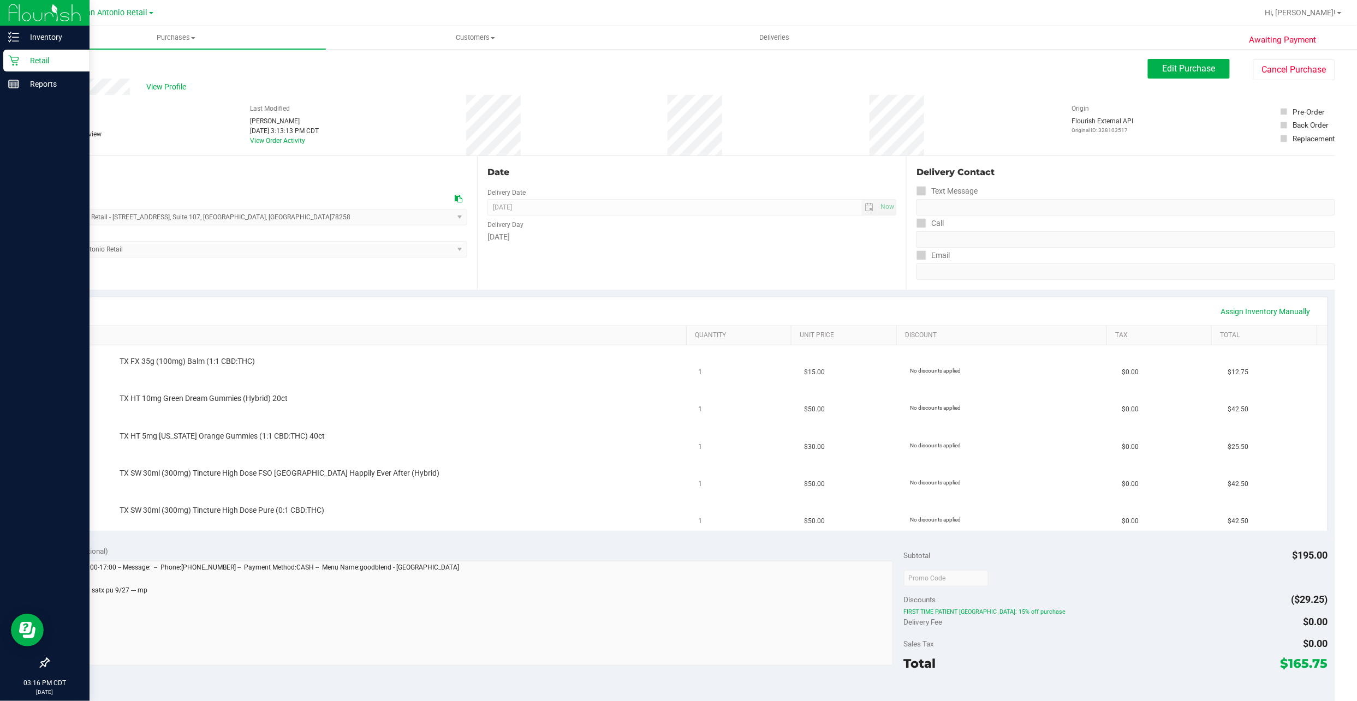
click at [9, 55] on icon at bounding box center [13, 60] width 11 height 11
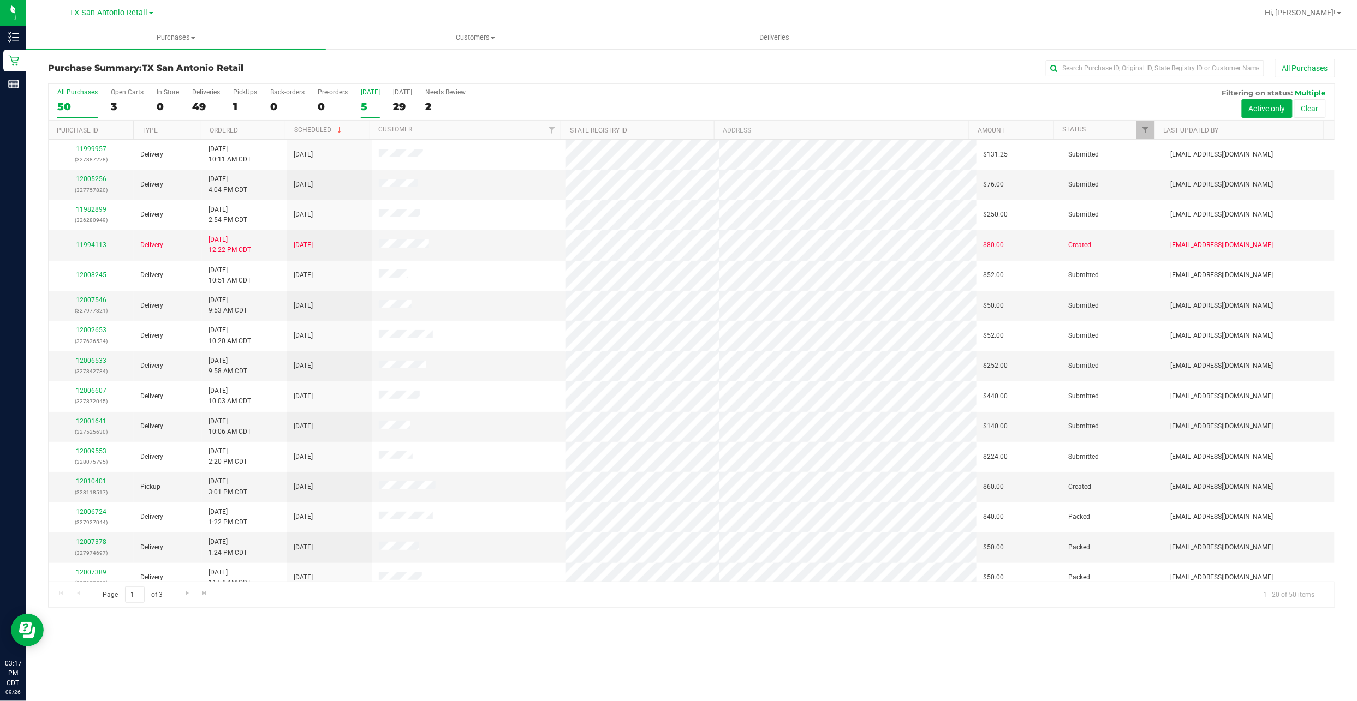
drag, startPoint x: 354, startPoint y: 95, endPoint x: 365, endPoint y: 95, distance: 10.9
click at [355, 95] on div "All Purchases 50 Open Carts 3 In Store 0 Deliveries 49 PickUps 1 Back-orders 0 …" at bounding box center [692, 102] width 1286 height 37
click at [367, 95] on div "[DATE]" at bounding box center [370, 92] width 19 height 8
click at [0, 0] on input "Today 5" at bounding box center [0, 0] width 0 height 0
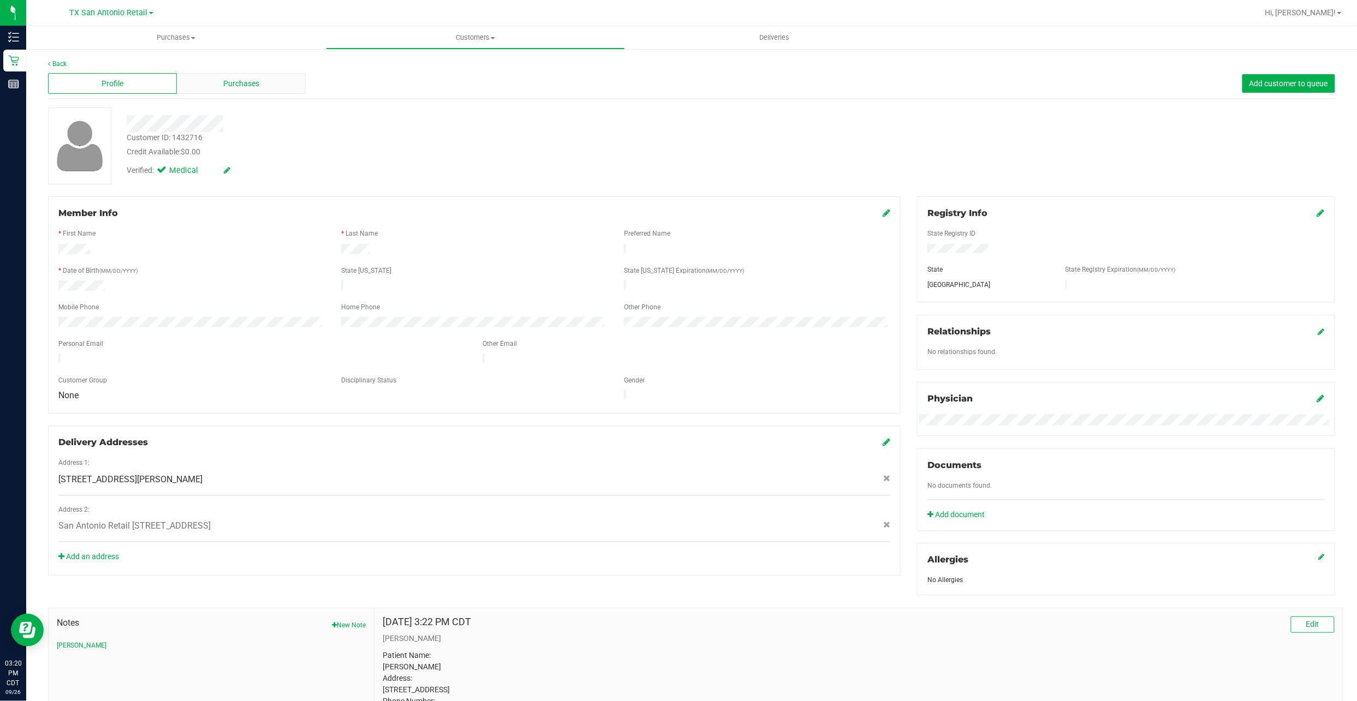
click at [213, 83] on div "Purchases" at bounding box center [241, 83] width 129 height 21
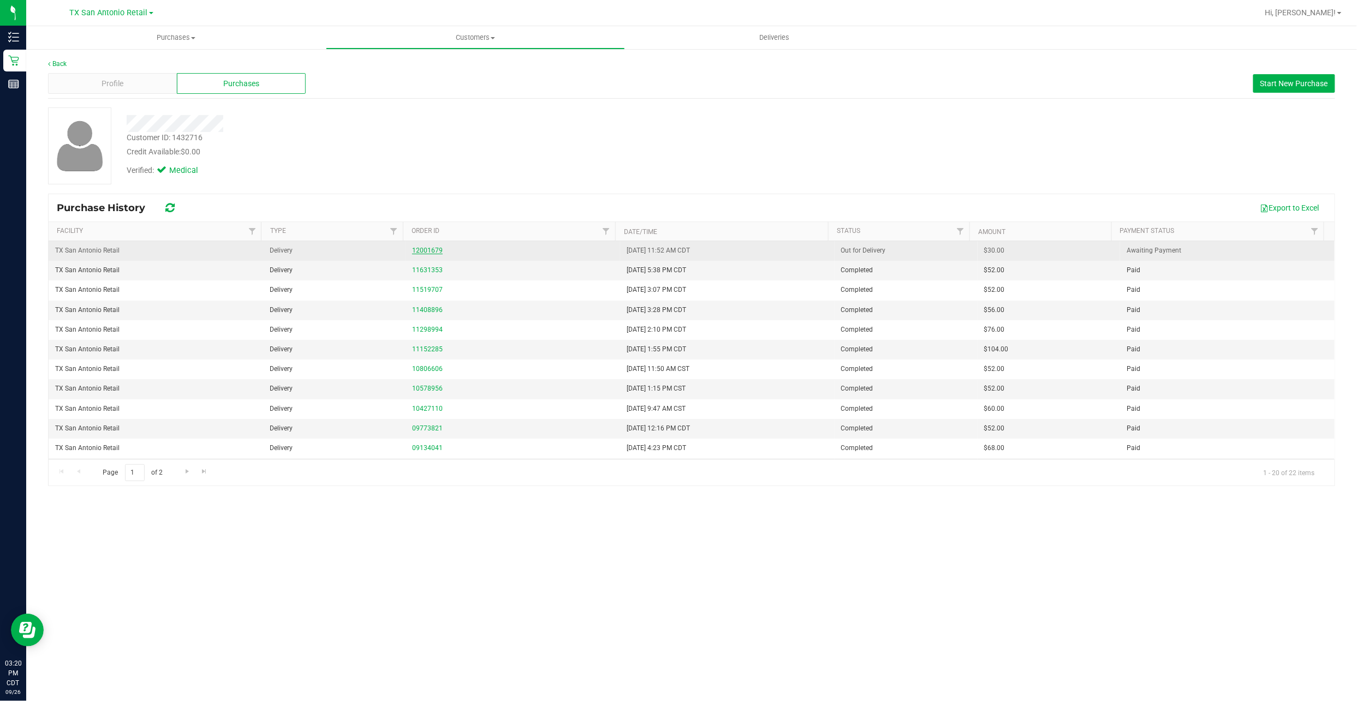
click at [433, 253] on link "12001679" at bounding box center [427, 251] width 31 height 8
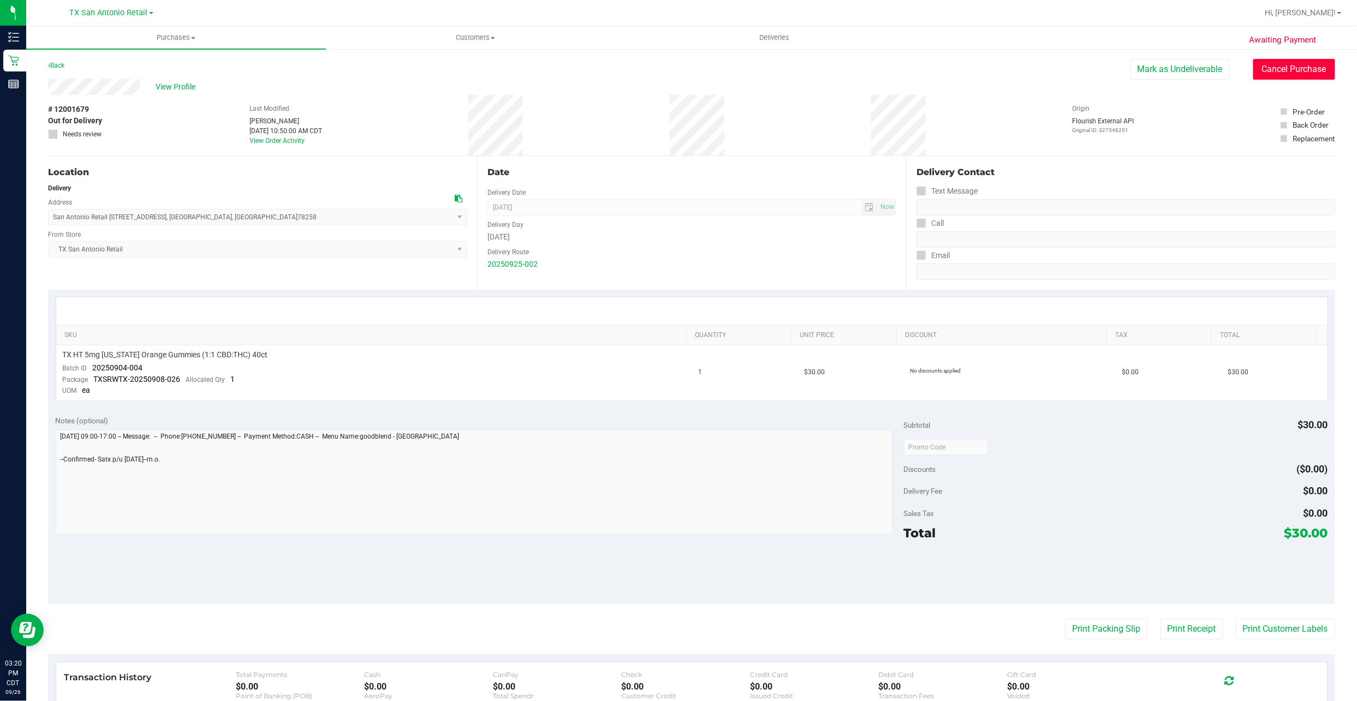
click at [1253, 73] on button "Cancel Purchase" at bounding box center [1294, 69] width 82 height 21
click at [467, 38] on span "Customers" at bounding box center [475, 38] width 298 height 10
click at [453, 66] on li "All customers" at bounding box center [476, 65] width 300 height 13
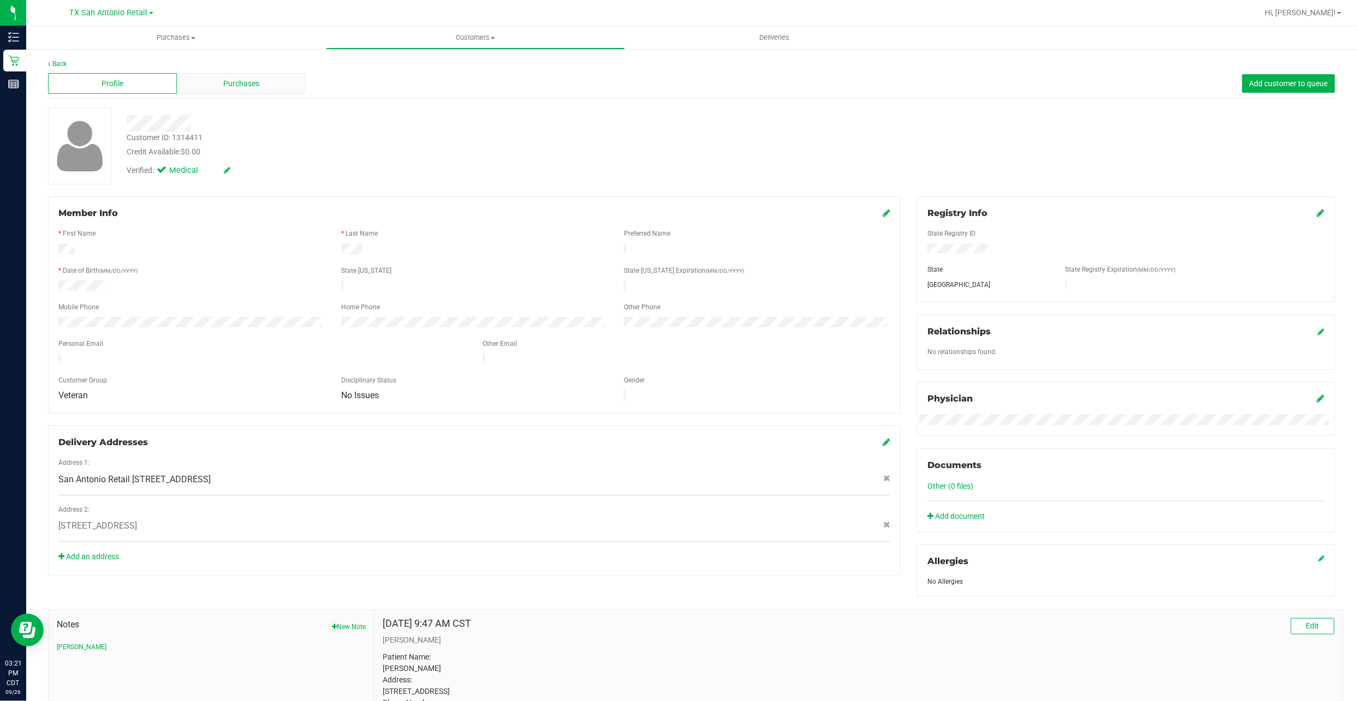
click at [249, 79] on span "Purchases" at bounding box center [241, 83] width 36 height 11
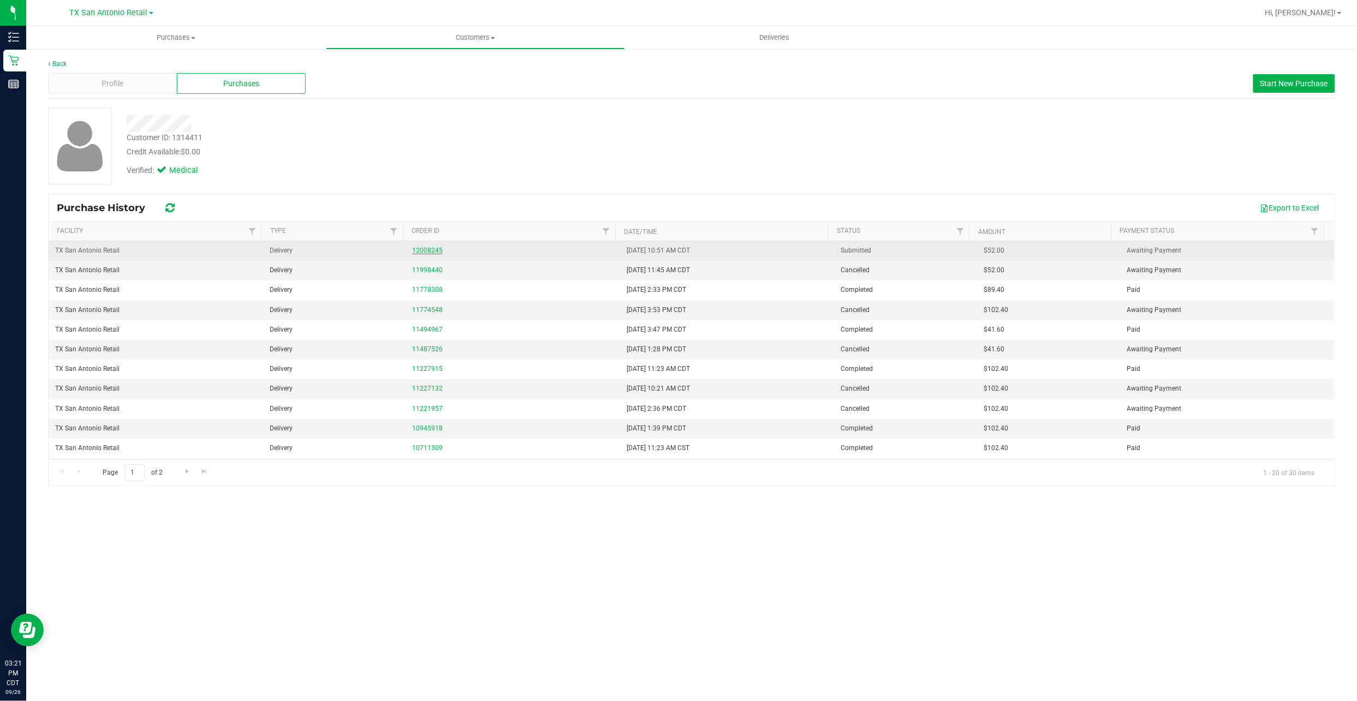
click at [417, 252] on link "12008245" at bounding box center [427, 251] width 31 height 8
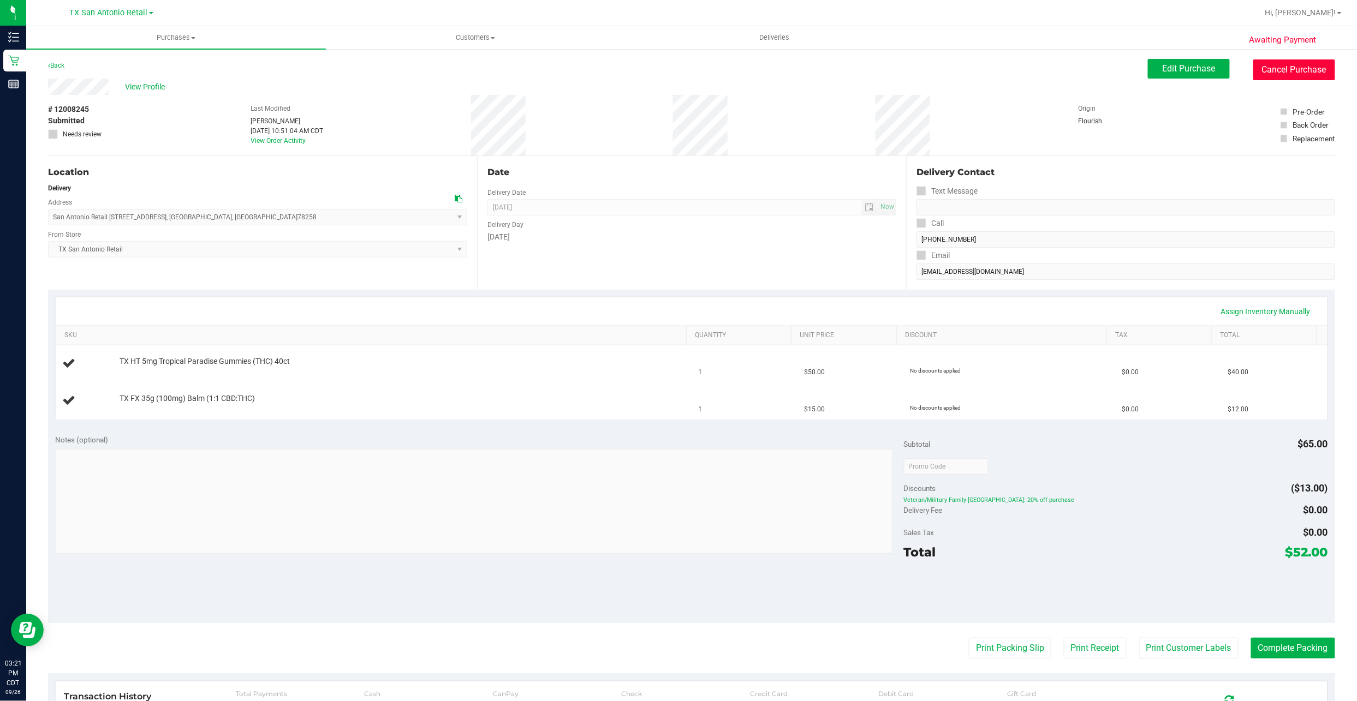
click at [1298, 73] on button "Cancel Purchase" at bounding box center [1294, 69] width 82 height 21
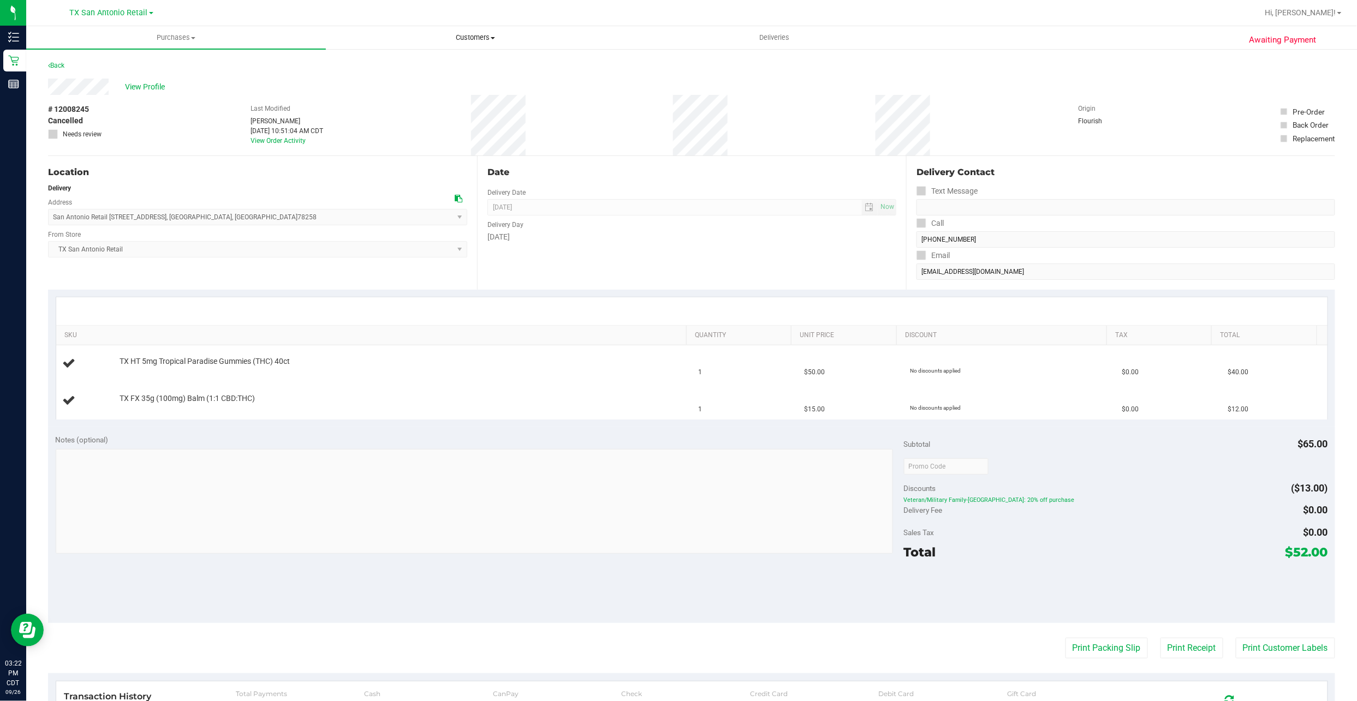
click at [425, 41] on span "Customers" at bounding box center [475, 38] width 298 height 10
click at [425, 69] on li "All customers" at bounding box center [476, 65] width 300 height 13
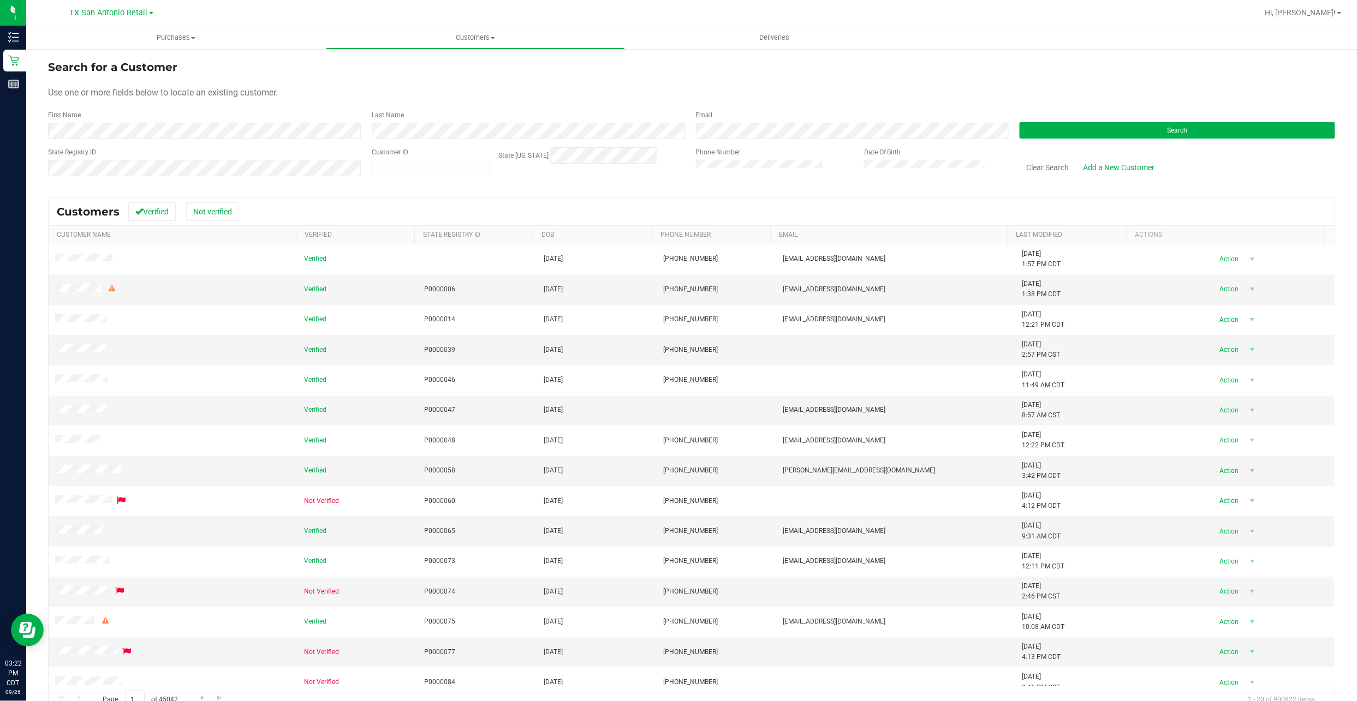
click at [121, 108] on form "Search for a Customer Use one or more fields below to locate an existing custom…" at bounding box center [691, 122] width 1287 height 127
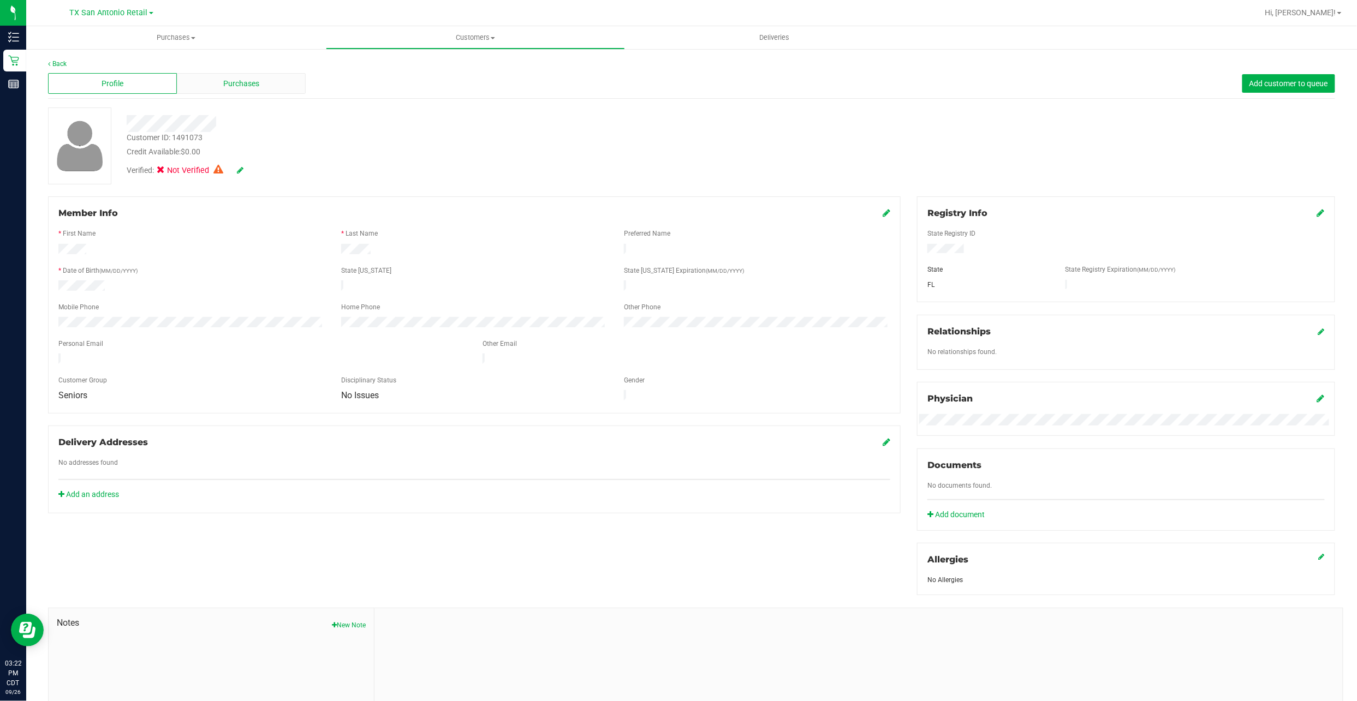
click at [223, 83] on span "Purchases" at bounding box center [241, 83] width 36 height 11
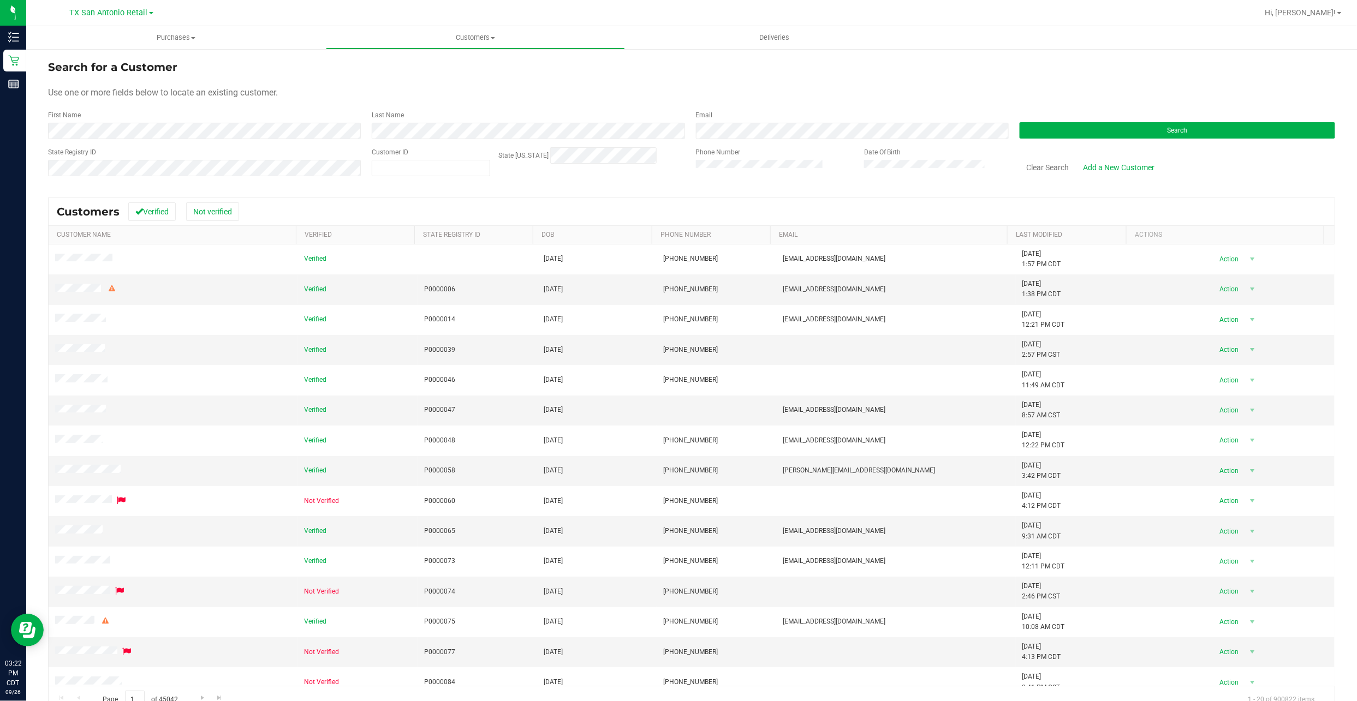
click at [158, 121] on div "First Name" at bounding box center [205, 124] width 315 height 29
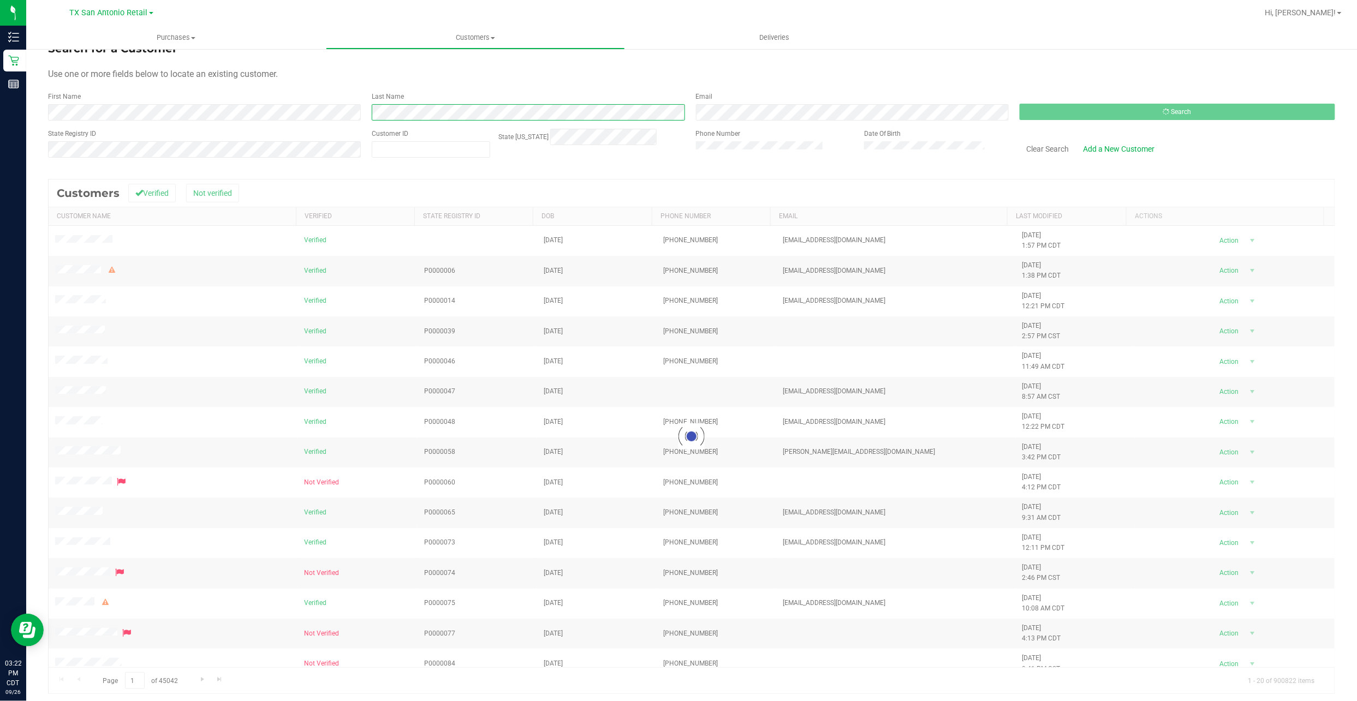
scroll to position [24, 0]
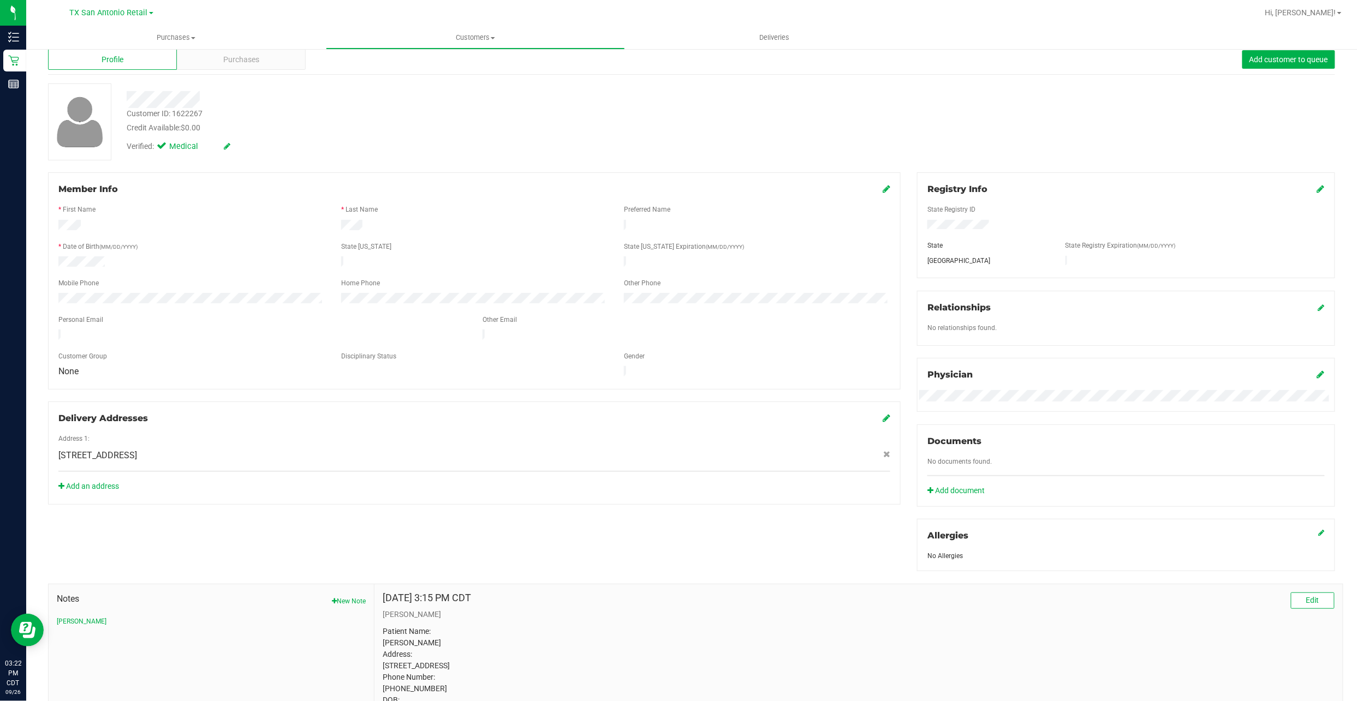
click at [195, 84] on div at bounding box center [444, 95] width 652 height 25
click at [201, 75] on div "Back Profile Purchases Add customer to queue Customer ID: 1622267 Credit Availa…" at bounding box center [691, 415] width 1287 height 760
click at [206, 67] on div "Purchases" at bounding box center [241, 59] width 129 height 21
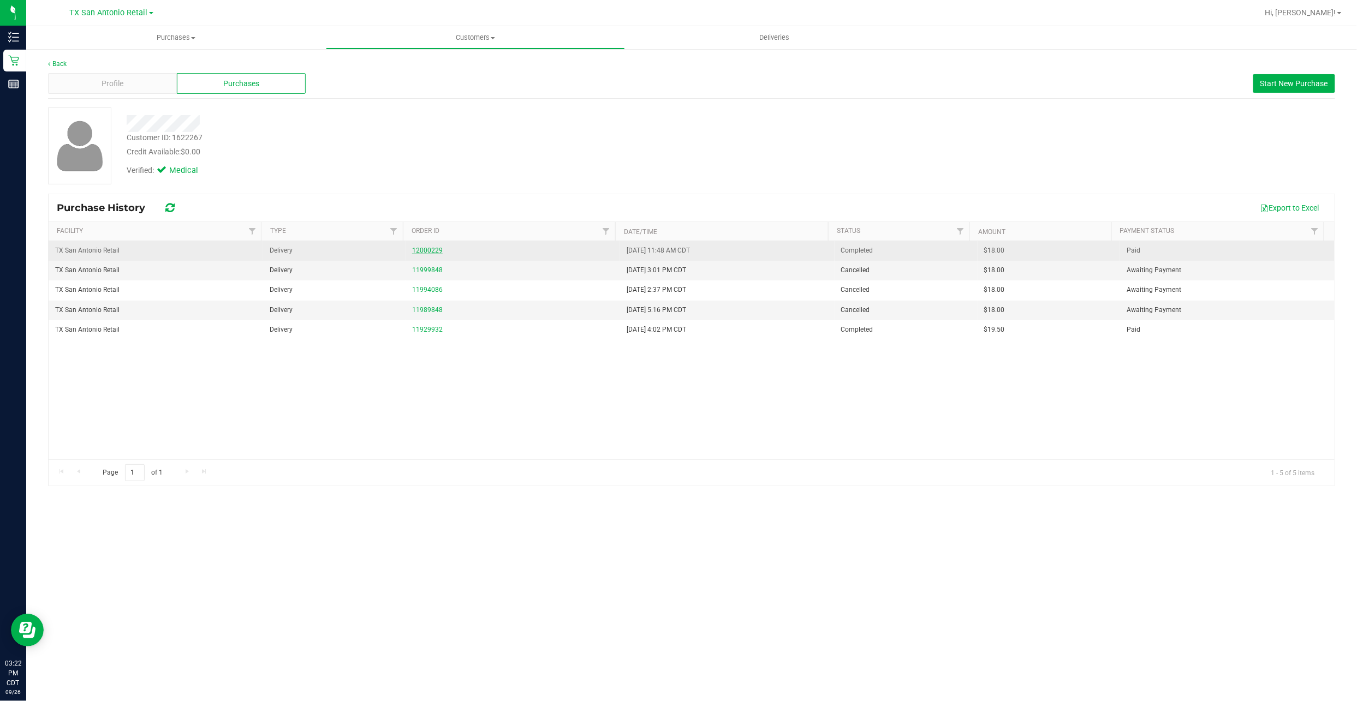
click at [427, 251] on link "12000229" at bounding box center [427, 251] width 31 height 8
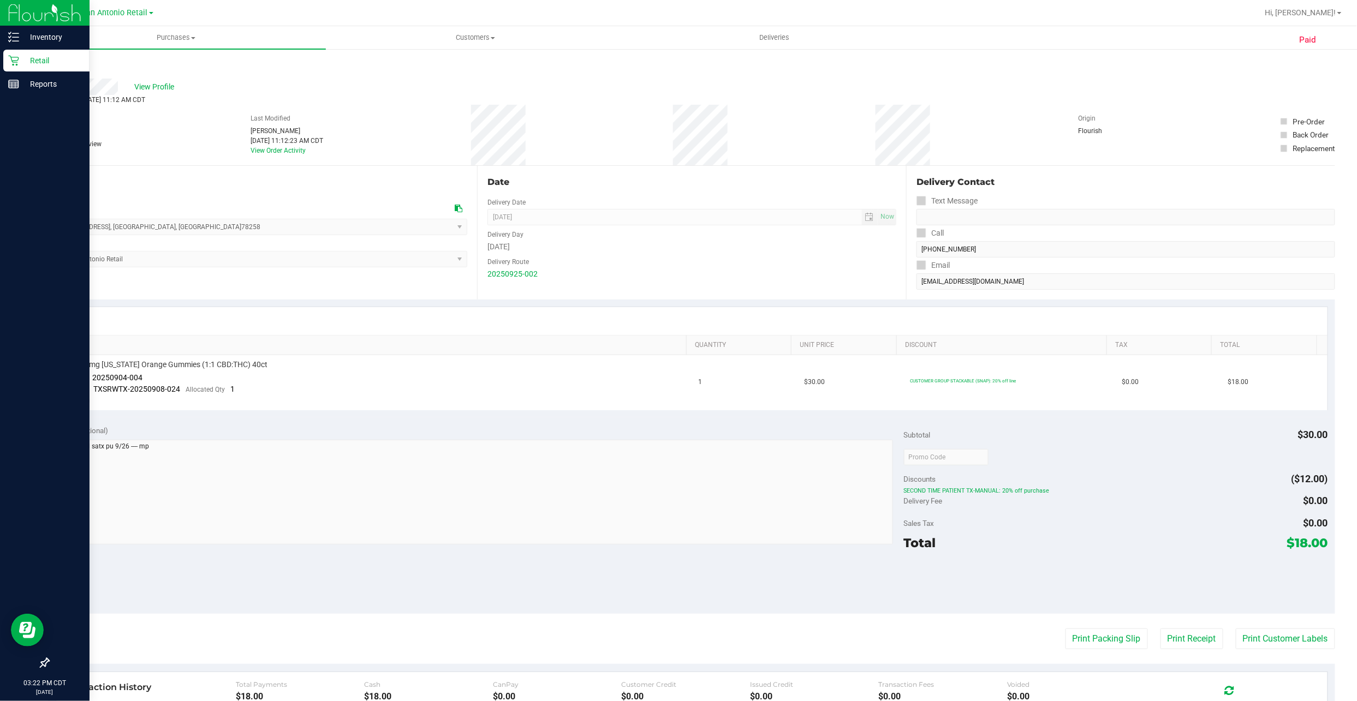
click at [20, 62] on p "Retail" at bounding box center [51, 60] width 65 height 13
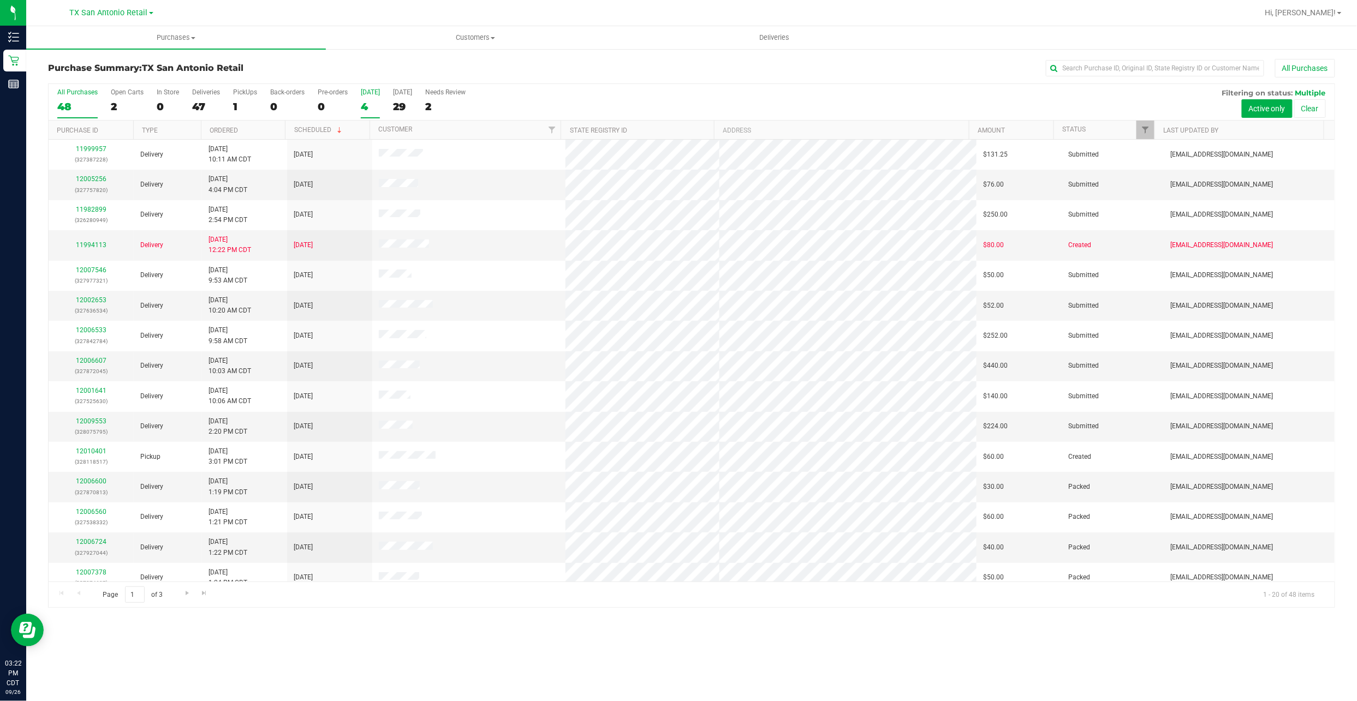
click at [364, 105] on div "4" at bounding box center [370, 106] width 19 height 13
click at [0, 0] on input "Today 4" at bounding box center [0, 0] width 0 height 0
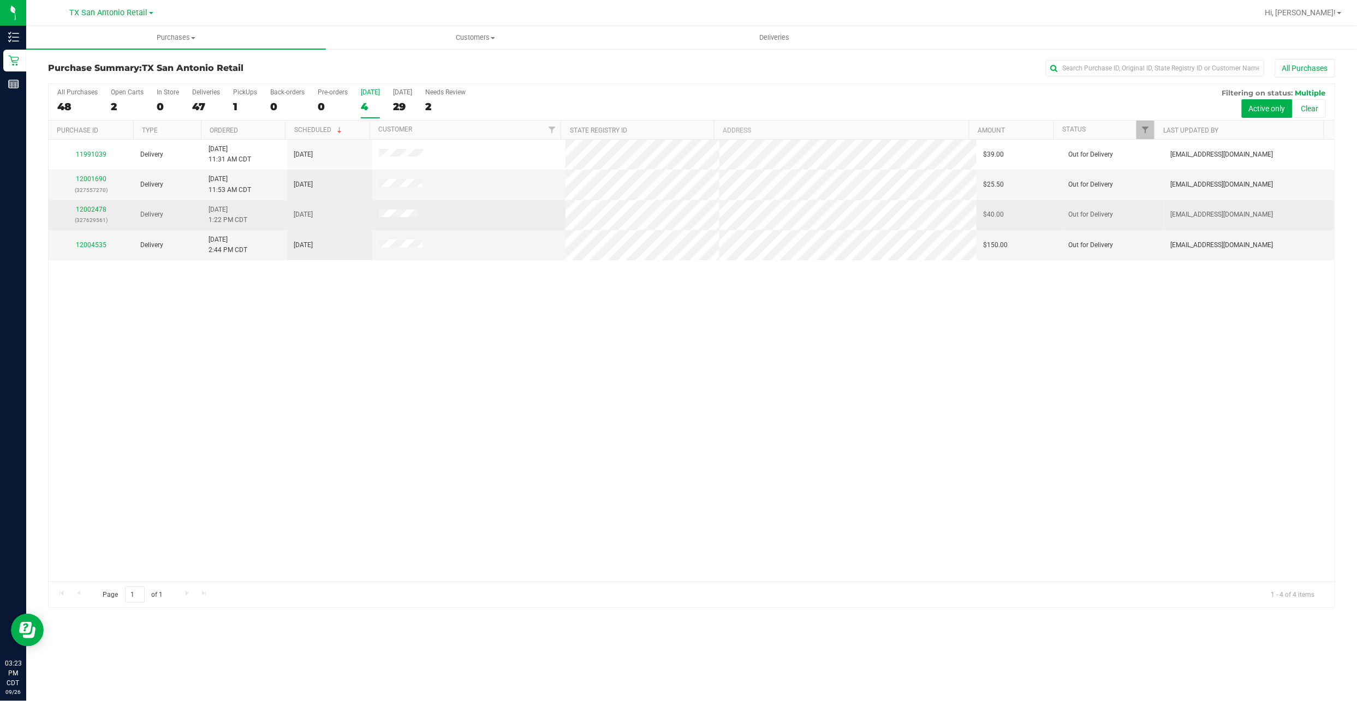
click at [390, 208] on td at bounding box center [468, 215] width 193 height 30
click at [387, 210] on td at bounding box center [468, 215] width 193 height 30
click at [381, 211] on span at bounding box center [398, 215] width 39 height 11
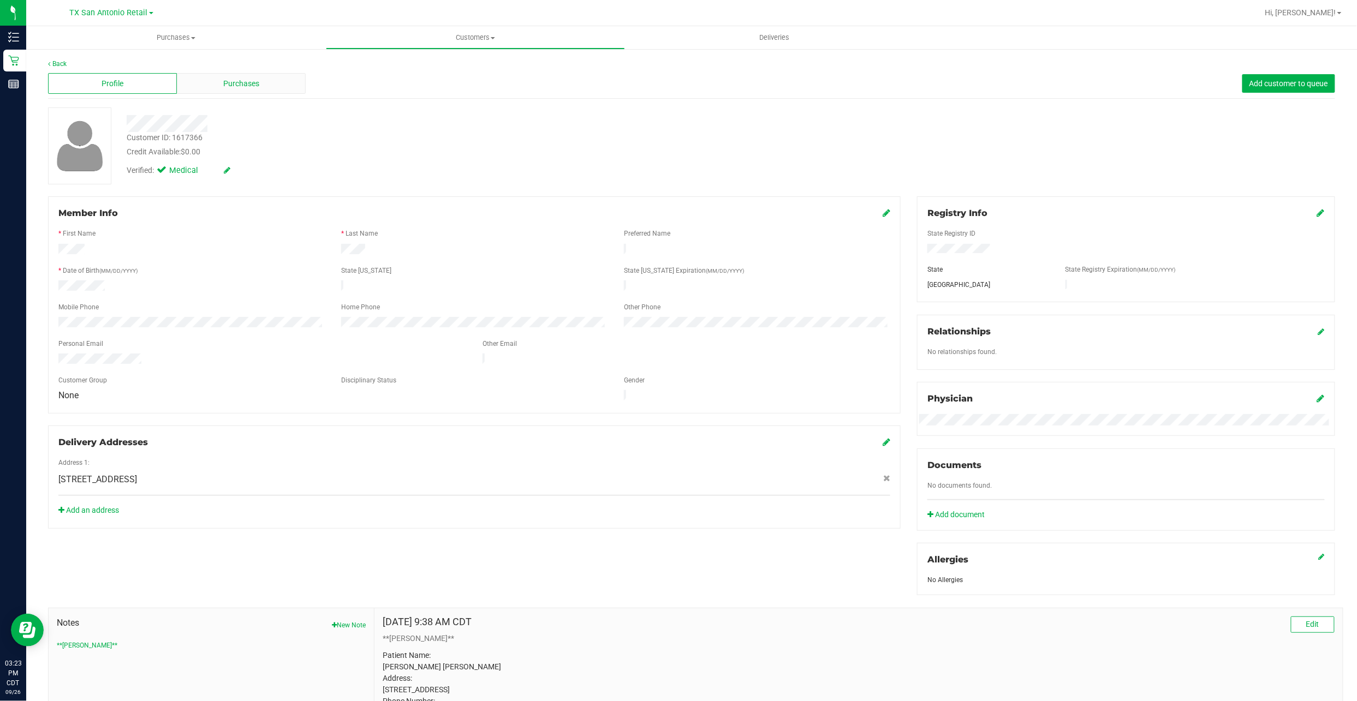
click at [227, 76] on div "Purchases" at bounding box center [241, 83] width 129 height 21
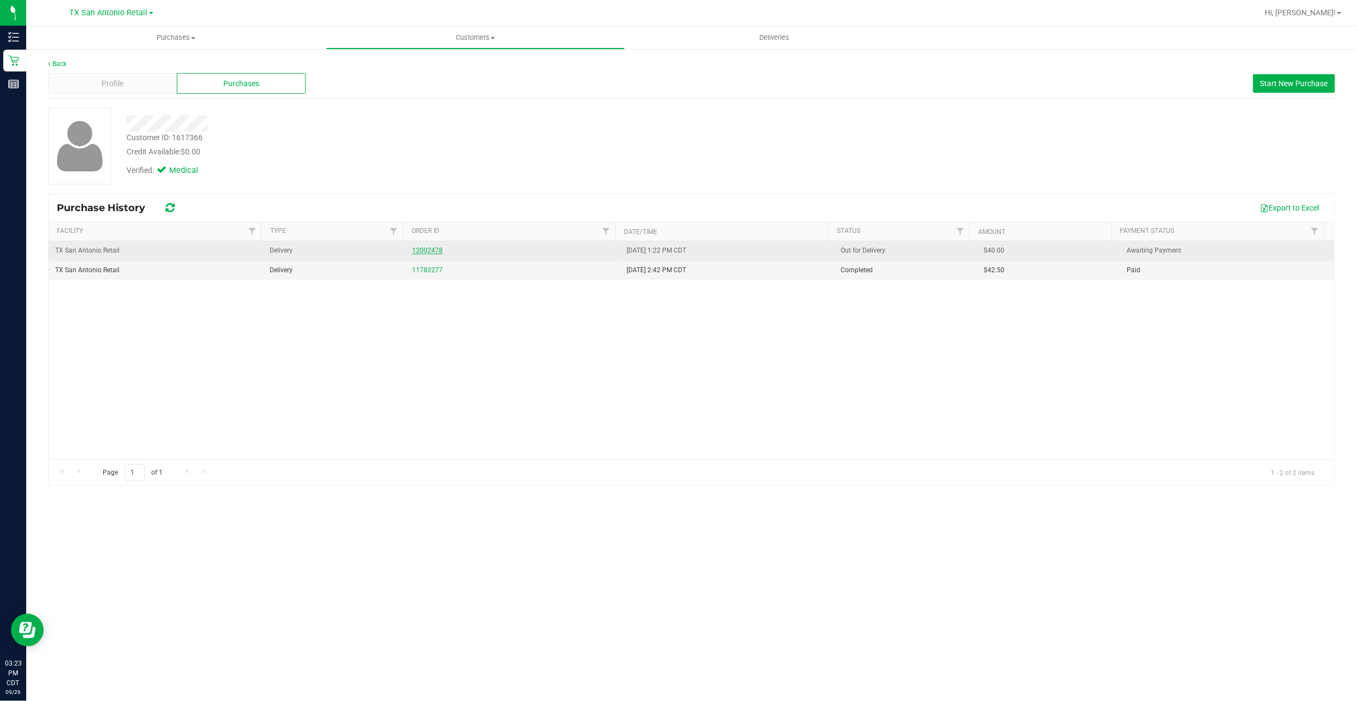
click at [424, 249] on link "12002478" at bounding box center [427, 251] width 31 height 8
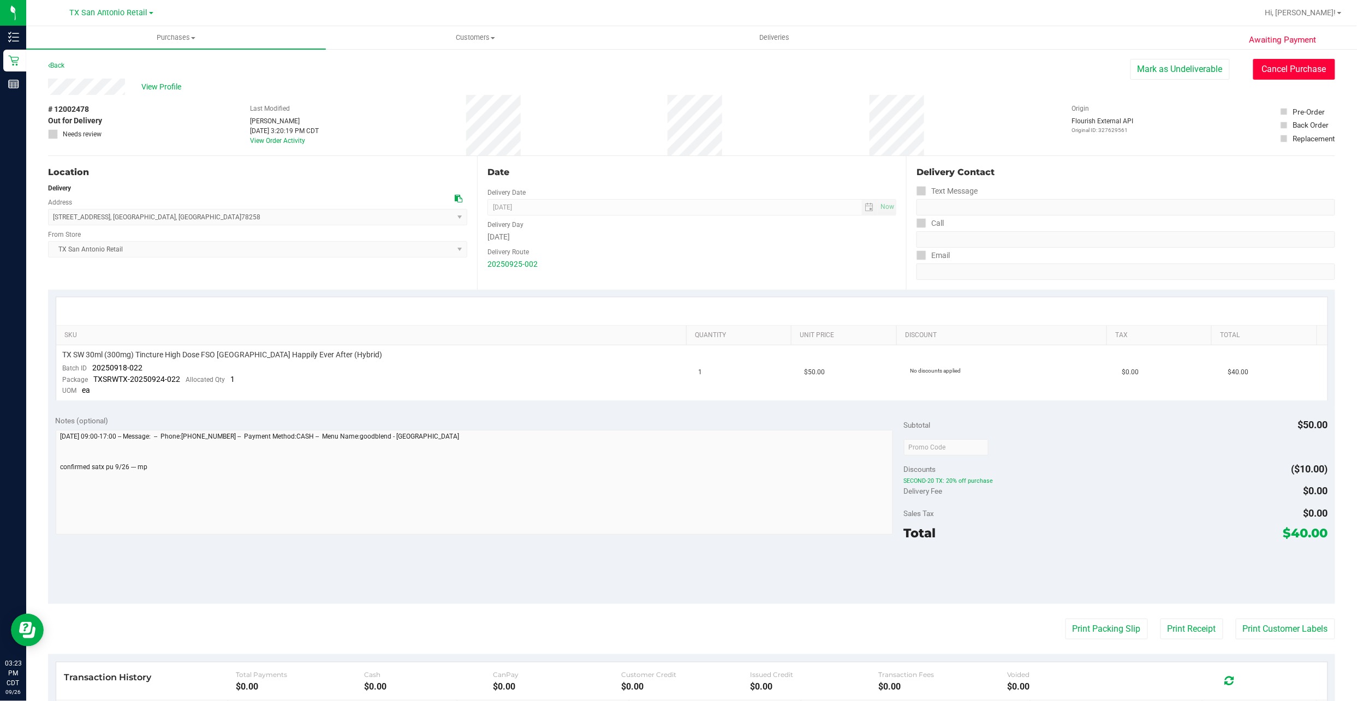
click at [1289, 69] on button "Cancel Purchase" at bounding box center [1294, 69] width 82 height 21
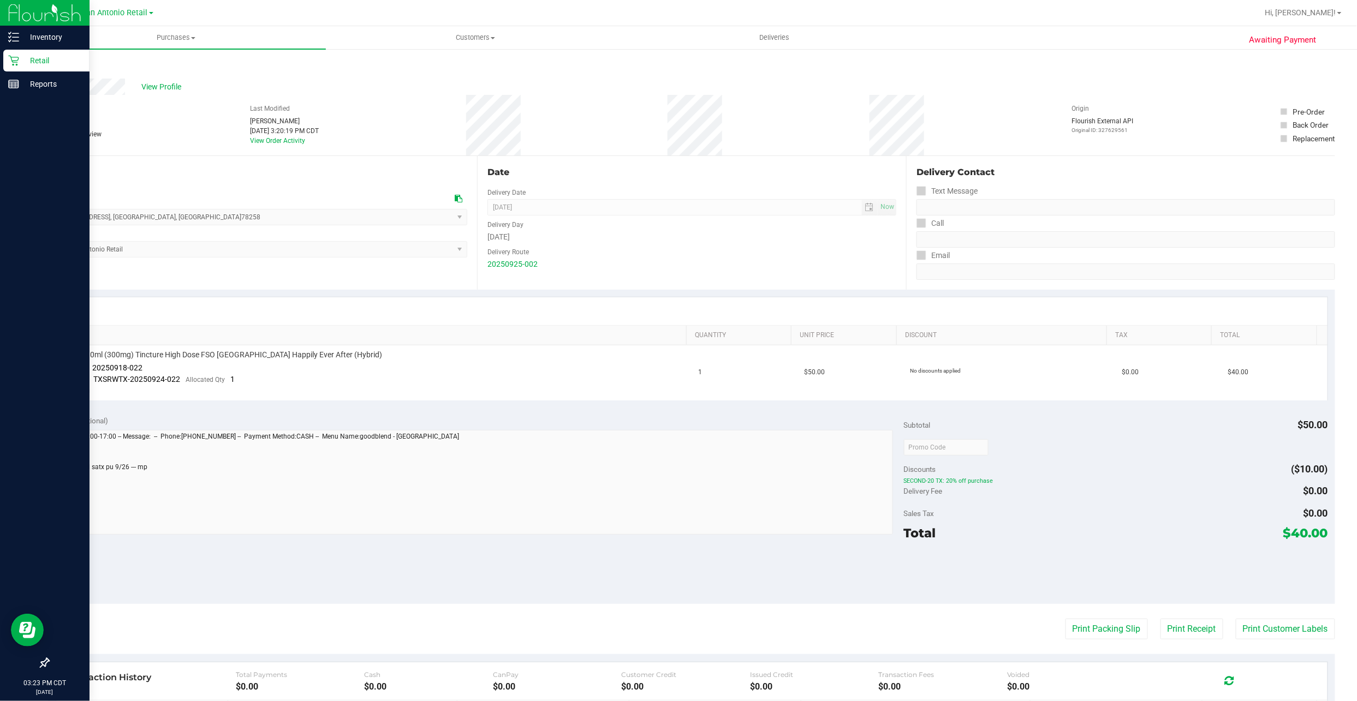
click at [33, 62] on p "Retail" at bounding box center [51, 60] width 65 height 13
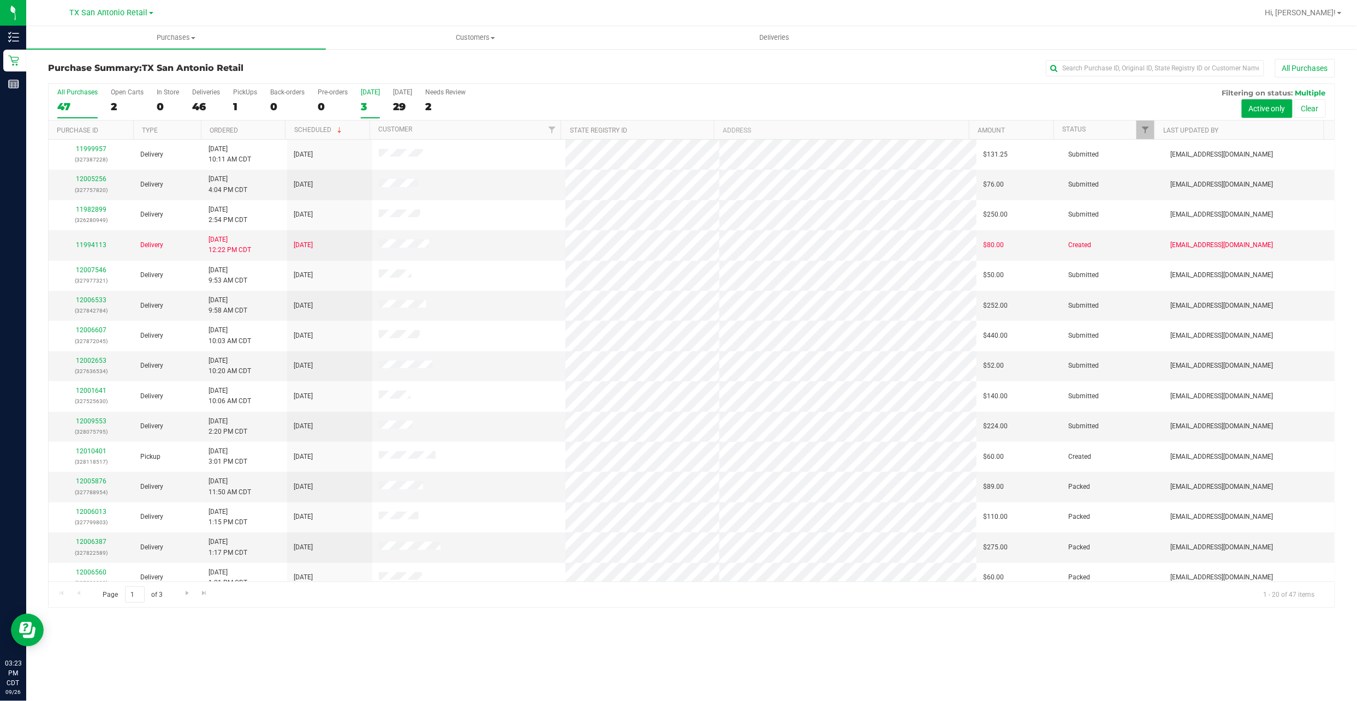
click at [361, 95] on div "[DATE]" at bounding box center [370, 92] width 19 height 8
click at [0, 0] on input "Today 3" at bounding box center [0, 0] width 0 height 0
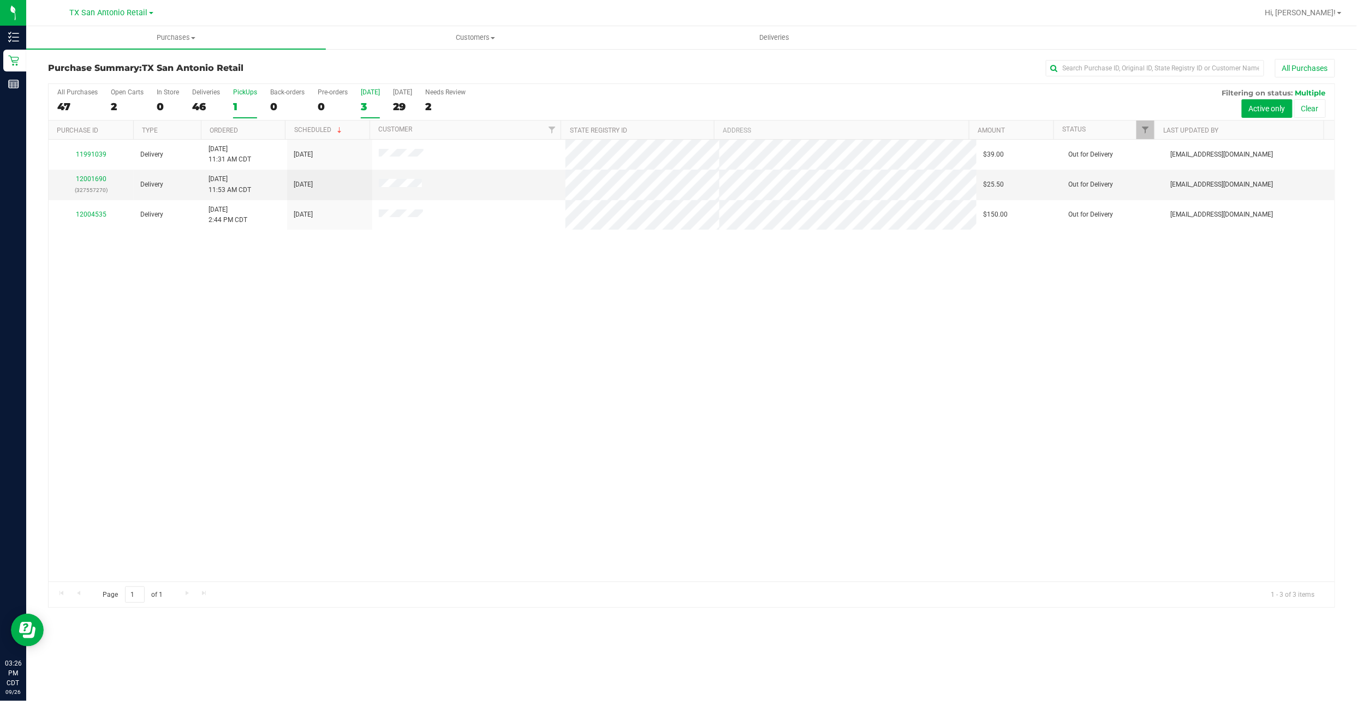
click at [248, 99] on label "PickUps 1" at bounding box center [245, 103] width 24 height 30
click at [0, 0] on input "PickUps 1" at bounding box center [0, 0] width 0 height 0
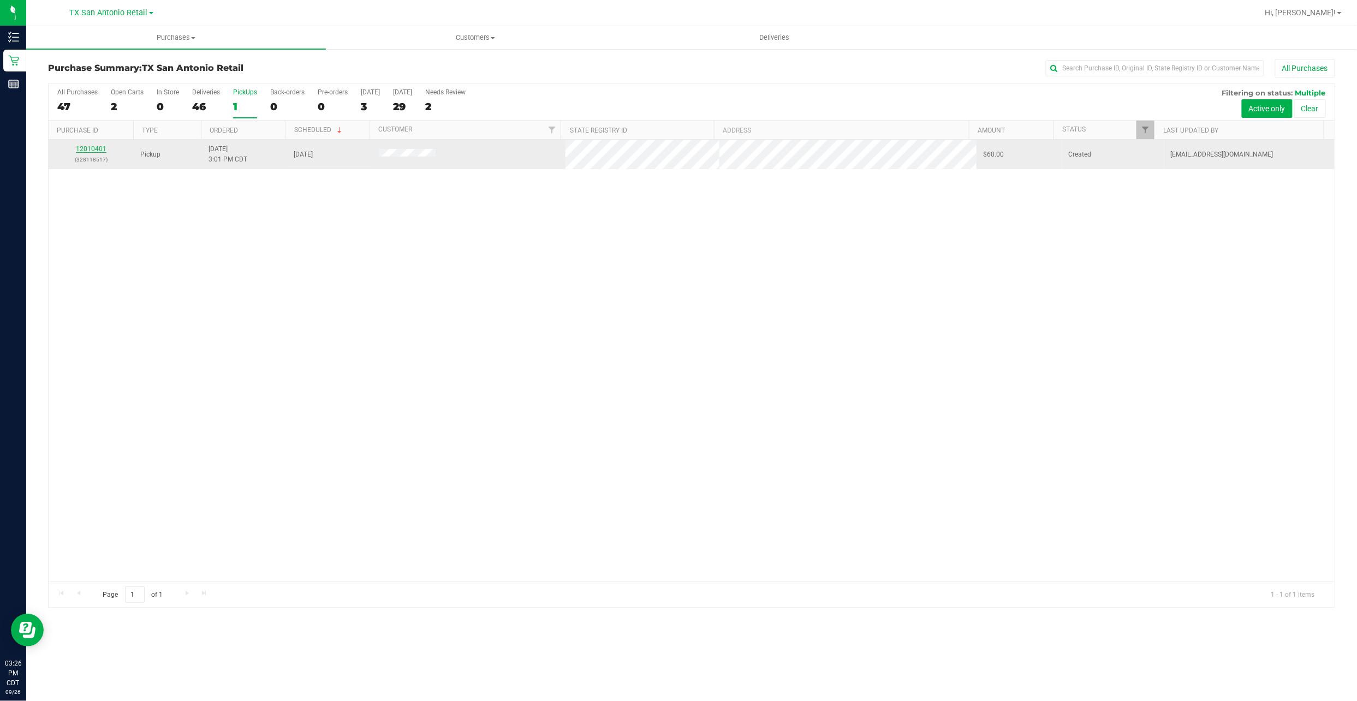
click at [103, 152] on link "12010401" at bounding box center [91, 149] width 31 height 8
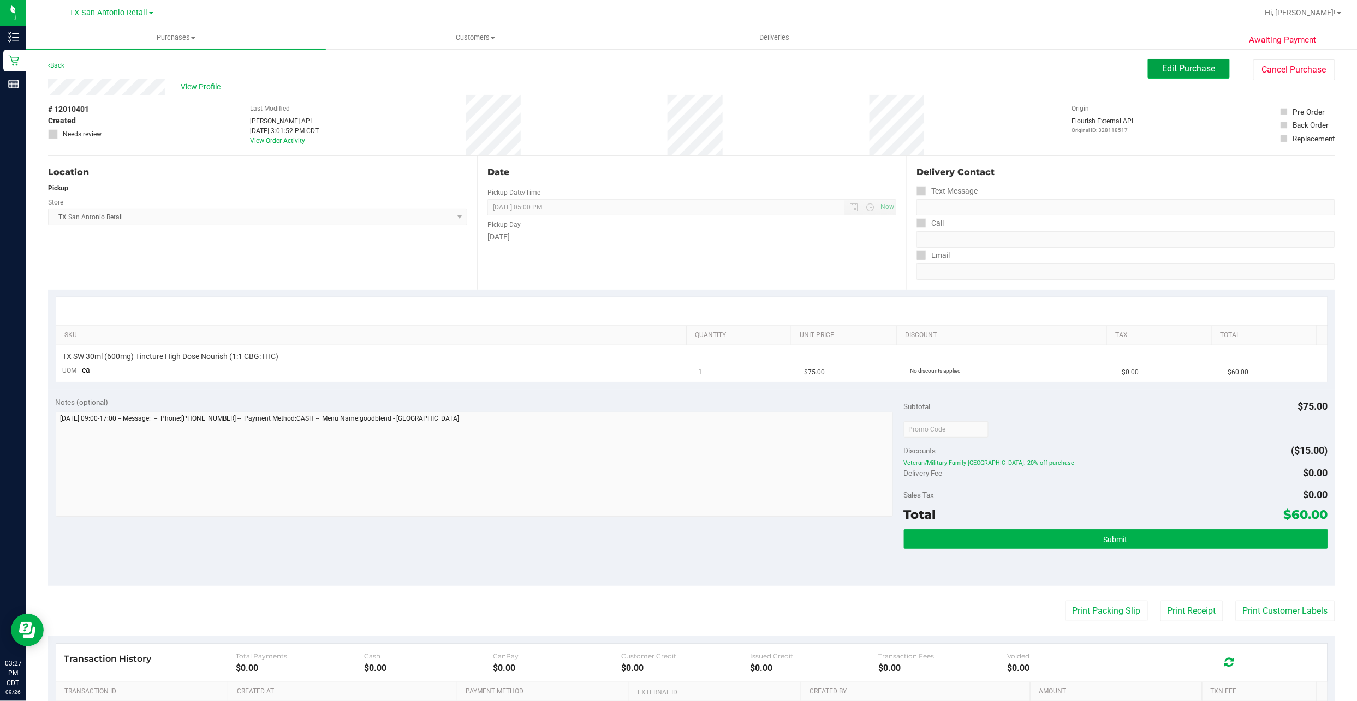
click at [1196, 68] on span "Edit Purchase" at bounding box center [1188, 68] width 53 height 10
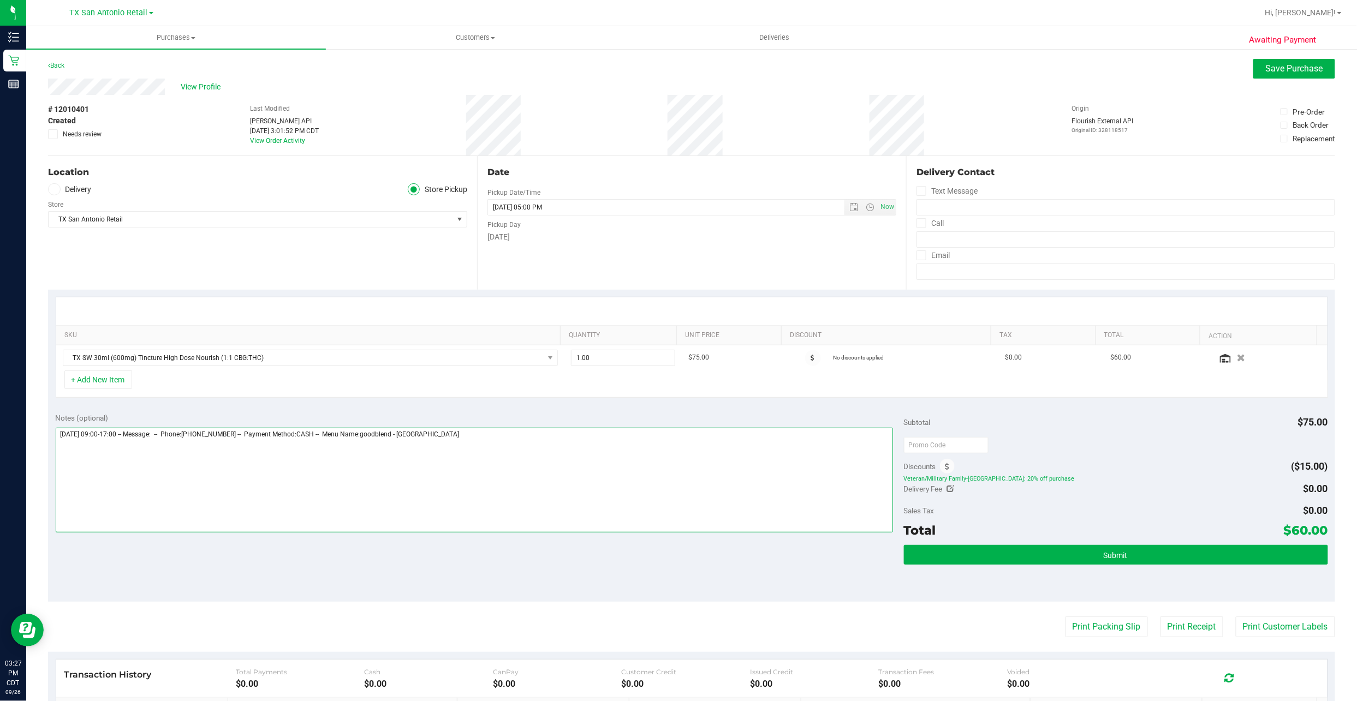
click at [688, 463] on textarea at bounding box center [474, 480] width 837 height 105
click at [256, 485] on textarea at bounding box center [474, 480] width 837 height 105
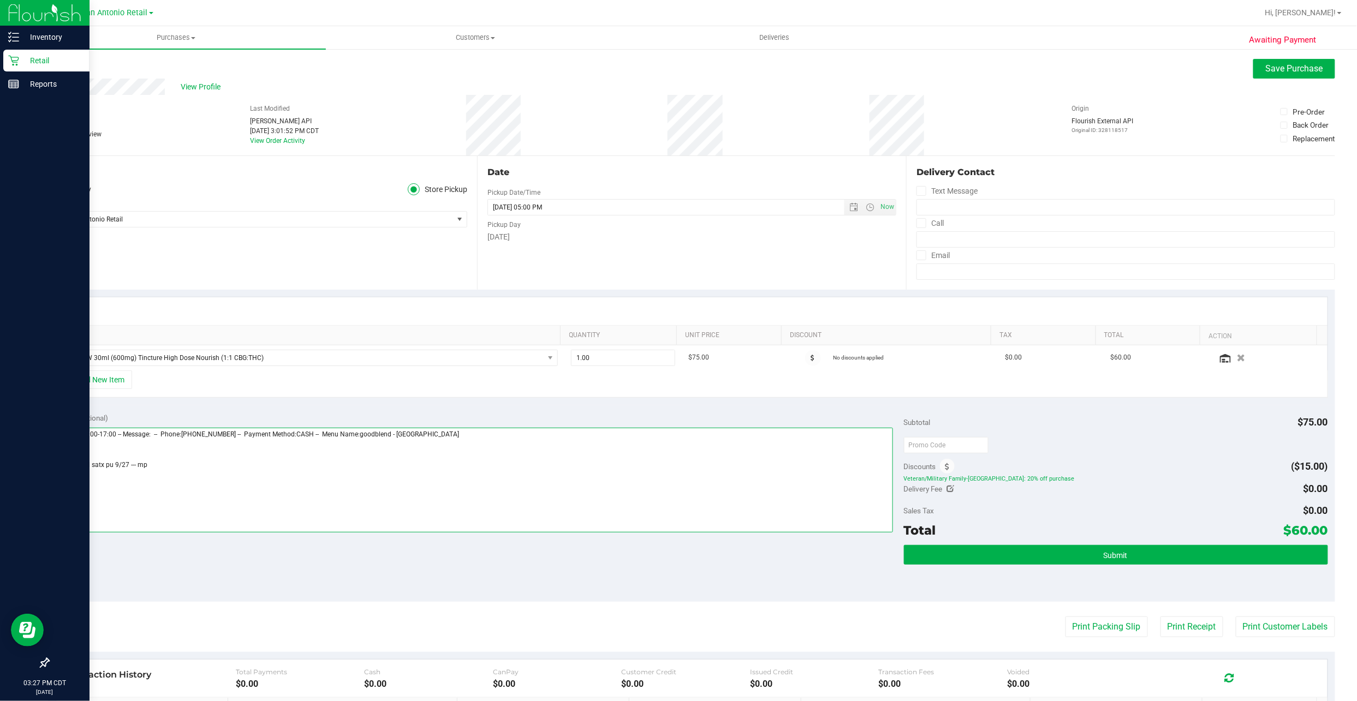
type textarea "Saturday 09/27/2025 09:00-17:00 -- Message: -- Phone:8307431885 -- Payment Meth…"
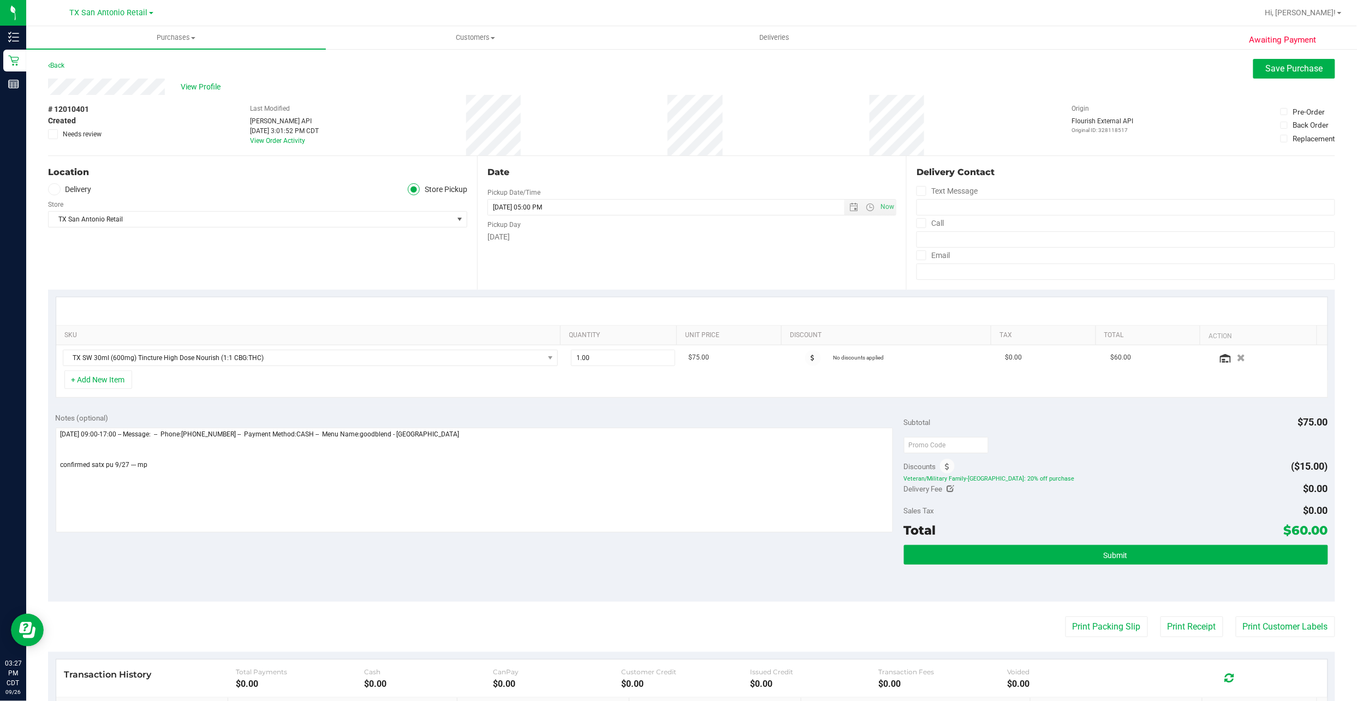
click at [66, 187] on label "Delivery" at bounding box center [70, 189] width 44 height 13
click at [0, 0] on input "Delivery" at bounding box center [0, 0] width 0 height 0
click at [210, 493] on textarea at bounding box center [474, 480] width 837 height 105
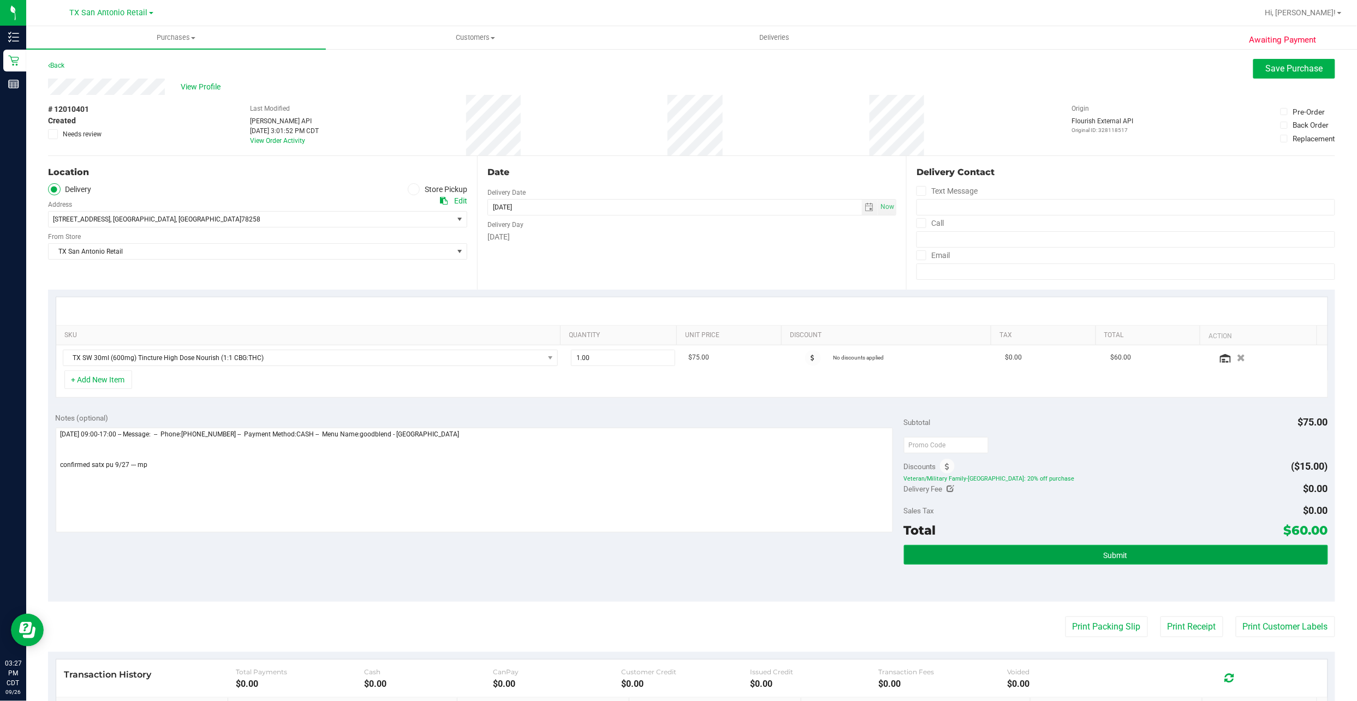
click at [993, 558] on button "Submit" at bounding box center [1116, 555] width 424 height 20
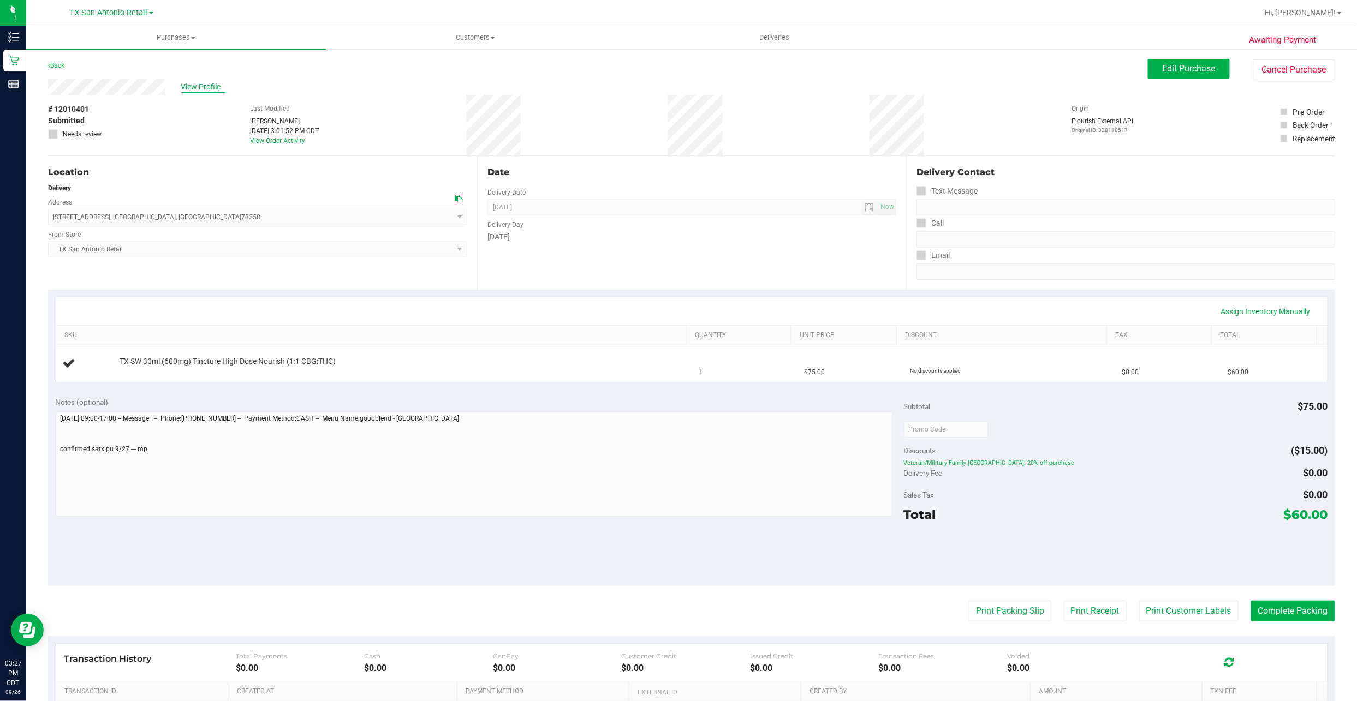
click at [208, 82] on span "View Profile" at bounding box center [203, 86] width 44 height 11
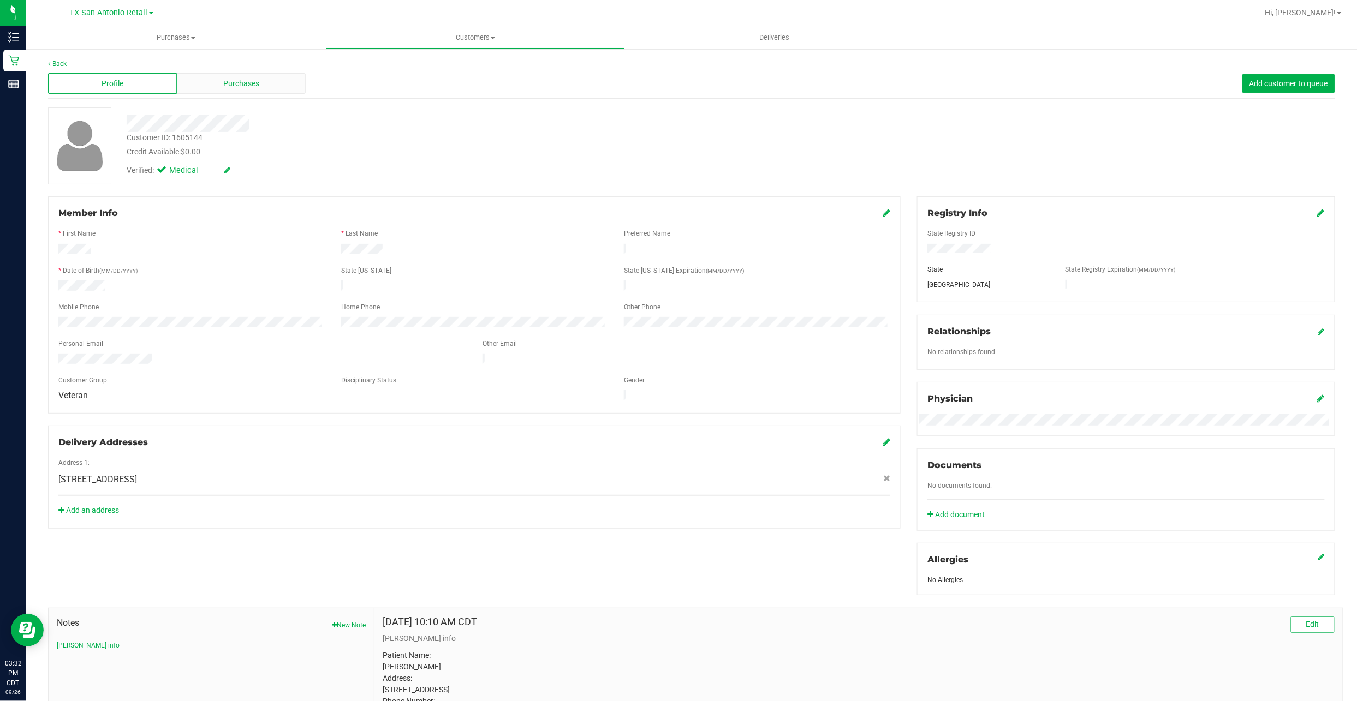
click at [223, 86] on span "Purchases" at bounding box center [241, 83] width 36 height 11
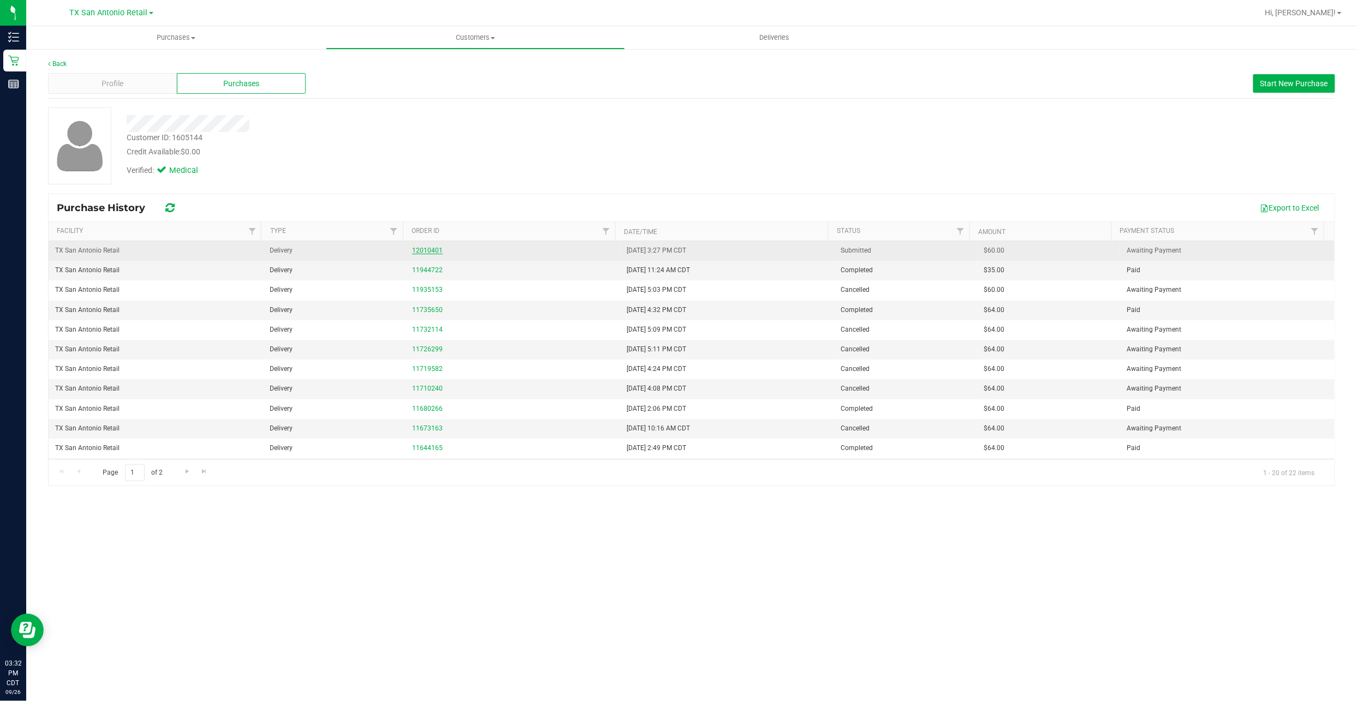
click at [415, 253] on link "12010401" at bounding box center [427, 251] width 31 height 8
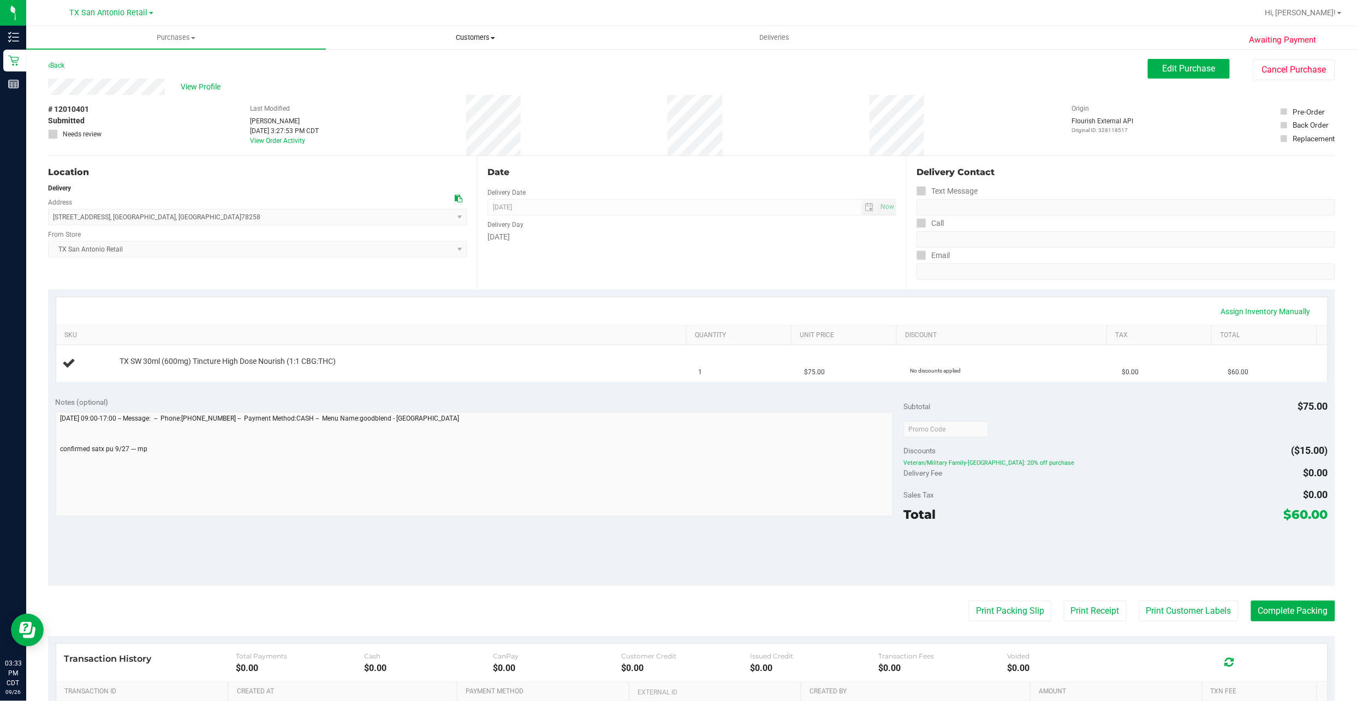
click at [472, 33] on span "Customers" at bounding box center [475, 38] width 298 height 10
click at [470, 61] on li "All customers" at bounding box center [476, 65] width 300 height 13
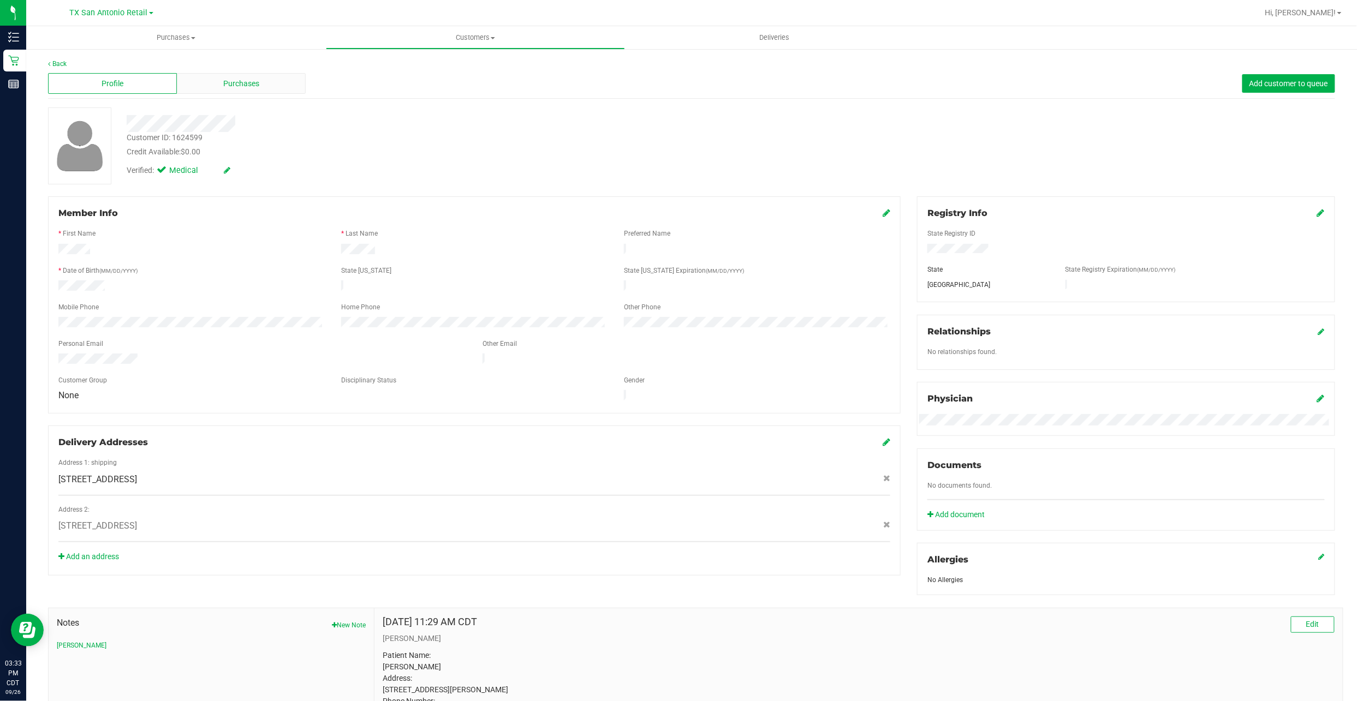
click at [227, 86] on span "Purchases" at bounding box center [241, 83] width 36 height 11
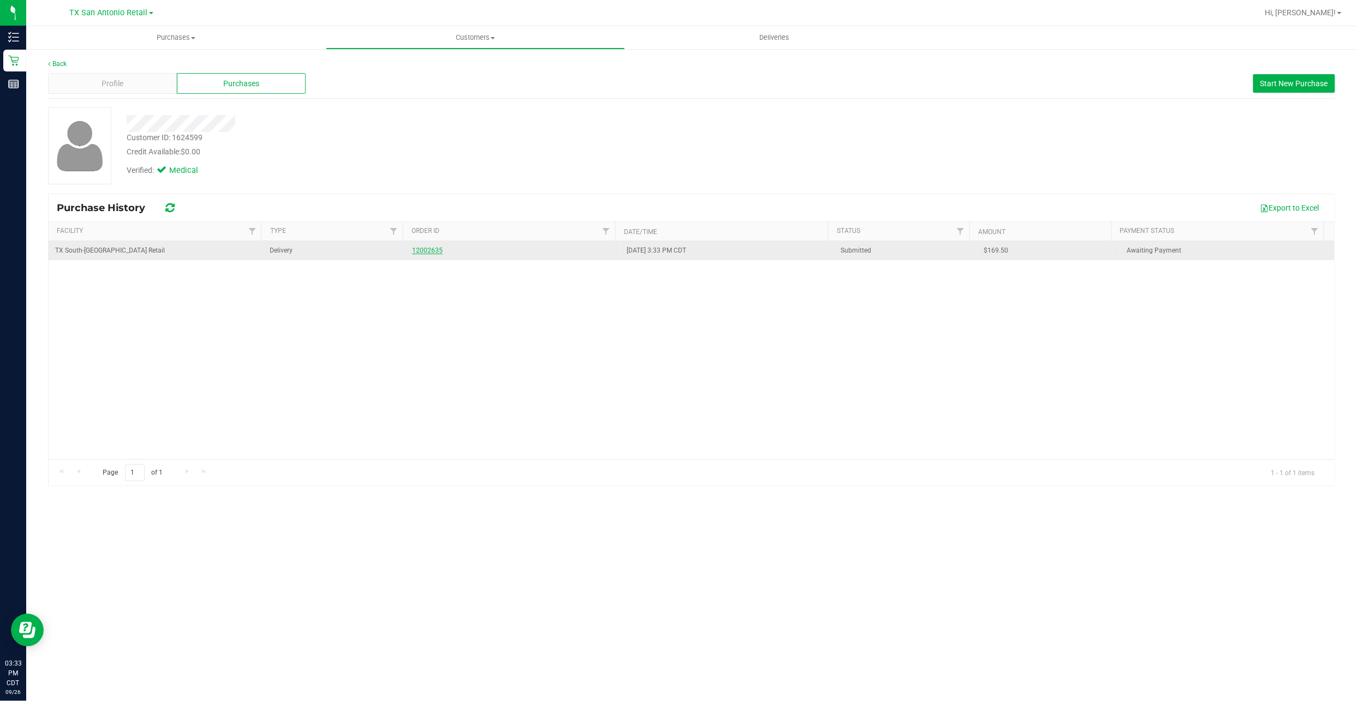
click at [413, 251] on link "12002635" at bounding box center [427, 251] width 31 height 8
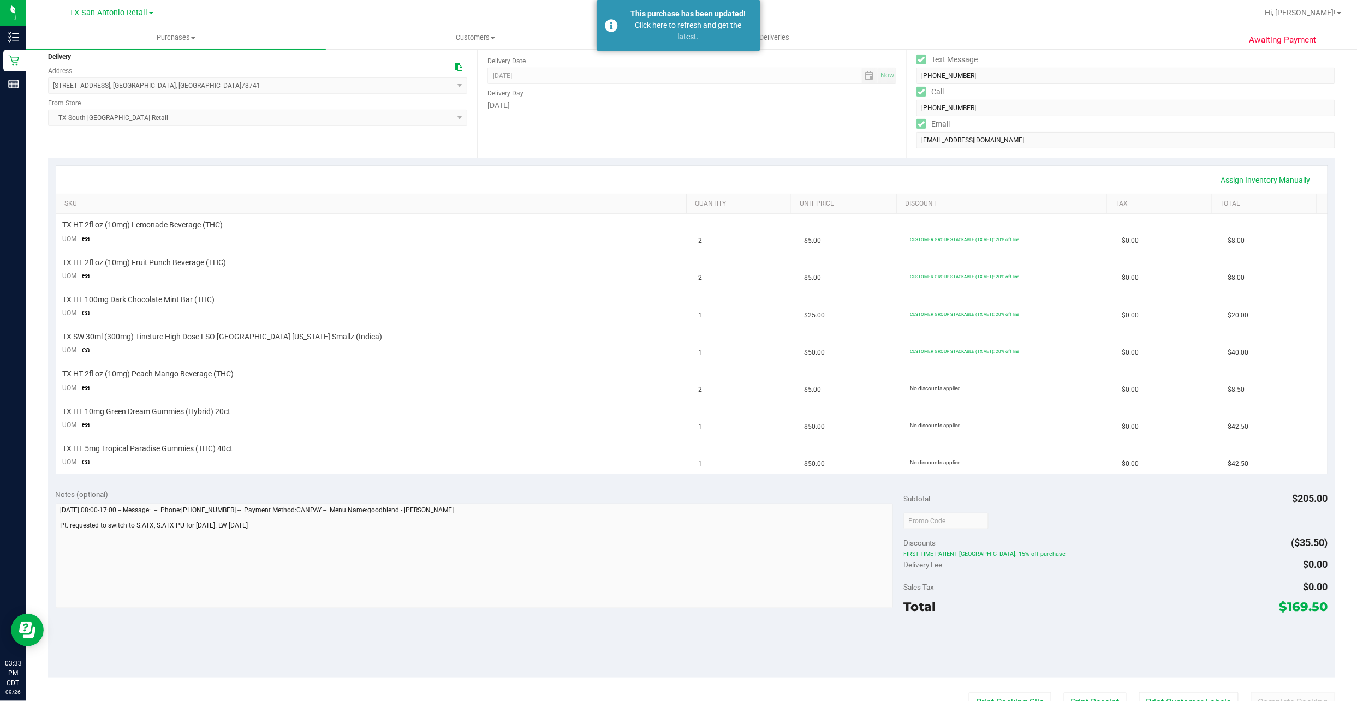
scroll to position [145, 0]
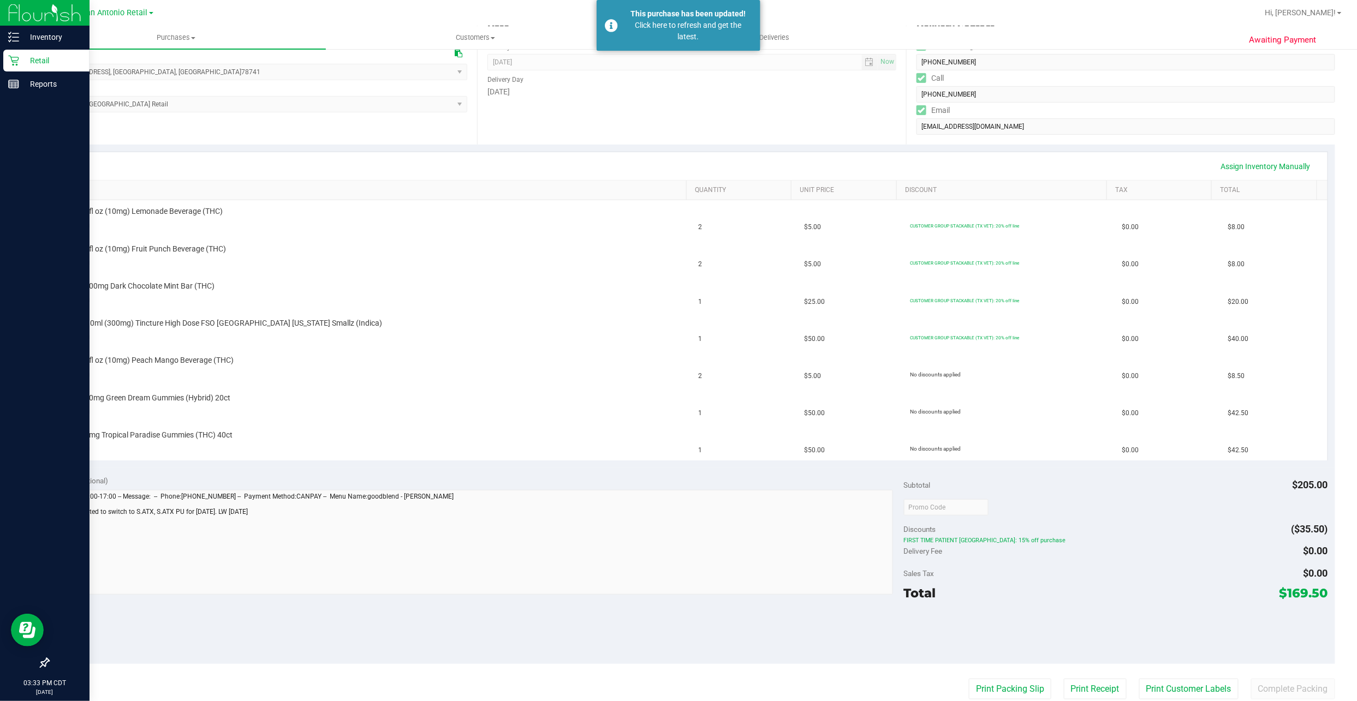
click at [45, 60] on p "Retail" at bounding box center [51, 60] width 65 height 13
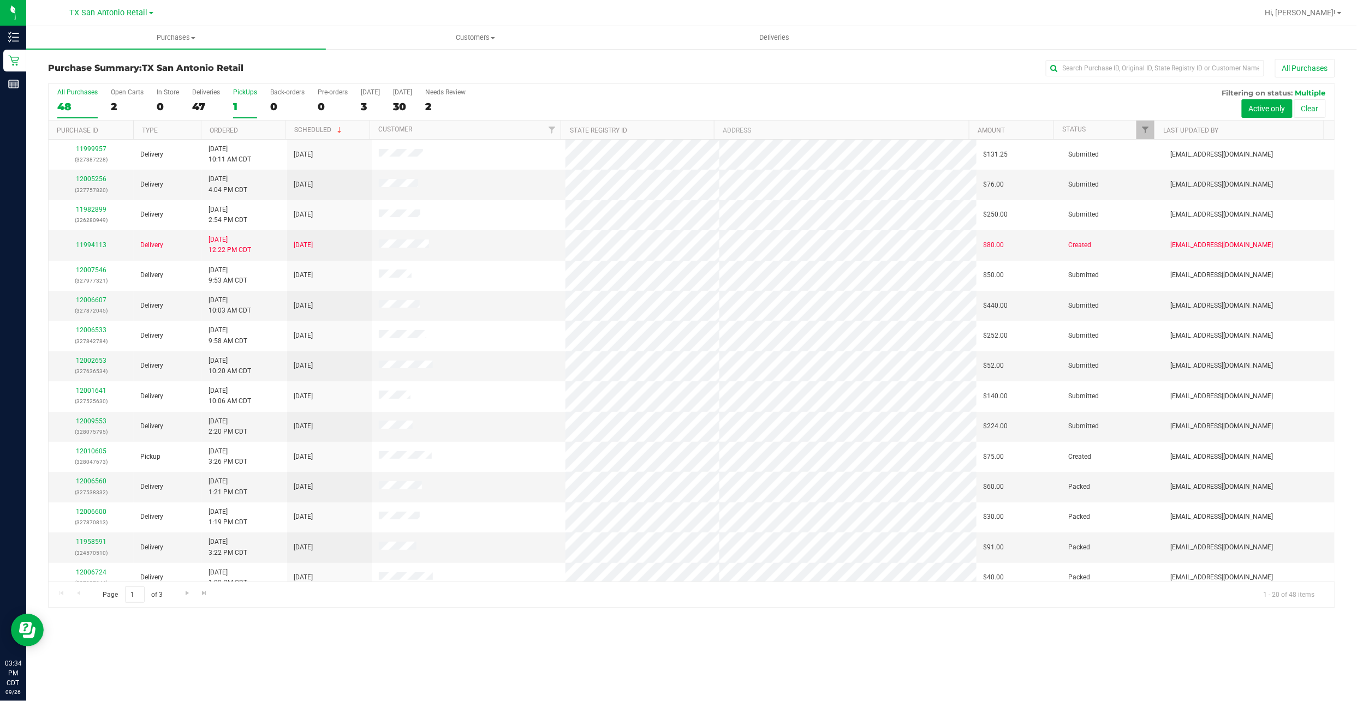
click at [241, 107] on div "1" at bounding box center [245, 106] width 24 height 13
click at [0, 0] on input "PickUps 1" at bounding box center [0, 0] width 0 height 0
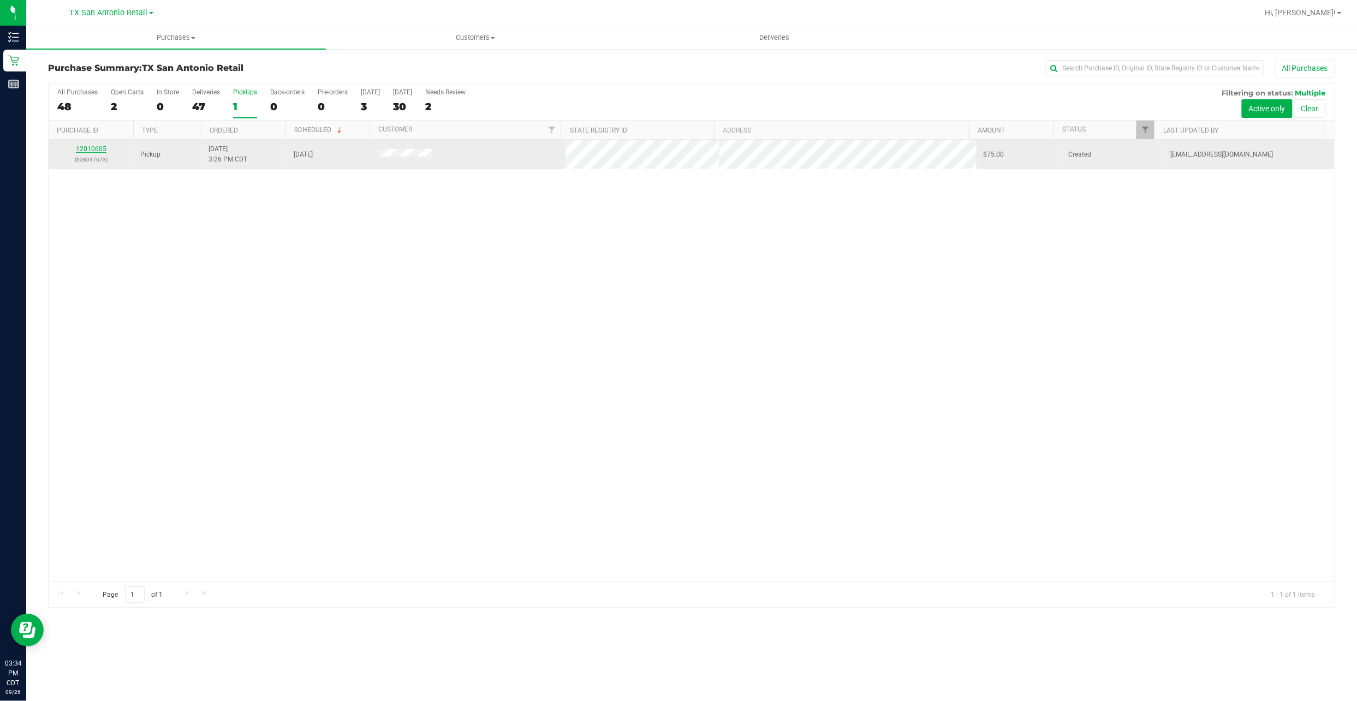
click at [97, 149] on link "12010605" at bounding box center [91, 149] width 31 height 8
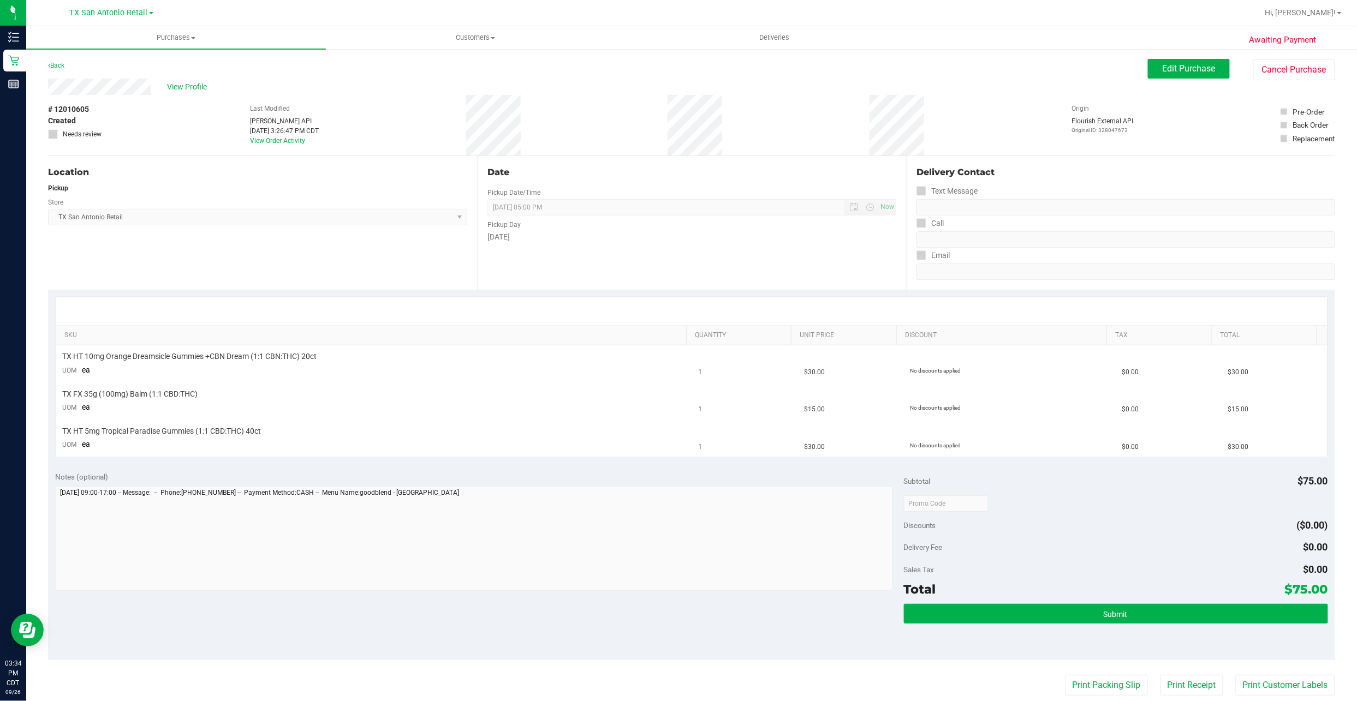
click at [176, 77] on div "Back Edit Purchase Cancel Purchase" at bounding box center [691, 69] width 1287 height 20
click at [176, 83] on span "View Profile" at bounding box center [189, 86] width 44 height 11
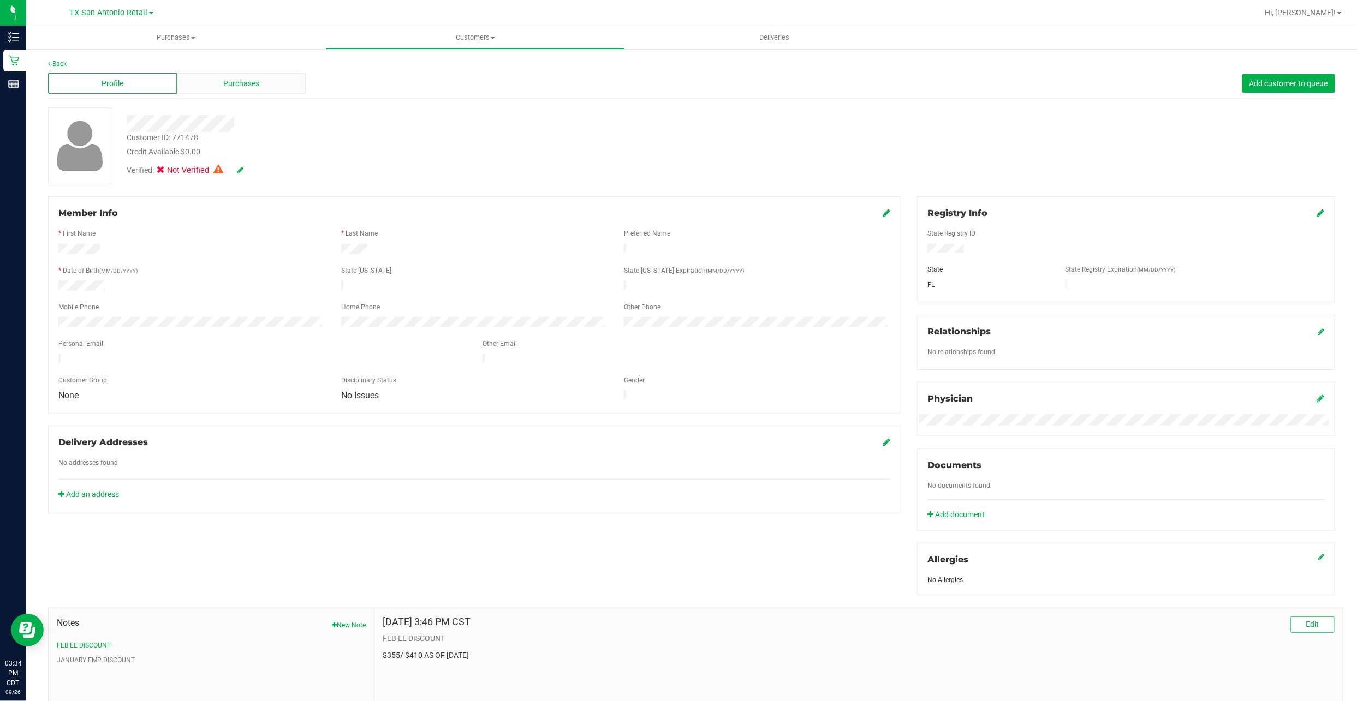
click at [205, 88] on div "Purchases" at bounding box center [241, 83] width 129 height 21
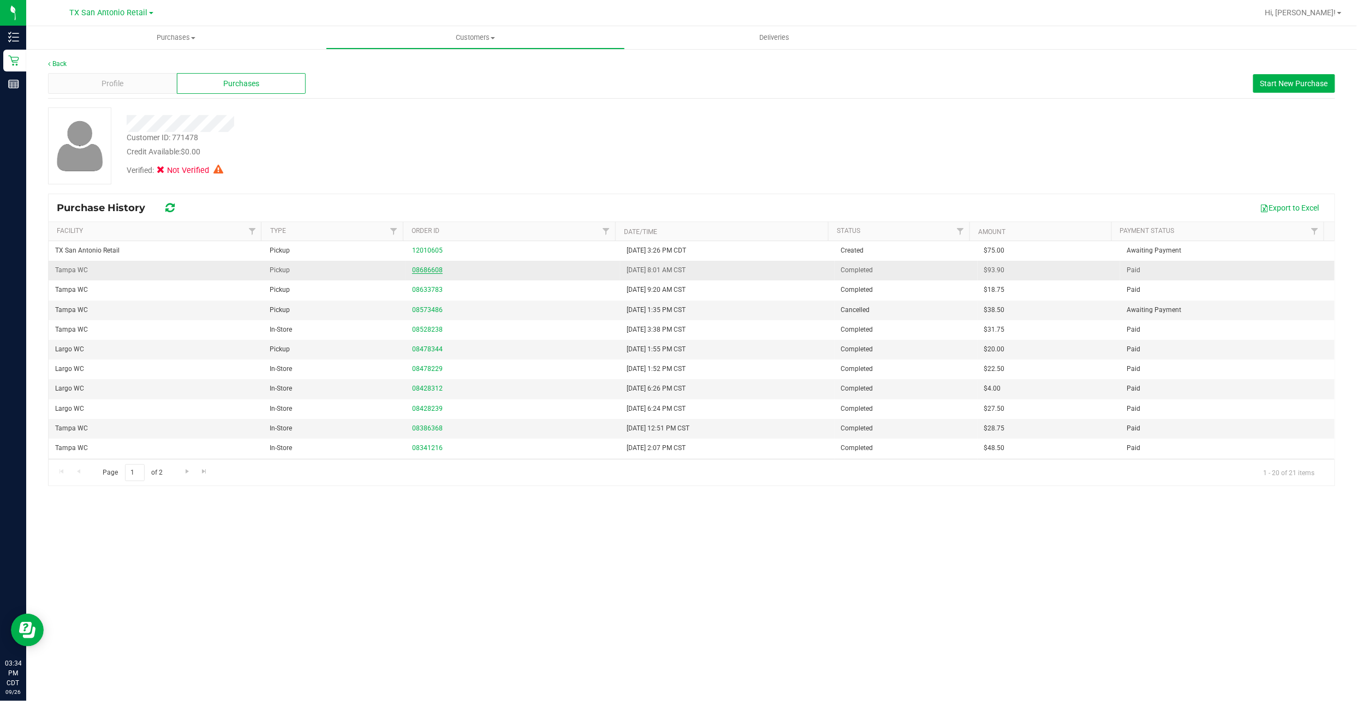
click at [433, 273] on link "08686608" at bounding box center [427, 270] width 31 height 8
click at [189, 469] on span "Go to the next page" at bounding box center [187, 471] width 9 height 9
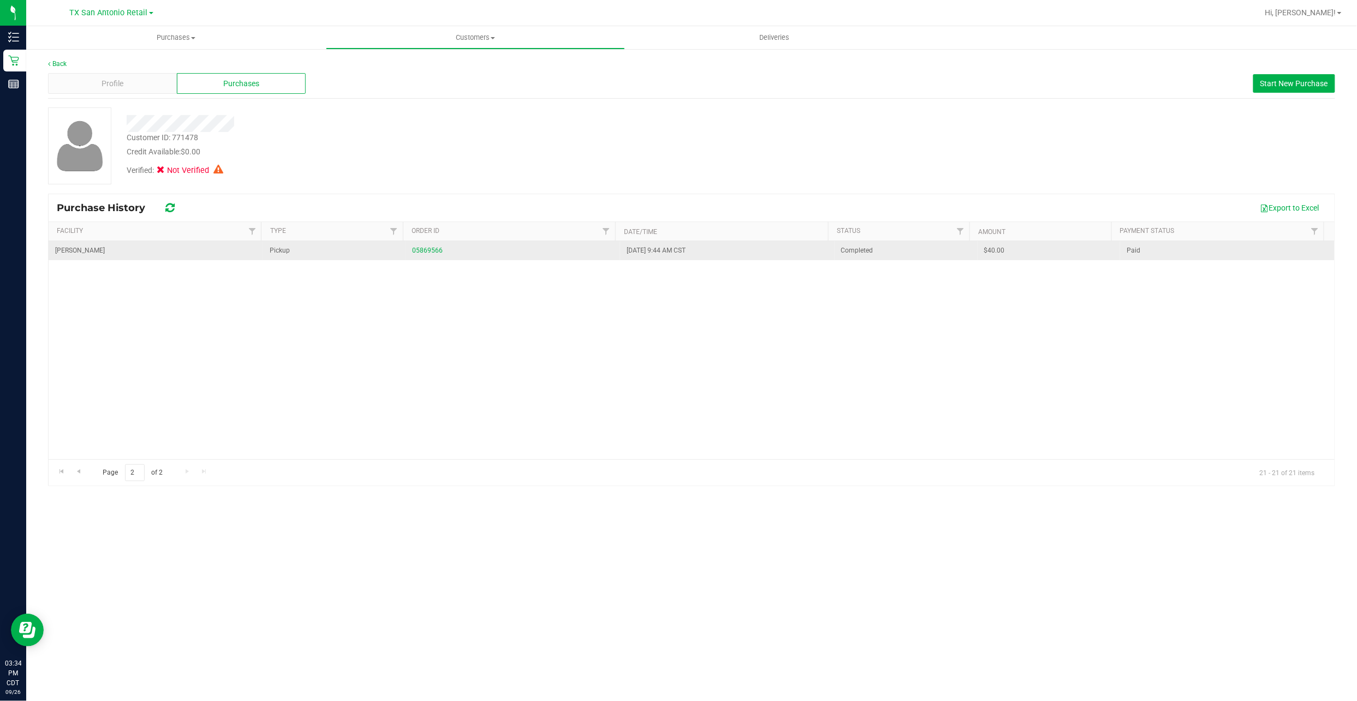
click at [421, 245] on td "05869566" at bounding box center [512, 250] width 214 height 19
click at [420, 252] on link "05869566" at bounding box center [427, 251] width 31 height 8
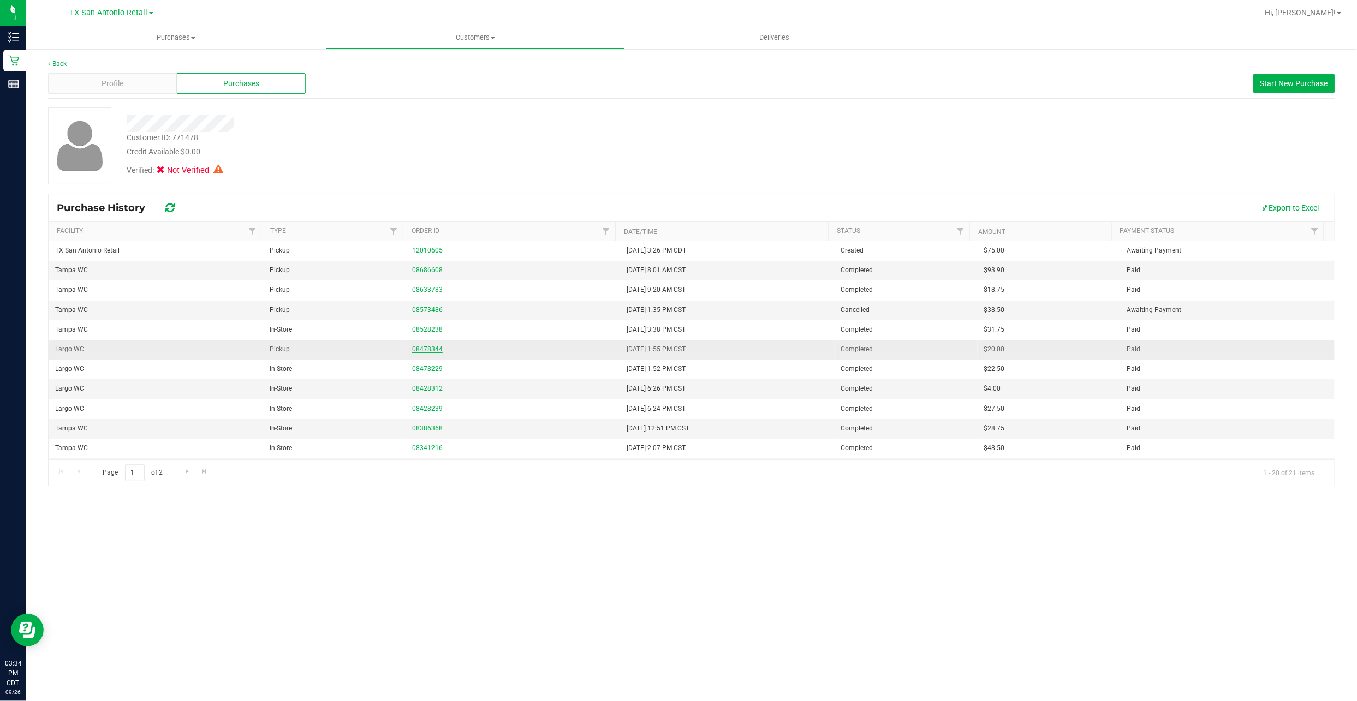
click at [420, 352] on link "08478344" at bounding box center [427, 349] width 31 height 8
click at [426, 304] on td "08573486" at bounding box center [512, 311] width 214 height 20
click at [425, 308] on link "08573486" at bounding box center [427, 310] width 31 height 8
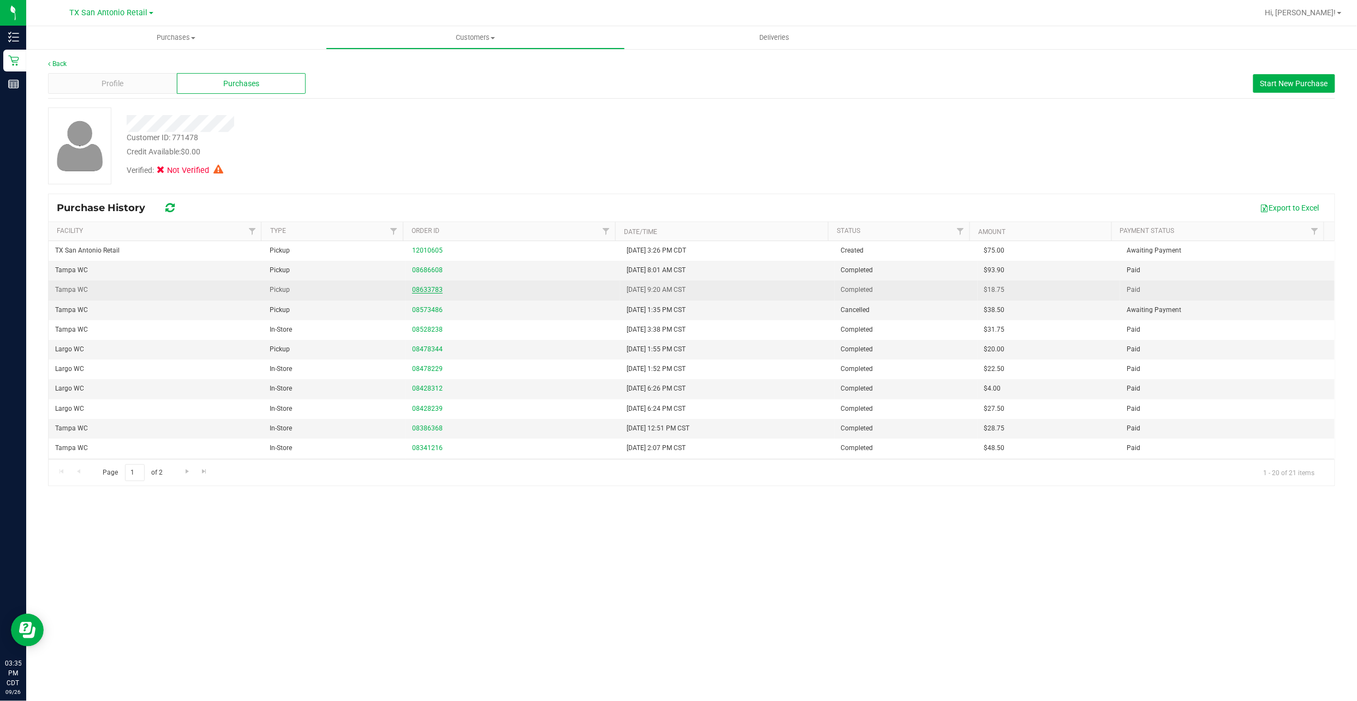
click at [420, 289] on link "08633783" at bounding box center [427, 290] width 31 height 8
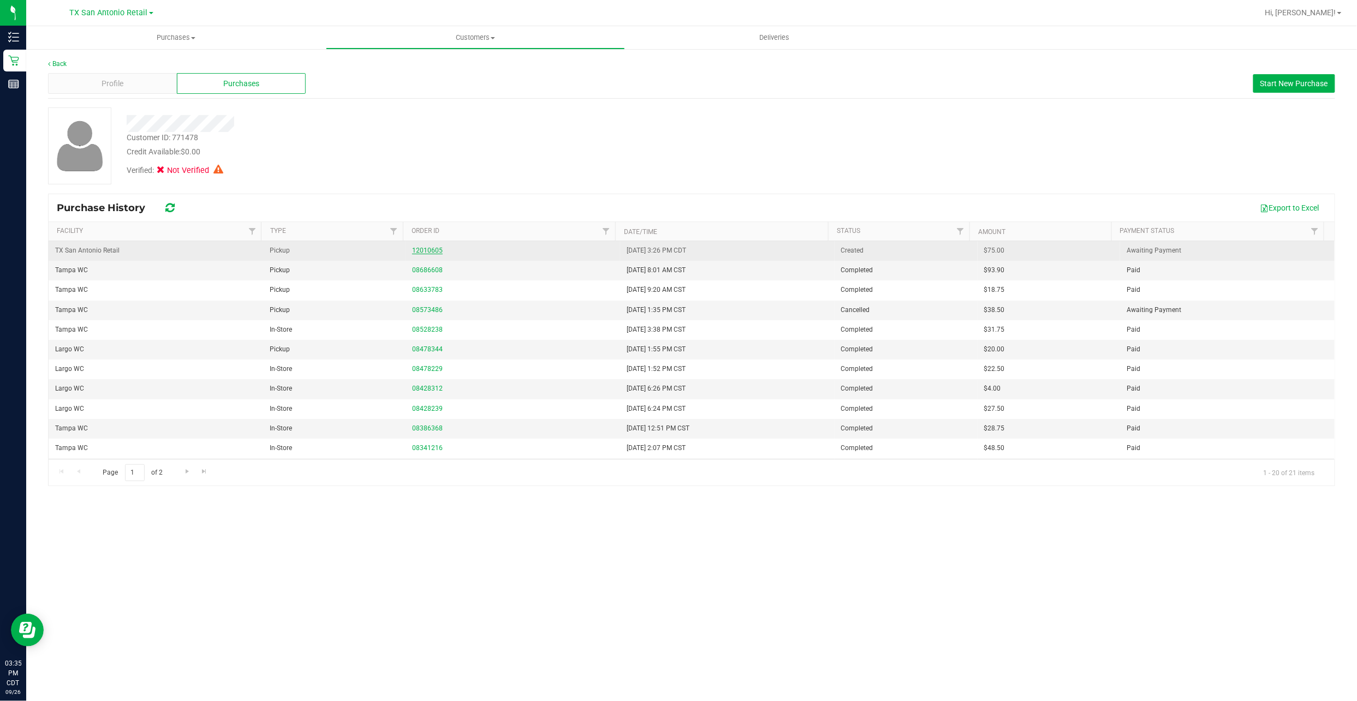
click at [429, 252] on link "12010605" at bounding box center [427, 251] width 31 height 8
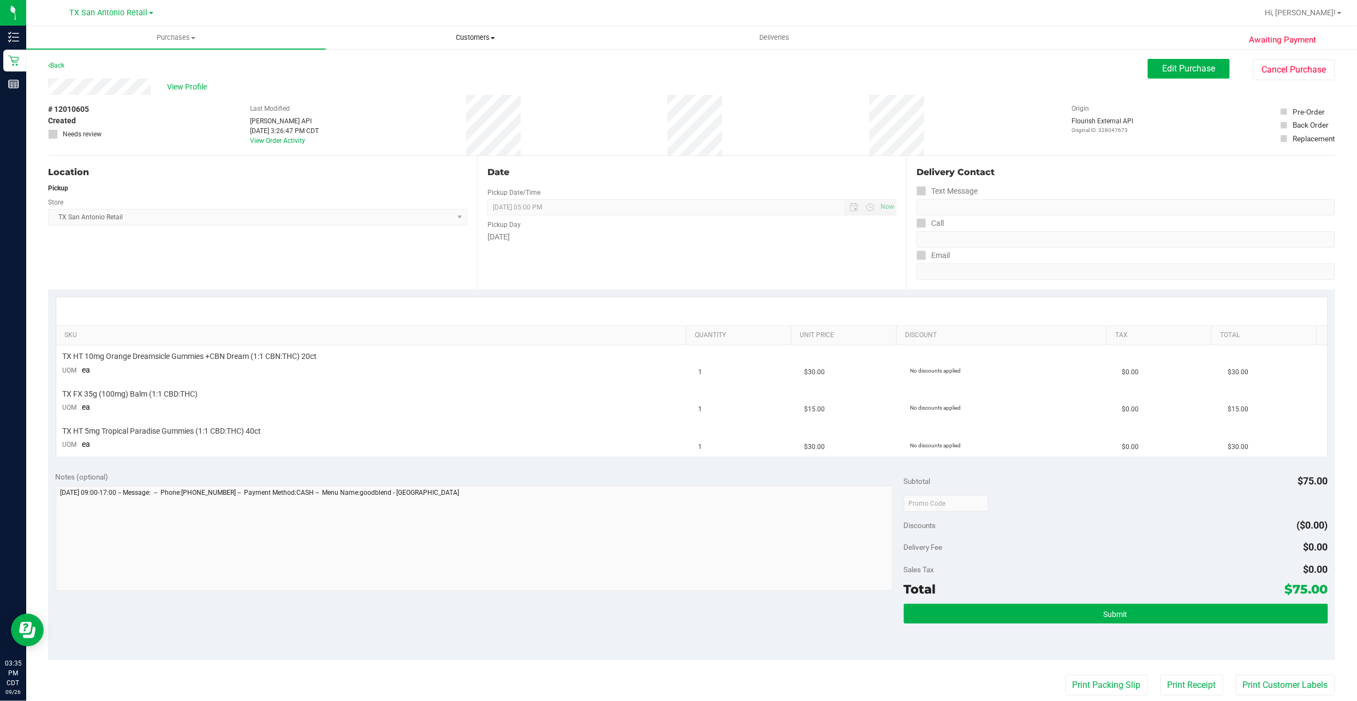
click at [487, 40] on span "Customers" at bounding box center [475, 38] width 298 height 10
click at [473, 62] on li "All customers" at bounding box center [476, 65] width 300 height 13
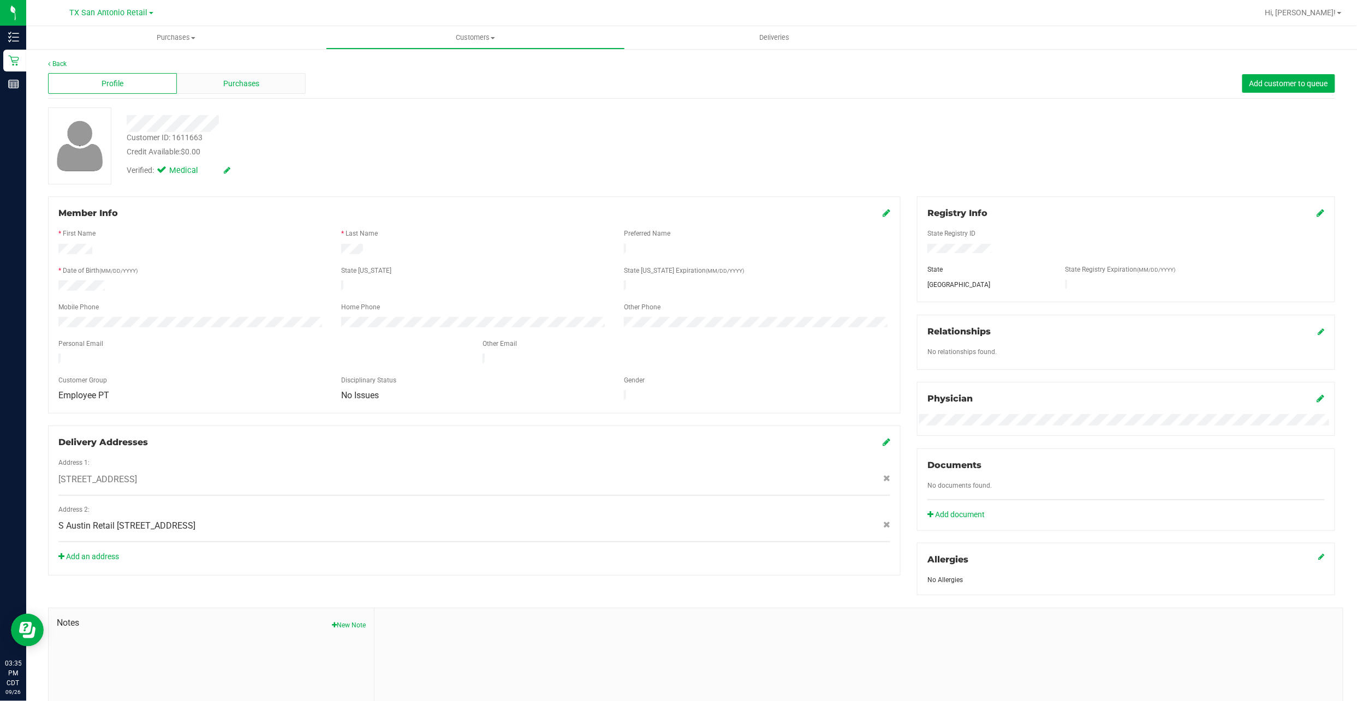
click at [204, 83] on div "Purchases" at bounding box center [241, 83] width 129 height 21
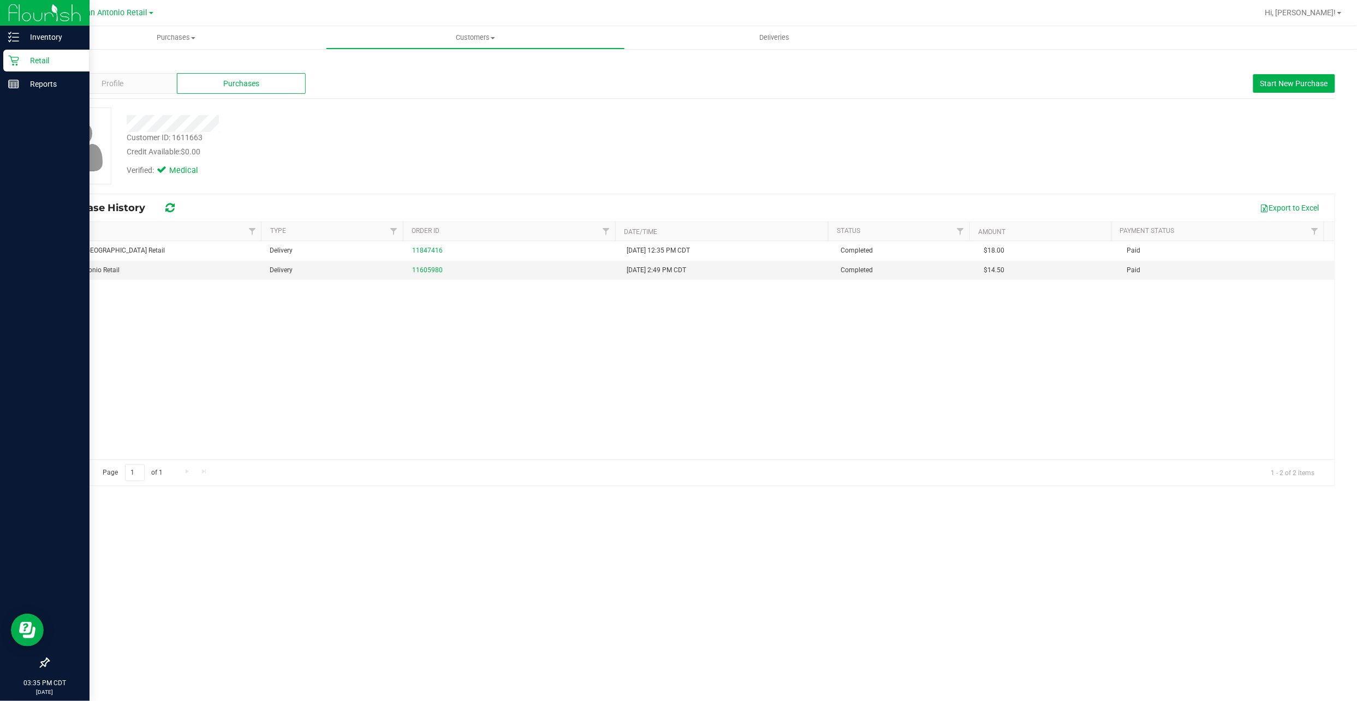
click at [33, 62] on p "Retail" at bounding box center [51, 60] width 65 height 13
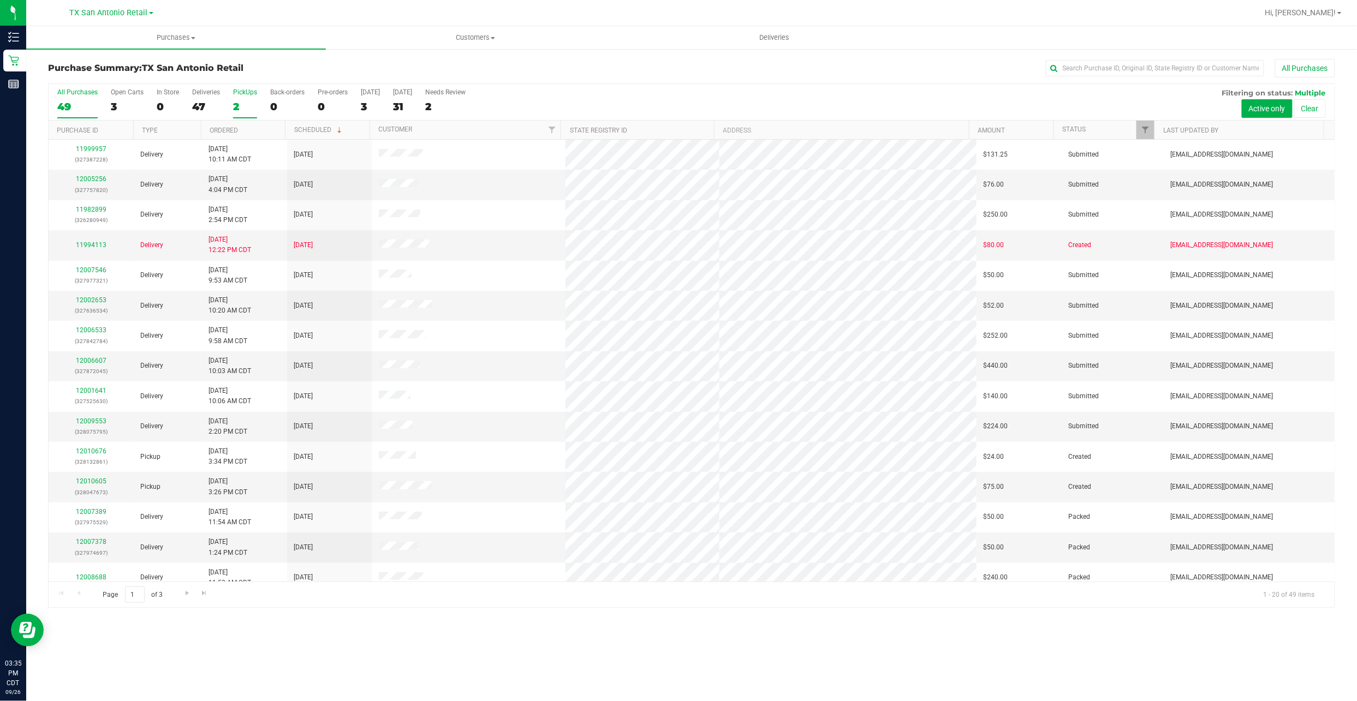
click at [256, 107] on div "All Purchases 49 Open Carts 3 In Store 0 Deliveries 47 PickUps 2 Back-orders 0 …" at bounding box center [692, 102] width 1286 height 37
click at [251, 106] on div "2" at bounding box center [245, 106] width 24 height 13
click at [0, 0] on input "PickUps 2" at bounding box center [0, 0] width 0 height 0
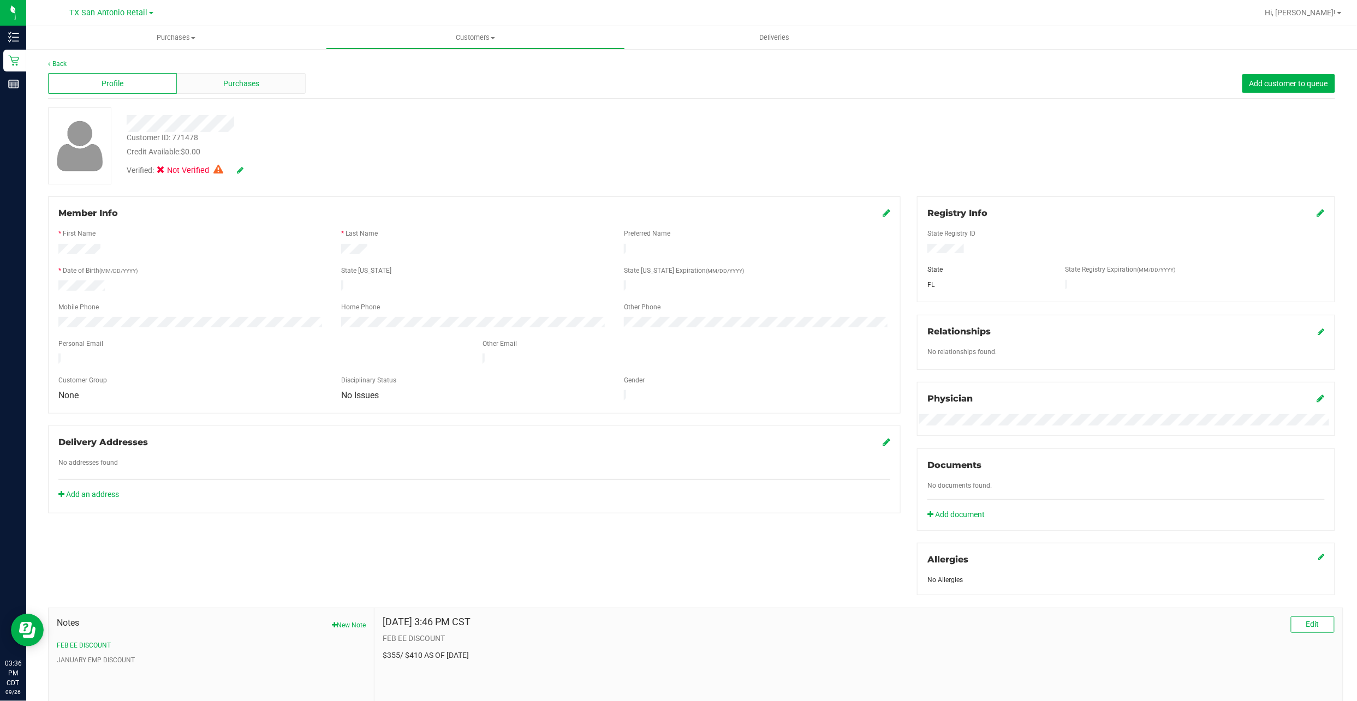
click at [215, 82] on div "Purchases" at bounding box center [241, 83] width 129 height 21
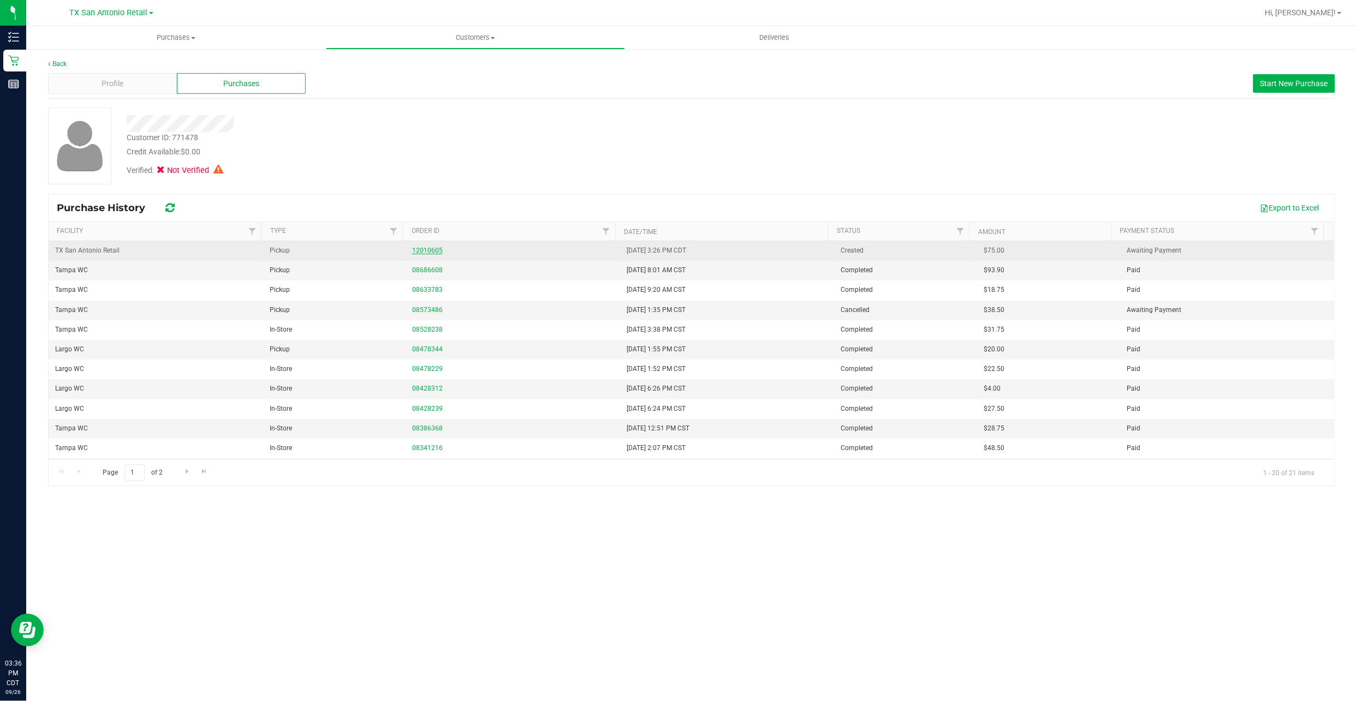
click at [433, 249] on link "12010605" at bounding box center [427, 251] width 31 height 8
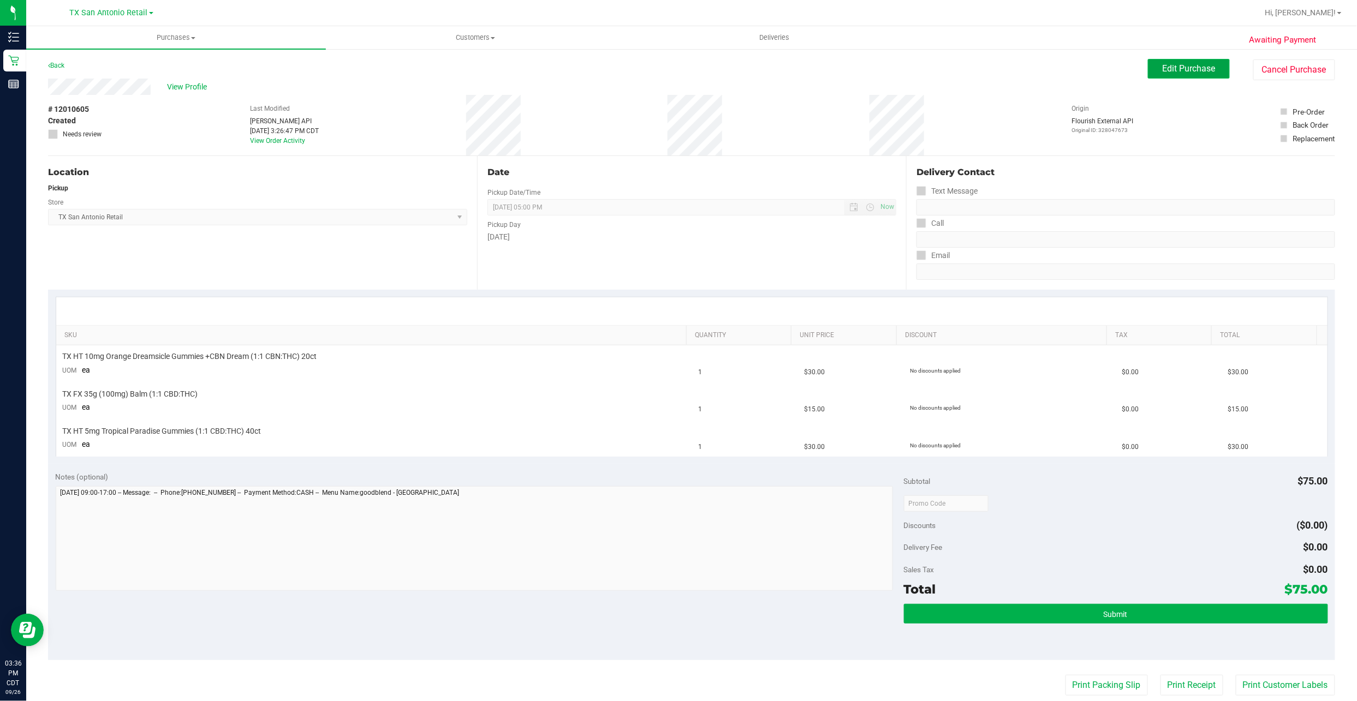
click at [1175, 62] on button "Edit Purchase" at bounding box center [1189, 69] width 82 height 20
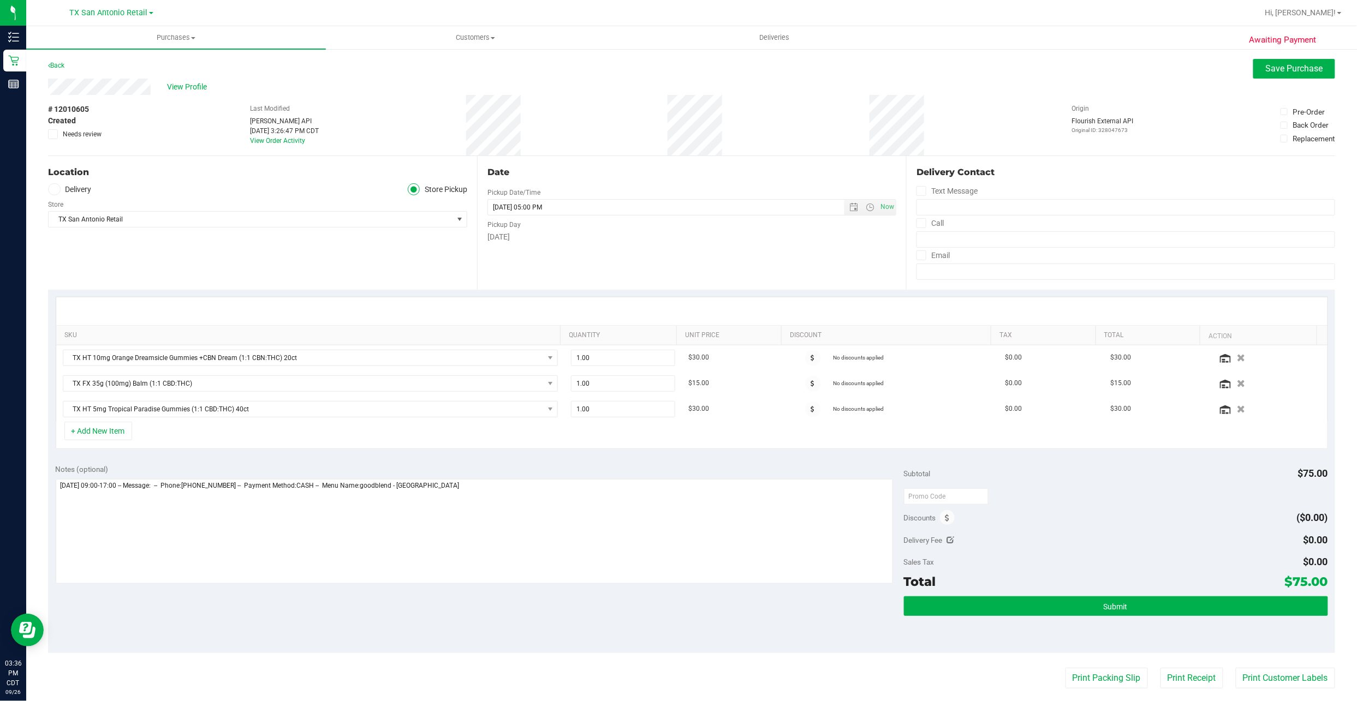
click at [81, 190] on label "Delivery" at bounding box center [70, 189] width 44 height 13
click at [0, 0] on input "Delivery" at bounding box center [0, 0] width 0 height 0
drag, startPoint x: 99, startPoint y: 208, endPoint x: 99, endPoint y: 215, distance: 6.5
click at [99, 210] on div "Select address Select address" at bounding box center [257, 211] width 419 height 32
click at [99, 215] on span "Select address" at bounding box center [241, 219] width 384 height 15
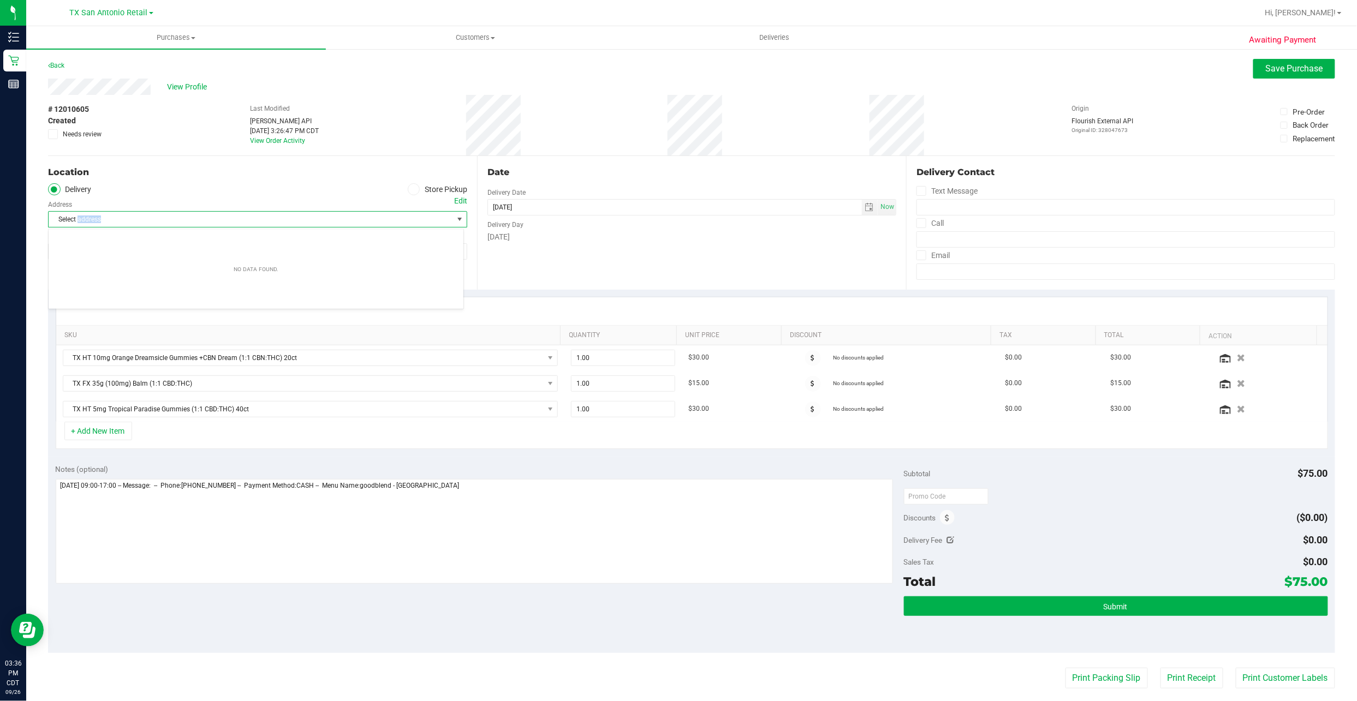
click at [99, 215] on span "Select address" at bounding box center [241, 219] width 384 height 15
click at [454, 199] on div "Edit" at bounding box center [460, 200] width 13 height 11
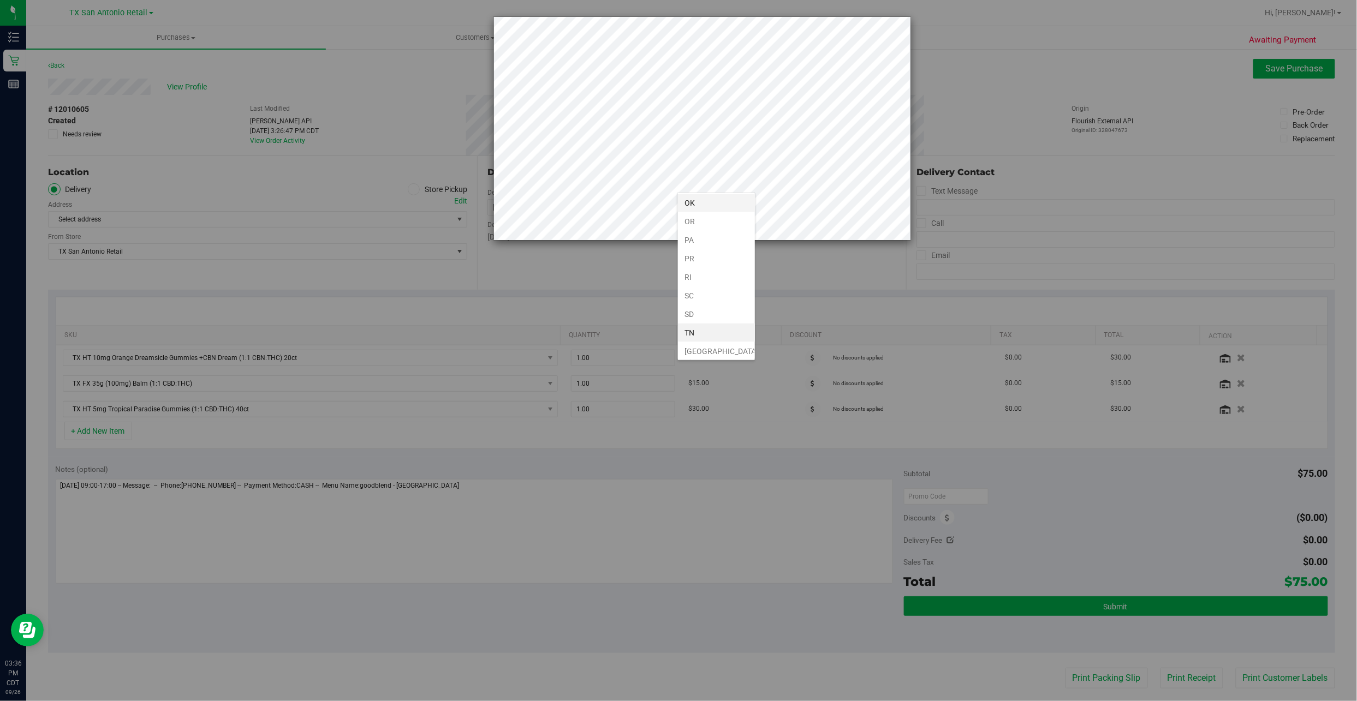
scroll to position [688, 0]
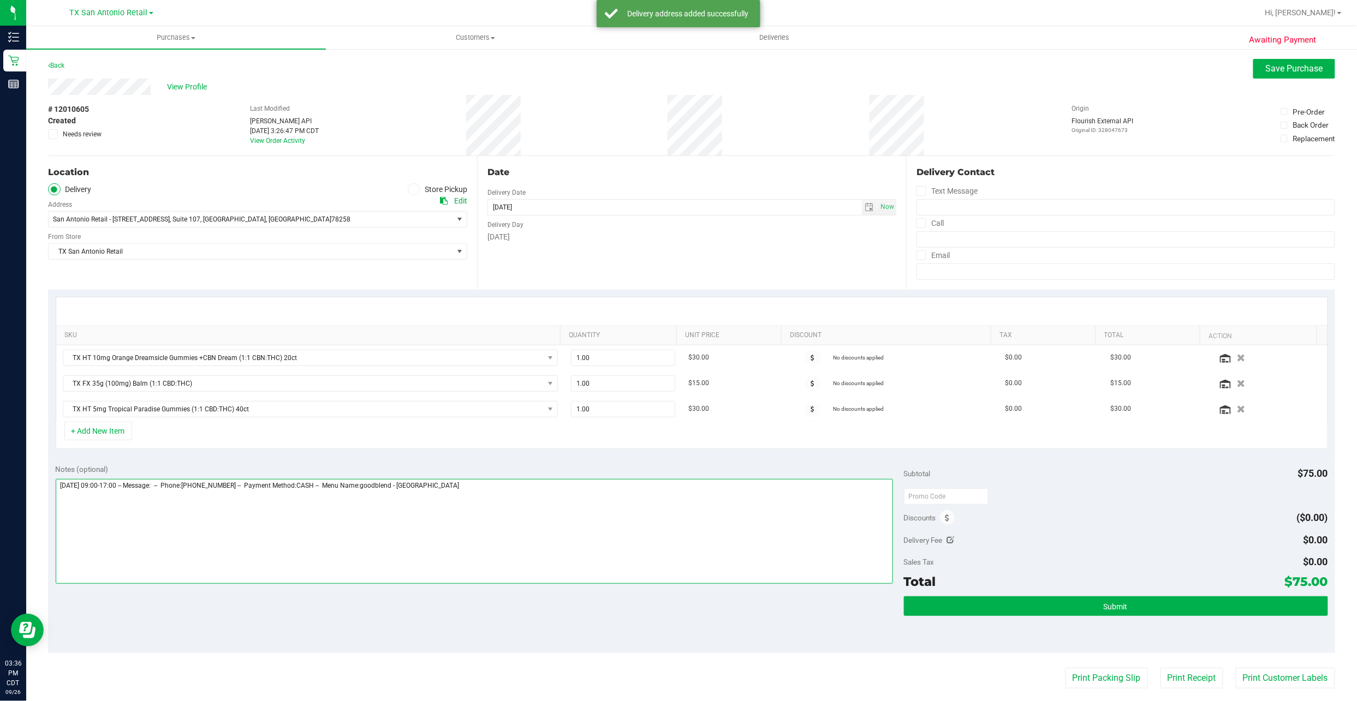
click at [583, 493] on textarea at bounding box center [474, 531] width 837 height 105
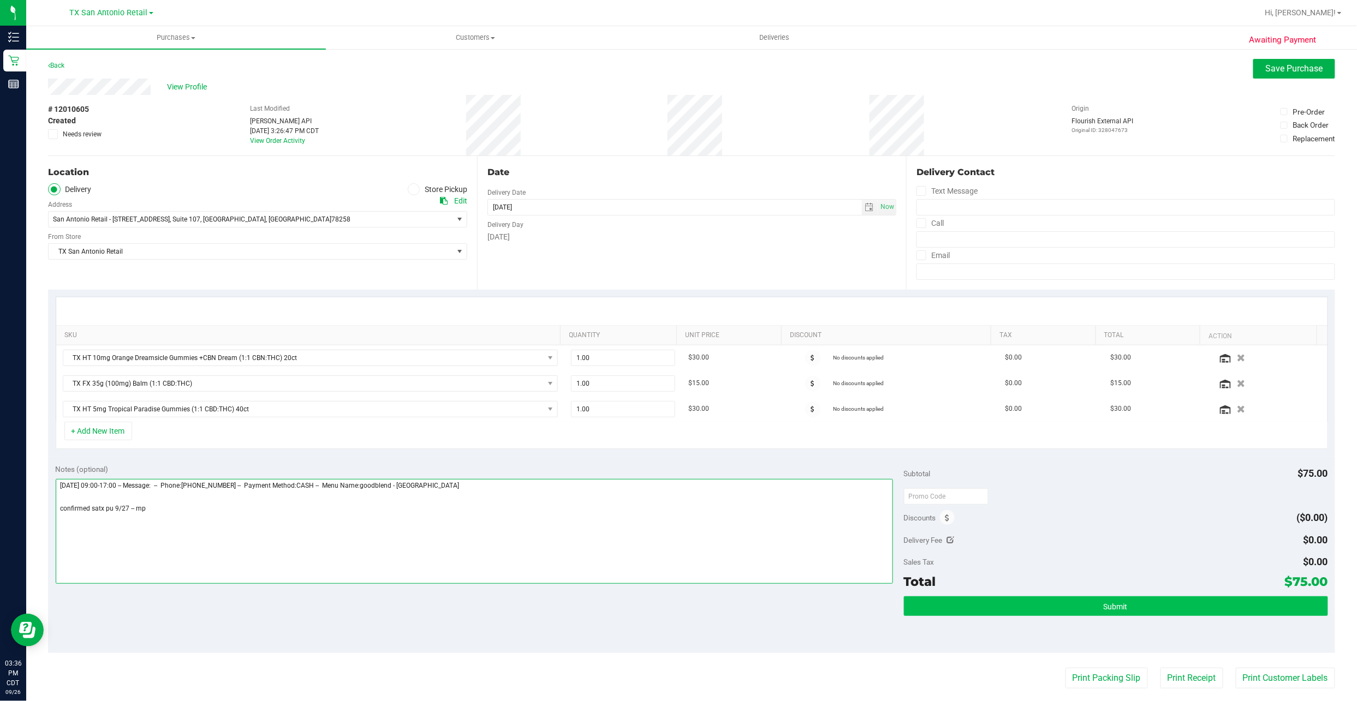
type textarea "Saturday 09/27/2025 09:00-17:00 -- Message: -- Phone:8133095289 -- Payment Meth…"
click at [1021, 614] on button "Submit" at bounding box center [1116, 606] width 424 height 20
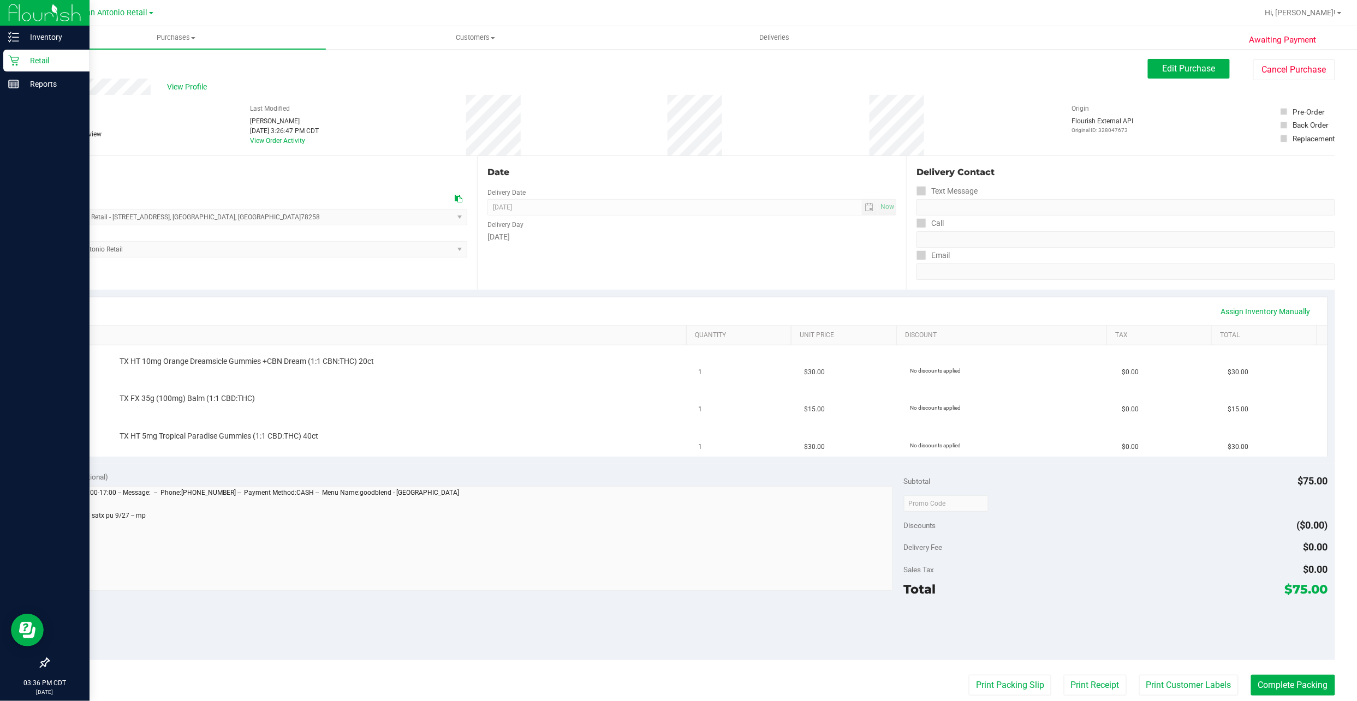
click at [27, 62] on p "Retail" at bounding box center [51, 60] width 65 height 13
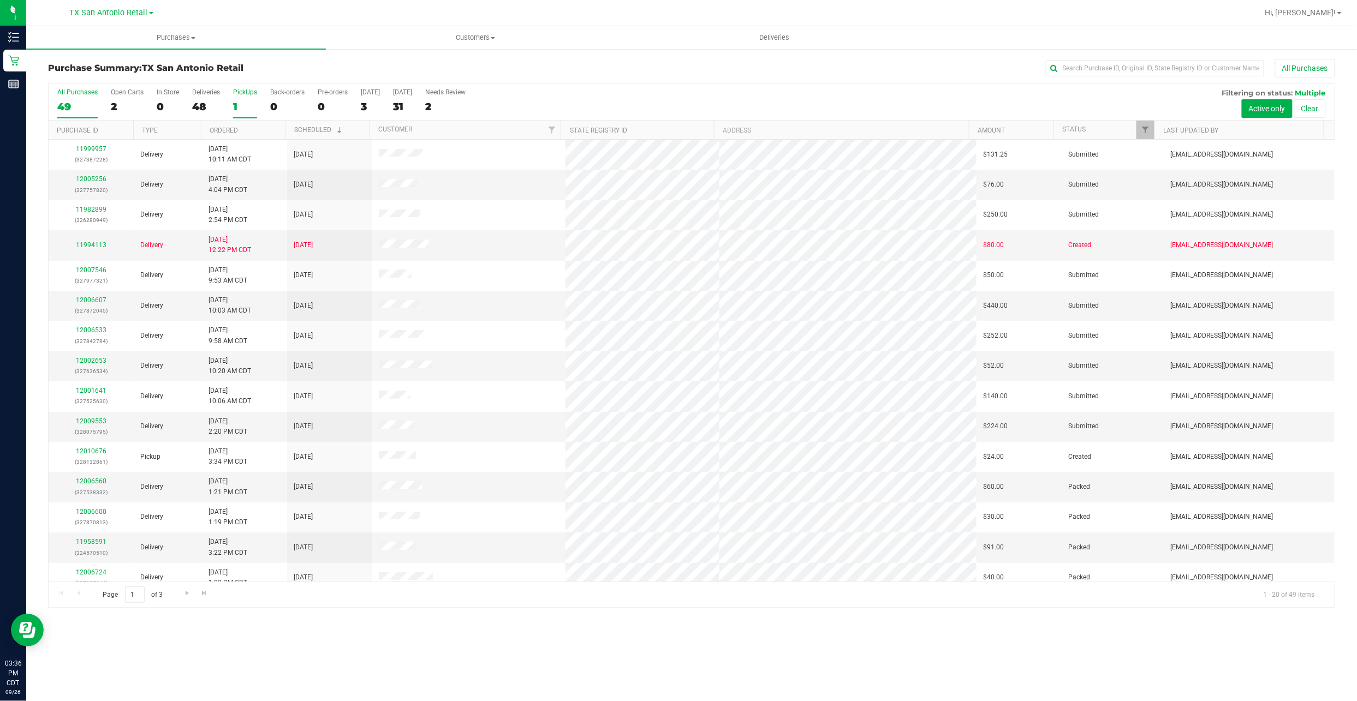
click at [242, 105] on div "1" at bounding box center [245, 106] width 24 height 13
click at [0, 0] on input "PickUps 1" at bounding box center [0, 0] width 0 height 0
click at [237, 105] on div at bounding box center [692, 346] width 1286 height 524
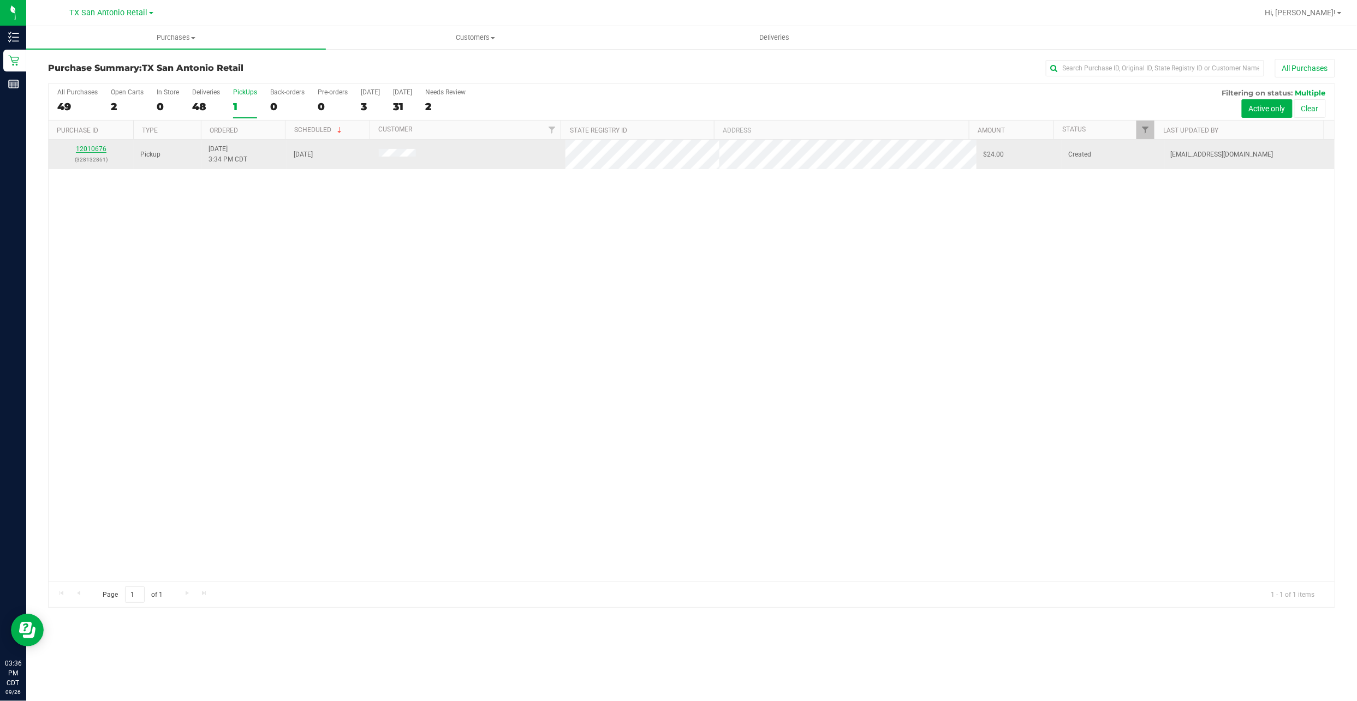
click at [88, 152] on link "12010676" at bounding box center [91, 149] width 31 height 8
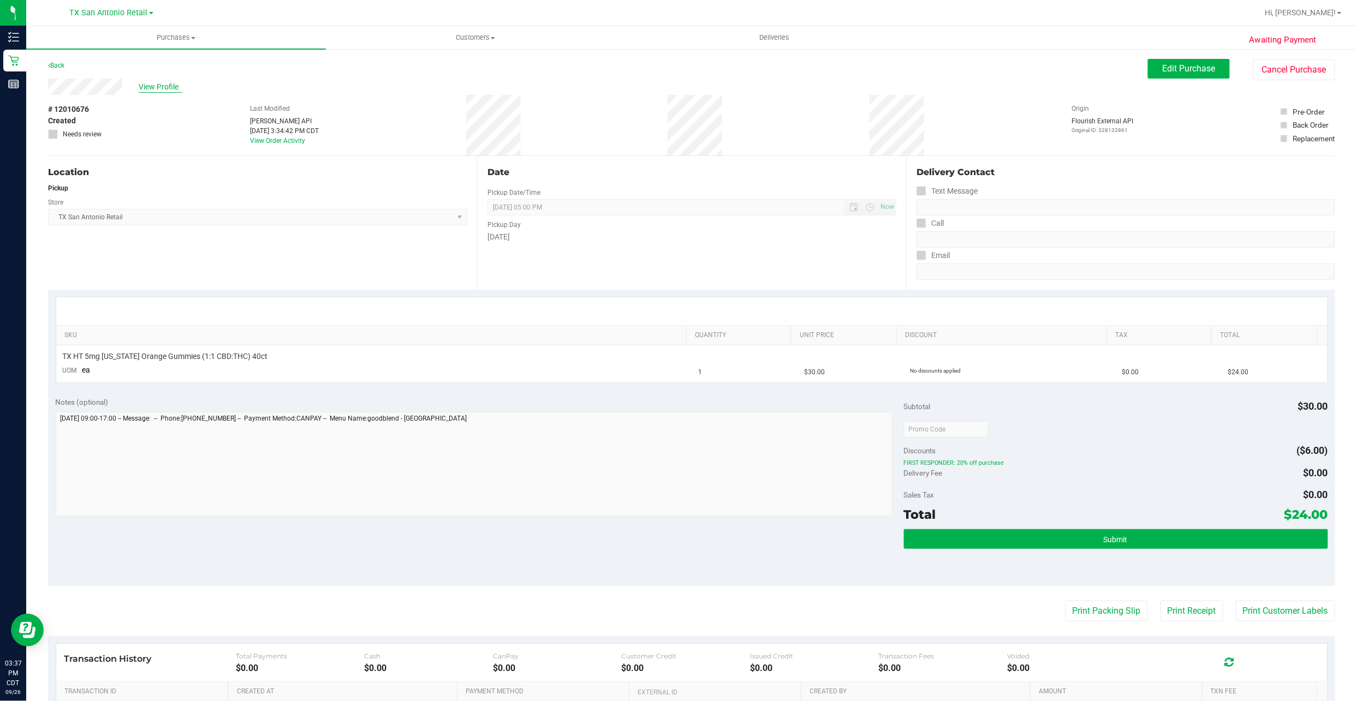
click at [169, 88] on span "View Profile" at bounding box center [161, 86] width 44 height 11
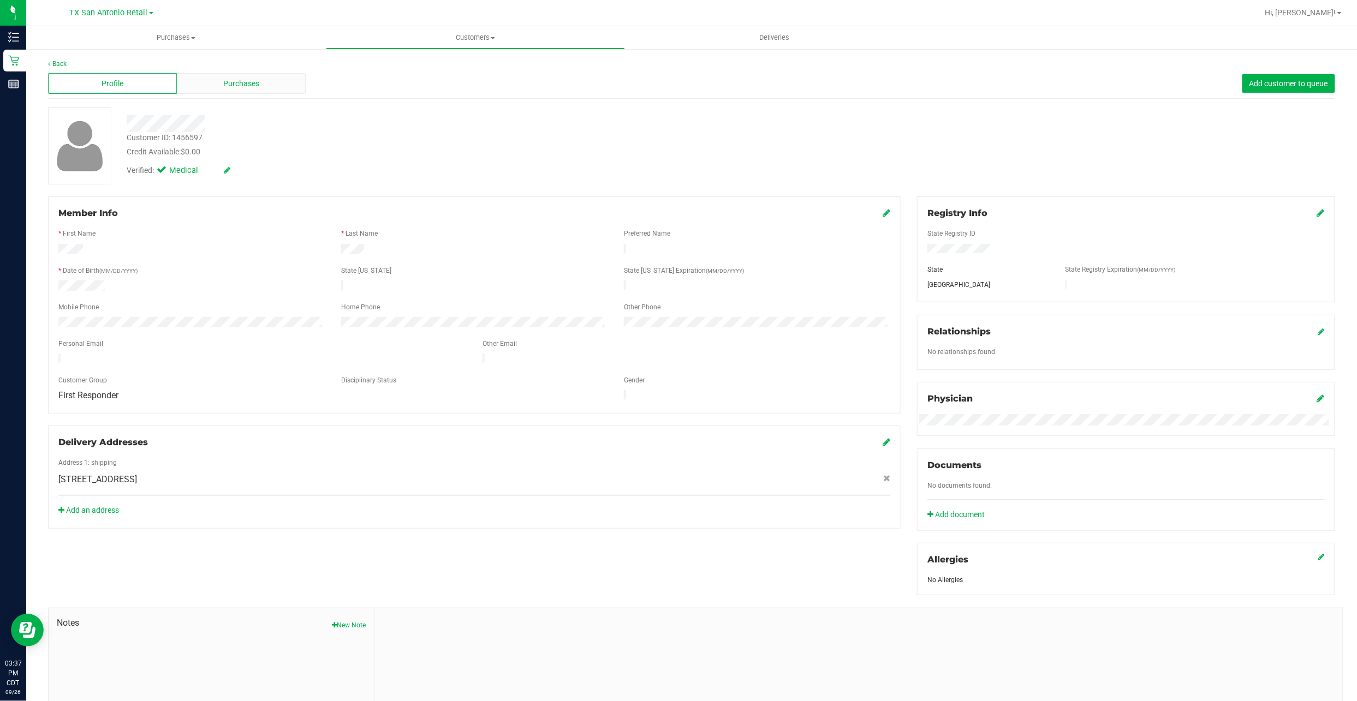
click at [252, 75] on div "Purchases" at bounding box center [241, 83] width 129 height 21
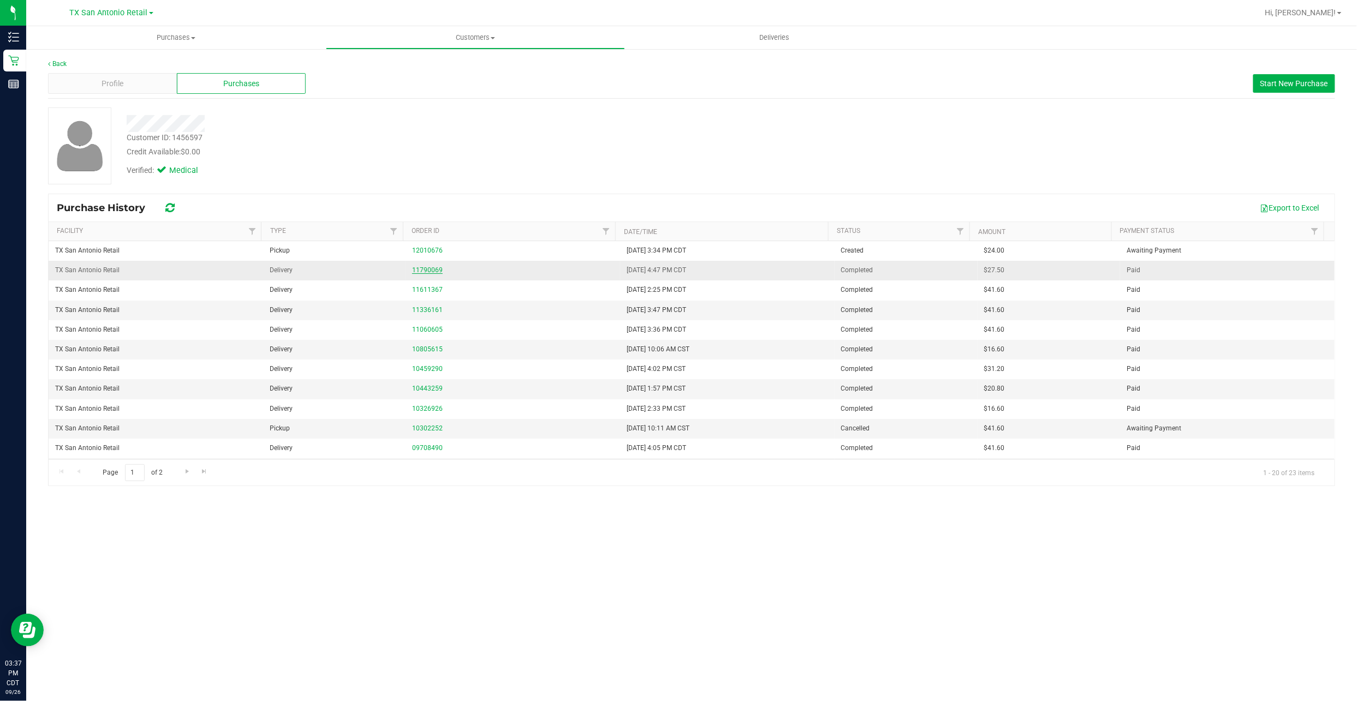
click at [428, 271] on link "11790069" at bounding box center [427, 270] width 31 height 8
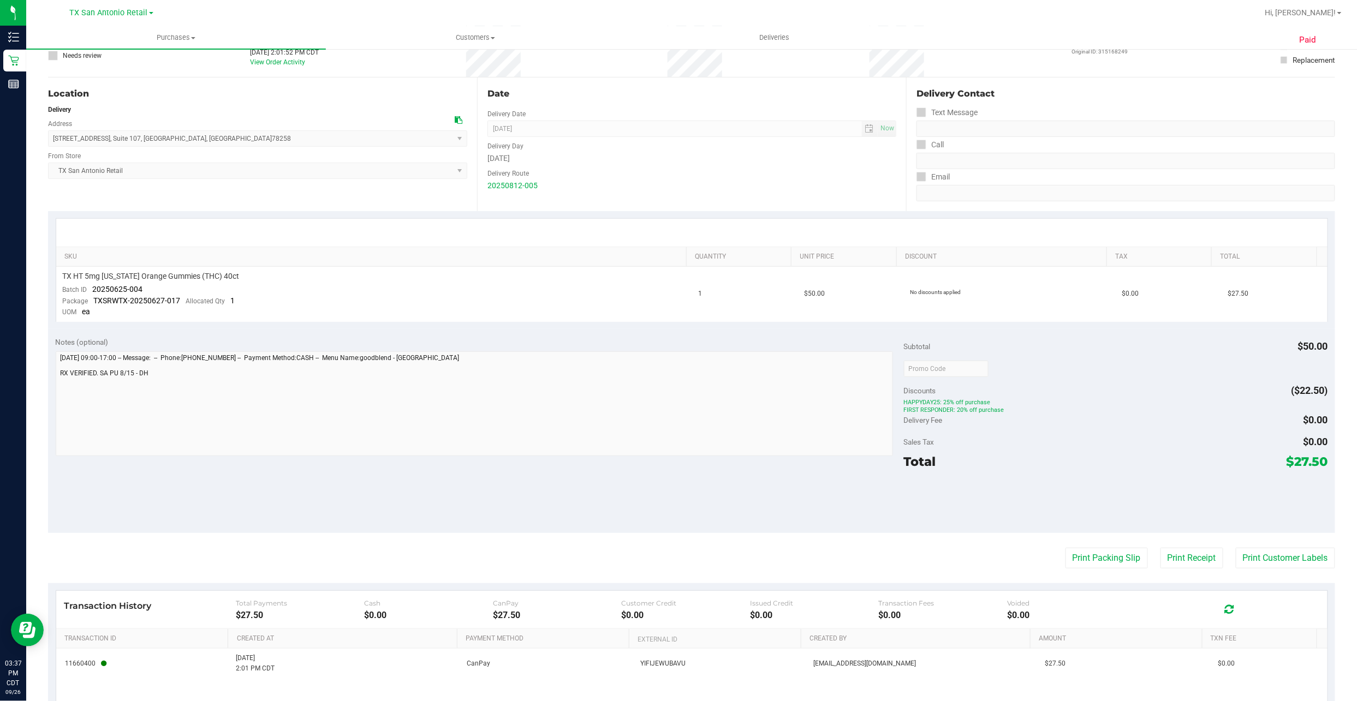
scroll to position [175, 0]
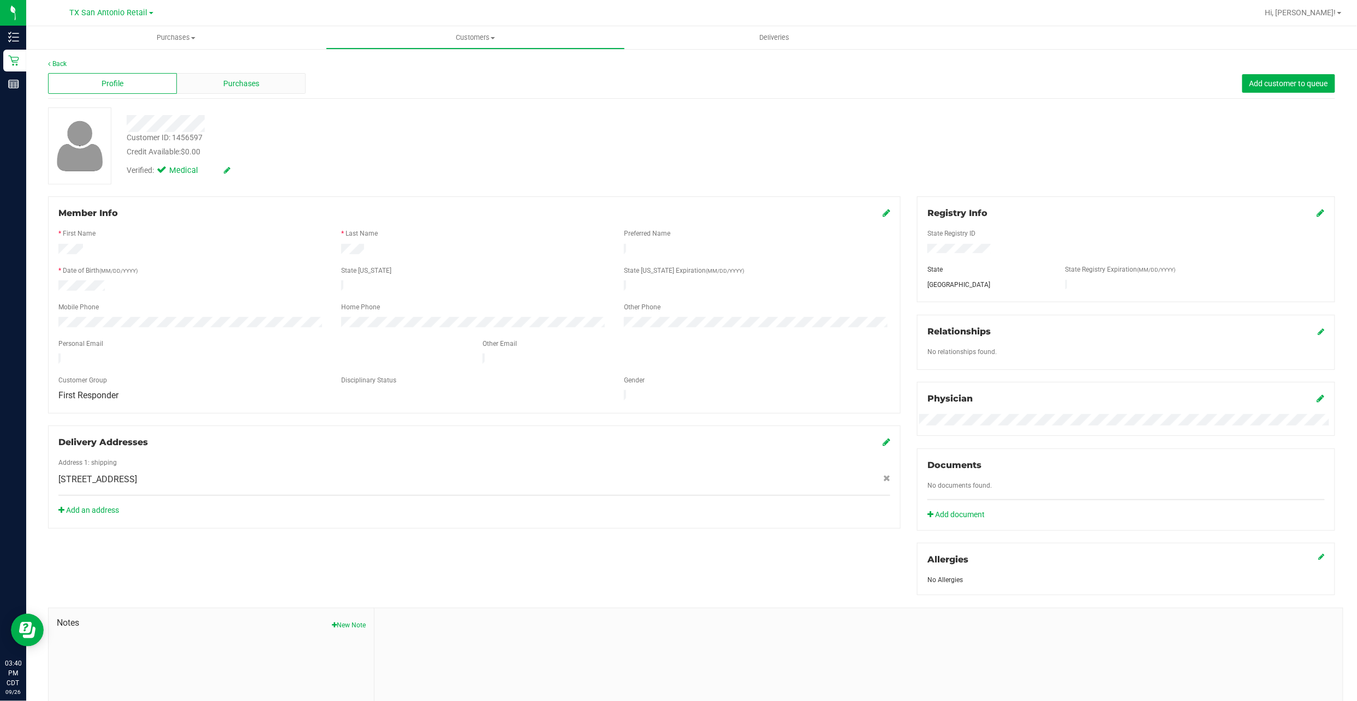
click at [228, 89] on div "Purchases" at bounding box center [241, 83] width 129 height 21
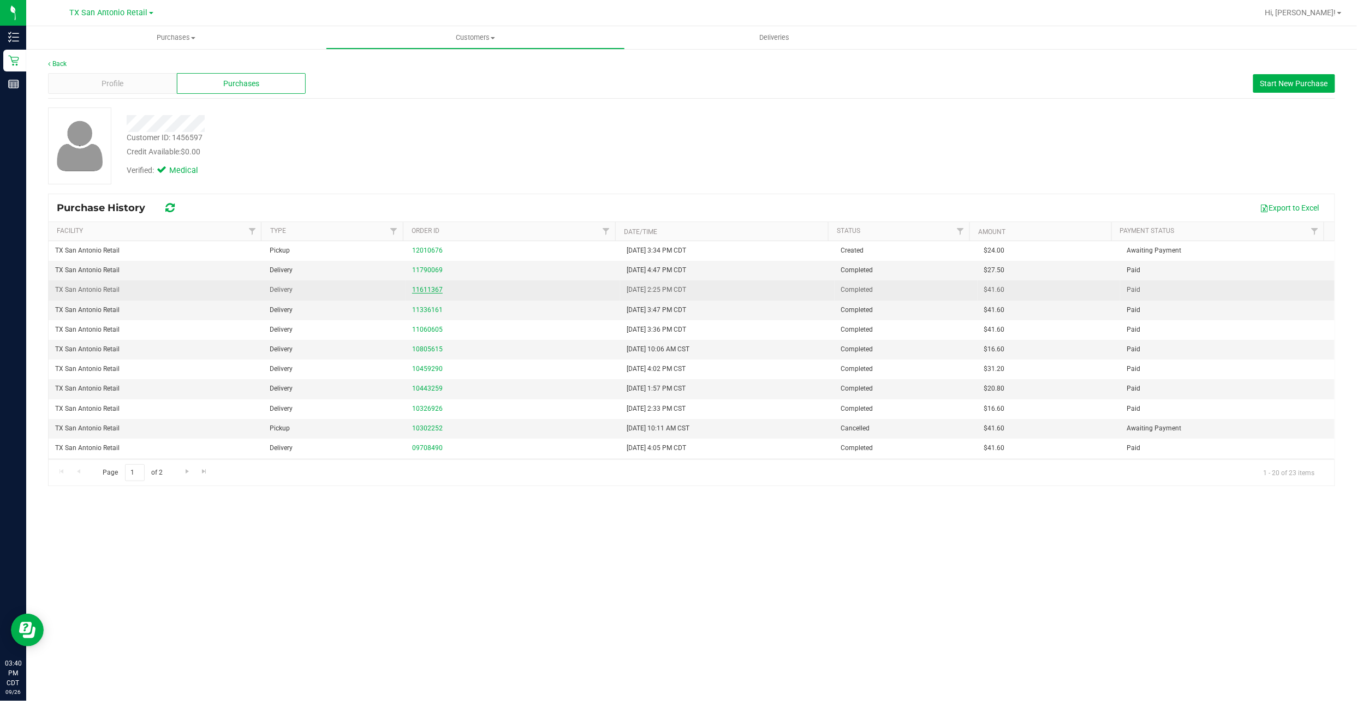
click at [417, 292] on link "11611367" at bounding box center [427, 290] width 31 height 8
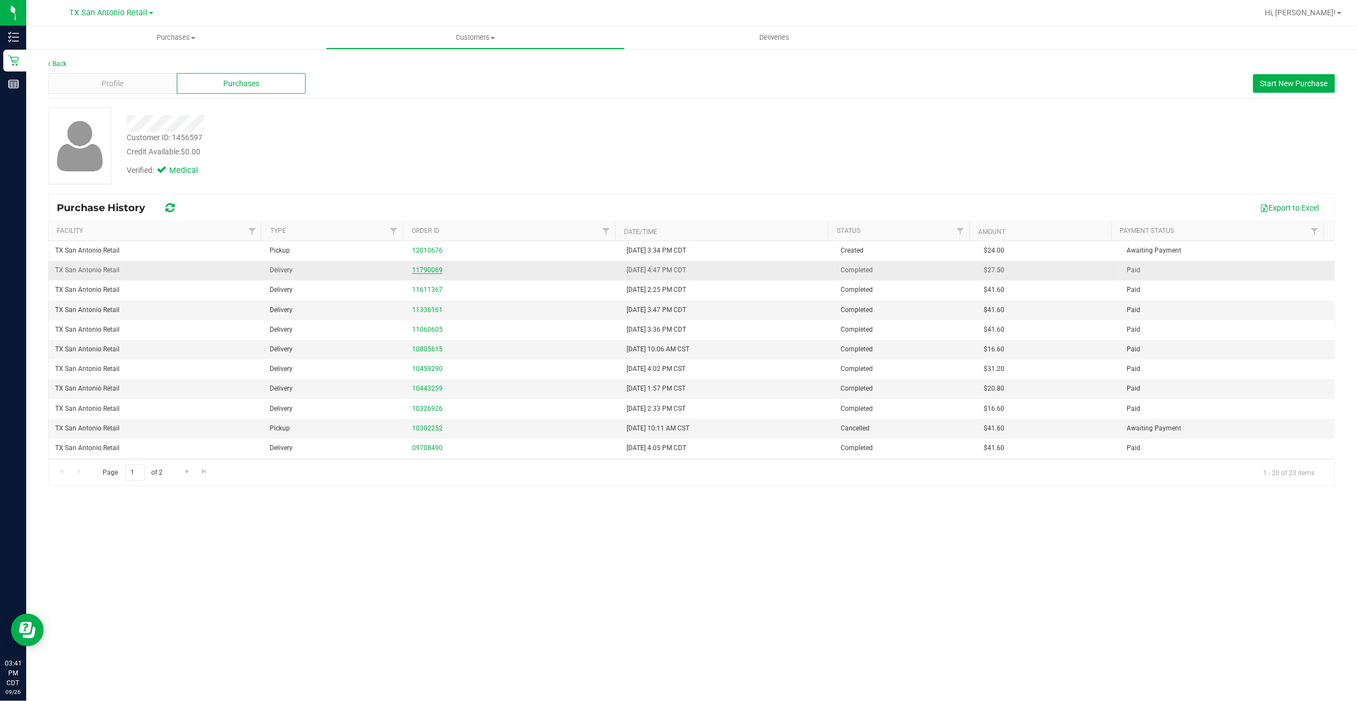
click at [415, 267] on link "11790069" at bounding box center [427, 270] width 31 height 8
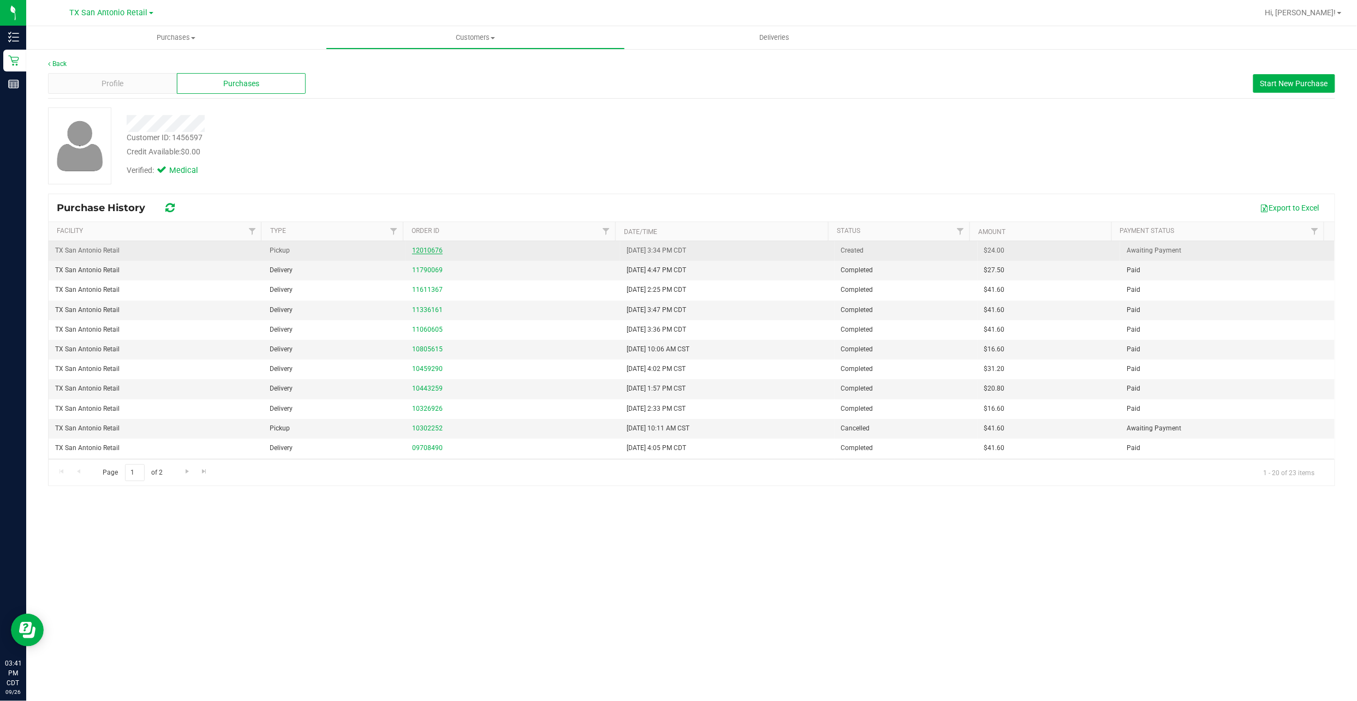
click at [426, 249] on link "12010676" at bounding box center [427, 251] width 31 height 8
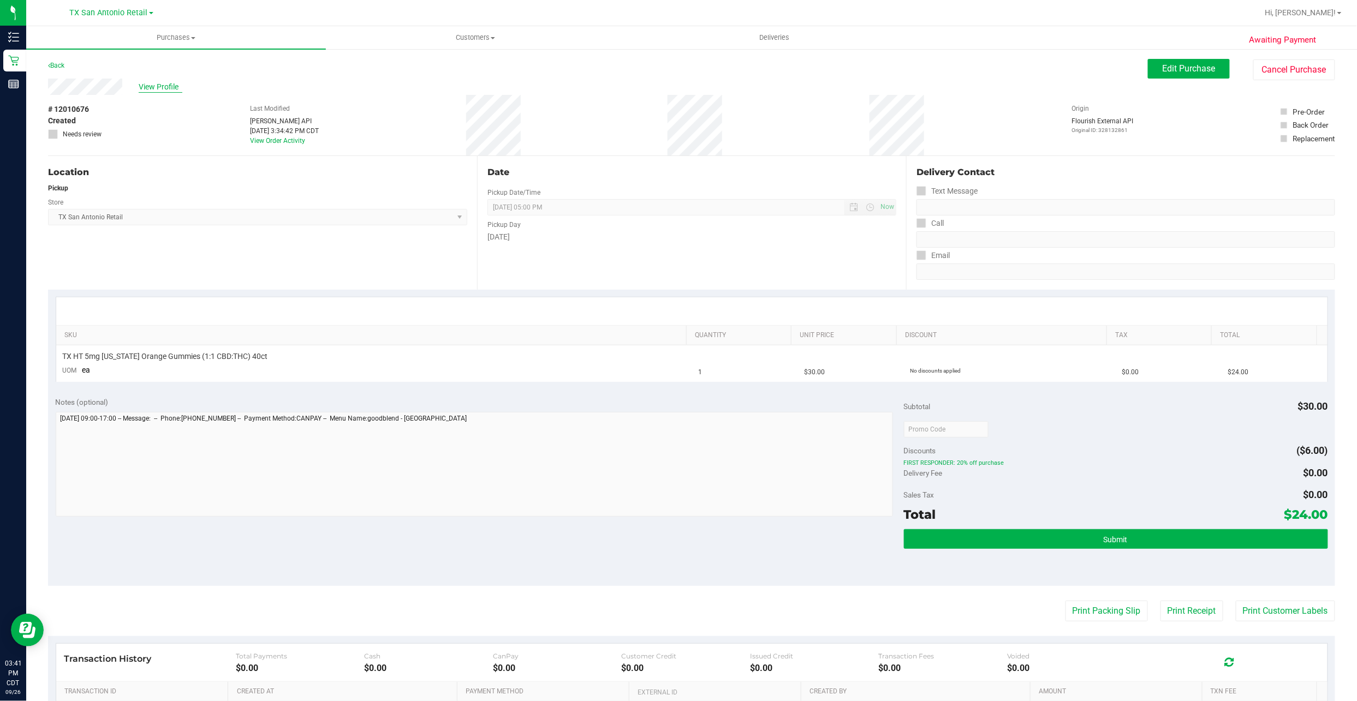
click at [177, 83] on span "View Profile" at bounding box center [161, 86] width 44 height 11
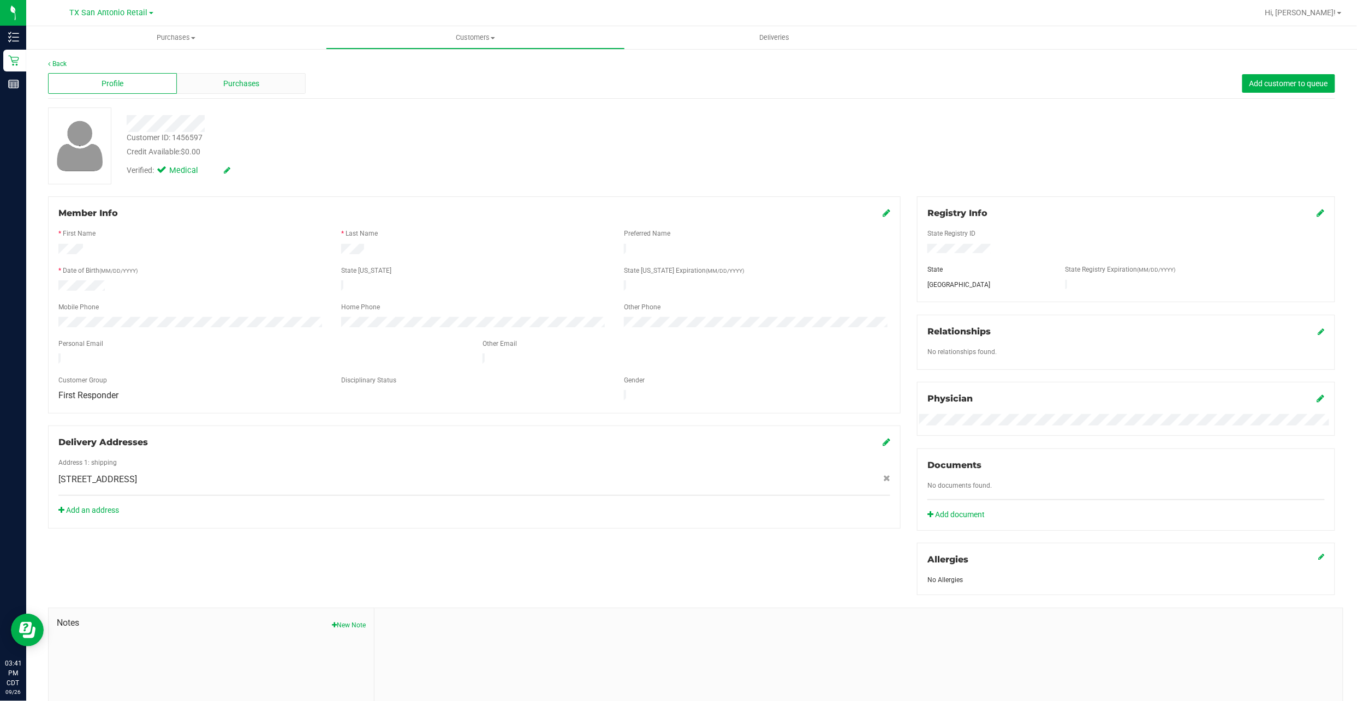
click at [232, 81] on span "Purchases" at bounding box center [241, 83] width 36 height 11
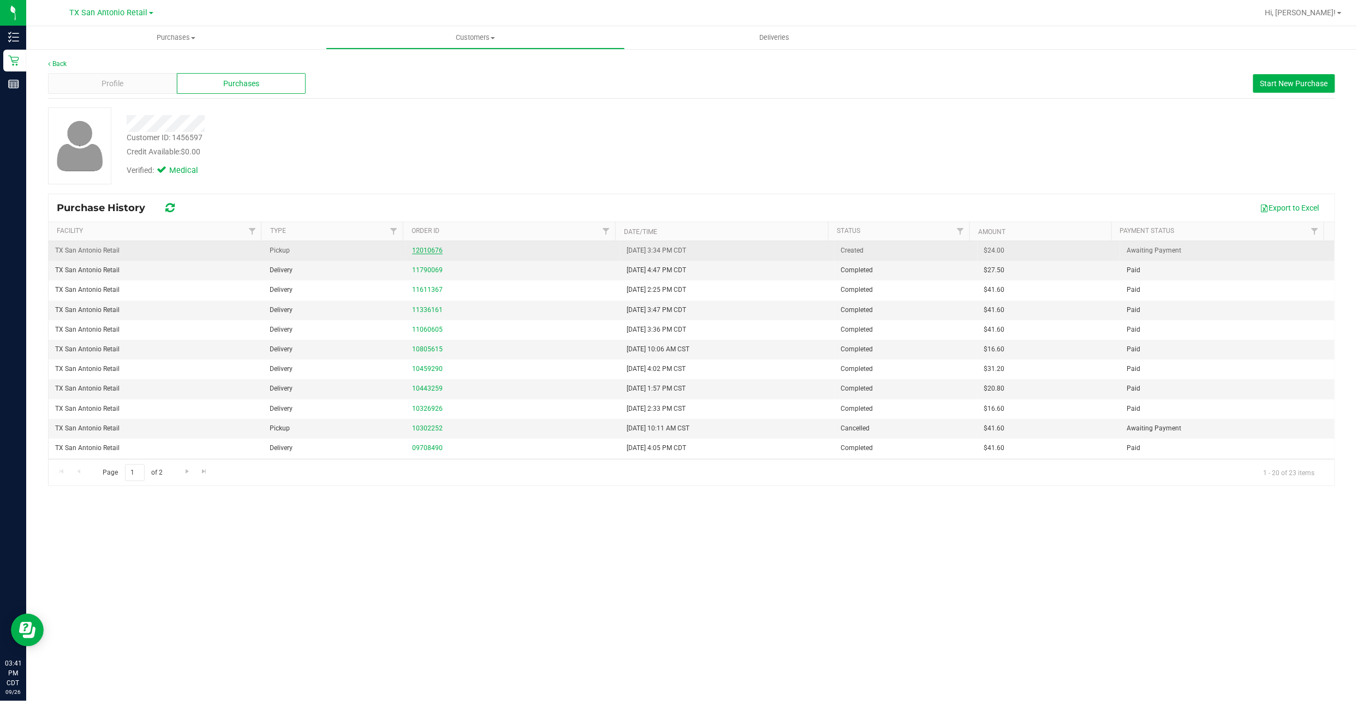
click at [421, 253] on link "12010676" at bounding box center [427, 251] width 31 height 8
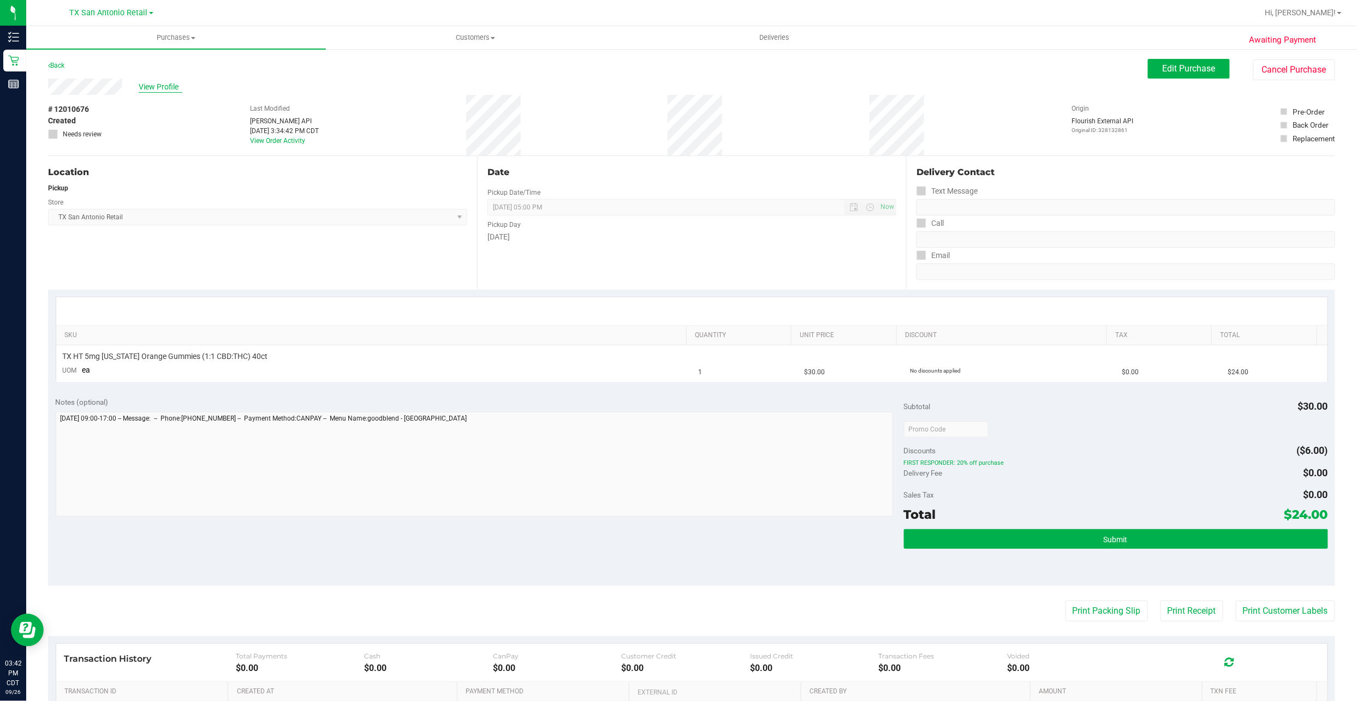
click at [158, 90] on span "View Profile" at bounding box center [161, 86] width 44 height 11
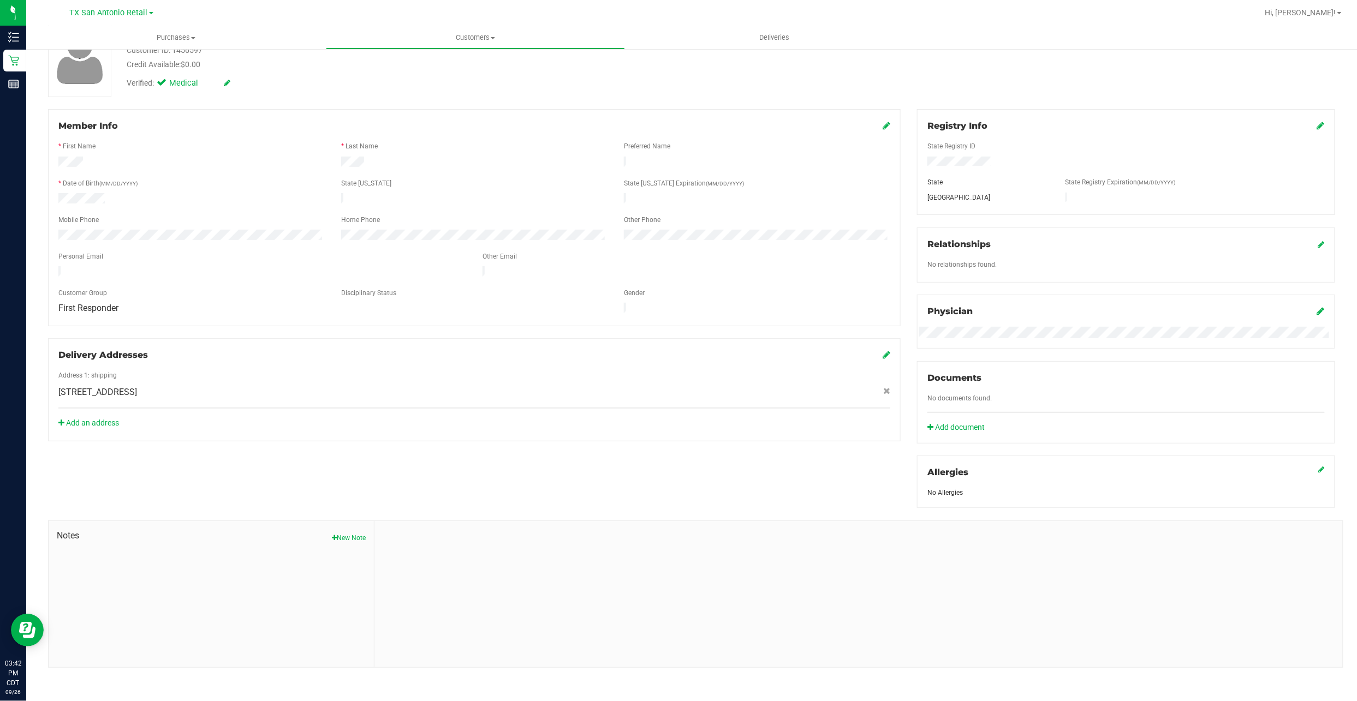
scroll to position [90, 0]
click at [339, 535] on button "New Note" at bounding box center [349, 536] width 34 height 10
click at [457, 561] on input "Note Title" at bounding box center [859, 563] width 952 height 16
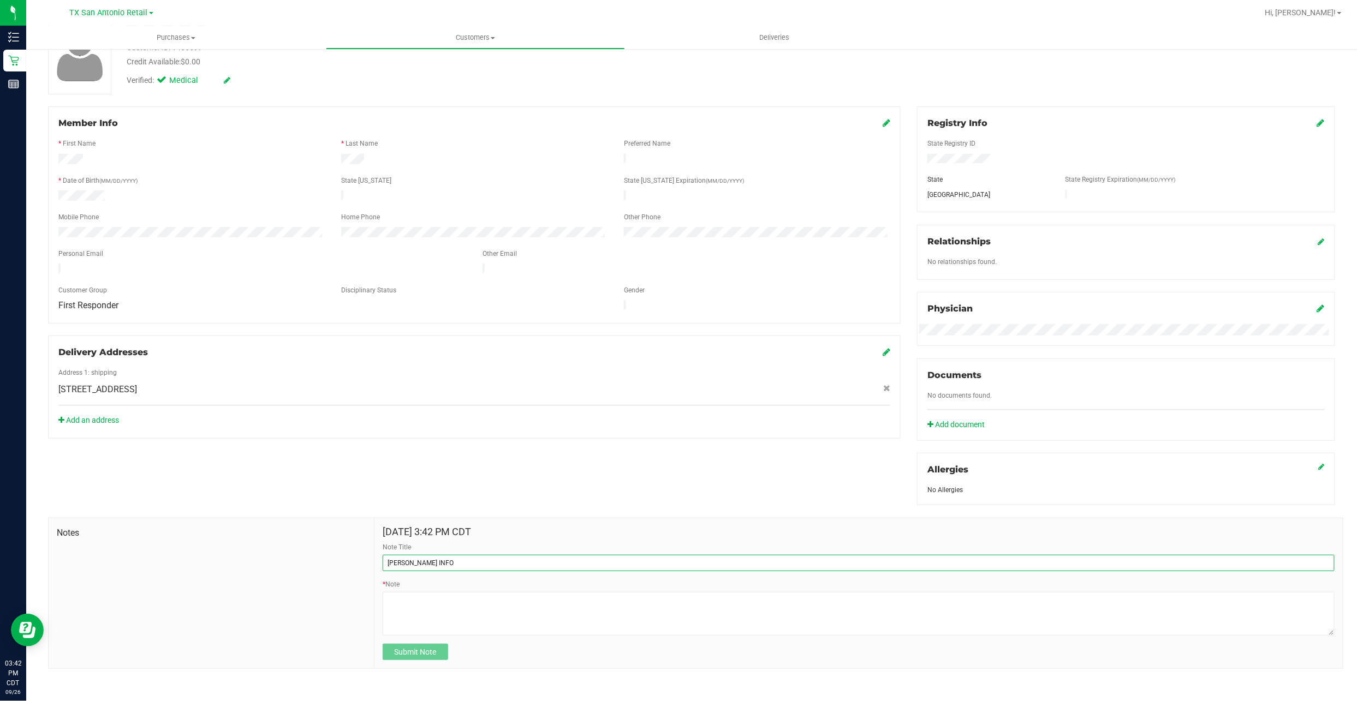
type input "CURT INFO"
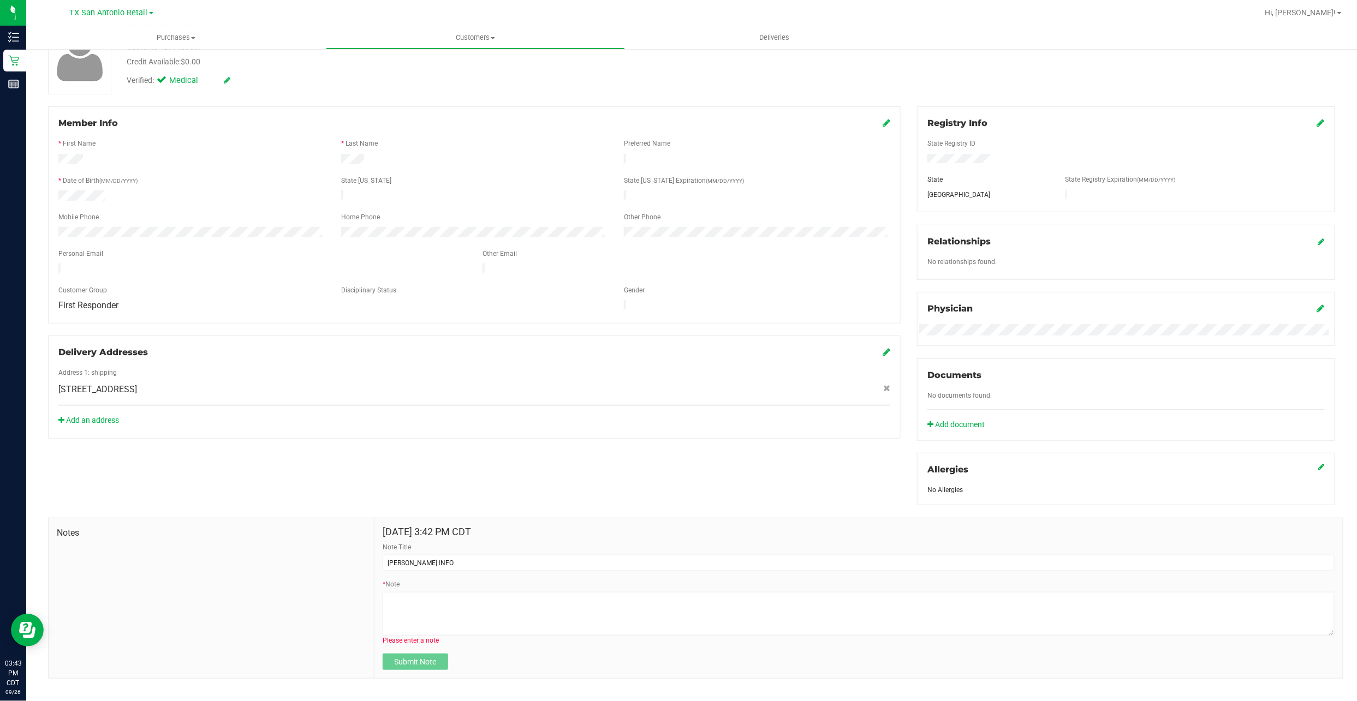
click at [398, 590] on div "* Note Please enter a note" at bounding box center [859, 612] width 952 height 66
click at [397, 597] on textarea "* Note" at bounding box center [859, 614] width 952 height 44
paste textarea "Patient Name: Karisa Cantu Address: 13502 Hollow View St. San Antonio, TX, 7823…"
type textarea "Patient Name: Karisa Cantu Address: 13502 Hollow View St. San Antonio, TX, 7823…"
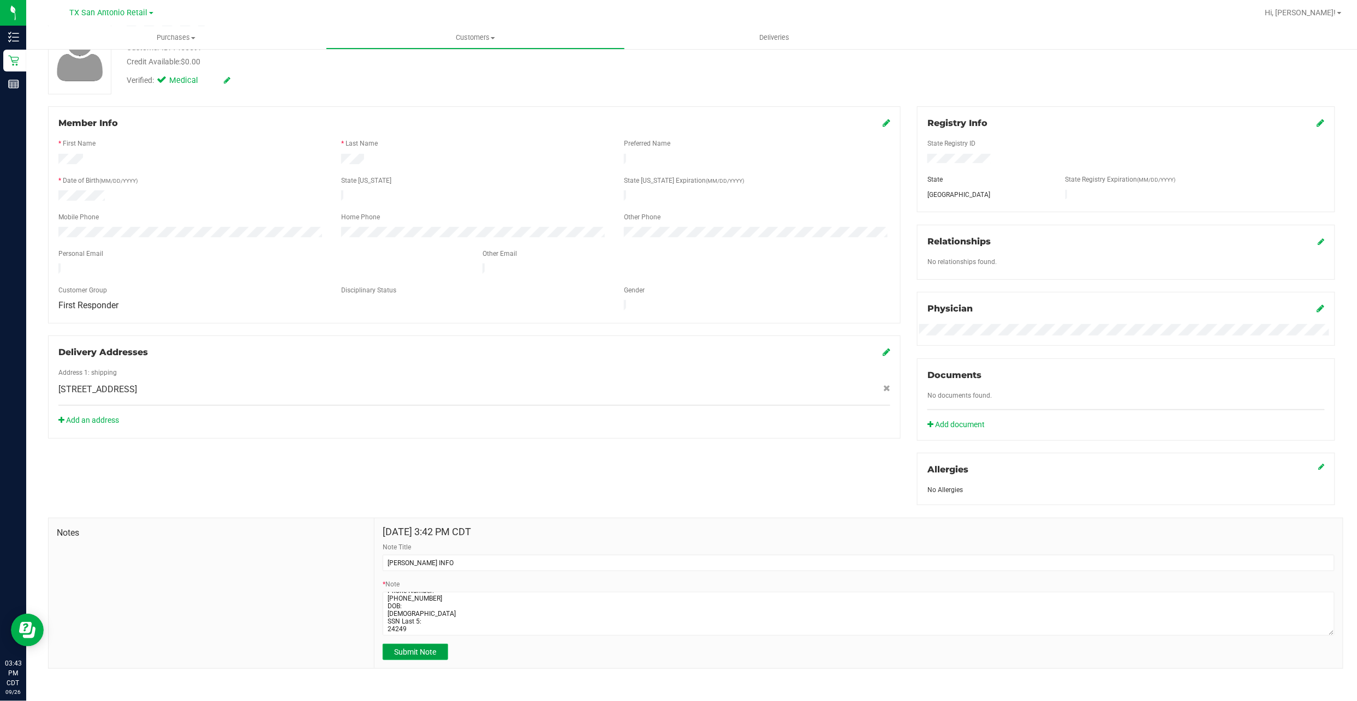
click at [417, 654] on span "Submit Note" at bounding box center [415, 652] width 42 height 9
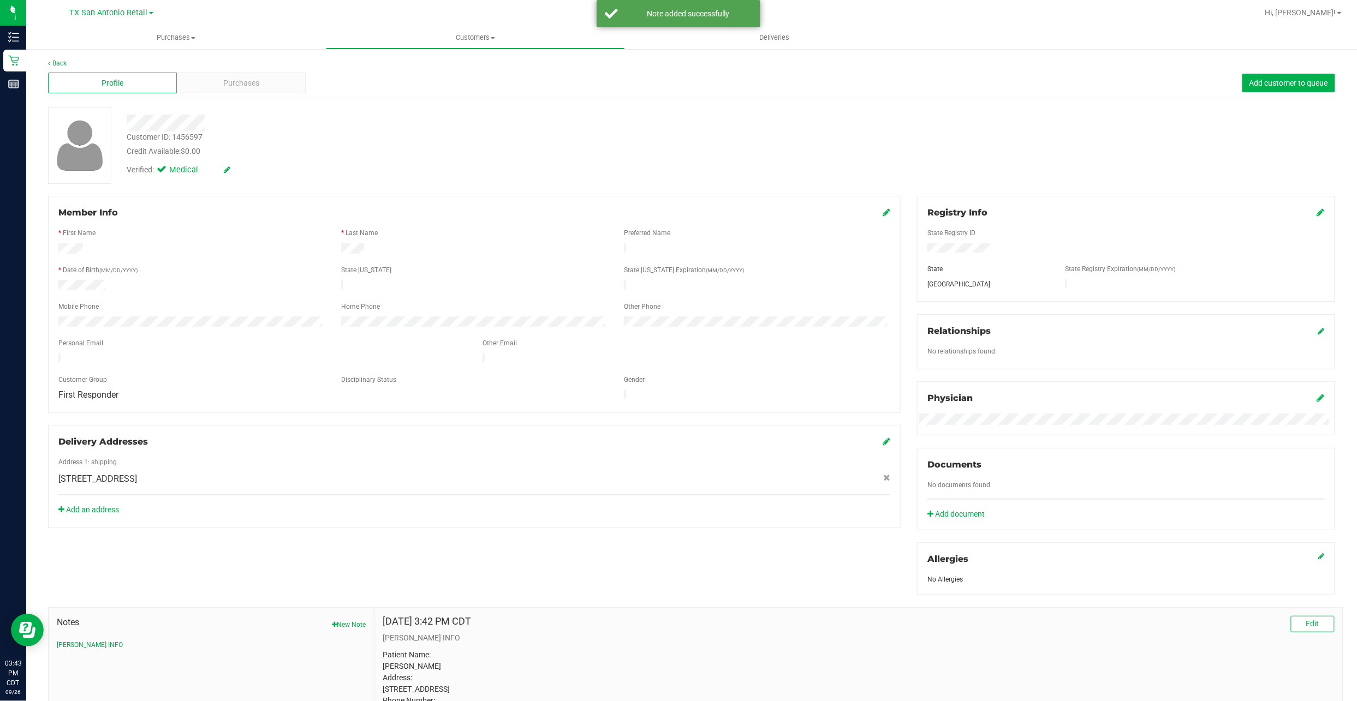
scroll to position [0, 0]
click at [201, 82] on div "Purchases" at bounding box center [241, 83] width 129 height 21
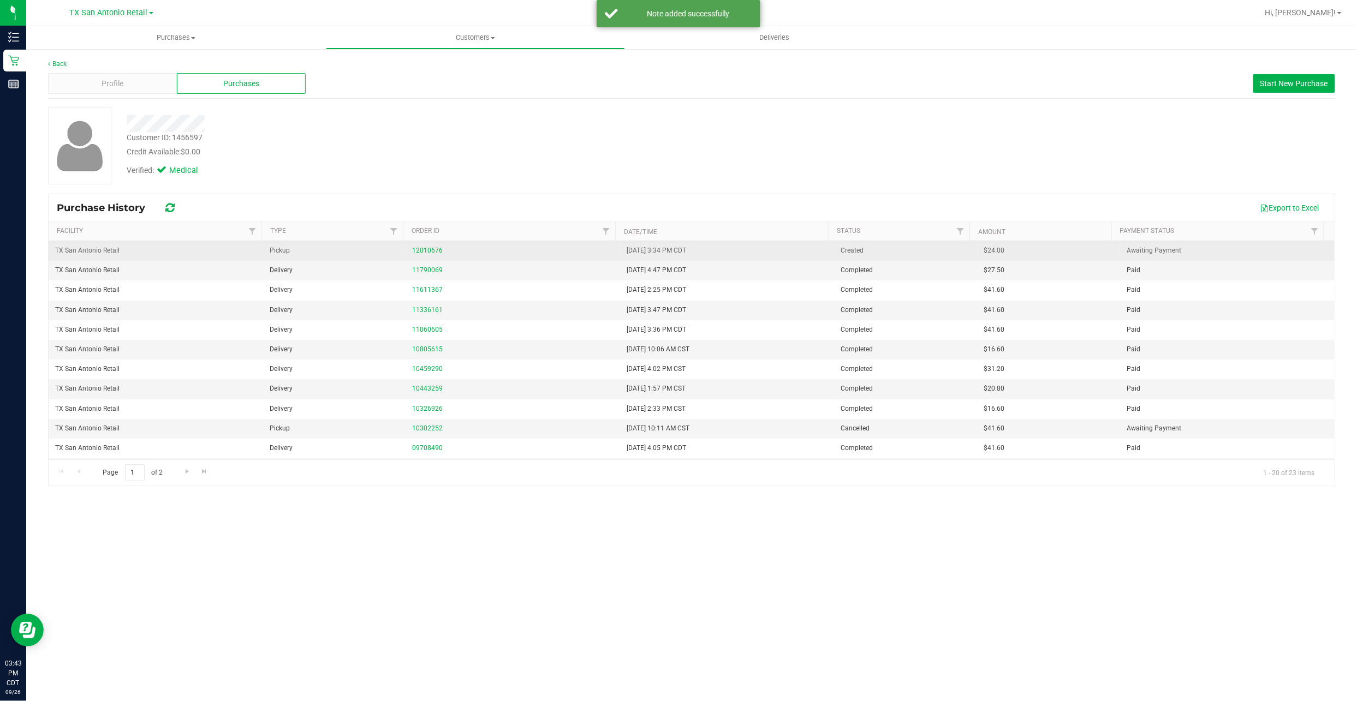
click at [419, 245] on td "12010676" at bounding box center [512, 251] width 214 height 20
click at [426, 248] on link "12010676" at bounding box center [427, 251] width 31 height 8
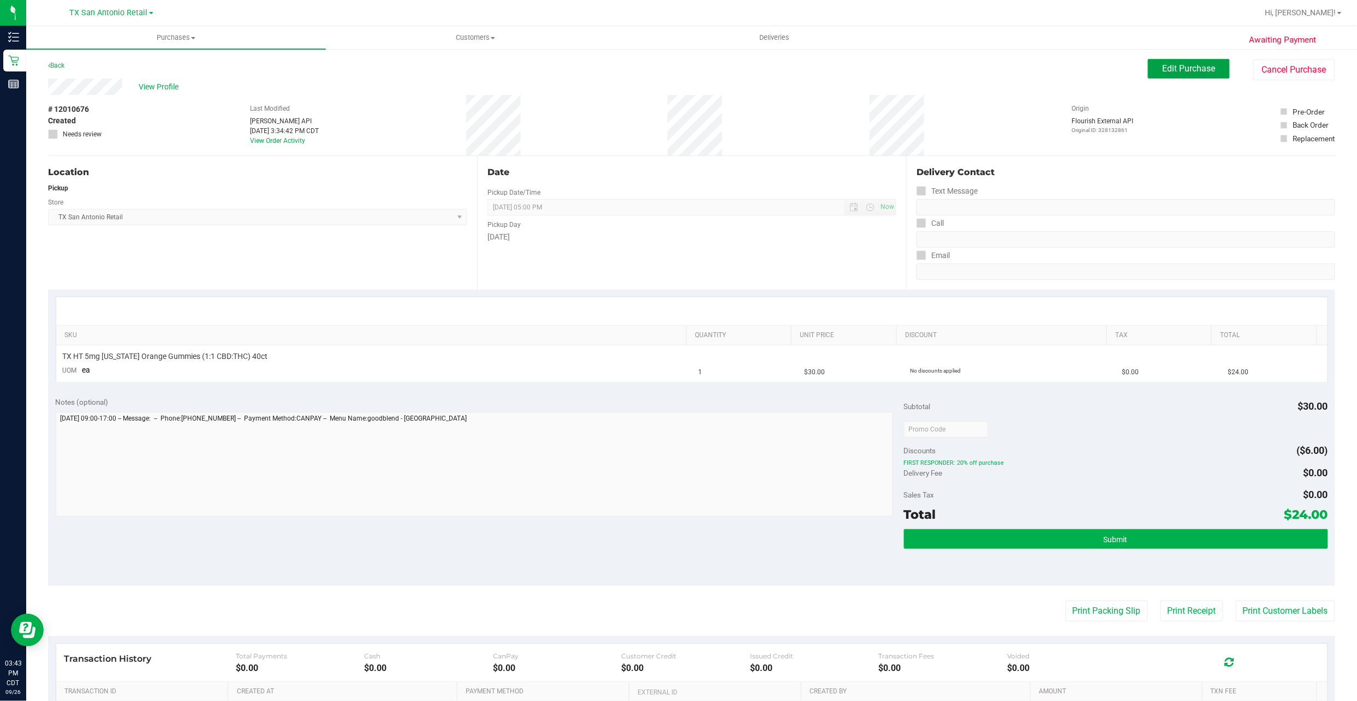
click at [1148, 74] on button "Edit Purchase" at bounding box center [1189, 69] width 82 height 20
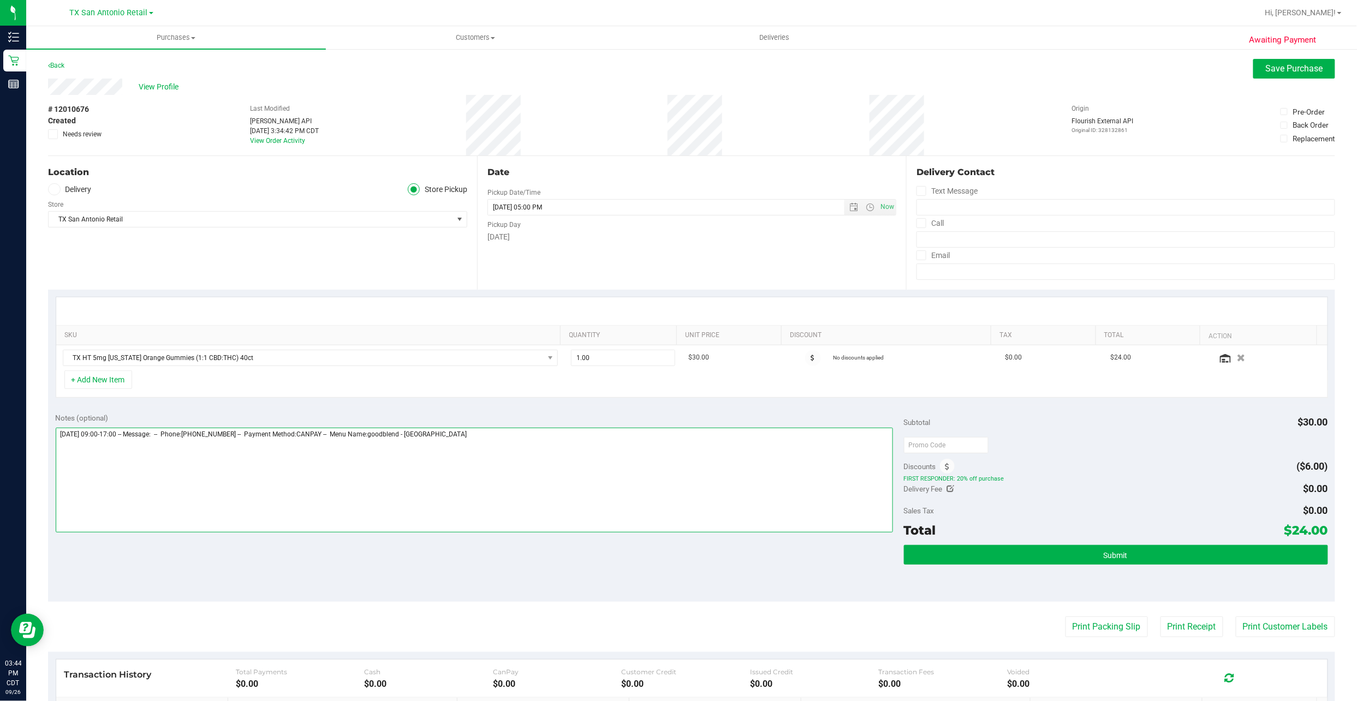
click at [593, 465] on textarea at bounding box center [474, 480] width 837 height 105
click at [352, 485] on textarea at bounding box center [474, 480] width 837 height 105
click at [352, 483] on textarea at bounding box center [474, 480] width 837 height 105
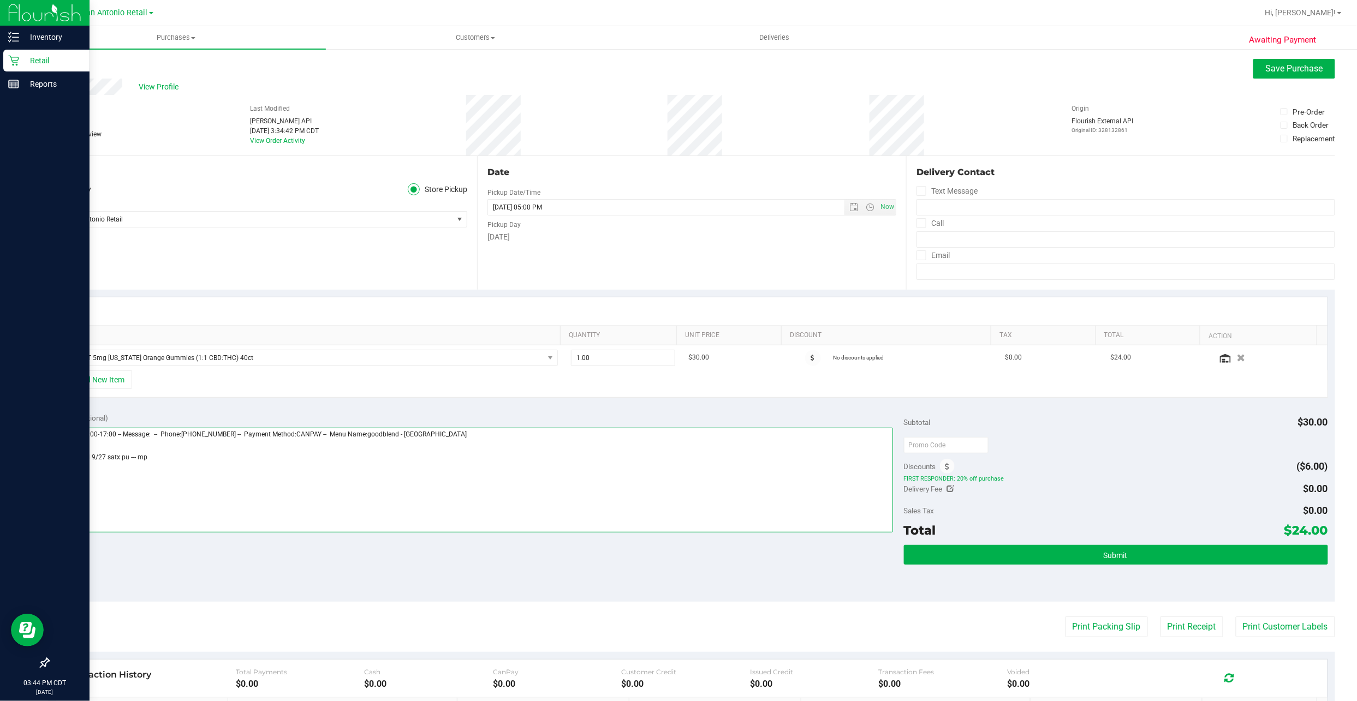
type textarea "Saturday 09/27/2025 09:00-17:00 -- Message: -- Phone:2108442229 -- Payment Meth…"
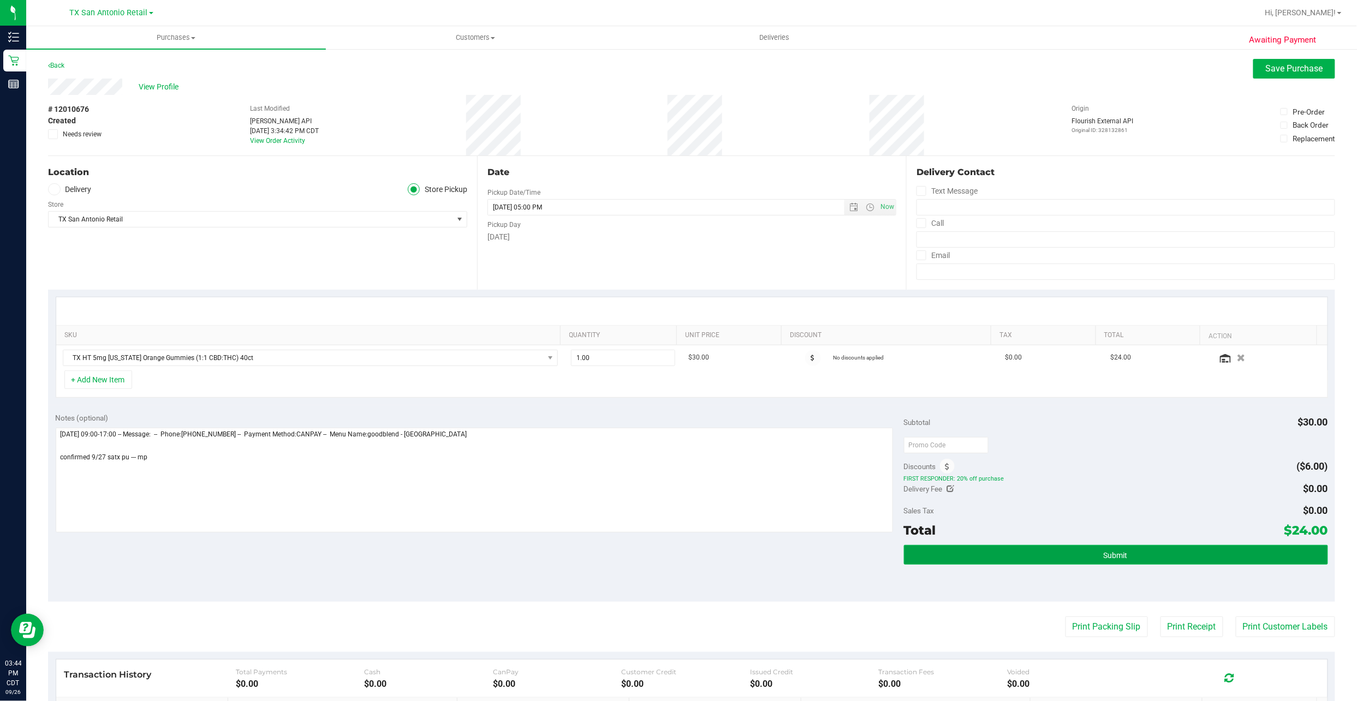
click at [960, 555] on button "Submit" at bounding box center [1116, 555] width 424 height 20
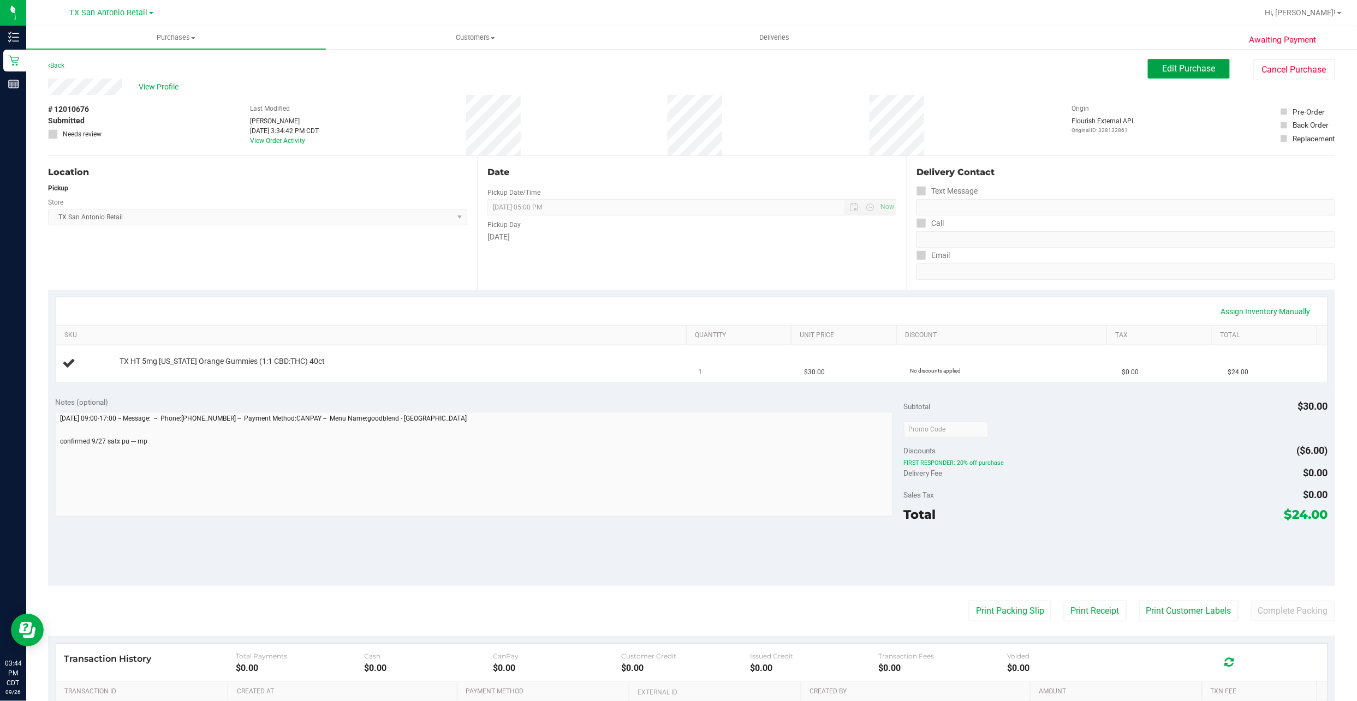
click at [1207, 70] on button "Edit Purchase" at bounding box center [1189, 69] width 82 height 20
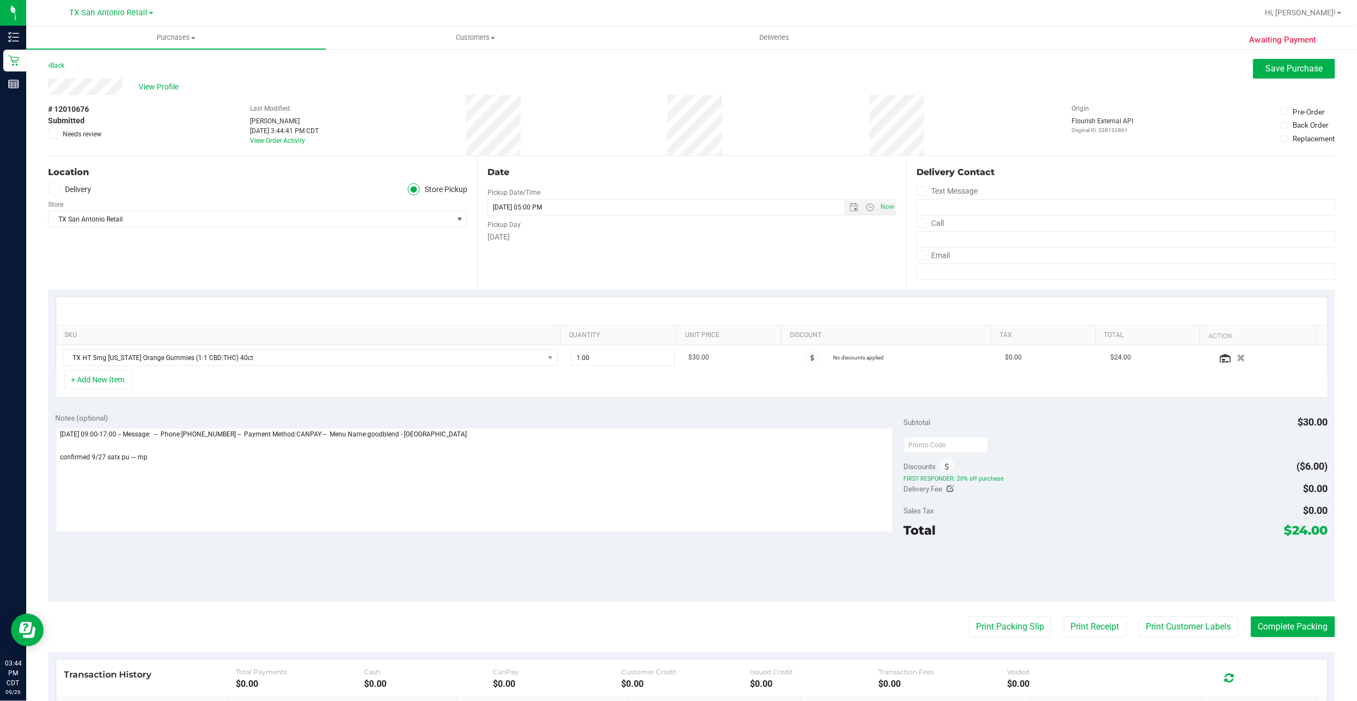
click at [98, 190] on ul "Delivery Store Pickup" at bounding box center [257, 189] width 419 height 13
click at [88, 189] on label "Delivery" at bounding box center [70, 189] width 44 height 13
click at [0, 0] on input "Delivery" at bounding box center [0, 0] width 0 height 0
click at [1284, 70] on span "Save Purchase" at bounding box center [1293, 68] width 57 height 10
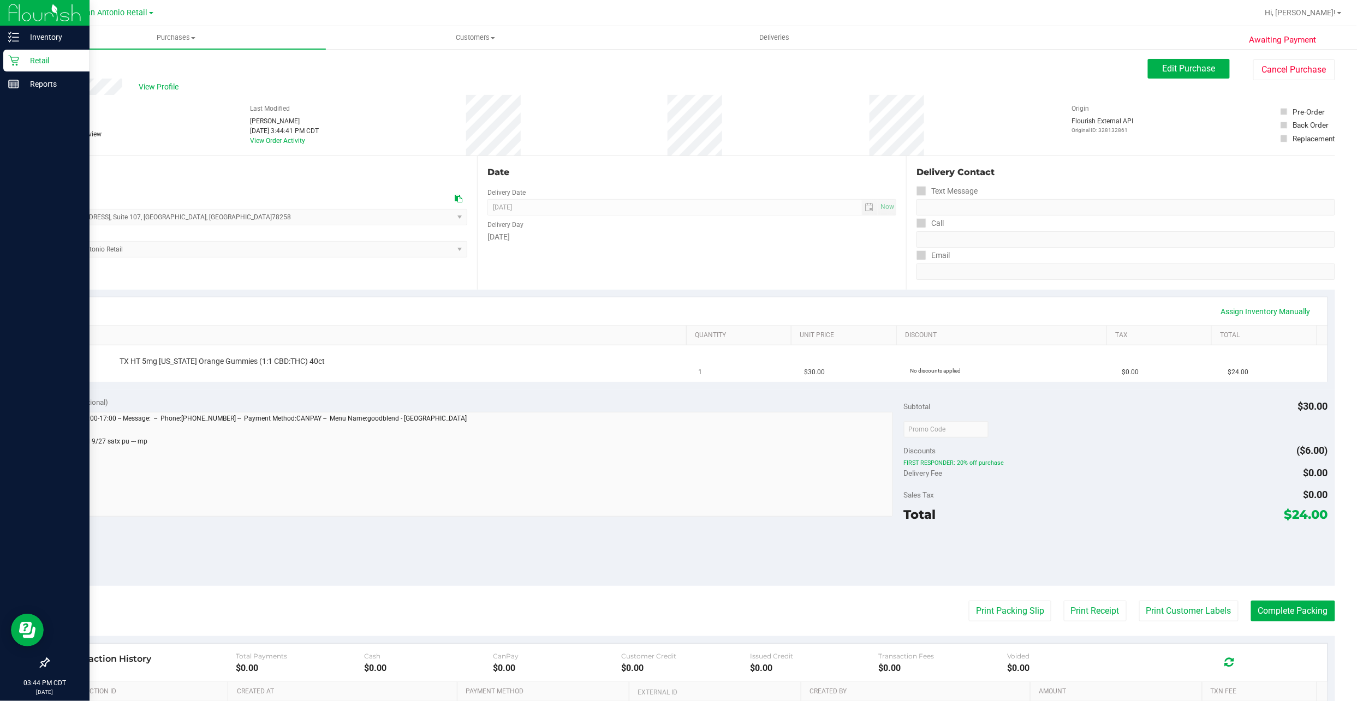
click at [35, 64] on p "Retail" at bounding box center [51, 60] width 65 height 13
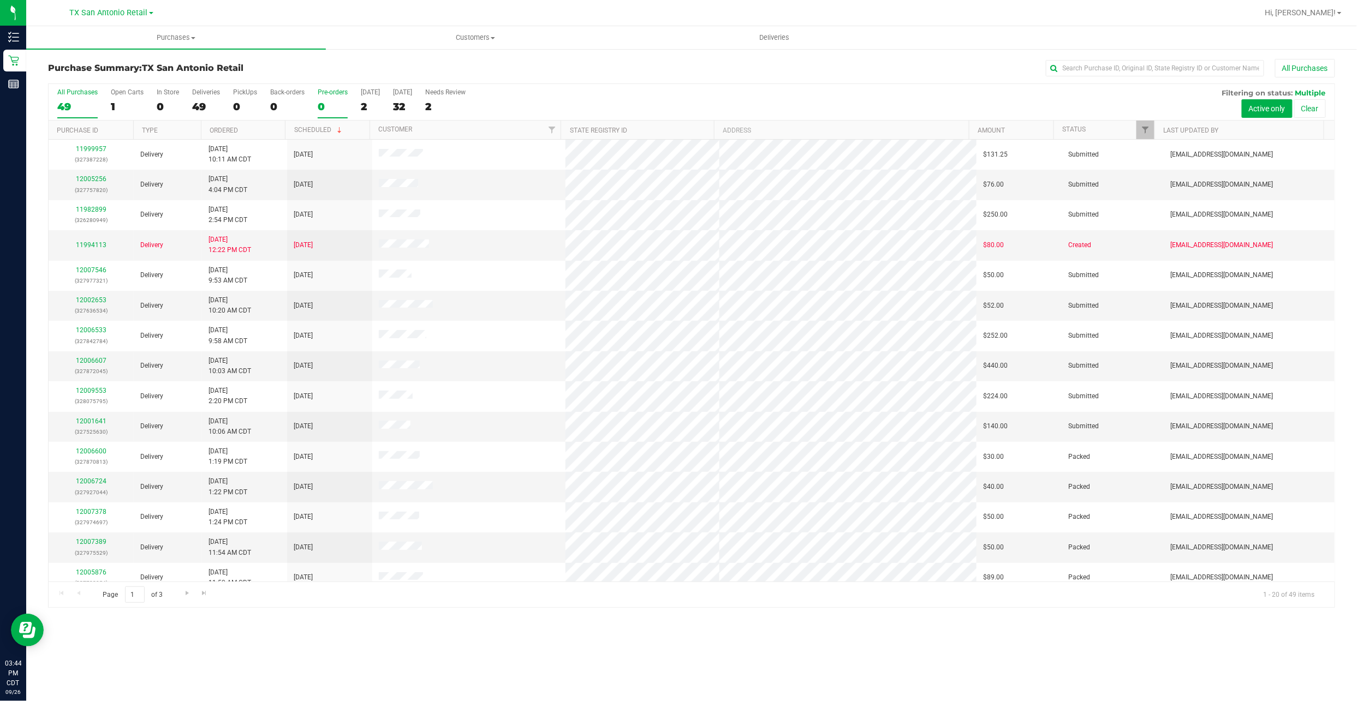
click at [326, 103] on div "0" at bounding box center [333, 106] width 30 height 13
click at [0, 0] on input "Pre-orders 0" at bounding box center [0, 0] width 0 height 0
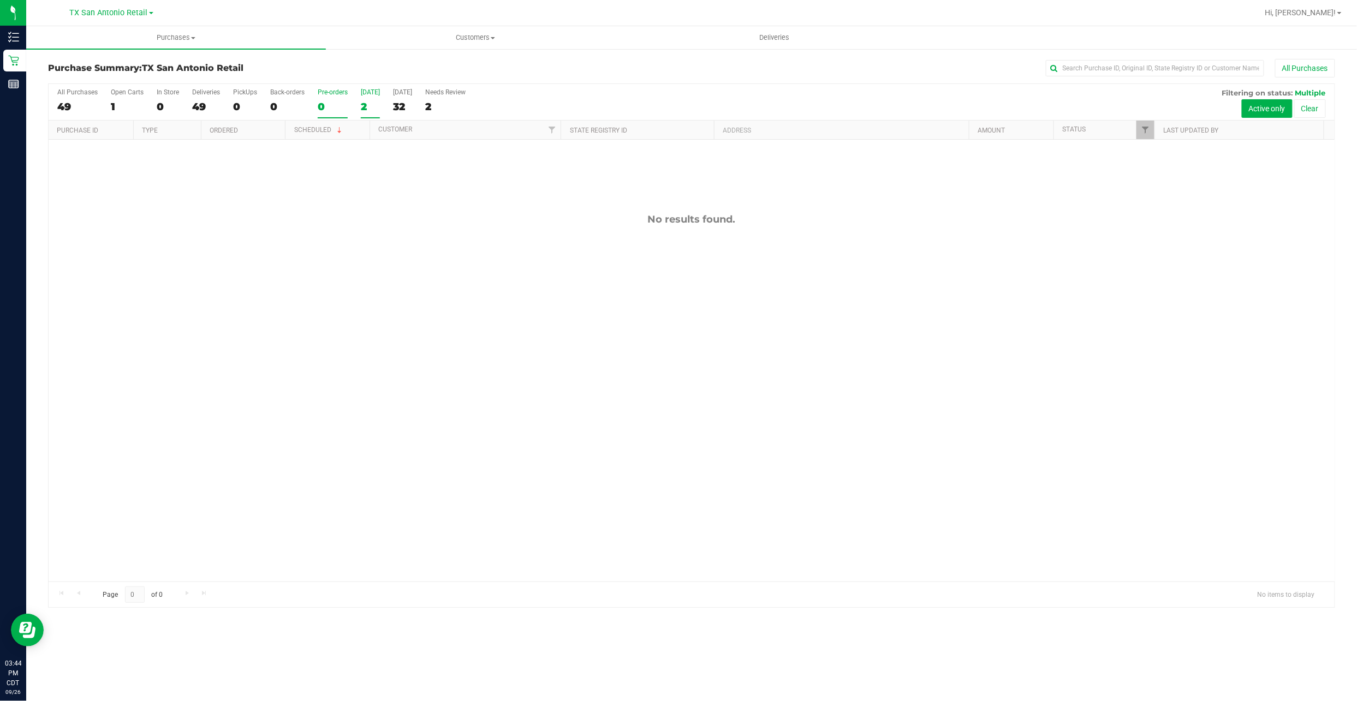
click at [370, 103] on div "2" at bounding box center [370, 106] width 19 height 13
click at [0, 0] on input "[DATE] 2" at bounding box center [0, 0] width 0 height 0
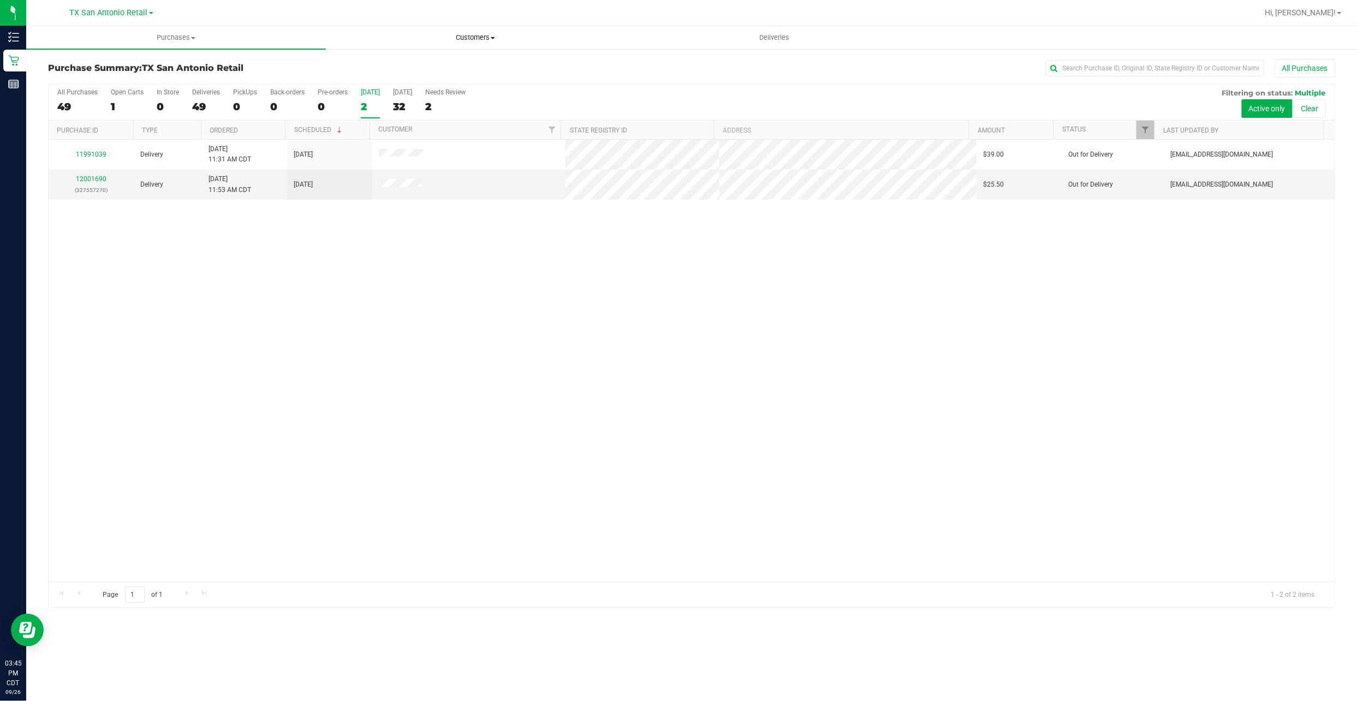
drag, startPoint x: 517, startPoint y: 31, endPoint x: 506, endPoint y: 45, distance: 17.5
click at [517, 31] on uib-tab-heading "Customers All customers Add a new customer All physicians" at bounding box center [475, 38] width 298 height 22
click at [447, 68] on li "All customers" at bounding box center [476, 65] width 300 height 13
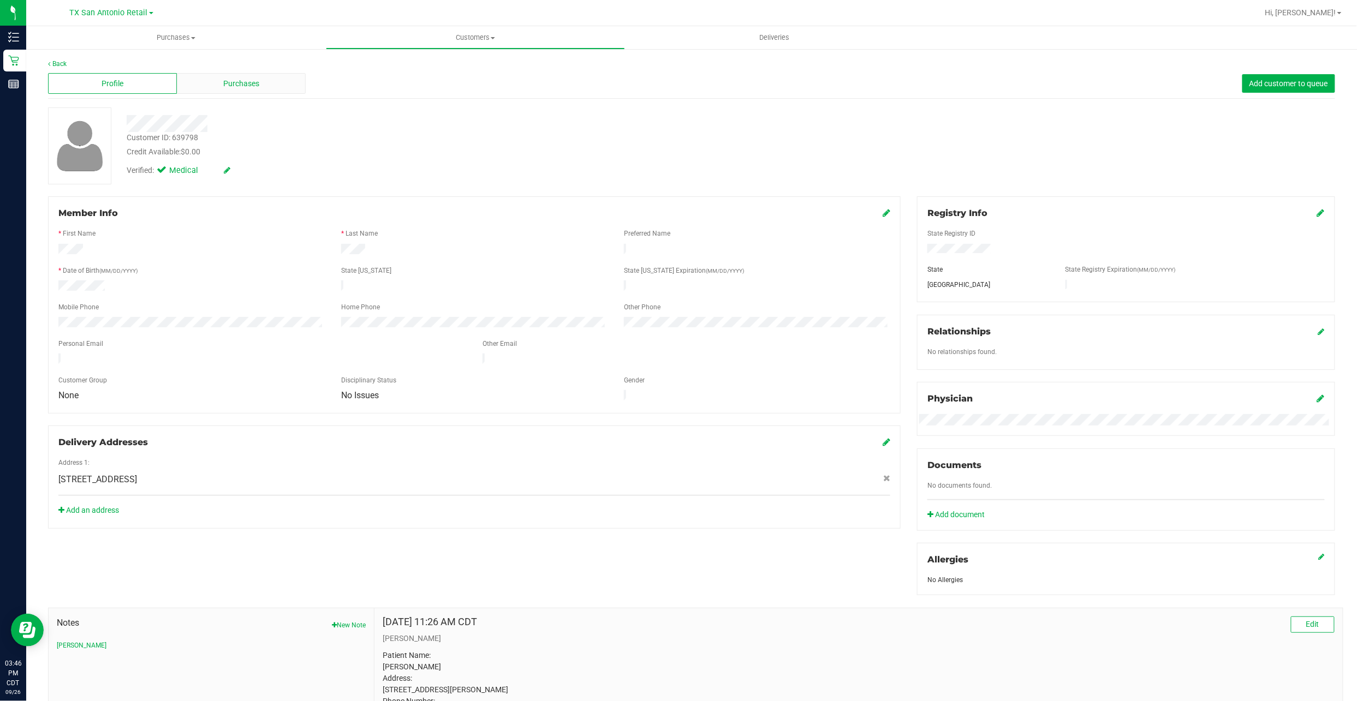
click at [219, 79] on div "Purchases" at bounding box center [241, 83] width 129 height 21
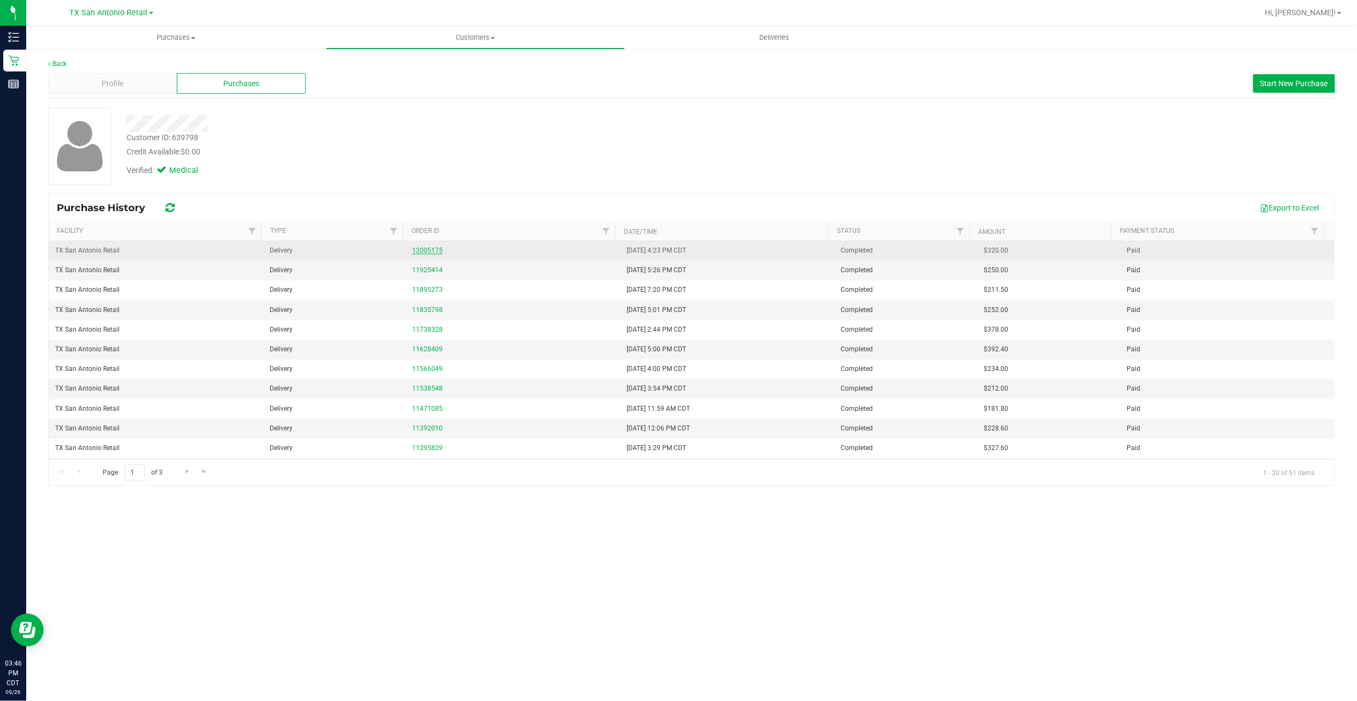
click at [417, 249] on link "12005175" at bounding box center [427, 251] width 31 height 8
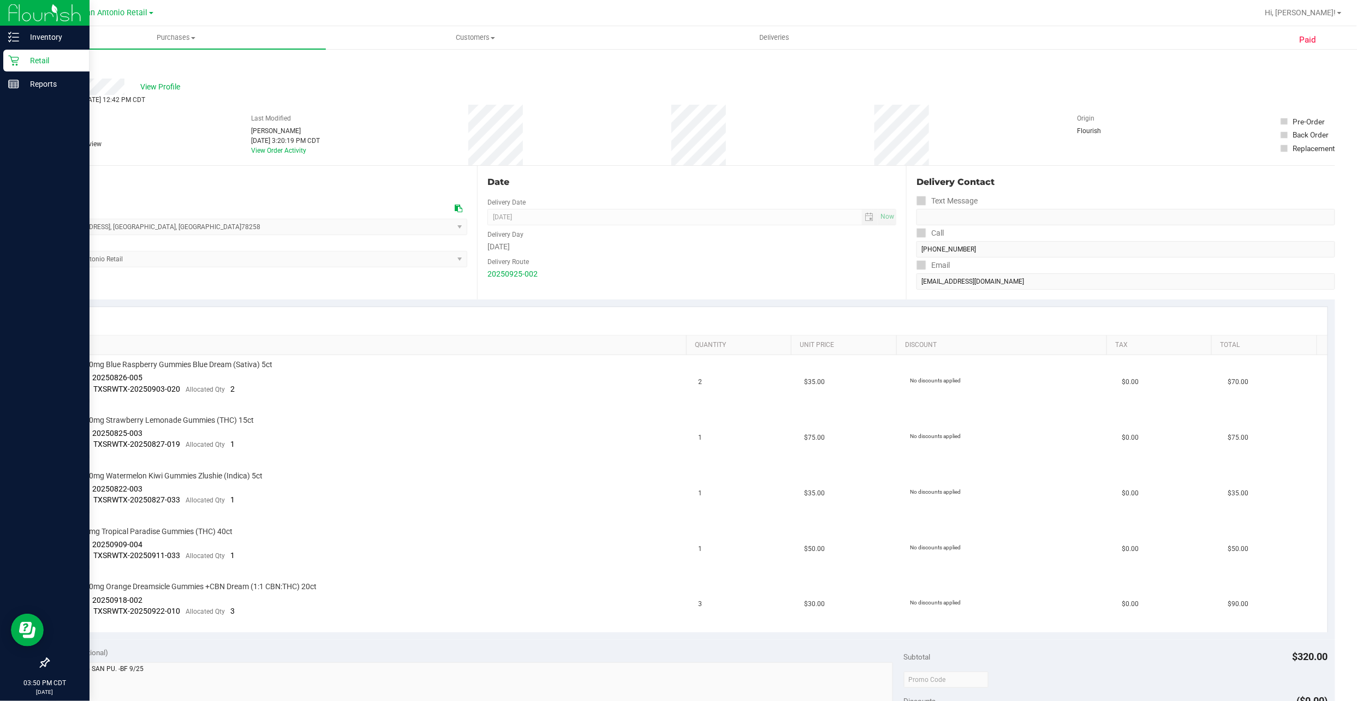
click at [24, 65] on p "Retail" at bounding box center [51, 60] width 65 height 13
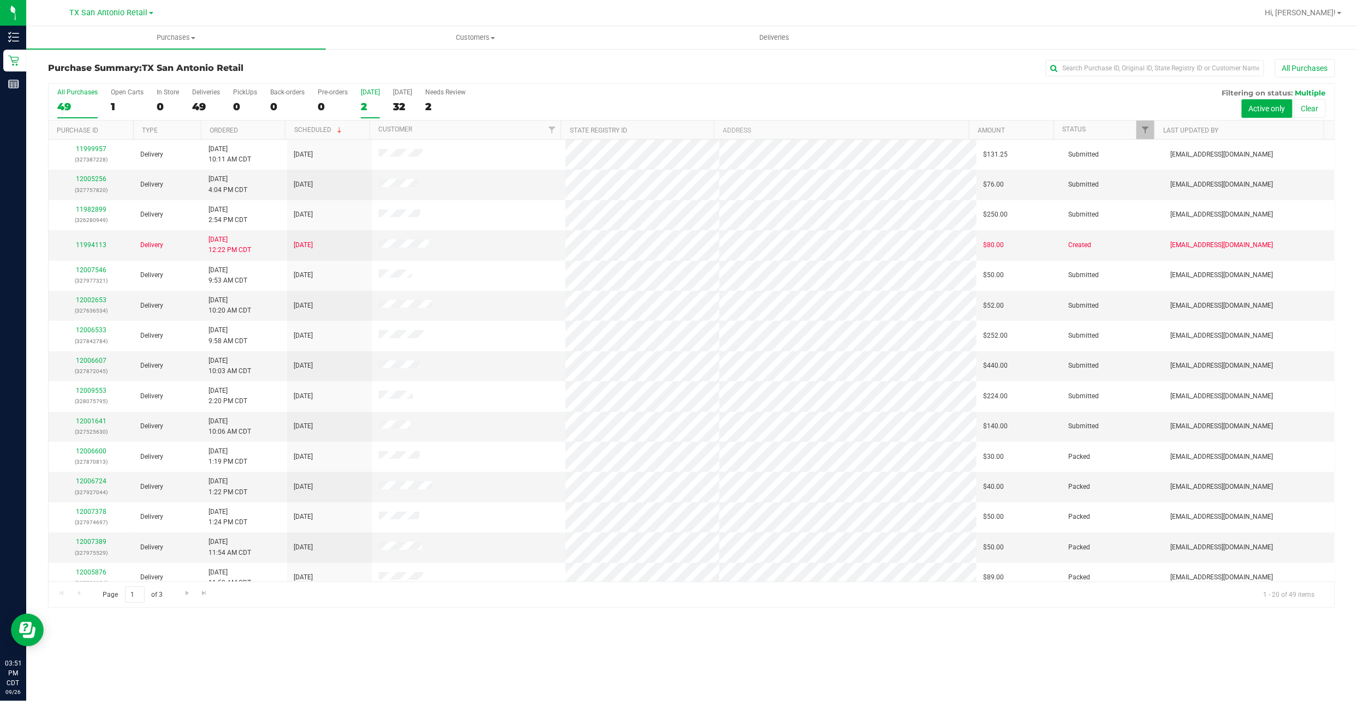
click at [365, 99] on label "[DATE] 2" at bounding box center [370, 103] width 19 height 30
click at [0, 0] on input "[DATE] 2" at bounding box center [0, 0] width 0 height 0
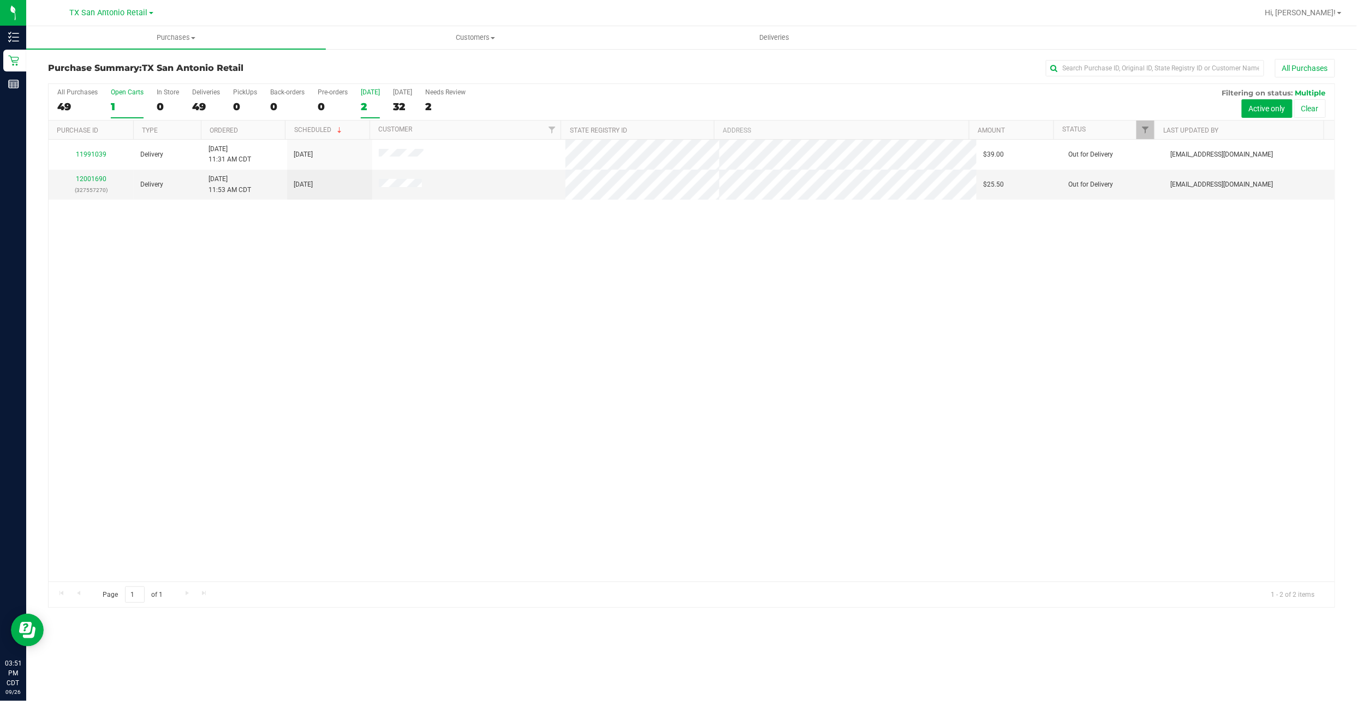
click at [115, 94] on div "Open Carts" at bounding box center [127, 92] width 33 height 8
click at [0, 0] on input "Open Carts 1" at bounding box center [0, 0] width 0 height 0
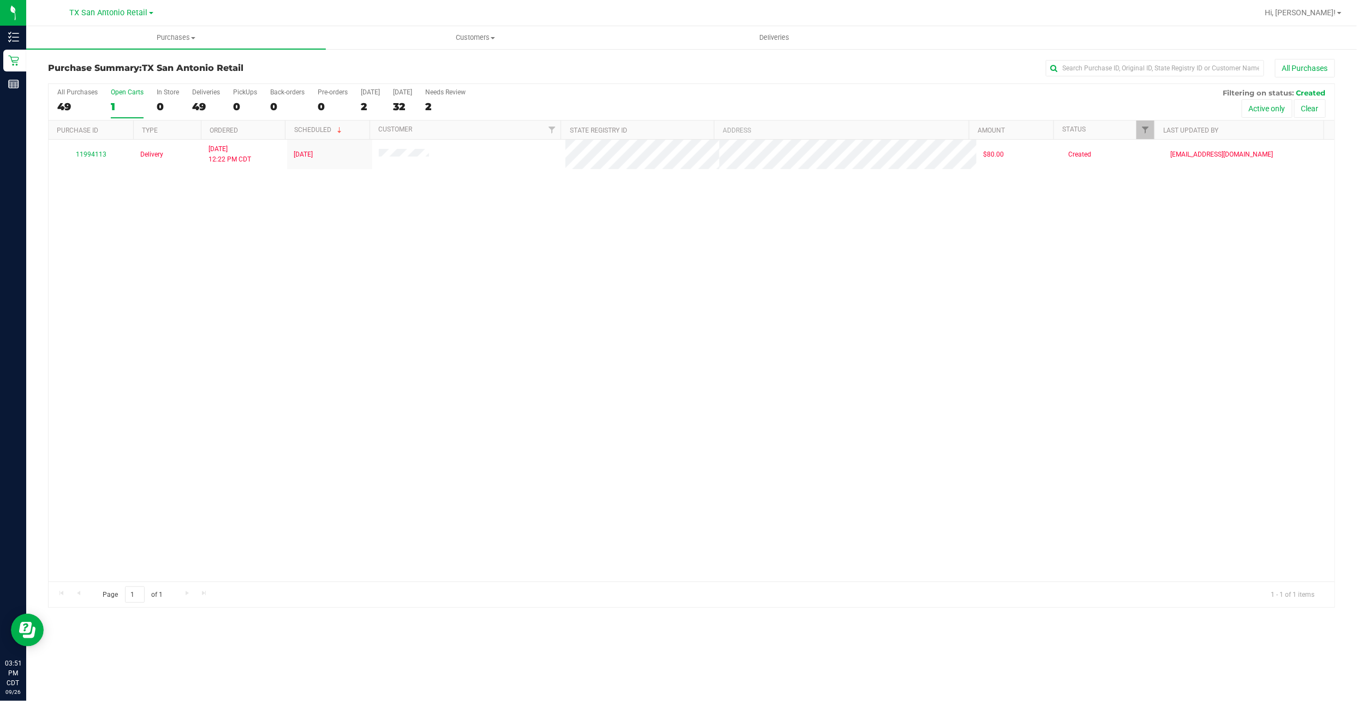
click at [408, 86] on div "All Purchases 49 Open Carts 1 In Store 0 Deliveries 49 PickUps 0 Back-orders 0 …" at bounding box center [692, 88] width 1286 height 9
click at [403, 92] on div "[DATE]" at bounding box center [402, 92] width 19 height 8
click at [0, 0] on input "Tomorrow 32" at bounding box center [0, 0] width 0 height 0
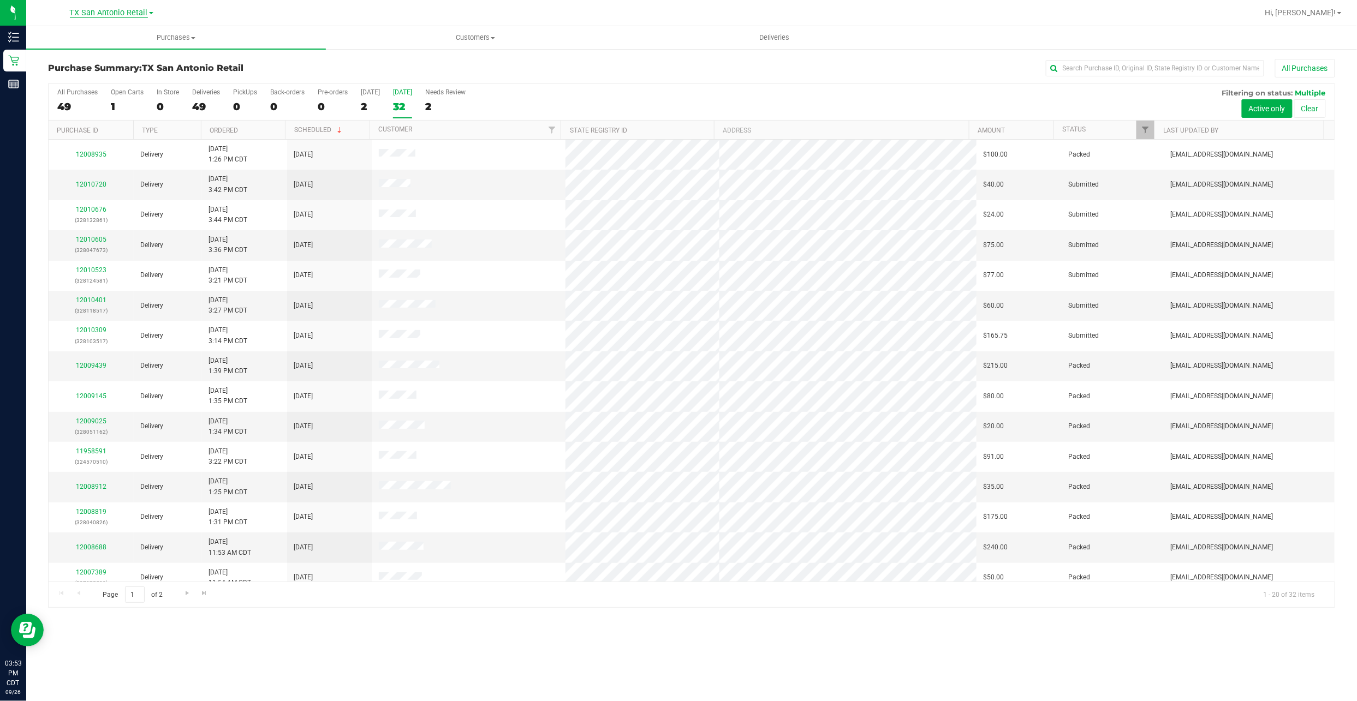
click at [114, 16] on span "TX San Antonio Retail" at bounding box center [109, 13] width 78 height 10
click at [117, 38] on link "TX Austin [GEOGRAPHIC_DATA]" at bounding box center [111, 38] width 159 height 15
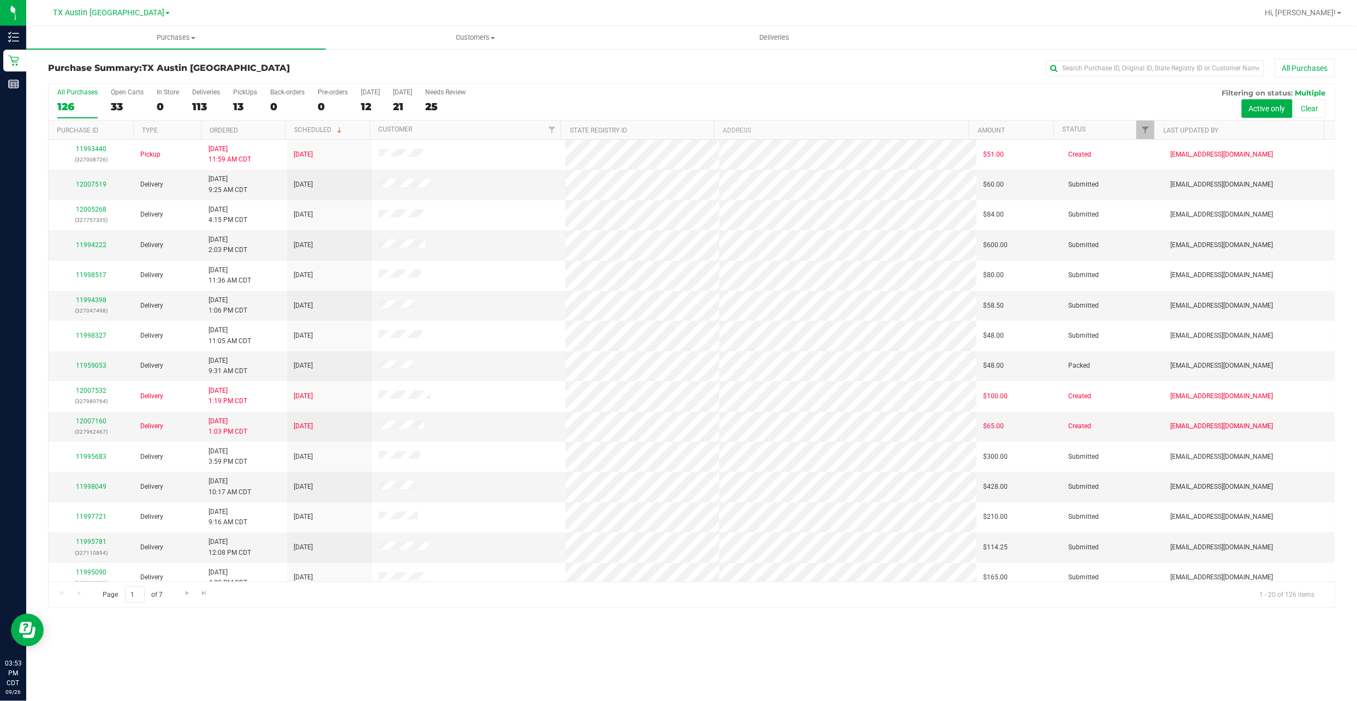
click at [234, 100] on label "PickUps 13" at bounding box center [245, 103] width 24 height 30
click at [0, 0] on input "PickUps 13" at bounding box center [0, 0] width 0 height 0
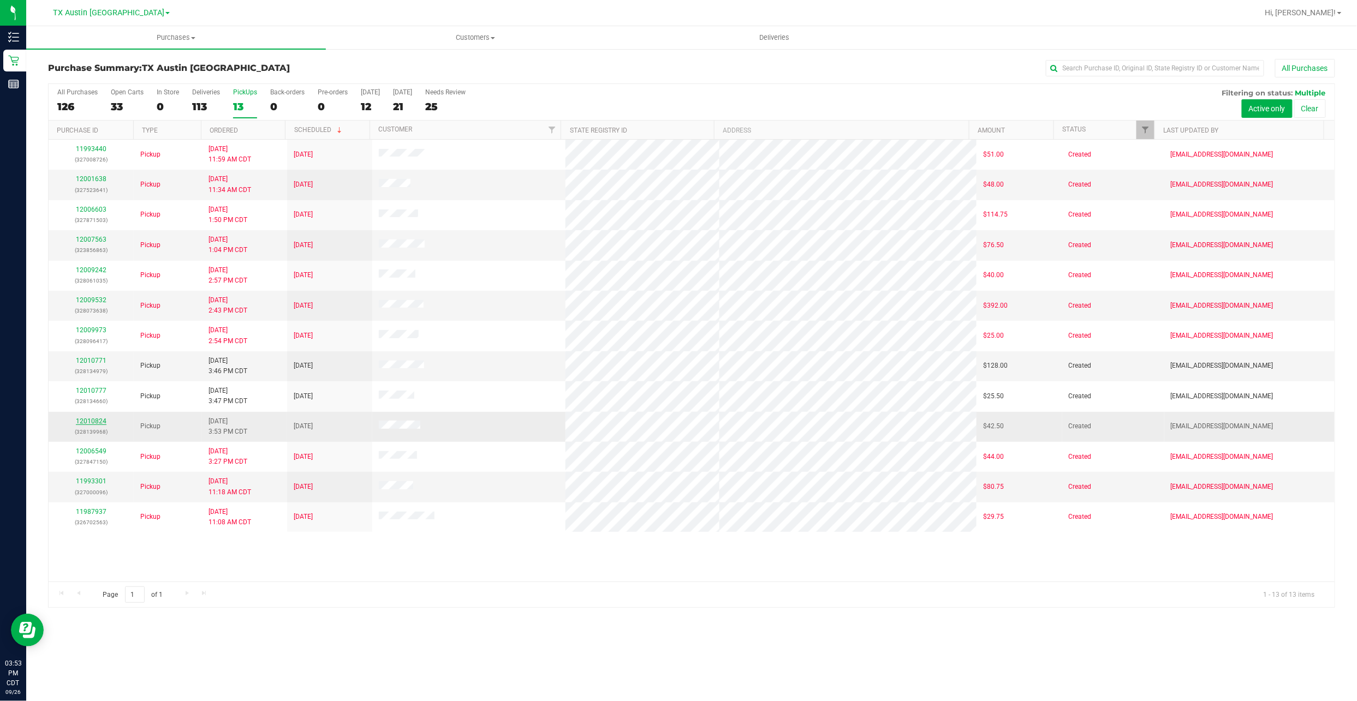
click at [98, 423] on link "12010824" at bounding box center [91, 421] width 31 height 8
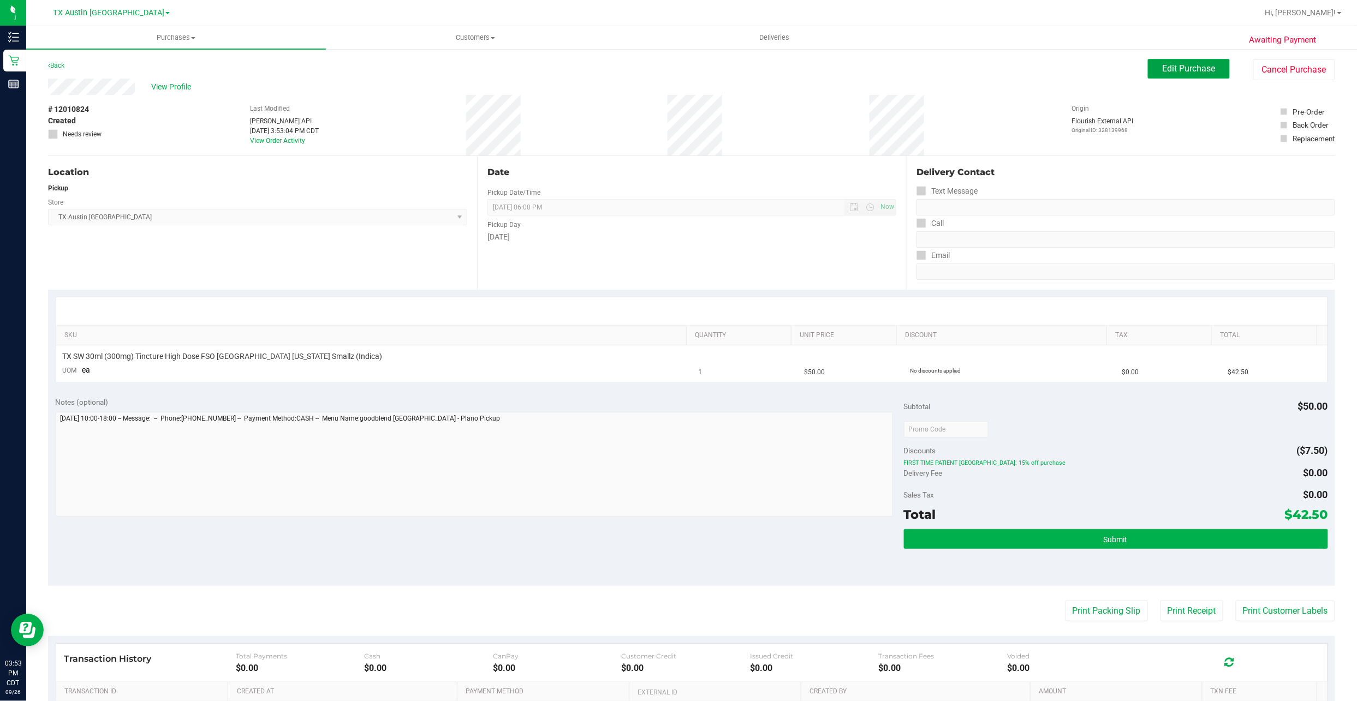
click at [1177, 69] on span "Edit Purchase" at bounding box center [1188, 68] width 53 height 10
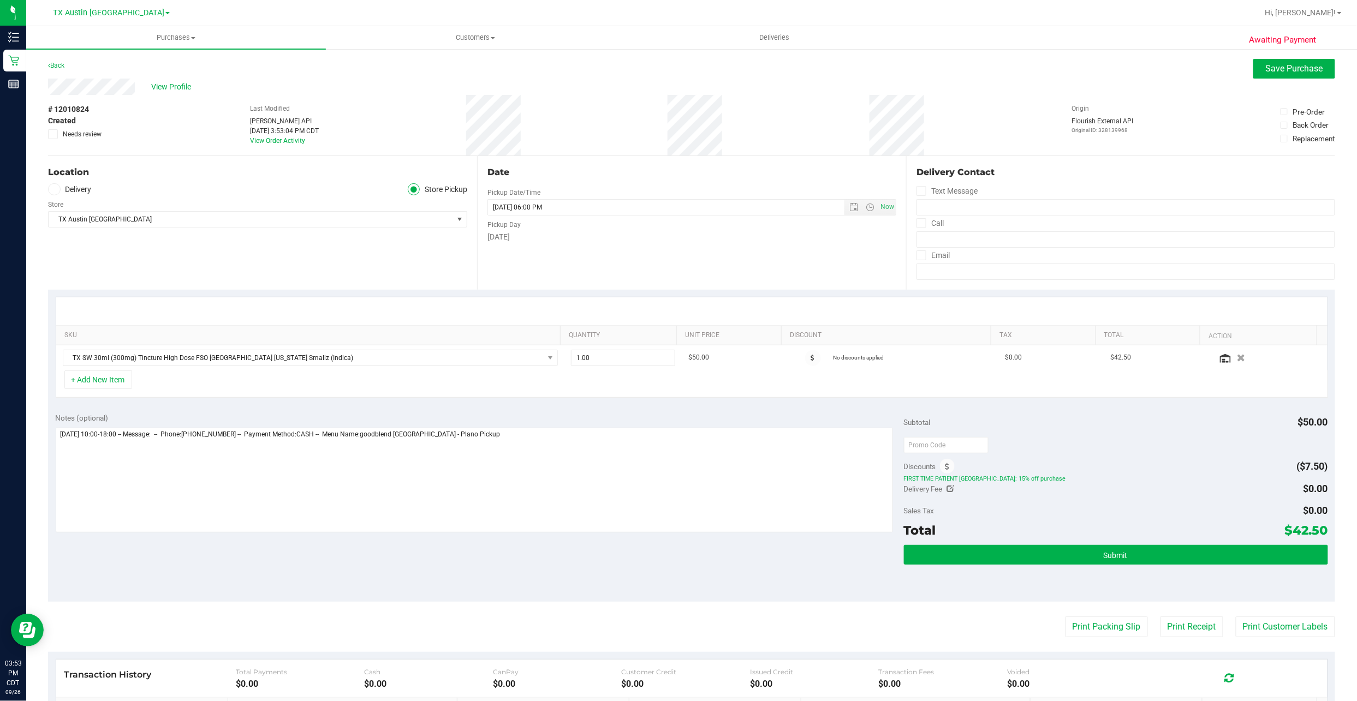
click at [88, 193] on label "Delivery" at bounding box center [70, 189] width 44 height 13
click at [0, 0] on input "Delivery" at bounding box center [0, 0] width 0 height 0
click at [92, 244] on span "TX Austin [GEOGRAPHIC_DATA]" at bounding box center [251, 251] width 404 height 15
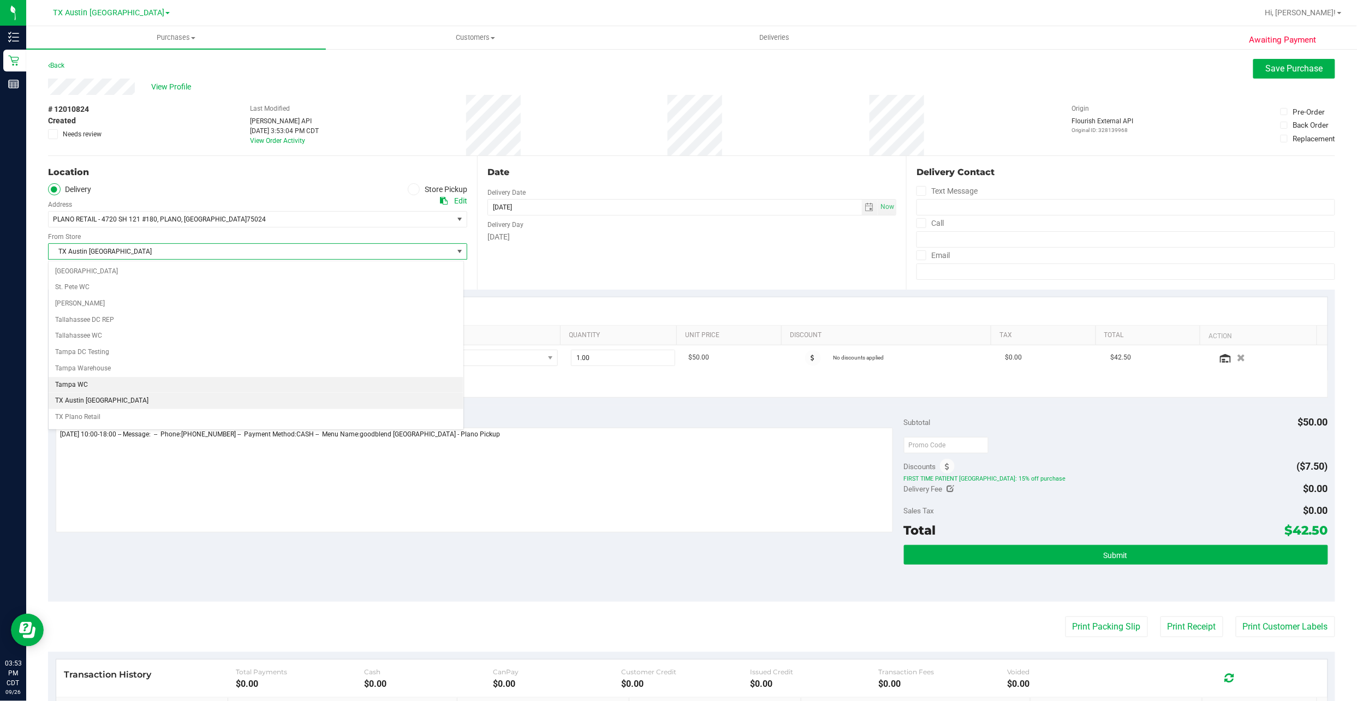
scroll to position [770, 0]
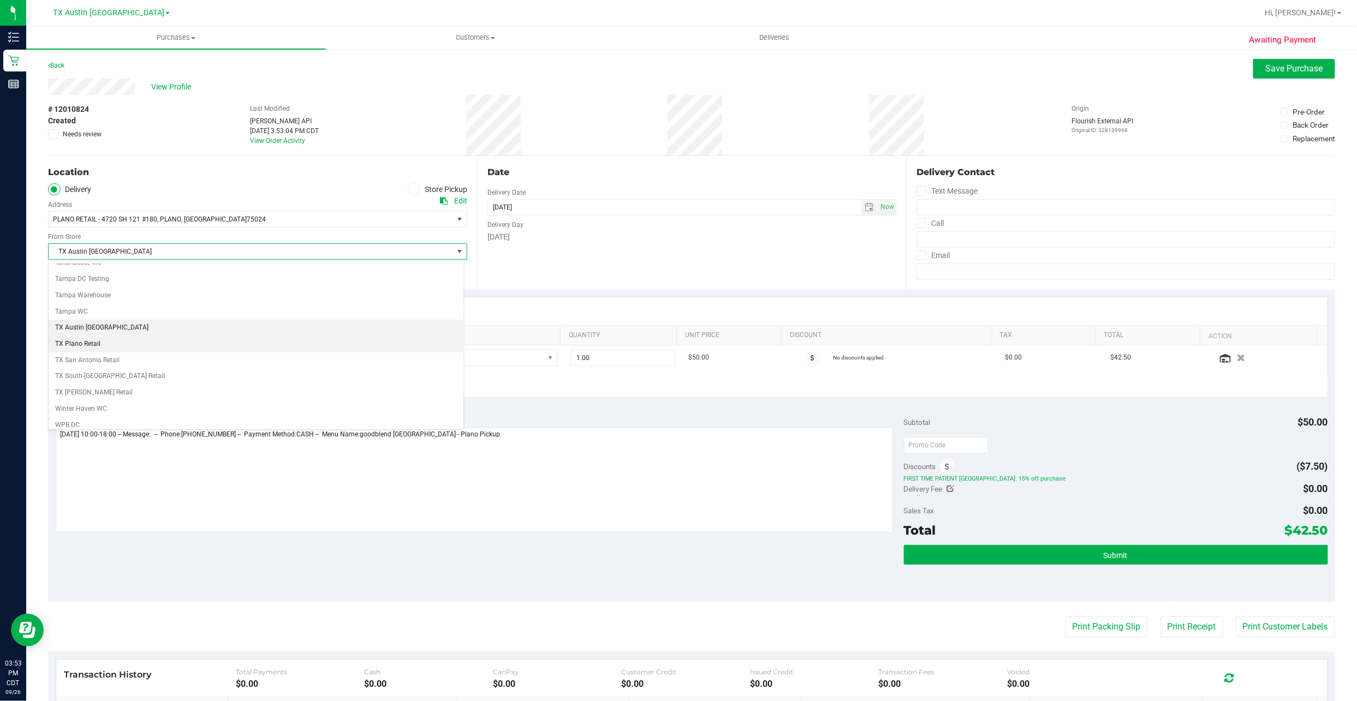
click at [167, 352] on li "TX Plano Retail" at bounding box center [256, 344] width 415 height 16
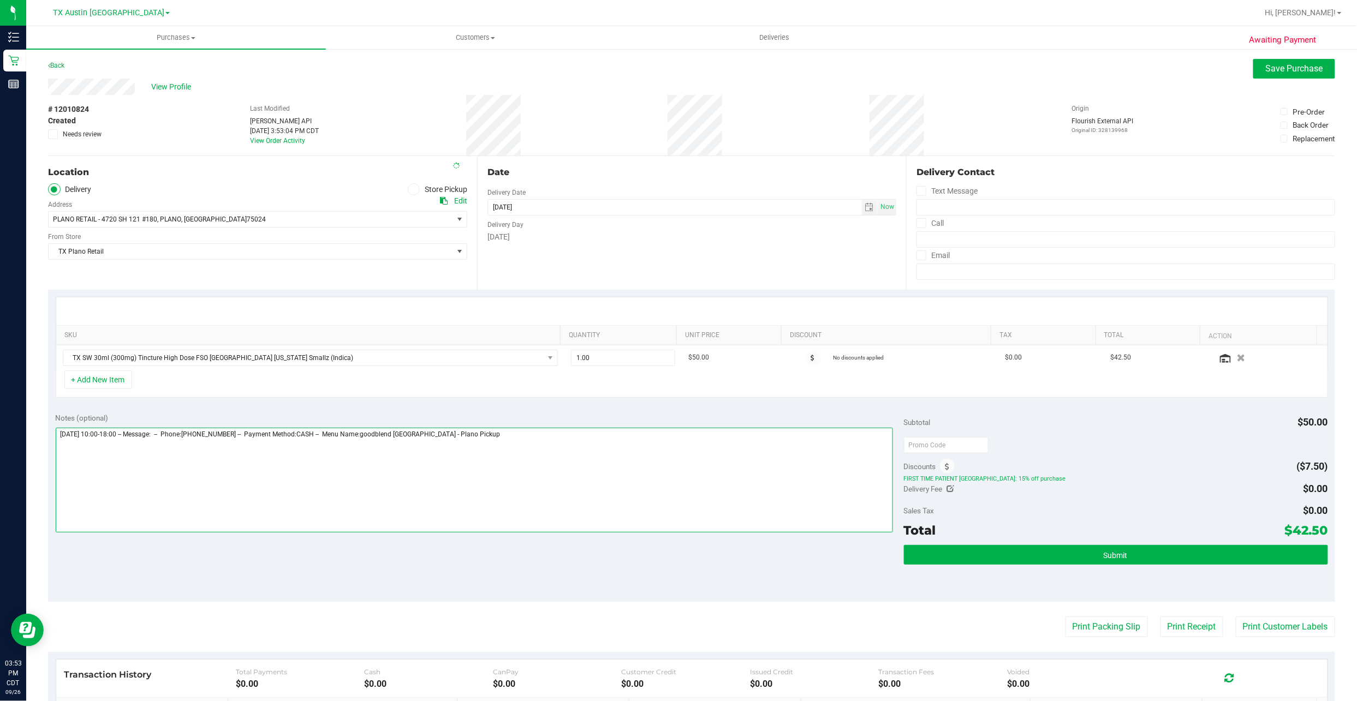
click at [583, 492] on textarea at bounding box center [474, 480] width 837 height 105
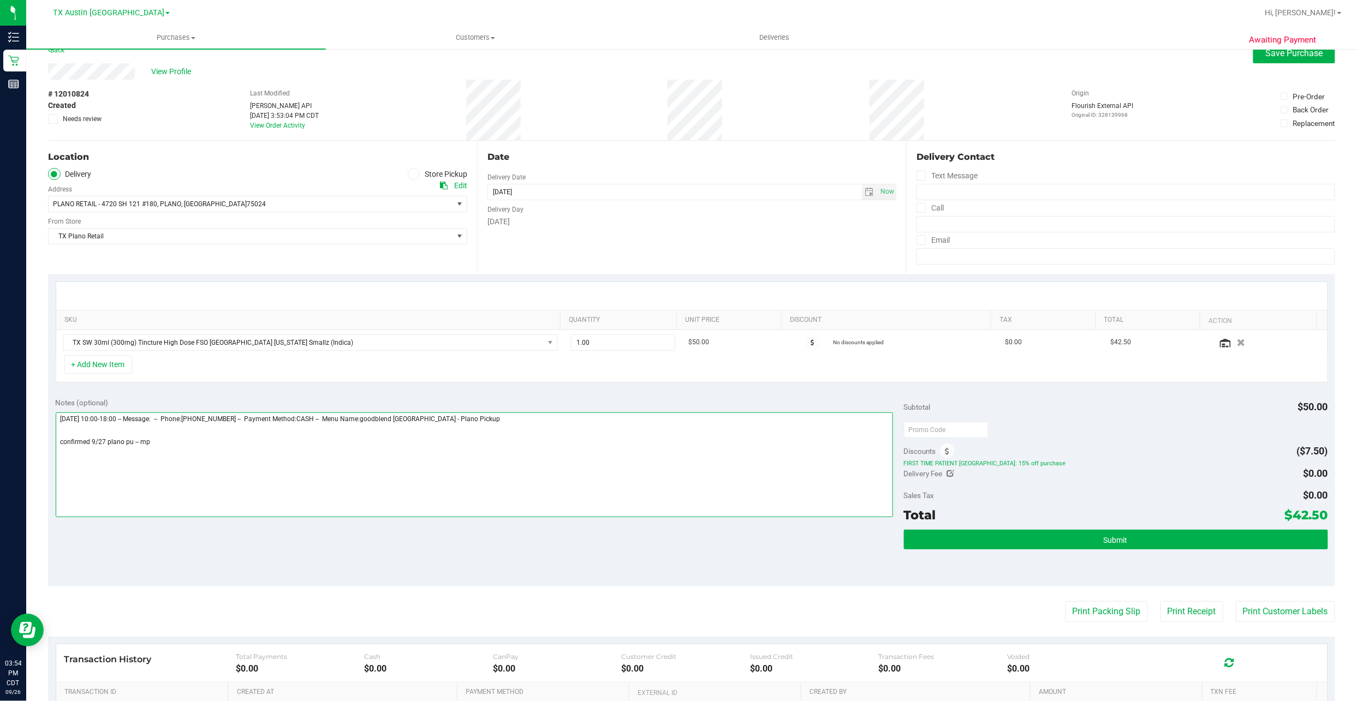
scroll to position [12, 0]
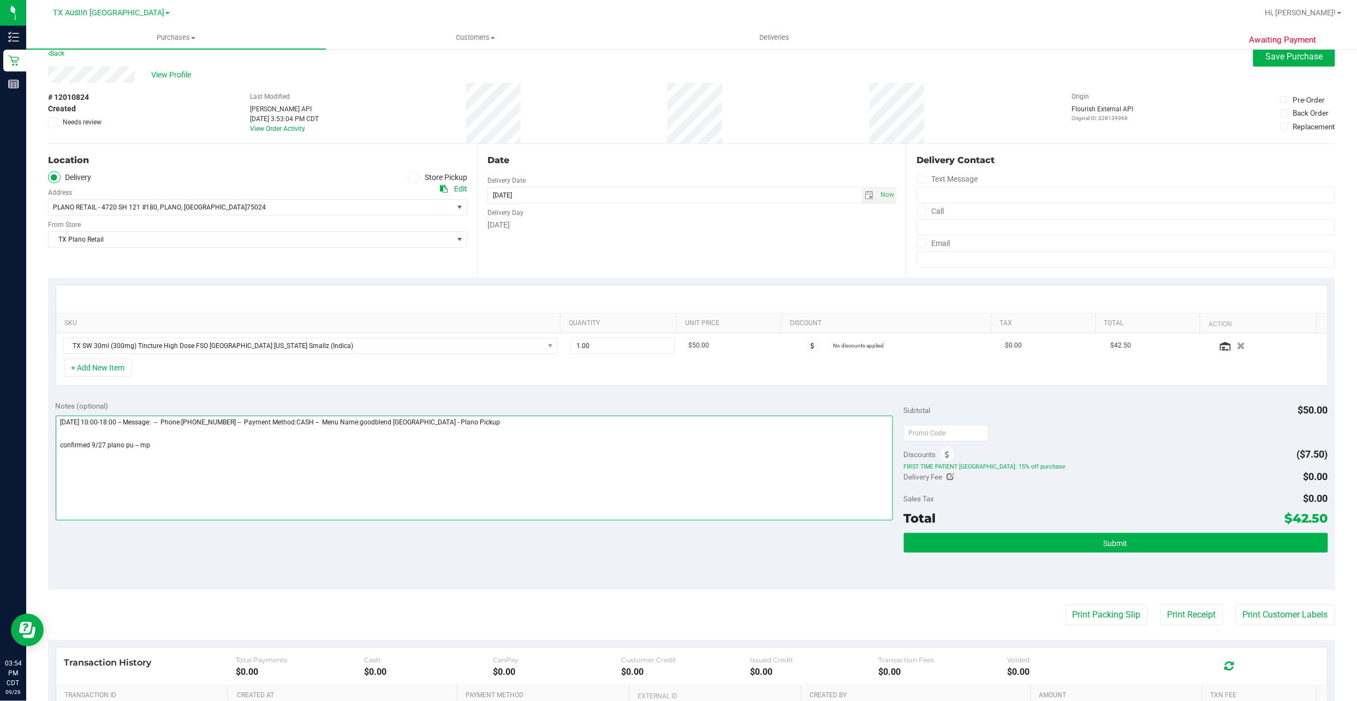
click at [575, 505] on textarea at bounding box center [474, 468] width 837 height 105
type textarea "Saturday 09/27/2025 10:00-18:00 -- Message: -- Phone:4322703166 -- Payment Meth…"
click at [214, 486] on textarea at bounding box center [474, 468] width 837 height 105
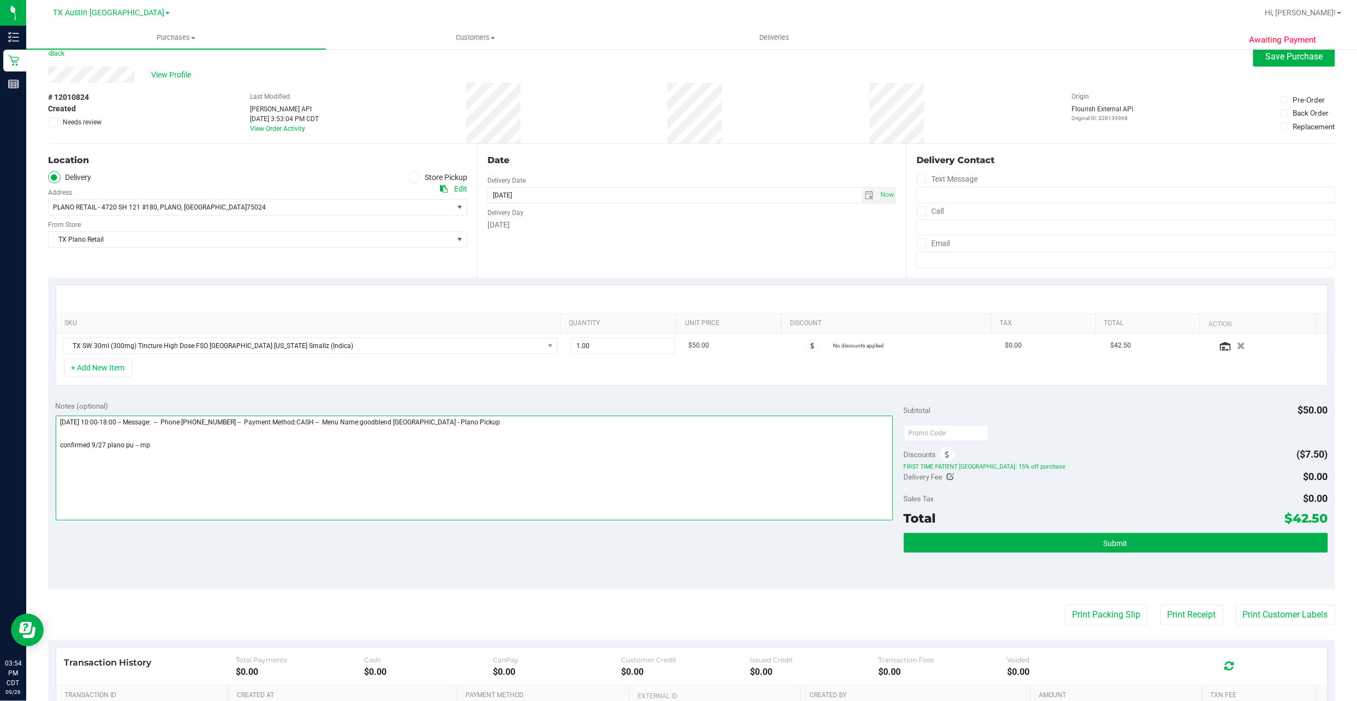
click at [214, 486] on textarea at bounding box center [474, 468] width 837 height 105
click at [410, 181] on span at bounding box center [414, 177] width 13 height 13
click at [0, 0] on input "Store Pickup" at bounding box center [0, 0] width 0 height 0
click at [84, 177] on label "Delivery" at bounding box center [70, 177] width 44 height 13
click at [0, 0] on input "Delivery" at bounding box center [0, 0] width 0 height 0
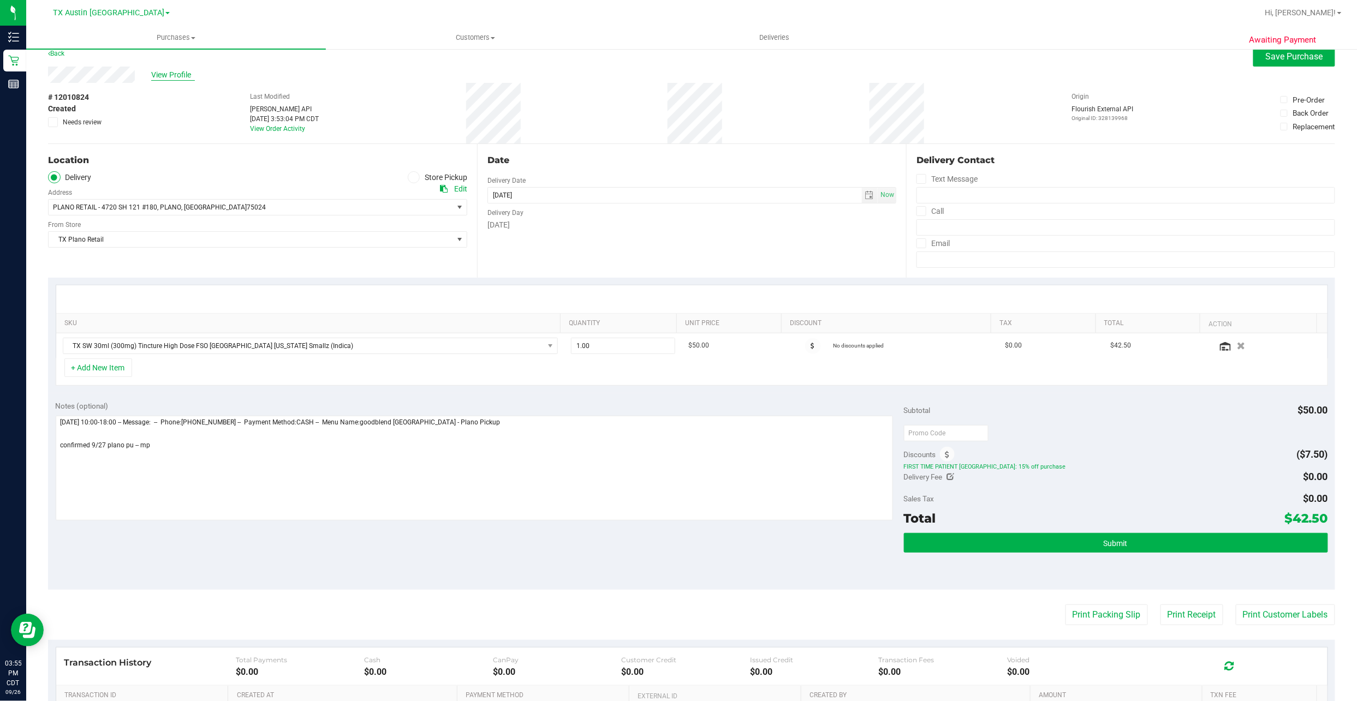
click at [174, 74] on span "View Profile" at bounding box center [173, 74] width 44 height 11
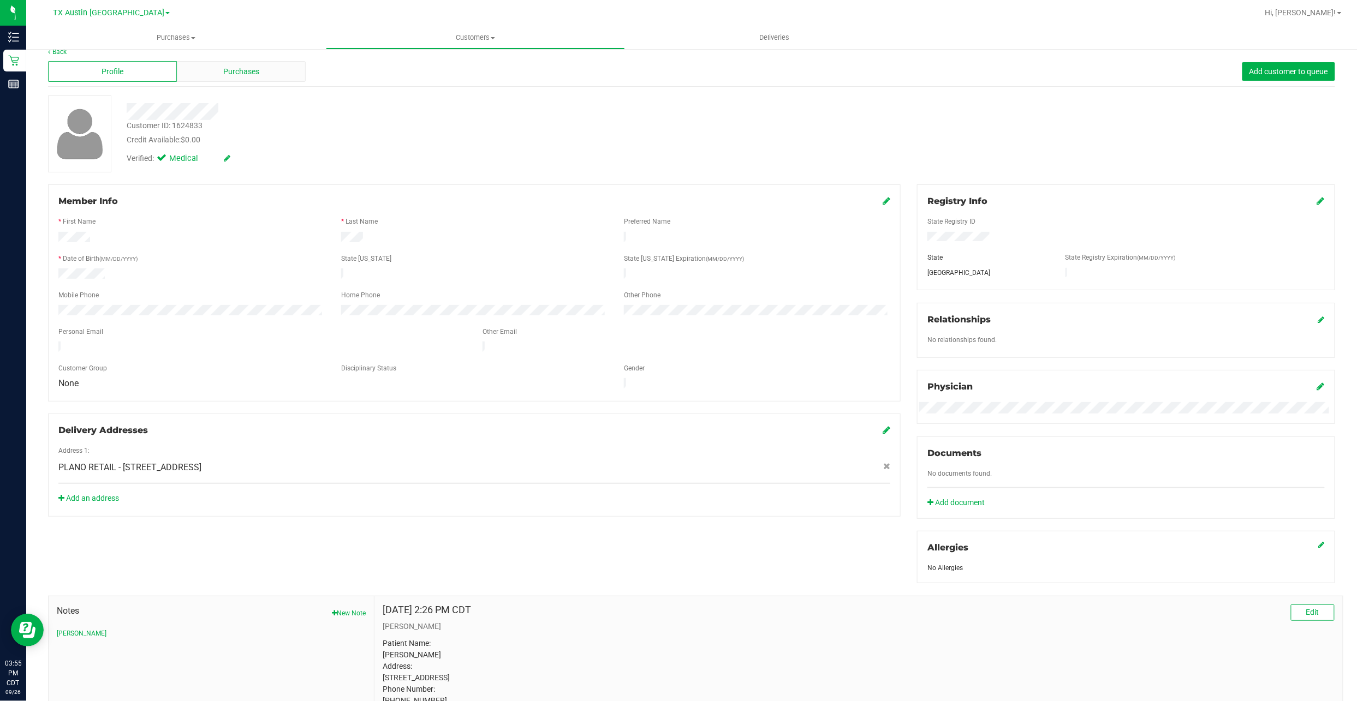
click at [199, 63] on div "Purchases" at bounding box center [241, 71] width 129 height 21
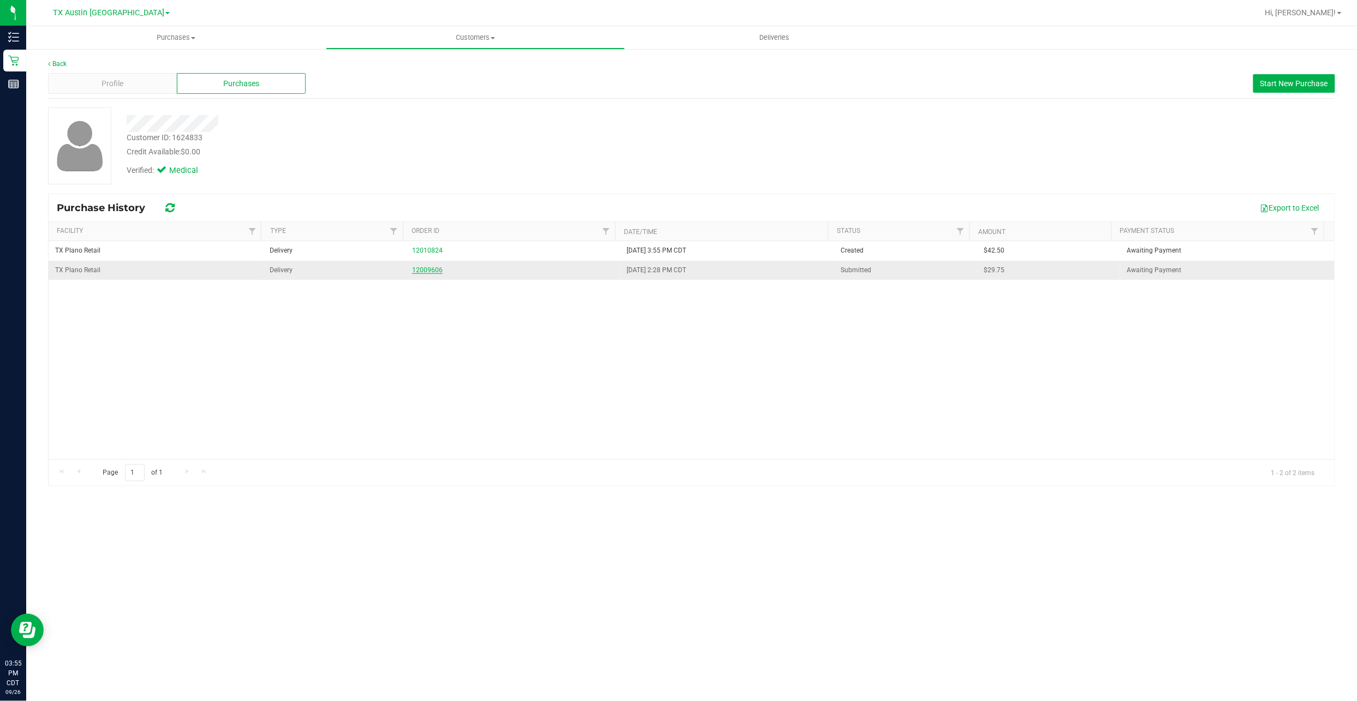
click at [425, 272] on link "12009606" at bounding box center [427, 270] width 31 height 8
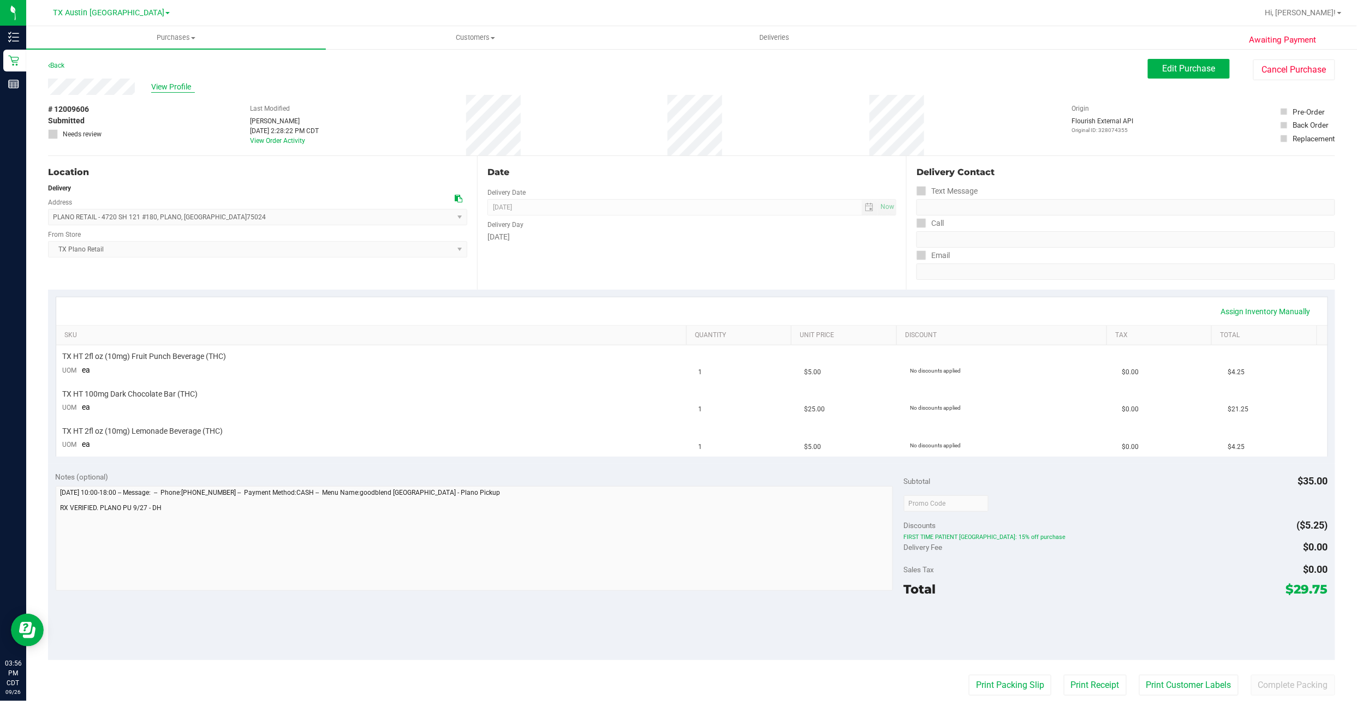
click at [186, 88] on span "View Profile" at bounding box center [173, 86] width 44 height 11
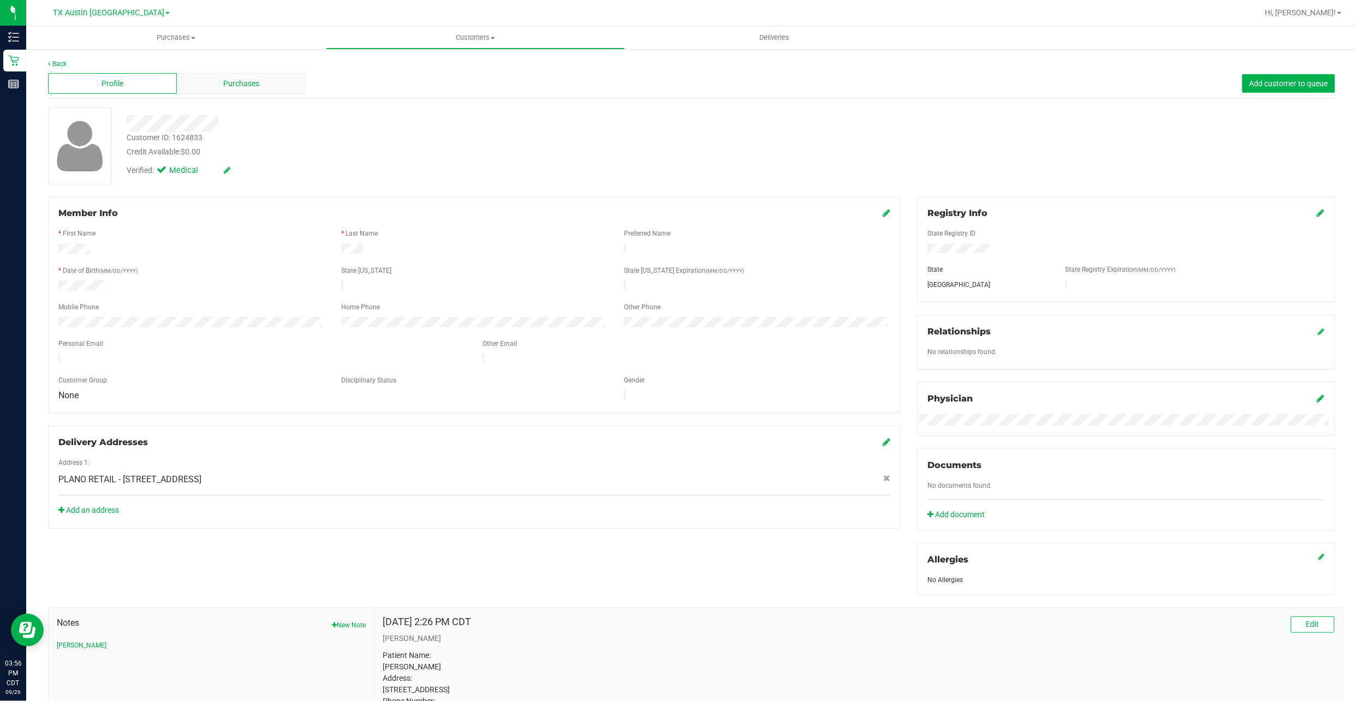
click at [219, 87] on div "Purchases" at bounding box center [241, 83] width 129 height 21
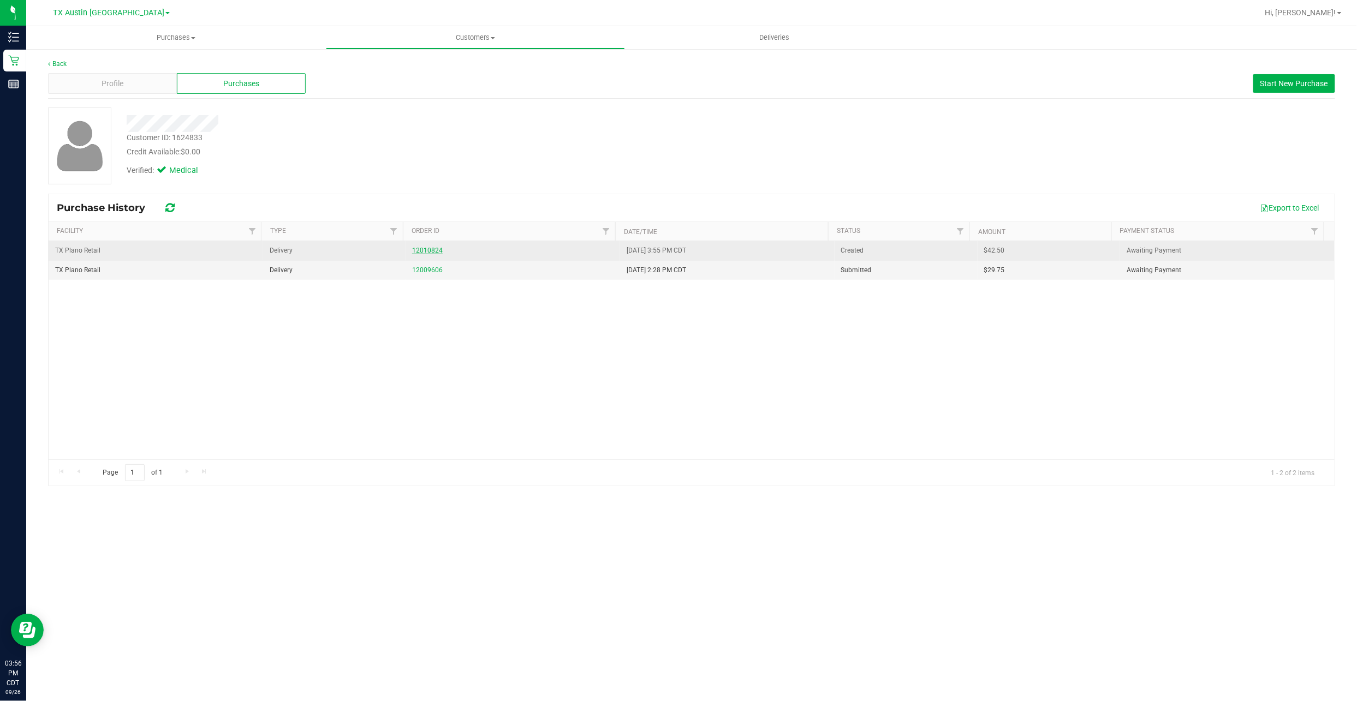
click at [413, 249] on link "12010824" at bounding box center [427, 251] width 31 height 8
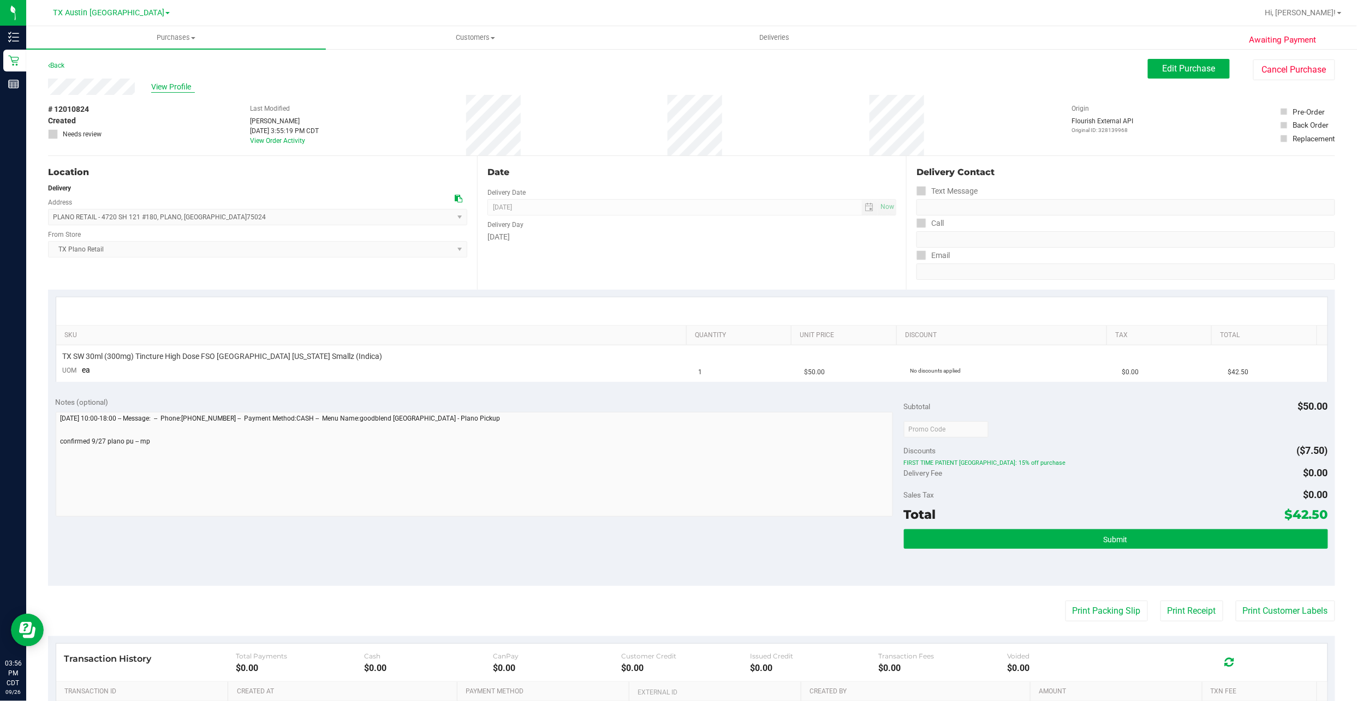
click at [166, 83] on span "View Profile" at bounding box center [173, 86] width 44 height 11
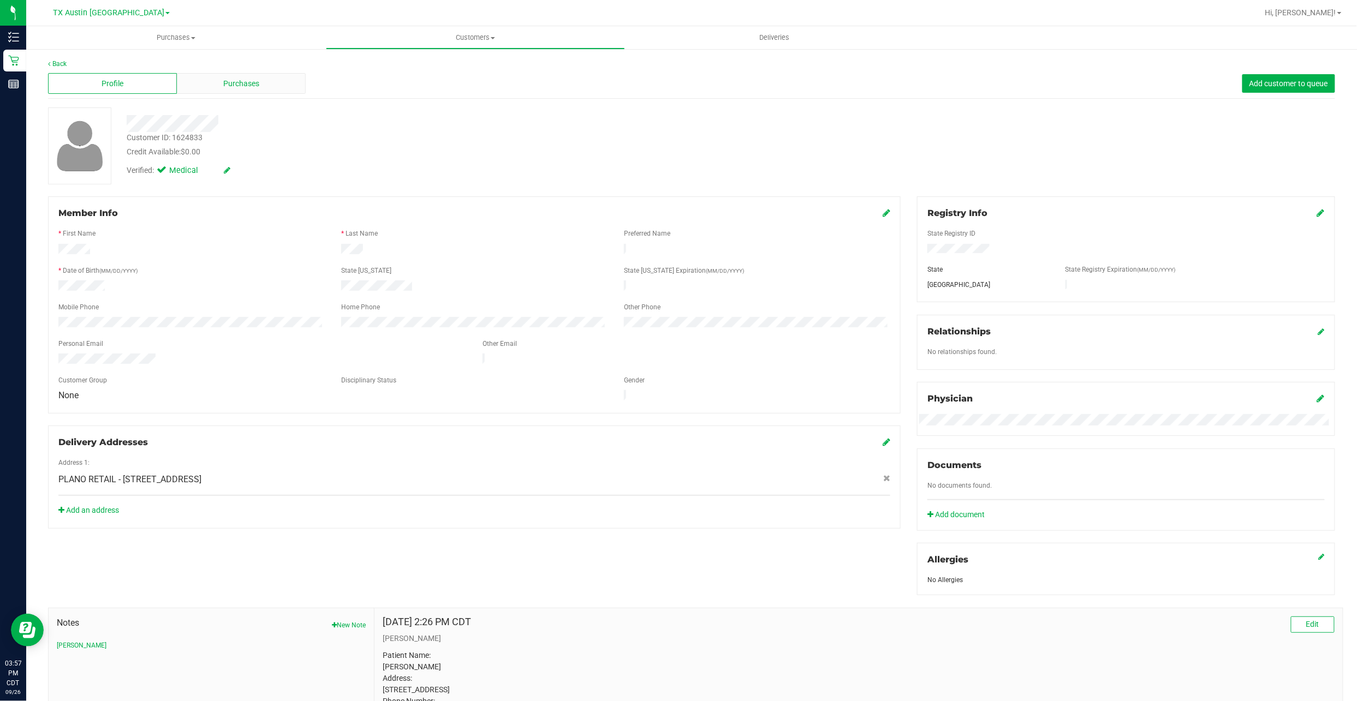
click at [194, 90] on div "Purchases" at bounding box center [241, 83] width 129 height 21
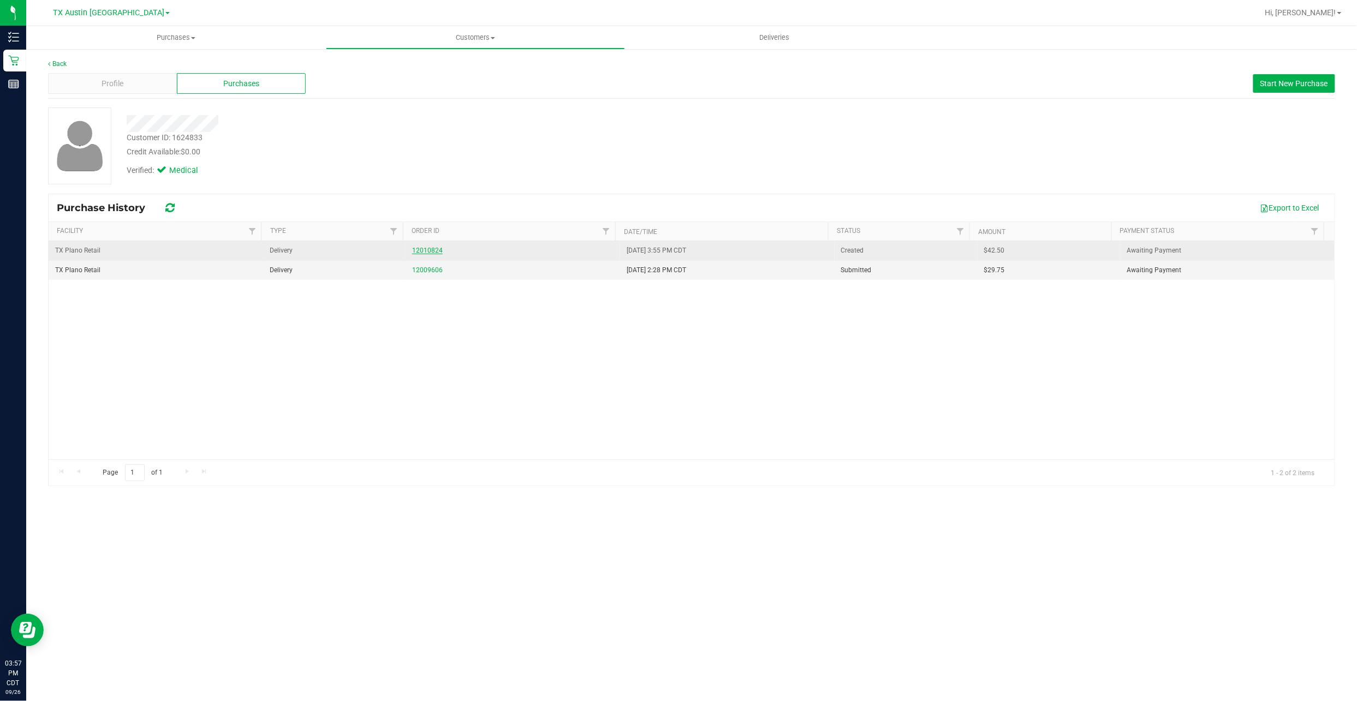
click at [431, 251] on link "12010824" at bounding box center [427, 251] width 31 height 8
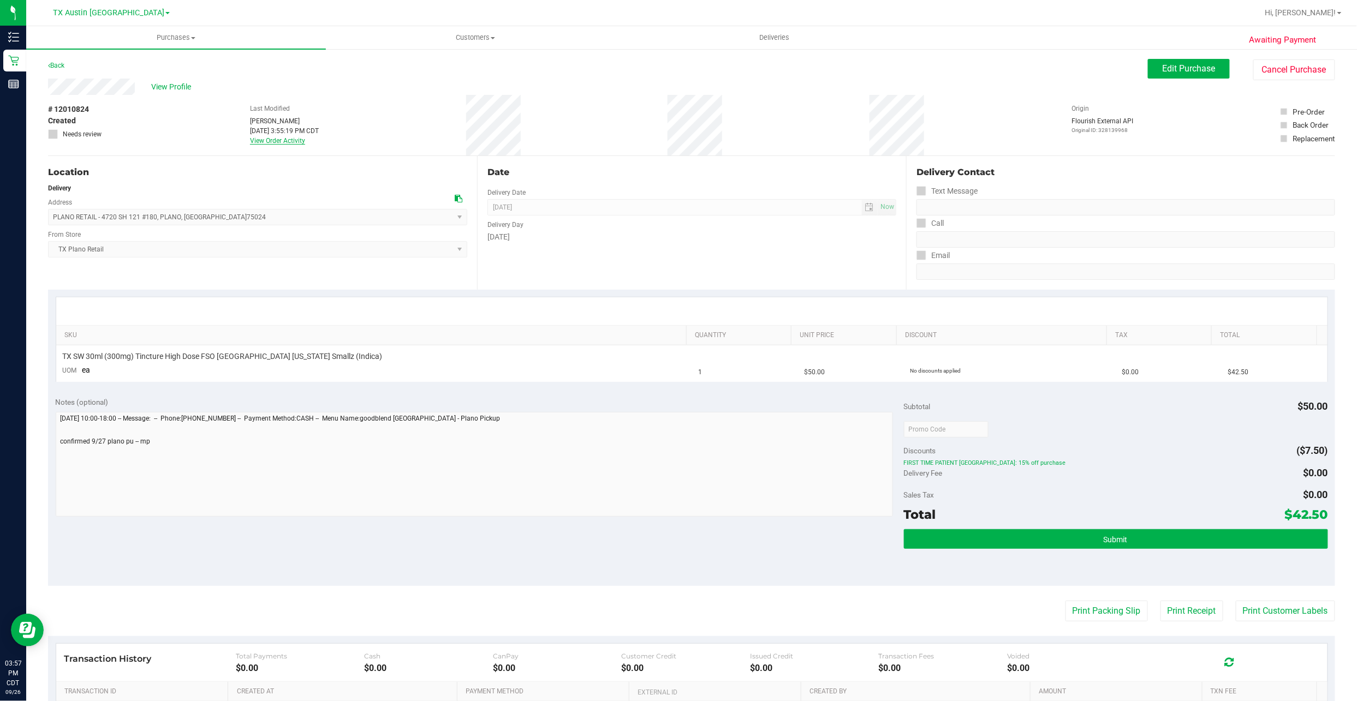
click at [288, 142] on link "View Order Activity" at bounding box center [277, 141] width 55 height 8
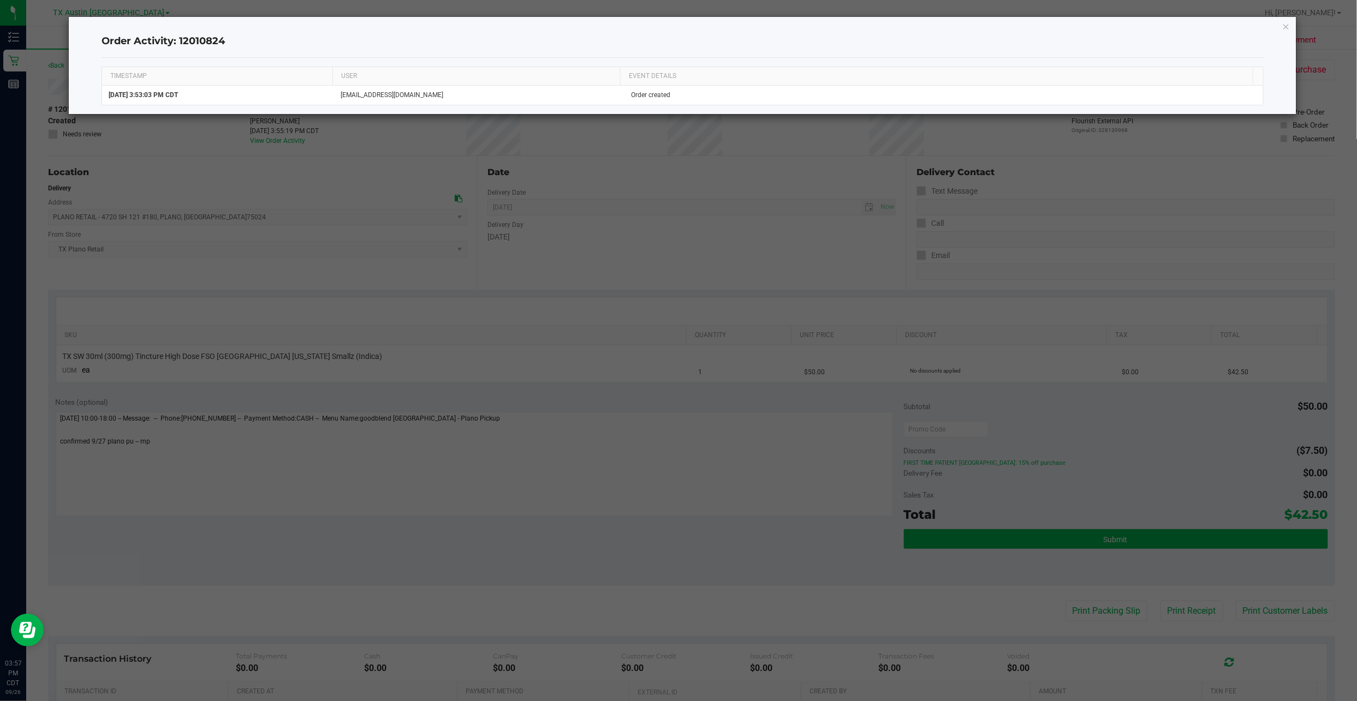
click at [273, 165] on ngb-modal-window "Order Activity: 12010824 TIMESTAMP USER EVENT DETAILS Sep 26, 2025 3:53:03 PM C…" at bounding box center [682, 350] width 1365 height 701
click at [1284, 23] on icon "button" at bounding box center [1286, 26] width 8 height 13
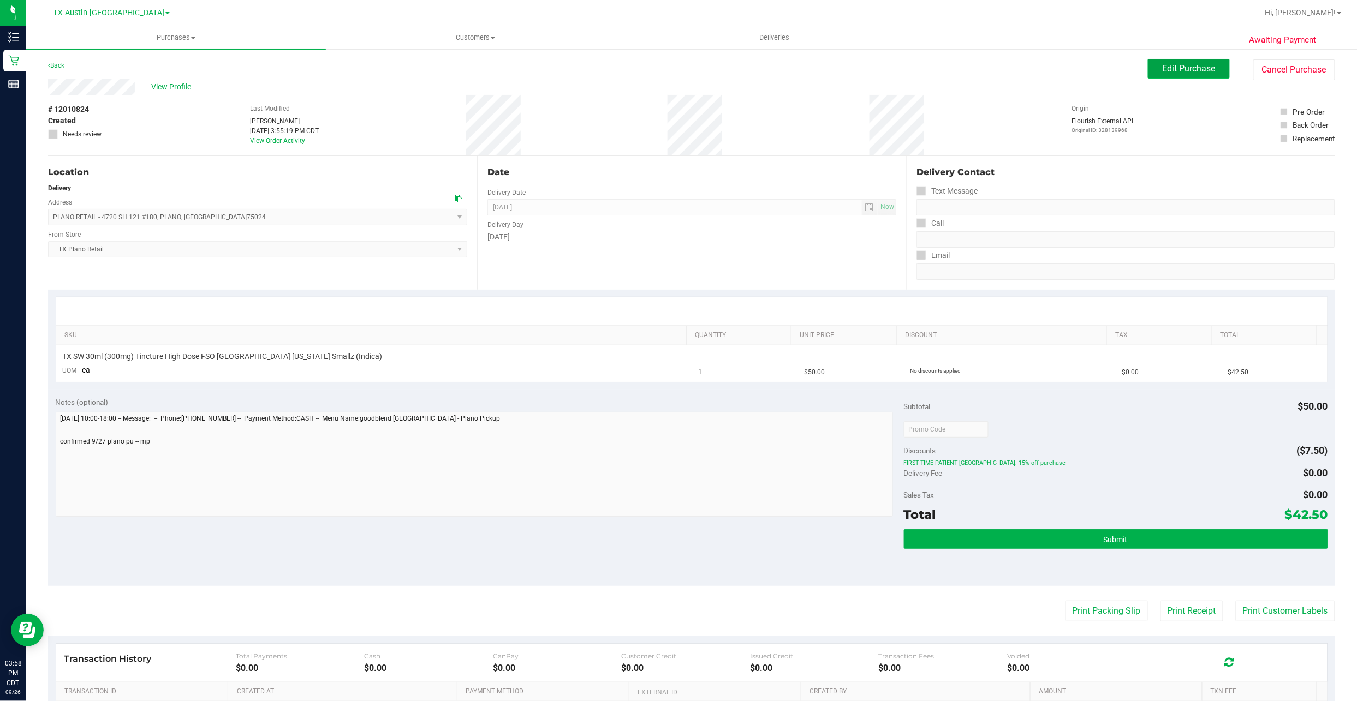
click at [1197, 68] on span "Edit Purchase" at bounding box center [1188, 68] width 53 height 10
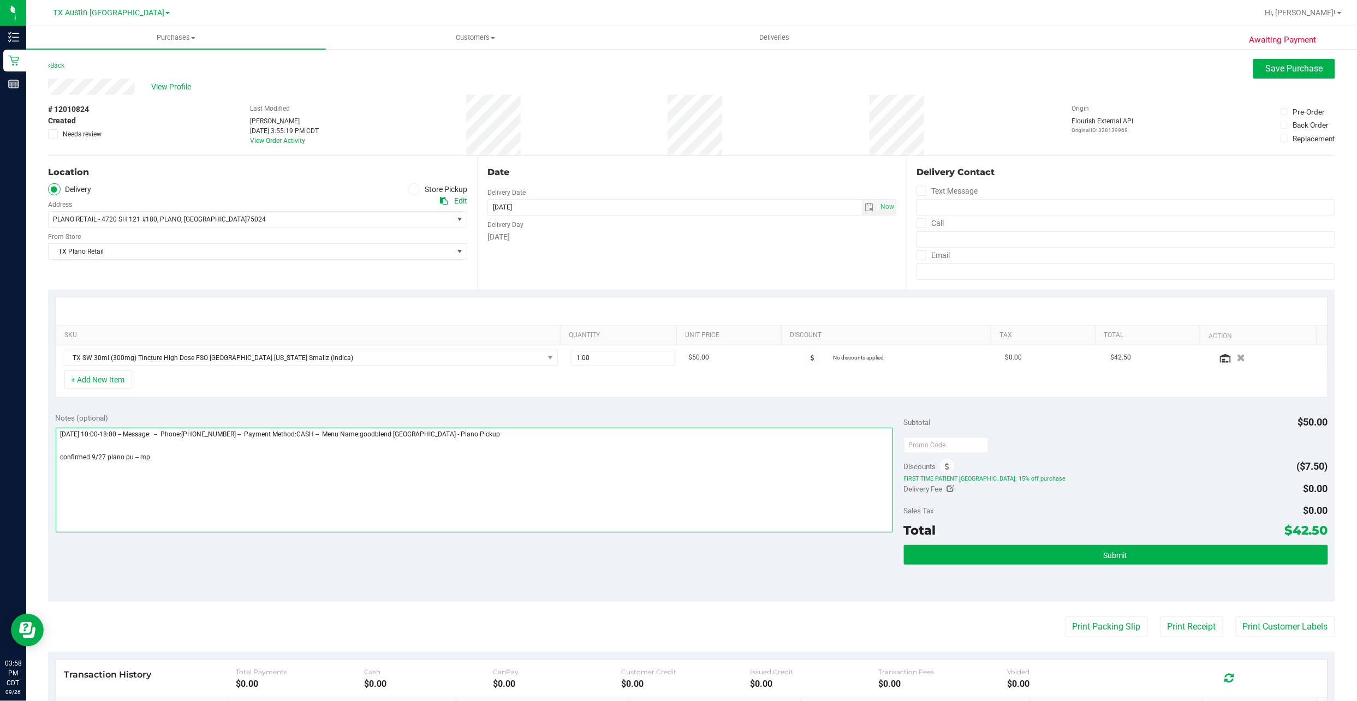
click at [186, 457] on textarea at bounding box center [474, 480] width 837 height 105
click at [130, 459] on textarea at bounding box center [474, 480] width 837 height 105
click at [132, 459] on textarea at bounding box center [474, 480] width 837 height 105
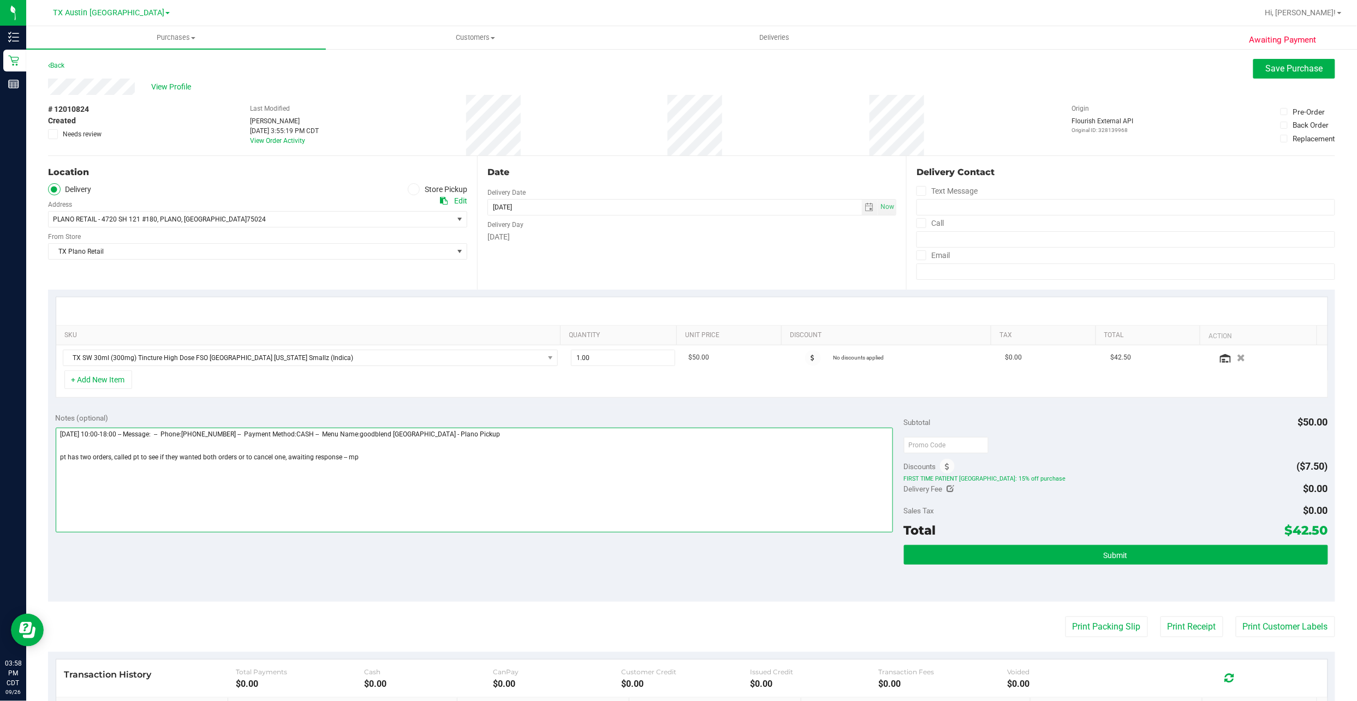
click at [286, 461] on textarea at bounding box center [474, 480] width 837 height 105
click at [81, 465] on textarea at bounding box center [474, 480] width 837 height 105
type textarea "Saturday 09/27/2025 10:00-18:00 -- Message: -- Phone:4322703166 -- Payment Meth…"
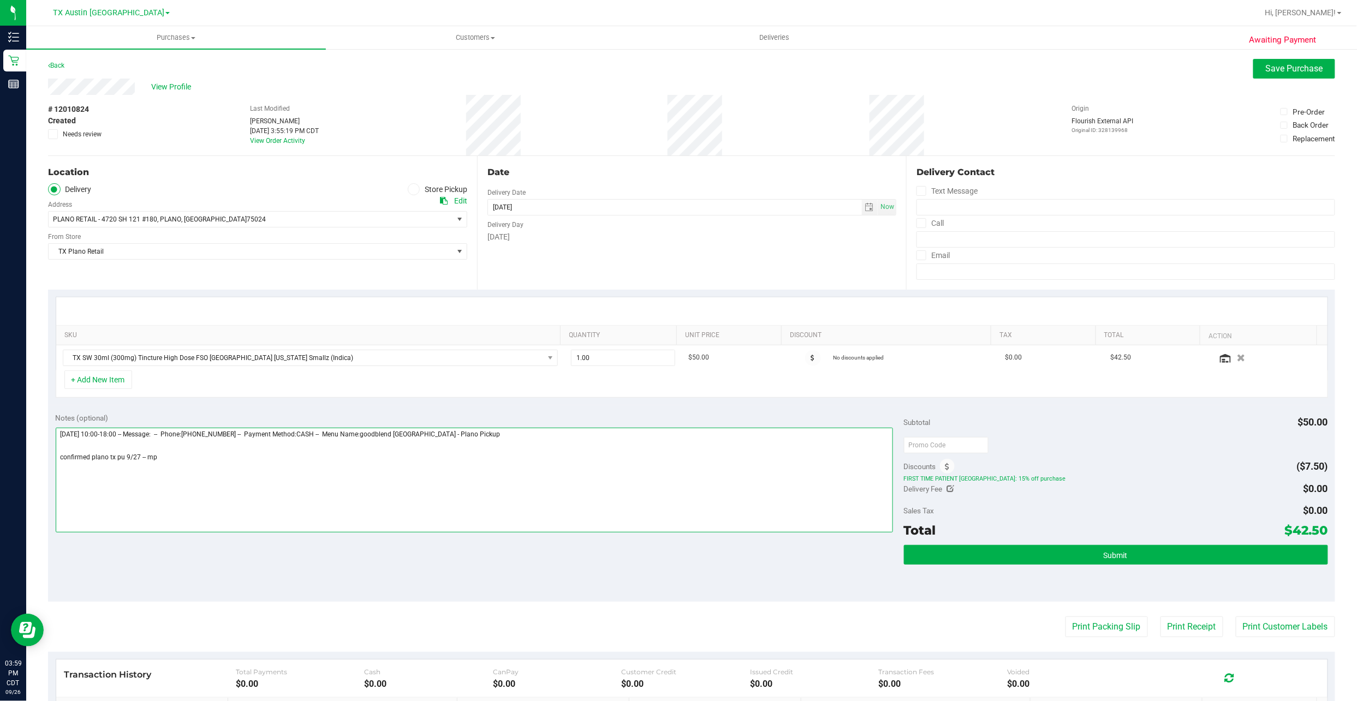
click at [182, 465] on textarea at bounding box center [474, 480] width 837 height 105
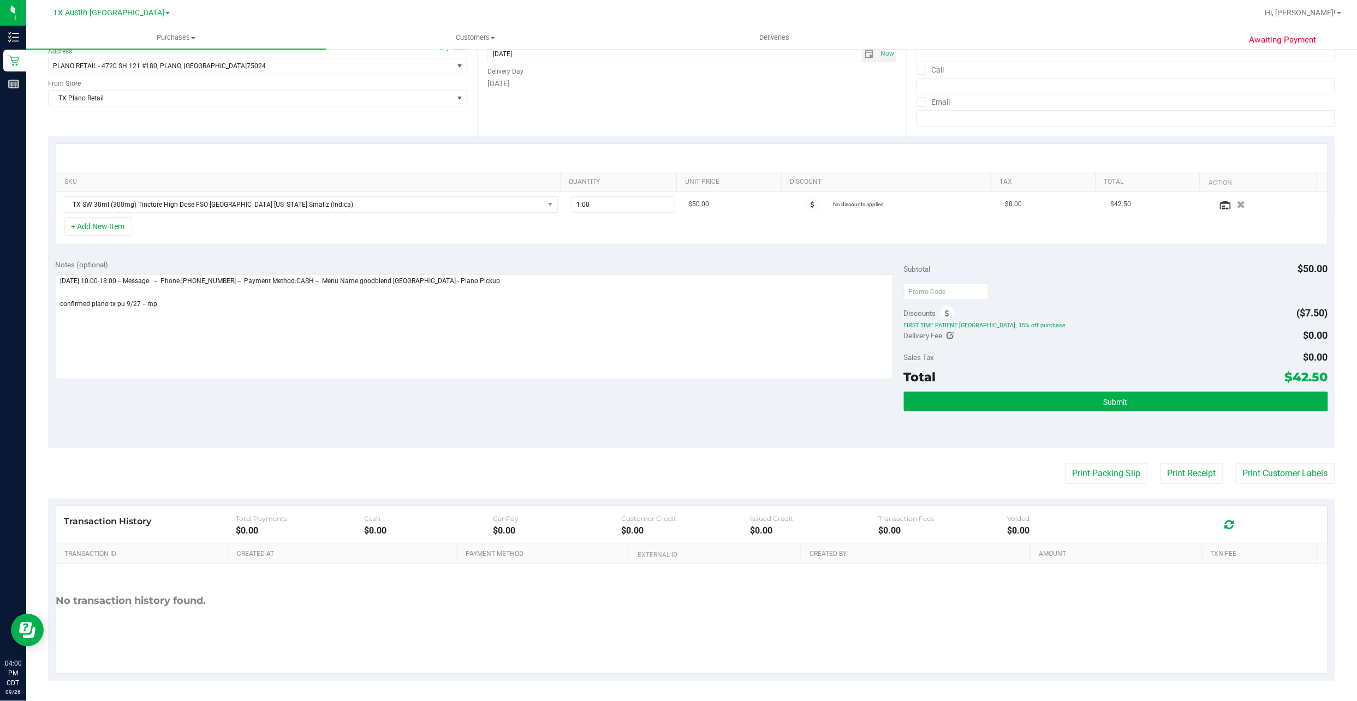
scroll to position [158, 0]
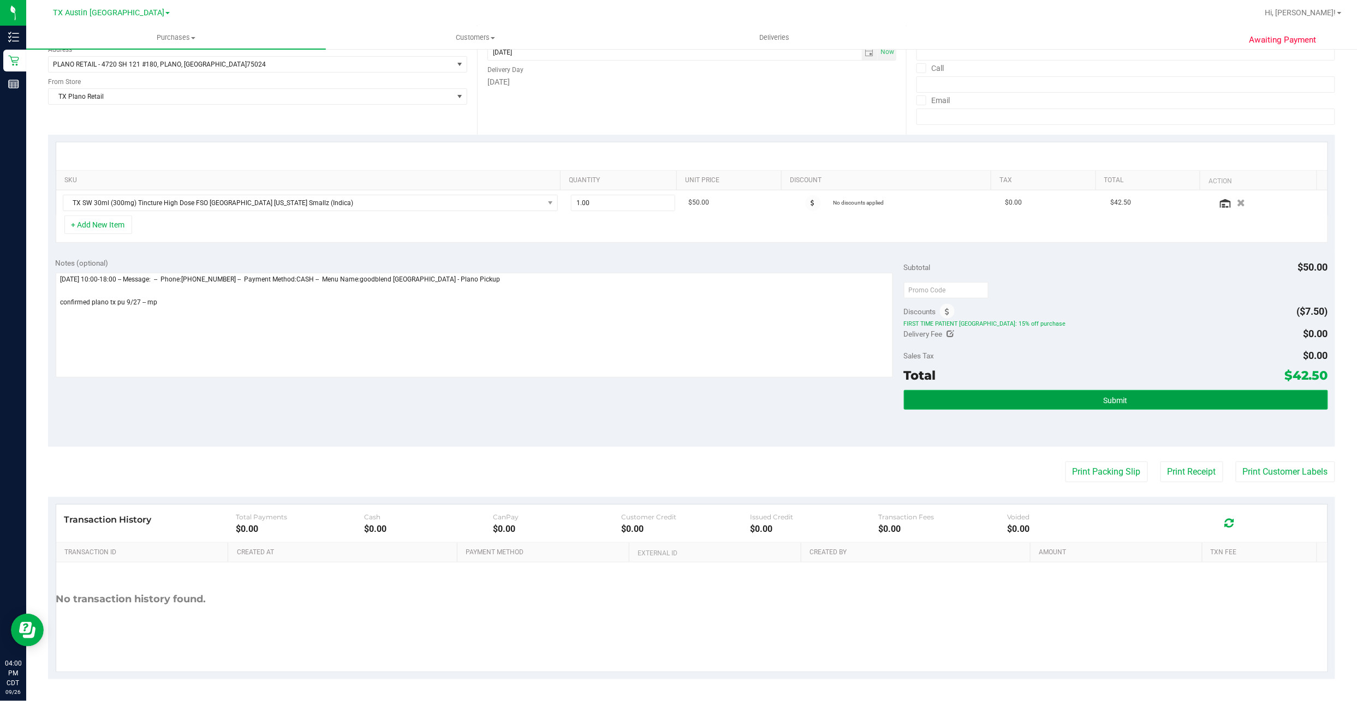
click at [955, 399] on button "Submit" at bounding box center [1116, 400] width 424 height 20
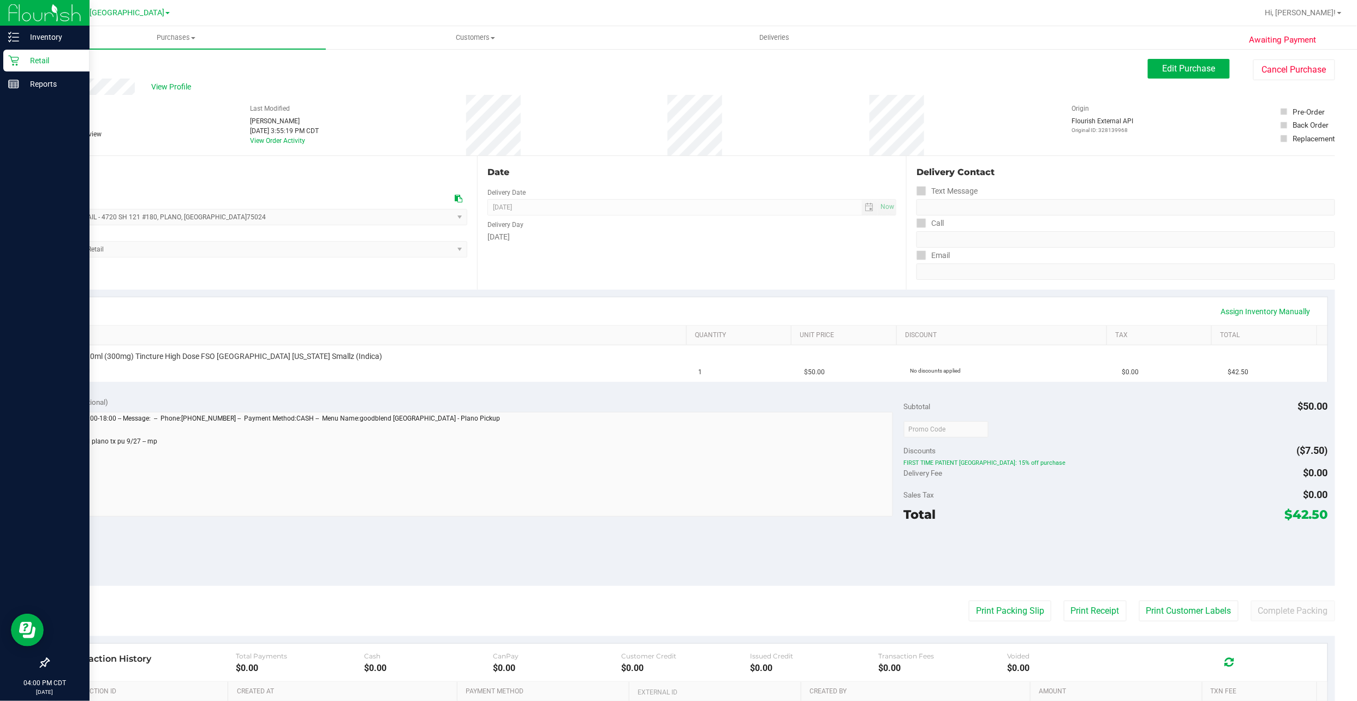
click at [13, 62] on icon at bounding box center [13, 61] width 10 height 10
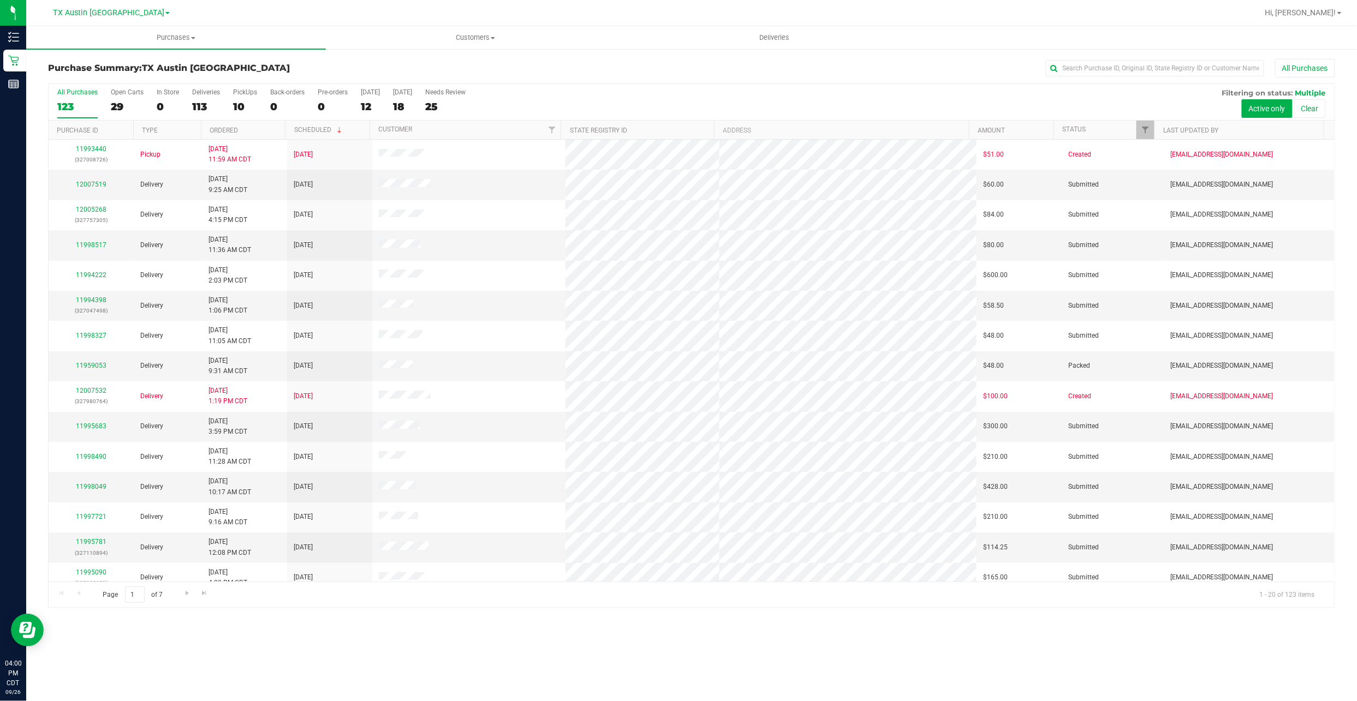
click at [238, 100] on label "PickUps 10" at bounding box center [245, 103] width 24 height 30
click at [0, 0] on input "PickUps 10" at bounding box center [0, 0] width 0 height 0
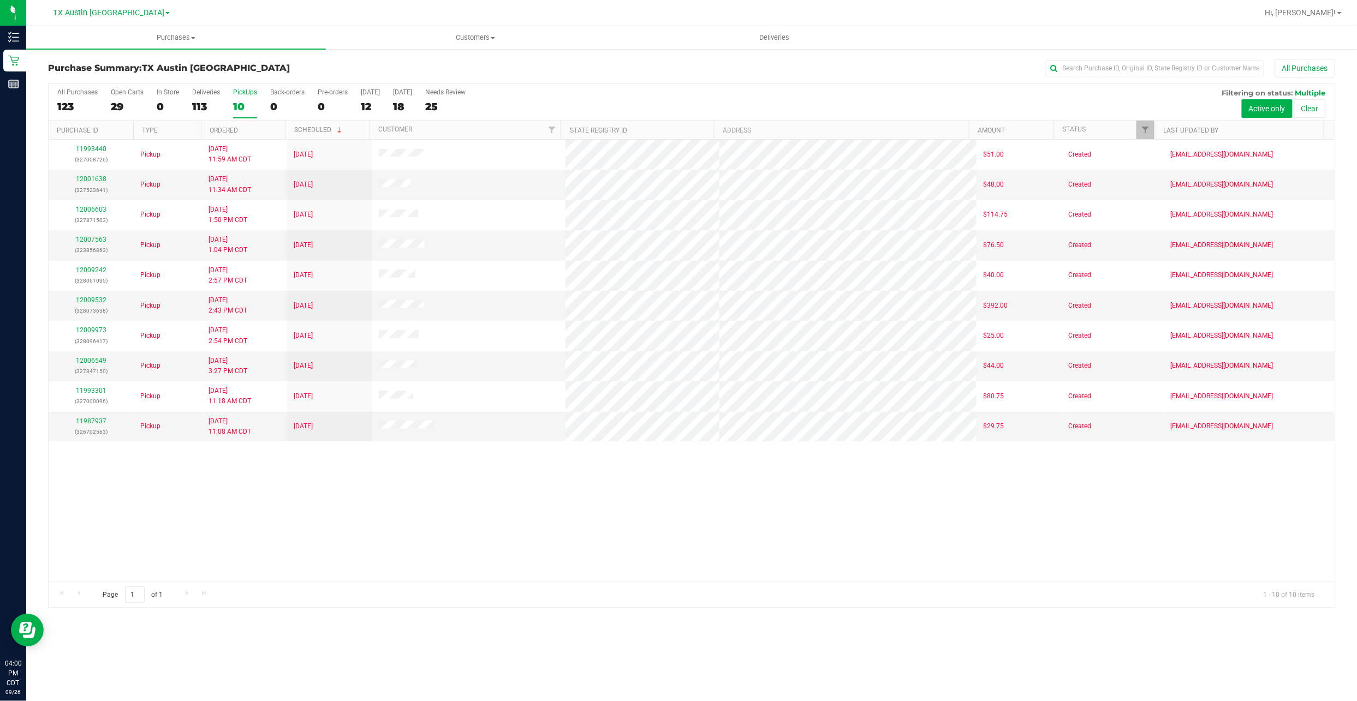
click at [127, 18] on div "[GEOGRAPHIC_DATA] [GEOGRAPHIC_DATA] [GEOGRAPHIC_DATA] [GEOGRAPHIC_DATA] [GEOGRA…" at bounding box center [111, 12] width 117 height 13
click at [125, 14] on span "TX Austin [GEOGRAPHIC_DATA]" at bounding box center [108, 13] width 111 height 10
click at [141, 57] on link "TX San Antonio Retail" at bounding box center [111, 53] width 159 height 15
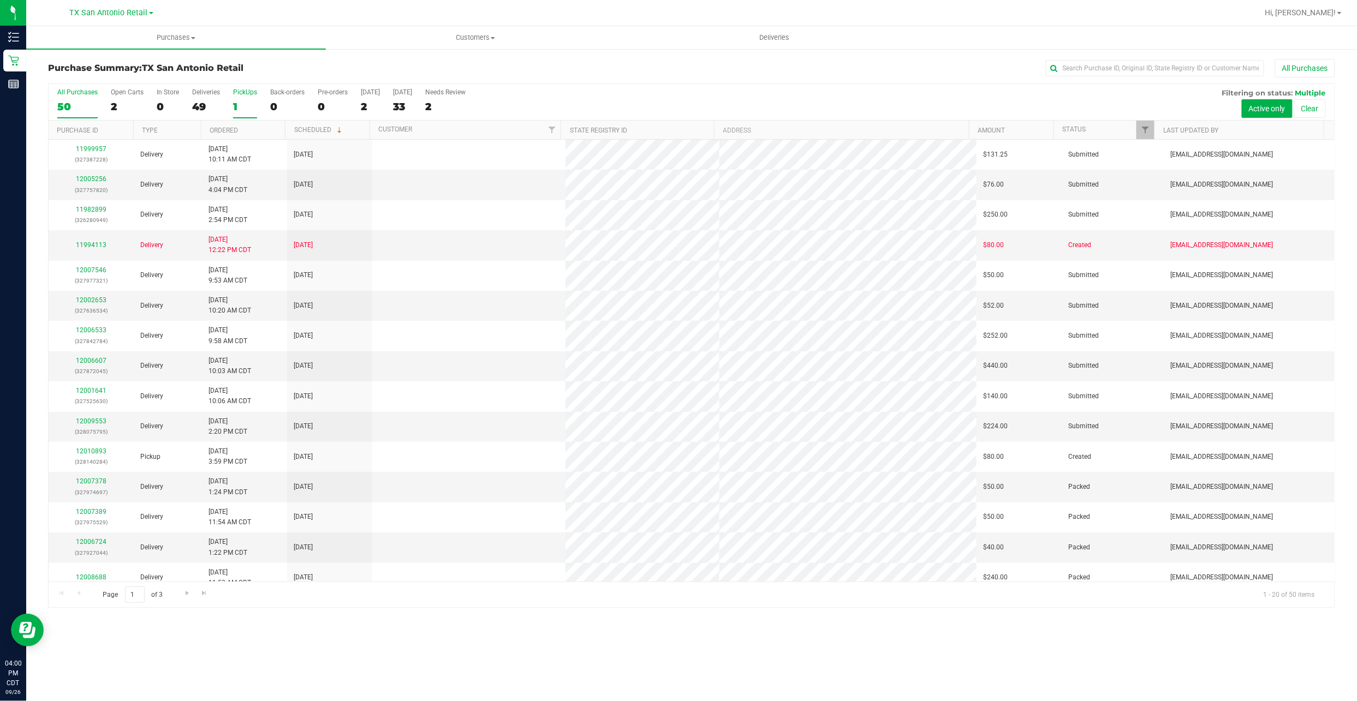
click at [237, 107] on div "1" at bounding box center [245, 106] width 24 height 13
click at [0, 0] on input "PickUps 1" at bounding box center [0, 0] width 0 height 0
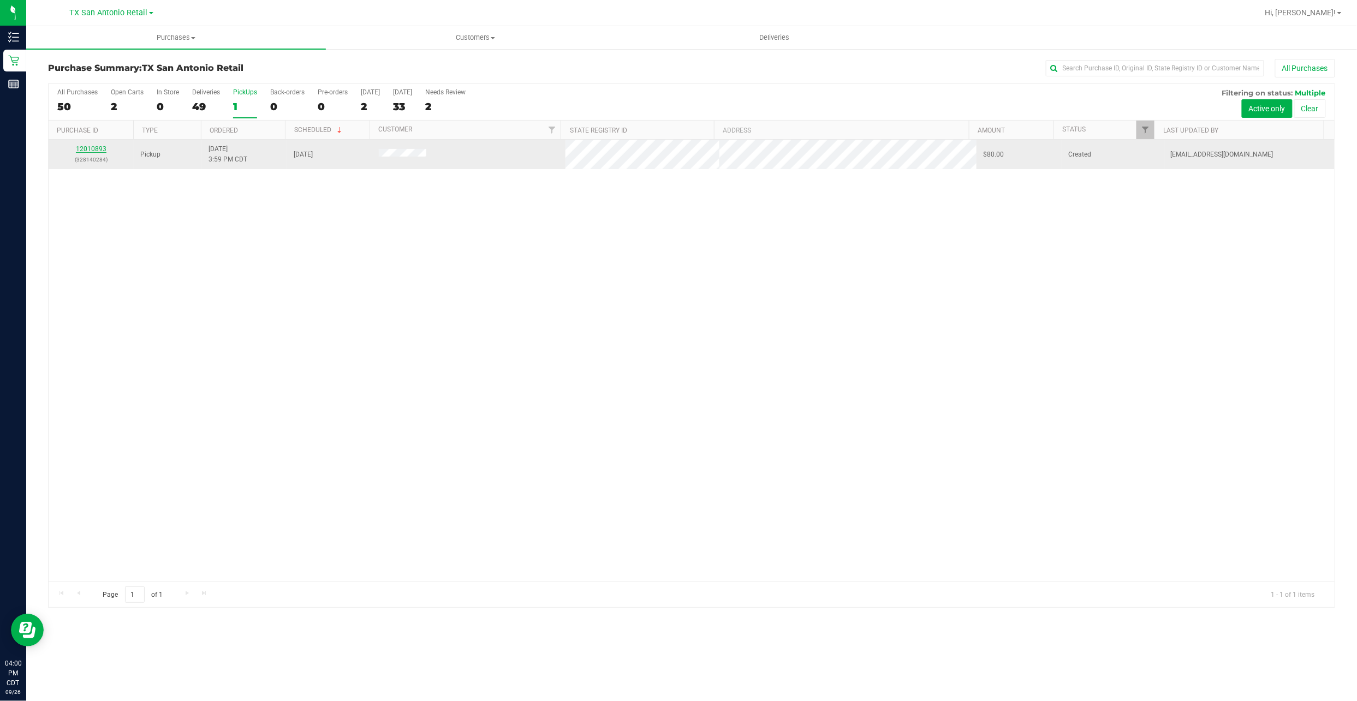
click at [83, 145] on link "12010893" at bounding box center [91, 149] width 31 height 8
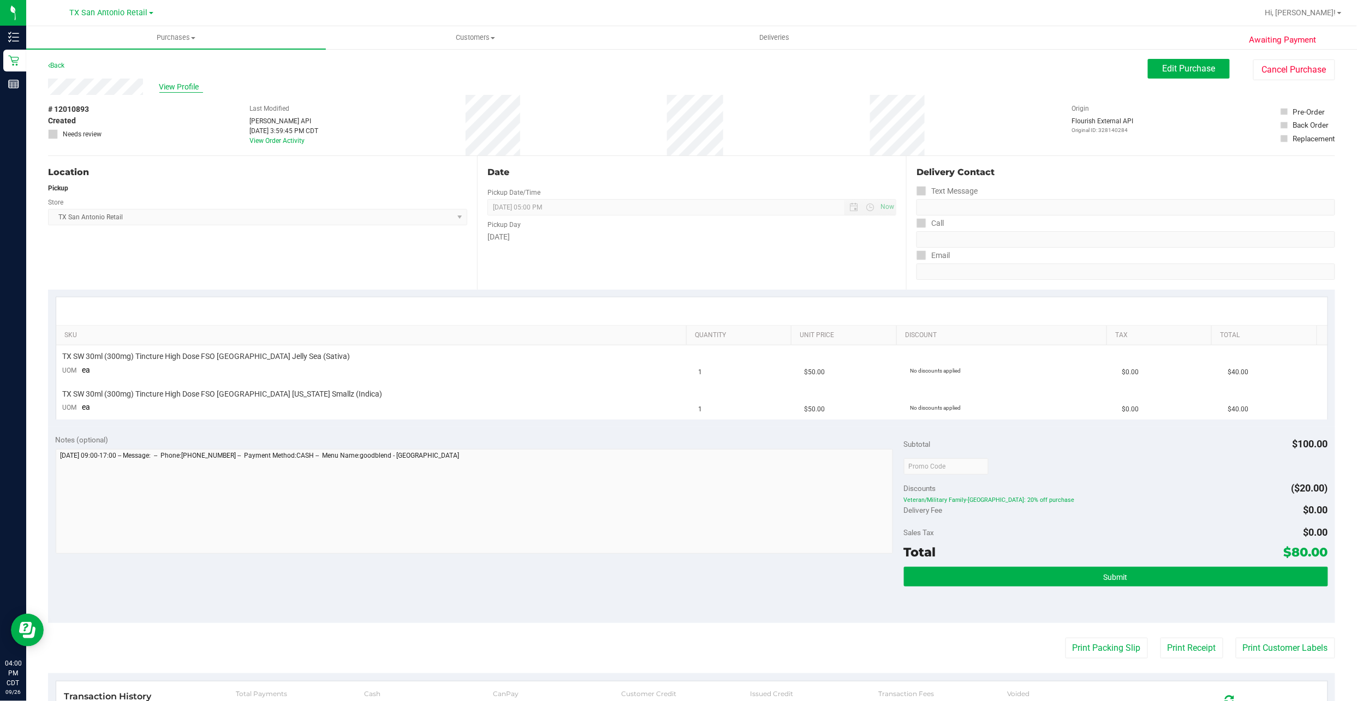
click at [190, 85] on span "View Profile" at bounding box center [181, 86] width 44 height 11
click at [1147, 55] on div "Awaiting Payment Back Edit Purchase Cancel Purchase View Profile # 12010893 Cre…" at bounding box center [691, 463] width 1330 height 830
click at [1148, 66] on button "Edit Purchase" at bounding box center [1189, 69] width 82 height 20
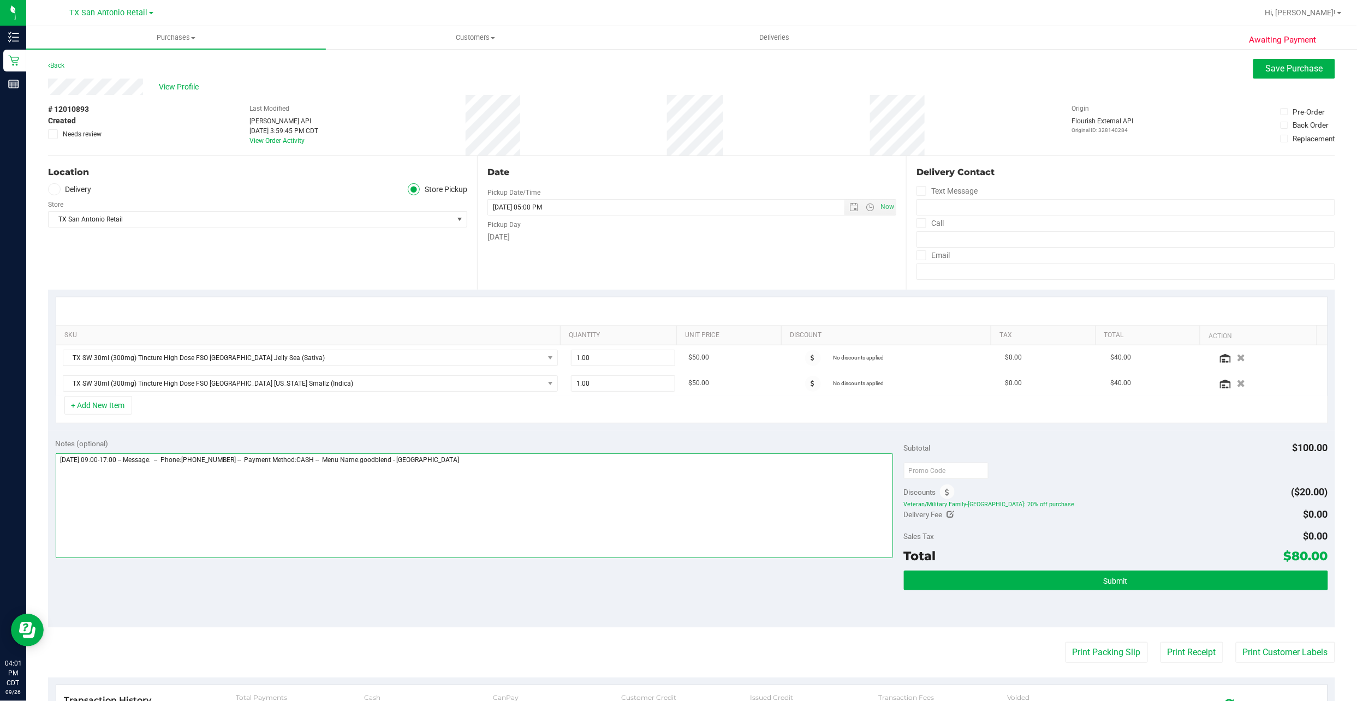
click at [586, 492] on textarea at bounding box center [474, 505] width 837 height 105
click at [313, 525] on textarea at bounding box center [474, 505] width 837 height 105
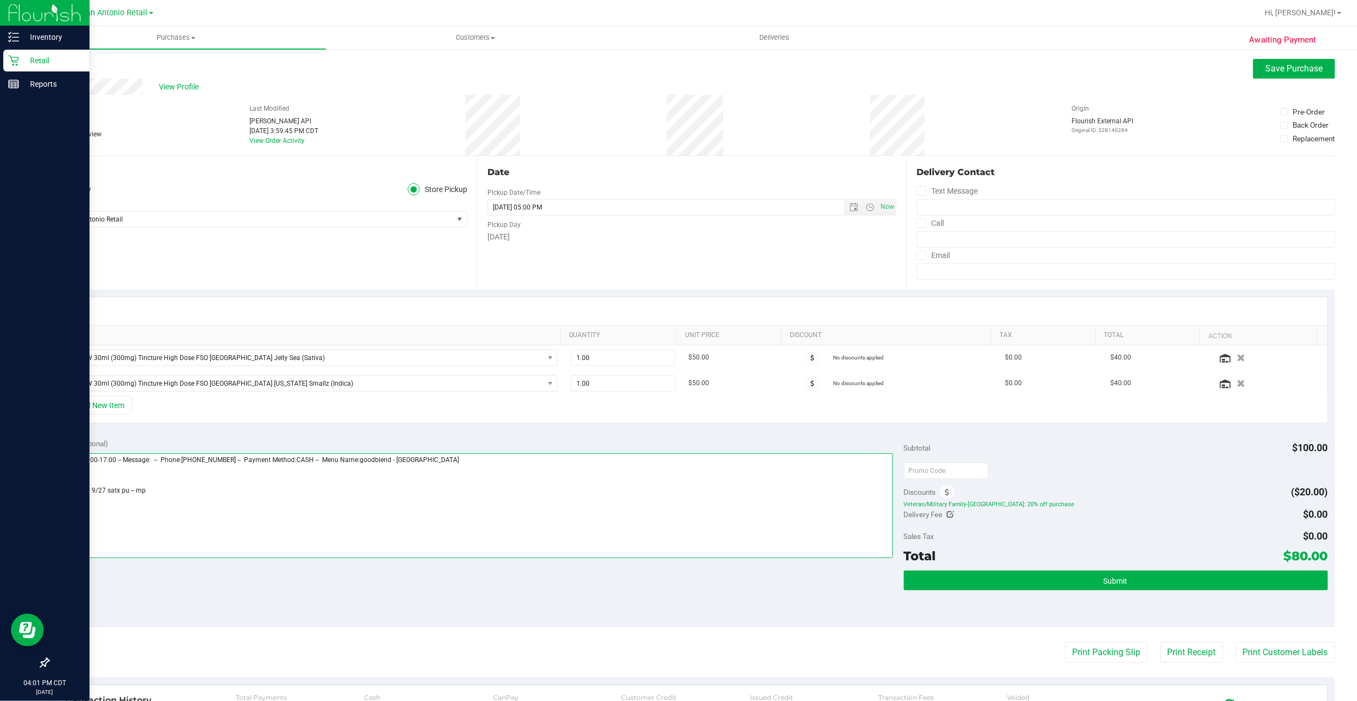
type textarea "Saturday 09/27/2025 09:00-17:00 -- Message: -- Phone:8087980847 -- Payment Meth…"
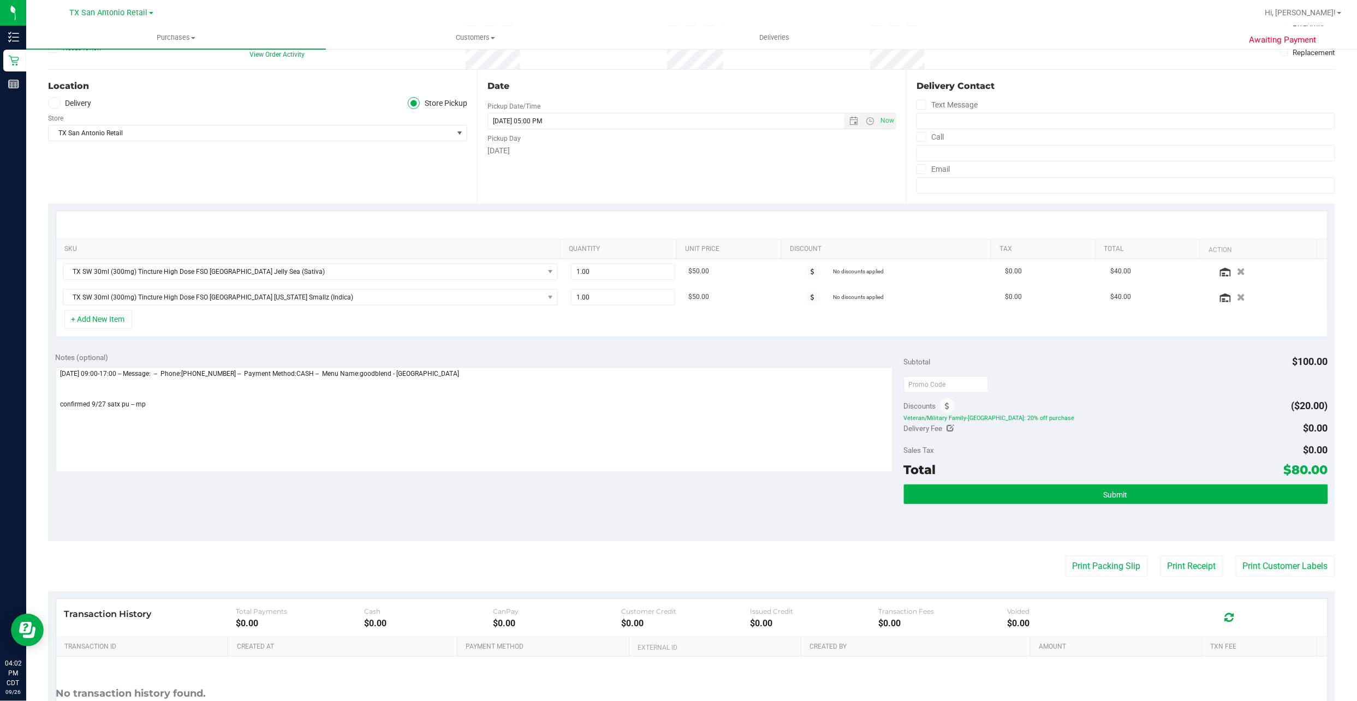
scroll to position [184, 0]
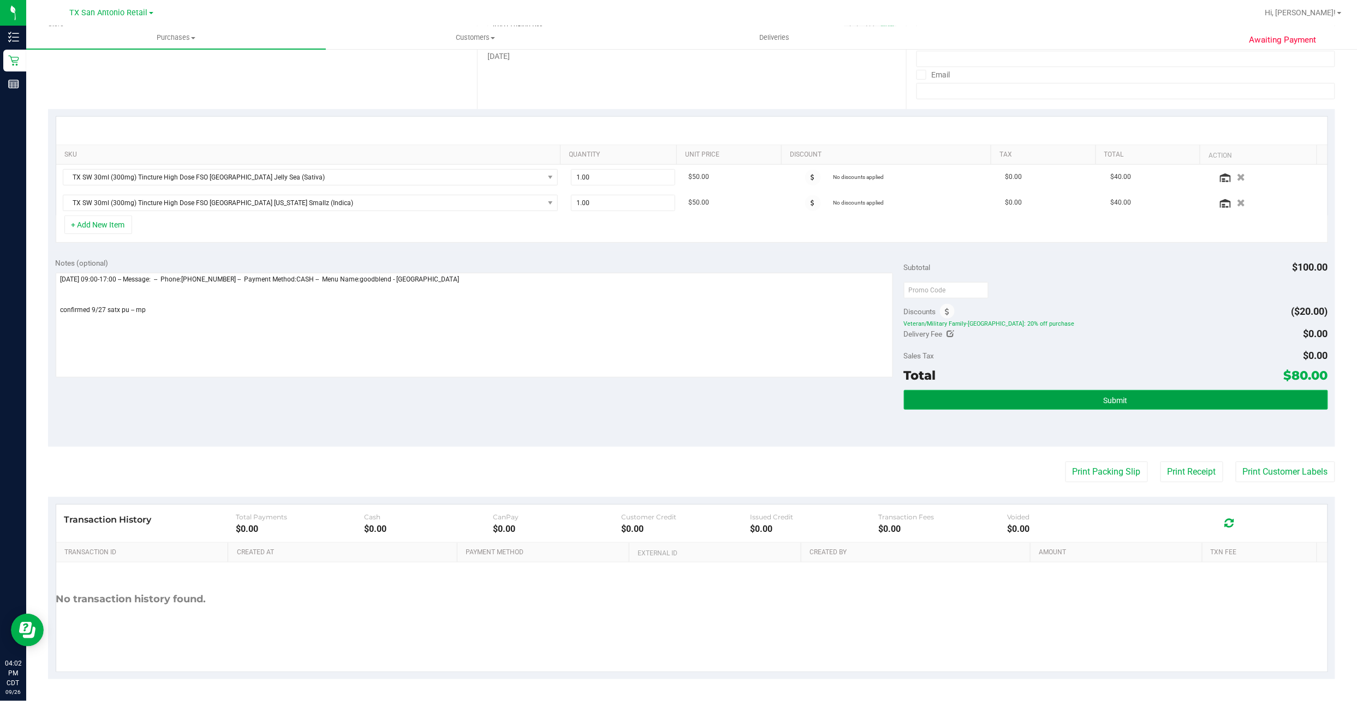
click at [978, 395] on button "Submit" at bounding box center [1116, 400] width 424 height 20
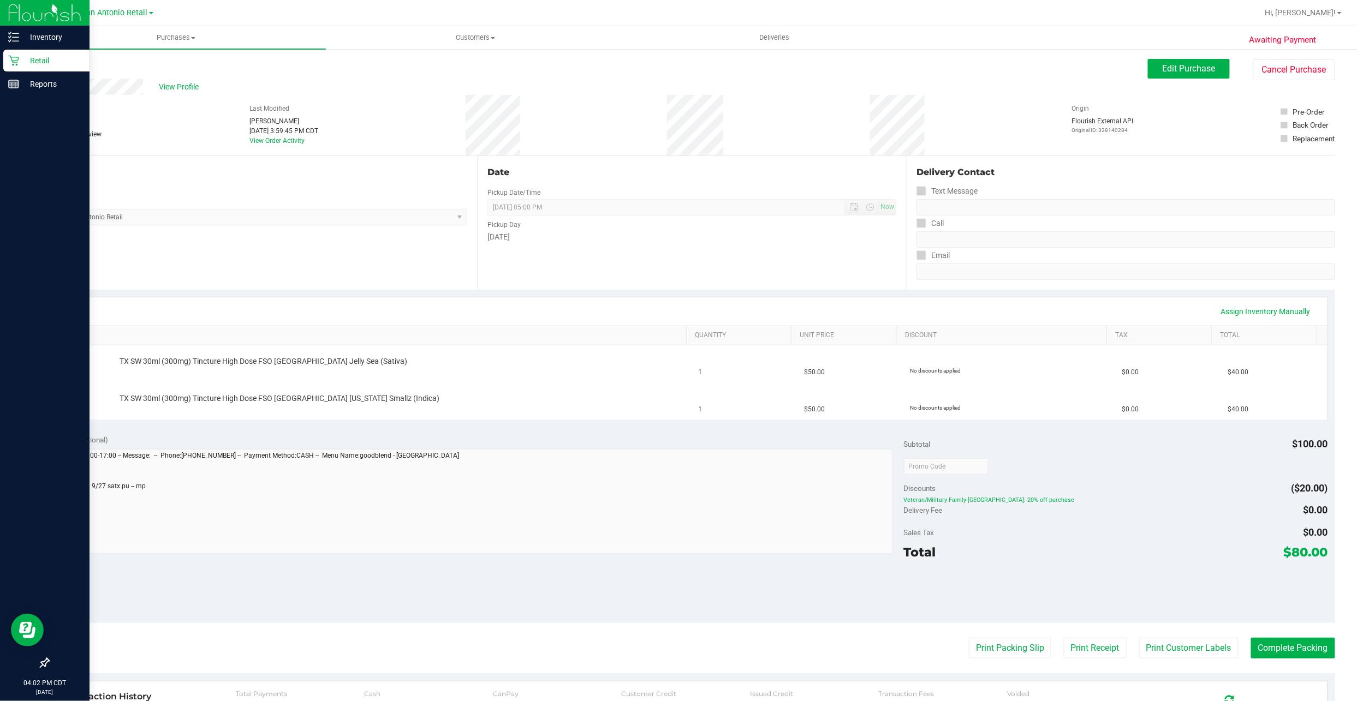
click at [22, 58] on p "Retail" at bounding box center [51, 60] width 65 height 13
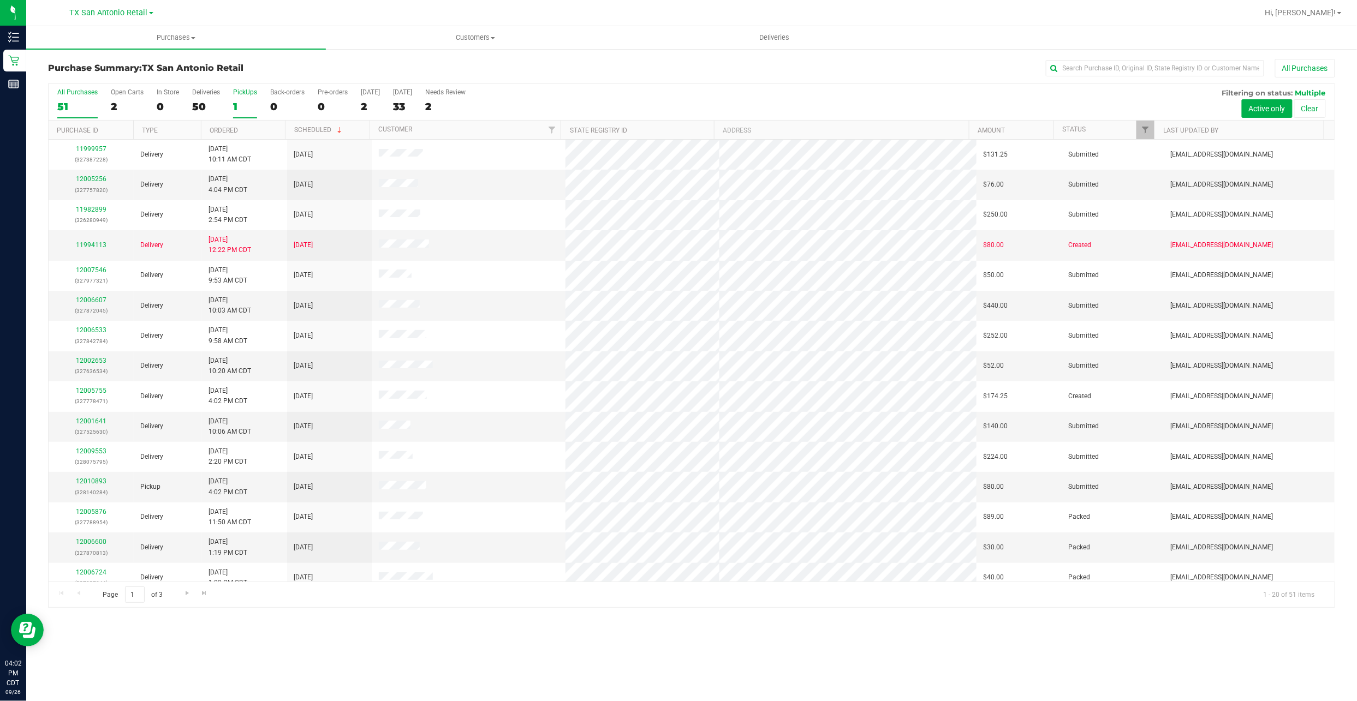
click at [242, 111] on div "1" at bounding box center [245, 106] width 24 height 13
click at [0, 0] on input "PickUps 1" at bounding box center [0, 0] width 0 height 0
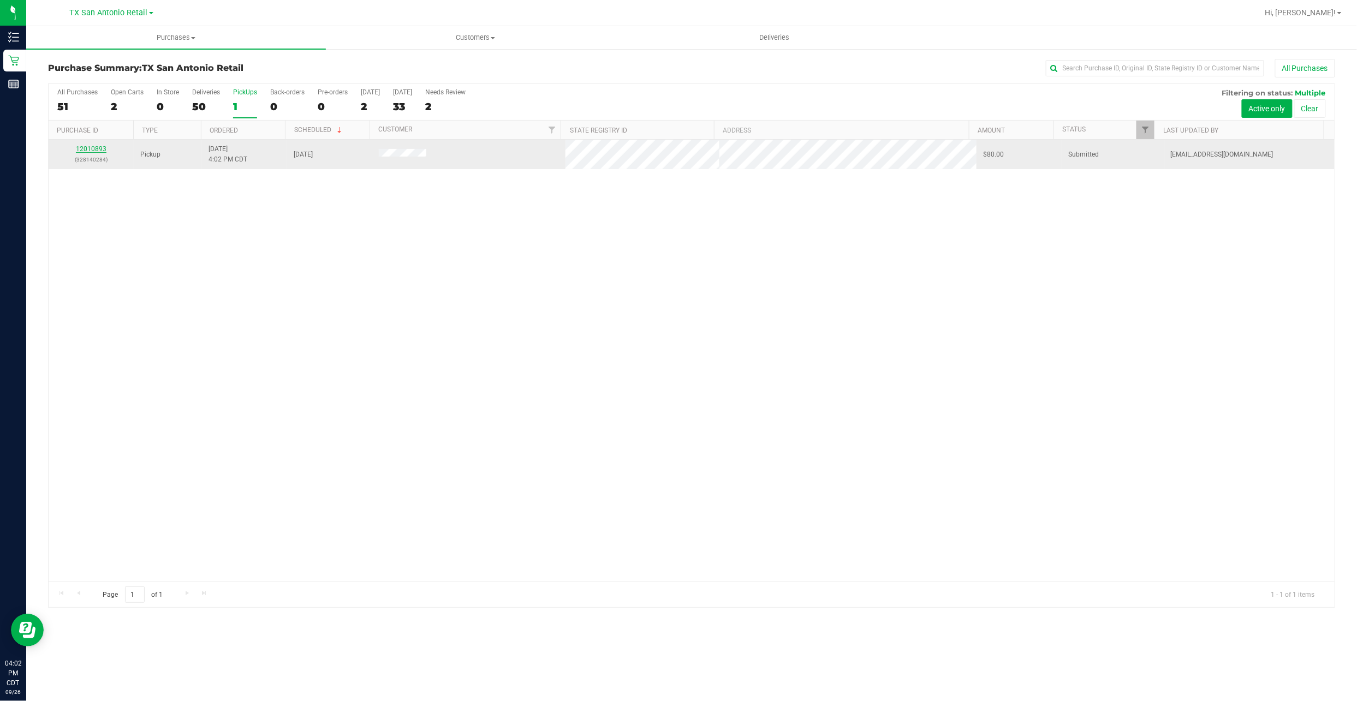
click at [95, 151] on link "12010893" at bounding box center [91, 149] width 31 height 8
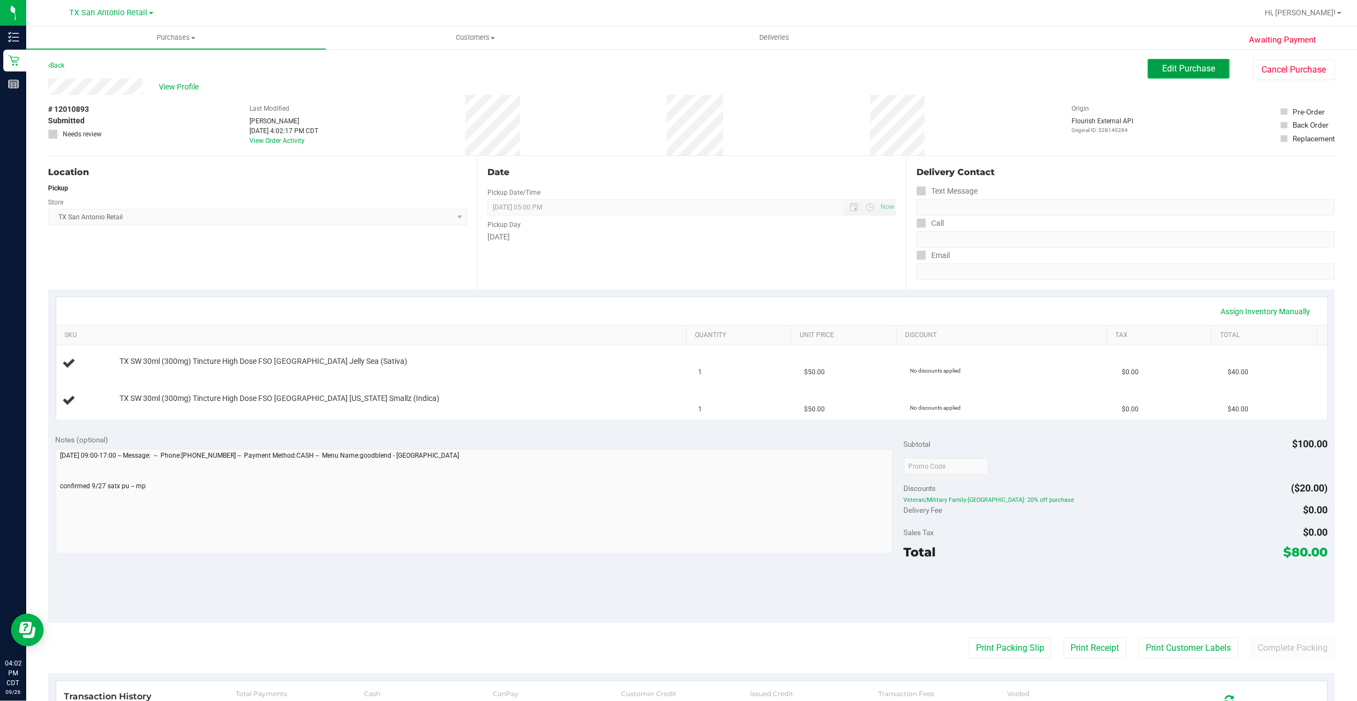
click at [1148, 68] on button "Edit Purchase" at bounding box center [1189, 69] width 82 height 20
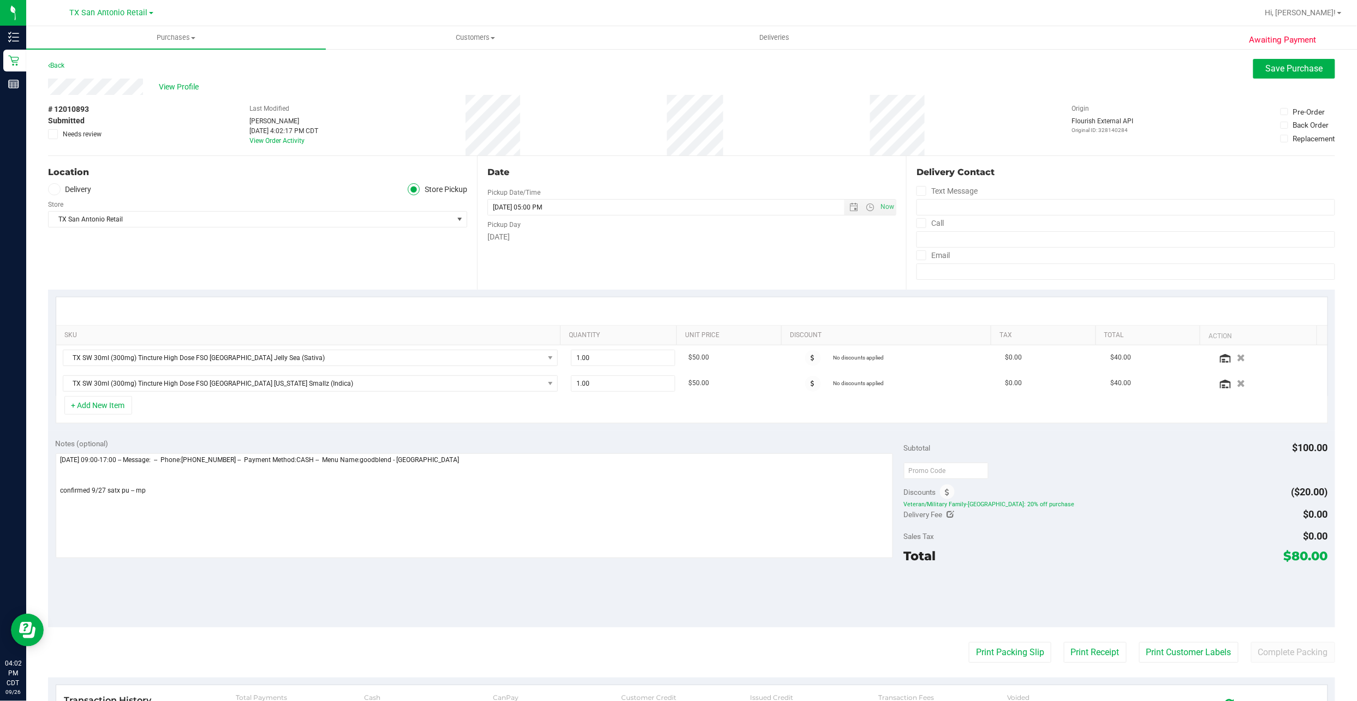
click at [82, 182] on div "Location Delivery Store Pickup Store TX San Antonio Retail Select Store Bonita …" at bounding box center [262, 223] width 429 height 134
click at [77, 190] on label "Delivery" at bounding box center [70, 189] width 44 height 13
click at [0, 0] on input "Delivery" at bounding box center [0, 0] width 0 height 0
click at [1301, 65] on span "Save Purchase" at bounding box center [1293, 68] width 57 height 10
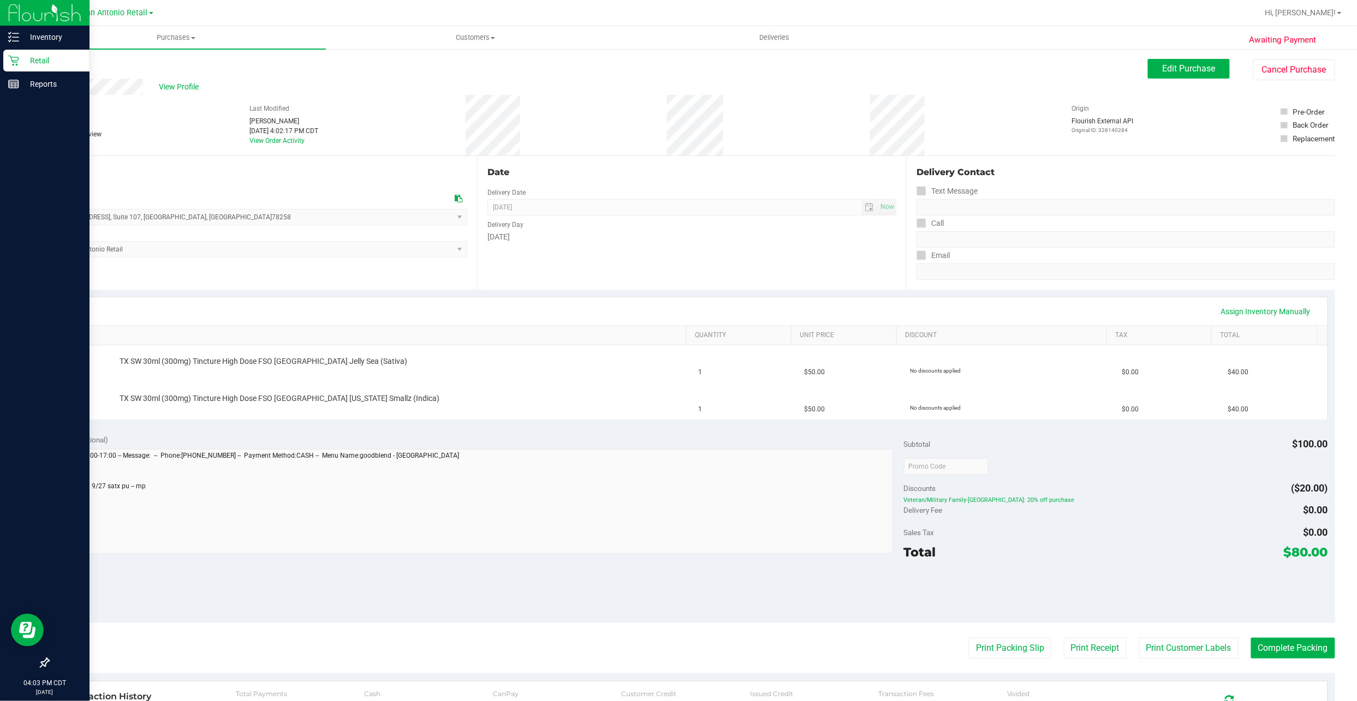
click at [23, 66] on p "Retail" at bounding box center [51, 60] width 65 height 13
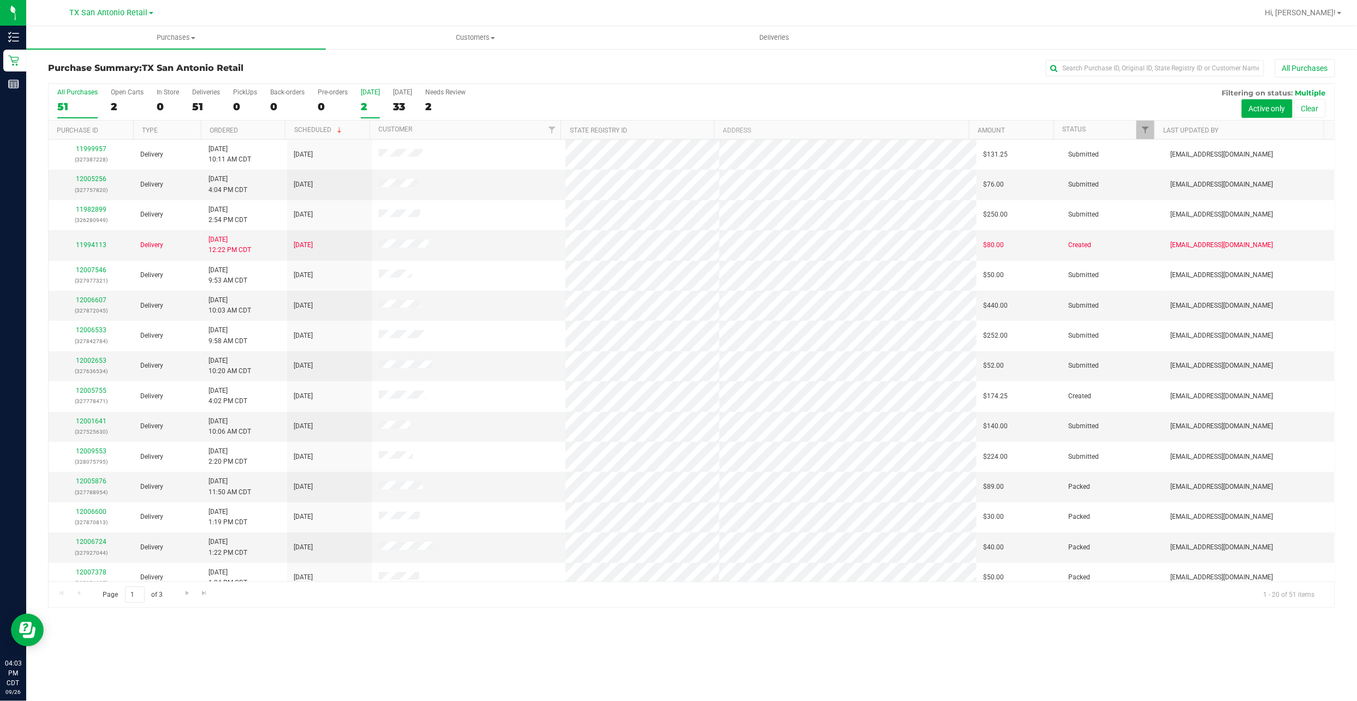
click at [363, 92] on div "[DATE]" at bounding box center [370, 92] width 19 height 8
click at [0, 0] on input "[DATE] 2" at bounding box center [0, 0] width 0 height 0
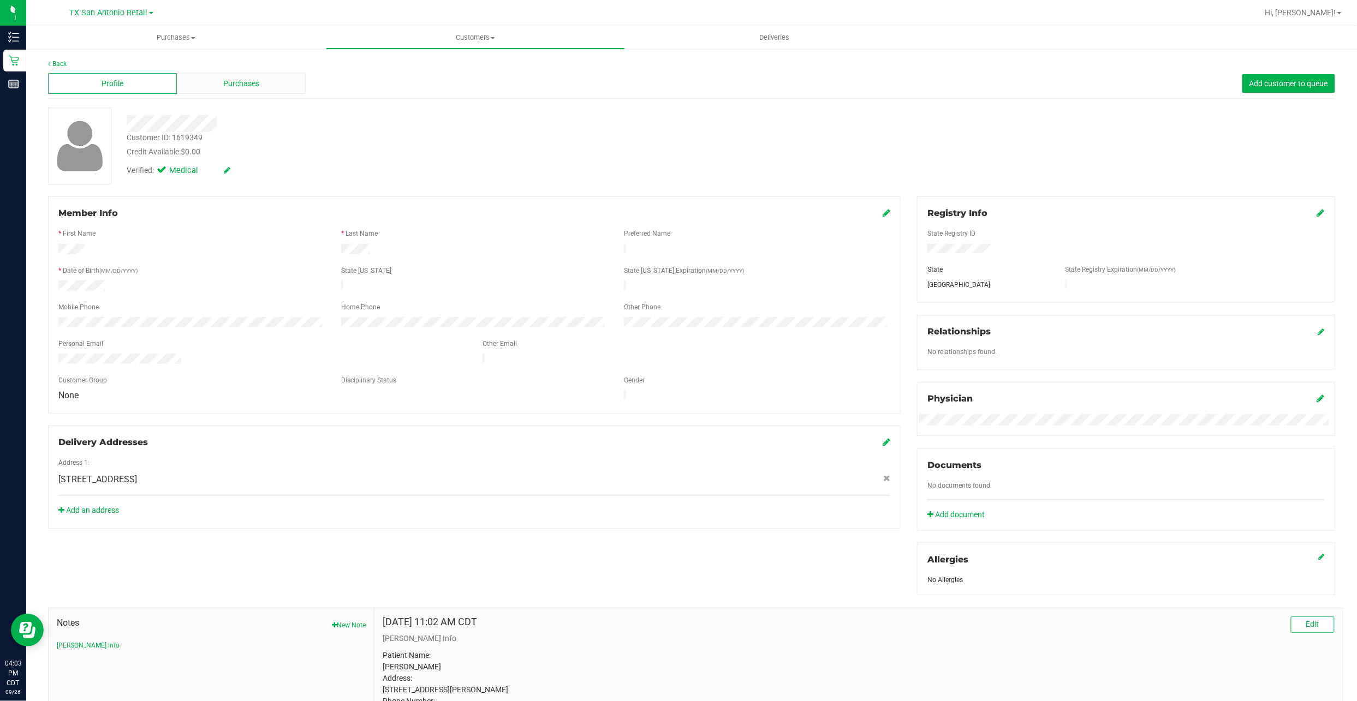
click at [243, 79] on span "Purchases" at bounding box center [241, 83] width 36 height 11
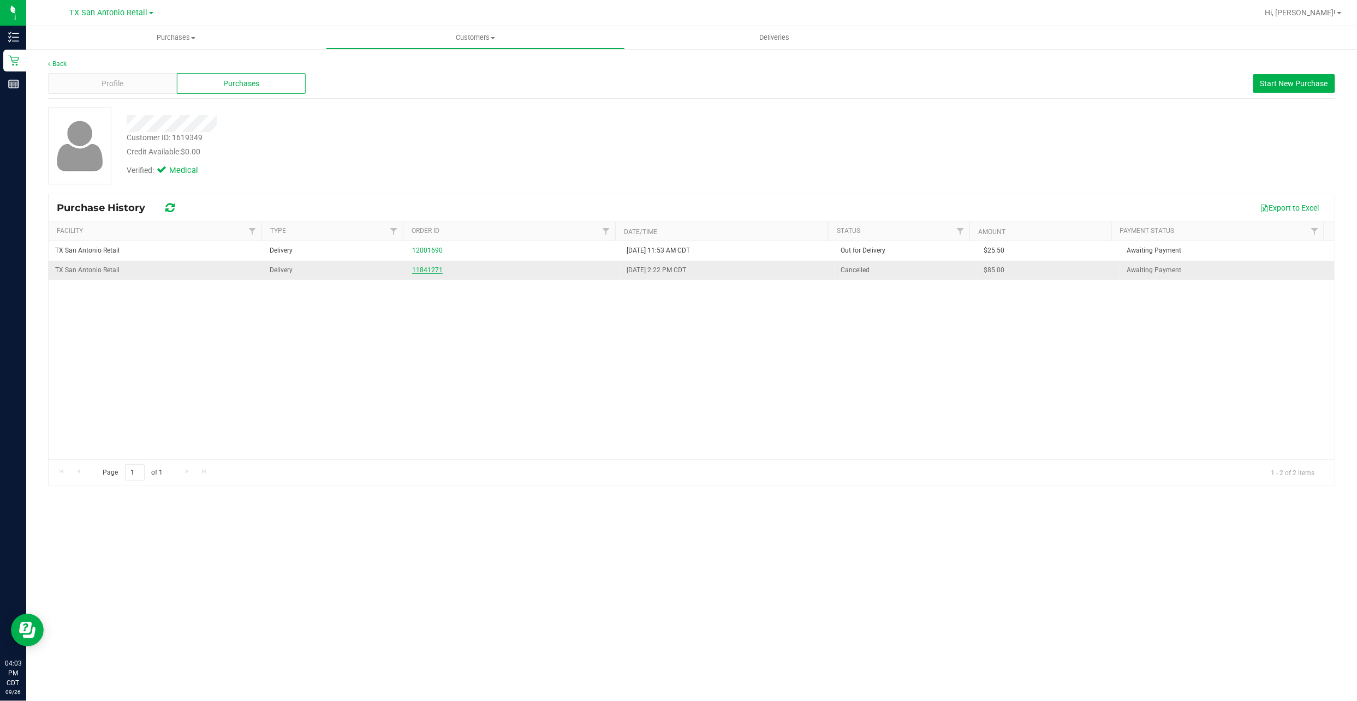
click at [433, 273] on link "11841271" at bounding box center [427, 270] width 31 height 8
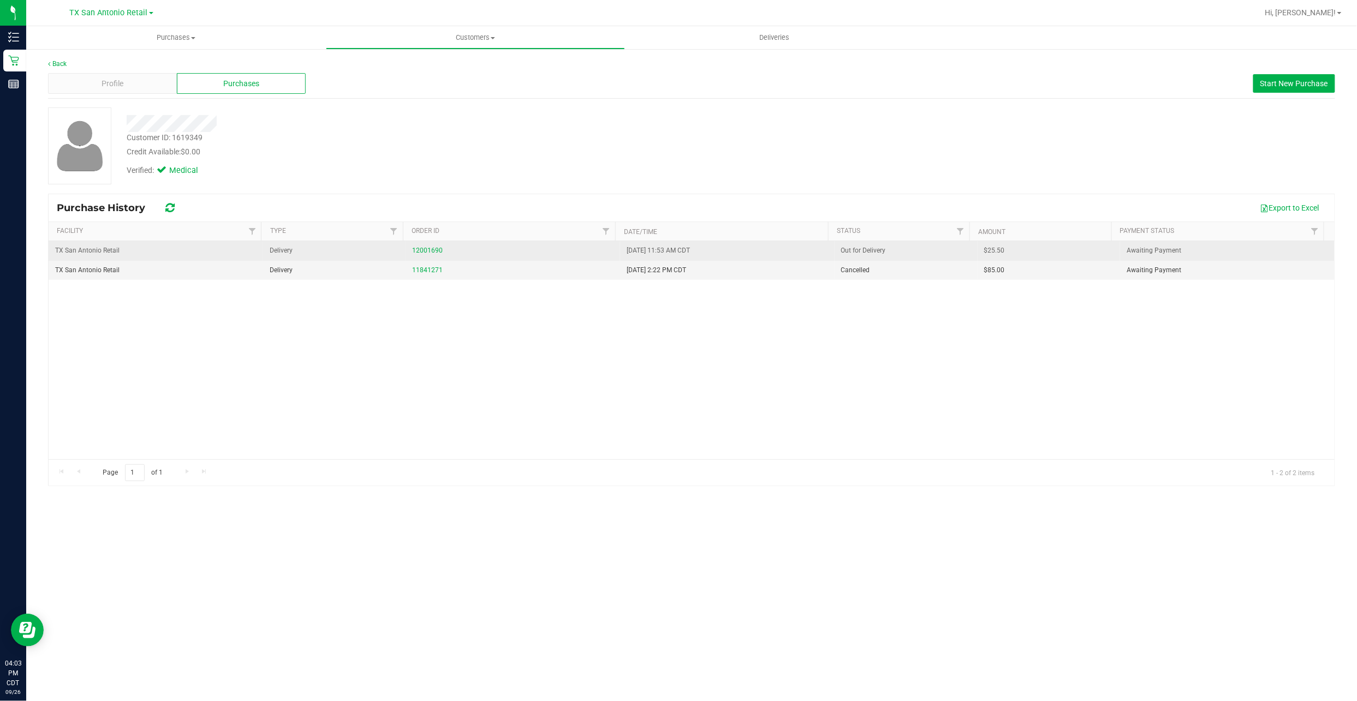
click at [441, 252] on div "12001690" at bounding box center [512, 251] width 201 height 10
click at [434, 250] on link "12001690" at bounding box center [427, 251] width 31 height 8
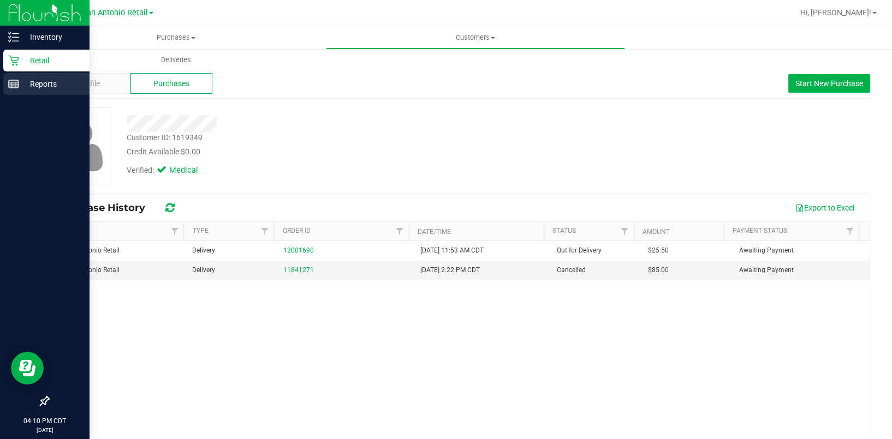
click at [37, 82] on p "Reports" at bounding box center [51, 83] width 65 height 13
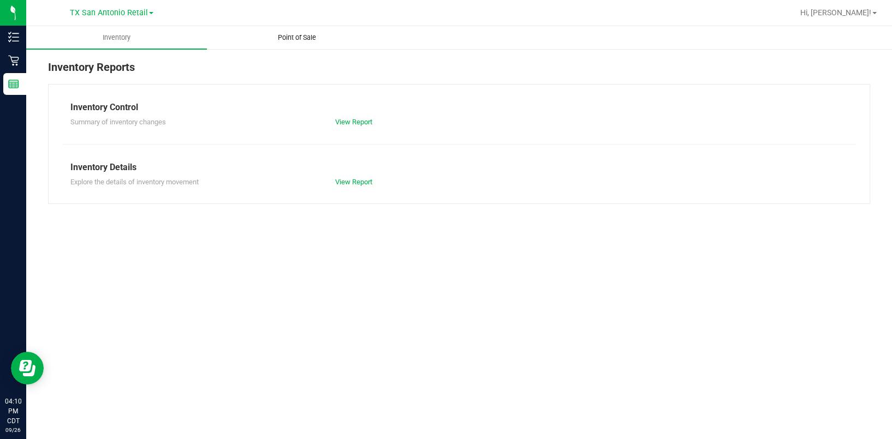
click at [318, 44] on uib-tab-heading "Point of Sale" at bounding box center [297, 38] width 180 height 22
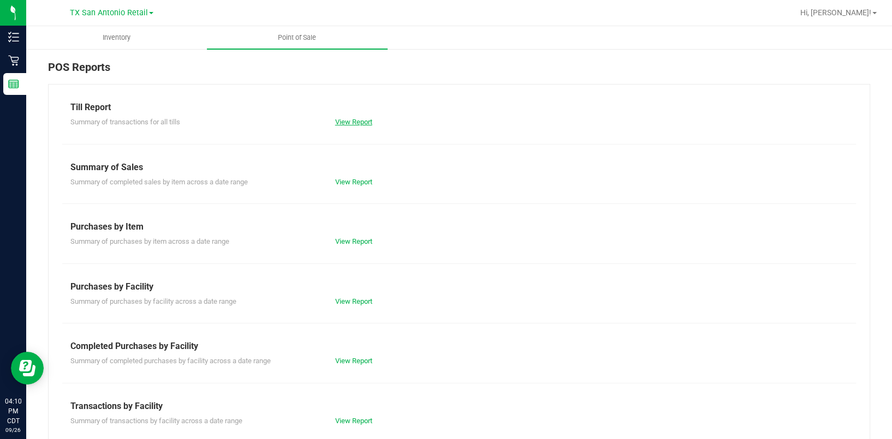
click at [335, 118] on link "View Report" at bounding box center [353, 122] width 37 height 8
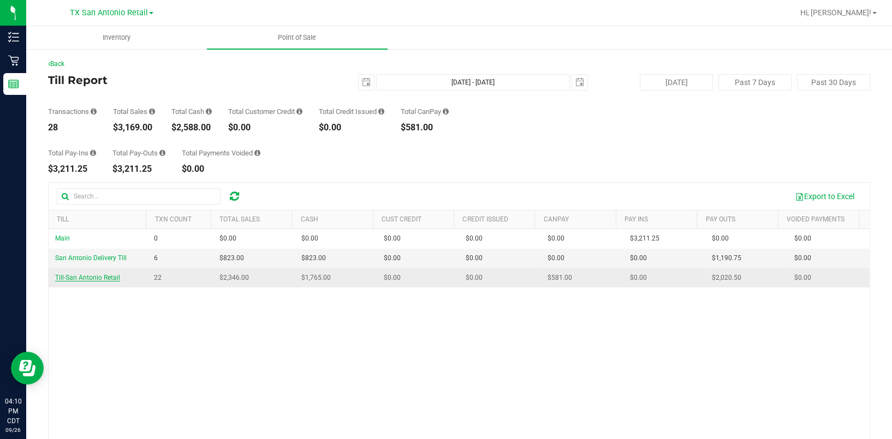
click at [108, 279] on span "Till-San Antonio Retail" at bounding box center [87, 278] width 65 height 8
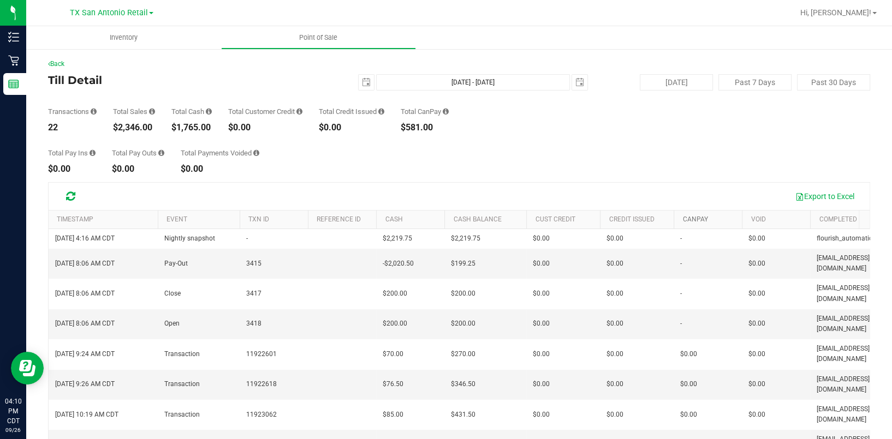
click at [704, 219] on link "CanPay" at bounding box center [694, 220] width 25 height 8
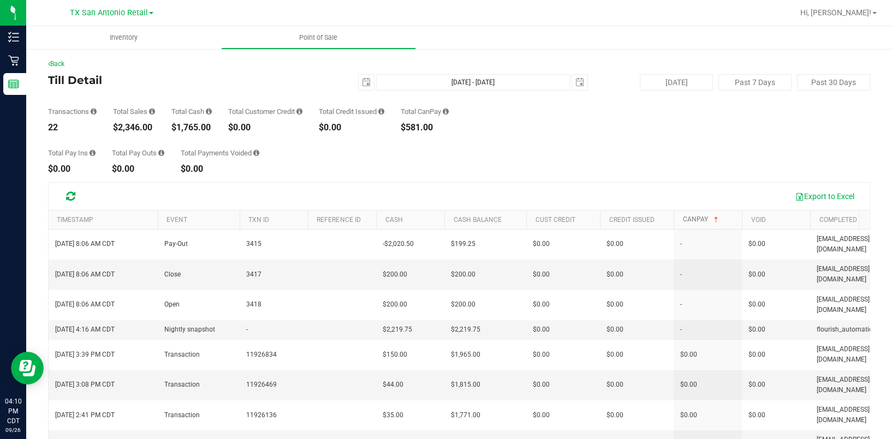
click at [696, 222] on link "CanPay" at bounding box center [701, 220] width 38 height 8
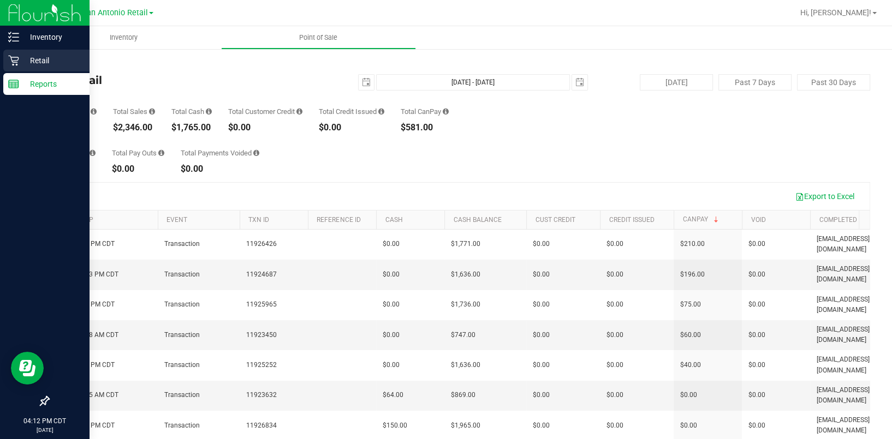
click at [22, 56] on p "Retail" at bounding box center [51, 60] width 65 height 13
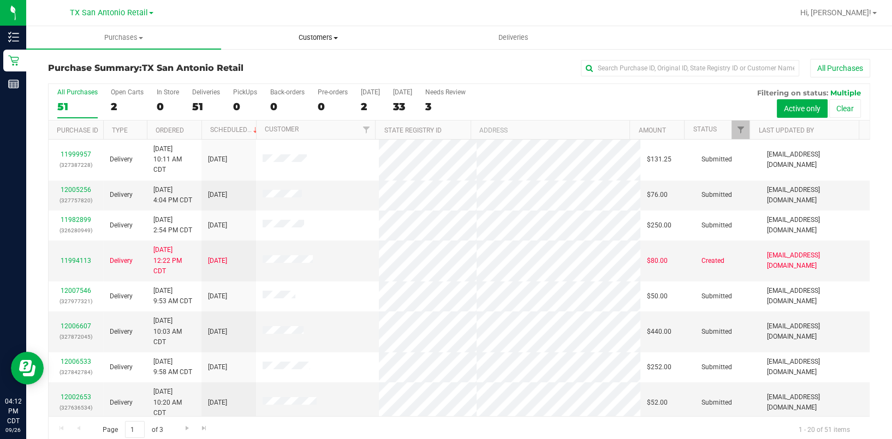
click at [335, 46] on uib-tab-heading "Customers All customers Add a new customer All physicians" at bounding box center [319, 38] width 194 height 22
click at [312, 65] on li "All customers" at bounding box center [318, 65] width 195 height 13
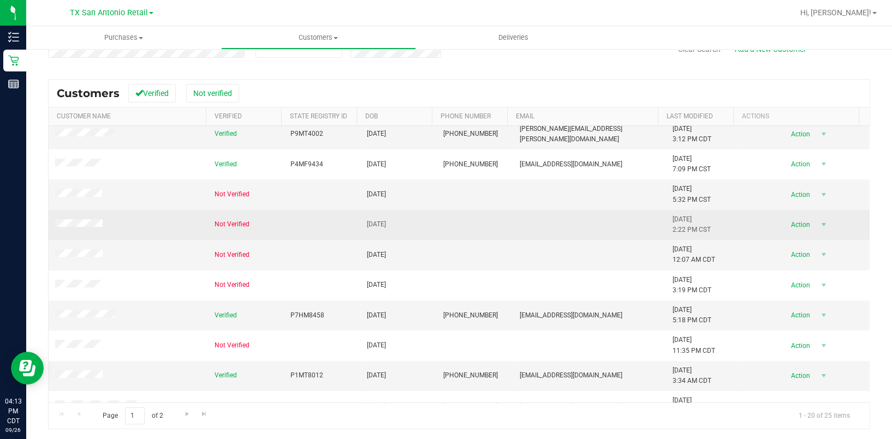
scroll to position [326, 0]
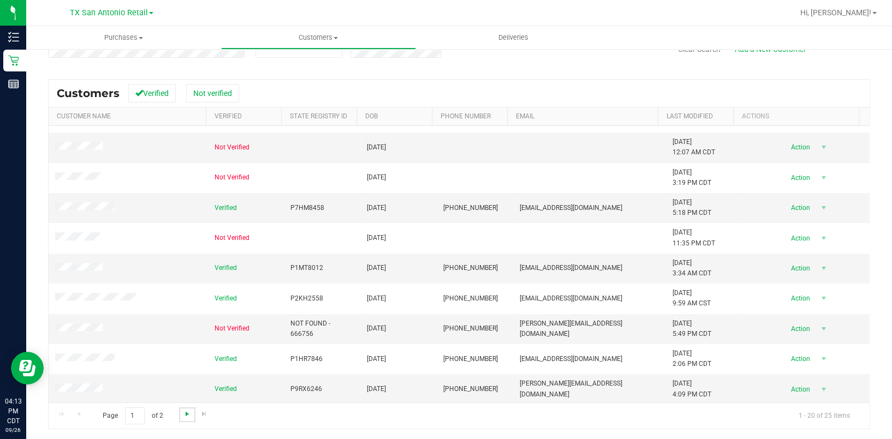
click at [184, 416] on span "Go to the next page" at bounding box center [187, 414] width 9 height 9
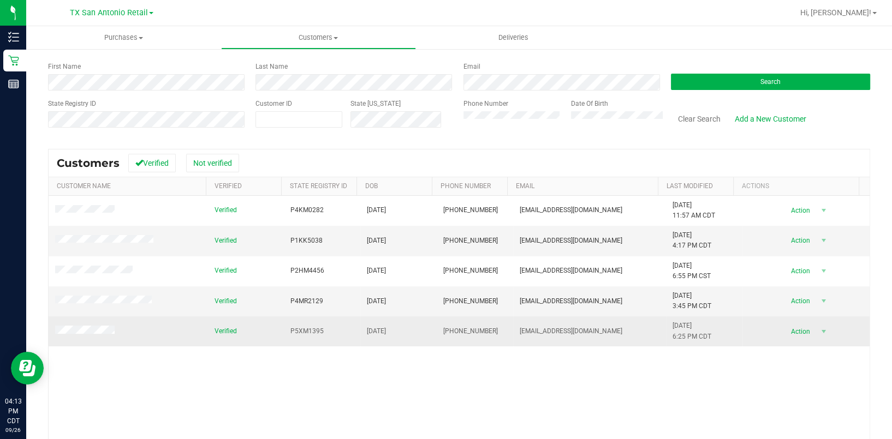
scroll to position [0, 0]
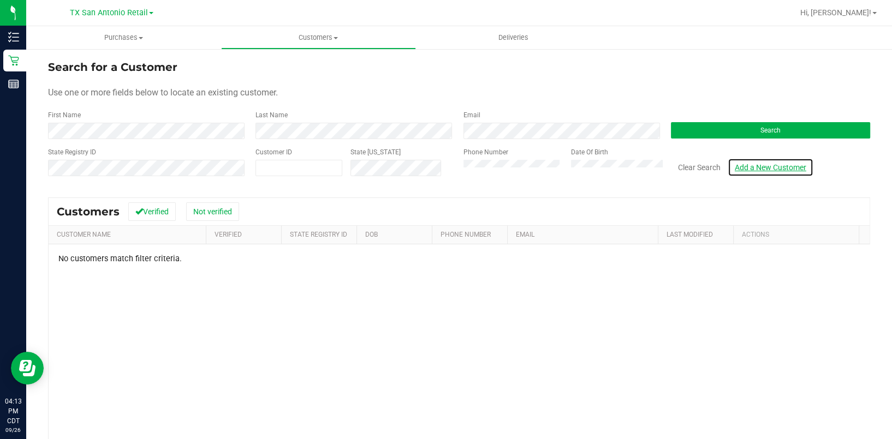
click at [749, 165] on link "Add a New Customer" at bounding box center [770, 167] width 86 height 19
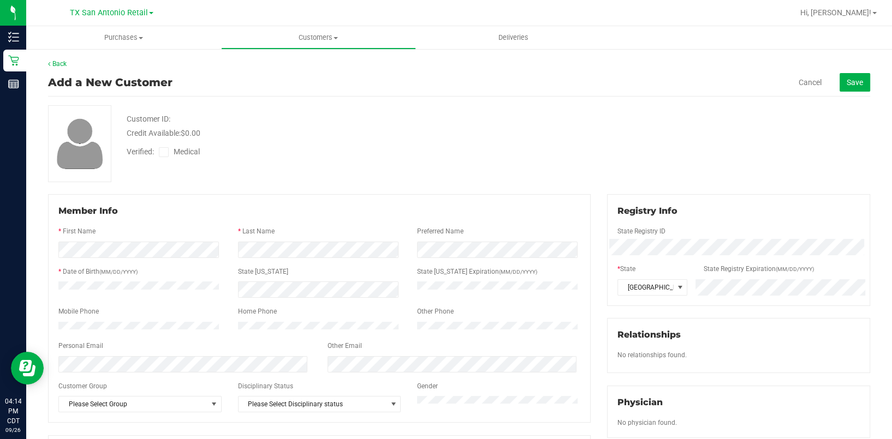
click at [720, 216] on div "Registry Info" at bounding box center [738, 211] width 242 height 13
click at [846, 85] on span "Save" at bounding box center [854, 82] width 16 height 9
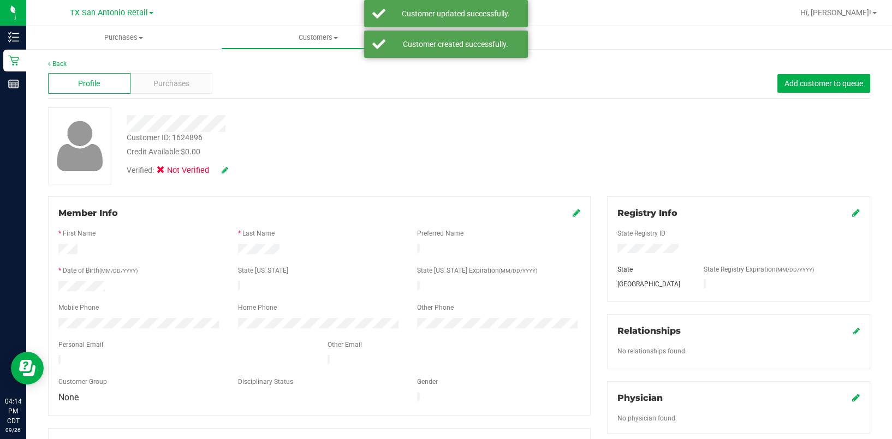
click at [229, 165] on div "Verified: Not Verified" at bounding box center [188, 171] width 123 height 12
click at [224, 168] on icon at bounding box center [225, 170] width 7 height 8
click at [167, 177] on label "Medical" at bounding box center [182, 172] width 46 height 14
click at [0, 0] on input "Medical" at bounding box center [0, 0] width 0 height 0
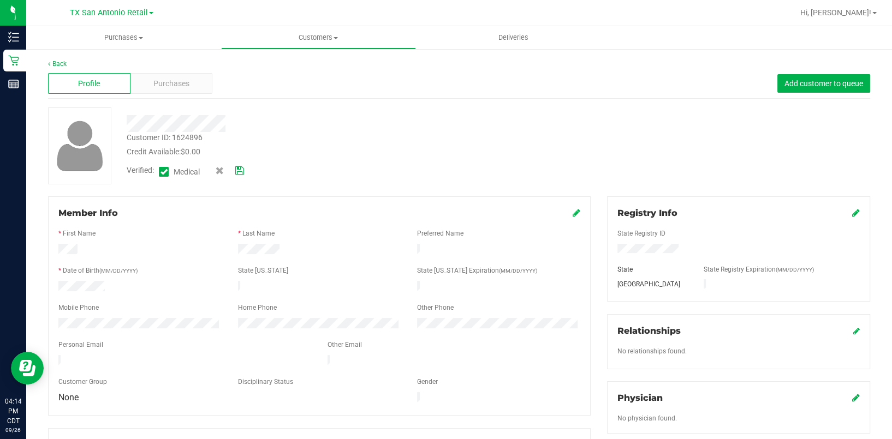
click at [244, 167] on icon at bounding box center [239, 171] width 9 height 8
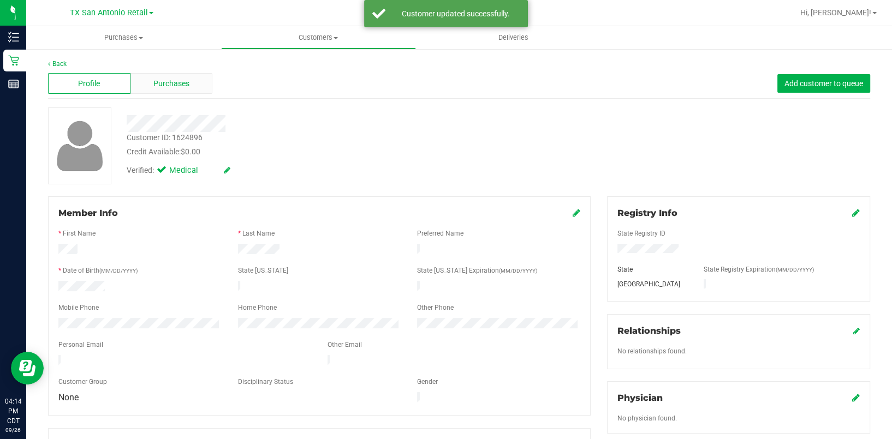
click at [150, 83] on div "Purchases" at bounding box center [171, 83] width 82 height 21
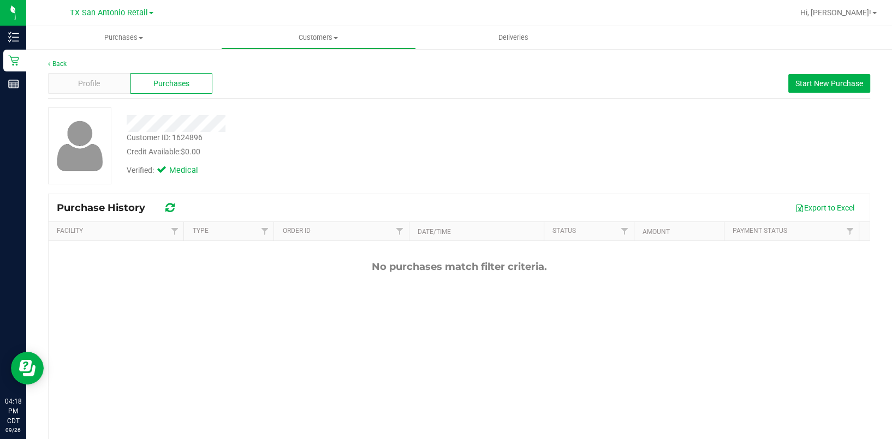
click at [568, 201] on div "Export to Excel" at bounding box center [524, 208] width 674 height 19
click at [113, 85] on div "Profile" at bounding box center [89, 83] width 82 height 21
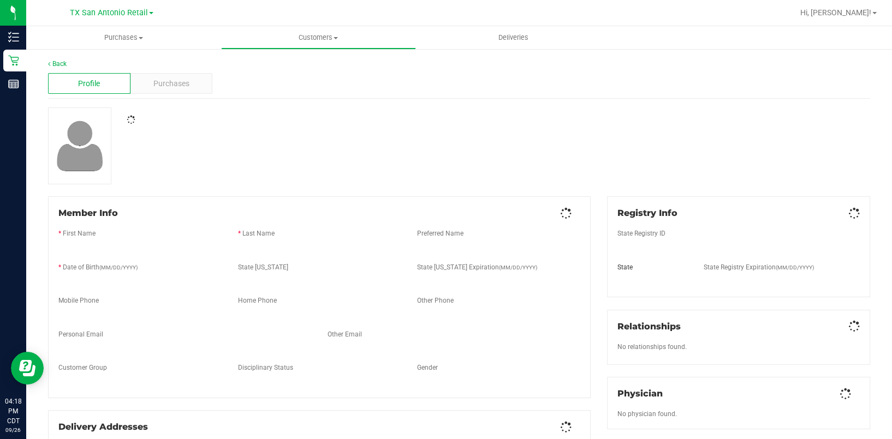
click at [186, 86] on span "Purchases" at bounding box center [171, 83] width 36 height 11
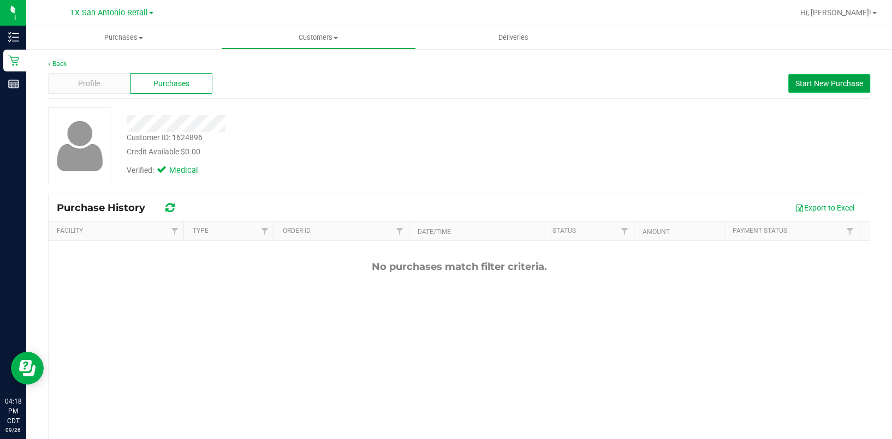
click at [835, 87] on span "Start New Purchase" at bounding box center [829, 83] width 68 height 9
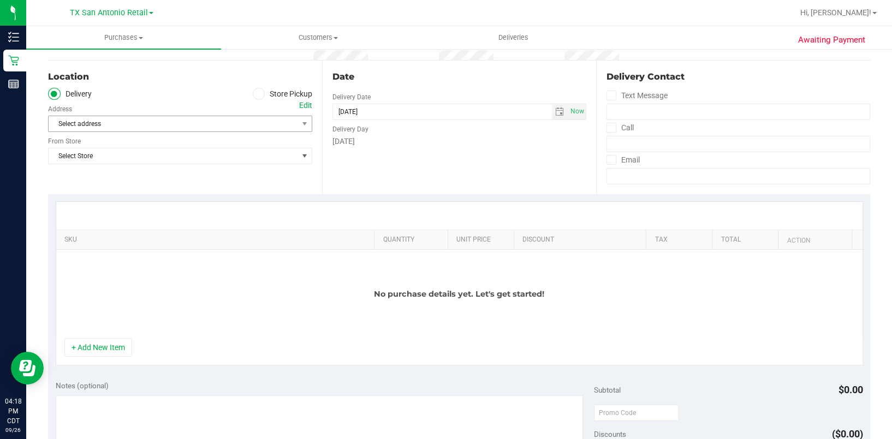
scroll to position [73, 0]
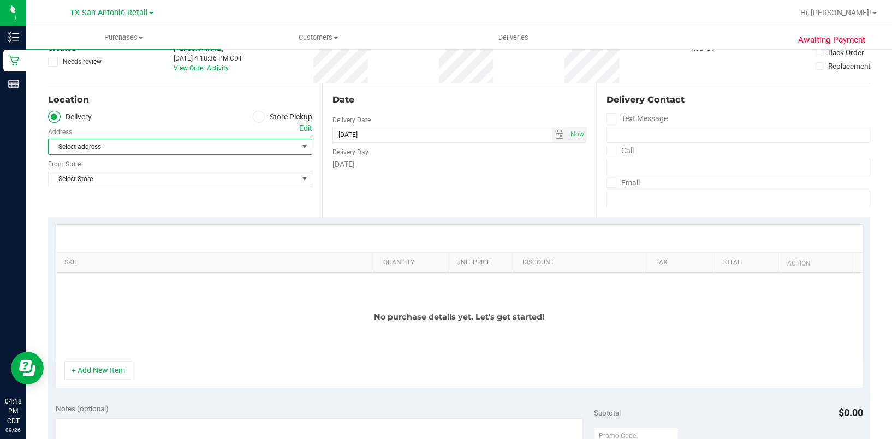
click at [111, 153] on span "Select address" at bounding box center [167, 146] width 237 height 15
click at [300, 131] on div "Edit" at bounding box center [305, 128] width 13 height 11
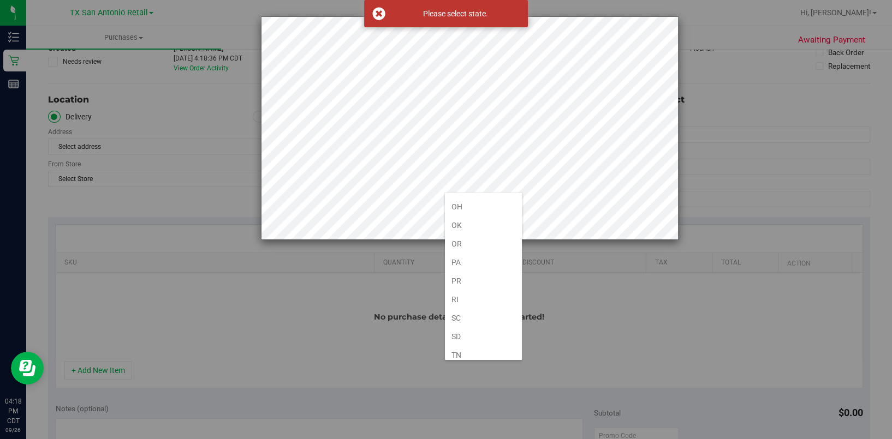
scroll to position [666, 0]
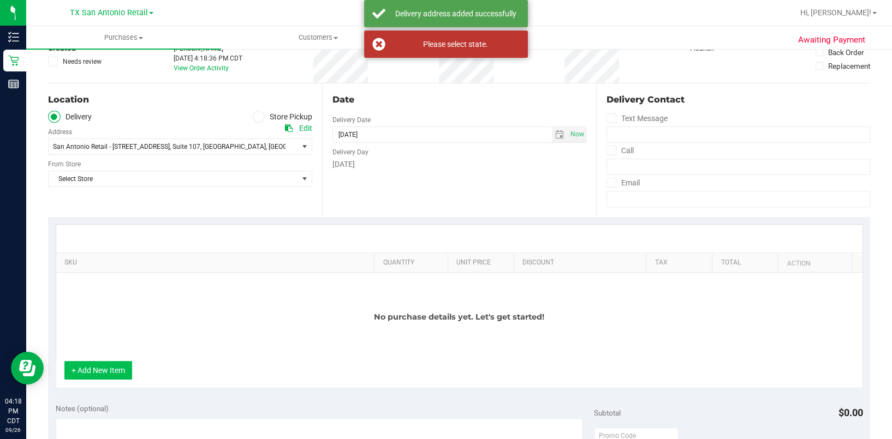
click at [123, 380] on button "+ Add New Item" at bounding box center [98, 370] width 68 height 19
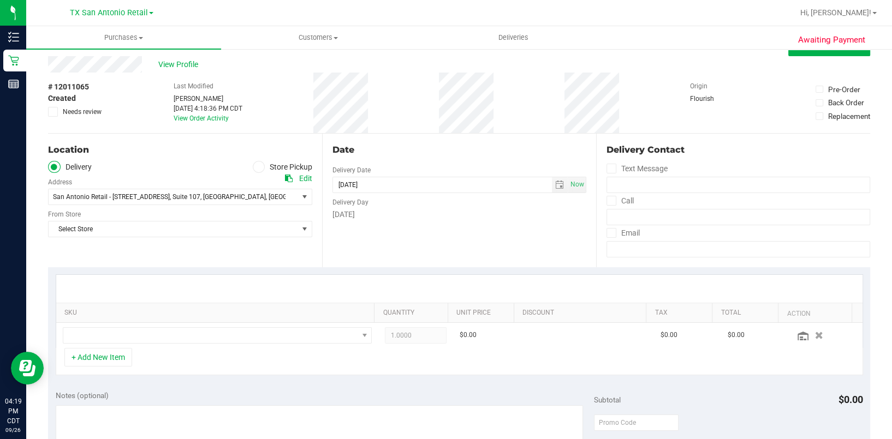
scroll to position [0, 0]
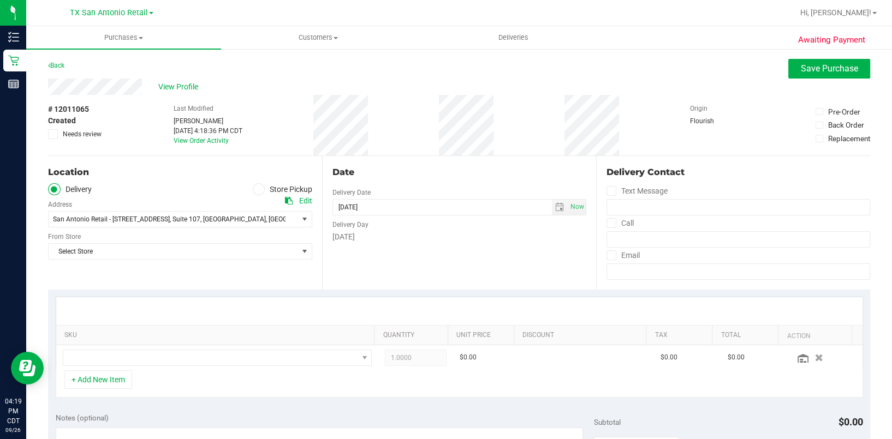
click at [126, 77] on div "Back Save Purchase" at bounding box center [459, 69] width 822 height 20
click at [175, 86] on span "View Profile" at bounding box center [180, 86] width 44 height 11
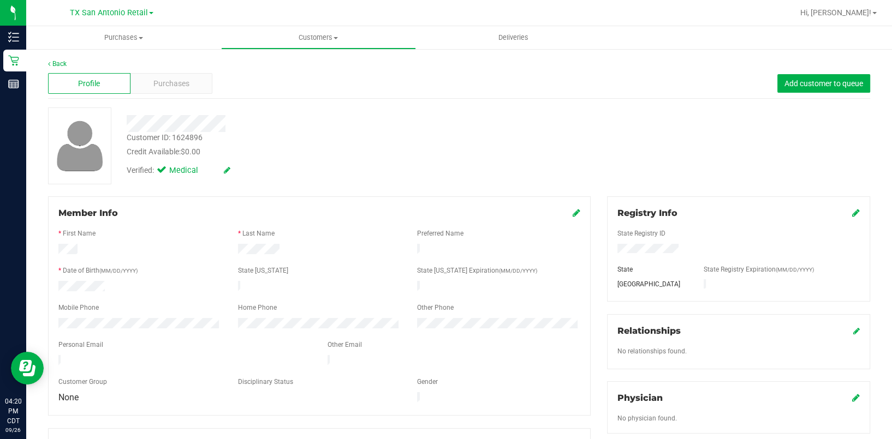
click at [226, 168] on icon at bounding box center [227, 170] width 7 height 8
click at [220, 169] on icon at bounding box center [220, 171] width 8 height 8
click at [573, 217] on div "Member Info * First Name * Last Name Preferred Name * Date of Birth (MM/DD/YYYY…" at bounding box center [319, 305] width 542 height 219
click at [572, 214] on icon at bounding box center [576, 212] width 8 height 9
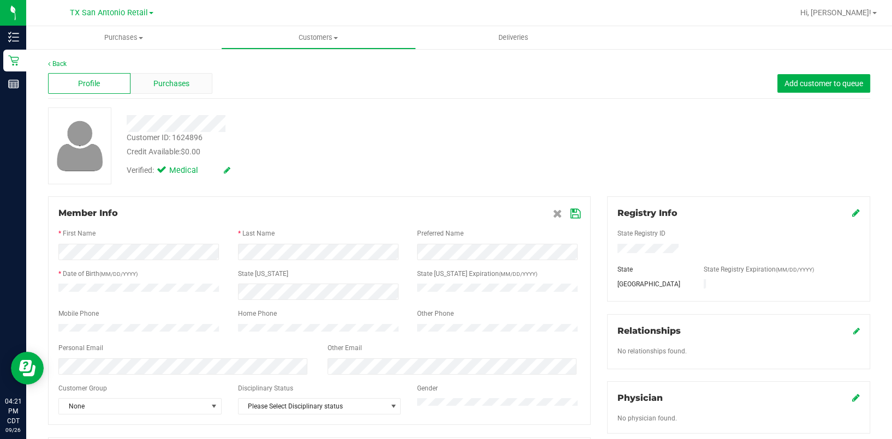
click at [151, 82] on div "Purchases" at bounding box center [171, 83] width 82 height 21
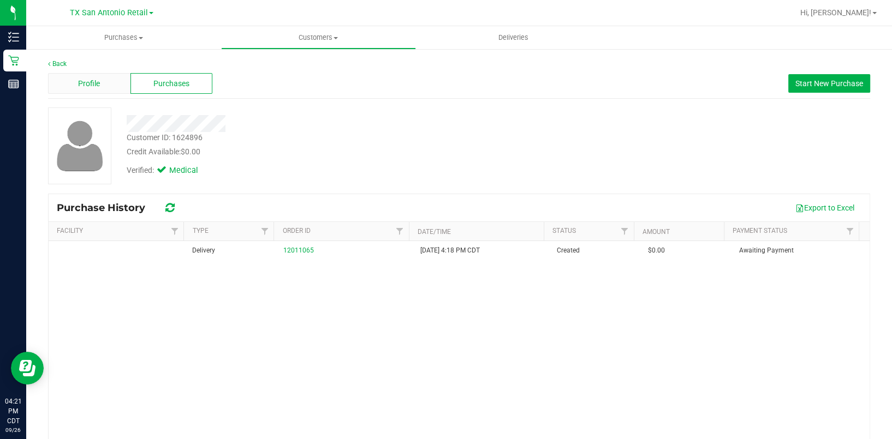
click at [107, 88] on div "Profile" at bounding box center [89, 83] width 82 height 21
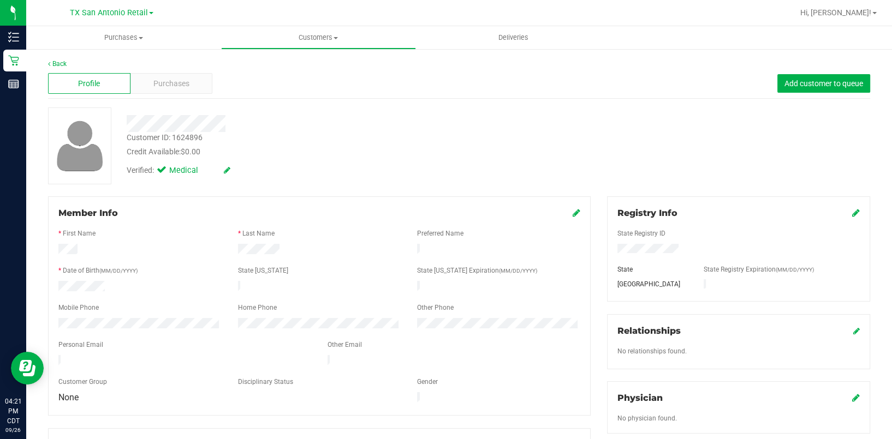
click at [572, 216] on icon at bounding box center [576, 212] width 8 height 9
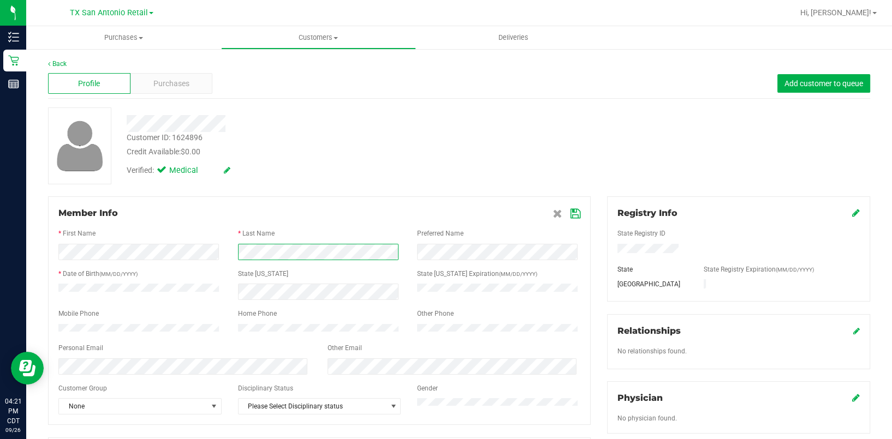
click at [214, 262] on form "Member Info * First Name * Last Name Preferred Name * Date of Birth (MM/DD/YYYY…" at bounding box center [319, 311] width 522 height 208
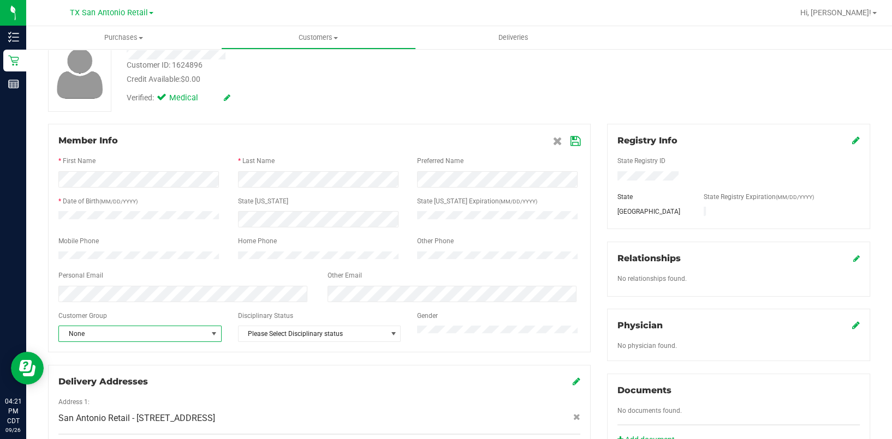
click at [181, 337] on span "None" at bounding box center [133, 333] width 148 height 15
click at [127, 316] on li "Veteran" at bounding box center [138, 323] width 159 height 16
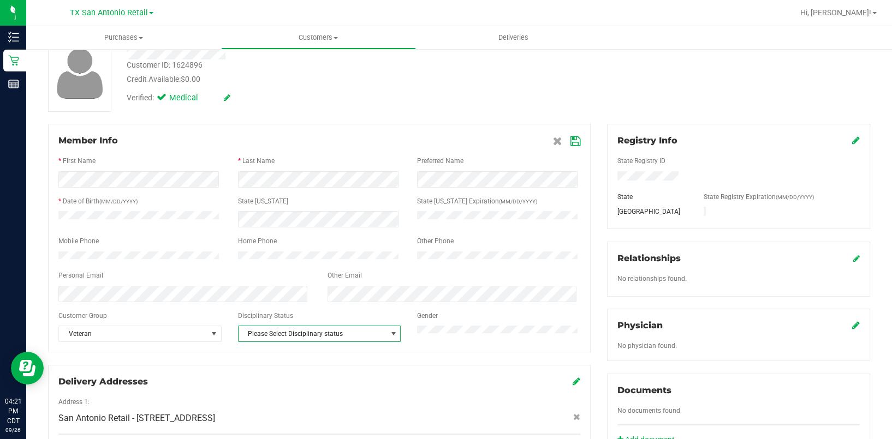
click at [307, 337] on span "Please Select Disciplinary status" at bounding box center [312, 333] width 148 height 15
click at [303, 338] on span "Please Select Disciplinary status" at bounding box center [312, 333] width 148 height 15
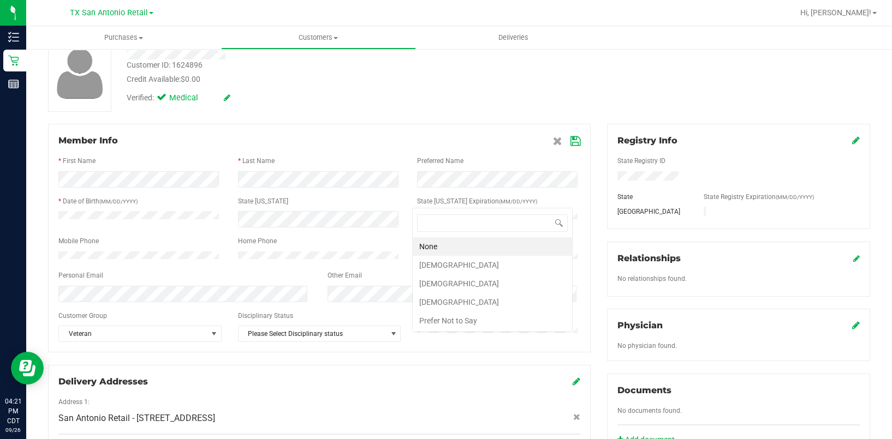
scroll to position [0, 0]
click at [447, 278] on li "[DEMOGRAPHIC_DATA]" at bounding box center [492, 283] width 159 height 19
click at [570, 140] on icon at bounding box center [575, 141] width 10 height 9
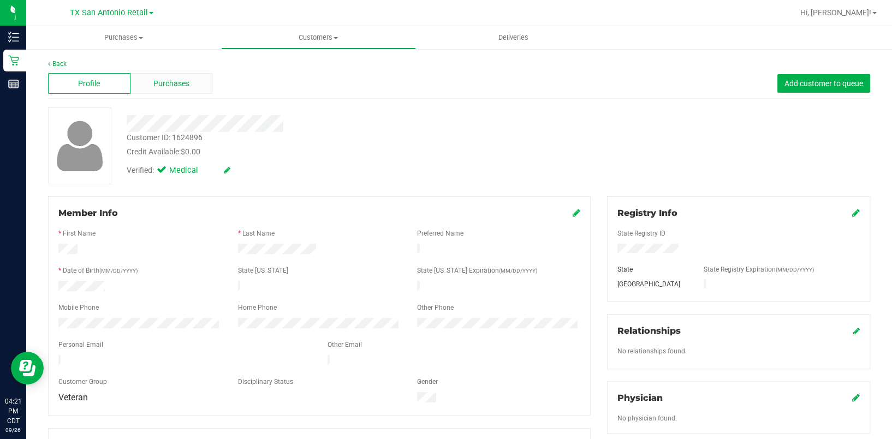
click at [181, 88] on span "Purchases" at bounding box center [171, 83] width 36 height 11
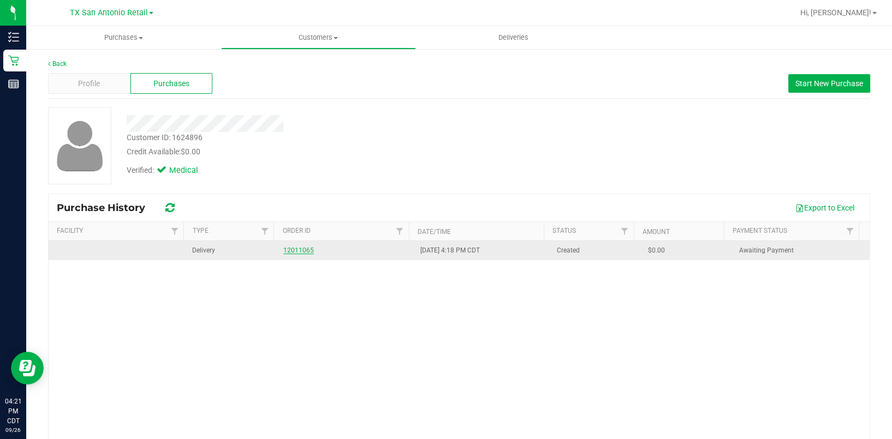
click at [290, 250] on link "12011065" at bounding box center [298, 251] width 31 height 8
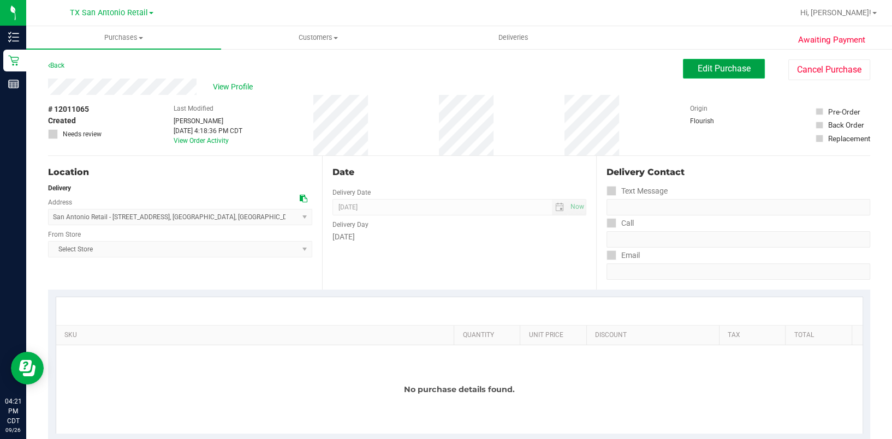
click at [704, 66] on span "Edit Purchase" at bounding box center [723, 68] width 53 height 10
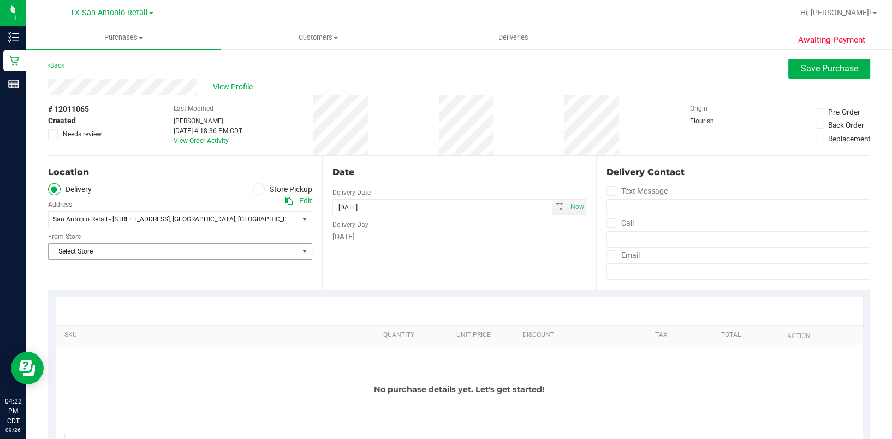
click at [241, 249] on span "Select Store" at bounding box center [173, 251] width 249 height 15
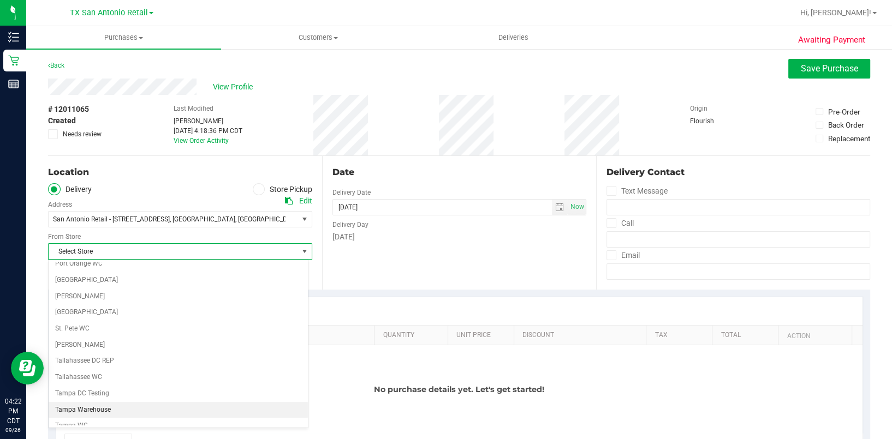
scroll to position [727, 0]
click at [122, 399] on li "TX San Antonio Retail" at bounding box center [178, 402] width 259 height 16
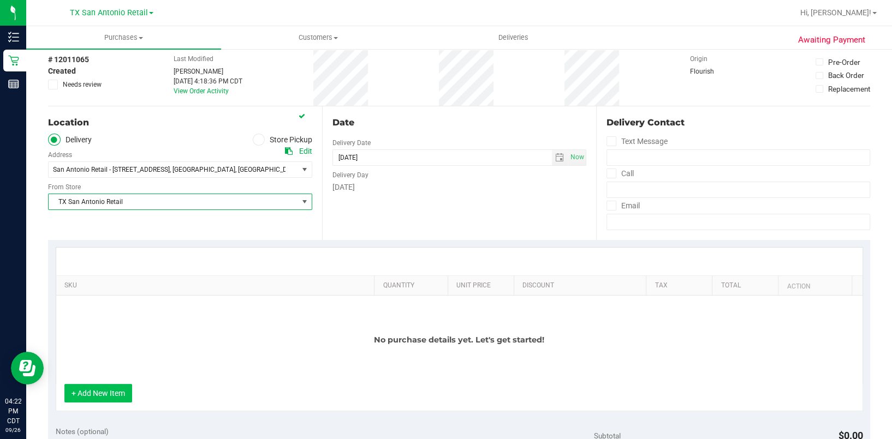
scroll to position [73, 0]
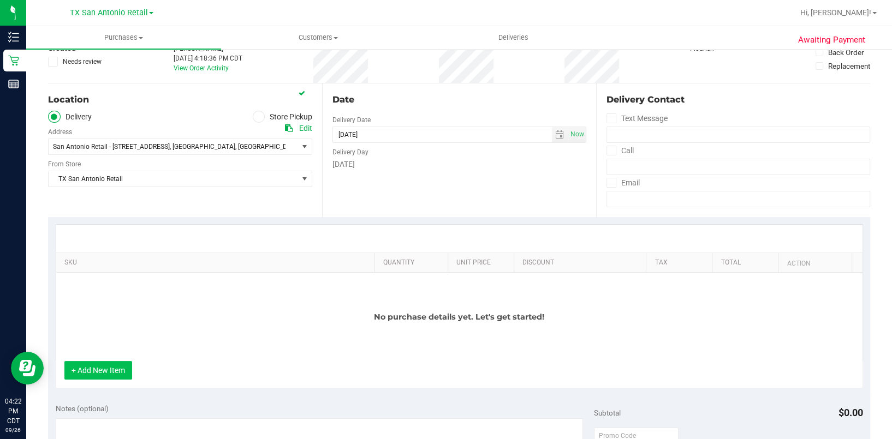
click at [107, 379] on button "+ Add New Item" at bounding box center [98, 370] width 68 height 19
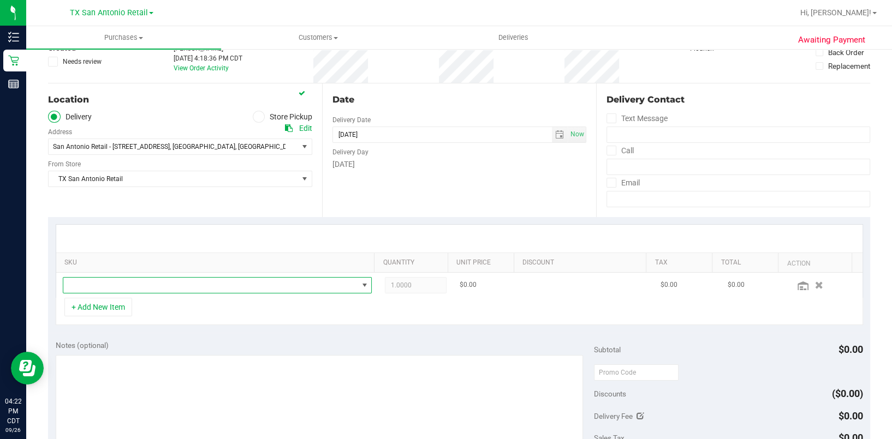
click at [125, 278] on span "NO DATA FOUND" at bounding box center [210, 285] width 295 height 15
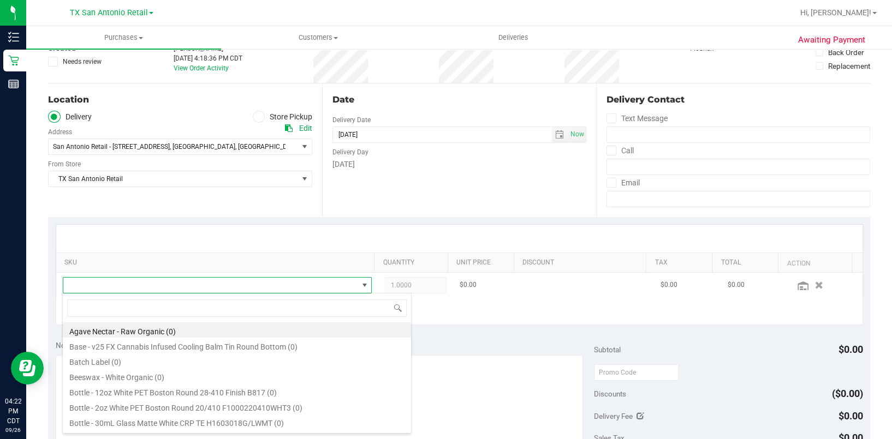
scroll to position [16, 296]
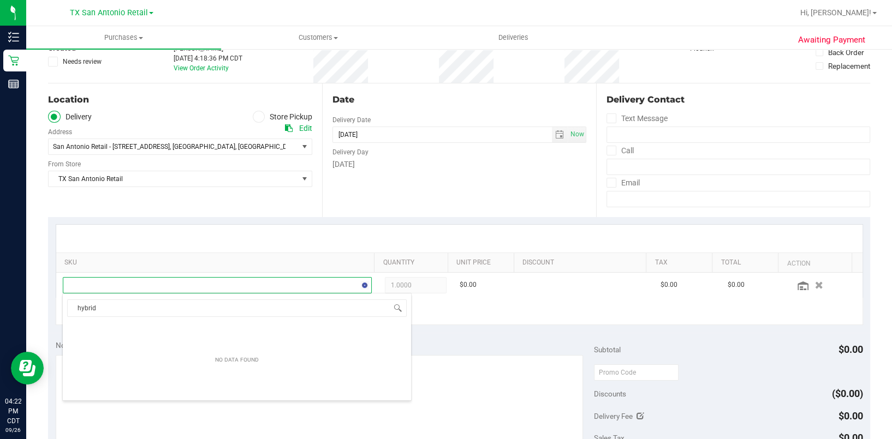
type input "hybrid"
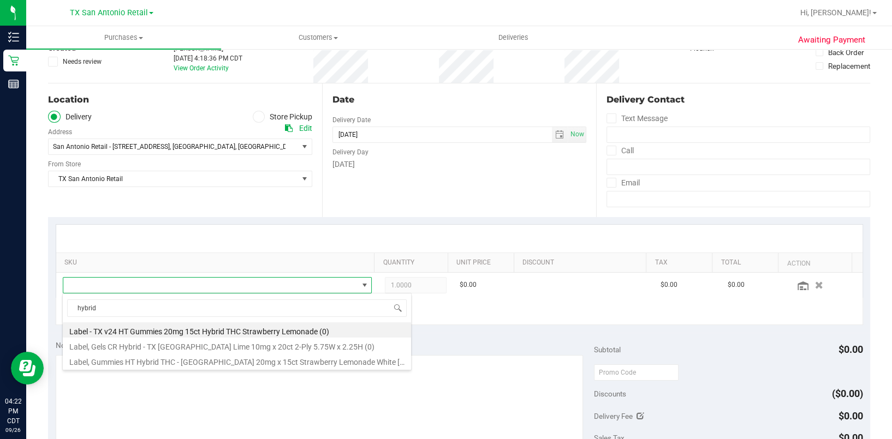
click at [253, 219] on div "SKU Quantity Unit Price Discount Tax Total Action 1.0000 1 $0.00 $0.00 $0.00 + …" at bounding box center [459, 275] width 822 height 116
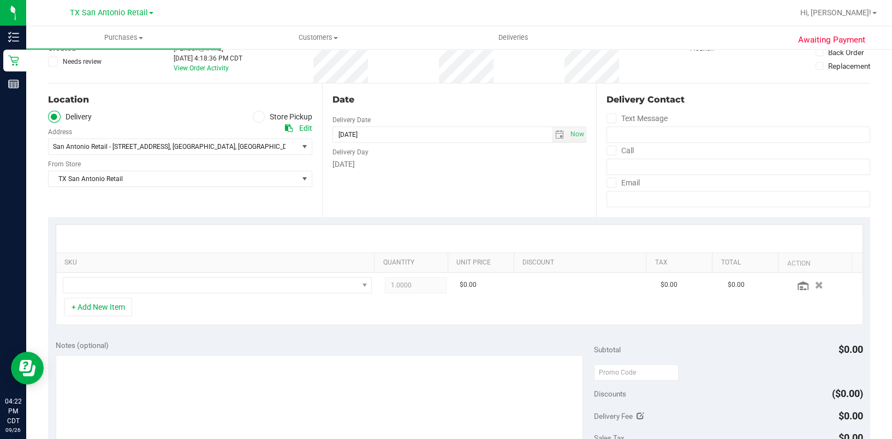
click at [134, 187] on div "Location Delivery Store Pickup Address Edit San Antonio Retail - [STREET_ADDRES…" at bounding box center [185, 150] width 274 height 134
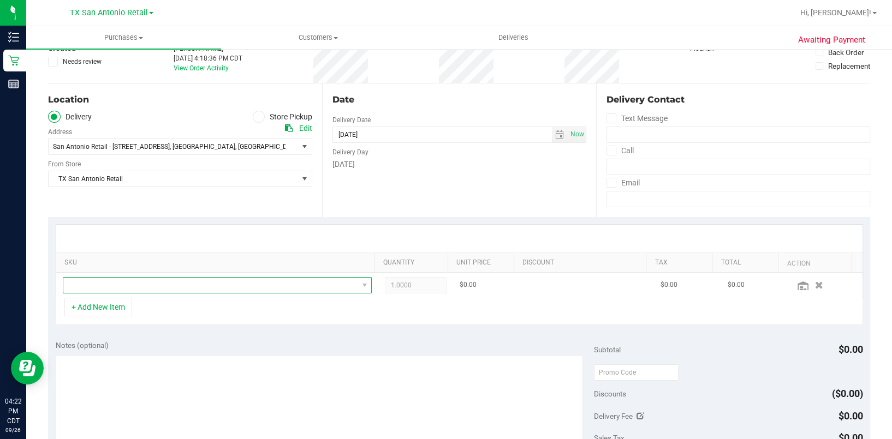
click at [124, 285] on span "NO DATA FOUND" at bounding box center [210, 285] width 295 height 15
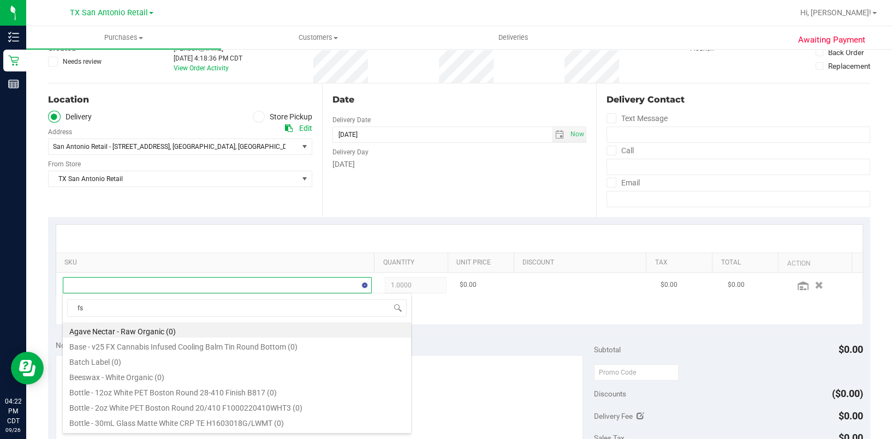
type input "fso"
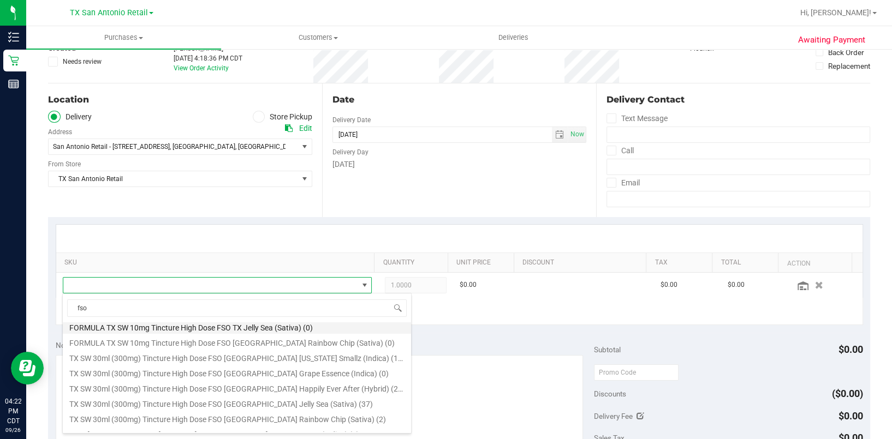
scroll to position [73, 0]
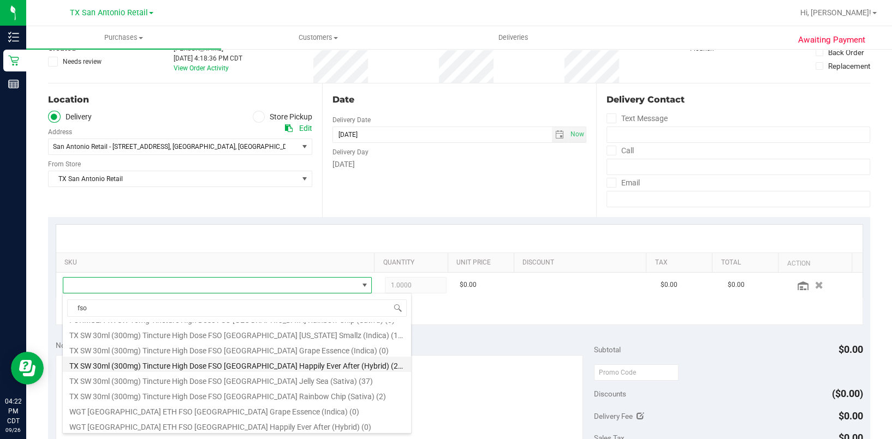
click at [375, 367] on li "TX SW 30ml (300mg) Tincture High Dose FSO [GEOGRAPHIC_DATA] Happily Ever After …" at bounding box center [237, 364] width 348 height 15
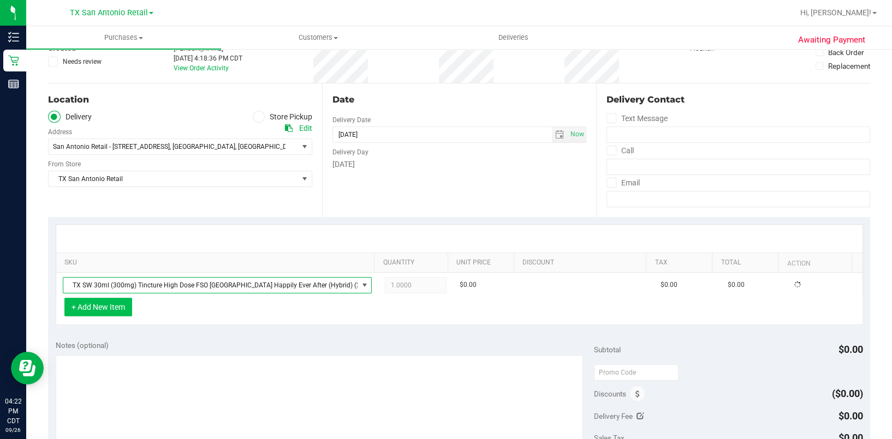
click at [93, 310] on button "+ Add New Item" at bounding box center [98, 307] width 68 height 19
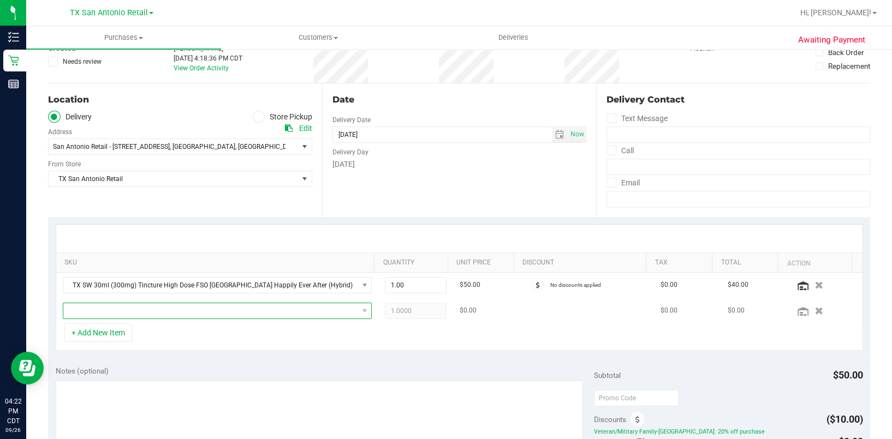
click at [120, 309] on span "NO DATA FOUND" at bounding box center [210, 310] width 295 height 15
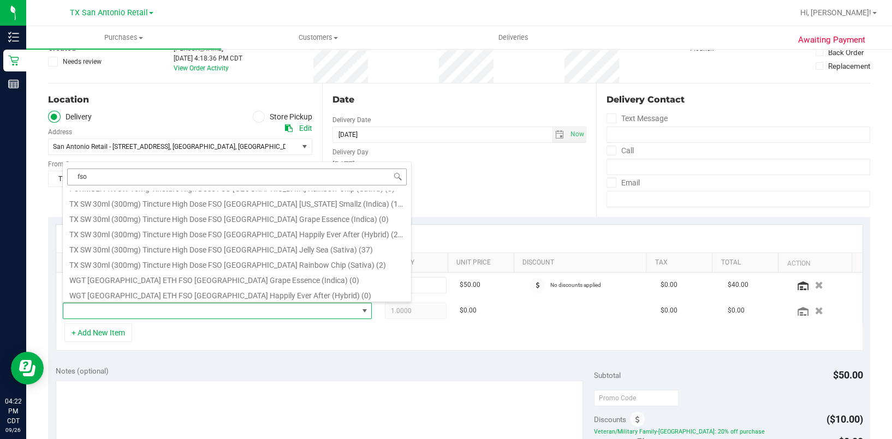
click at [119, 176] on input "fso" at bounding box center [236, 177] width 339 height 17
type input "balm"
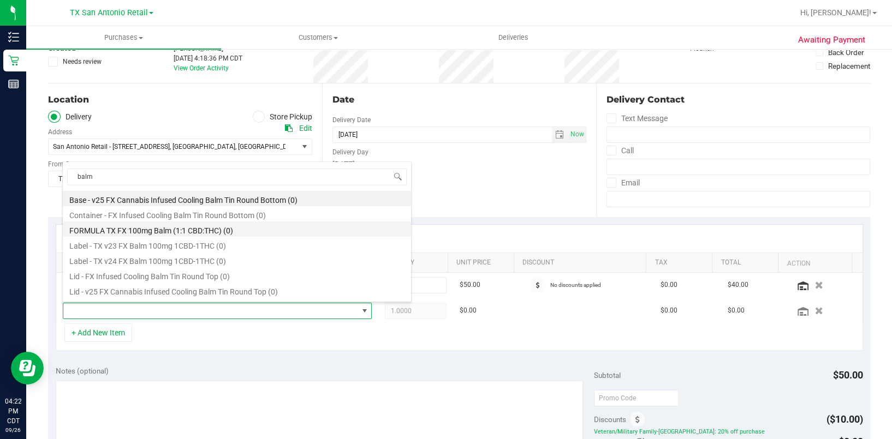
scroll to position [13, 0]
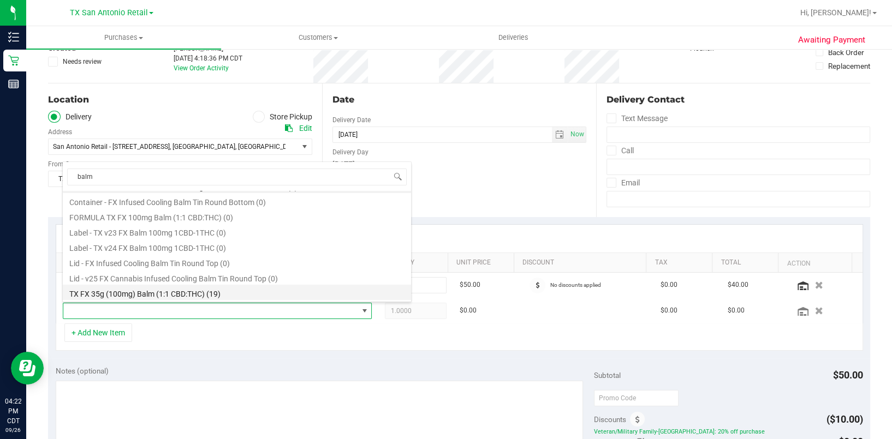
click at [270, 290] on li "TX FX 35g (100mg) Balm (1:1 CBD:THC) (19)" at bounding box center [237, 292] width 348 height 15
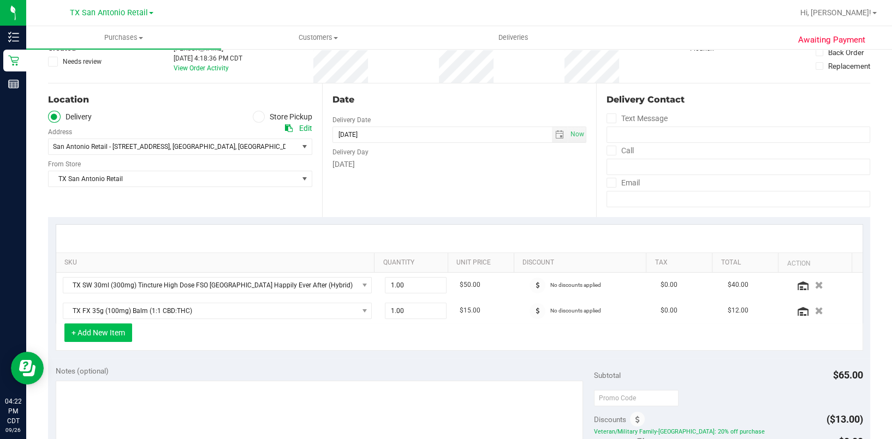
click at [103, 328] on button "+ Add New Item" at bounding box center [98, 333] width 68 height 19
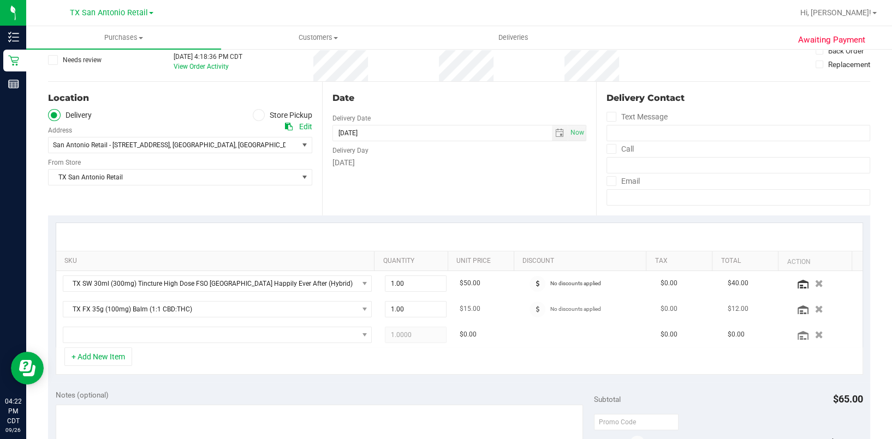
scroll to position [73, 0]
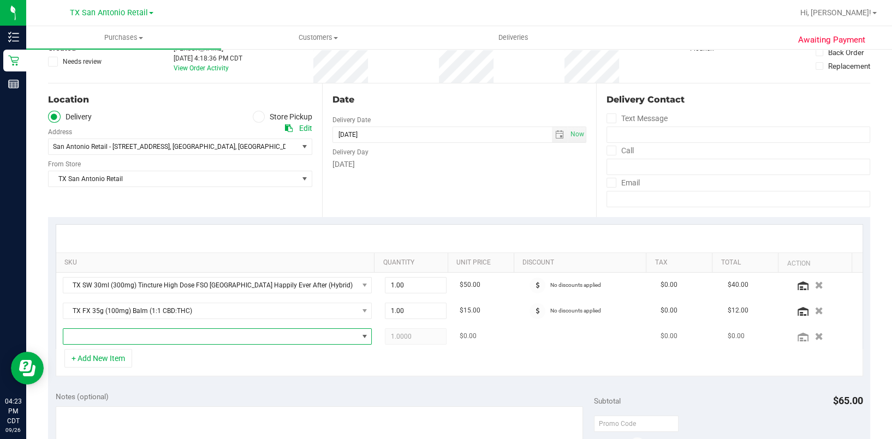
click at [182, 331] on span "NO DATA FOUND" at bounding box center [210, 336] width 295 height 15
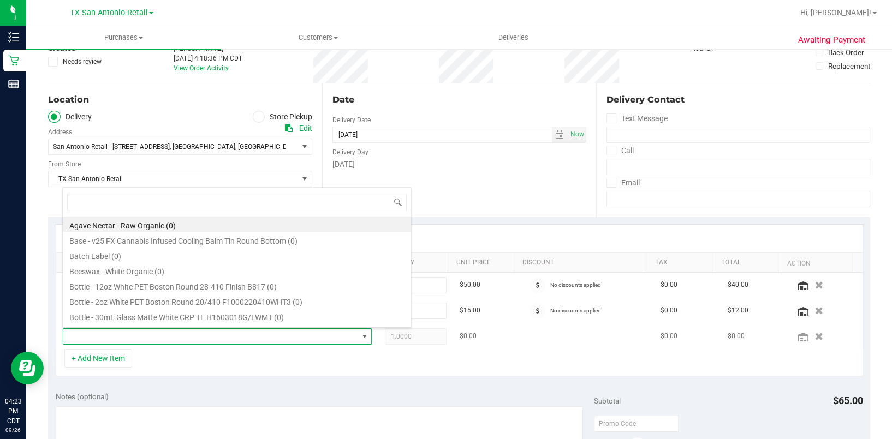
scroll to position [16, 296]
type input "liquid rest"
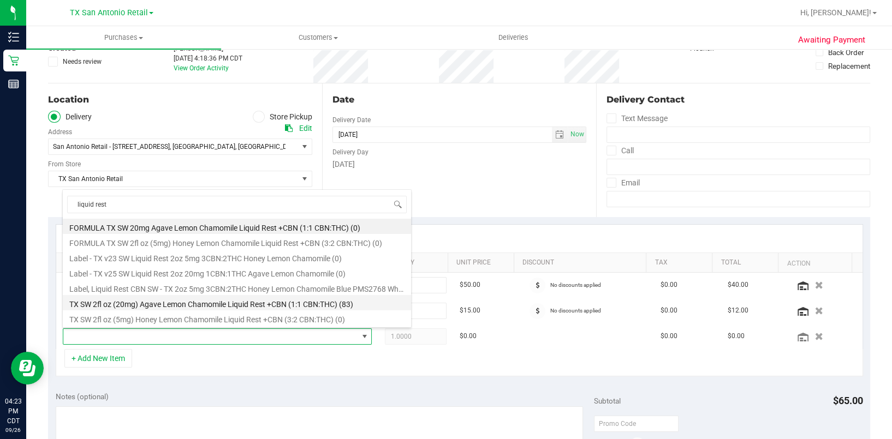
click at [356, 306] on li "TX SW 2fl oz (20mg) Agave Lemon Chamomile Liquid Rest +CBN (1:1 CBN:THC) (83)" at bounding box center [237, 302] width 348 height 15
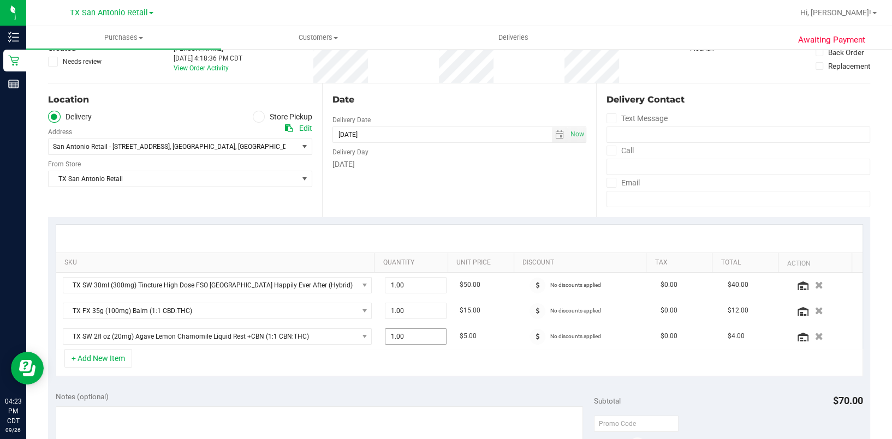
click at [398, 340] on span "1.00 1" at bounding box center [415, 336] width 61 height 16
click at [398, 340] on input "1" at bounding box center [415, 336] width 60 height 15
type input "3"
type input "3.00"
click at [418, 355] on div "+ Add New Item" at bounding box center [459, 362] width 807 height 27
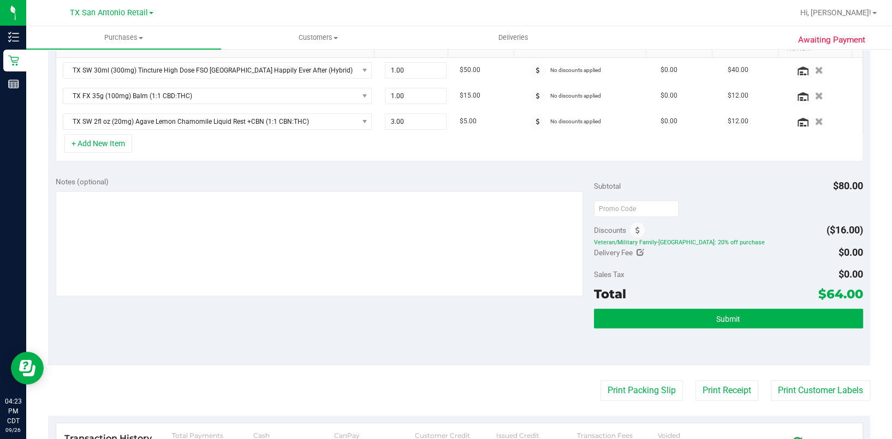
scroll to position [291, 0]
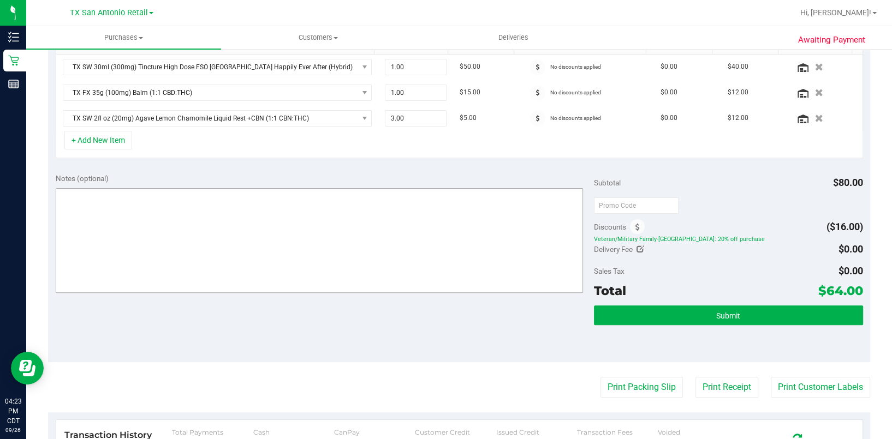
drag, startPoint x: 339, startPoint y: 174, endPoint x: 331, endPoint y: 228, distance: 54.1
click at [339, 175] on div "Notes (optional)" at bounding box center [325, 178] width 538 height 11
click at [328, 237] on textarea at bounding box center [319, 240] width 527 height 105
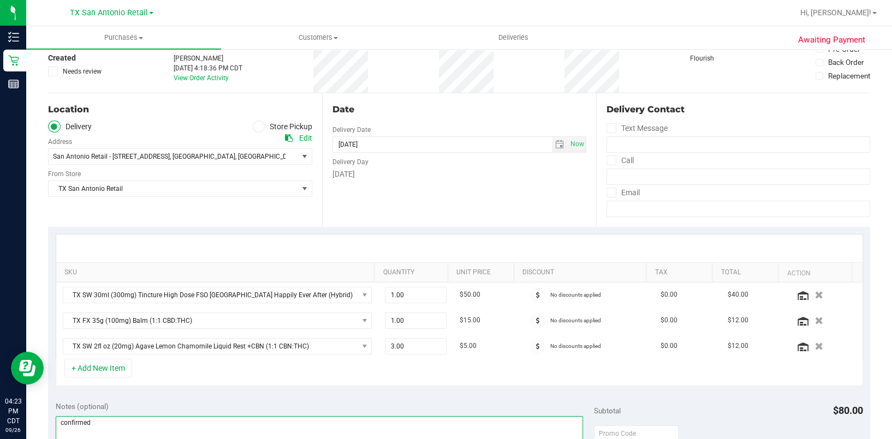
scroll to position [0, 0]
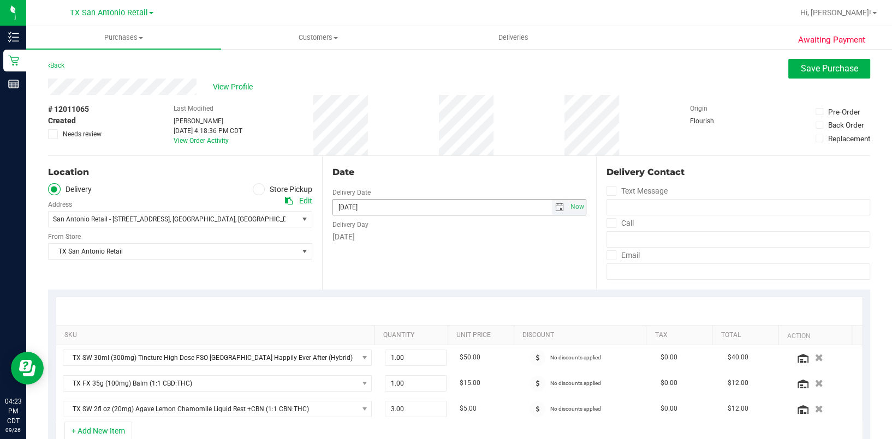
click at [555, 210] on span "select" at bounding box center [559, 207] width 9 height 9
type textarea "confirmed"
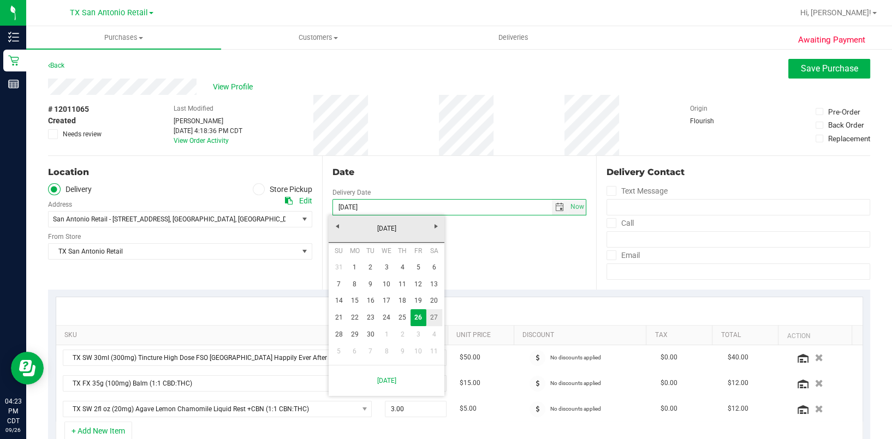
click at [432, 322] on link "27" at bounding box center [434, 317] width 16 height 17
type input "[DATE]"
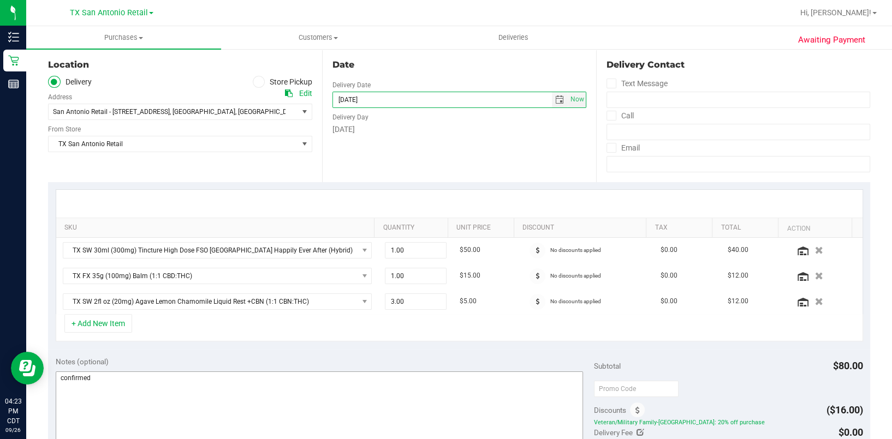
scroll to position [218, 0]
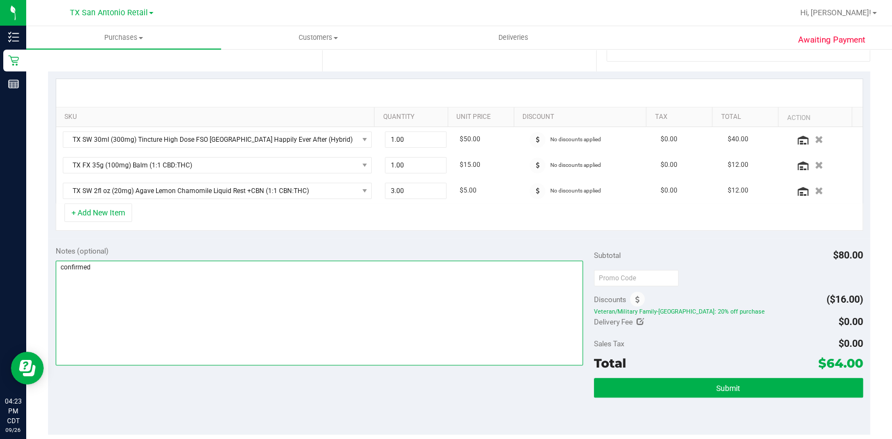
click at [332, 325] on textarea at bounding box center [319, 313] width 527 height 105
click at [312, 314] on textarea at bounding box center [319, 313] width 527 height 105
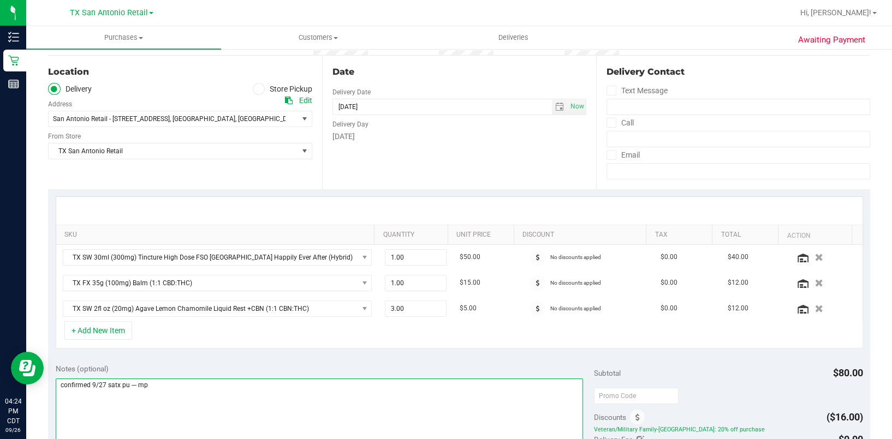
scroll to position [0, 0]
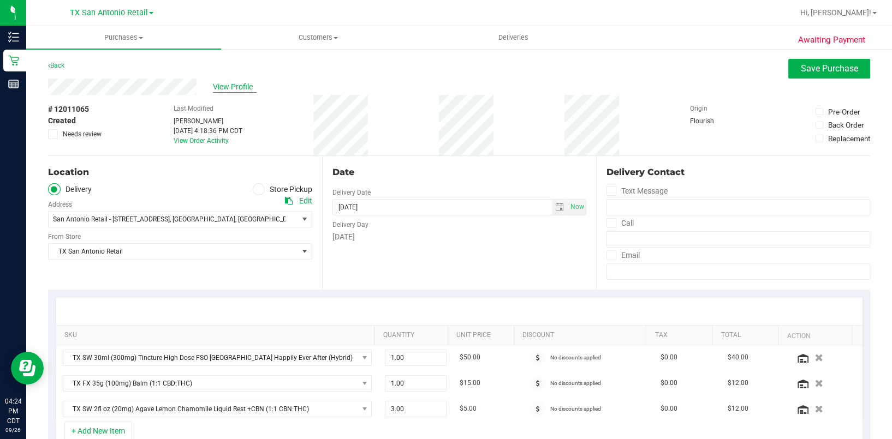
type textarea "confirmed 9/27 satx pu --- mp"
click at [235, 88] on span "View Profile" at bounding box center [235, 86] width 44 height 11
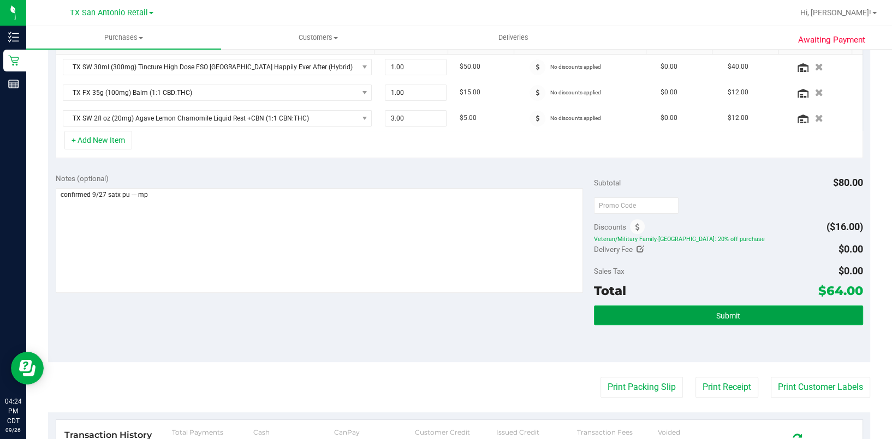
click at [749, 316] on button "Submit" at bounding box center [728, 316] width 269 height 20
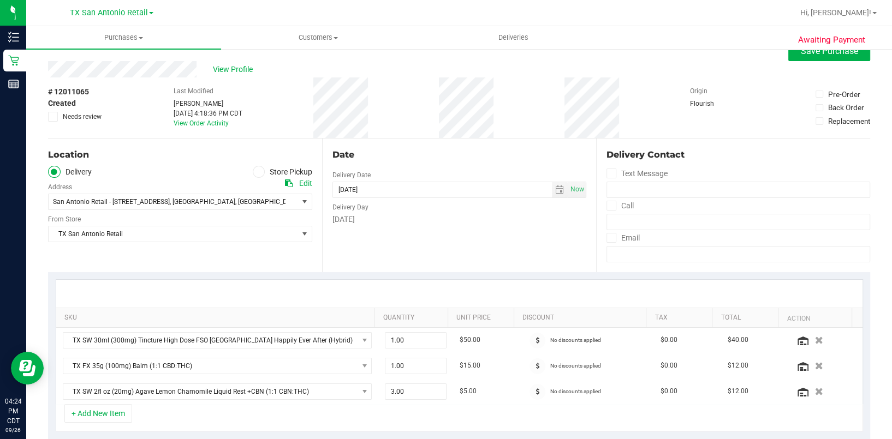
scroll to position [0, 0]
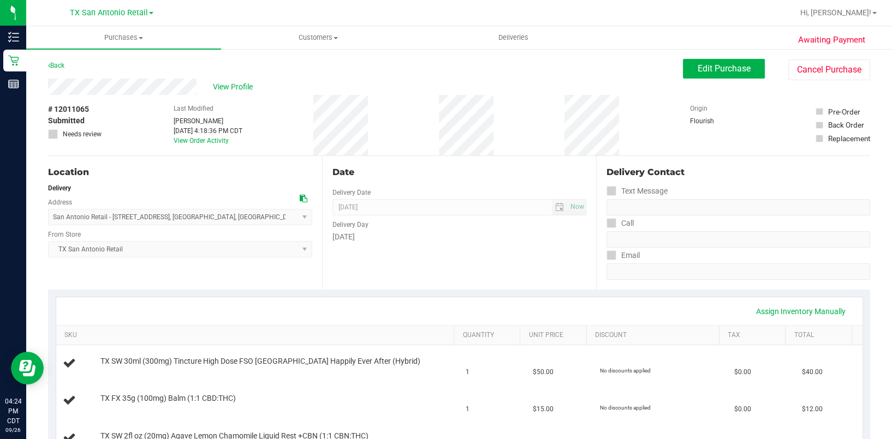
click at [227, 90] on span "View Profile" at bounding box center [235, 86] width 44 height 11
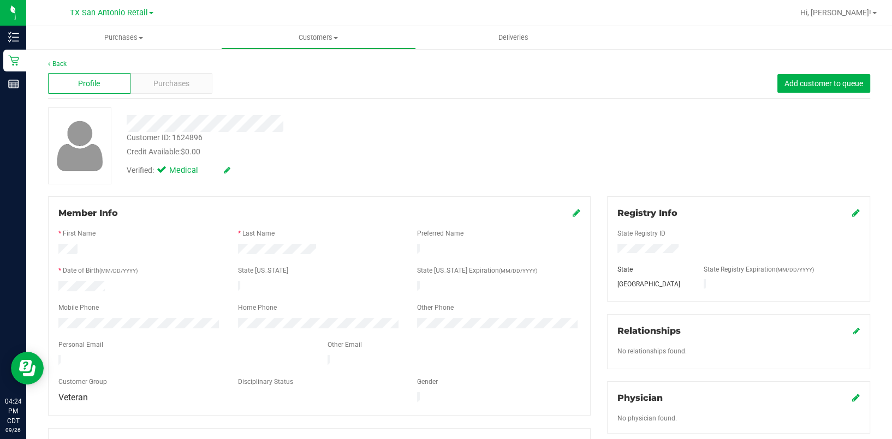
click at [572, 211] on icon at bounding box center [576, 212] width 8 height 9
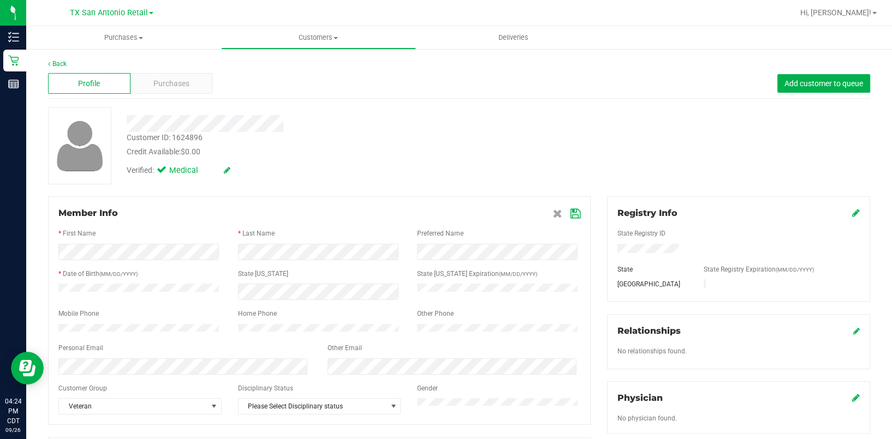
click at [641, 136] on div "Customer ID: 1624896 Credit Available: $0.00 Verified: Medical" at bounding box center [459, 145] width 838 height 77
click at [202, 91] on div "Purchases" at bounding box center [171, 83] width 82 height 21
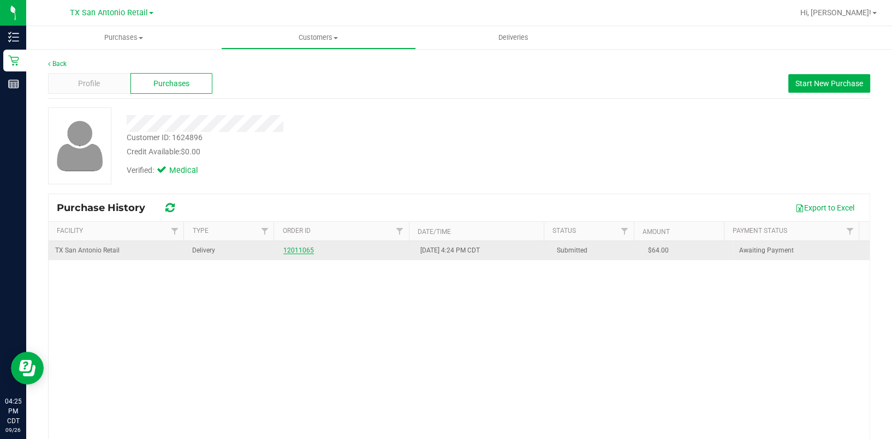
click at [291, 249] on link "12011065" at bounding box center [298, 251] width 31 height 8
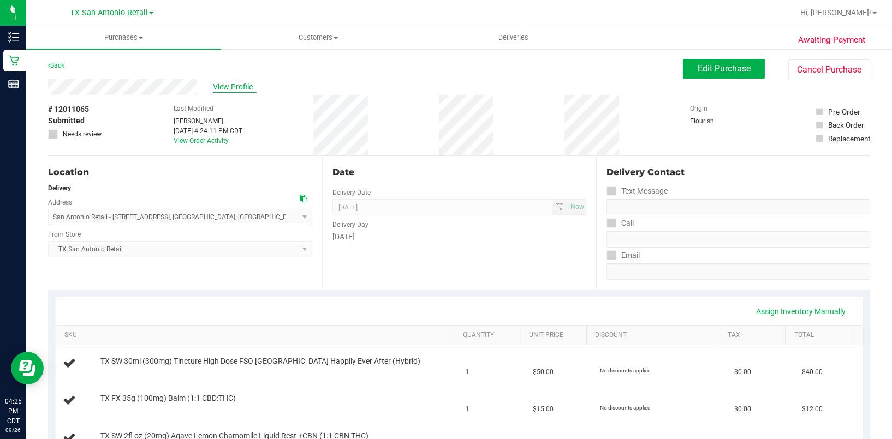
click at [223, 81] on span "View Profile" at bounding box center [235, 86] width 44 height 11
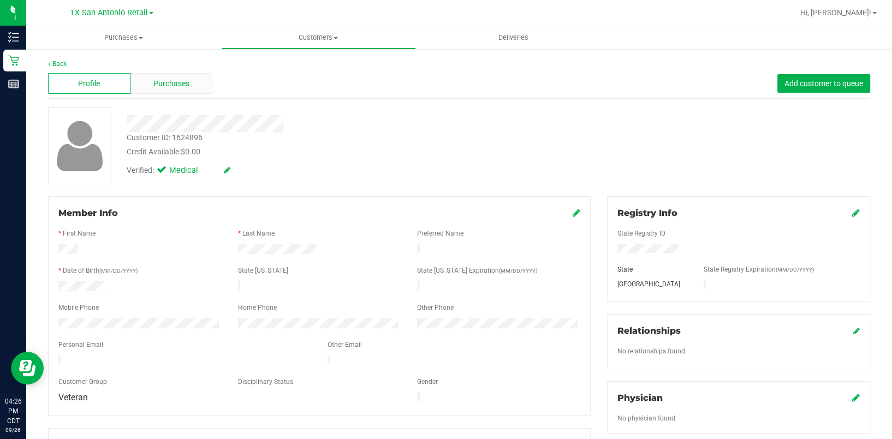
click at [185, 85] on span "Purchases" at bounding box center [171, 83] width 36 height 11
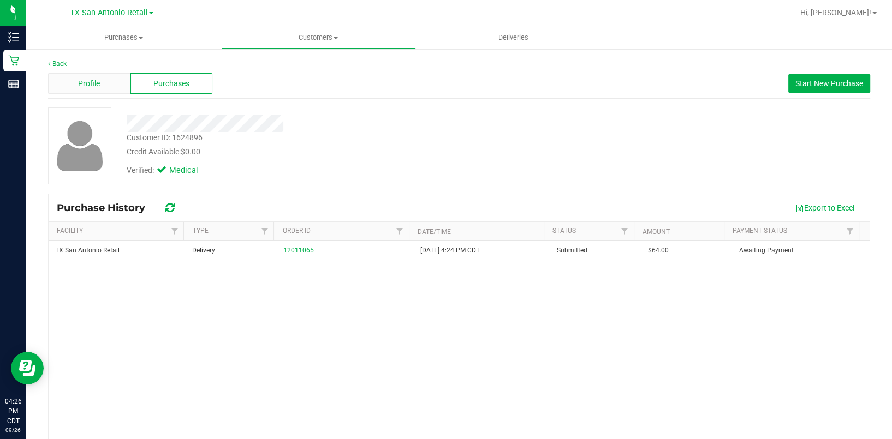
click at [114, 90] on div "Profile" at bounding box center [89, 83] width 82 height 21
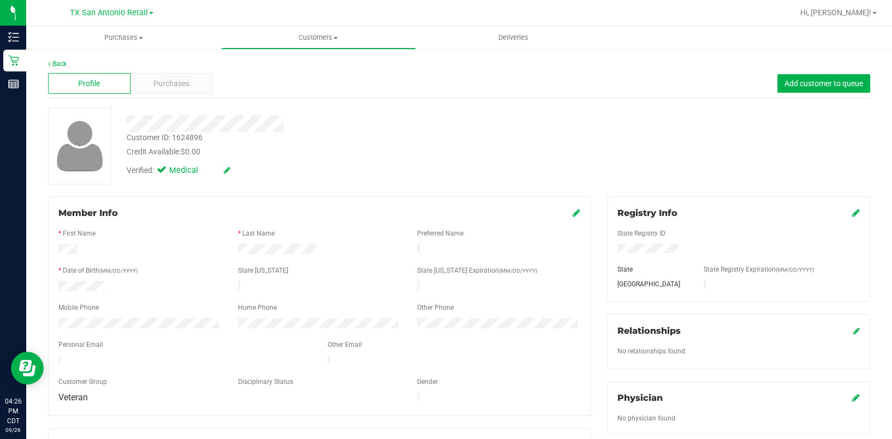
click at [575, 211] on div "Member Info * First Name * Last Name Preferred Name * Date of Birth (MM/DD/YYYY…" at bounding box center [319, 305] width 542 height 219
click at [572, 211] on icon at bounding box center [576, 212] width 8 height 9
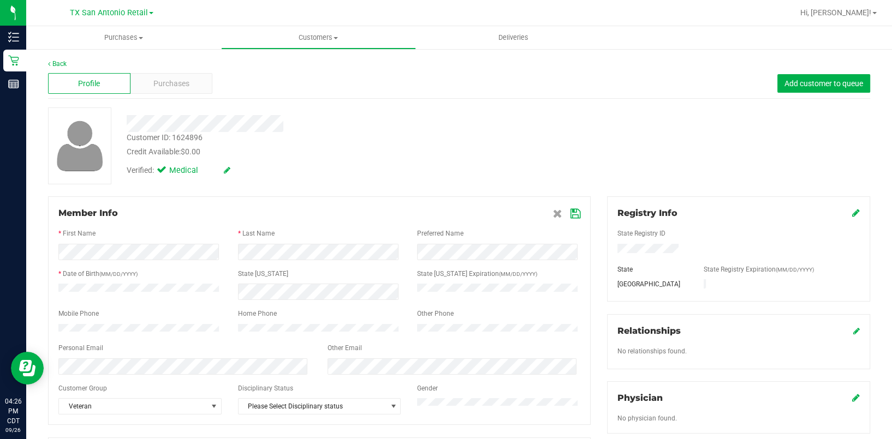
click at [285, 319] on div "Home Phone" at bounding box center [320, 315] width 180 height 13
click at [570, 210] on icon at bounding box center [575, 214] width 10 height 9
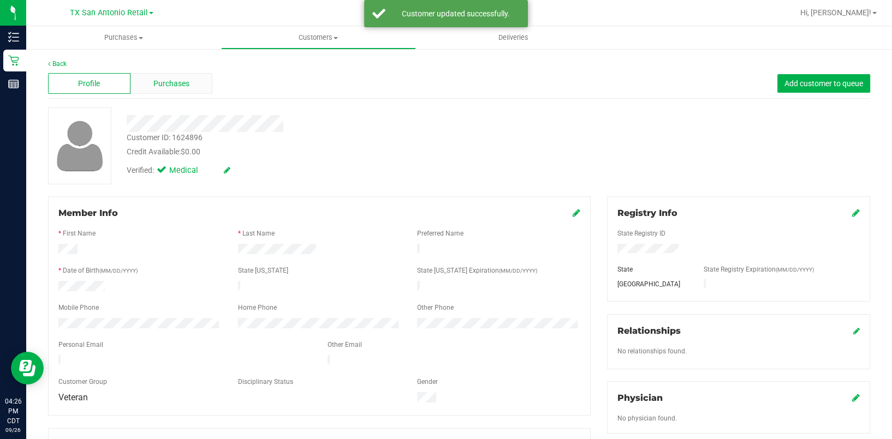
drag, startPoint x: 162, startPoint y: 100, endPoint x: 162, endPoint y: 92, distance: 8.7
click at [162, 96] on div "Back Profile Purchases Add customer to queue Customer ID: 1624896 Credit Availa…" at bounding box center [459, 406] width 822 height 694
click at [162, 92] on div "Purchases" at bounding box center [171, 83] width 82 height 21
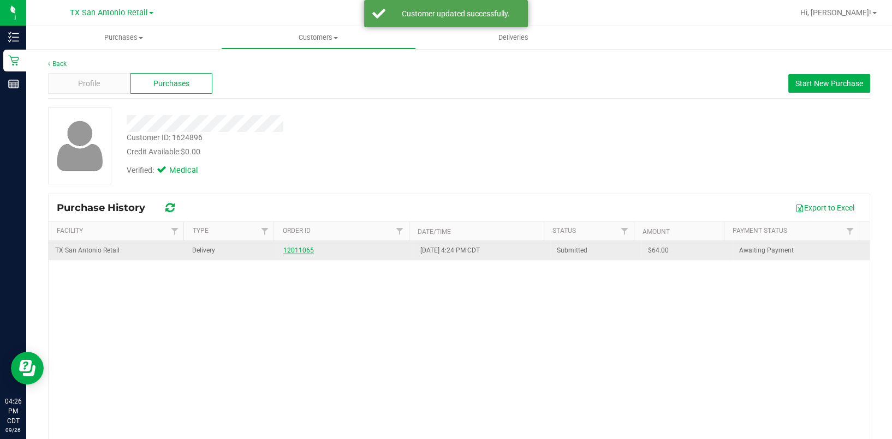
click at [283, 247] on link "12011065" at bounding box center [298, 251] width 31 height 8
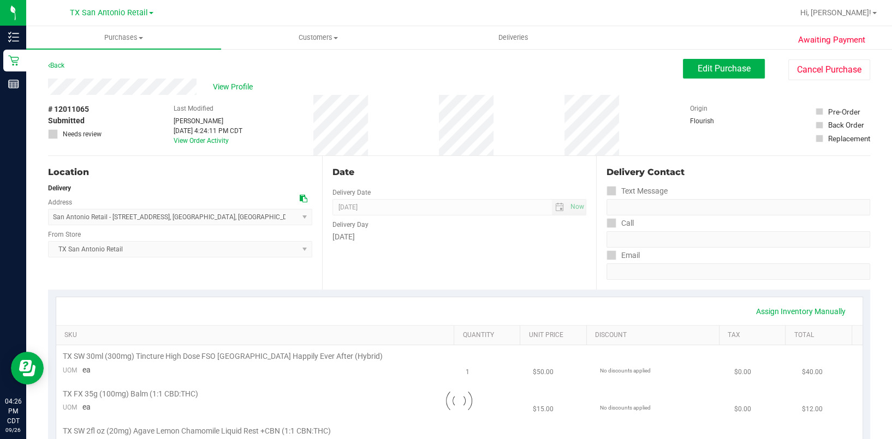
click at [224, 80] on div "View Profile" at bounding box center [365, 87] width 635 height 16
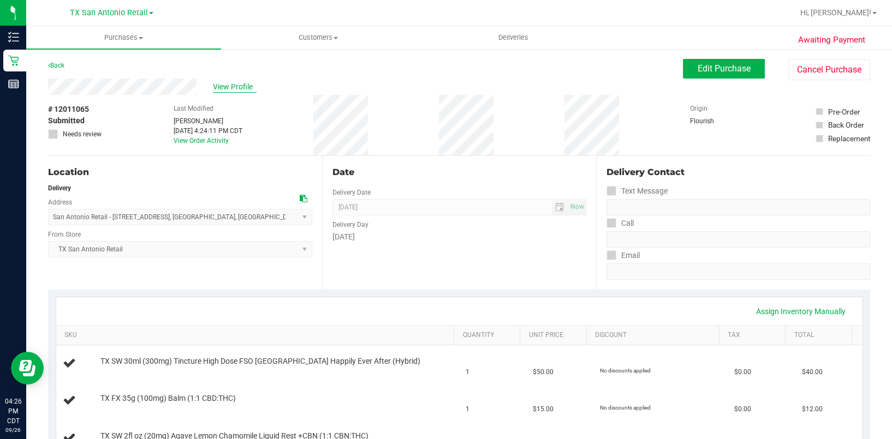
click at [223, 82] on span "View Profile" at bounding box center [235, 86] width 44 height 11
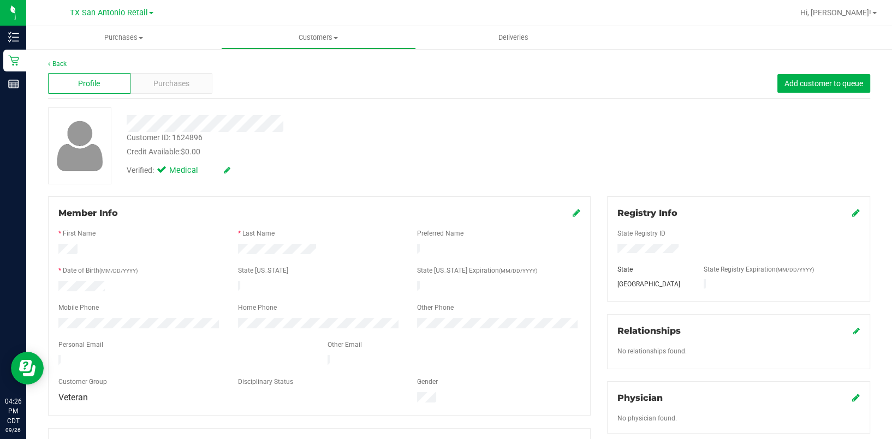
click at [230, 173] on icon at bounding box center [227, 170] width 7 height 8
drag, startPoint x: 566, startPoint y: 214, endPoint x: 432, endPoint y: 278, distance: 148.9
click at [572, 214] on icon at bounding box center [576, 212] width 8 height 9
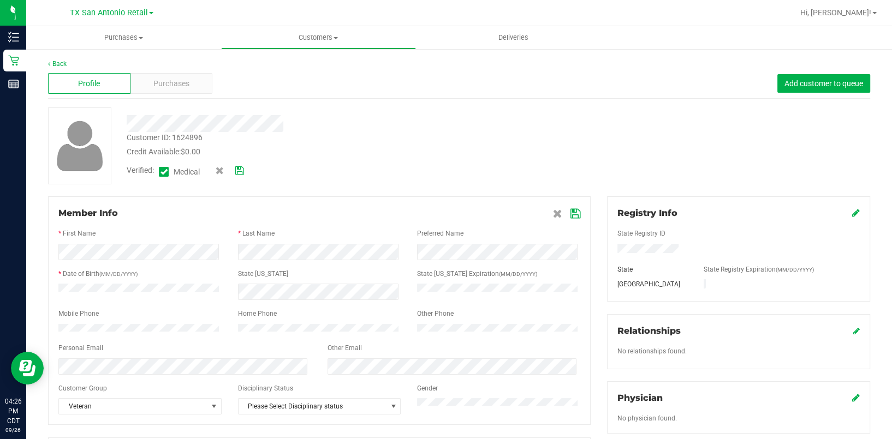
click at [570, 210] on icon at bounding box center [575, 214] width 10 height 9
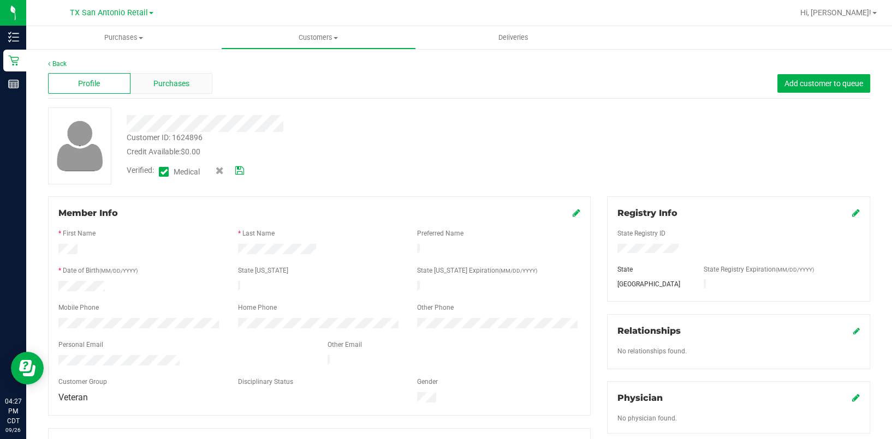
click at [166, 81] on span "Purchases" at bounding box center [171, 83] width 36 height 11
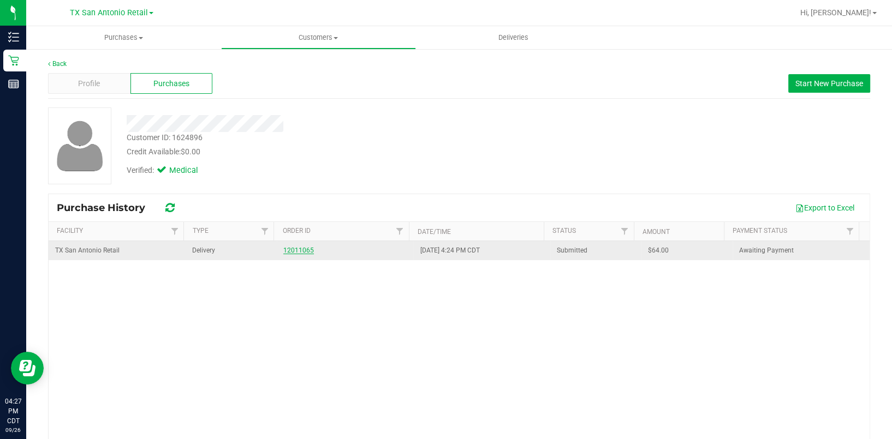
click at [288, 247] on link "12011065" at bounding box center [298, 251] width 31 height 8
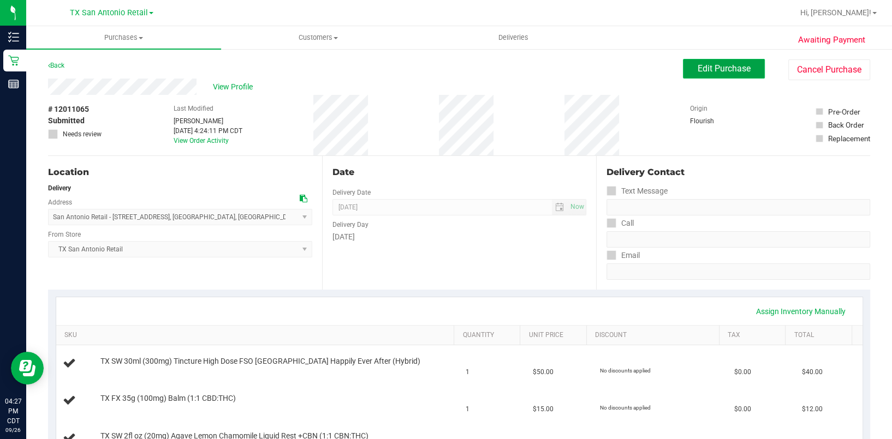
click at [690, 77] on button "Edit Purchase" at bounding box center [724, 69] width 82 height 20
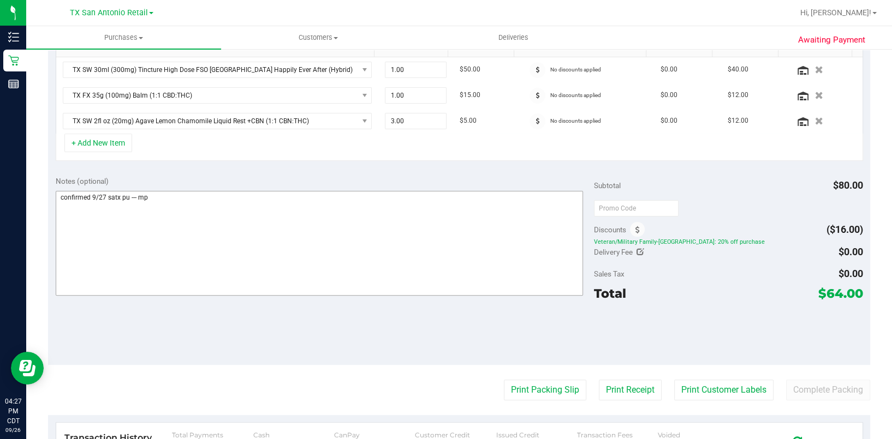
scroll to position [291, 0]
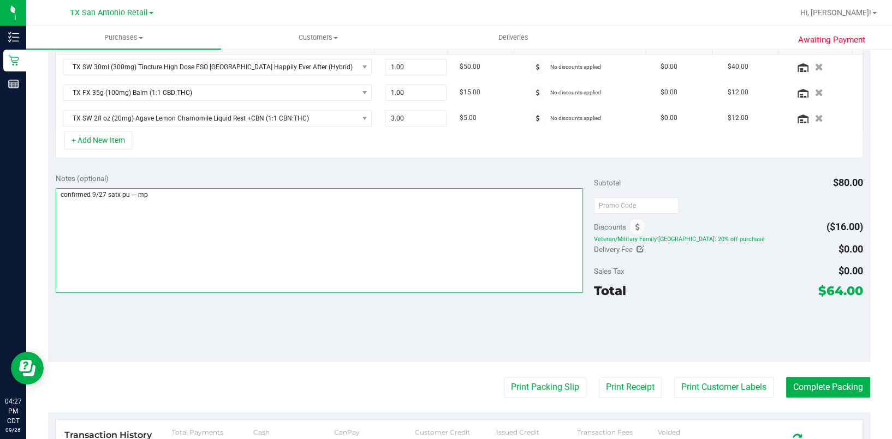
click at [294, 266] on textarea at bounding box center [319, 240] width 527 height 105
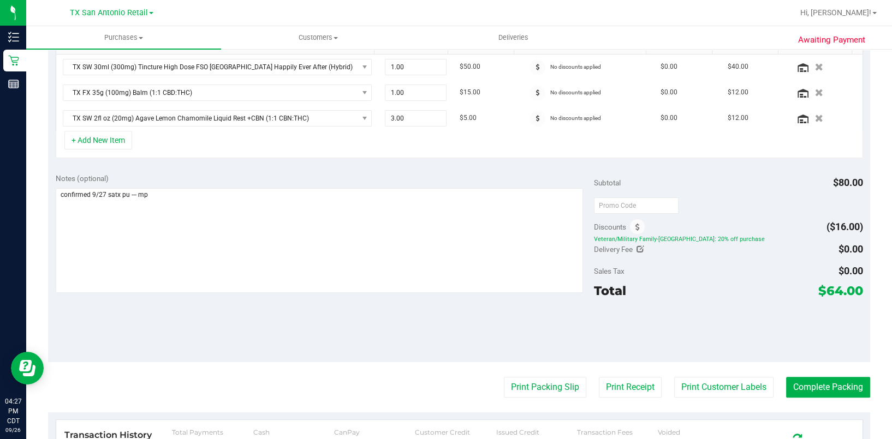
click at [686, 267] on div "Sales Tax $0.00" at bounding box center [728, 271] width 269 height 20
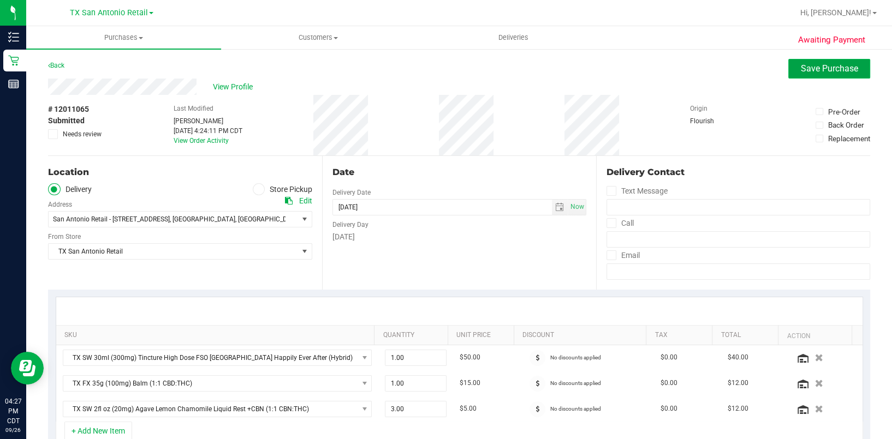
click at [810, 65] on span "Save Purchase" at bounding box center [828, 68] width 57 height 10
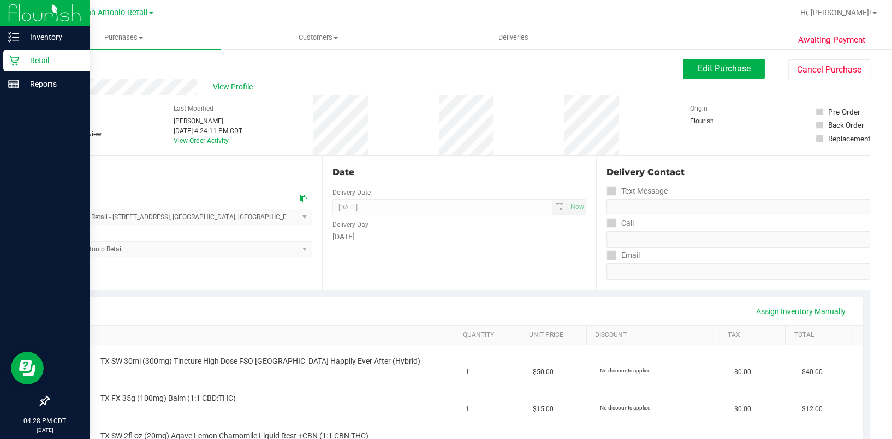
click at [13, 67] on div "Retail" at bounding box center [46, 61] width 86 height 22
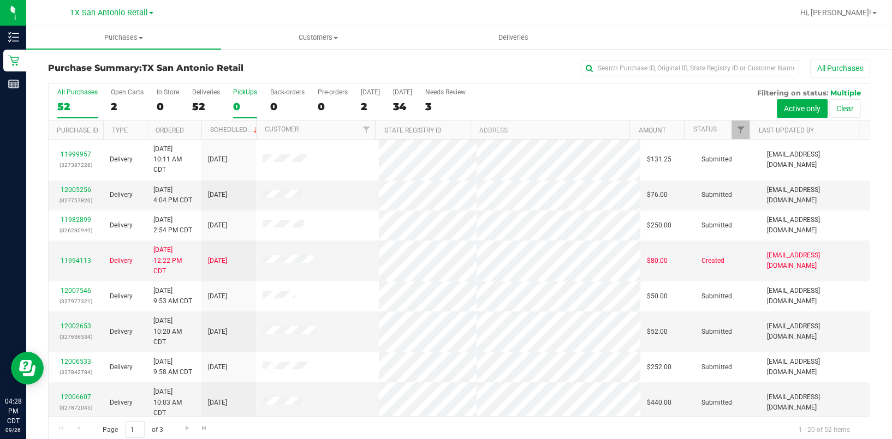
click at [246, 100] on div "0" at bounding box center [245, 106] width 24 height 13
click at [0, 0] on input "PickUps 0" at bounding box center [0, 0] width 0 height 0
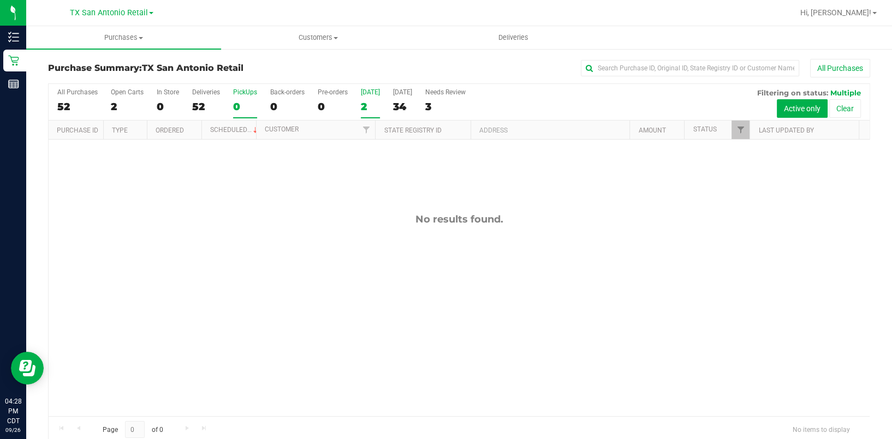
click at [373, 98] on label "[DATE] 2" at bounding box center [370, 103] width 19 height 30
click at [0, 0] on input "[DATE] 2" at bounding box center [0, 0] width 0 height 0
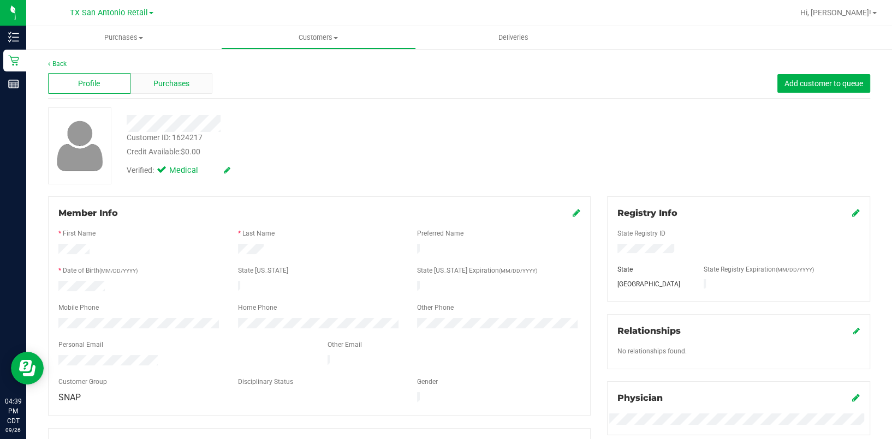
click at [172, 74] on div "Purchases" at bounding box center [171, 83] width 82 height 21
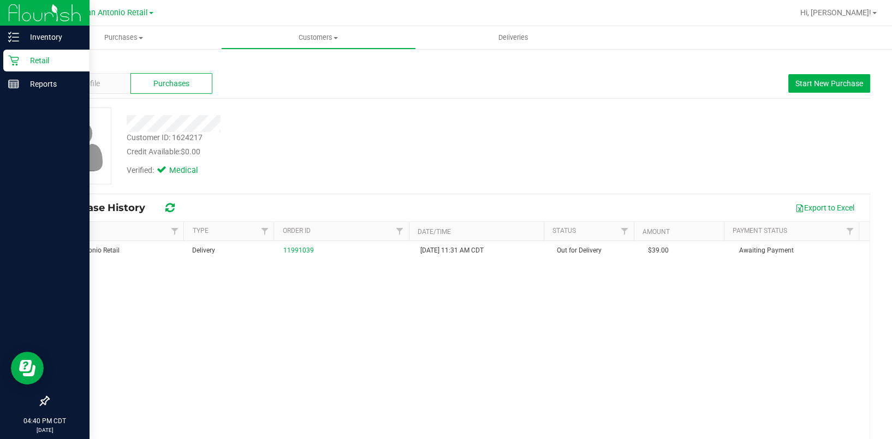
click at [14, 63] on icon at bounding box center [13, 60] width 11 height 11
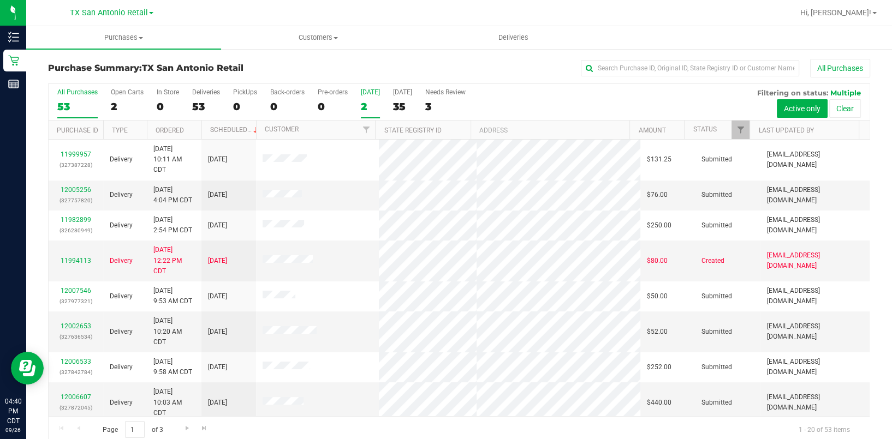
click at [366, 92] on div "[DATE]" at bounding box center [370, 92] width 19 height 8
click at [0, 0] on input "[DATE] 2" at bounding box center [0, 0] width 0 height 0
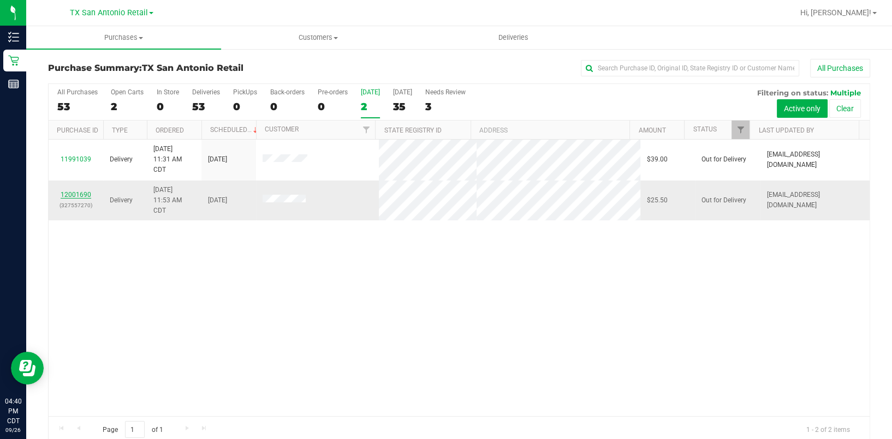
click at [85, 192] on link "12001690" at bounding box center [76, 195] width 31 height 8
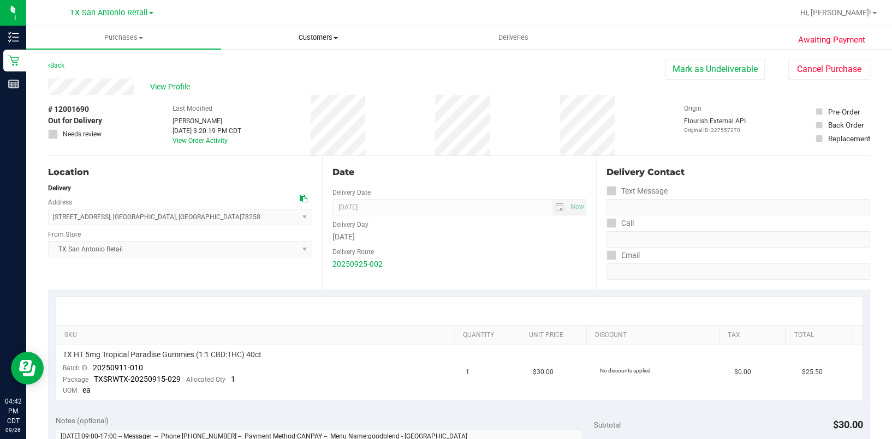
click at [315, 42] on span "Customers" at bounding box center [319, 38] width 194 height 10
click at [316, 69] on li "All customers" at bounding box center [318, 65] width 195 height 13
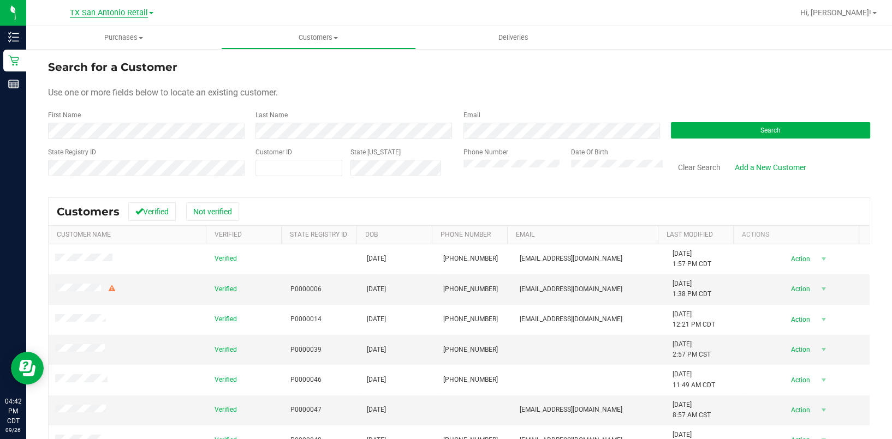
click at [108, 9] on span "TX San Antonio Retail" at bounding box center [109, 13] width 78 height 10
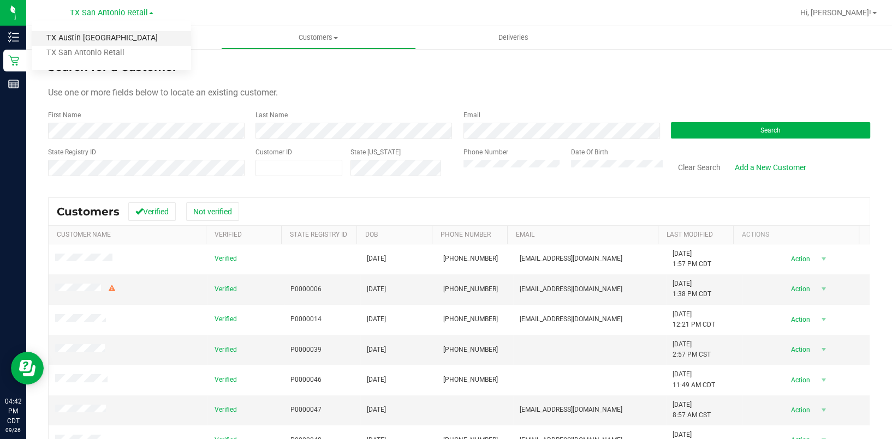
click at [119, 39] on link "TX Austin [GEOGRAPHIC_DATA]" at bounding box center [111, 38] width 159 height 15
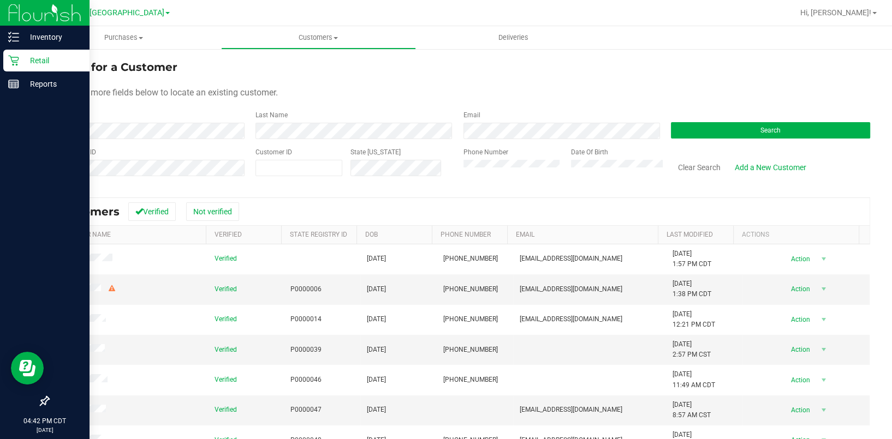
click at [19, 56] on p "Retail" at bounding box center [51, 60] width 65 height 13
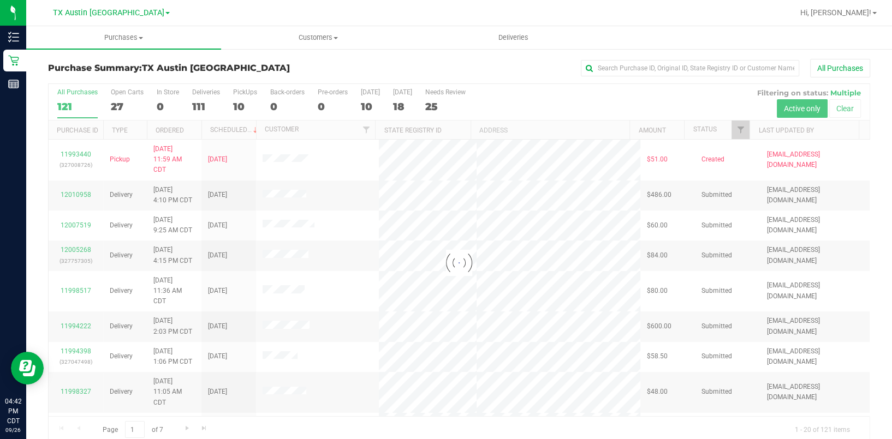
click at [448, 105] on div at bounding box center [459, 263] width 821 height 358
click at [444, 107] on div at bounding box center [459, 263] width 821 height 358
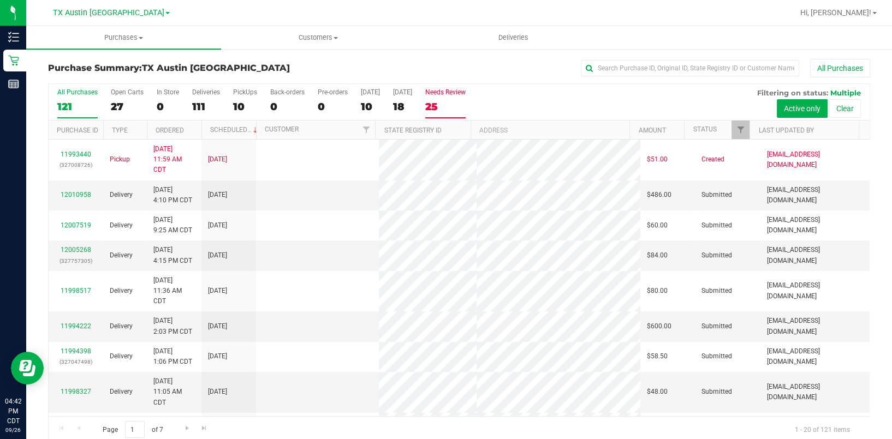
click at [450, 97] on label "Needs Review 25" at bounding box center [445, 103] width 40 height 30
click at [0, 0] on input "Needs Review 25" at bounding box center [0, 0] width 0 height 0
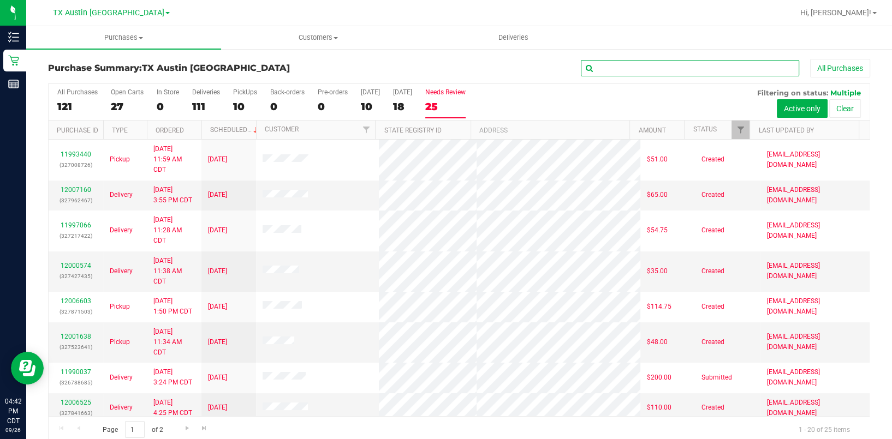
click at [619, 66] on input "text" at bounding box center [690, 68] width 218 height 16
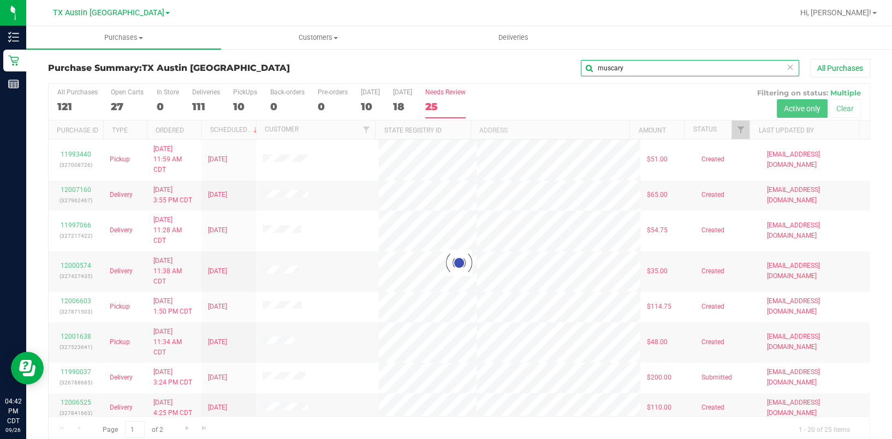
scroll to position [14, 0]
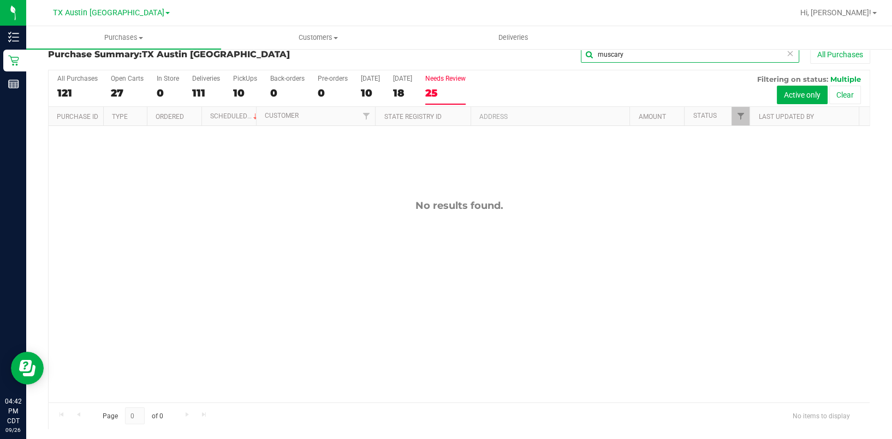
type input "muscary"
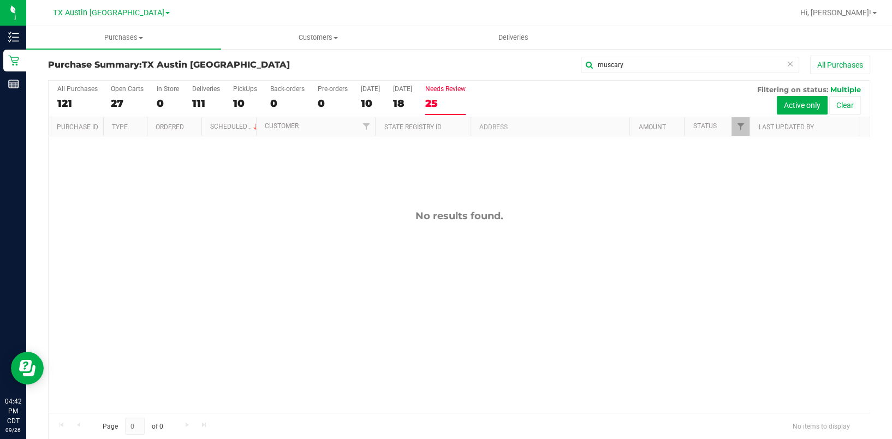
scroll to position [0, 0]
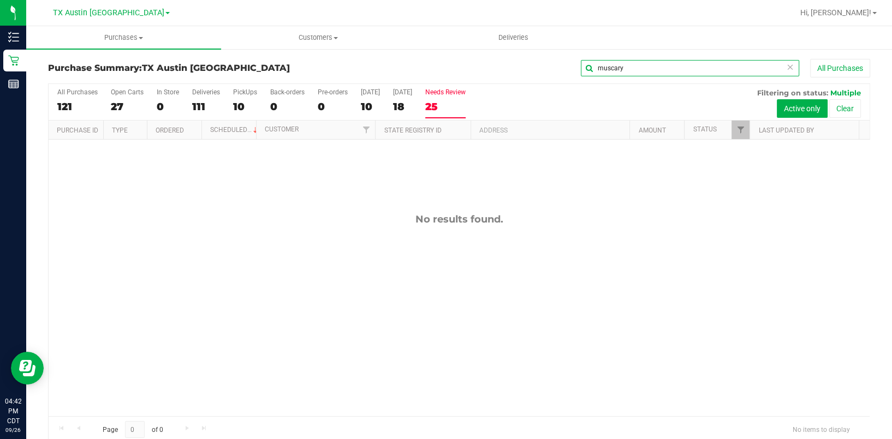
click at [621, 63] on input "muscary" at bounding box center [690, 68] width 218 height 16
click at [98, 13] on span "TX Austin [GEOGRAPHIC_DATA]" at bounding box center [108, 13] width 111 height 10
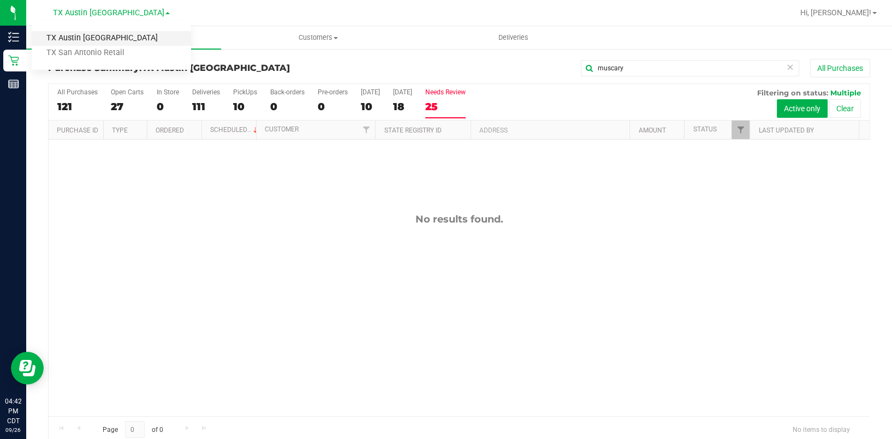
click at [109, 41] on link "TX Austin [GEOGRAPHIC_DATA]" at bounding box center [111, 38] width 159 height 15
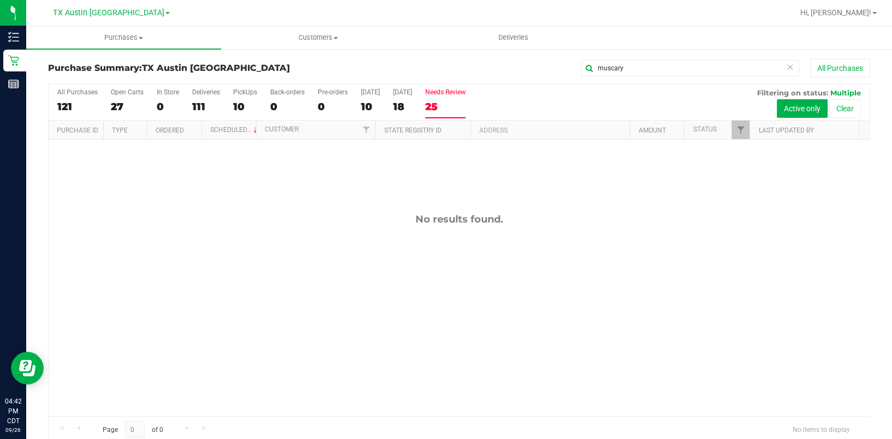
click at [106, 7] on div "[GEOGRAPHIC_DATA] [GEOGRAPHIC_DATA] [GEOGRAPHIC_DATA] [GEOGRAPHIC_DATA] [GEOGRA…" at bounding box center [111, 12] width 117 height 13
click at [111, 6] on div "[GEOGRAPHIC_DATA] [GEOGRAPHIC_DATA] [GEOGRAPHIC_DATA] [GEOGRAPHIC_DATA] [GEOGRA…" at bounding box center [111, 12] width 117 height 13
click at [111, 10] on span "TX Austin [GEOGRAPHIC_DATA]" at bounding box center [108, 13] width 111 height 10
click at [112, 49] on link "TX San Antonio Retail" at bounding box center [111, 53] width 159 height 15
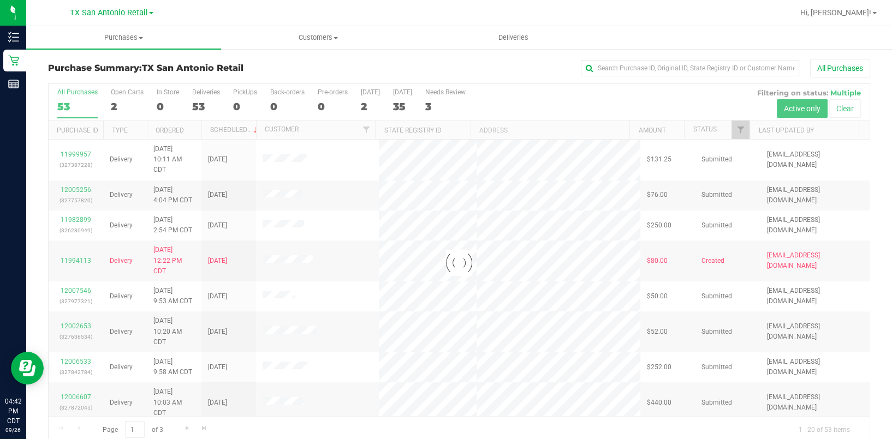
click at [455, 108] on div "3" at bounding box center [445, 106] width 40 height 13
click at [0, 0] on input "Needs Review 3" at bounding box center [0, 0] width 0 height 0
click at [449, 105] on div at bounding box center [459, 263] width 821 height 358
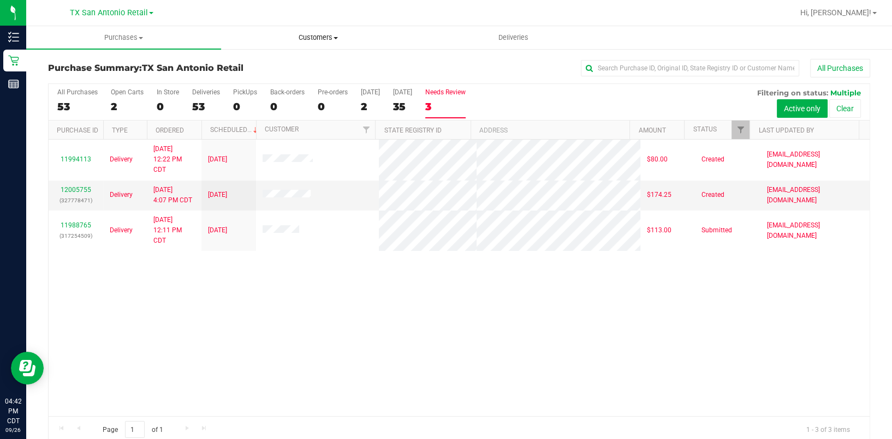
click at [303, 45] on uib-tab-heading "Customers All customers Add a new customer All physicians" at bounding box center [319, 38] width 194 height 22
click at [122, 98] on label "Open Carts 2" at bounding box center [127, 103] width 33 height 30
click at [0, 0] on input "Open Carts 2" at bounding box center [0, 0] width 0 height 0
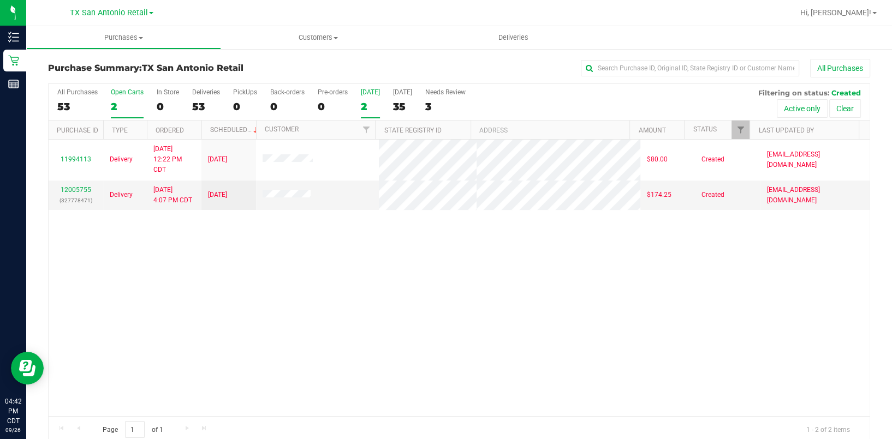
click at [374, 102] on div "2" at bounding box center [370, 106] width 19 height 13
click at [0, 0] on input "[DATE] 2" at bounding box center [0, 0] width 0 height 0
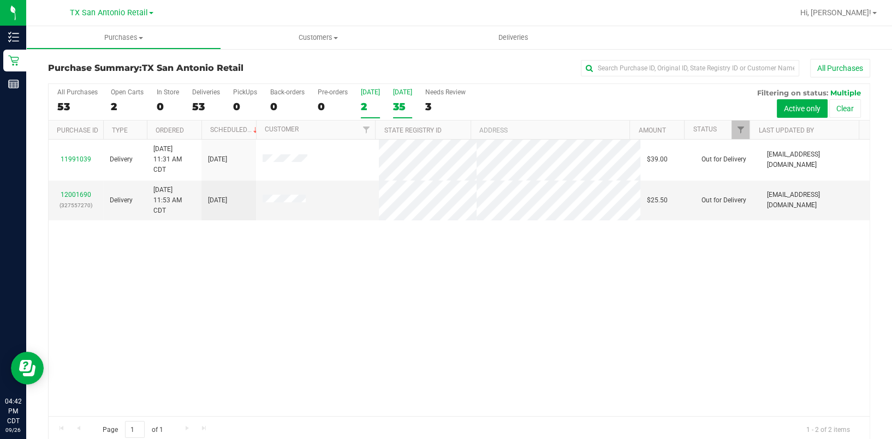
click at [394, 105] on div "35" at bounding box center [402, 106] width 19 height 13
click at [0, 0] on input "[DATE] 35" at bounding box center [0, 0] width 0 height 0
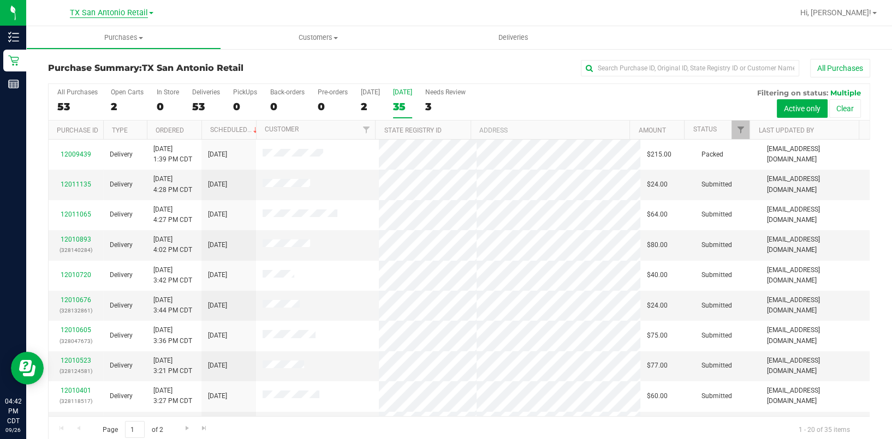
click at [129, 13] on span "TX San Antonio Retail" at bounding box center [109, 13] width 78 height 10
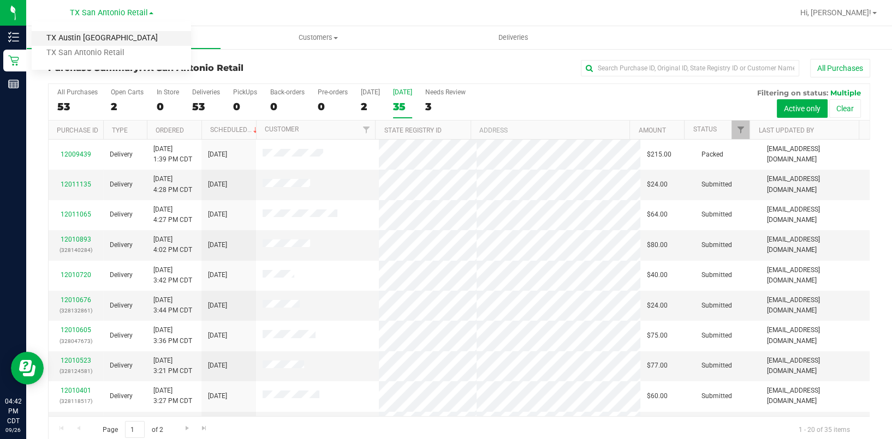
click at [125, 41] on link "TX Austin [GEOGRAPHIC_DATA]" at bounding box center [111, 38] width 159 height 15
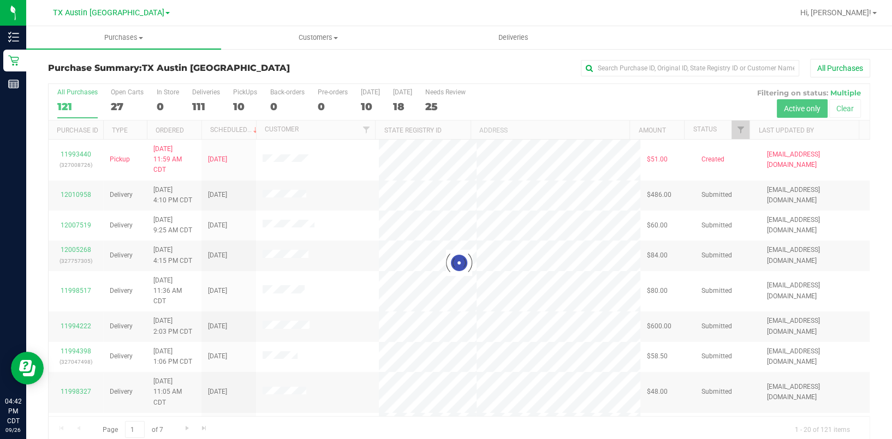
click at [446, 104] on div at bounding box center [459, 263] width 821 height 358
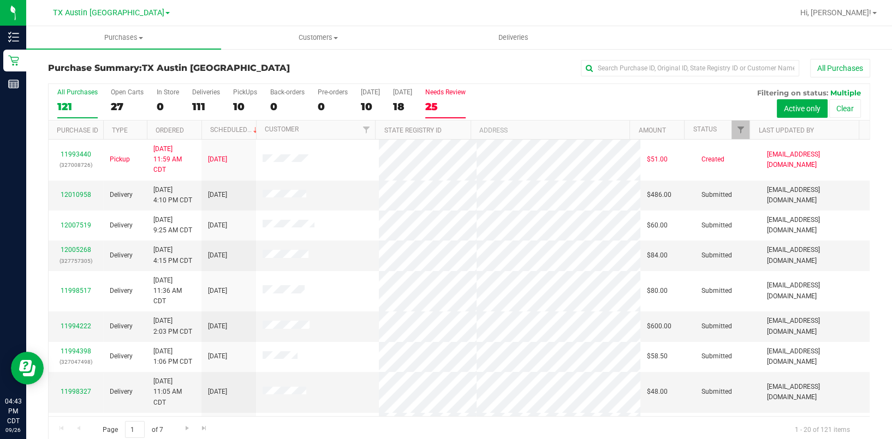
click at [443, 106] on div "25" at bounding box center [445, 106] width 40 height 13
click at [0, 0] on input "Needs Review 25" at bounding box center [0, 0] width 0 height 0
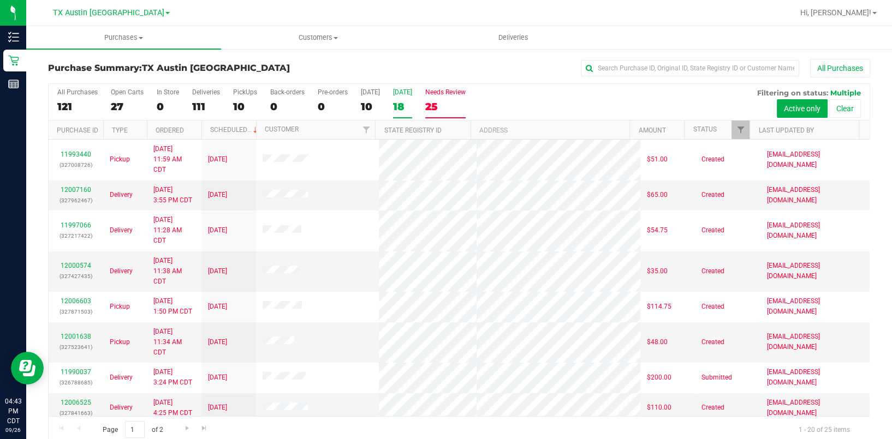
click at [404, 103] on div "18" at bounding box center [402, 106] width 19 height 13
click at [0, 0] on input "[DATE] 18" at bounding box center [0, 0] width 0 height 0
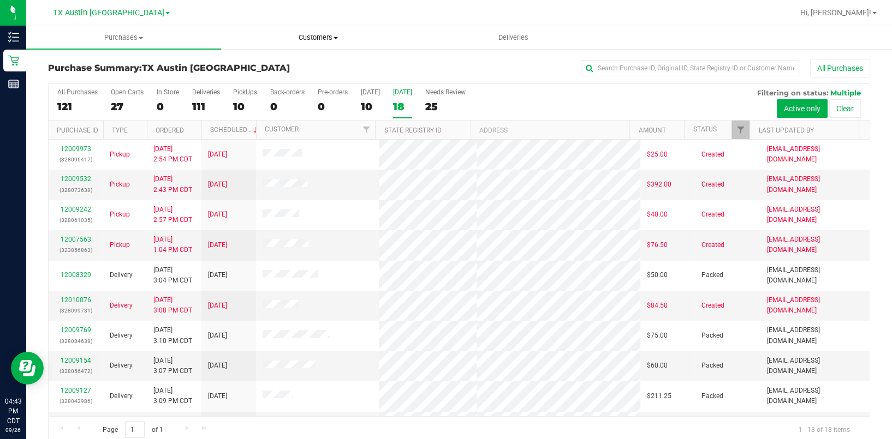
click at [336, 46] on uib-tab-heading "Customers All customers Add a new customer All physicians" at bounding box center [319, 38] width 194 height 22
click at [307, 62] on li "All customers" at bounding box center [318, 65] width 195 height 13
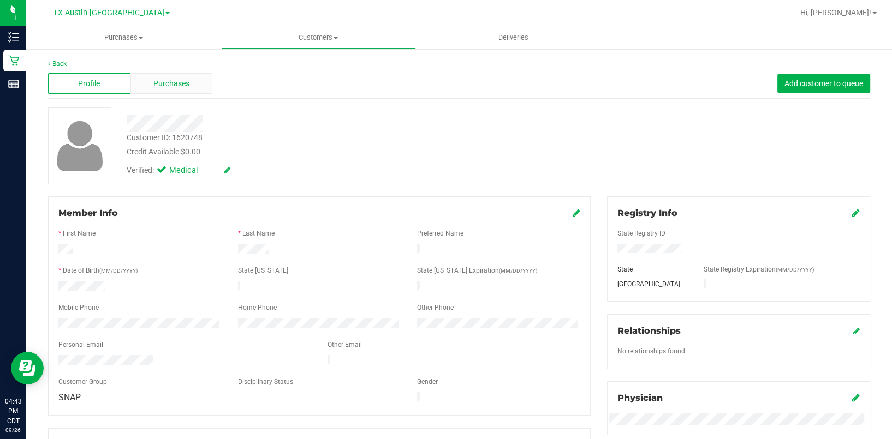
click at [169, 87] on span "Purchases" at bounding box center [171, 83] width 36 height 11
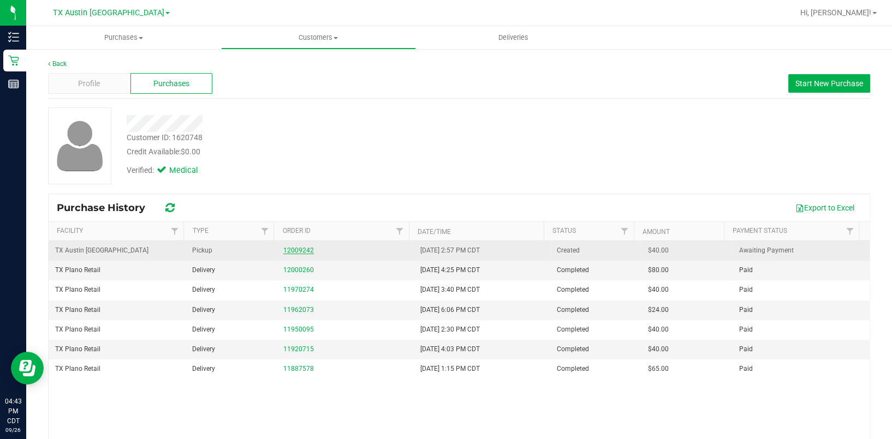
click at [299, 252] on link "12009242" at bounding box center [298, 251] width 31 height 8
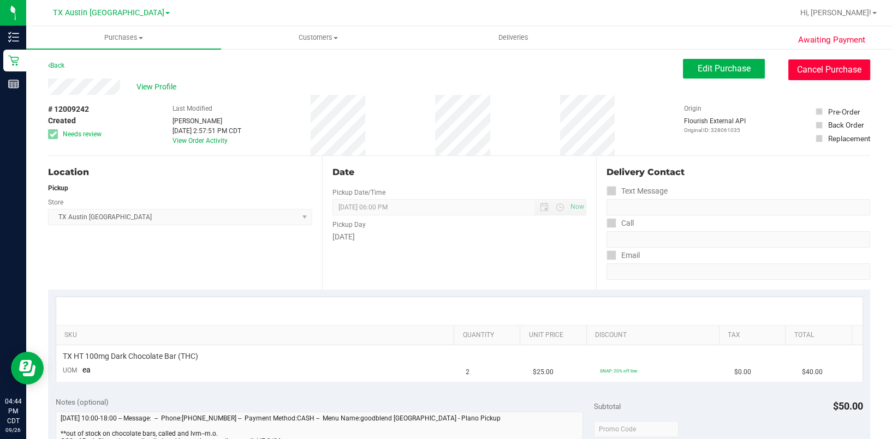
drag, startPoint x: 800, startPoint y: 70, endPoint x: 567, endPoint y: 86, distance: 234.1
click at [800, 70] on button "Cancel Purchase" at bounding box center [829, 69] width 82 height 21
click at [684, 66] on button "Edit Purchase" at bounding box center [724, 69] width 82 height 20
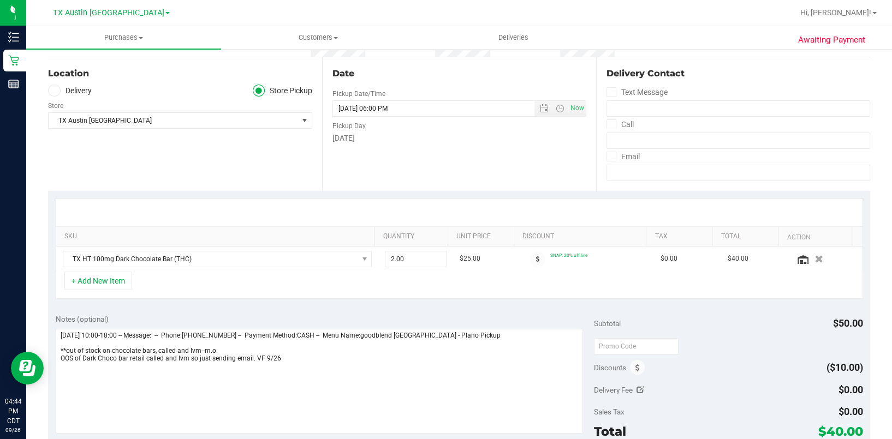
scroll to position [218, 0]
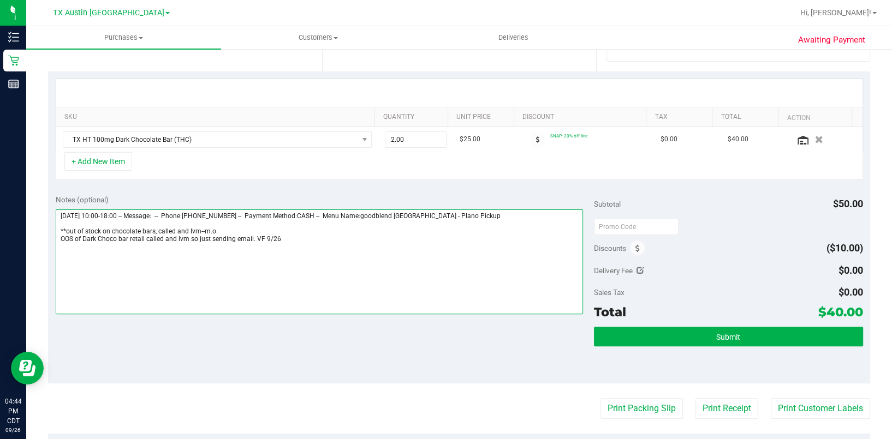
click at [328, 240] on textarea at bounding box center [319, 262] width 527 height 105
click at [134, 265] on textarea at bounding box center [319, 262] width 527 height 105
click at [228, 262] on textarea at bounding box center [319, 262] width 527 height 105
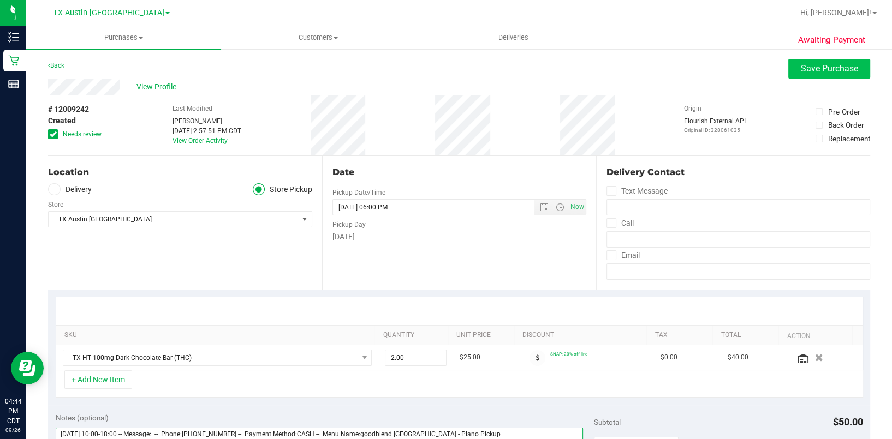
type textarea "[DATE] 10:00-18:00 -- Message: -- Phone:[PHONE_NUMBER] -- Payment Method:CASH -…"
click at [811, 70] on span "Save Purchase" at bounding box center [828, 68] width 57 height 10
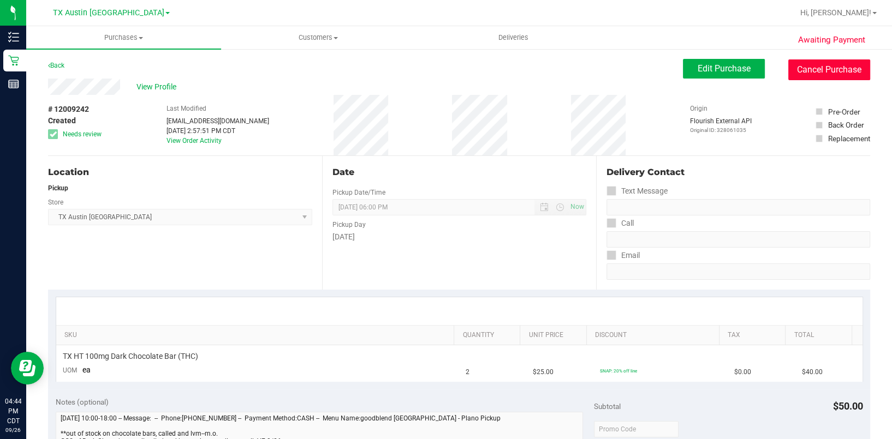
click at [823, 63] on button "Cancel Purchase" at bounding box center [829, 69] width 82 height 21
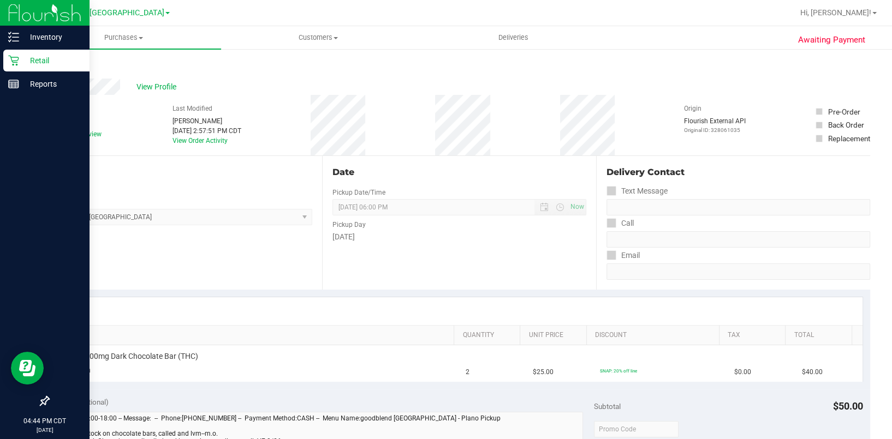
click at [19, 65] on p "Retail" at bounding box center [51, 60] width 65 height 13
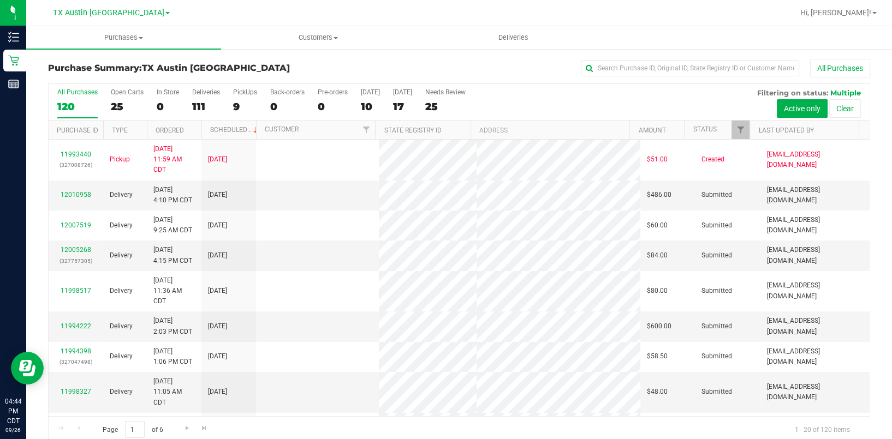
click at [238, 99] on label "PickUps 9" at bounding box center [245, 103] width 24 height 30
click at [0, 0] on input "PickUps 9" at bounding box center [0, 0] width 0 height 0
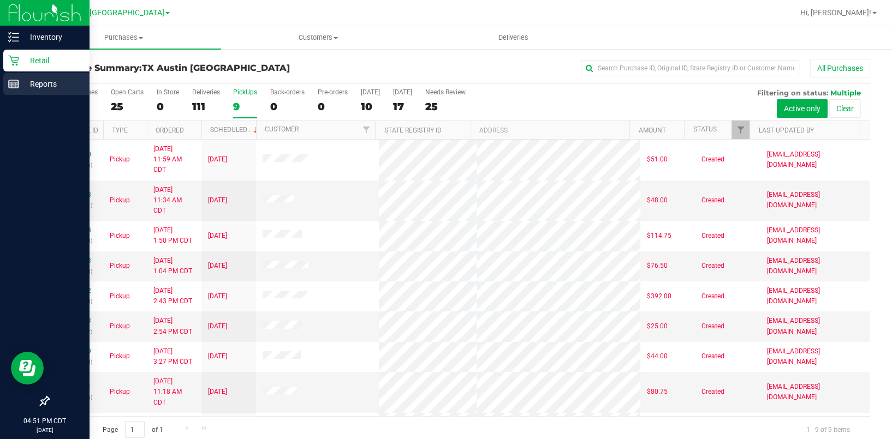
click at [21, 91] on div "Reports" at bounding box center [46, 84] width 86 height 22
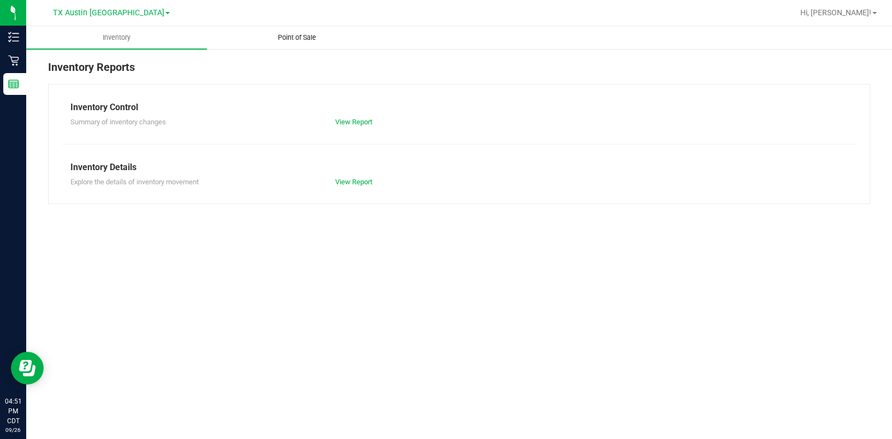
click at [287, 38] on span "Point of Sale" at bounding box center [297, 38] width 68 height 10
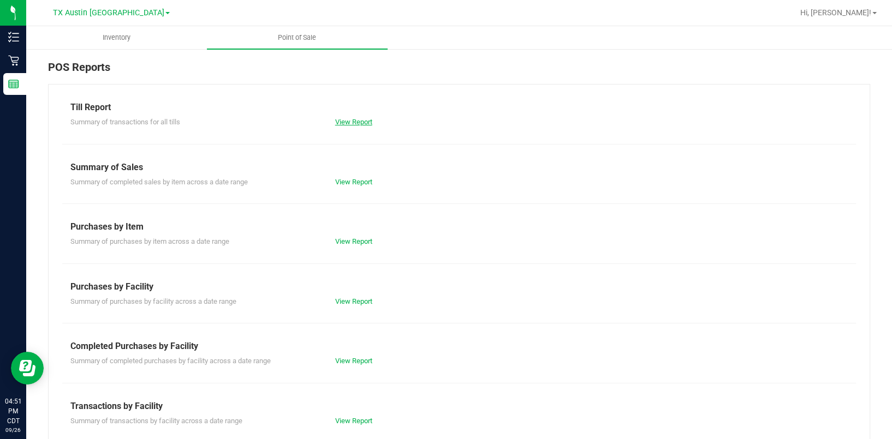
click at [352, 120] on link "View Report" at bounding box center [353, 122] width 37 height 8
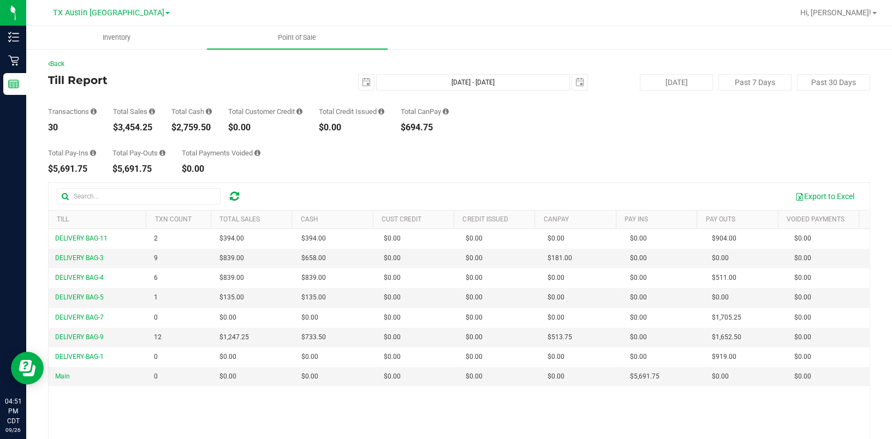
click at [133, 13] on link "TX Austin [GEOGRAPHIC_DATA]" at bounding box center [111, 12] width 117 height 10
click at [122, 55] on link "TX San Antonio Retail" at bounding box center [111, 53] width 159 height 15
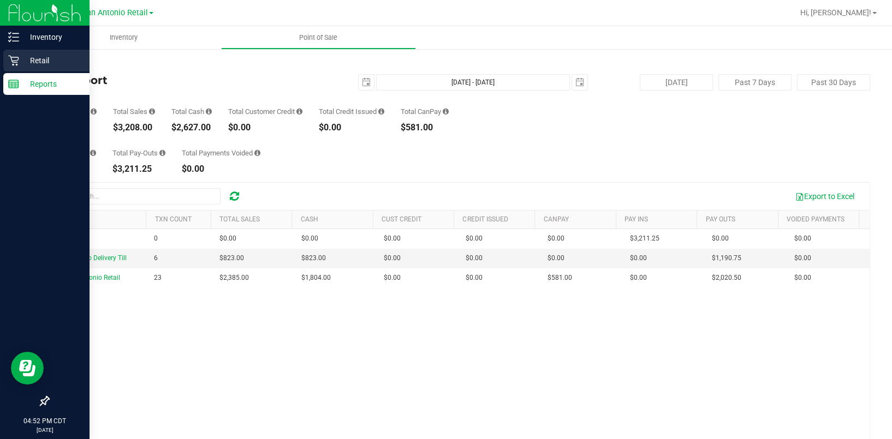
click at [9, 64] on div "Retail" at bounding box center [46, 61] width 86 height 22
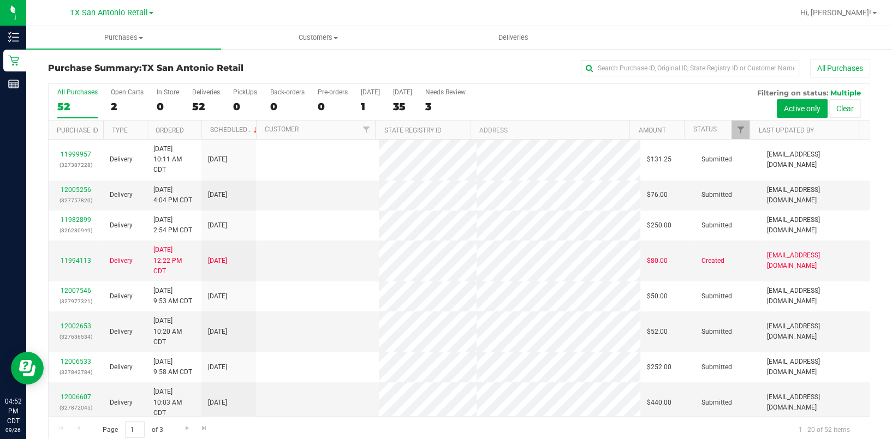
click at [230, 106] on div "All Purchases 52 Open Carts 2 In Store 0 Deliveries 52 PickUps 0 Back-orders 0 …" at bounding box center [459, 102] width 821 height 37
click at [236, 106] on div "0" at bounding box center [245, 106] width 24 height 13
click at [0, 0] on input "PickUps 0" at bounding box center [0, 0] width 0 height 0
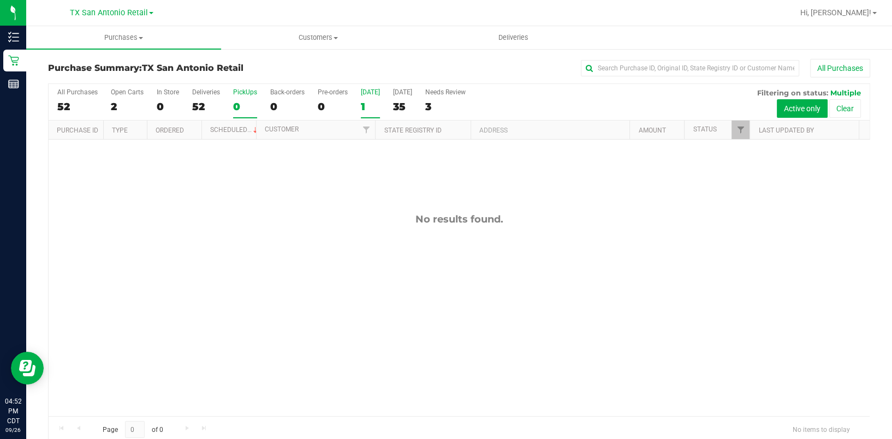
click at [370, 101] on div "1" at bounding box center [370, 106] width 19 height 13
click at [0, 0] on input "[DATE] 1" at bounding box center [0, 0] width 0 height 0
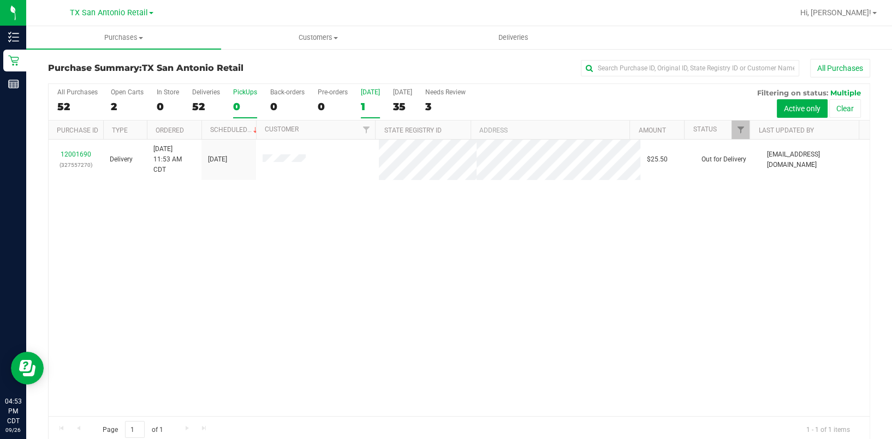
click at [243, 98] on label "PickUps 0" at bounding box center [245, 103] width 24 height 30
click at [0, 0] on input "PickUps 0" at bounding box center [0, 0] width 0 height 0
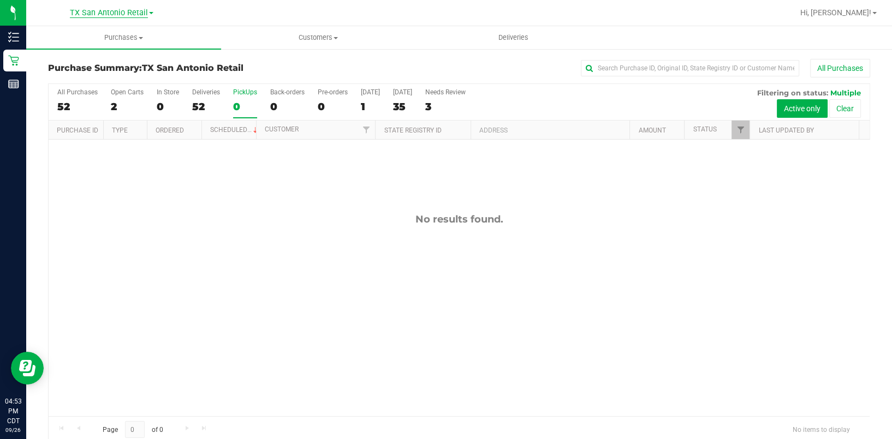
click at [144, 13] on span "TX San Antonio Retail" at bounding box center [109, 13] width 78 height 10
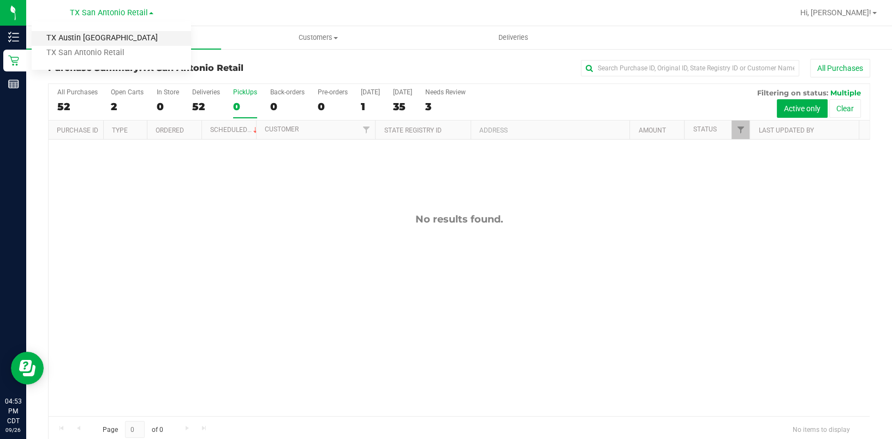
click at [118, 41] on link "TX Austin [GEOGRAPHIC_DATA]" at bounding box center [111, 38] width 159 height 15
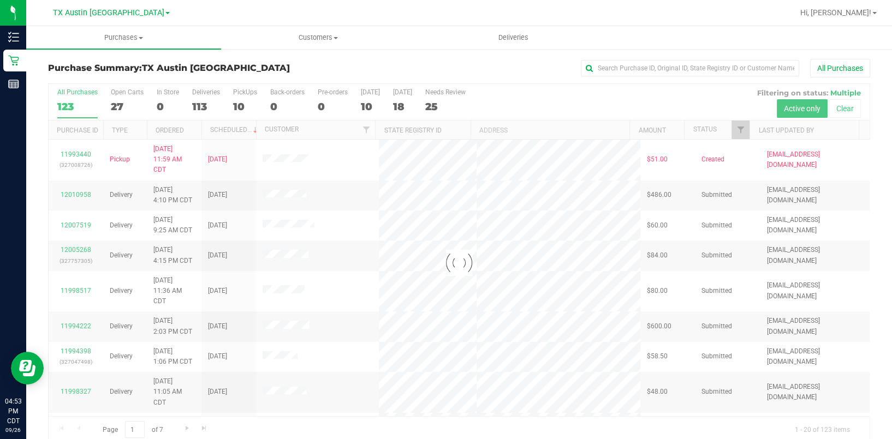
click at [241, 105] on div at bounding box center [459, 263] width 821 height 358
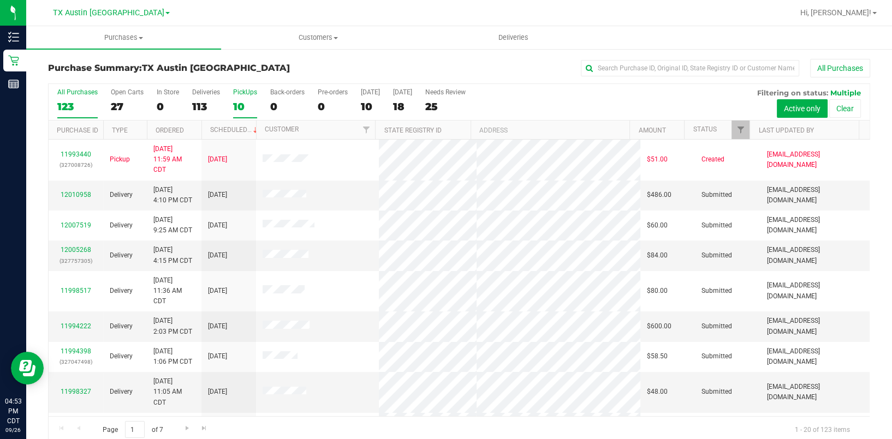
click at [235, 106] on div "10" at bounding box center [245, 106] width 24 height 13
click at [0, 0] on input "PickUps 10" at bounding box center [0, 0] width 0 height 0
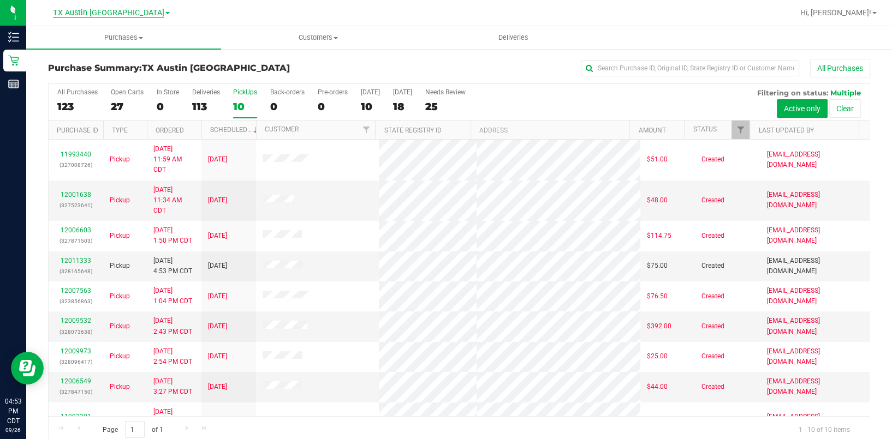
click at [96, 16] on span "TX Austin [GEOGRAPHIC_DATA]" at bounding box center [108, 13] width 111 height 10
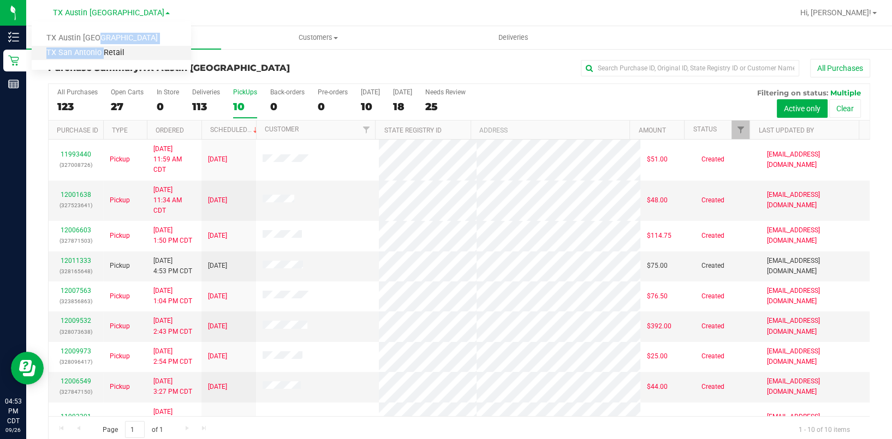
drag, startPoint x: 105, startPoint y: 39, endPoint x: 99, endPoint y: 52, distance: 14.6
click at [99, 52] on ul "[GEOGRAPHIC_DATA] [GEOGRAPHIC_DATA] [GEOGRAPHIC_DATA] [GEOGRAPHIC_DATA] [GEOGRA…" at bounding box center [111, 45] width 159 height 49
click at [99, 52] on div "Purchase Summary: TX Austin DC All Purchases All Purchases 123 Open Carts 27 In…" at bounding box center [458, 251] width 865 height 406
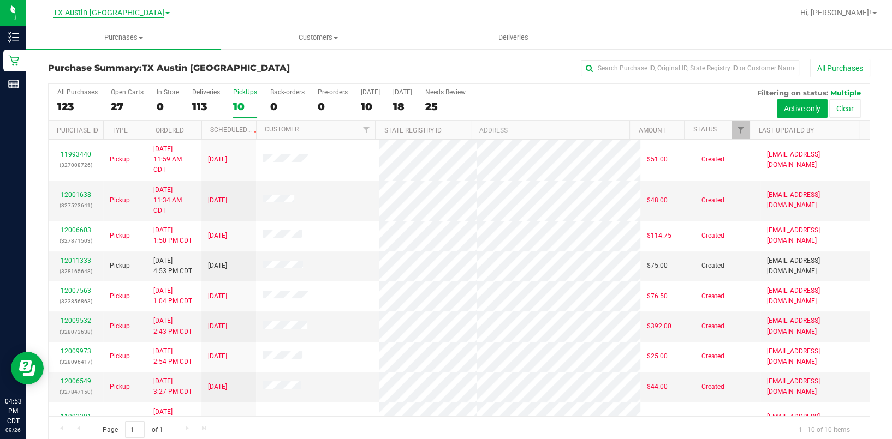
click at [104, 15] on span "TX Austin [GEOGRAPHIC_DATA]" at bounding box center [108, 13] width 111 height 10
click at [100, 54] on link "TX San Antonio Retail" at bounding box center [111, 53] width 159 height 15
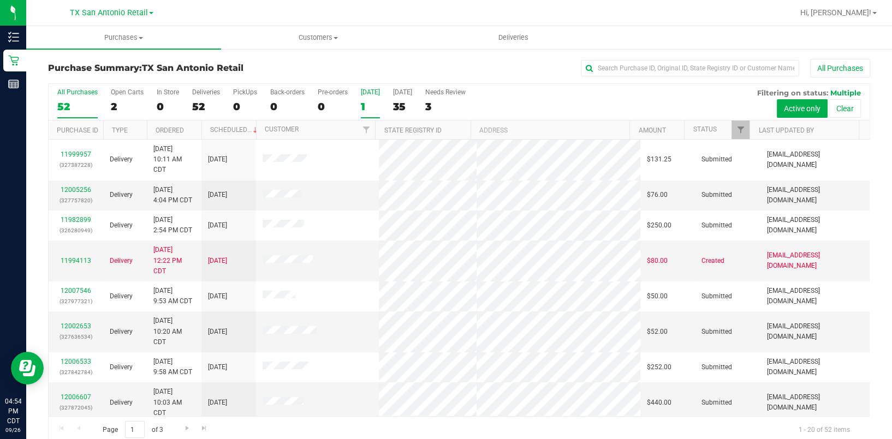
click at [366, 96] on label "[DATE] 1" at bounding box center [370, 103] width 19 height 30
click at [0, 0] on input "[DATE] 1" at bounding box center [0, 0] width 0 height 0
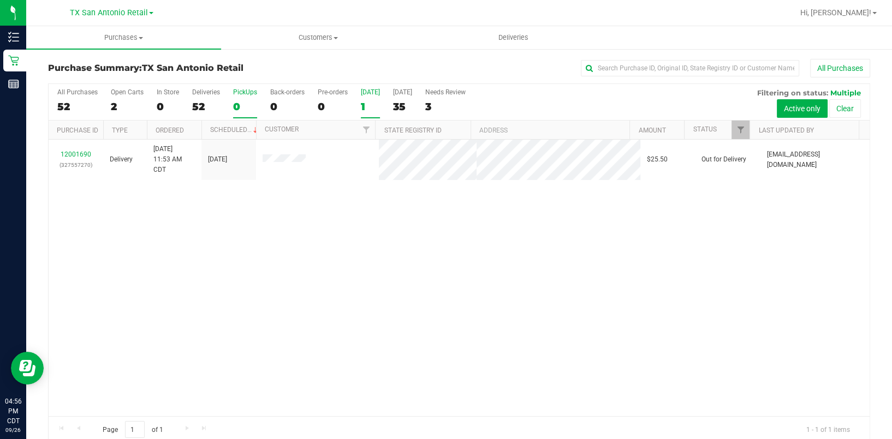
click at [250, 89] on div "PickUps" at bounding box center [245, 92] width 24 height 8
click at [0, 0] on input "PickUps 0" at bounding box center [0, 0] width 0 height 0
